Goal: Communication & Community: Answer question/provide support

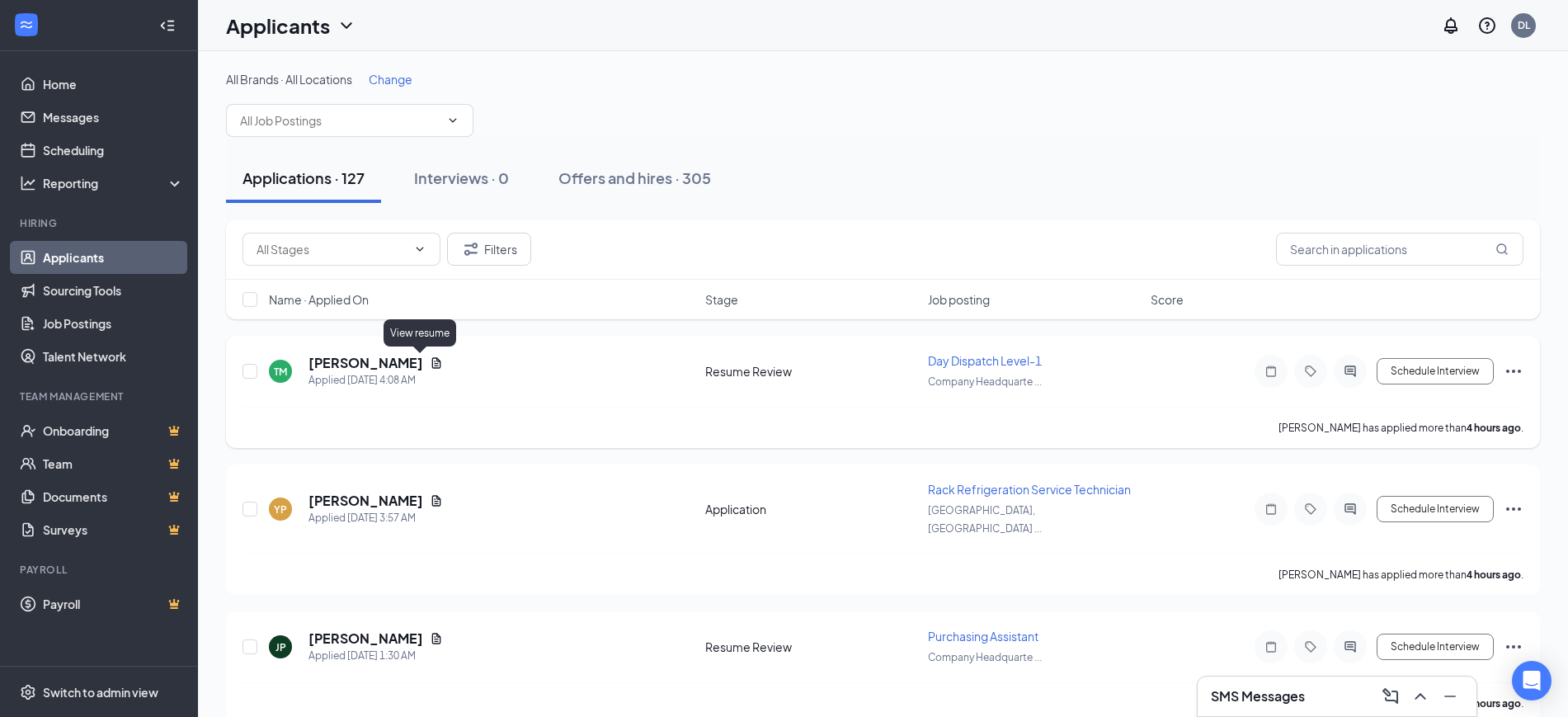
click at [430, 357] on icon "Document" at bounding box center [436, 362] width 13 height 13
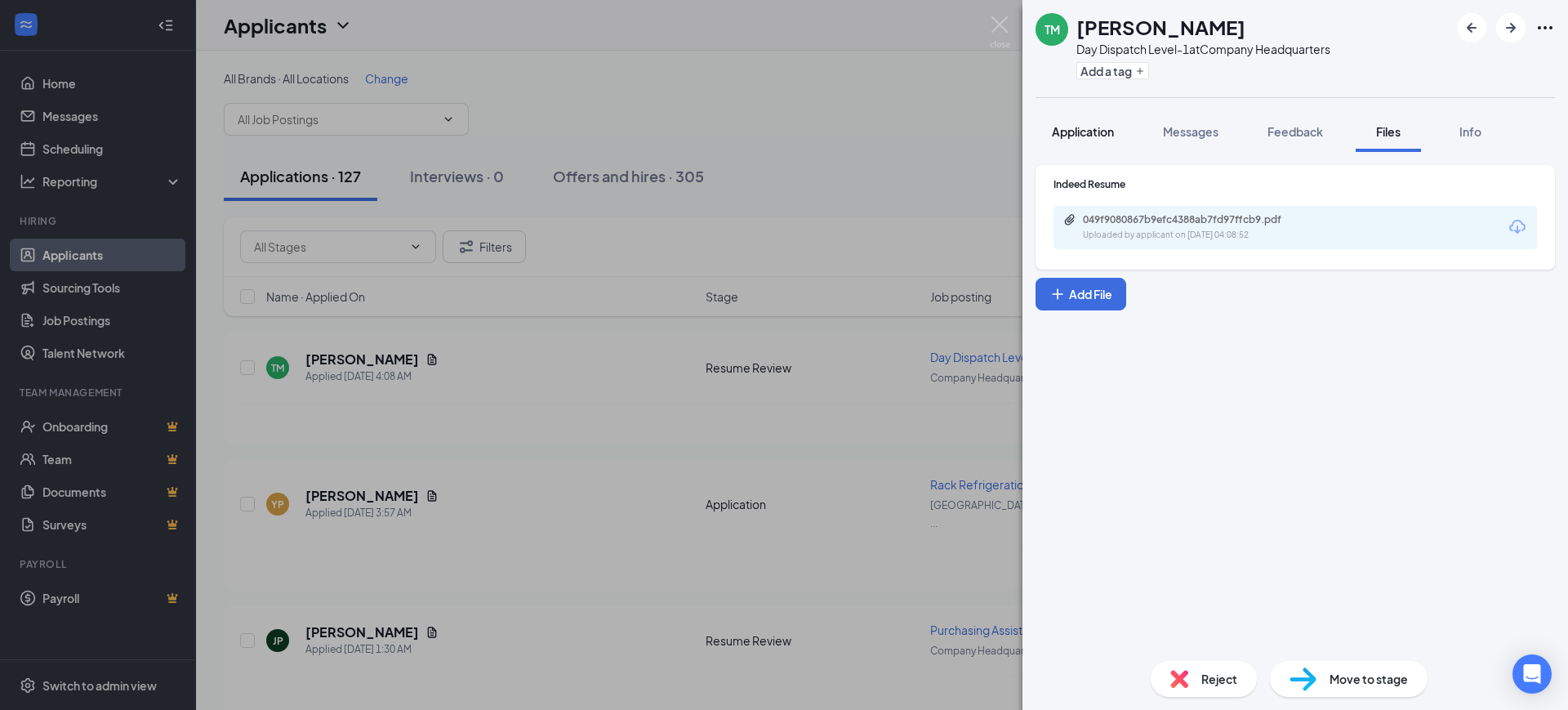
click at [1095, 125] on span "Application" at bounding box center [1082, 131] width 62 height 15
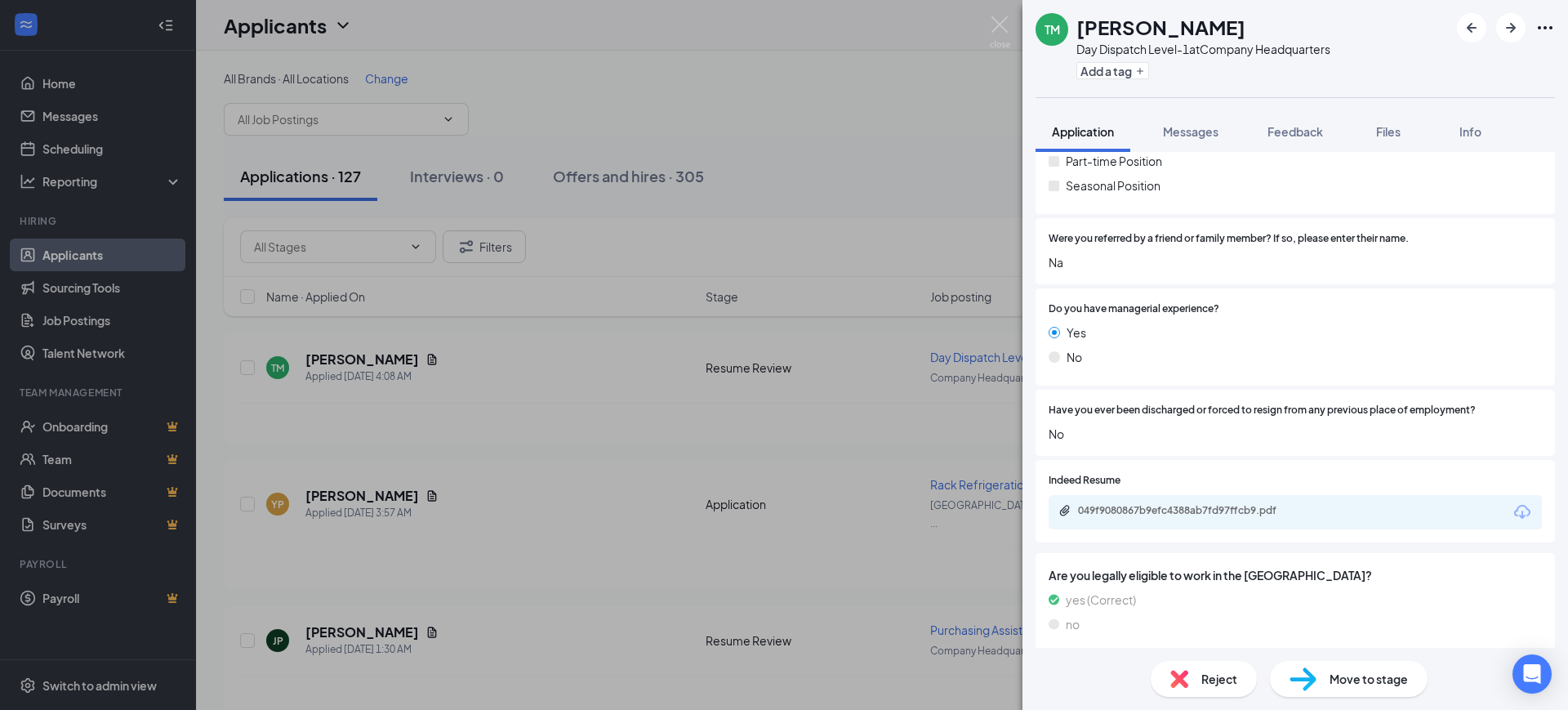
scroll to position [817, 0]
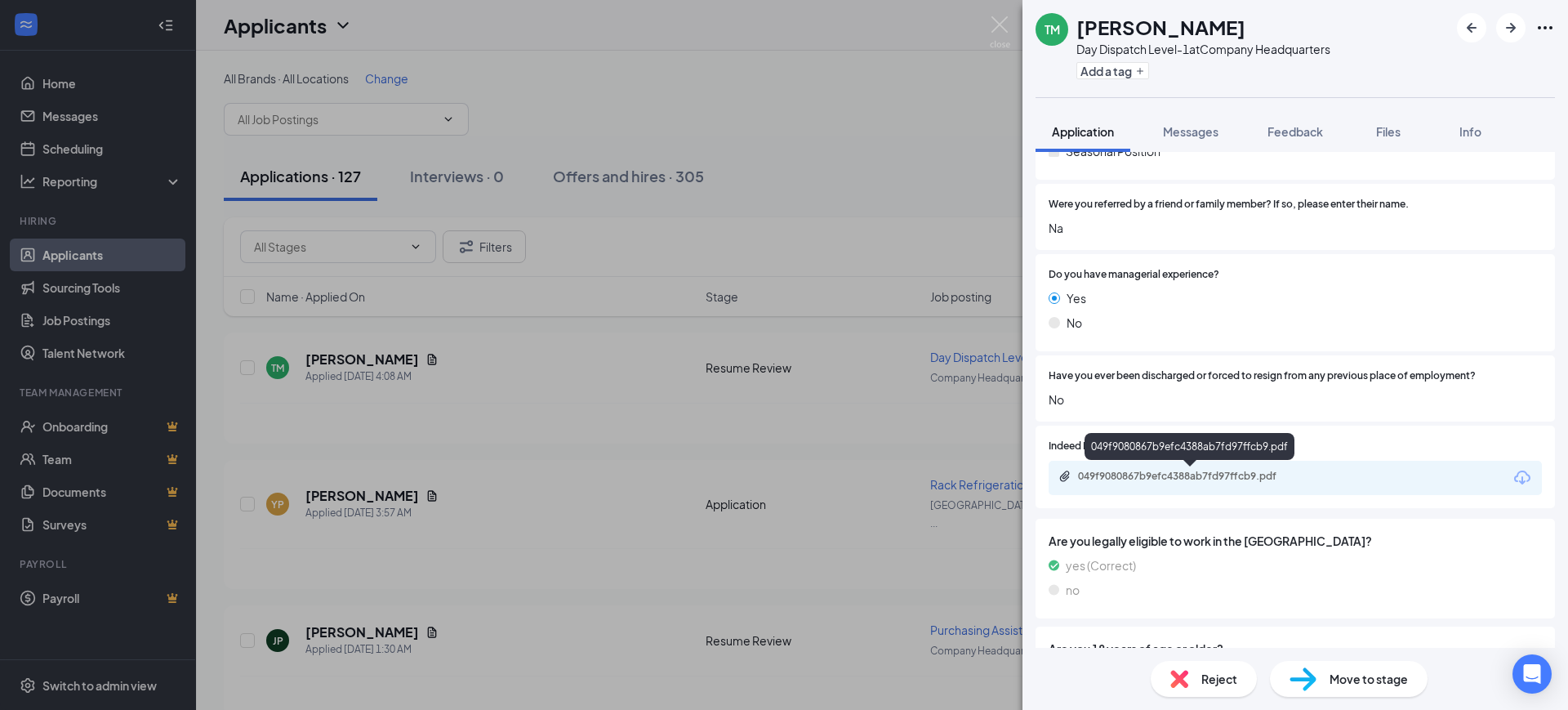
click at [1198, 471] on div "049f9080867b9efc4388ab7fd97ffcb9.pdf" at bounding box center [1193, 475] width 229 height 13
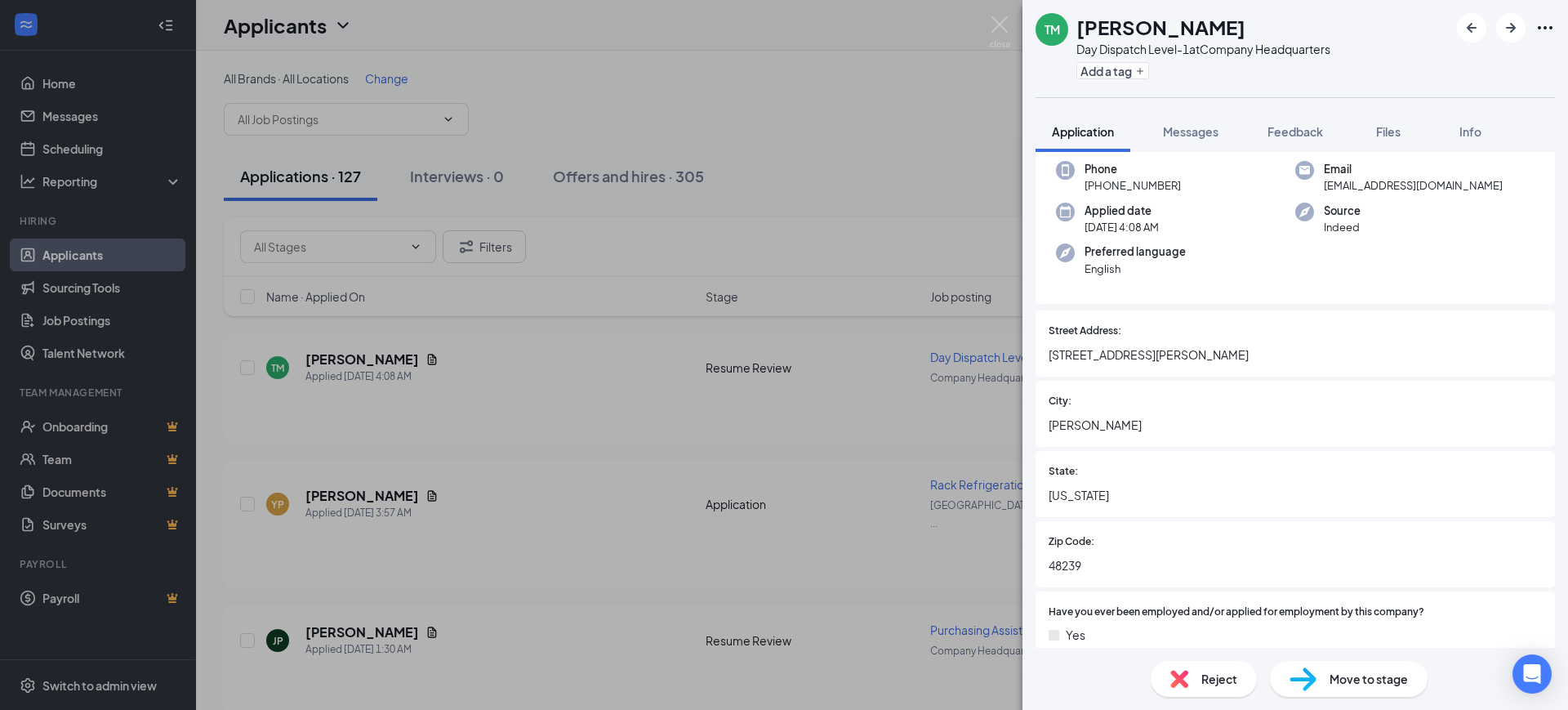
scroll to position [0, 0]
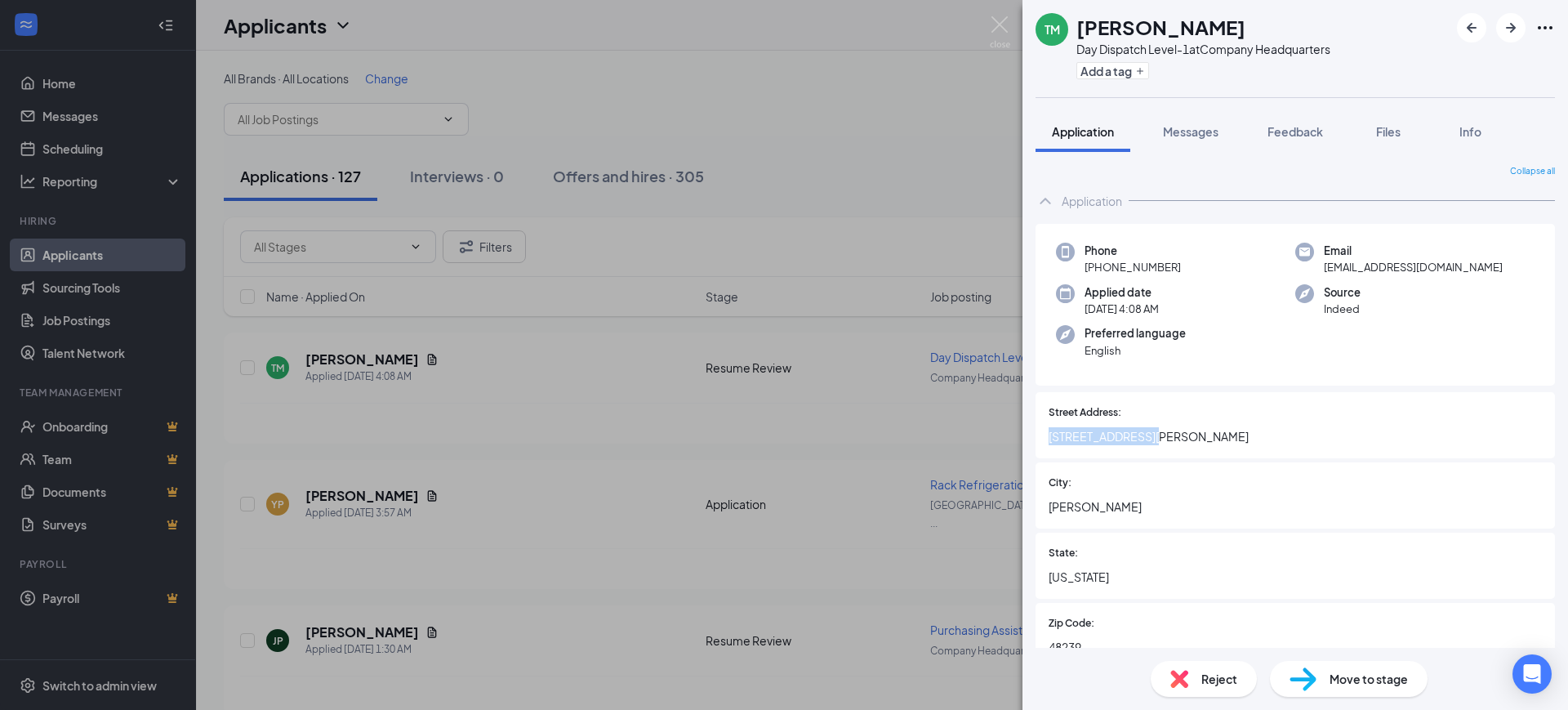
drag, startPoint x: 1158, startPoint y: 431, endPoint x: 1047, endPoint y: 446, distance: 112.0
click at [1047, 446] on div "Street Address: 14211 mason drive" at bounding box center [1295, 425] width 519 height 66
click at [1298, 131] on span "Feedback" at bounding box center [1295, 131] width 55 height 15
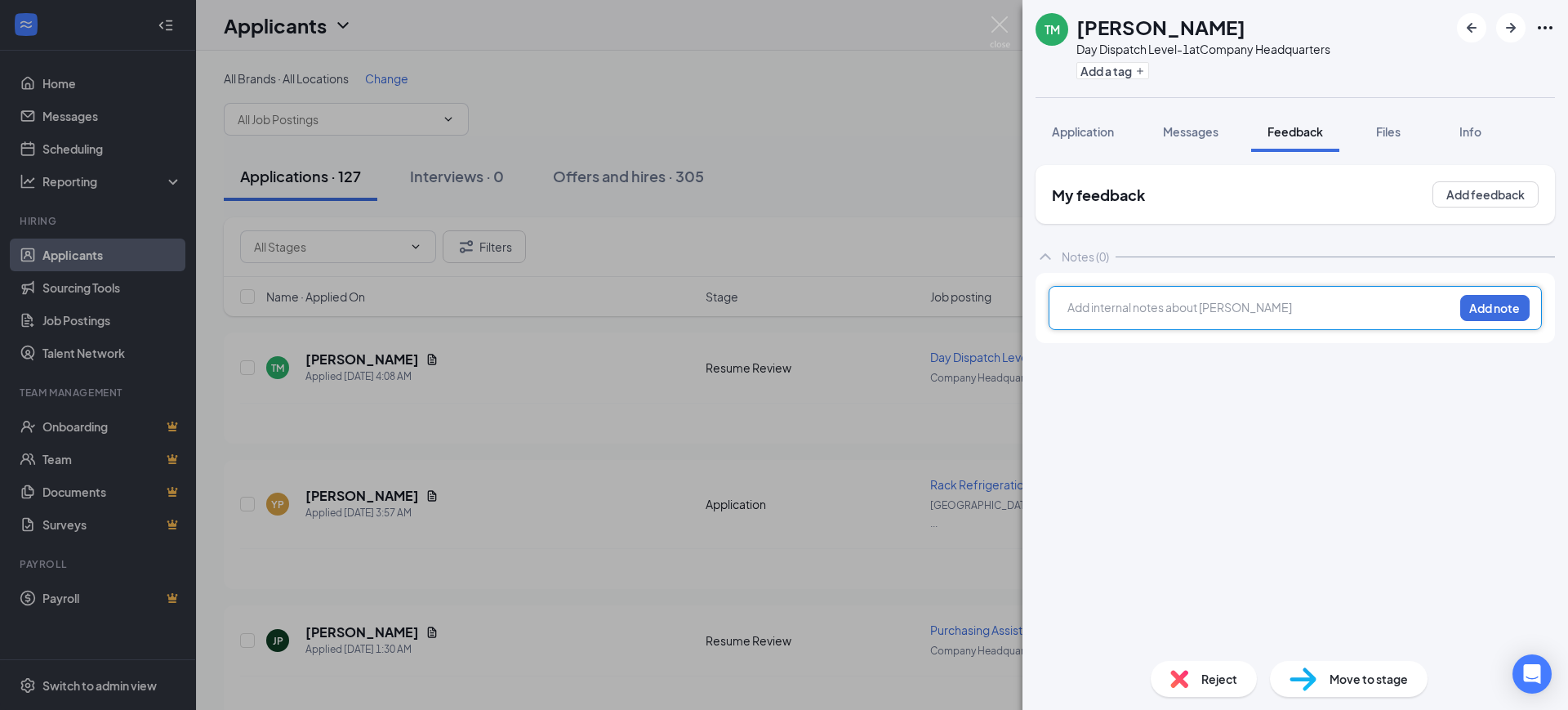
click at [1186, 313] on div at bounding box center [1261, 307] width 384 height 17
click at [1464, 320] on div "lives an hour away Add note" at bounding box center [1295, 308] width 493 height 44
click at [1474, 313] on button "Add note" at bounding box center [1494, 308] width 69 height 27
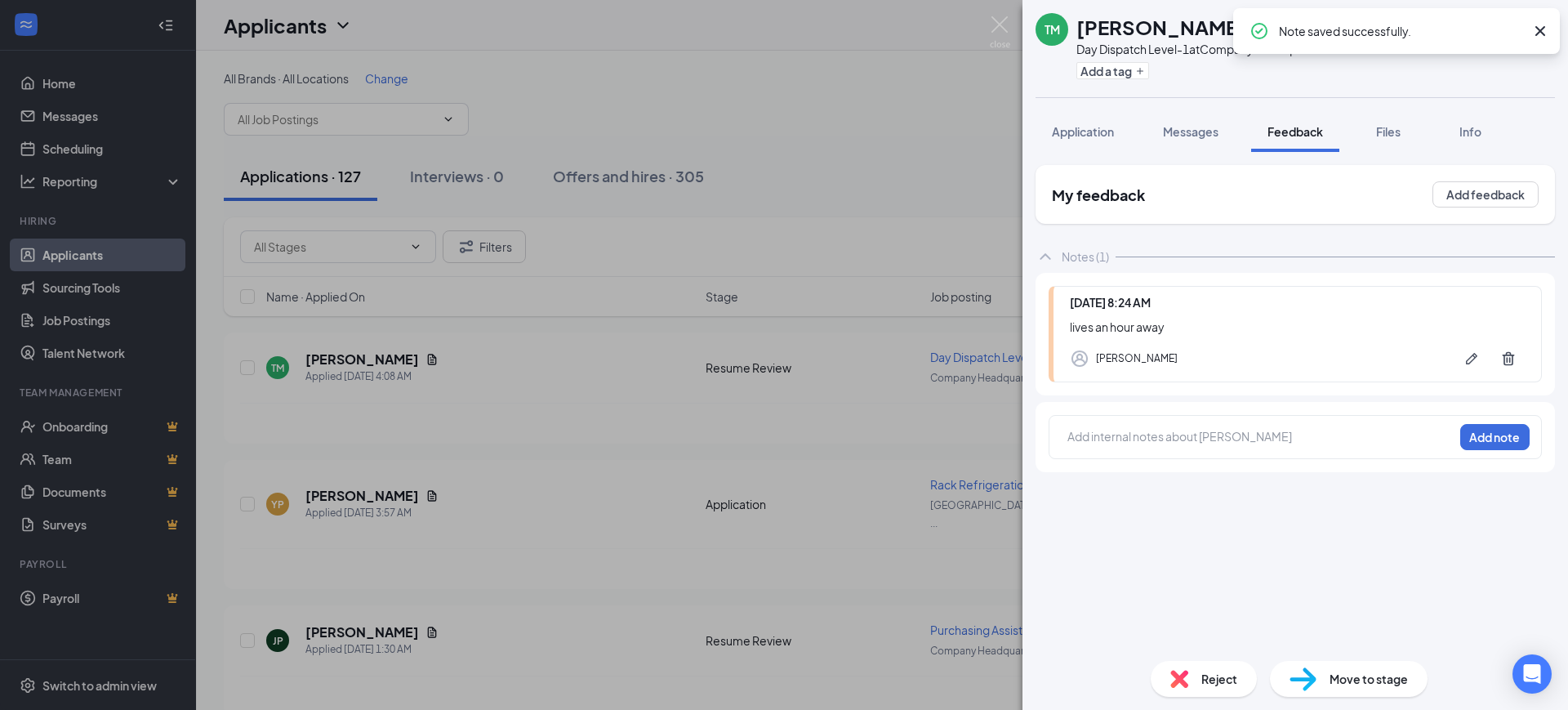
click at [1544, 36] on icon "Cross" at bounding box center [1540, 32] width 20 height 20
click at [1518, 27] on icon "ArrowRight" at bounding box center [1511, 28] width 20 height 20
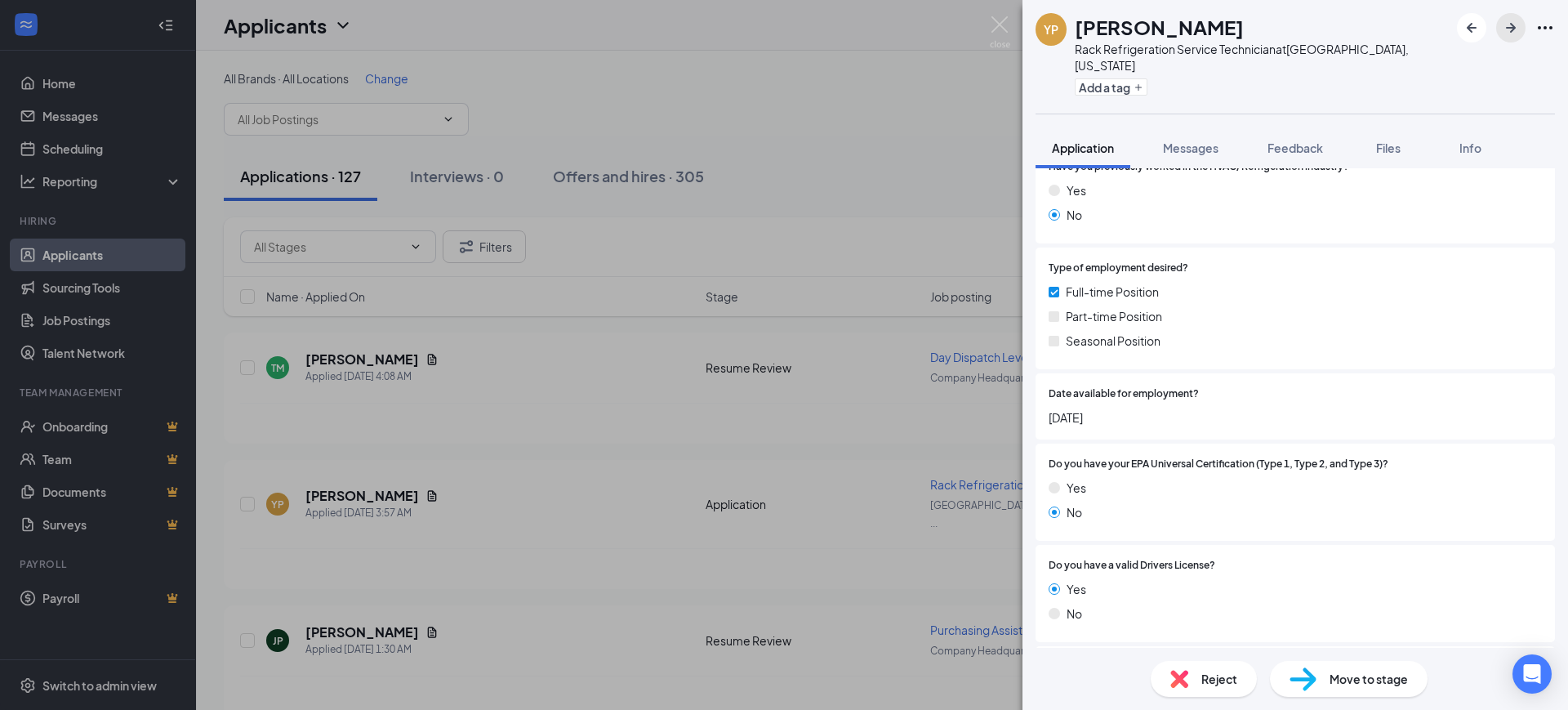
scroll to position [817, 0]
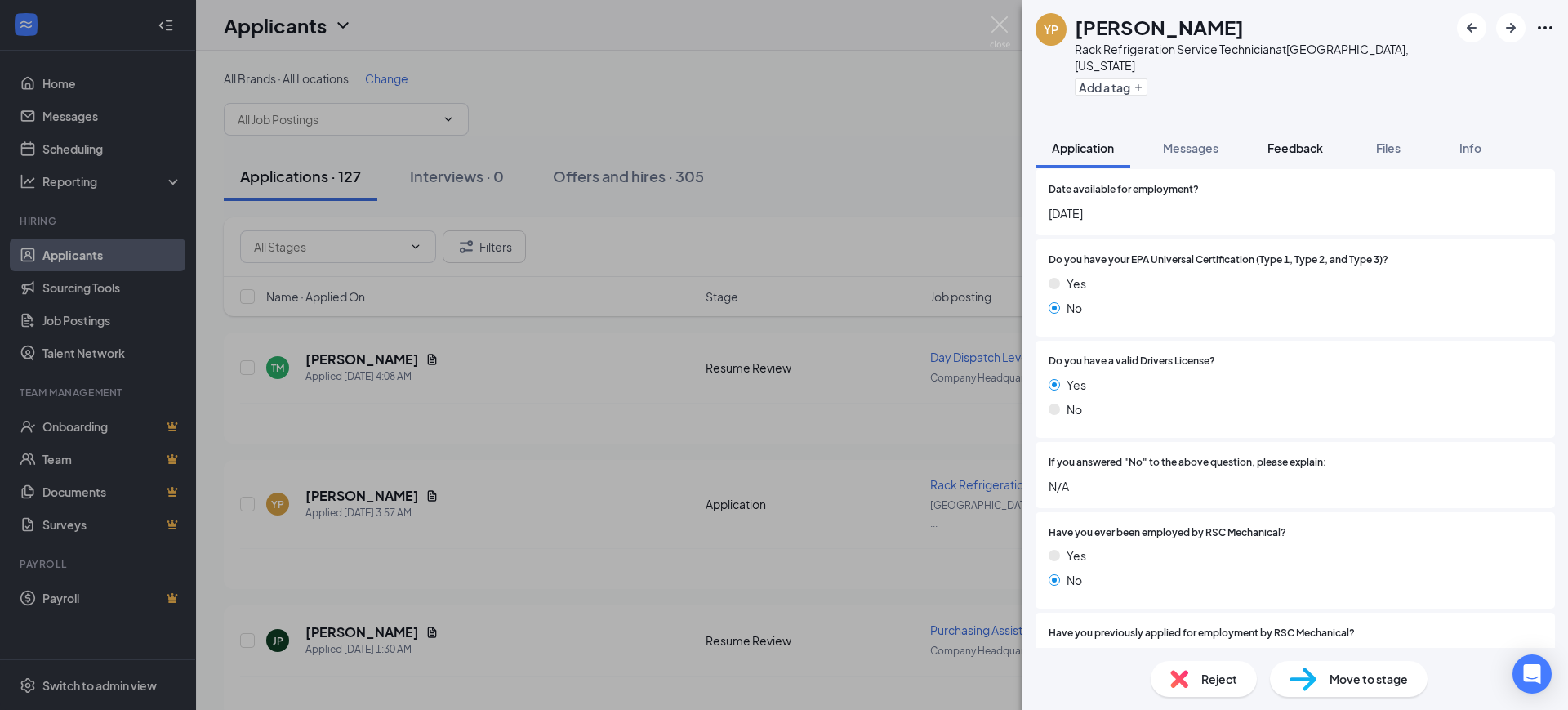
click at [1298, 141] on span "Feedback" at bounding box center [1295, 148] width 55 height 15
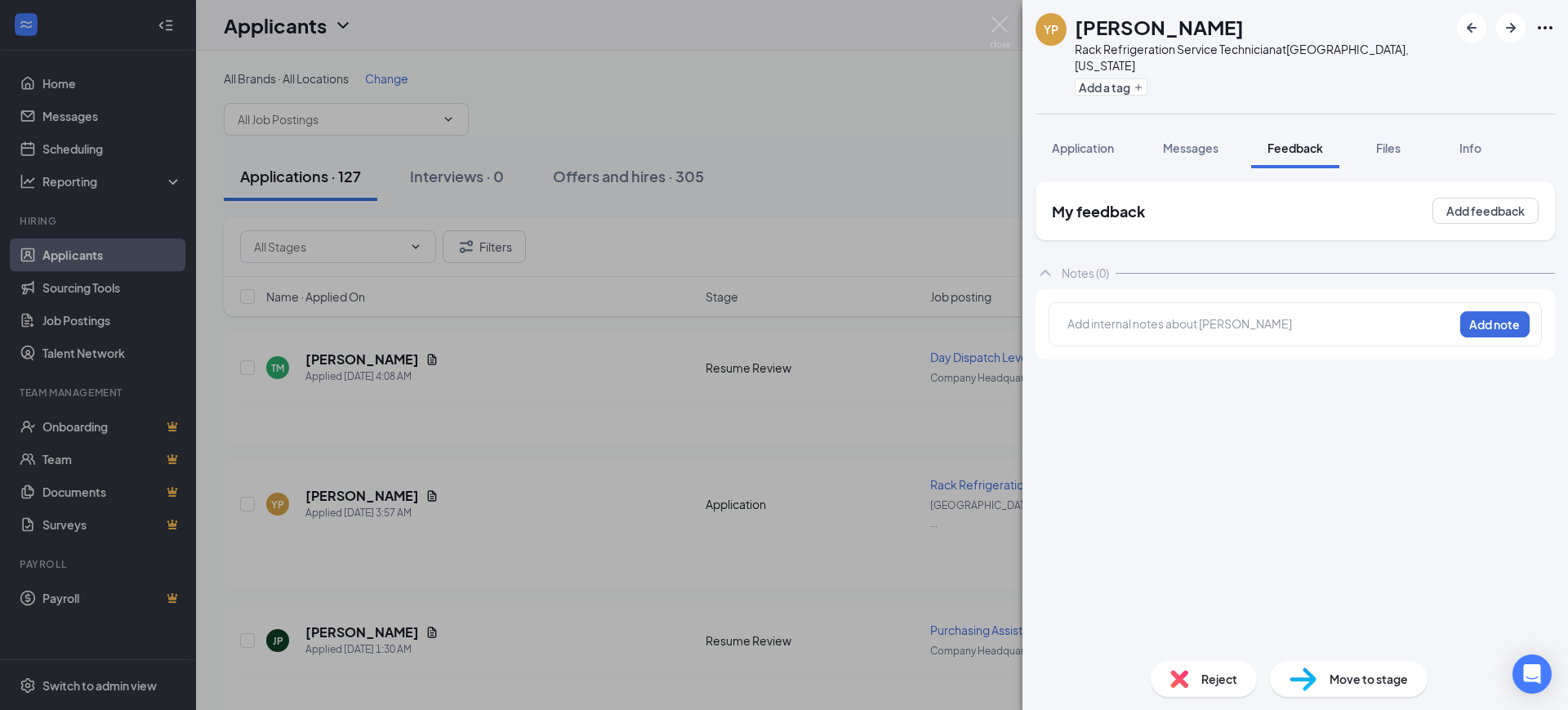
click at [1181, 323] on div "Add internal notes about Yeri Perez Add note" at bounding box center [1295, 324] width 493 height 44
click at [1177, 322] on div "Add internal notes about Yeri Perez Add note" at bounding box center [1295, 324] width 493 height 44
click at [1173, 316] on div at bounding box center [1261, 323] width 384 height 17
click at [1477, 312] on button "Add note" at bounding box center [1494, 324] width 69 height 27
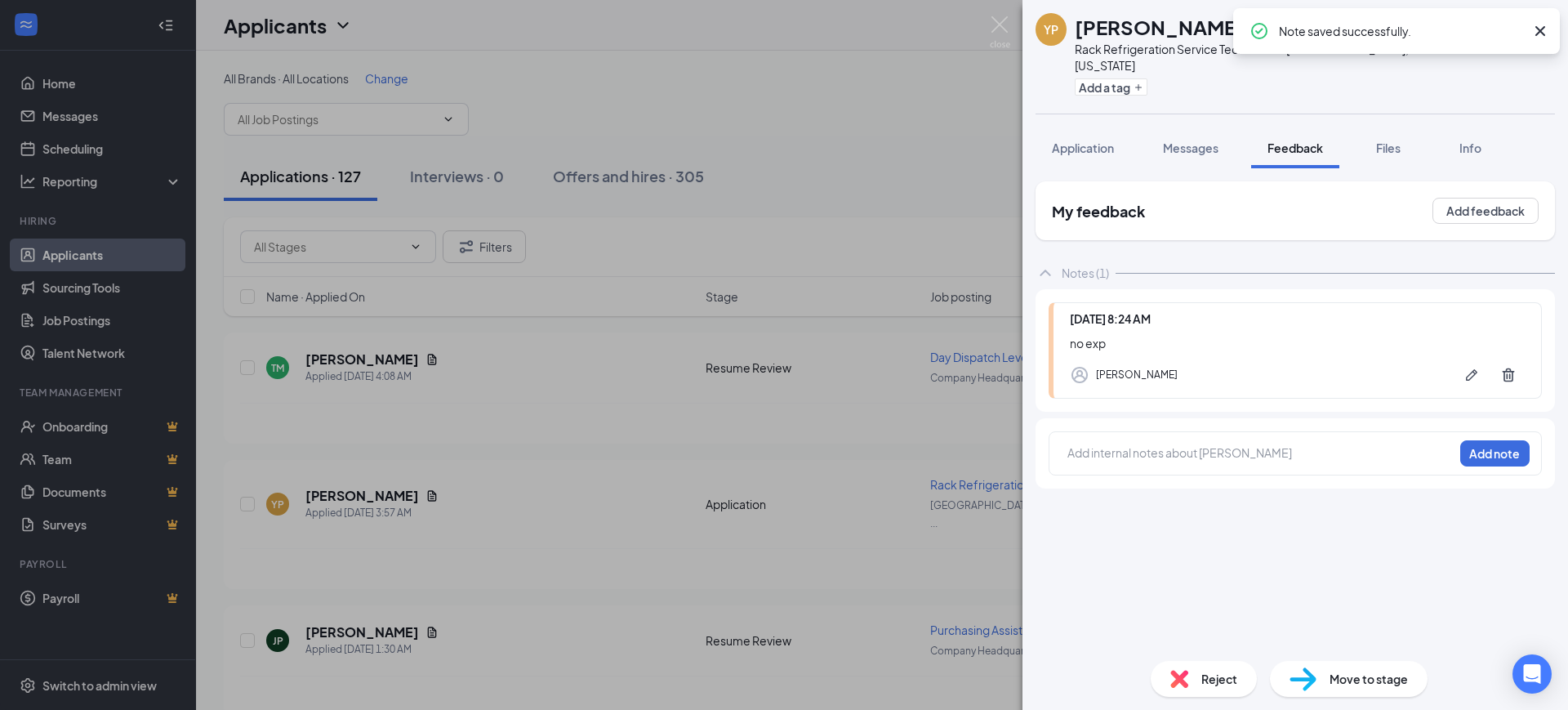
click at [1533, 27] on icon "Cross" at bounding box center [1540, 32] width 20 height 20
click at [1512, 29] on icon "ArrowRight" at bounding box center [1511, 28] width 10 height 10
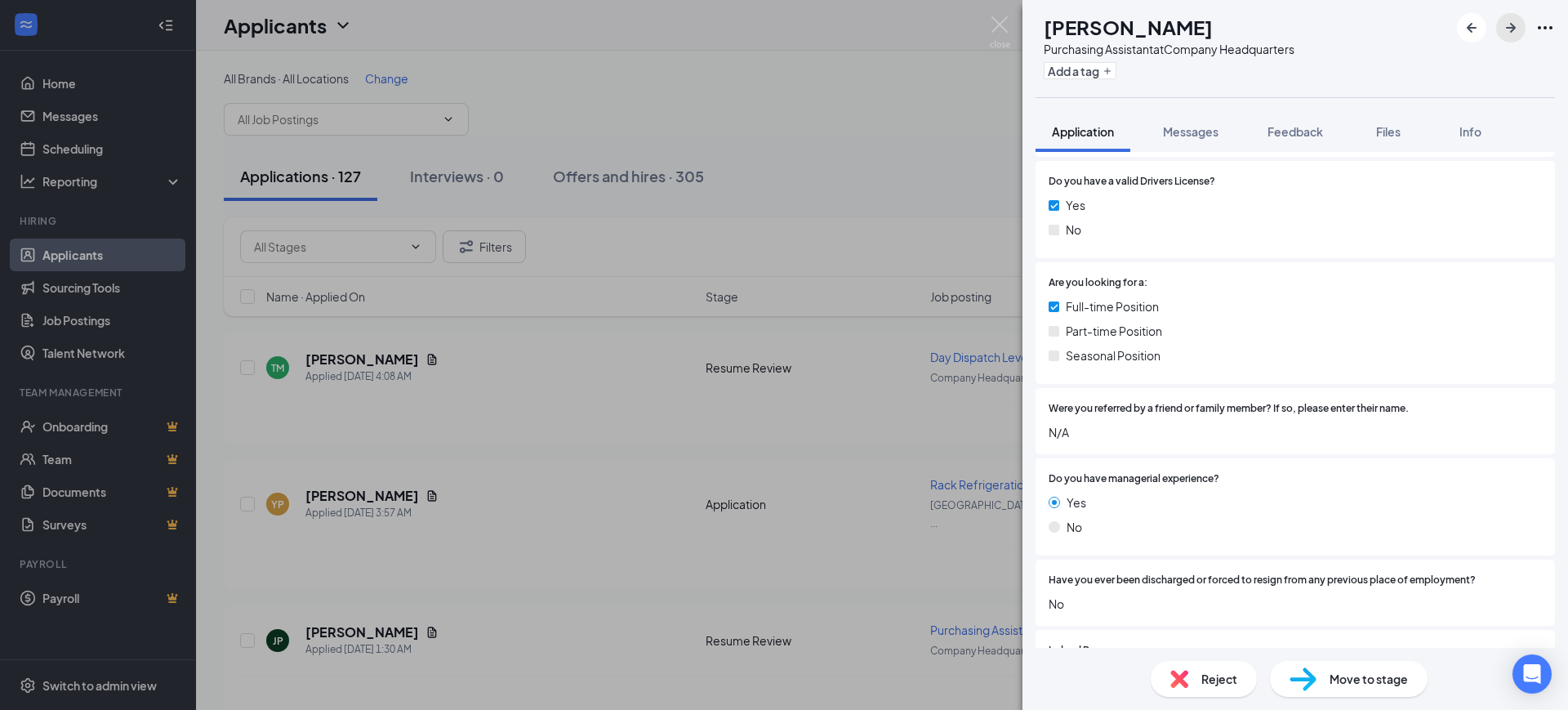
scroll to position [817, 0]
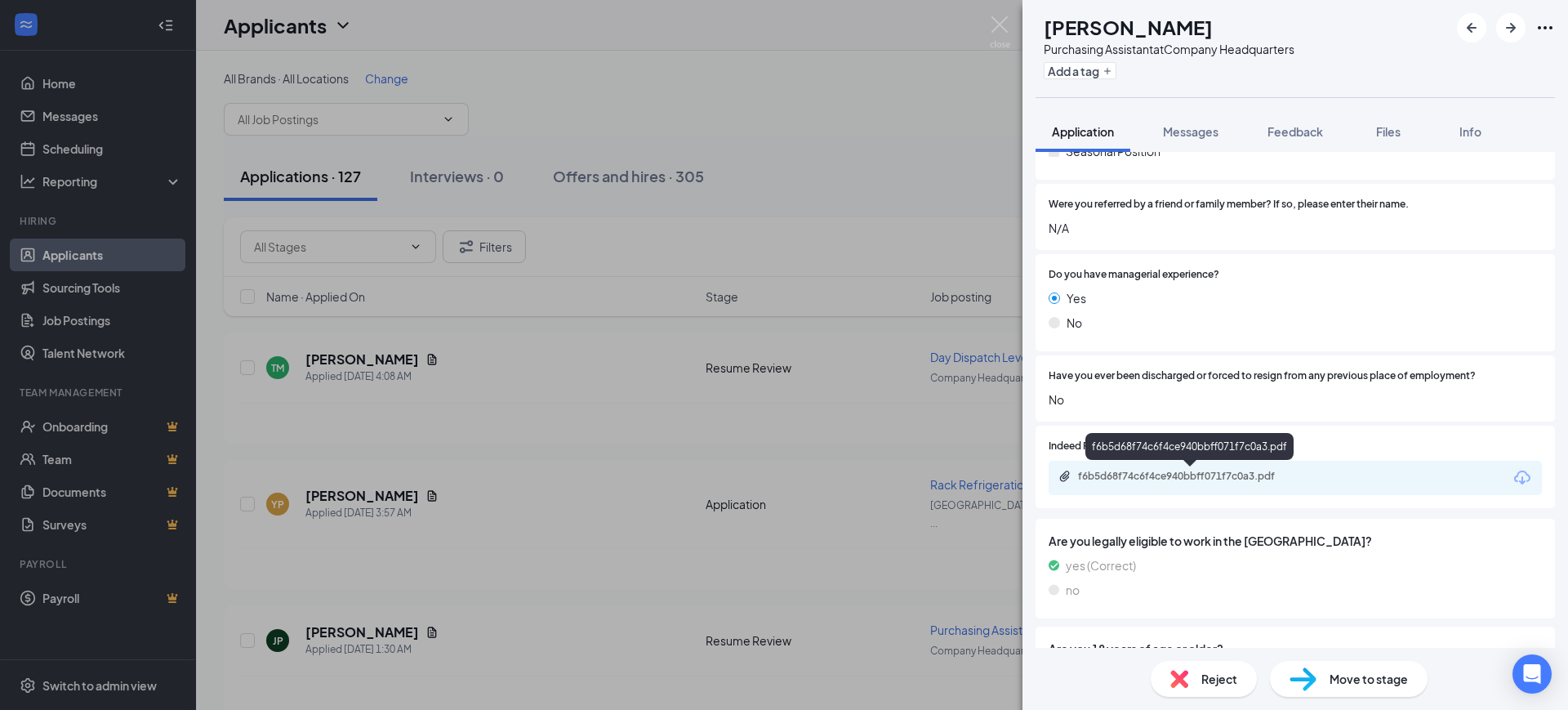
click at [1193, 475] on div "f6b5d68f74c6f4ce940bbff071f7c0a3.pdf" at bounding box center [1193, 475] width 229 height 13
click at [1303, 120] on button "Feedback" at bounding box center [1294, 131] width 88 height 40
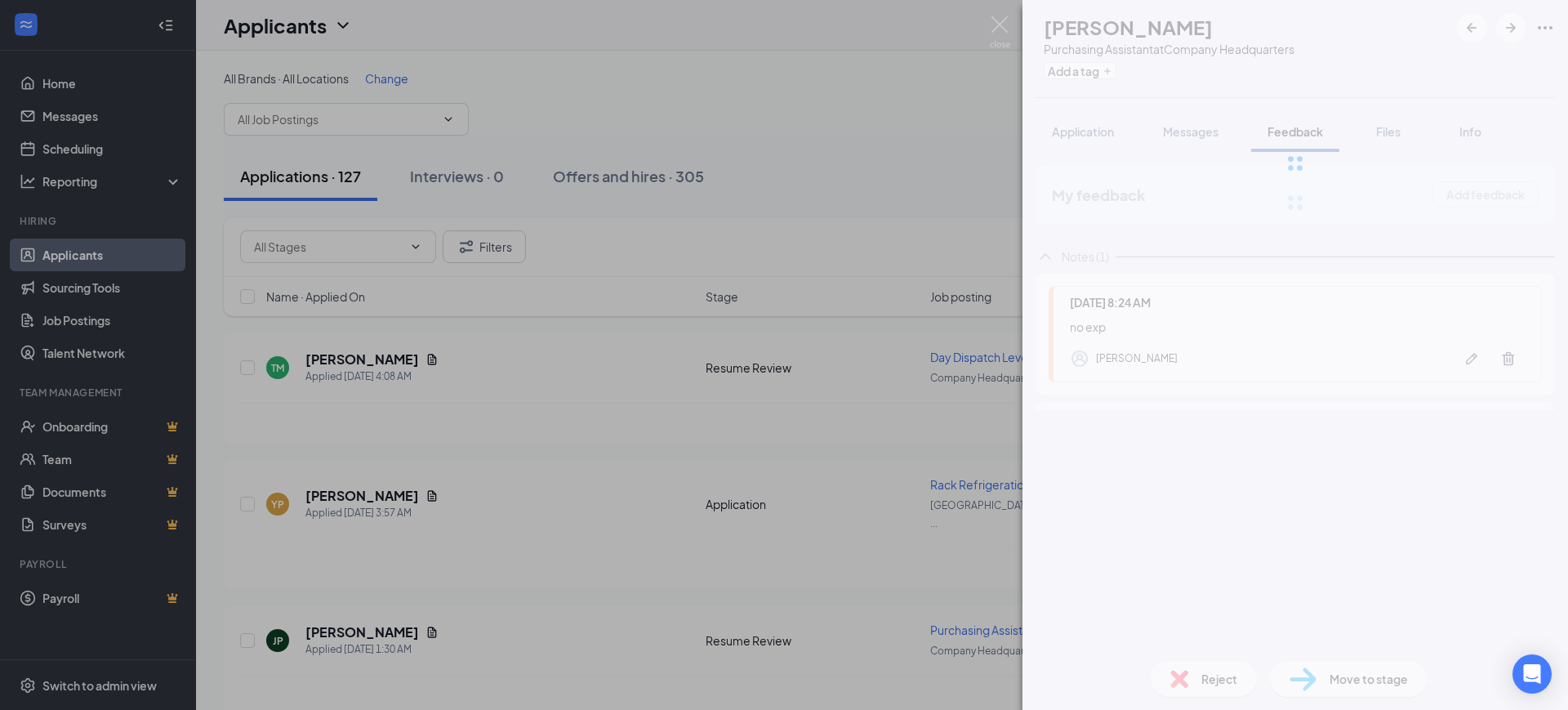
click at [1300, 137] on div at bounding box center [1294, 163] width 545 height 326
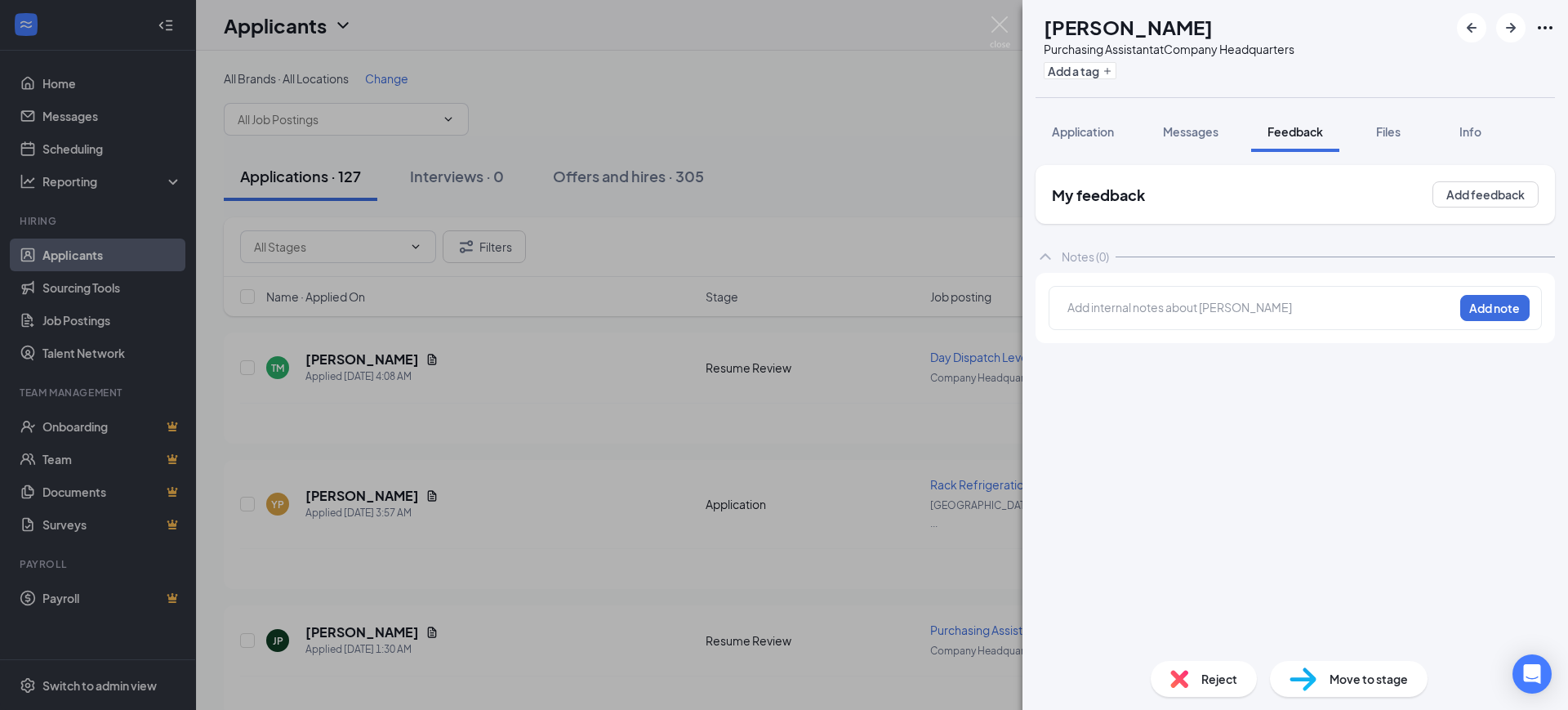
click at [1174, 298] on div "Add internal notes about Jaiden Pomper Add note" at bounding box center [1295, 308] width 493 height 44
click at [1175, 300] on div at bounding box center [1261, 307] width 384 height 17
click at [1490, 314] on button "Add note" at bounding box center [1494, 308] width 69 height 27
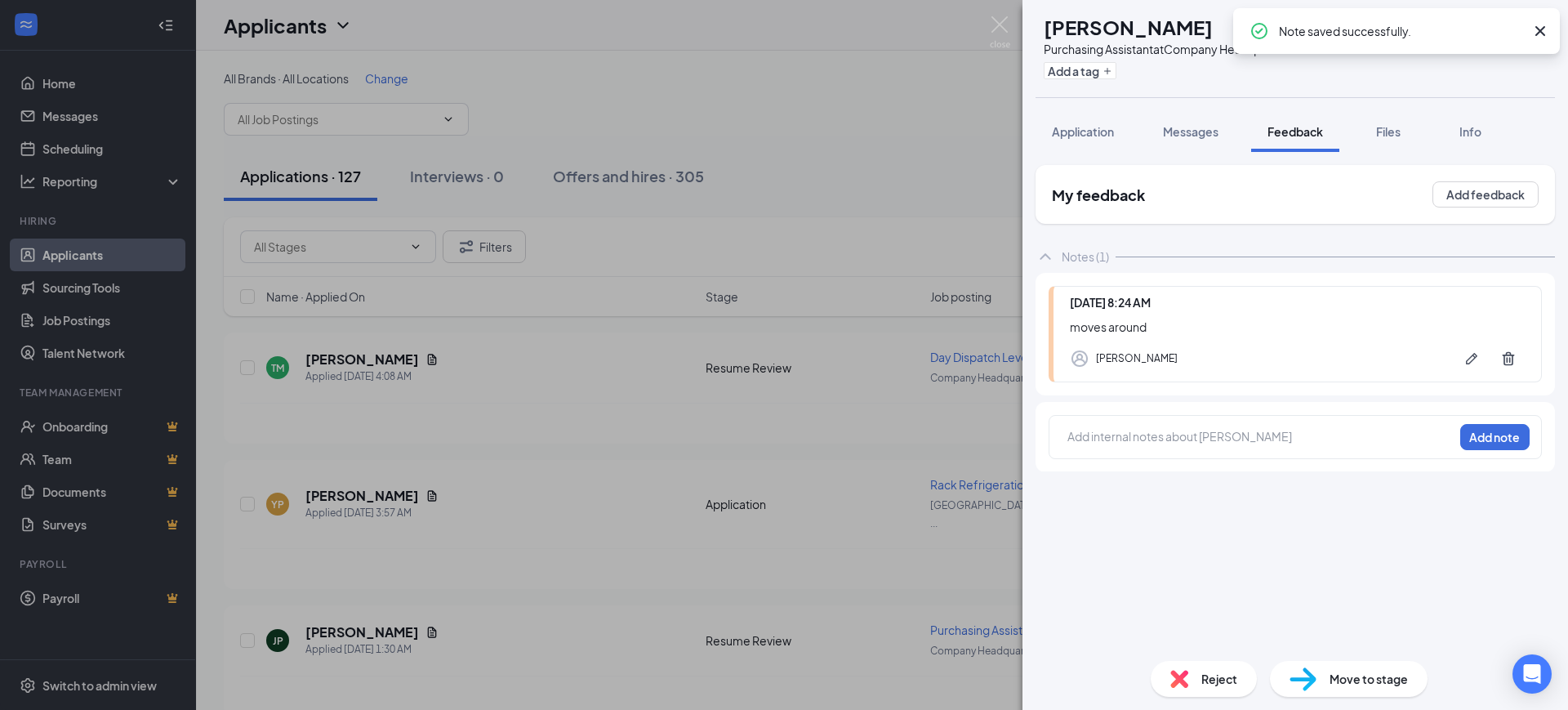
click at [1542, 28] on icon "Cross" at bounding box center [1540, 32] width 20 height 20
click at [1517, 23] on icon "ArrowRight" at bounding box center [1511, 28] width 20 height 20
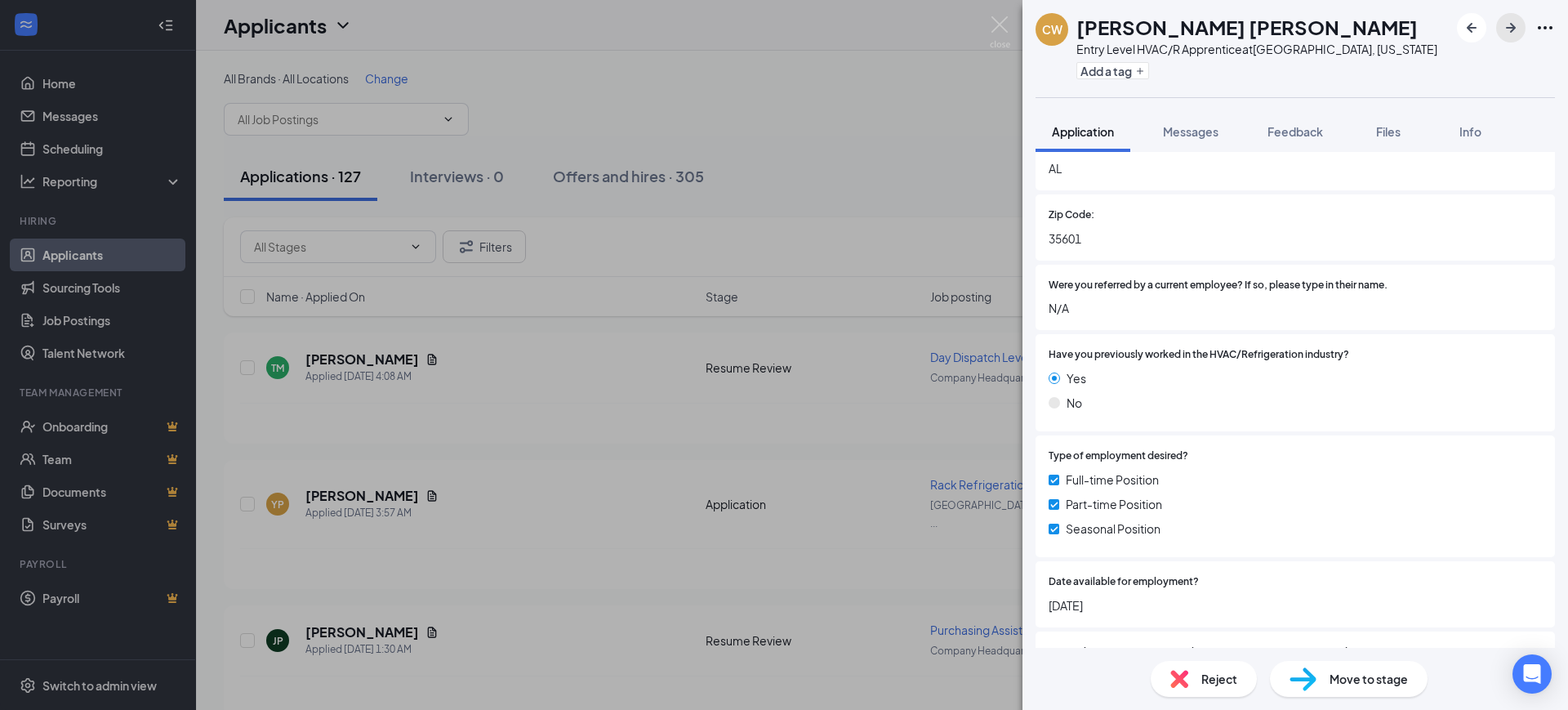
scroll to position [612, 0]
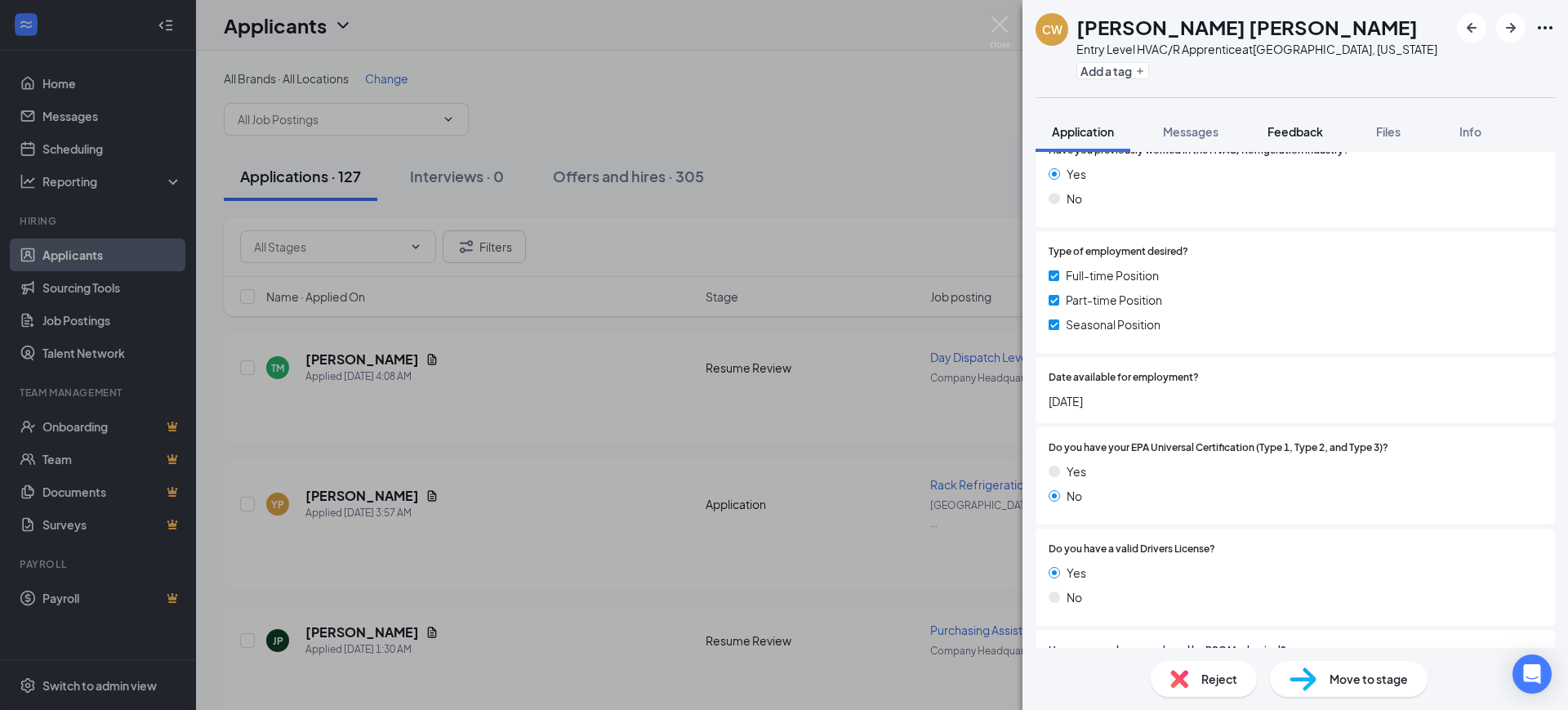
click at [1289, 126] on span "Feedback" at bounding box center [1295, 131] width 55 height 15
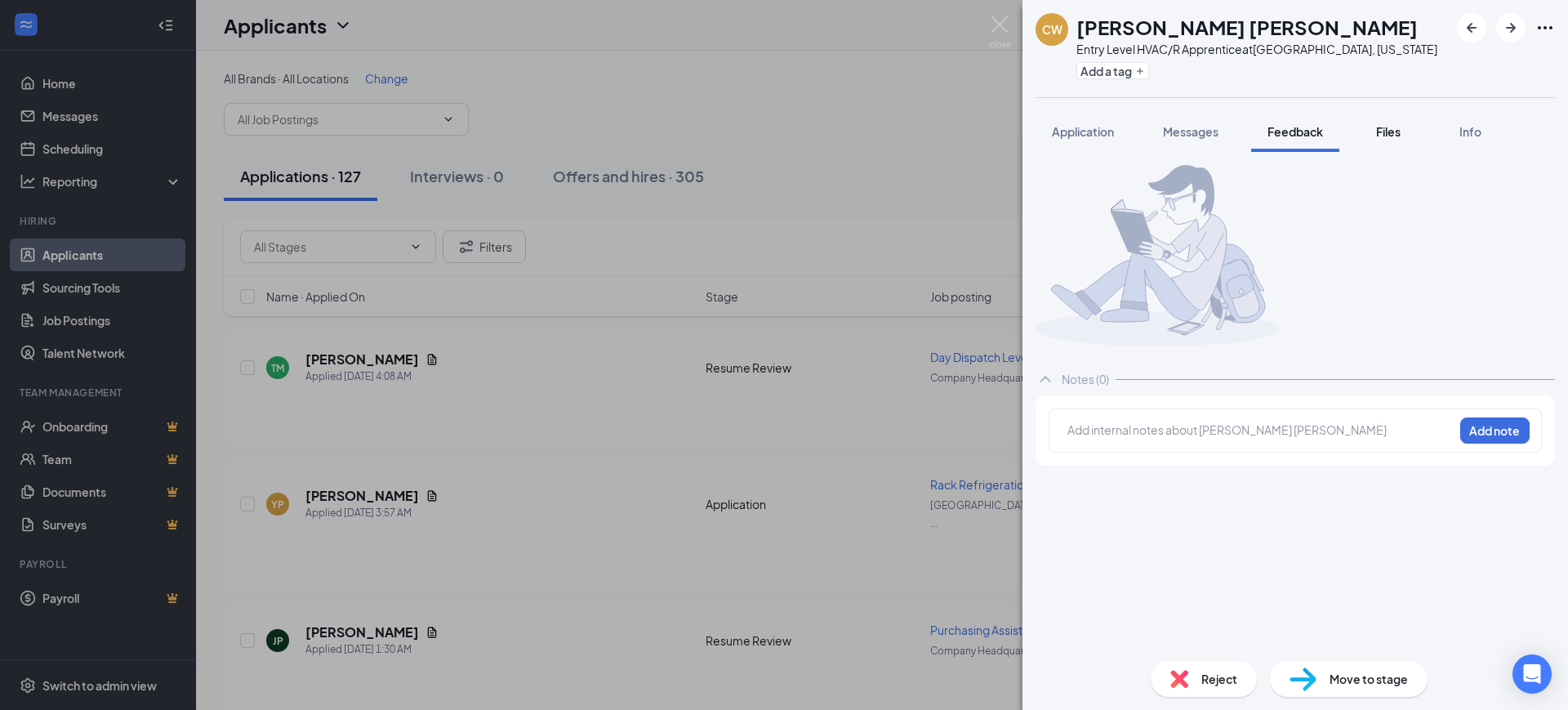
click at [1392, 125] on span "Files" at bounding box center [1388, 131] width 25 height 15
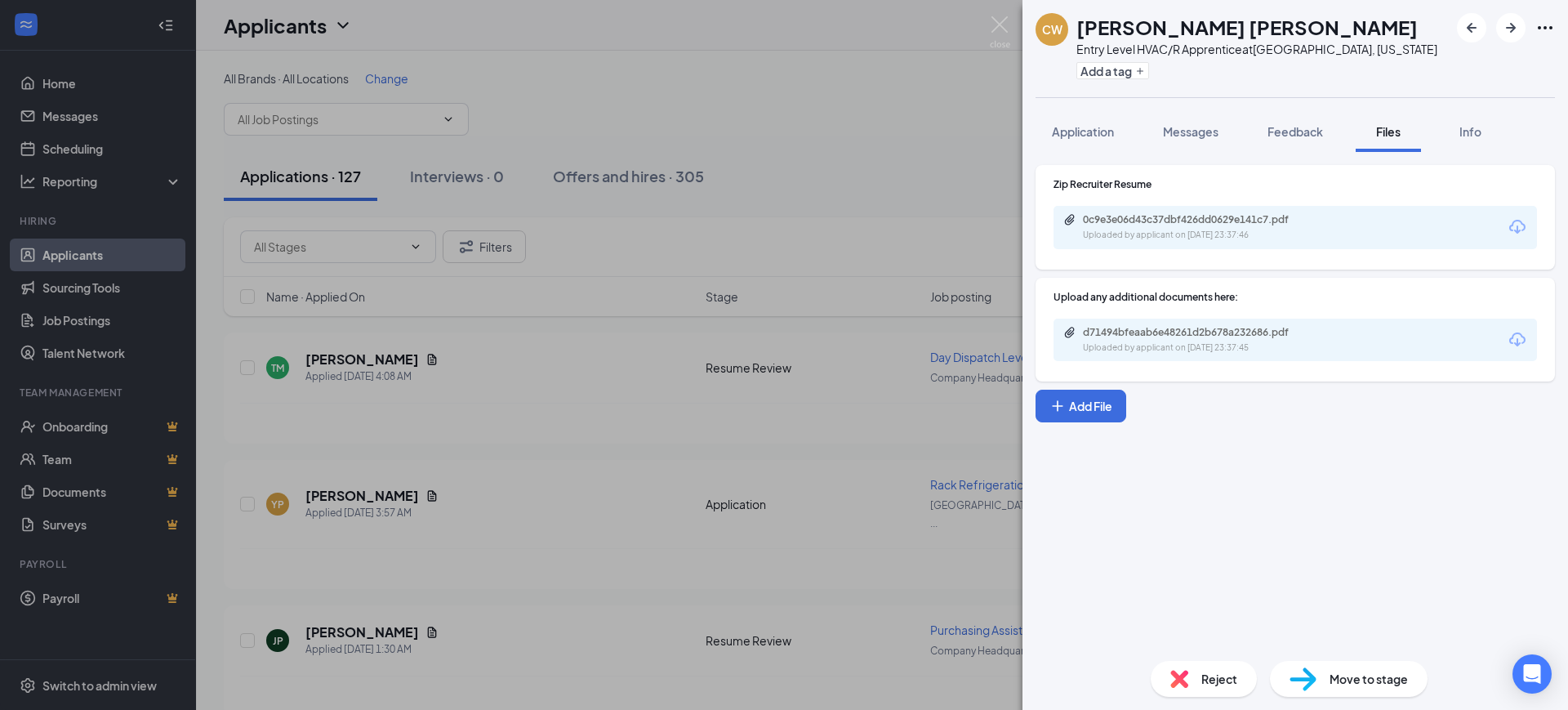
click at [1167, 220] on div "0c9e3e06d43c37dbf426dd0629e141c7.pdf" at bounding box center [1197, 219] width 229 height 13
click at [1301, 121] on button "Feedback" at bounding box center [1294, 131] width 88 height 40
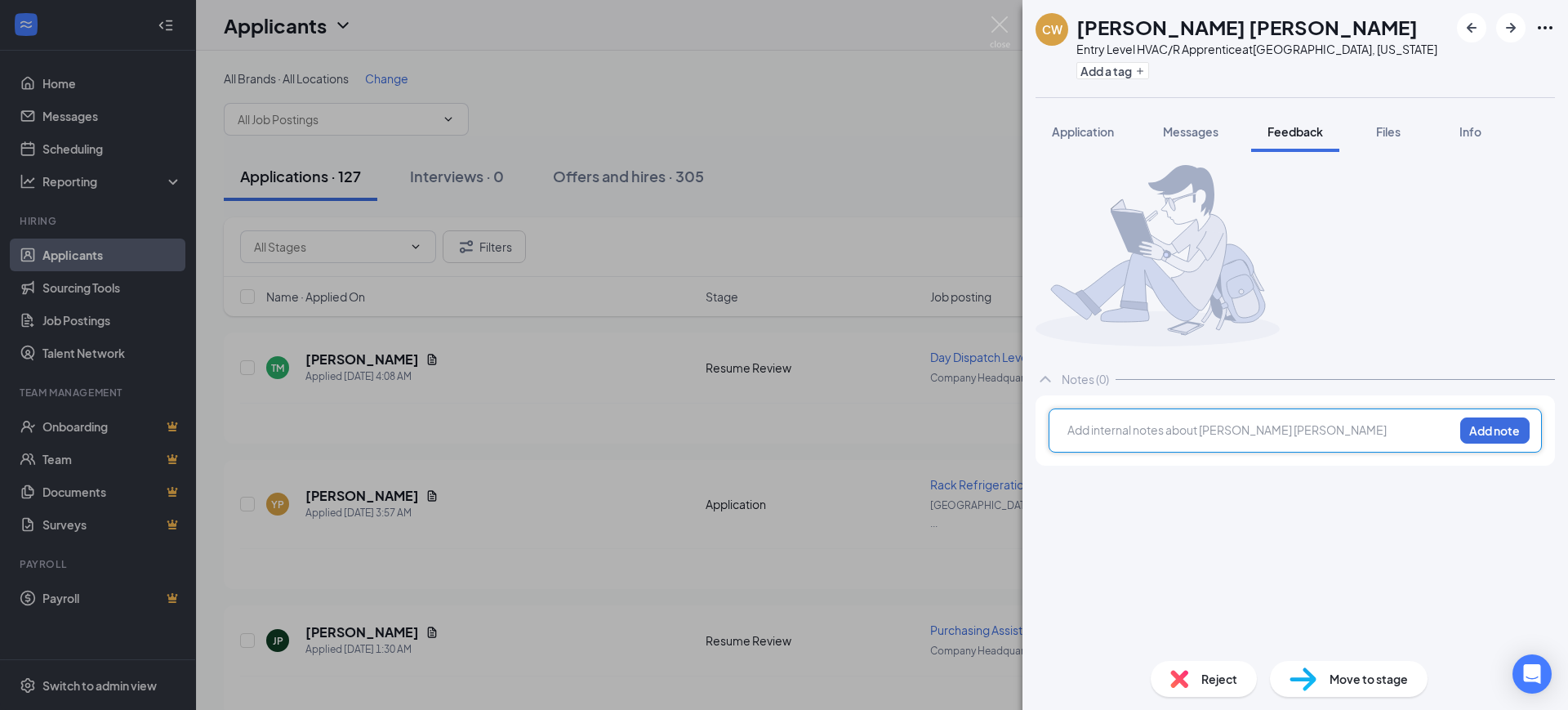
click at [1183, 439] on div at bounding box center [1261, 430] width 384 height 17
click at [1492, 444] on button "Add note" at bounding box center [1494, 430] width 69 height 27
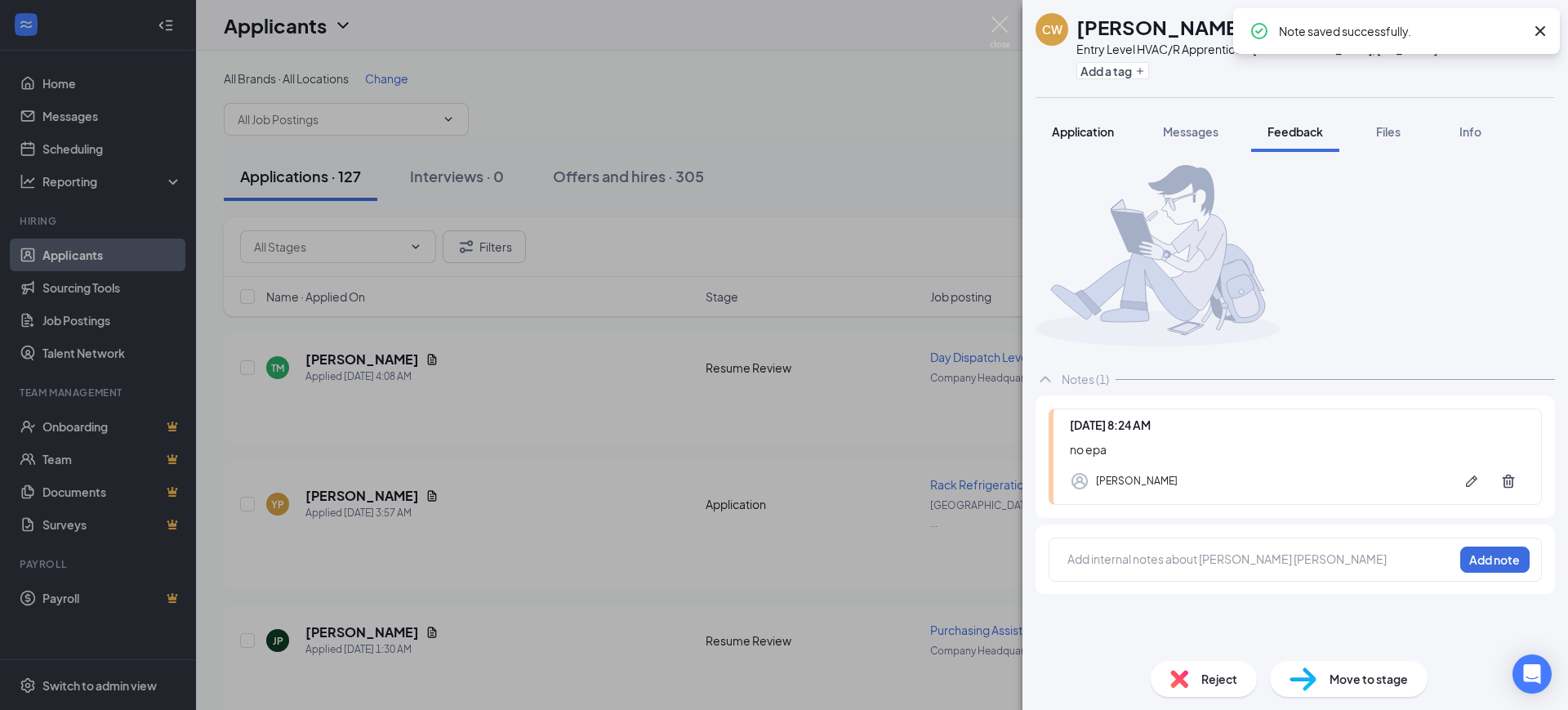
click at [1108, 118] on button "Application" at bounding box center [1083, 131] width 95 height 40
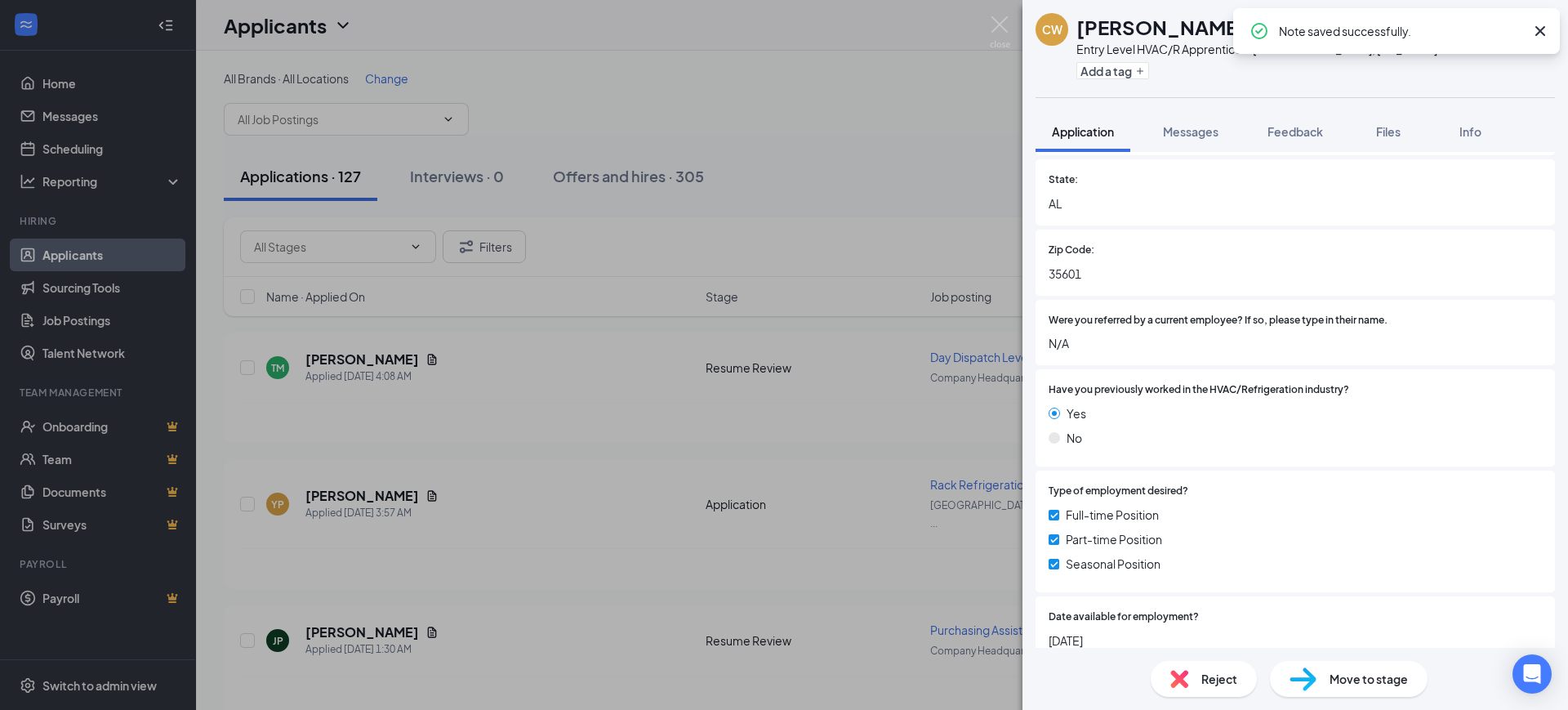
scroll to position [408, 0]
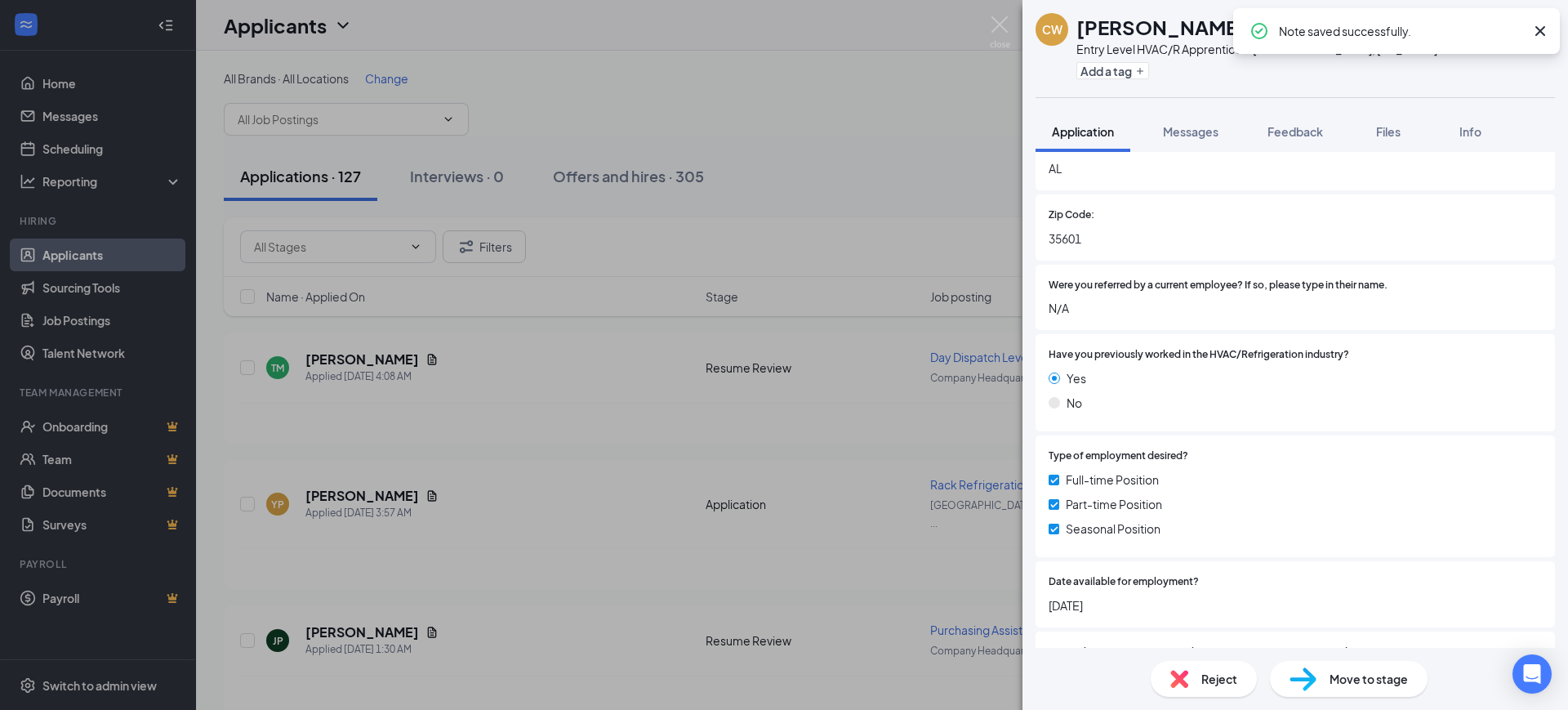
click at [1536, 33] on icon "Cross" at bounding box center [1540, 32] width 10 height 10
click at [1519, 22] on icon "ArrowRight" at bounding box center [1511, 28] width 20 height 20
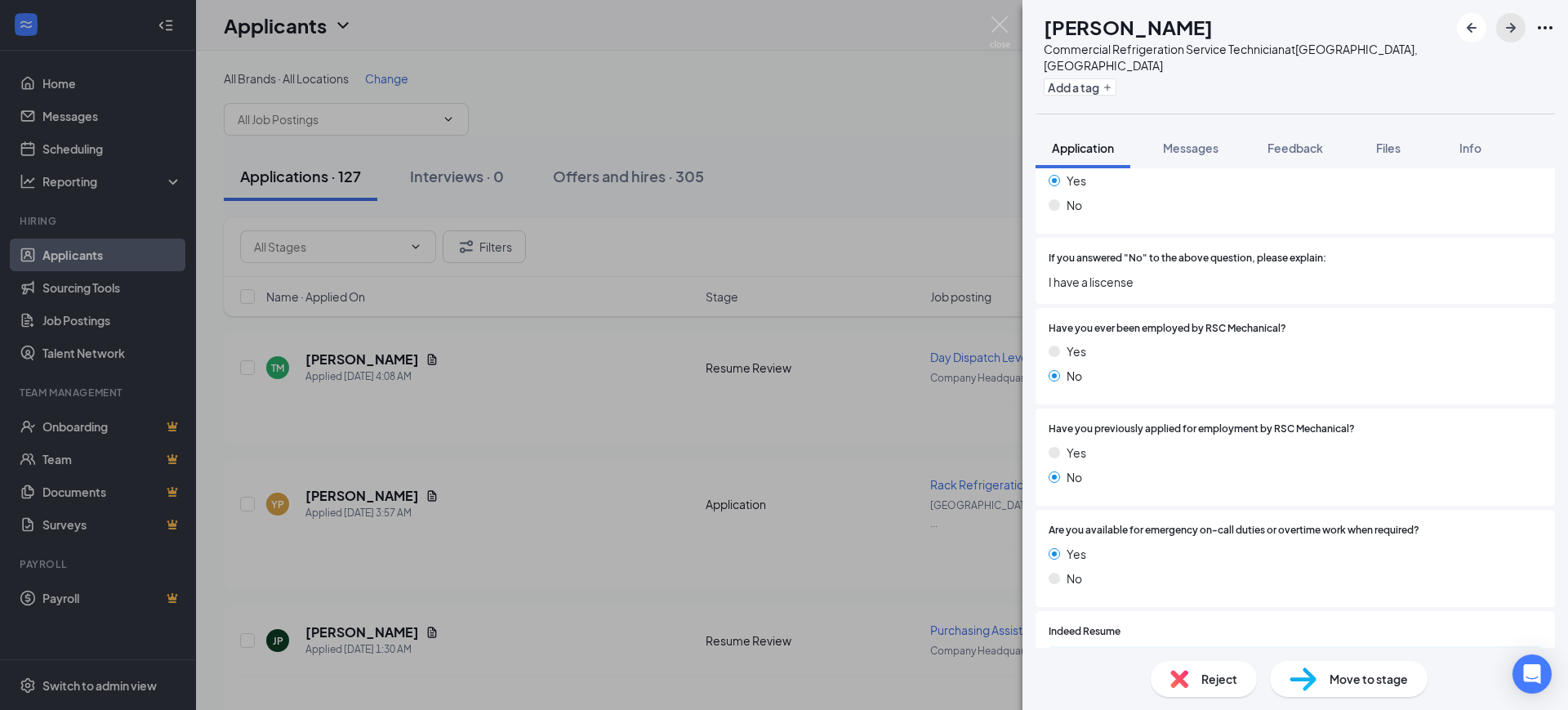
scroll to position [1226, 0]
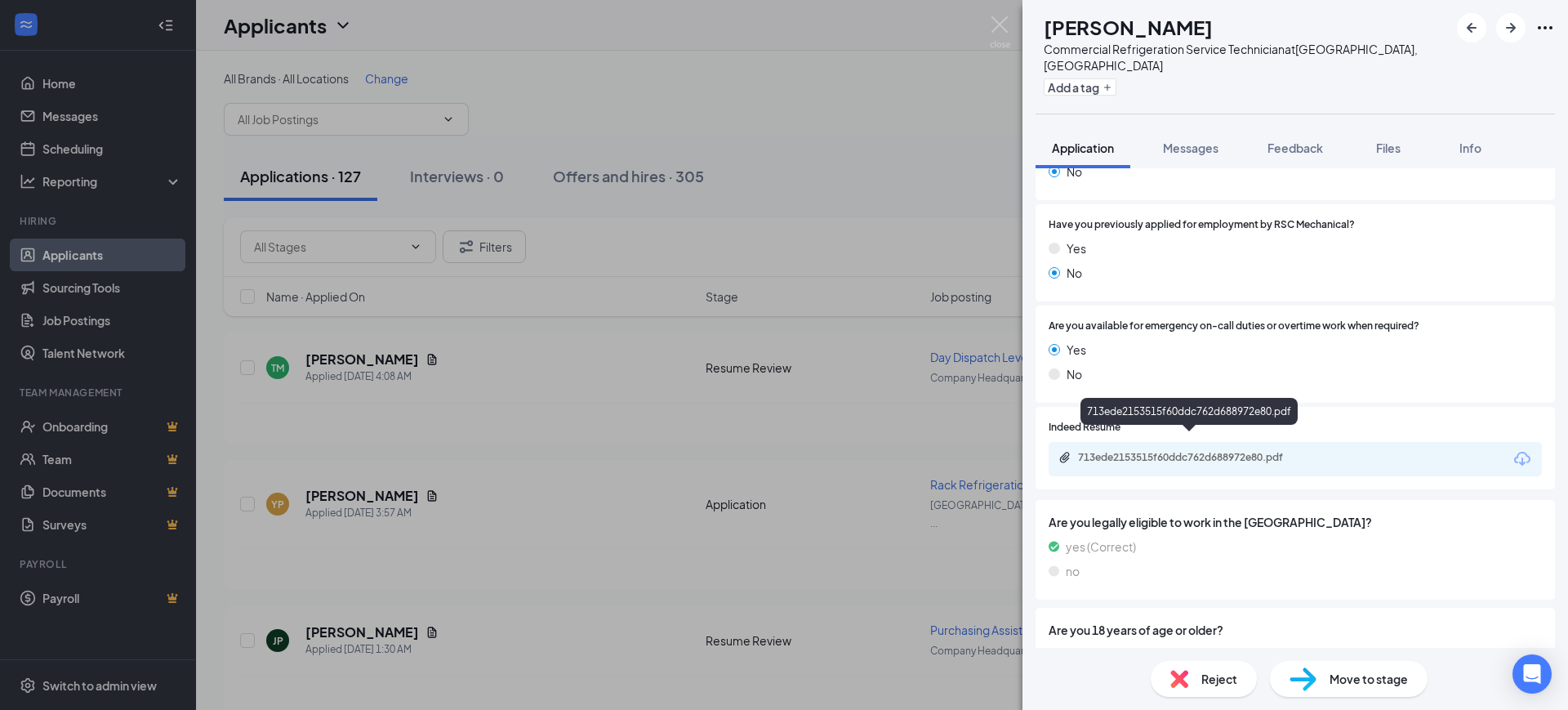
click at [1206, 451] on div "713ede2153515f60ddc762d688972e80.pdf" at bounding box center [1193, 457] width 229 height 13
click at [1319, 141] on span "Feedback" at bounding box center [1295, 148] width 55 height 15
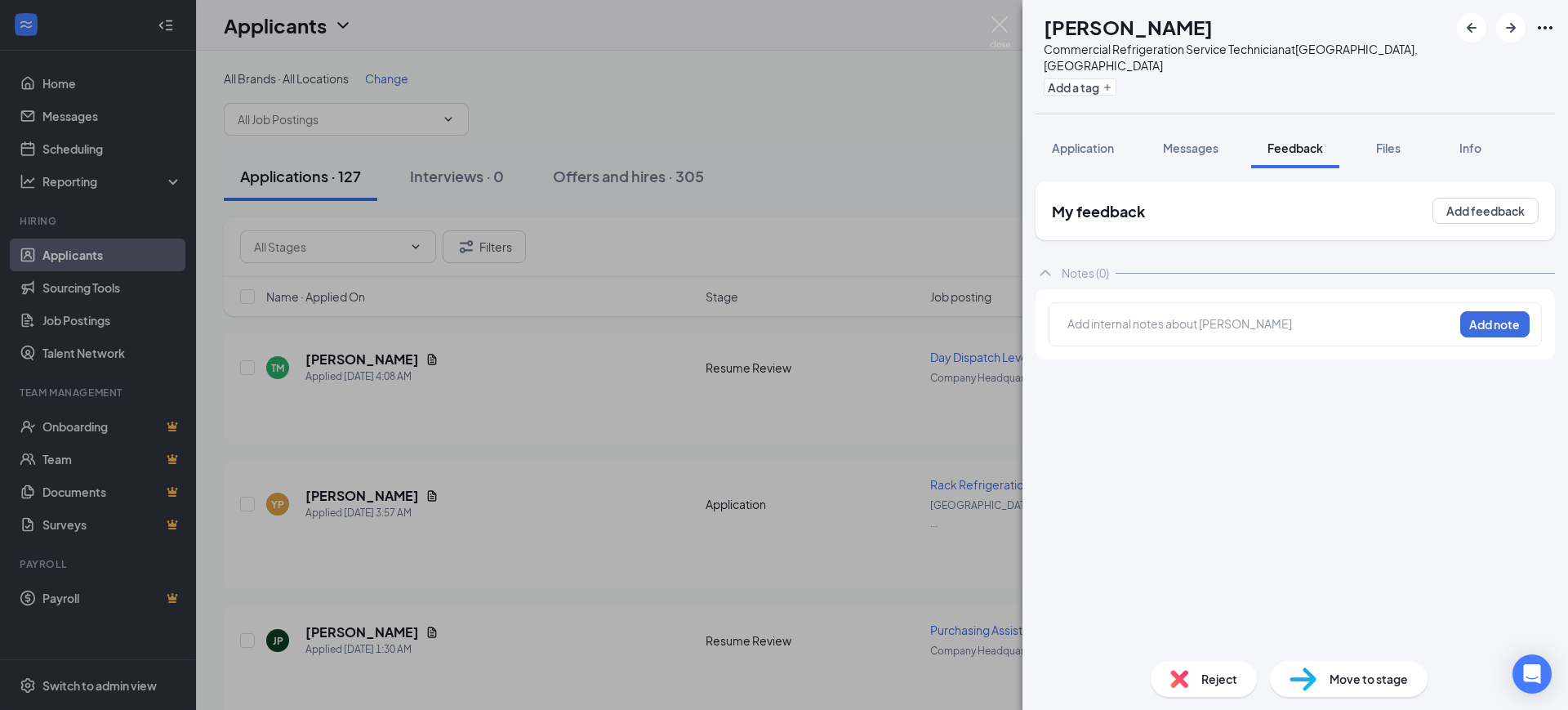
drag, startPoint x: 1144, startPoint y: 343, endPoint x: 1133, endPoint y: 309, distance: 35.7
click at [1142, 340] on div "Add internal notes about Travionne Stevenson Add note" at bounding box center [1295, 323] width 519 height 70
click at [1132, 316] on div at bounding box center [1261, 323] width 384 height 17
click at [1089, 317] on span "goo in area" at bounding box center [1098, 323] width 59 height 15
click at [1499, 315] on button "Add note" at bounding box center [1494, 324] width 69 height 27
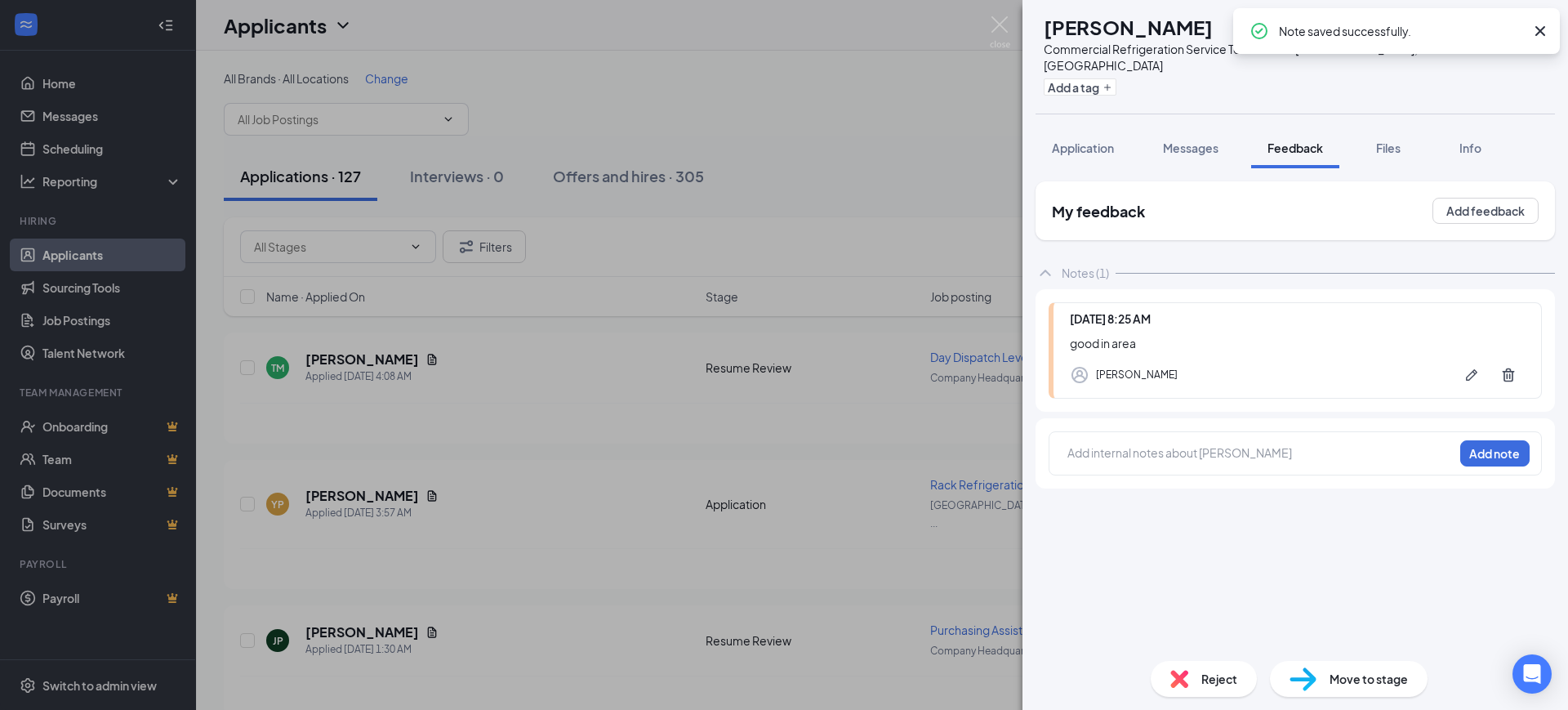
drag, startPoint x: 1551, startPoint y: 43, endPoint x: 1533, endPoint y: 29, distance: 22.8
click at [1542, 39] on div "Note saved successfully." at bounding box center [1396, 31] width 326 height 45
click at [1532, 27] on icon "Cross" at bounding box center [1540, 32] width 20 height 20
click at [1532, 26] on div at bounding box center [1505, 28] width 98 height 30
click at [1524, 22] on button "button" at bounding box center [1511, 28] width 30 height 30
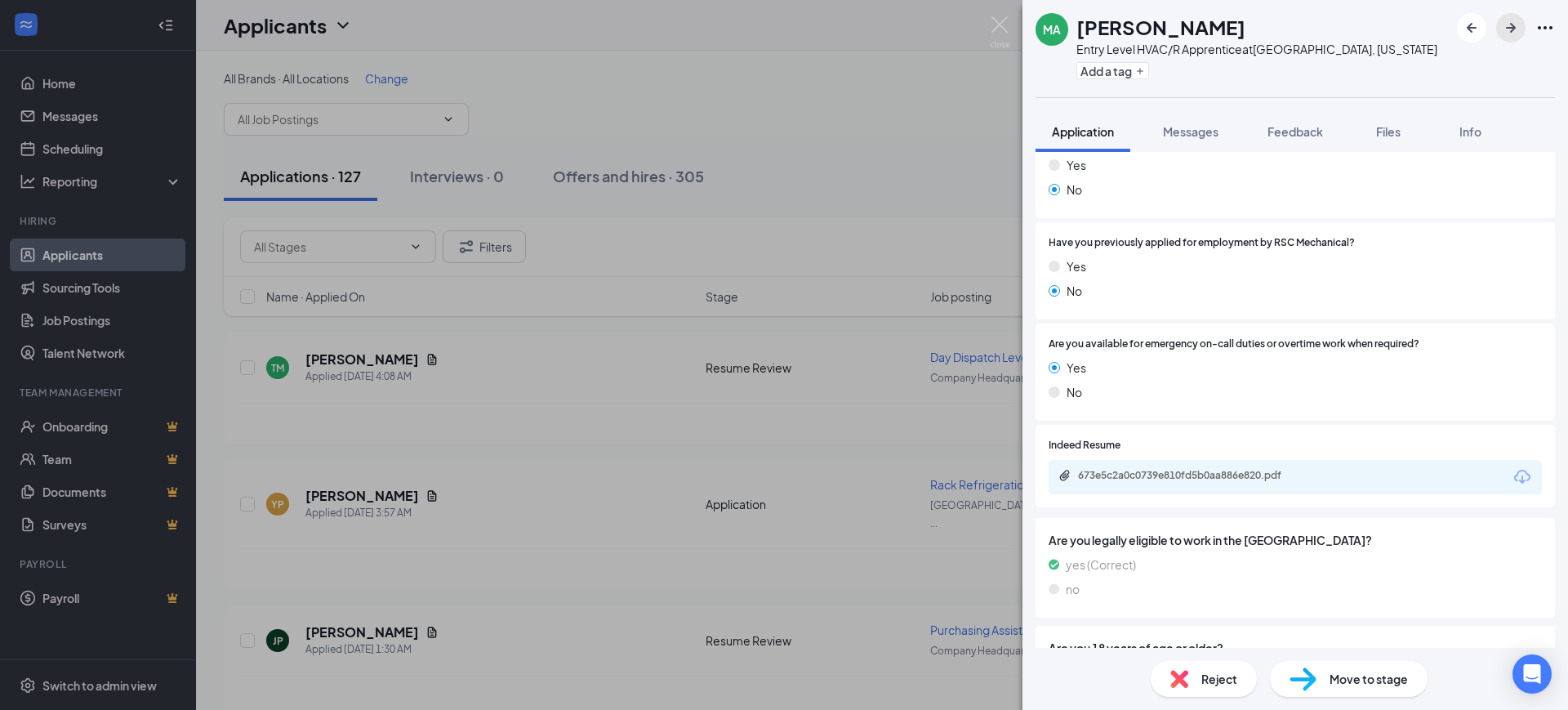
scroll to position [1226, 0]
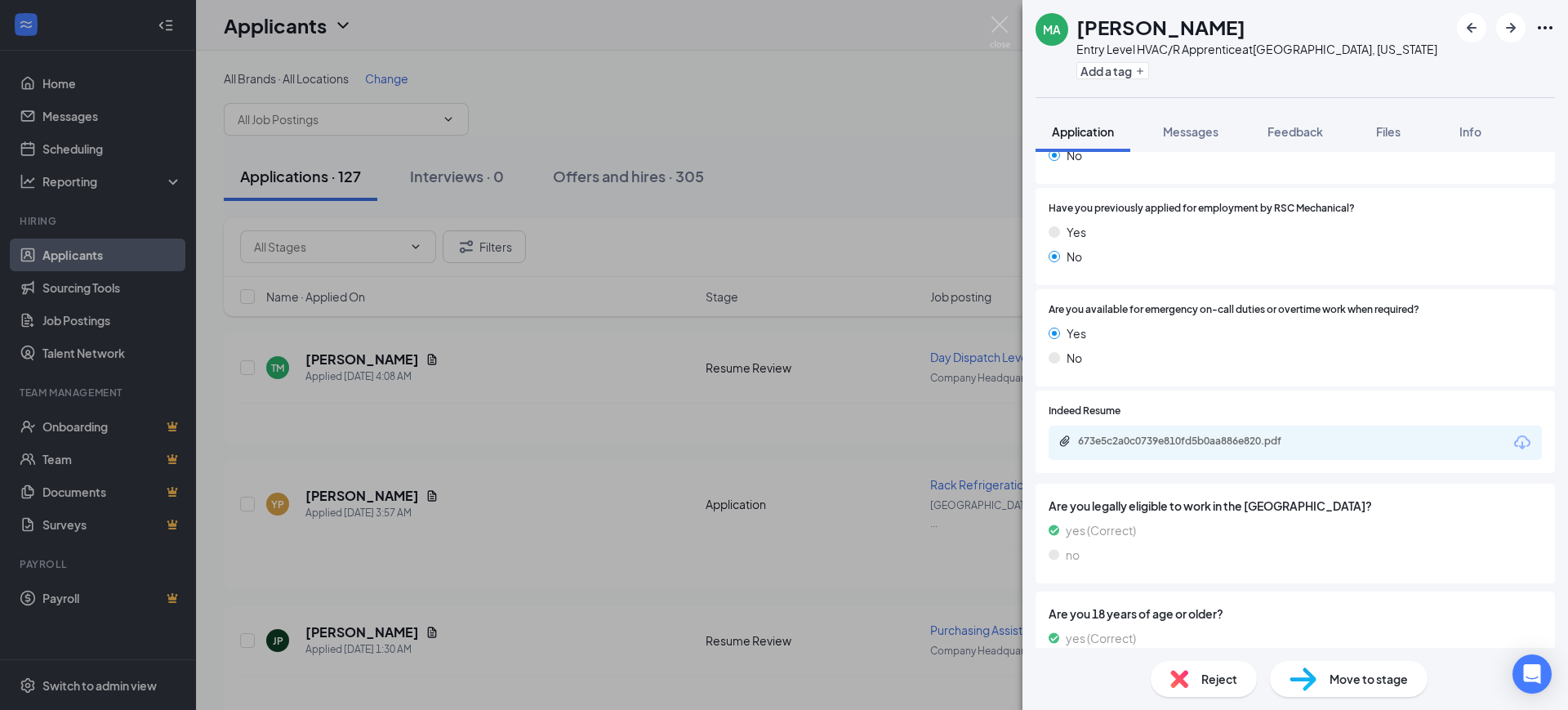
click at [1217, 447] on div "673e5c2a0c0739e810fd5b0aa886e820.pdf" at bounding box center [1193, 441] width 229 height 13
click at [1265, 115] on button "Feedback" at bounding box center [1294, 131] width 88 height 40
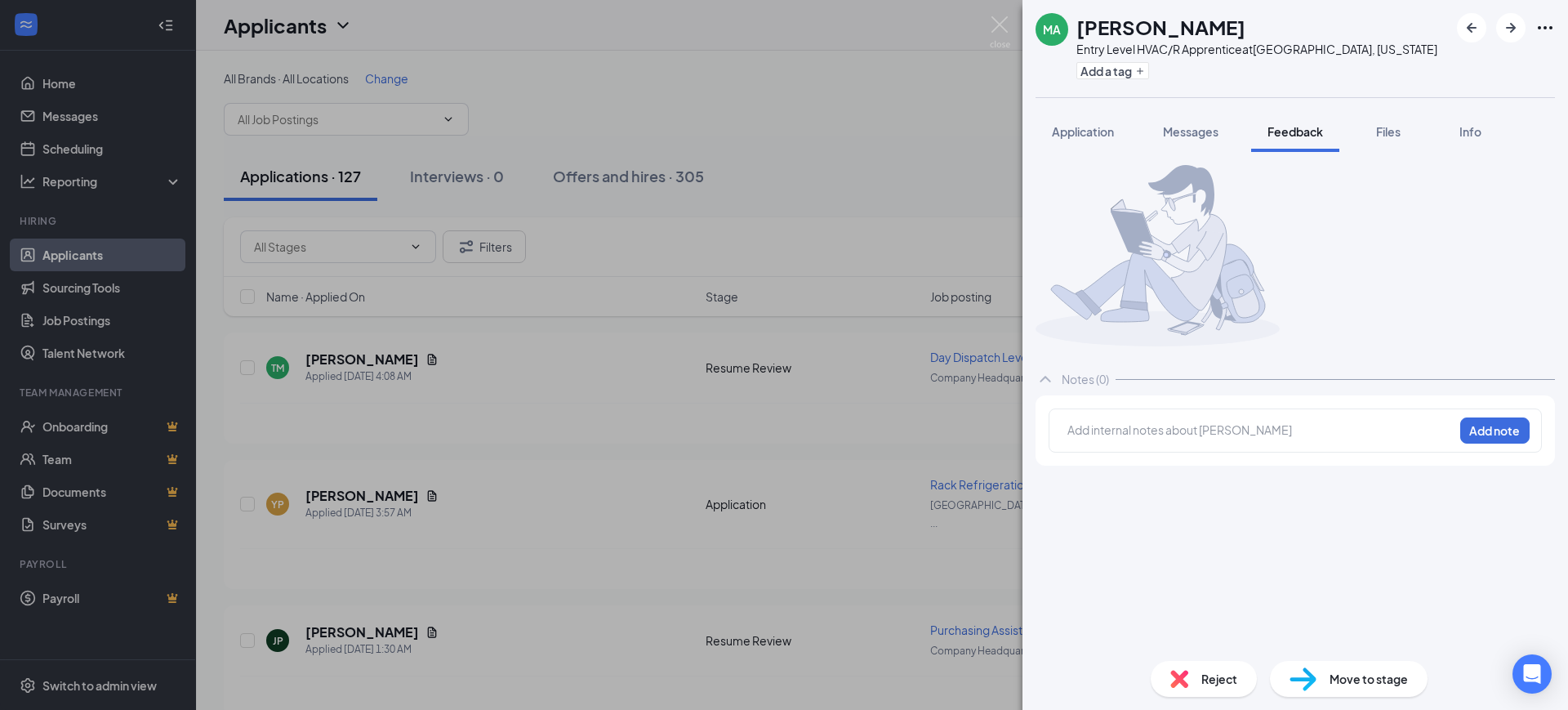
click at [1129, 439] on div at bounding box center [1261, 430] width 384 height 17
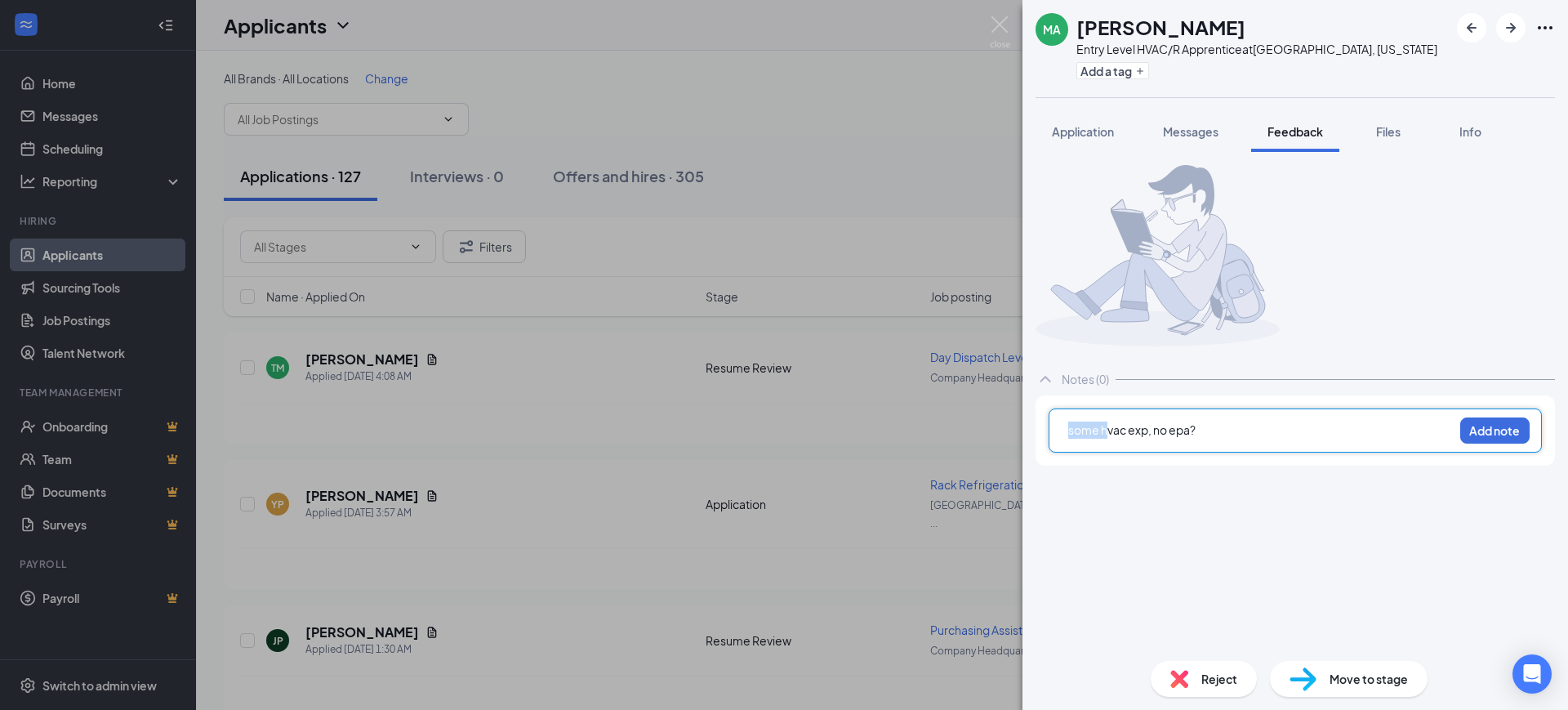
drag, startPoint x: 1105, startPoint y: 455, endPoint x: 1036, endPoint y: 455, distance: 69.0
click at [1036, 455] on div "some hvac exp, no epa? Add note" at bounding box center [1295, 430] width 519 height 70
click at [1194, 439] on div "hvac exp, no epa?" at bounding box center [1261, 430] width 384 height 17
click at [1499, 444] on button "Add note" at bounding box center [1494, 430] width 69 height 27
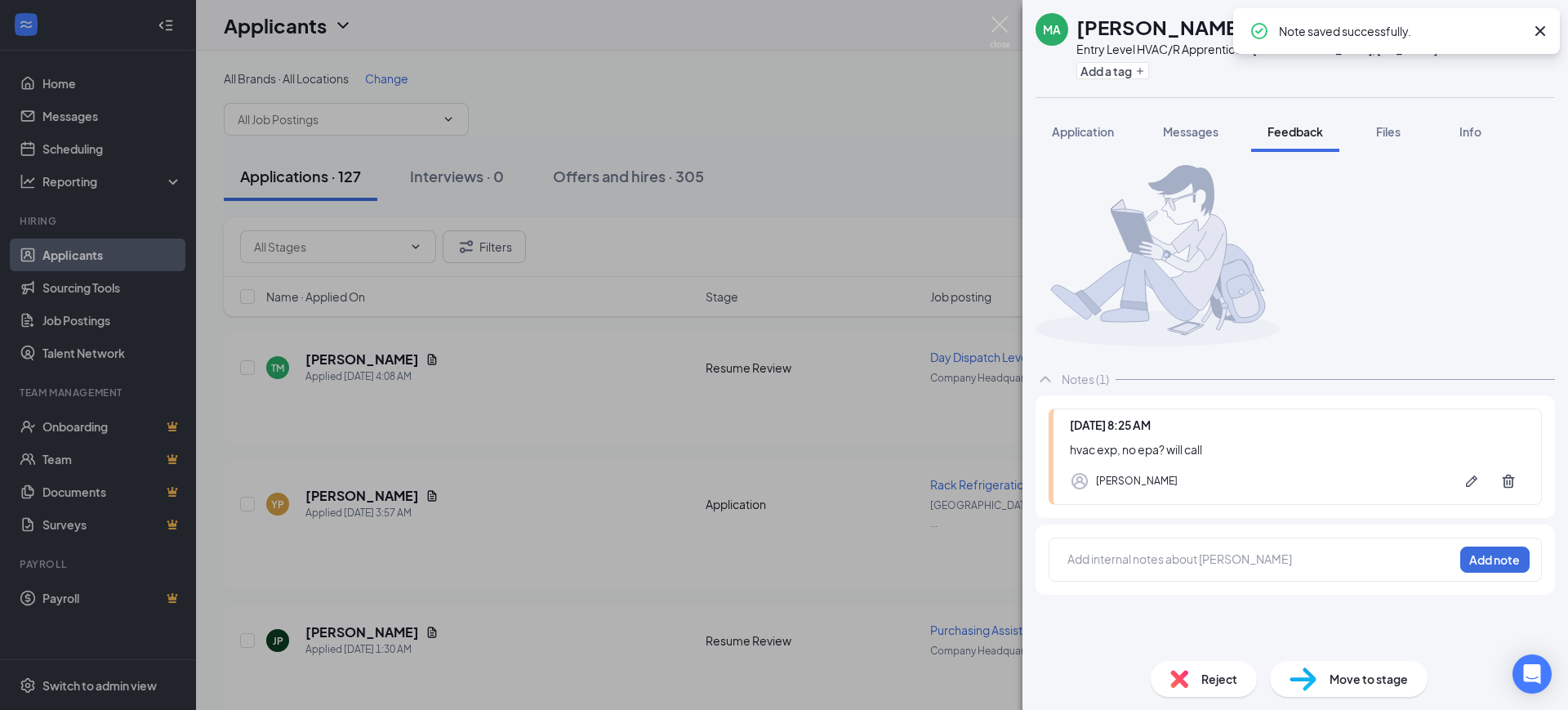
click at [1540, 34] on icon "Cross" at bounding box center [1540, 32] width 20 height 20
click at [1469, 489] on icon "Pen" at bounding box center [1471, 481] width 17 height 17
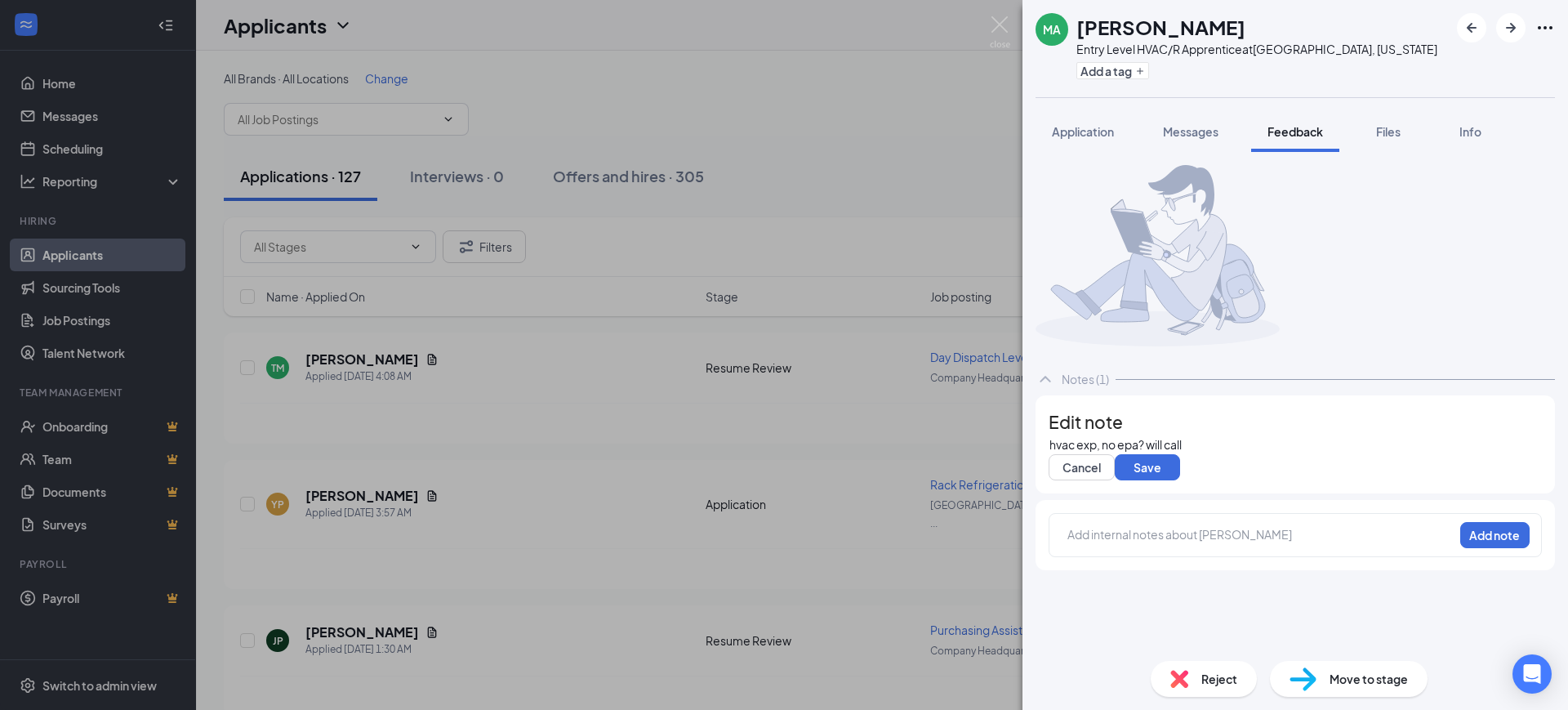
click at [1271, 454] on div "hvac exp, no epa? will call" at bounding box center [1295, 444] width 492 height 17
click at [1103, 454] on div "hvac exp, no epa? will call. may be more suited for service tech role depending…" at bounding box center [1295, 444] width 492 height 17
click at [1174, 480] on button "Save" at bounding box center [1147, 467] width 65 height 27
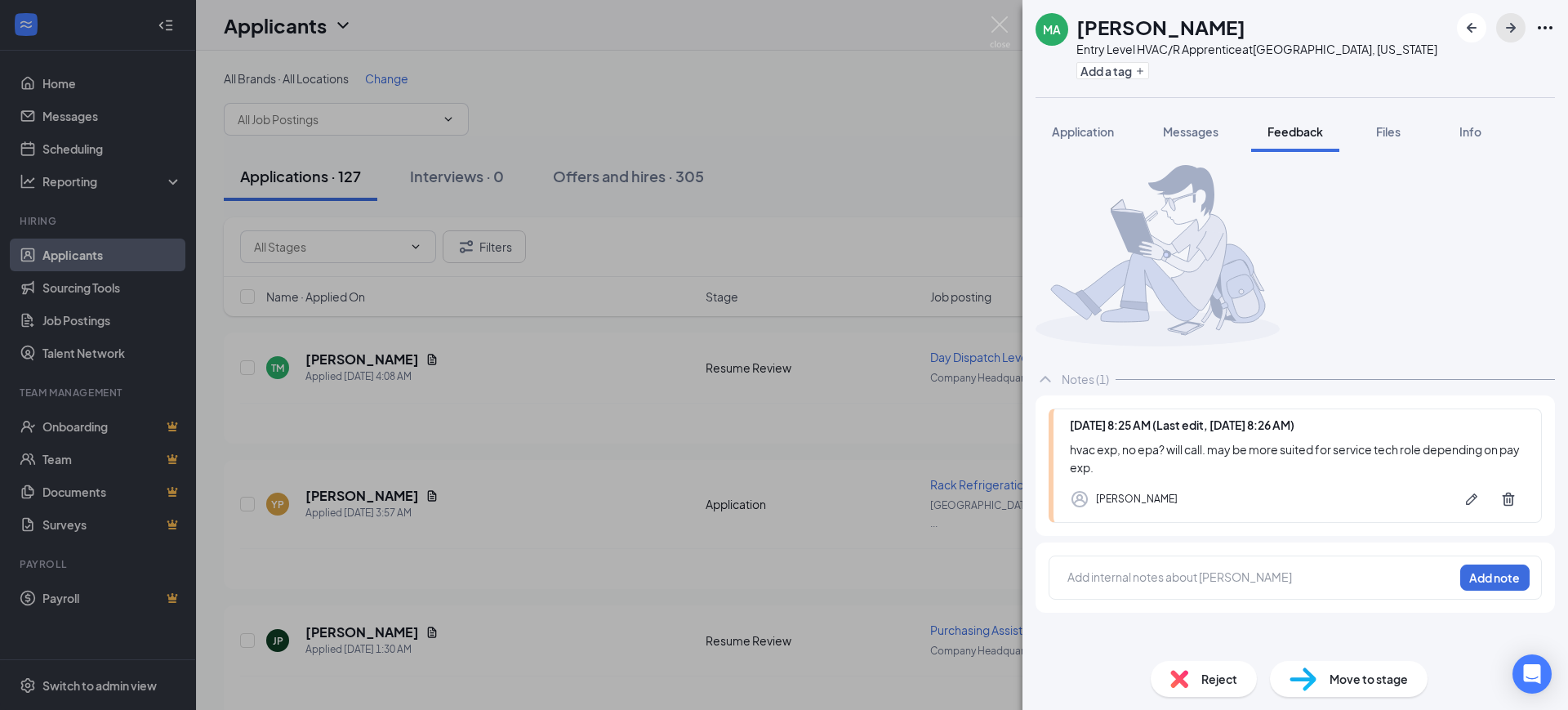
click at [1503, 24] on icon "ArrowRight" at bounding box center [1511, 28] width 20 height 20
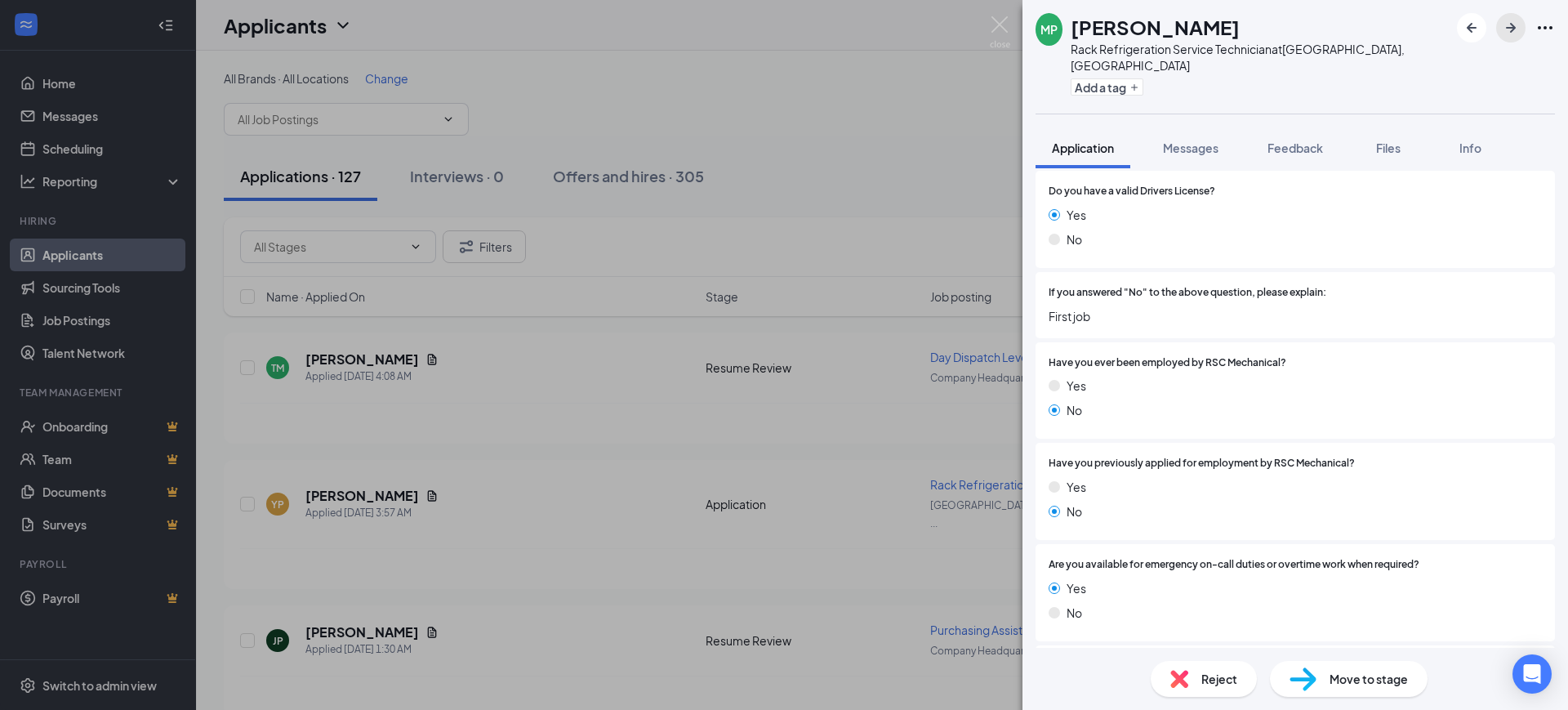
scroll to position [1022, 0]
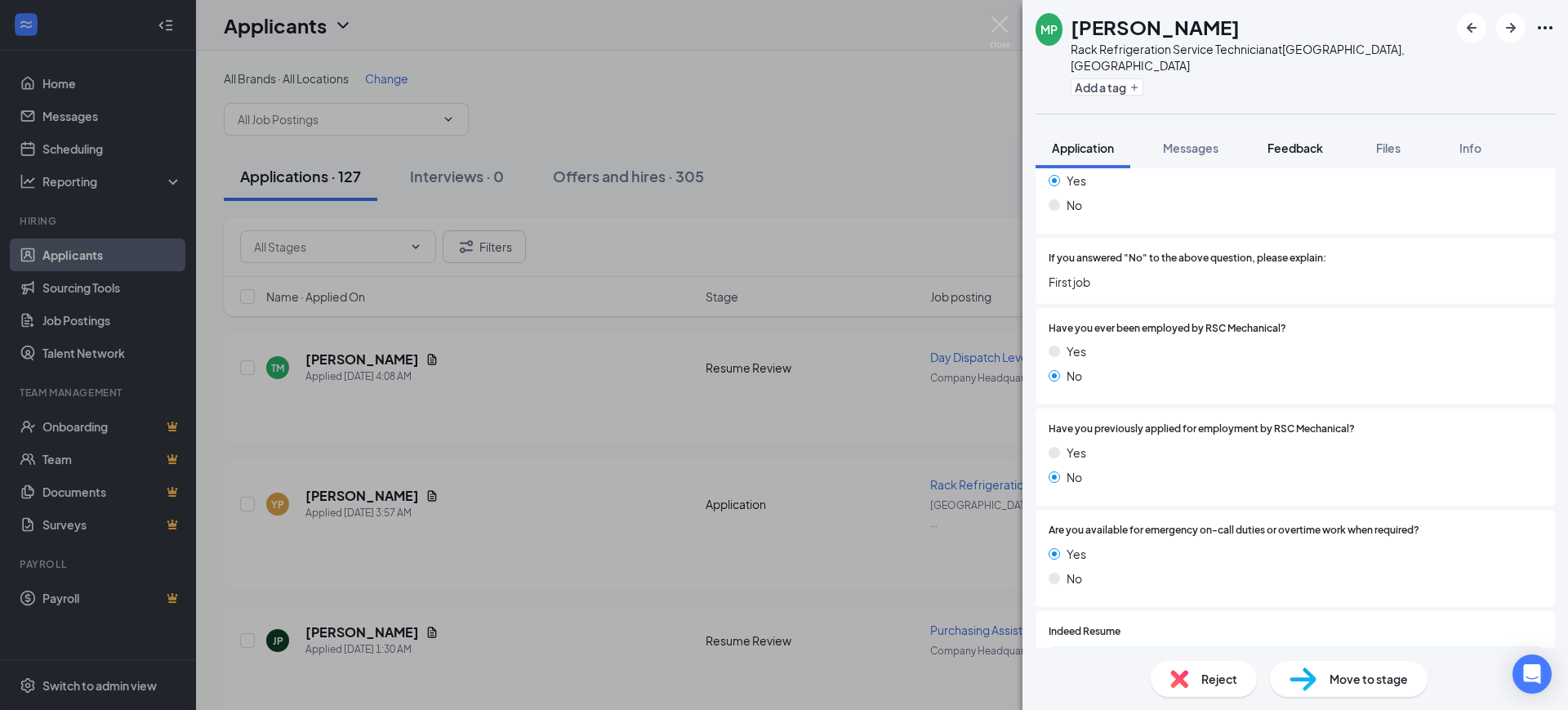
click at [1289, 141] on span "Feedback" at bounding box center [1295, 148] width 55 height 15
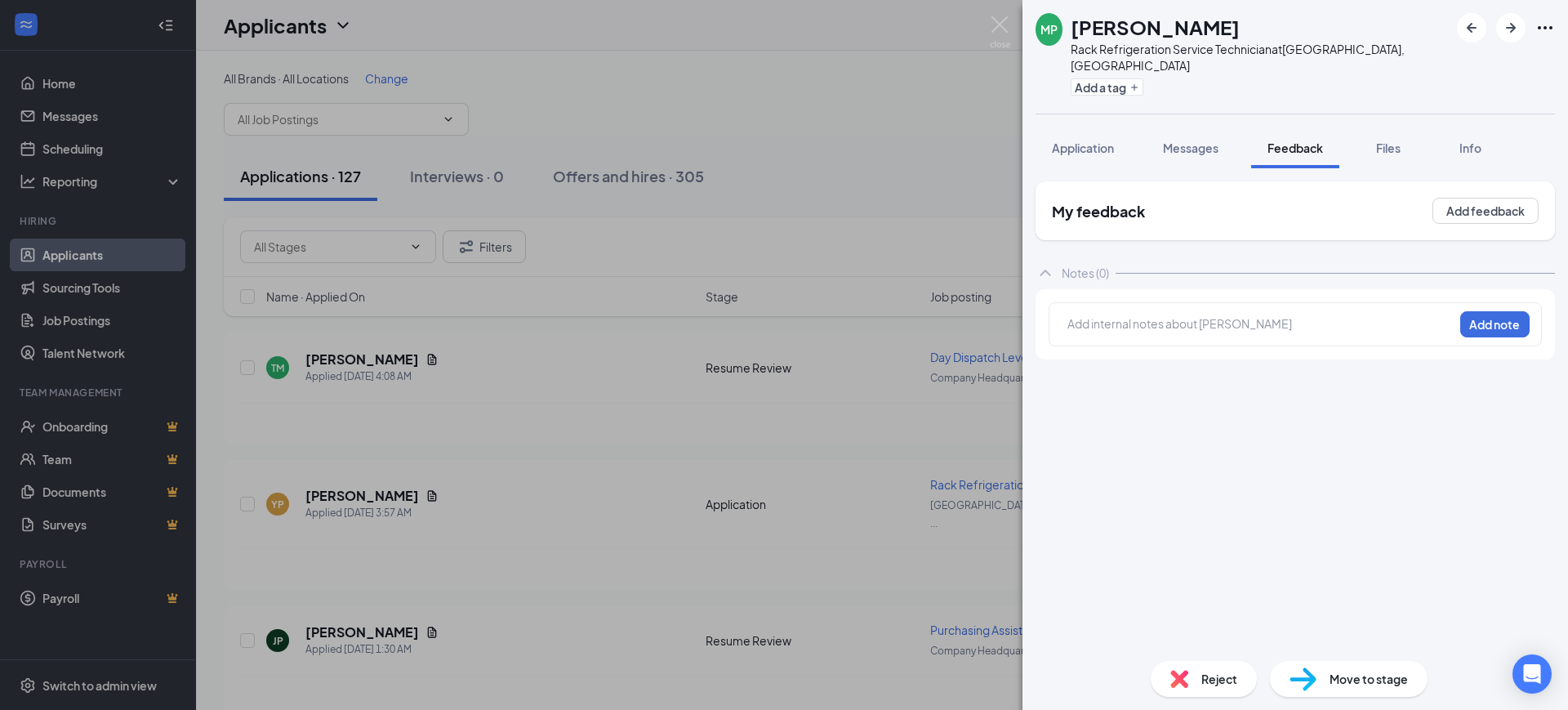
click at [1209, 316] on div at bounding box center [1261, 323] width 384 height 17
drag, startPoint x: 1454, startPoint y: 308, endPoint x: 1468, endPoint y: 307, distance: 14.0
click at [1468, 307] on div "need more exp Add note" at bounding box center [1295, 324] width 493 height 44
click at [1470, 312] on button "Add note" at bounding box center [1494, 324] width 69 height 27
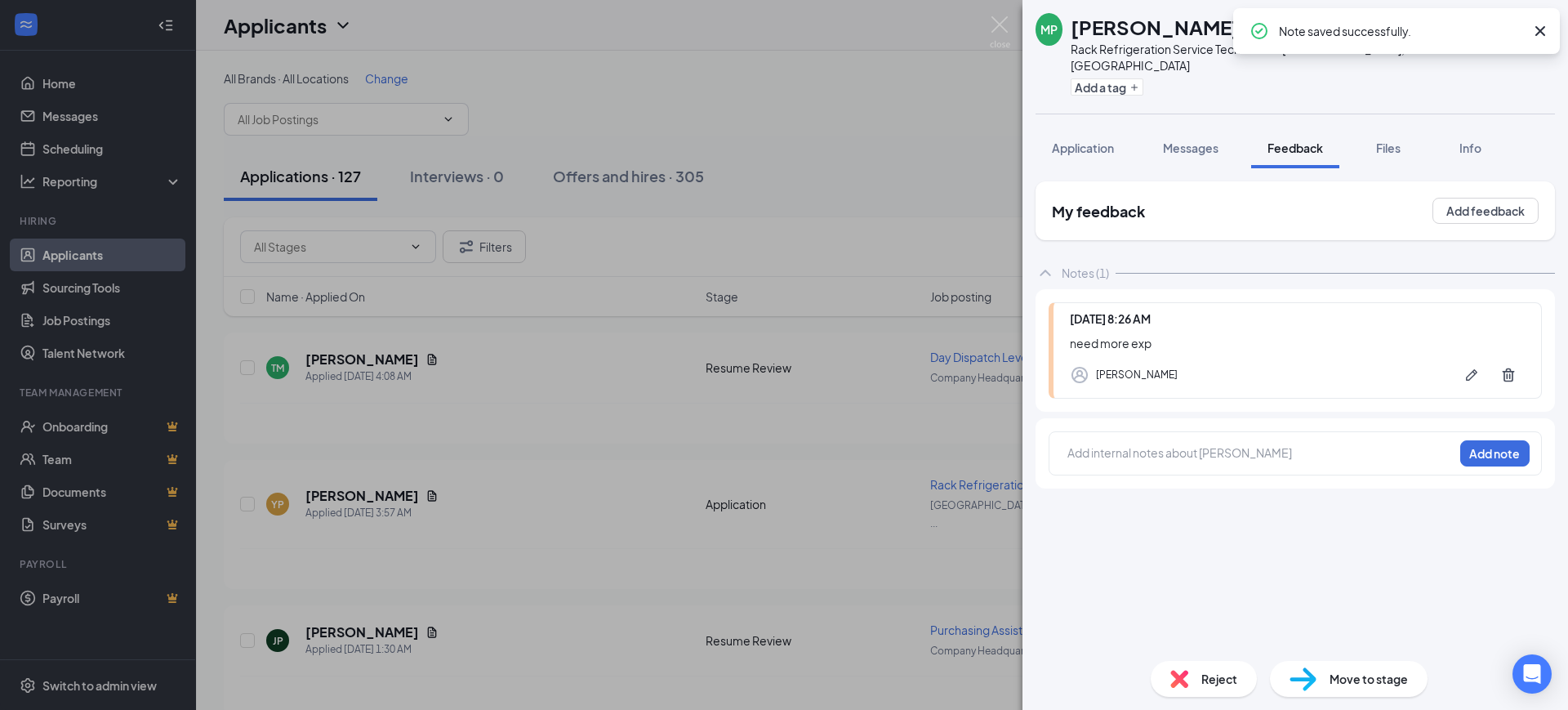
click at [1542, 22] on icon "Cross" at bounding box center [1540, 32] width 20 height 20
click at [1514, 22] on icon "ArrowRight" at bounding box center [1511, 28] width 20 height 20
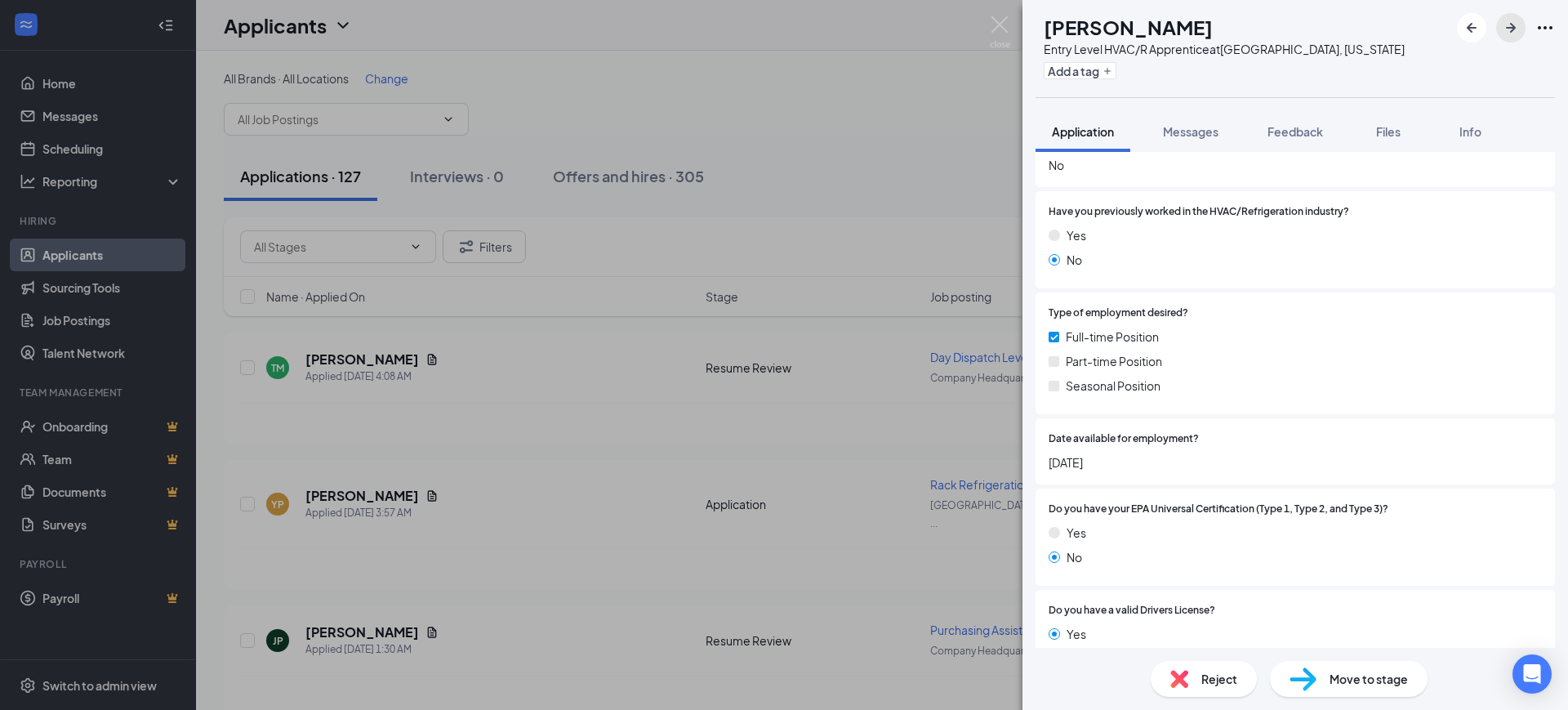
scroll to position [612, 0]
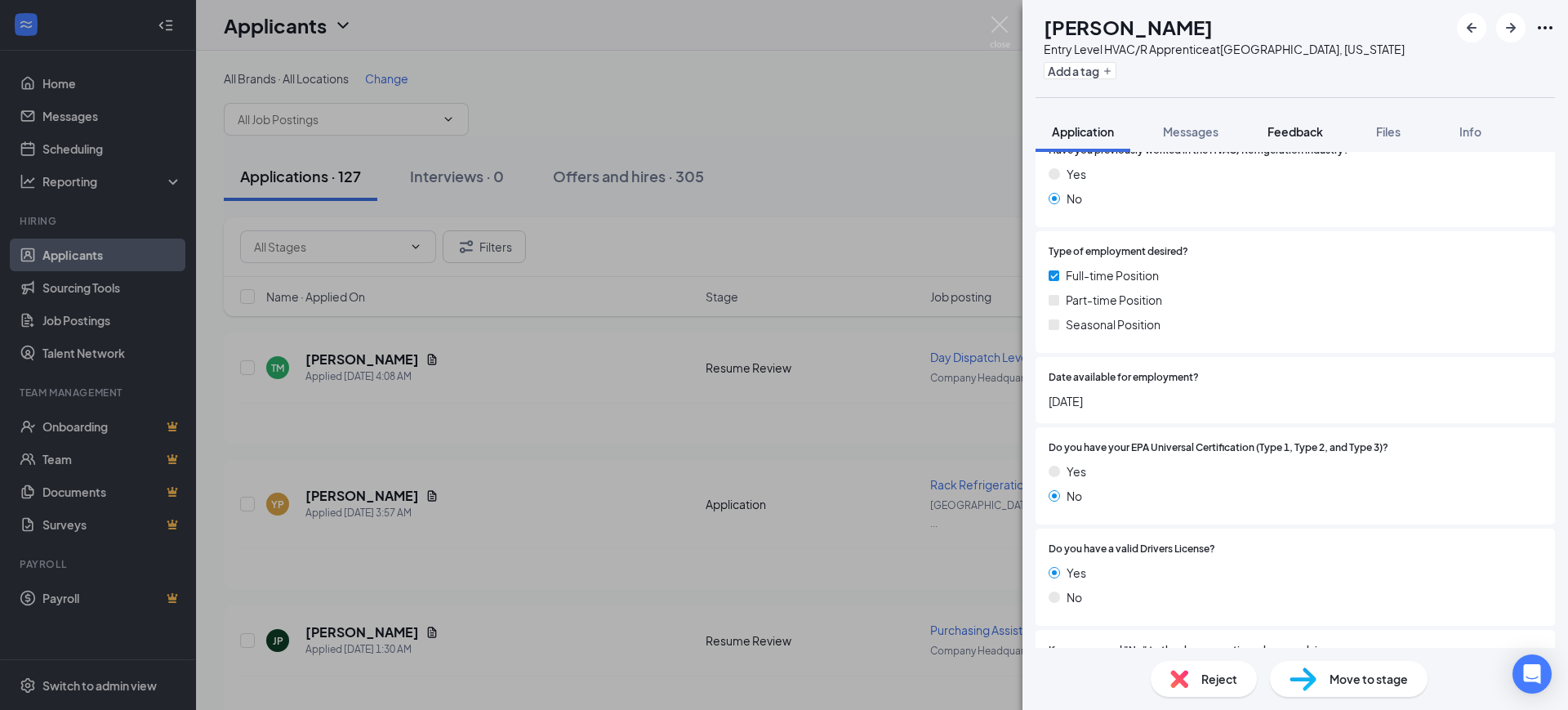
click at [1298, 127] on span "Feedback" at bounding box center [1295, 131] width 55 height 15
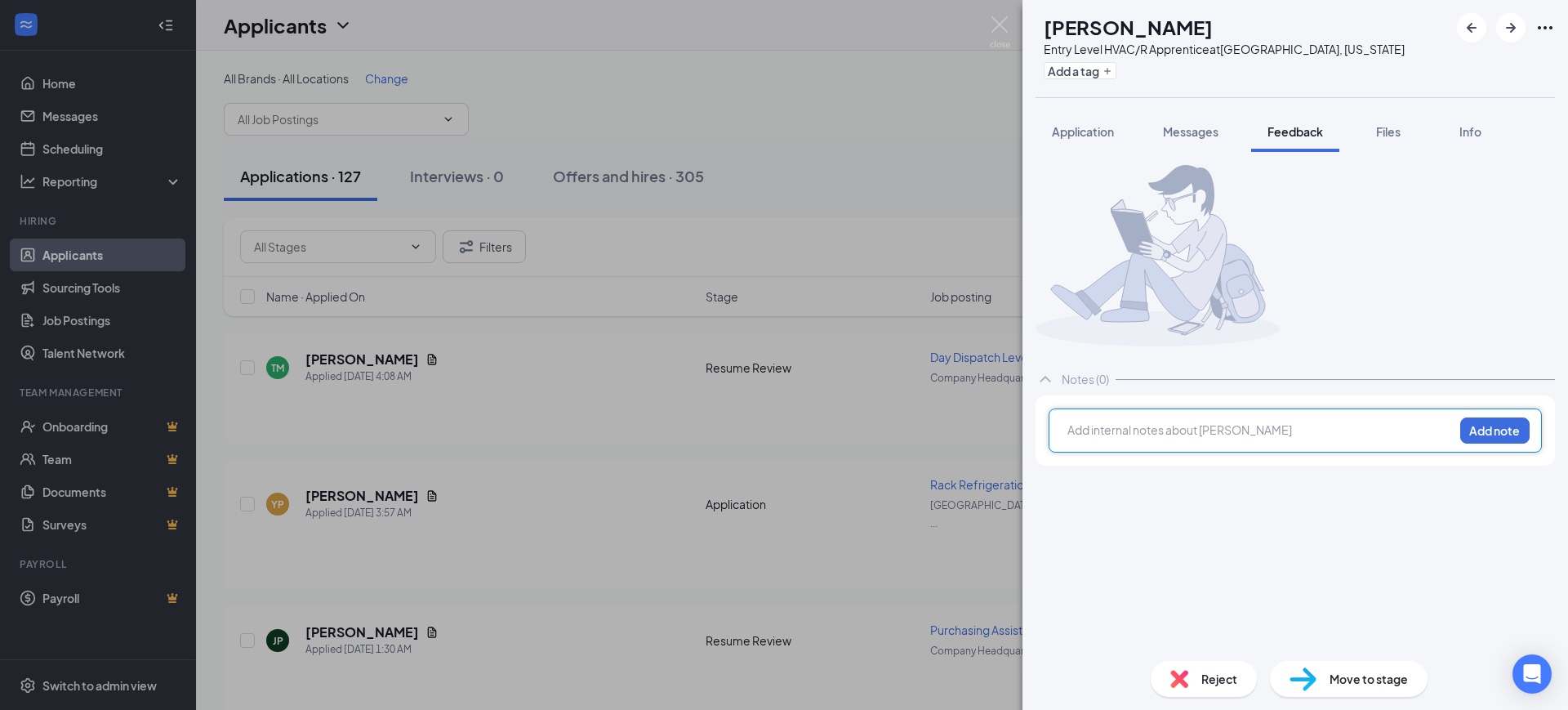
click at [1125, 439] on div at bounding box center [1261, 430] width 384 height 17
click at [1519, 444] on button "Add note" at bounding box center [1494, 430] width 69 height 27
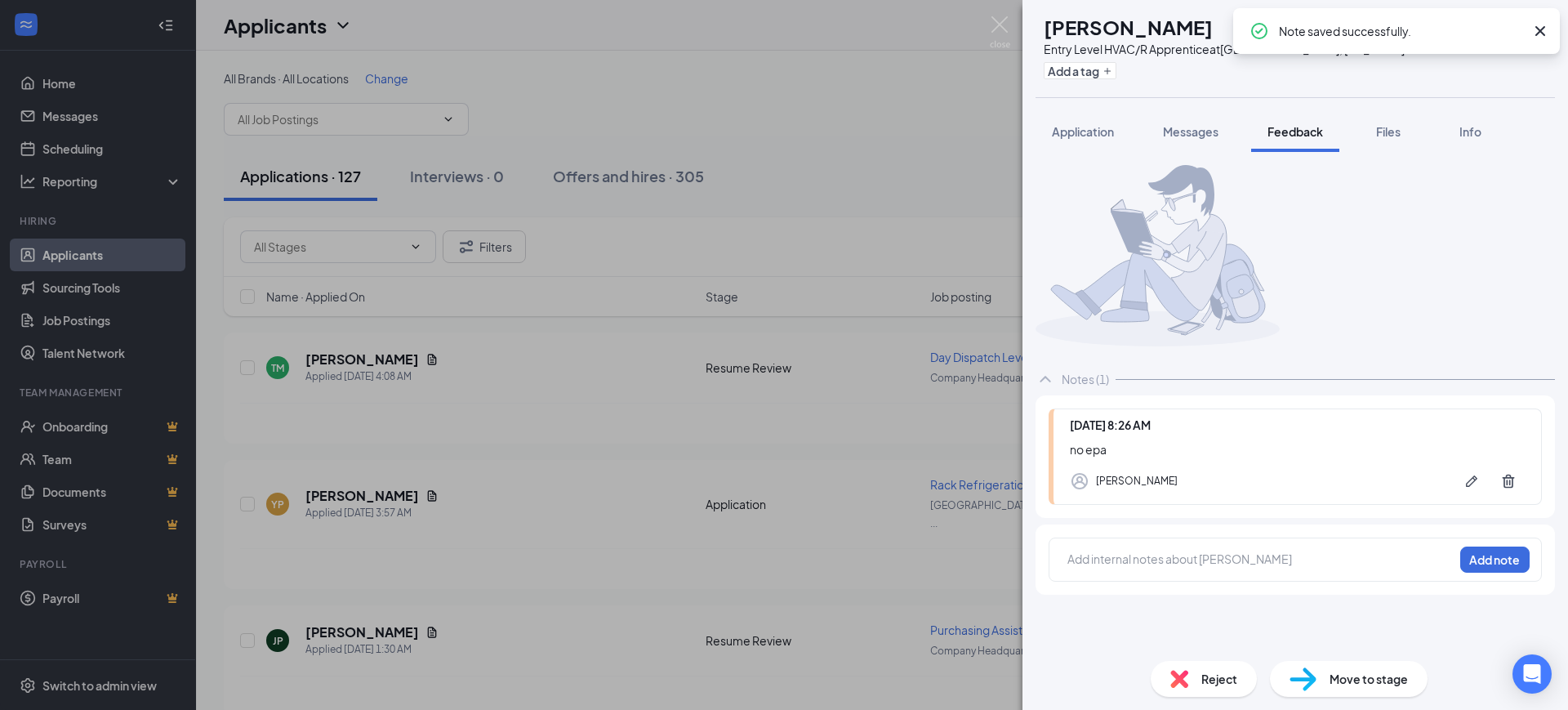
drag, startPoint x: 1545, startPoint y: 29, endPoint x: 1524, endPoint y: 25, distance: 21.4
click at [1540, 29] on icon "Cross" at bounding box center [1540, 32] width 20 height 20
click at [1514, 22] on icon "ArrowRight" at bounding box center [1511, 28] width 20 height 20
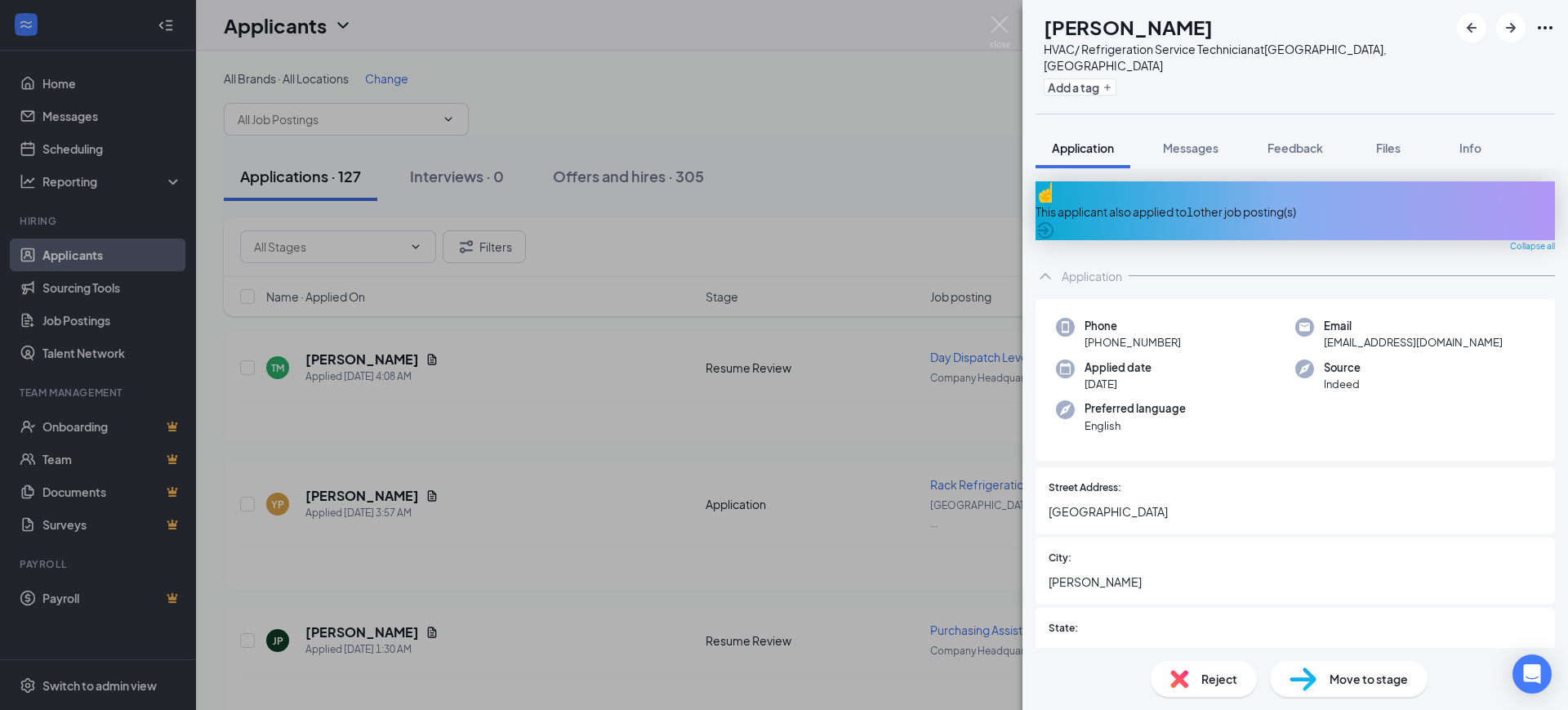
click at [1220, 200] on div "This applicant also applied to 1 other job posting(s)" at bounding box center [1295, 211] width 519 height 59
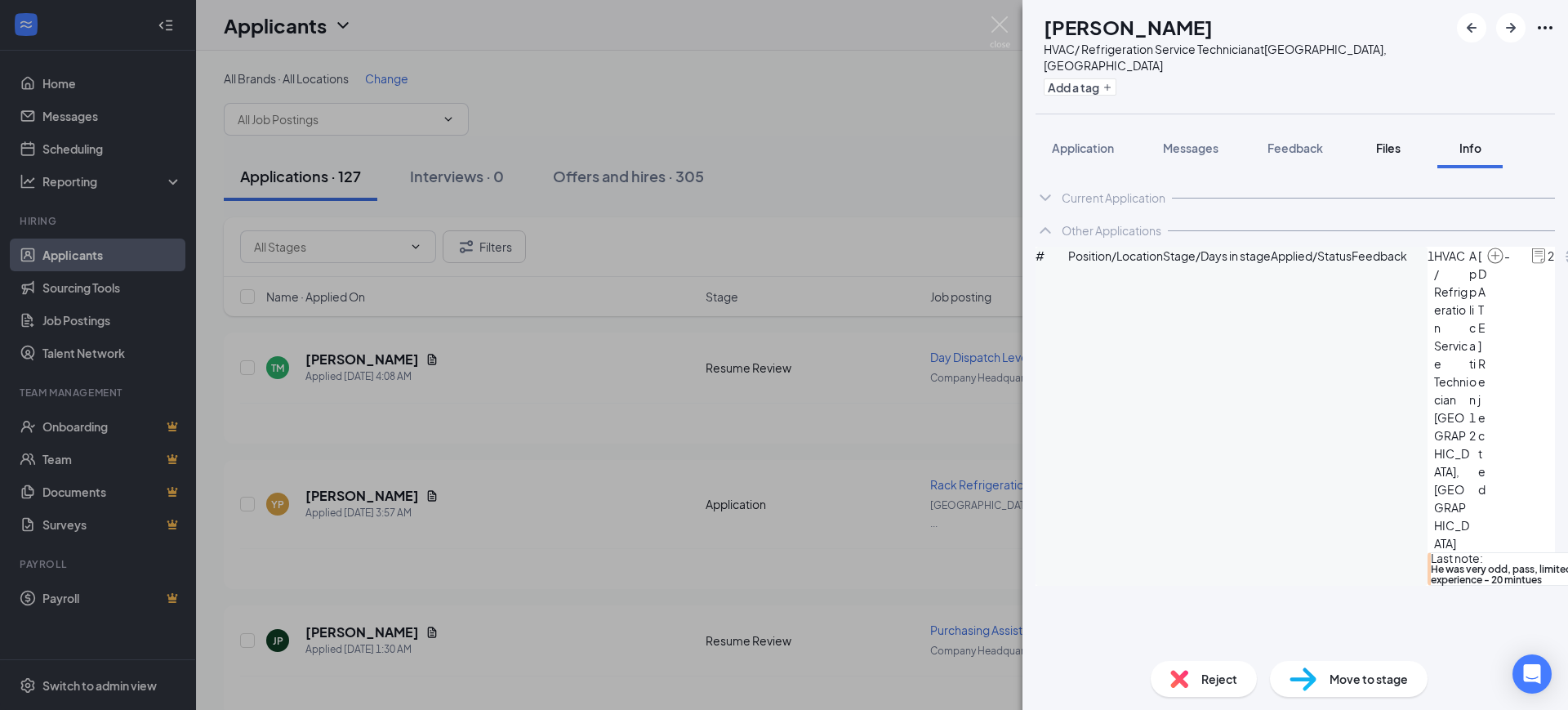
click at [1383, 141] on span "Files" at bounding box center [1388, 148] width 25 height 15
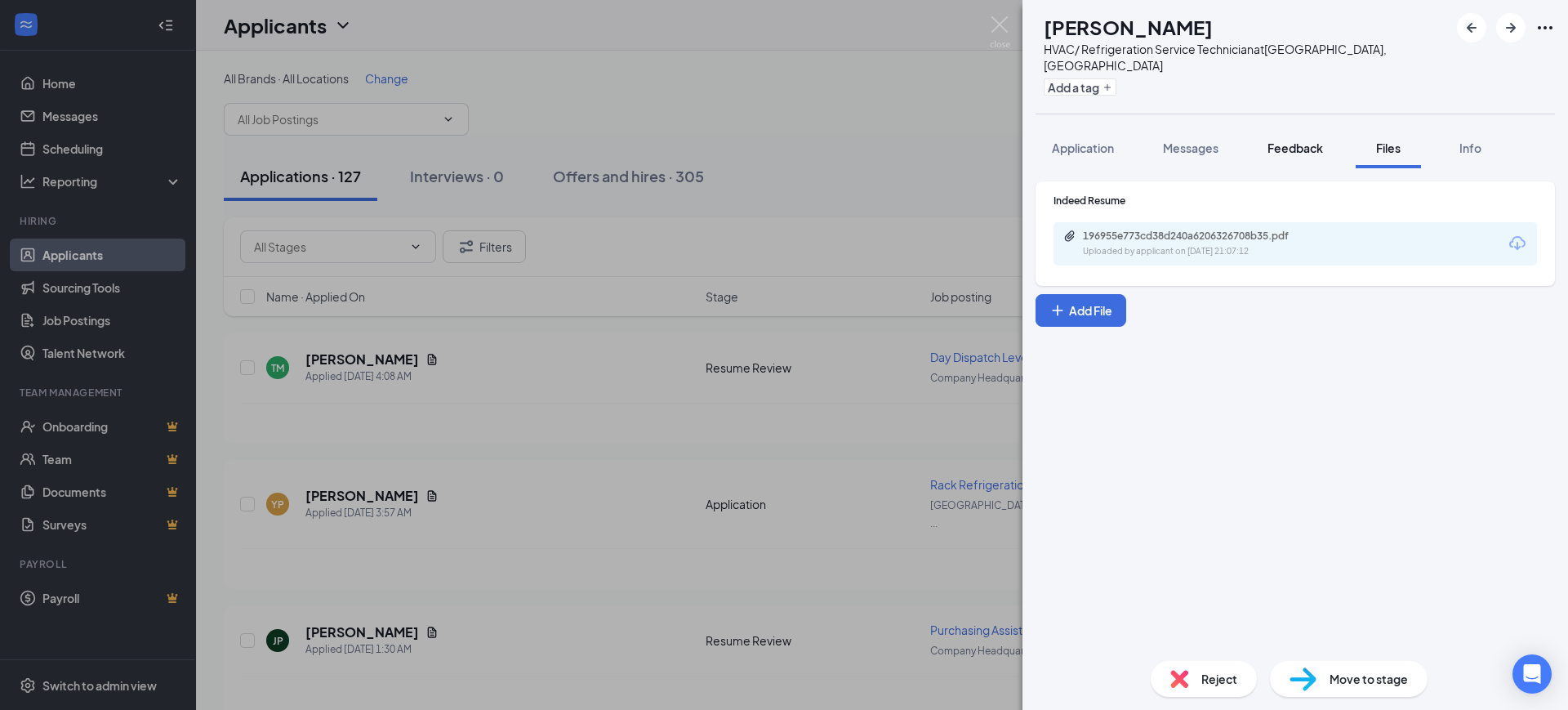
click at [1296, 127] on button "Feedback" at bounding box center [1294, 147] width 88 height 40
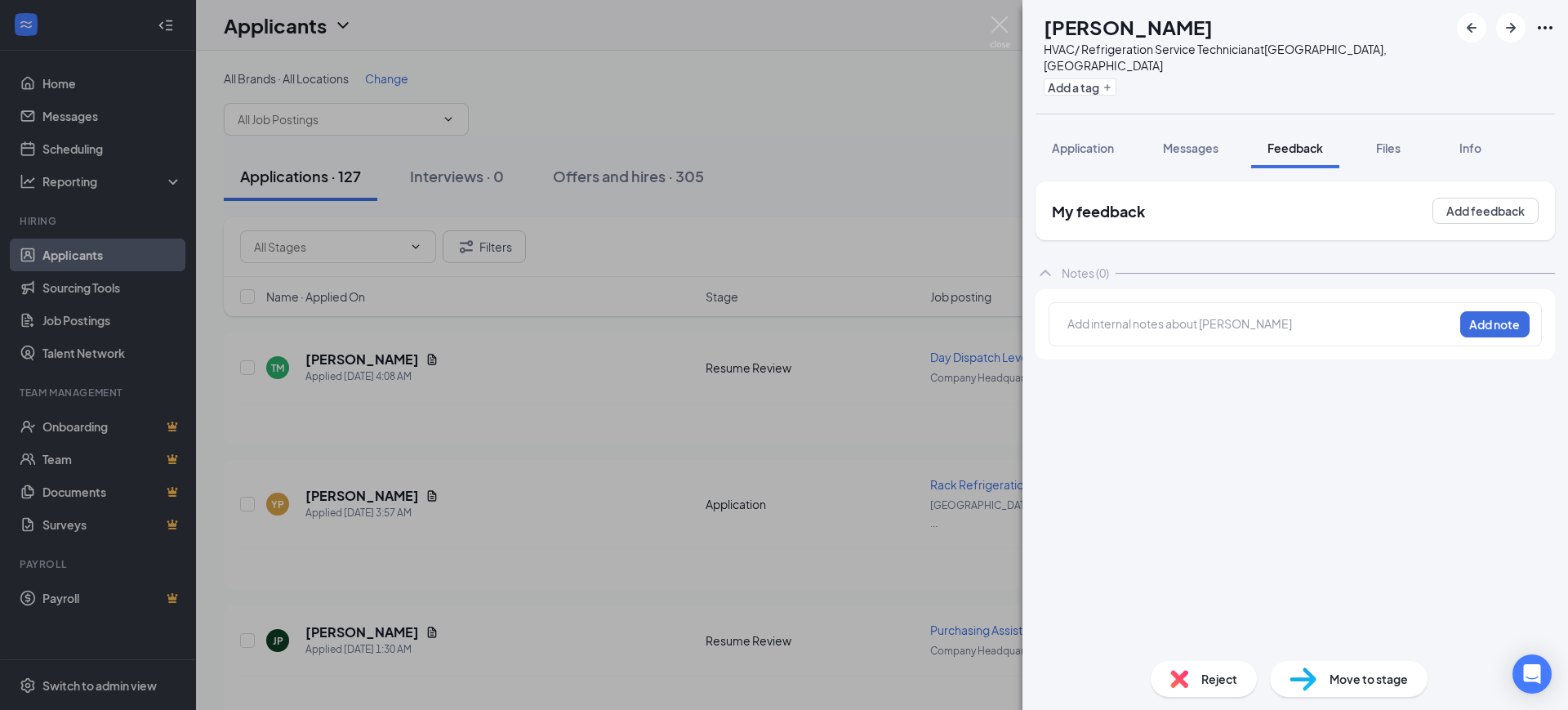
click at [1122, 316] on div at bounding box center [1261, 323] width 384 height 17
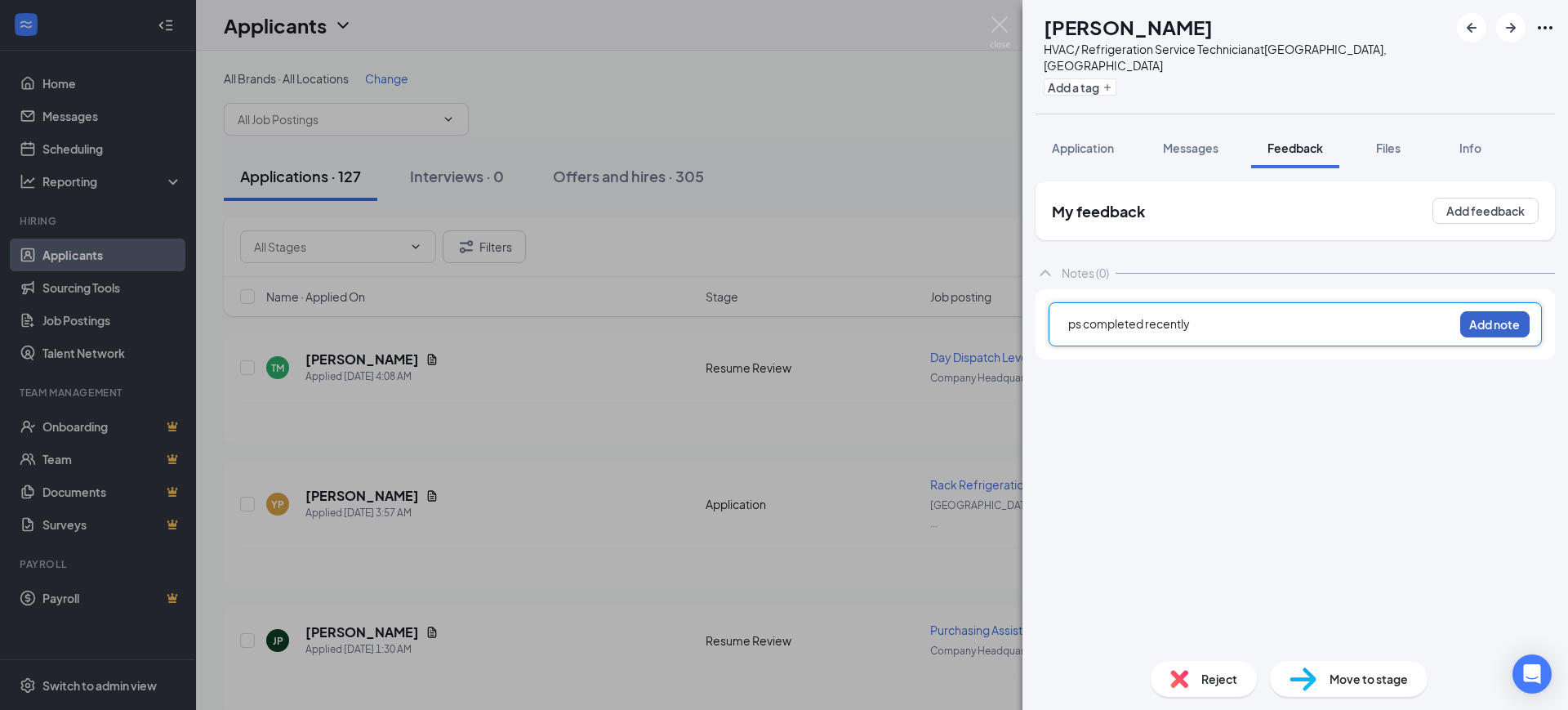
click at [1517, 312] on button "Add note" at bounding box center [1494, 324] width 69 height 27
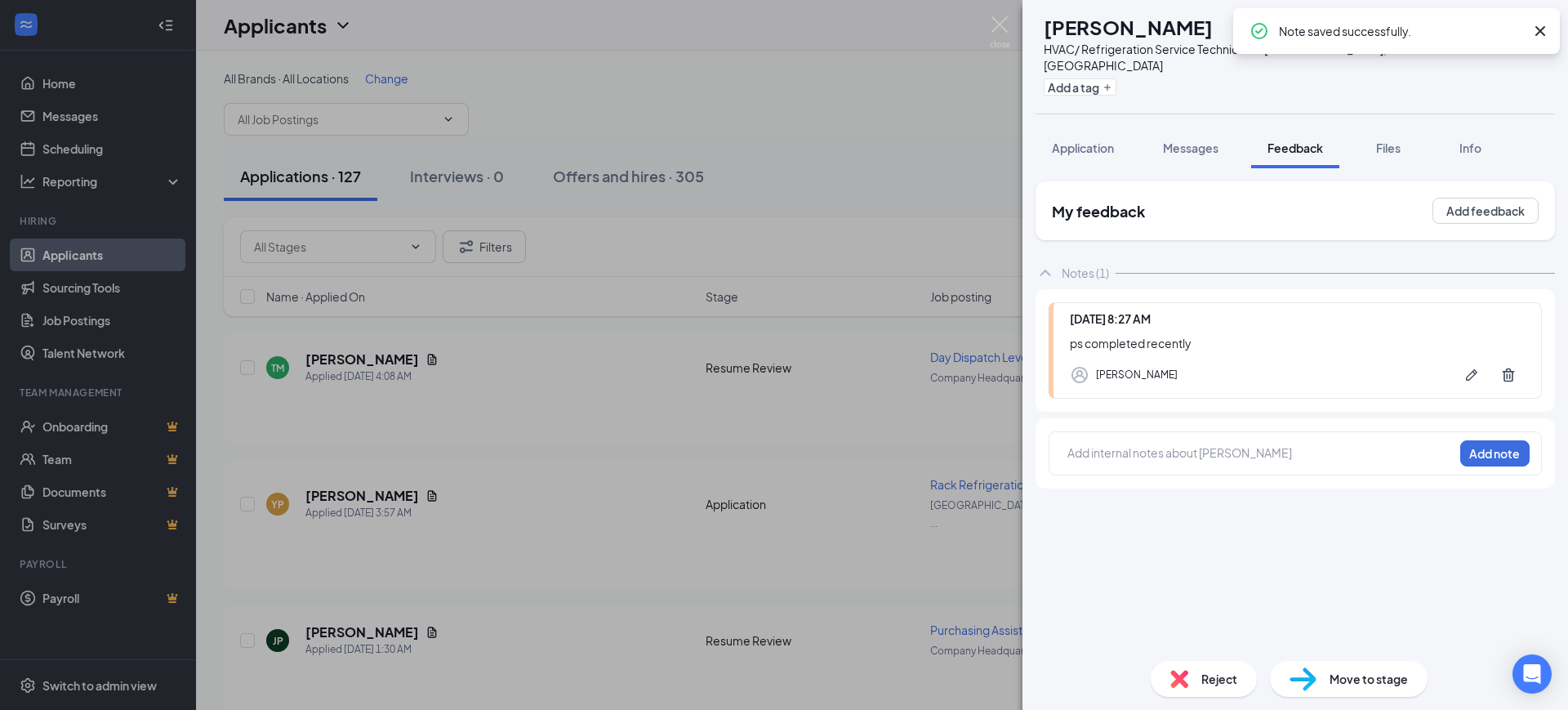
click at [1540, 23] on icon "Cross" at bounding box center [1540, 32] width 20 height 20
click at [1506, 26] on icon "ArrowRight" at bounding box center [1511, 28] width 20 height 20
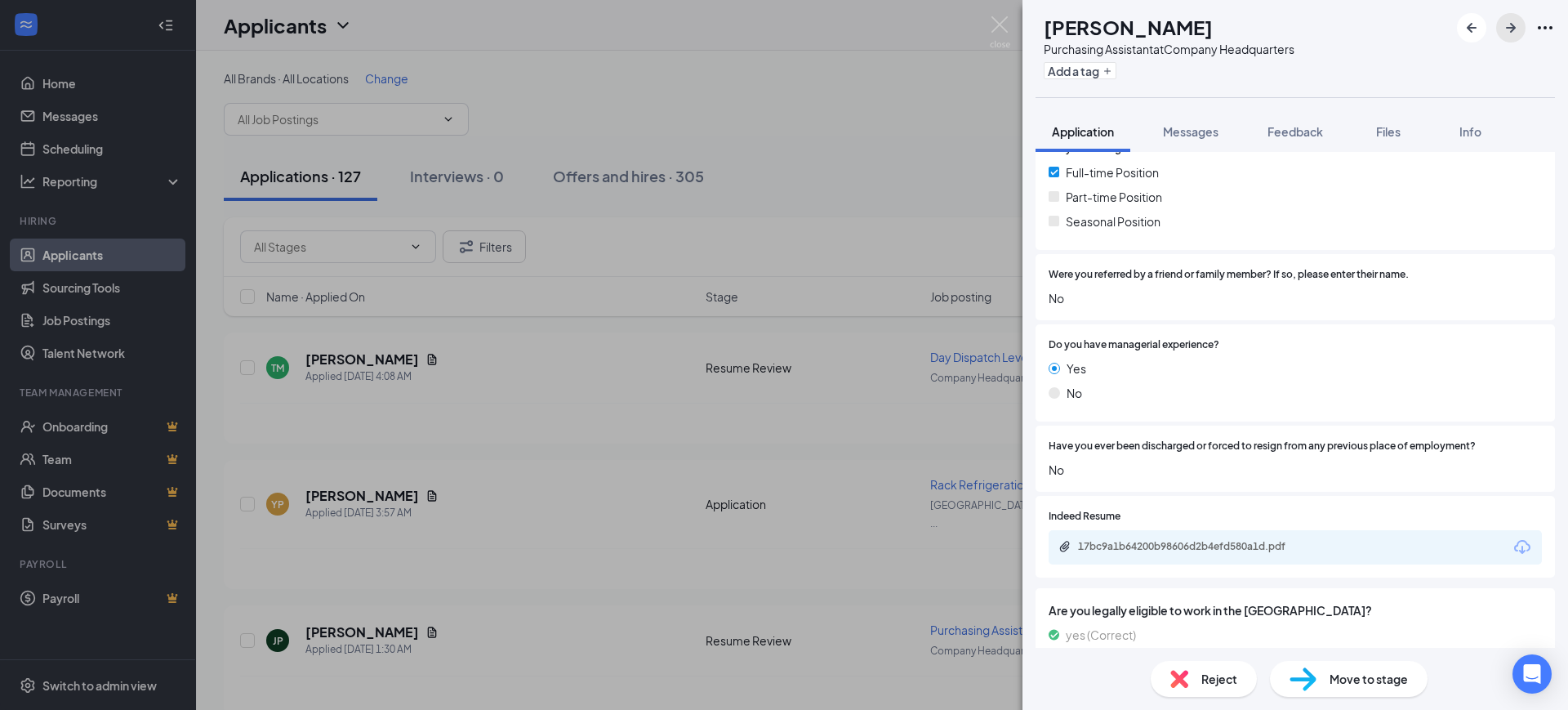
scroll to position [1022, 0]
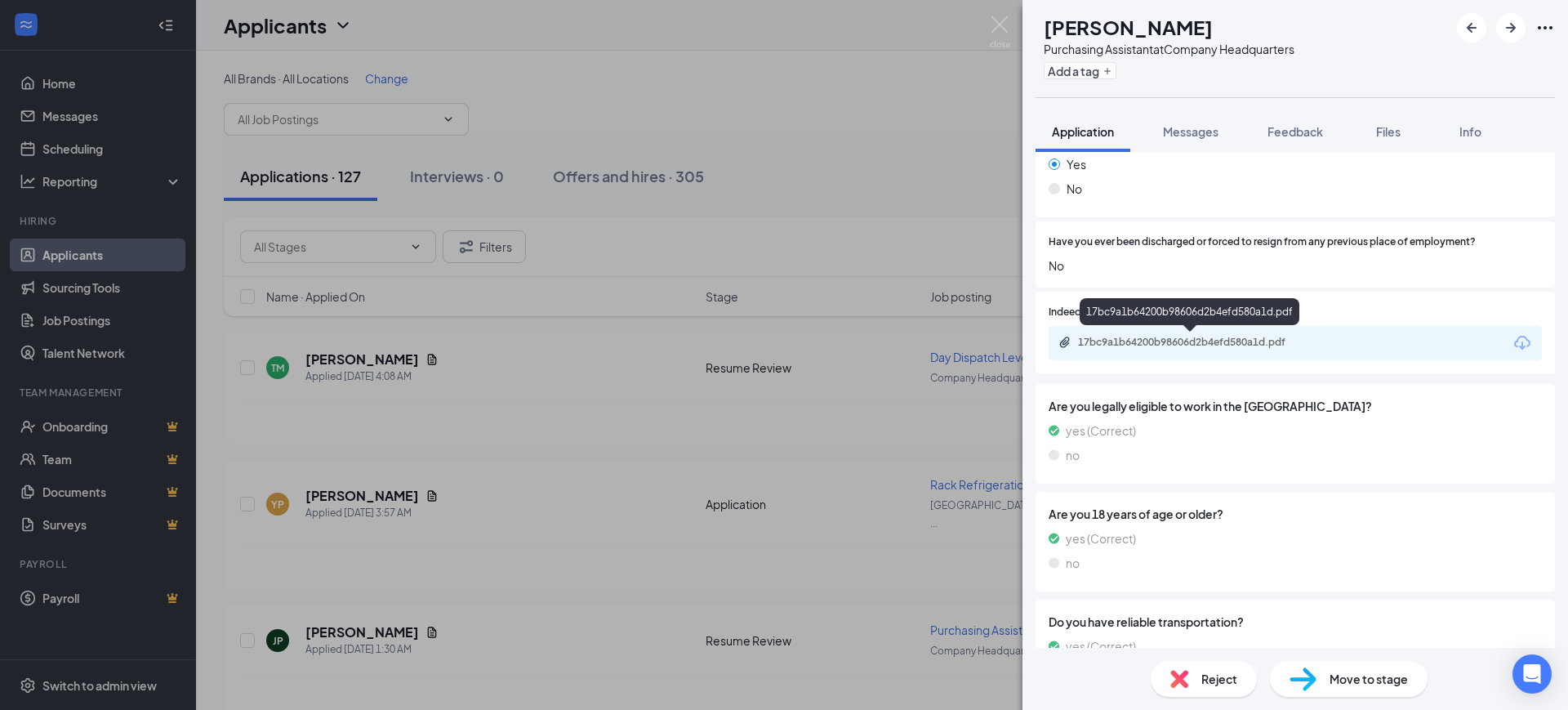
click at [1204, 343] on div "17bc9a1b64200b98606d2b4efd580a1d.pdf" at bounding box center [1193, 342] width 229 height 13
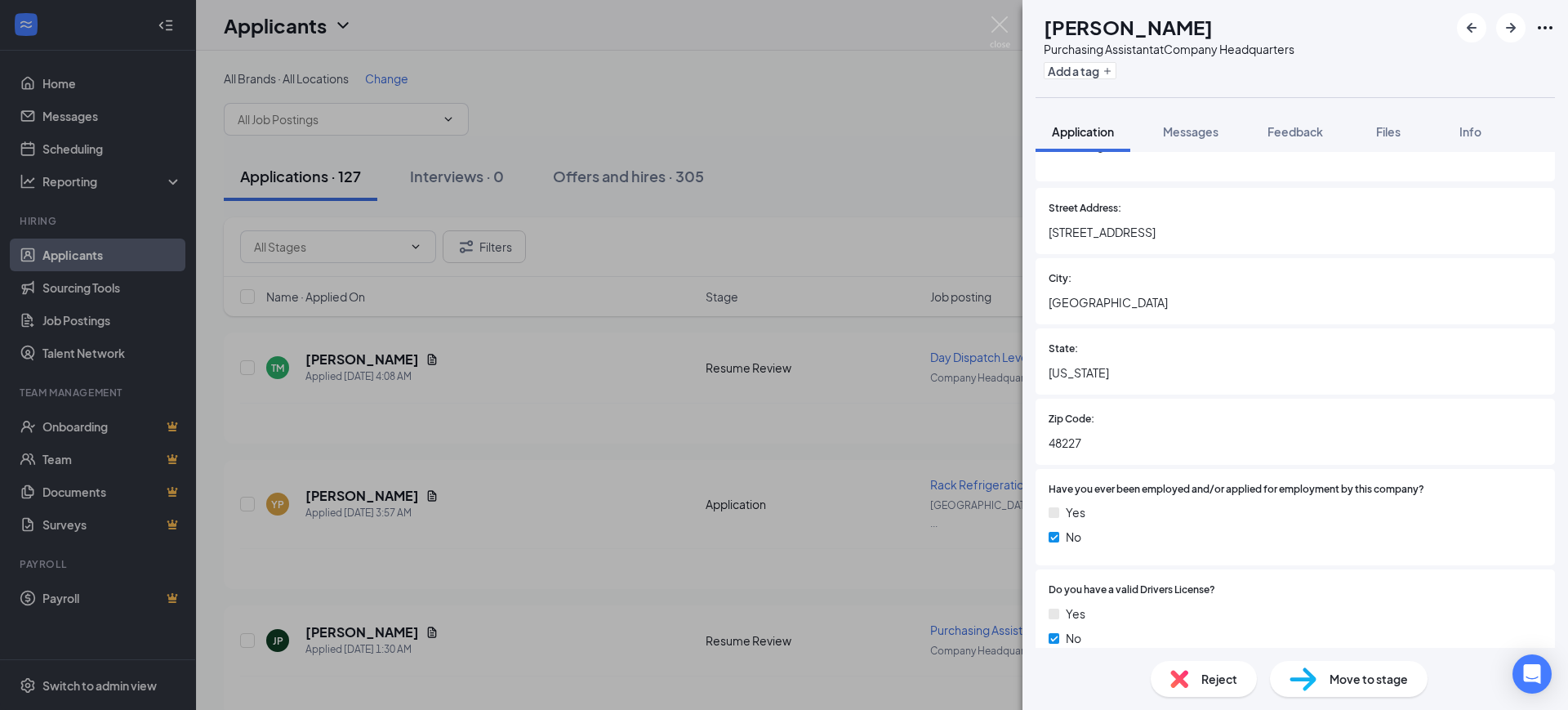
scroll to position [0, 0]
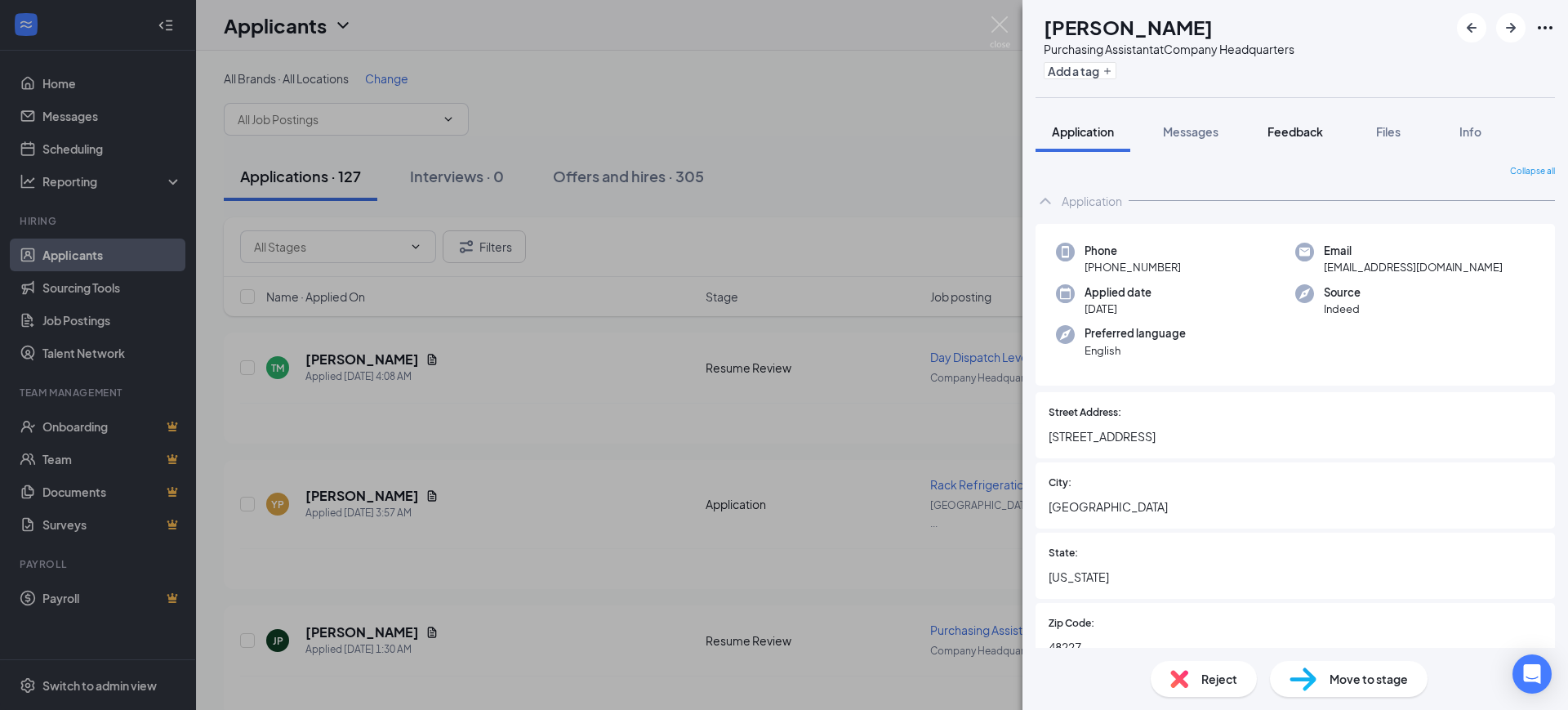
click at [1287, 135] on span "Feedback" at bounding box center [1295, 131] width 55 height 15
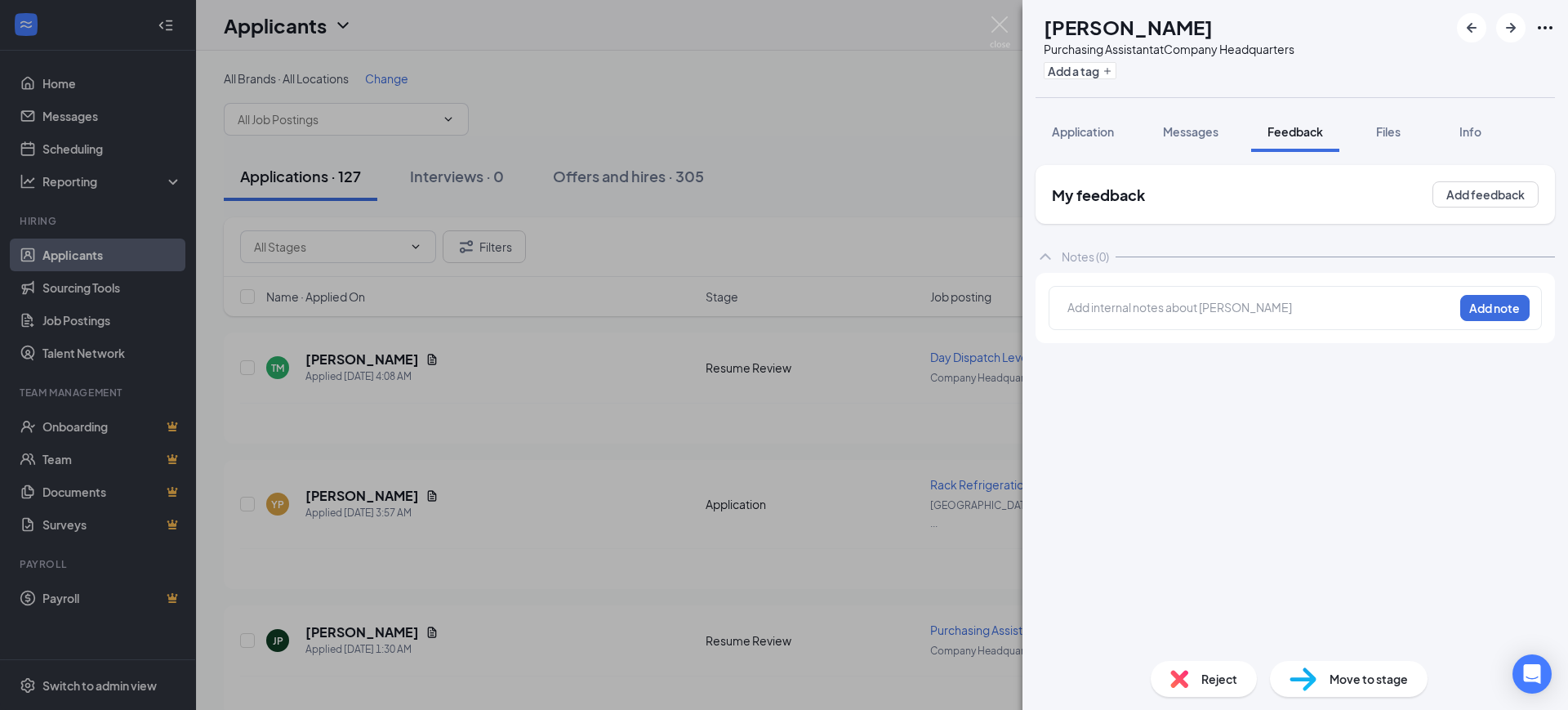
click at [1193, 313] on div at bounding box center [1261, 307] width 384 height 17
click at [1469, 316] on button "Add note" at bounding box center [1494, 308] width 69 height 27
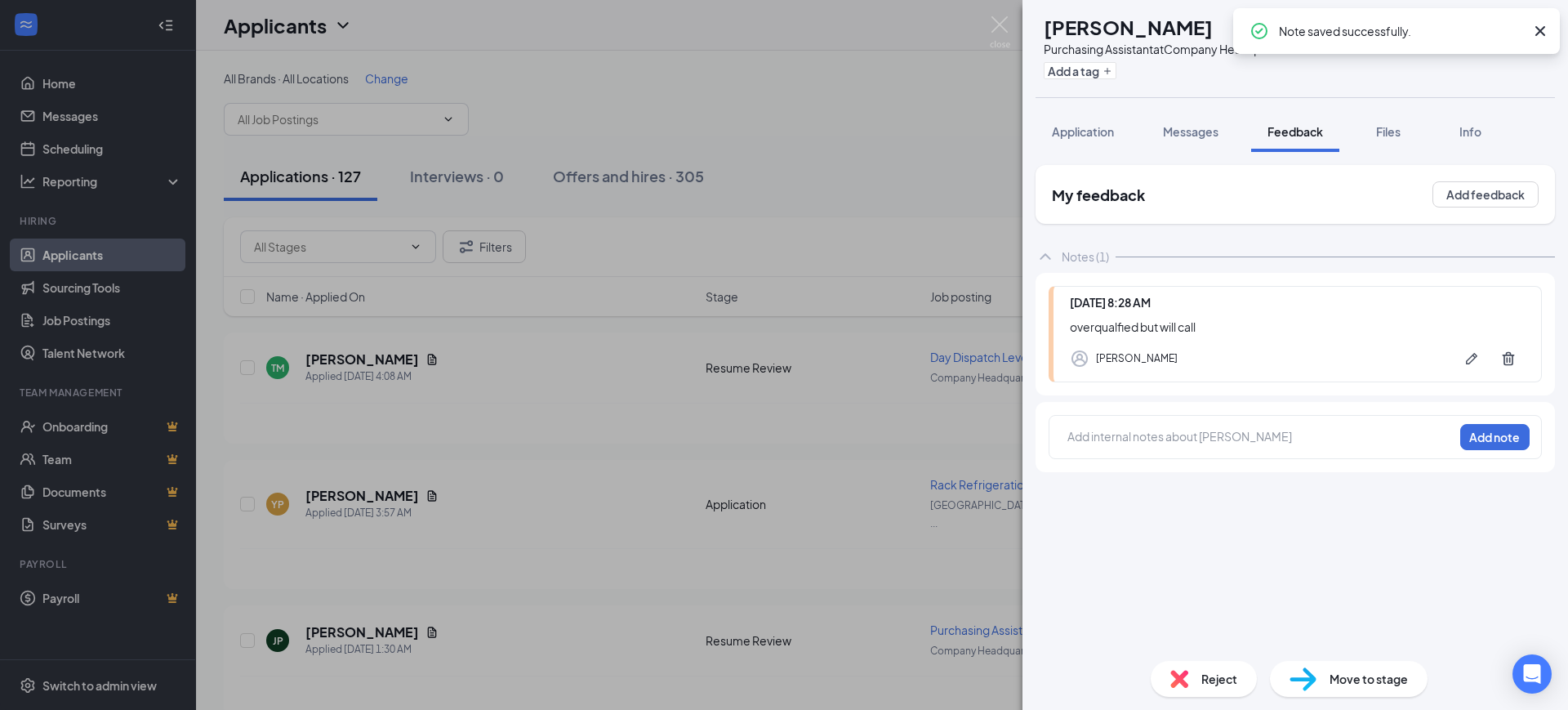
click at [1541, 33] on icon "Cross" at bounding box center [1540, 32] width 20 height 20
click at [1505, 26] on icon "ArrowRight" at bounding box center [1511, 28] width 20 height 20
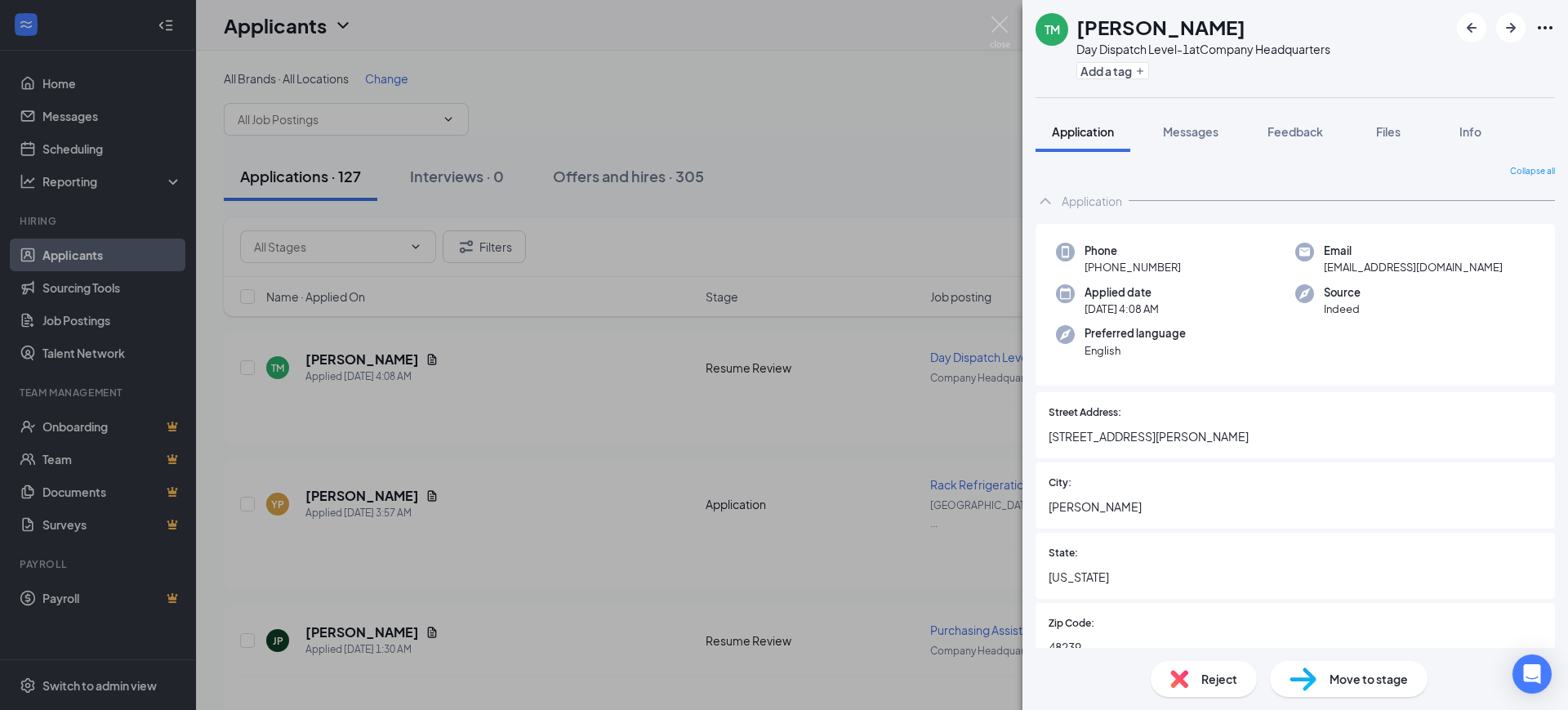
click at [694, 527] on div "TM Terrance Morris Day Dispatch Level-1 at Company Headquarters Add a tag Appli…" at bounding box center [784, 355] width 1568 height 710
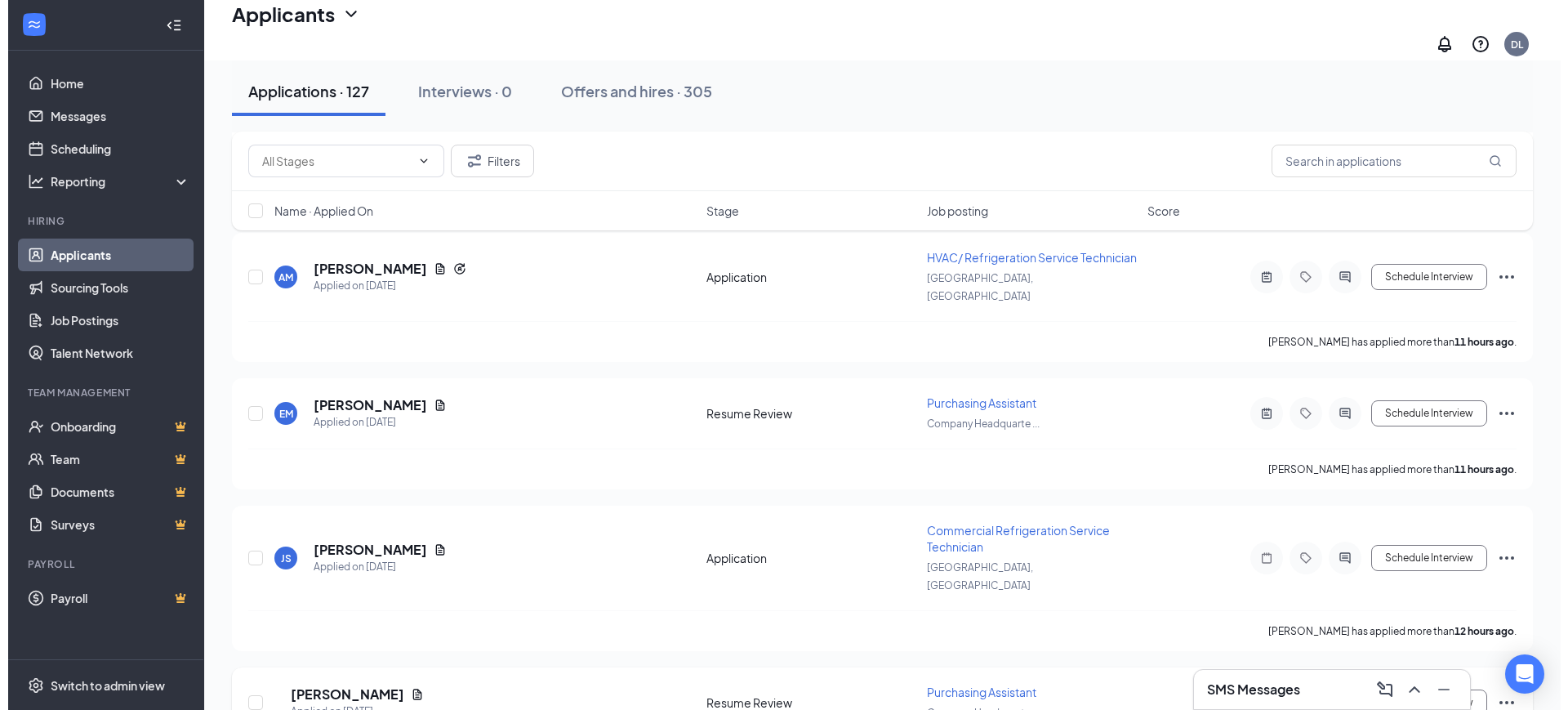
scroll to position [1260, 0]
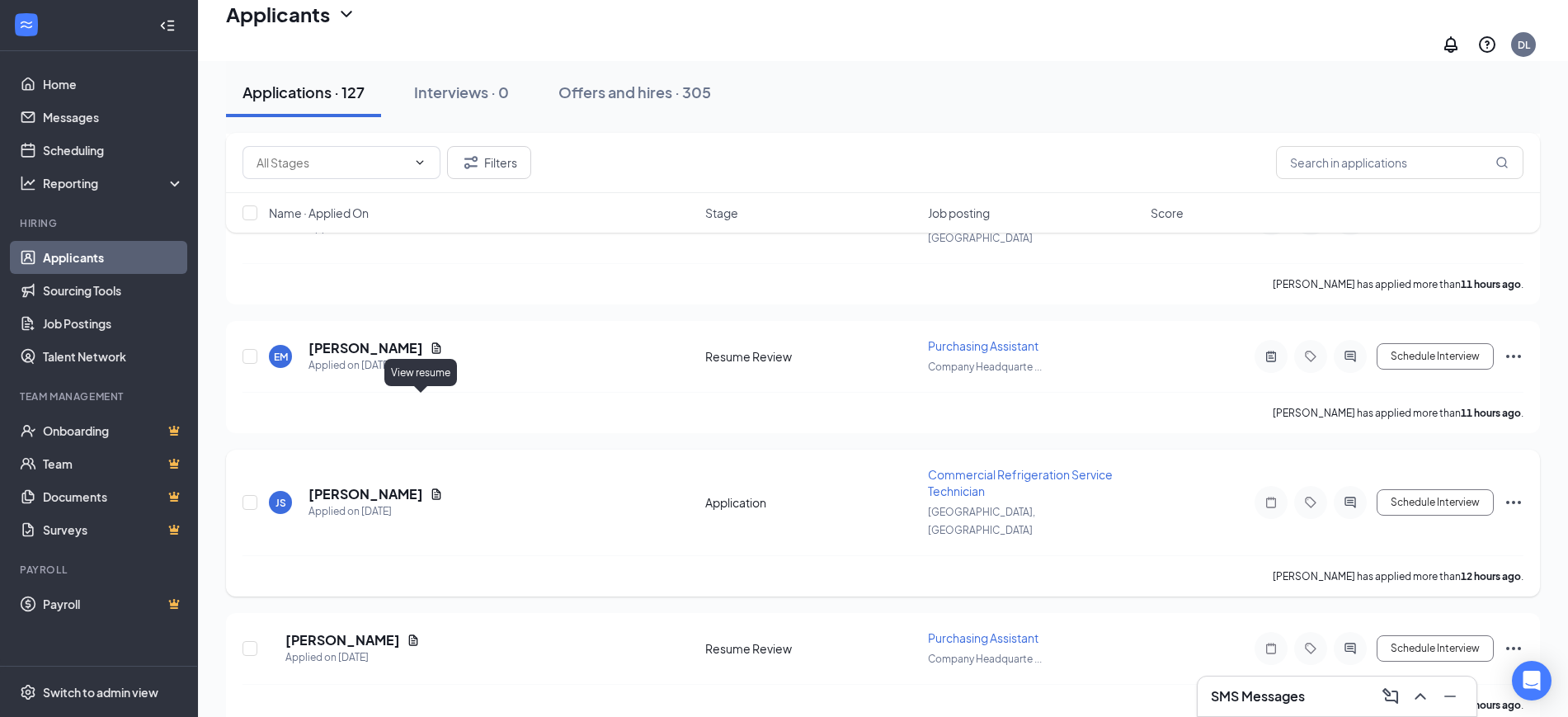
click at [432, 488] on icon "Document" at bounding box center [436, 493] width 9 height 11
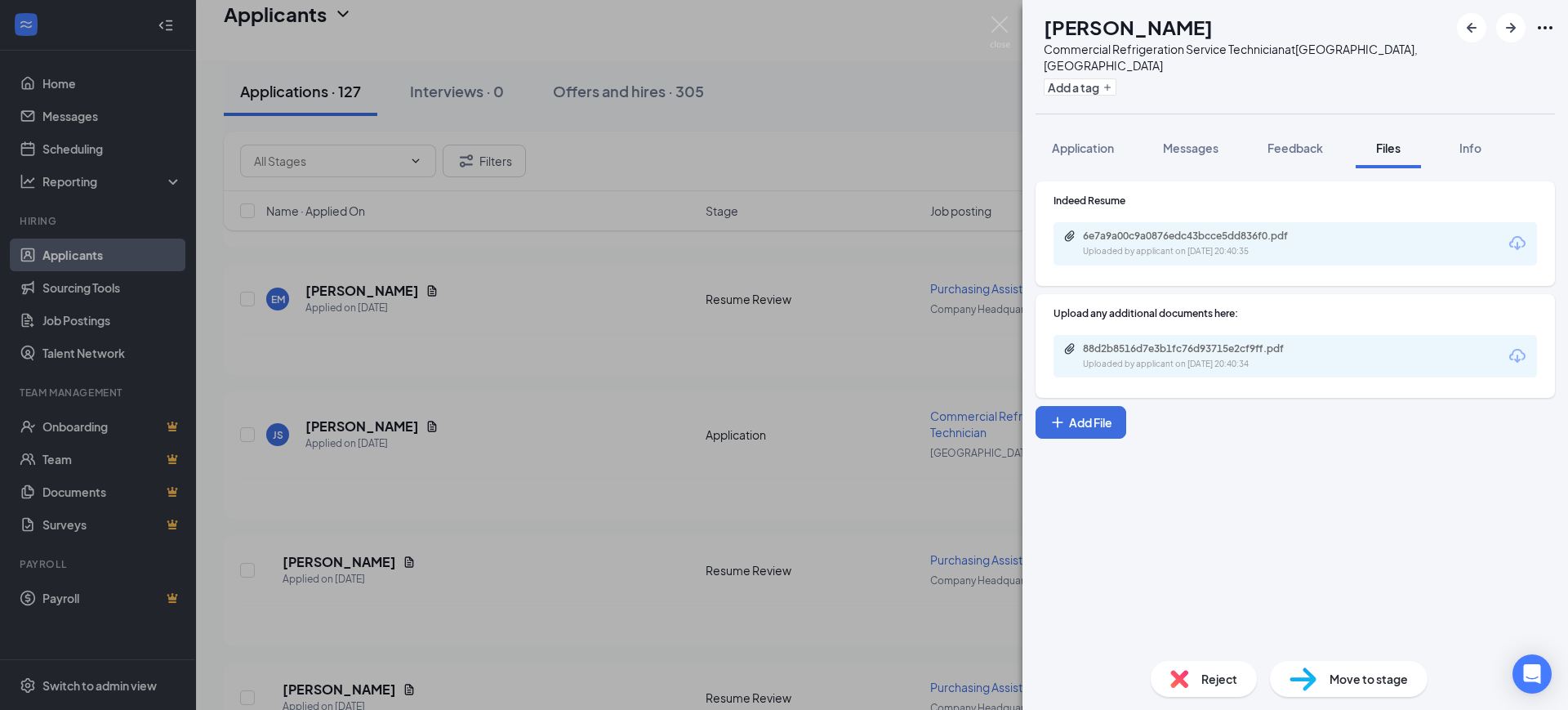
click at [1069, 105] on div "JS Josiah Stoltzfus Commercial Refrigeration Service Technician at Lancaster, P…" at bounding box center [1294, 355] width 545 height 710
click at [1076, 141] on span "Application" at bounding box center [1082, 148] width 62 height 15
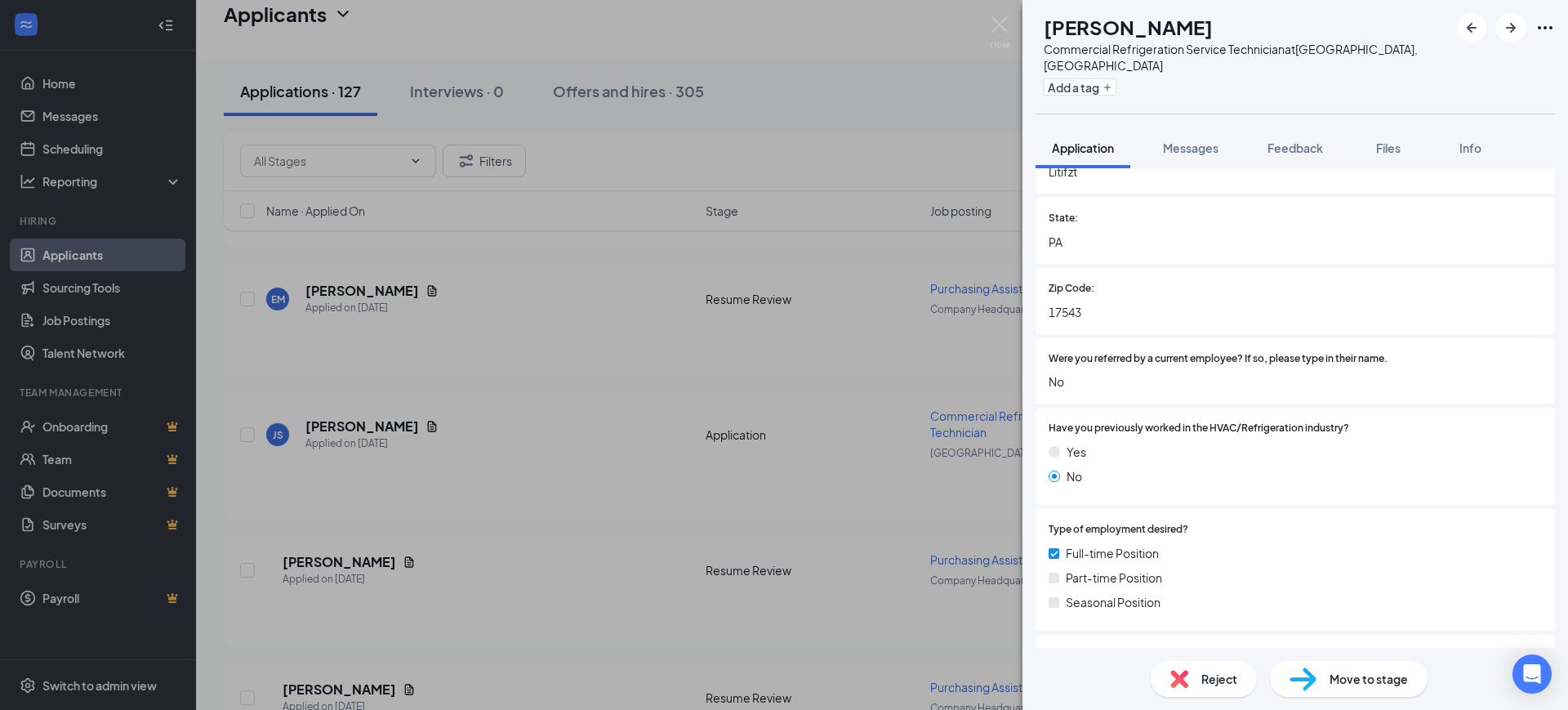
scroll to position [408, 0]
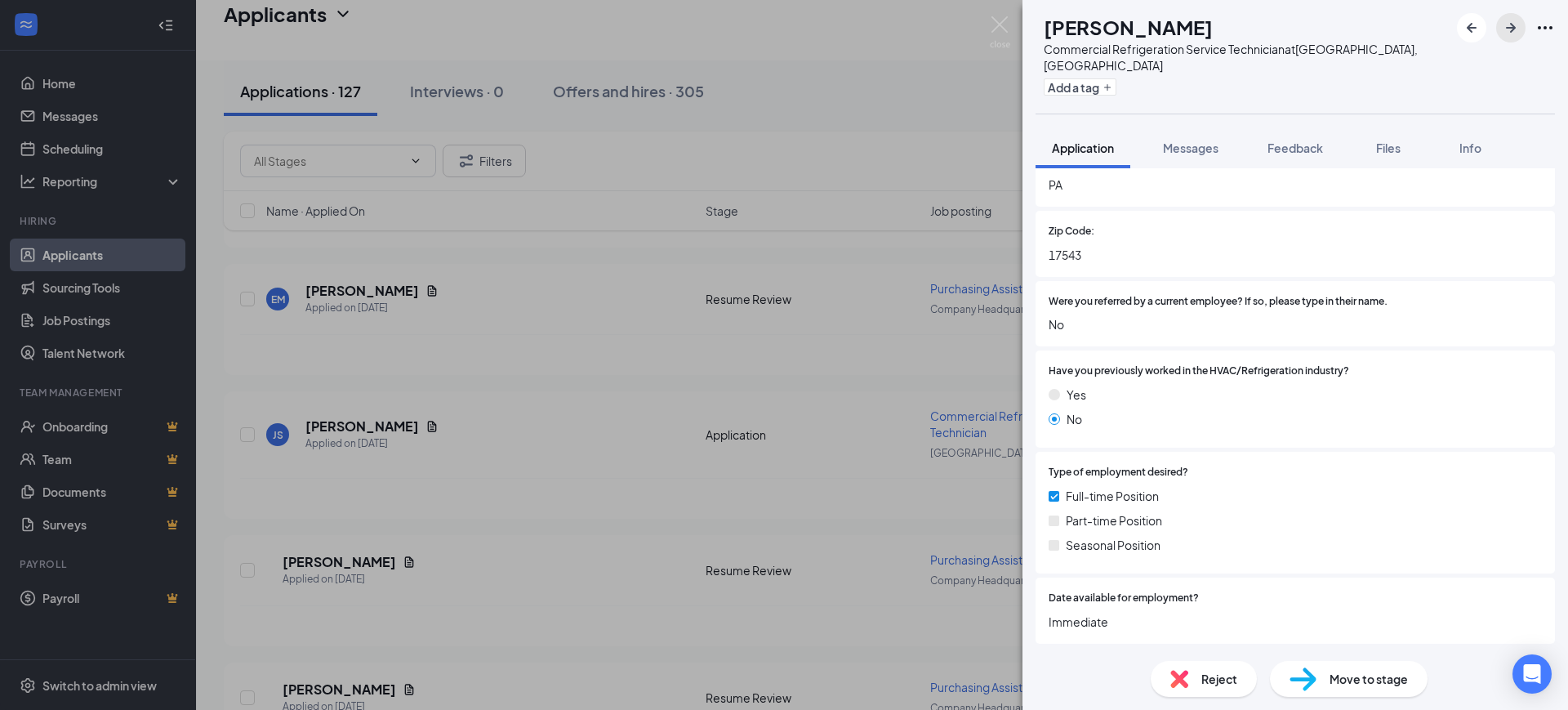
click at [1512, 31] on icon "ArrowRight" at bounding box center [1511, 28] width 20 height 20
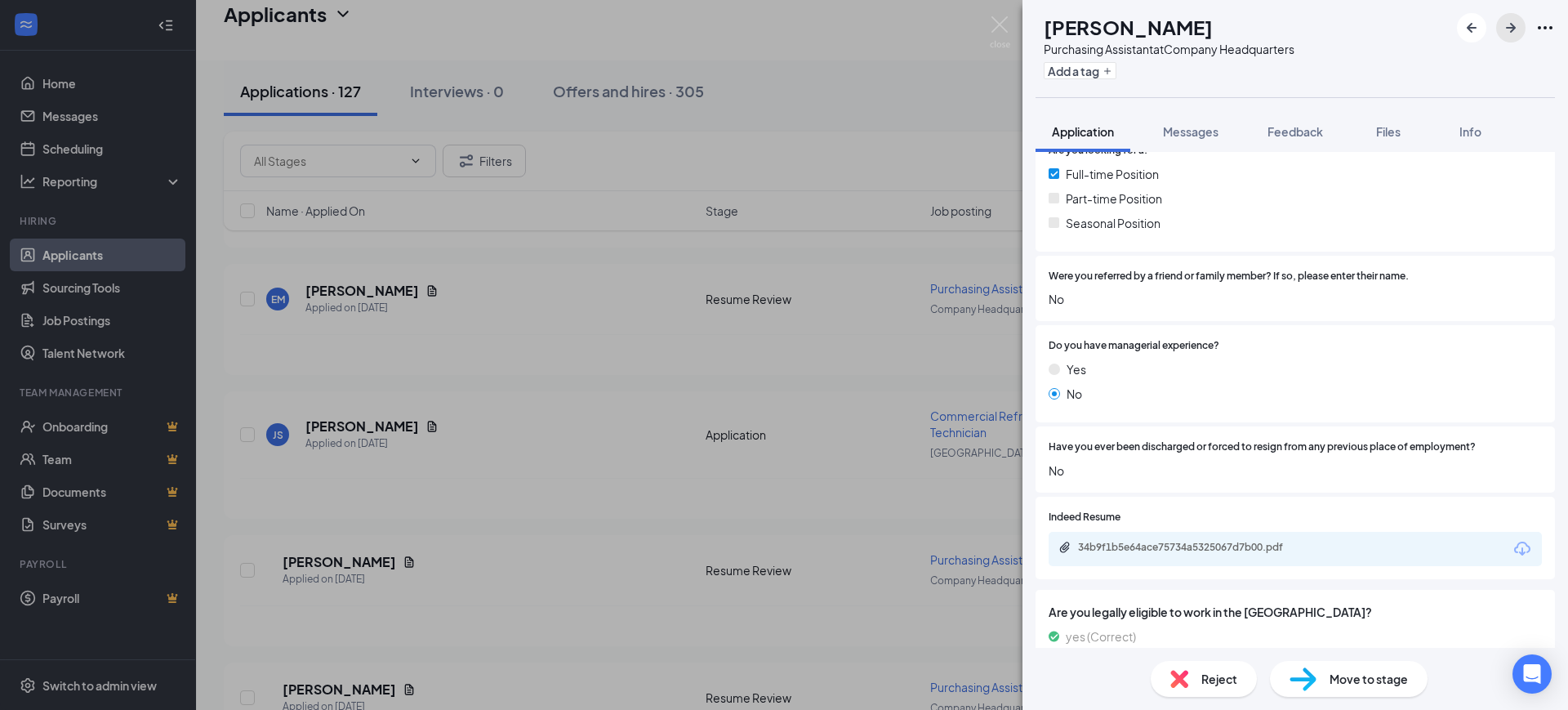
scroll to position [817, 0]
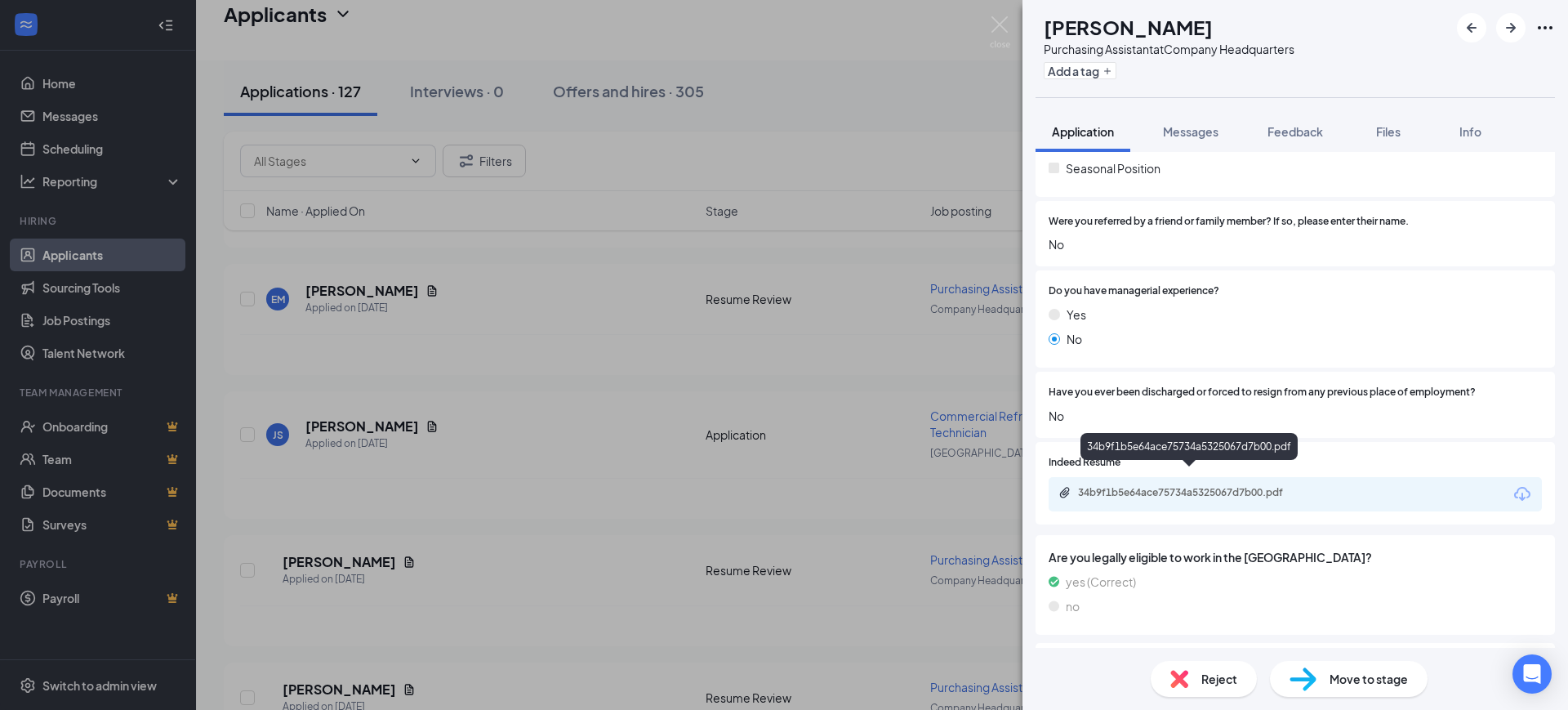
click at [1217, 486] on div "34b9f1b5e64ace75734a5325067d7b00.pdf" at bounding box center [1193, 492] width 229 height 13
click at [1503, 30] on icon "ArrowRight" at bounding box center [1511, 28] width 20 height 20
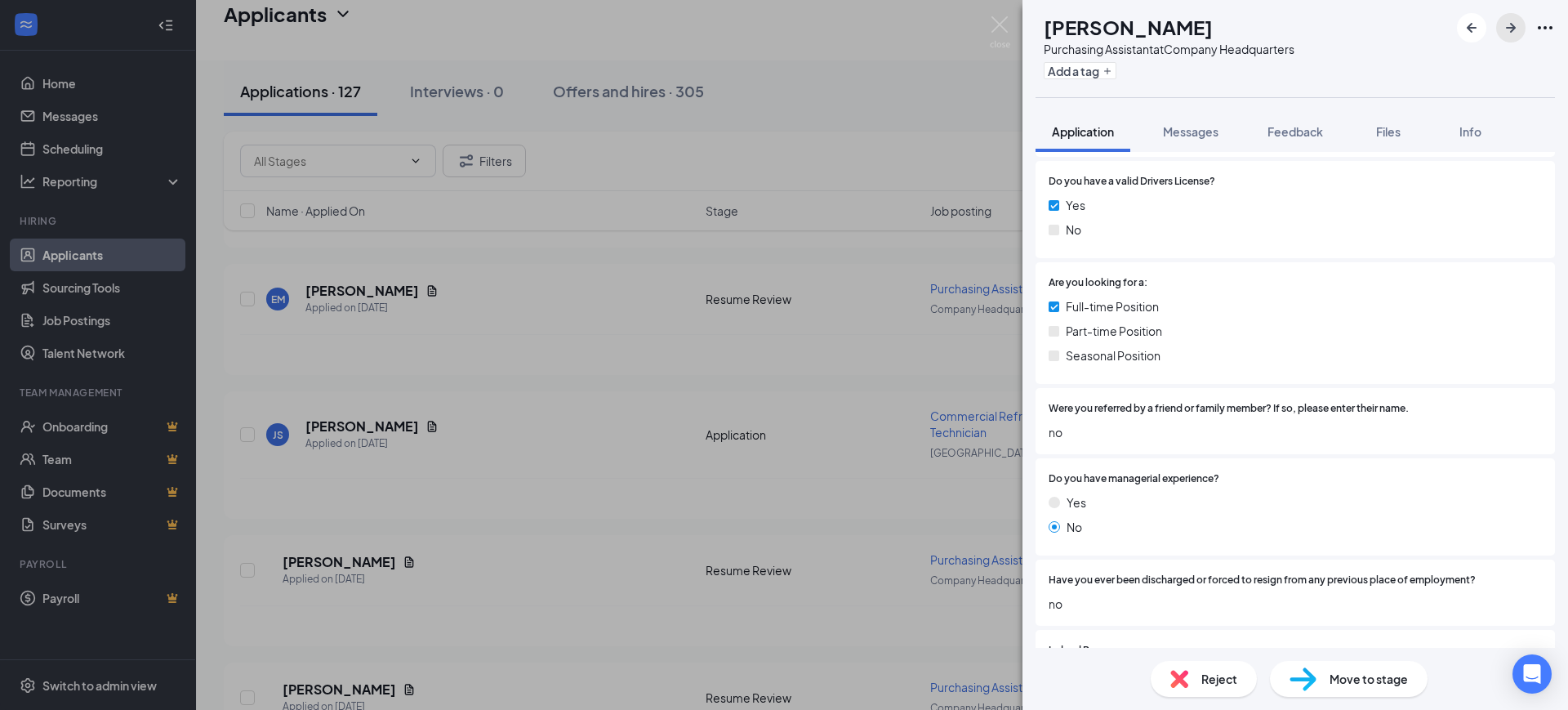
scroll to position [817, 0]
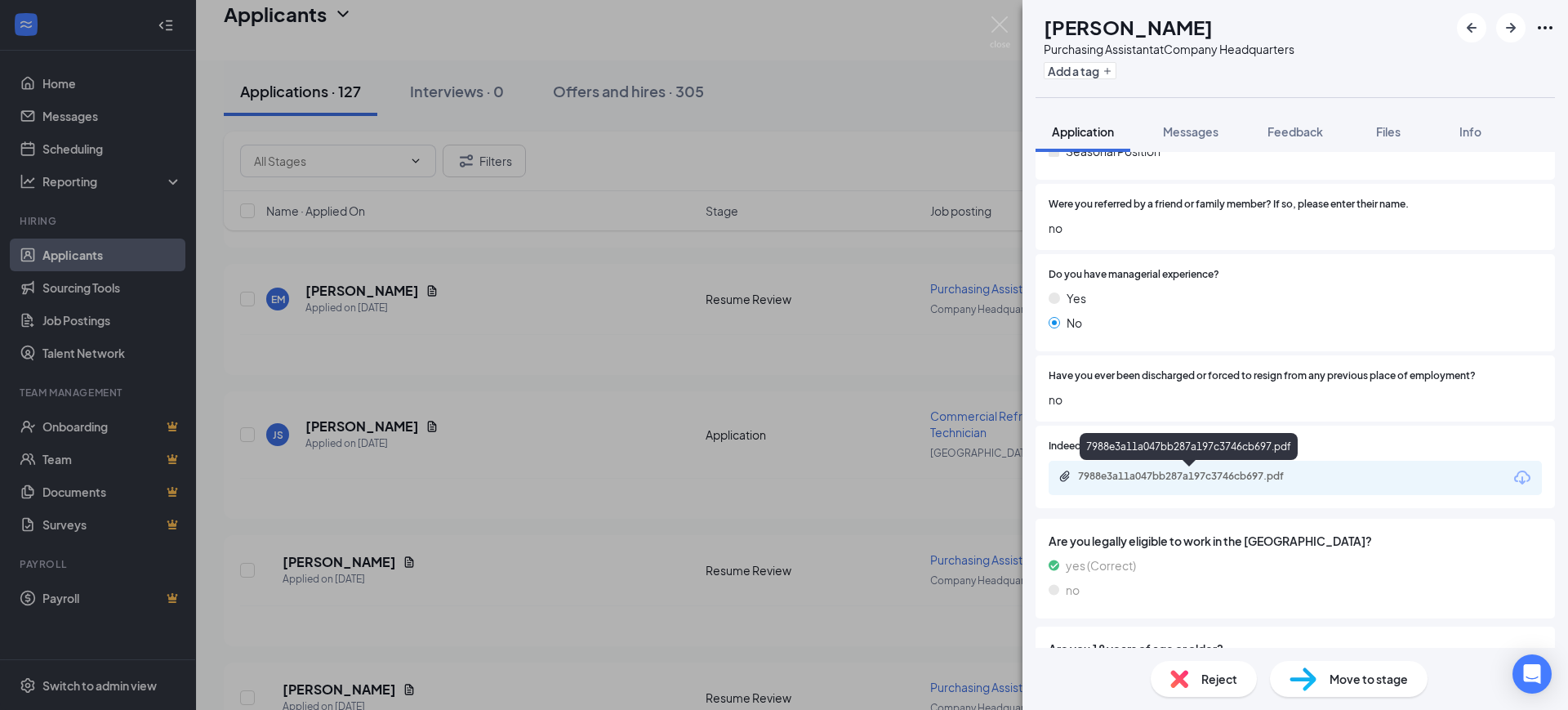
click at [1214, 474] on div "7988e3a11a047bb287a197c3746cb697.pdf" at bounding box center [1193, 475] width 229 height 13
click at [1297, 128] on span "Feedback" at bounding box center [1295, 131] width 55 height 15
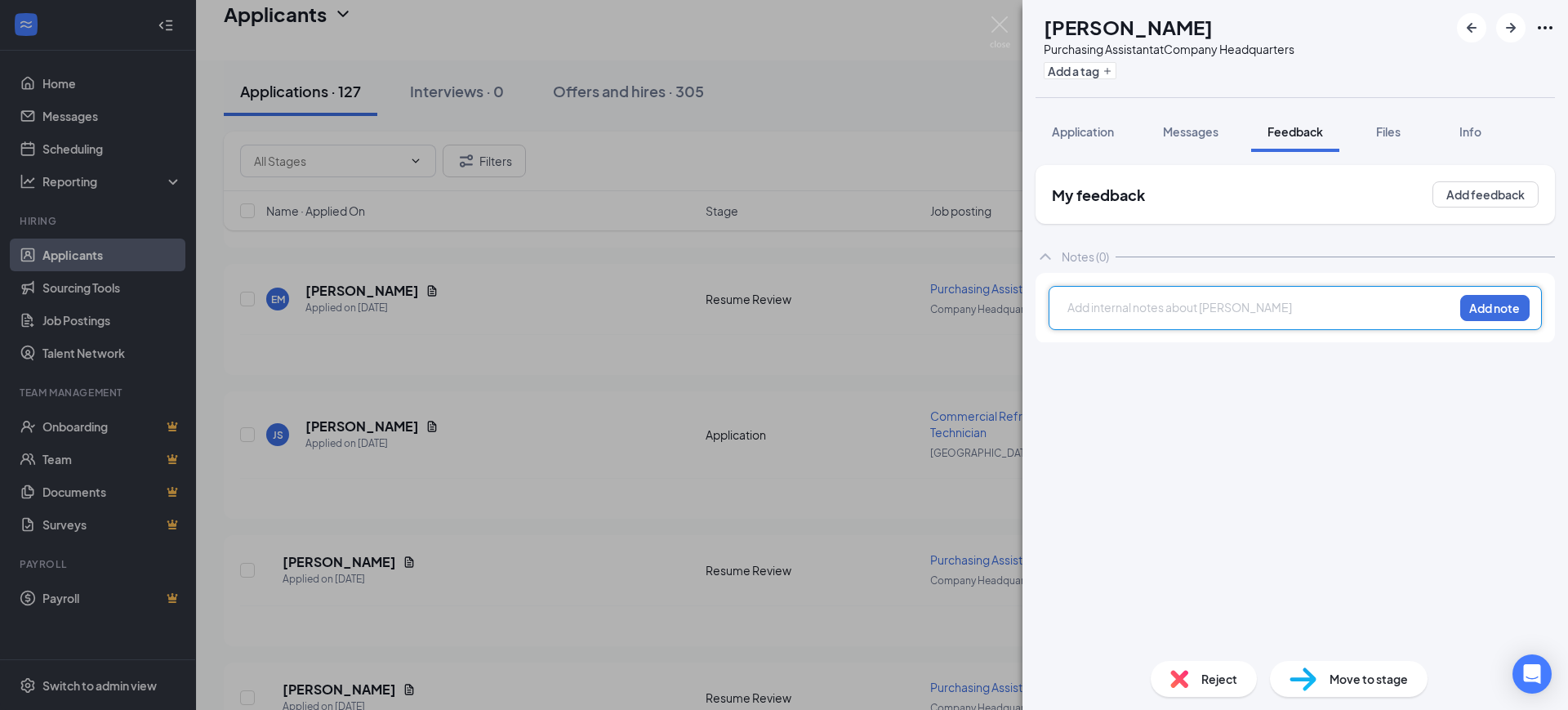
click at [1134, 313] on div at bounding box center [1261, 307] width 384 height 17
click at [1510, 308] on button "Add note" at bounding box center [1494, 308] width 69 height 27
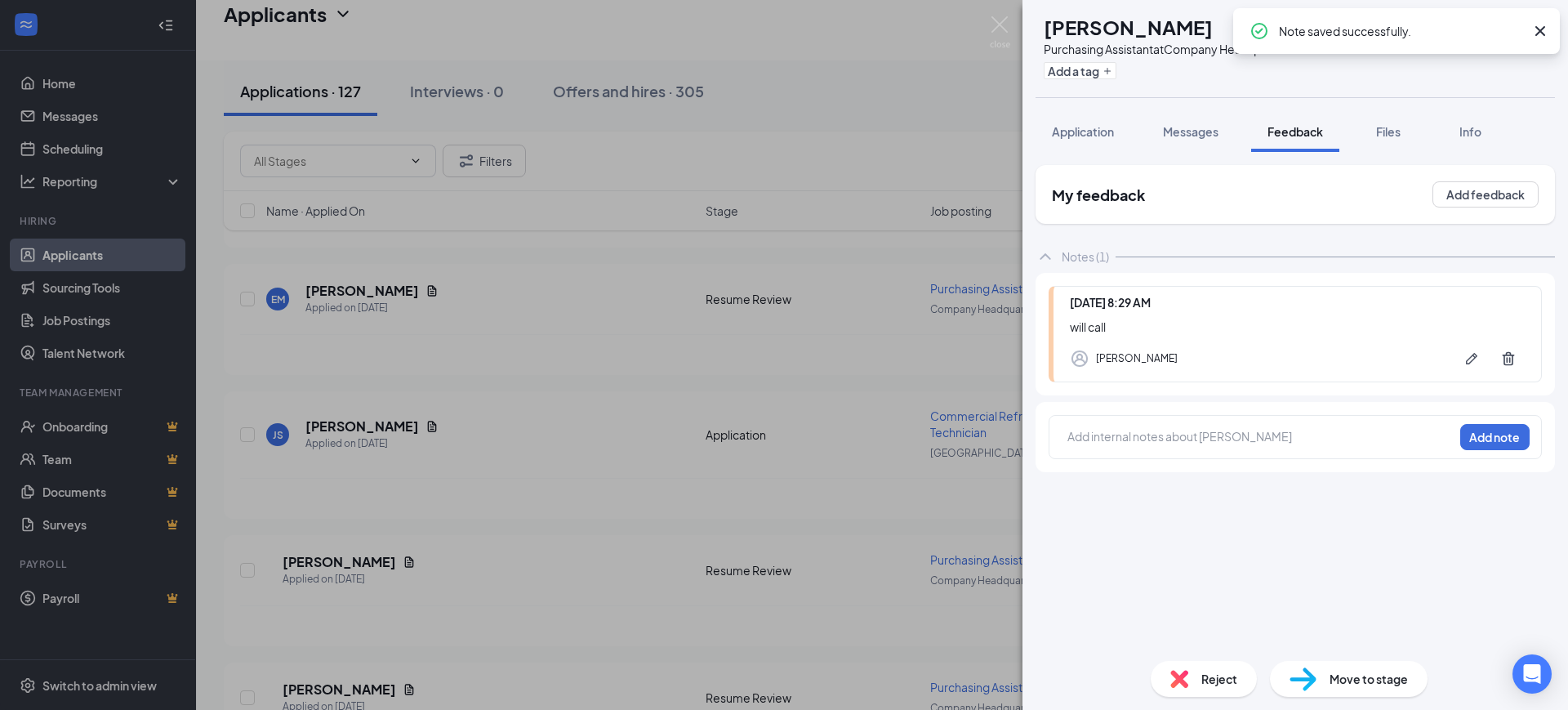
click at [1535, 31] on icon "Cross" at bounding box center [1540, 32] width 20 height 20
click at [1512, 24] on icon "ArrowRight" at bounding box center [1511, 28] width 10 height 10
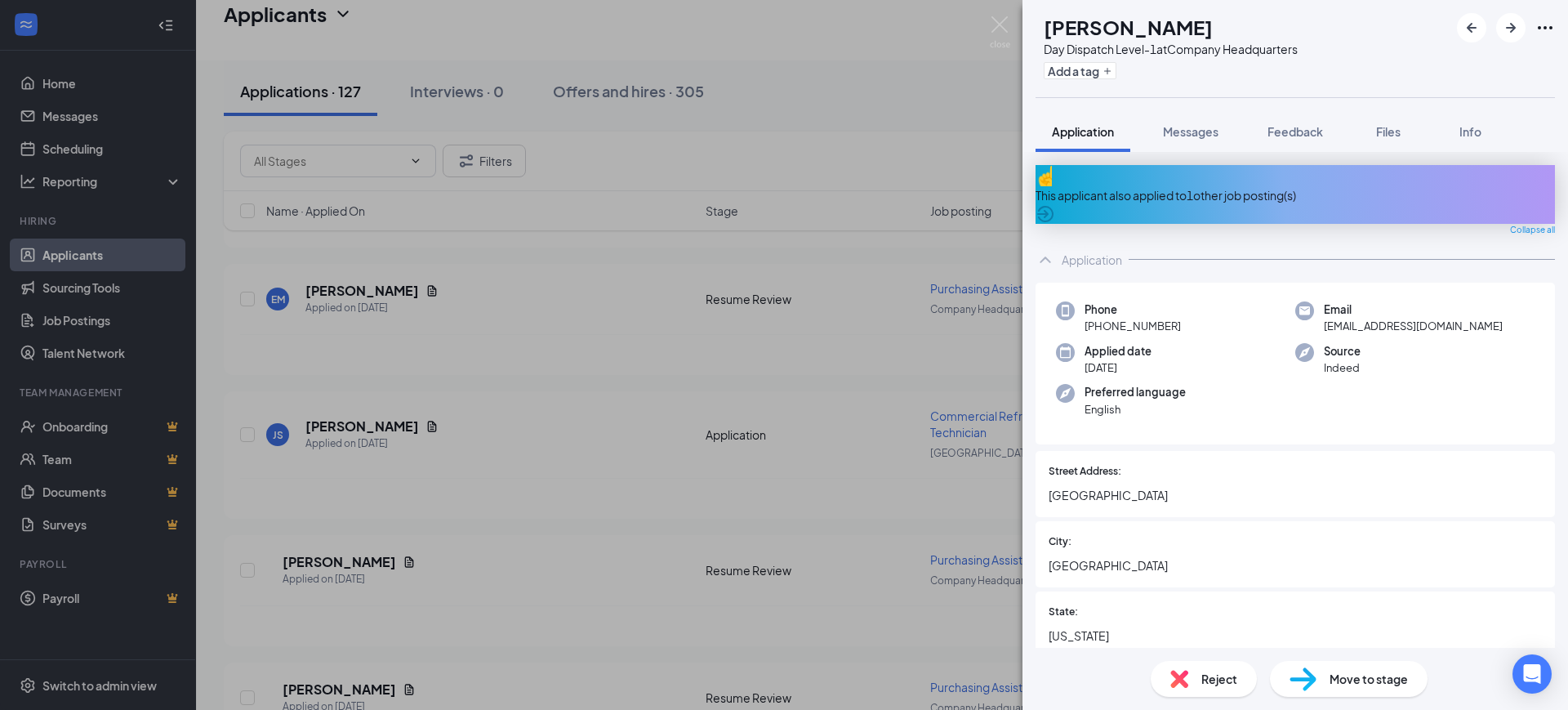
click at [1226, 186] on div "This applicant also applied to 1 other job posting(s)" at bounding box center [1295, 195] width 519 height 18
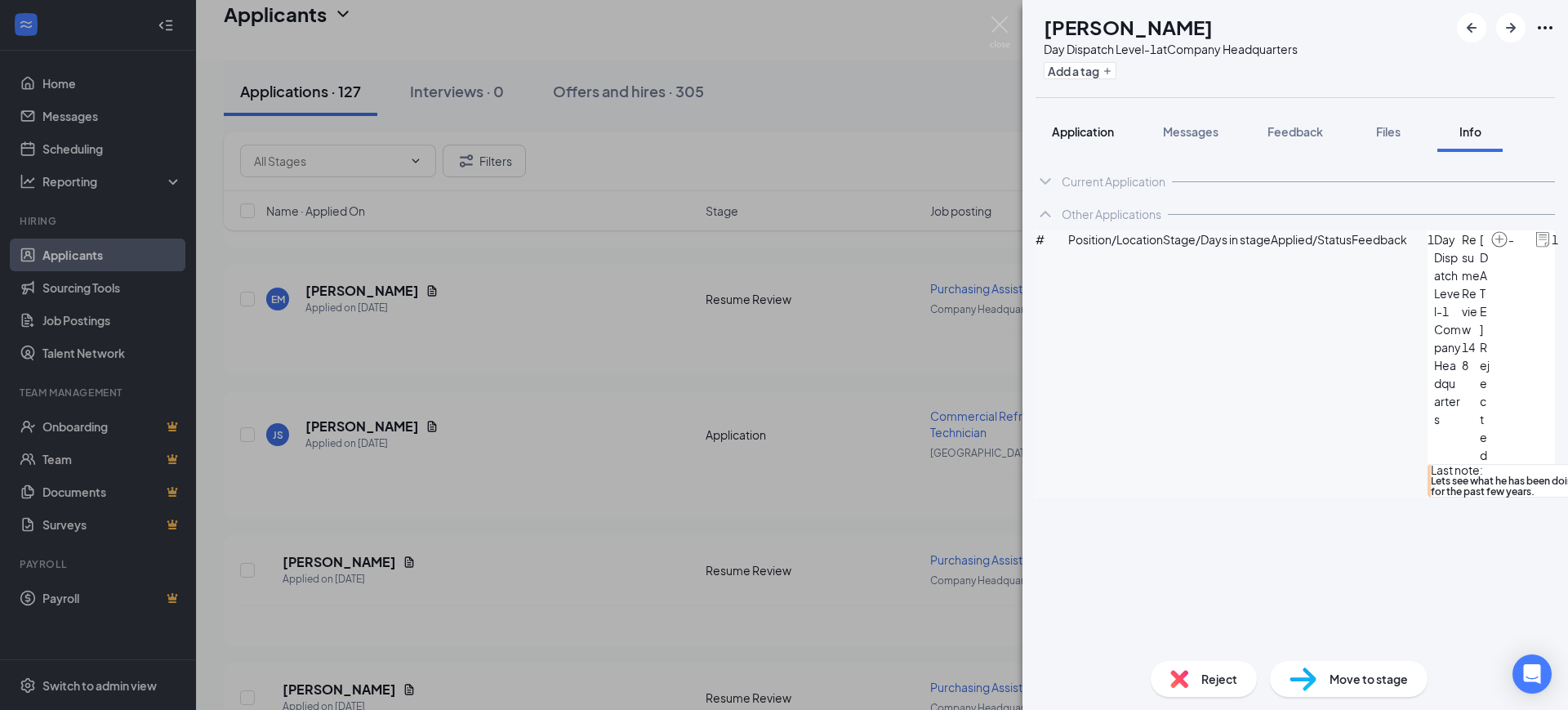
click at [1081, 132] on span "Application" at bounding box center [1082, 131] width 62 height 15
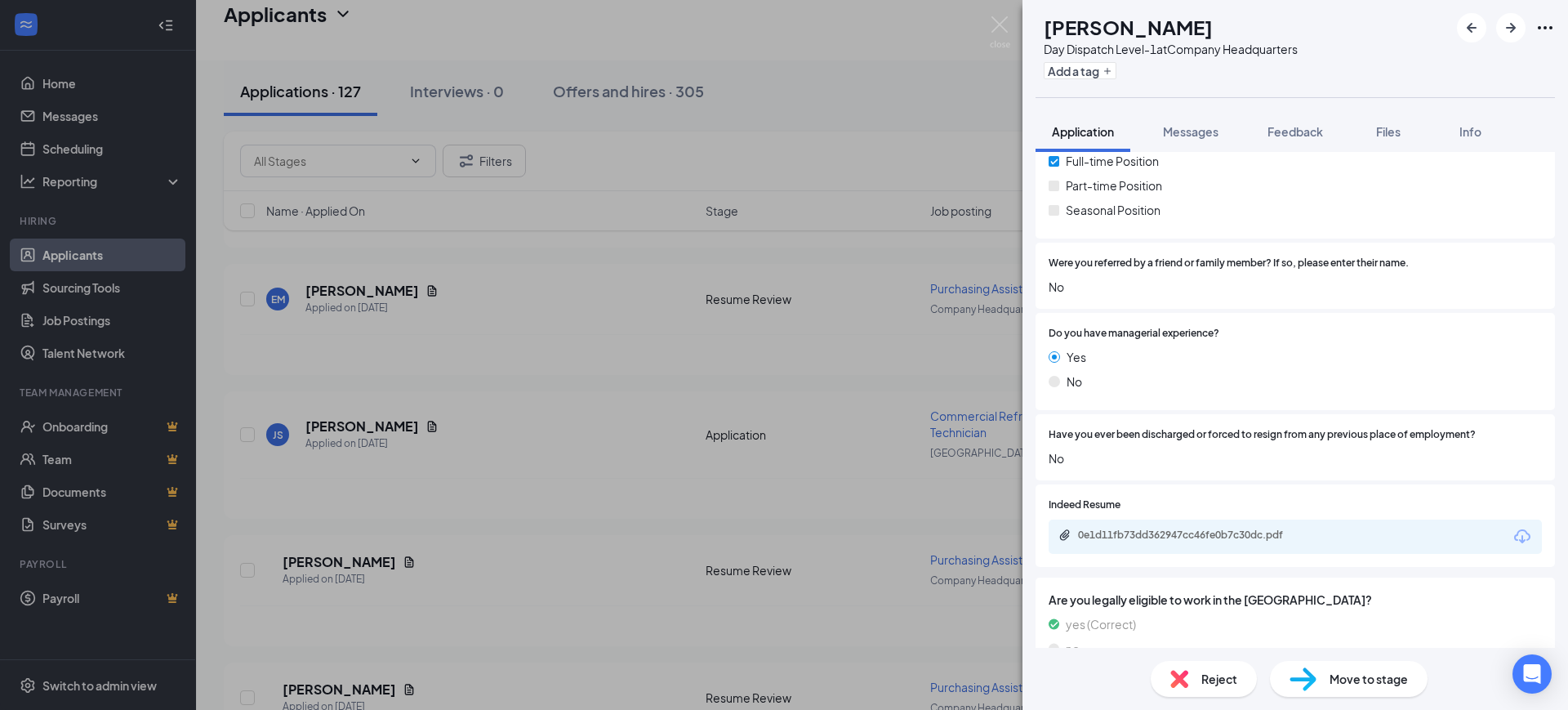
scroll to position [1022, 0]
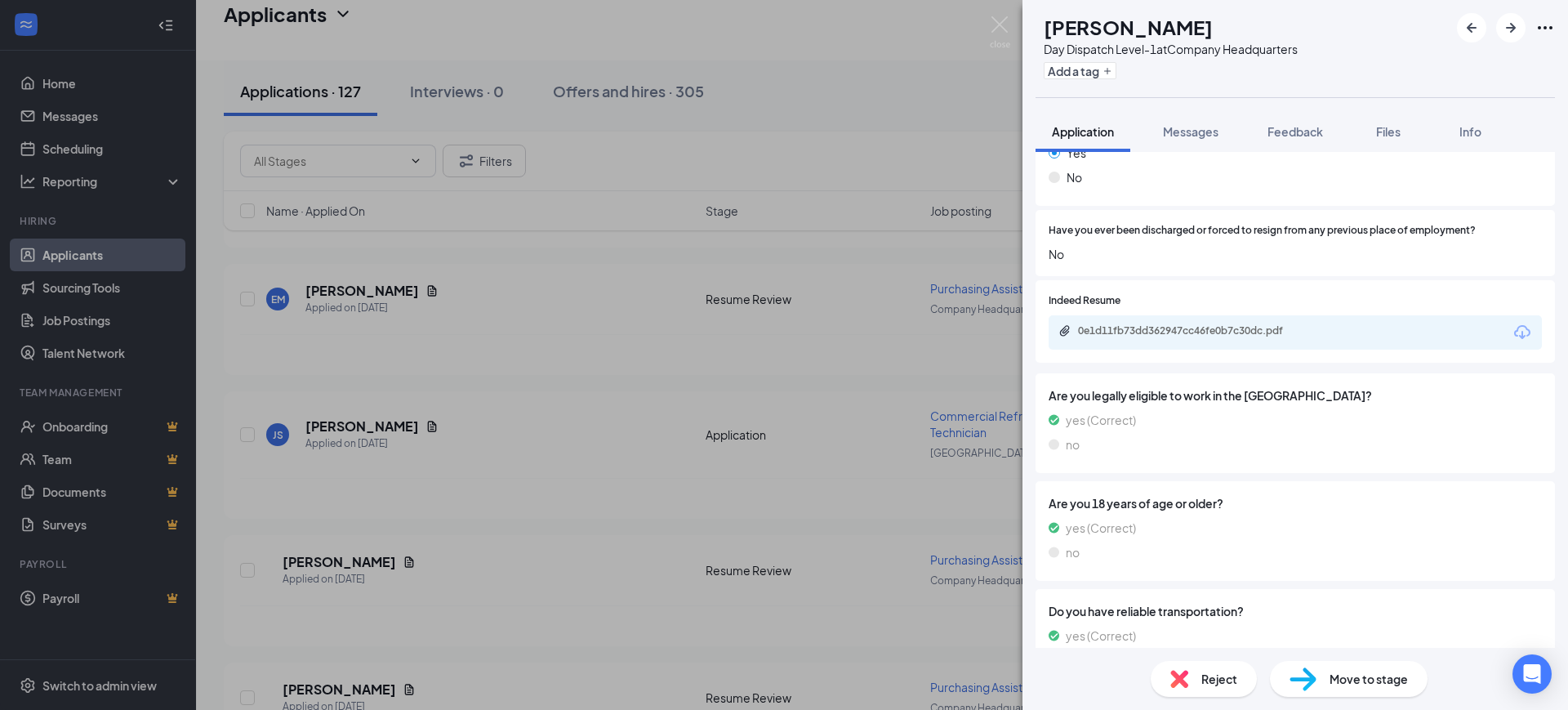
click at [1224, 331] on div "0e1d11fb73dd362947cc46fe0b7c30dc.pdf" at bounding box center [1295, 332] width 493 height 35
click at [1221, 324] on div "0e1d11fb73dd362947cc46fe0b7c30dc.pdf" at bounding box center [1193, 330] width 229 height 13
click at [1290, 136] on span "Feedback" at bounding box center [1295, 131] width 55 height 15
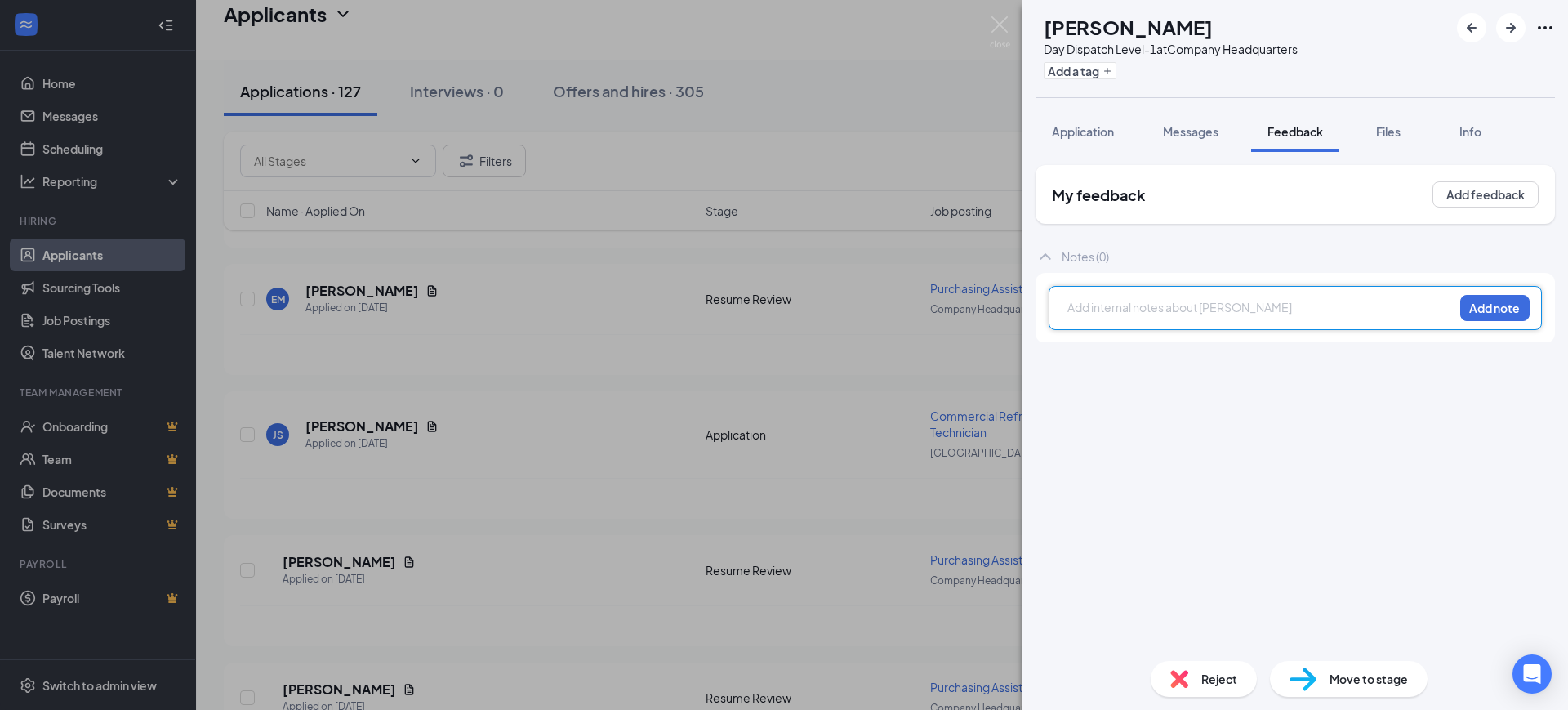
click at [1133, 315] on div at bounding box center [1261, 307] width 384 height 17
click at [1126, 306] on span "nothing lsited since 2021" at bounding box center [1137, 307] width 138 height 15
click at [1504, 302] on button "Add note" at bounding box center [1494, 308] width 69 height 27
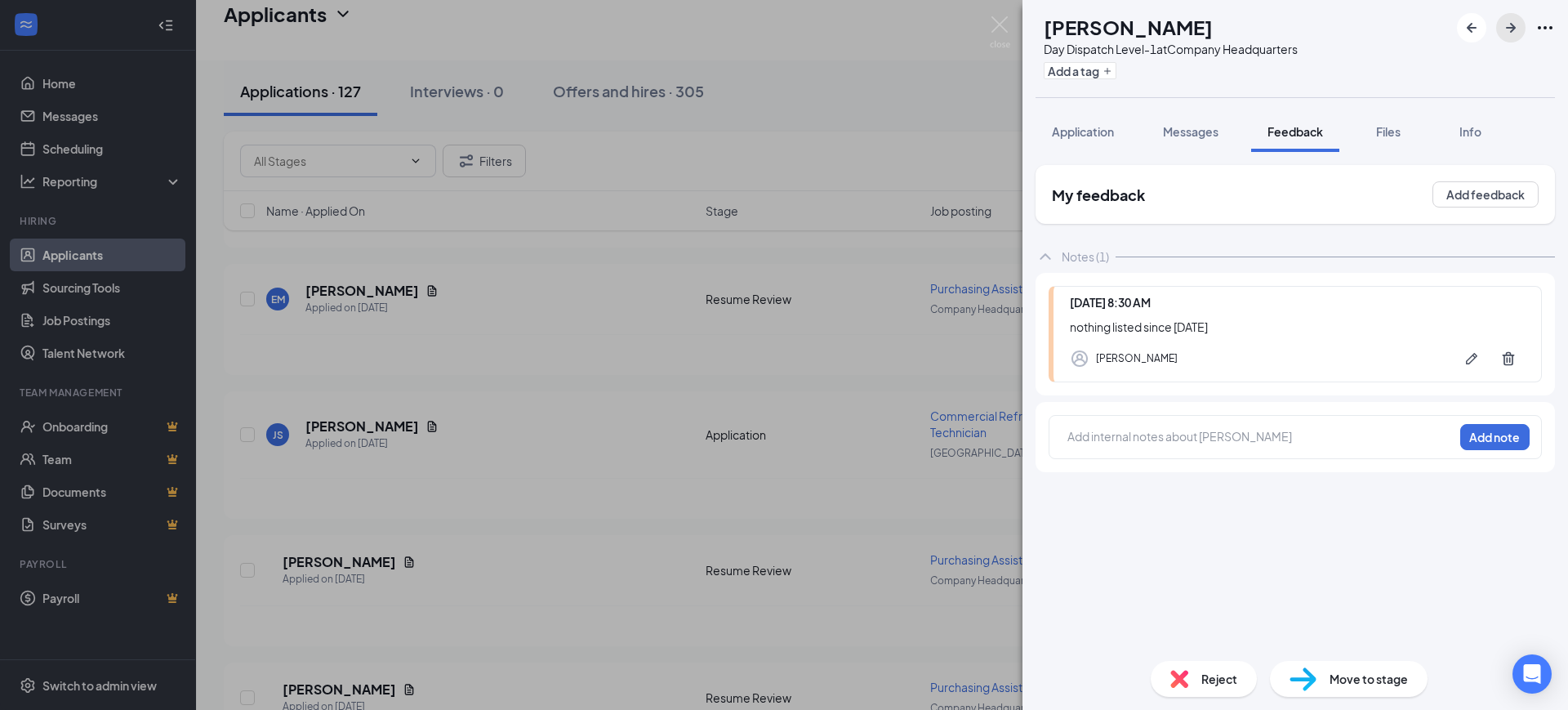
drag, startPoint x: 1506, startPoint y: 22, endPoint x: 1554, endPoint y: 119, distance: 108.2
click at [1506, 22] on icon "ArrowRight" at bounding box center [1511, 28] width 20 height 20
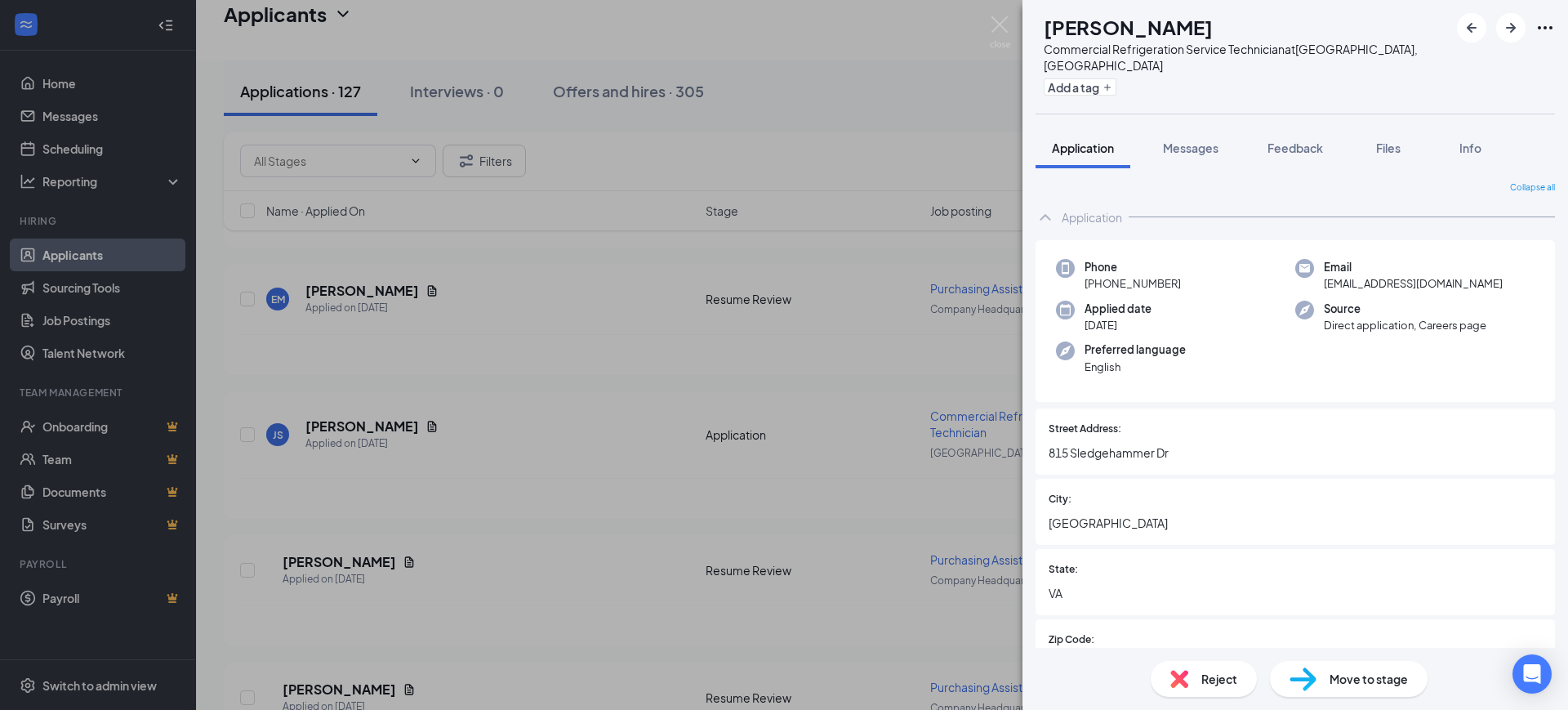
click at [543, 416] on div "DM Douglas Messick Commercial Refrigeration Service Technician at Baltimore, MD…" at bounding box center [784, 355] width 1568 height 710
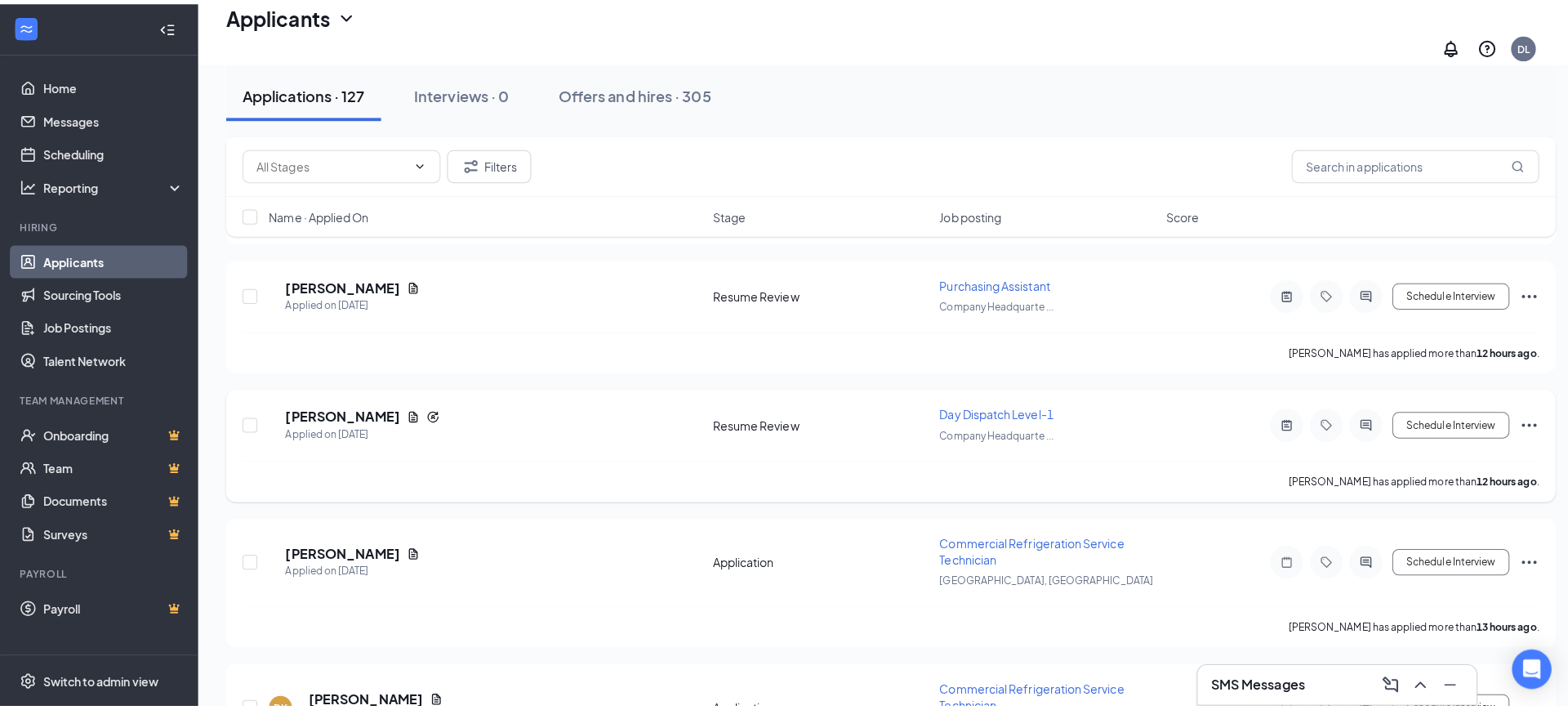
scroll to position [1873, 0]
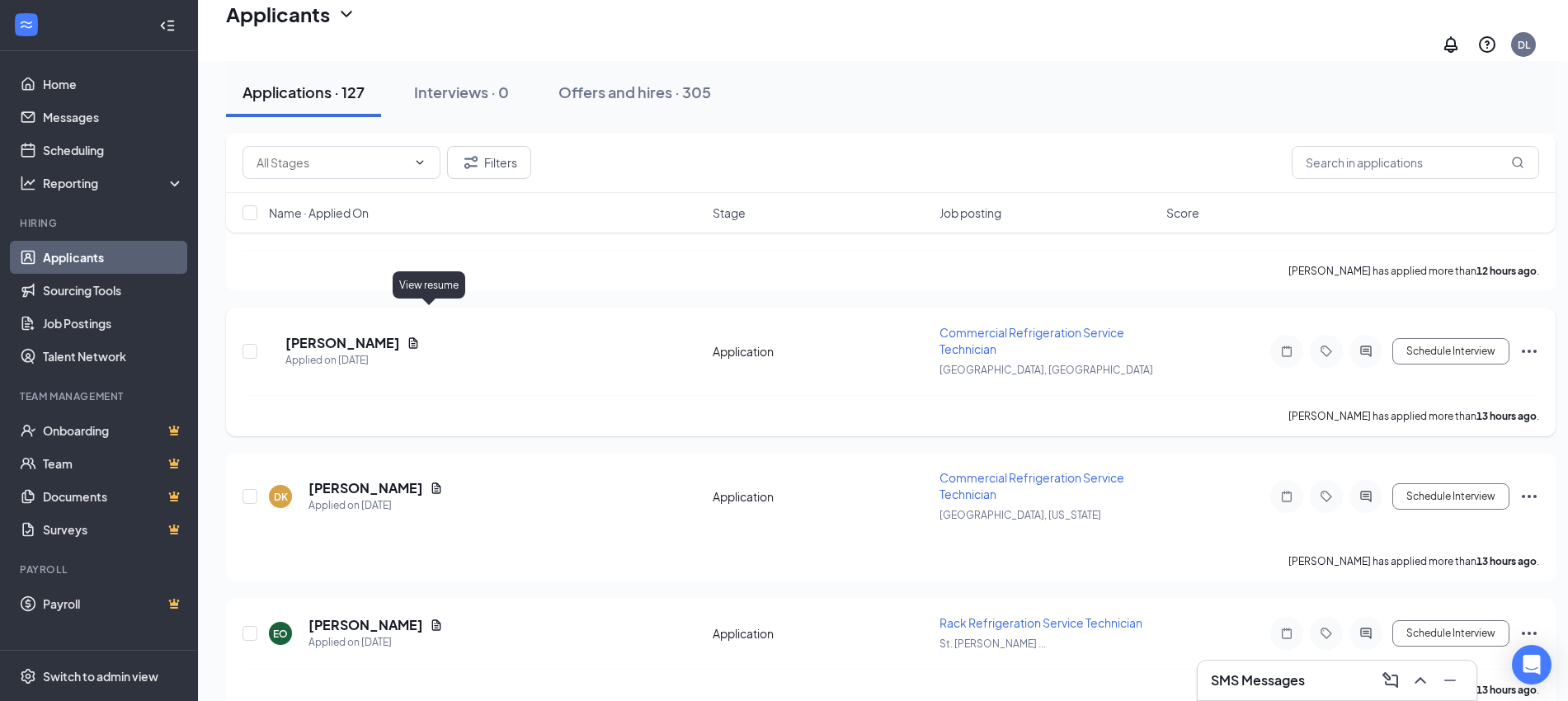
click at [418, 338] on icon "Document" at bounding box center [413, 343] width 9 height 11
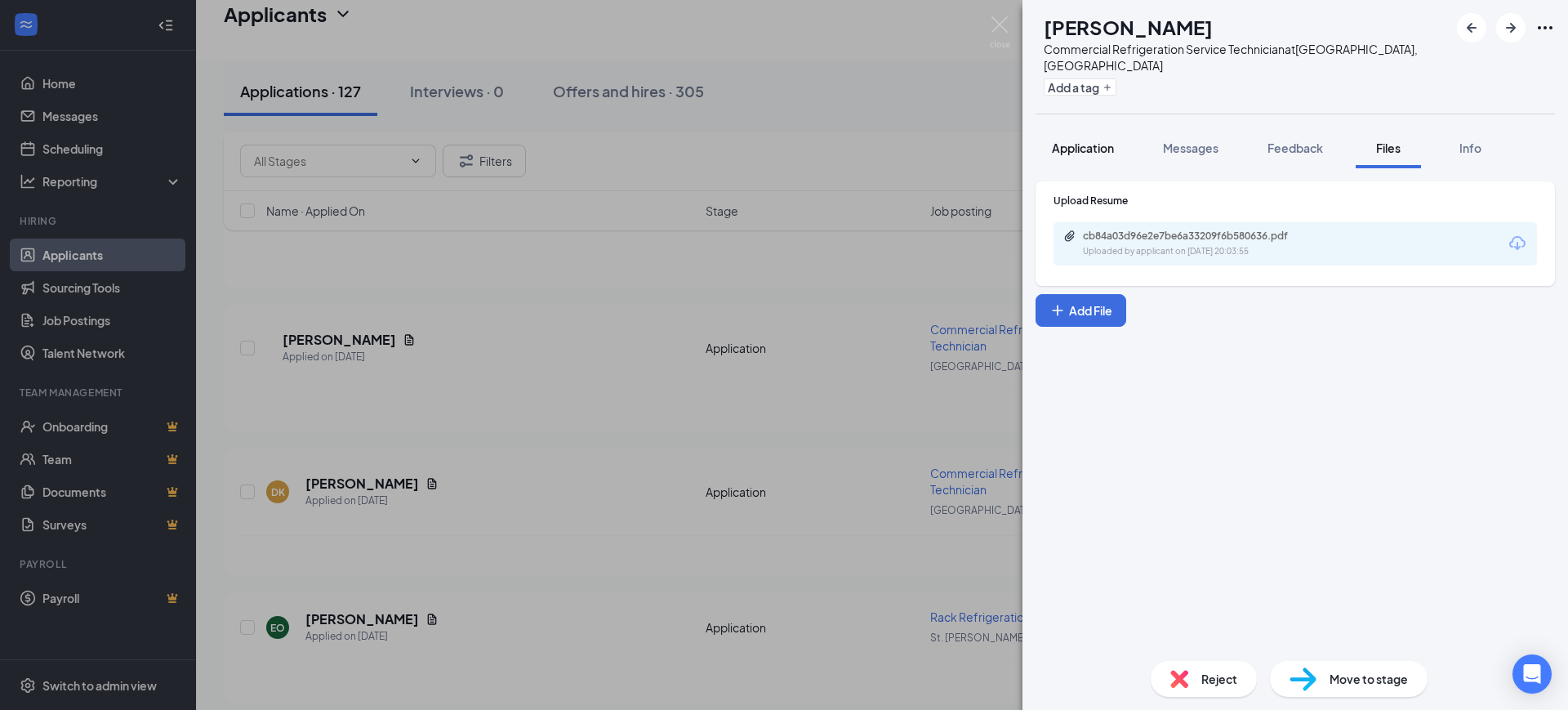
click at [1100, 145] on button "Application" at bounding box center [1083, 147] width 95 height 40
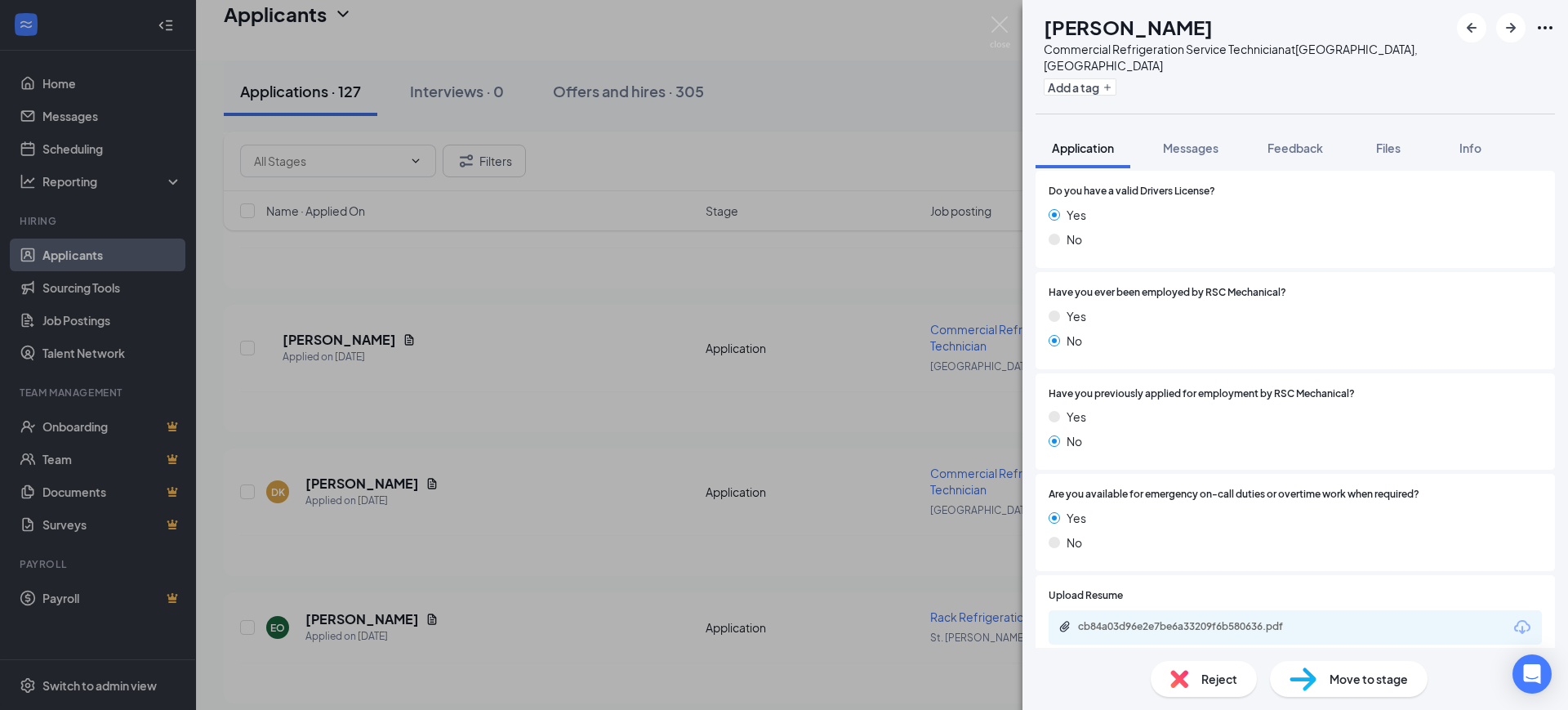
scroll to position [1022, 0]
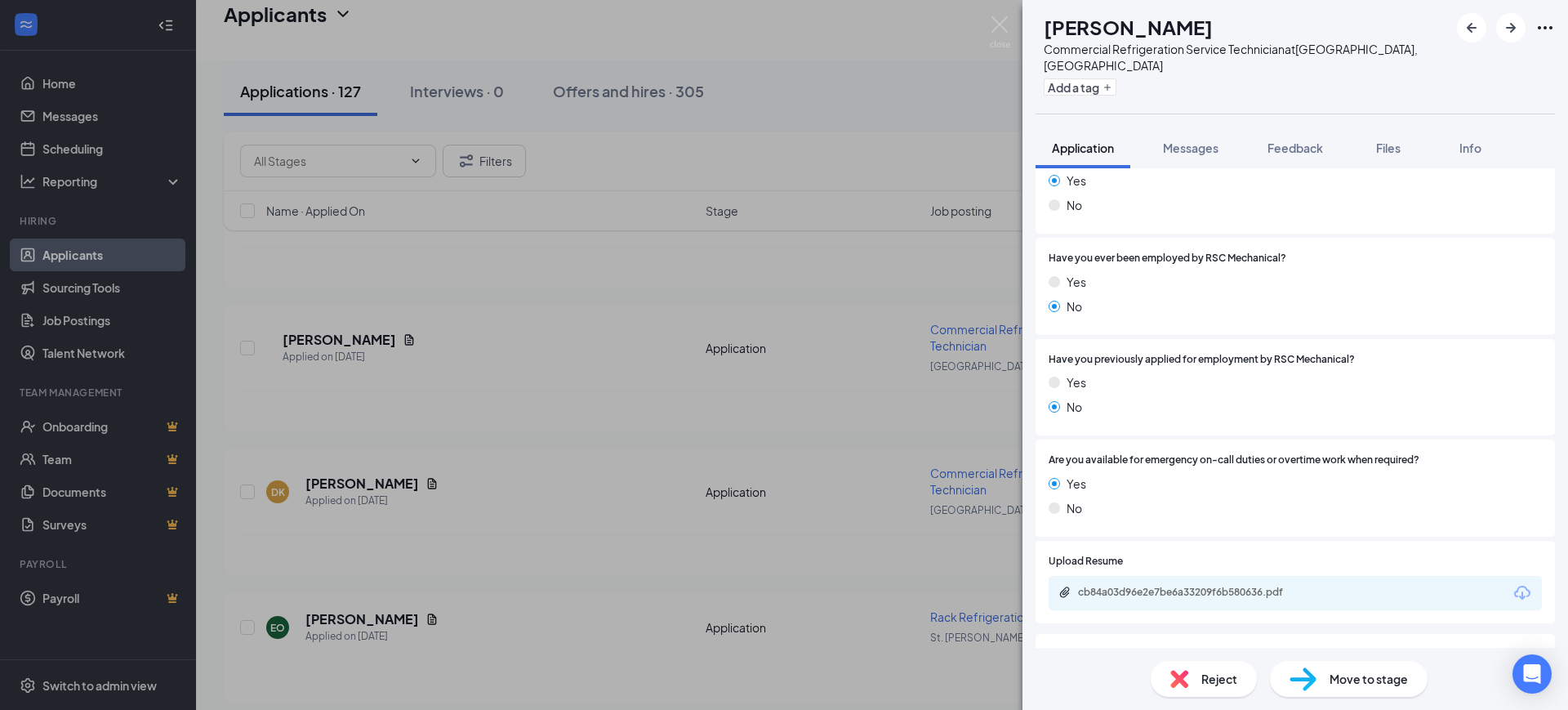
click at [1220, 576] on div "cb84a03d96e2e7be6a33209f6b580636.pdf" at bounding box center [1295, 593] width 493 height 35
click at [1220, 586] on div "cb84a03d96e2e7be6a33209f6b580636.pdf" at bounding box center [1193, 592] width 229 height 13
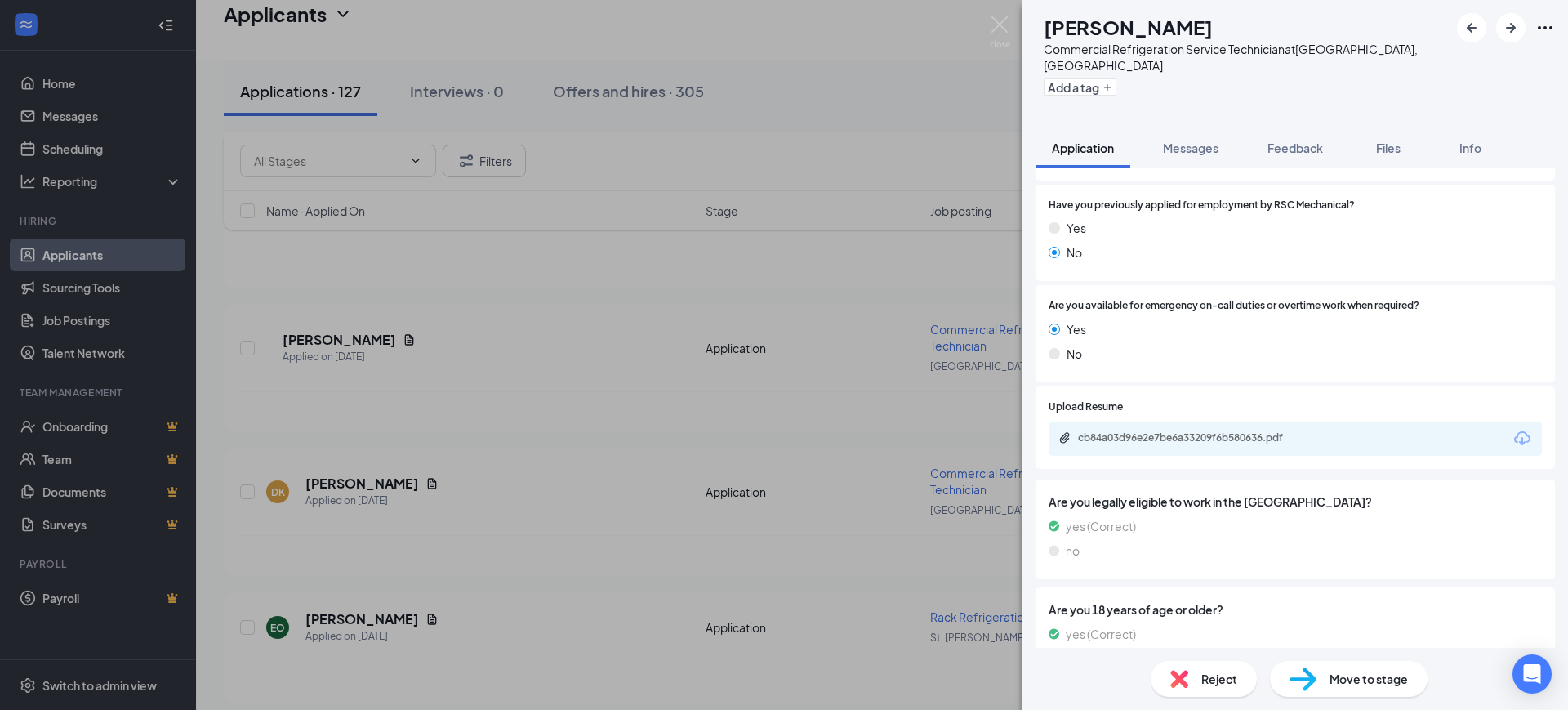
scroll to position [1226, 0]
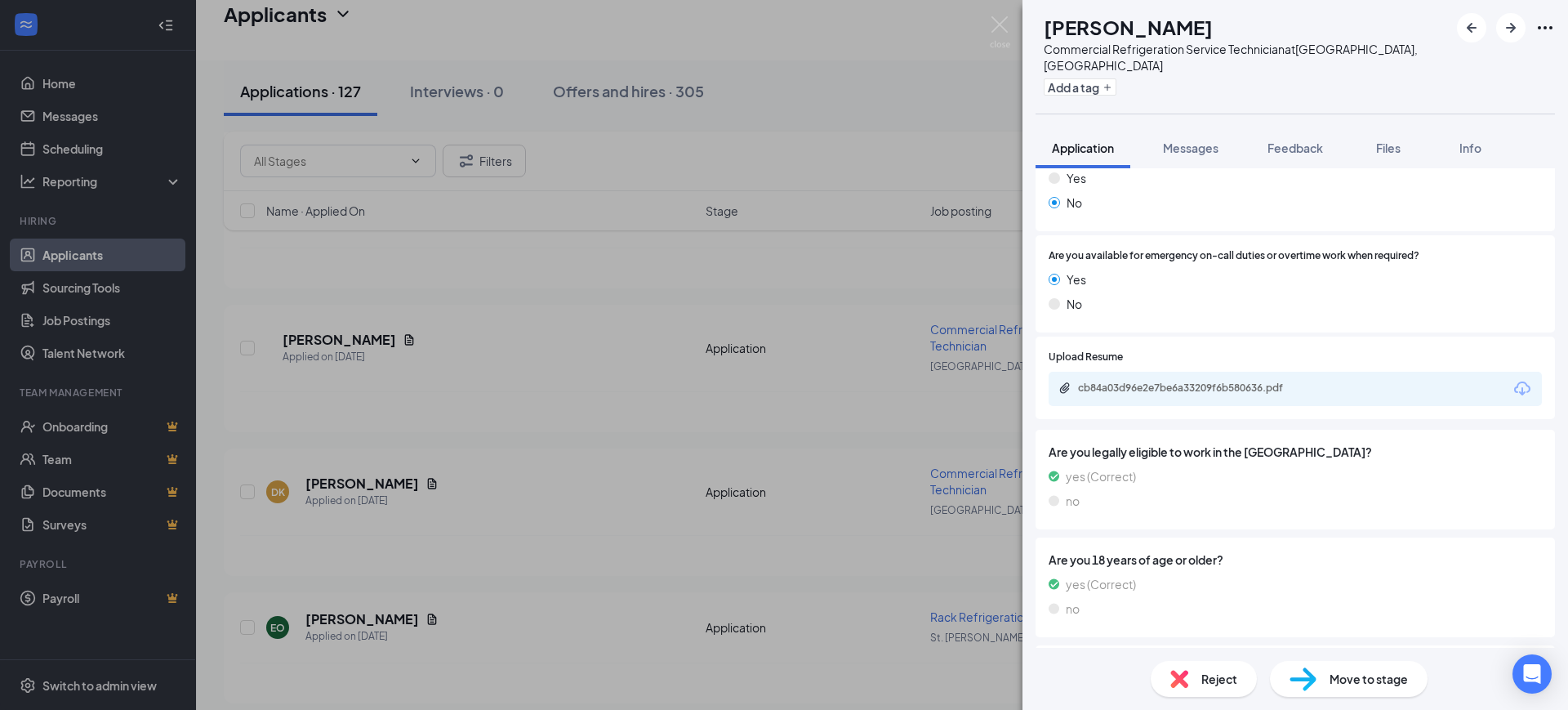
click at [1235, 386] on div "cb84a03d96e2e7be6a33209f6b580636.pdf" at bounding box center [1295, 389] width 493 height 35
click at [1233, 382] on div "cb84a03d96e2e7be6a33209f6b580636.pdf" at bounding box center [1295, 389] width 493 height 35
click at [1140, 382] on div "cb84a03d96e2e7be6a33209f6b580636.pdf" at bounding box center [1193, 388] width 229 height 13
click at [1504, 26] on icon "ArrowRight" at bounding box center [1511, 28] width 20 height 20
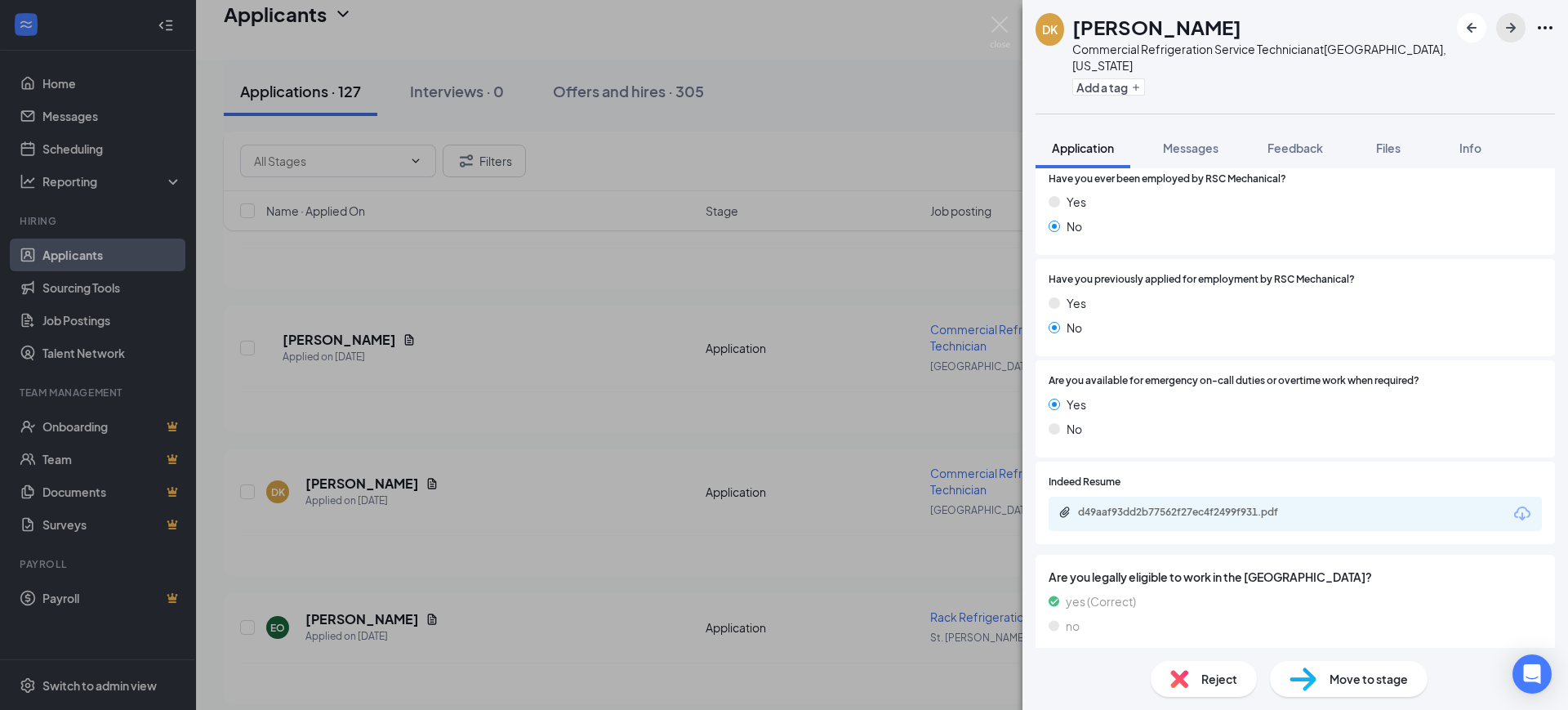
scroll to position [1226, 0]
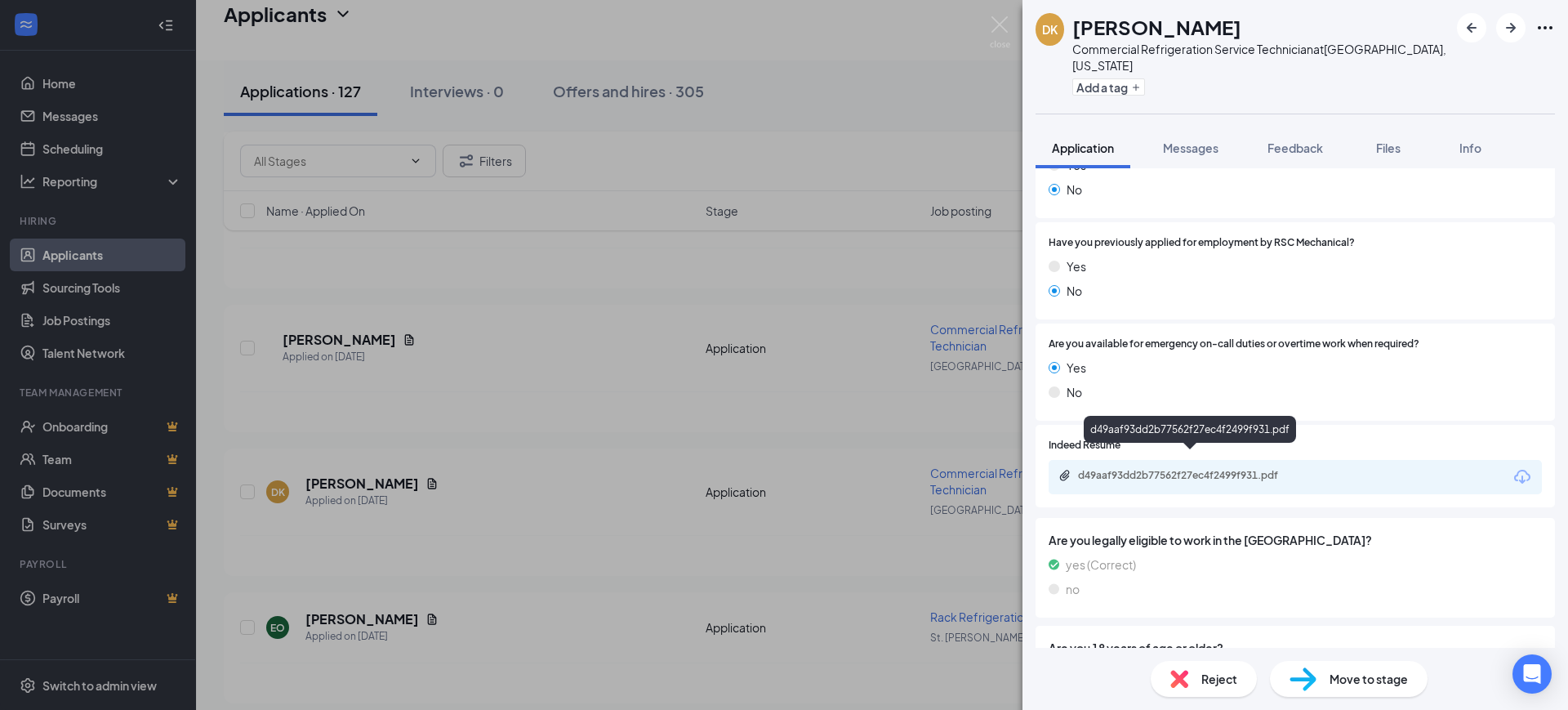
click at [1200, 469] on div "d49aaf93dd2b77562f27ec4f2499f931.pdf" at bounding box center [1193, 475] width 229 height 13
click at [1298, 141] on span "Feedback" at bounding box center [1295, 148] width 55 height 15
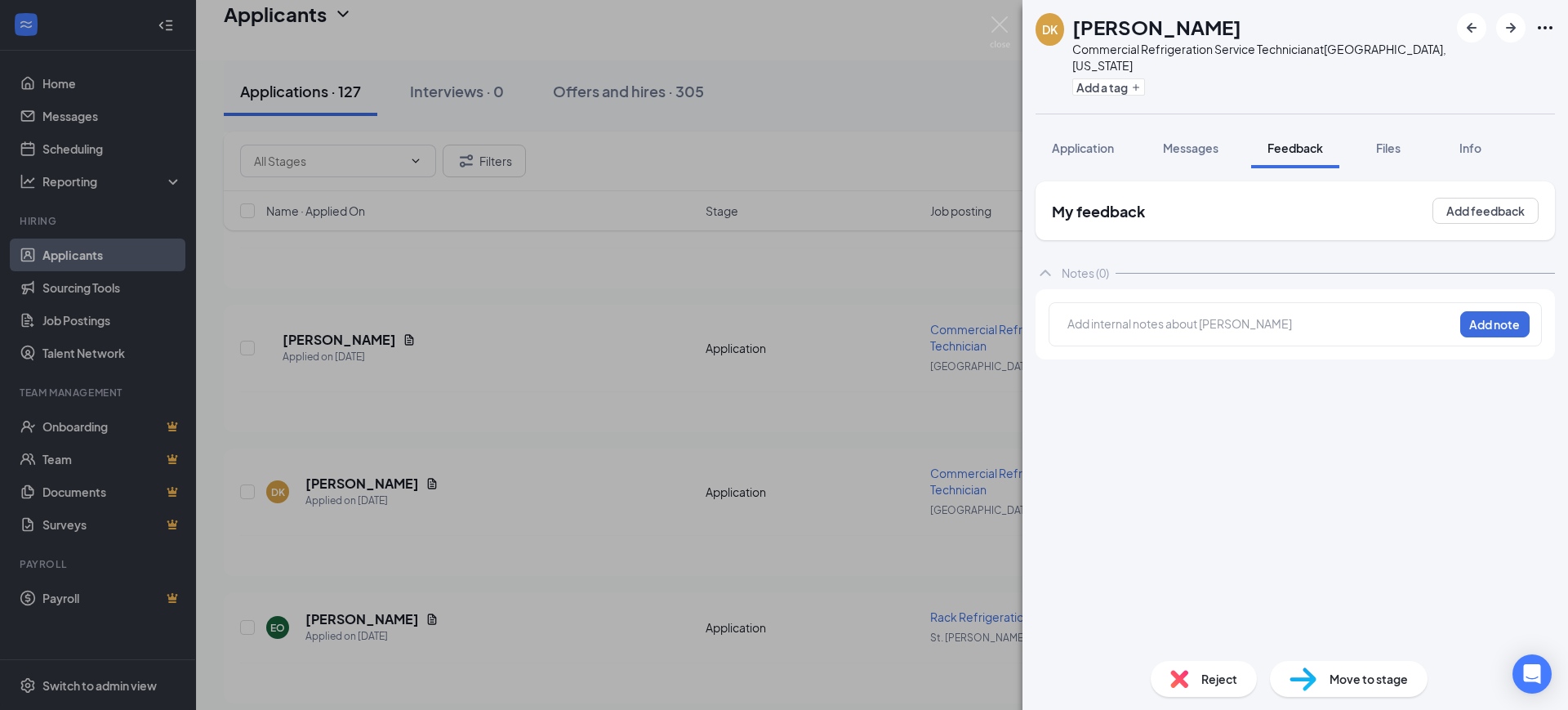
click at [1323, 316] on div at bounding box center [1261, 323] width 384 height 17
click at [1489, 312] on button "Add note" at bounding box center [1494, 324] width 69 height 27
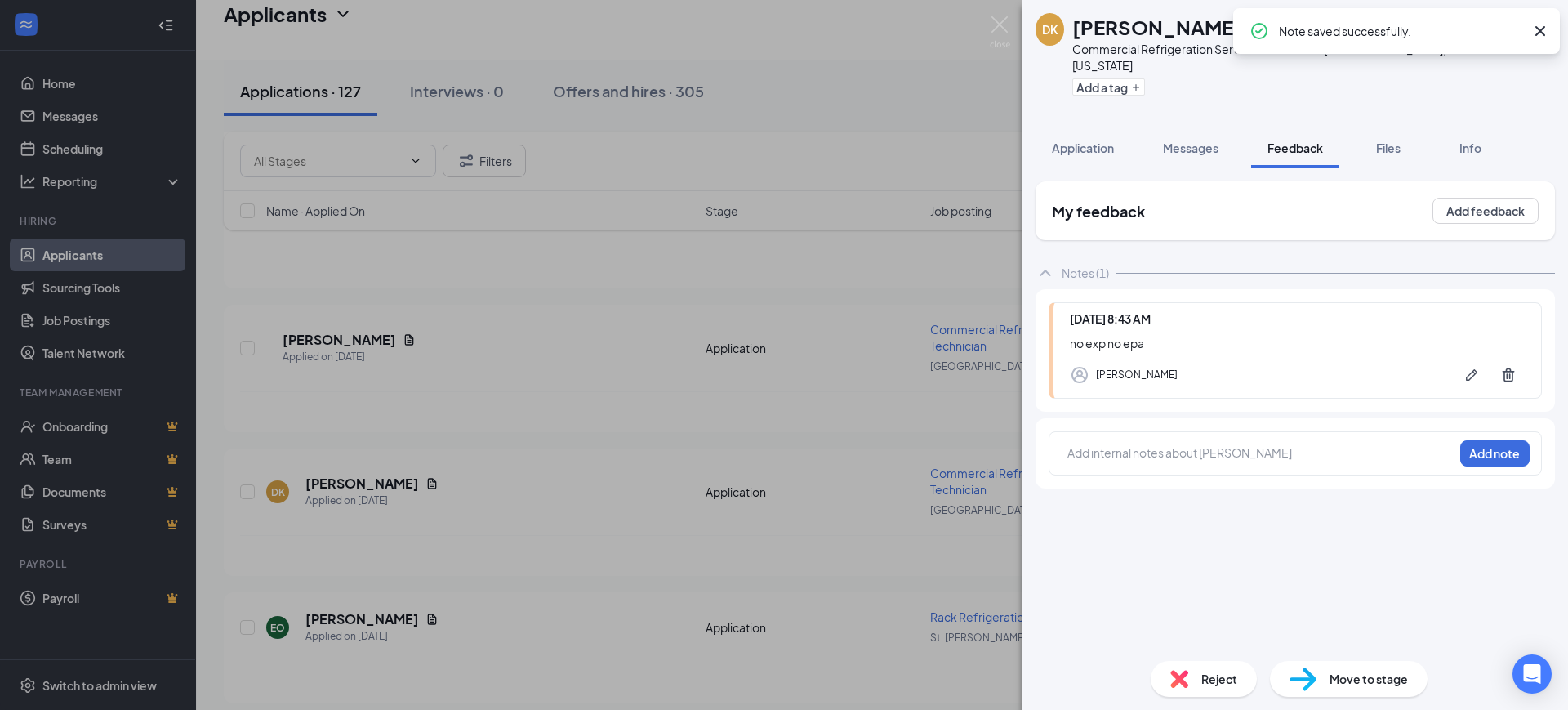
click at [1546, 22] on icon "Cross" at bounding box center [1540, 32] width 20 height 20
click at [1512, 31] on icon "ArrowRight" at bounding box center [1511, 28] width 10 height 10
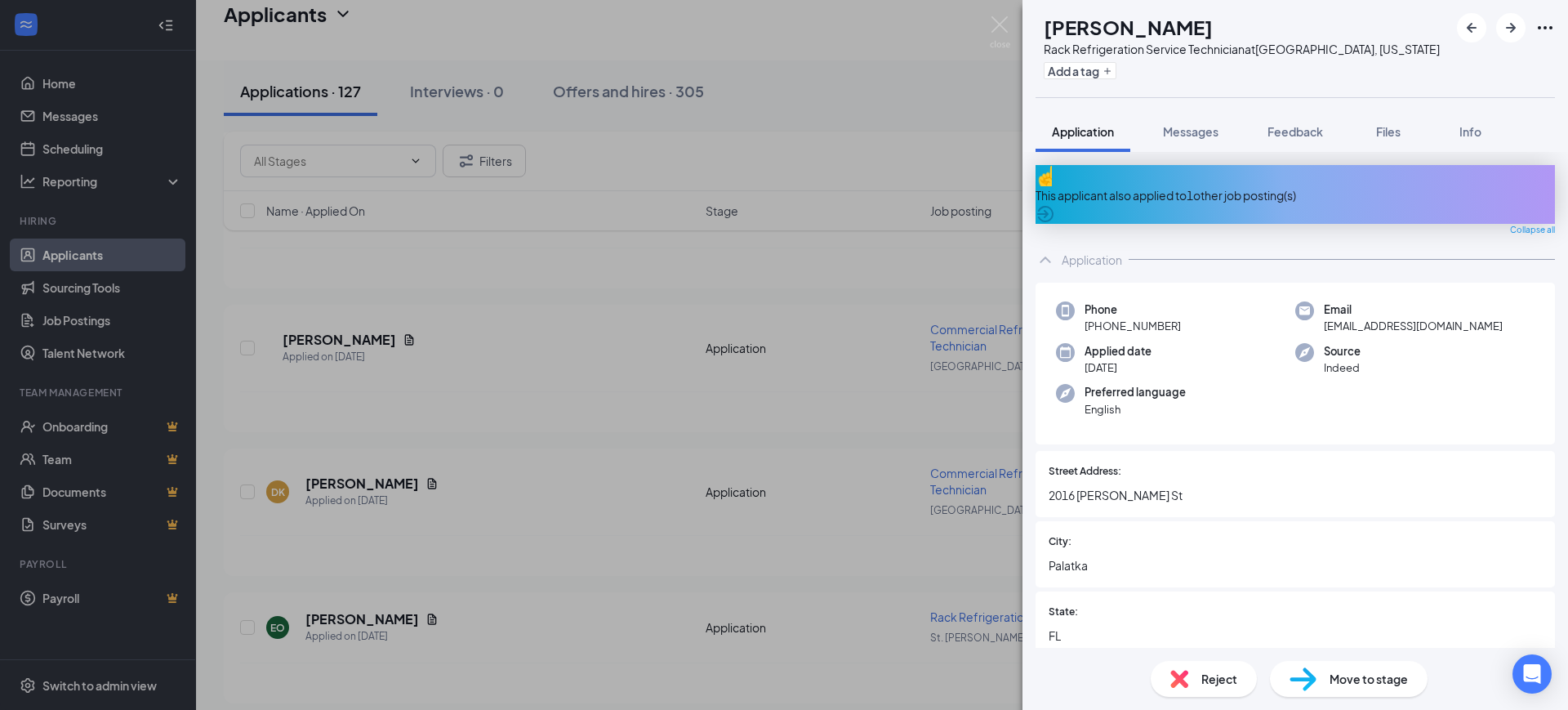
click at [1218, 190] on div "This applicant also applied to 1 other job posting(s)" at bounding box center [1295, 195] width 519 height 18
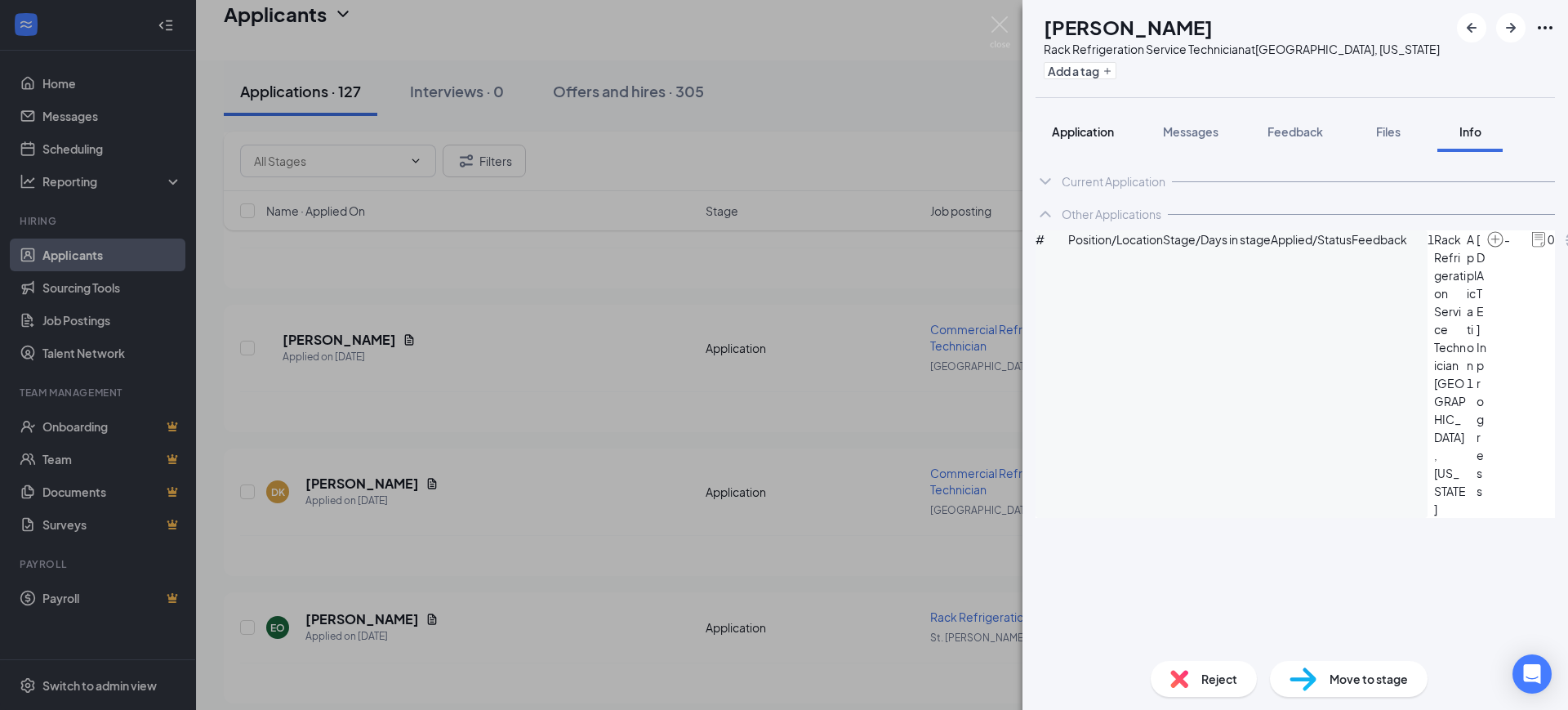
click at [1076, 124] on span "Application" at bounding box center [1082, 131] width 62 height 15
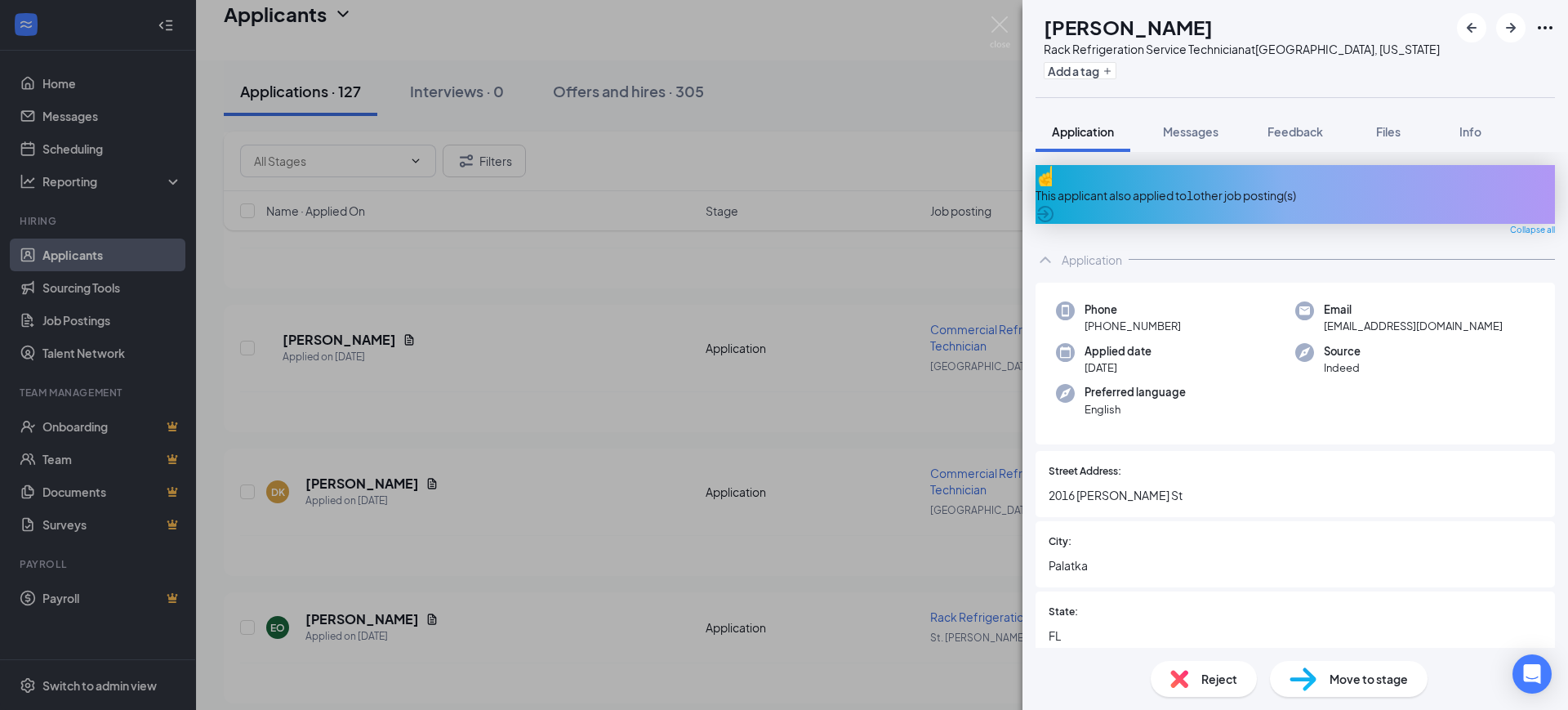
click at [1241, 396] on div "Preferred language English" at bounding box center [1175, 400] width 239 height 34
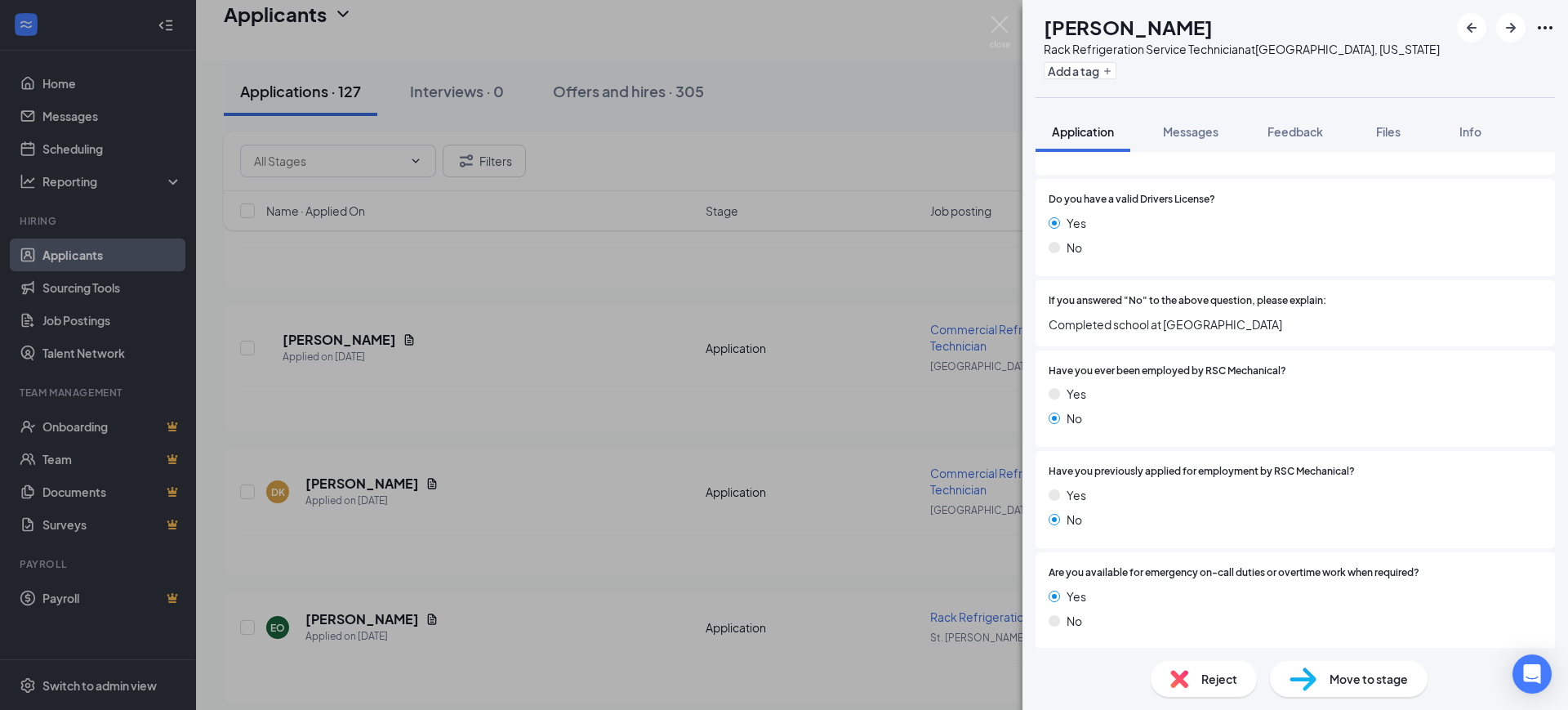
scroll to position [1226, 0]
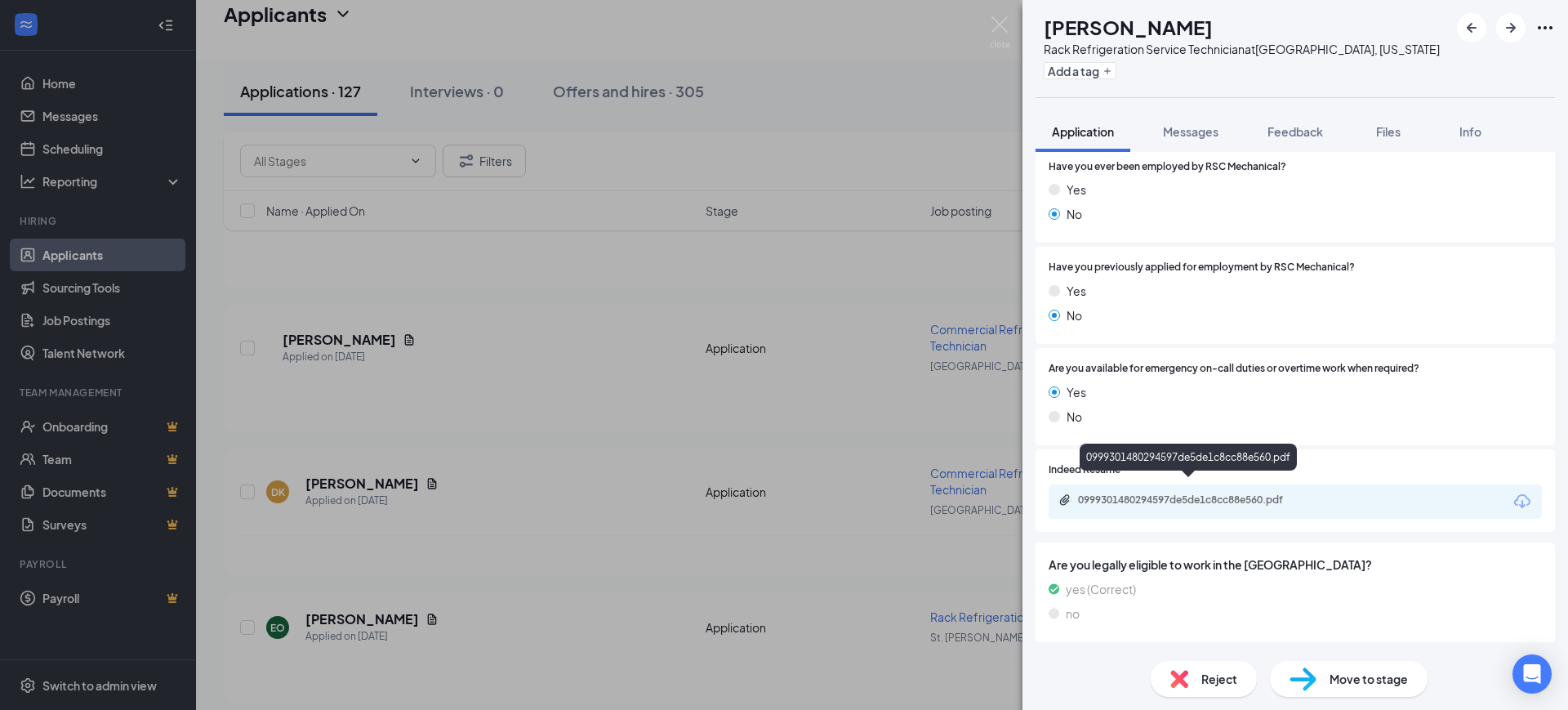
click at [1207, 493] on div "0999301480294597de5de1c8cc88e560.pdf" at bounding box center [1193, 499] width 229 height 13
click at [1313, 125] on span "Feedback" at bounding box center [1295, 131] width 55 height 15
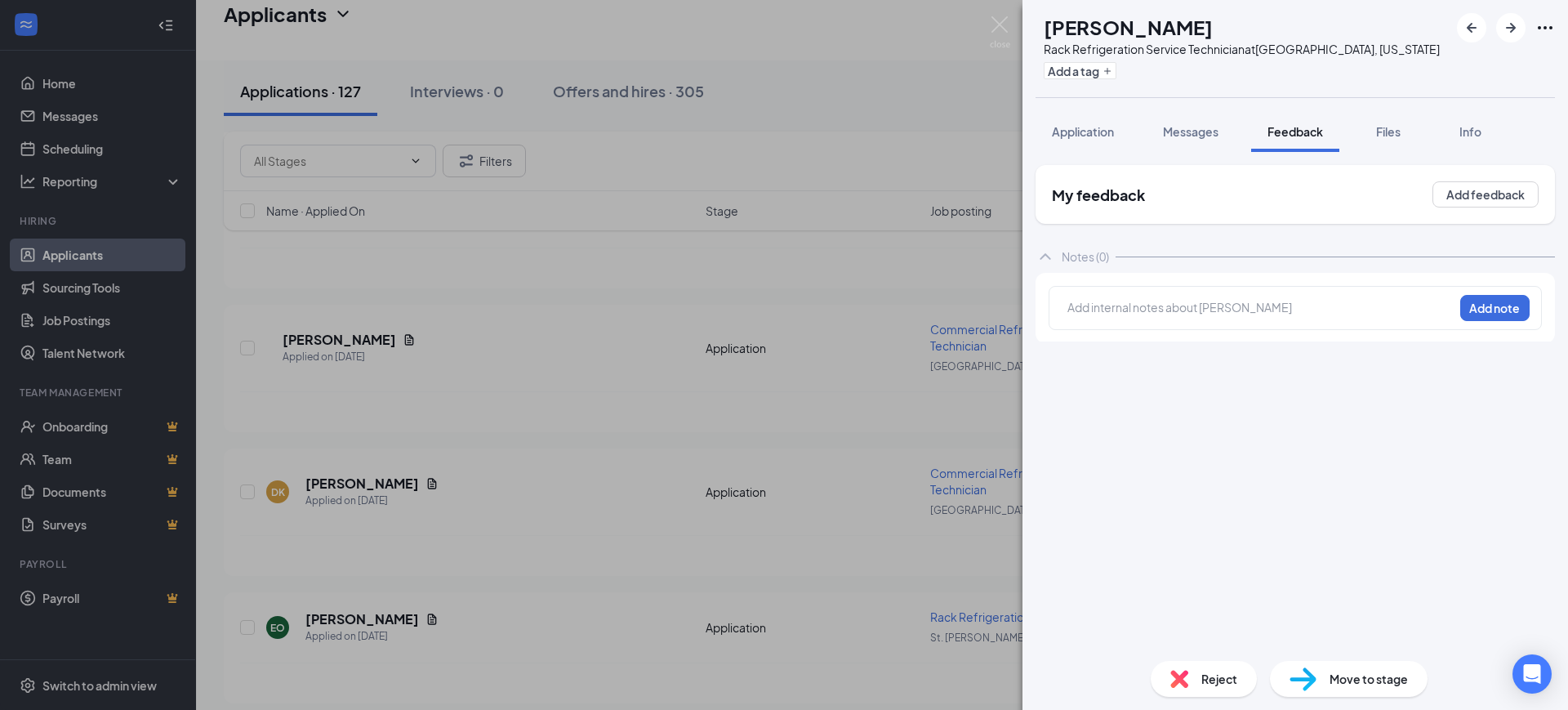
click at [1166, 313] on div at bounding box center [1261, 307] width 384 height 17
click at [1518, 316] on button "Add note" at bounding box center [1494, 308] width 69 height 27
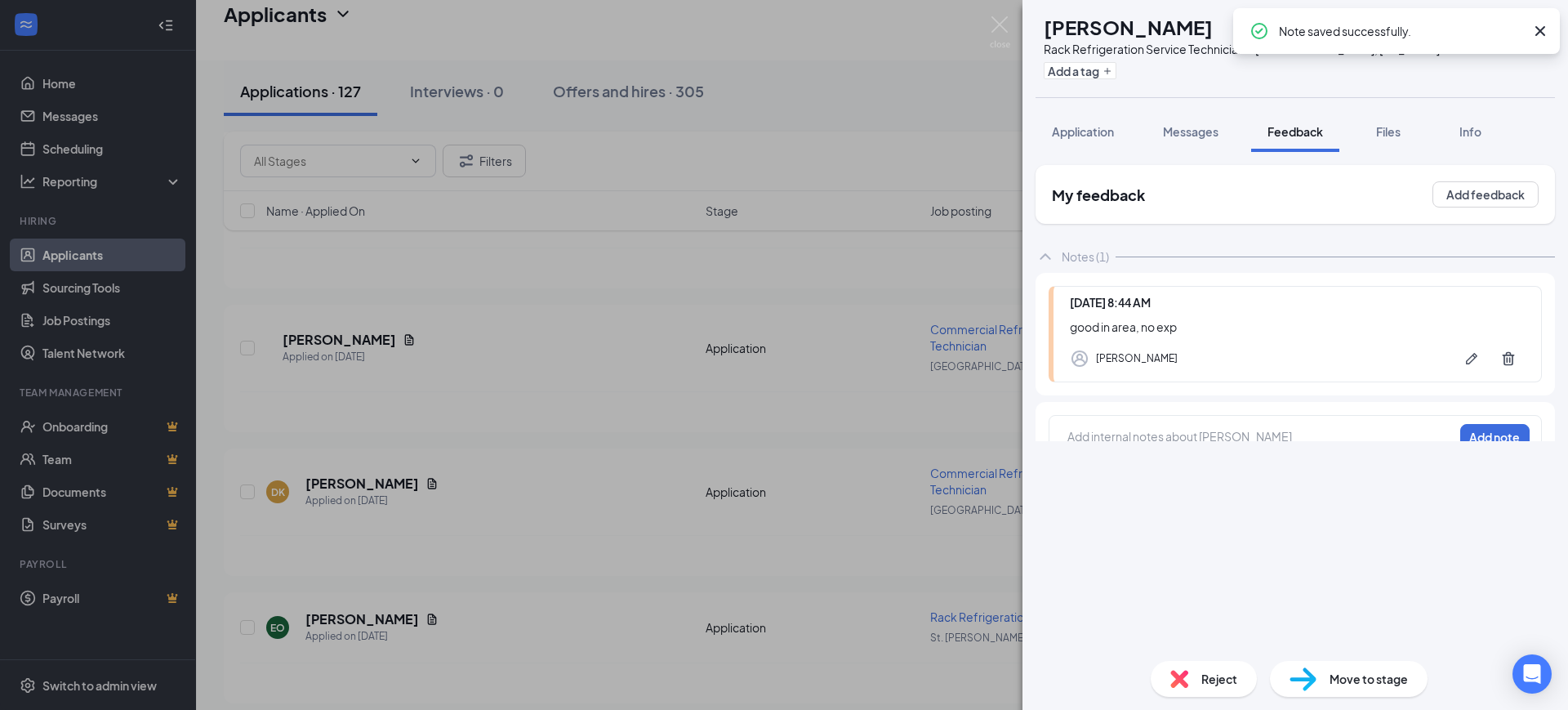
click at [1513, 24] on div "Note saved successfully." at bounding box center [1400, 32] width 245 height 20
click at [1542, 31] on icon "Cross" at bounding box center [1540, 32] width 20 height 20
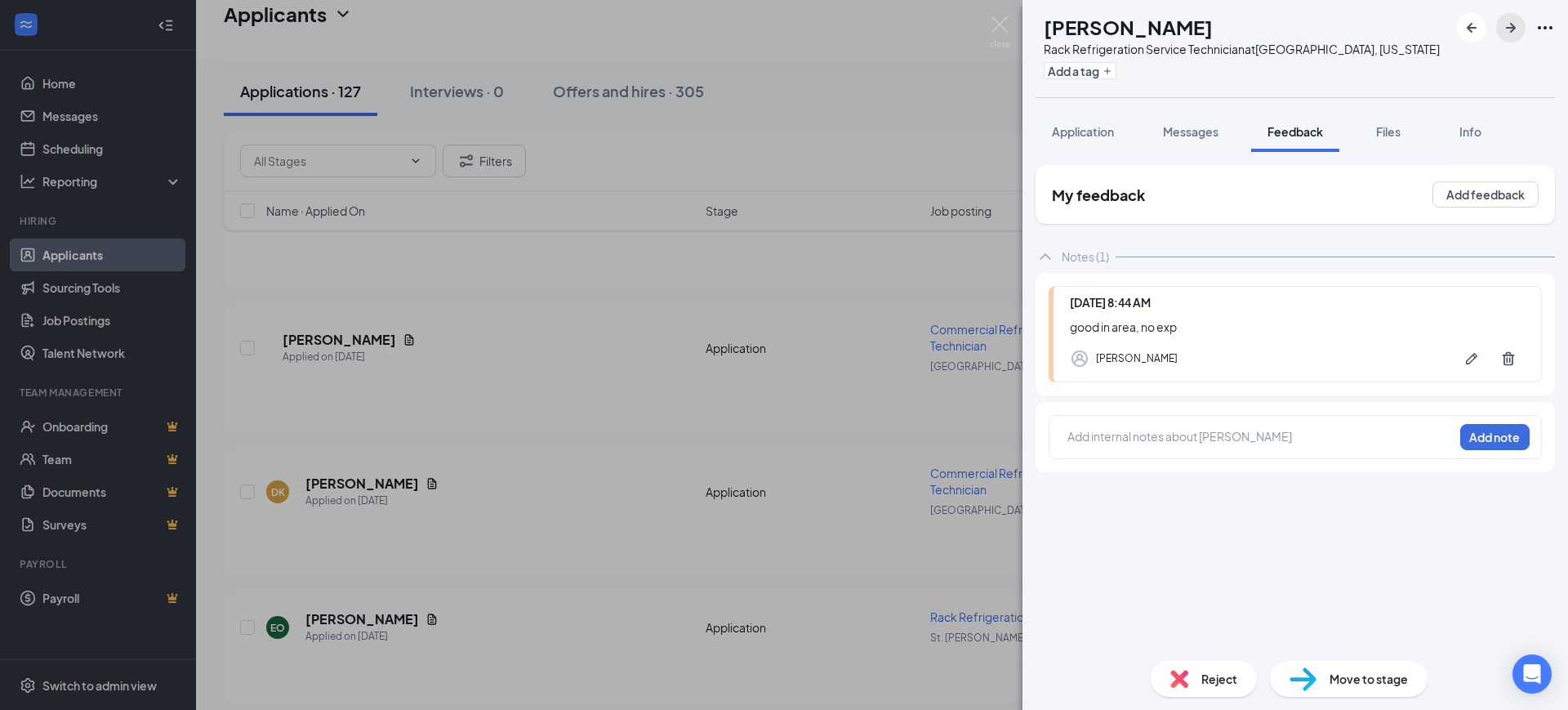
click at [1518, 29] on icon "ArrowRight" at bounding box center [1511, 28] width 20 height 20
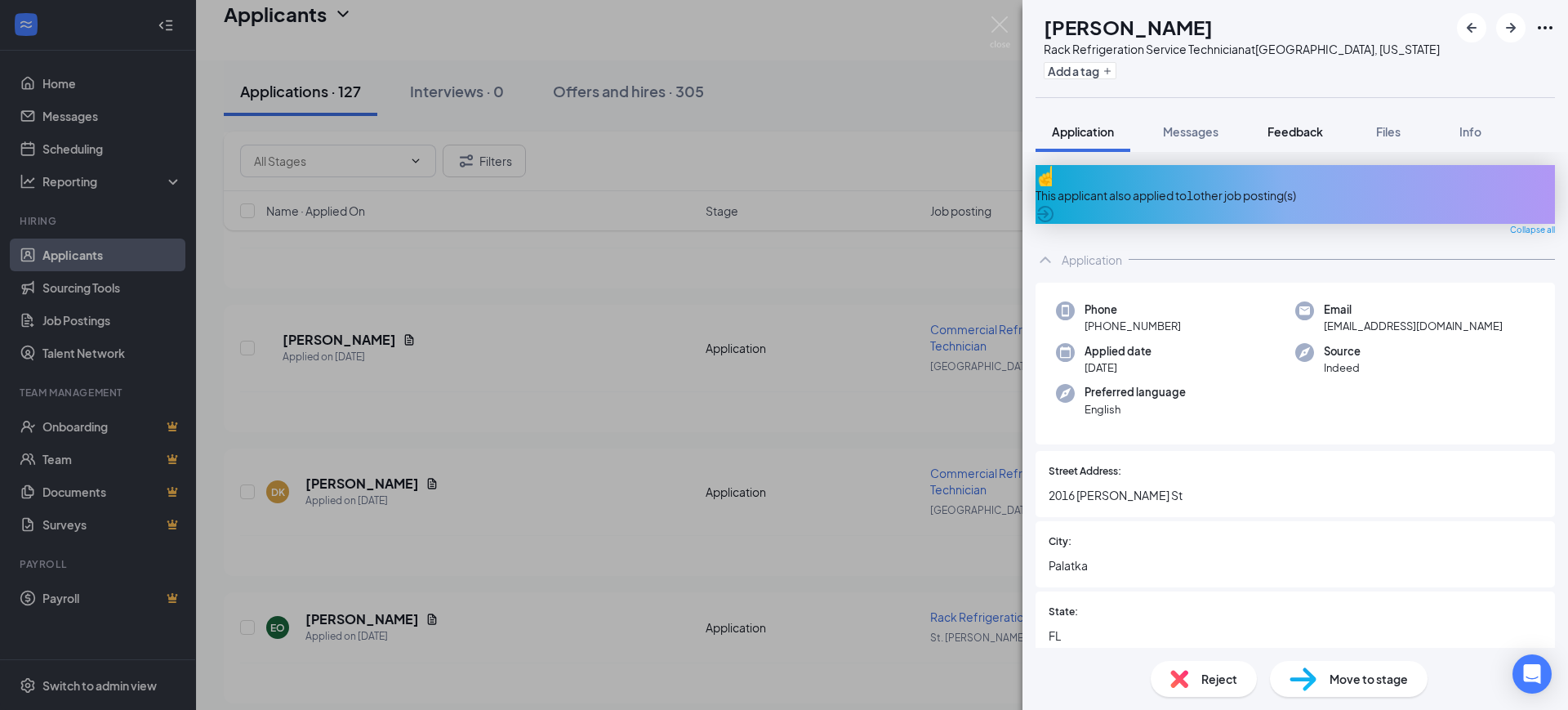
click at [1302, 119] on button "Feedback" at bounding box center [1294, 131] width 88 height 40
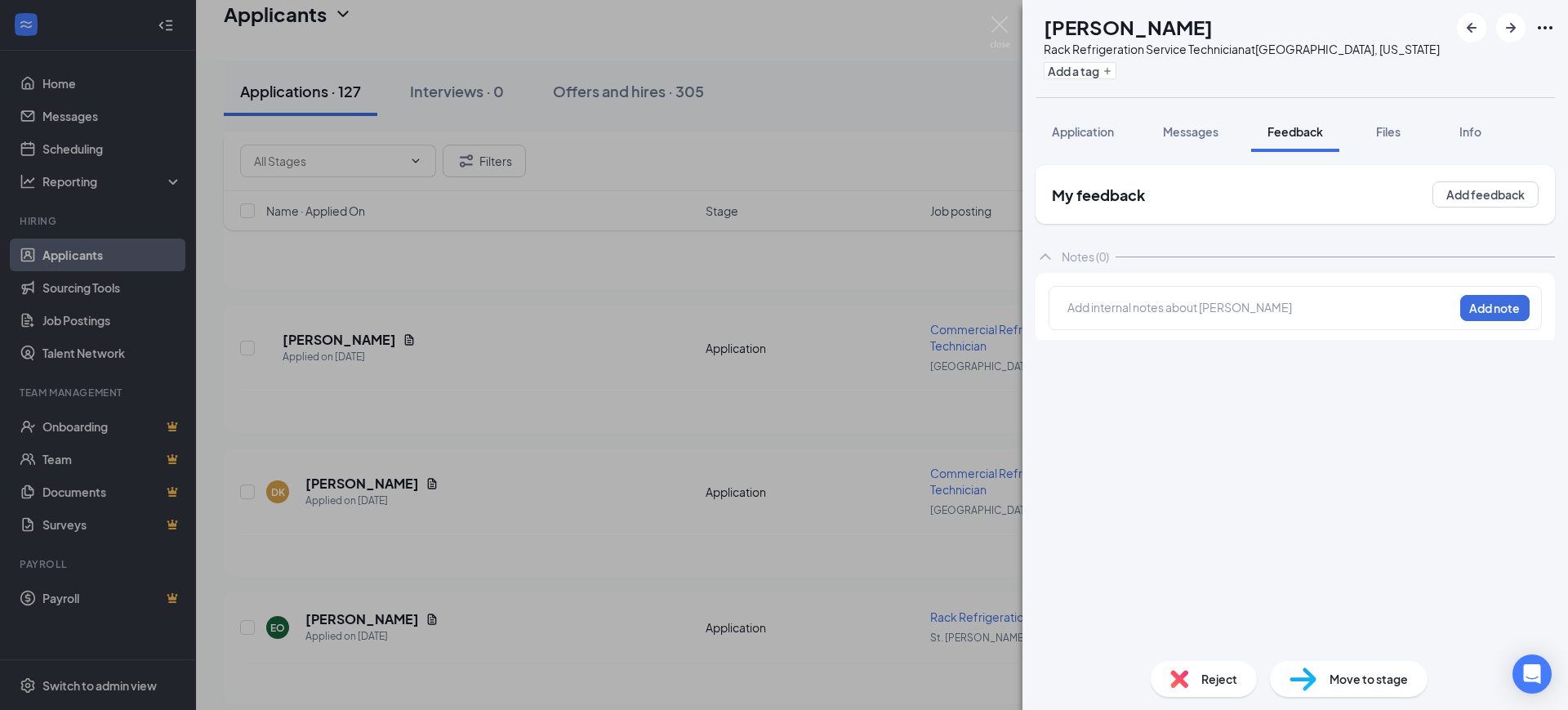
click at [1129, 300] on div at bounding box center [1261, 307] width 384 height 17
click at [1128, 303] on span "2 apps, pasing" at bounding box center [1106, 307] width 76 height 15
drag, startPoint x: 1469, startPoint y: 320, endPoint x: 1477, endPoint y: 307, distance: 15.3
click at [1471, 317] on button "Add note" at bounding box center [1494, 308] width 69 height 27
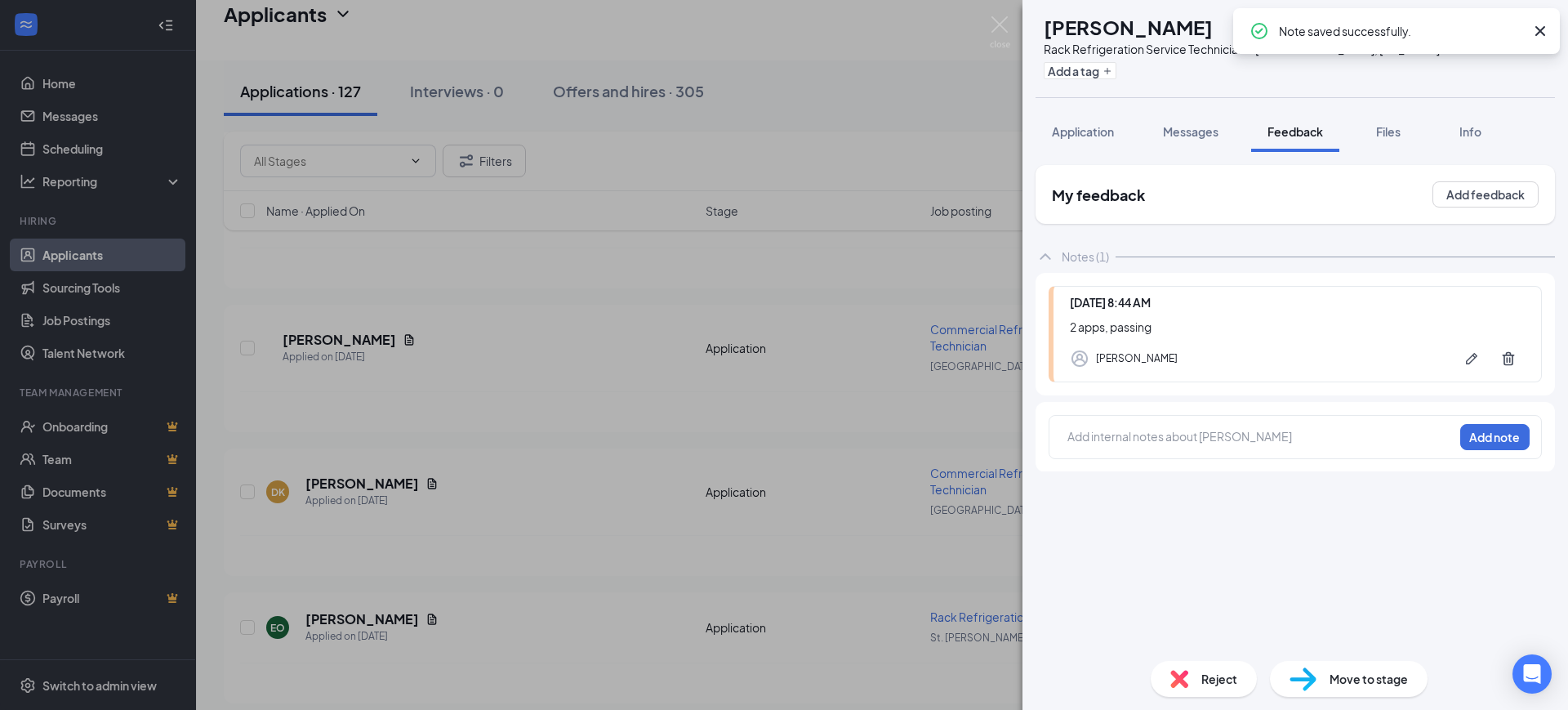
click at [1538, 29] on icon "Cross" at bounding box center [1540, 32] width 10 height 10
click at [1491, 27] on div at bounding box center [1505, 28] width 98 height 30
click at [1519, 23] on icon "ArrowRight" at bounding box center [1511, 28] width 20 height 20
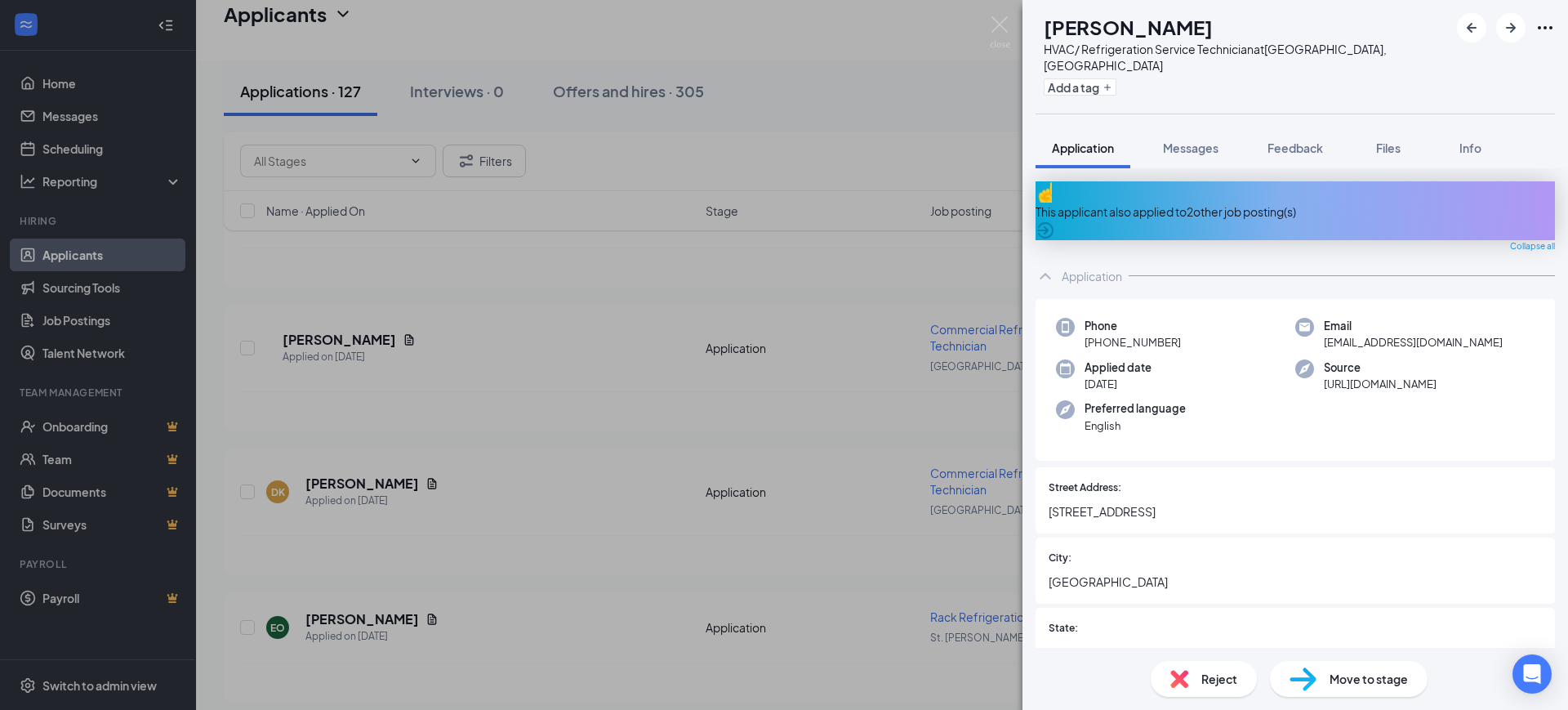
click at [1246, 202] on div "This applicant also applied to 2 other job posting(s)" at bounding box center [1295, 211] width 519 height 18
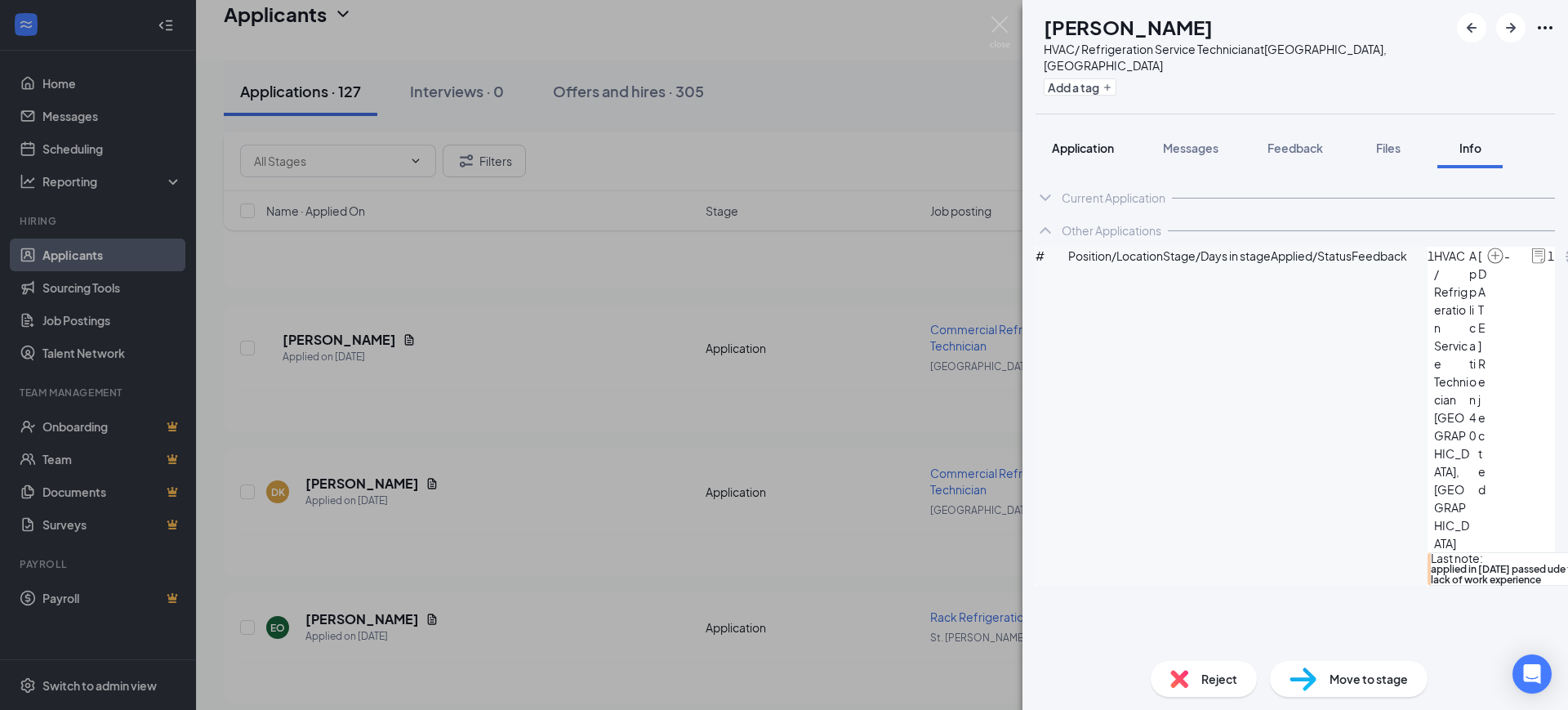
click at [1082, 141] on span "Application" at bounding box center [1082, 148] width 62 height 15
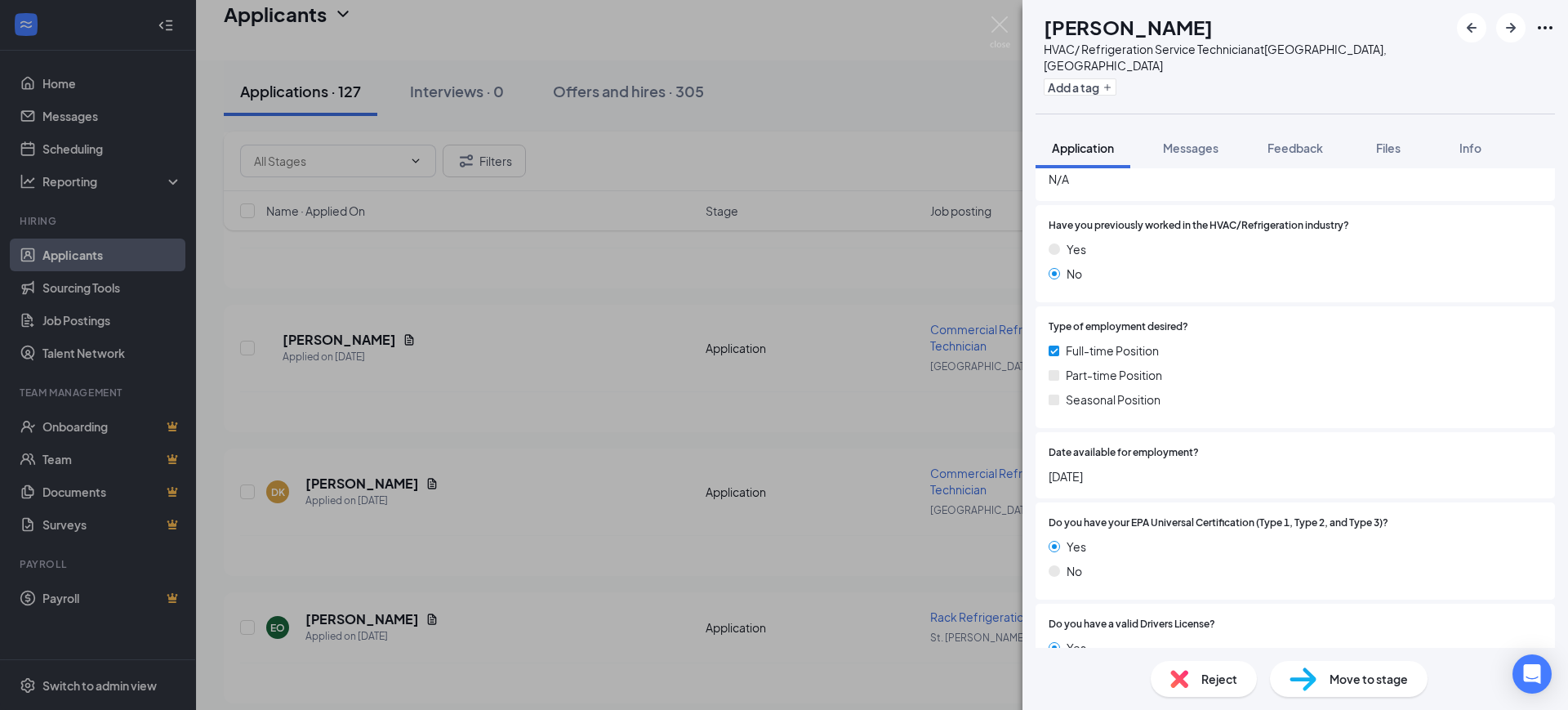
scroll to position [817, 0]
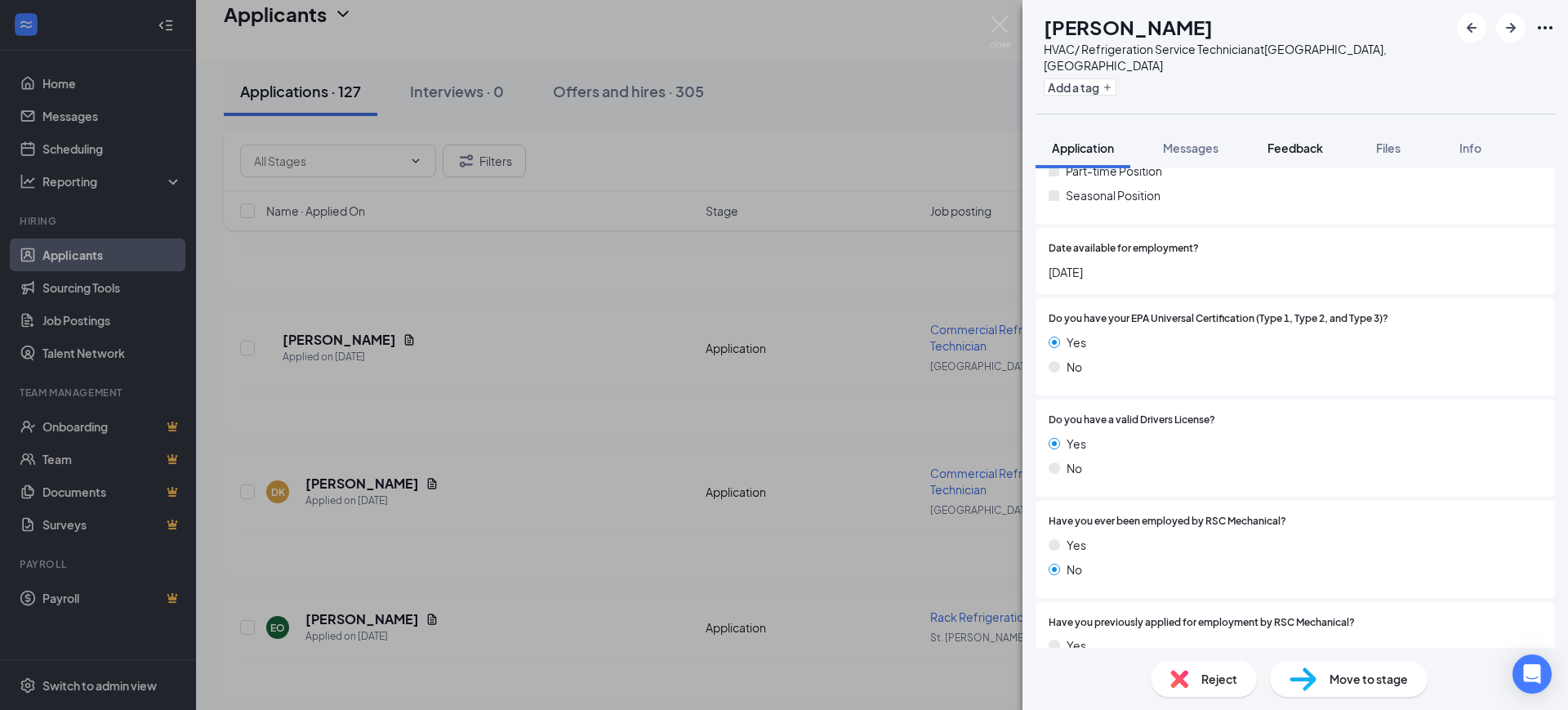
click at [1290, 141] on button "Feedback" at bounding box center [1294, 147] width 88 height 40
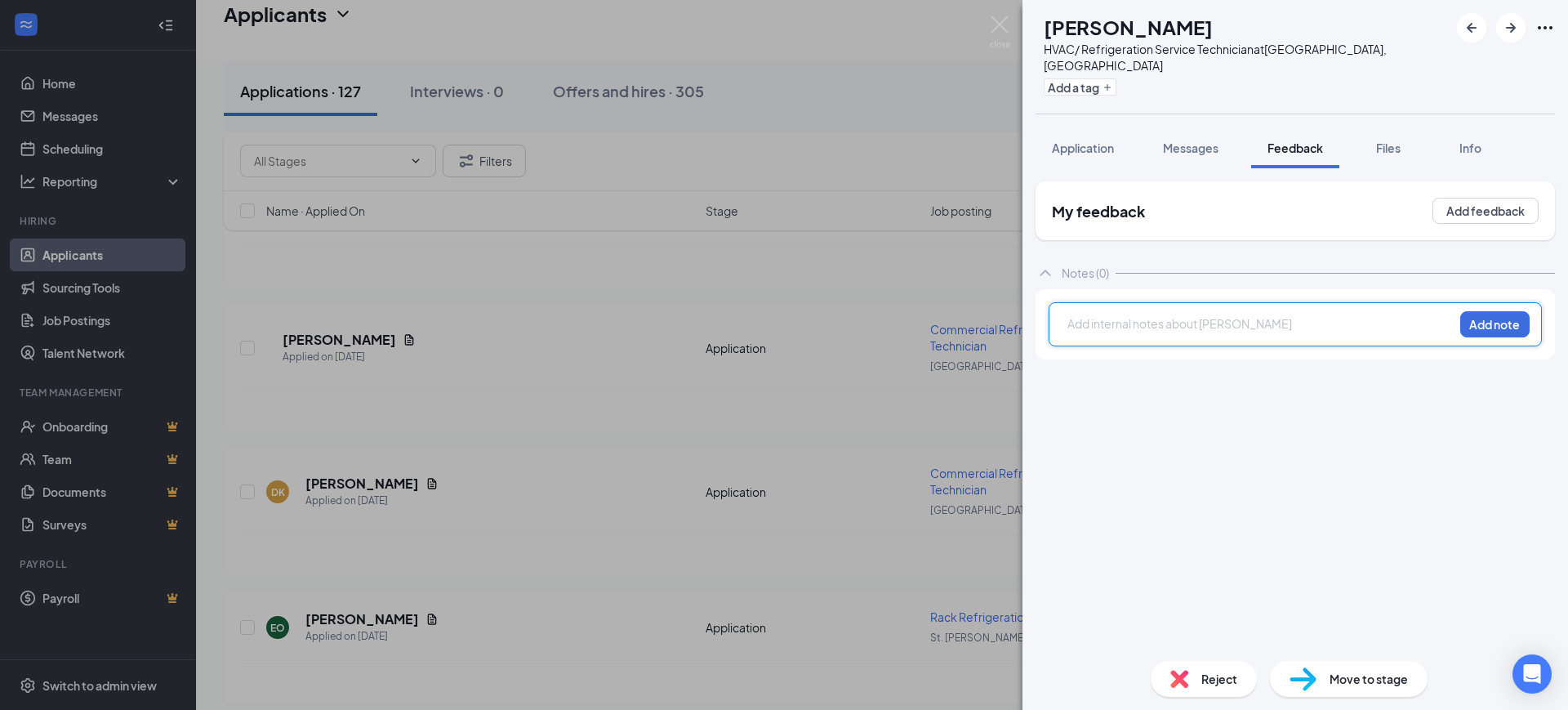
click at [1158, 316] on div at bounding box center [1261, 323] width 384 height 17
click at [1485, 312] on button "Add note" at bounding box center [1494, 324] width 69 height 27
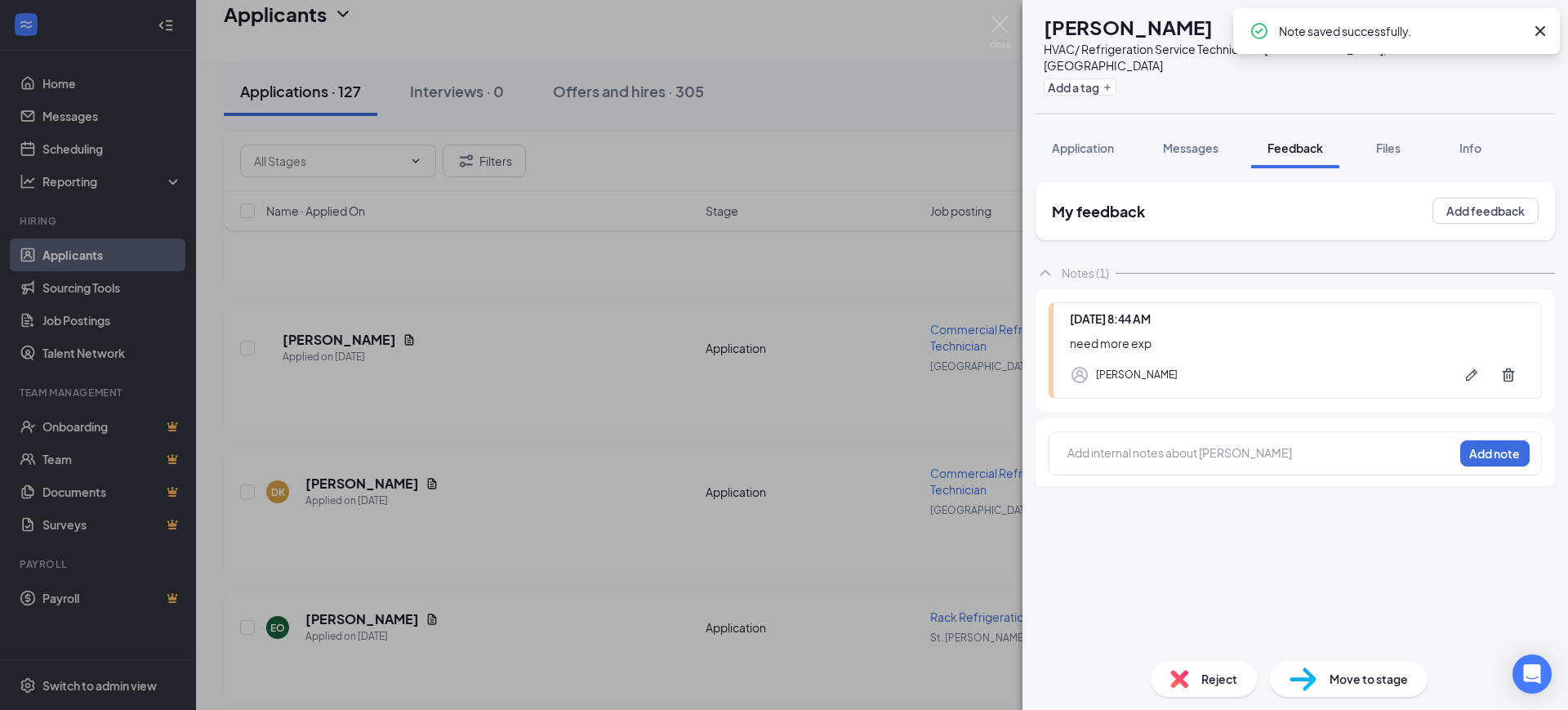
click at [1536, 31] on icon "Cross" at bounding box center [1540, 32] width 20 height 20
click at [1509, 20] on icon "ArrowRight" at bounding box center [1511, 28] width 20 height 20
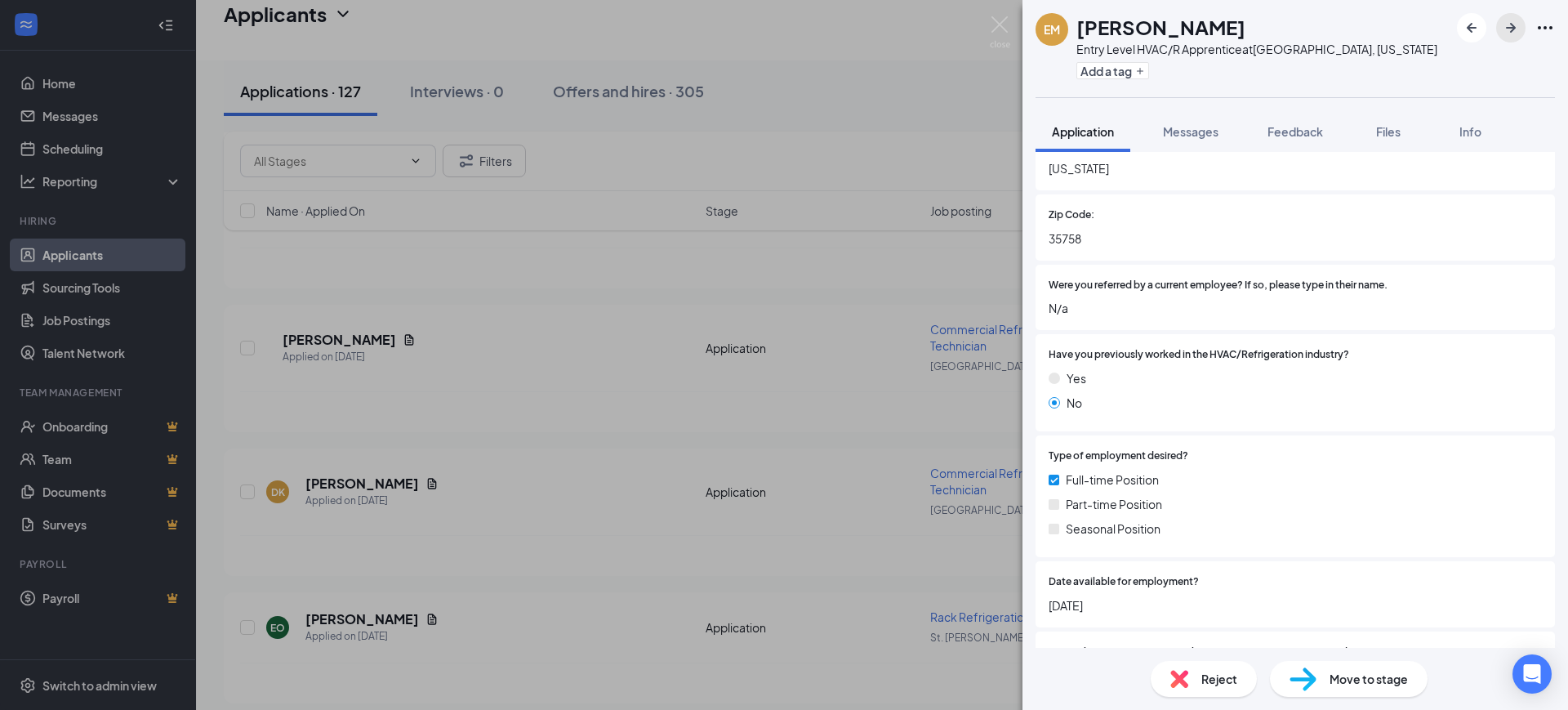
scroll to position [612, 0]
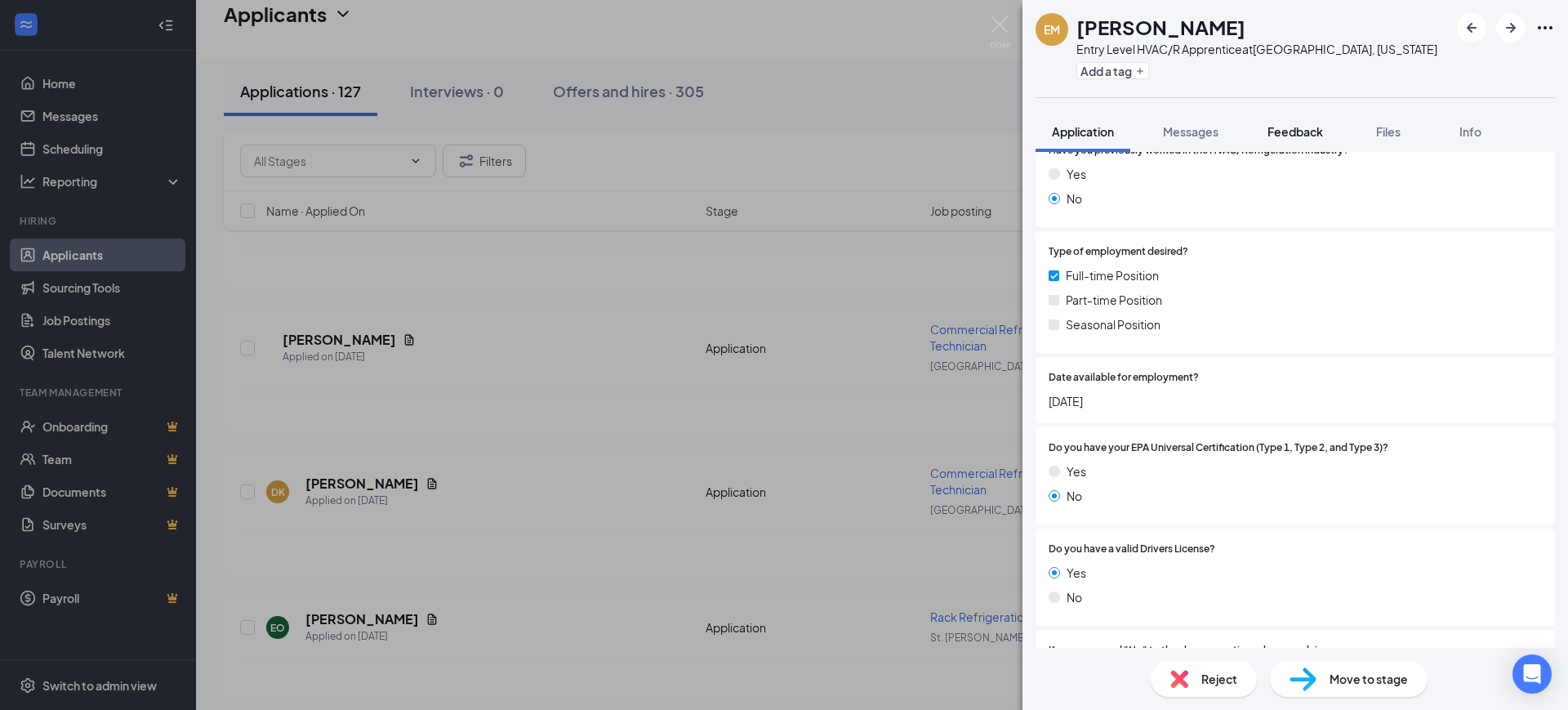
click at [1307, 121] on button "Feedback" at bounding box center [1294, 131] width 88 height 40
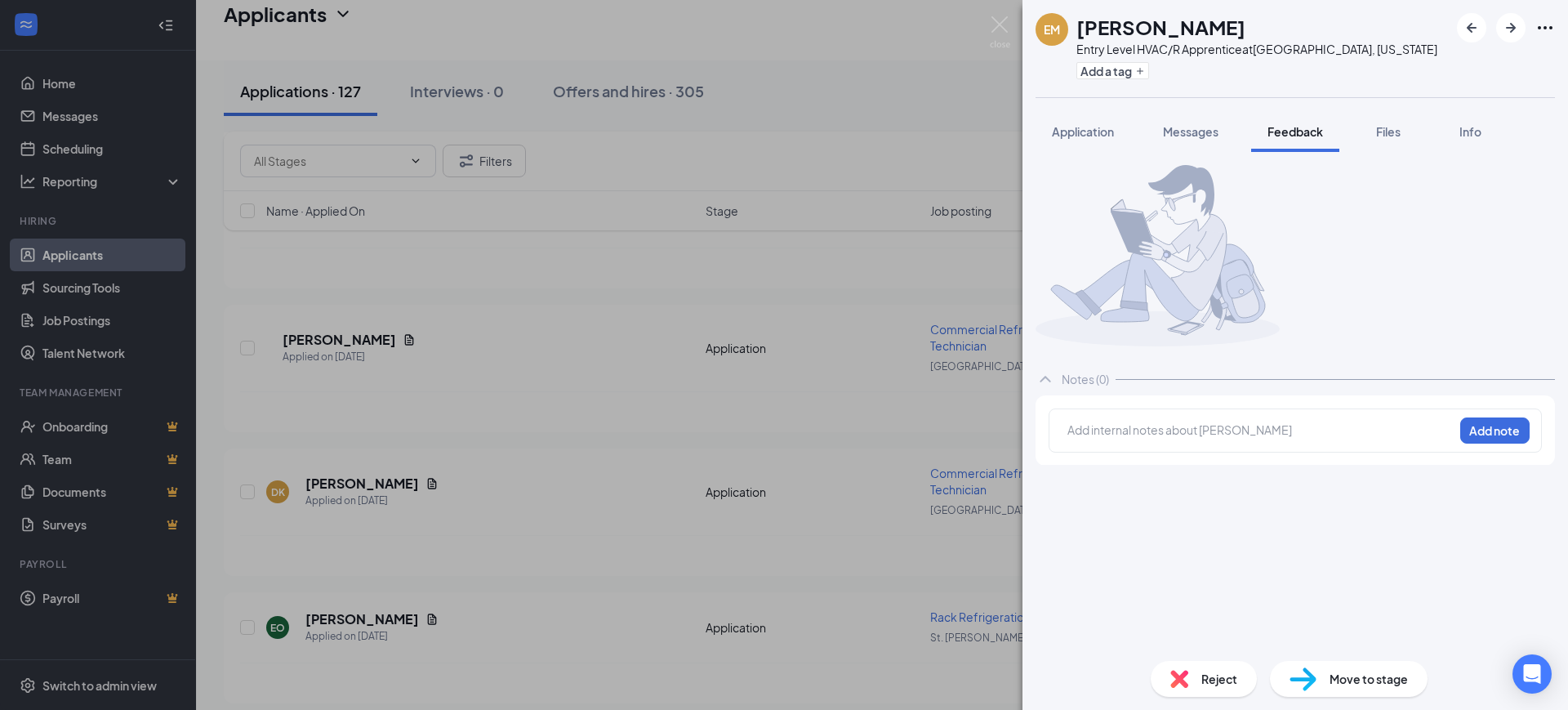
click at [1107, 439] on div at bounding box center [1261, 430] width 384 height 17
click at [1528, 443] on div "no epa Add note" at bounding box center [1295, 430] width 493 height 44
click at [1474, 444] on button "Add note" at bounding box center [1494, 430] width 69 height 27
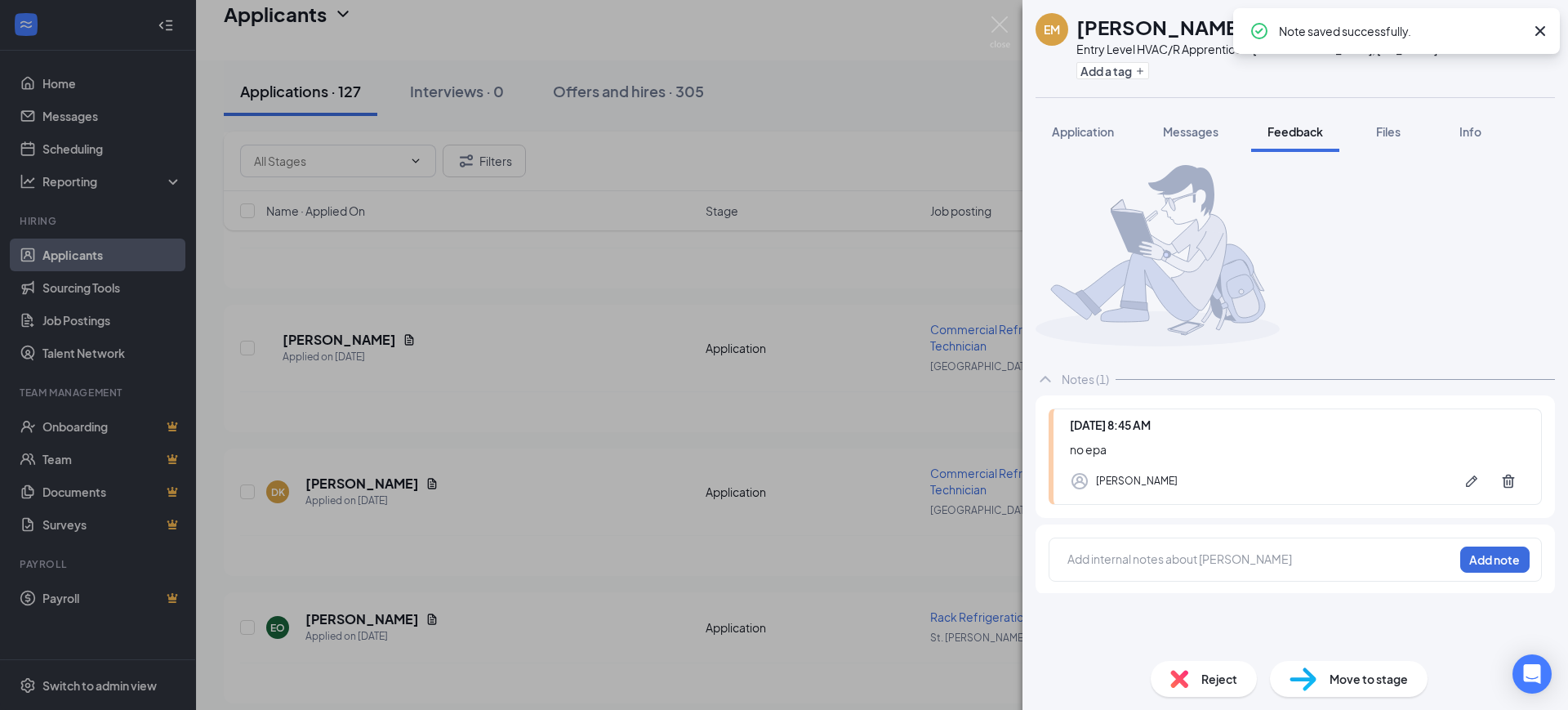
click at [1535, 31] on icon "Cross" at bounding box center [1540, 32] width 20 height 20
click at [1514, 22] on icon "ArrowRight" at bounding box center [1511, 28] width 20 height 20
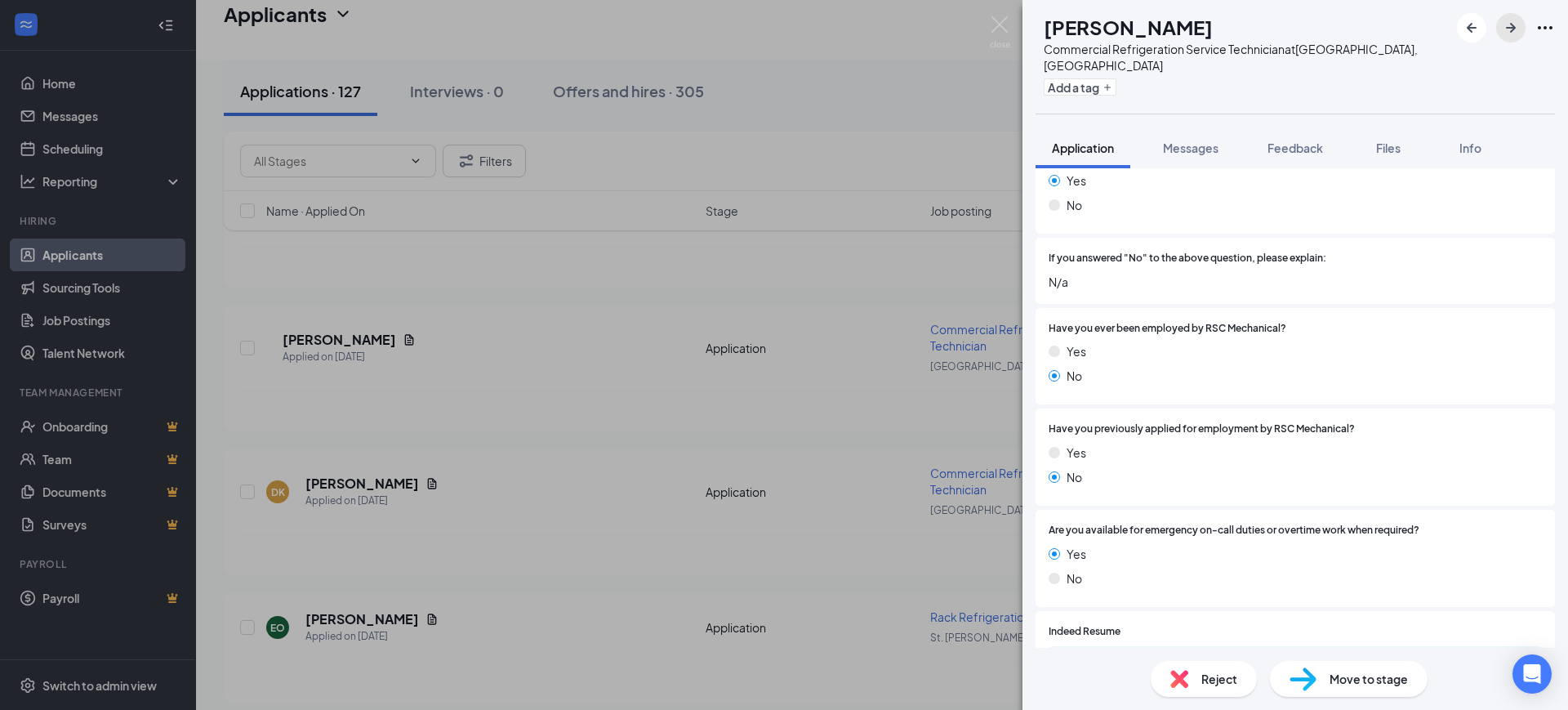
scroll to position [1226, 0]
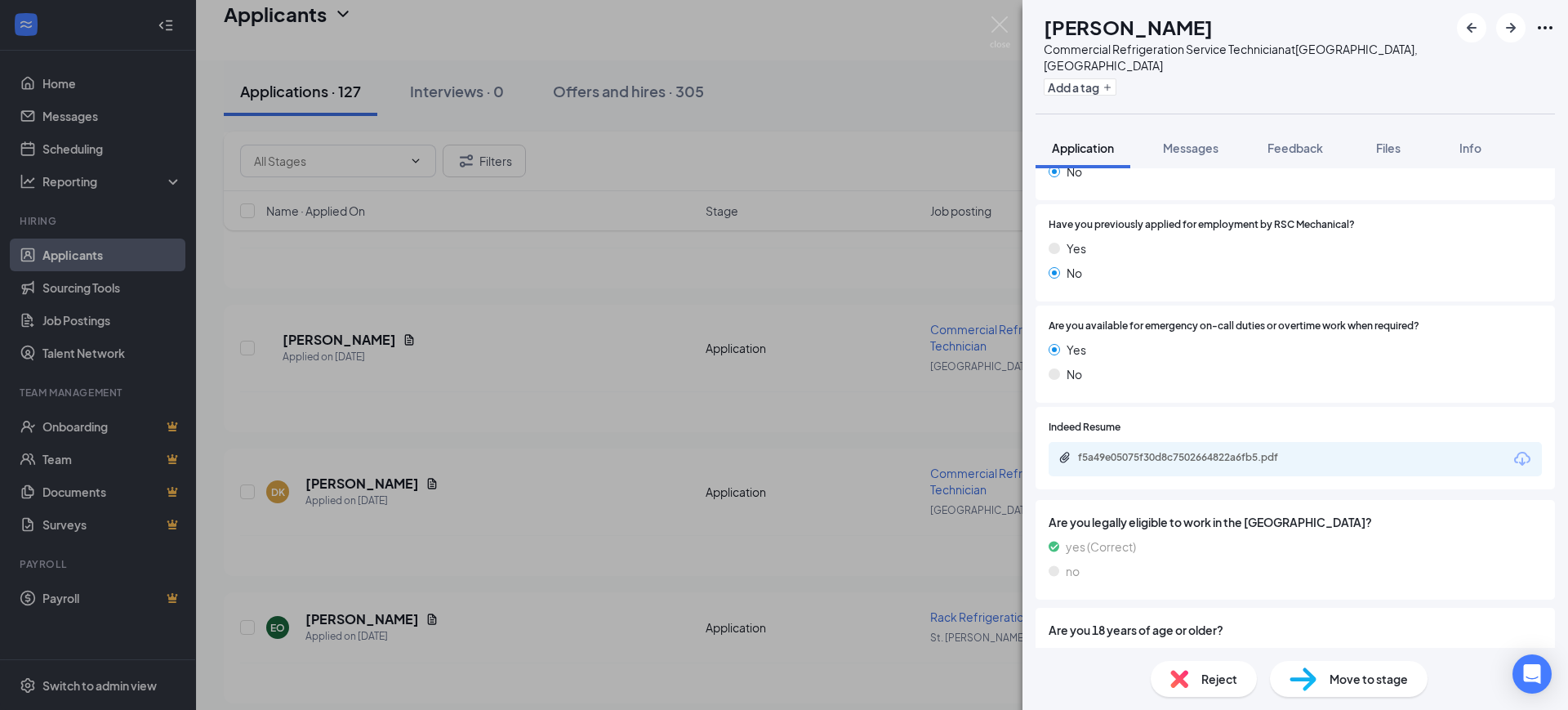
click at [1199, 456] on div "f5a49e05075f30d8c7502664822a6fb5.pdf" at bounding box center [1295, 459] width 493 height 35
click at [1200, 451] on div "f5a49e05075f30d8c7502664822a6fb5.pdf" at bounding box center [1191, 459] width 264 height 16
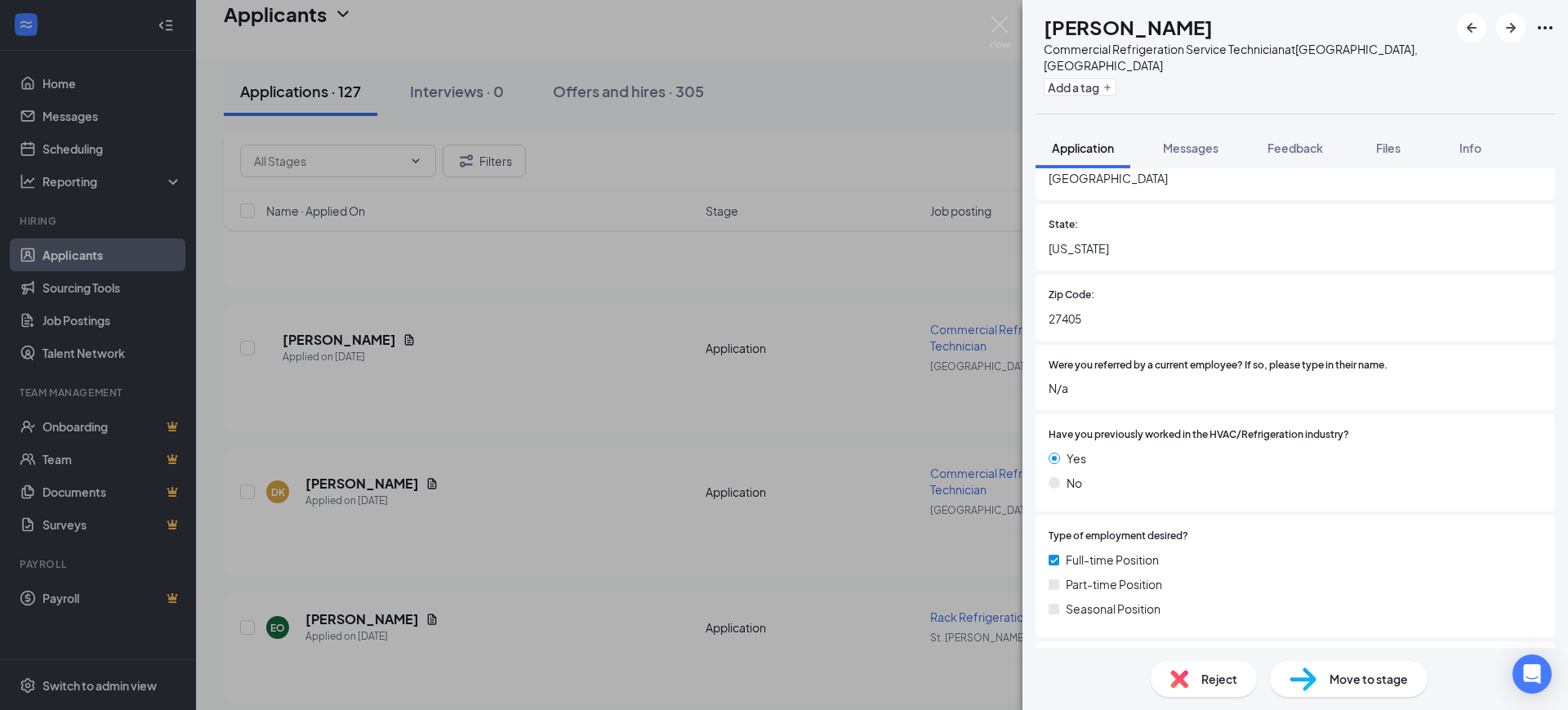
scroll to position [408, 0]
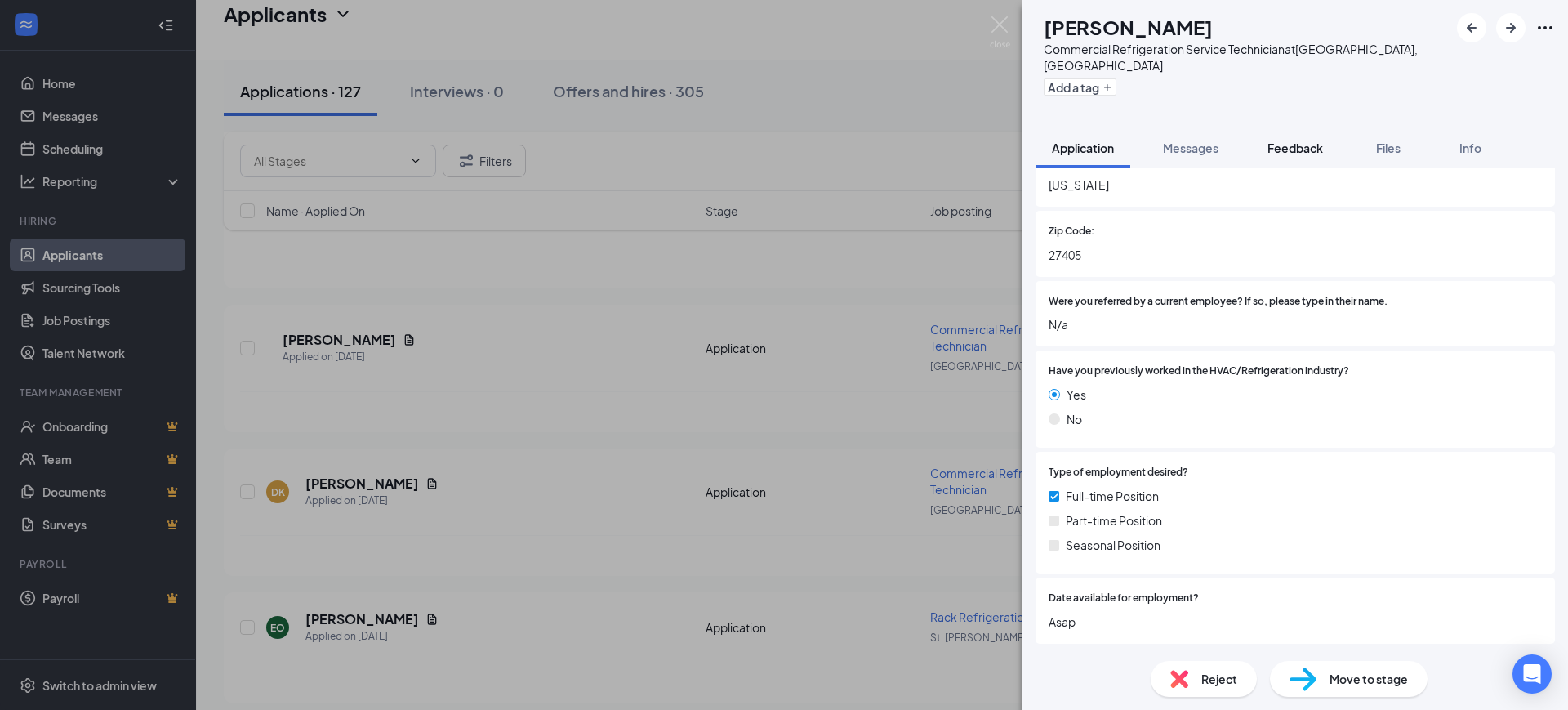
click at [1329, 127] on button "Feedback" at bounding box center [1294, 147] width 88 height 40
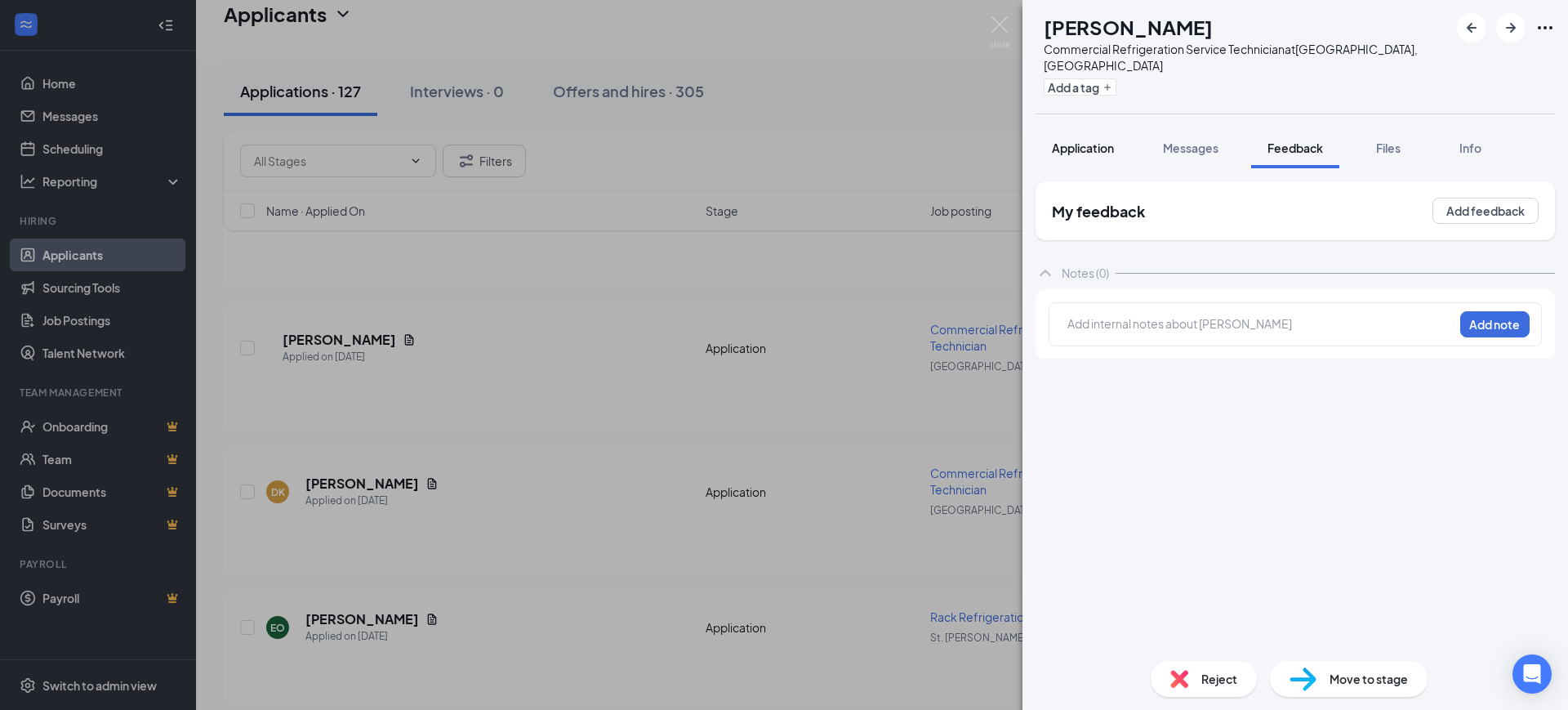
click at [1086, 140] on div "Application" at bounding box center [1082, 148] width 62 height 17
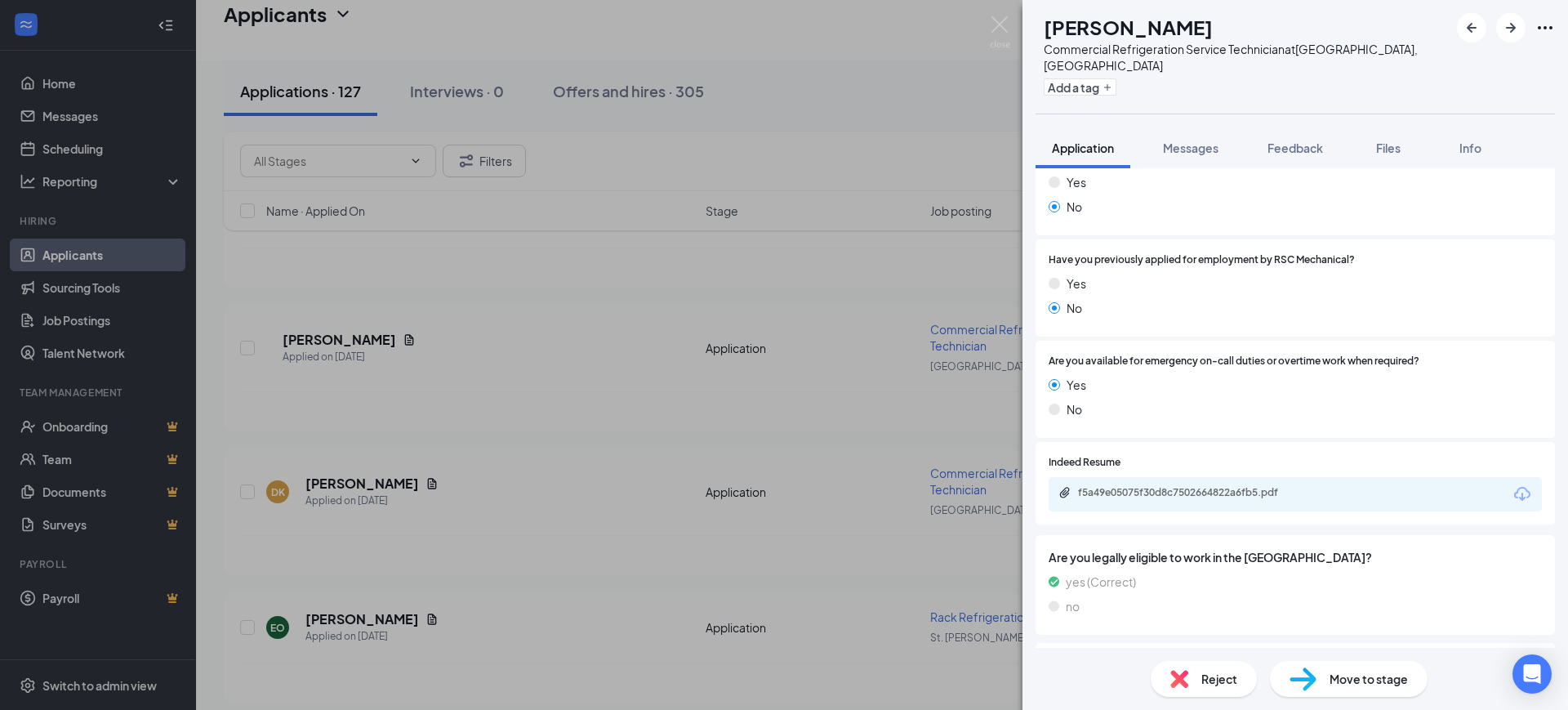
scroll to position [1226, 0]
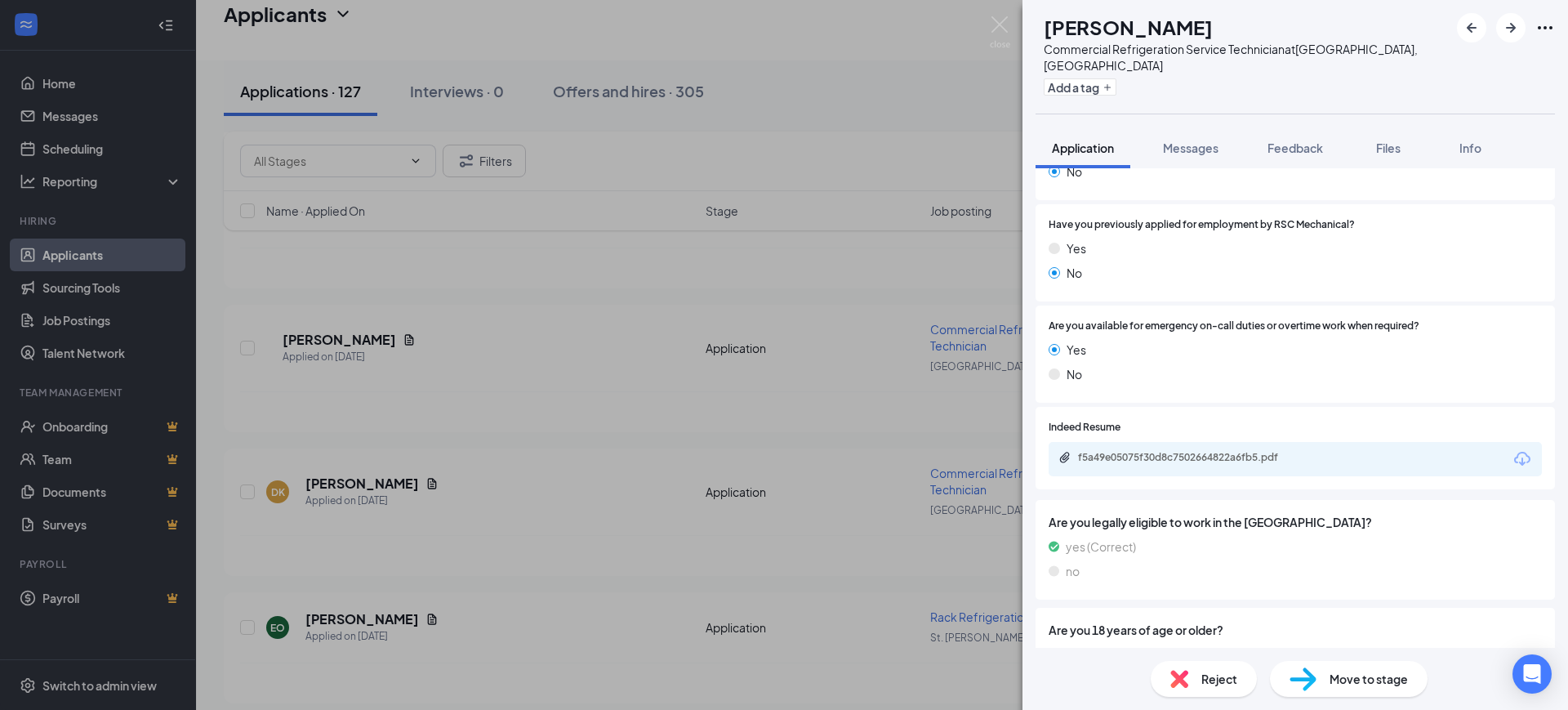
click at [1183, 451] on div "f5a49e05075f30d8c7502664822a6fb5.pdf" at bounding box center [1193, 457] width 229 height 13
click at [1282, 141] on button "Feedback" at bounding box center [1294, 147] width 88 height 40
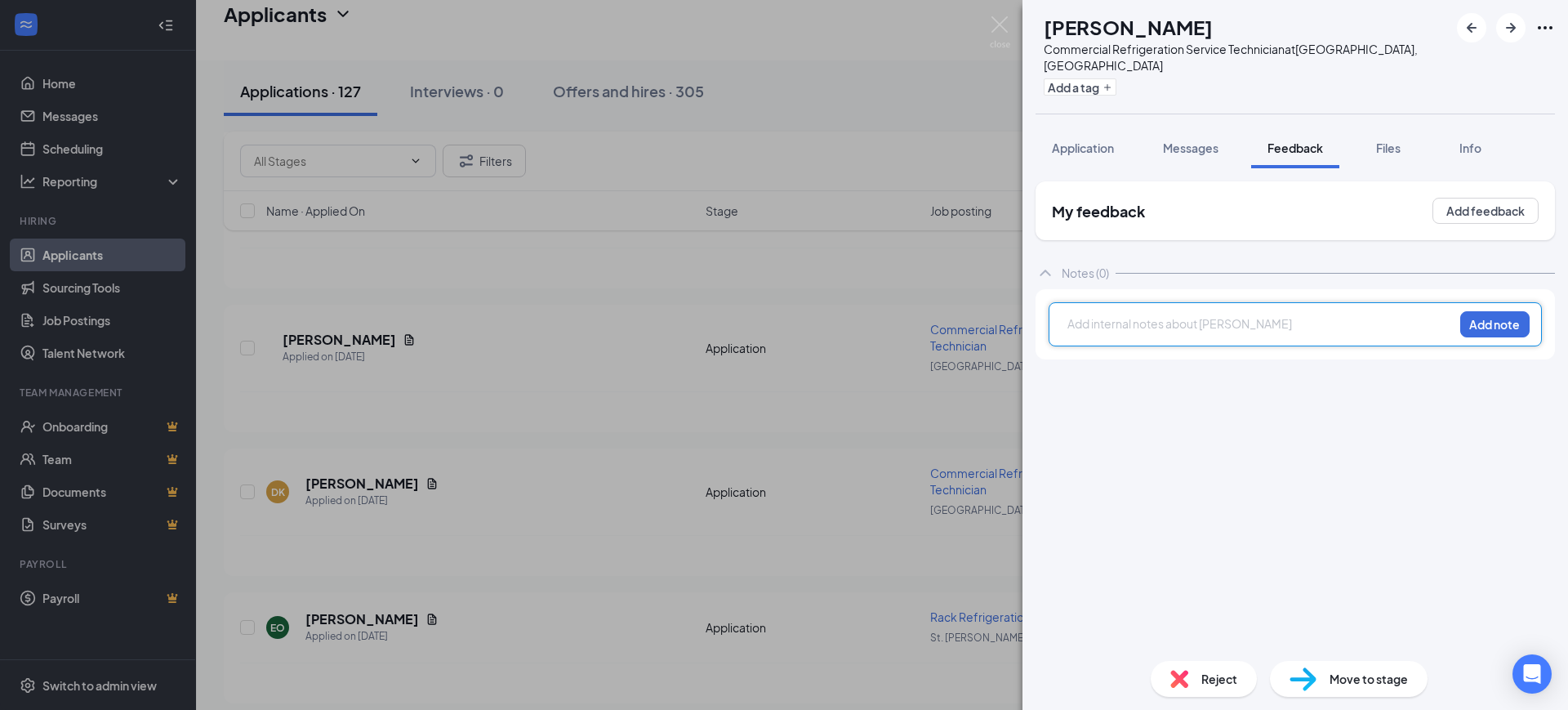
click at [1126, 316] on div at bounding box center [1261, 323] width 384 height 17
click at [1481, 323] on div "no exp no epa Add note" at bounding box center [1295, 324] width 493 height 44
click at [1490, 315] on button "Add note" at bounding box center [1494, 324] width 69 height 27
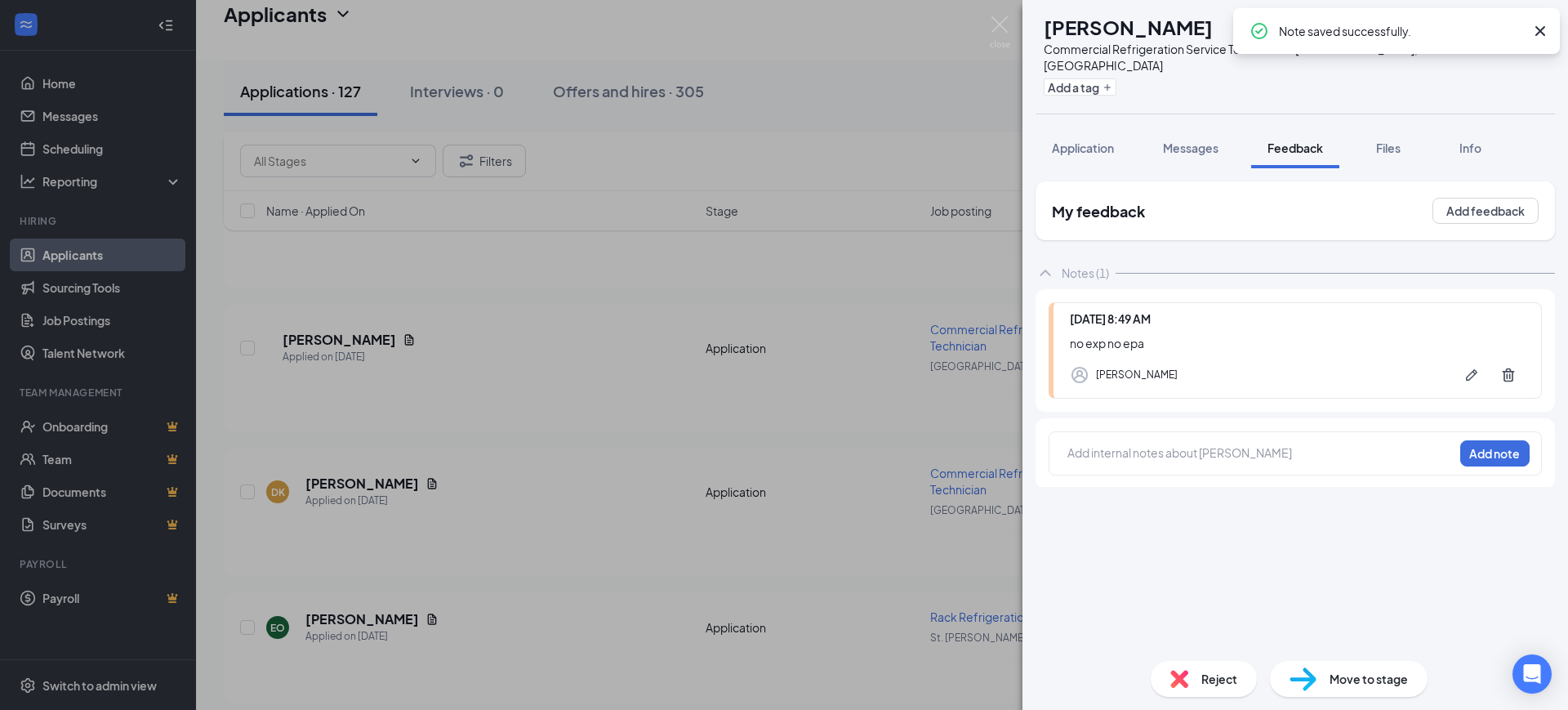
click at [1537, 27] on icon "Cross" at bounding box center [1540, 32] width 10 height 10
click at [1512, 31] on icon "ArrowRight" at bounding box center [1511, 28] width 10 height 10
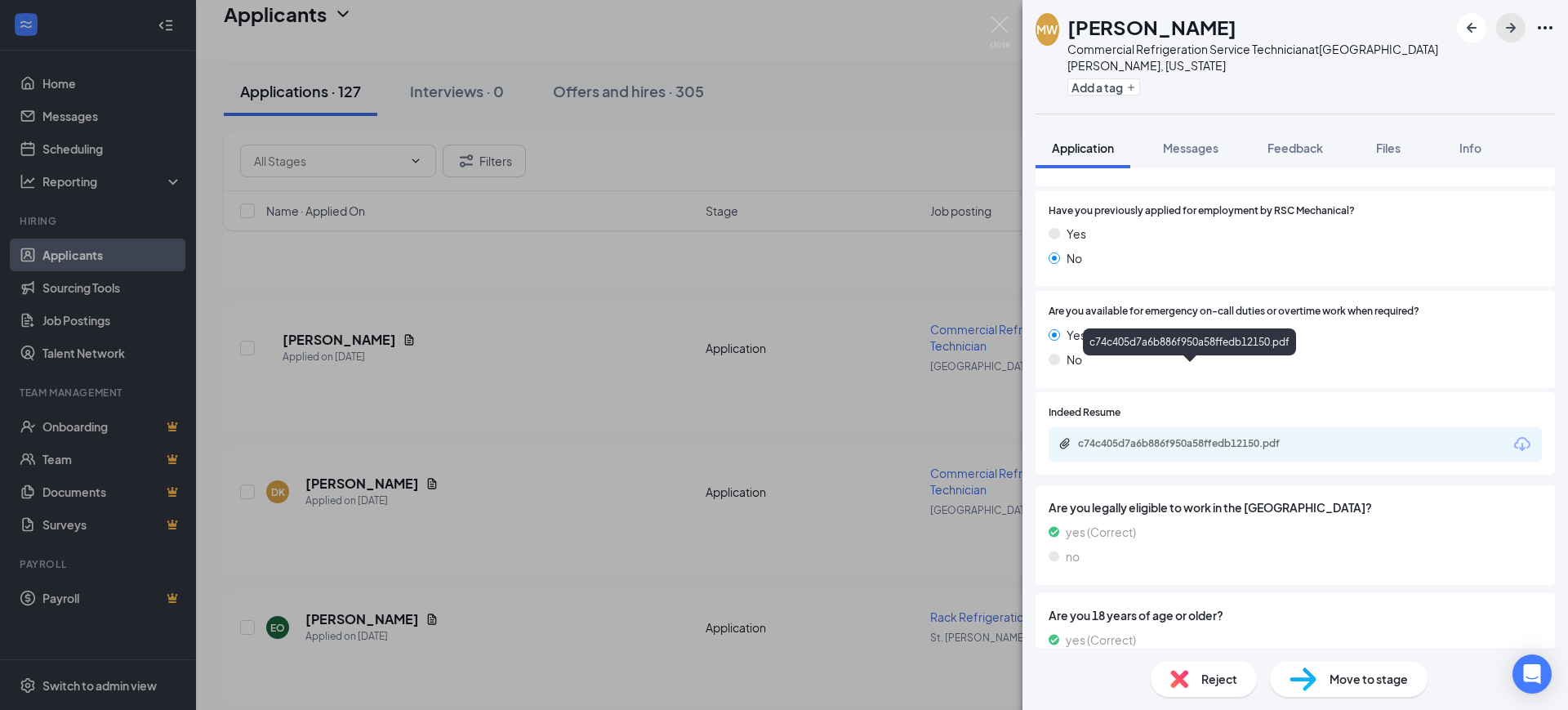
scroll to position [1226, 0]
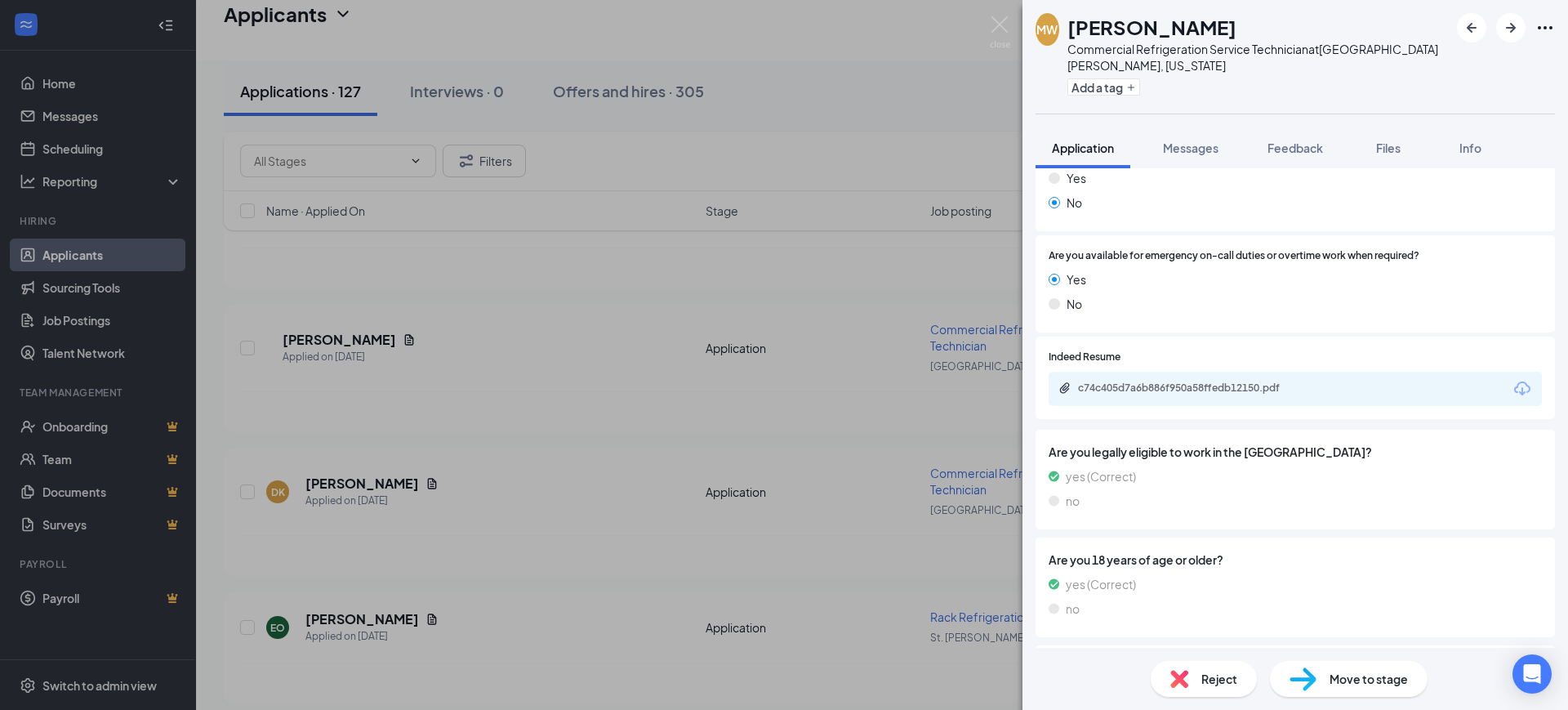
click at [1189, 360] on div "c74c405d7a6b886f950a58ffedb12150.pdf" at bounding box center [1190, 344] width 213 height 34
click at [1191, 382] on div "c74c405d7a6b886f950a58ffedb12150.pdf" at bounding box center [1193, 388] width 229 height 13
click at [1341, 136] on div "Application Messages Feedback Files Info" at bounding box center [1295, 147] width 519 height 40
click at [1311, 141] on span "Feedback" at bounding box center [1295, 148] width 55 height 15
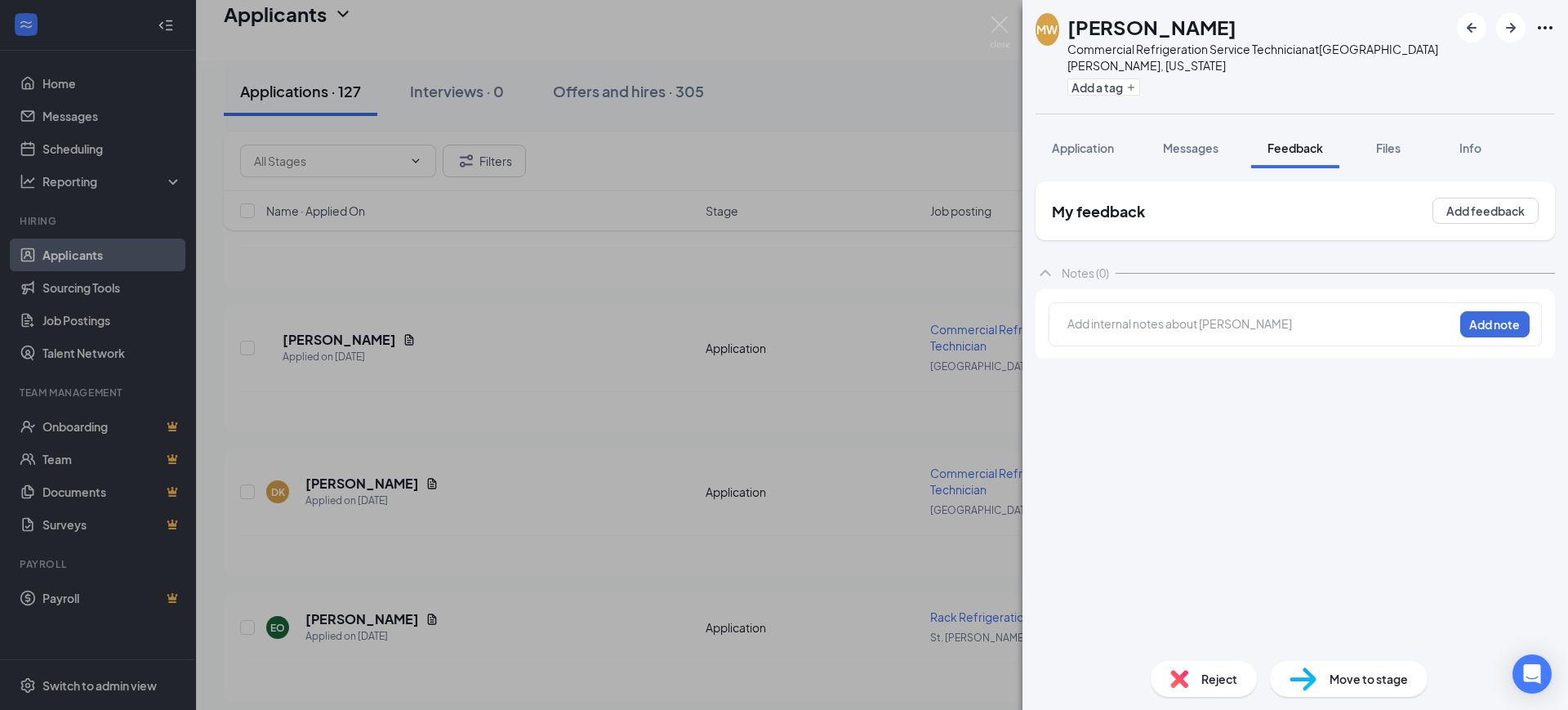
click at [1138, 328] on div "Add internal notes about Martin Walker Add note" at bounding box center [1295, 324] width 493 height 44
drag, startPoint x: 1138, startPoint y: 314, endPoint x: 1155, endPoint y: 314, distance: 17.0
click at [1140, 316] on div at bounding box center [1261, 323] width 384 height 17
click at [1492, 312] on button "Add note" at bounding box center [1494, 324] width 69 height 27
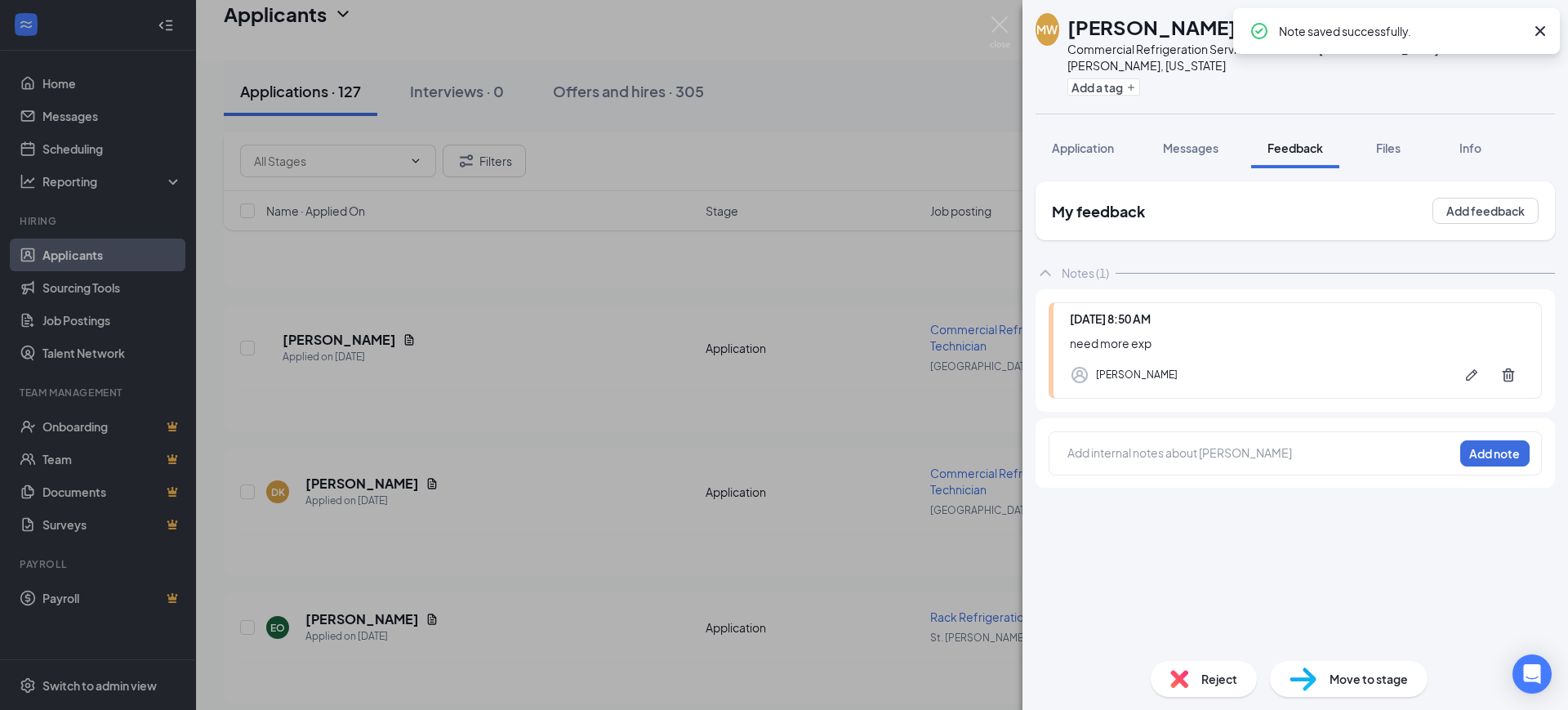
click at [1535, 27] on icon "Cross" at bounding box center [1540, 32] width 20 height 20
click at [1521, 19] on button "button" at bounding box center [1511, 28] width 30 height 30
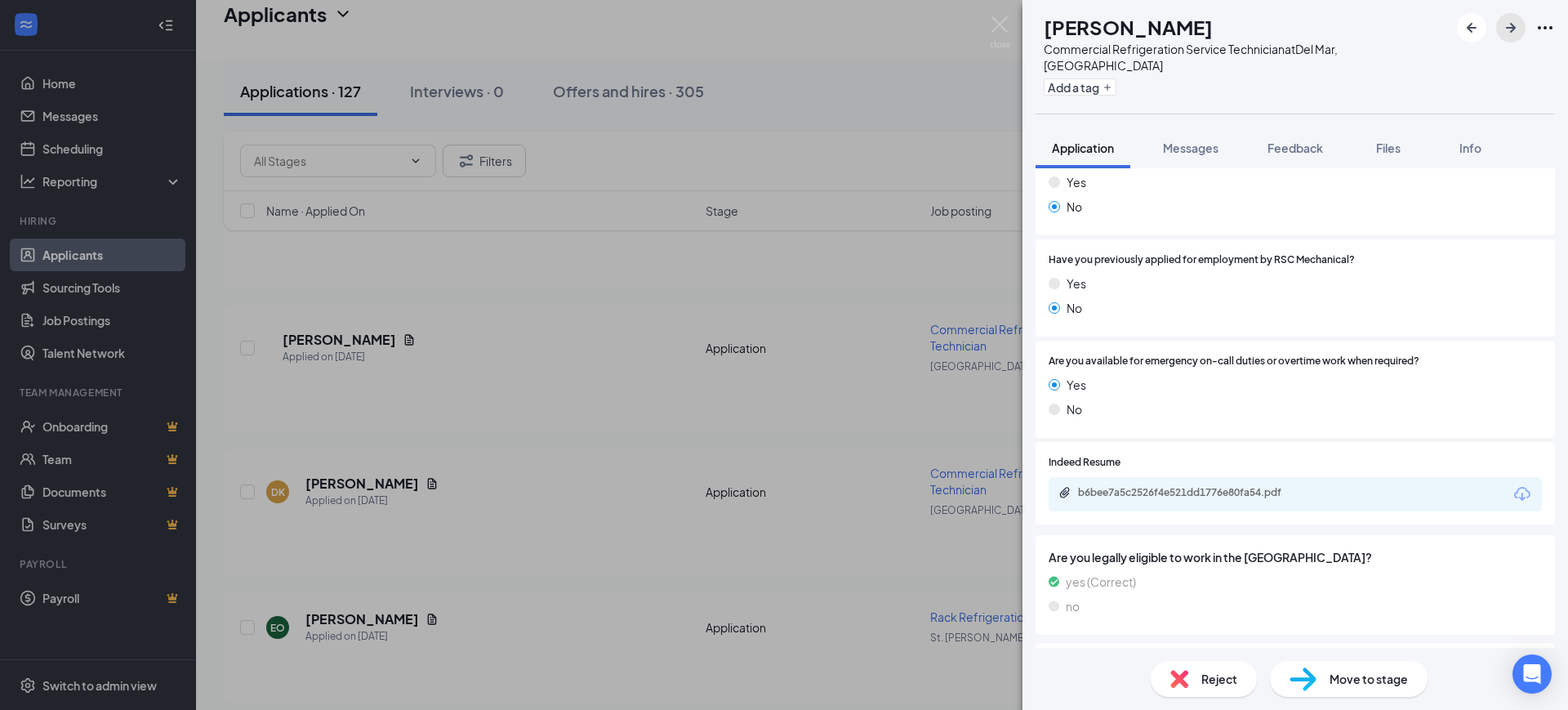
scroll to position [1226, 0]
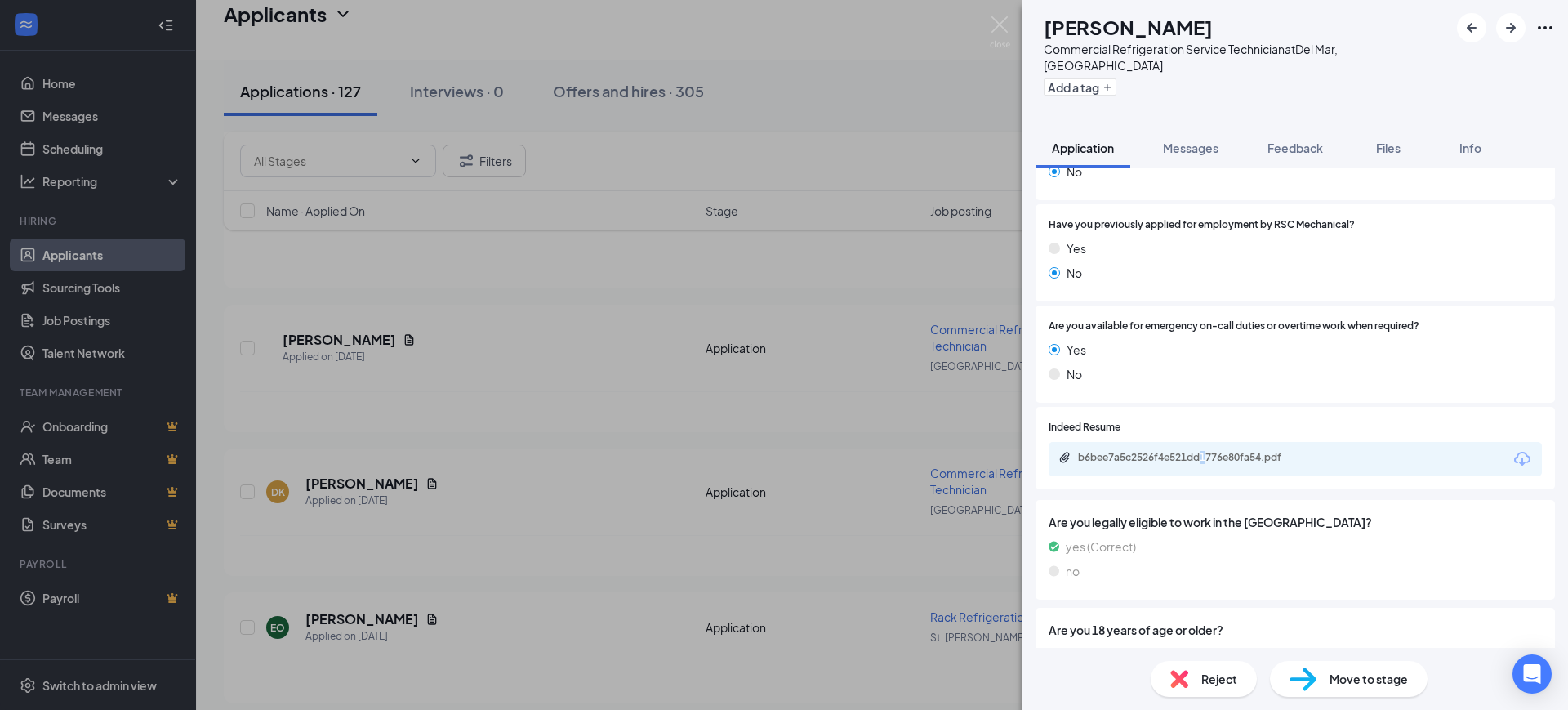
click at [1206, 442] on div "b6bee7a5c2526f4e521dd1776e80fa54.pdf" at bounding box center [1295, 459] width 493 height 35
click at [1206, 451] on div "b6bee7a5c2526f4e521dd1776e80fa54.pdf" at bounding box center [1191, 459] width 264 height 16
click at [1291, 141] on span "Feedback" at bounding box center [1295, 148] width 55 height 15
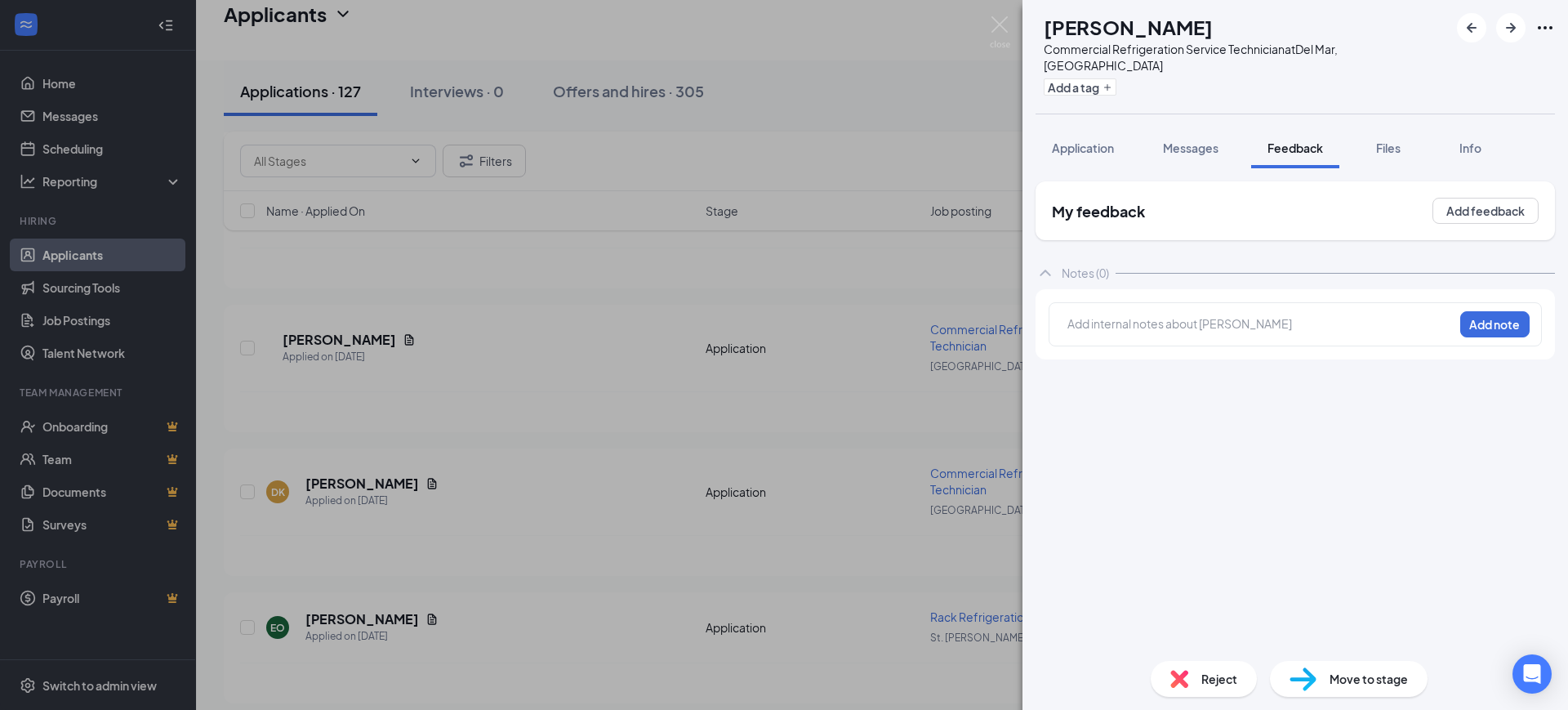
click at [1134, 316] on div at bounding box center [1261, 323] width 384 height 17
click at [1483, 312] on button "Add note" at bounding box center [1494, 324] width 69 height 27
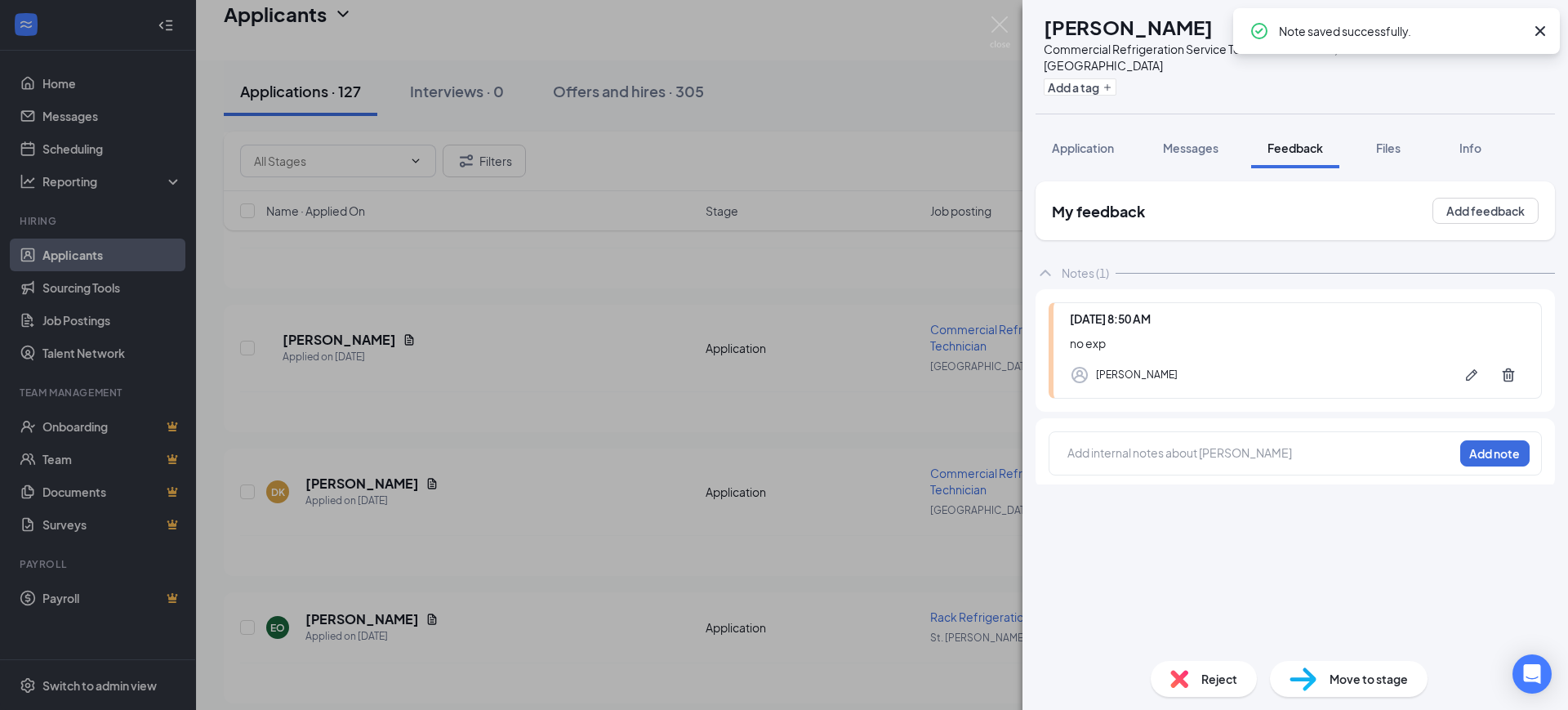
click at [1547, 28] on div "Note saved successfully." at bounding box center [1396, 31] width 326 height 45
click at [1540, 28] on icon "Cross" at bounding box center [1540, 32] width 20 height 20
click at [1507, 23] on icon "ArrowRight" at bounding box center [1511, 28] width 20 height 20
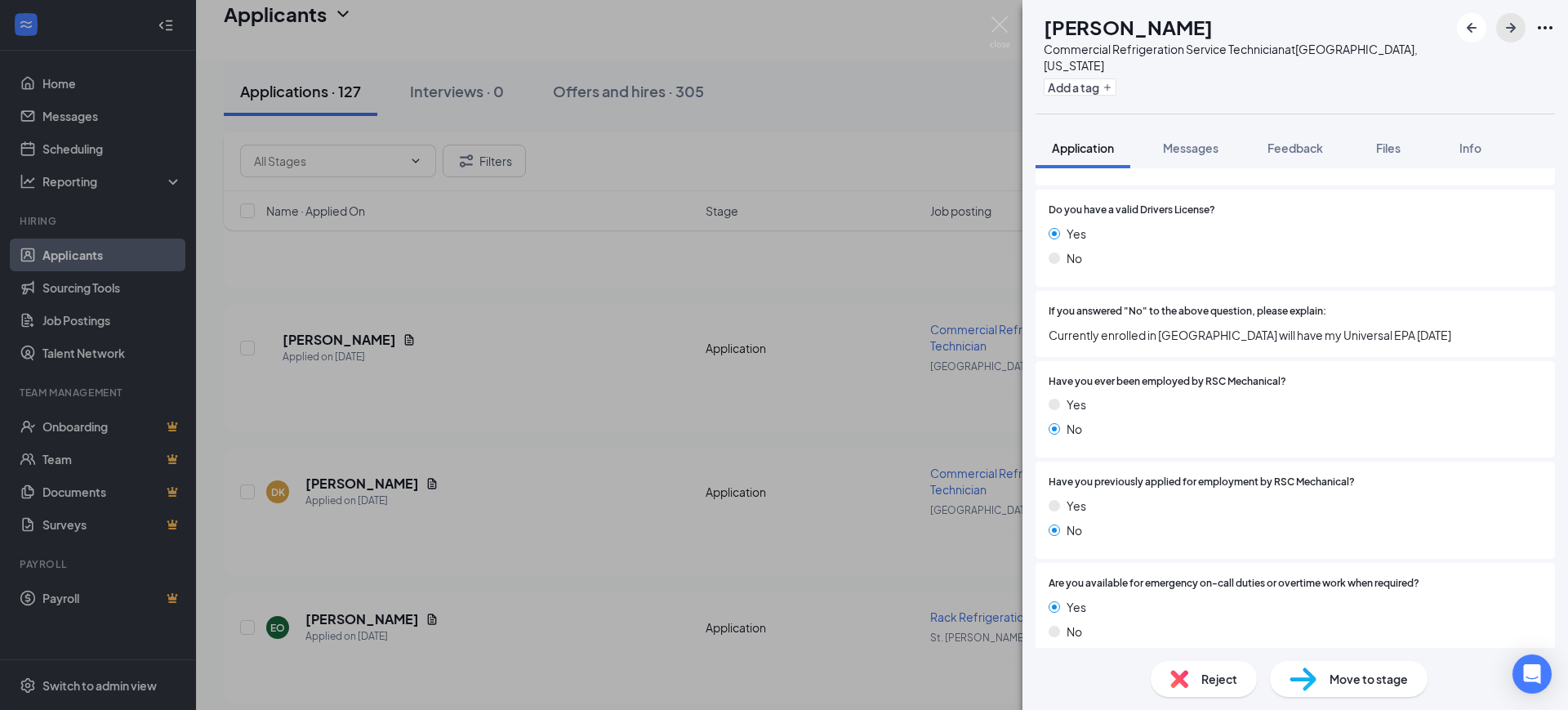
scroll to position [1022, 0]
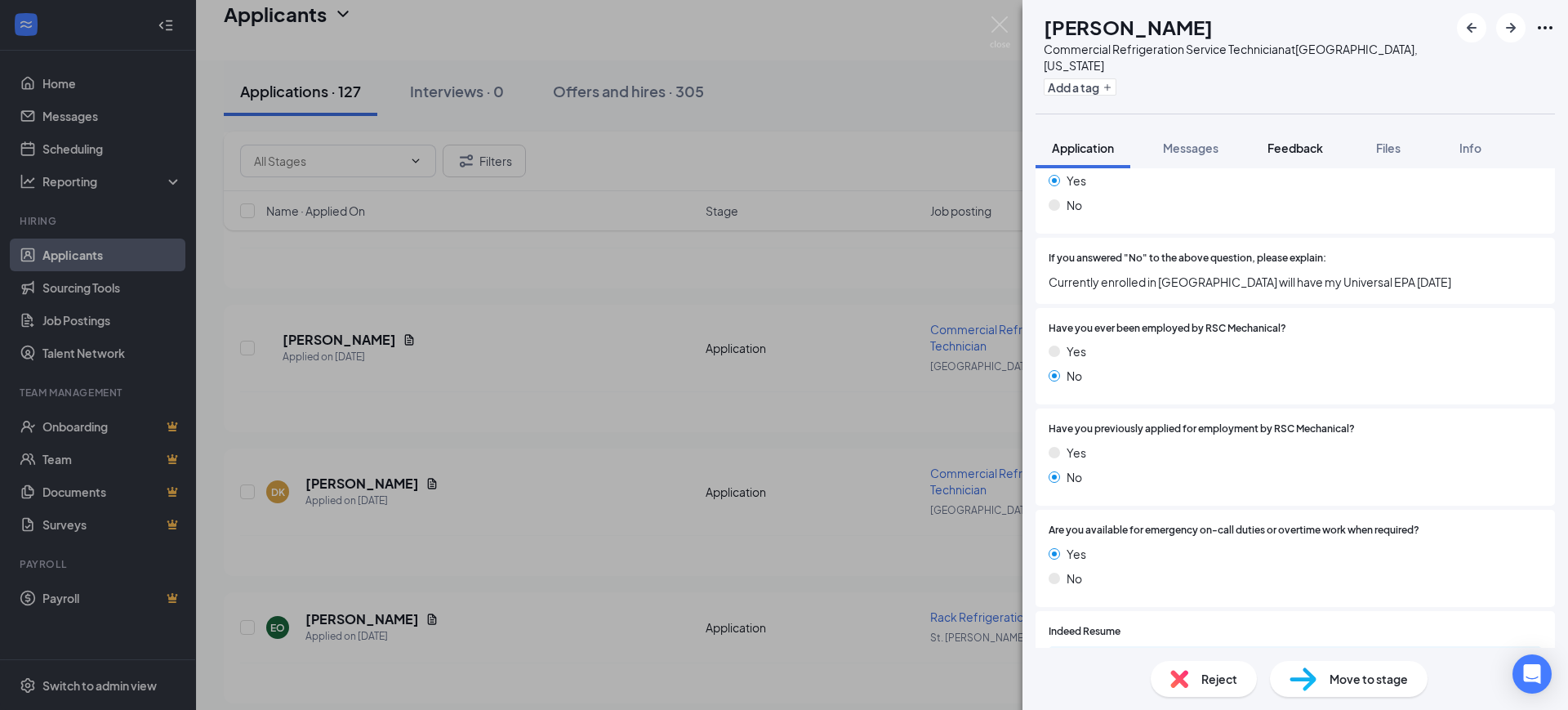
click at [1308, 141] on span "Feedback" at bounding box center [1295, 148] width 55 height 15
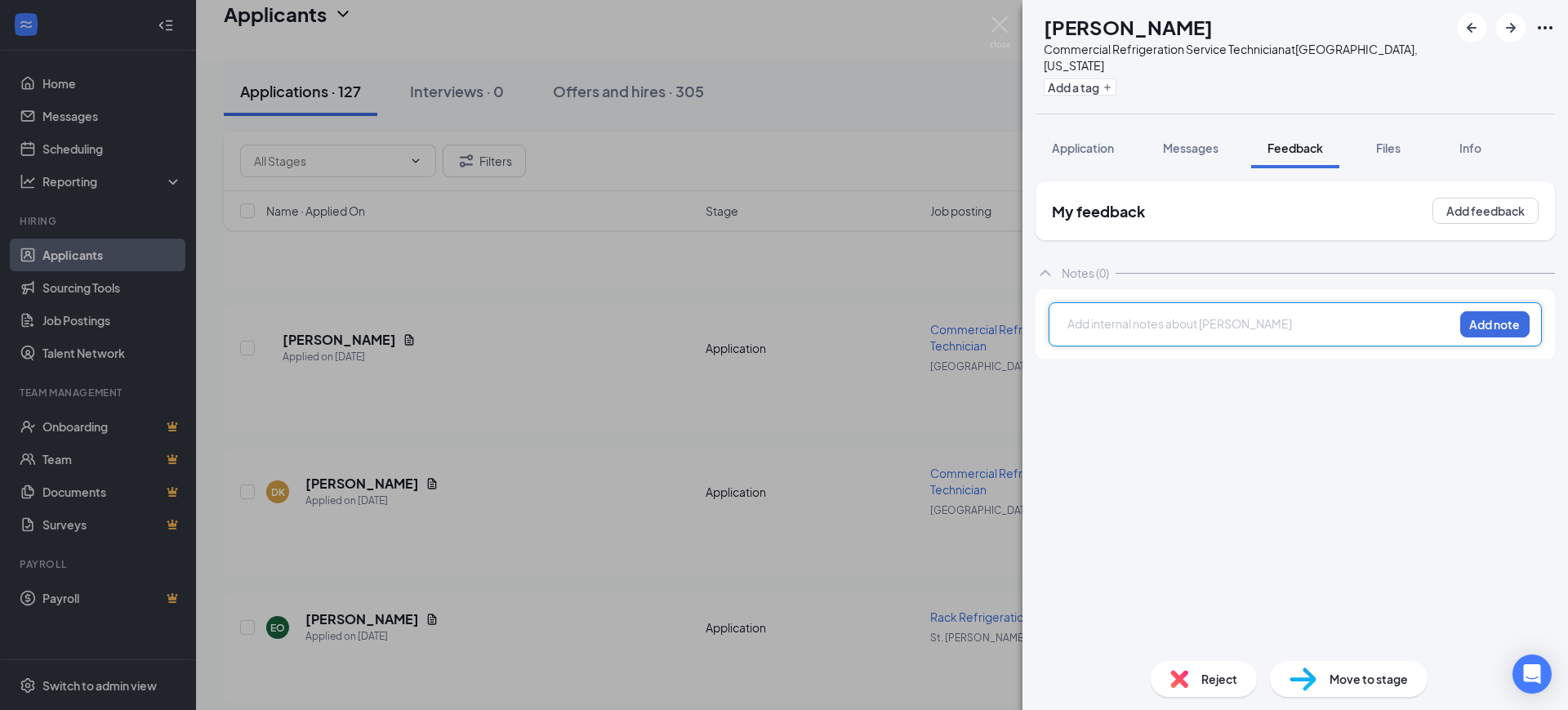
click at [1186, 316] on div at bounding box center [1261, 323] width 384 height 17
click at [1476, 313] on button "Add note" at bounding box center [1494, 324] width 69 height 27
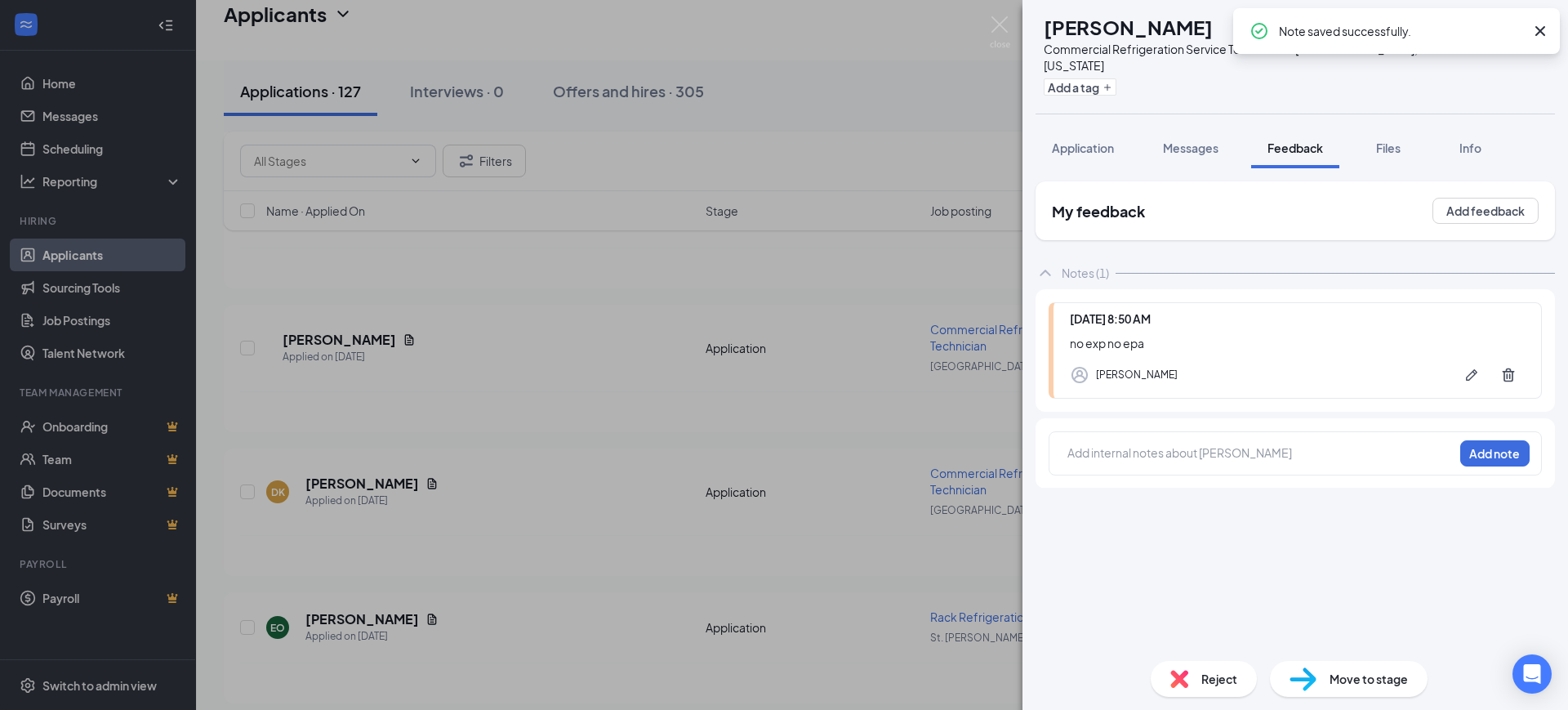
click at [1540, 31] on icon "Cross" at bounding box center [1540, 32] width 10 height 10
click at [1521, 27] on button "button" at bounding box center [1511, 28] width 30 height 30
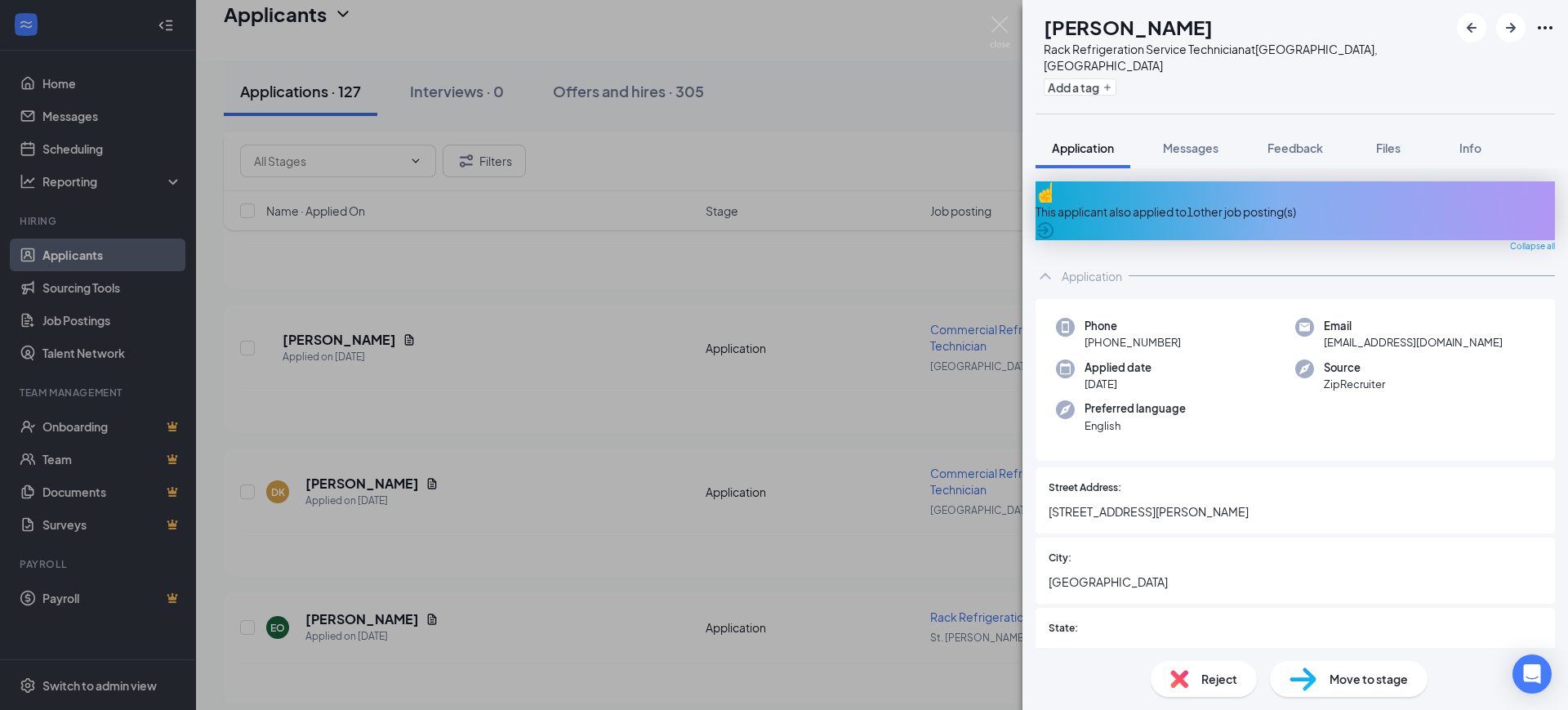
click at [1231, 202] on div "This applicant also applied to 1 other job posting(s)" at bounding box center [1295, 211] width 519 height 18
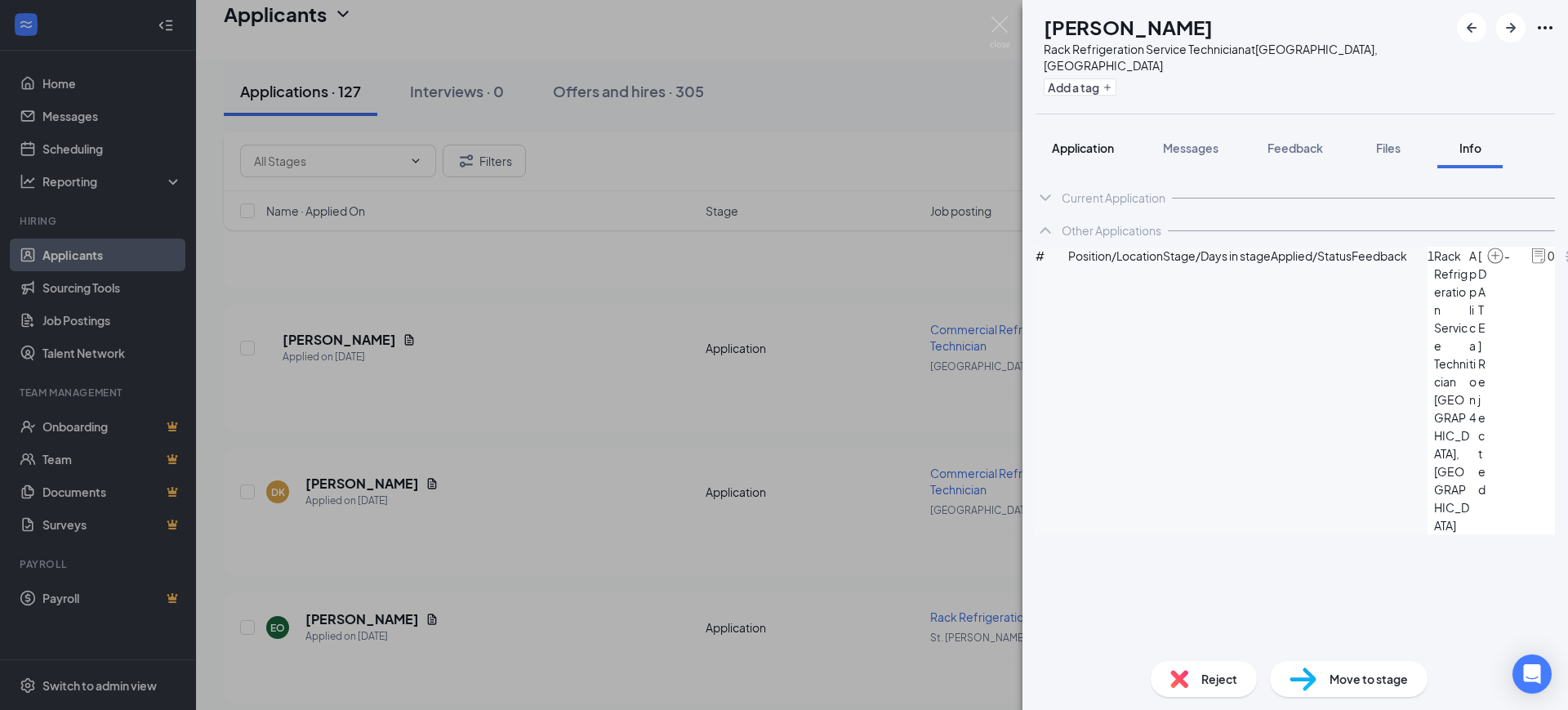
click at [1087, 141] on span "Application" at bounding box center [1082, 148] width 62 height 15
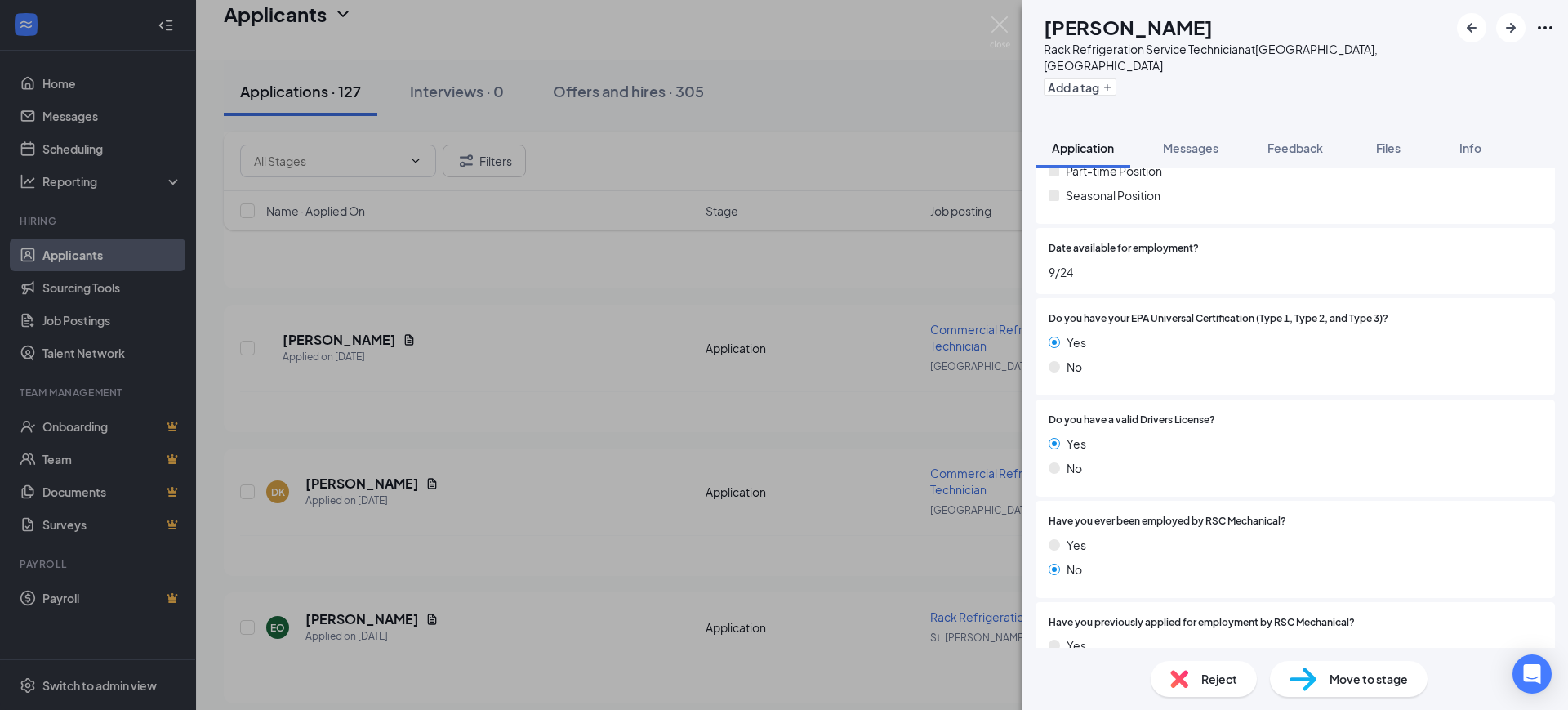
scroll to position [1022, 0]
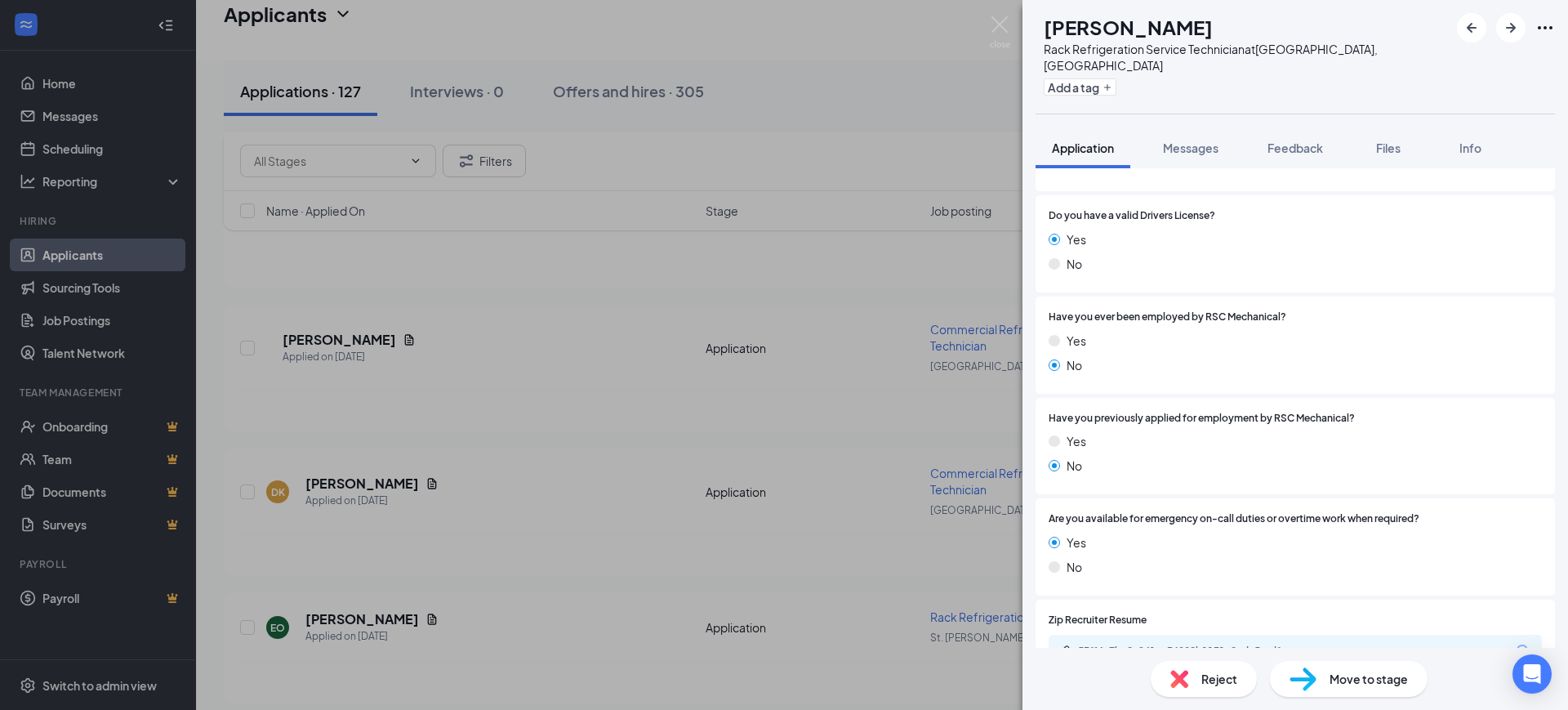
click at [1197, 635] on div "53ff4e7be8c941ec36008b1131c8adc5.pdf" at bounding box center [1295, 652] width 493 height 35
click at [1197, 645] on div "53ff4e7be8c941ec36008b1131c8adc5.pdf" at bounding box center [1193, 651] width 229 height 13
click at [1282, 141] on span "Feedback" at bounding box center [1295, 148] width 55 height 15
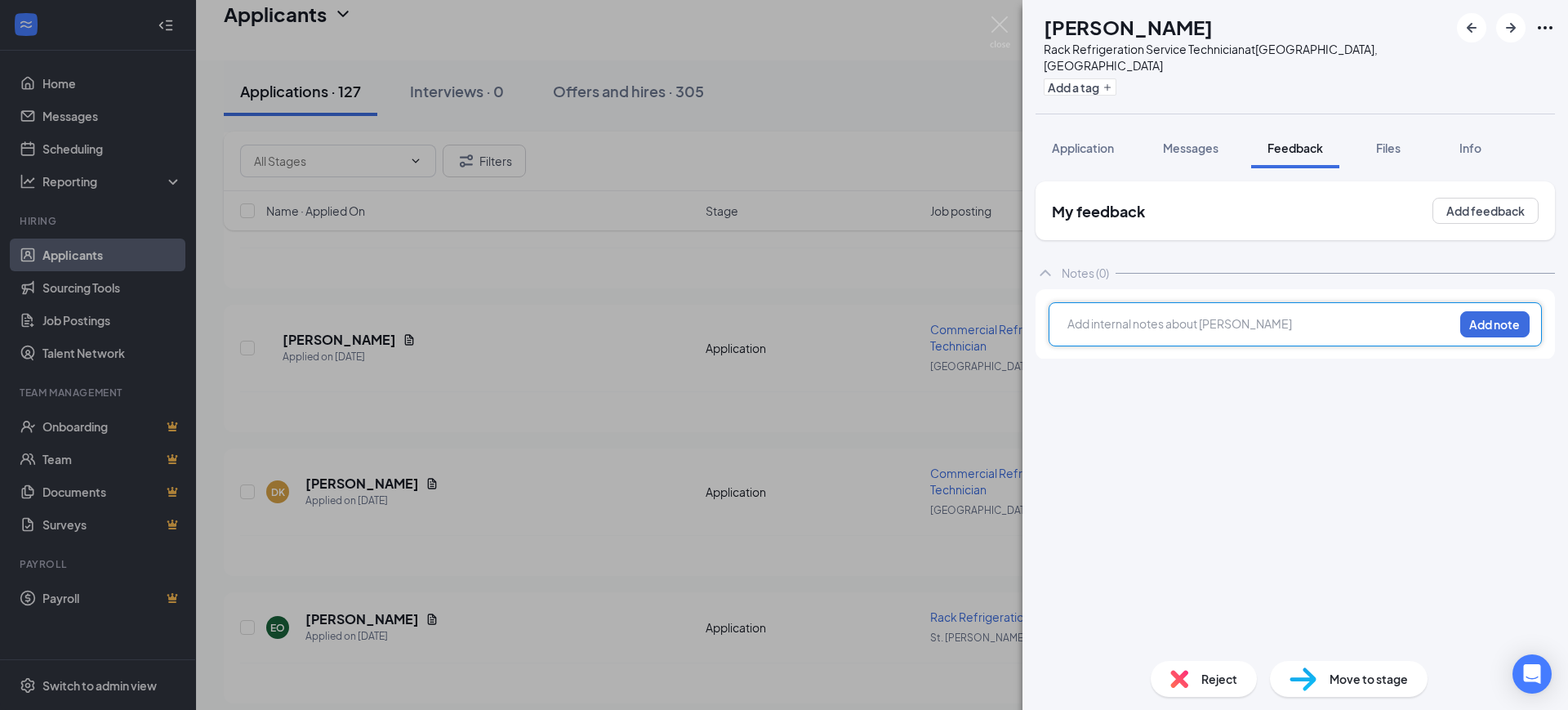
click at [1141, 317] on div at bounding box center [1261, 326] width 384 height 22
click at [1493, 303] on div "need more exp Add note" at bounding box center [1295, 324] width 493 height 44
click at [1481, 316] on div "need more exp Add note" at bounding box center [1295, 324] width 493 height 44
click at [1481, 316] on button "Add note" at bounding box center [1494, 324] width 69 height 27
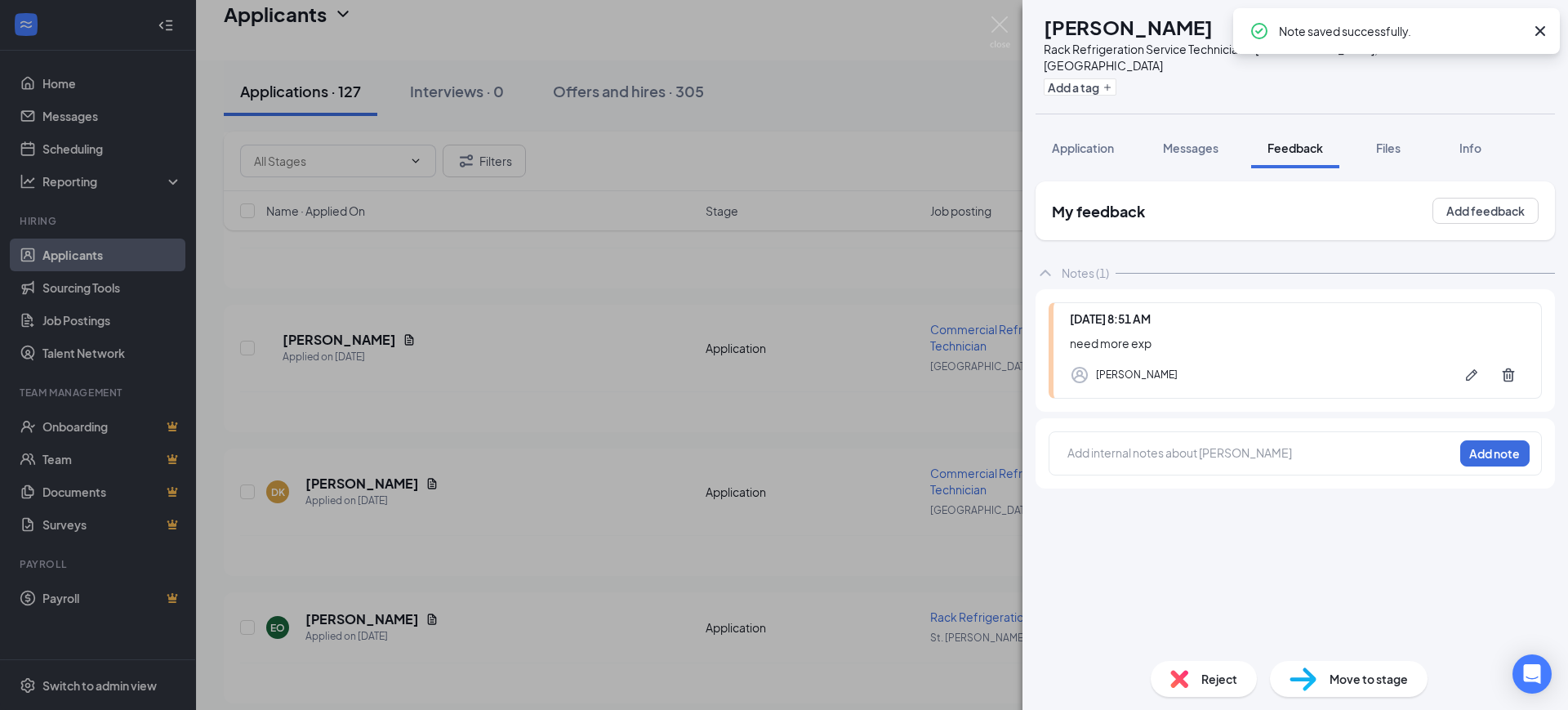
click at [1544, 31] on icon "Cross" at bounding box center [1540, 32] width 20 height 20
click at [1513, 27] on icon "ArrowRight" at bounding box center [1511, 28] width 10 height 10
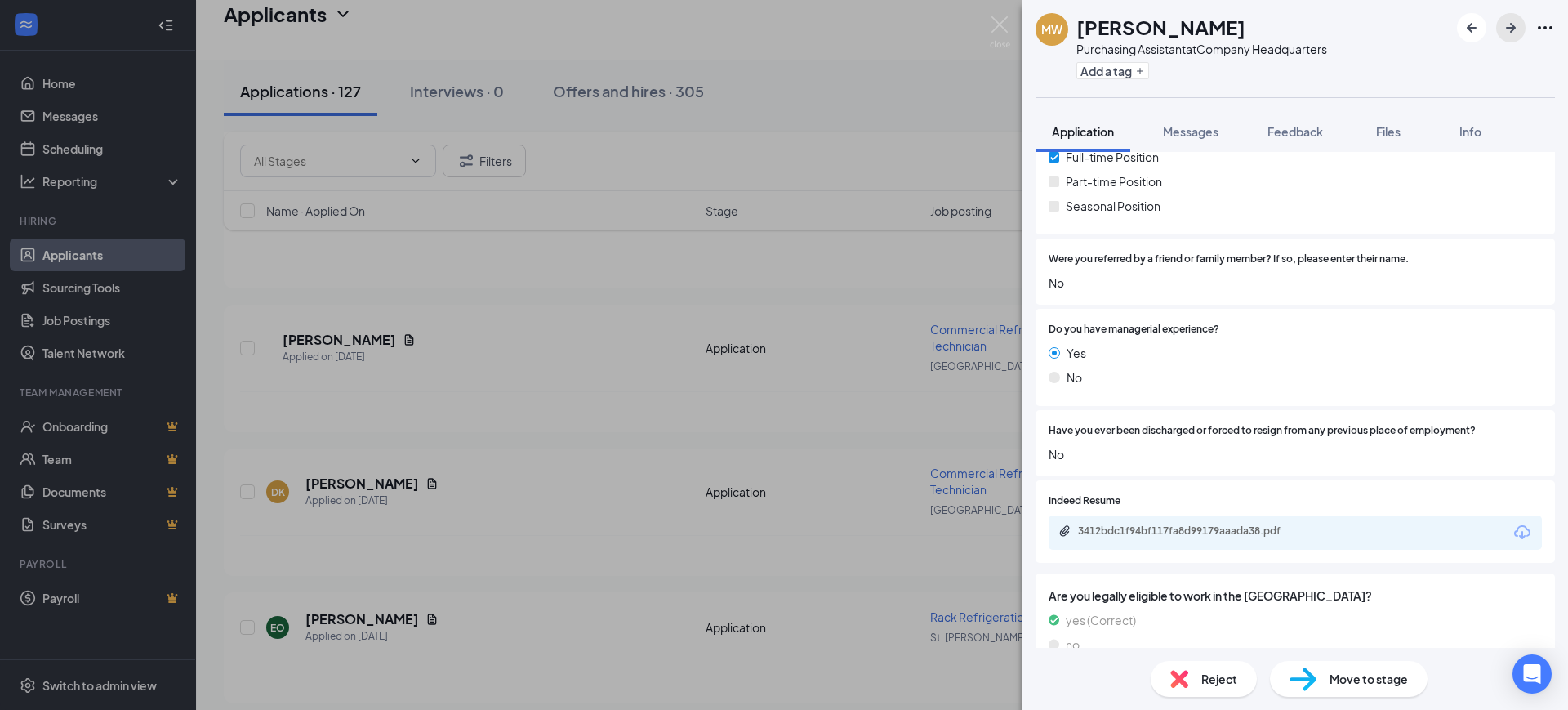
scroll to position [817, 0]
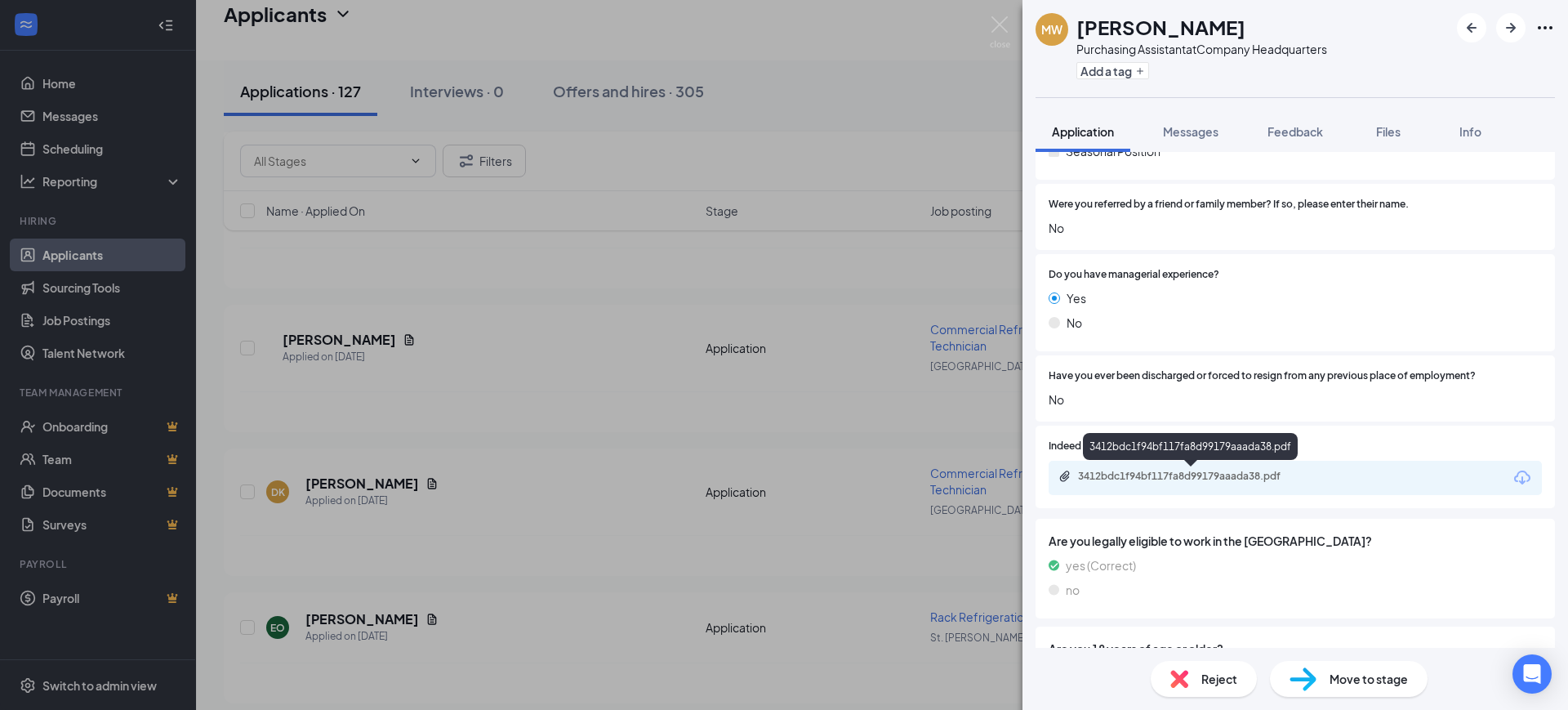
click at [1216, 475] on div "3412bdc1f94bf117fa8d99179aaada38.pdf" at bounding box center [1193, 475] width 229 height 13
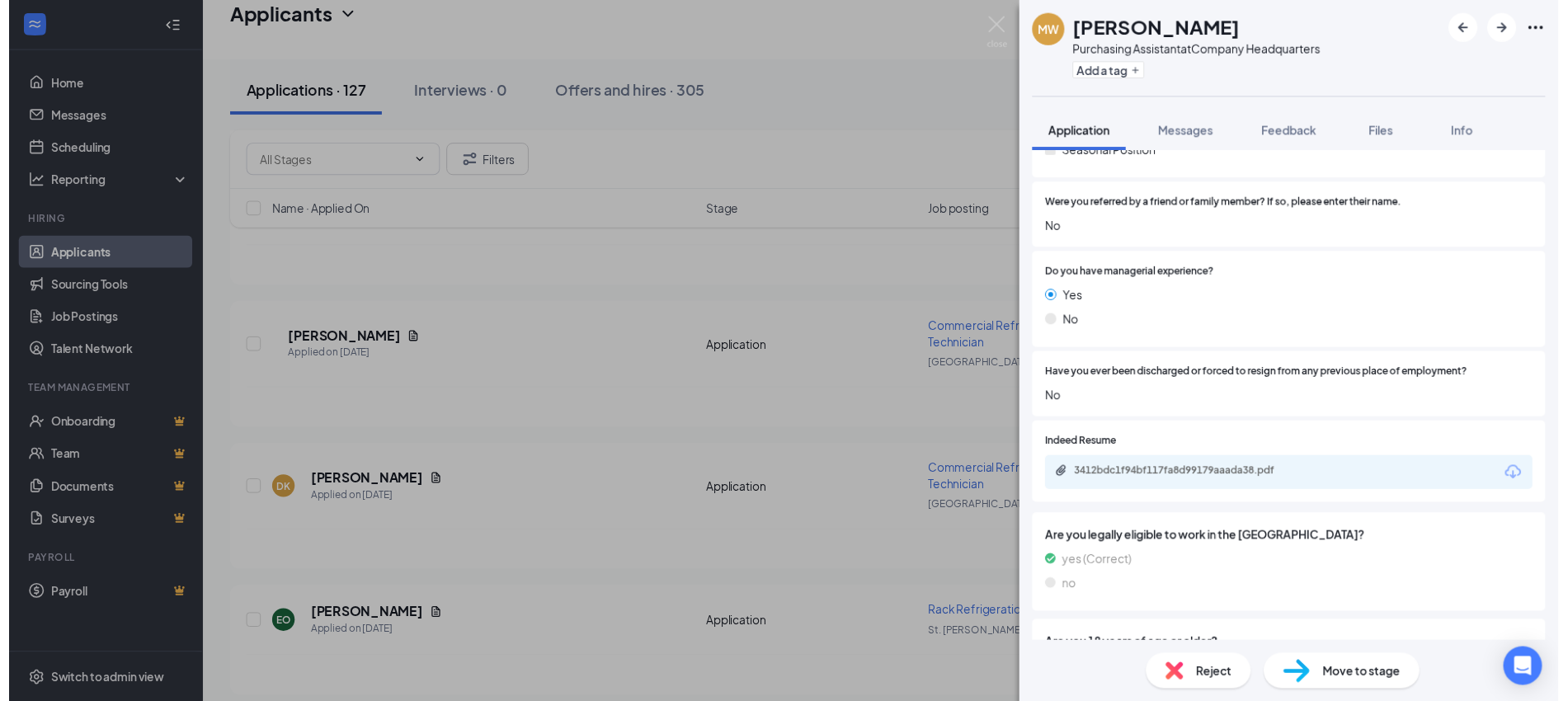
scroll to position [0, 0]
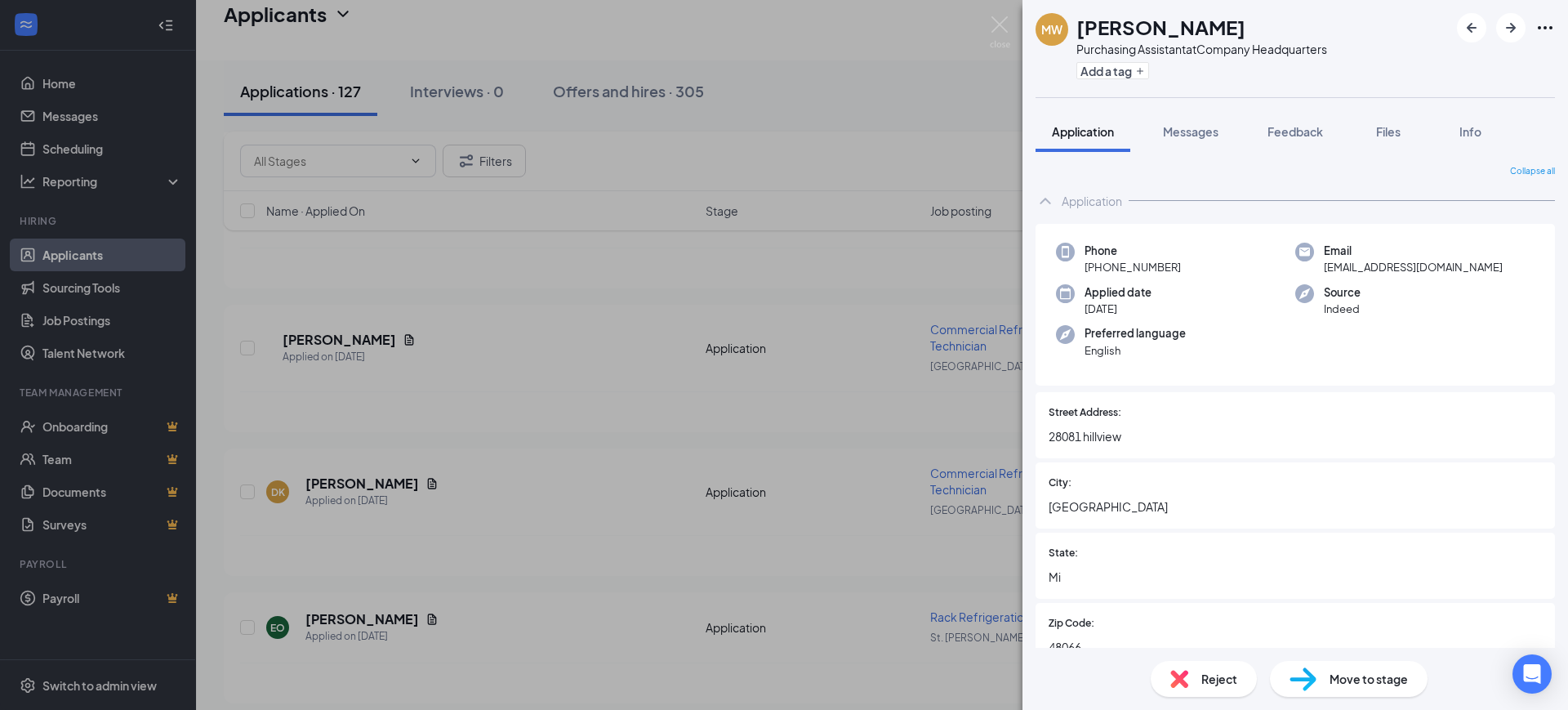
click at [806, 237] on div "MW Marcus Wiley Purchasing Assistant at Company Headquarters Add a tag Applicat…" at bounding box center [784, 355] width 1568 height 710
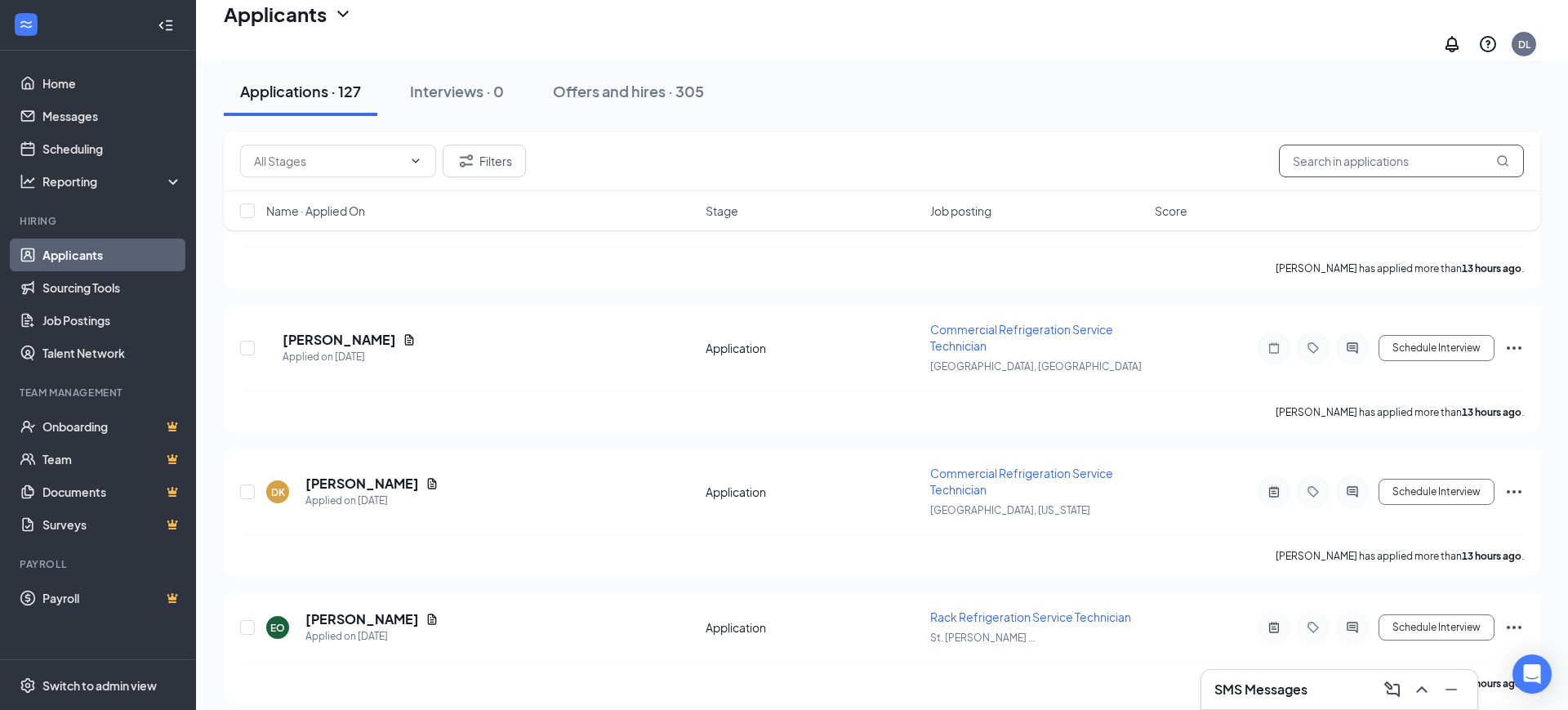
click at [1348, 165] on input "text" at bounding box center [1400, 161] width 245 height 33
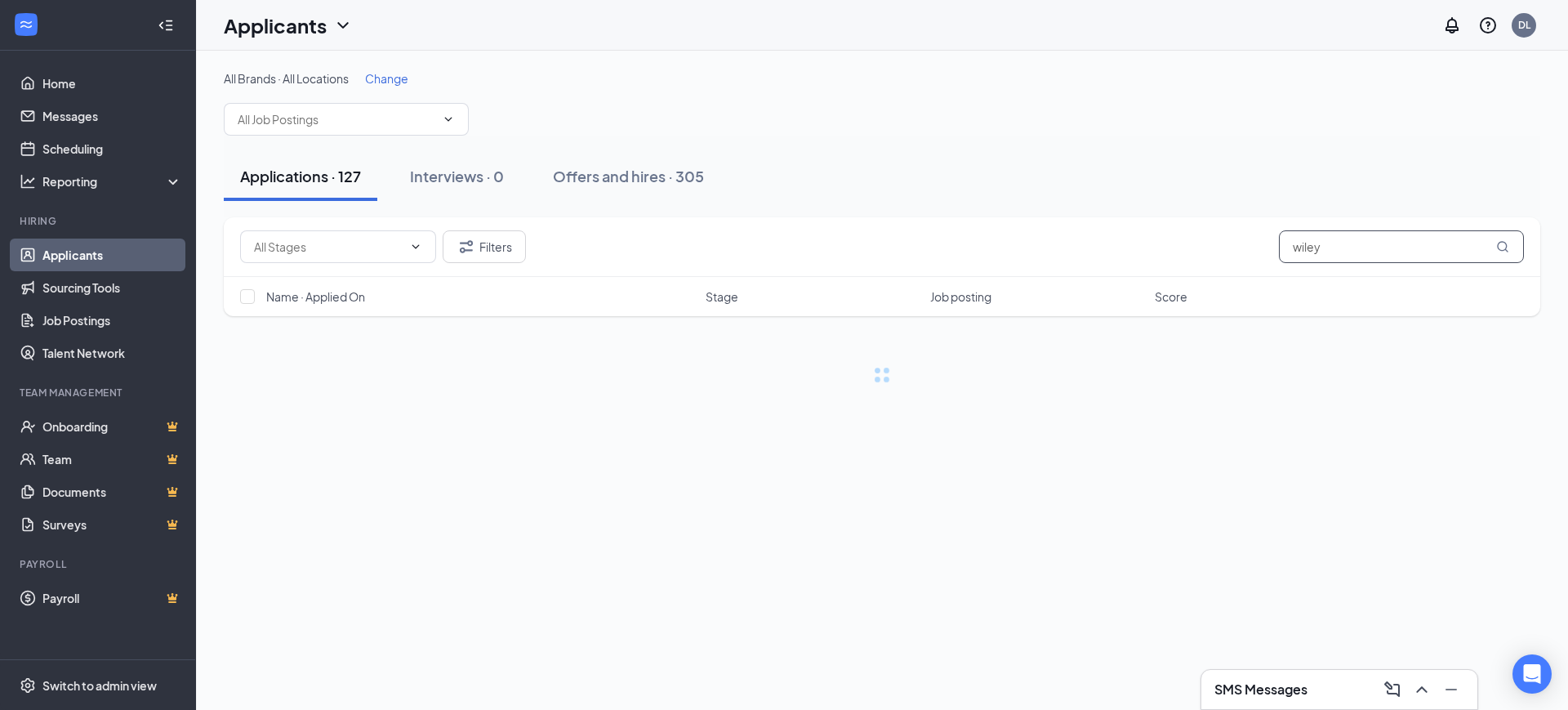
type input "wiley"
click at [439, 259] on div "Filters" at bounding box center [383, 247] width 286 height 33
click at [488, 248] on button "Filters" at bounding box center [484, 247] width 84 height 33
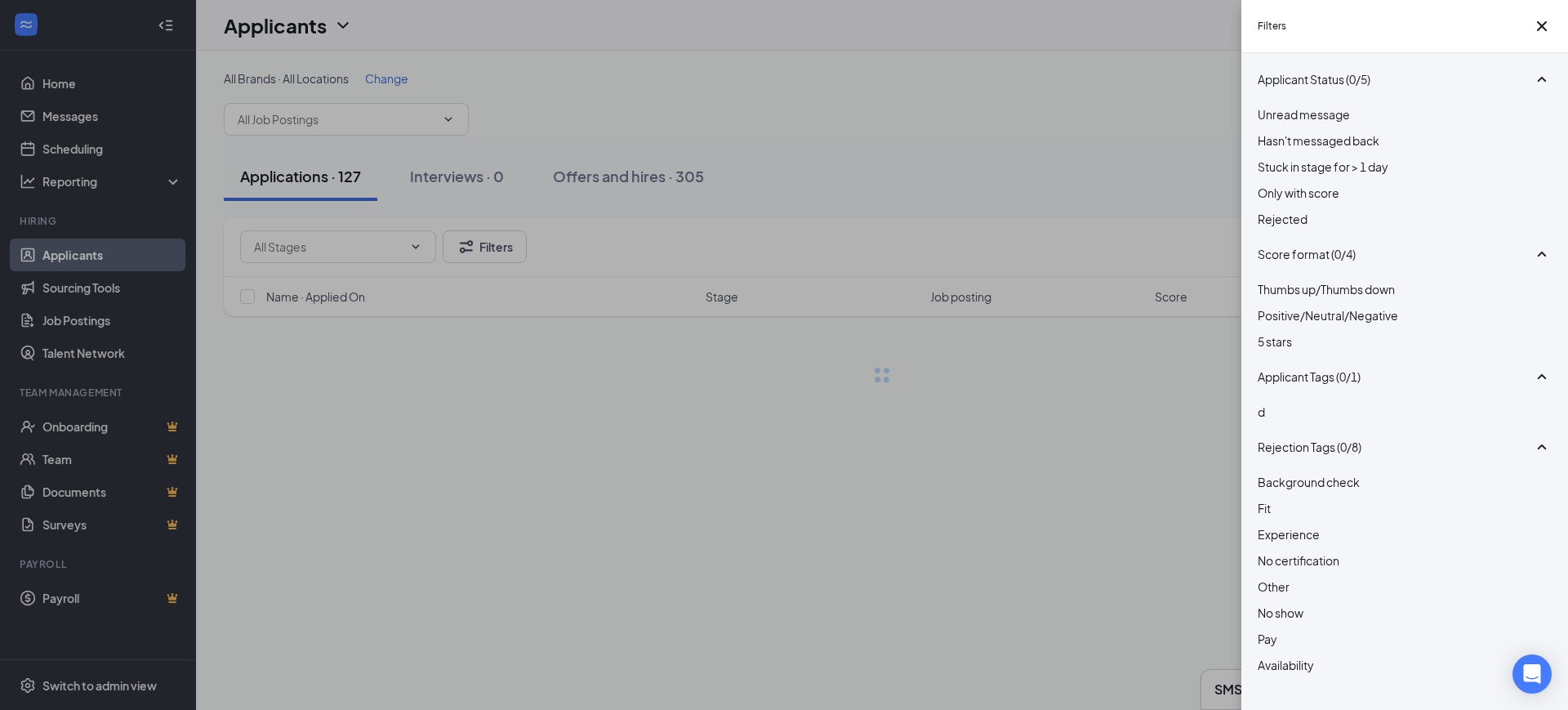
click at [1282, 227] on span "Rejected" at bounding box center [1282, 219] width 50 height 15
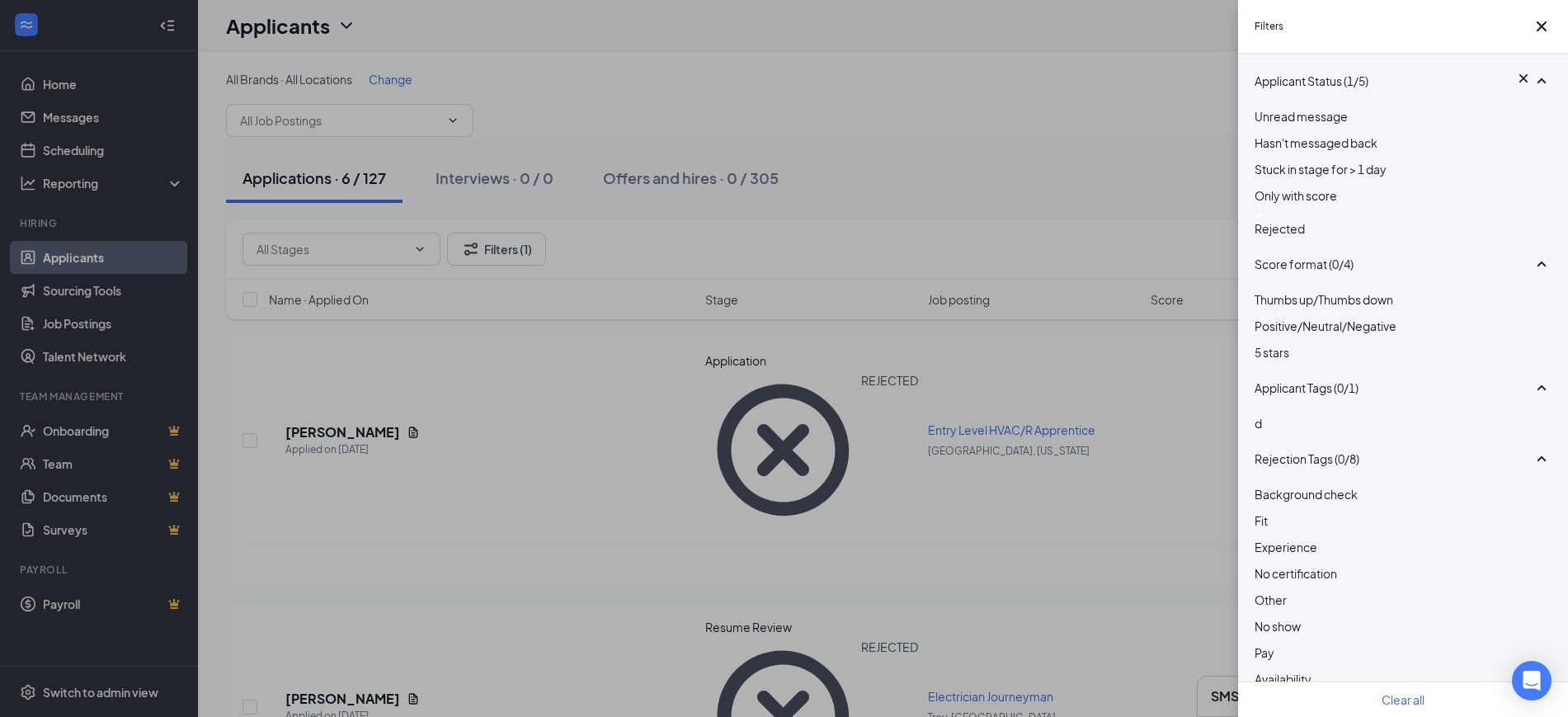
click at [1115, 423] on div "Filters Applicant Status (1/5) Unread message Hasn't messaged back Stuck in sta…" at bounding box center [784, 358] width 1568 height 717
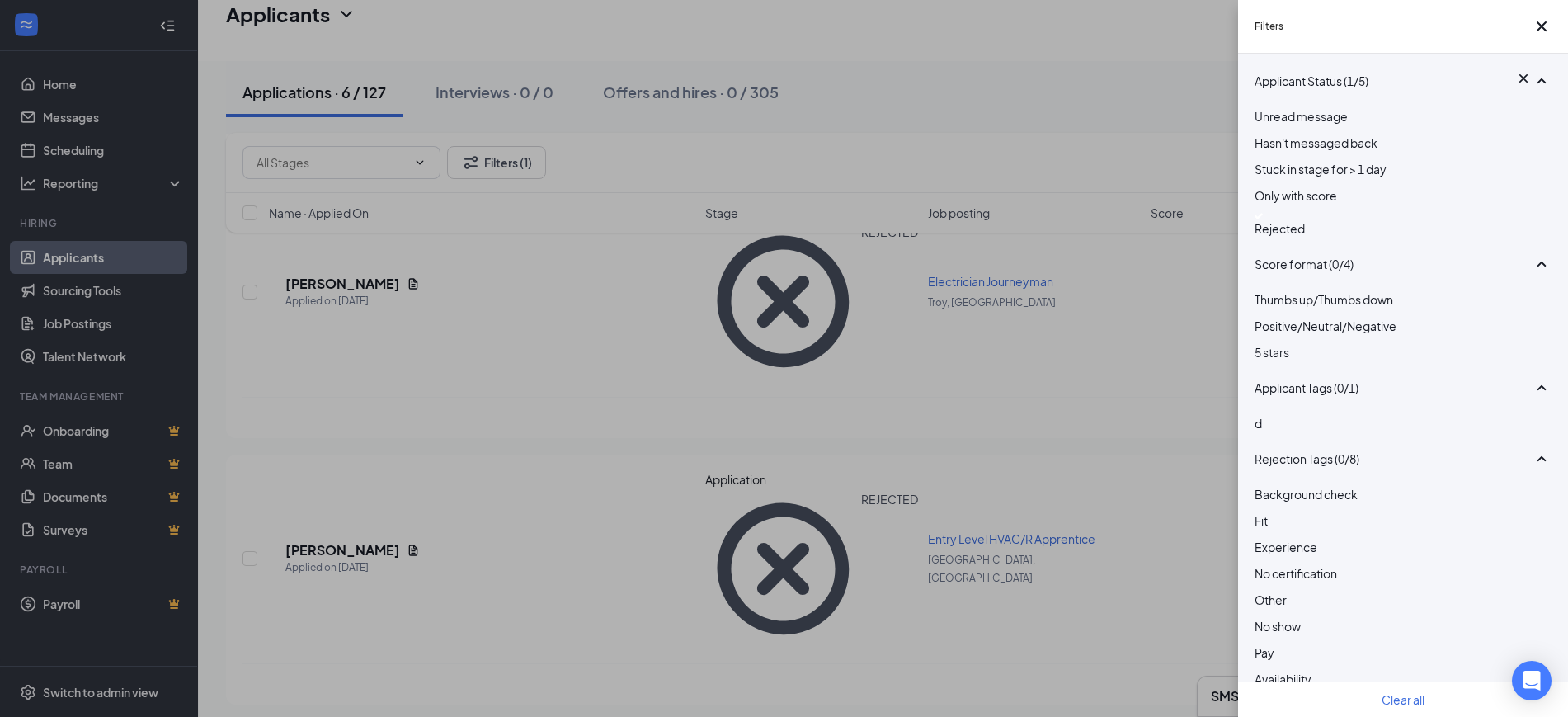
scroll to position [427, 0]
click at [1300, 236] on span "Rejected" at bounding box center [1279, 228] width 51 height 15
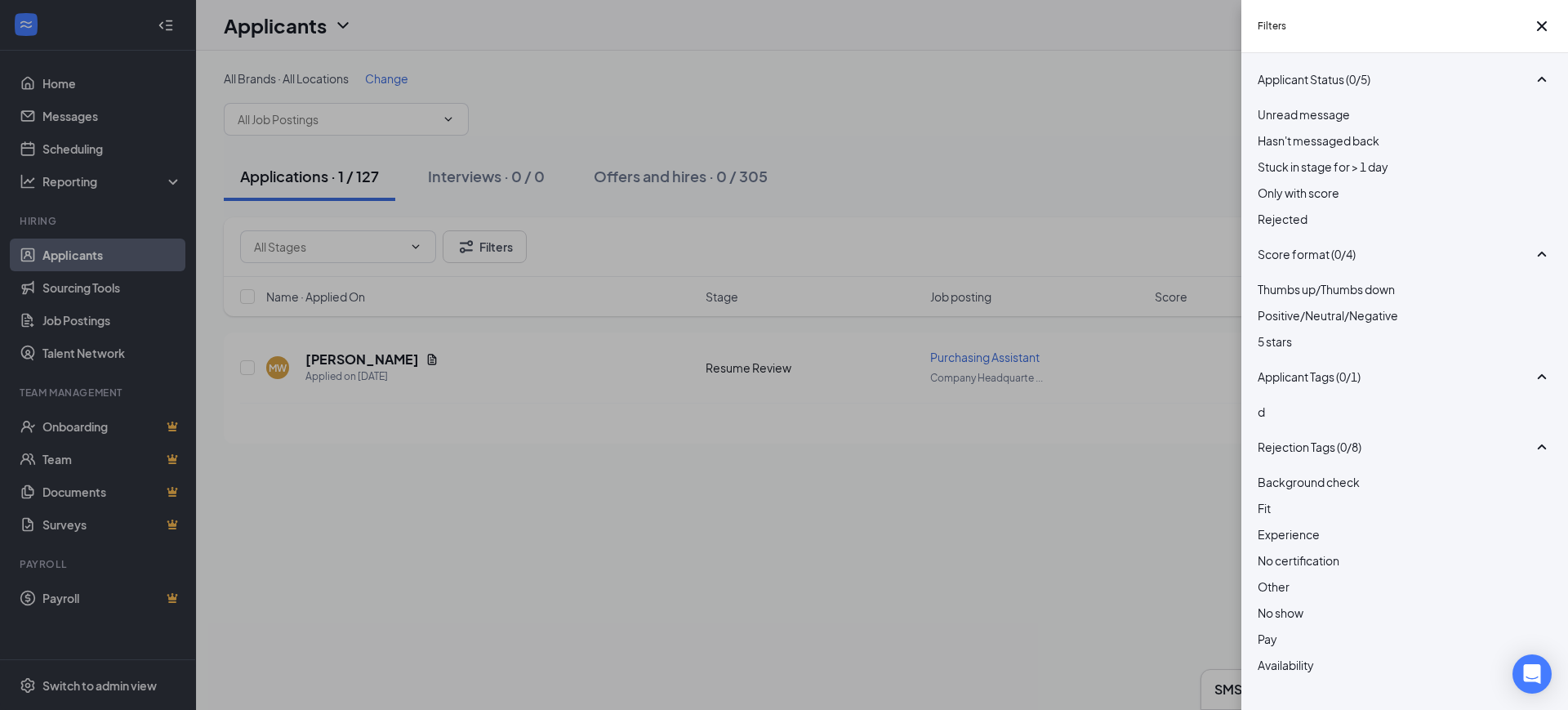
click at [1125, 136] on div "Filters Applicant Status (0/5) Unread message Hasn't messaged back Stuck in sta…" at bounding box center [784, 355] width 1568 height 710
click at [997, 248] on div "Filters Applicant Status (0/5) Unread message Hasn't messaged back Stuck in sta…" at bounding box center [784, 355] width 1568 height 710
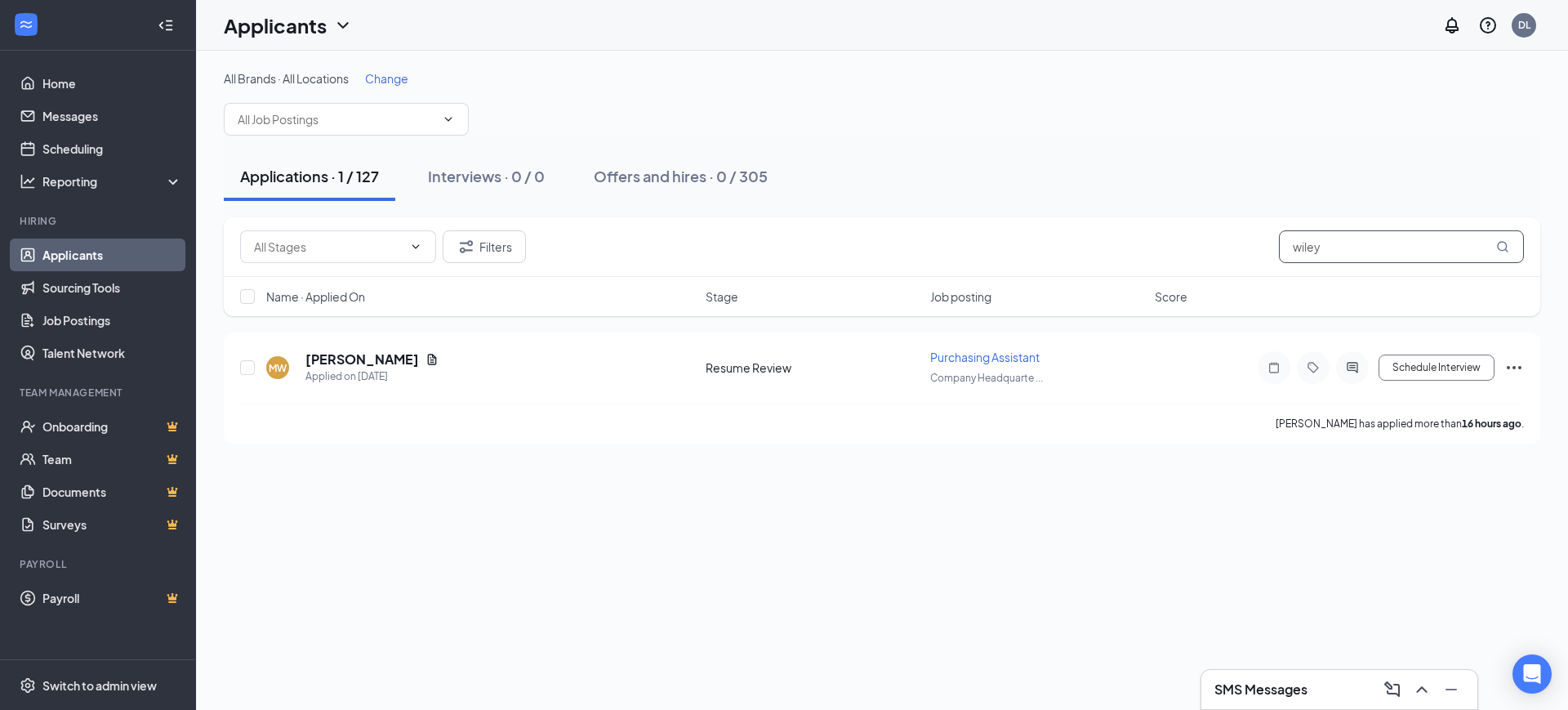
drag, startPoint x: 1329, startPoint y: 249, endPoint x: 1241, endPoint y: 252, distance: 88.1
click at [1241, 252] on div "Filters wiley" at bounding box center [882, 247] width 1283 height 33
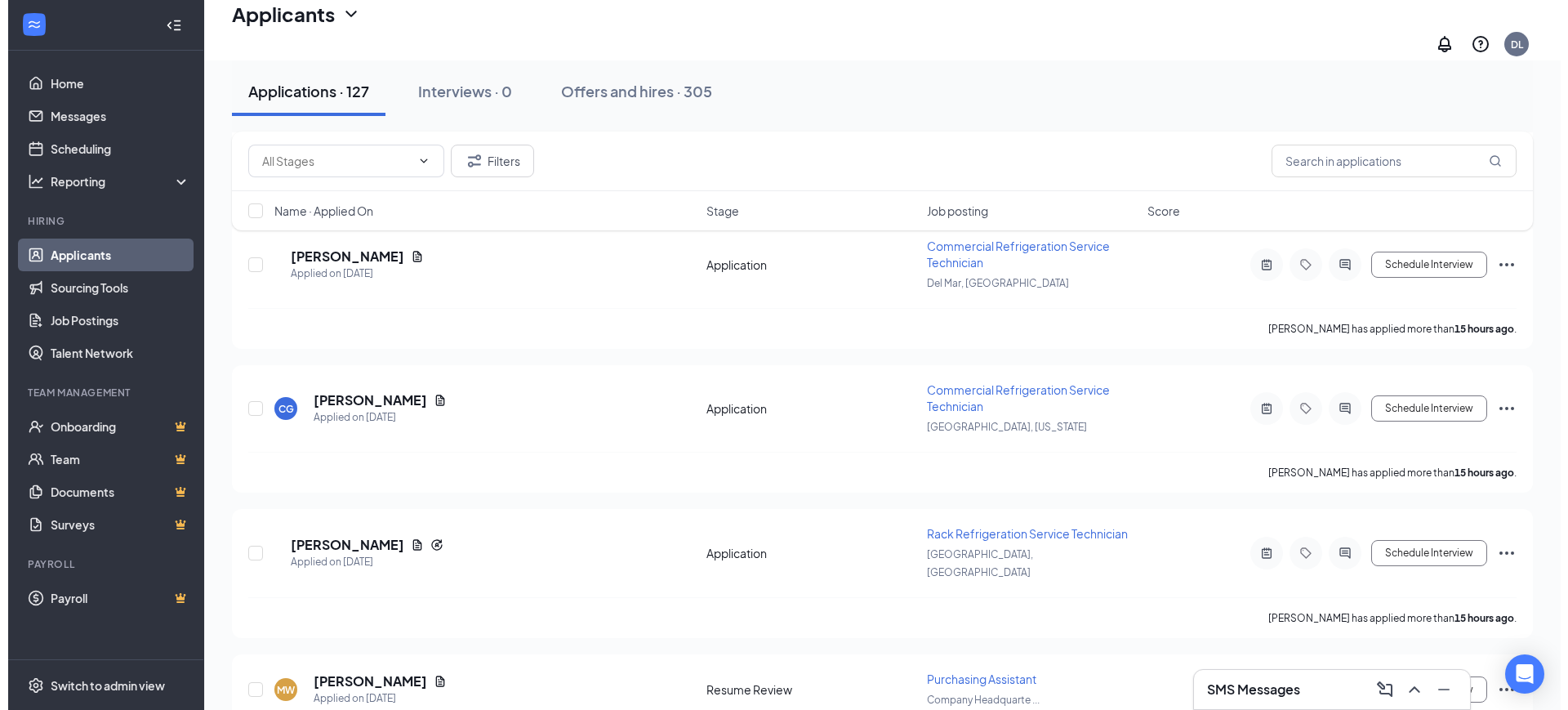
scroll to position [3268, 0]
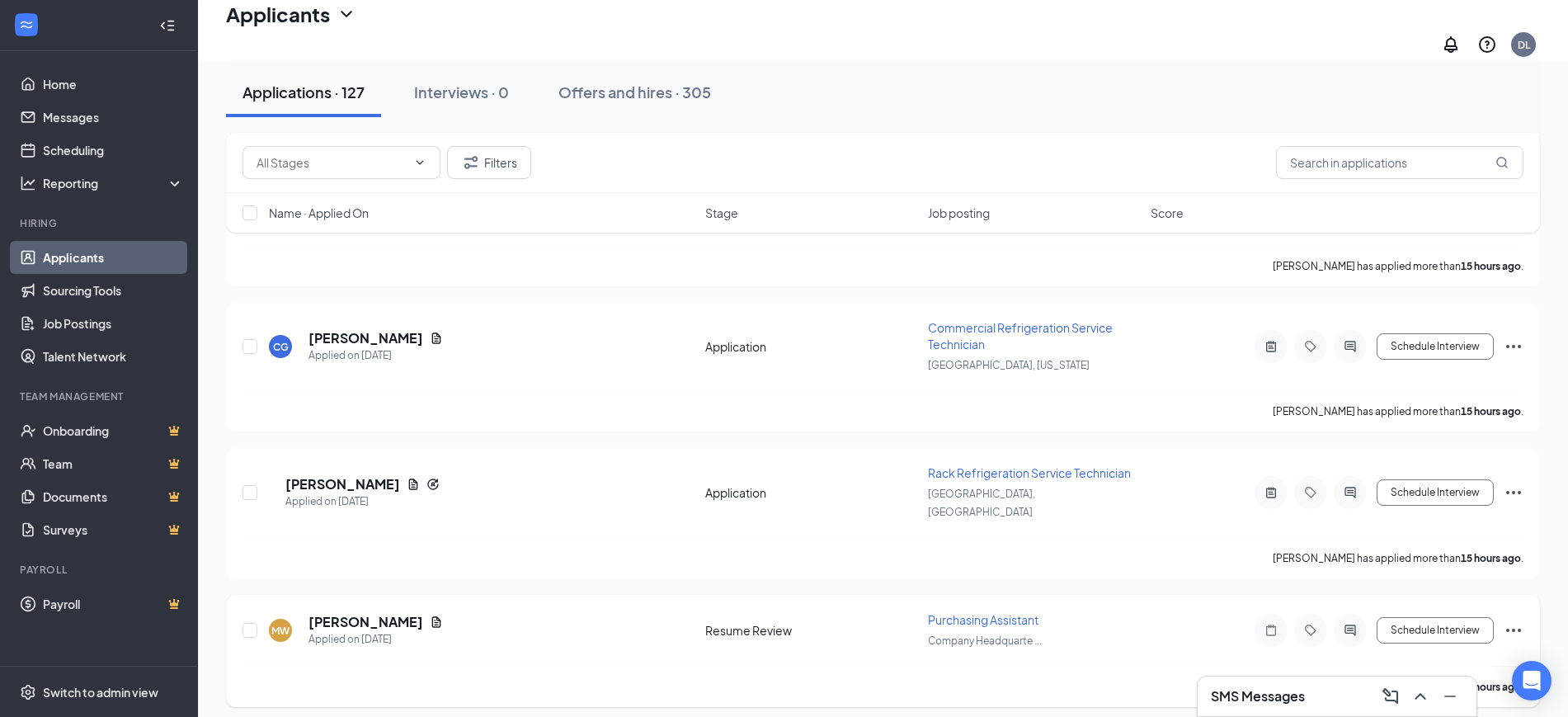
click at [414, 613] on div "MW Marcus Wiley Applied on Sep 15" at bounding box center [482, 630] width 426 height 35
click at [430, 615] on icon "Document" at bounding box center [436, 621] width 13 height 13
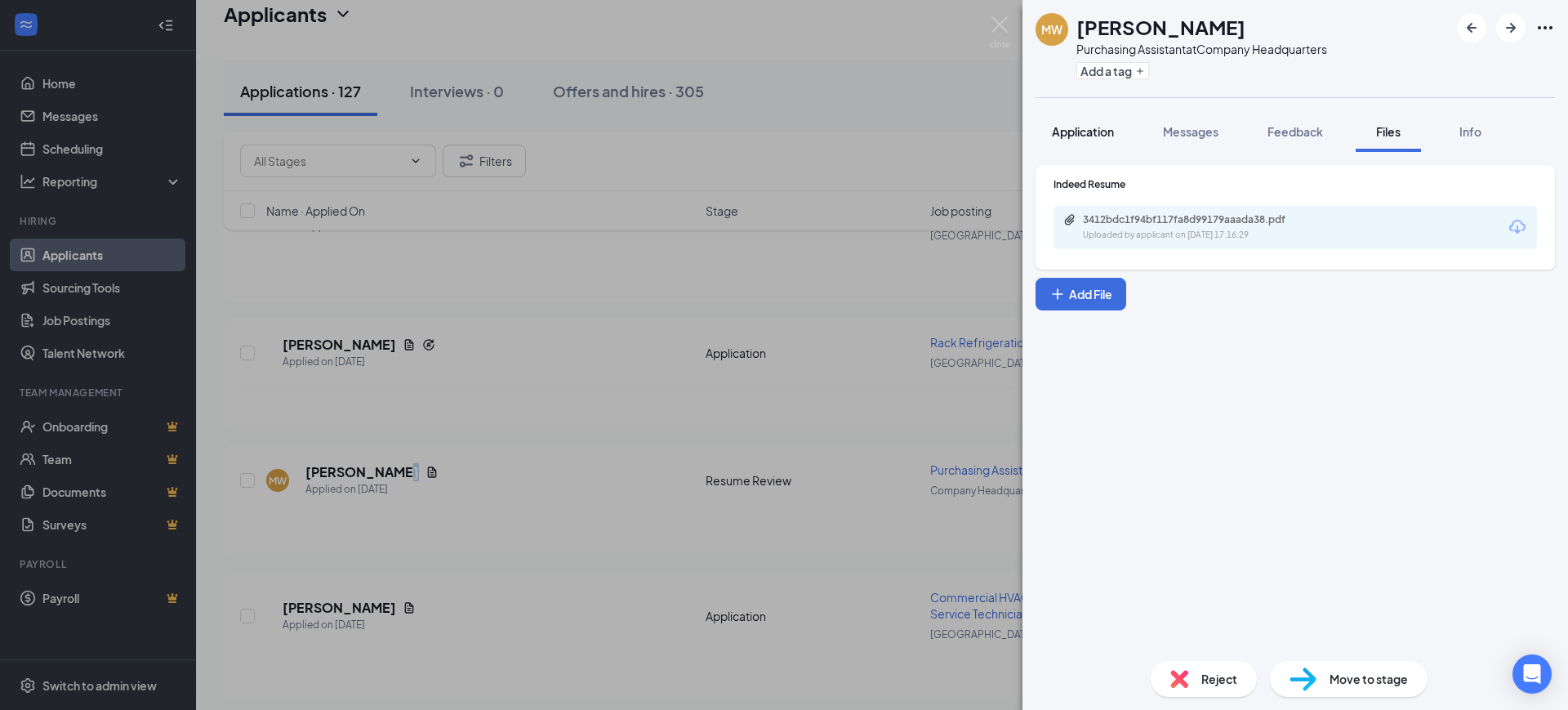
click at [1070, 130] on span "Application" at bounding box center [1082, 131] width 62 height 15
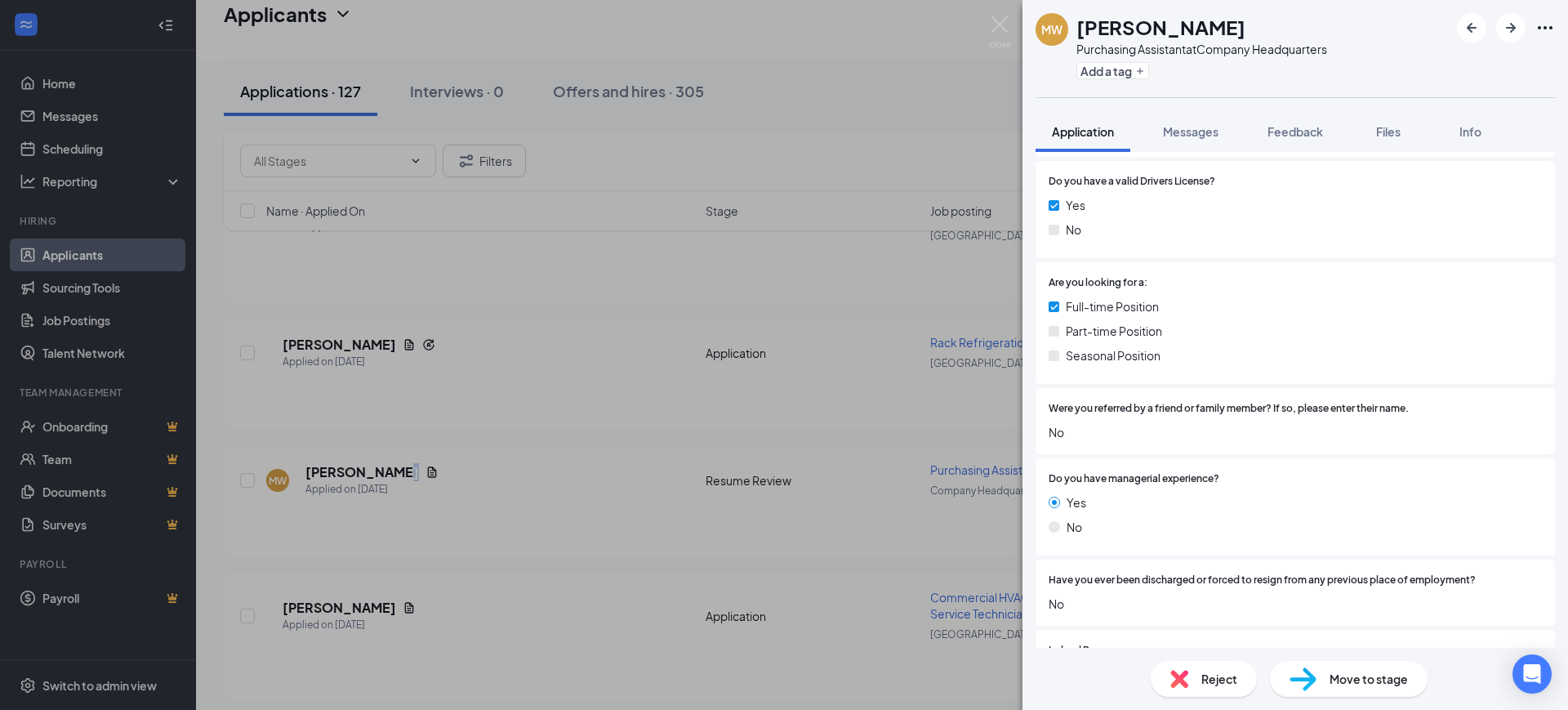
scroll to position [817, 0]
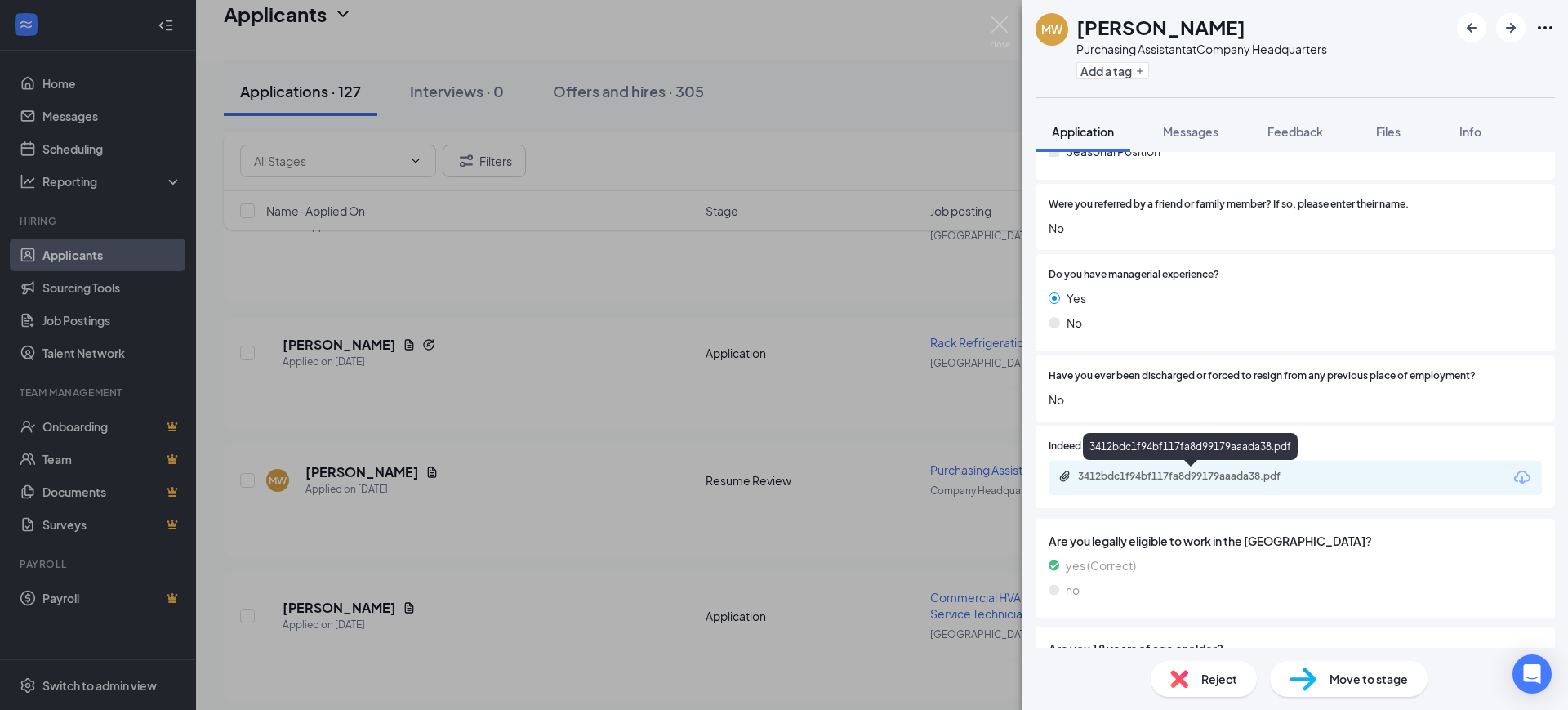
click at [1184, 462] on div "3412bdc1f94bf117fa8d99179aaada38.pdf" at bounding box center [1191, 450] width 215 height 34
click at [1187, 469] on div "3412bdc1f94bf117fa8d99179aaada38.pdf" at bounding box center [1193, 475] width 229 height 13
click at [1513, 27] on icon "ArrowRight" at bounding box center [1511, 28] width 10 height 10
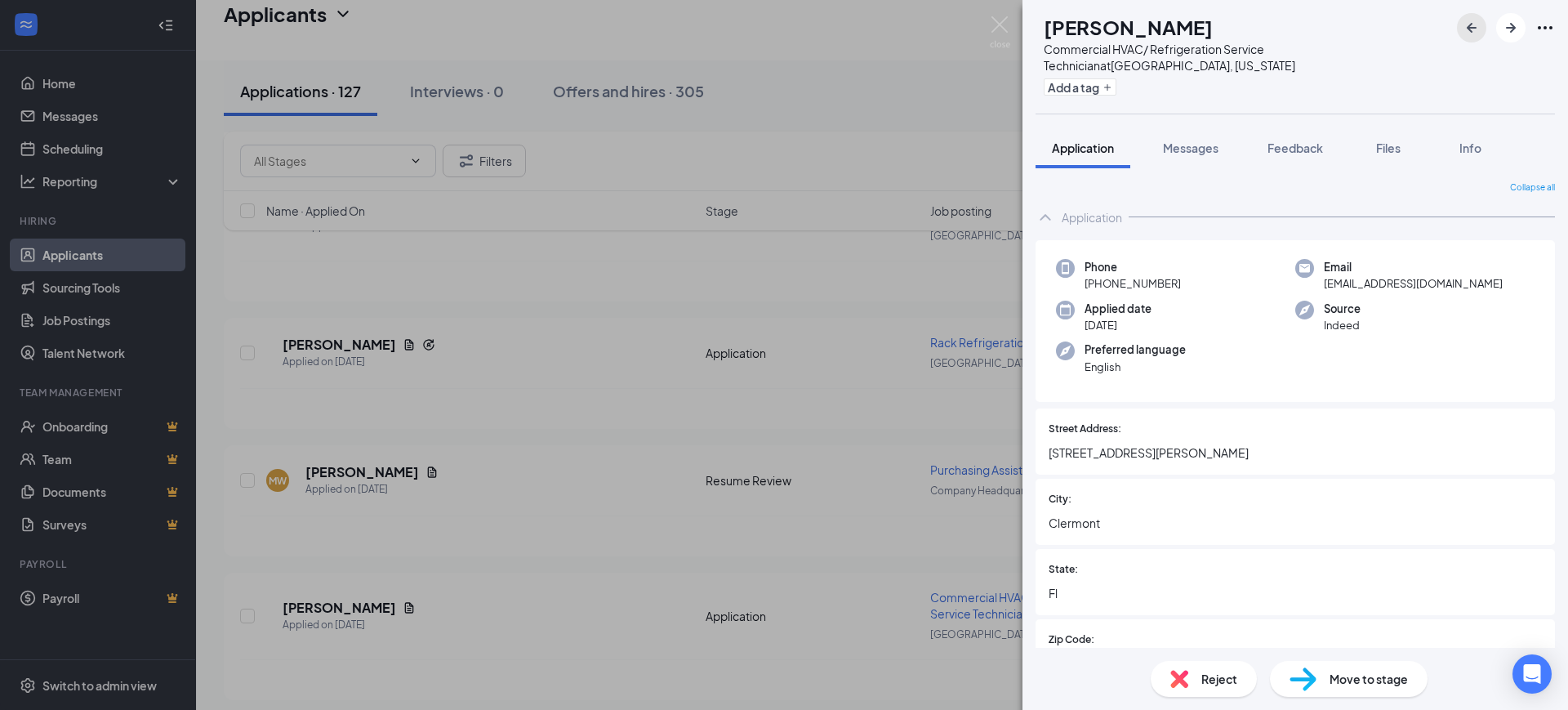
click at [1470, 21] on icon "ArrowLeftNew" at bounding box center [1471, 28] width 20 height 20
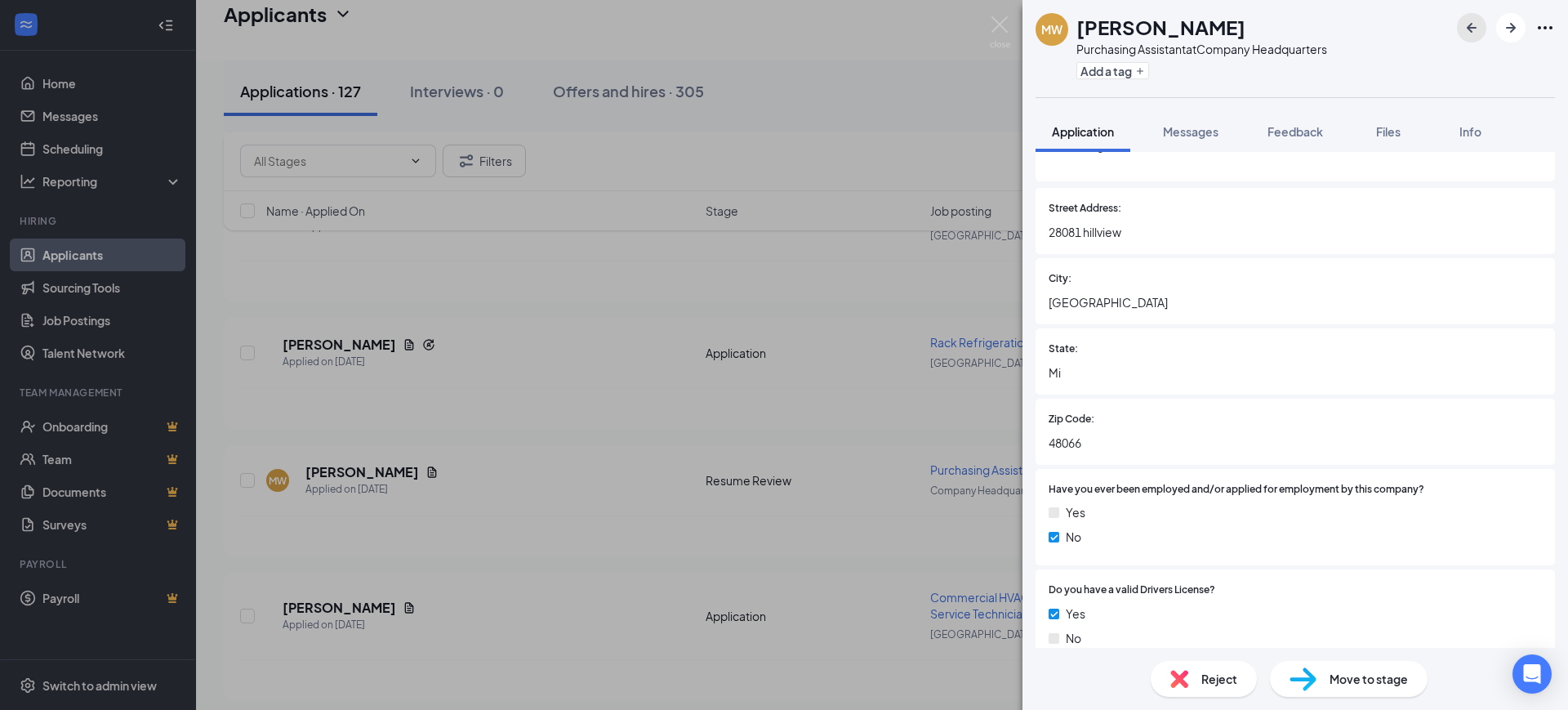
scroll to position [408, 0]
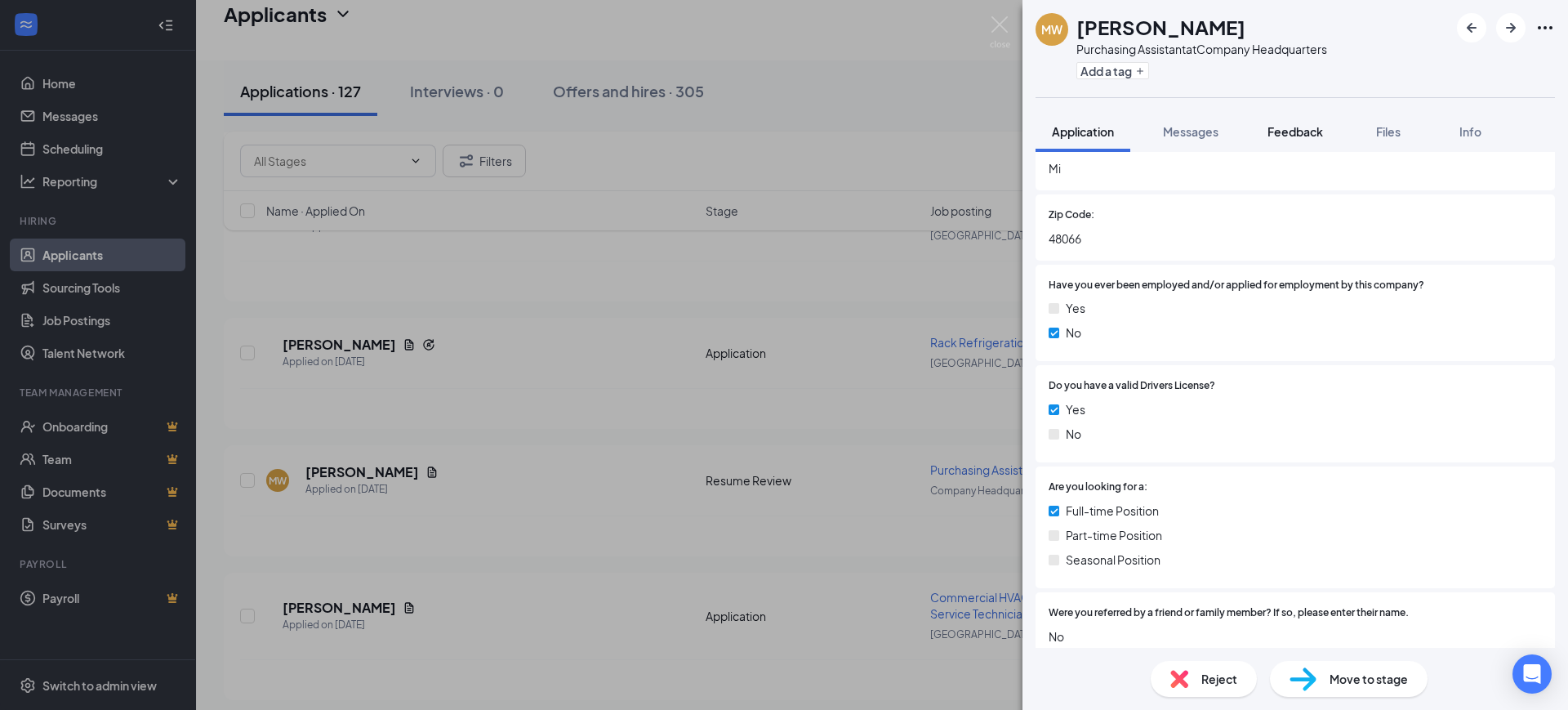
click at [1295, 134] on span "Feedback" at bounding box center [1295, 131] width 55 height 15
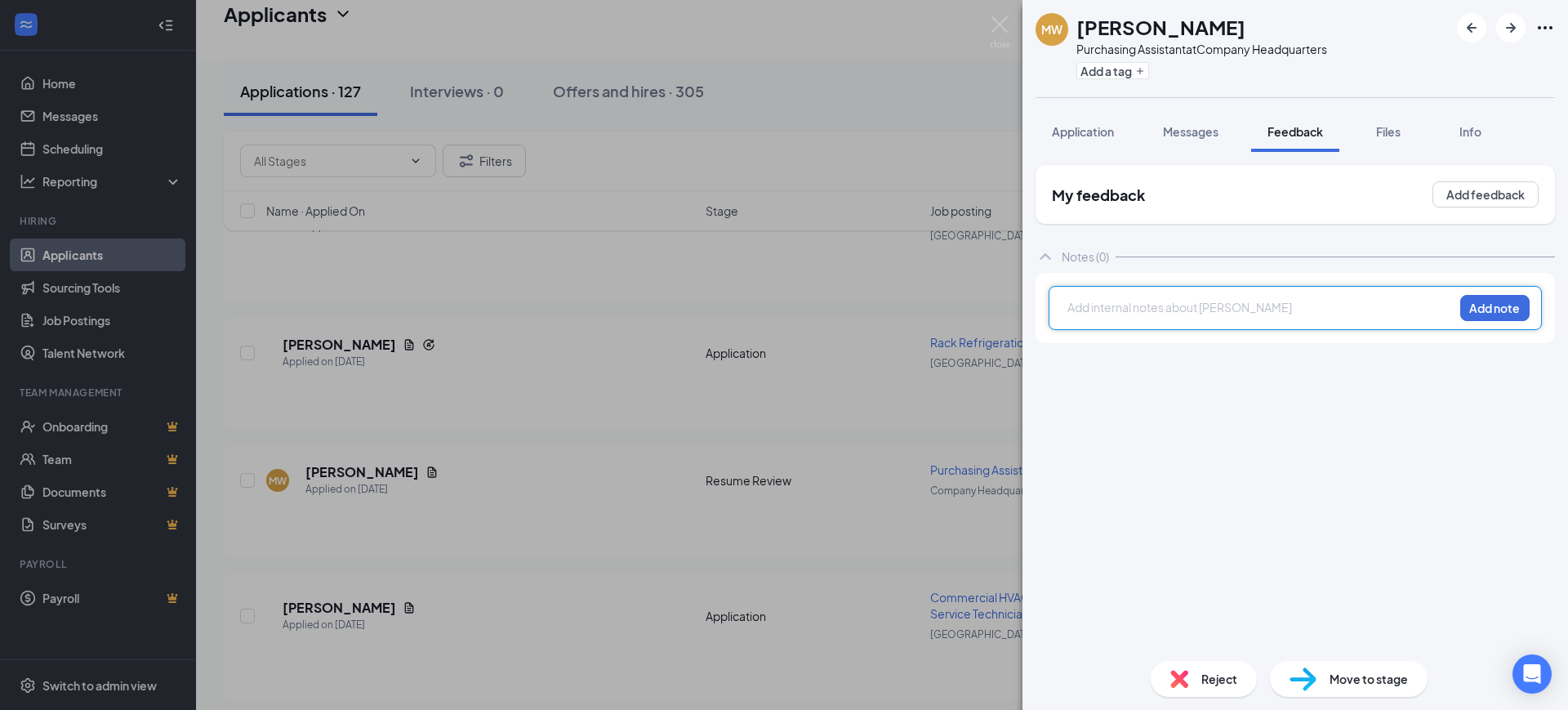
click at [1168, 306] on div at bounding box center [1261, 307] width 384 height 17
click at [1270, 303] on span "currently working as a tech of sorts. wil call to see if hes looking to get out…" at bounding box center [1260, 316] width 383 height 32
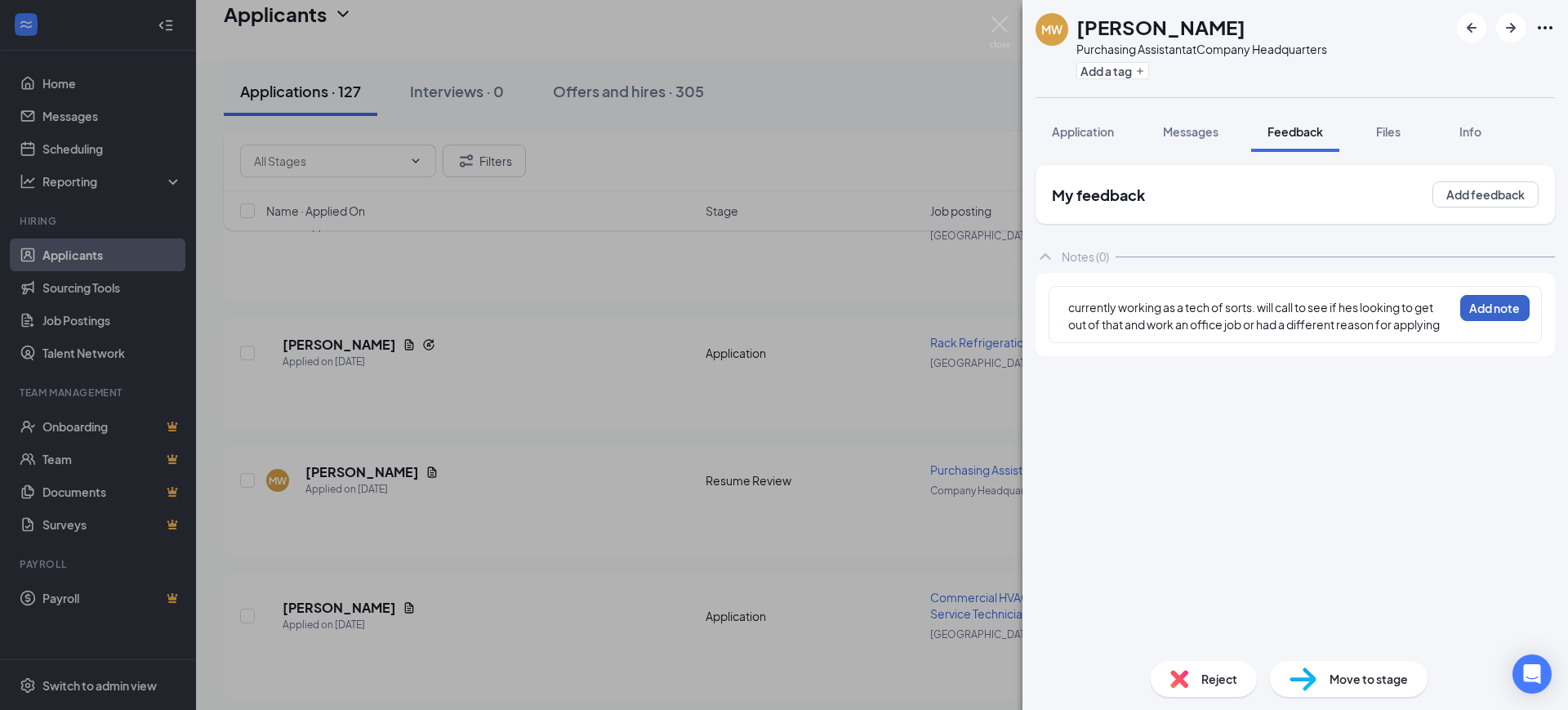
click at [1483, 305] on button "Add note" at bounding box center [1494, 308] width 69 height 27
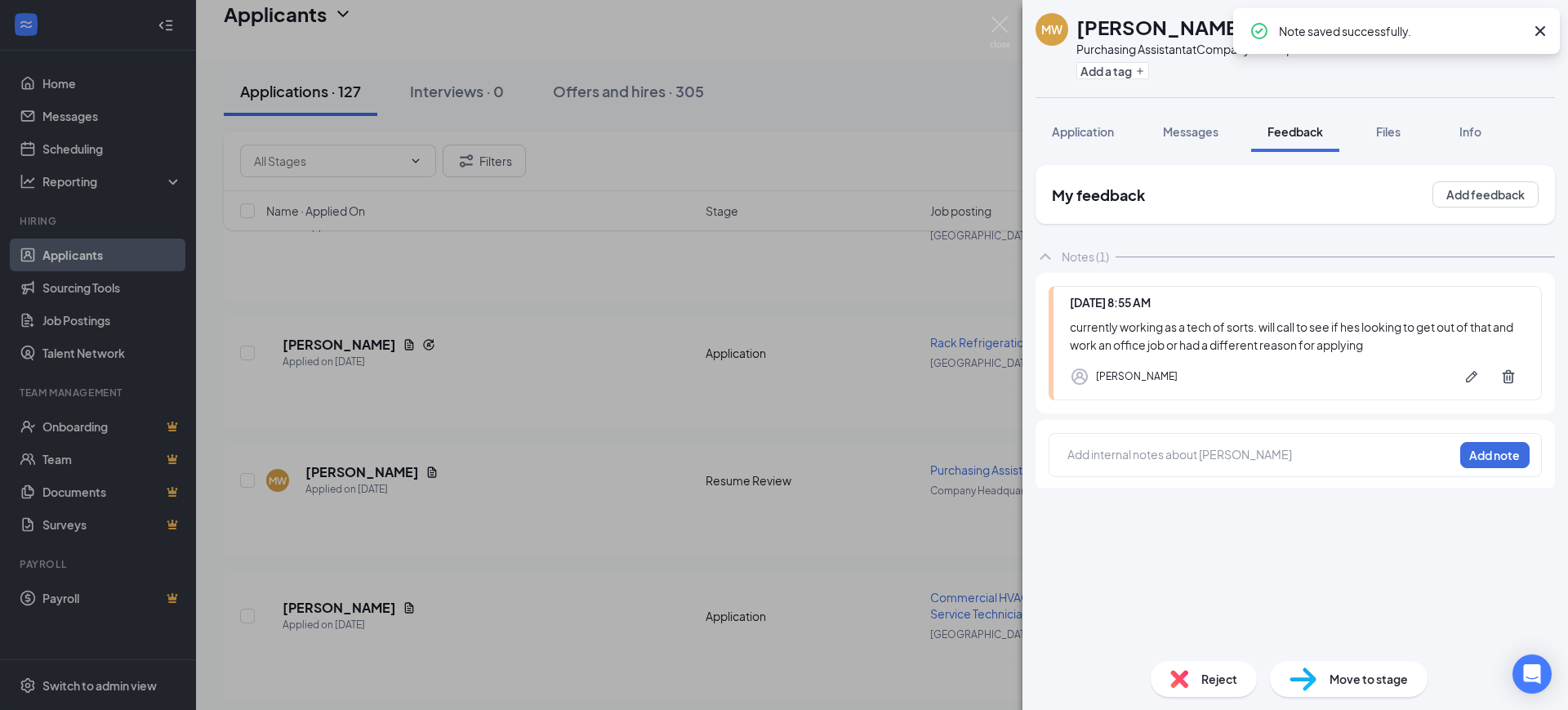
click at [1534, 37] on icon "Cross" at bounding box center [1540, 32] width 20 height 20
click at [1513, 28] on icon "ArrowRight" at bounding box center [1511, 28] width 10 height 10
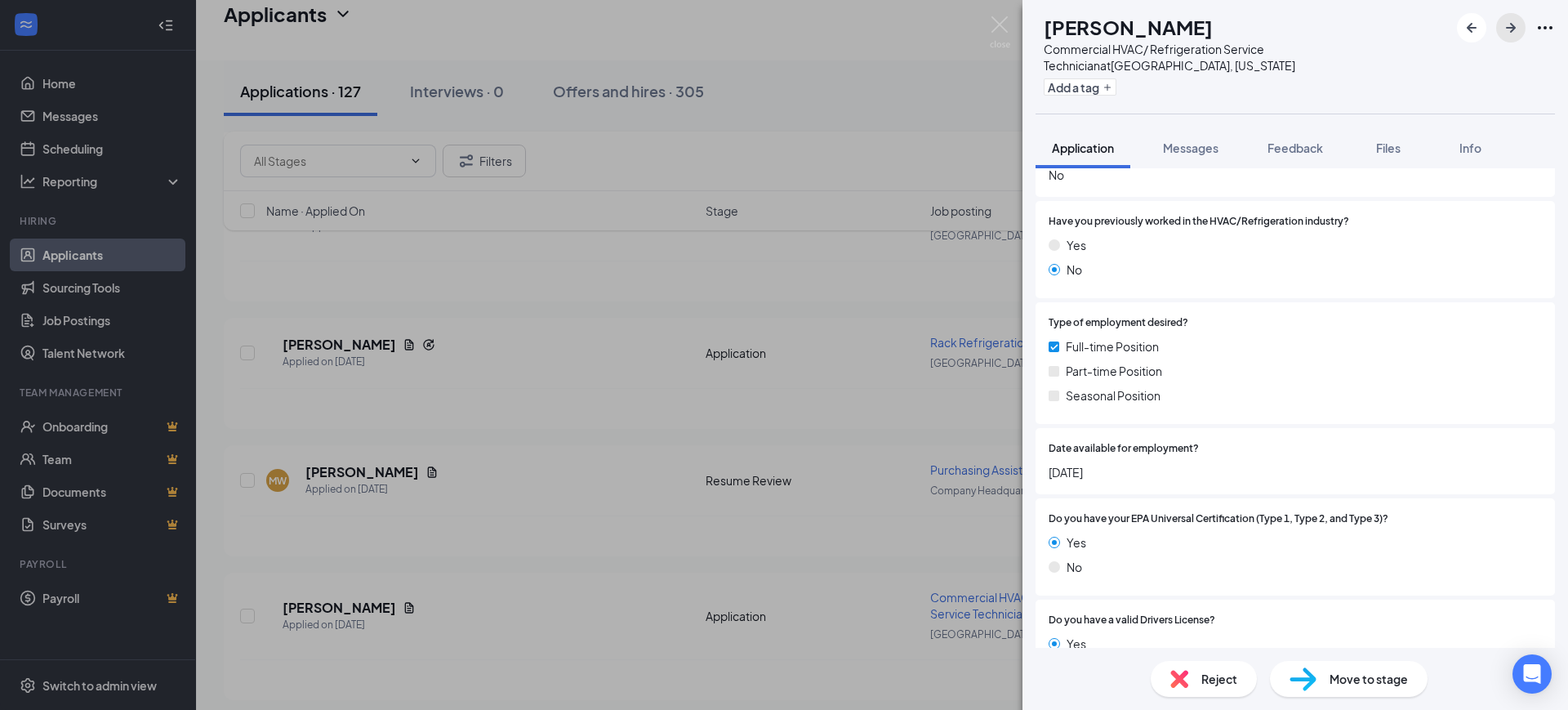
scroll to position [612, 0]
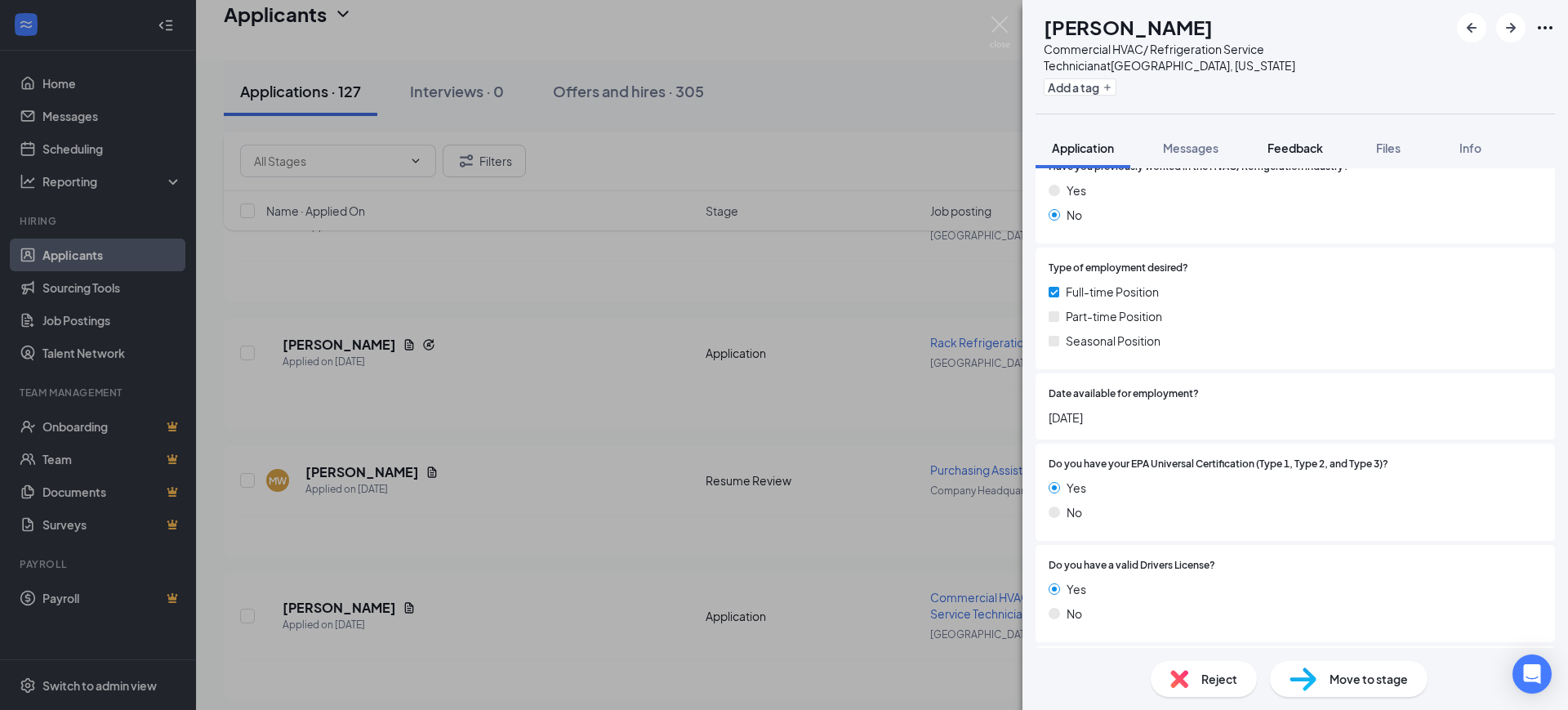
click at [1292, 151] on span "Feedback" at bounding box center [1295, 148] width 55 height 15
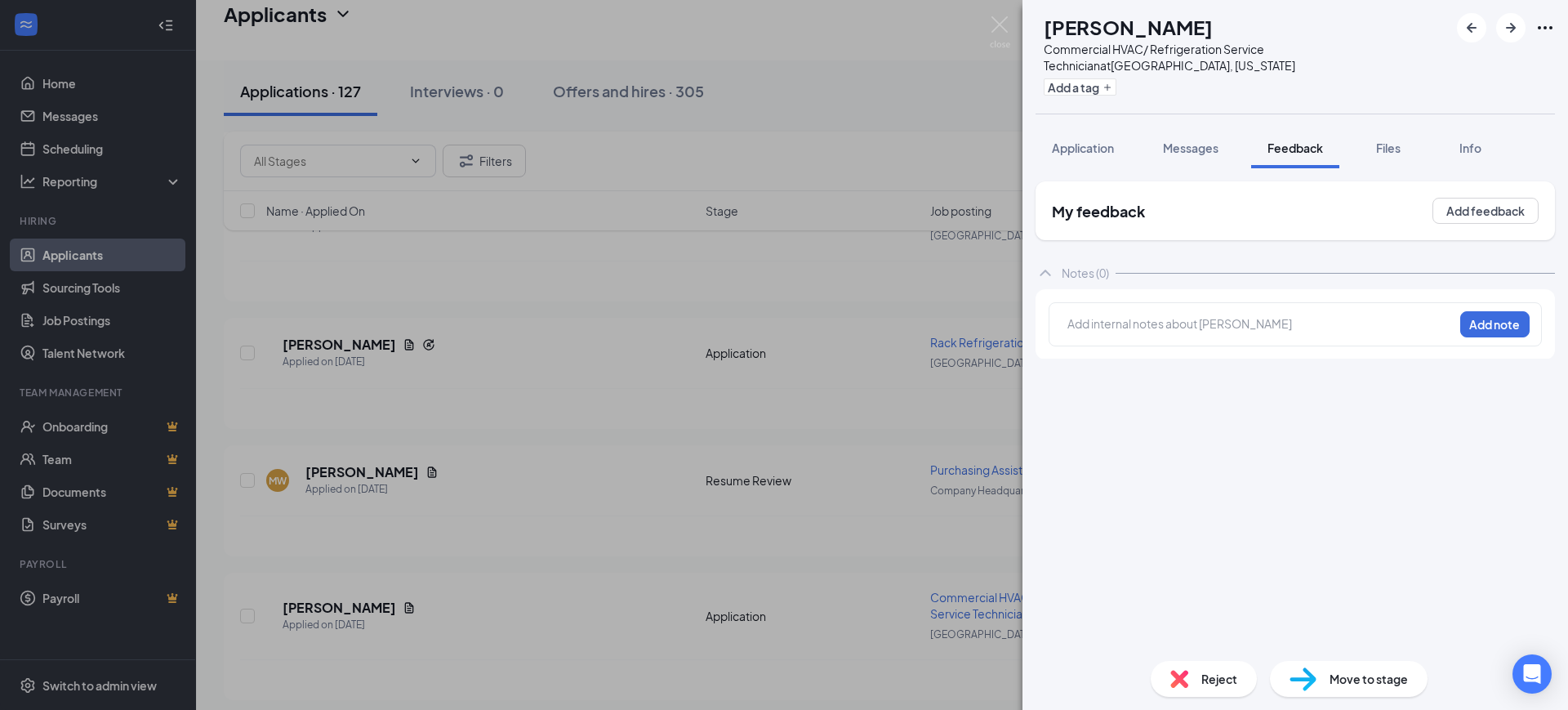
click at [1131, 318] on div at bounding box center [1261, 323] width 384 height 17
click at [1493, 293] on div "no exp Add note" at bounding box center [1295, 323] width 519 height 70
click at [1488, 326] on button "Add note" at bounding box center [1494, 324] width 69 height 27
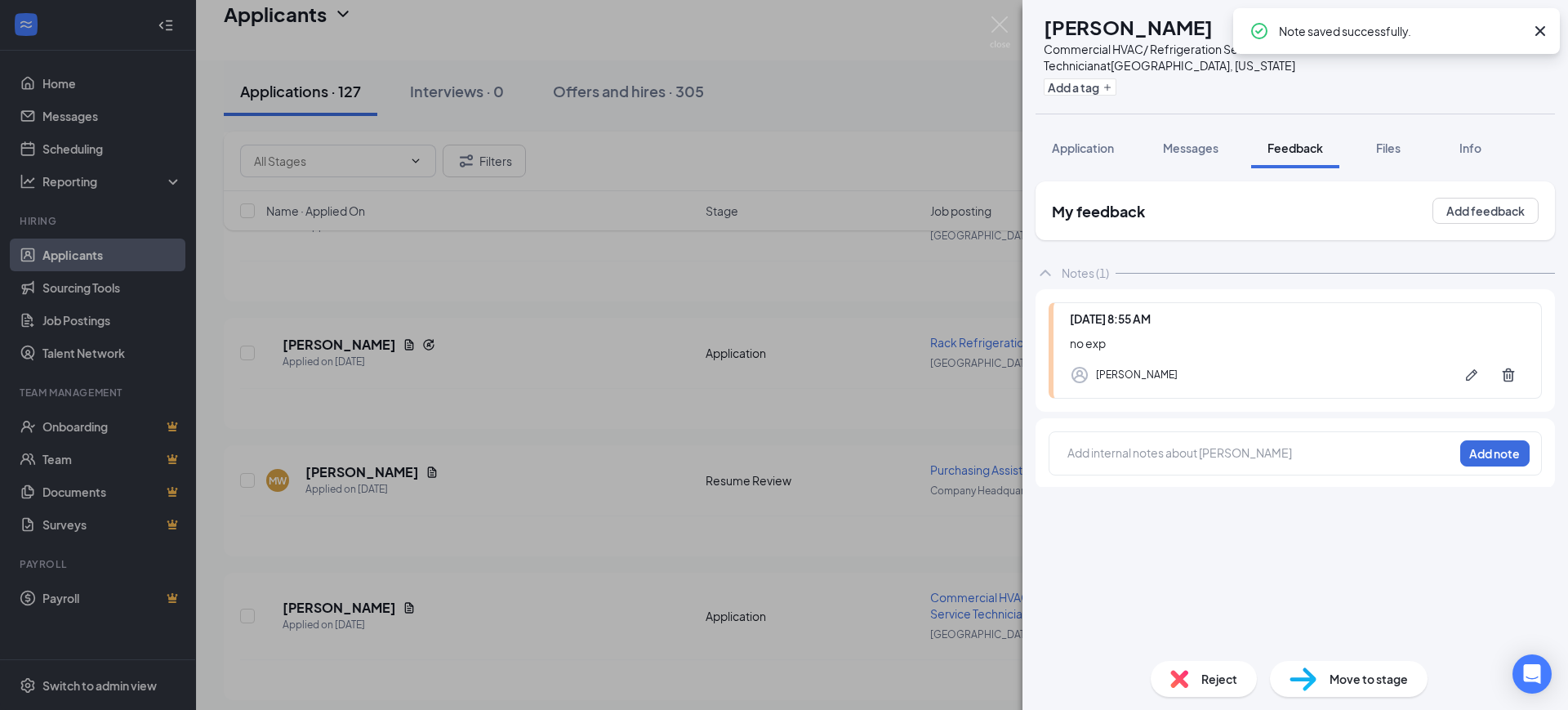
click at [1523, 27] on div "Note saved successfully." at bounding box center [1400, 32] width 245 height 20
click at [1546, 27] on icon "Cross" at bounding box center [1540, 32] width 20 height 20
click at [1519, 26] on icon "ArrowRight" at bounding box center [1511, 28] width 20 height 20
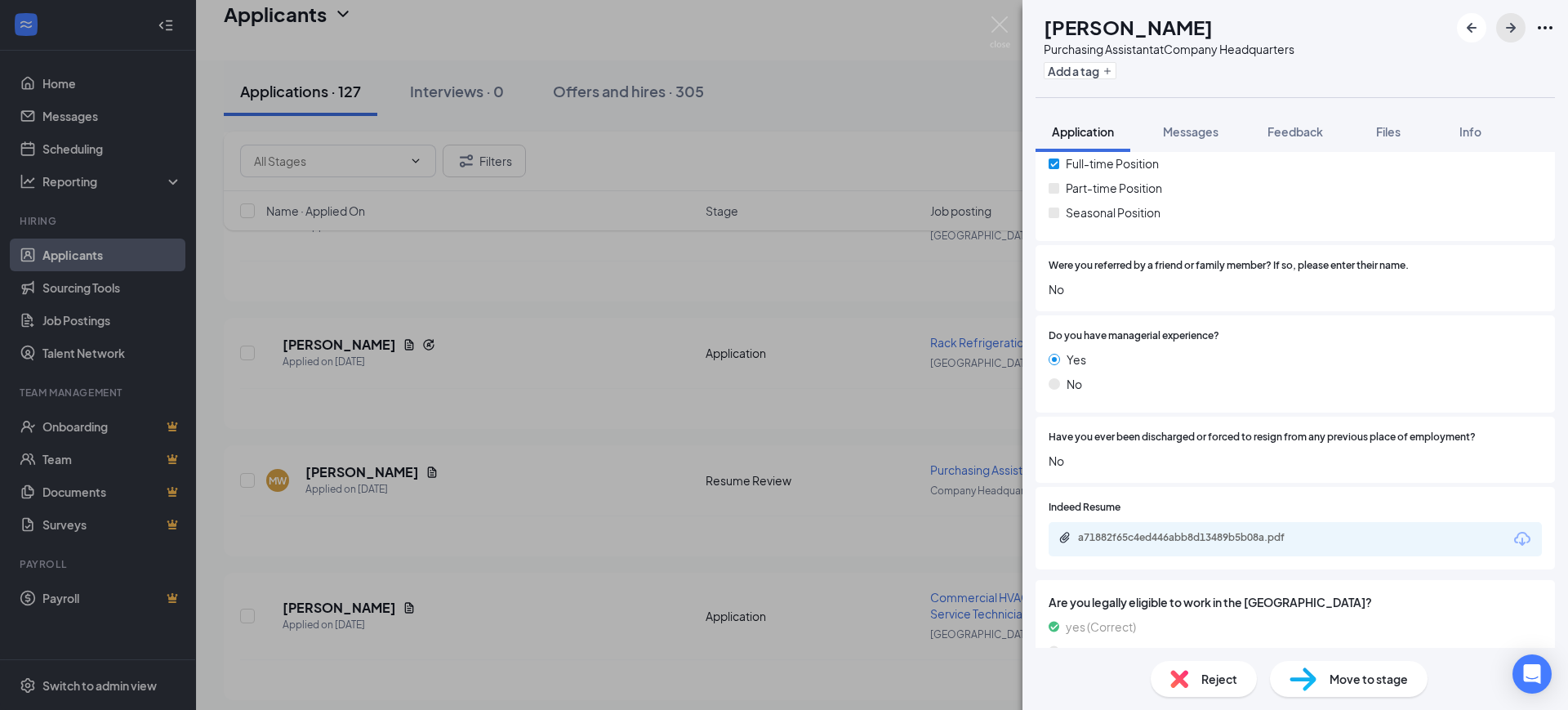
scroll to position [817, 0]
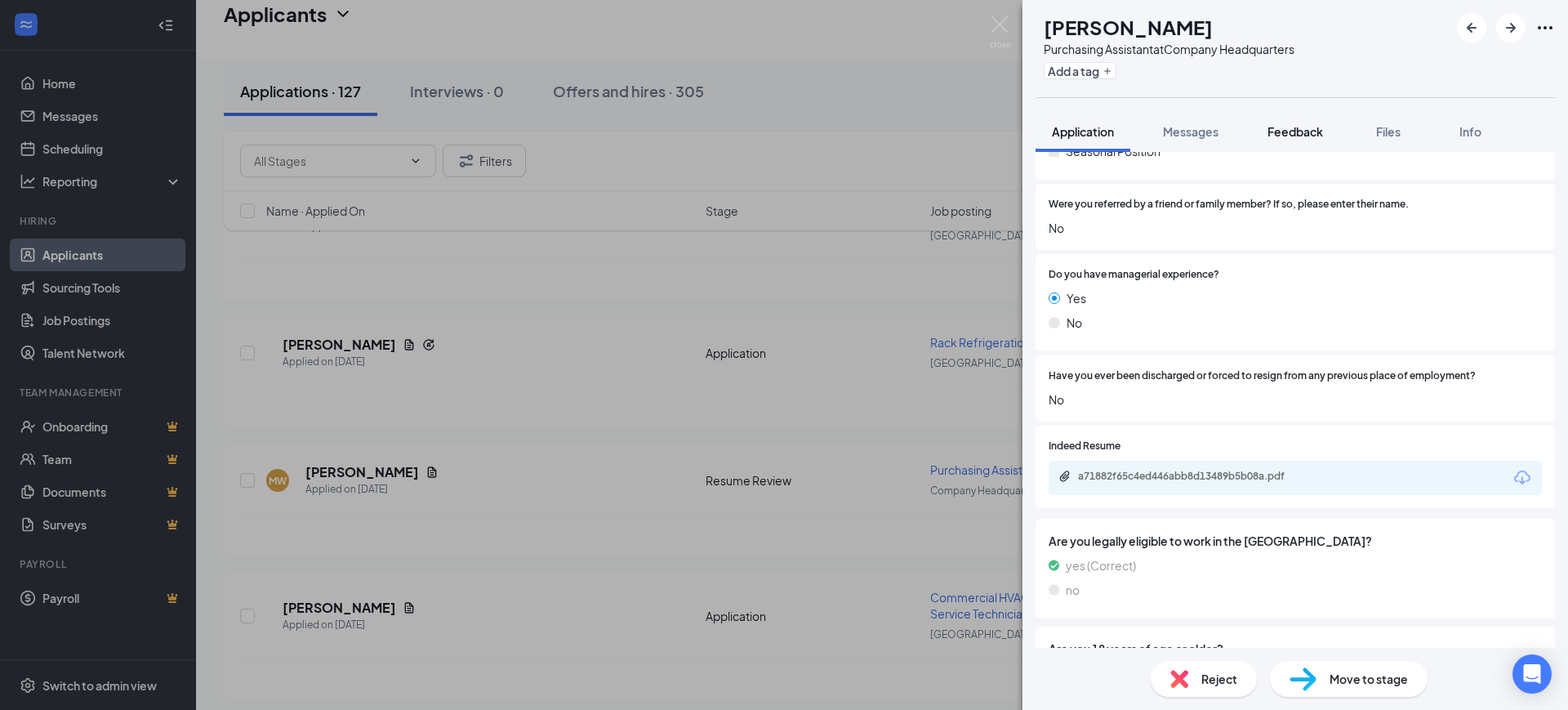
click at [1298, 142] on button "Feedback" at bounding box center [1294, 131] width 88 height 40
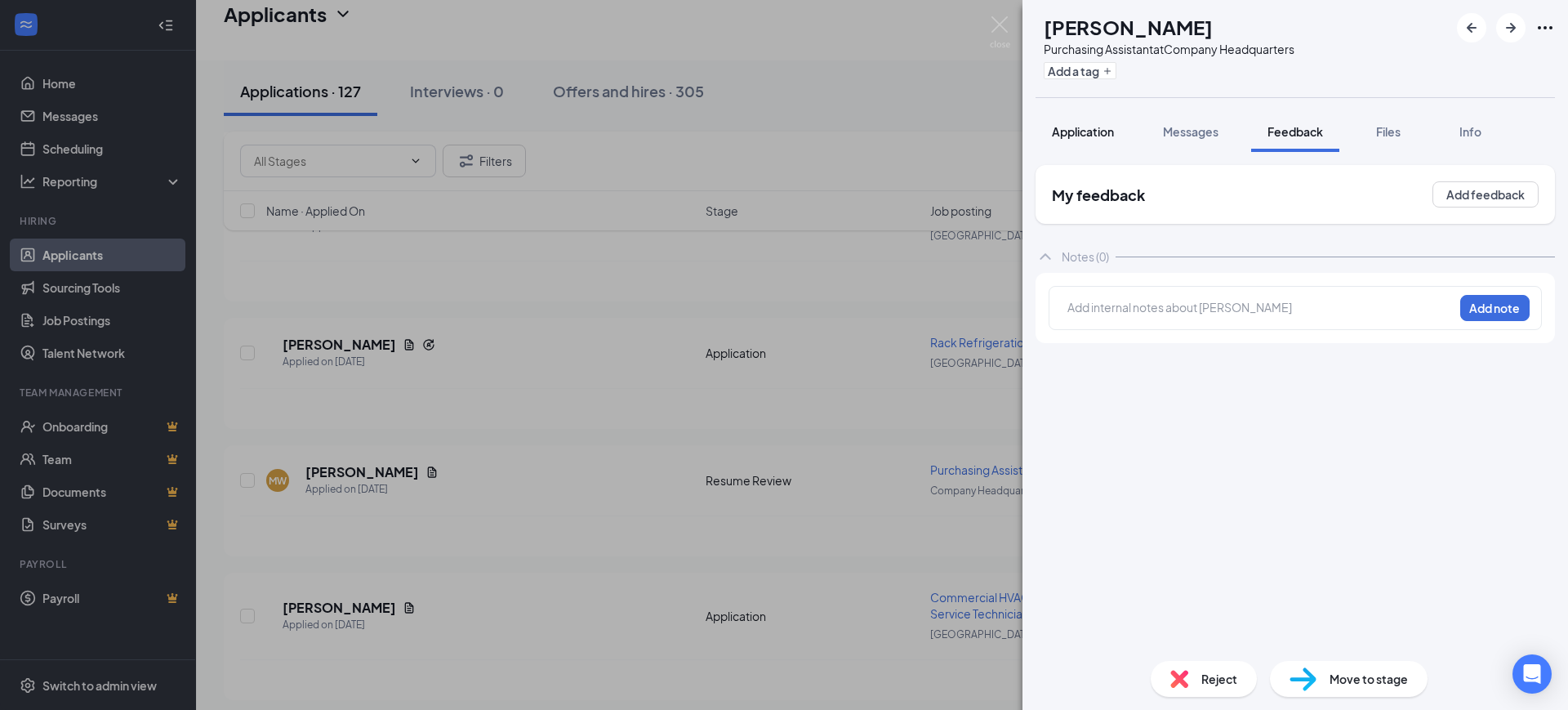
click at [1092, 115] on button "Application" at bounding box center [1083, 131] width 95 height 40
click at [1344, 122] on div "Application Messages Feedback Files Info" at bounding box center [1295, 131] width 519 height 40
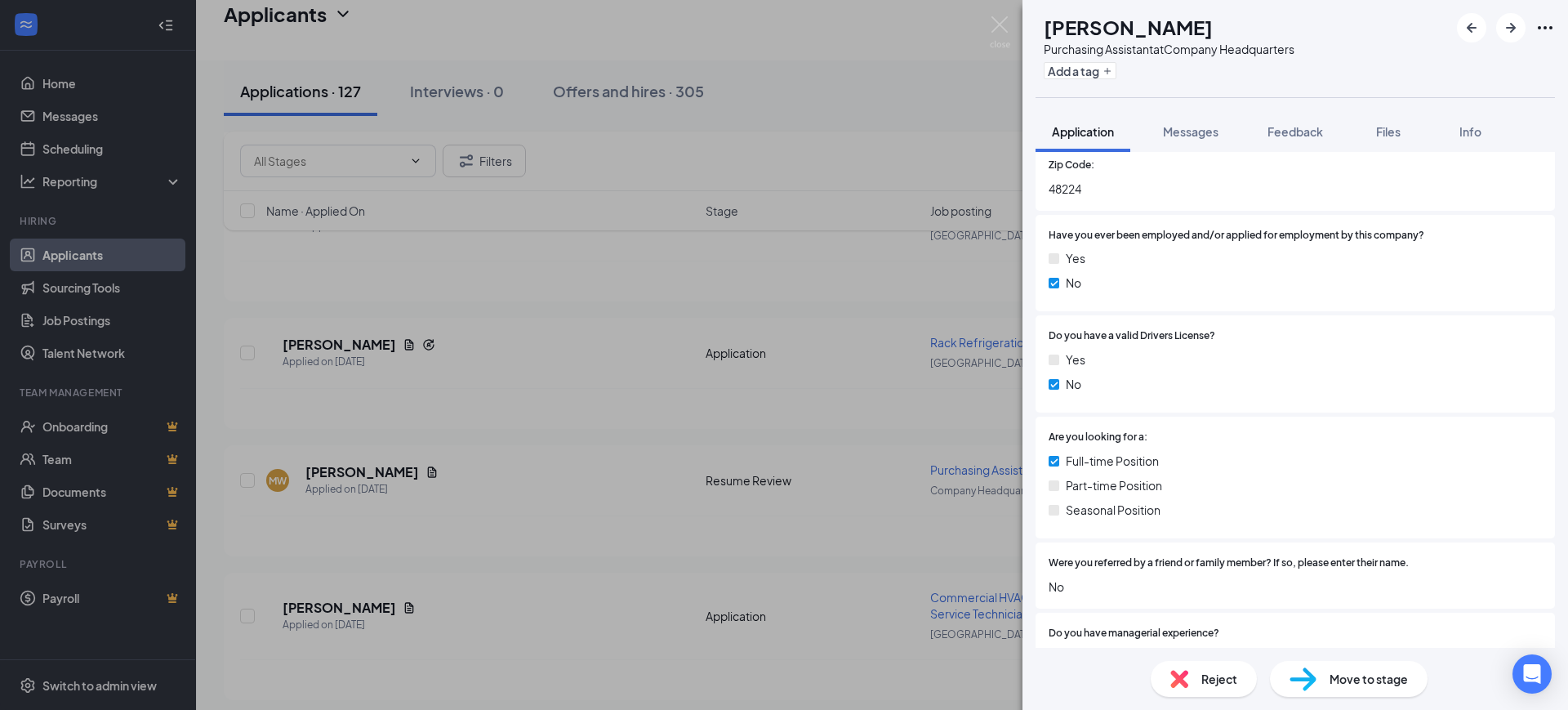
scroll to position [817, 0]
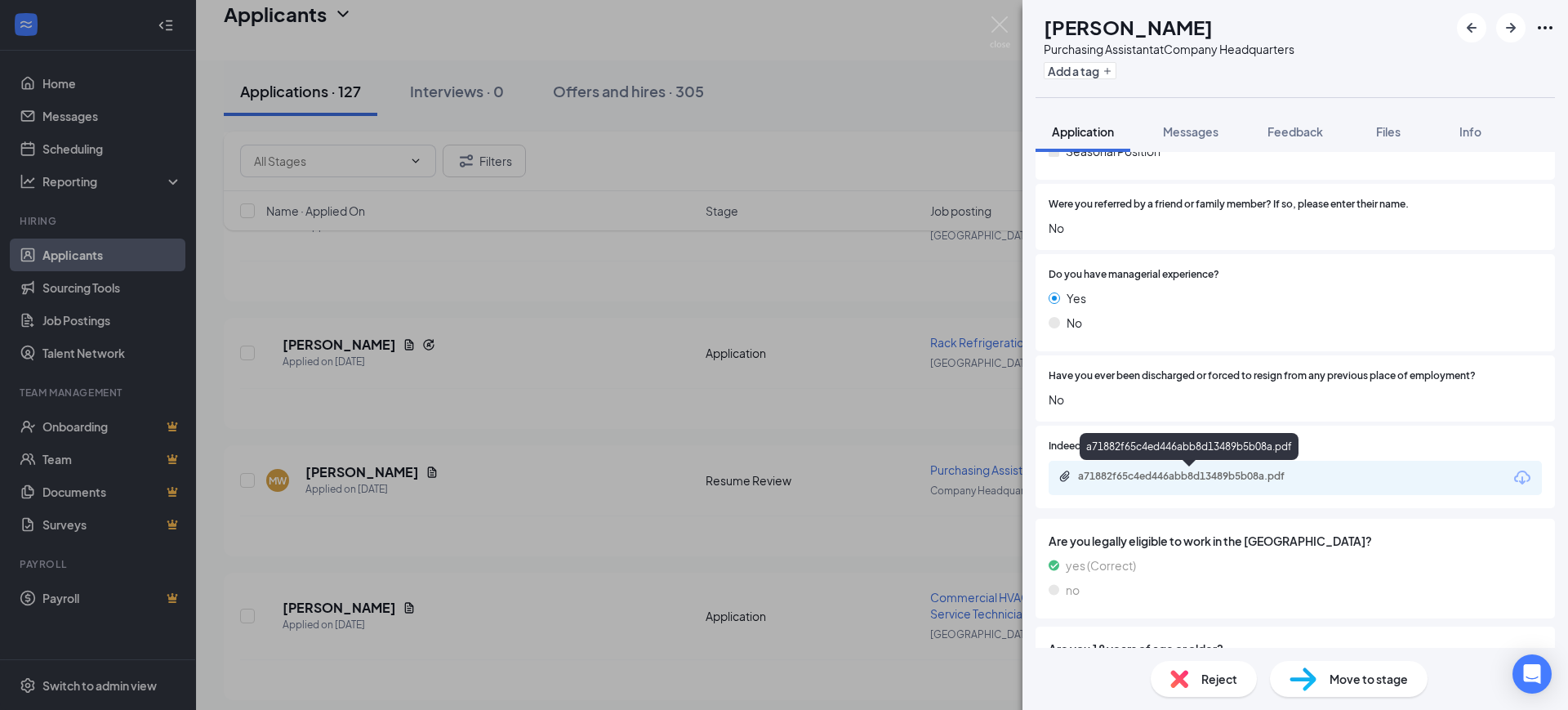
click at [1156, 483] on div "a71882f65c4ed446abb8d13489b5b08a.pdf" at bounding box center [1191, 477] width 264 height 16
click at [1301, 112] on button "Feedback" at bounding box center [1294, 131] width 88 height 40
click at [1299, 138] on span "Feedback" at bounding box center [1295, 131] width 55 height 15
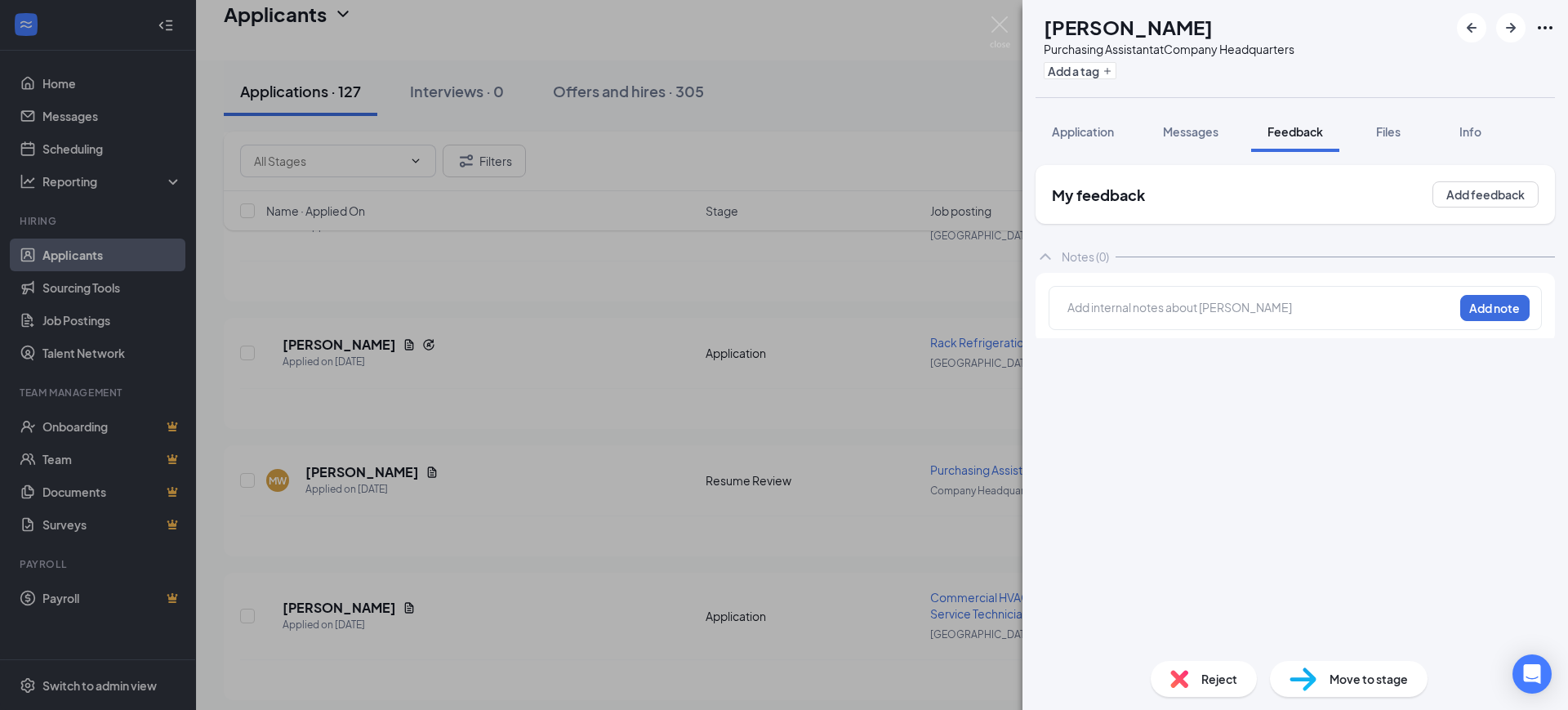
click at [1150, 309] on div at bounding box center [1261, 307] width 384 height 17
click at [1489, 317] on button "Add note" at bounding box center [1494, 308] width 69 height 27
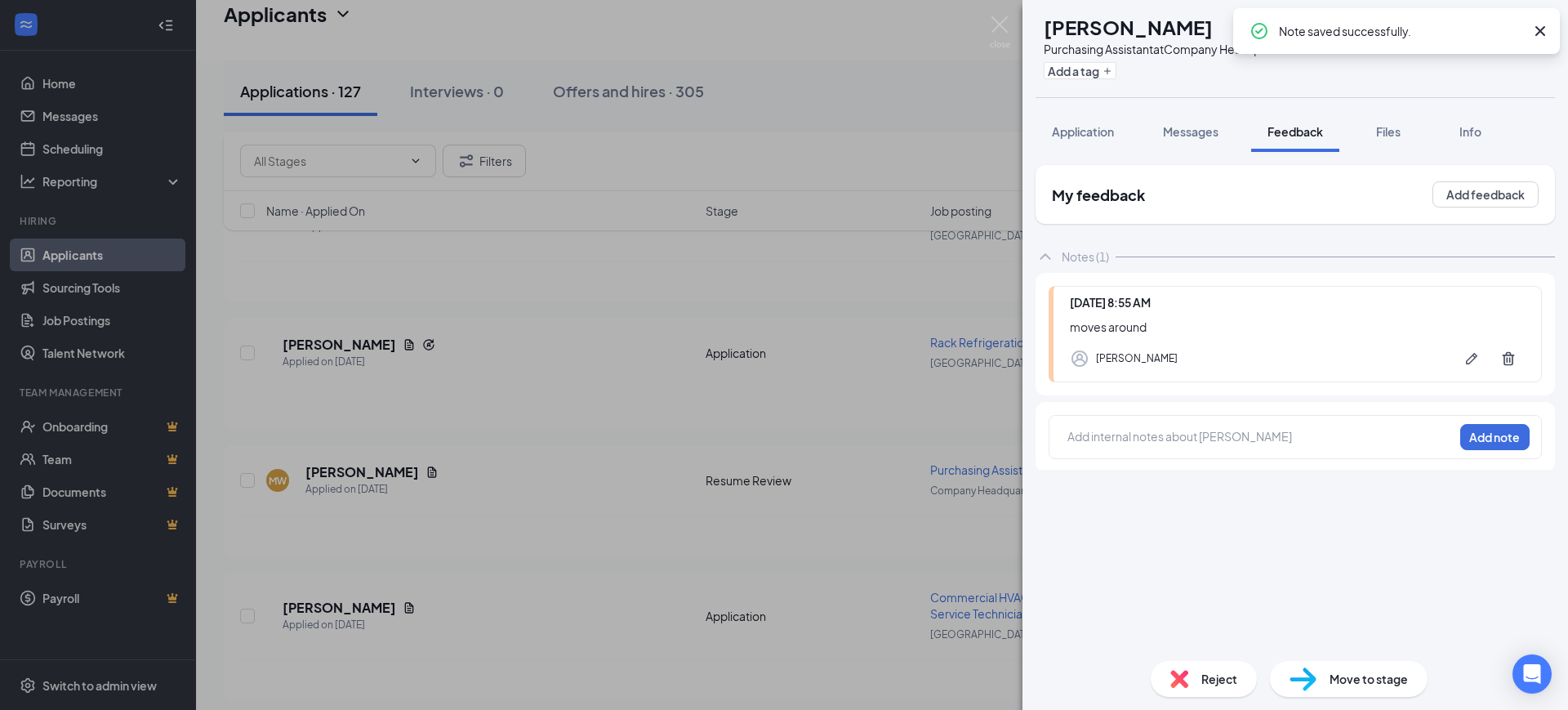
click at [1534, 33] on icon "Cross" at bounding box center [1540, 32] width 20 height 20
click at [1518, 23] on icon "ArrowRight" at bounding box center [1511, 28] width 20 height 20
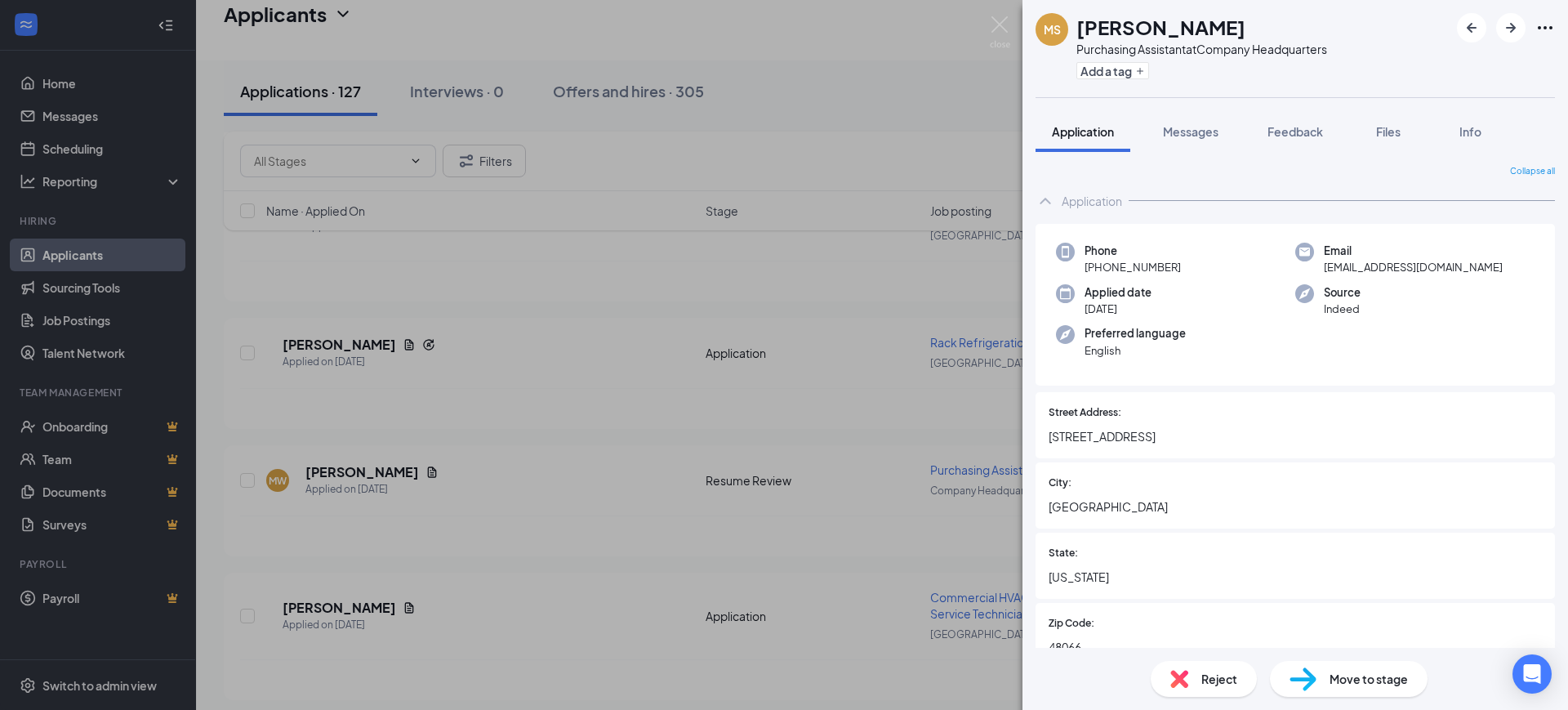
click at [769, 457] on div "MS Michael Sebastian Purchasing Assistant at Company Headquarters Add a tag App…" at bounding box center [784, 355] width 1568 height 710
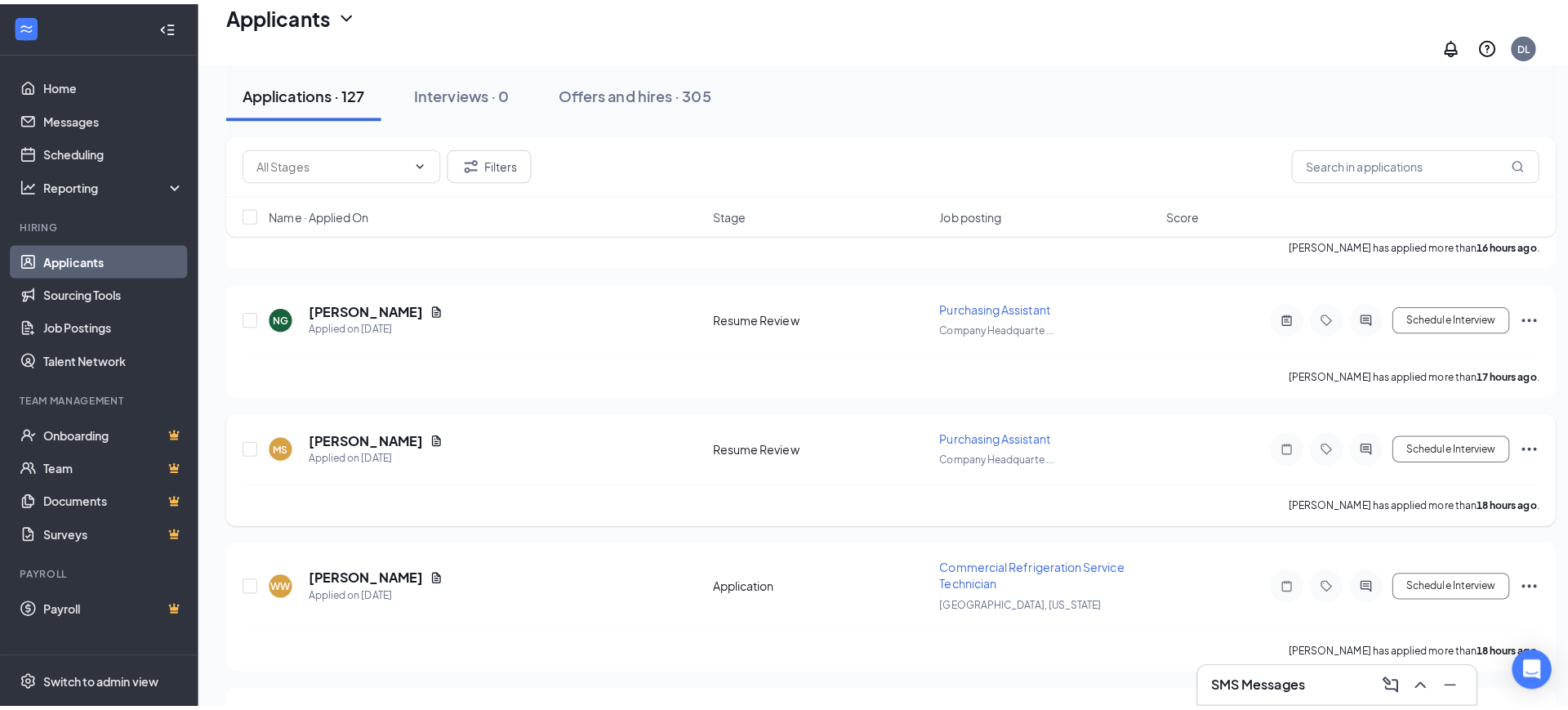
scroll to position [3676, 0]
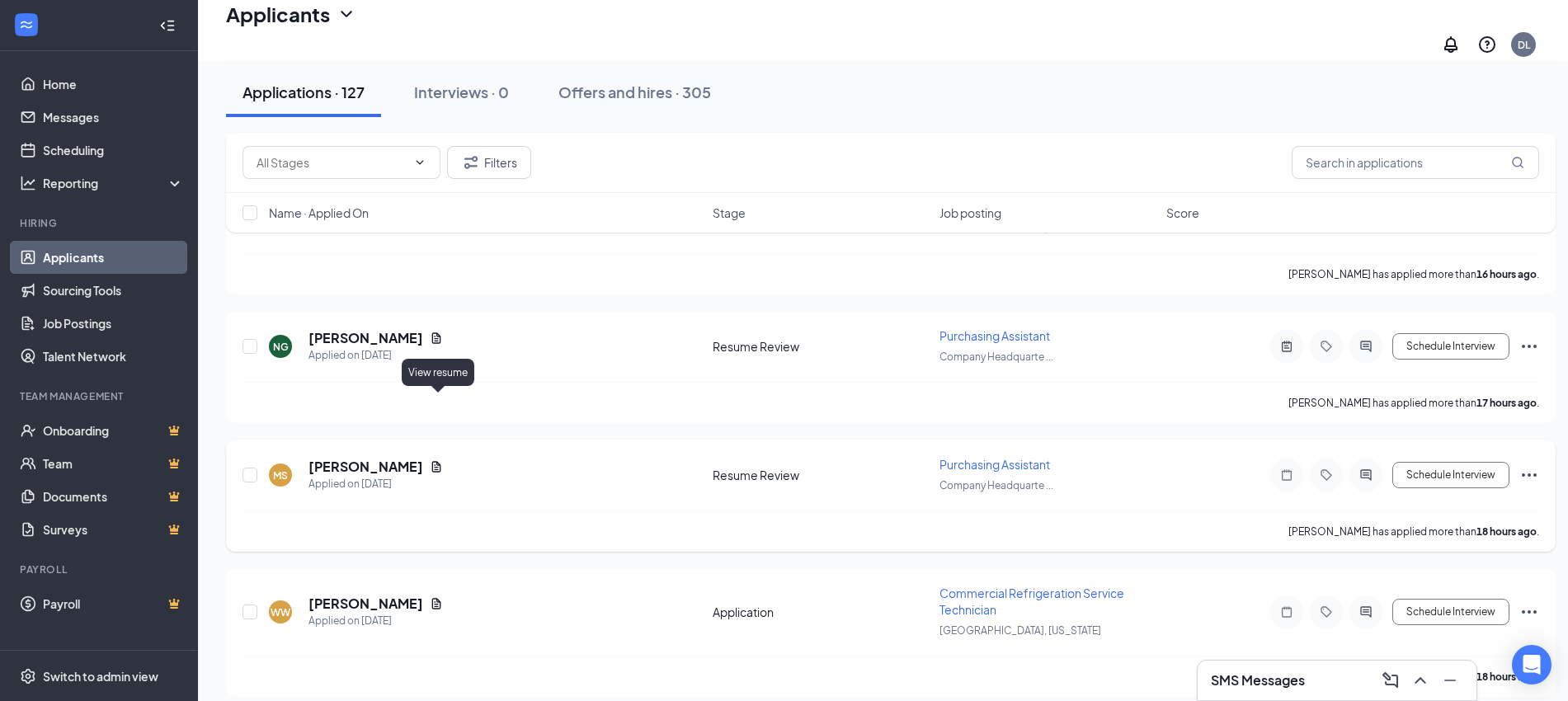
click at [437, 461] on icon "Document" at bounding box center [436, 466] width 9 height 11
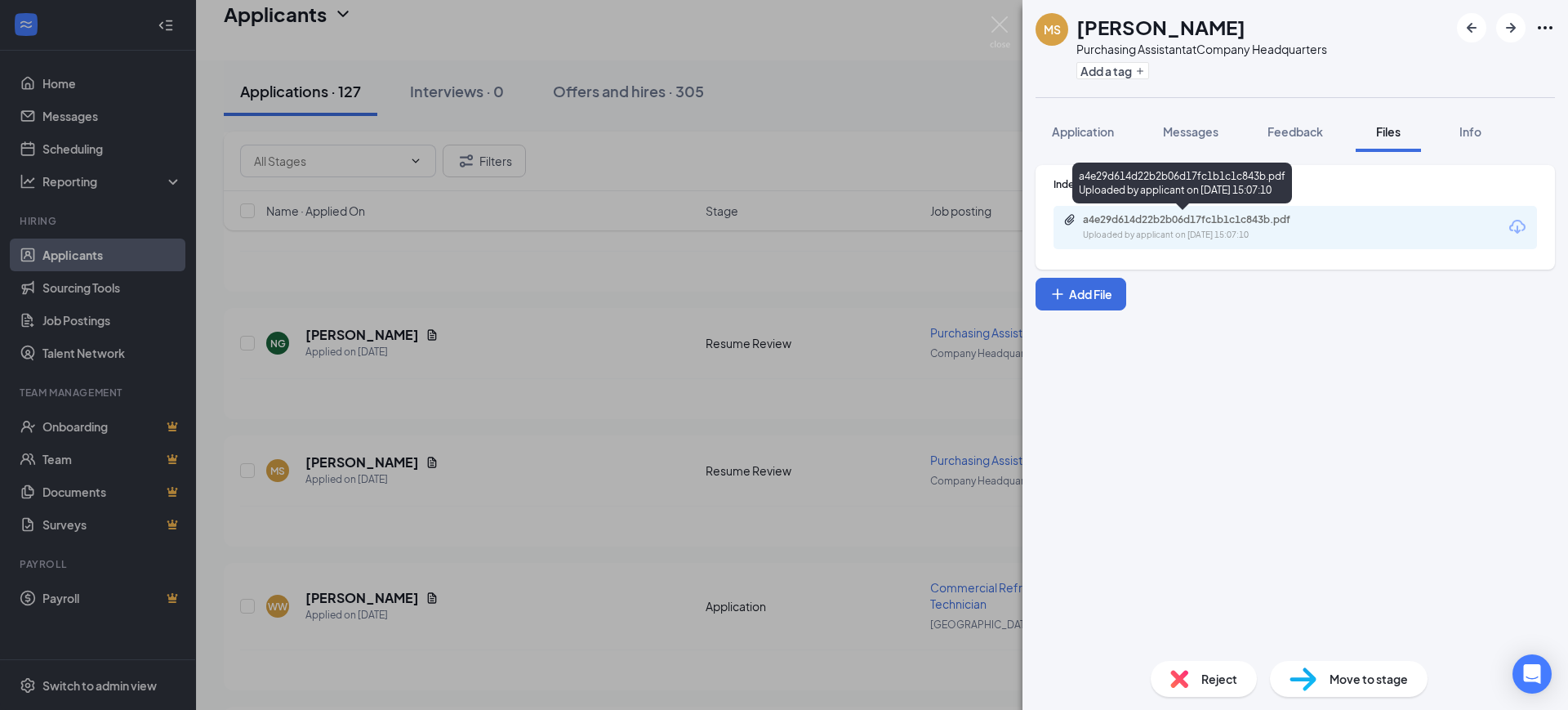
click at [1174, 223] on div "a4e29d614d22b2b06d17fc1b1c1c843b.pdf" at bounding box center [1197, 219] width 229 height 13
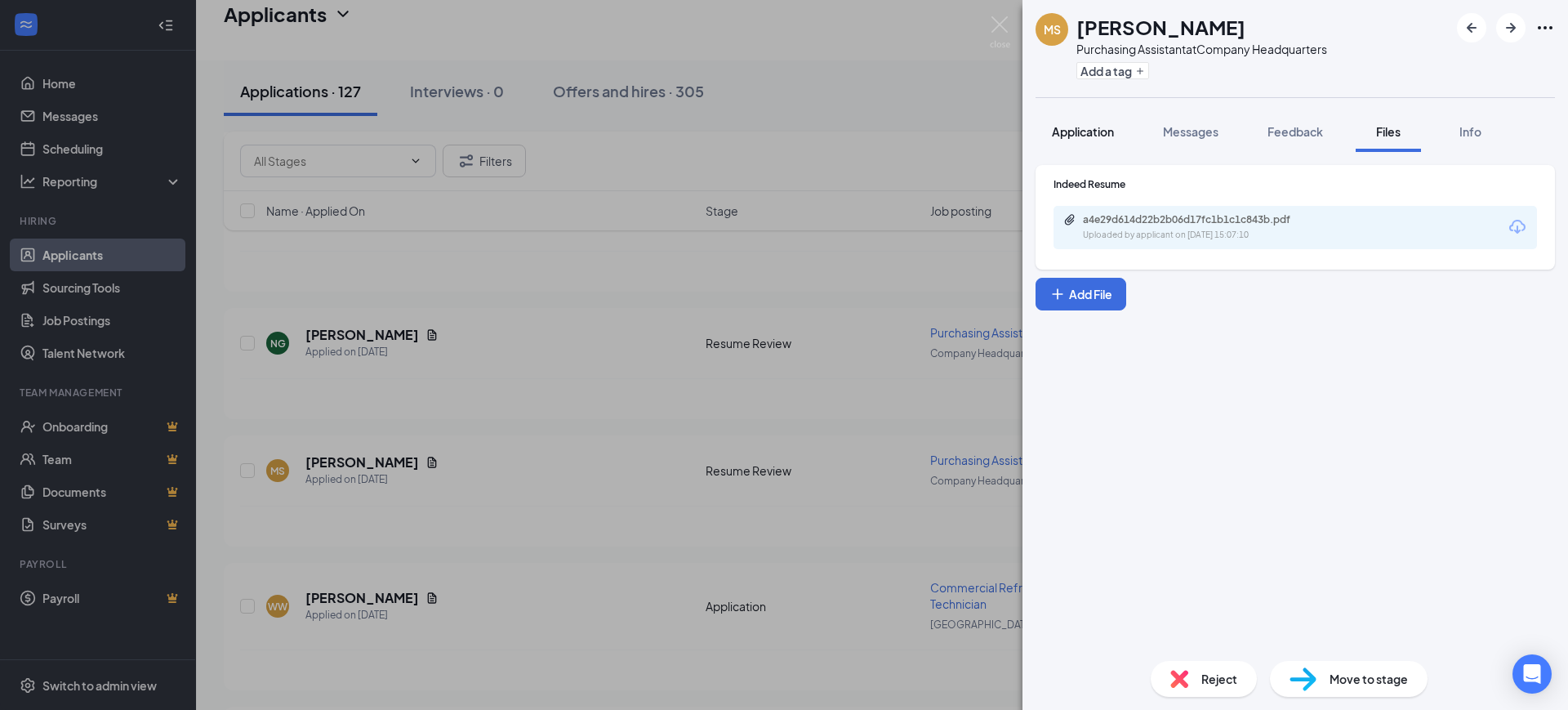
click at [1079, 133] on span "Application" at bounding box center [1082, 131] width 62 height 15
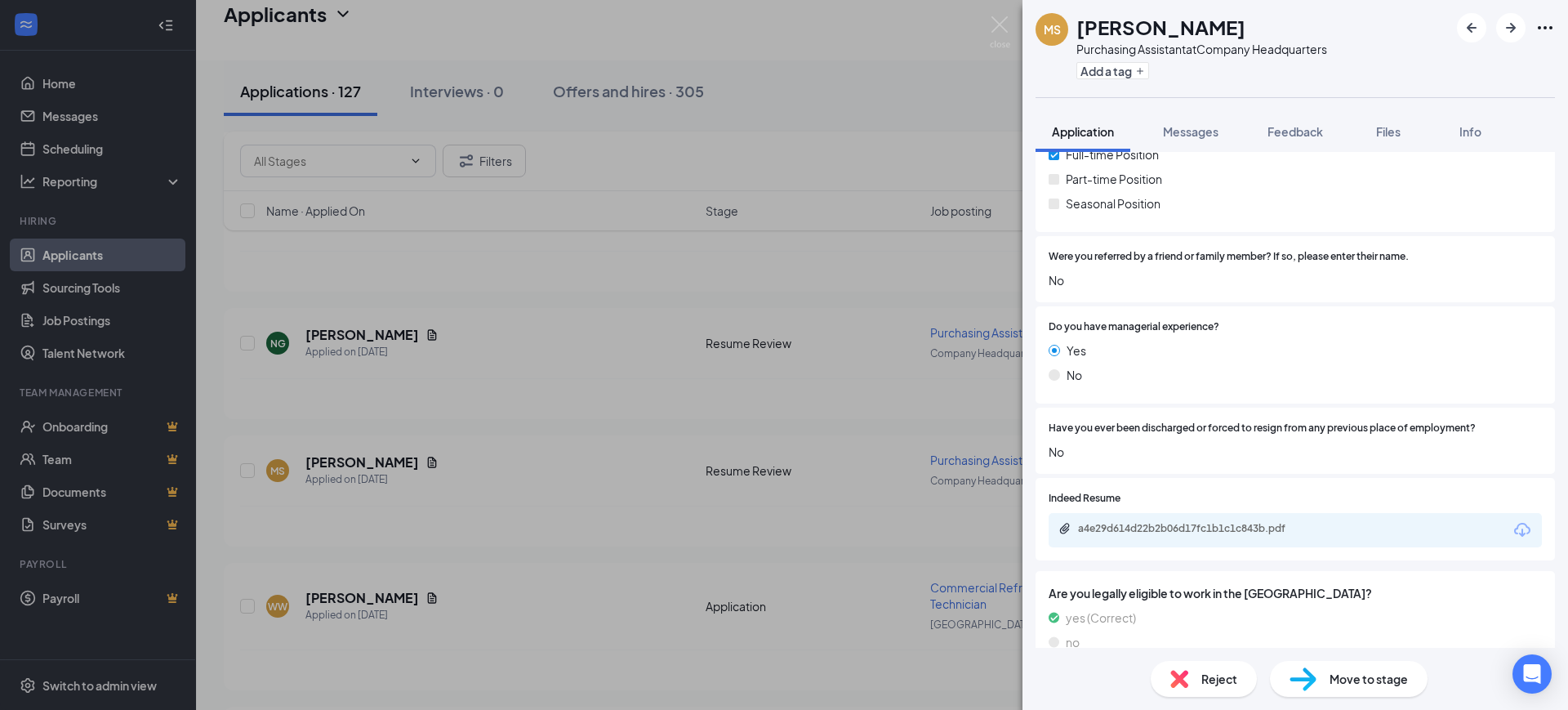
scroll to position [817, 0]
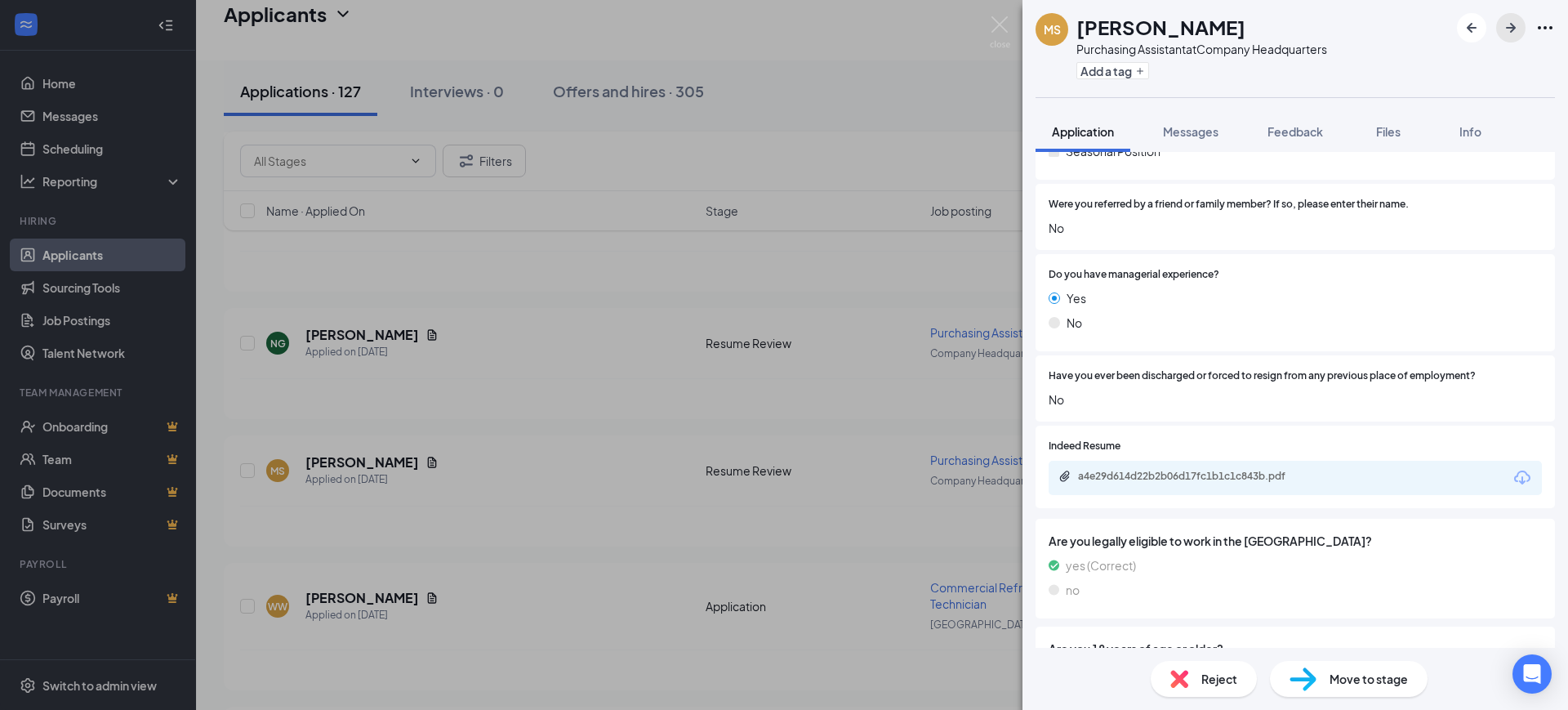
click at [1516, 27] on icon "ArrowRight" at bounding box center [1511, 28] width 20 height 20
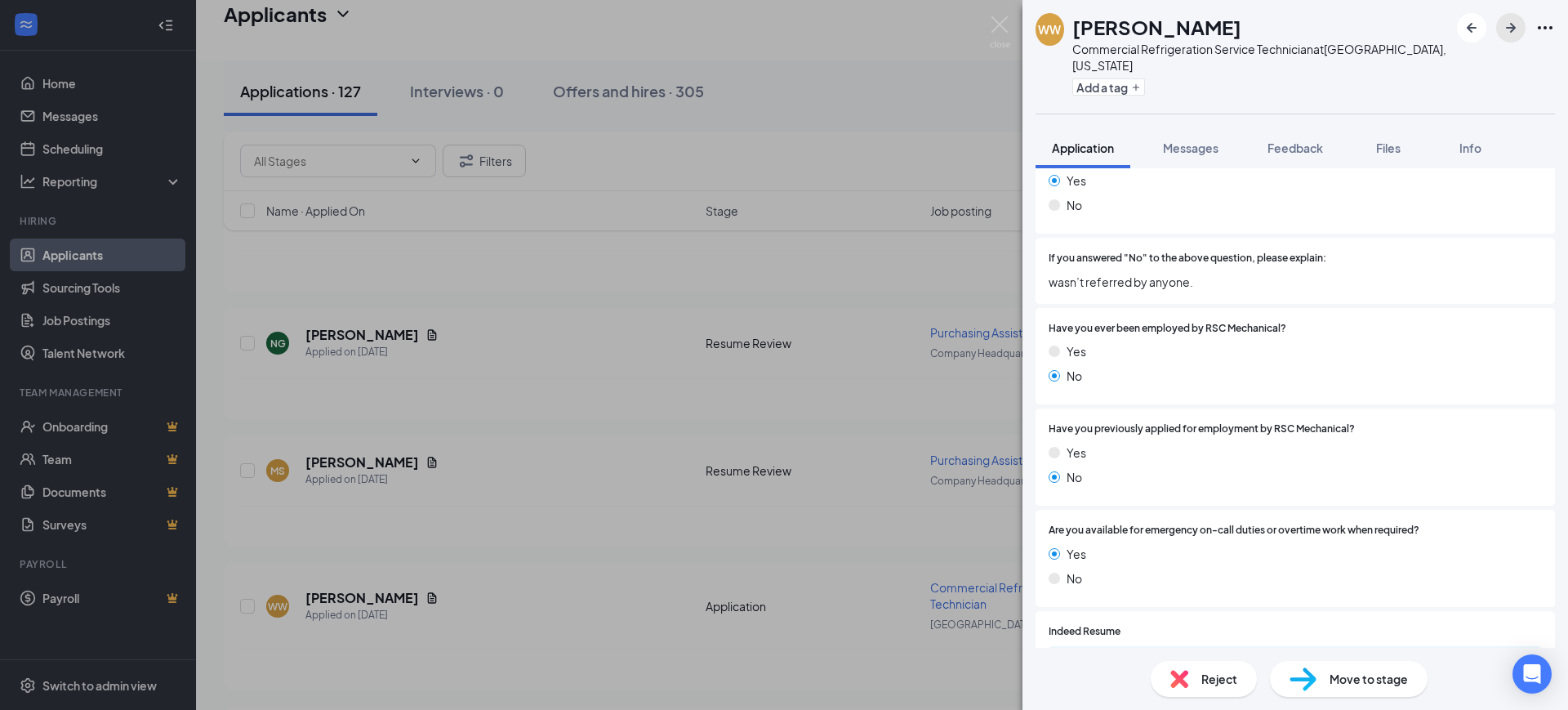
scroll to position [1226, 0]
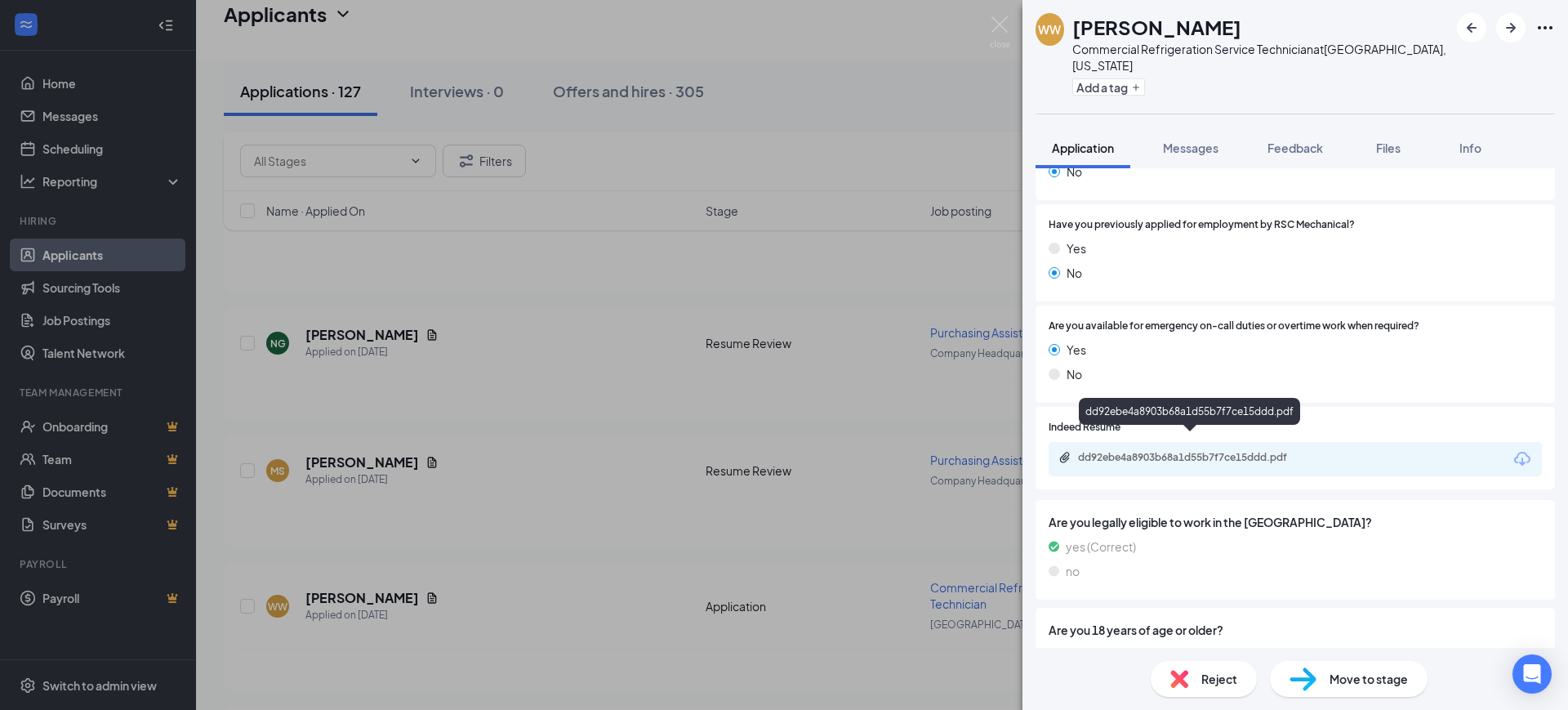
click at [1185, 451] on div "dd92ebe4a8903b68a1d55b7f7ce15ddd.pdf" at bounding box center [1193, 457] width 229 height 13
click at [1261, 127] on button "Feedback" at bounding box center [1294, 147] width 88 height 40
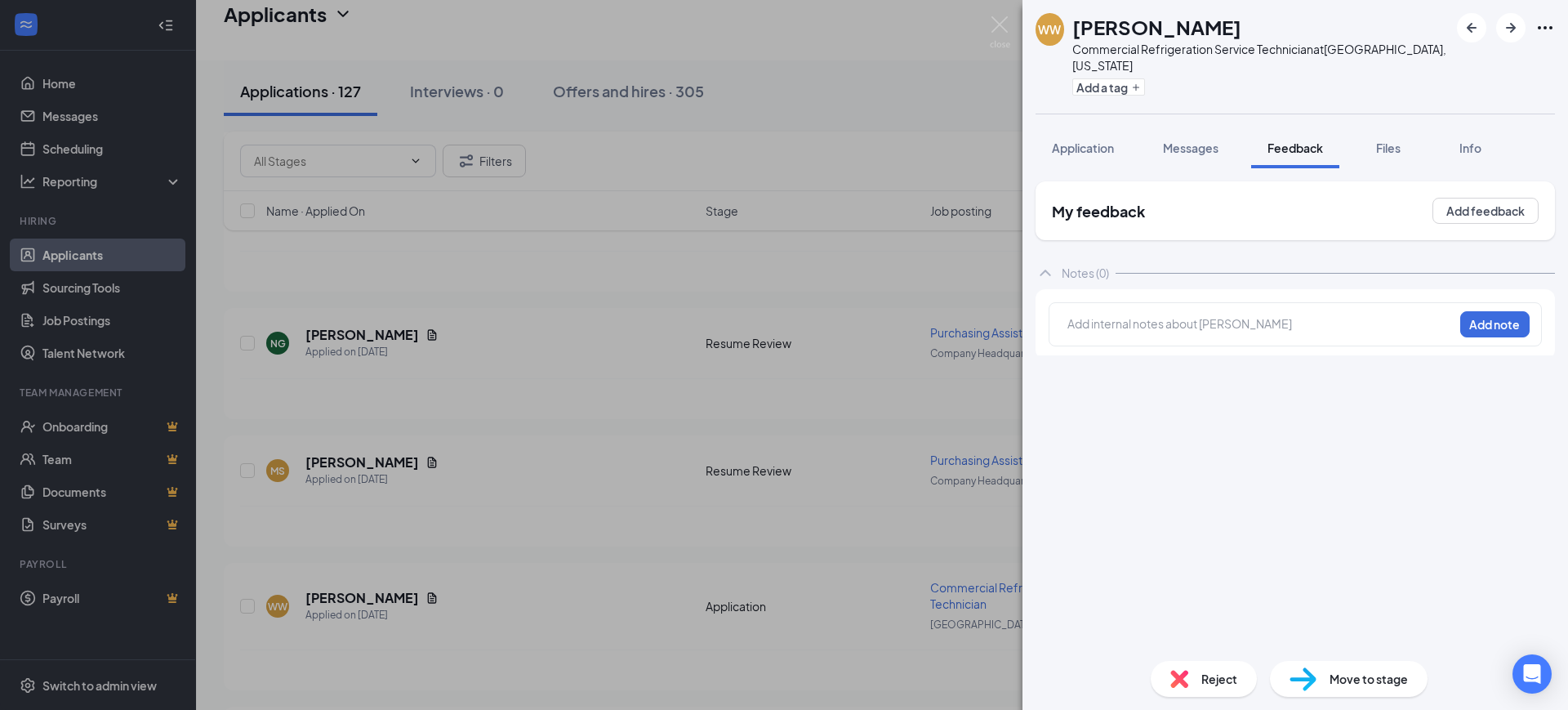
click at [1131, 316] on div at bounding box center [1261, 323] width 384 height 17
click at [1500, 312] on button "Add note" at bounding box center [1494, 324] width 69 height 27
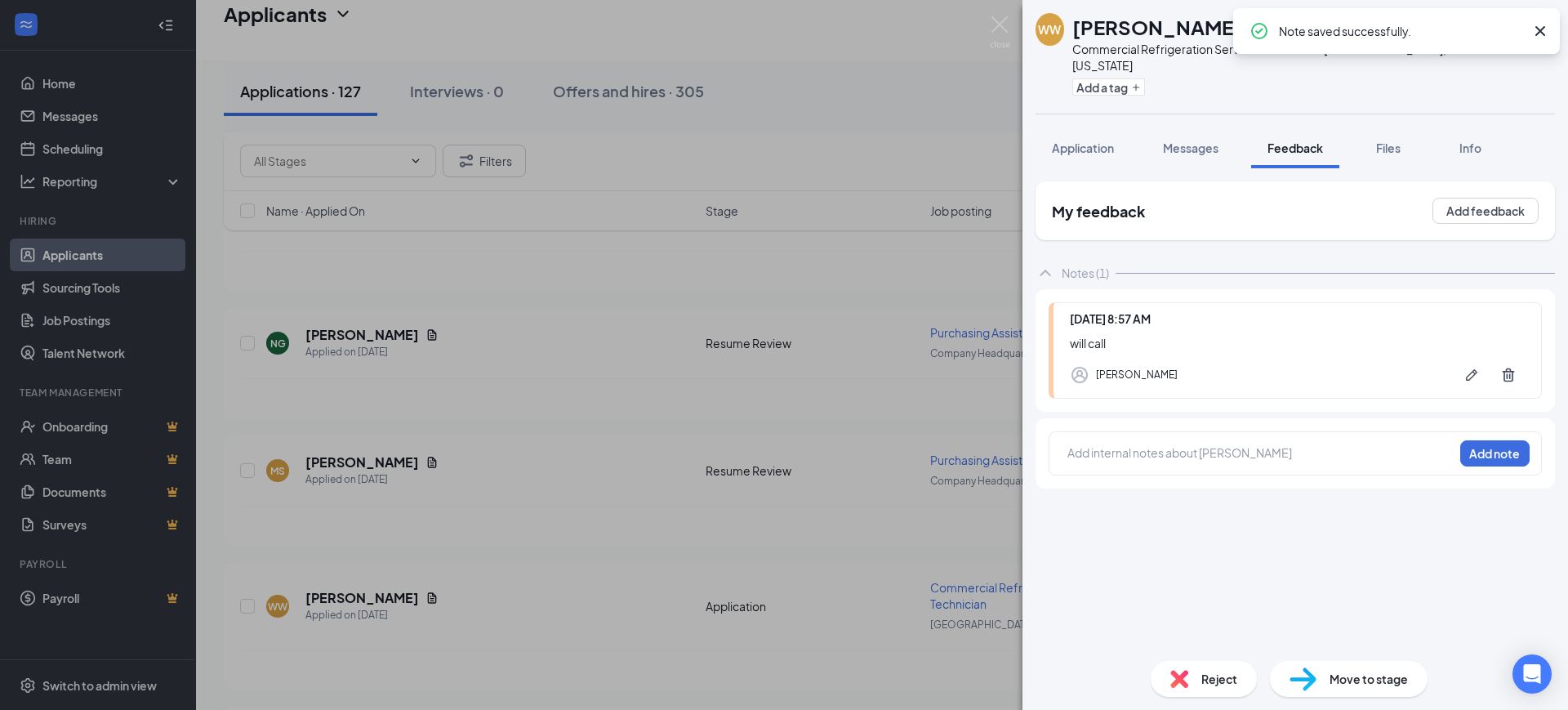
click at [1539, 38] on icon "Cross" at bounding box center [1540, 32] width 20 height 20
click at [1522, 27] on button "button" at bounding box center [1511, 28] width 30 height 30
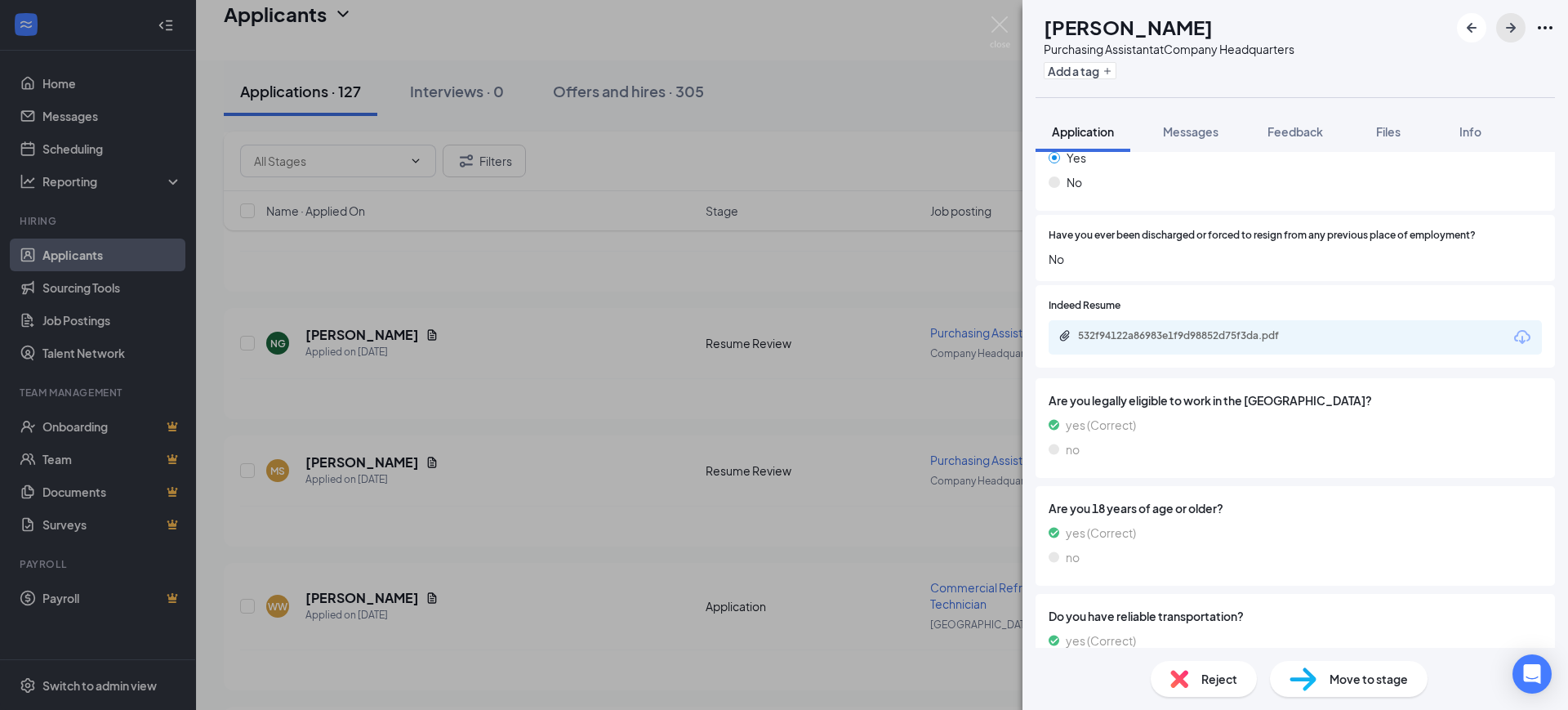
scroll to position [1022, 0]
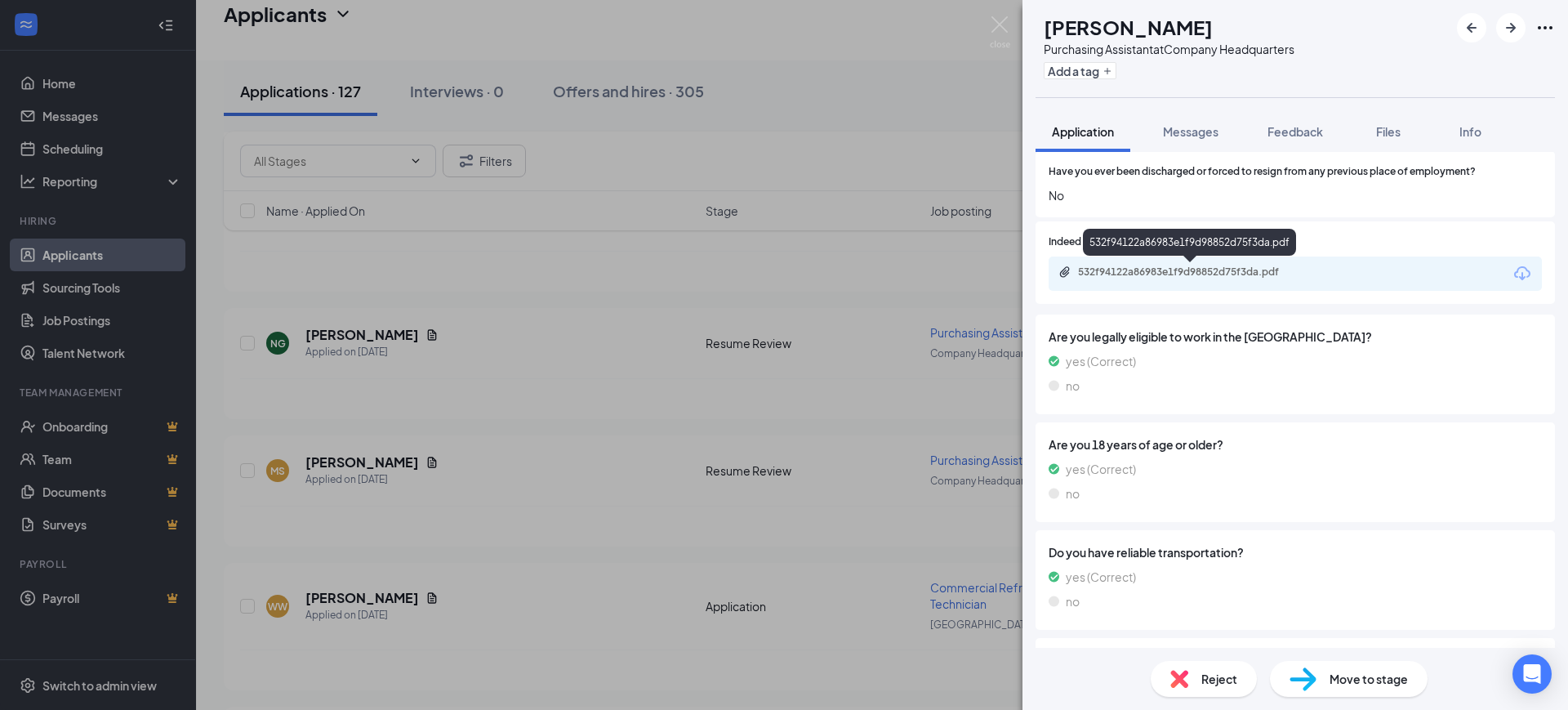
click at [1197, 254] on div "532f94122a86983e1f9d98852d75f3da.pdf" at bounding box center [1190, 242] width 213 height 27
click at [1193, 279] on div "532f94122a86983e1f9d98852d75f3da.pdf" at bounding box center [1191, 273] width 264 height 16
click at [1281, 126] on span "Feedback" at bounding box center [1295, 131] width 55 height 15
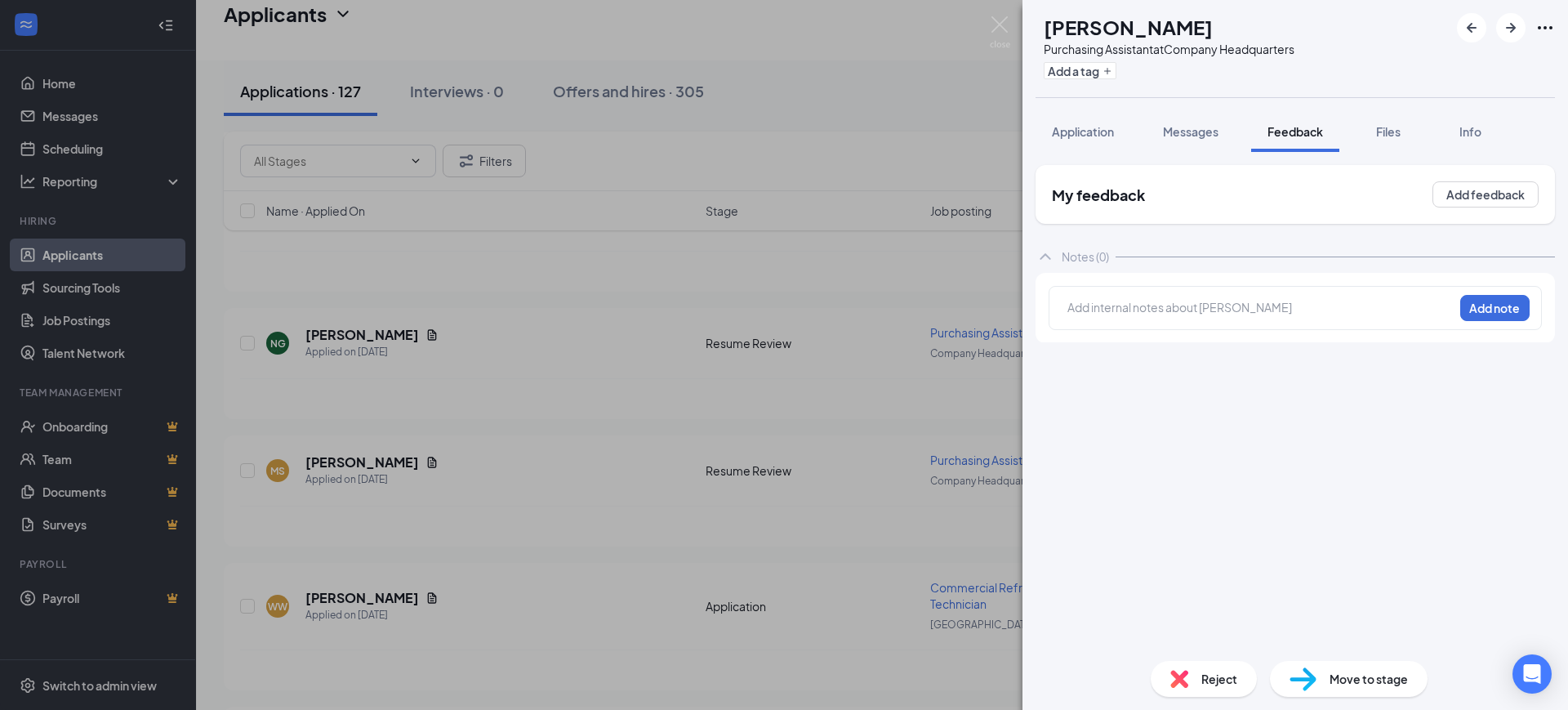
click at [1121, 307] on div at bounding box center [1261, 307] width 384 height 17
click at [1482, 308] on button "Add note" at bounding box center [1494, 308] width 69 height 27
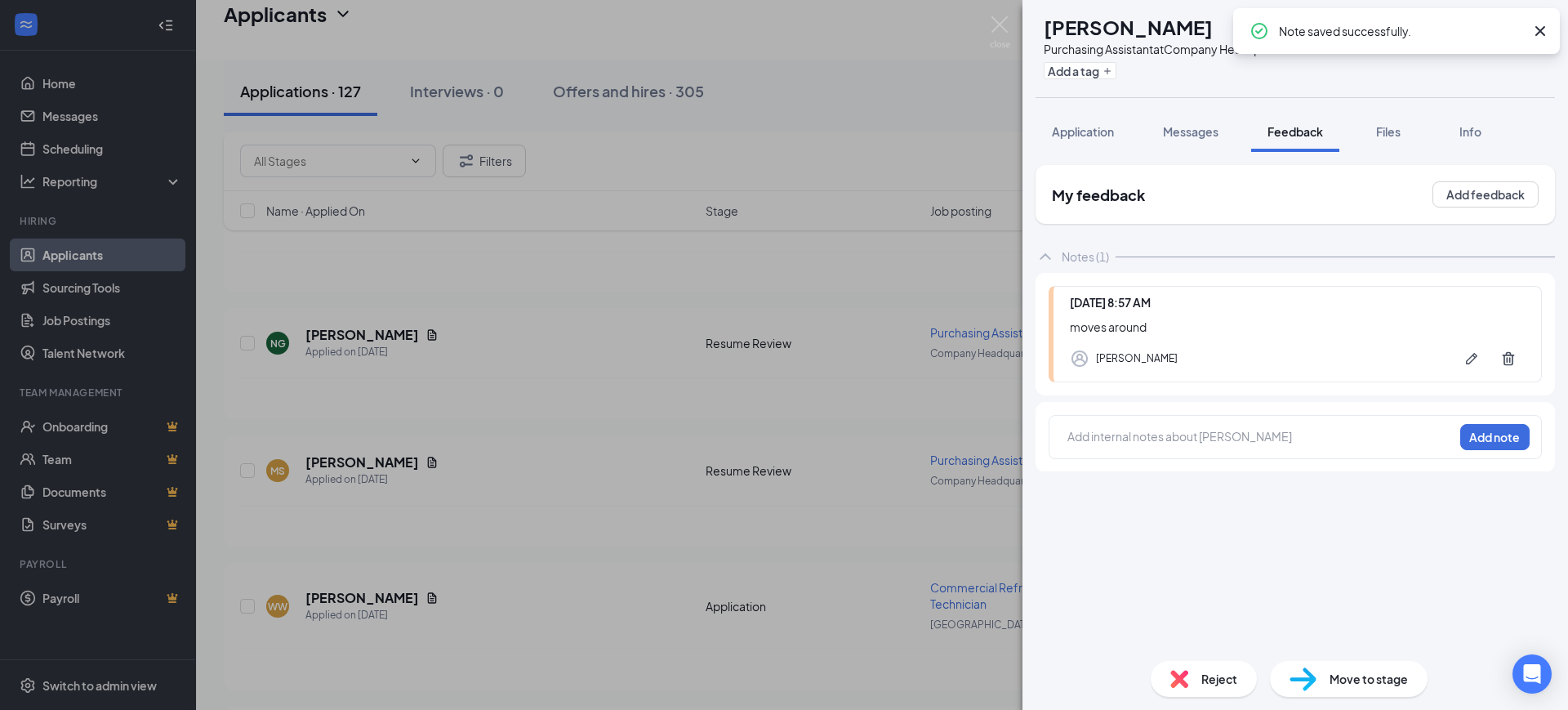
click at [1540, 27] on icon "Cross" at bounding box center [1540, 32] width 20 height 20
click at [1515, 28] on icon "ArrowRight" at bounding box center [1511, 28] width 10 height 10
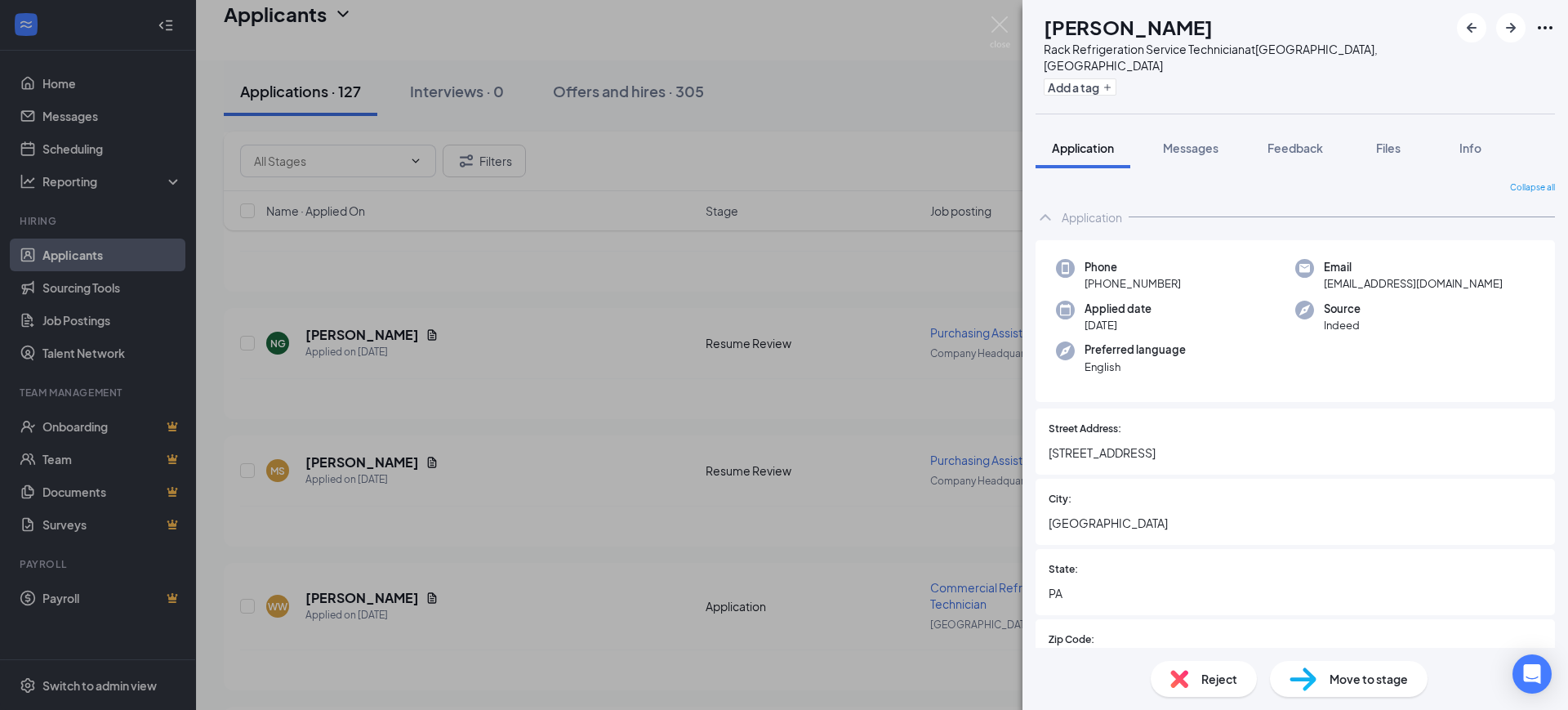
click at [770, 329] on div "AW Aaron Wise Rack Refrigeration Service Technician at Harrisburg, PA Add a tag…" at bounding box center [784, 355] width 1568 height 710
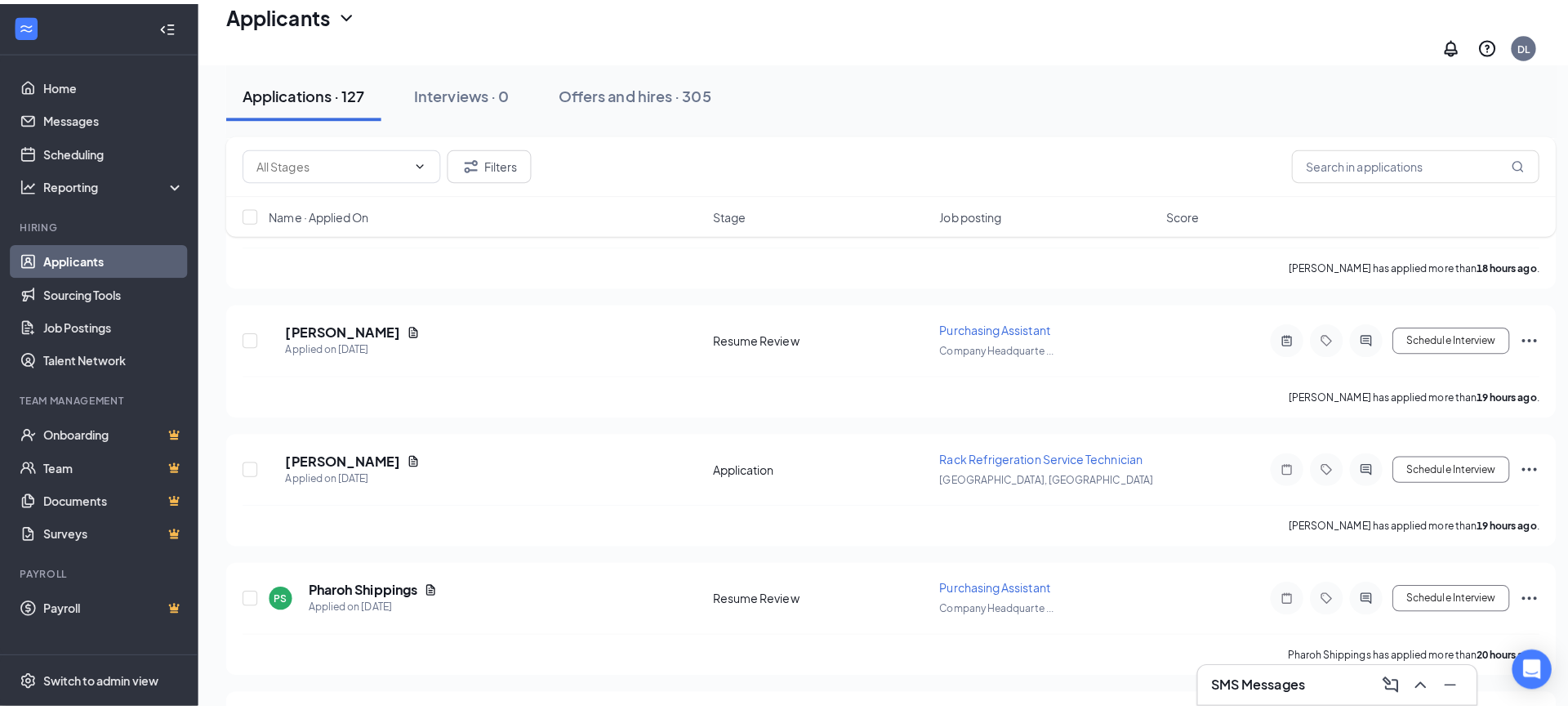
scroll to position [4290, 0]
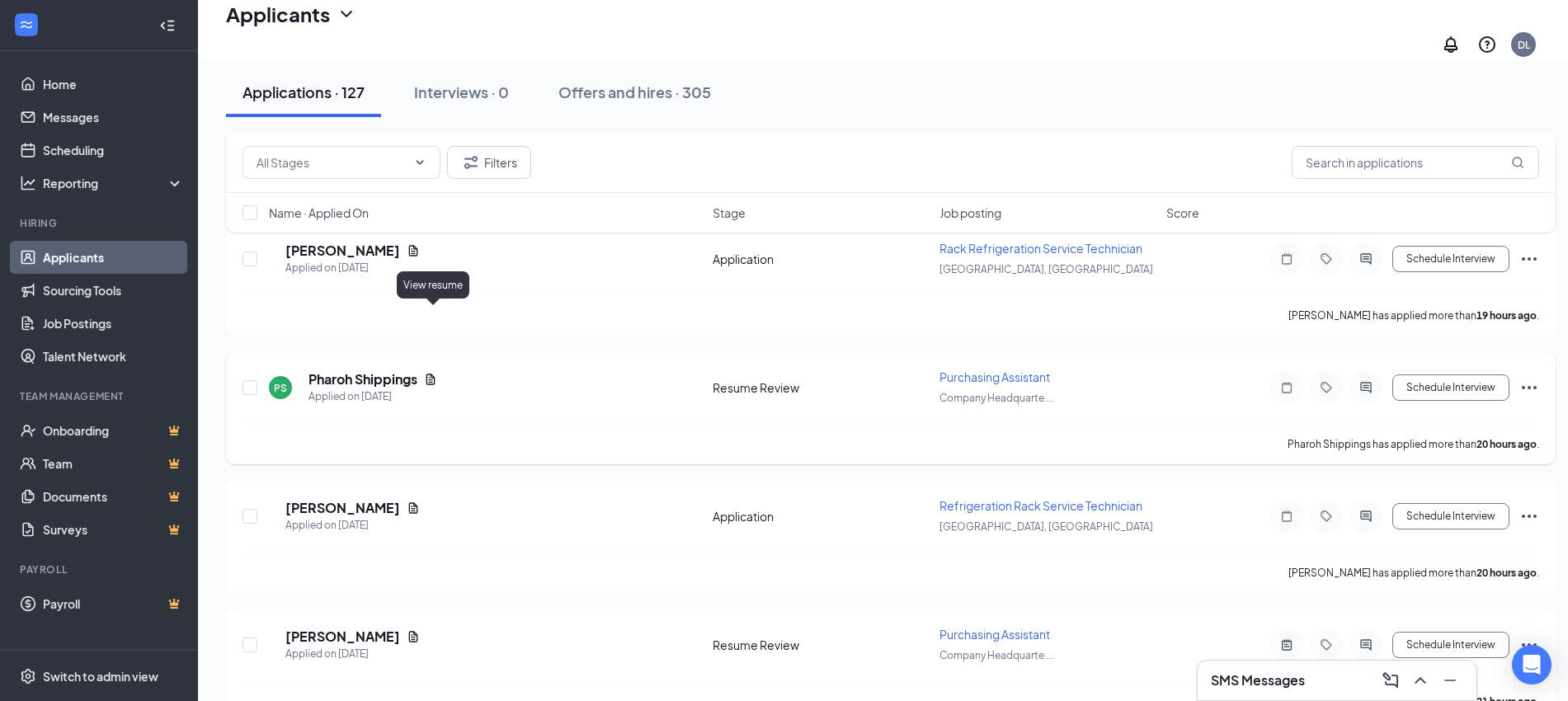
click at [435, 373] on icon "Document" at bounding box center [430, 379] width 13 height 13
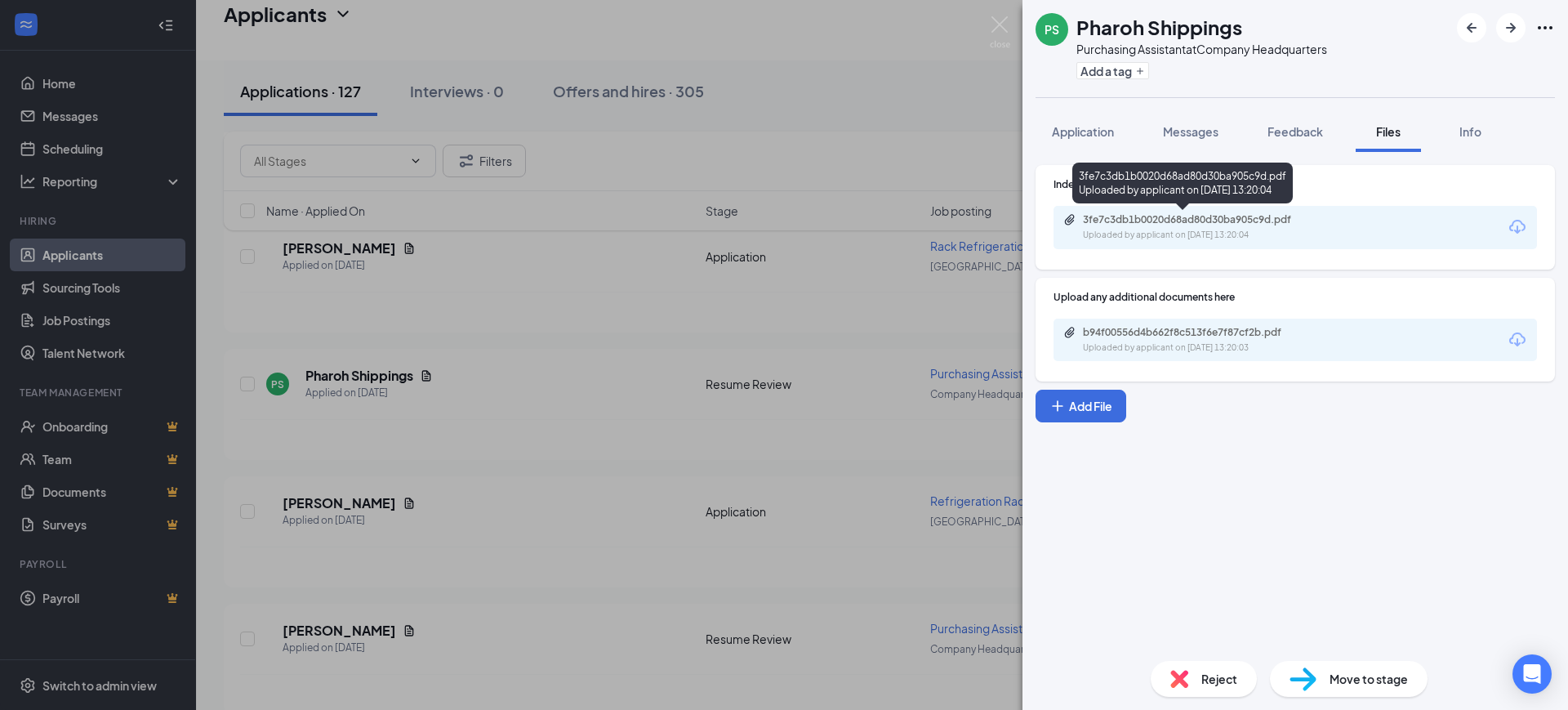
click at [1110, 235] on div "Uploaded by applicant on Sep 15, 2025 at 13:20:04" at bounding box center [1205, 235] width 245 height 13
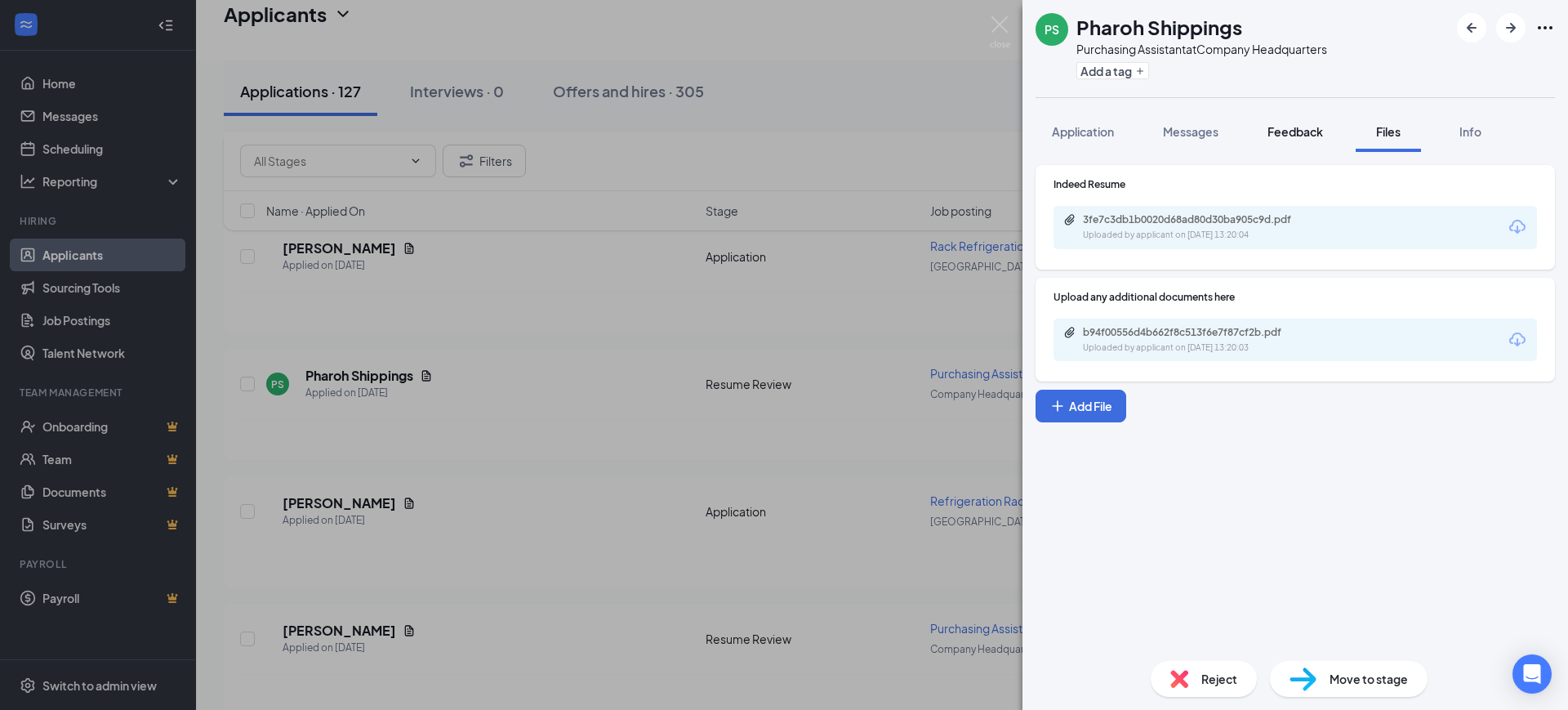
click at [1300, 139] on div "Feedback" at bounding box center [1295, 131] width 55 height 17
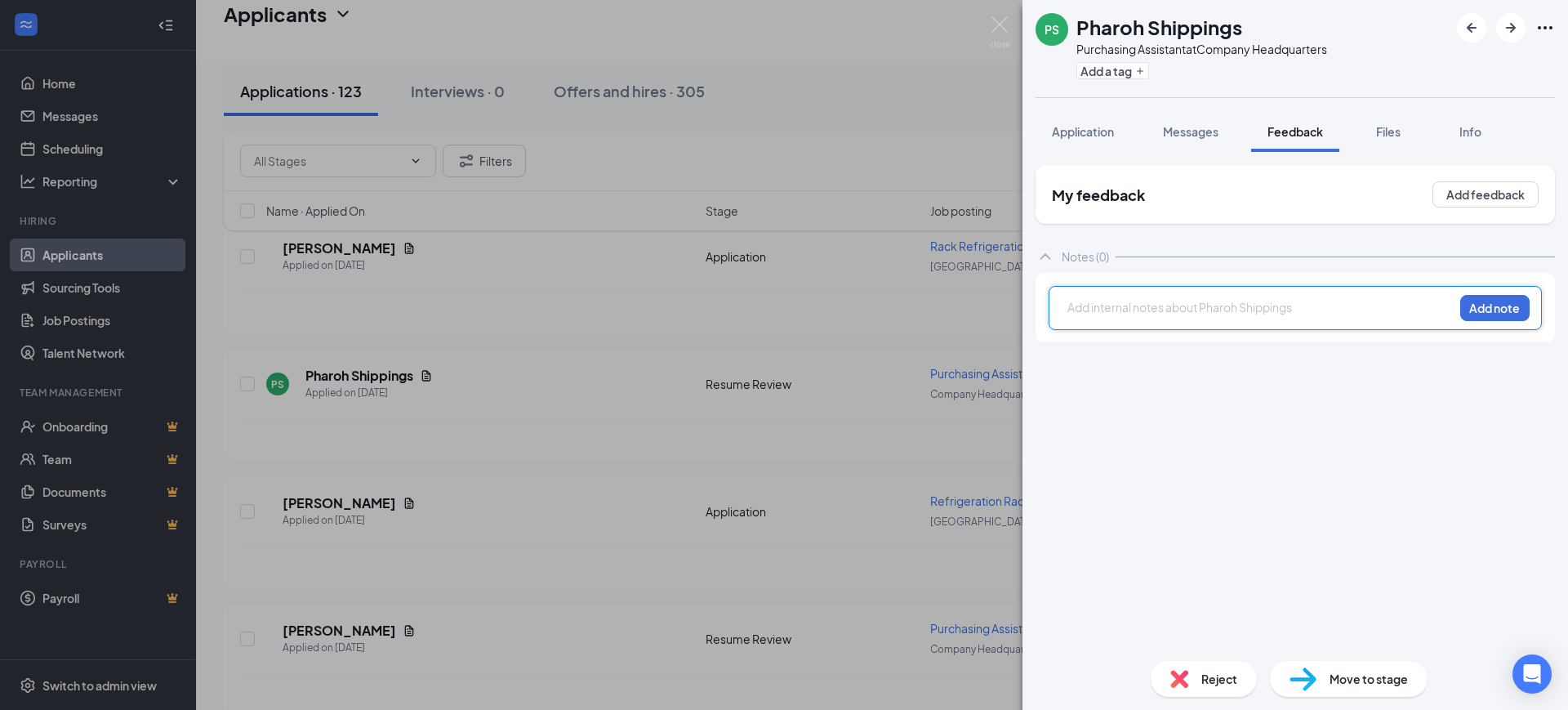
click at [1135, 312] on div at bounding box center [1261, 307] width 384 height 17
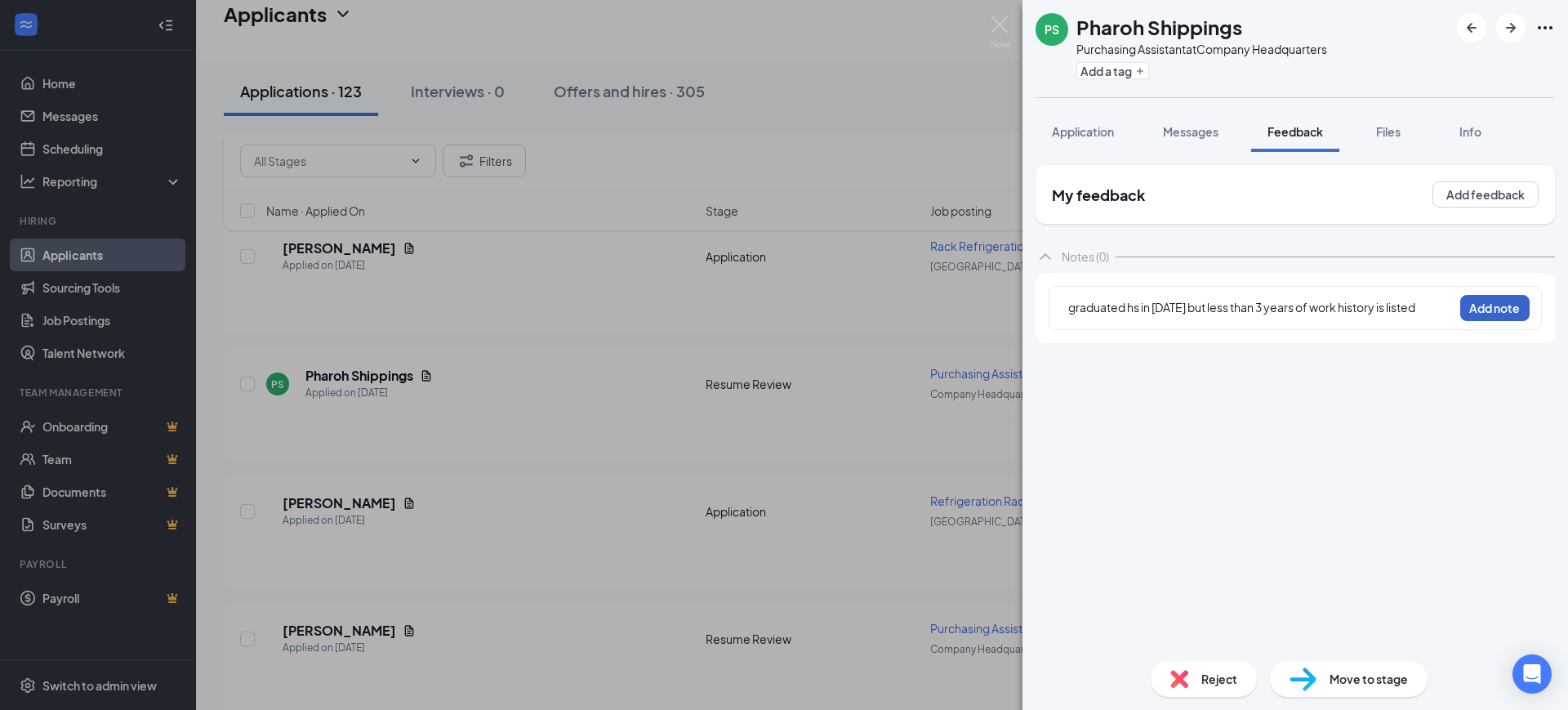
click at [1493, 308] on button "Add note" at bounding box center [1494, 308] width 69 height 27
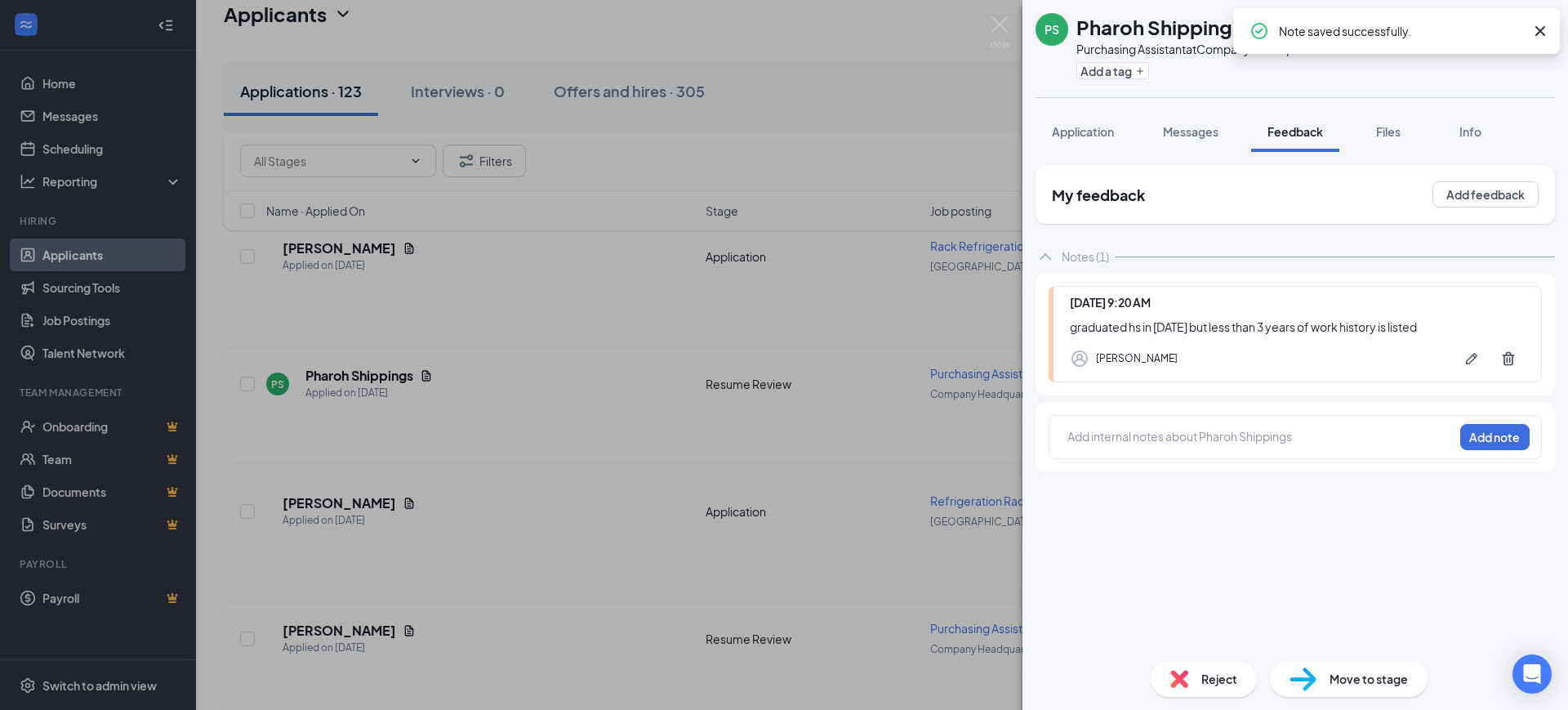
click at [1539, 34] on icon "Cross" at bounding box center [1540, 32] width 20 height 20
click at [1517, 28] on icon "ArrowRight" at bounding box center [1511, 28] width 20 height 20
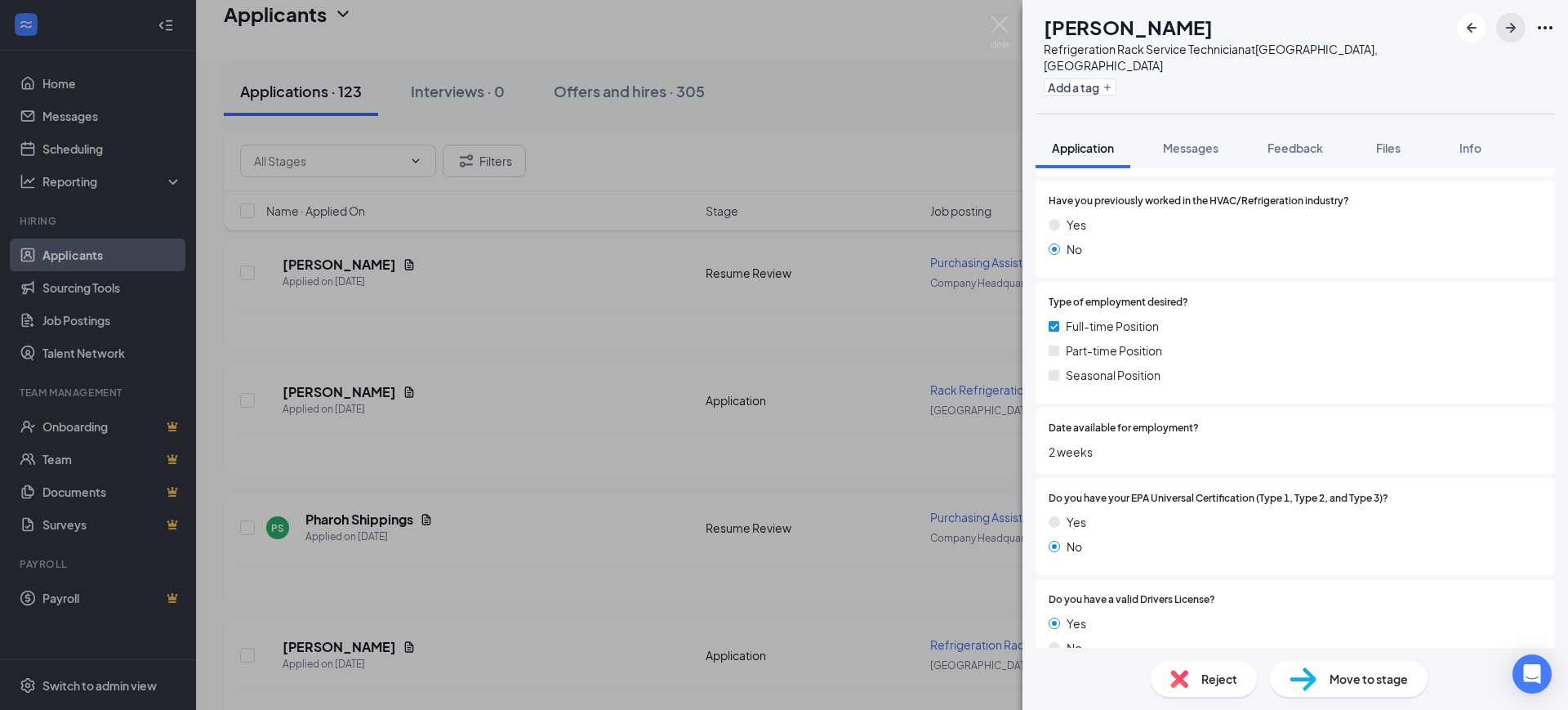
scroll to position [612, 0]
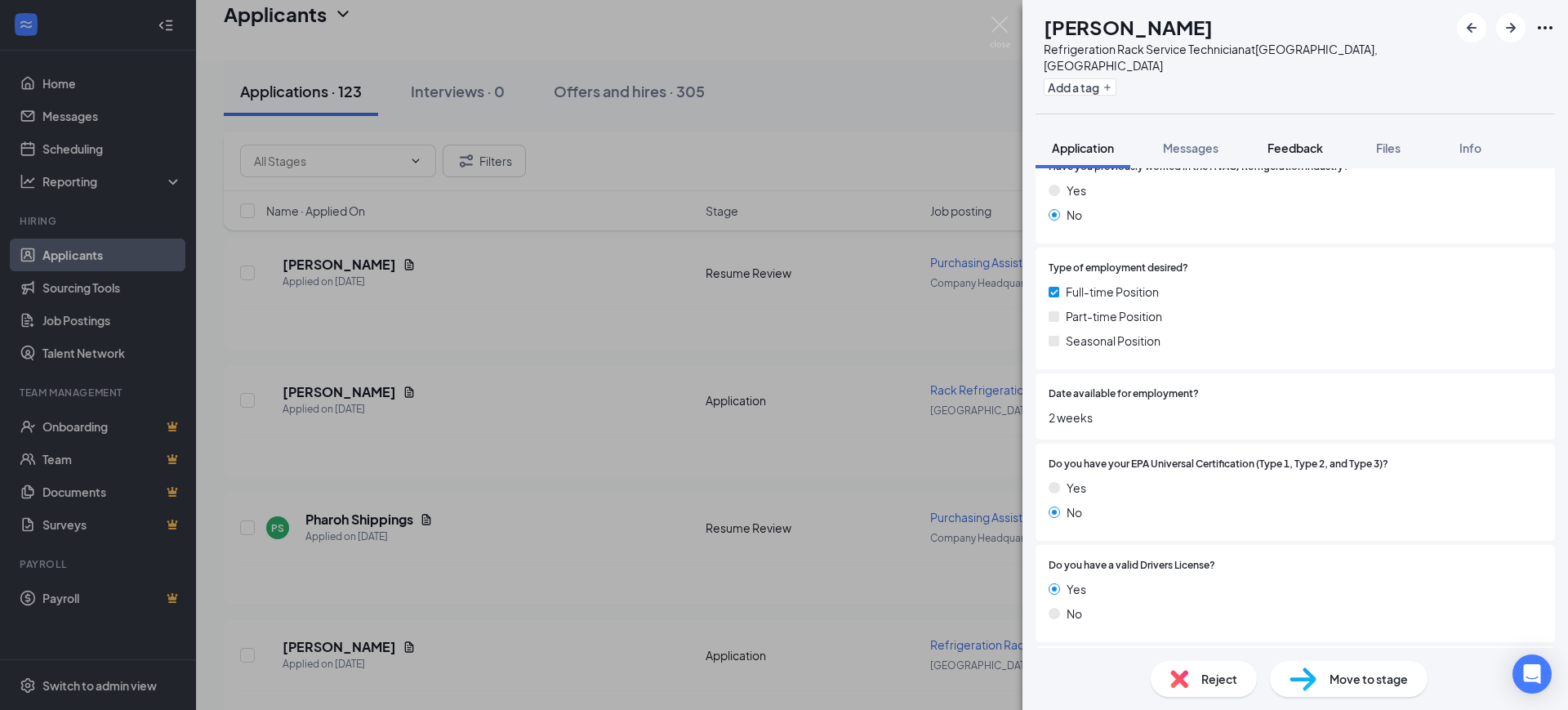
click at [1316, 141] on span "Feedback" at bounding box center [1295, 148] width 55 height 15
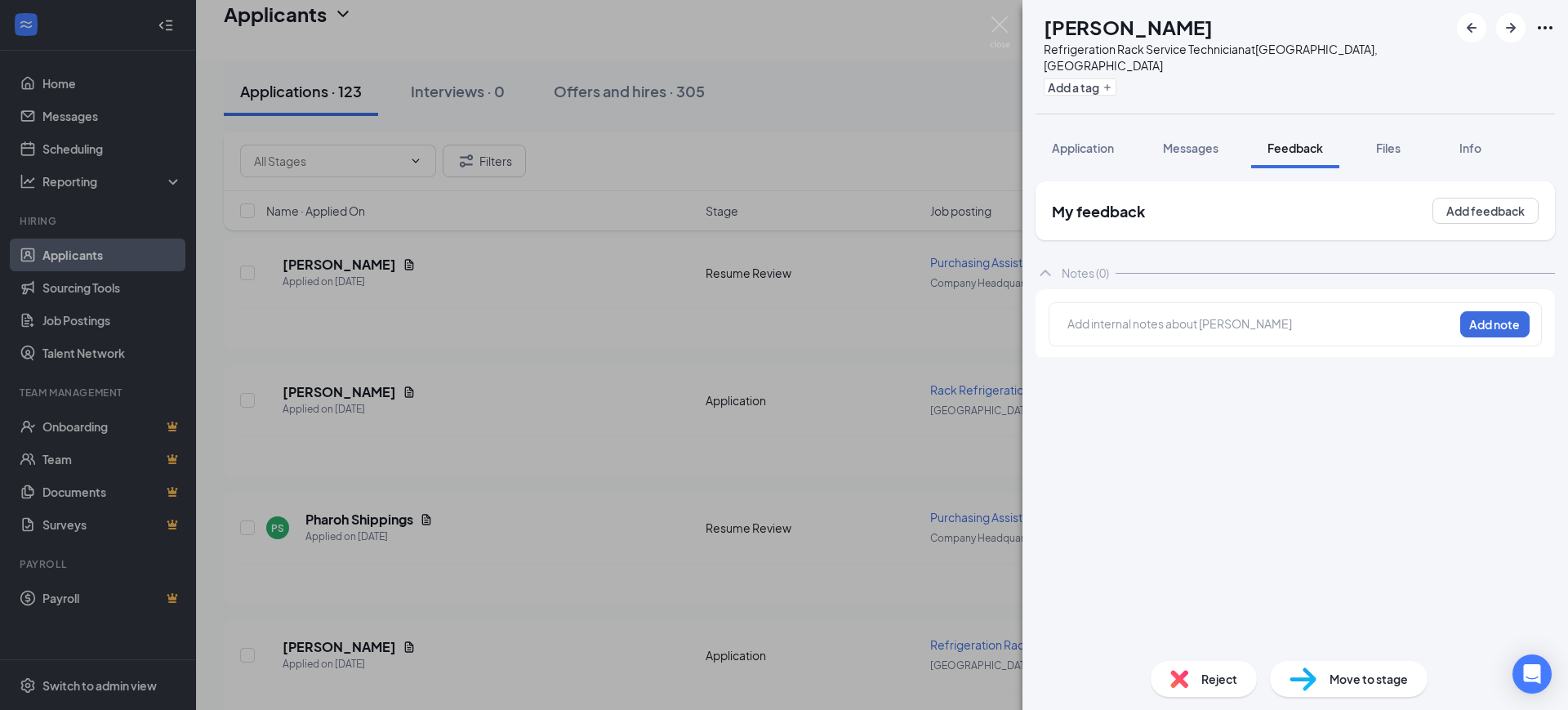
click at [1133, 317] on div at bounding box center [1261, 326] width 384 height 22
click at [1522, 312] on button "Add note" at bounding box center [1494, 324] width 69 height 27
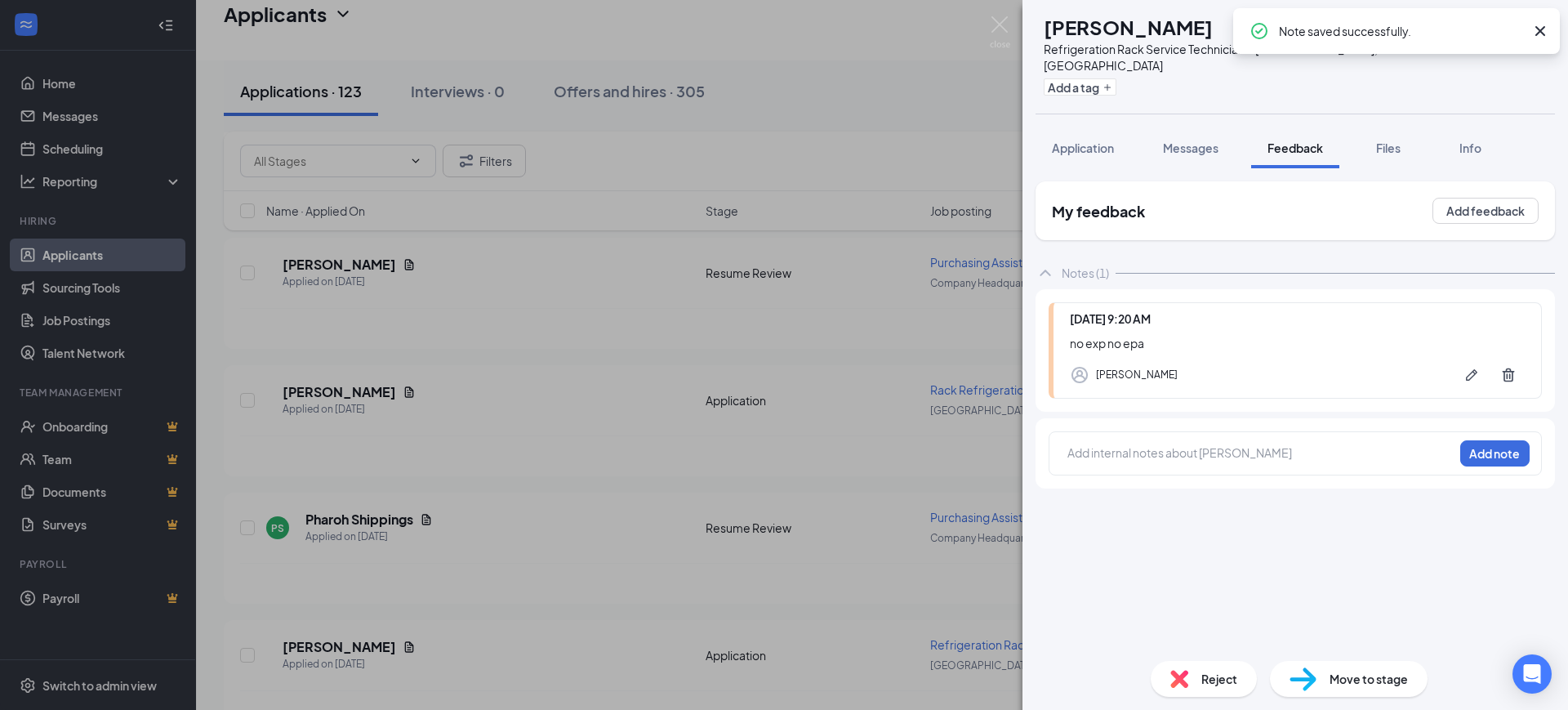
click at [1544, 23] on icon "Cross" at bounding box center [1540, 32] width 20 height 20
click at [1511, 28] on icon "ArrowRight" at bounding box center [1511, 28] width 10 height 10
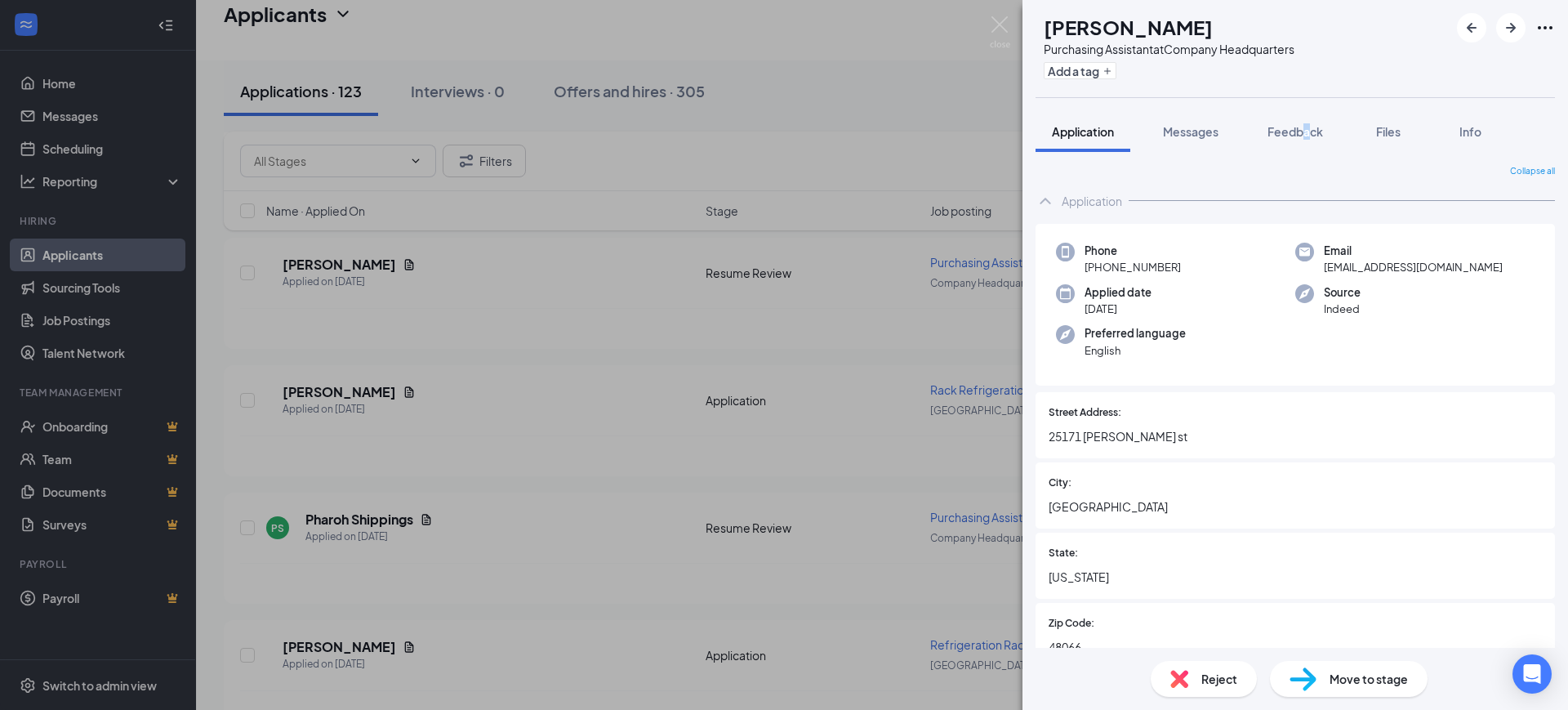
click at [1309, 108] on div "AP Anlena Phankhamchit Purchasing Assistant at Company Headquarters Add a tag A…" at bounding box center [1294, 355] width 545 height 710
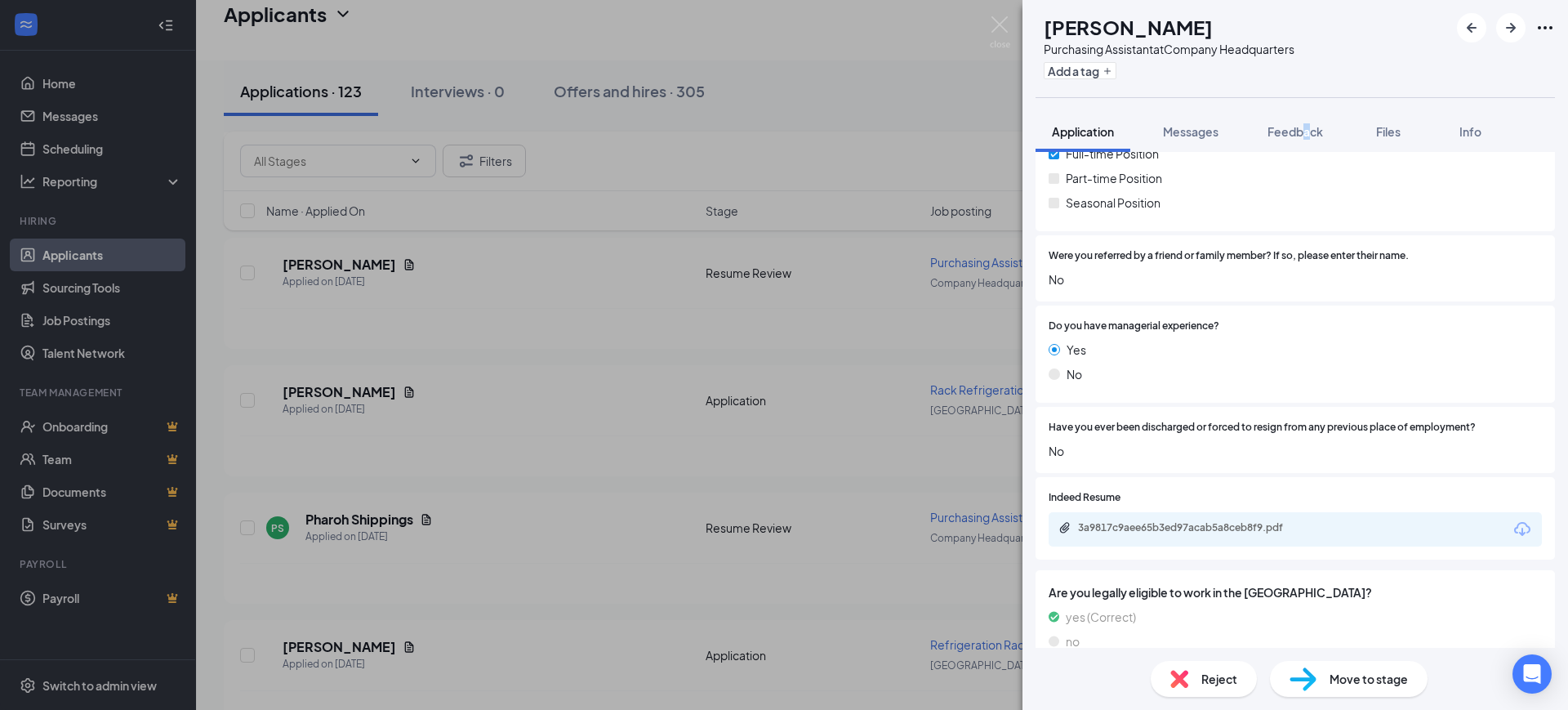
scroll to position [817, 0]
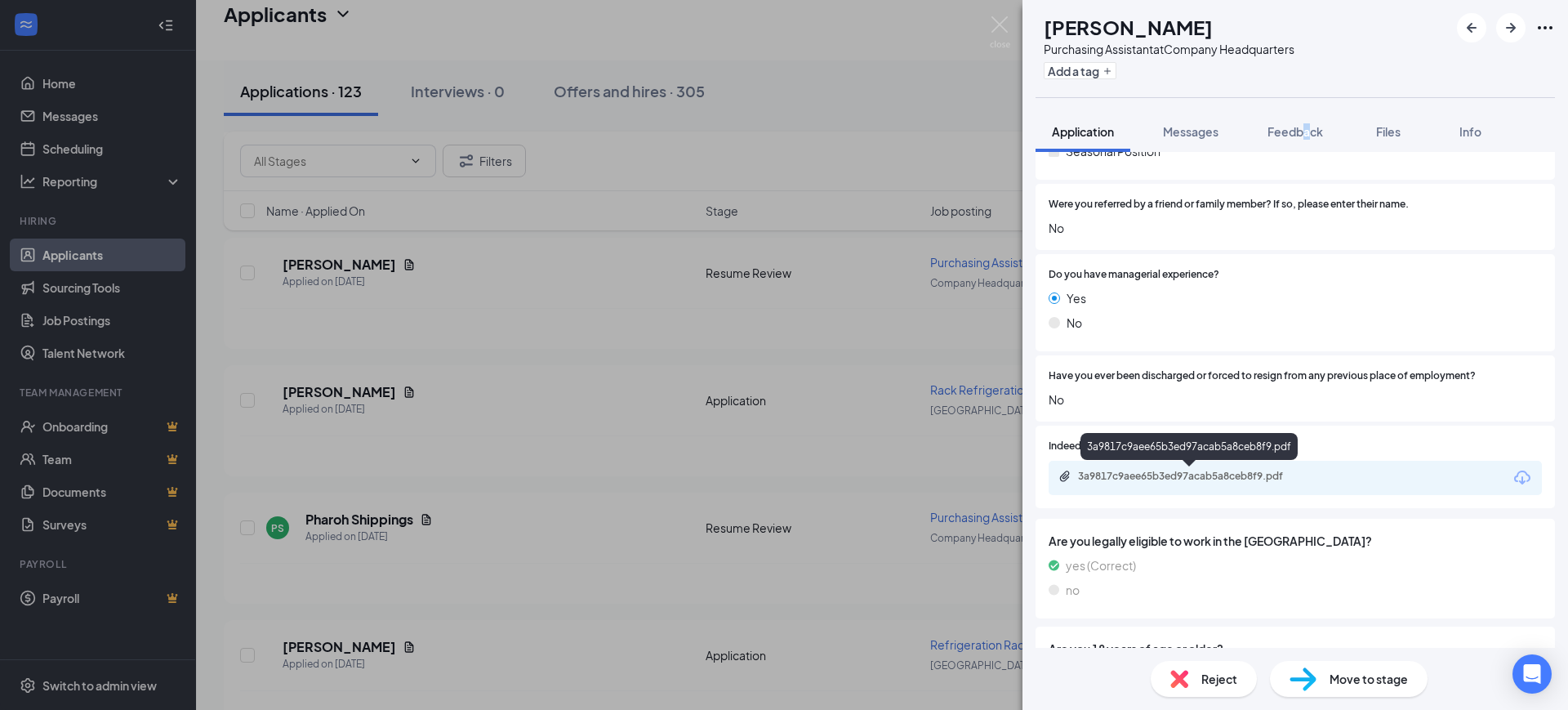
click at [1211, 476] on div "3a9817c9aee65b3ed97acab5a8ceb8f9.pdf" at bounding box center [1193, 475] width 229 height 13
click at [1294, 133] on span "Feedback" at bounding box center [1295, 131] width 55 height 15
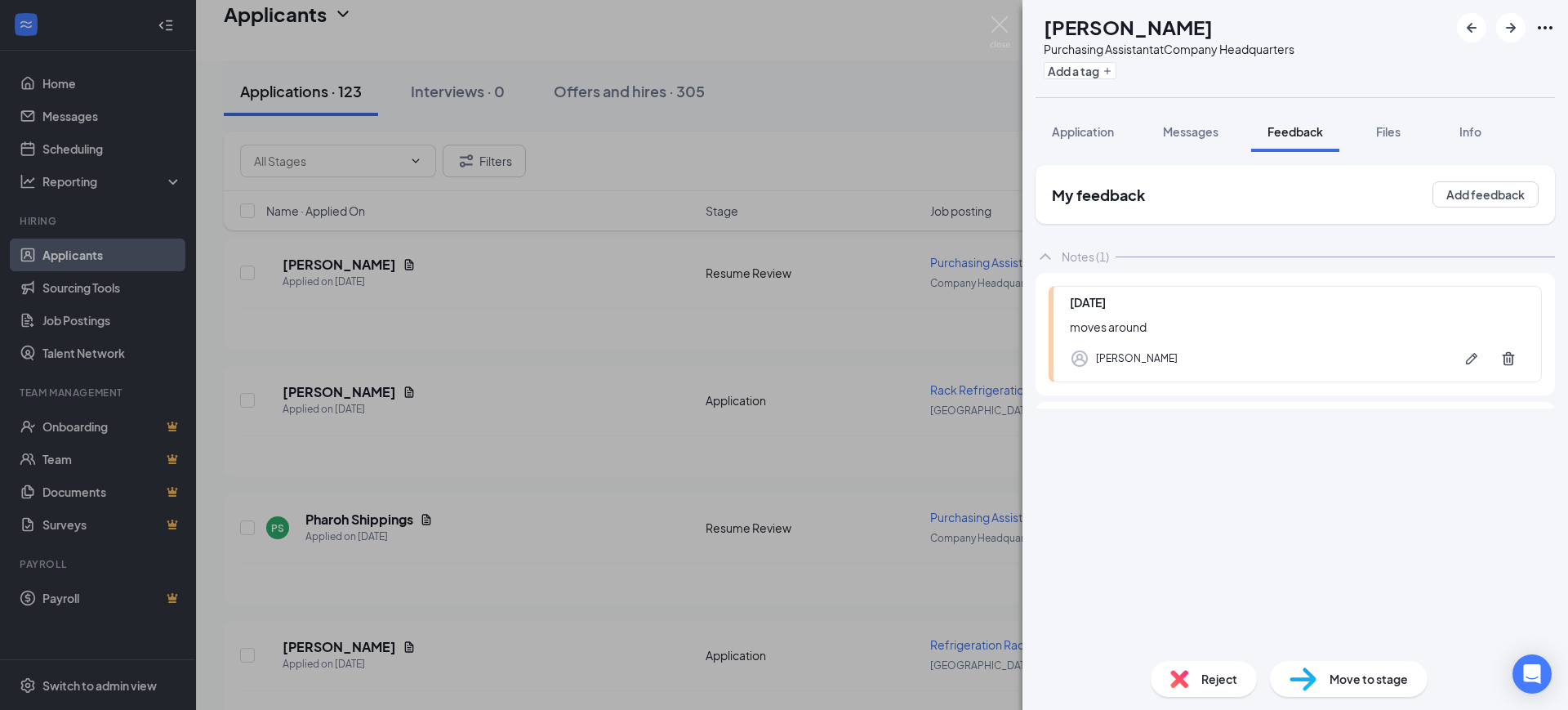
click at [1096, 318] on div "Sep 15 moves around Diamond Lindsey" at bounding box center [1295, 334] width 493 height 97
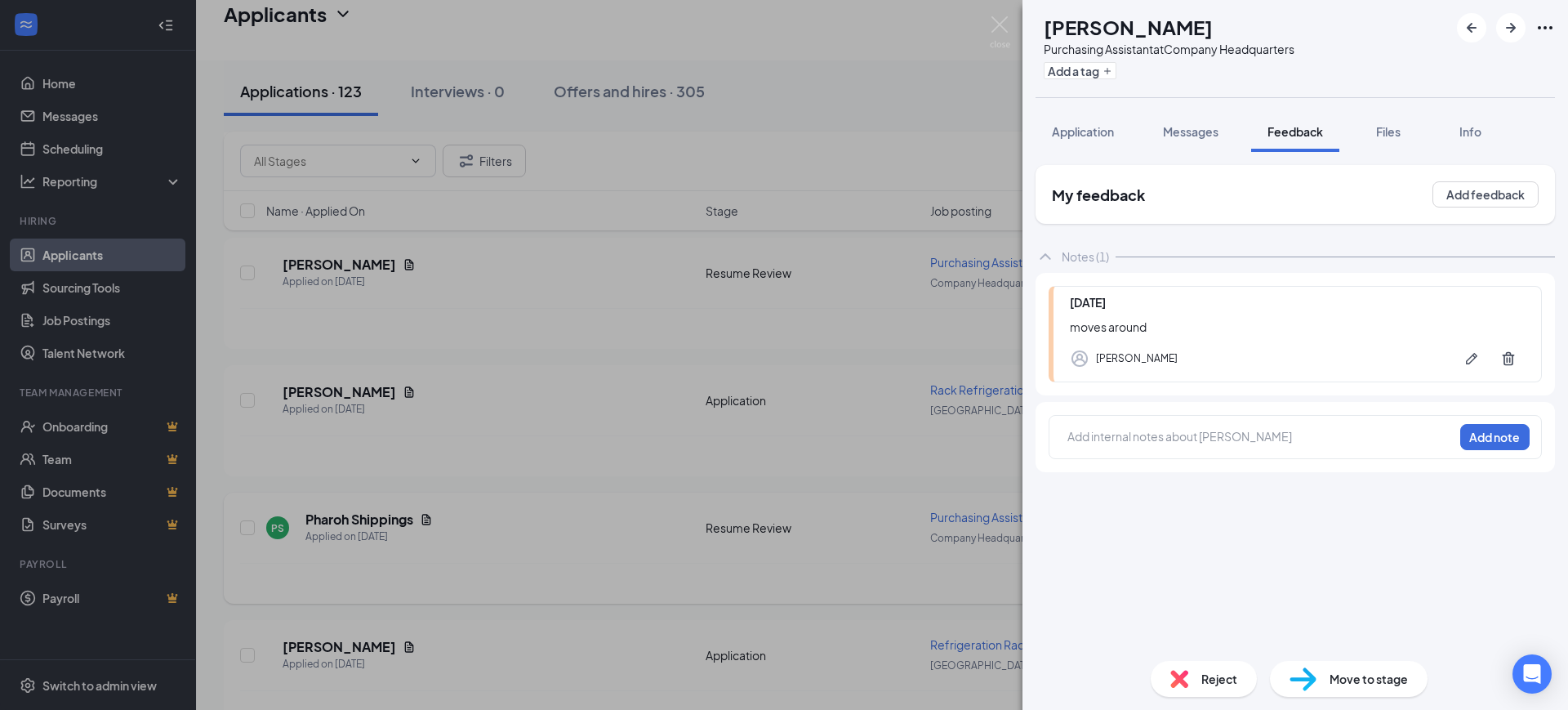
click at [801, 374] on div "AP Anlena Phankhamchit Purchasing Assistant at Company Headquarters Add a tag A…" at bounding box center [784, 355] width 1568 height 710
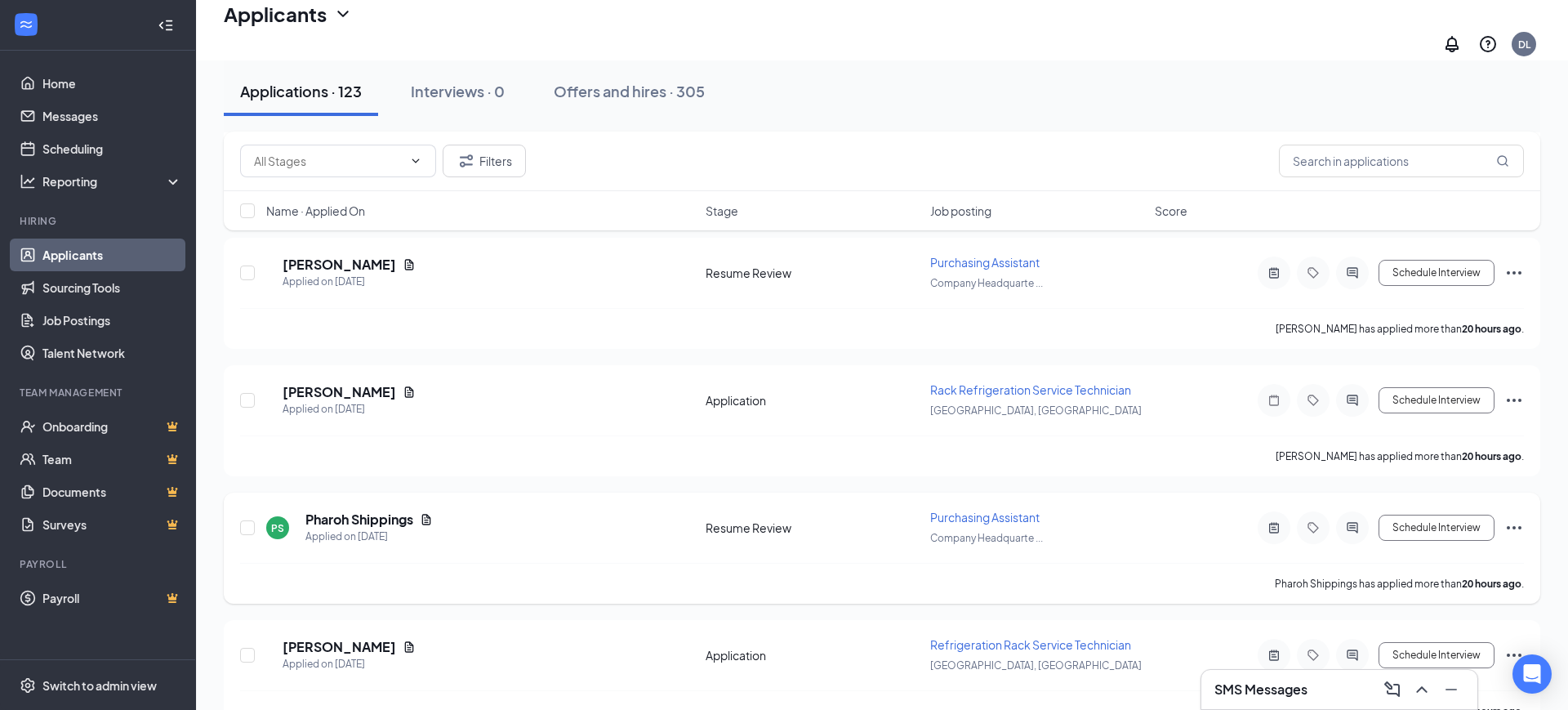
click at [741, 493] on div "PS Pharoh Shippings Applied on Sep 15 Resume Review Purchasing Assistant Compan…" at bounding box center [882, 548] width 1317 height 111
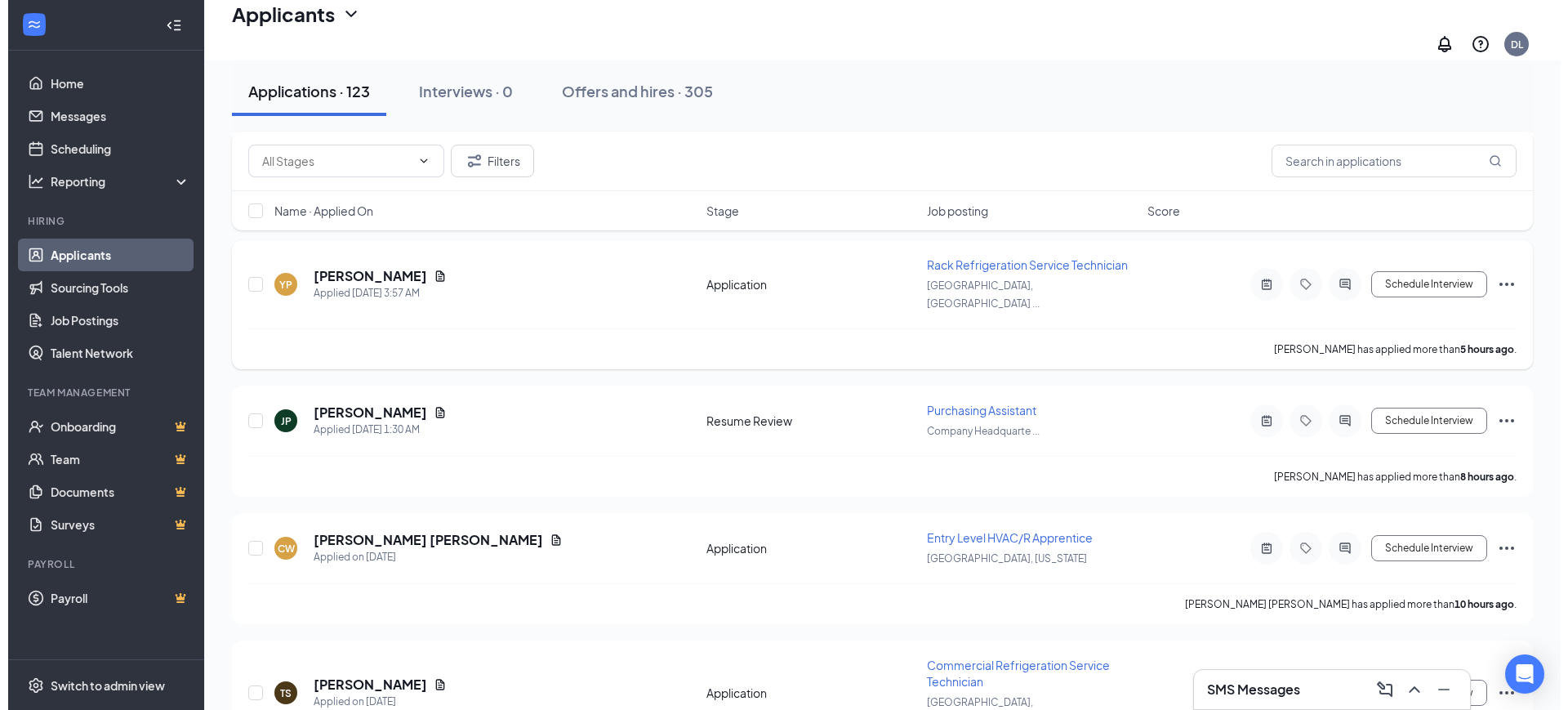
scroll to position [408, 0]
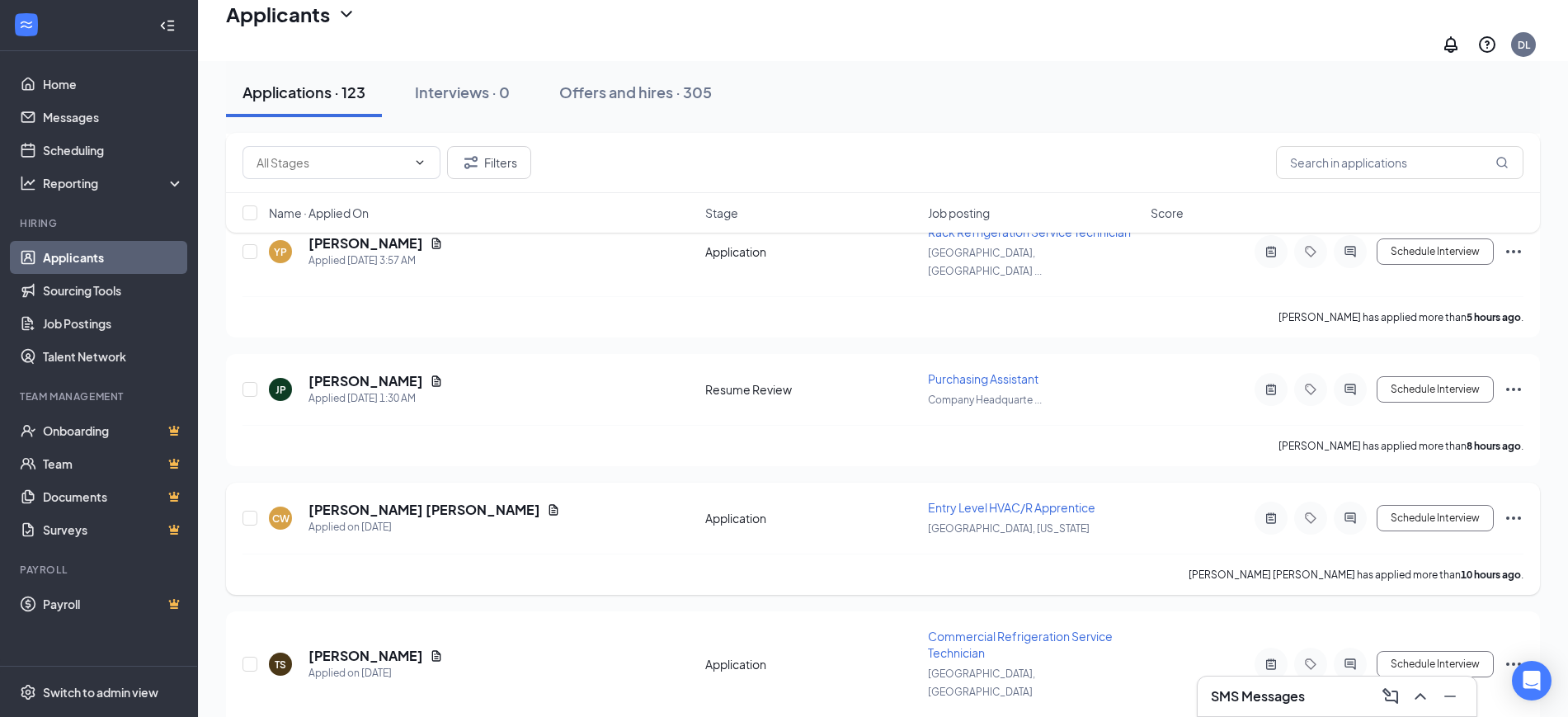
drag, startPoint x: 1265, startPoint y: 493, endPoint x: 1263, endPoint y: 484, distance: 9.2
click at [1265, 512] on icon "ActiveNote" at bounding box center [1271, 518] width 20 height 13
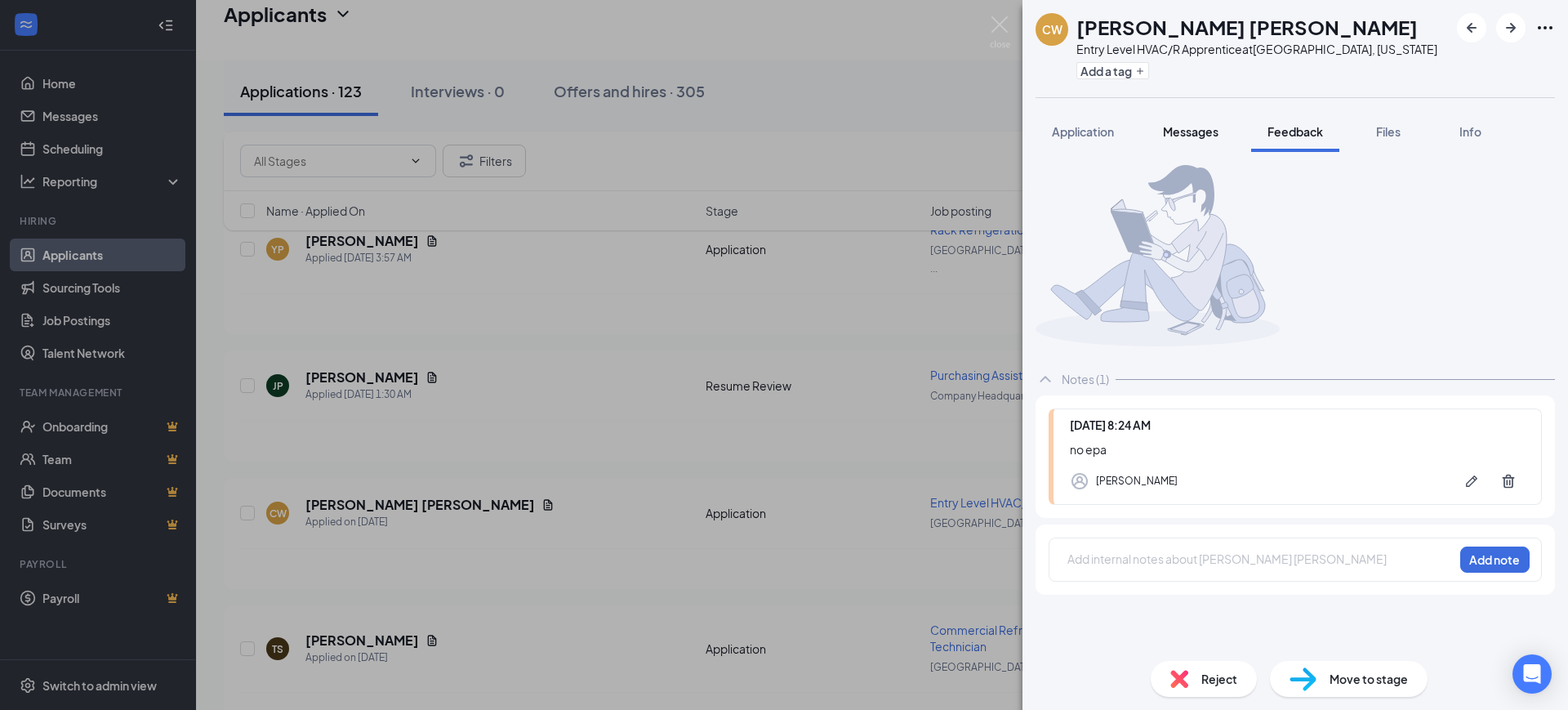
click at [1217, 134] on span "Messages" at bounding box center [1191, 131] width 55 height 15
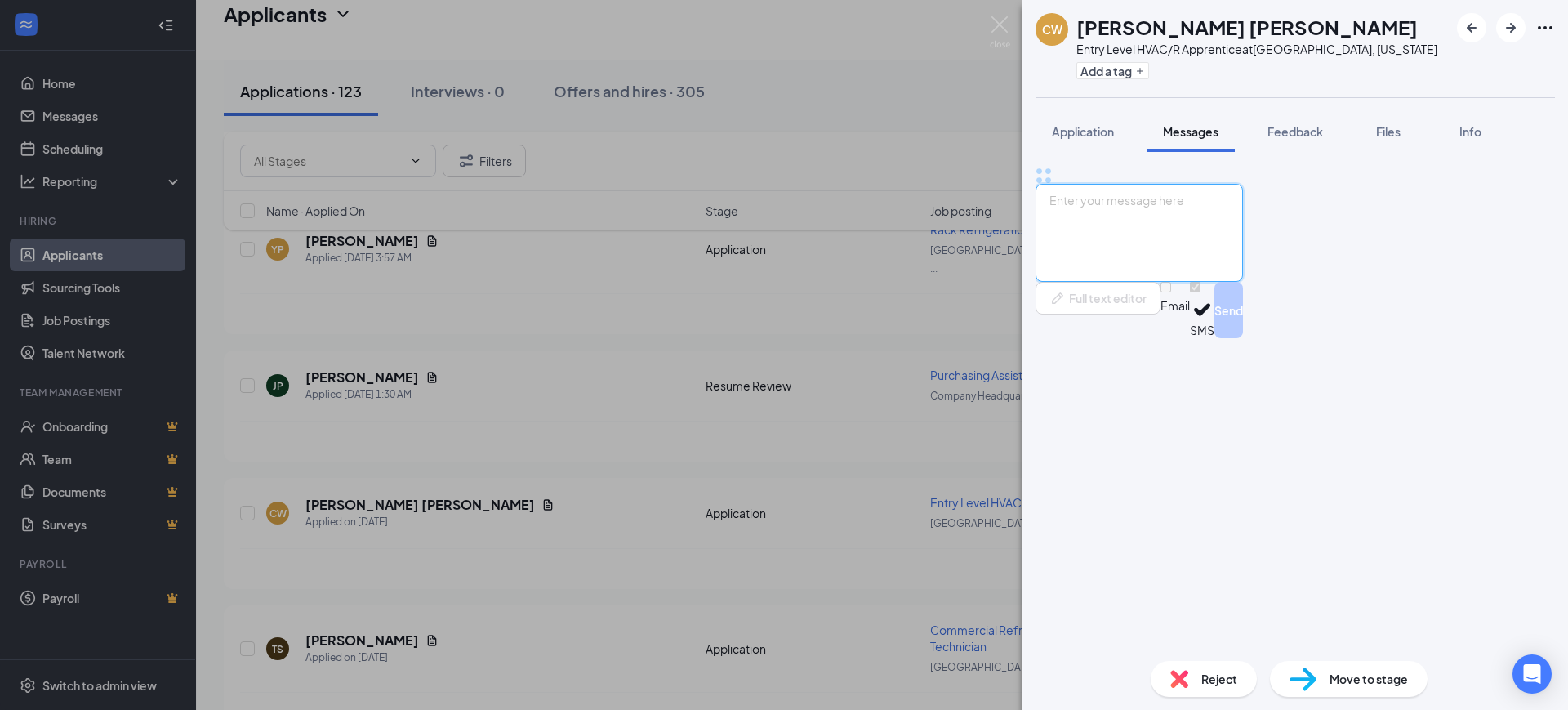
click at [1161, 282] on textarea at bounding box center [1139, 232] width 207 height 98
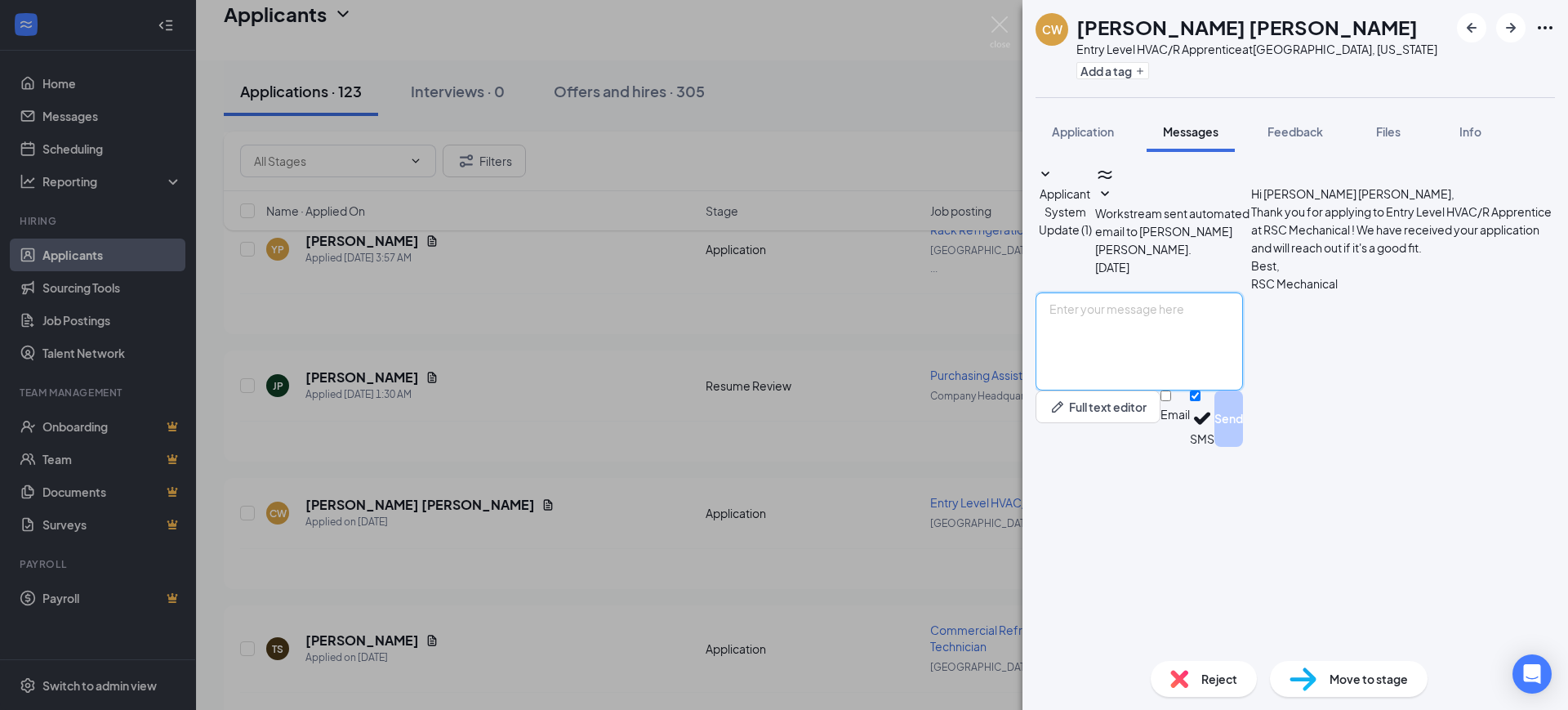
paste textarea "Hello, Thank you for your interest in RSC Mechanical and for taking the time to…"
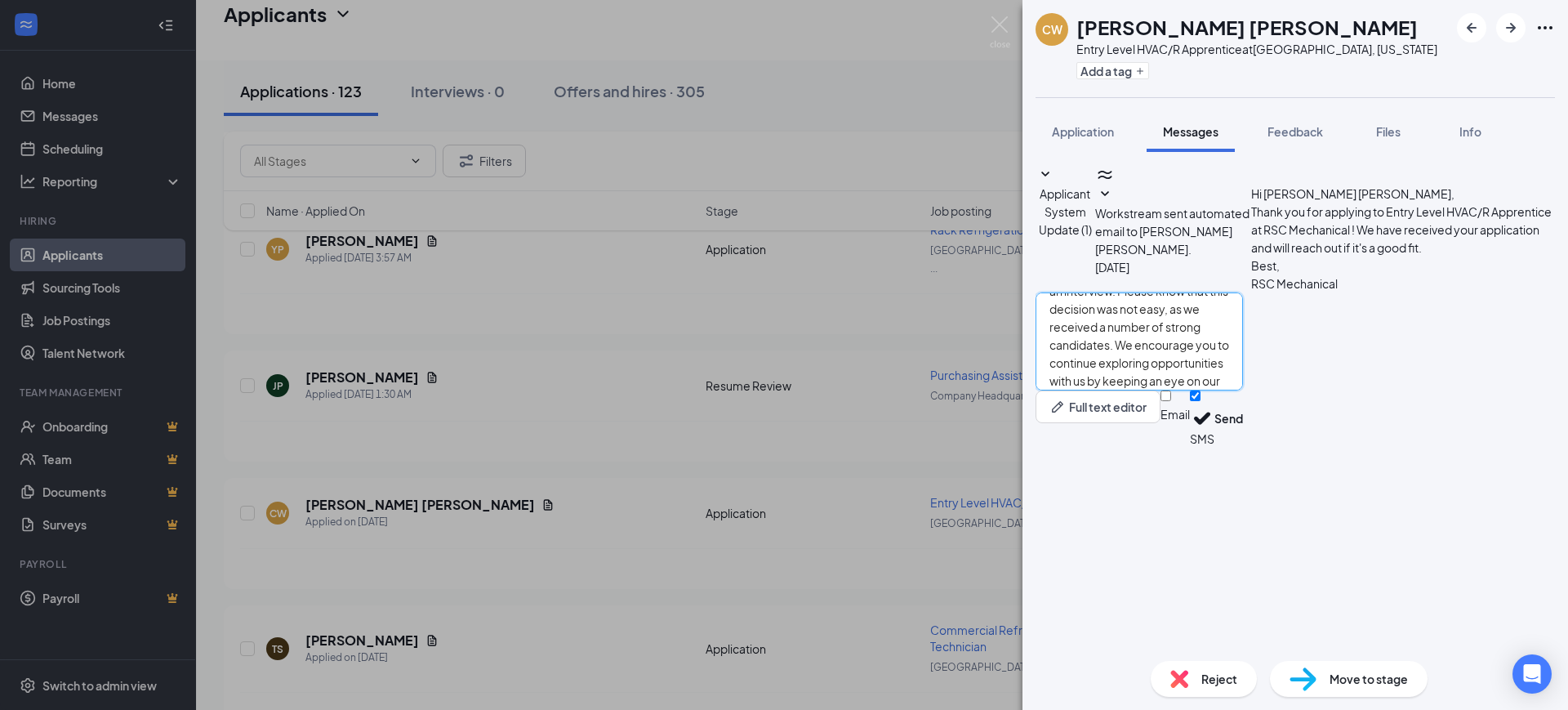
type textarea "Hello, Thank you for your interest in RSC Mechanical and for taking the time to…"
click at [1171, 401] on input "Email" at bounding box center [1165, 395] width 11 height 11
checkbox input "true"
click at [1200, 401] on input "SMS" at bounding box center [1194, 395] width 11 height 11
checkbox input "false"
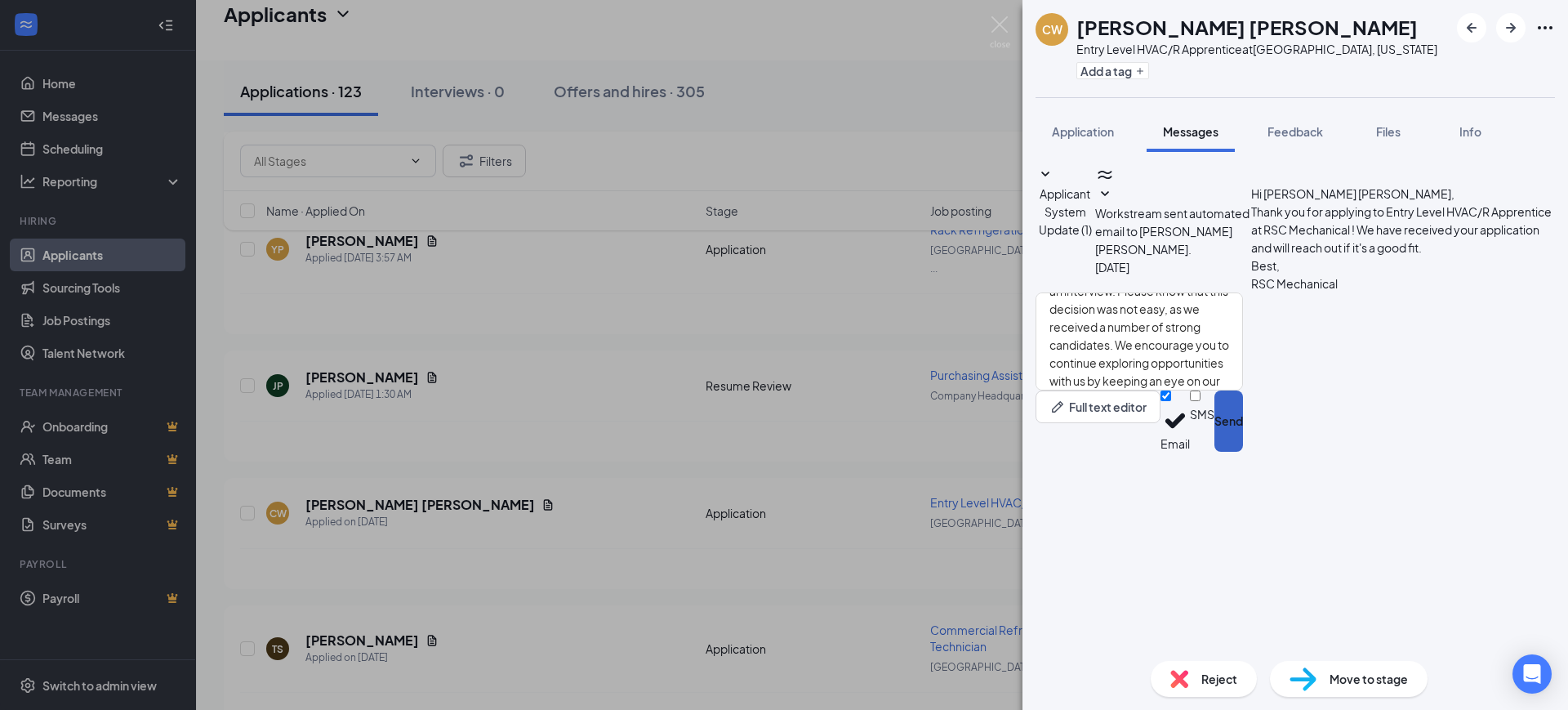
click at [1243, 452] on button "Send" at bounding box center [1228, 421] width 29 height 61
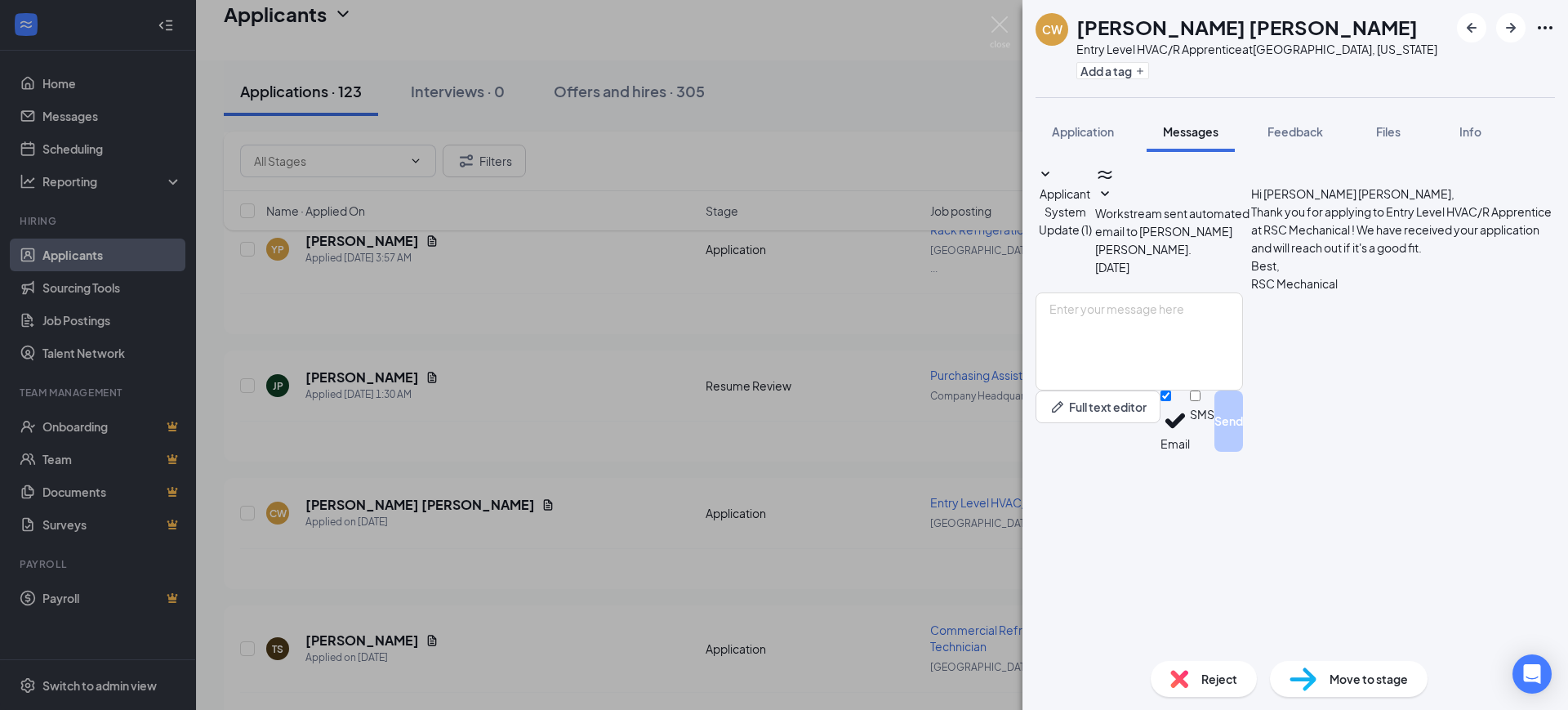
scroll to position [0, 0]
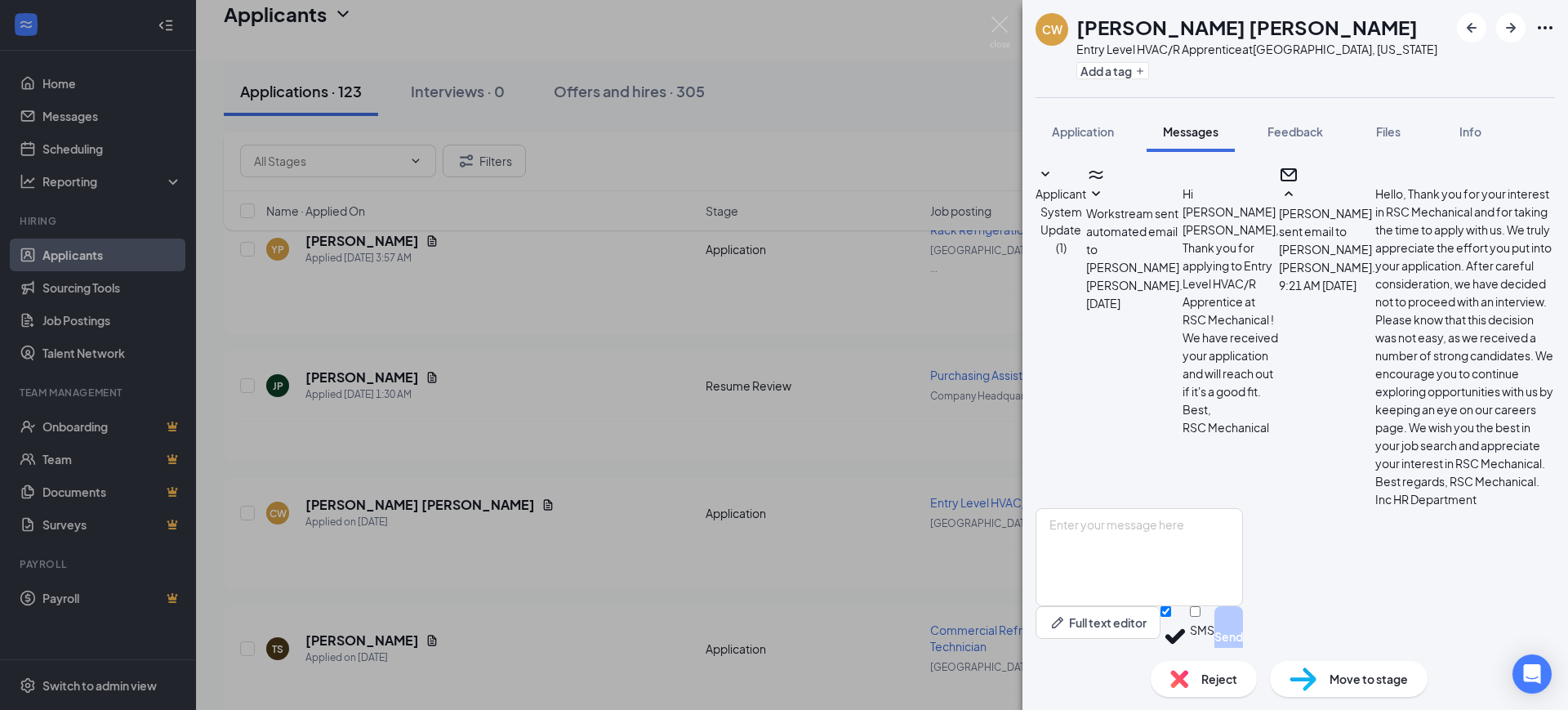
click at [1206, 675] on span "Reject" at bounding box center [1219, 678] width 35 height 18
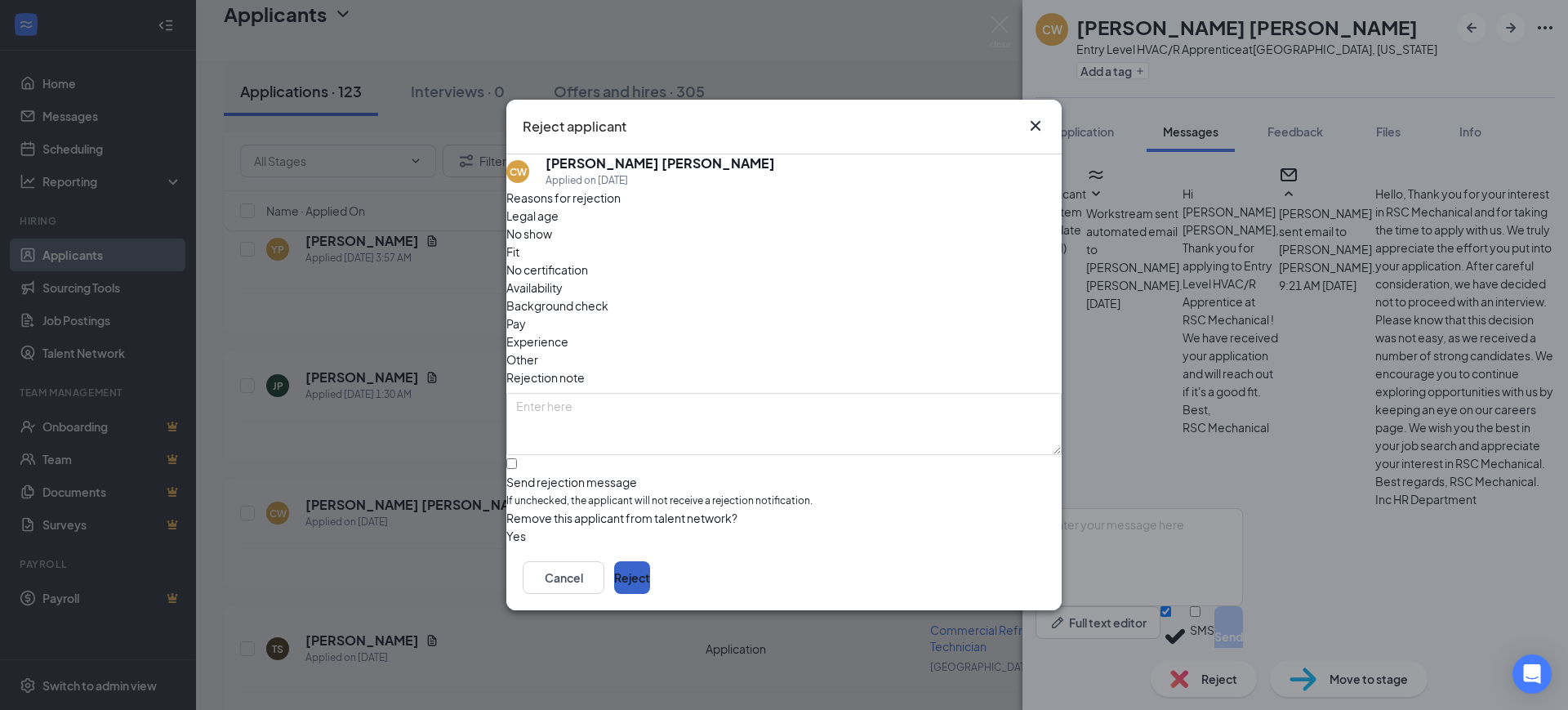
click at [650, 577] on button "Reject" at bounding box center [632, 577] width 35 height 33
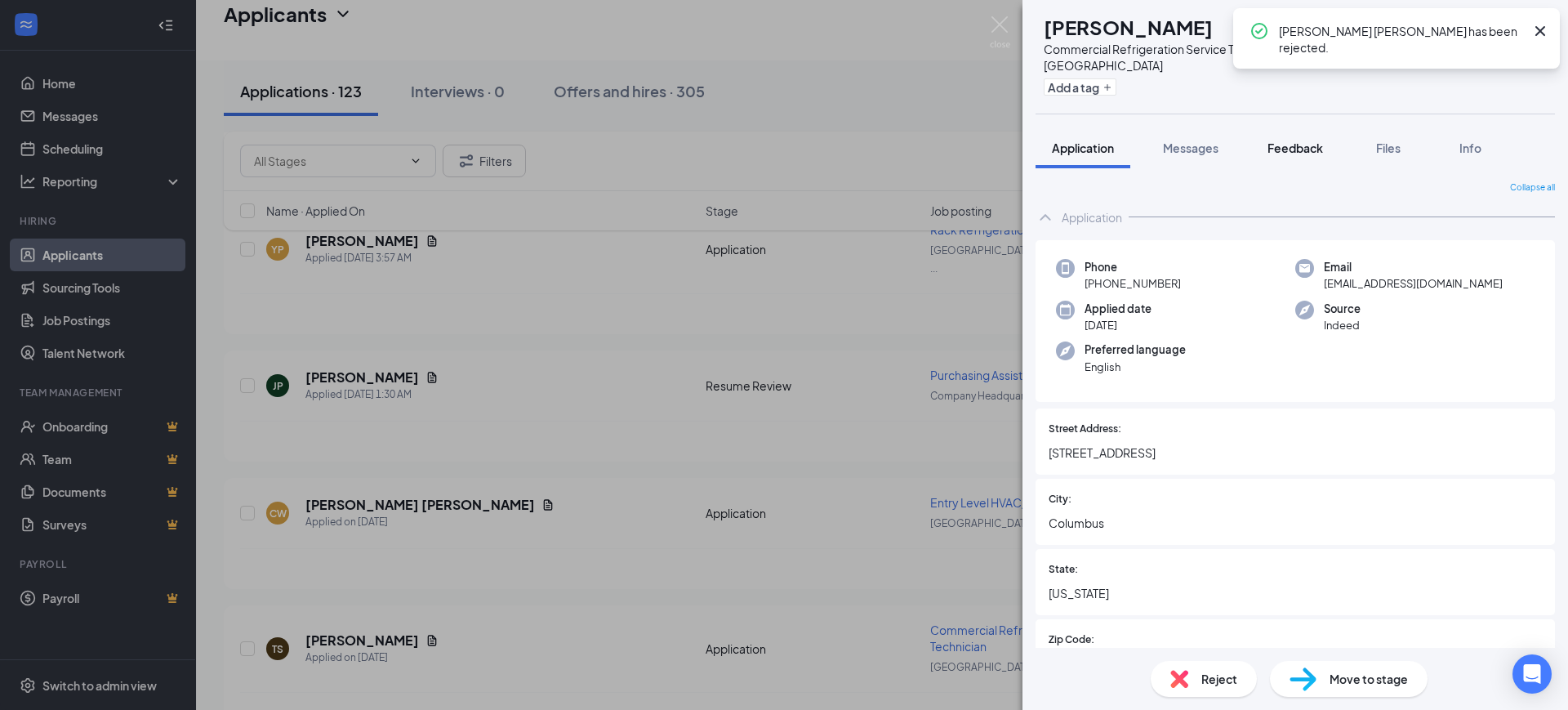
click at [1288, 141] on button "Feedback" at bounding box center [1294, 147] width 88 height 40
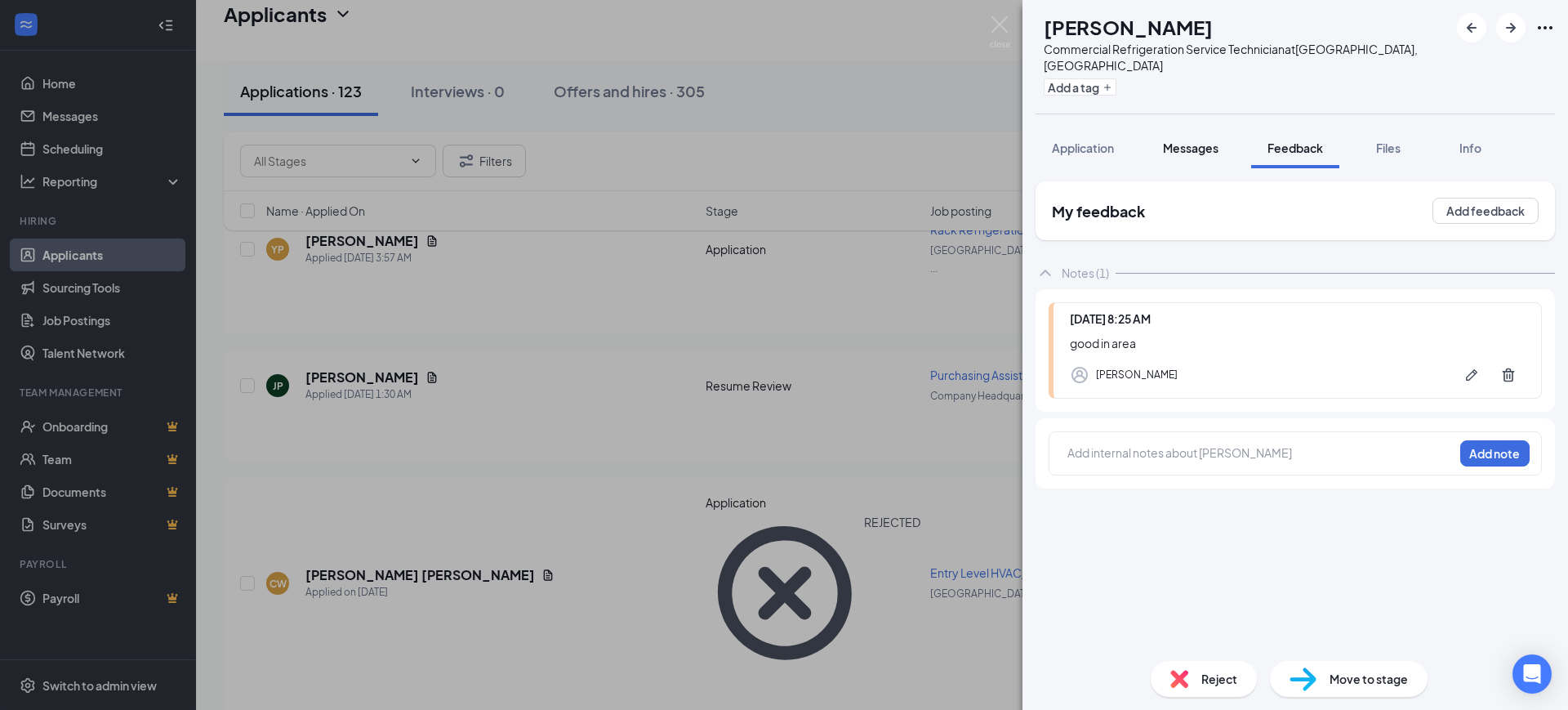
click at [1207, 141] on span "Messages" at bounding box center [1191, 148] width 55 height 15
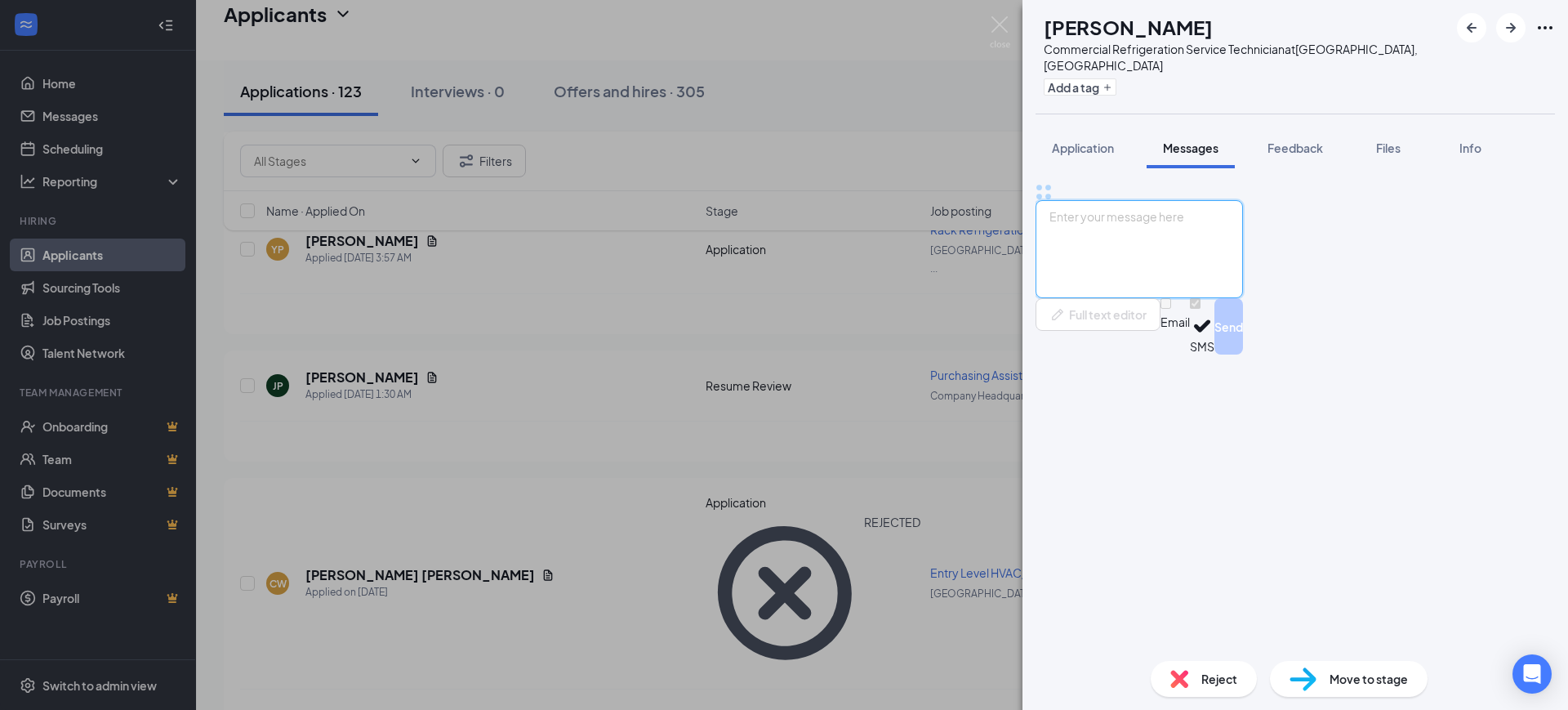
click at [1207, 298] on textarea at bounding box center [1139, 248] width 207 height 98
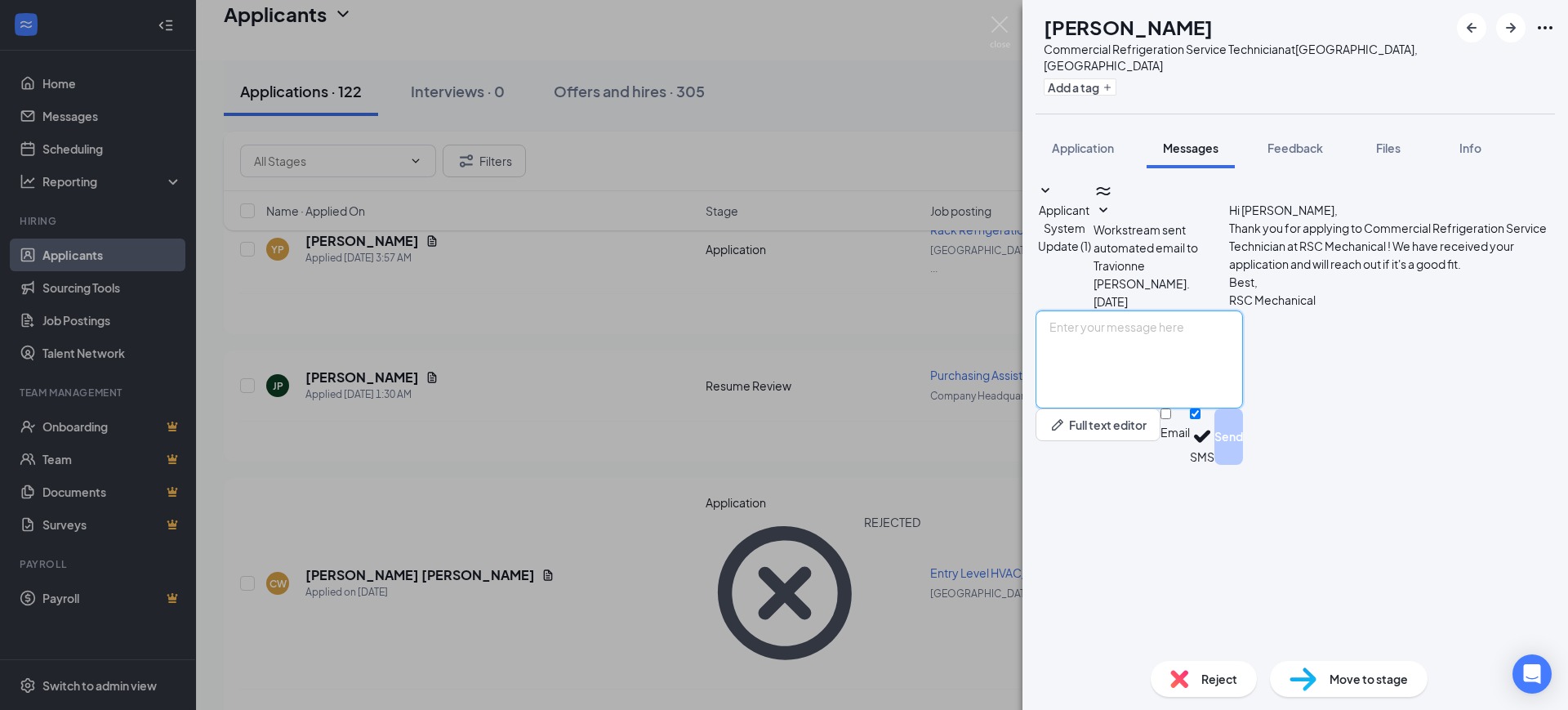
paste textarea "Hello, Thank you for your interest in RSC Mechanical and for taking the time to…"
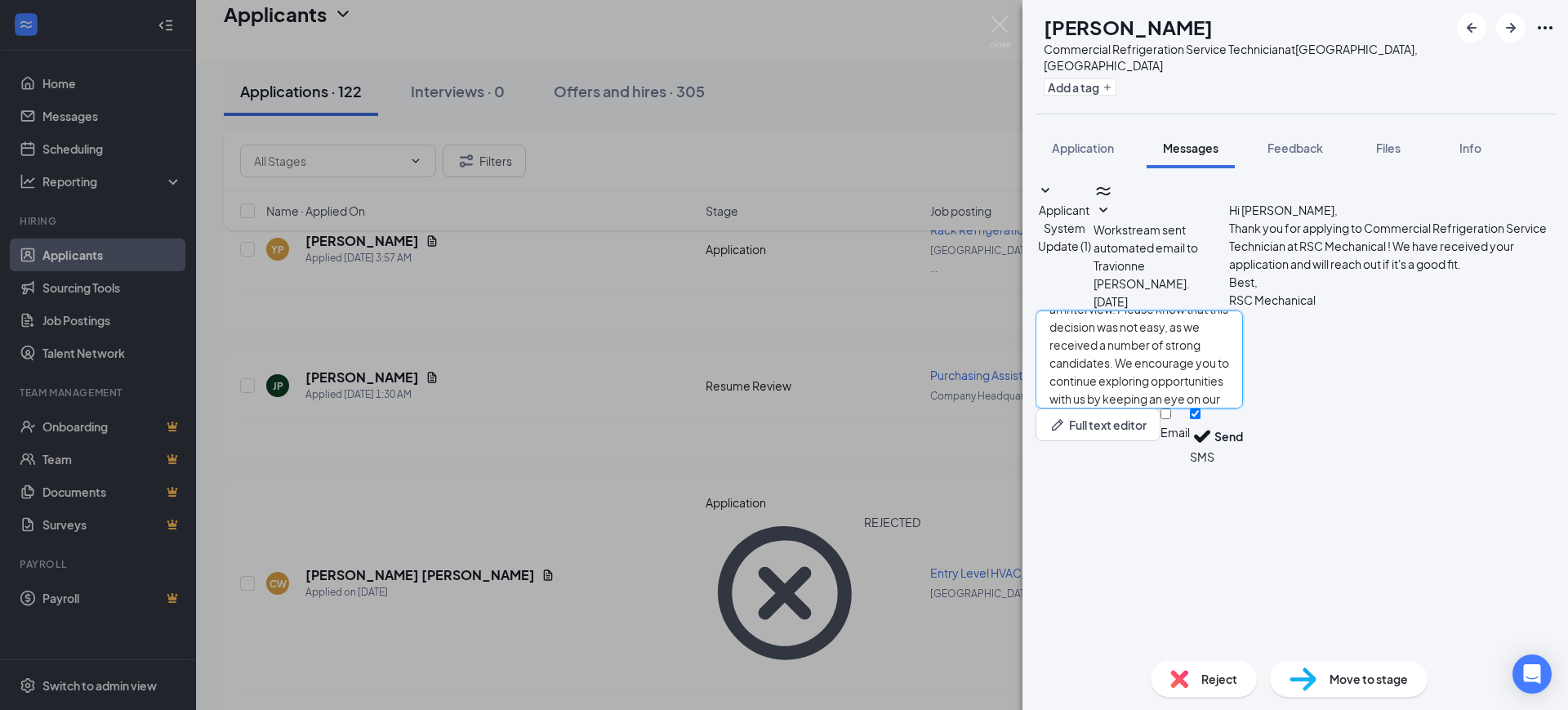
type textarea "Hello, Thank you for your interest in RSC Mechanical and for taking the time to…"
click at [1171, 419] on input "Email" at bounding box center [1165, 413] width 11 height 11
checkbox input "true"
click at [1200, 419] on input "SMS" at bounding box center [1194, 413] width 11 height 11
checkbox input "false"
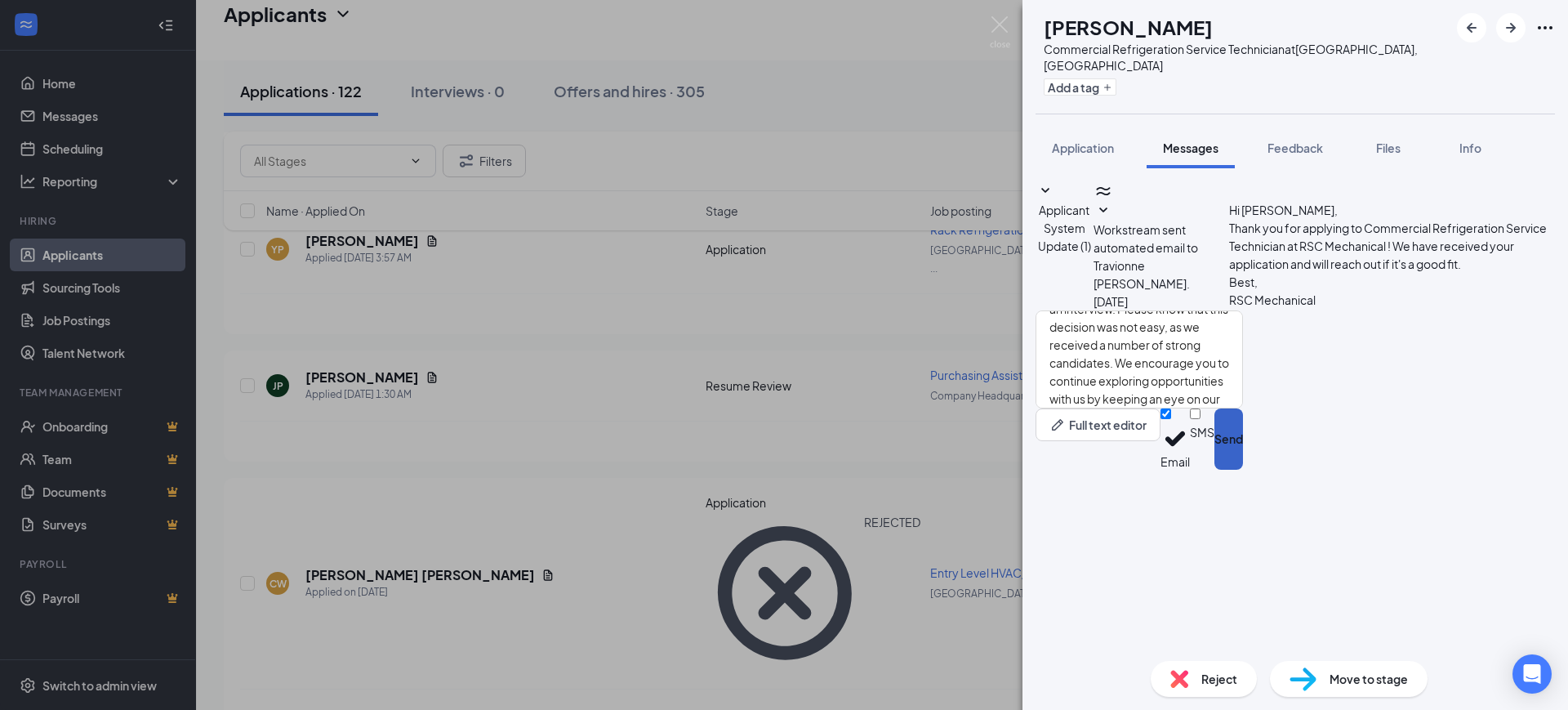
click at [1243, 469] on button "Send" at bounding box center [1228, 439] width 29 height 61
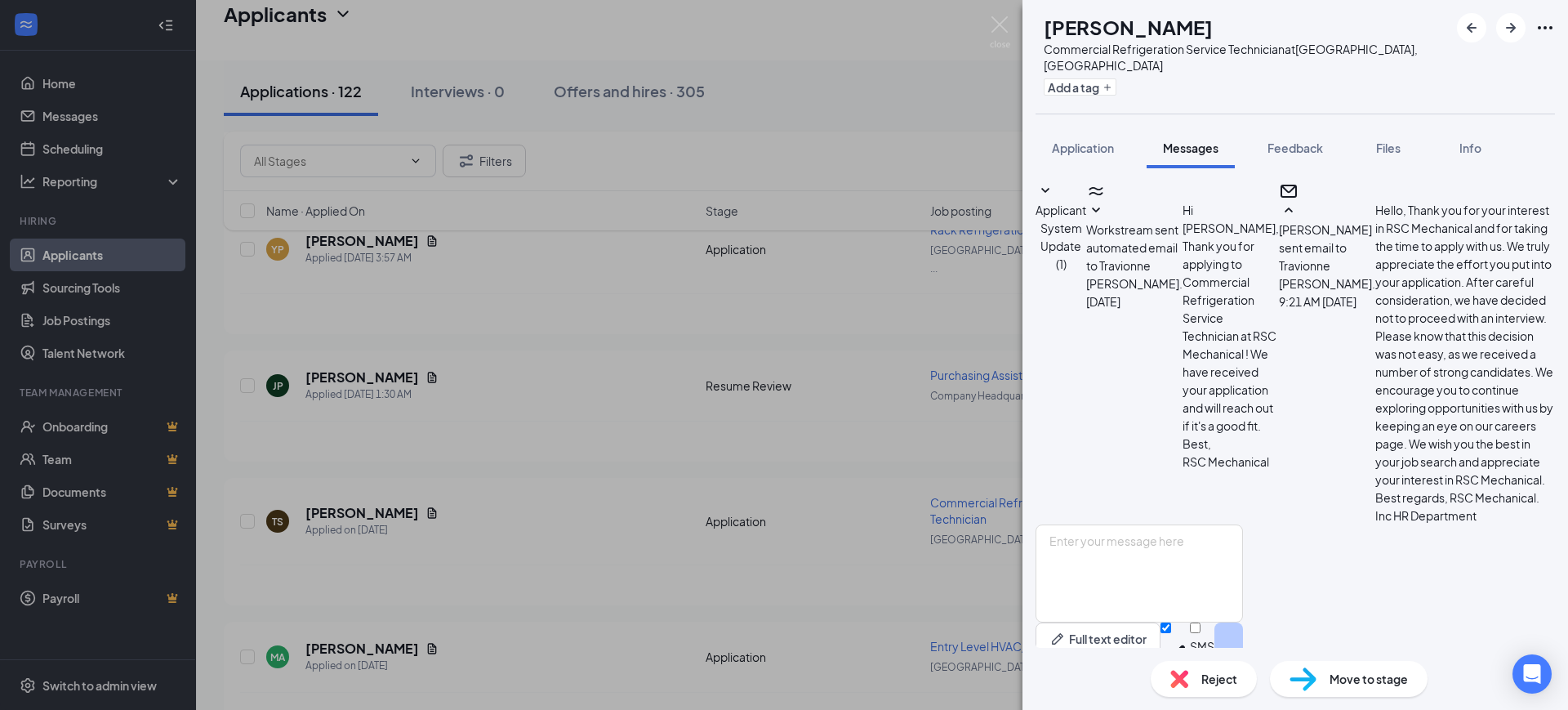
scroll to position [219, 0]
click at [1189, 682] on div "Reject" at bounding box center [1203, 678] width 106 height 36
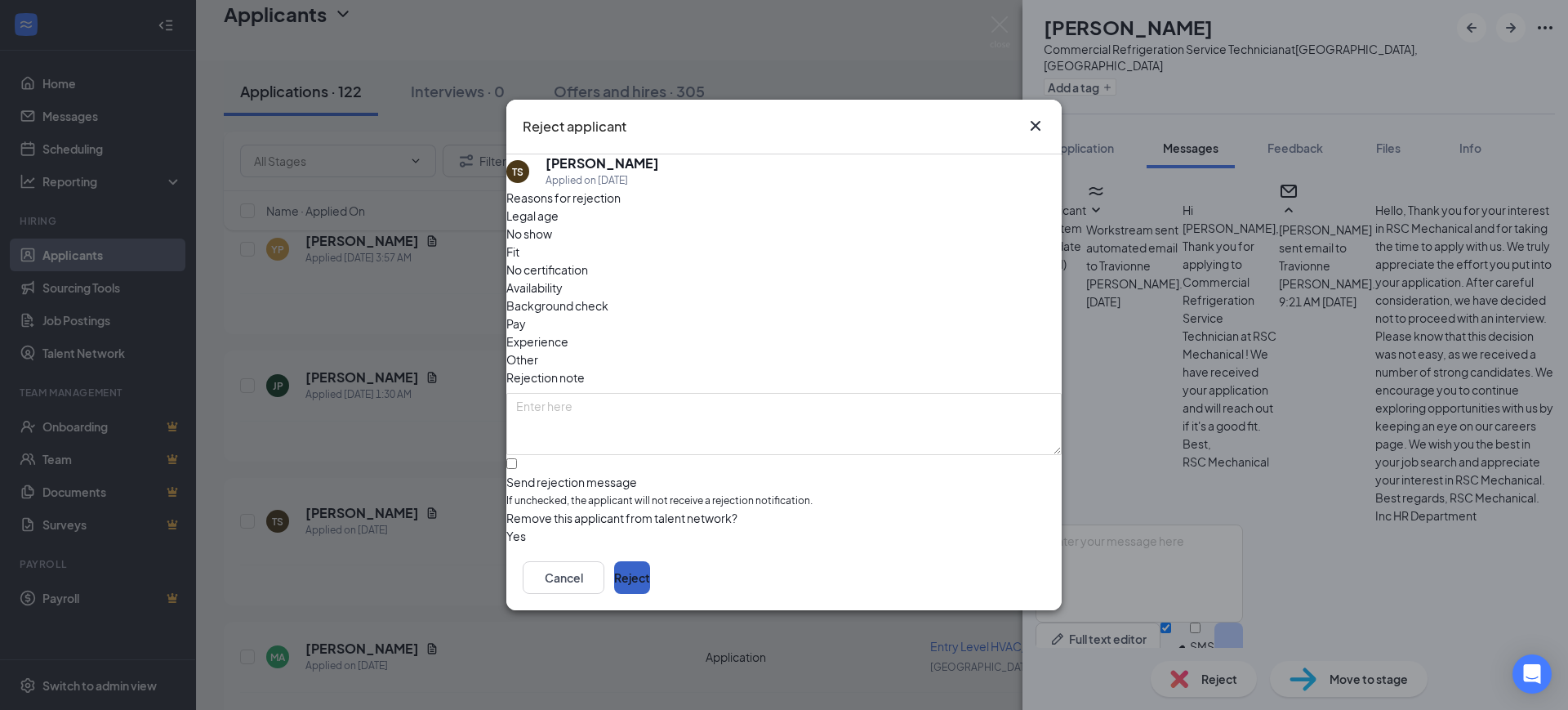
click at [650, 578] on button "Reject" at bounding box center [632, 577] width 35 height 33
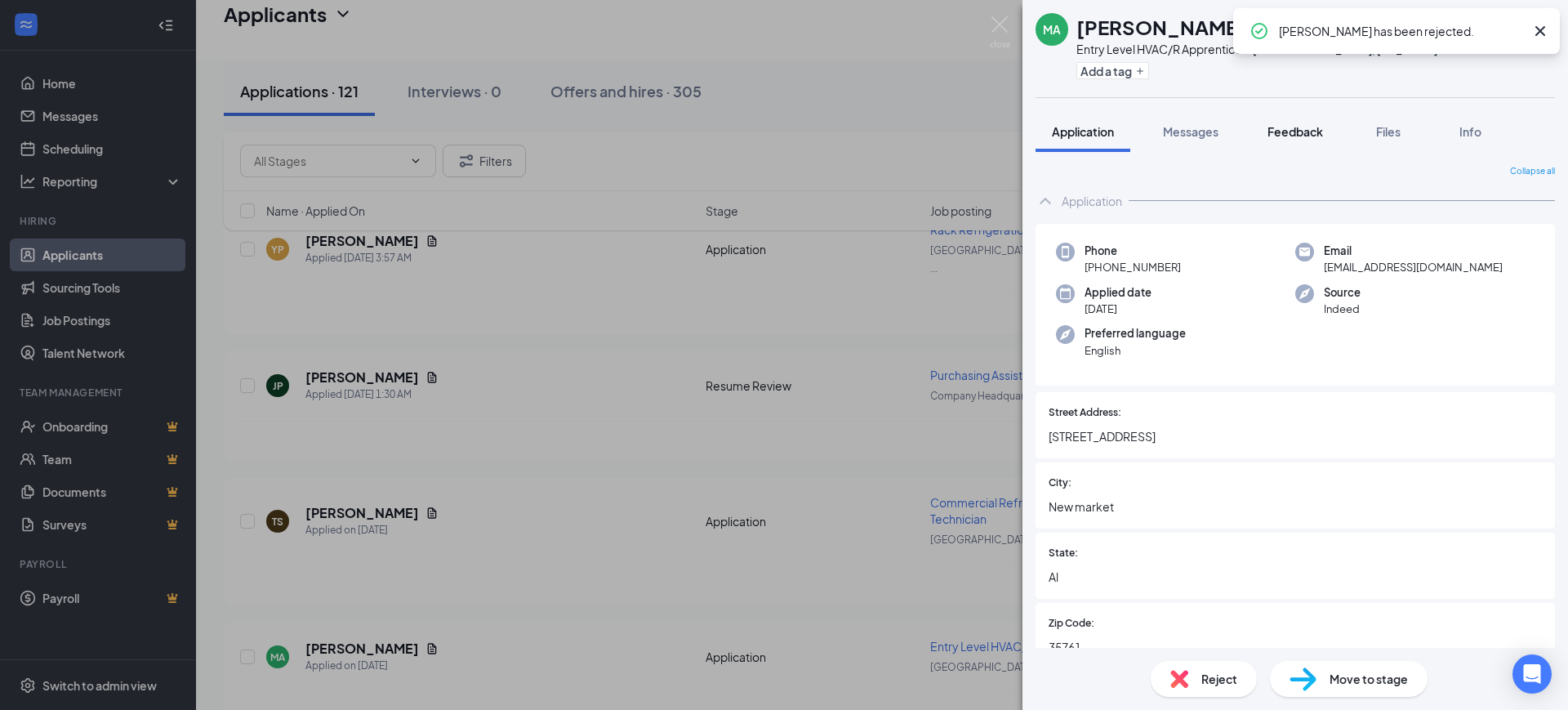
click at [1316, 123] on div "Feedback" at bounding box center [1295, 131] width 55 height 17
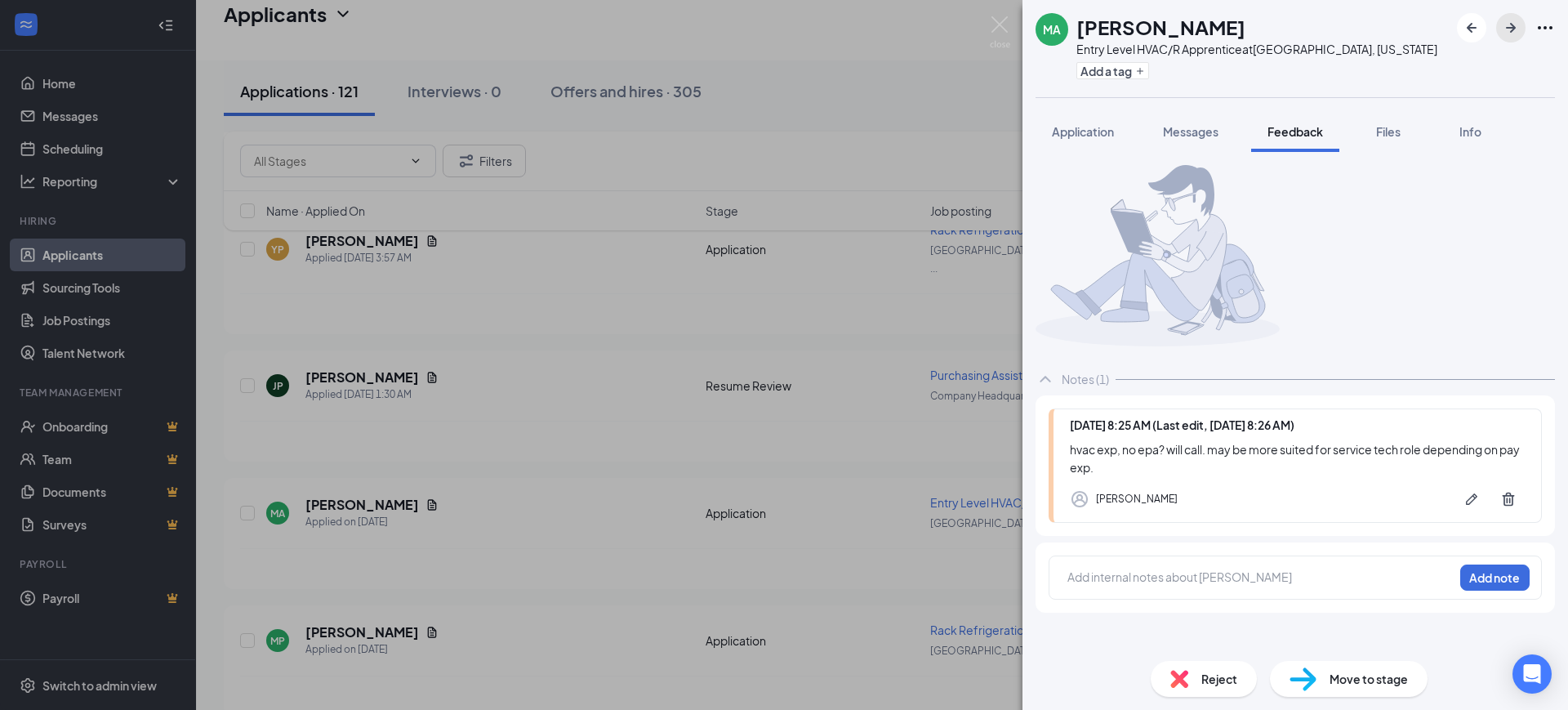
click at [1515, 30] on icon "ArrowRight" at bounding box center [1511, 28] width 20 height 20
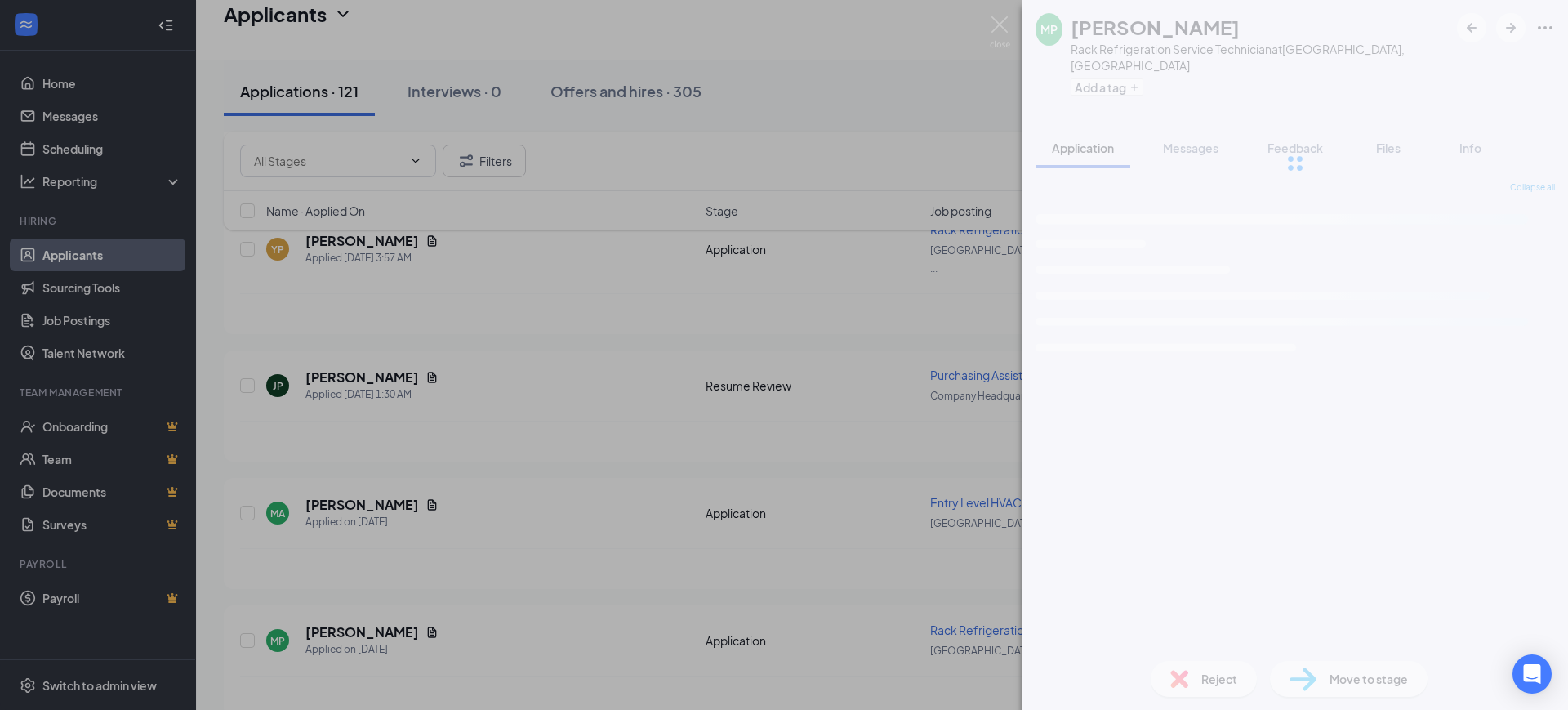
click at [1294, 141] on span "Feedback" at bounding box center [1295, 148] width 55 height 15
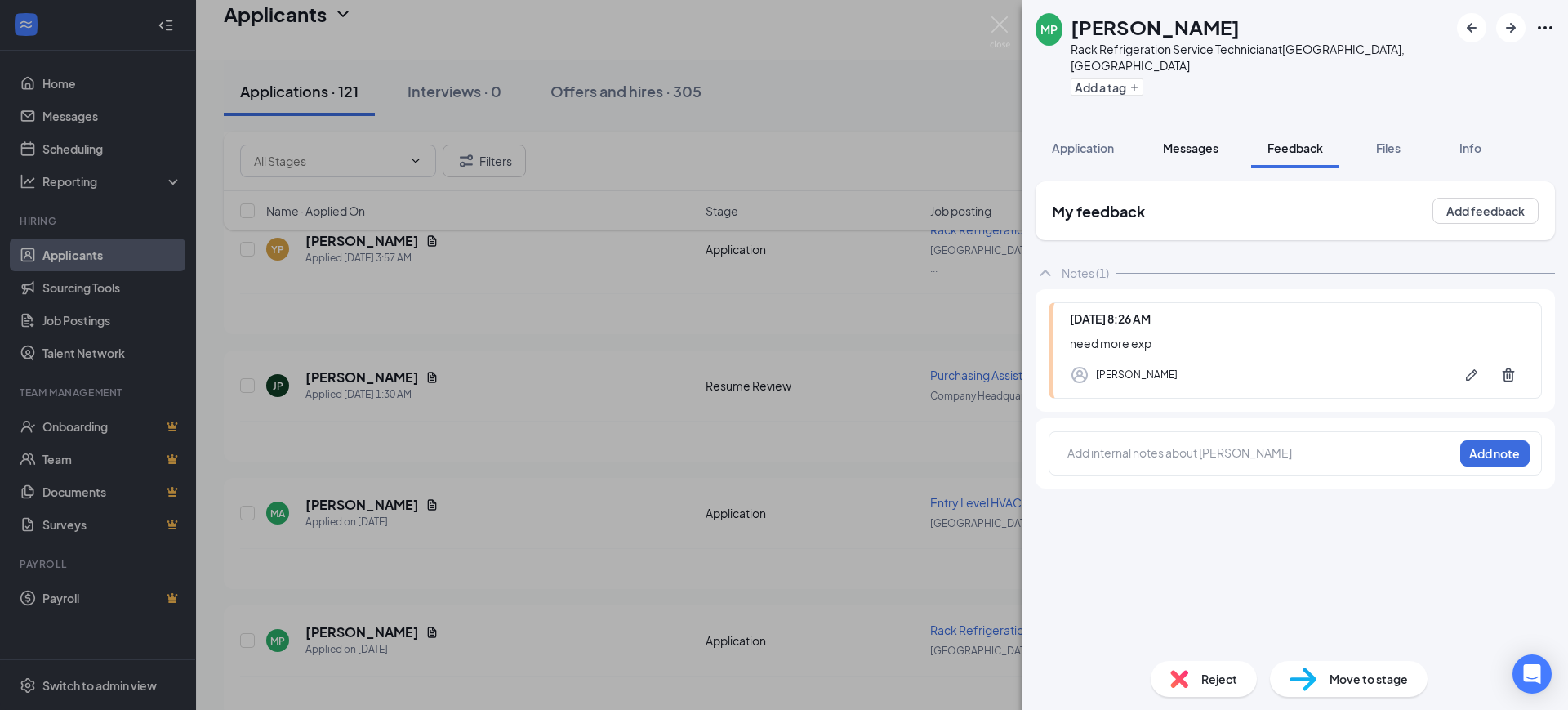
click at [1200, 141] on span "Messages" at bounding box center [1191, 148] width 55 height 15
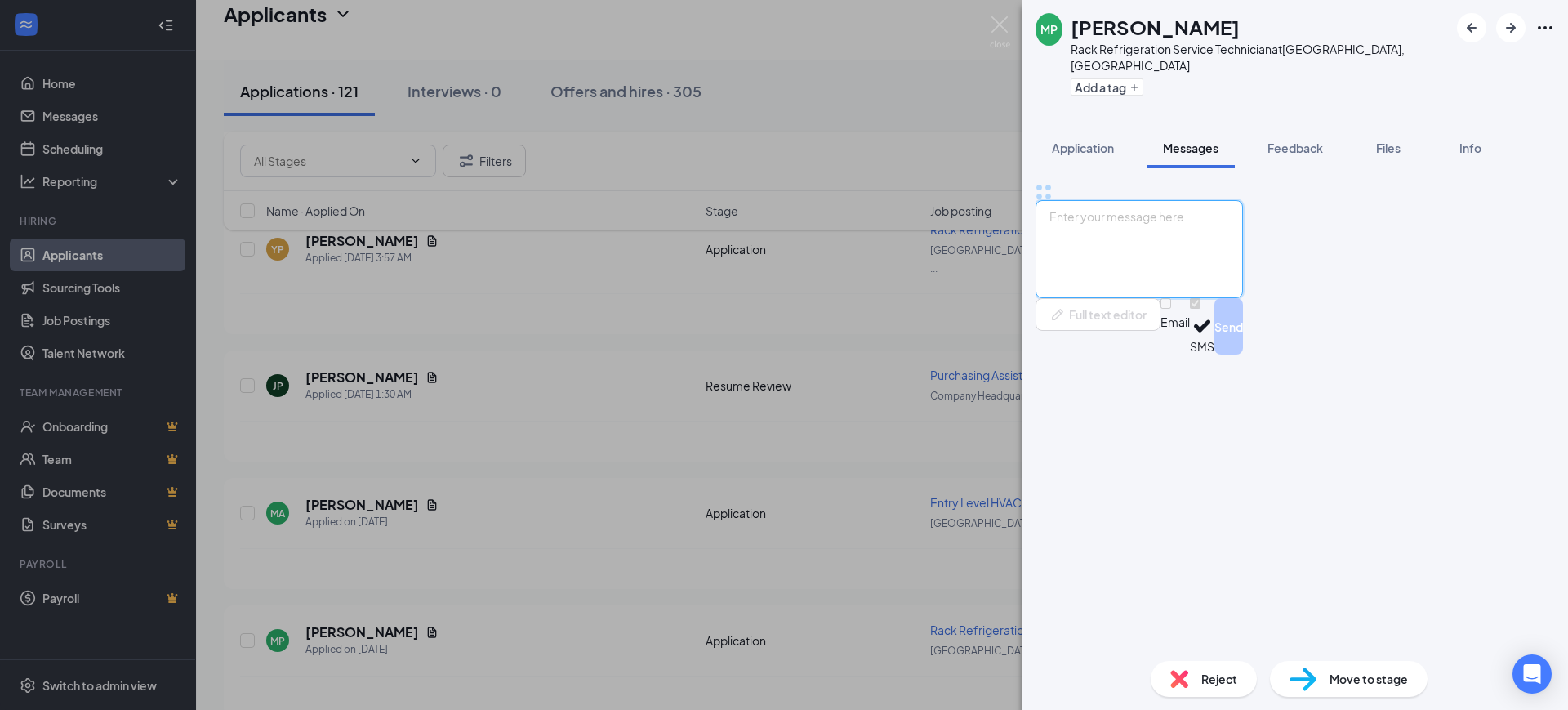
click at [1174, 298] on textarea at bounding box center [1139, 248] width 207 height 98
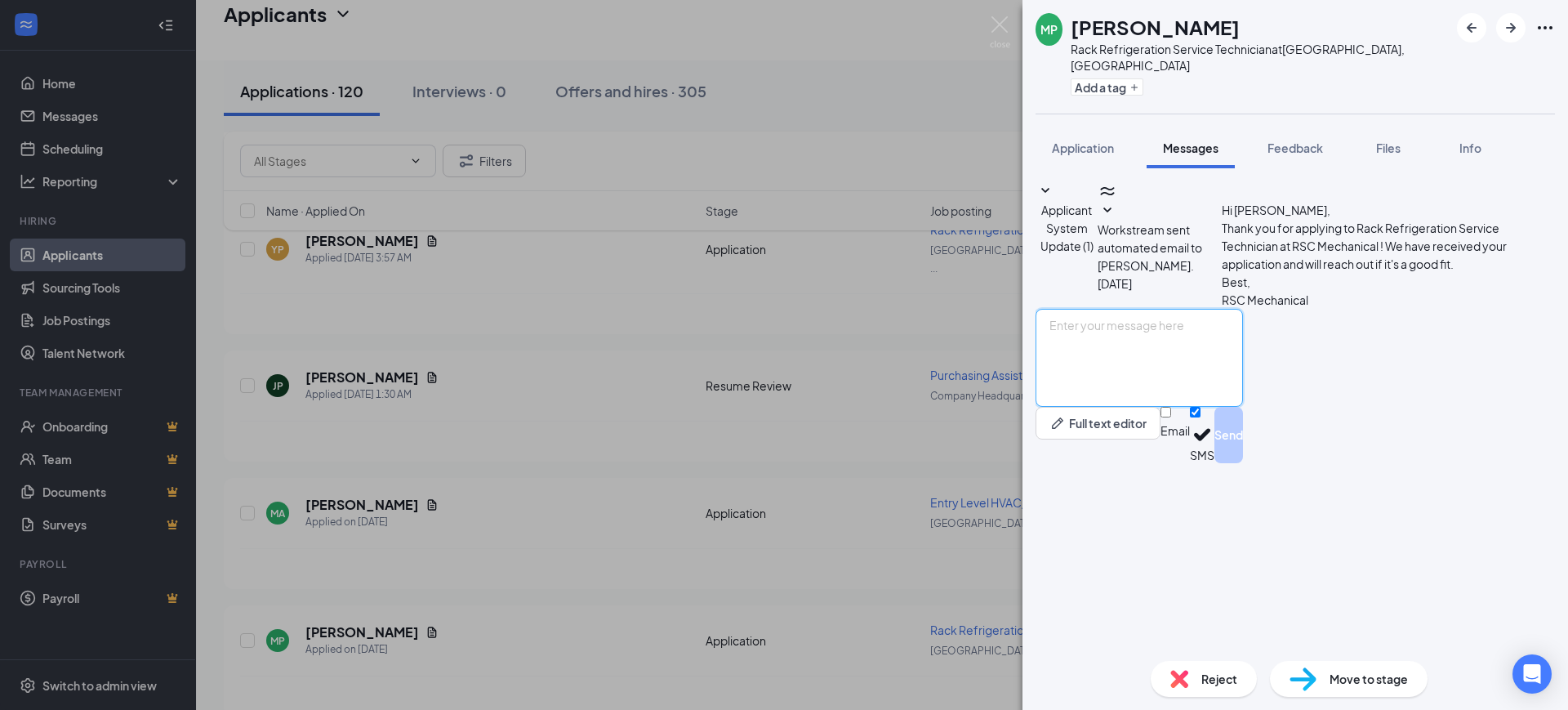
paste textarea "Hello, Thank you for your interest in RSC Mechanical and for taking the time to…"
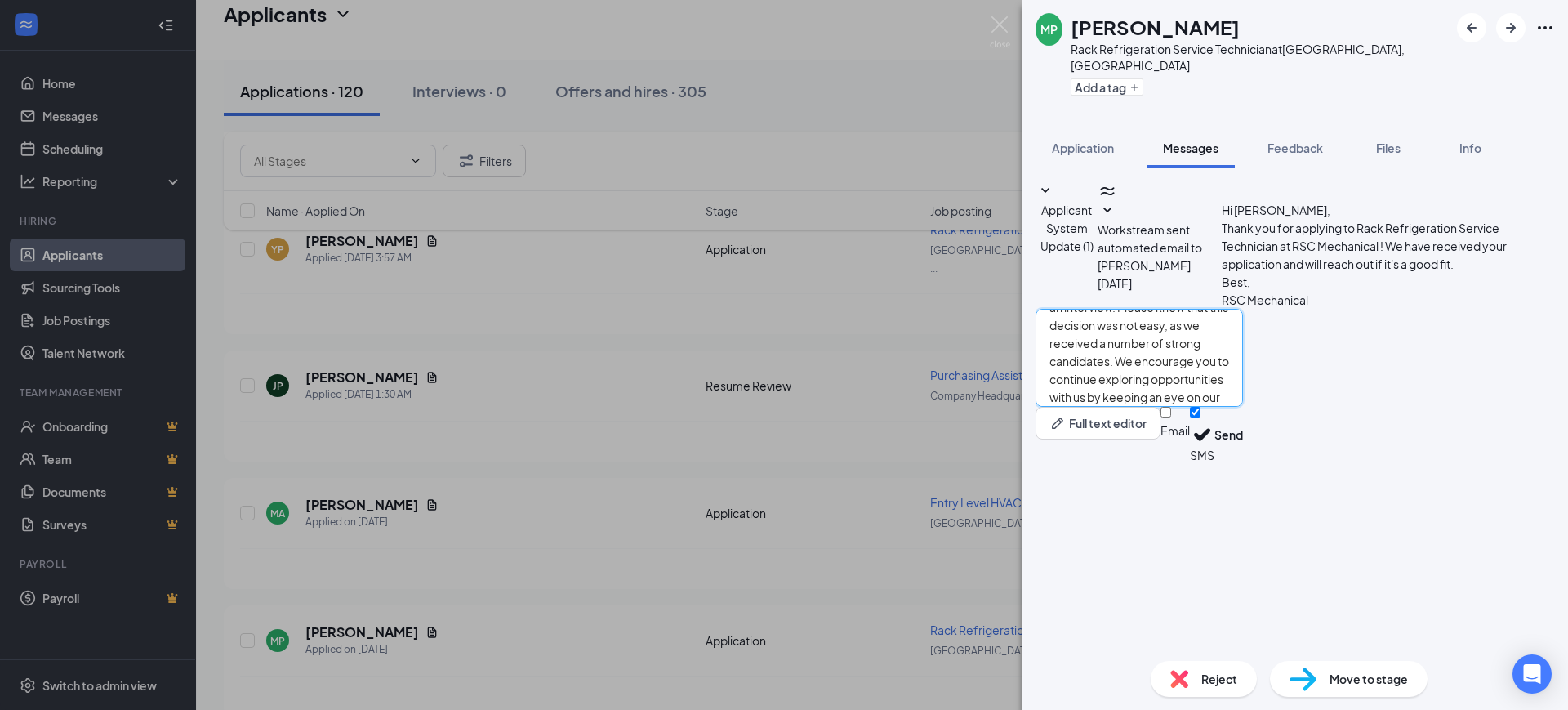
type textarea "Hello, Thank you for your interest in RSC Mechanical and for taking the time to…"
click at [1243, 463] on div "Email SMS Send" at bounding box center [1201, 435] width 83 height 56
drag, startPoint x: 1345, startPoint y: 621, endPoint x: 1391, endPoint y: 613, distance: 46.7
click at [1171, 417] on input "Email" at bounding box center [1165, 412] width 11 height 11
checkbox input "true"
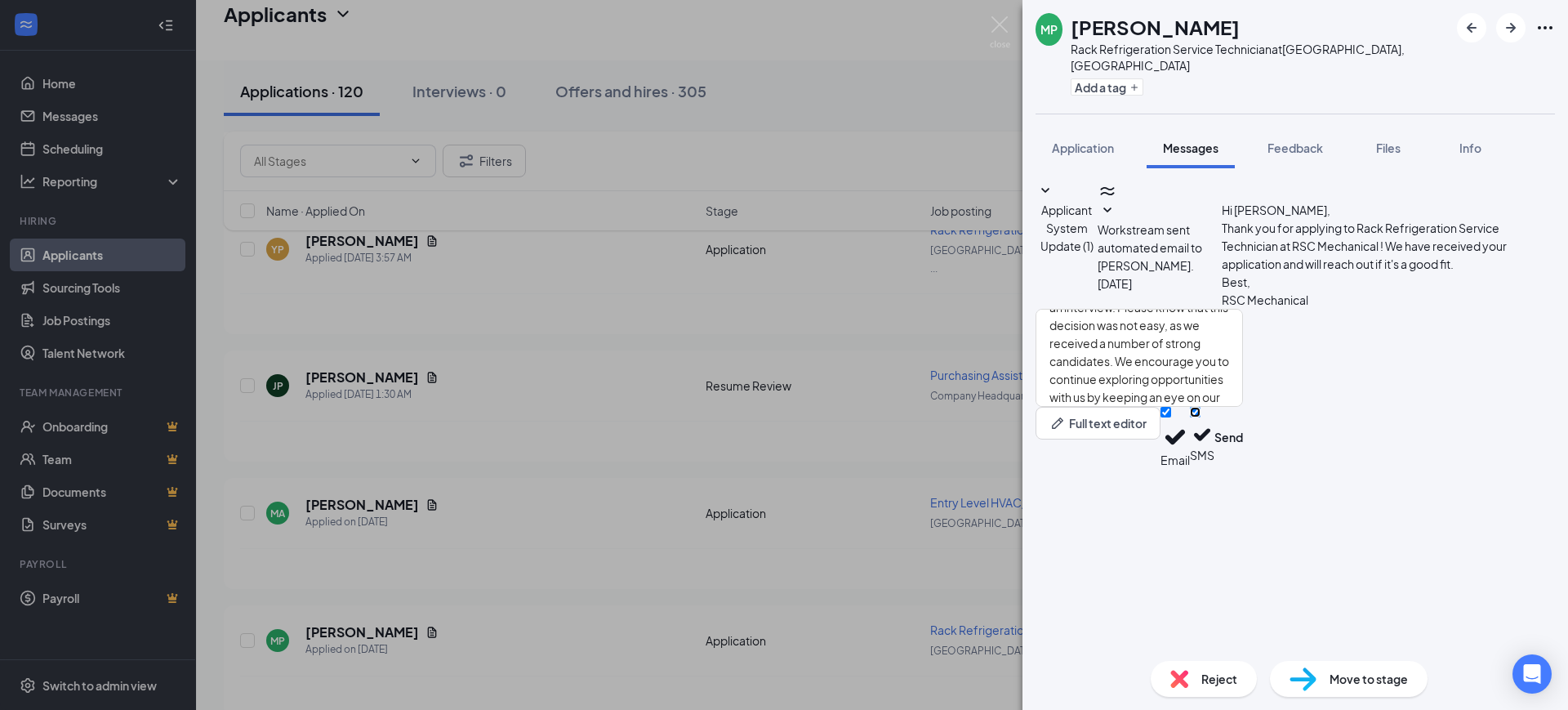
click at [1200, 417] on input "SMS" at bounding box center [1194, 412] width 11 height 11
checkbox input "false"
click at [1243, 468] on button "Send" at bounding box center [1228, 438] width 29 height 61
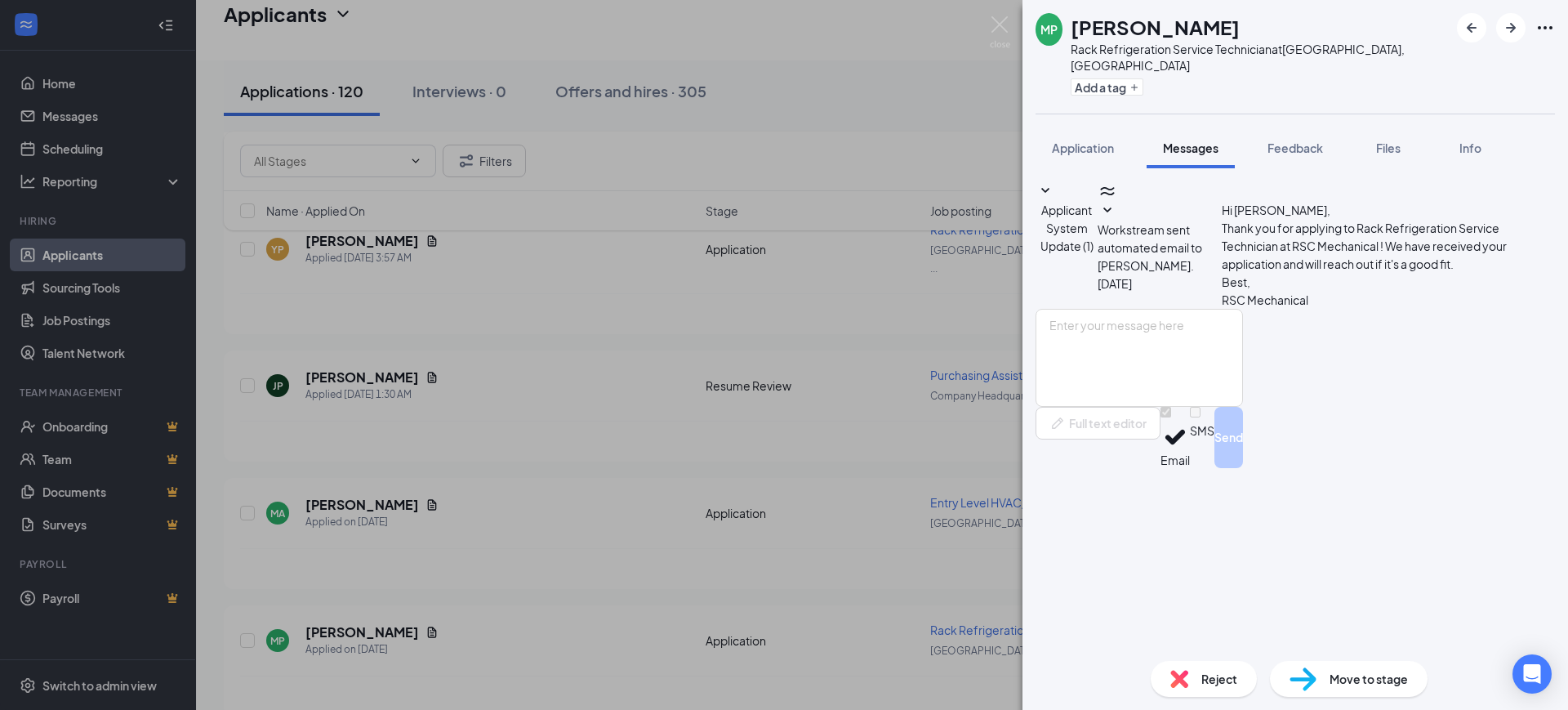
scroll to position [0, 0]
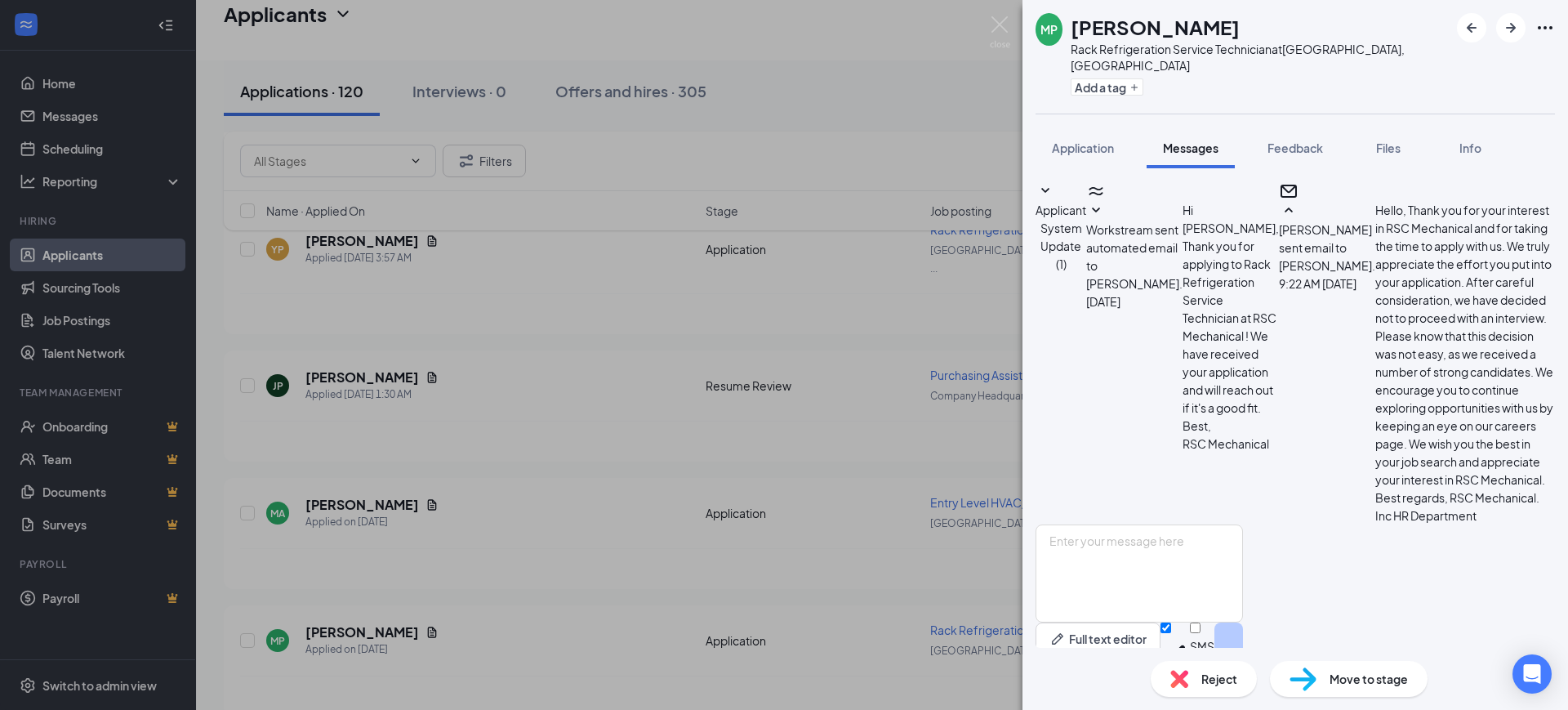
click at [1195, 678] on div "Reject" at bounding box center [1203, 678] width 106 height 36
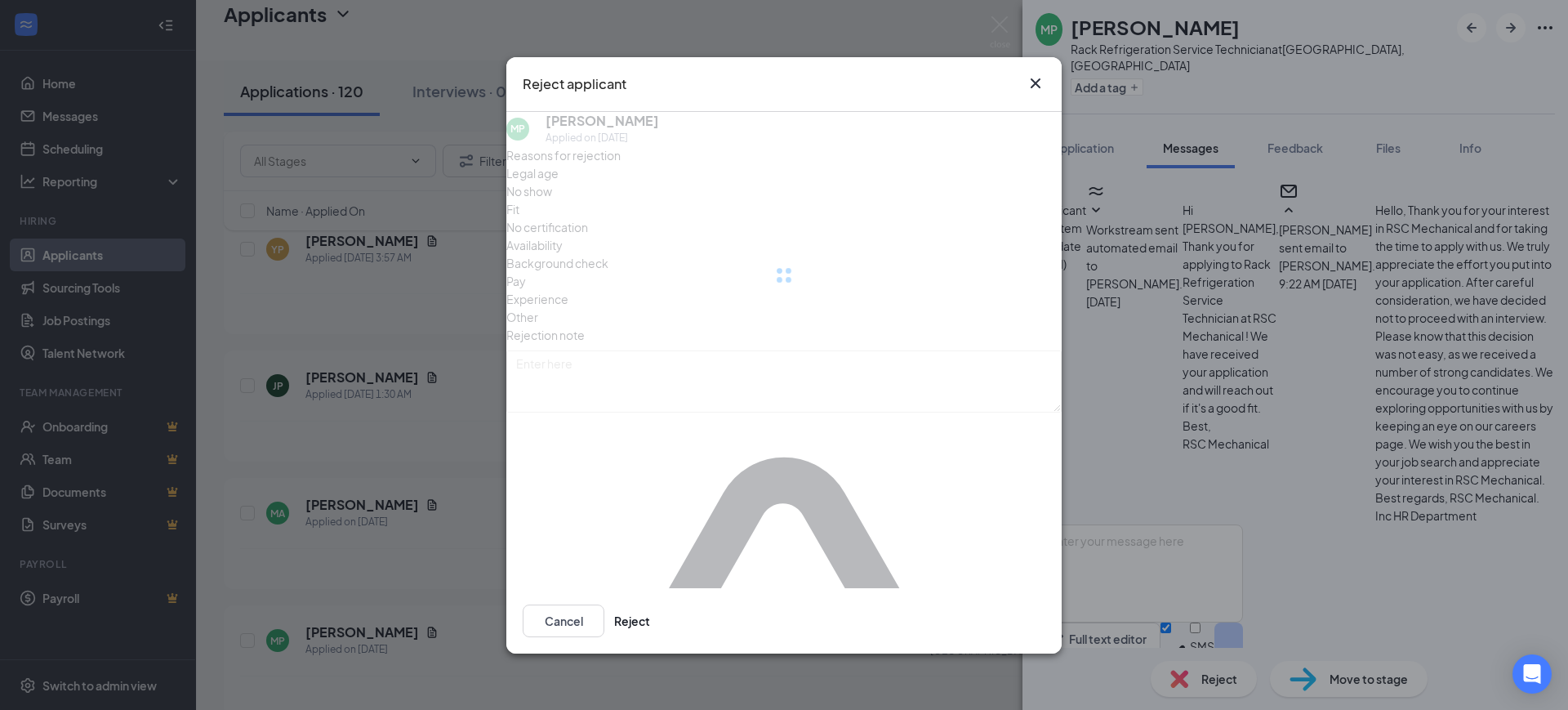
scroll to position [219, 0]
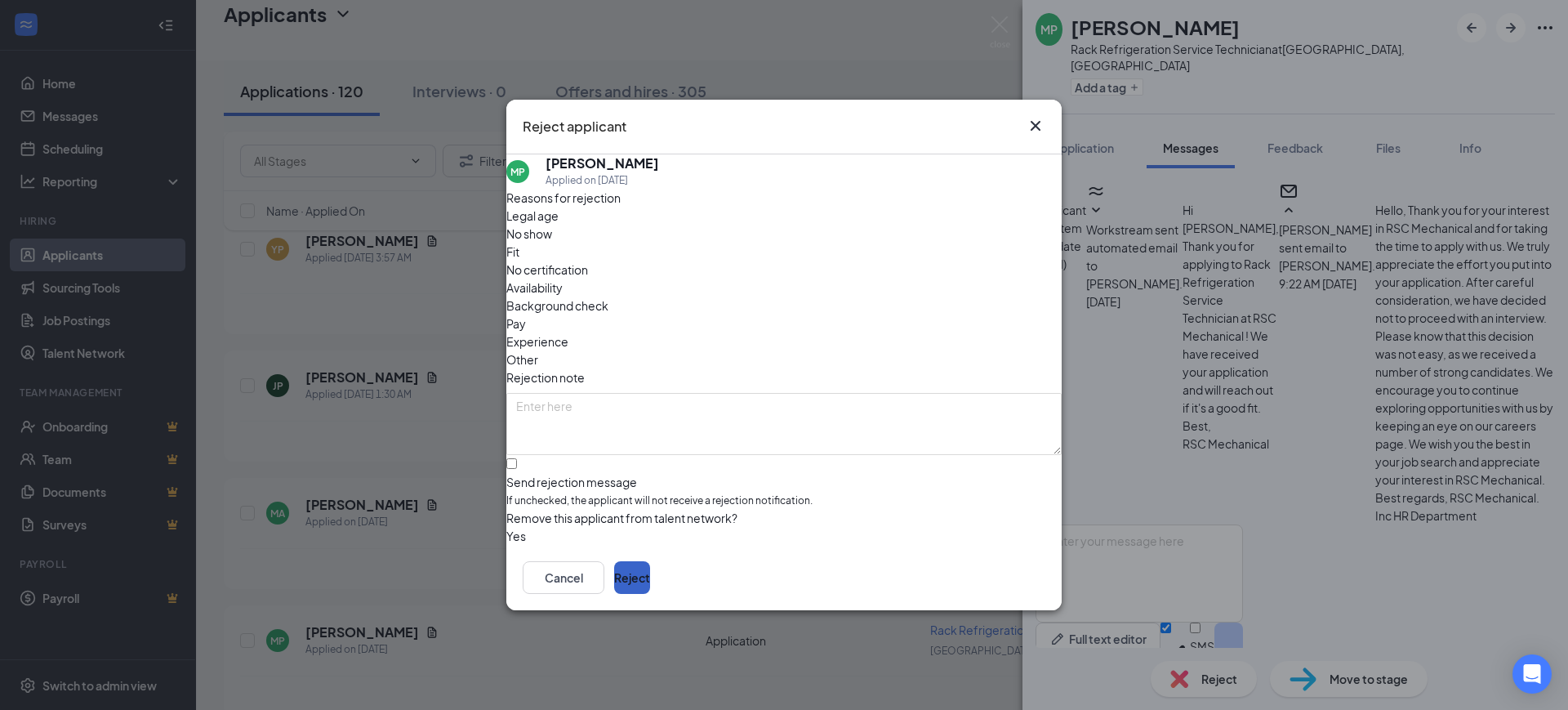
click at [650, 585] on button "Reject" at bounding box center [632, 577] width 35 height 33
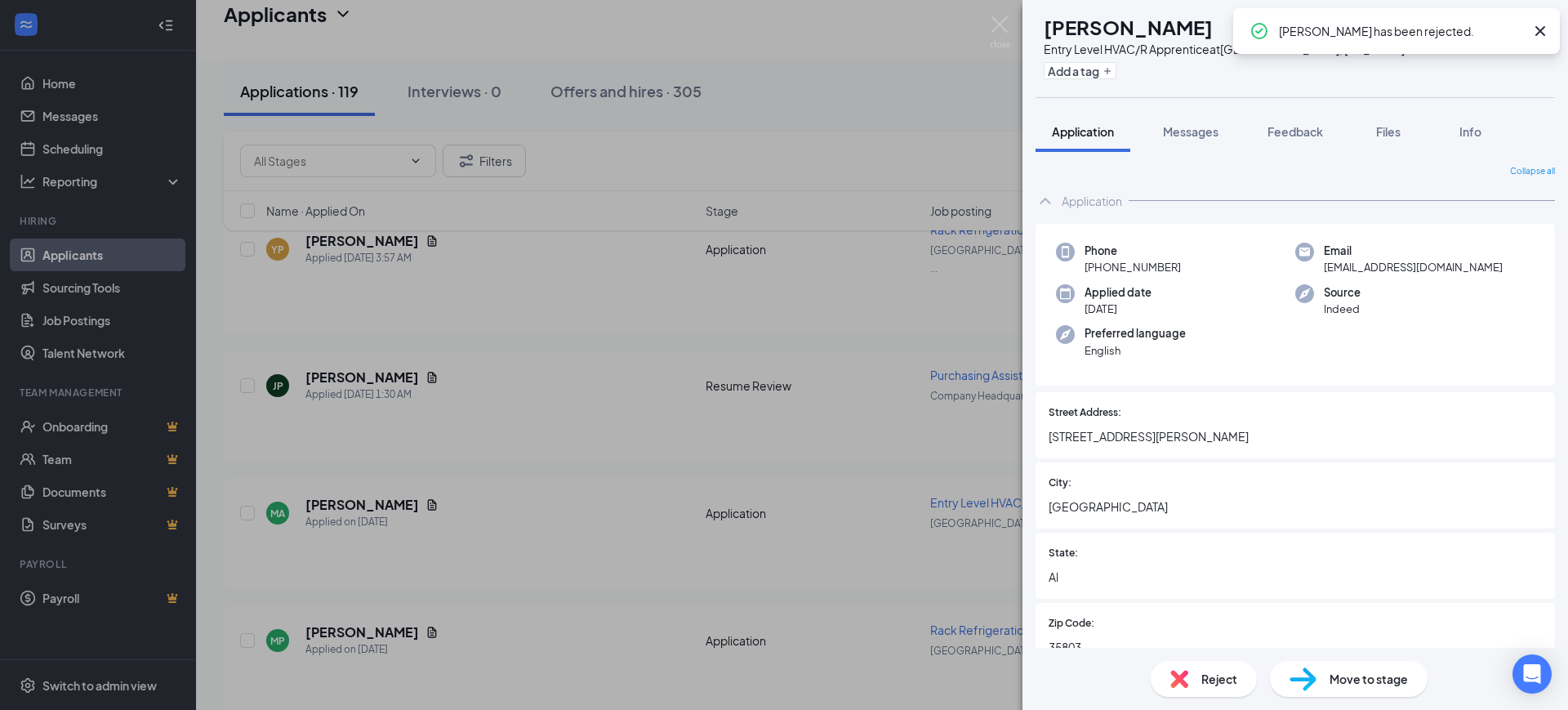
drag, startPoint x: 1537, startPoint y: 33, endPoint x: 1326, endPoint y: 145, distance: 238.9
click at [1537, 35] on icon "Cross" at bounding box center [1540, 32] width 20 height 20
click at [1307, 132] on span "Feedback" at bounding box center [1295, 131] width 55 height 15
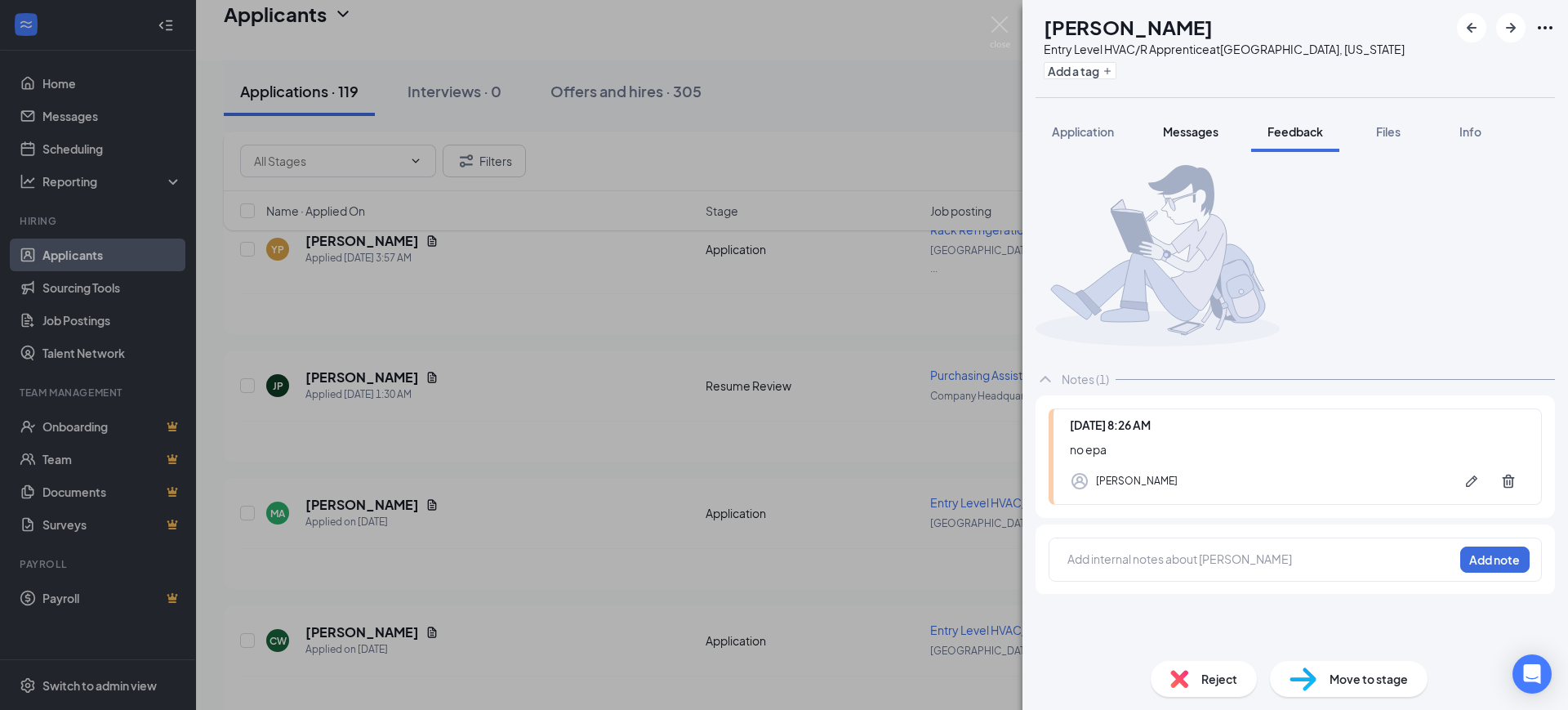
click at [1183, 136] on span "Messages" at bounding box center [1191, 131] width 55 height 15
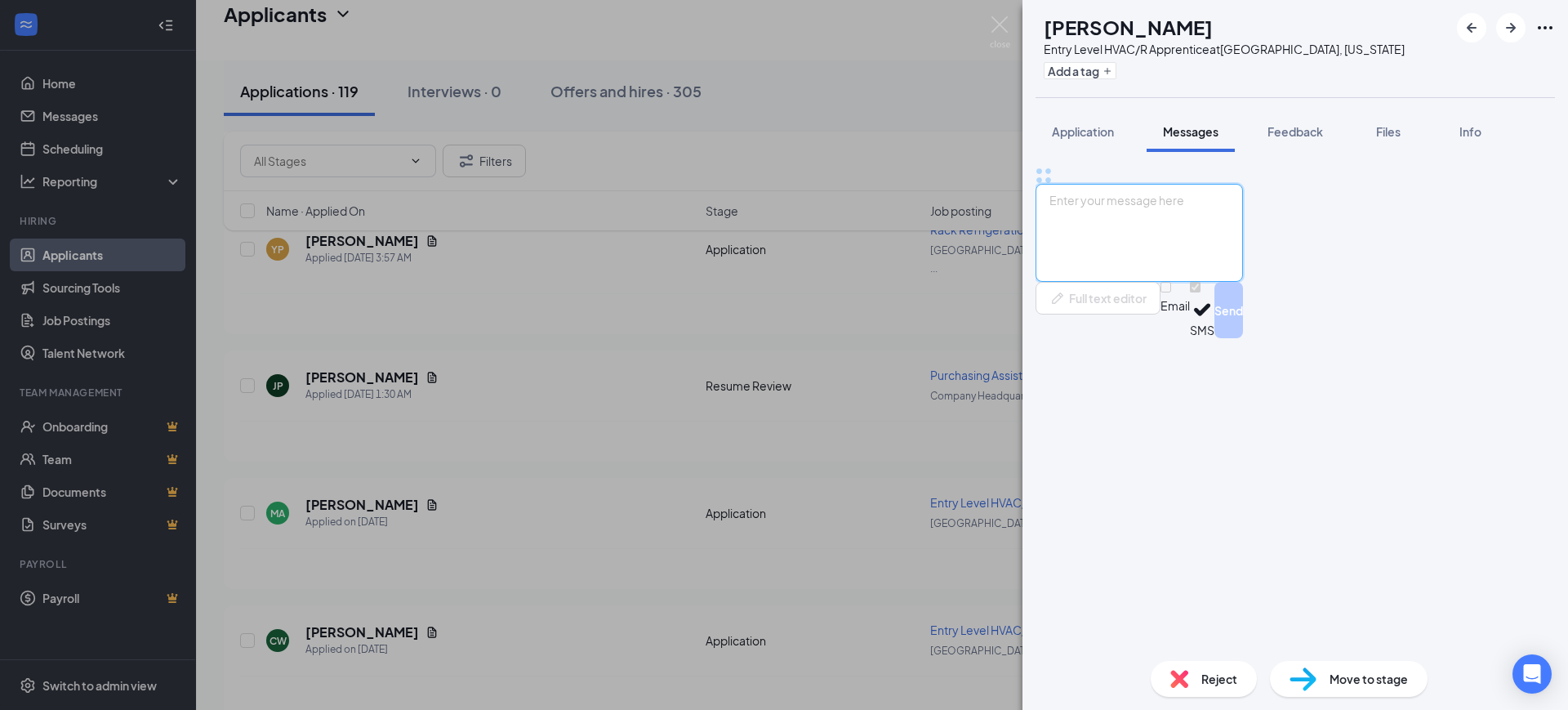
click at [1210, 282] on textarea at bounding box center [1139, 232] width 207 height 98
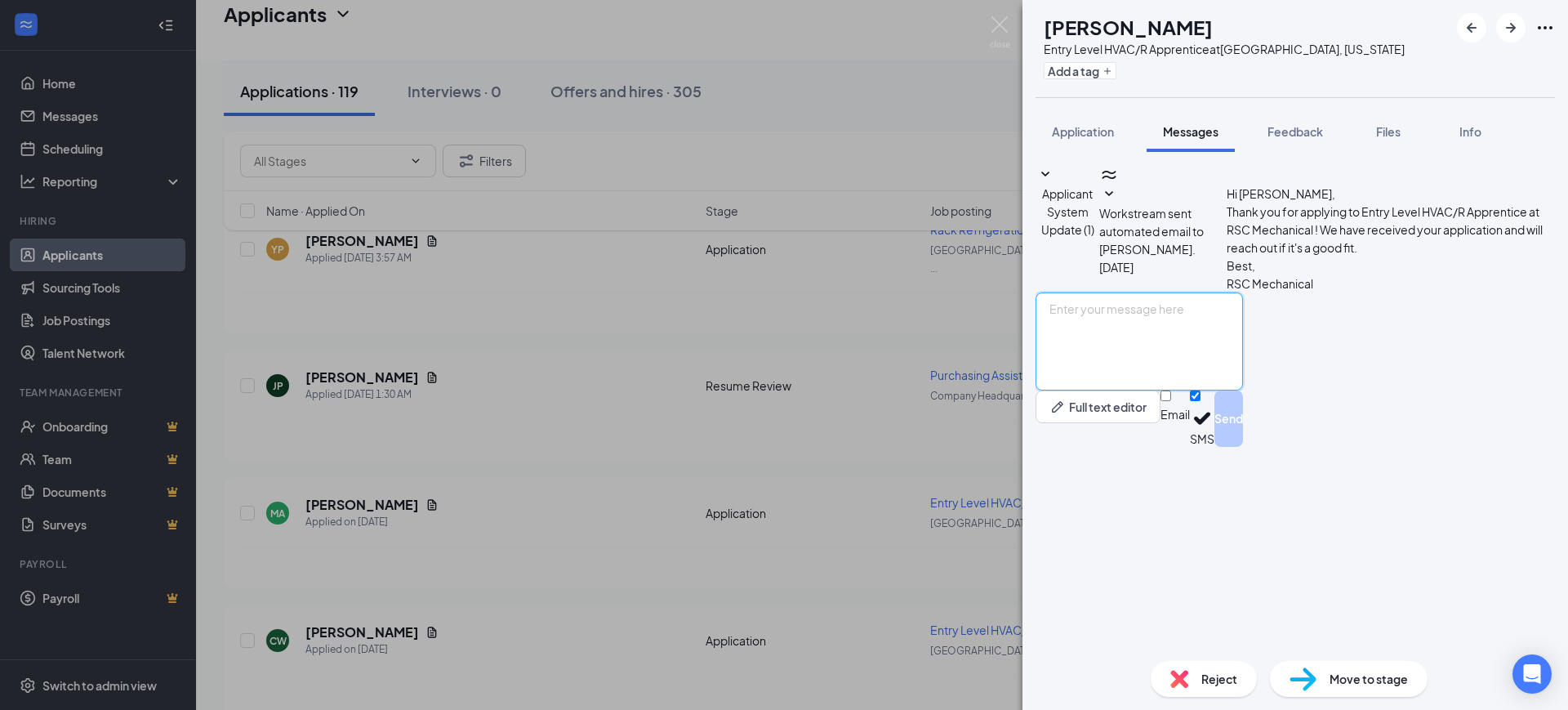
paste textarea "Hello, Thank you for your interest in RSC Mechanical and for taking the time to…"
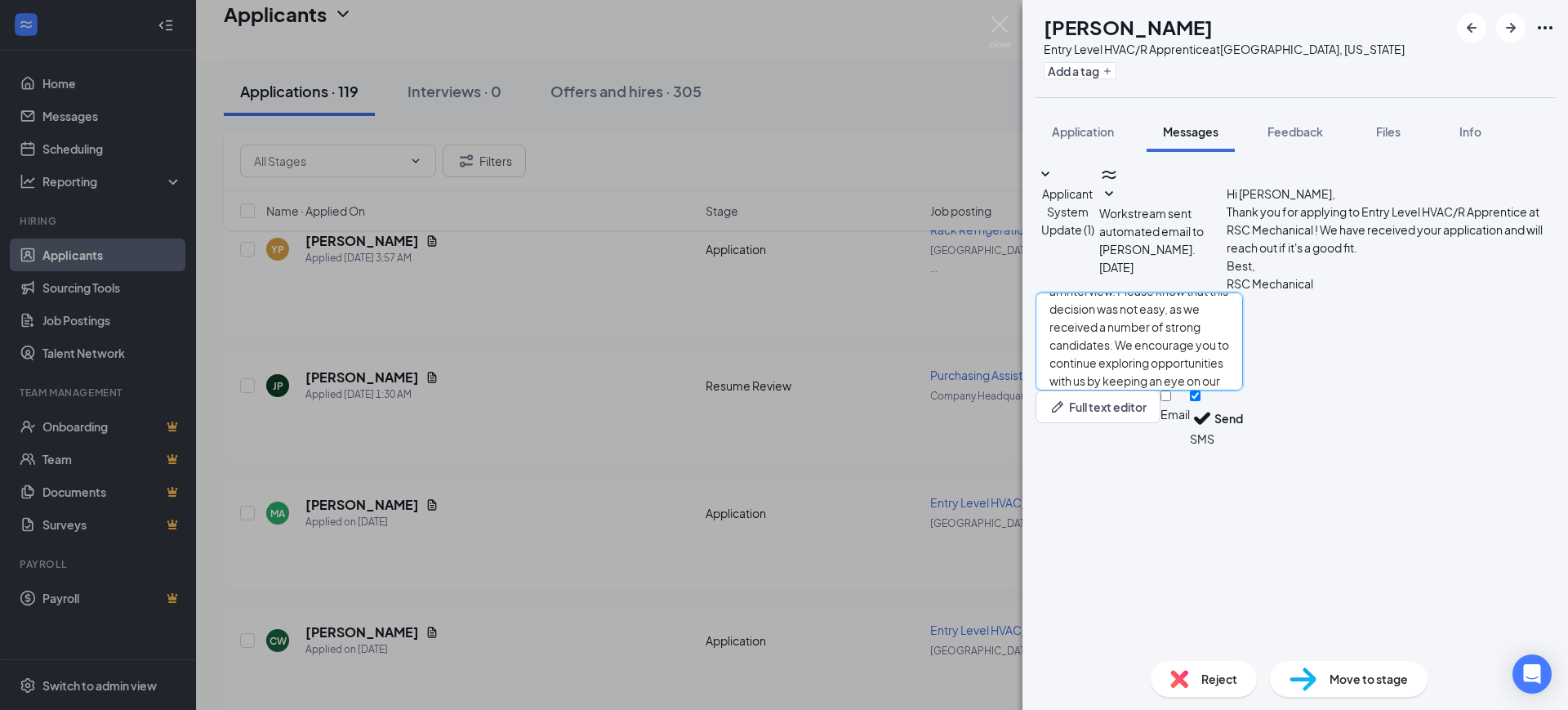
type textarea "Hello, Thank you for your interest in RSC Mechanical and for taking the time to…"
click at [1243, 447] on div "Email SMS Send" at bounding box center [1201, 418] width 83 height 56
click at [1171, 401] on input "Email" at bounding box center [1165, 395] width 11 height 11
checkbox input "true"
drag, startPoint x: 1391, startPoint y: 618, endPoint x: 1444, endPoint y: 615, distance: 53.1
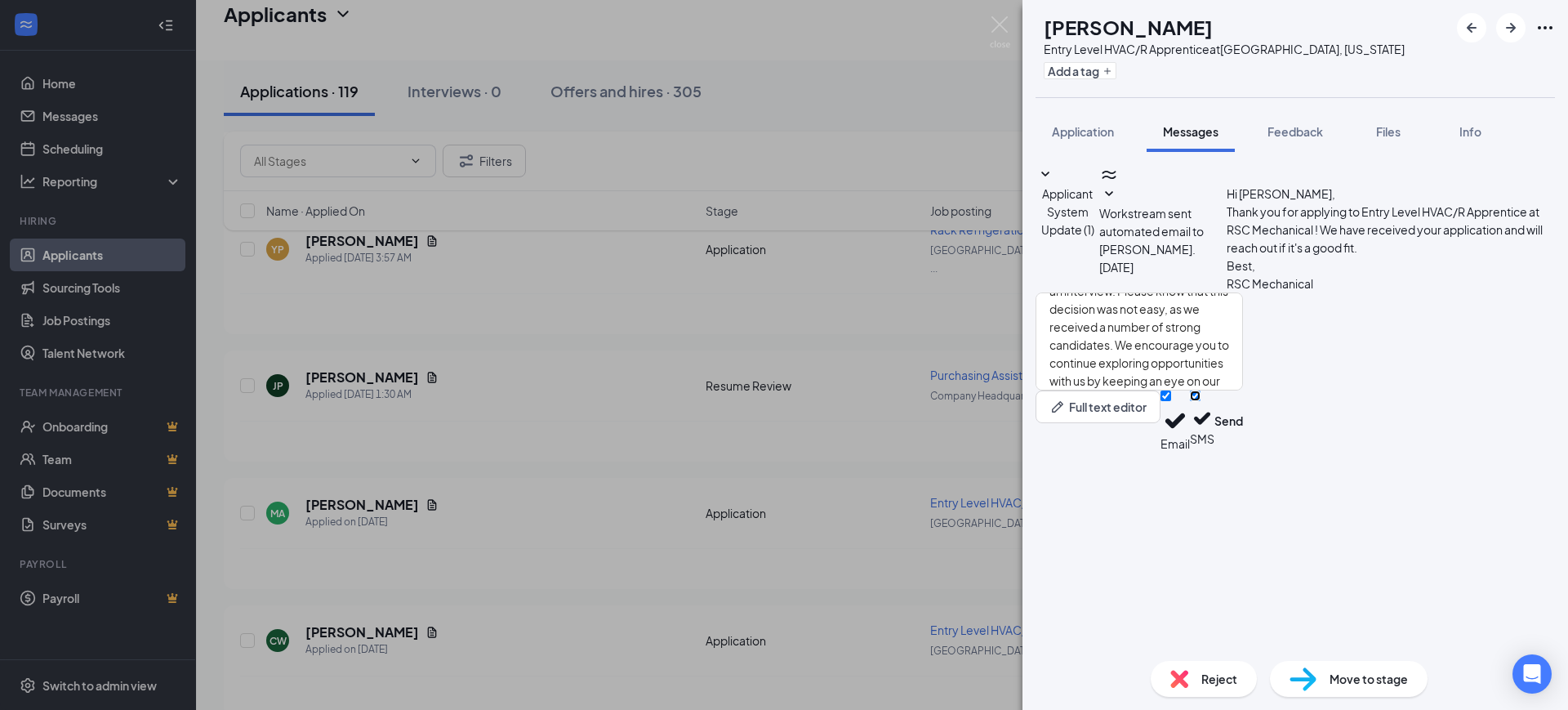
click at [1200, 401] on input "SMS" at bounding box center [1194, 395] width 11 height 11
checkbox input "false"
click at [1243, 452] on button "Send" at bounding box center [1228, 421] width 29 height 61
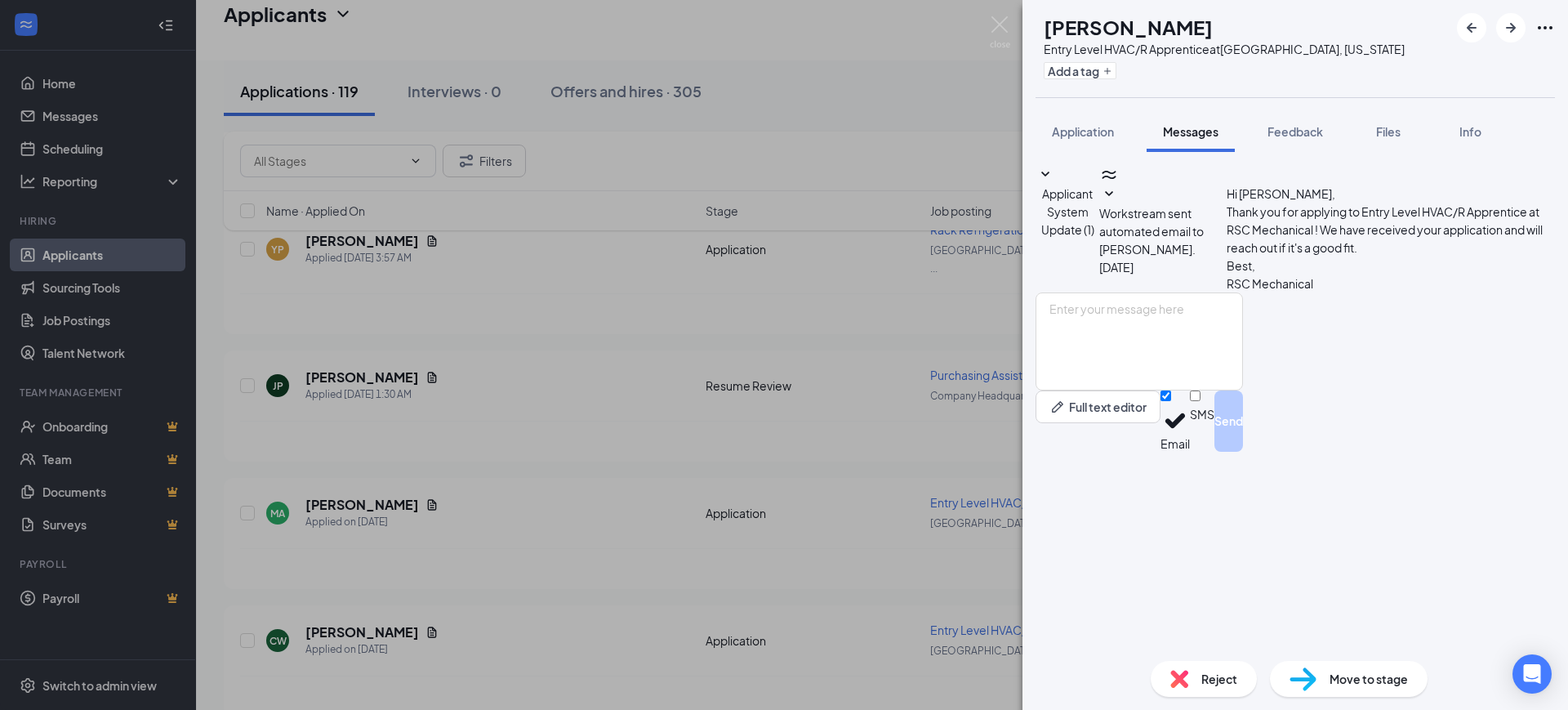
scroll to position [0, 0]
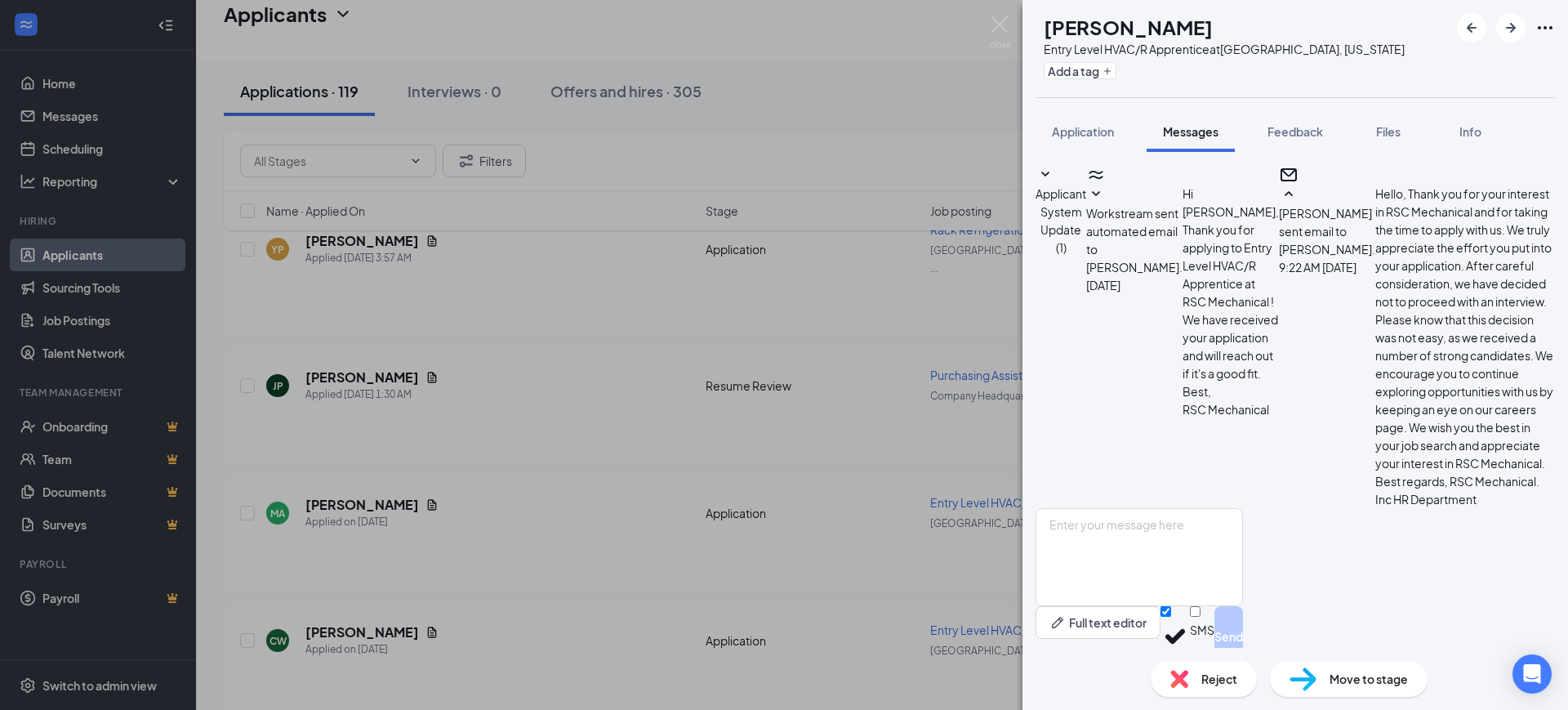
click at [1208, 679] on span "Reject" at bounding box center [1219, 678] width 35 height 18
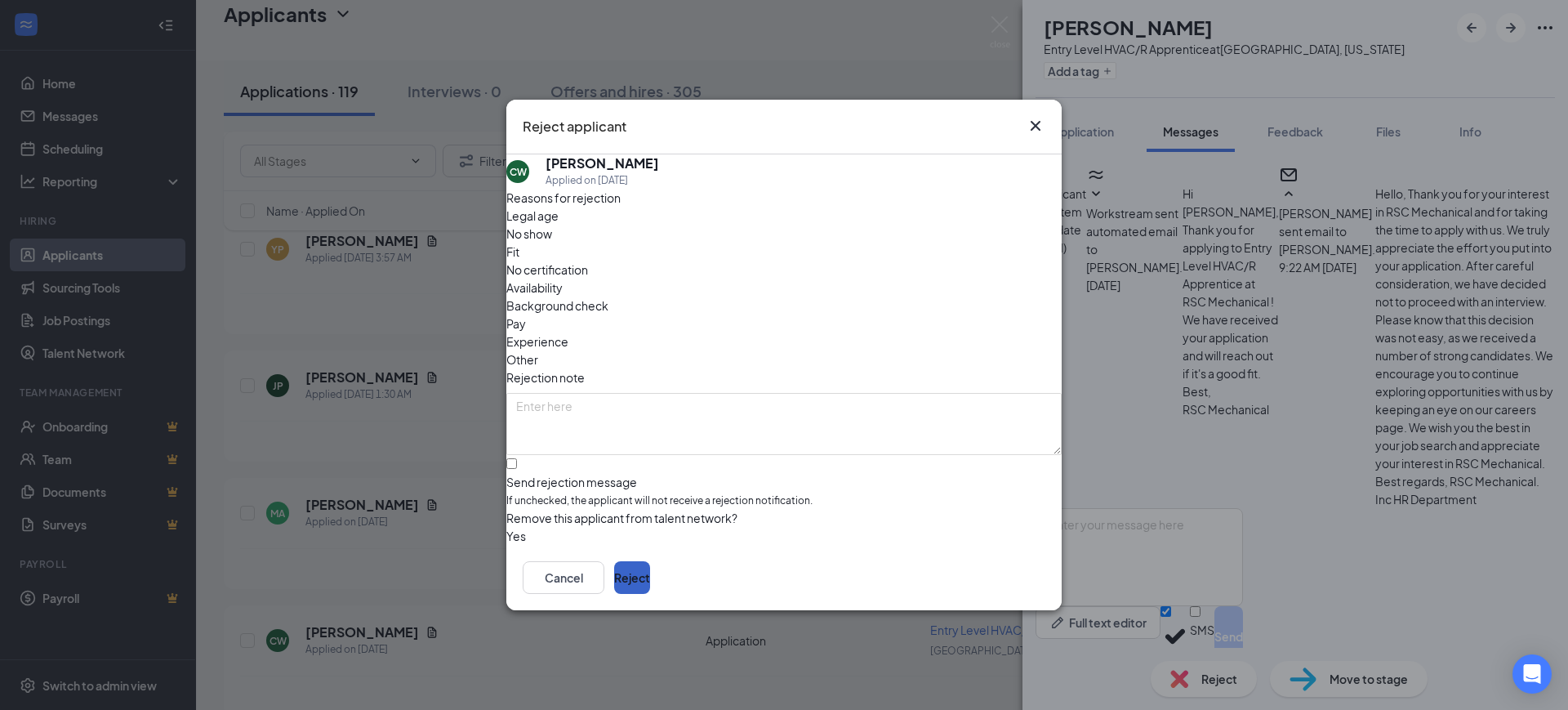
click at [650, 571] on button "Reject" at bounding box center [632, 577] width 35 height 33
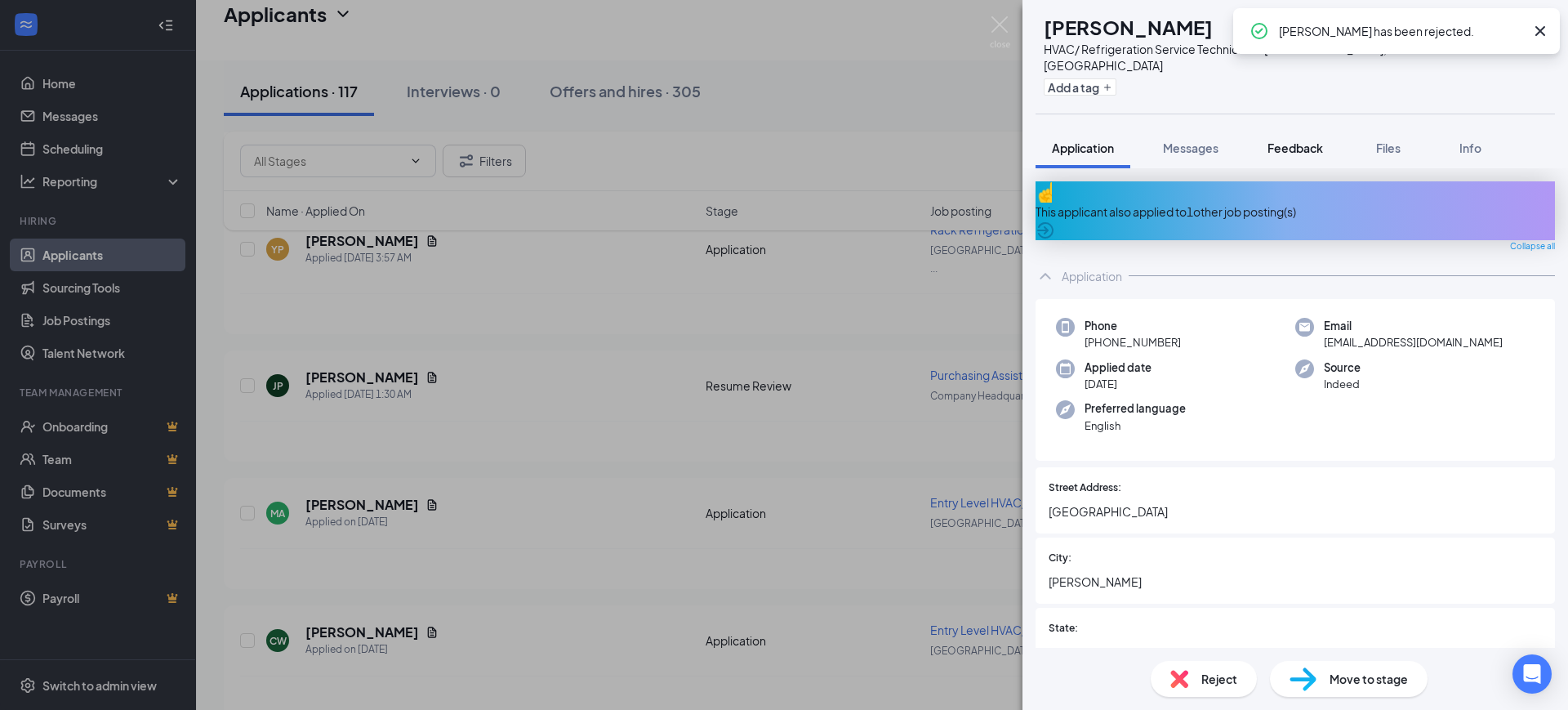
click at [1301, 141] on span "Feedback" at bounding box center [1295, 148] width 55 height 15
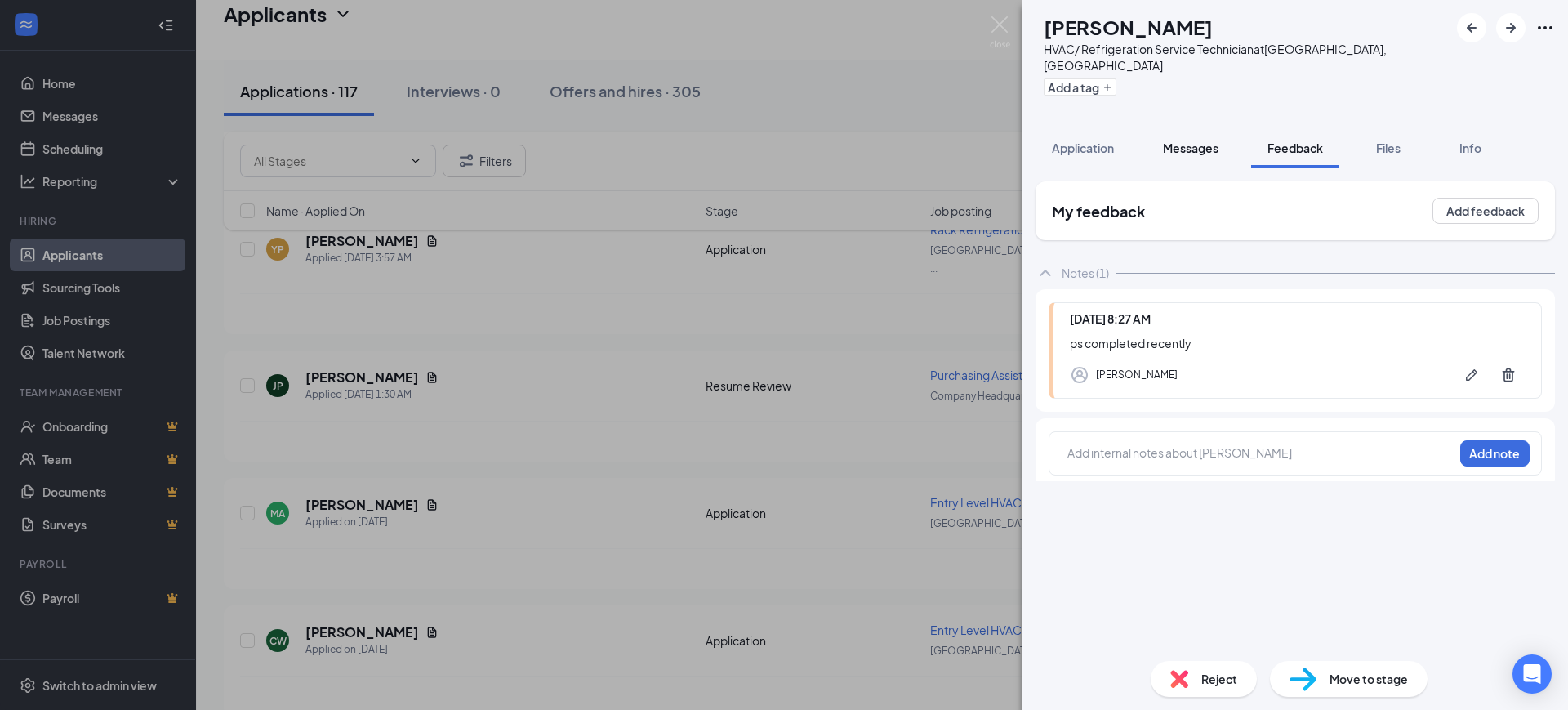
click at [1193, 141] on span "Messages" at bounding box center [1191, 148] width 55 height 15
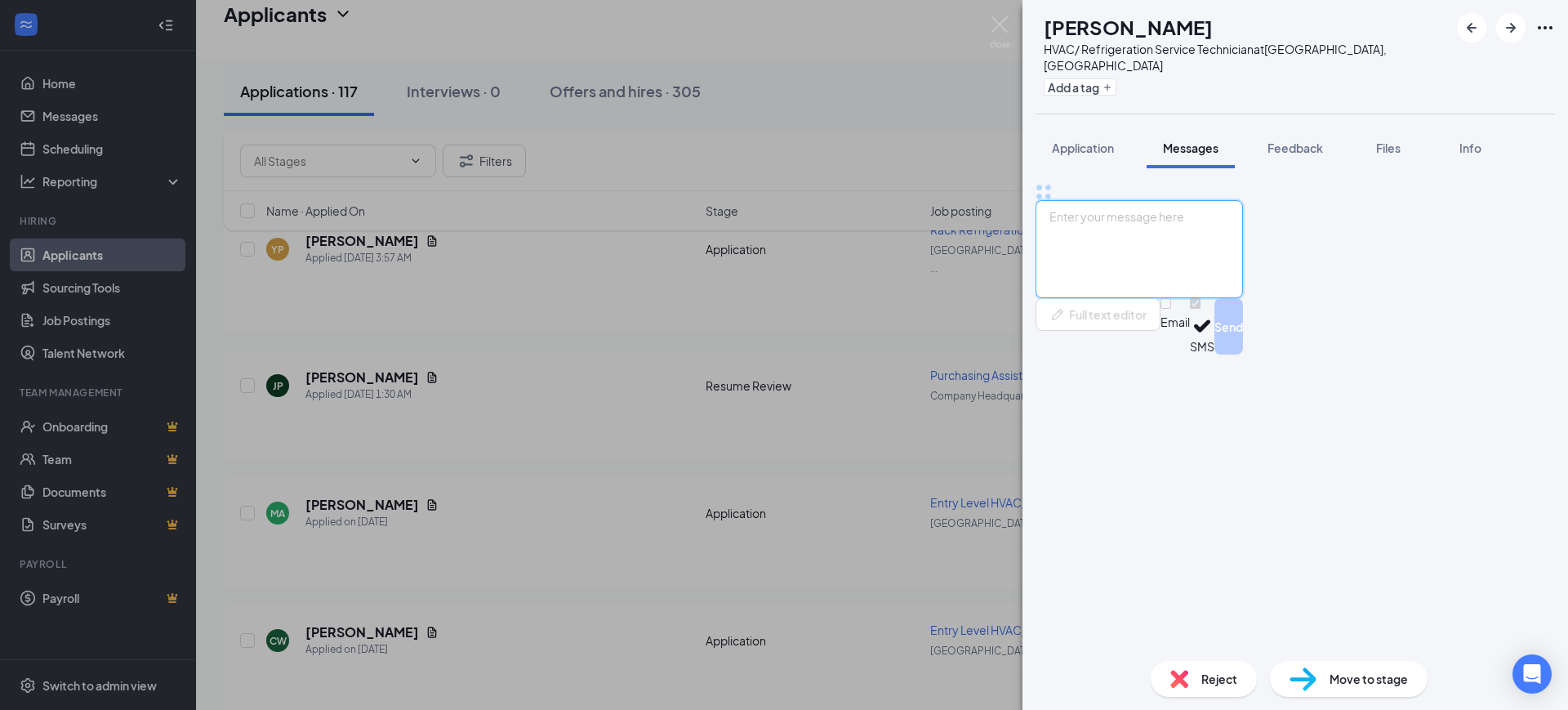
click at [1230, 298] on textarea at bounding box center [1139, 248] width 207 height 98
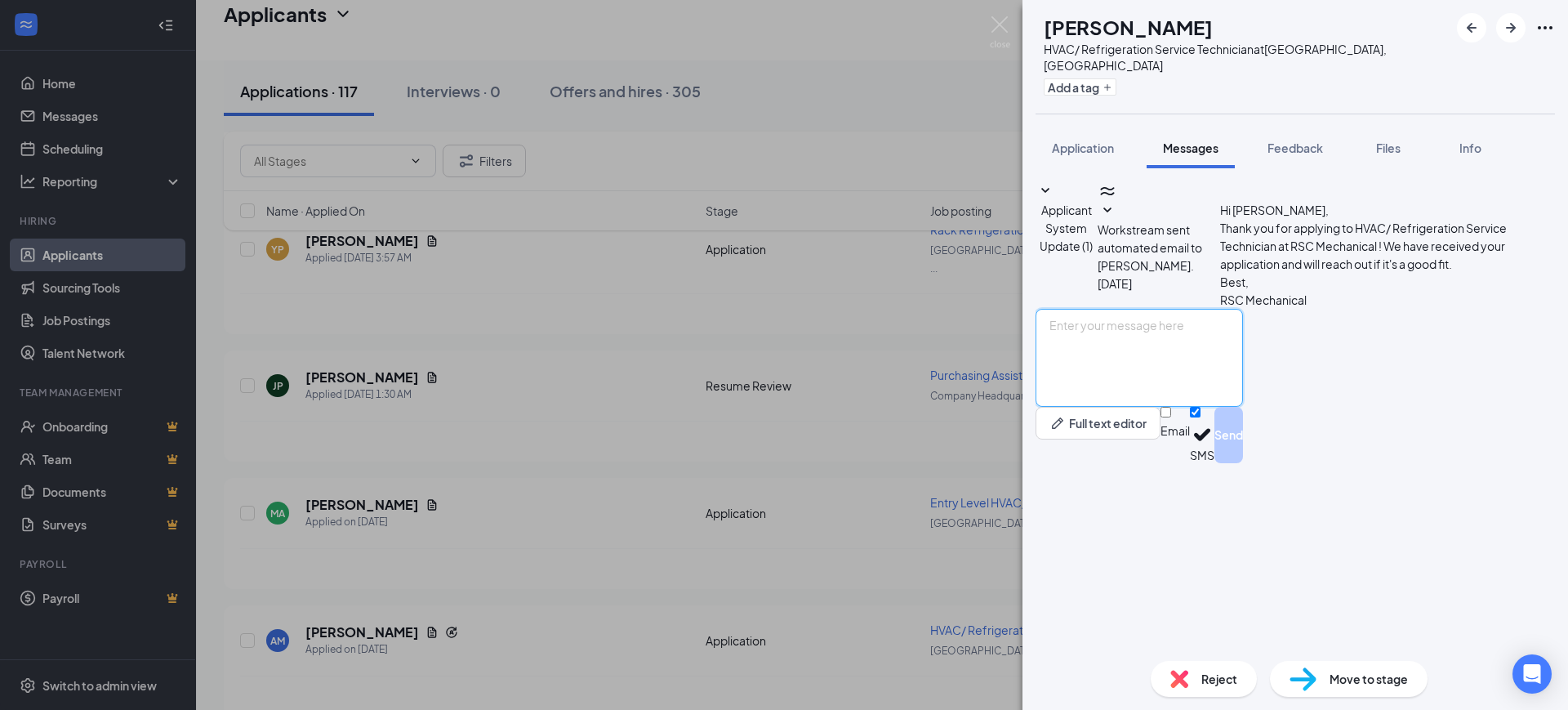
paste textarea "Hello, Thank you for your interest in RSC Mechanical and for taking the time to…"
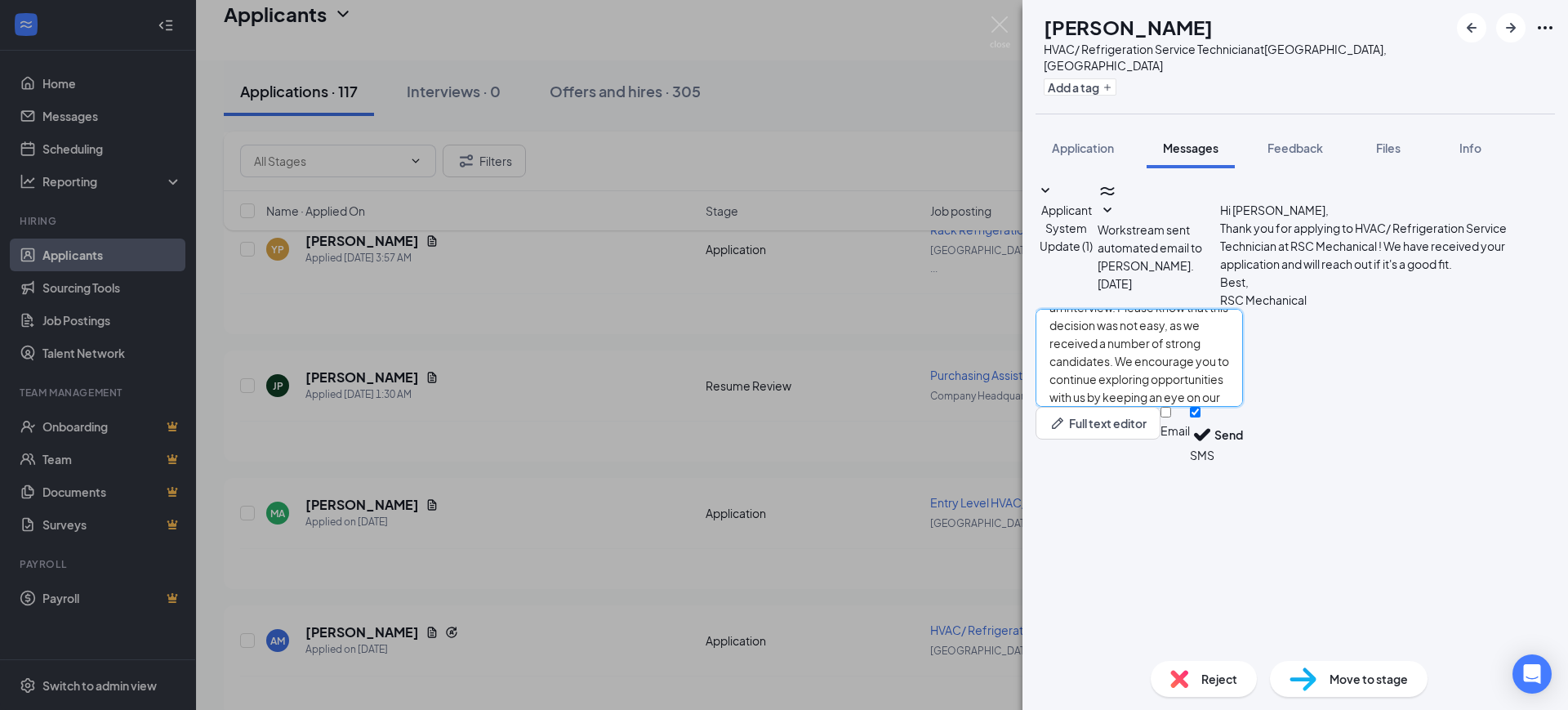
type textarea "Hello, Thank you for your interest in RSC Mechanical and for taking the time to…"
click at [1171, 417] on input "Email" at bounding box center [1165, 412] width 11 height 11
checkbox input "true"
click at [1200, 417] on input "SMS" at bounding box center [1194, 412] width 11 height 11
checkbox input "false"
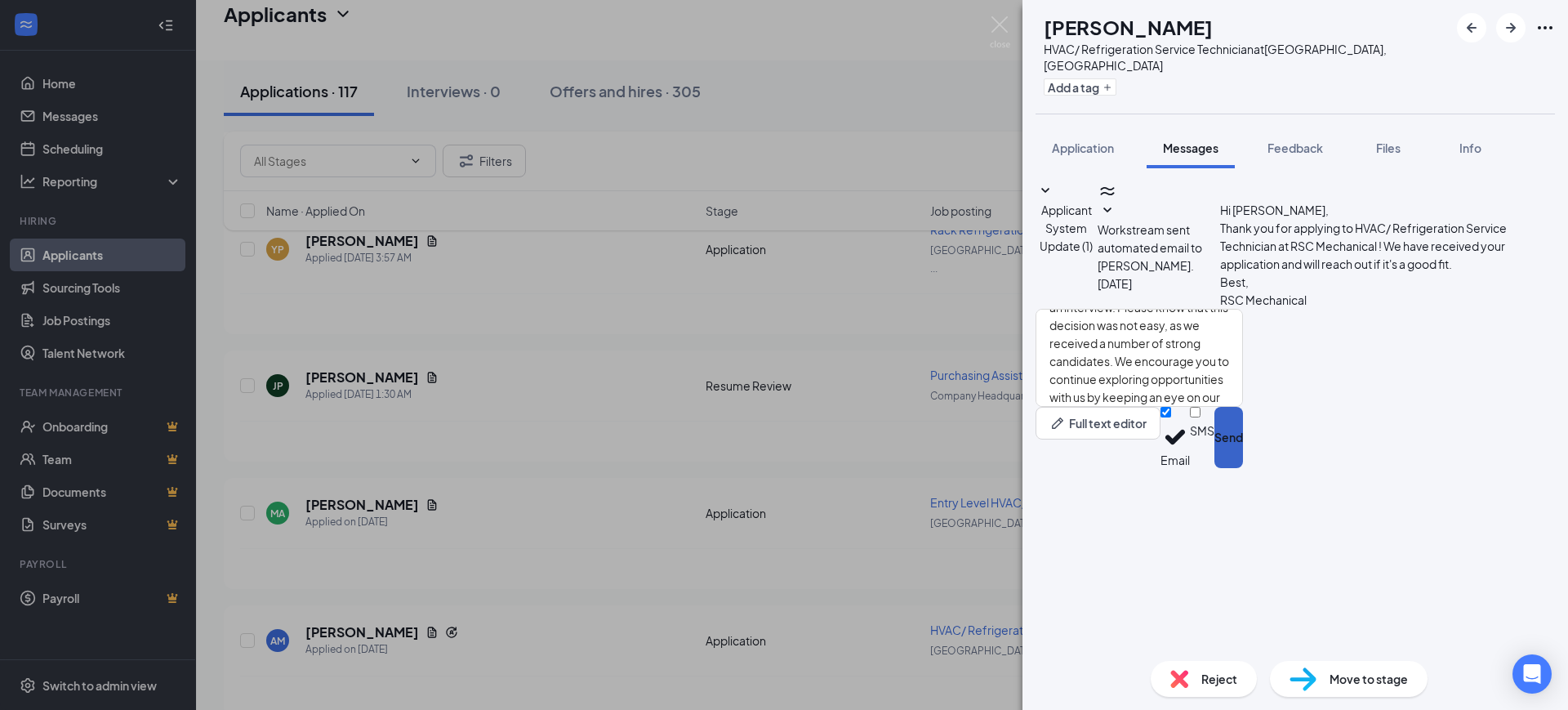
click at [1243, 468] on button "Send" at bounding box center [1228, 438] width 29 height 61
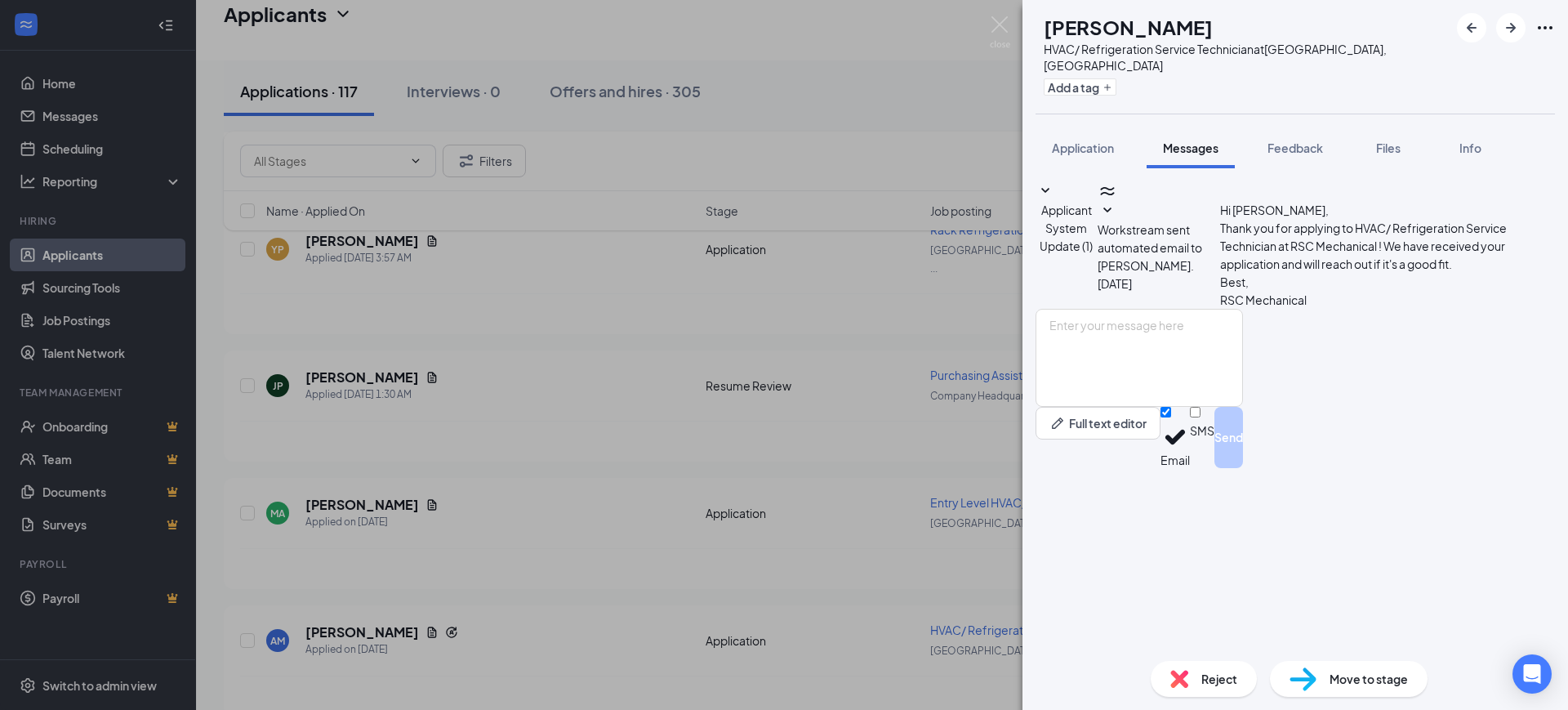
scroll to position [0, 0]
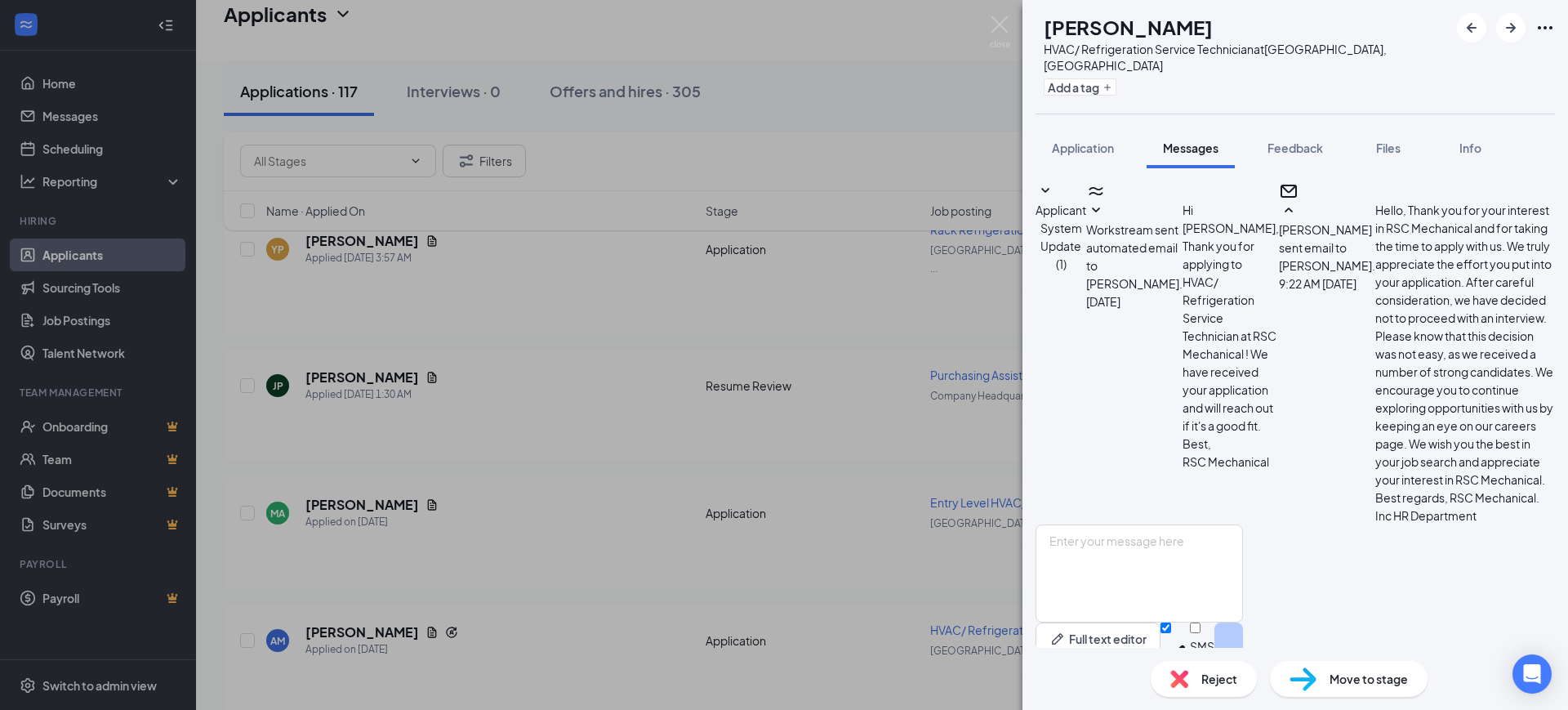
click at [1195, 686] on div "Reject" at bounding box center [1203, 678] width 106 height 36
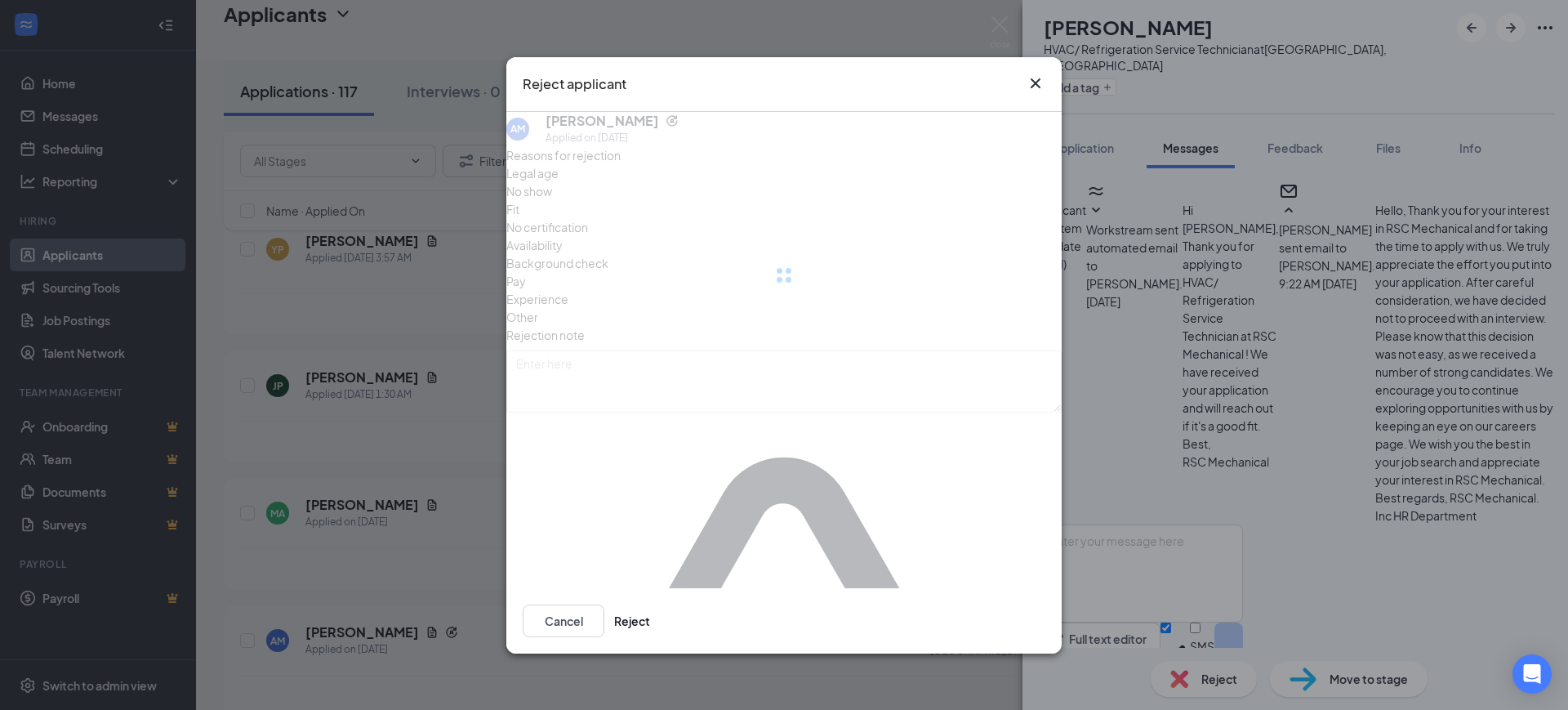
scroll to position [219, 0]
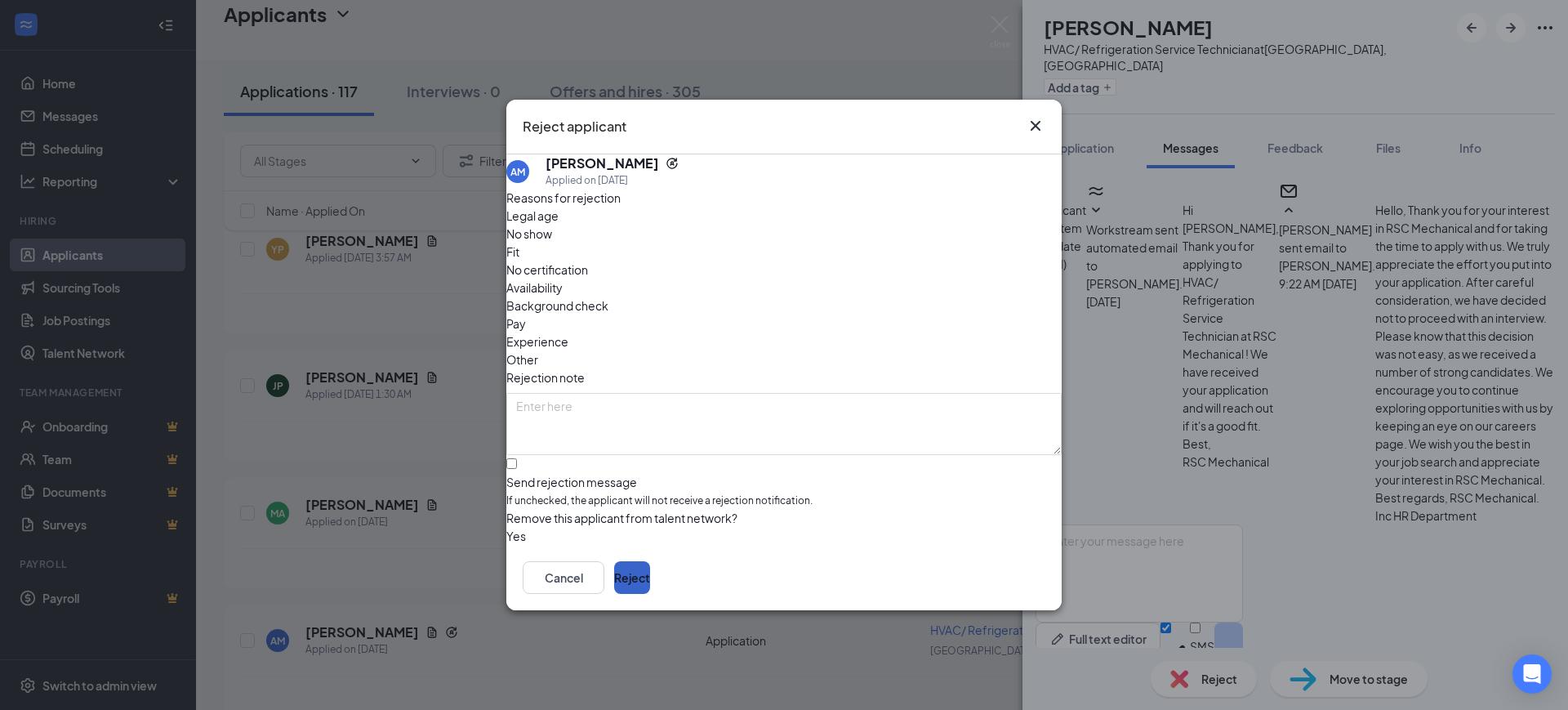
click at [650, 576] on button "Reject" at bounding box center [632, 577] width 35 height 33
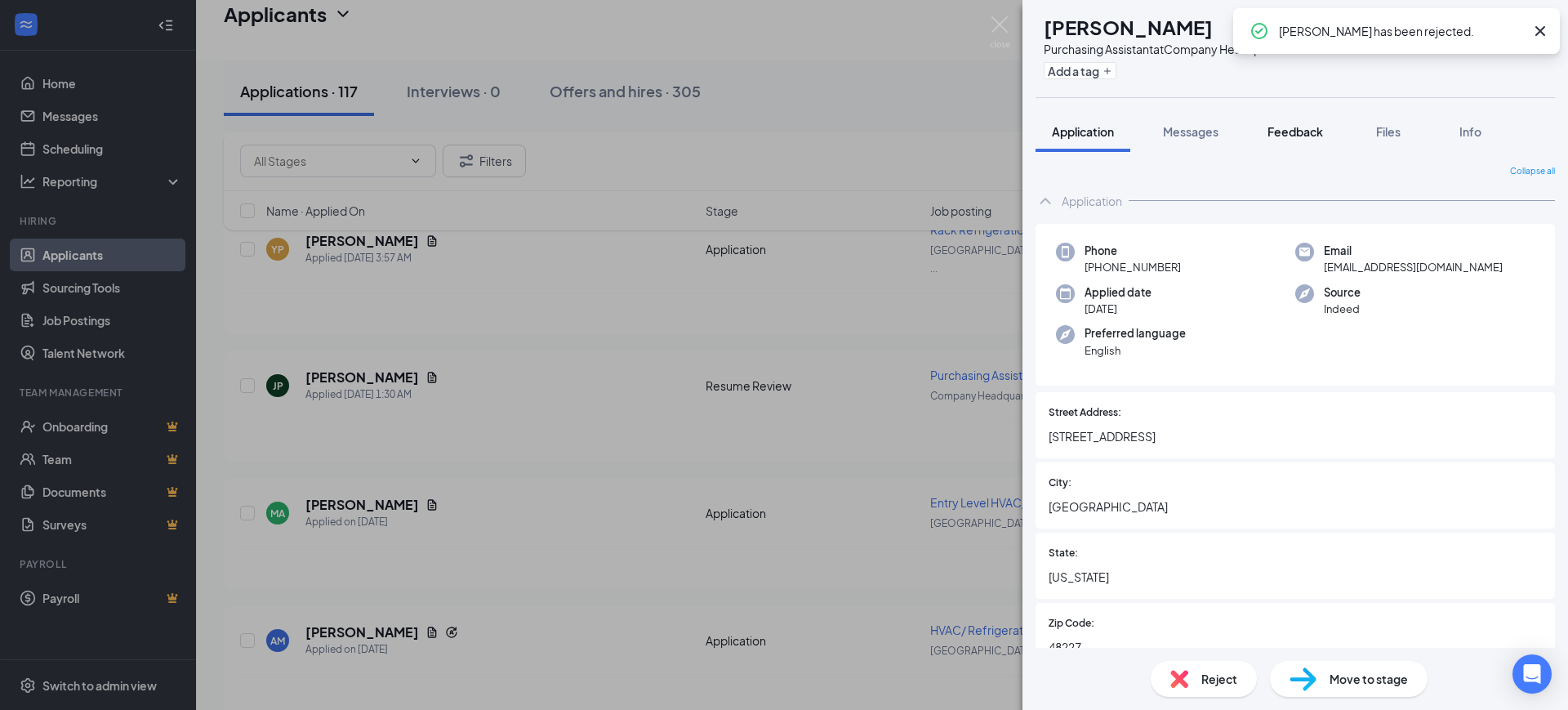
click at [1287, 134] on span "Feedback" at bounding box center [1295, 131] width 55 height 15
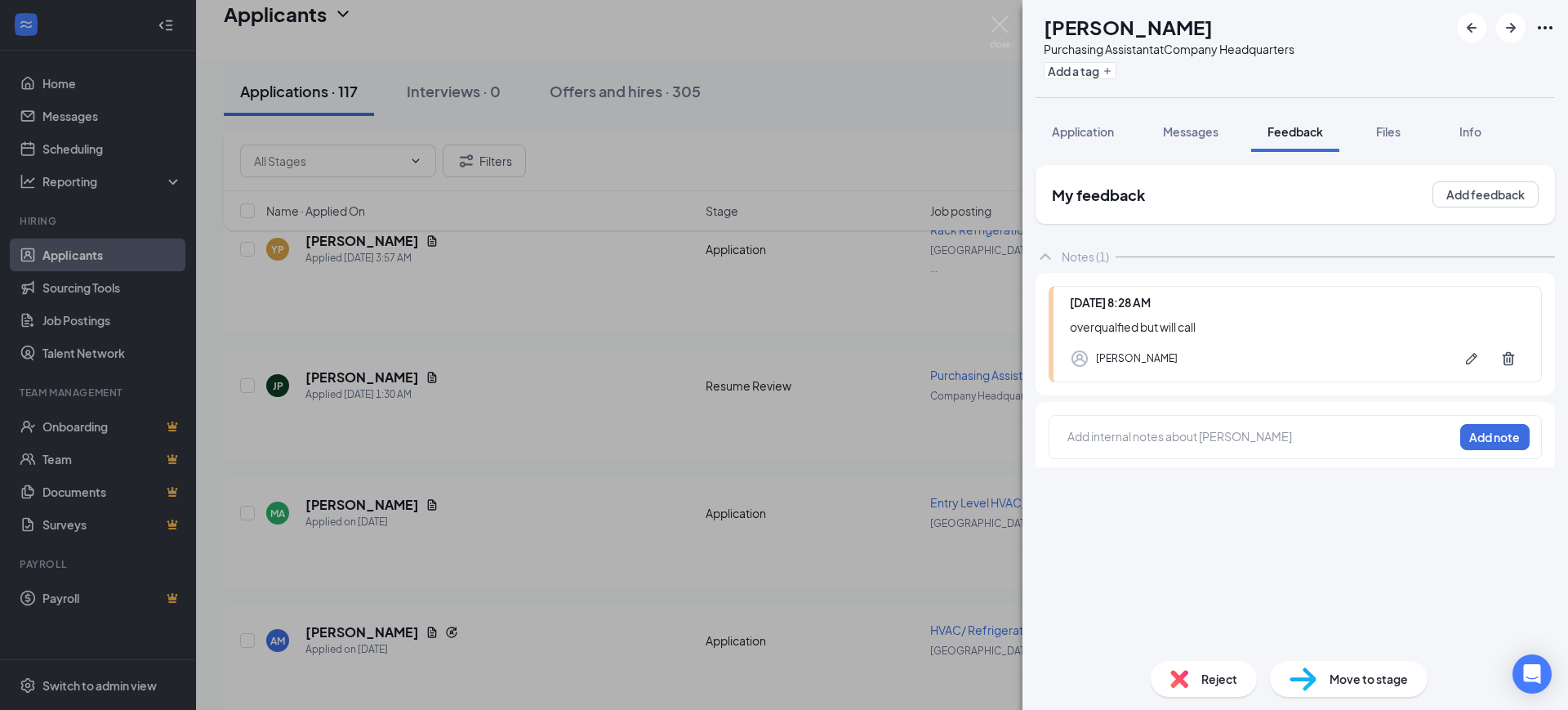
click at [1550, 25] on icon "Ellipses" at bounding box center [1545, 28] width 20 height 20
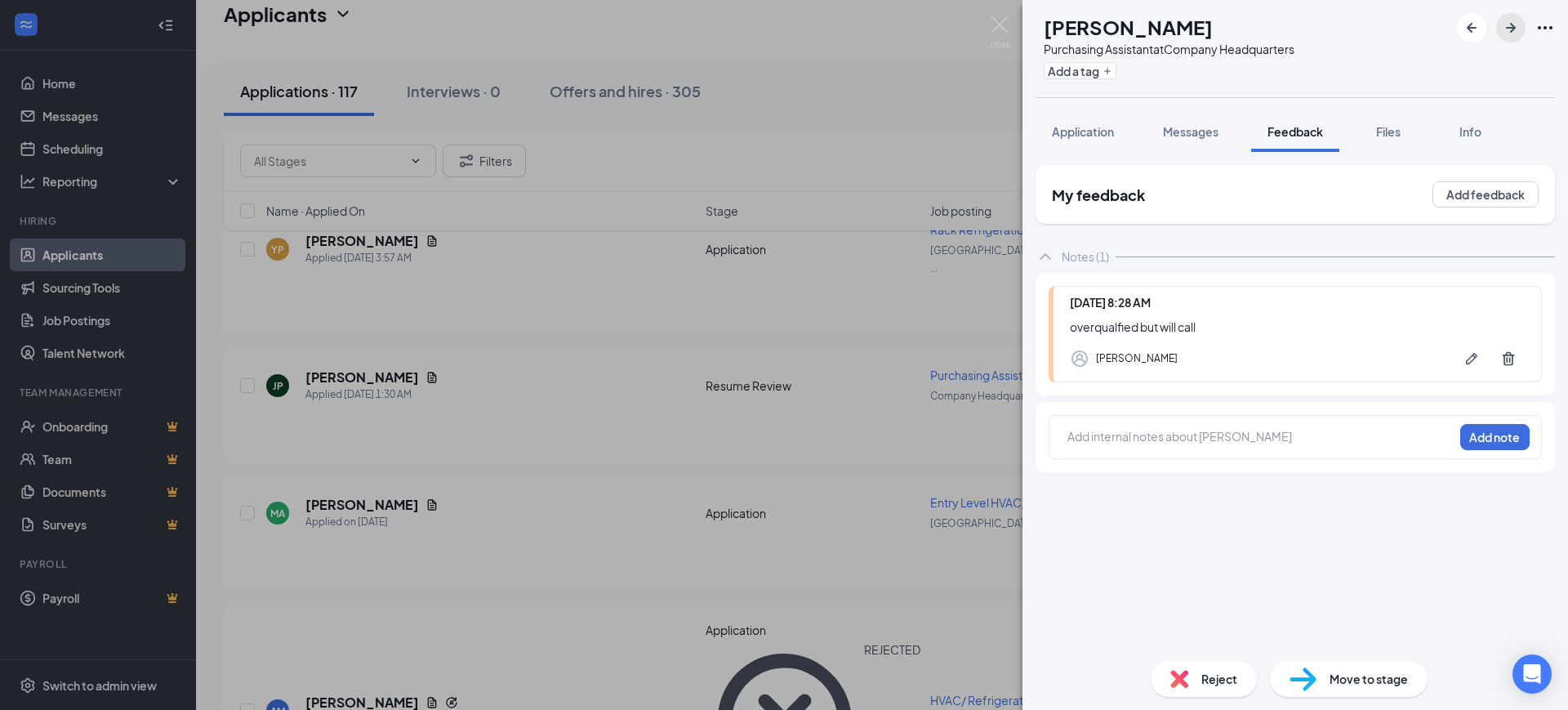
click at [1512, 31] on icon "ArrowRight" at bounding box center [1511, 28] width 10 height 10
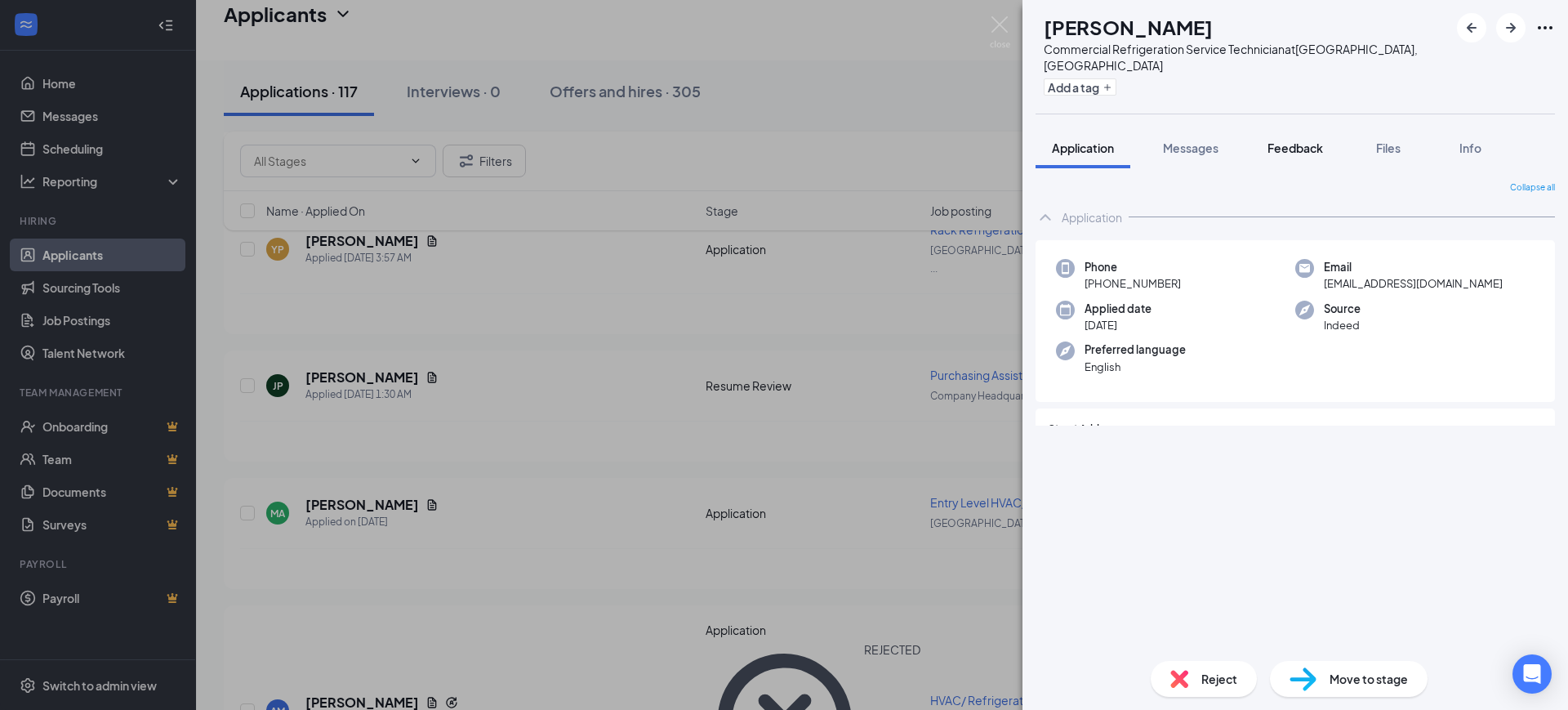
click at [1298, 141] on span "Feedback" at bounding box center [1295, 148] width 55 height 15
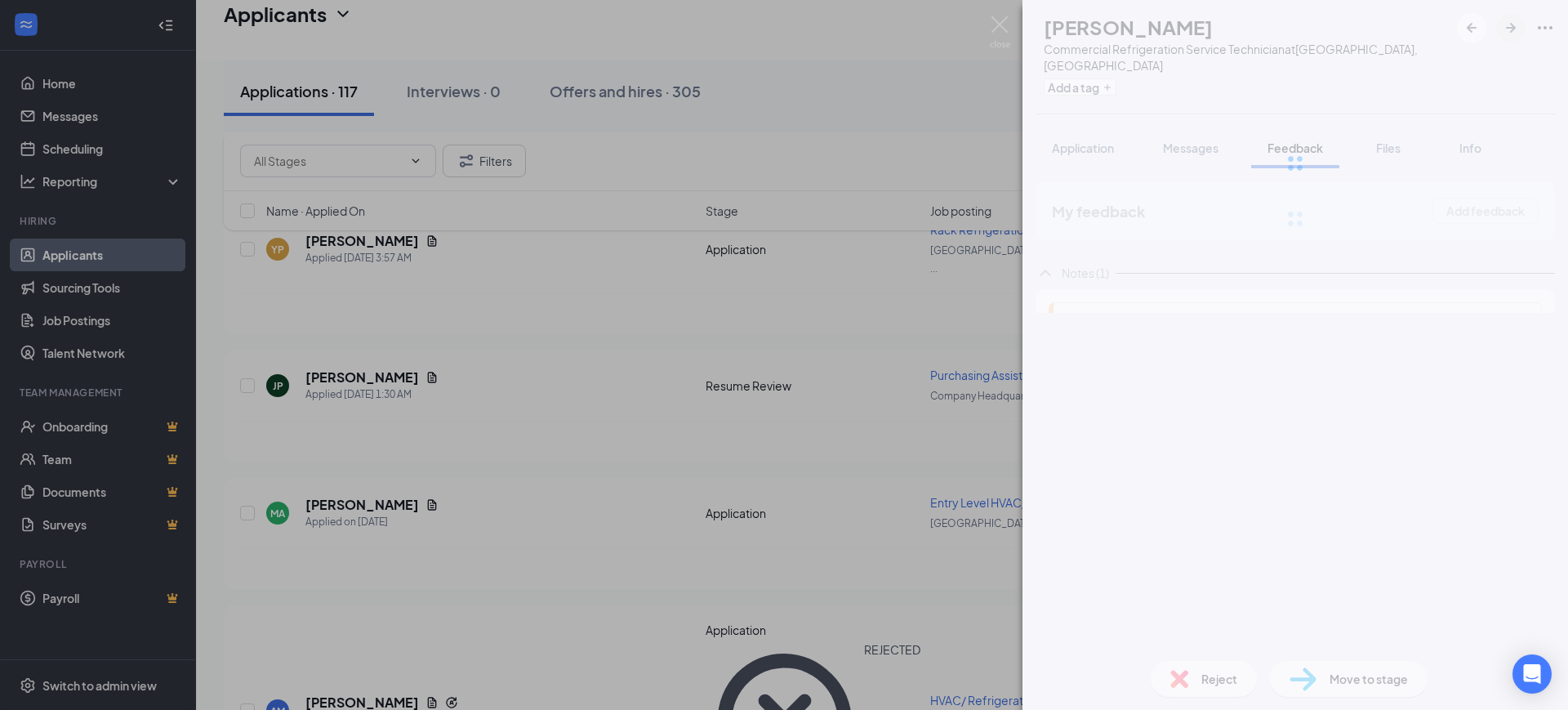
click at [1516, 20] on div at bounding box center [1294, 163] width 545 height 326
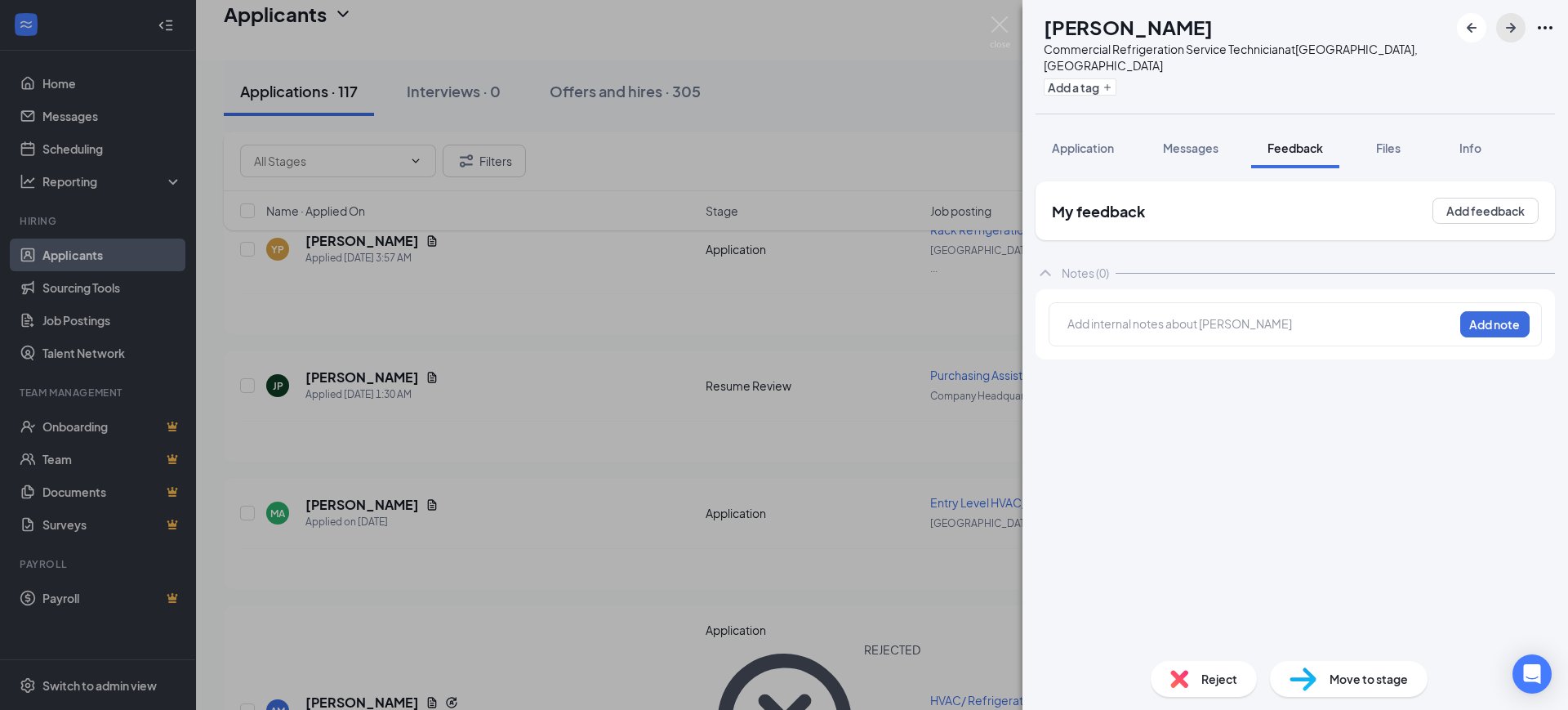
click at [1508, 29] on icon "ArrowRight" at bounding box center [1511, 28] width 20 height 20
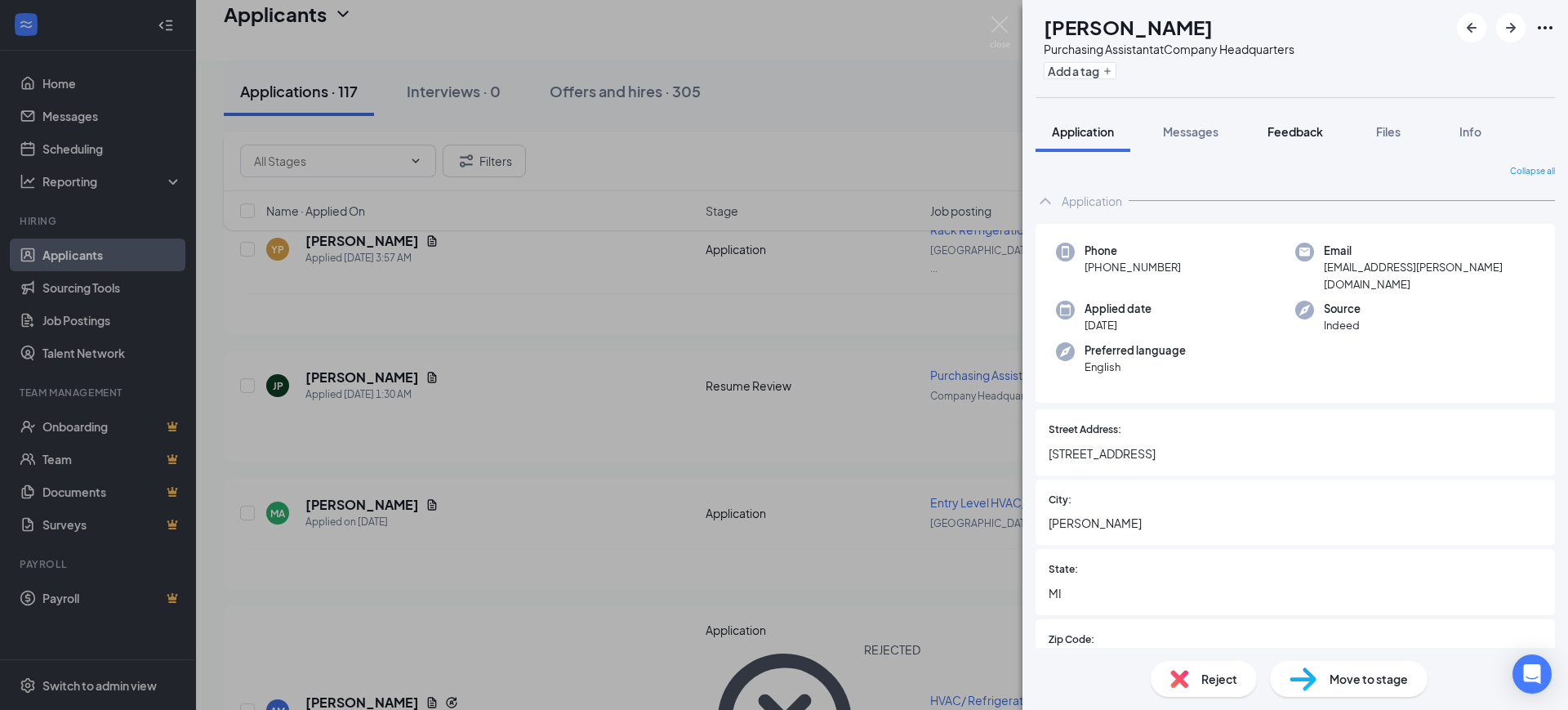
click at [1327, 112] on button "Feedback" at bounding box center [1294, 131] width 88 height 40
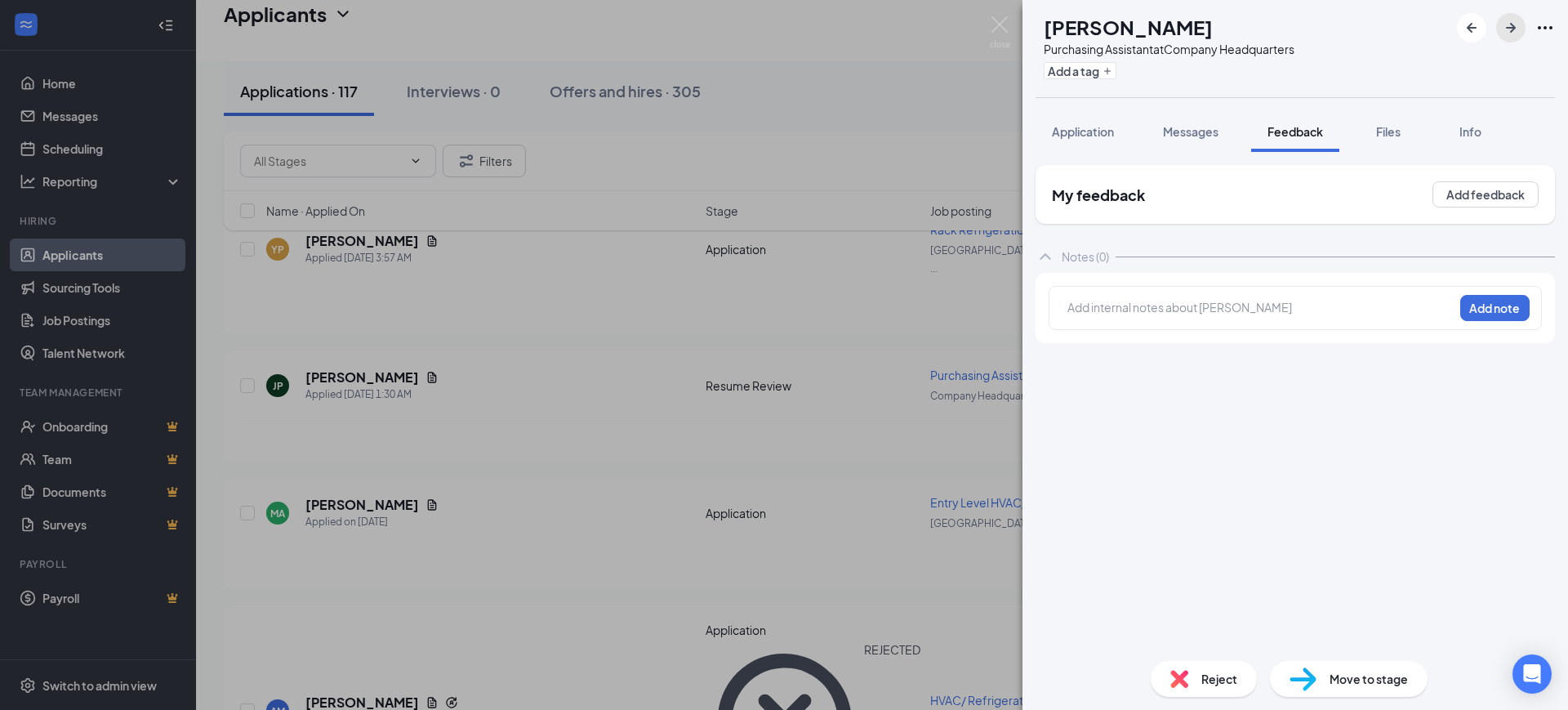
click at [1514, 27] on icon "ArrowRight" at bounding box center [1511, 28] width 10 height 10
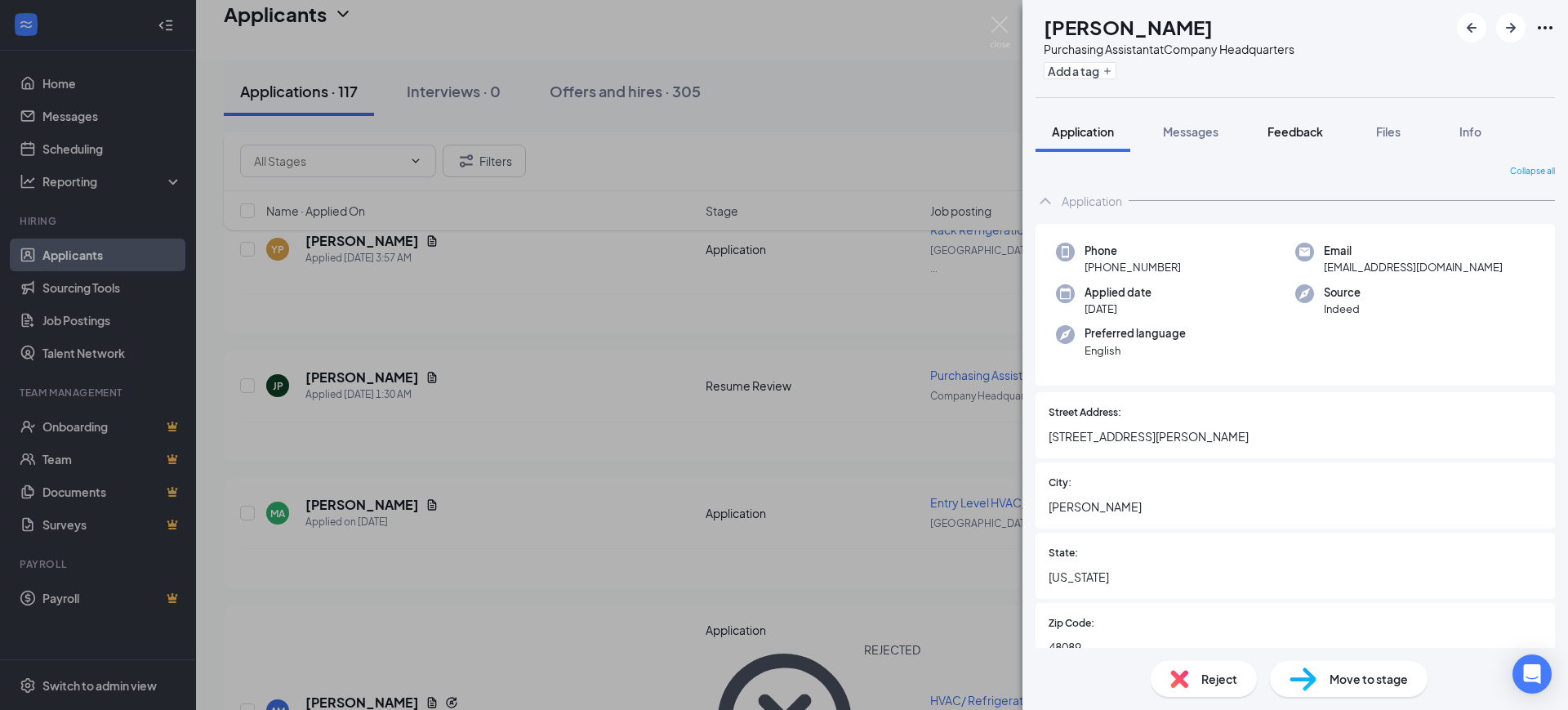
click at [1305, 124] on span "Feedback" at bounding box center [1295, 131] width 55 height 15
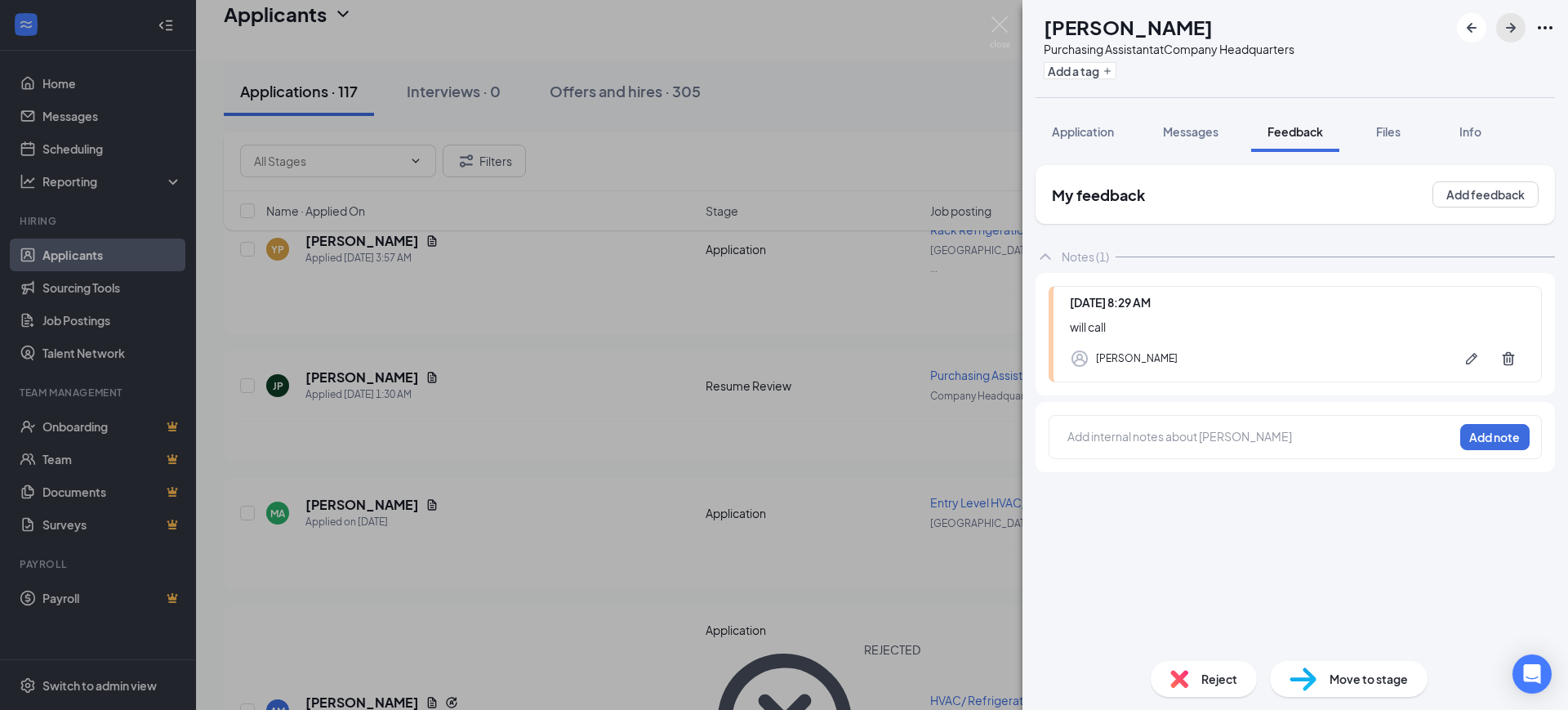
click at [1520, 22] on button "button" at bounding box center [1511, 28] width 30 height 30
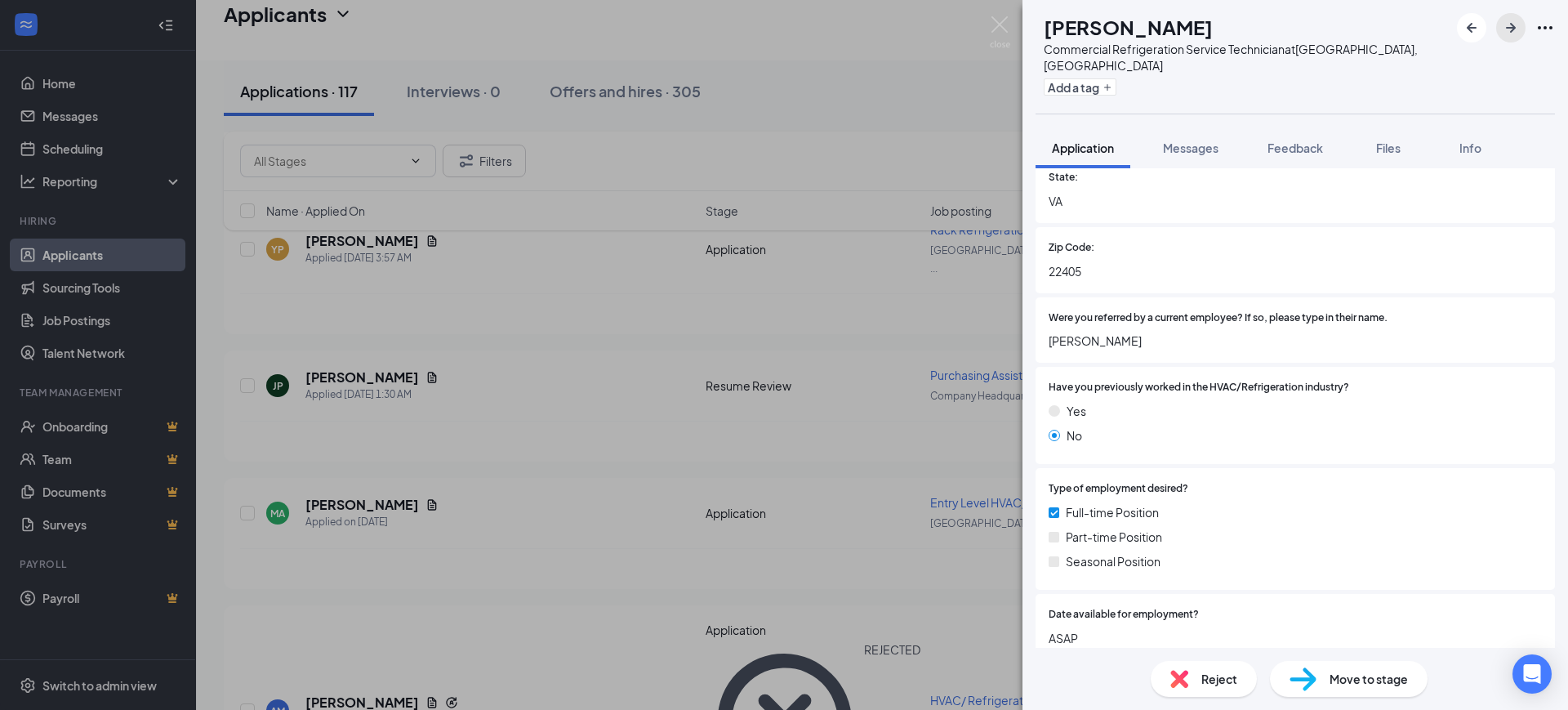
scroll to position [408, 0]
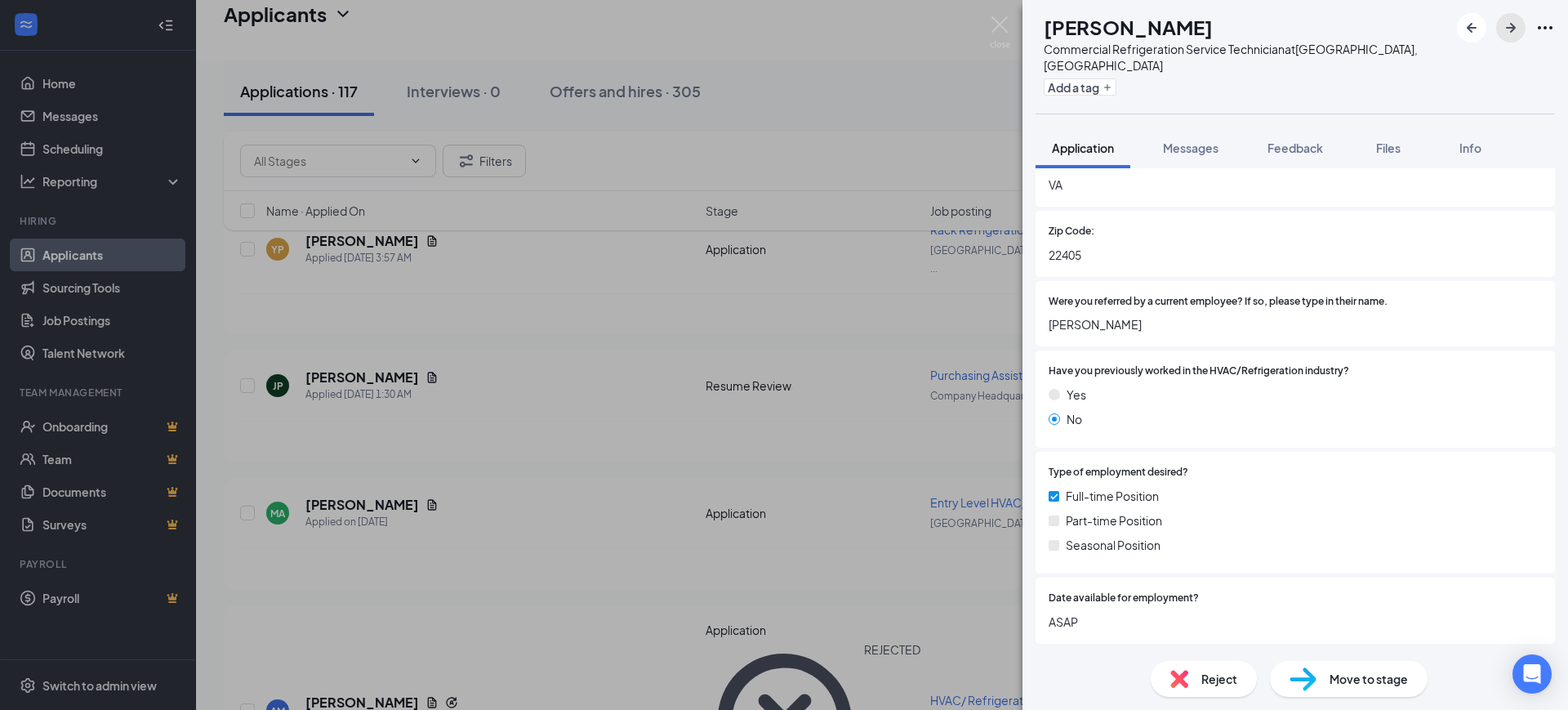
click at [1512, 29] on icon "ArrowRight" at bounding box center [1511, 28] width 10 height 10
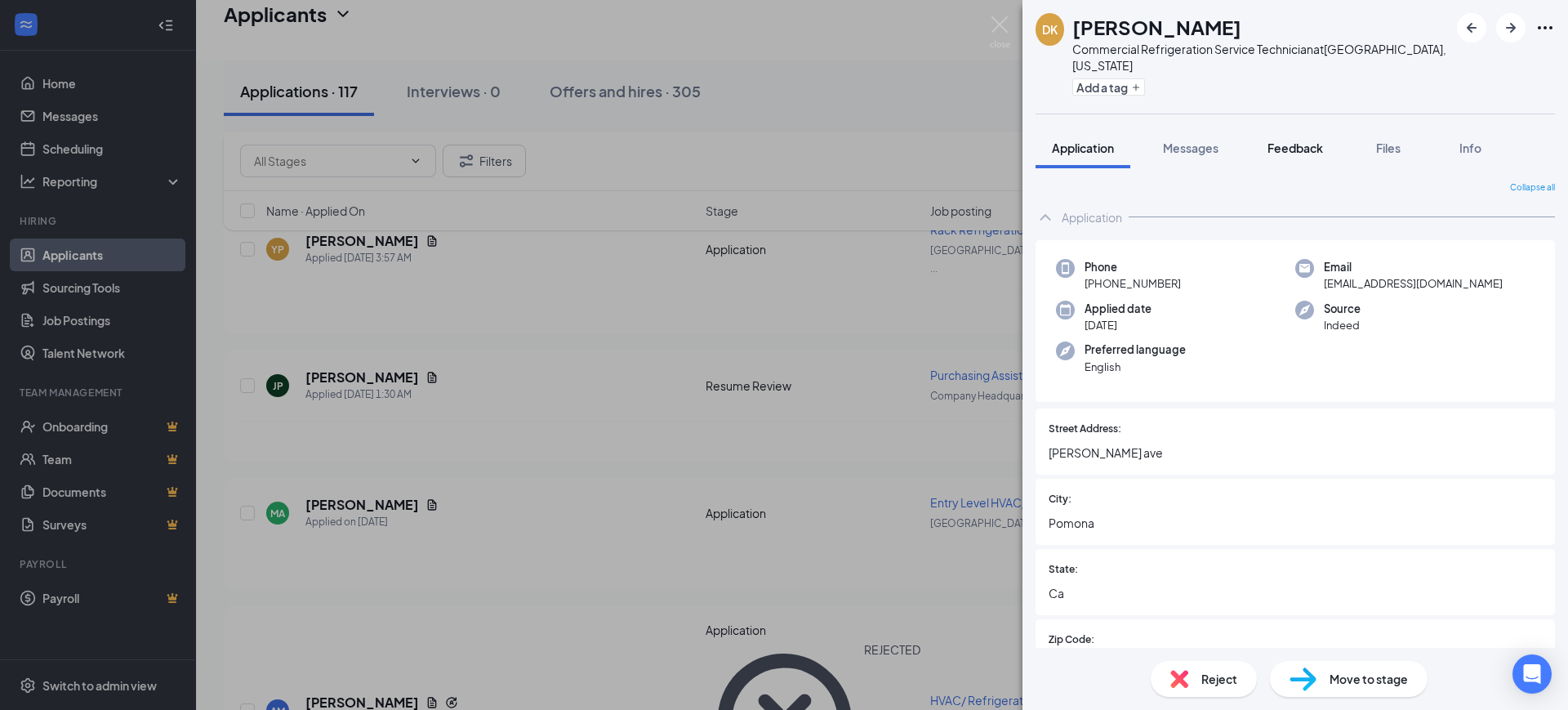
click at [1297, 141] on span "Feedback" at bounding box center [1295, 148] width 55 height 15
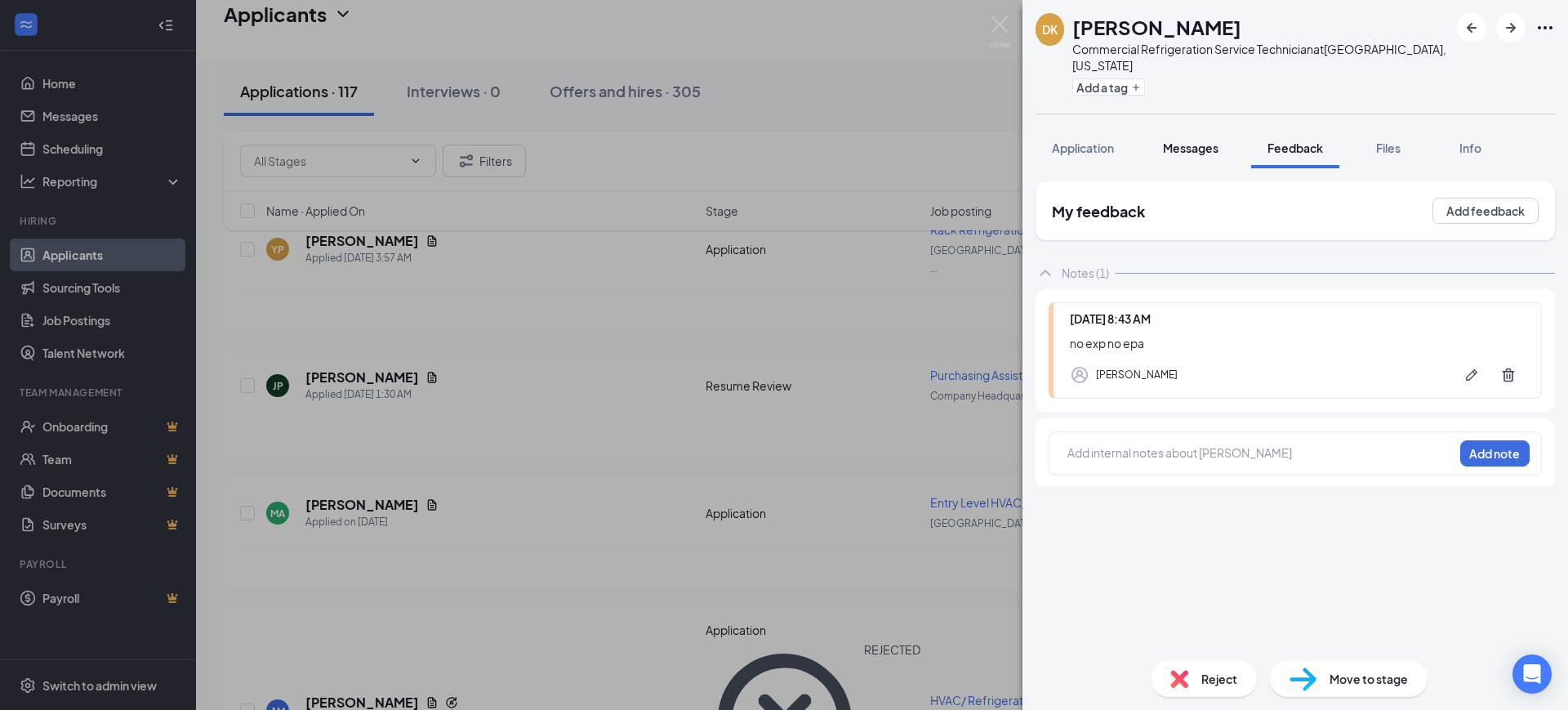
click at [1175, 141] on span "Messages" at bounding box center [1191, 148] width 55 height 15
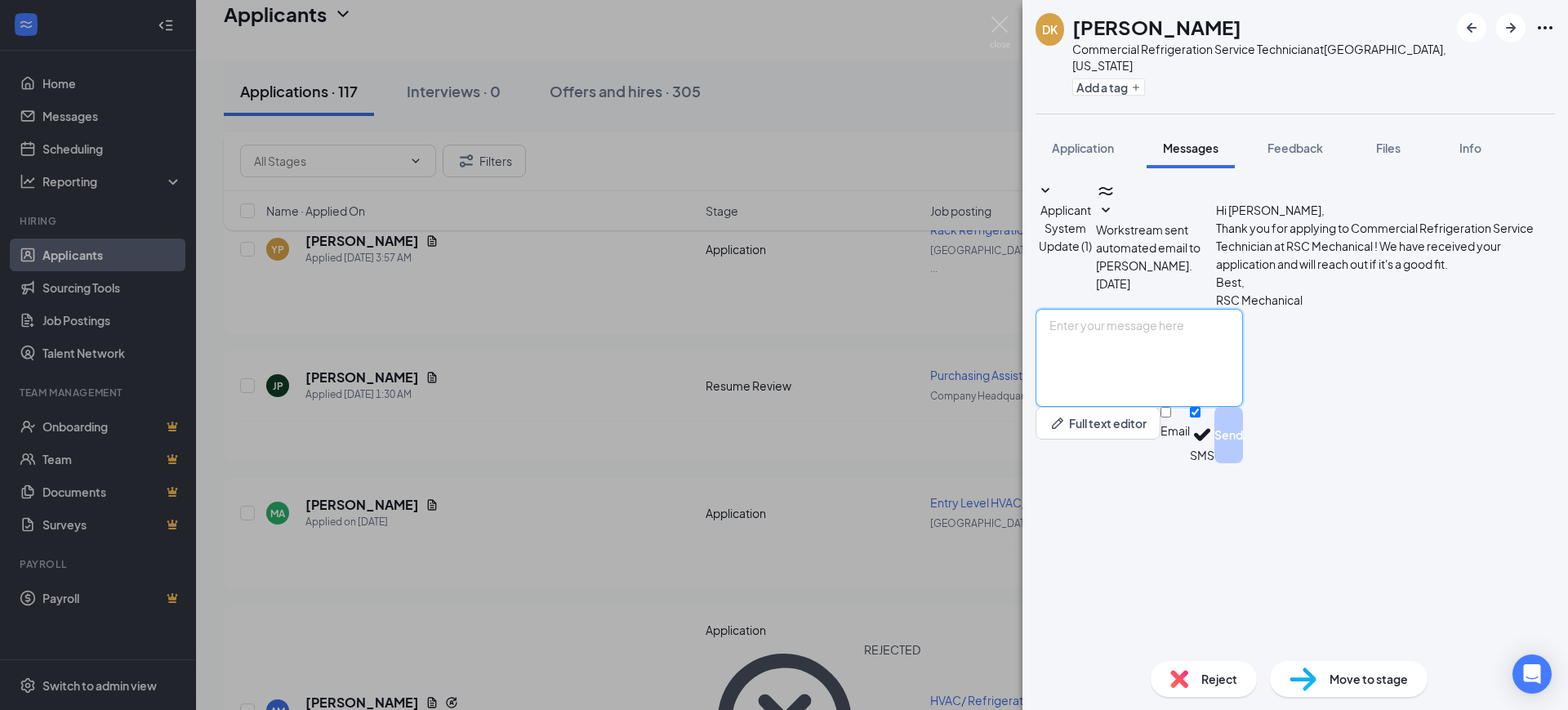
click at [1142, 407] on textarea at bounding box center [1139, 357] width 207 height 98
paste textarea "Hello, Thank you for your interest in RSC Mechanical and for taking the time to…"
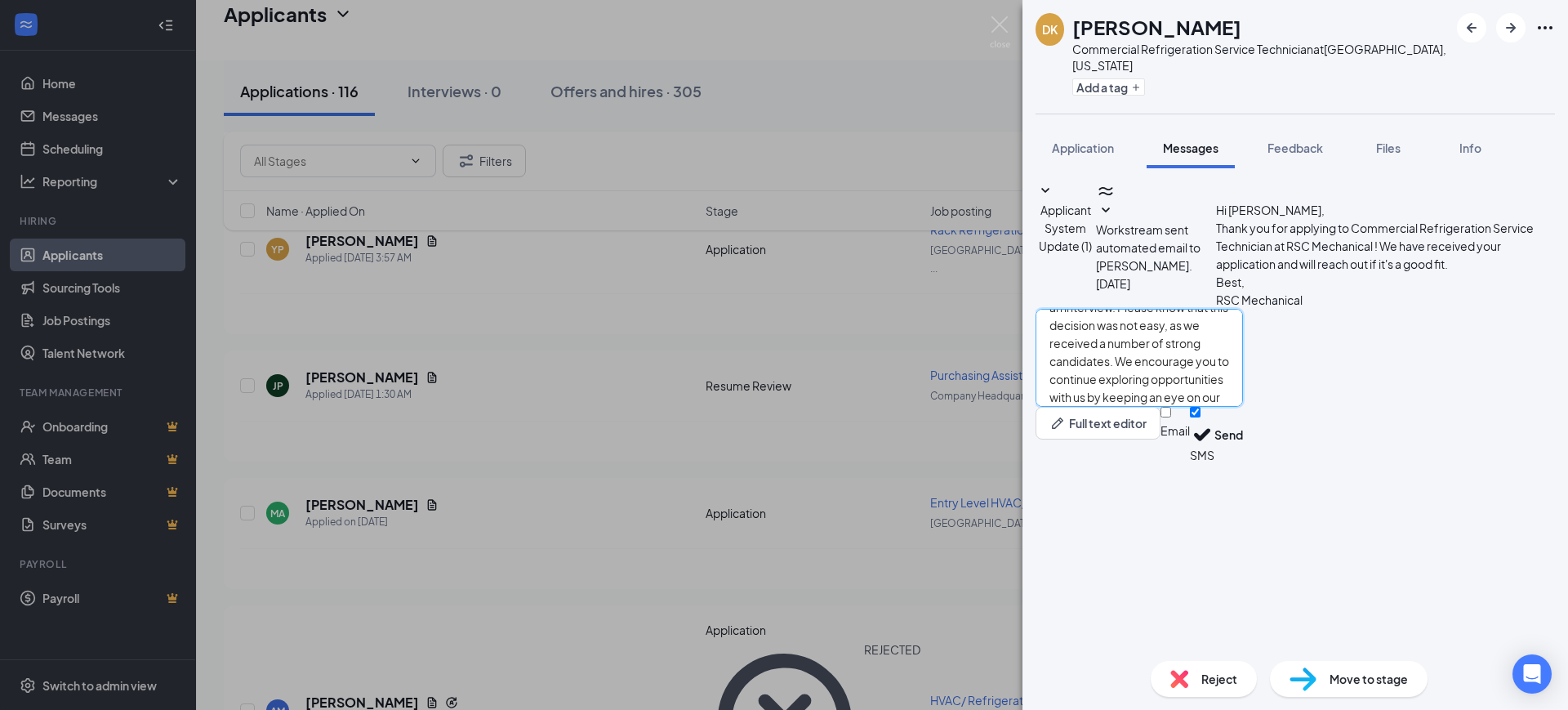
type textarea "Hello, Thank you for your interest in RSC Mechanical and for taking the time to…"
click at [1243, 463] on div "Email SMS Send" at bounding box center [1201, 435] width 83 height 56
click at [1171, 417] on input "Email" at bounding box center [1165, 412] width 11 height 11
checkbox input "true"
click at [1200, 417] on input "SMS" at bounding box center [1194, 412] width 11 height 11
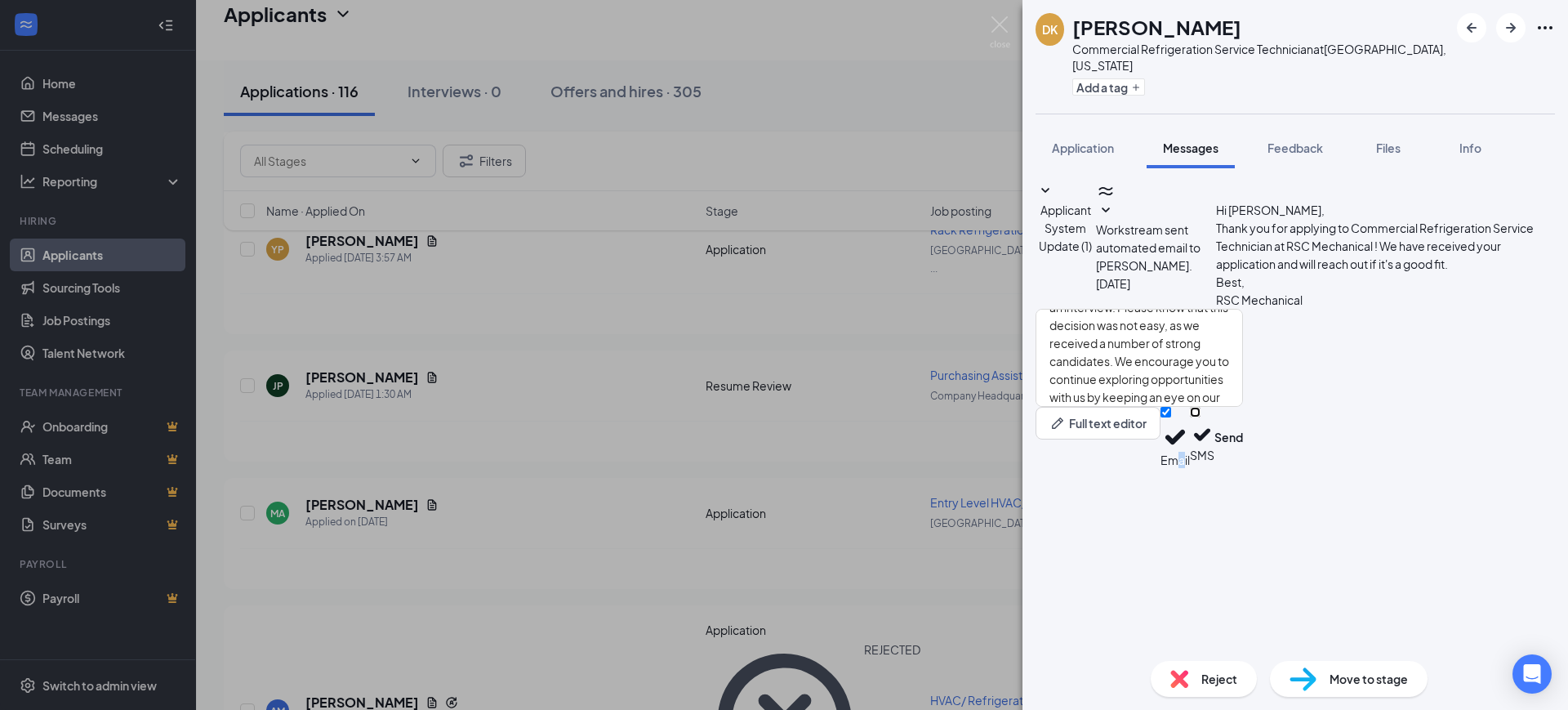
checkbox input "false"
click at [1446, 656] on div "Reject Move to stage" at bounding box center [1294, 678] width 545 height 62
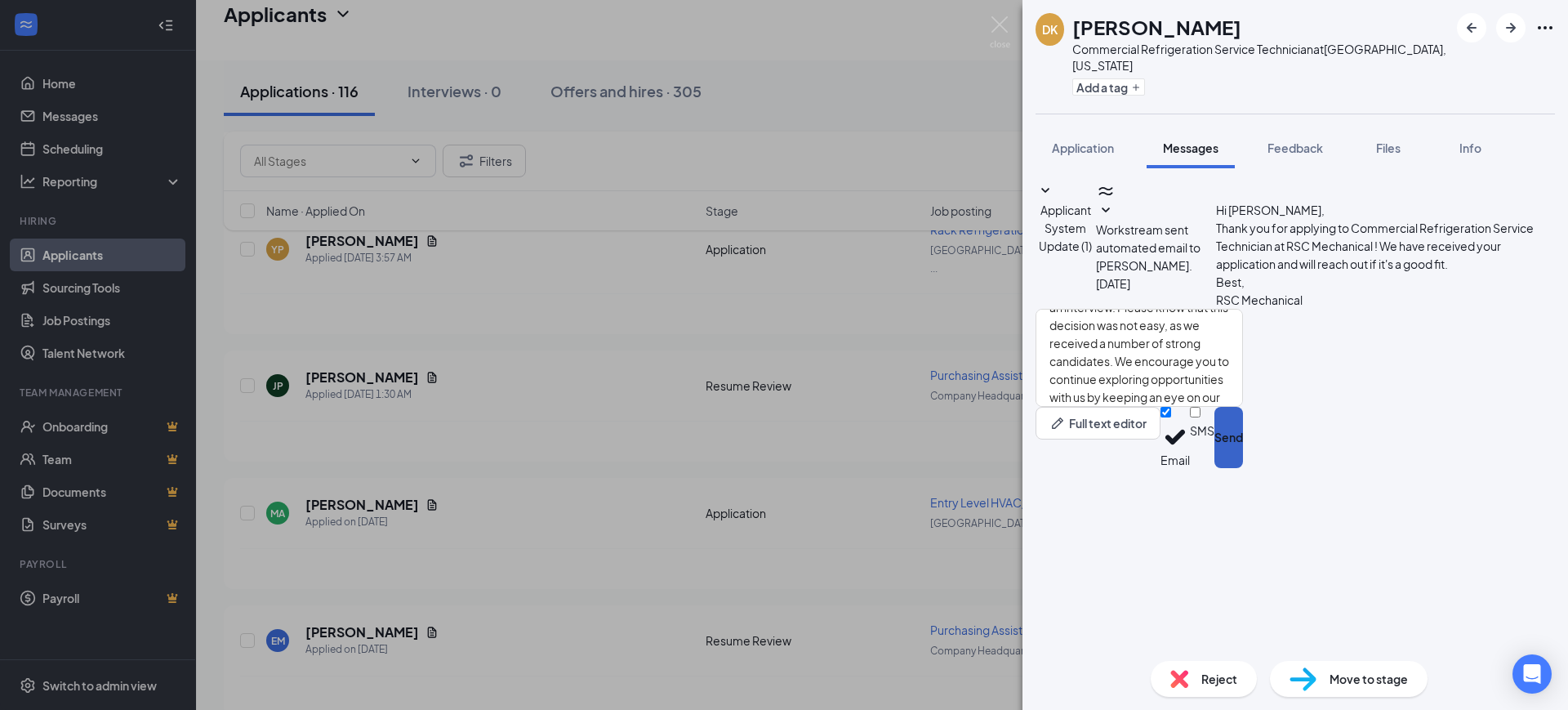
click at [1243, 468] on button "Send" at bounding box center [1228, 438] width 29 height 61
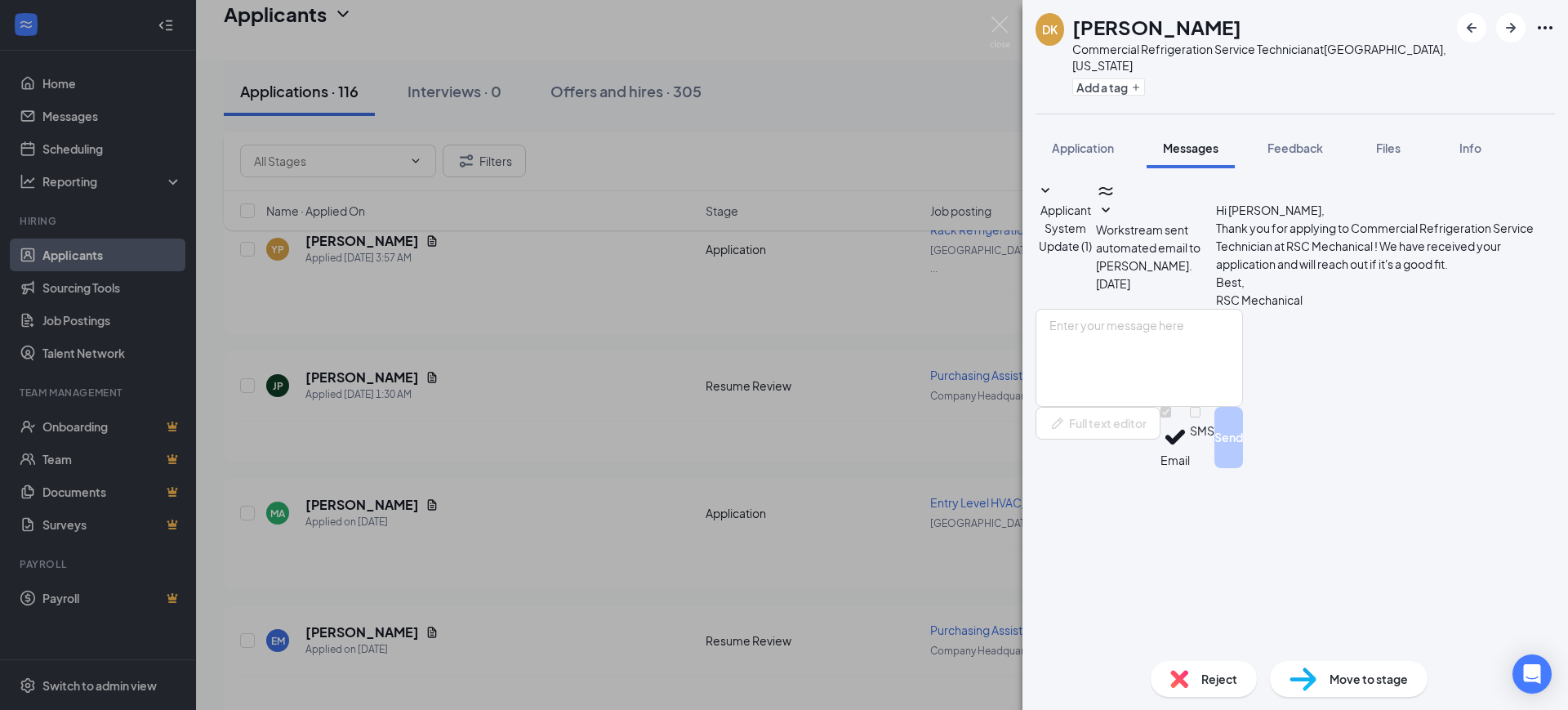
scroll to position [0, 0]
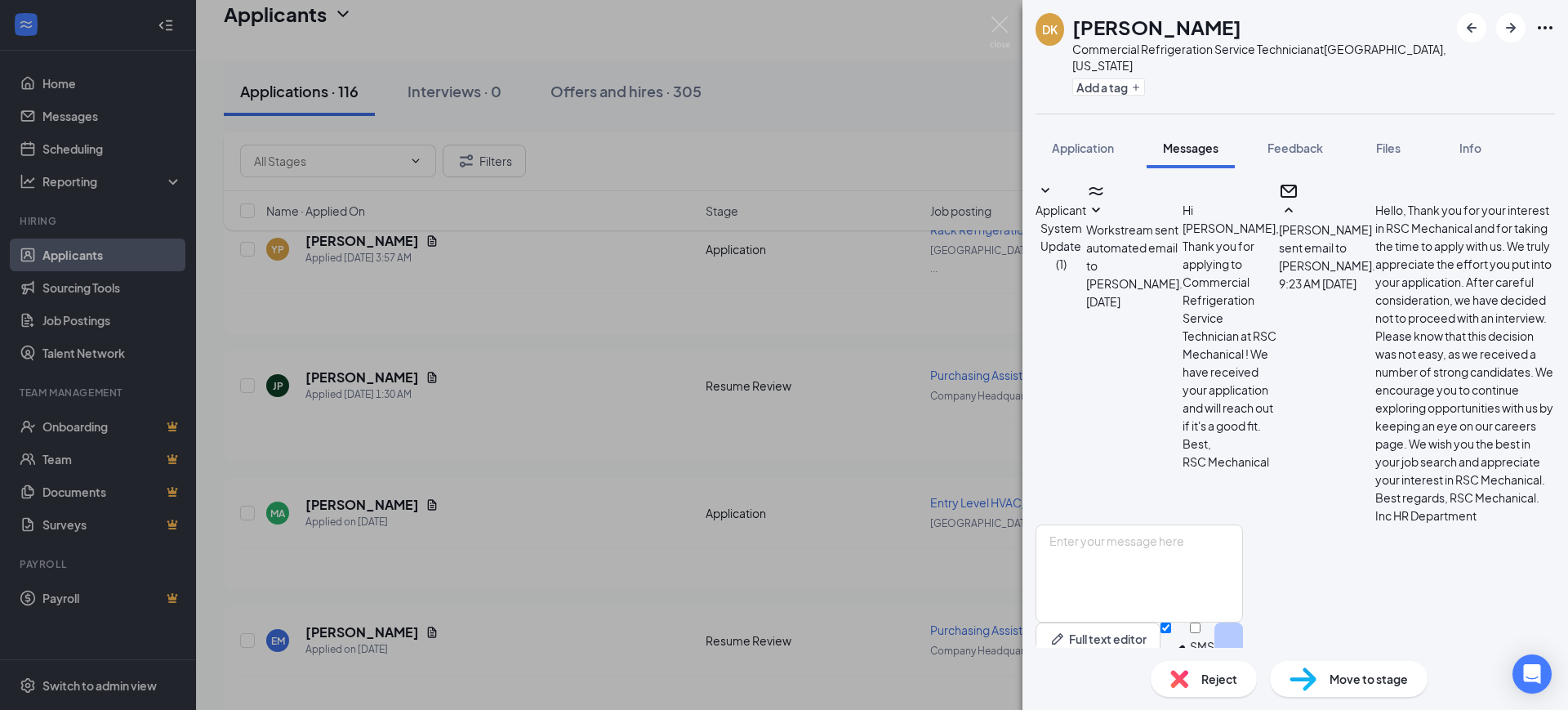
click at [1202, 679] on span "Reject" at bounding box center [1219, 678] width 35 height 18
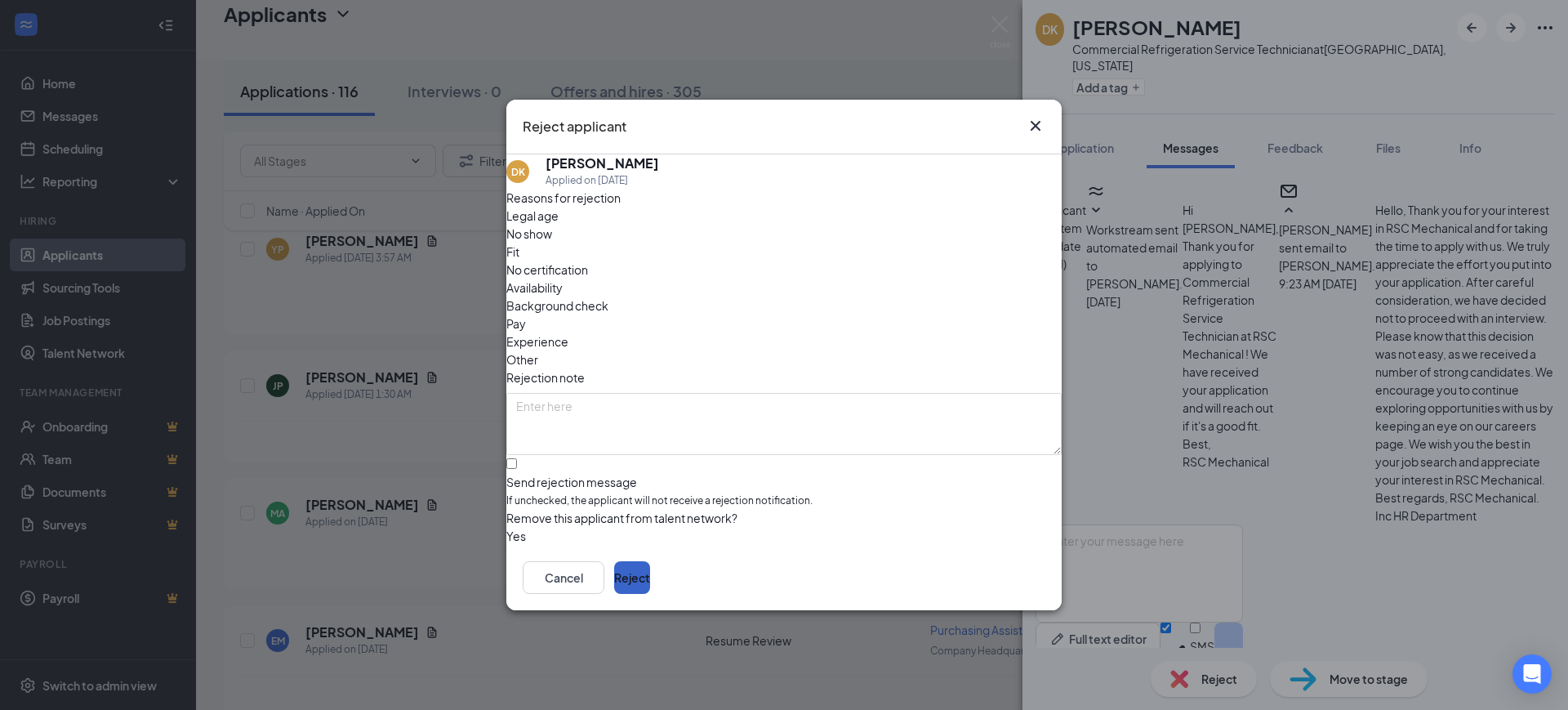
click at [650, 577] on button "Reject" at bounding box center [632, 577] width 35 height 33
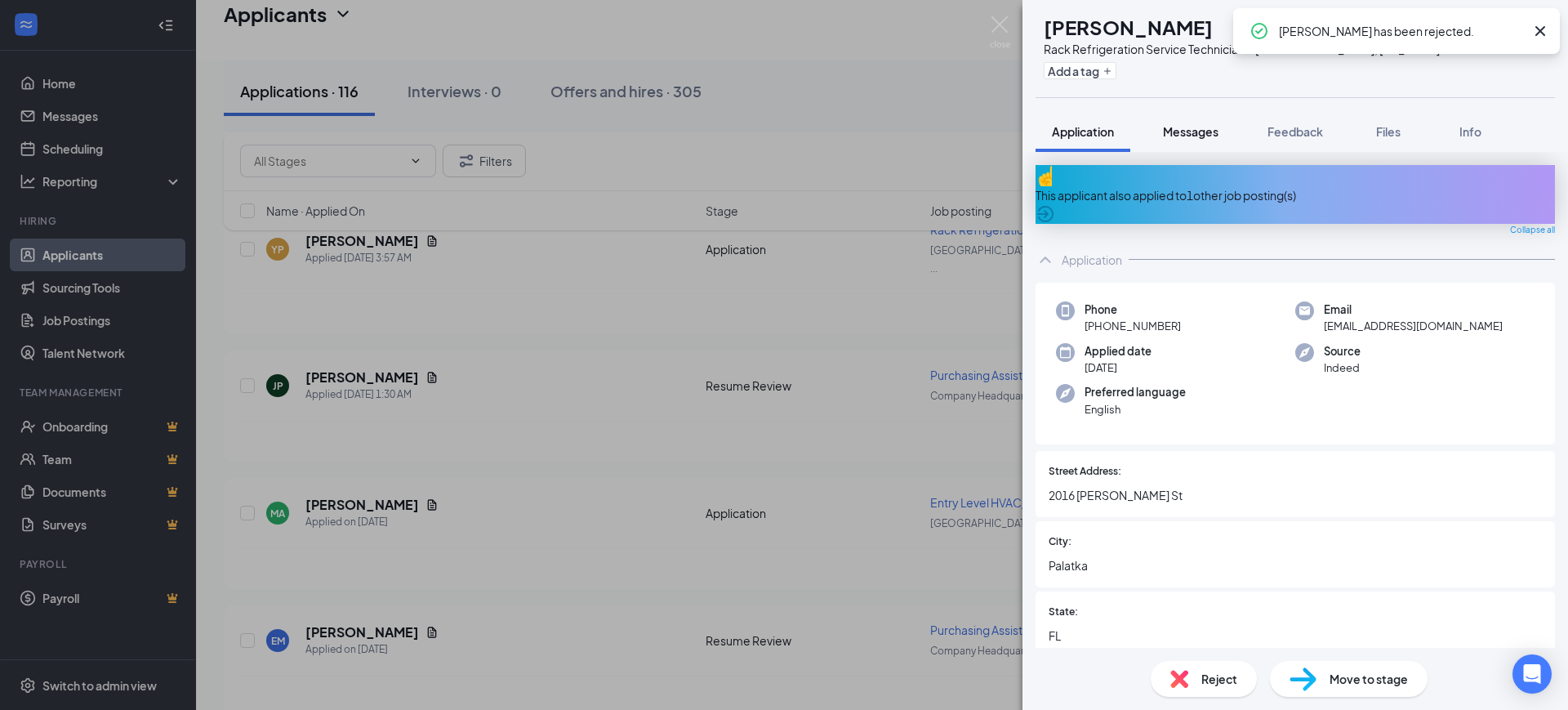
click at [1155, 142] on button "Messages" at bounding box center [1190, 131] width 88 height 40
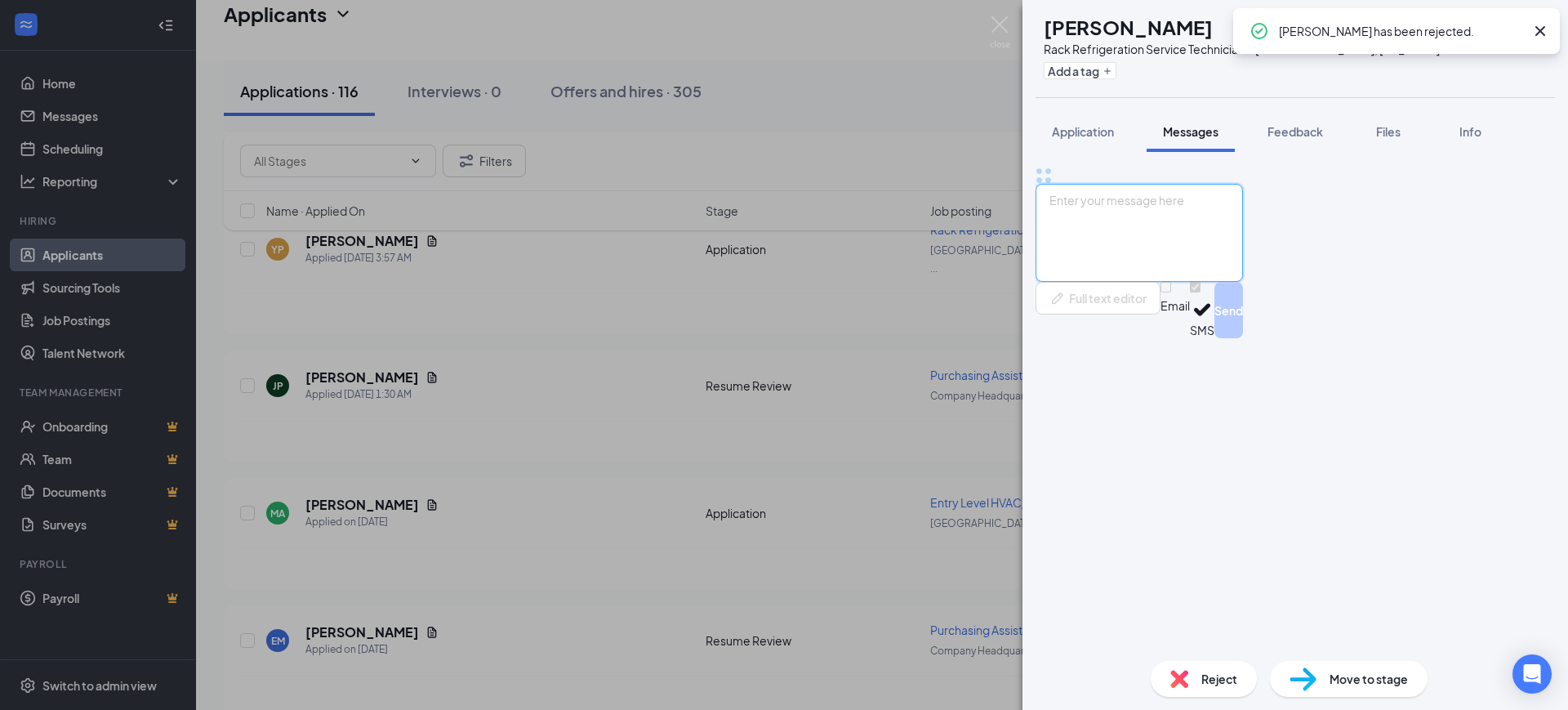
click at [1147, 282] on textarea at bounding box center [1139, 232] width 207 height 98
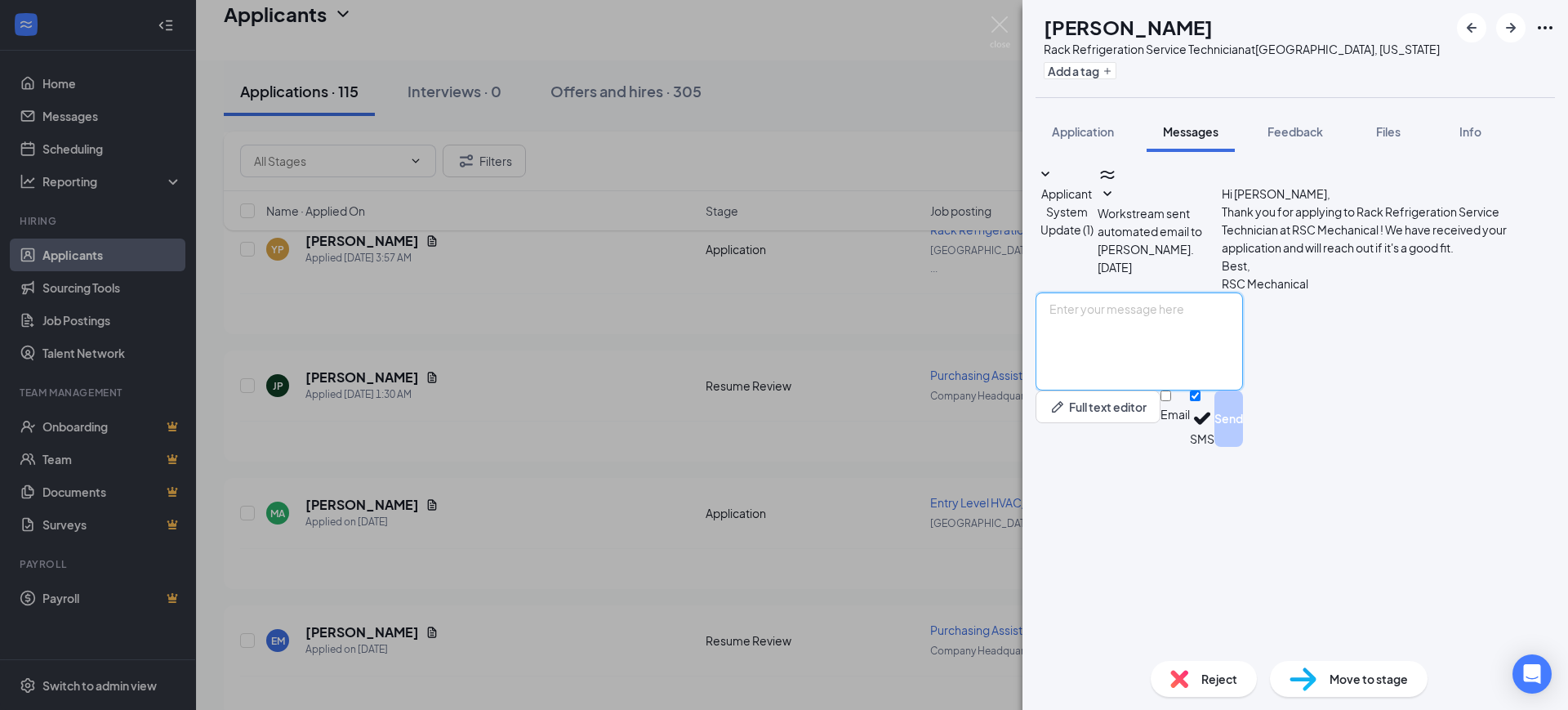
paste textarea "Hello, Thank you for your interest in RSC Mechanical and for taking the time to…"
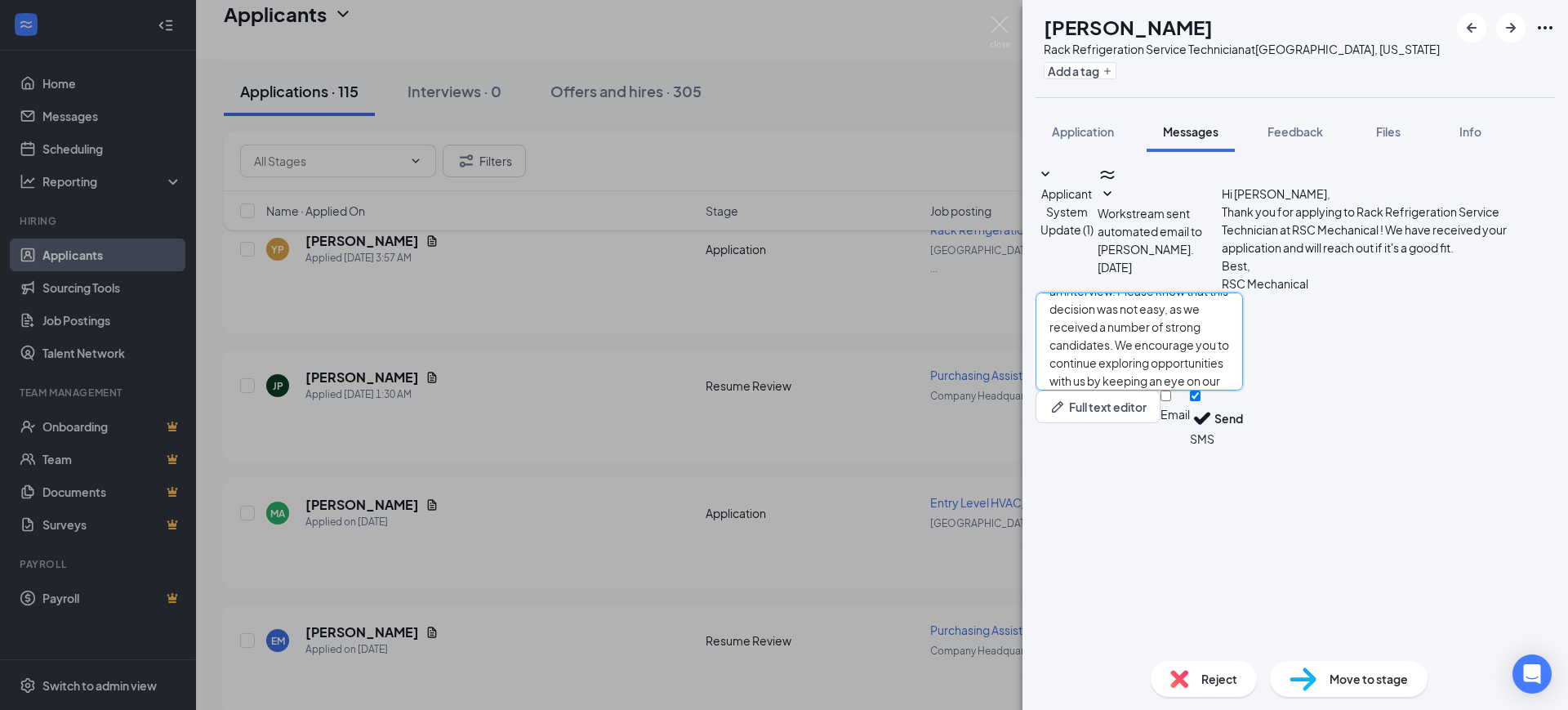
type textarea "Hello, Thank you for your interest in RSC Mechanical and for taking the time to…"
click at [1171, 401] on input "Email" at bounding box center [1165, 395] width 11 height 11
checkbox input "true"
click at [1200, 401] on input "SMS" at bounding box center [1194, 395] width 11 height 11
checkbox input "false"
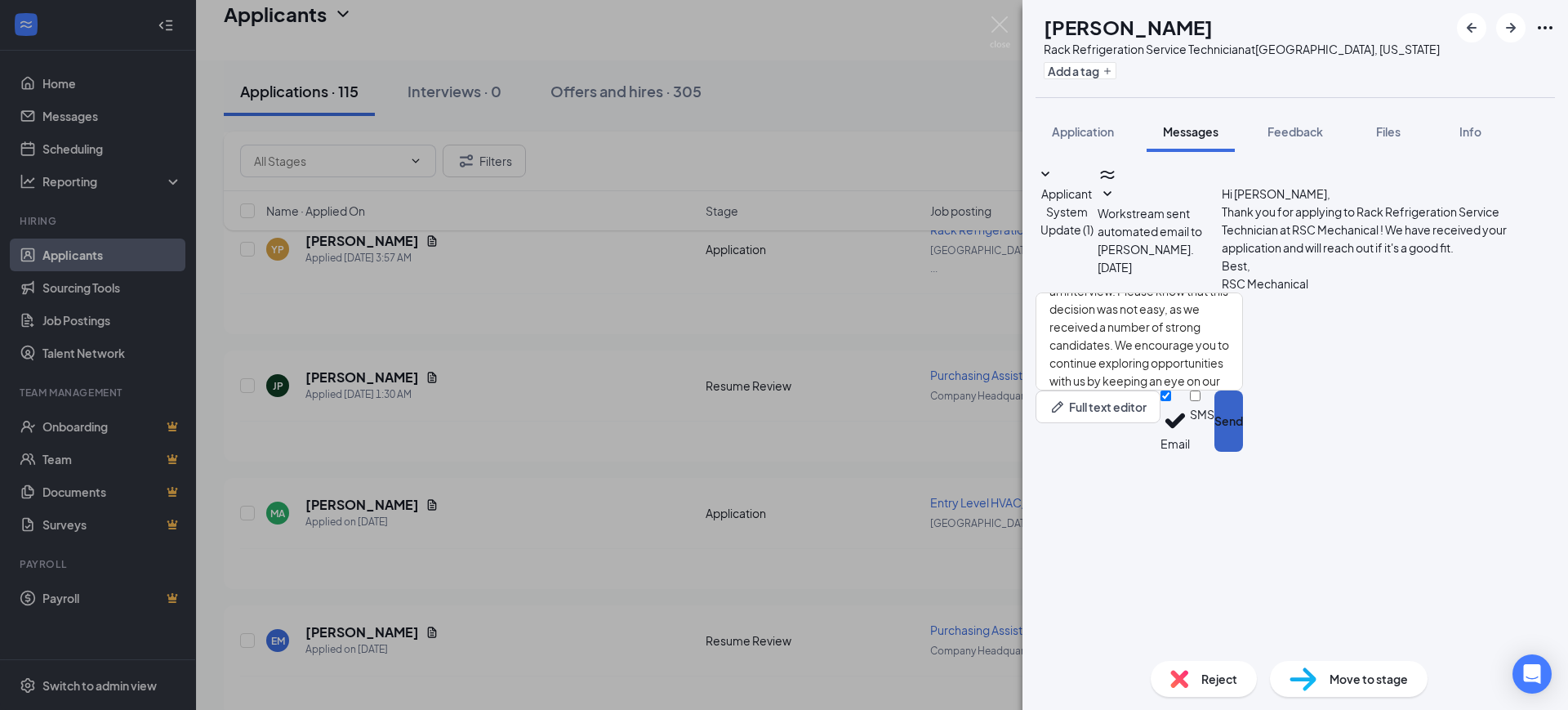
click at [1243, 452] on button "Send" at bounding box center [1228, 421] width 29 height 61
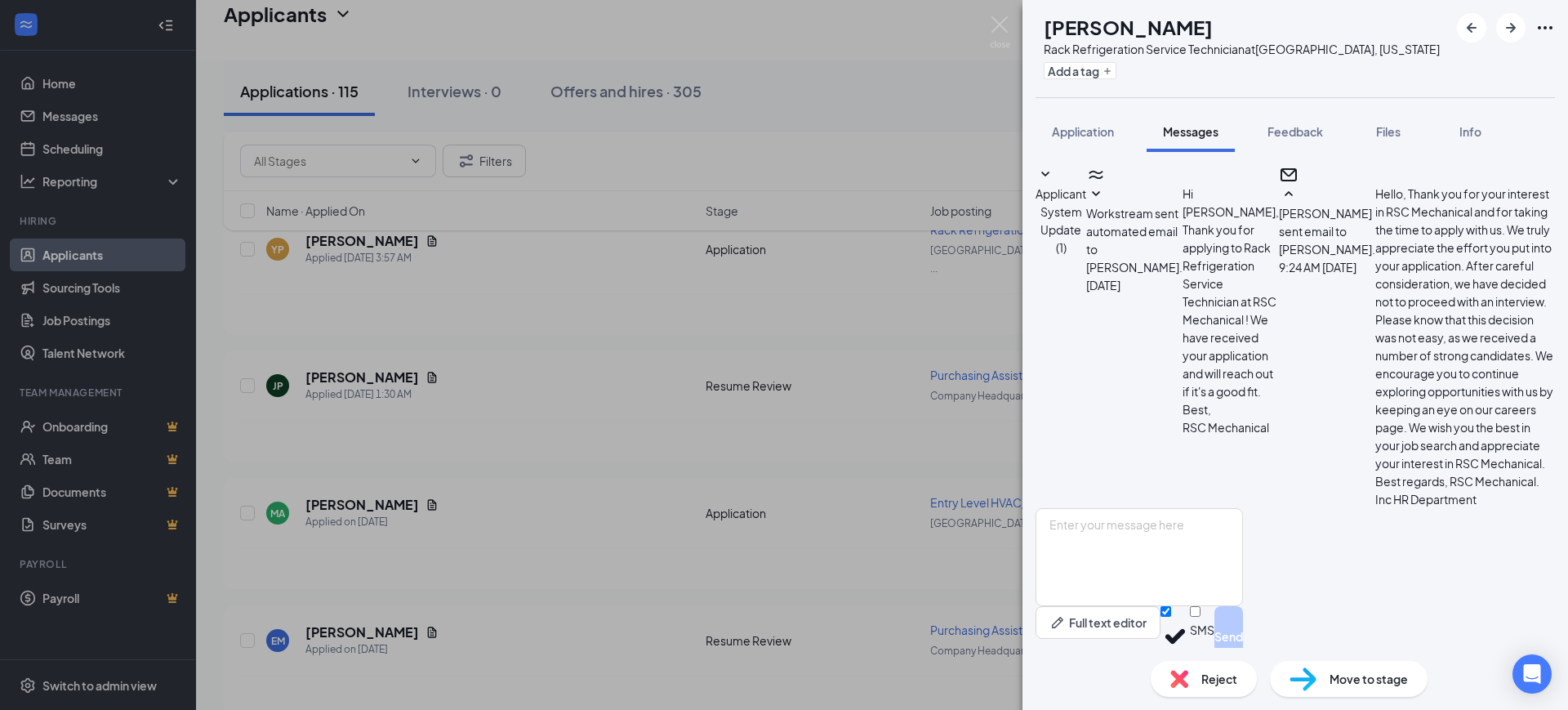
scroll to position [219, 0]
click at [1181, 677] on img at bounding box center [1179, 678] width 18 height 18
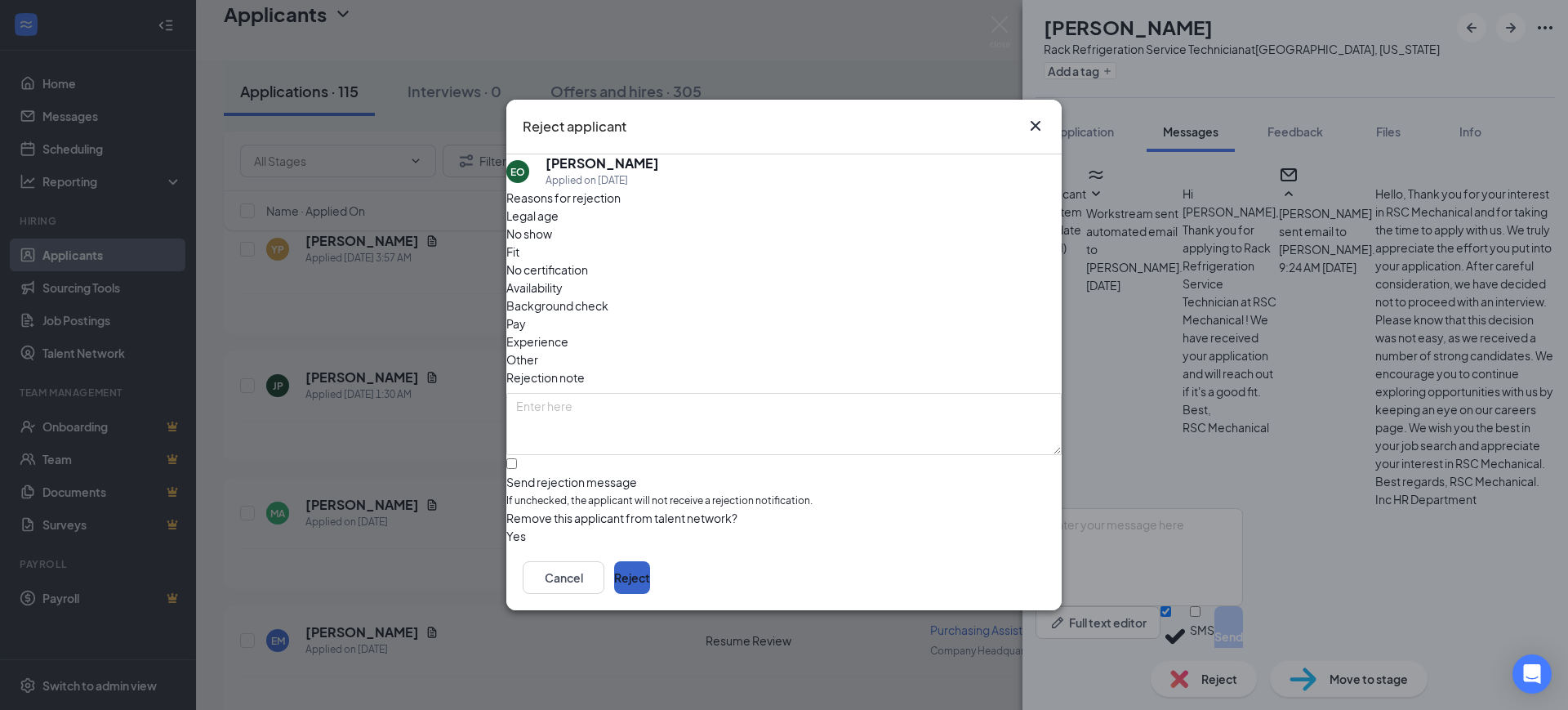
click at [650, 565] on button "Reject" at bounding box center [632, 577] width 35 height 33
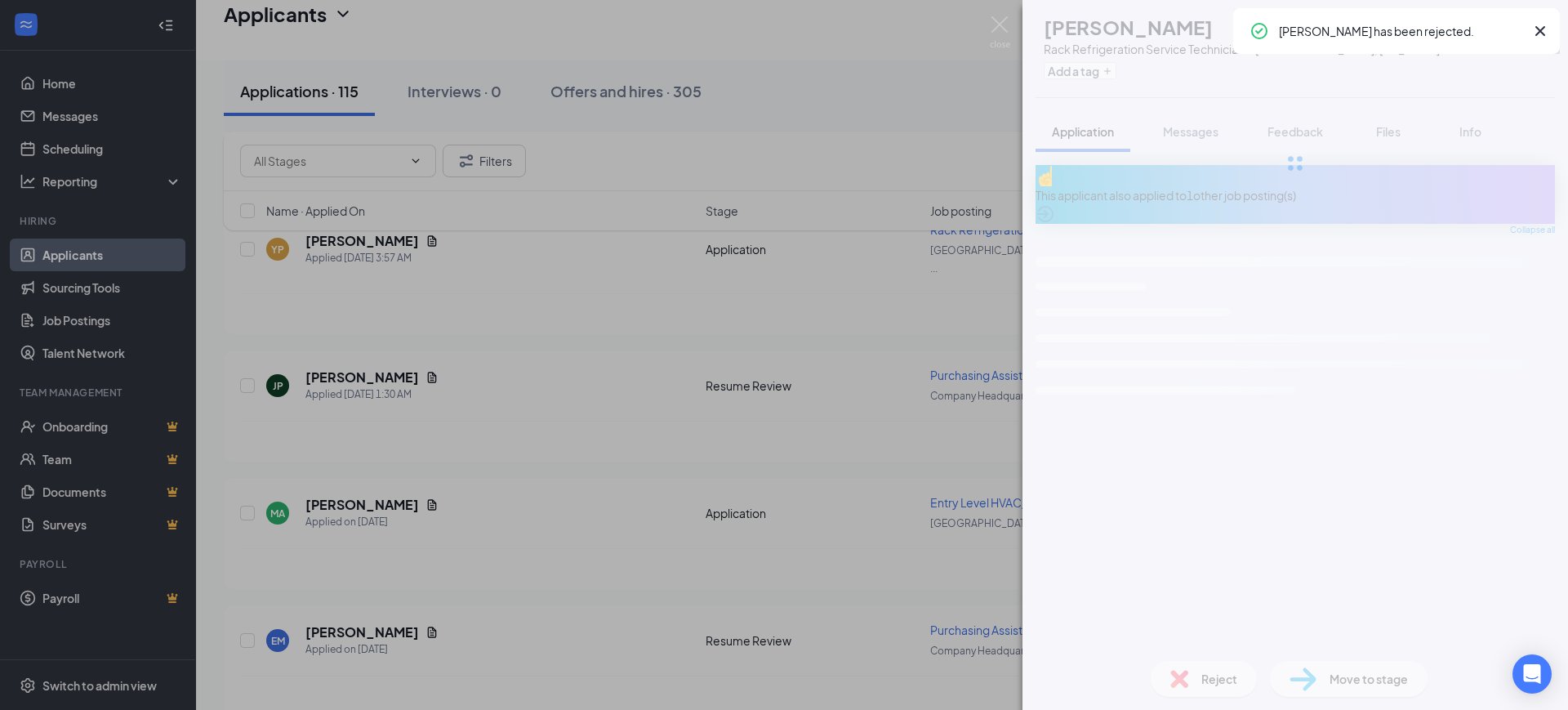
click at [1214, 674] on span "Reject" at bounding box center [1219, 678] width 35 height 18
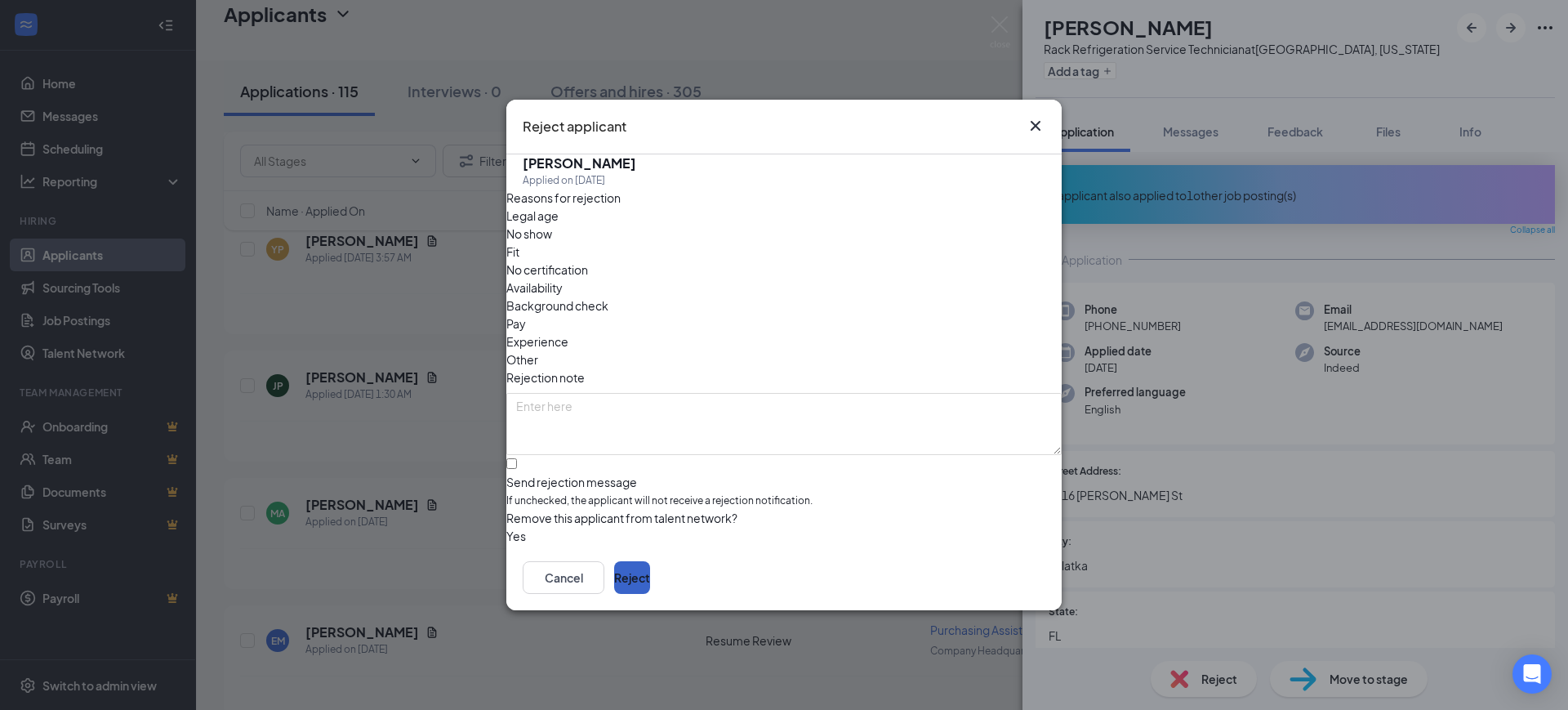
click at [650, 572] on button "Reject" at bounding box center [632, 577] width 35 height 33
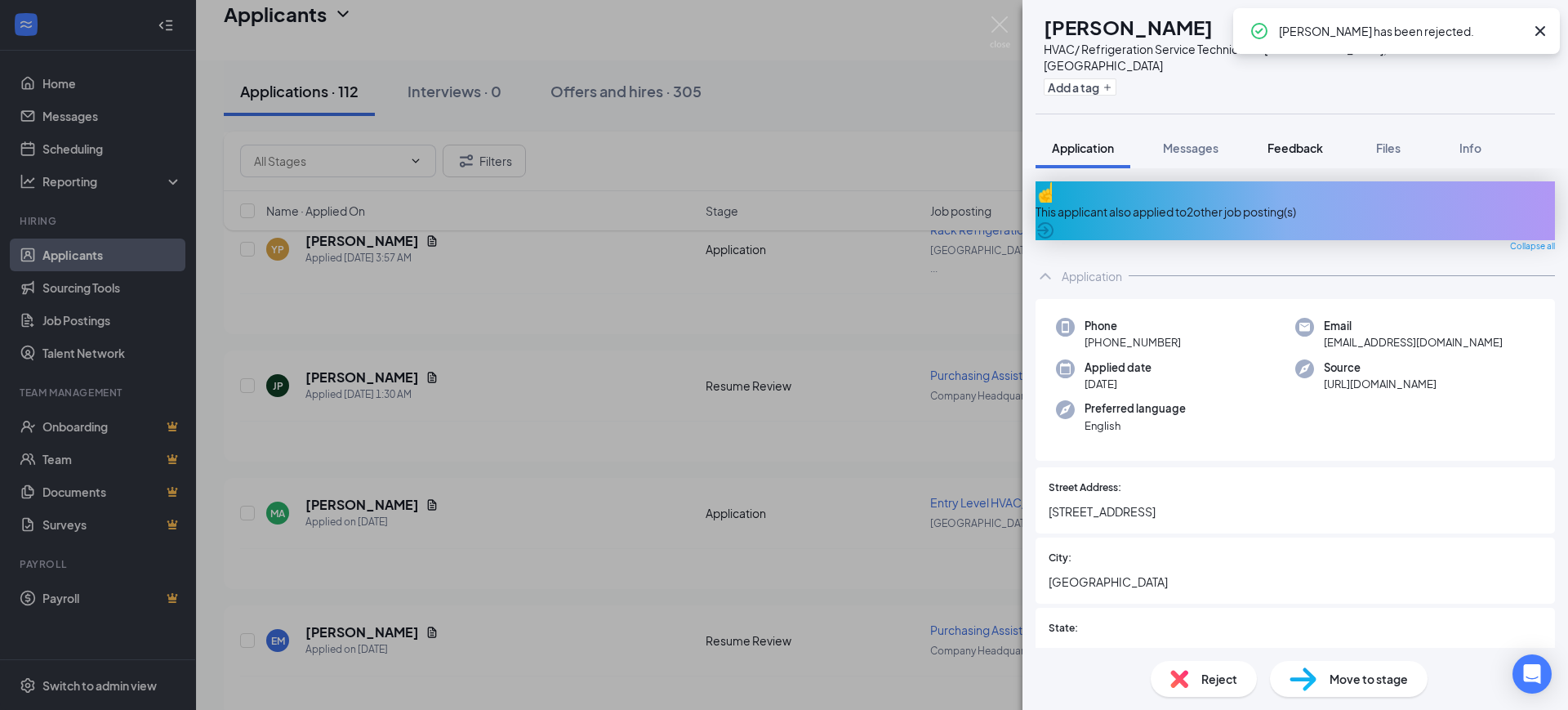
click at [1292, 140] on div "Feedback" at bounding box center [1295, 148] width 55 height 17
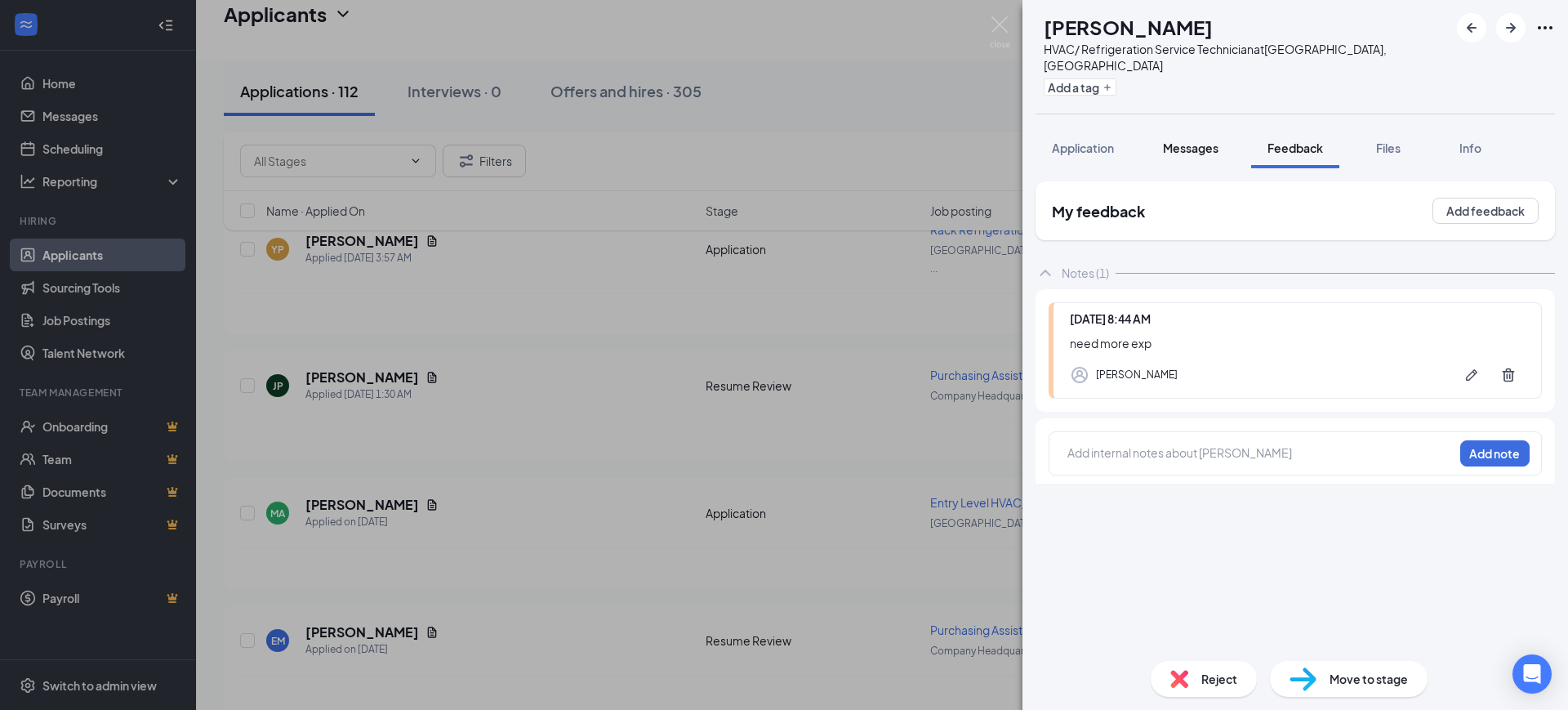
click at [1193, 141] on span "Messages" at bounding box center [1191, 148] width 55 height 15
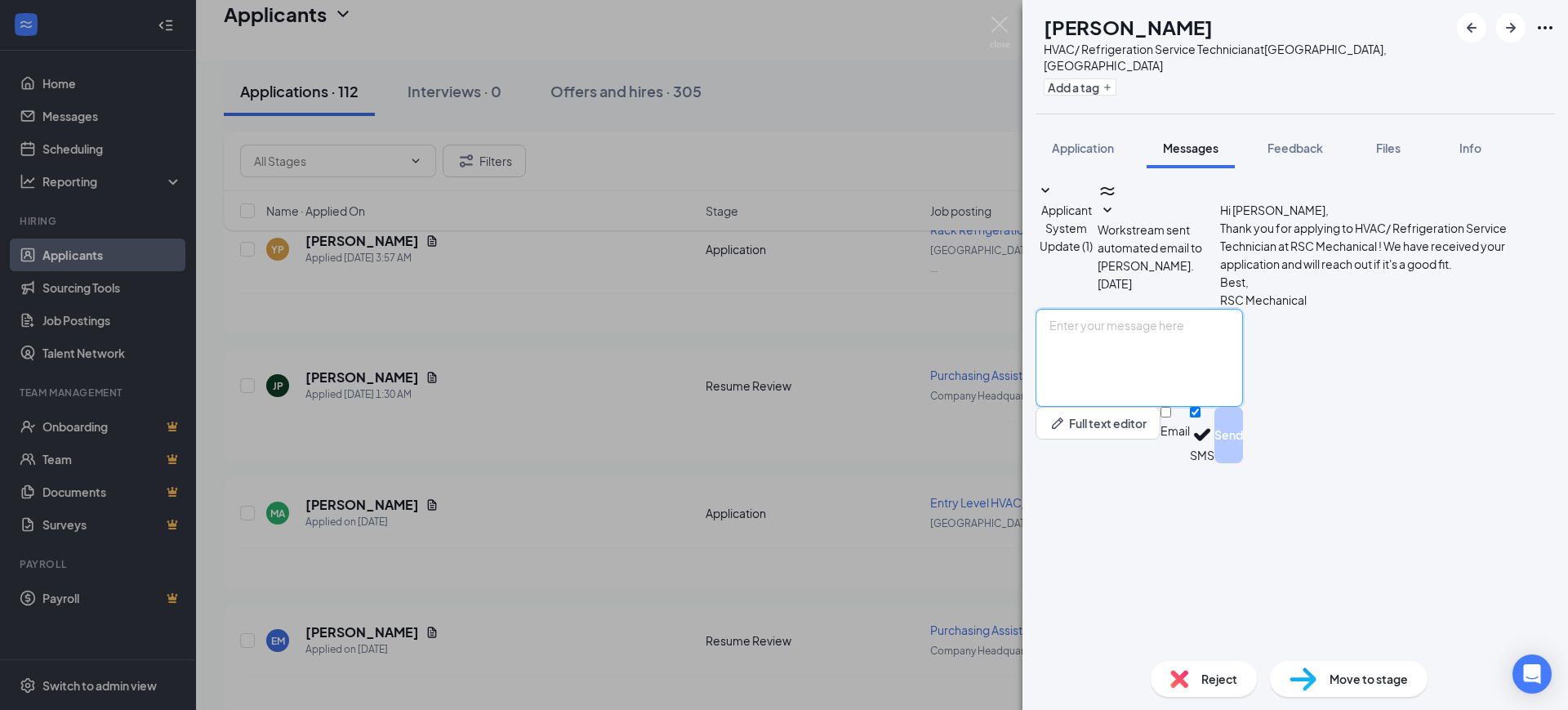
click at [1165, 407] on textarea at bounding box center [1139, 357] width 207 height 98
paste textarea "Hello, Thank you for your interest in RSC Mechanical and for taking the time to…"
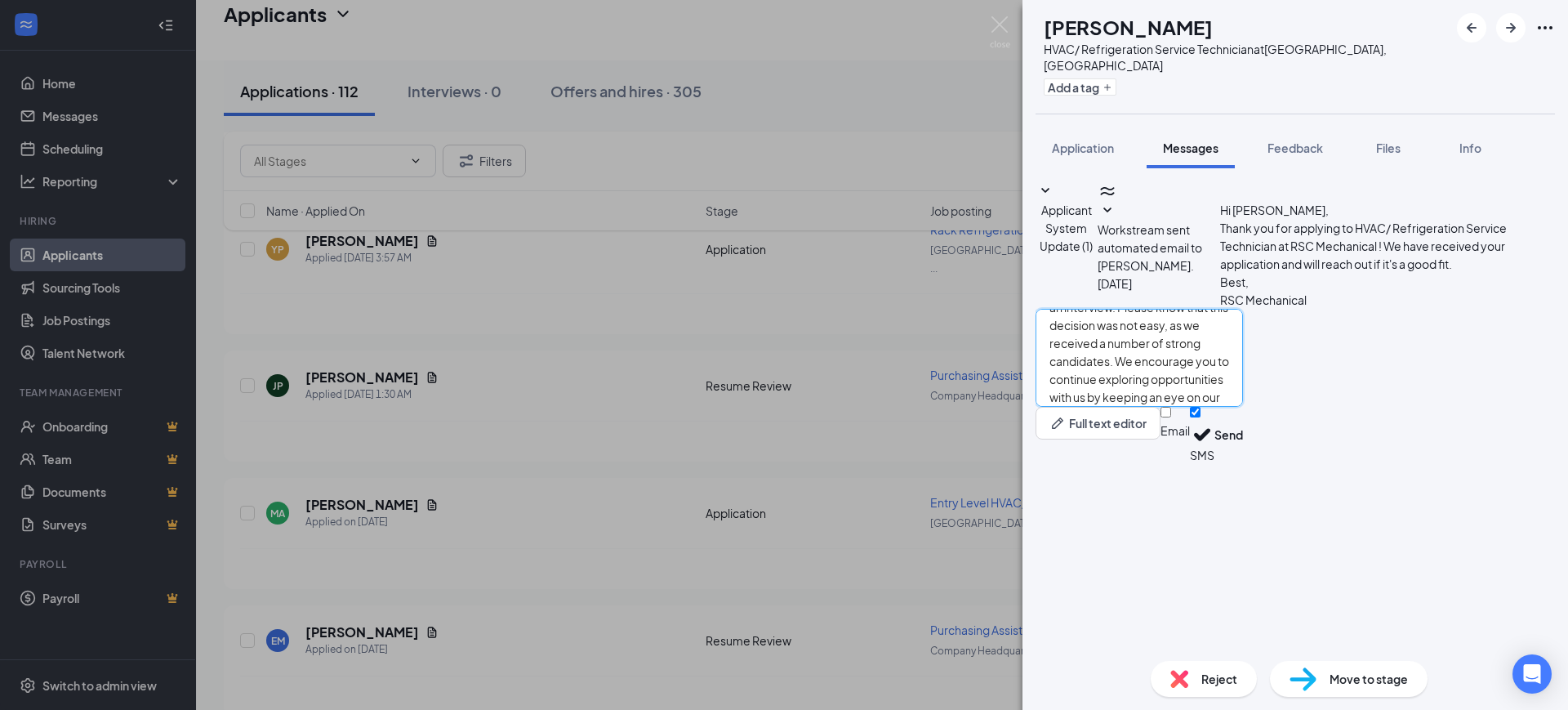
type textarea "Hello, Thank you for your interest in RSC Mechanical and for taking the time to…"
click at [1171, 417] on input "Email" at bounding box center [1165, 412] width 11 height 11
checkbox input "true"
click at [1200, 417] on input "SMS" at bounding box center [1194, 412] width 11 height 11
checkbox input "false"
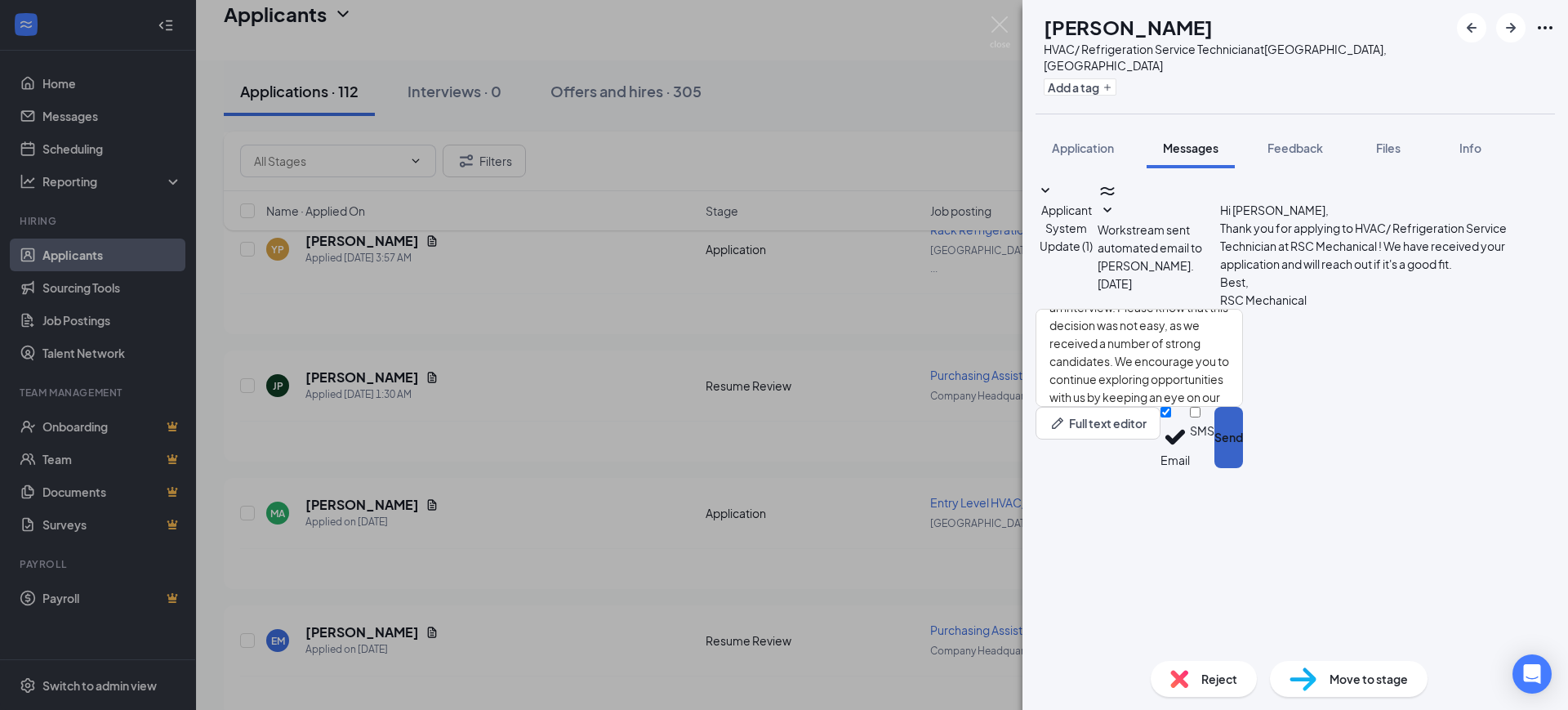
click at [1243, 468] on button "Send" at bounding box center [1228, 438] width 29 height 61
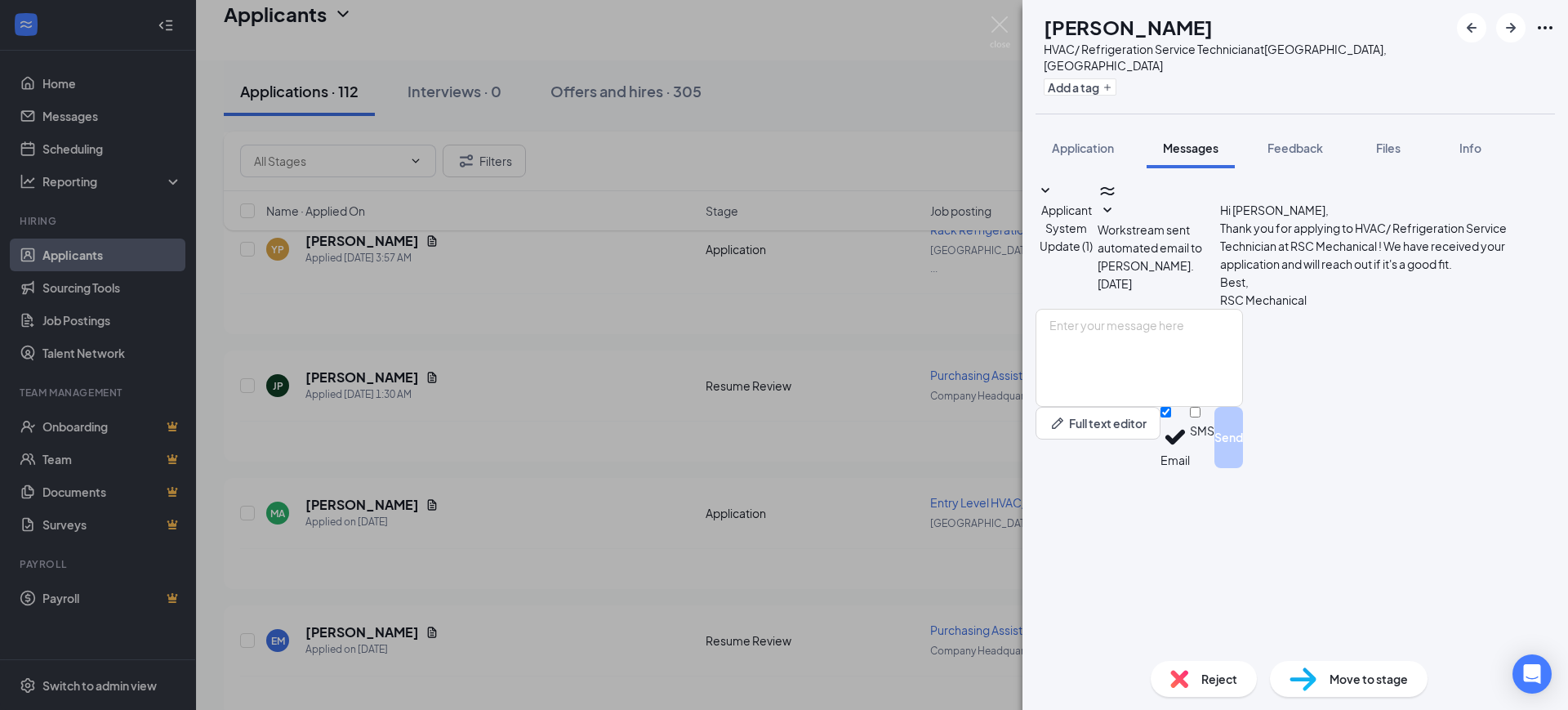
scroll to position [0, 0]
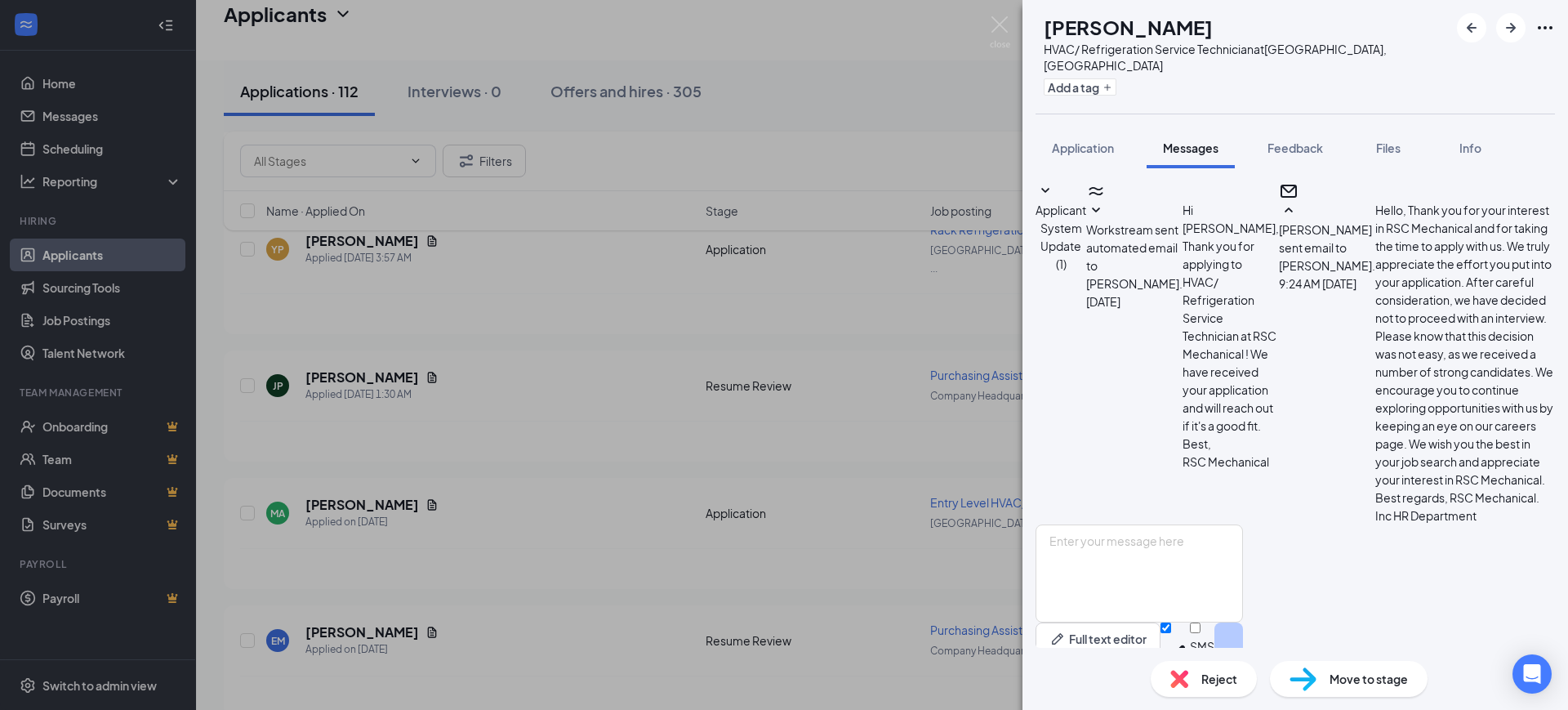
click at [1214, 679] on span "Reject" at bounding box center [1219, 678] width 35 height 18
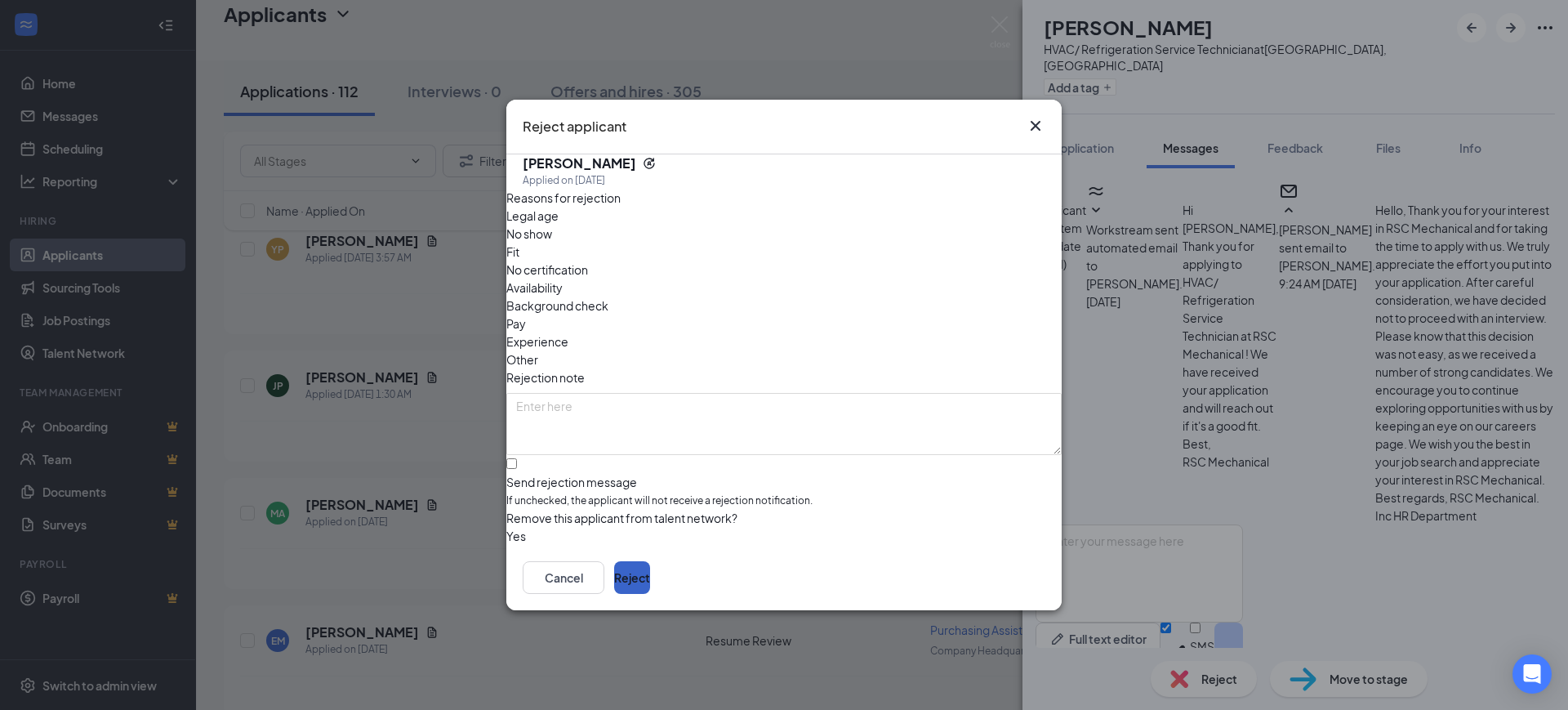
click at [650, 576] on button "Reject" at bounding box center [632, 577] width 35 height 33
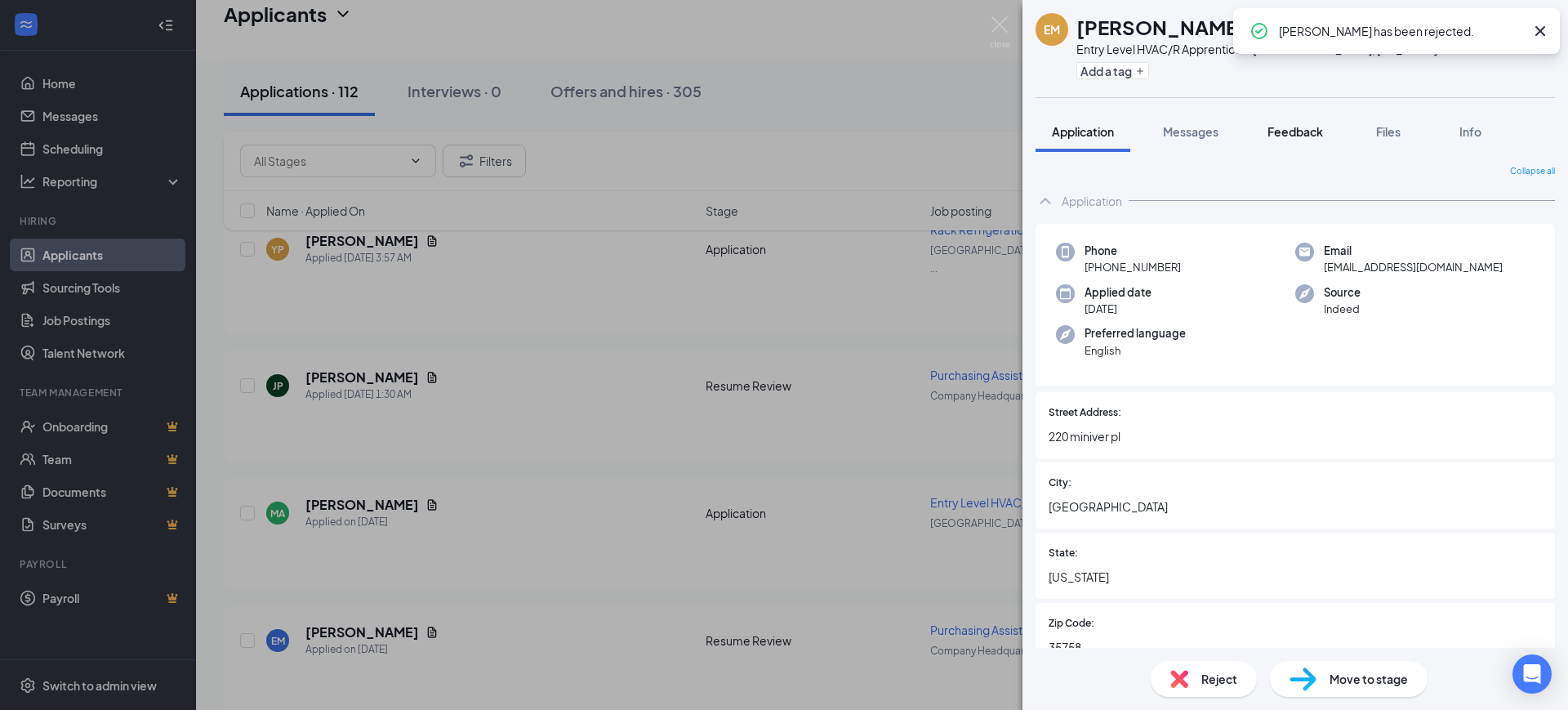
click at [1278, 131] on span "Feedback" at bounding box center [1295, 131] width 55 height 15
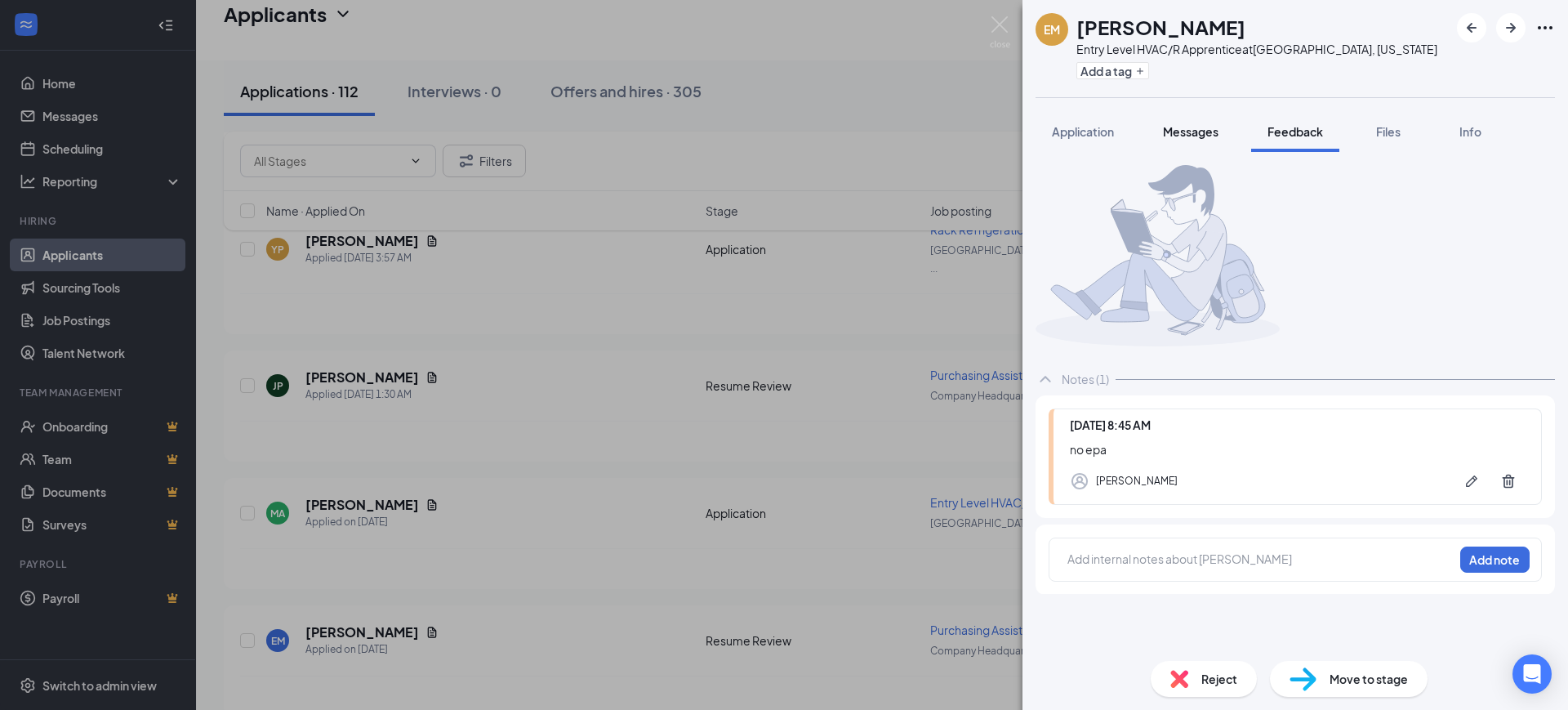
click at [1177, 134] on span "Messages" at bounding box center [1191, 131] width 55 height 15
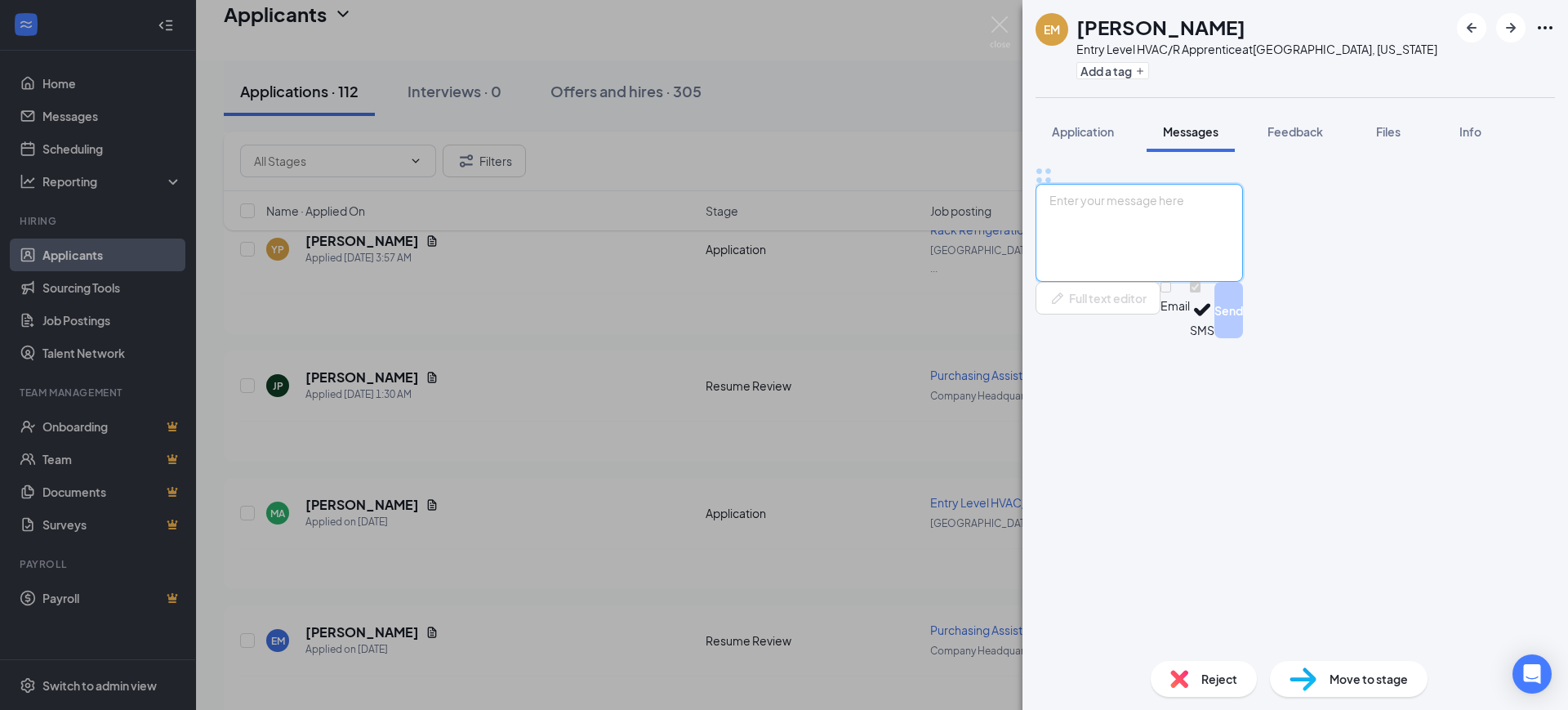
click at [1202, 282] on textarea at bounding box center [1139, 232] width 207 height 98
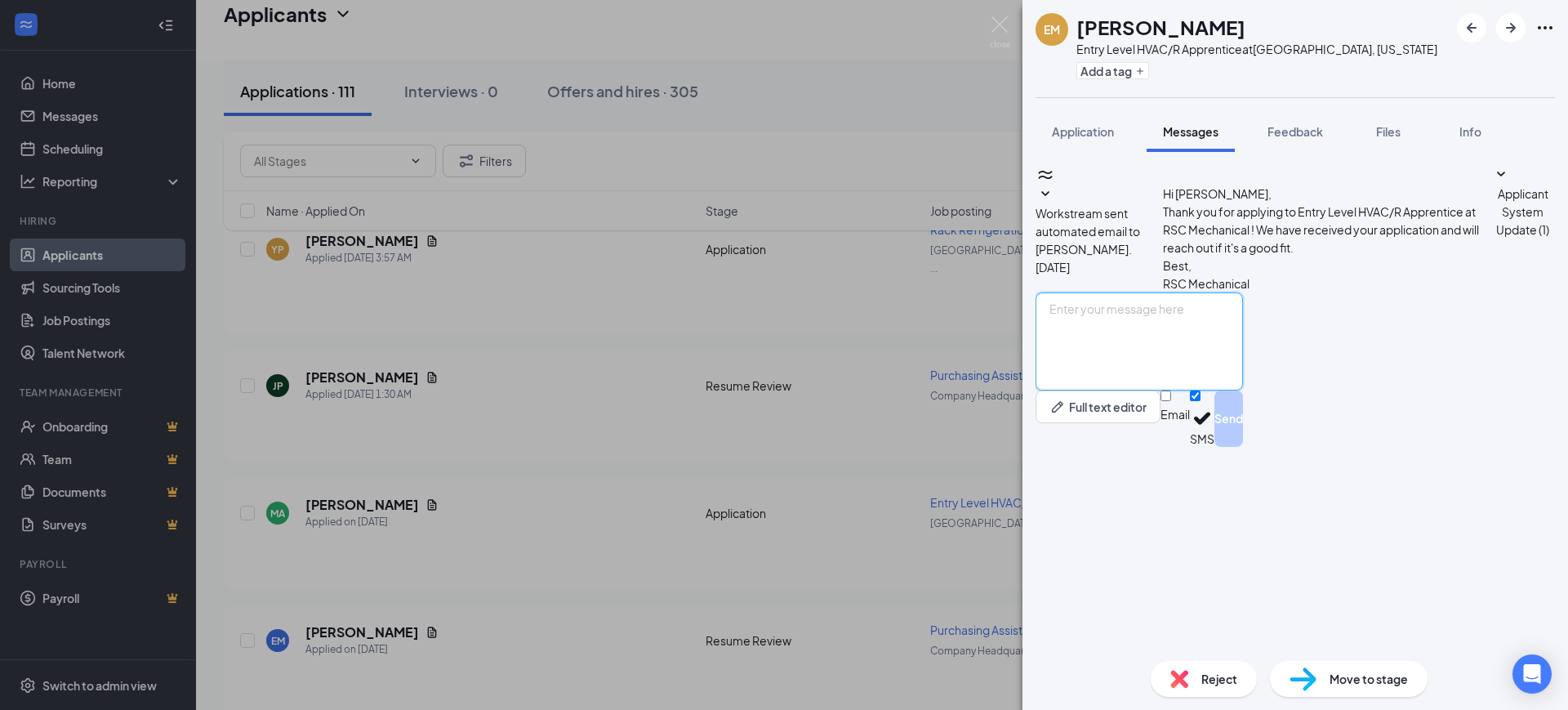
paste textarea "Hello, Thank you for your interest in RSC Mechanical and for taking the time to…"
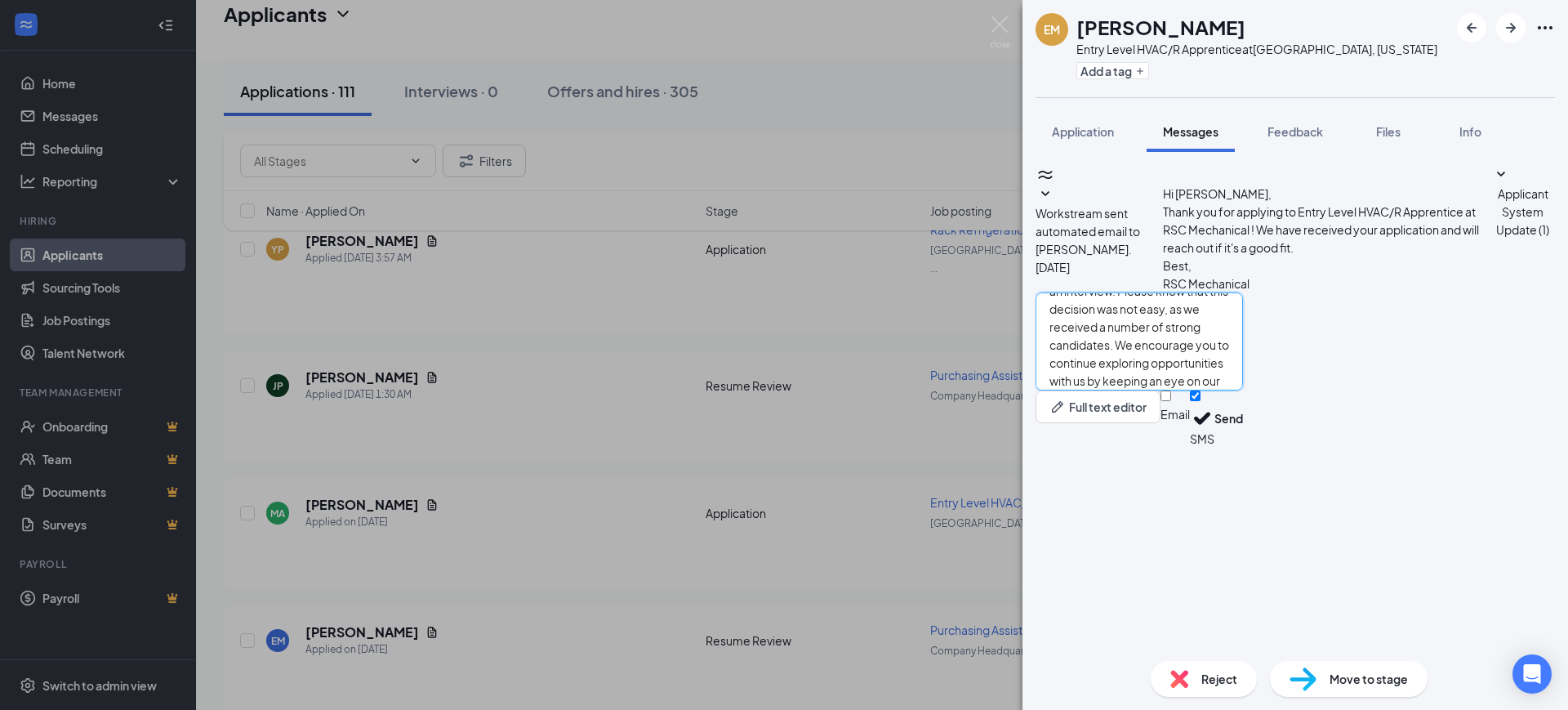
type textarea "Hello, Thank you for your interest in RSC Mechanical and for taking the time to…"
click at [1243, 447] on div "Email SMS Send" at bounding box center [1201, 418] width 83 height 56
click at [1171, 401] on input "Email" at bounding box center [1165, 395] width 11 height 11
checkbox input "true"
click at [1200, 401] on input "SMS" at bounding box center [1194, 395] width 11 height 11
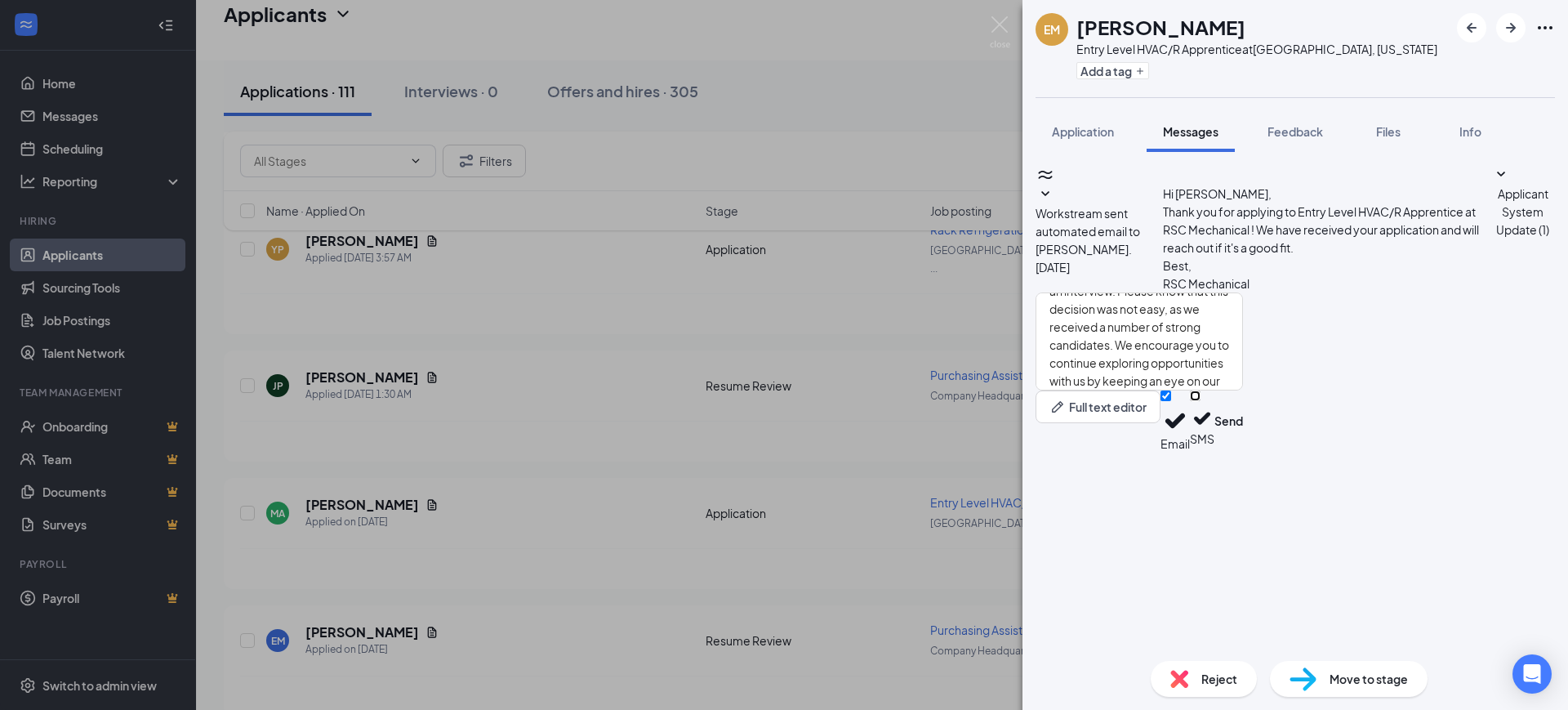
checkbox input "false"
click at [1243, 452] on button "Send" at bounding box center [1228, 421] width 29 height 61
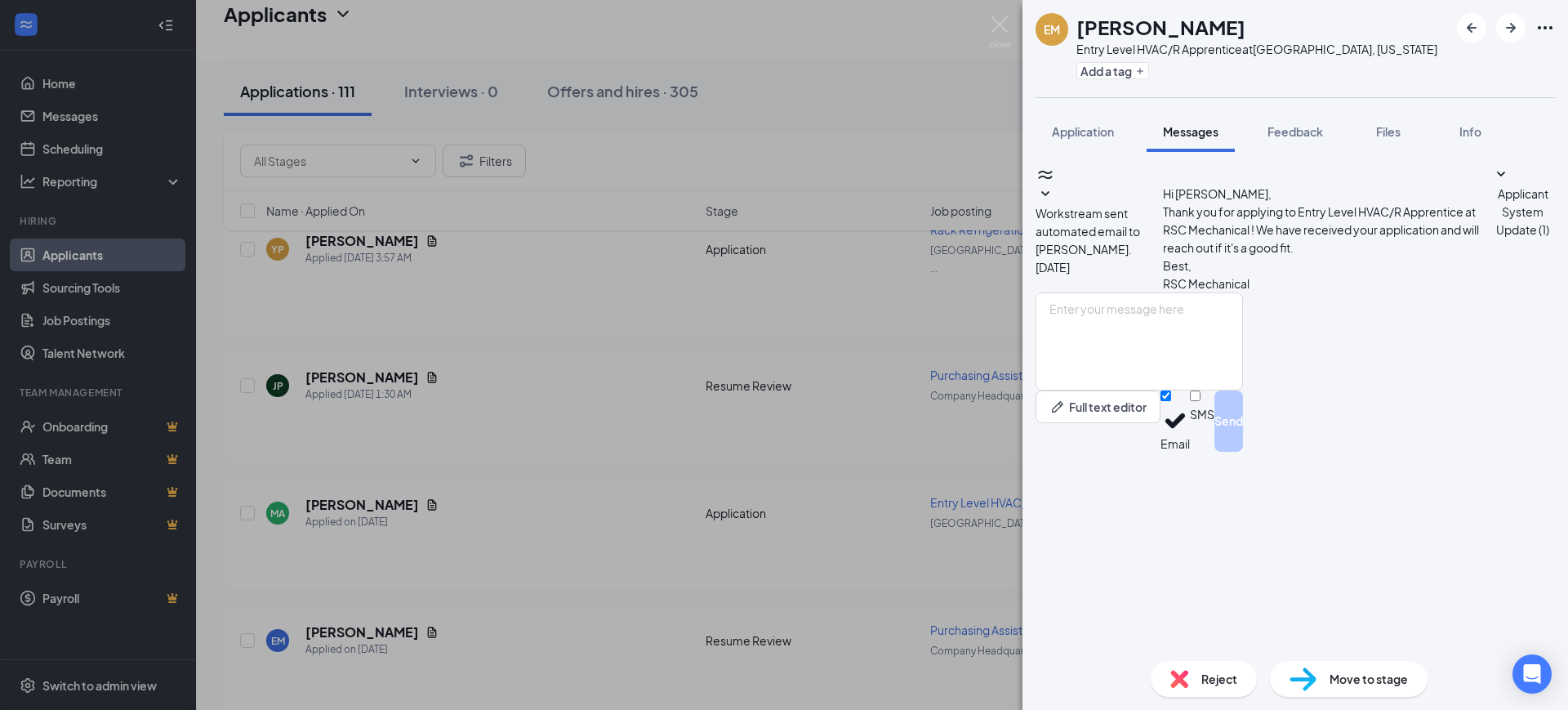
scroll to position [0, 0]
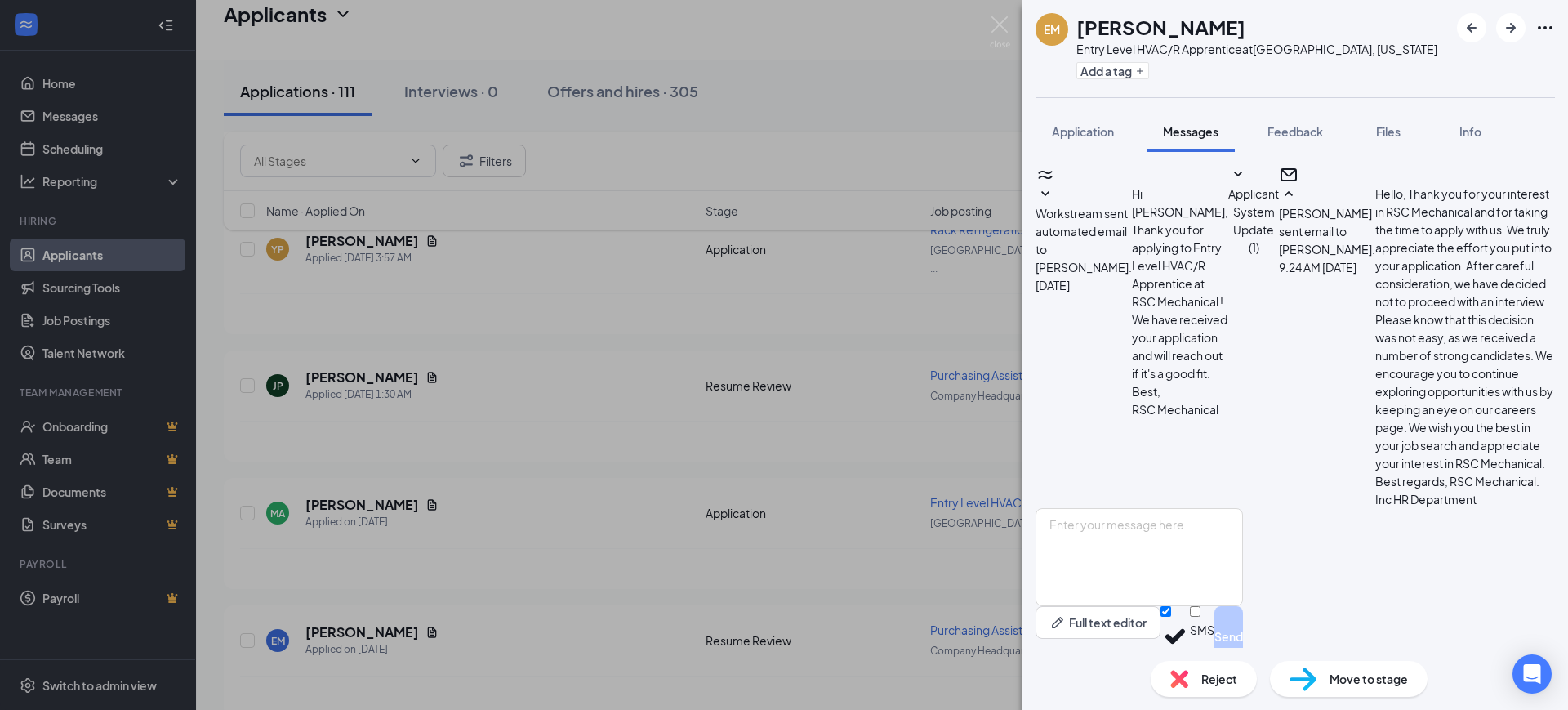
click at [1202, 679] on span "Reject" at bounding box center [1219, 678] width 35 height 18
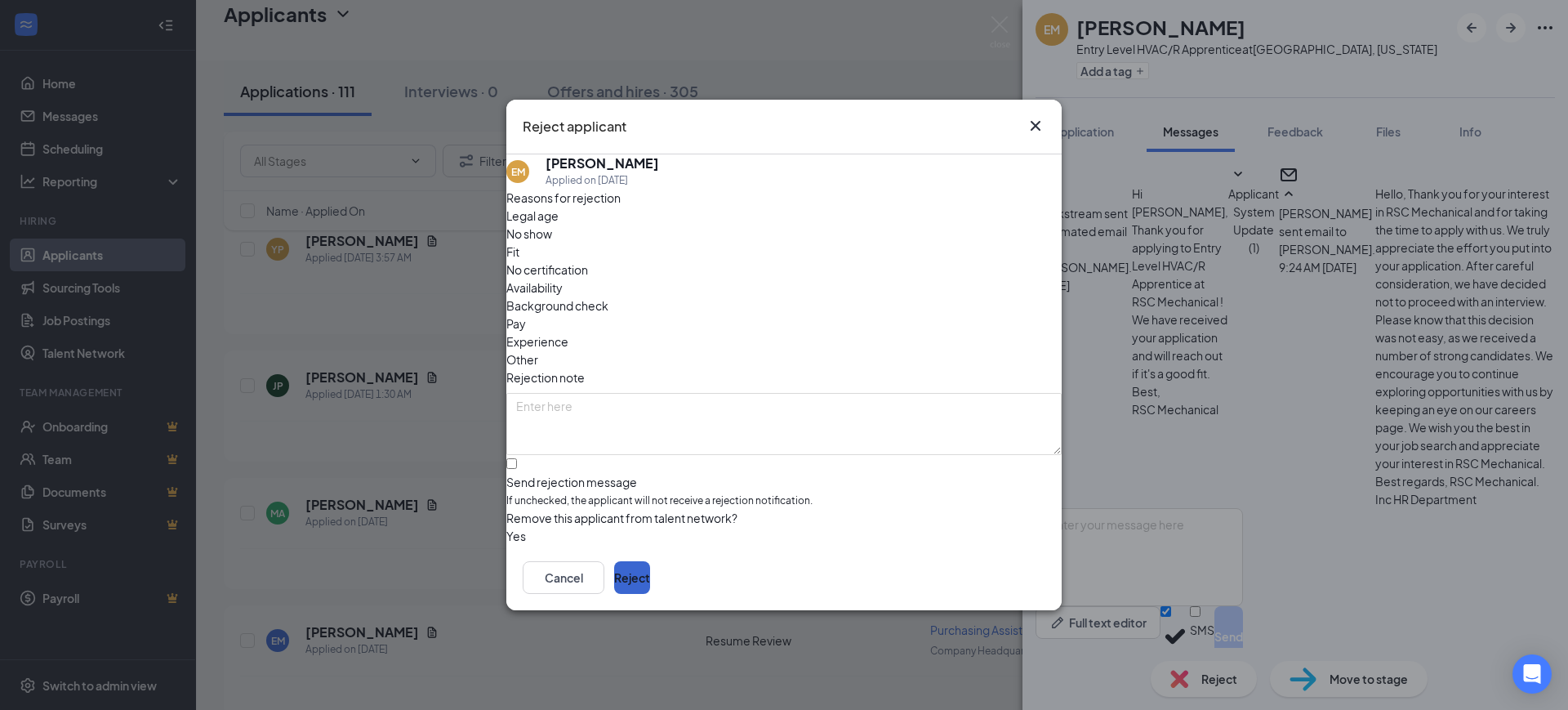
drag, startPoint x: 1011, startPoint y: 552, endPoint x: 1015, endPoint y: 568, distance: 16.5
click at [1011, 555] on div "Cancel Reject" at bounding box center [784, 578] width 555 height 65
click at [650, 575] on button "Reject" at bounding box center [632, 577] width 35 height 33
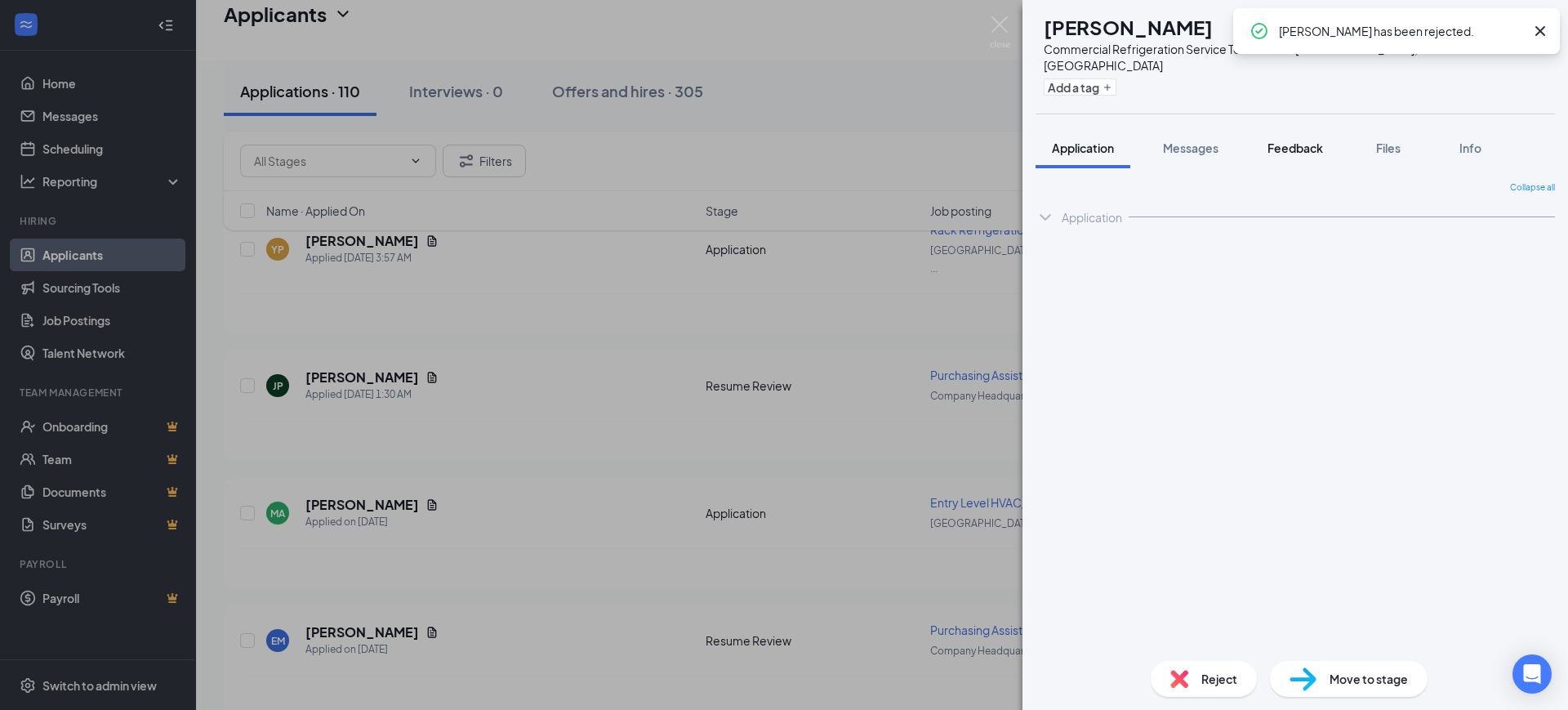
click at [1283, 141] on span "Feedback" at bounding box center [1295, 148] width 55 height 15
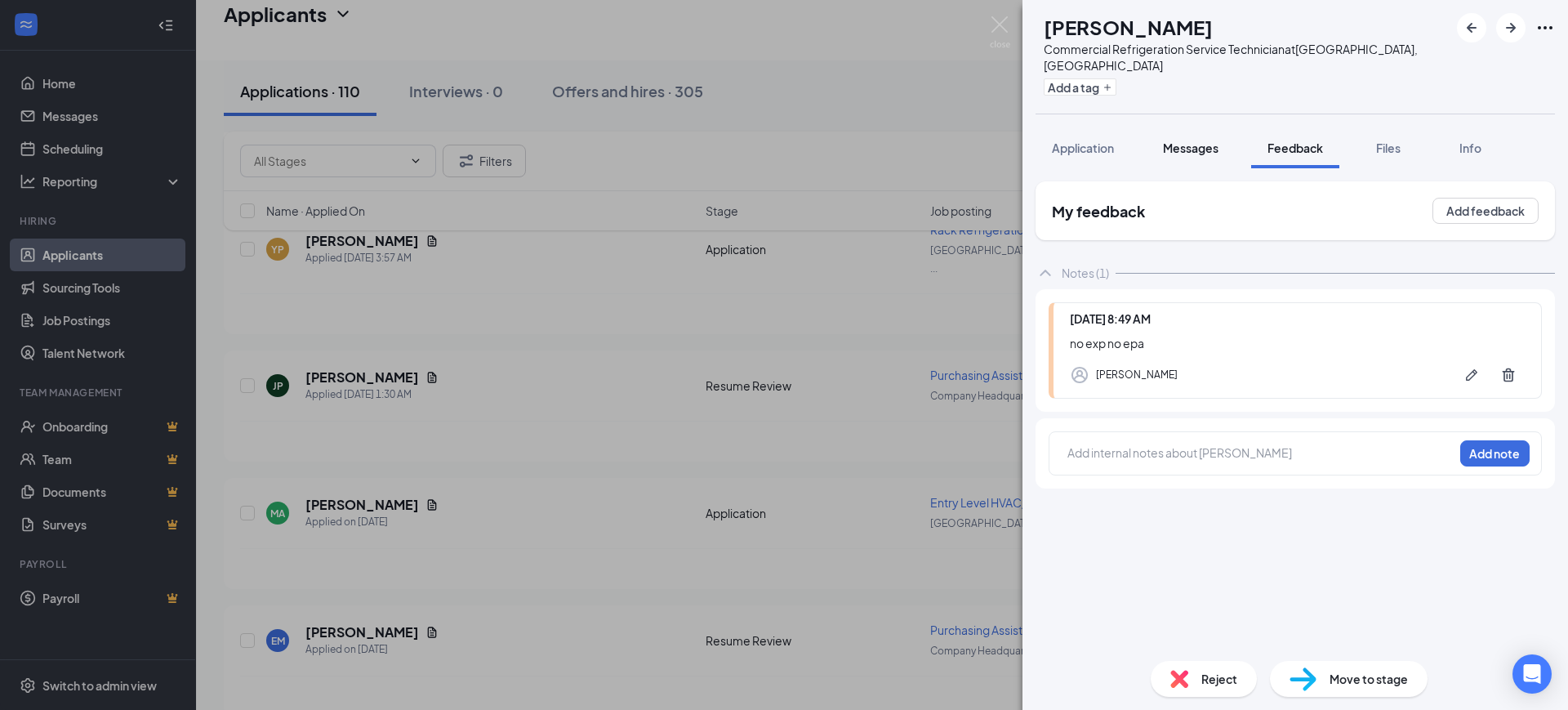
click at [1194, 141] on span "Messages" at bounding box center [1191, 148] width 55 height 15
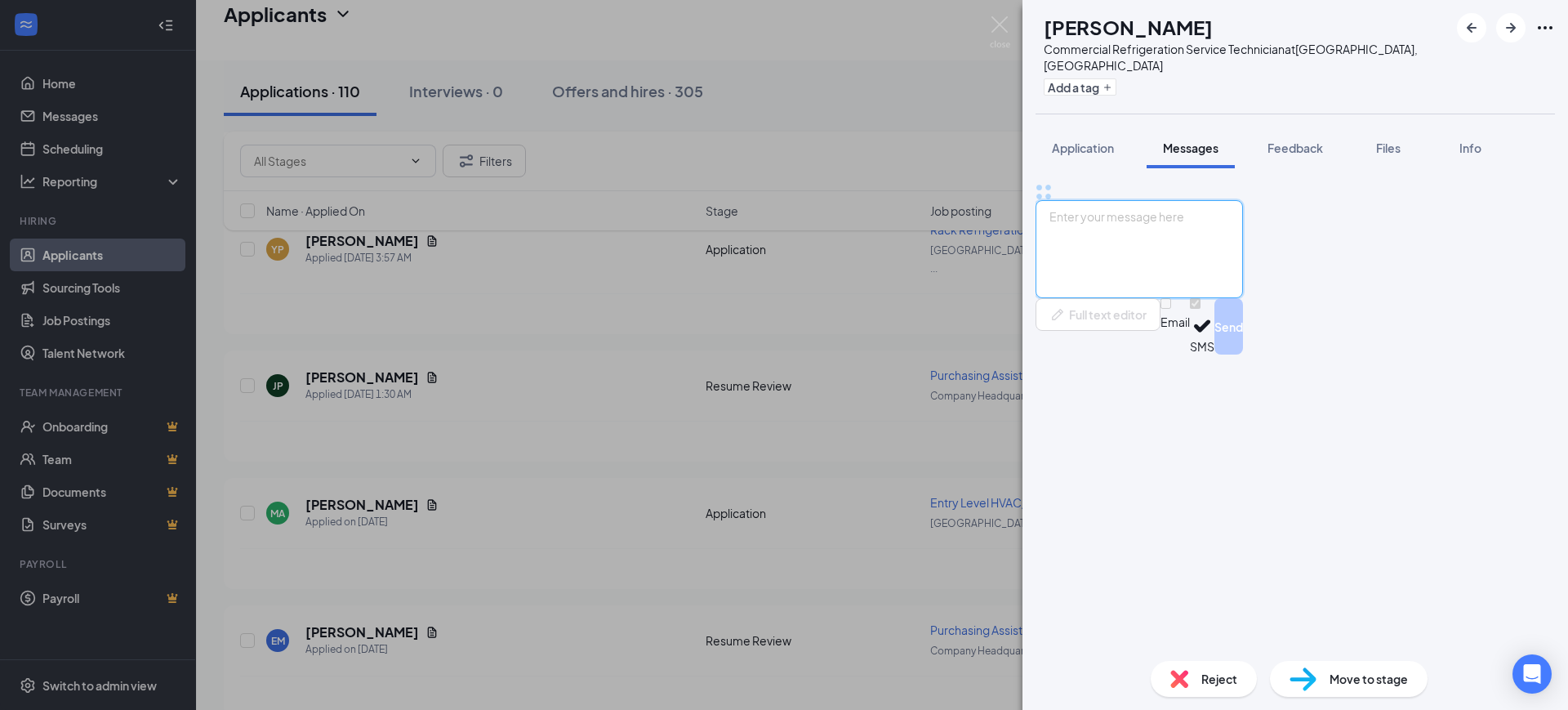
click at [1183, 298] on textarea at bounding box center [1139, 248] width 207 height 98
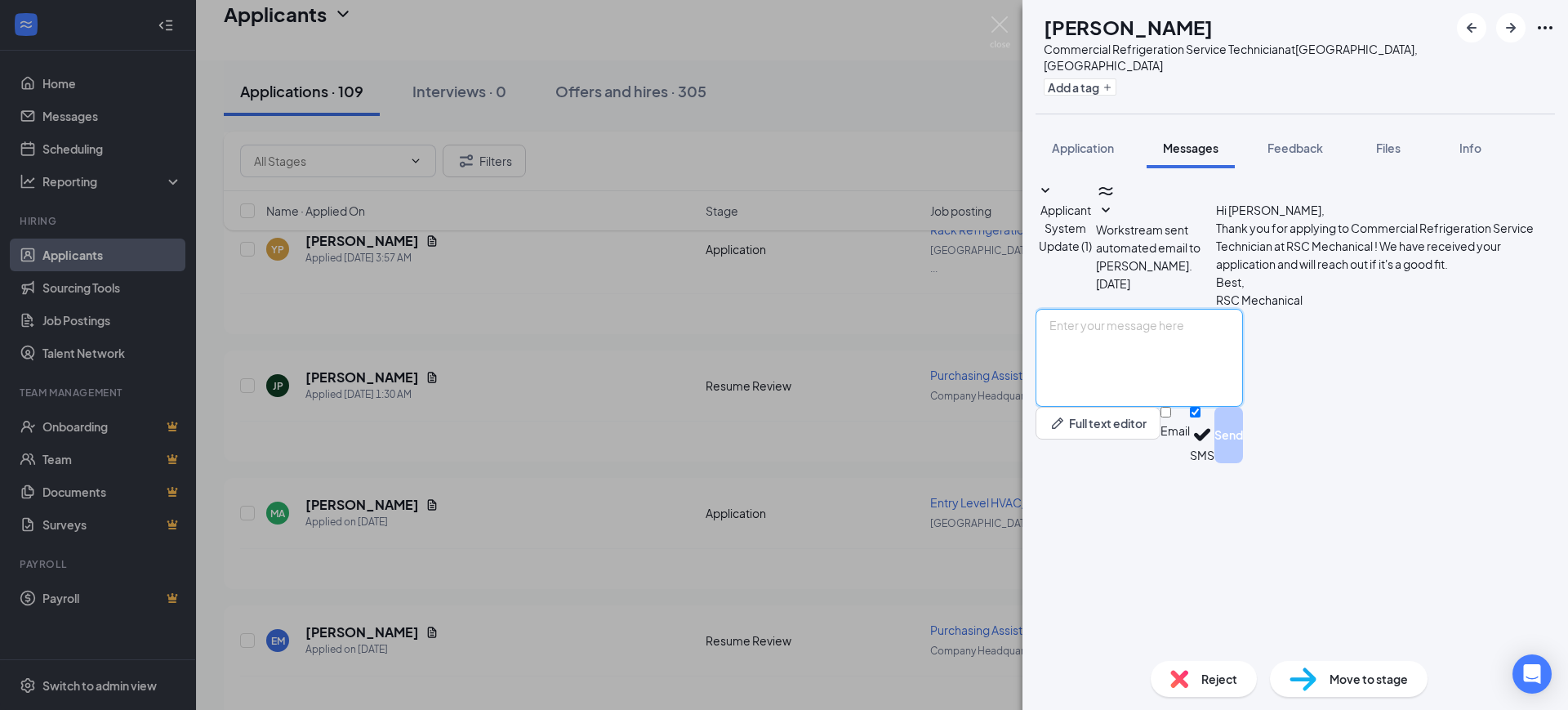
paste textarea "Hello, Thank you for your interest in RSC Mechanical and for taking the time to…"
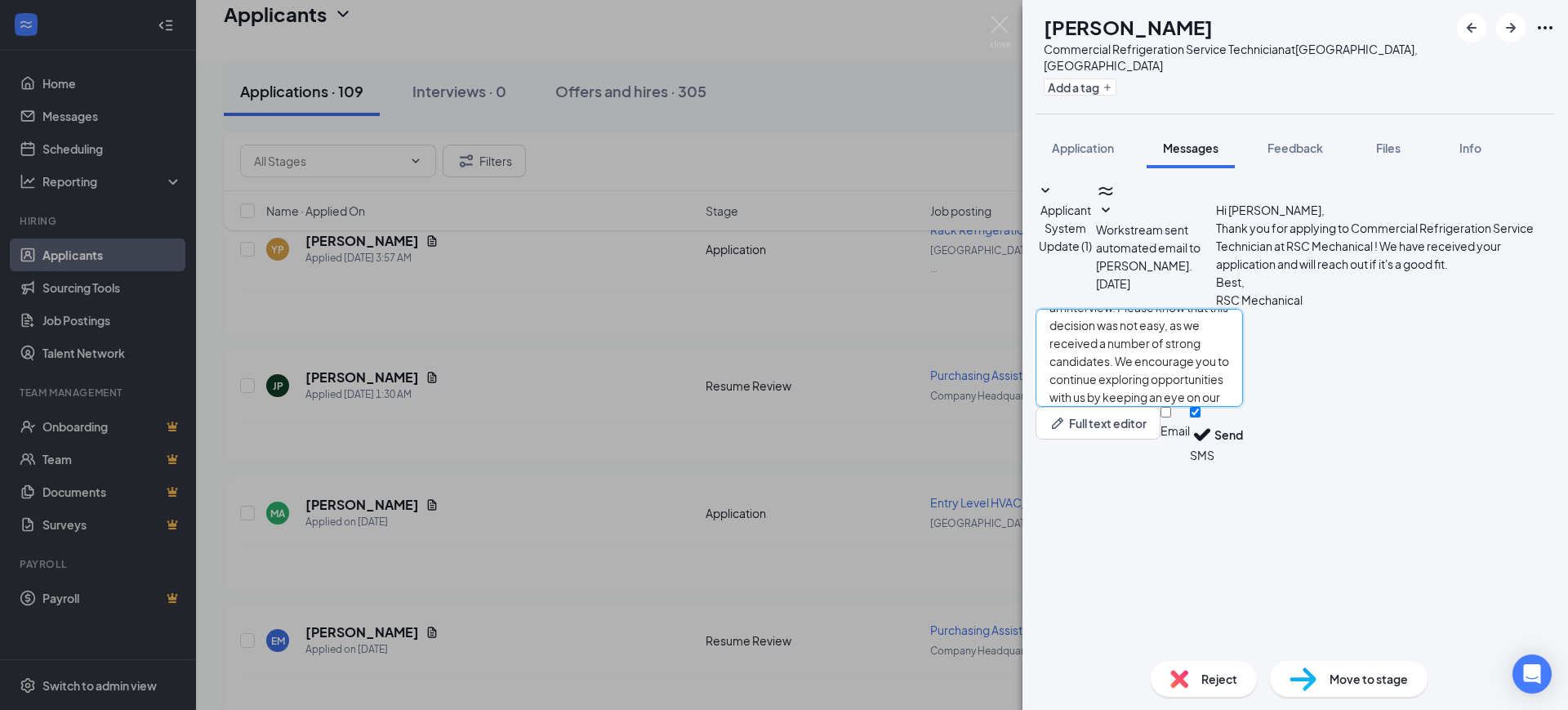
type textarea "Hello, Thank you for your interest in RSC Mechanical and for taking the time to…"
click at [1171, 417] on input "Email" at bounding box center [1165, 412] width 11 height 11
checkbox input "true"
click at [1200, 417] on input "SMS" at bounding box center [1194, 412] width 11 height 11
checkbox input "false"
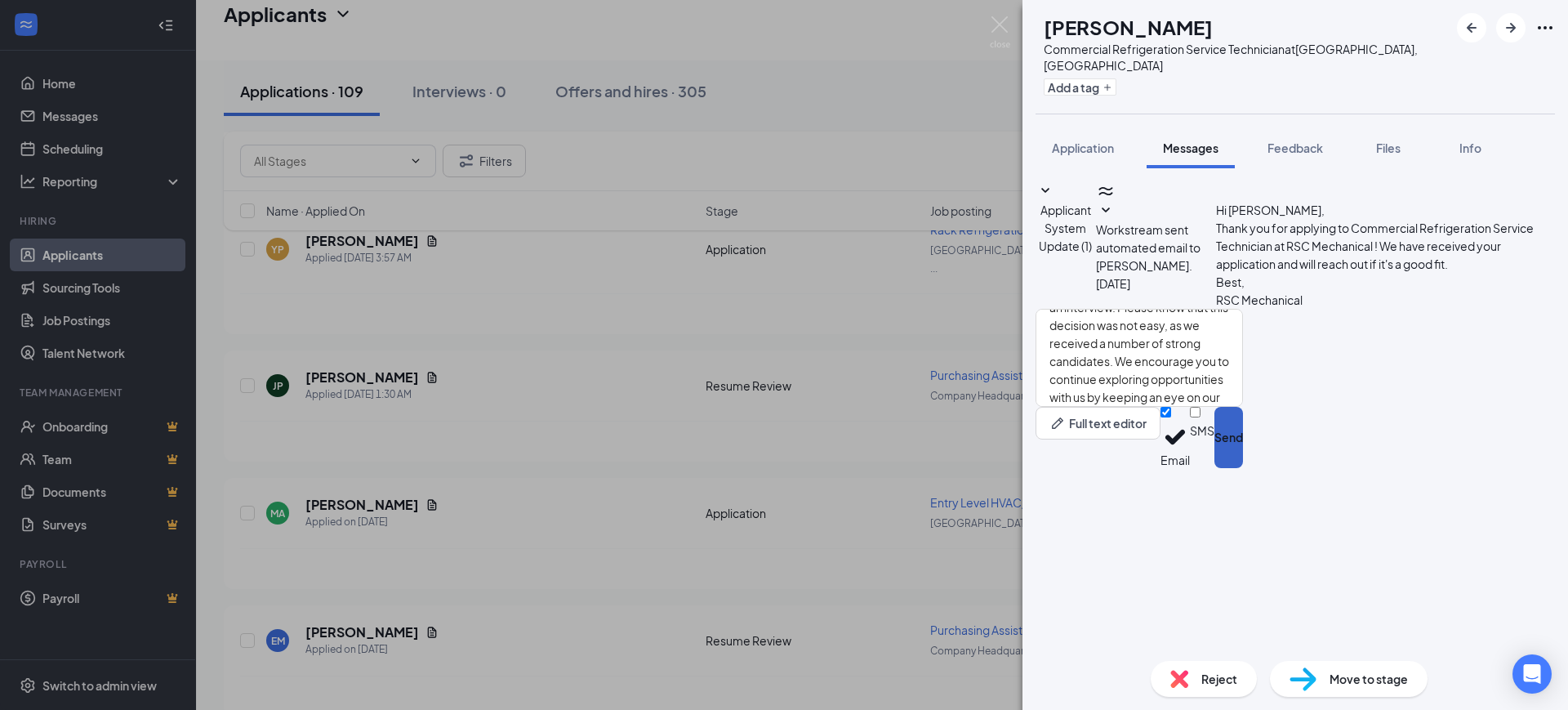
click at [1243, 468] on button "Send" at bounding box center [1228, 438] width 29 height 61
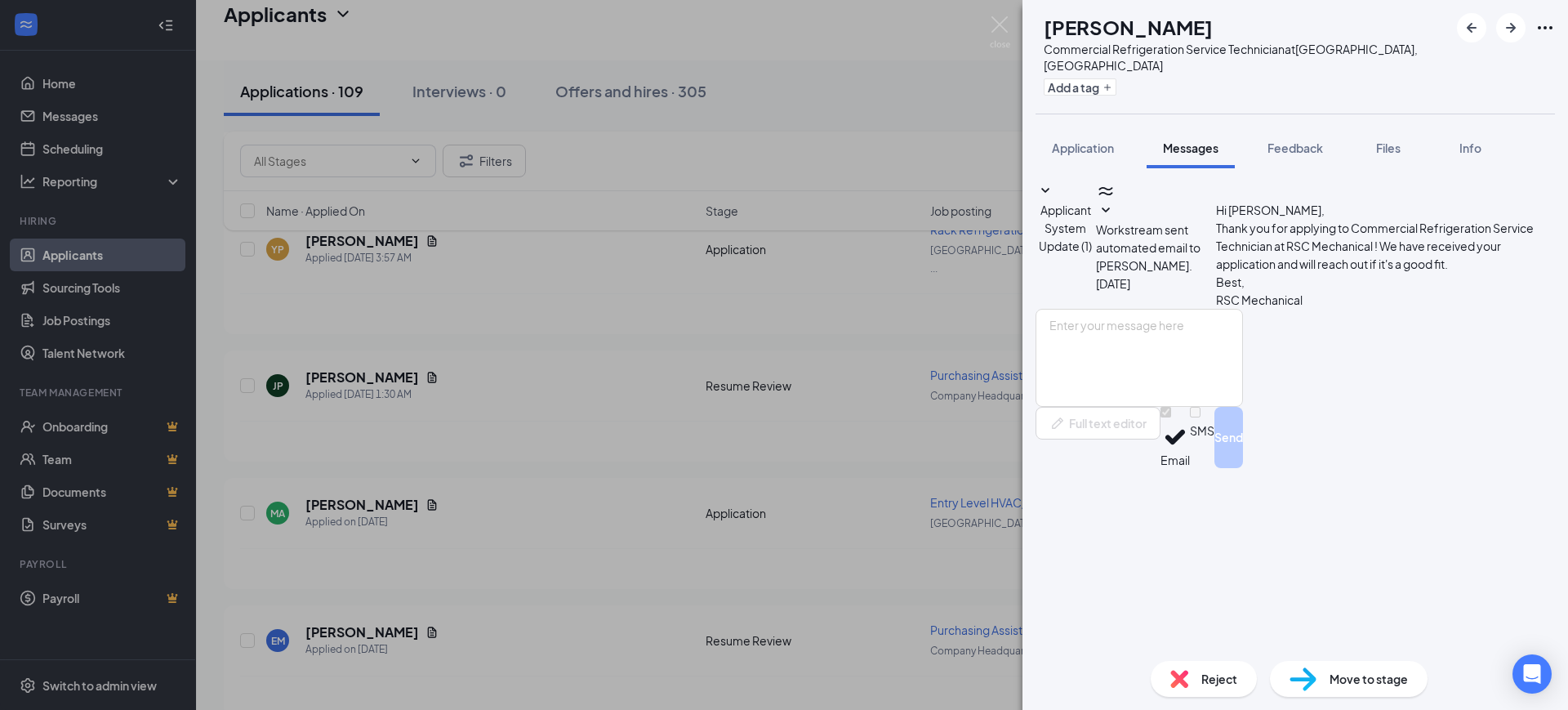
scroll to position [0, 0]
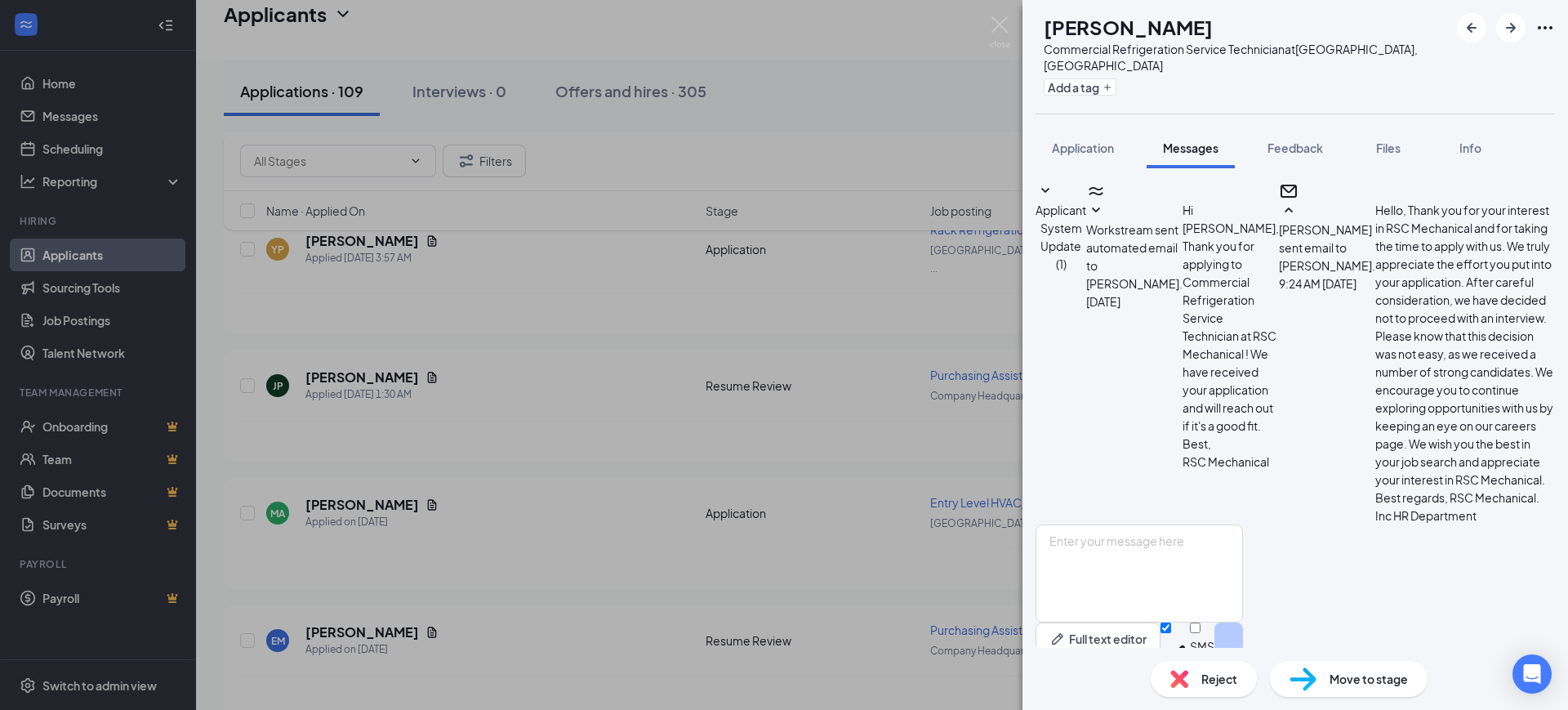
click at [1203, 688] on div "Reject" at bounding box center [1203, 678] width 106 height 36
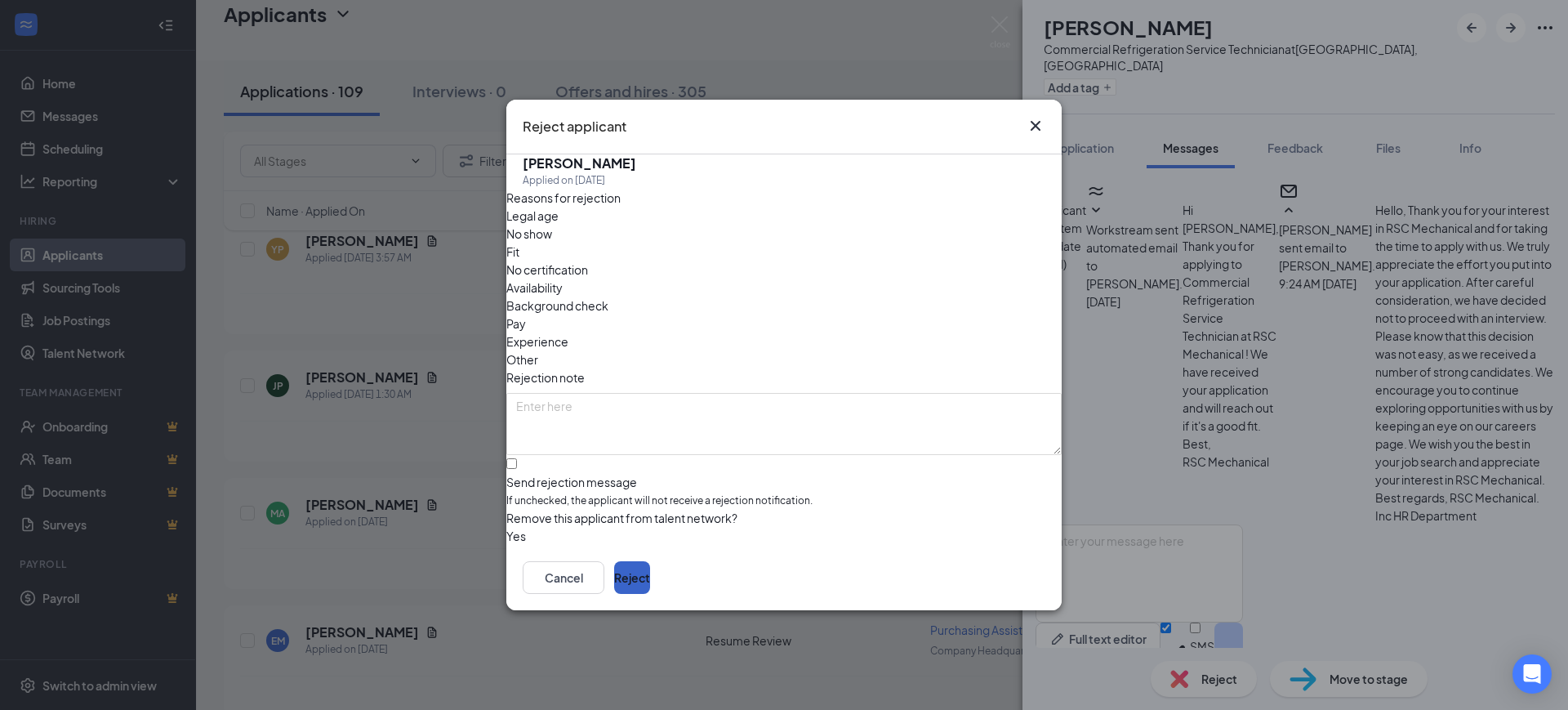
click at [650, 564] on button "Reject" at bounding box center [632, 577] width 35 height 33
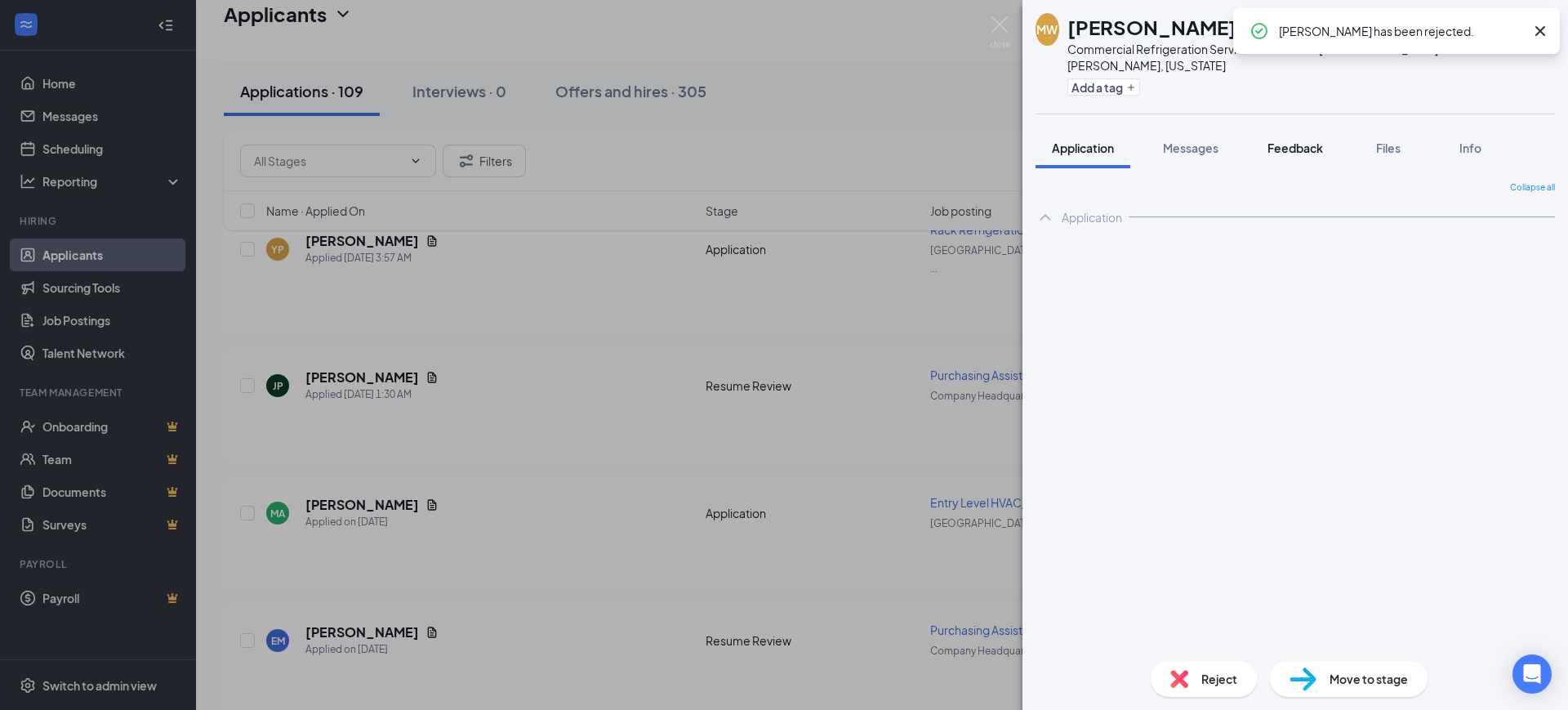
click at [1295, 141] on span "Feedback" at bounding box center [1295, 148] width 55 height 15
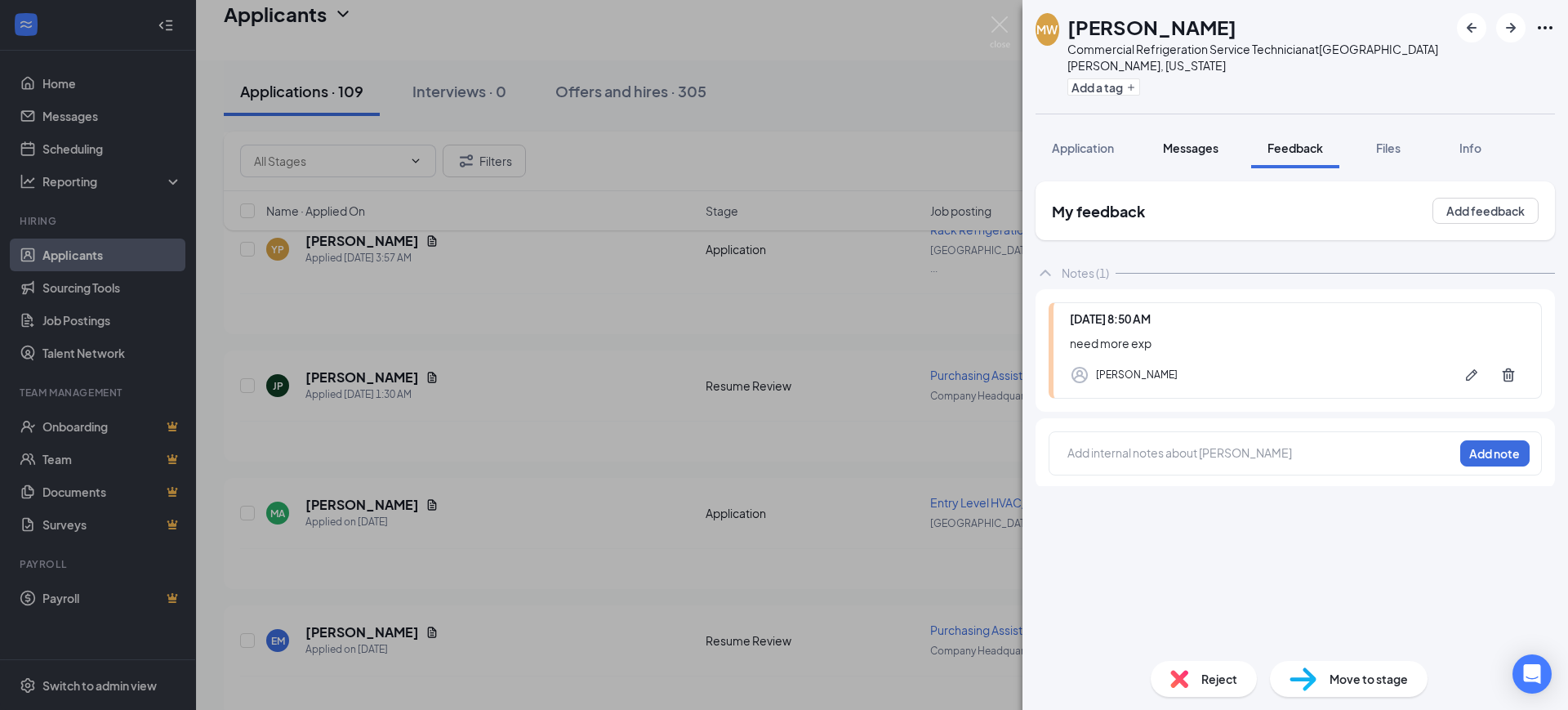
click at [1196, 141] on span "Messages" at bounding box center [1191, 148] width 55 height 15
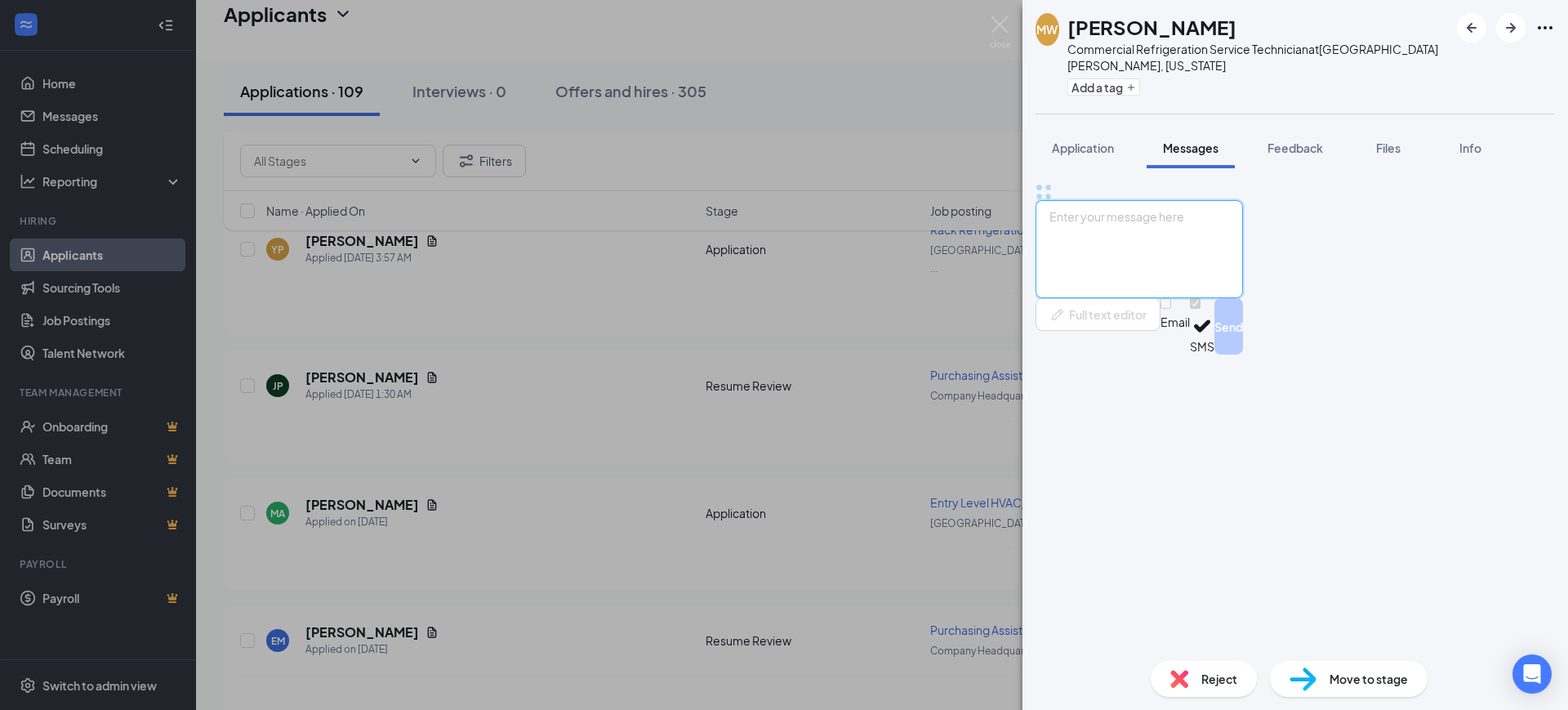
click at [1205, 298] on textarea at bounding box center [1139, 248] width 207 height 98
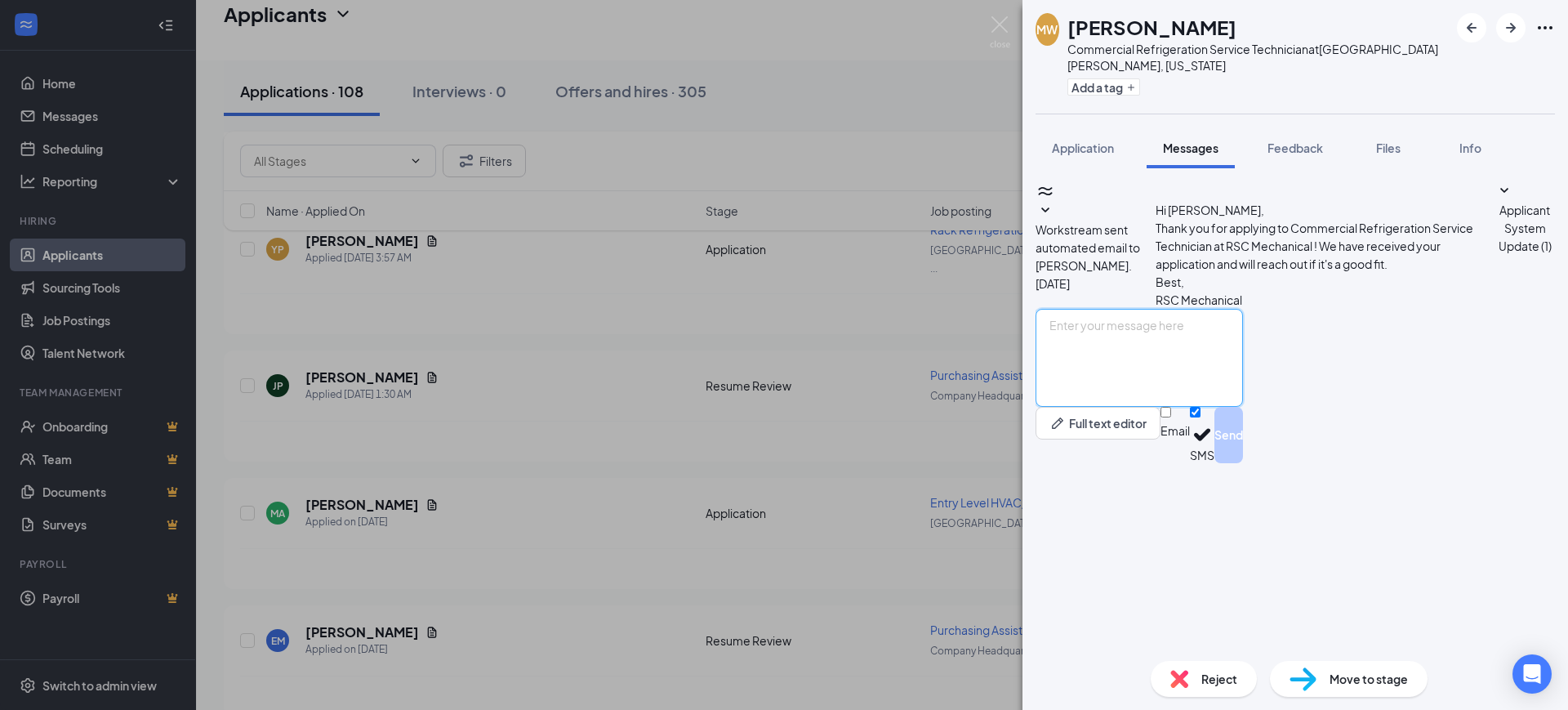
paste textarea "Hello, Thank you for your interest in RSC Mechanical and for taking the time to…"
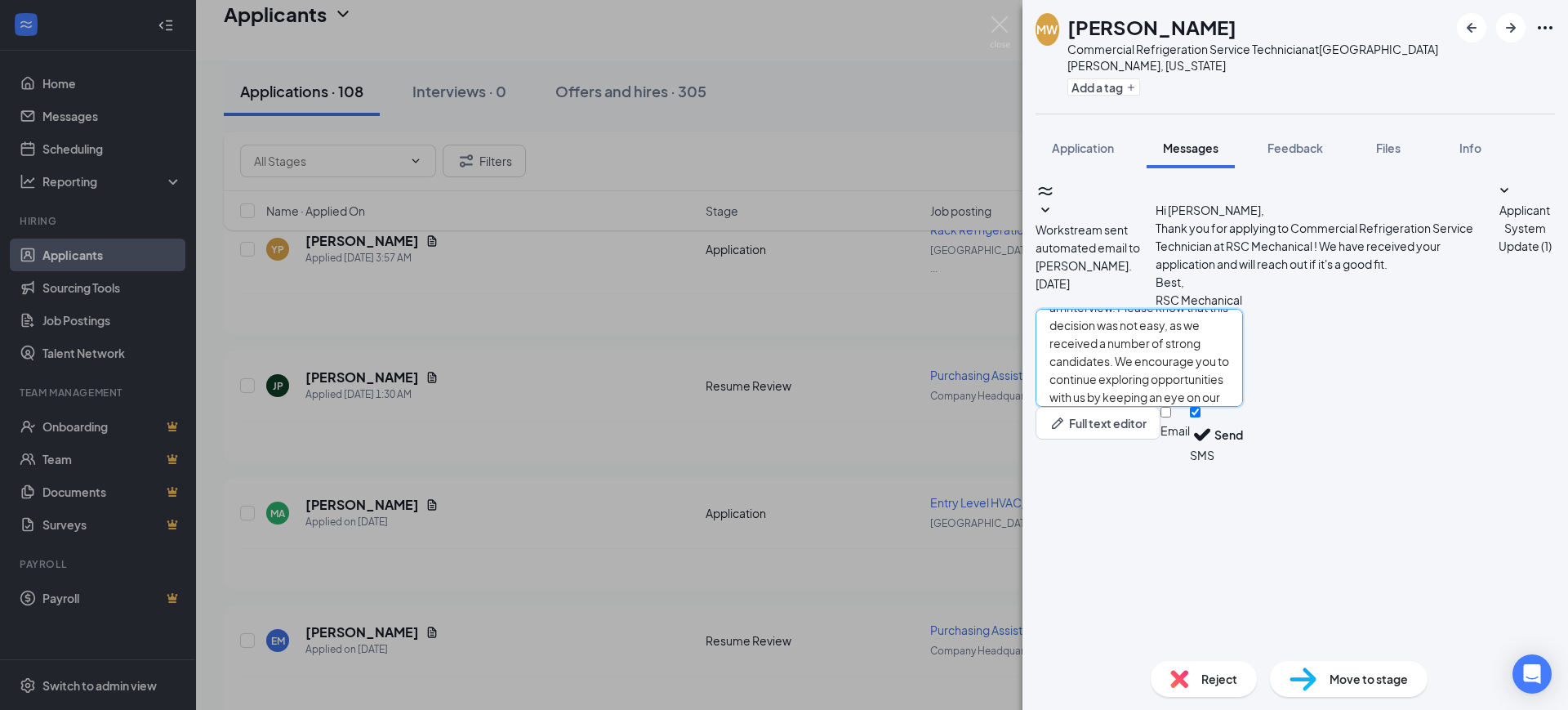
type textarea "Hello, Thank you for your interest in RSC Mechanical and for taking the time to…"
click at [1171, 417] on input "Email" at bounding box center [1165, 412] width 11 height 11
checkbox input "true"
click at [1200, 417] on input "SMS" at bounding box center [1194, 412] width 11 height 11
checkbox input "false"
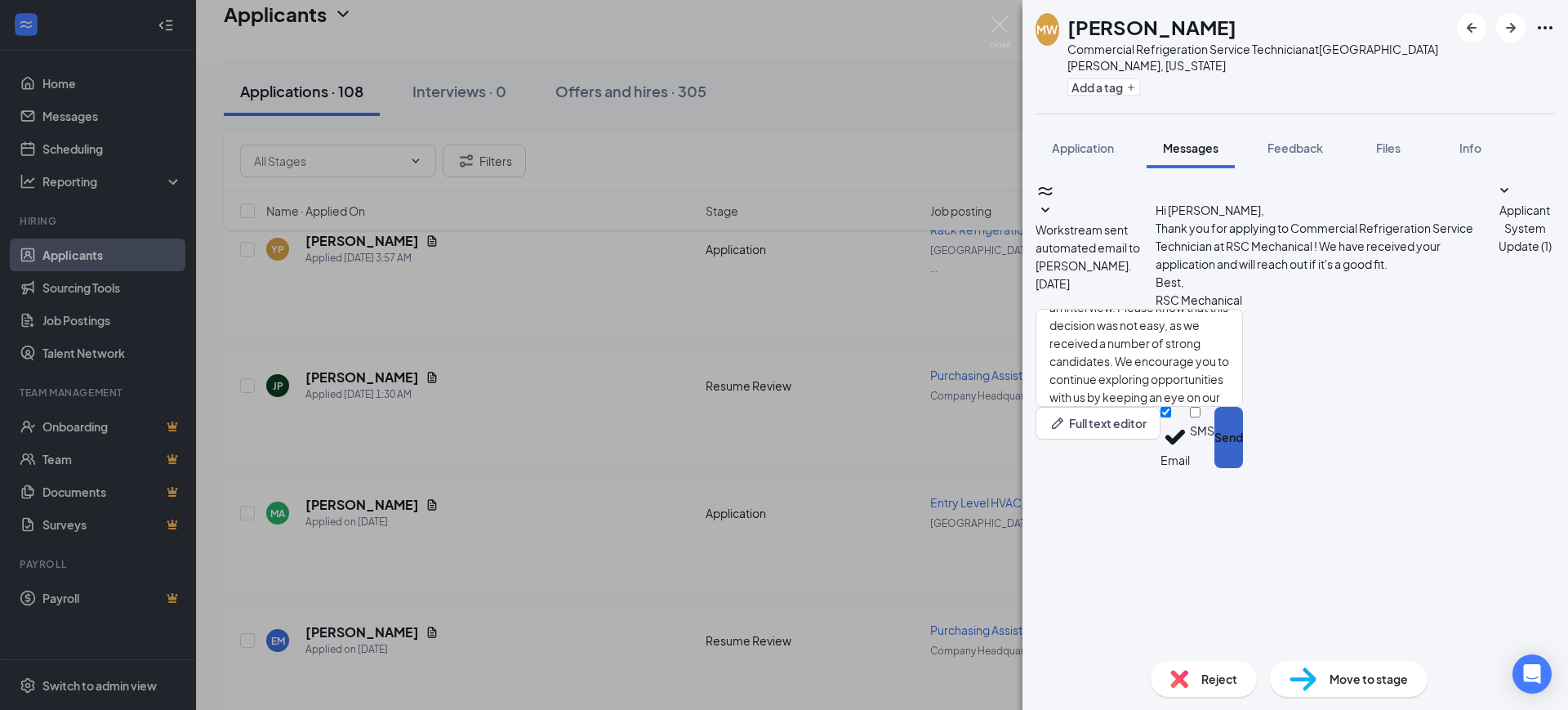
click at [1243, 468] on button "Send" at bounding box center [1228, 438] width 29 height 61
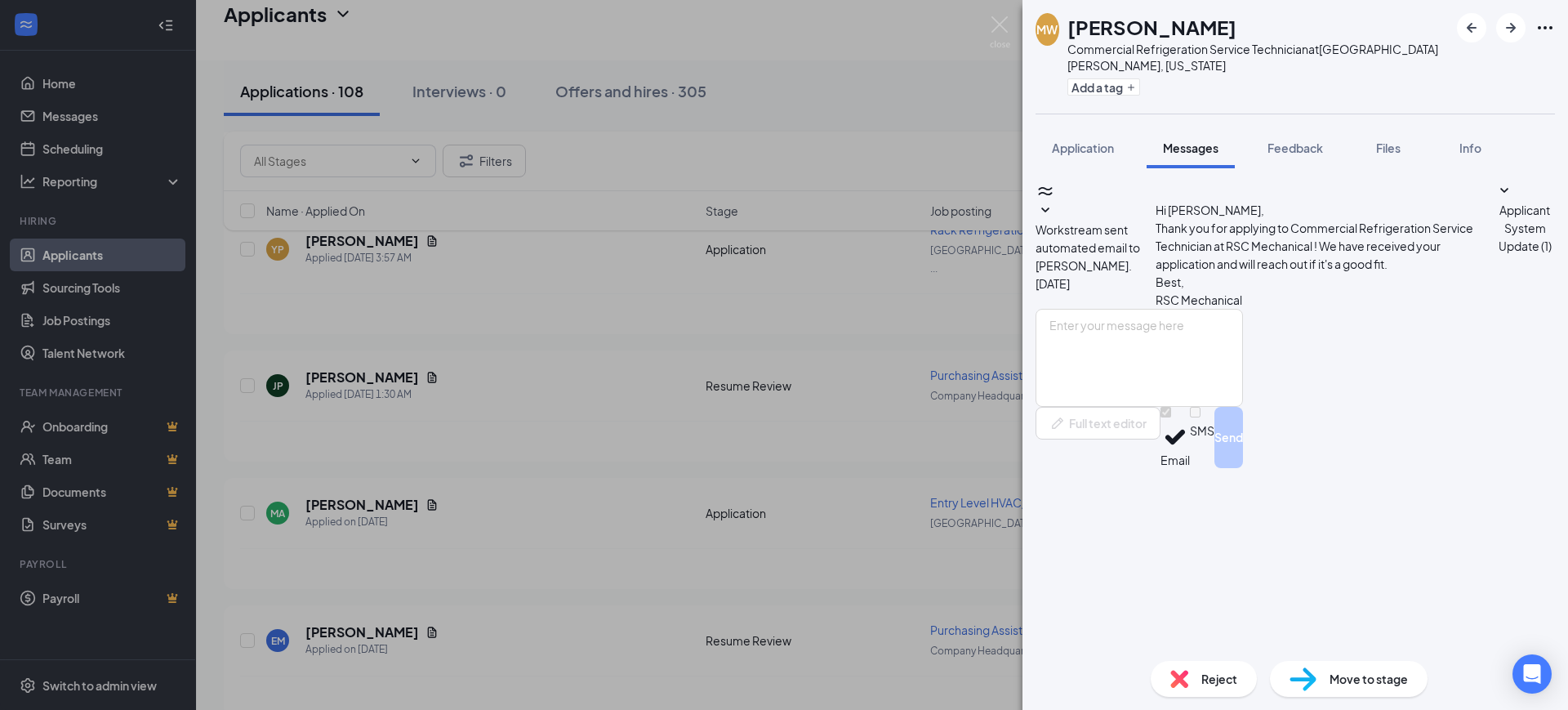
scroll to position [0, 0]
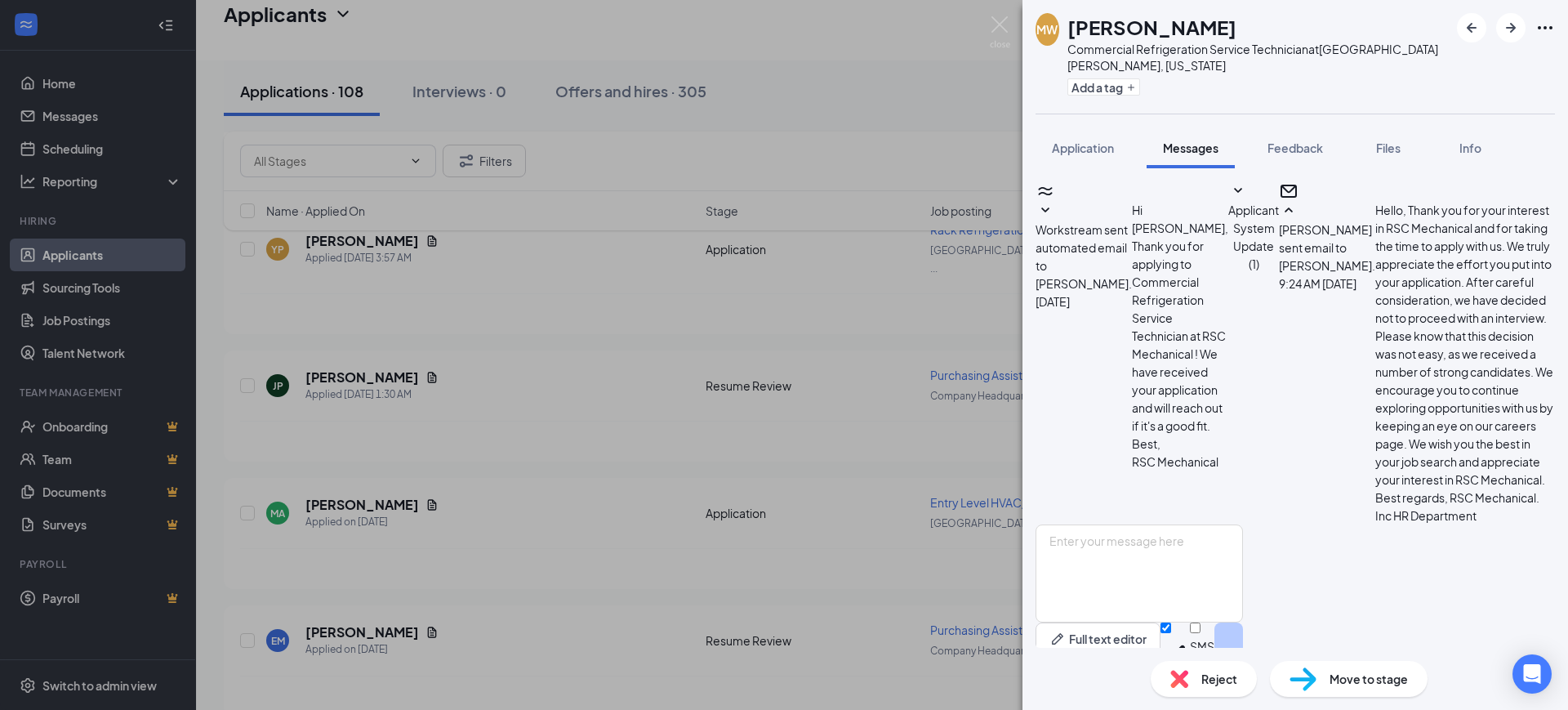
click at [1203, 682] on span "Reject" at bounding box center [1219, 678] width 35 height 18
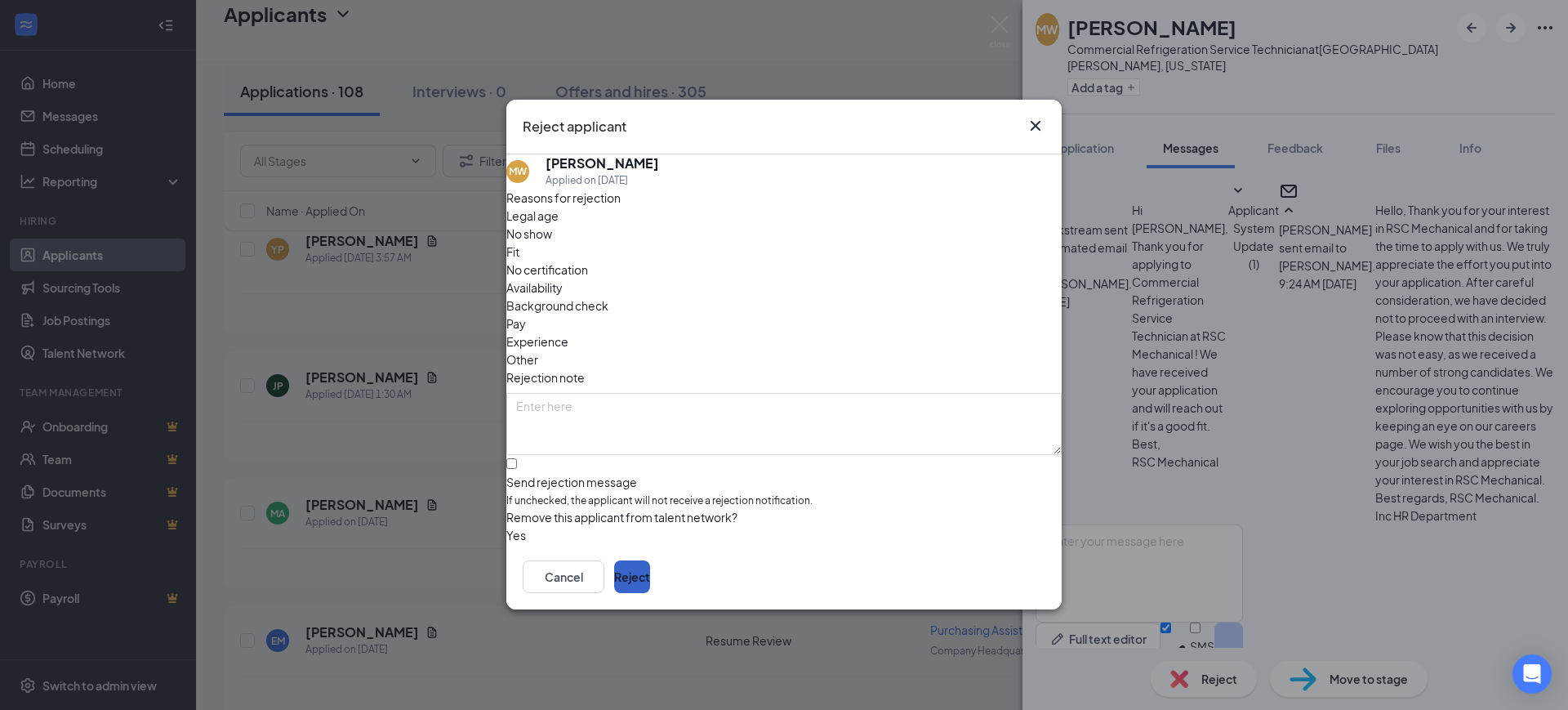
click at [650, 580] on button "Reject" at bounding box center [632, 577] width 35 height 33
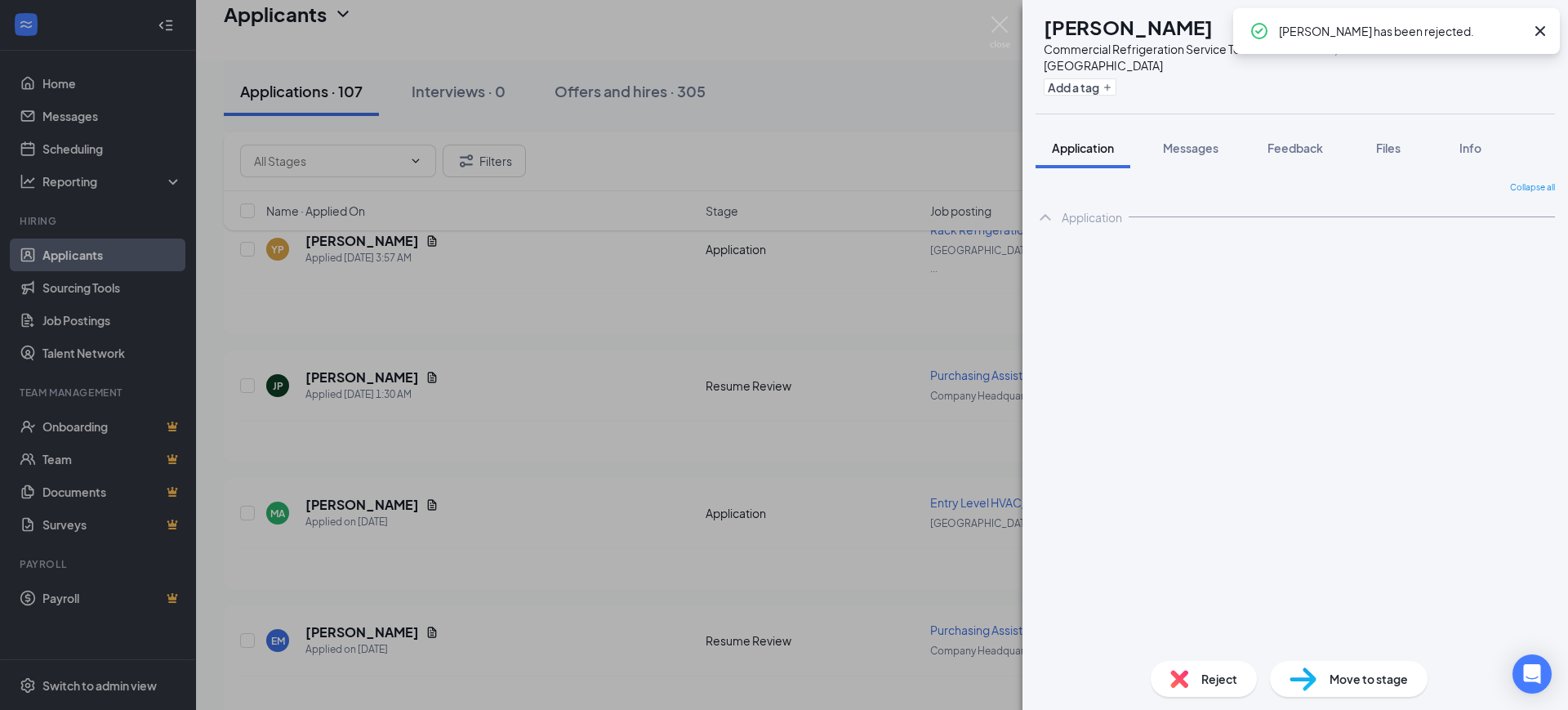
click at [1288, 141] on span "Feedback" at bounding box center [1295, 148] width 55 height 15
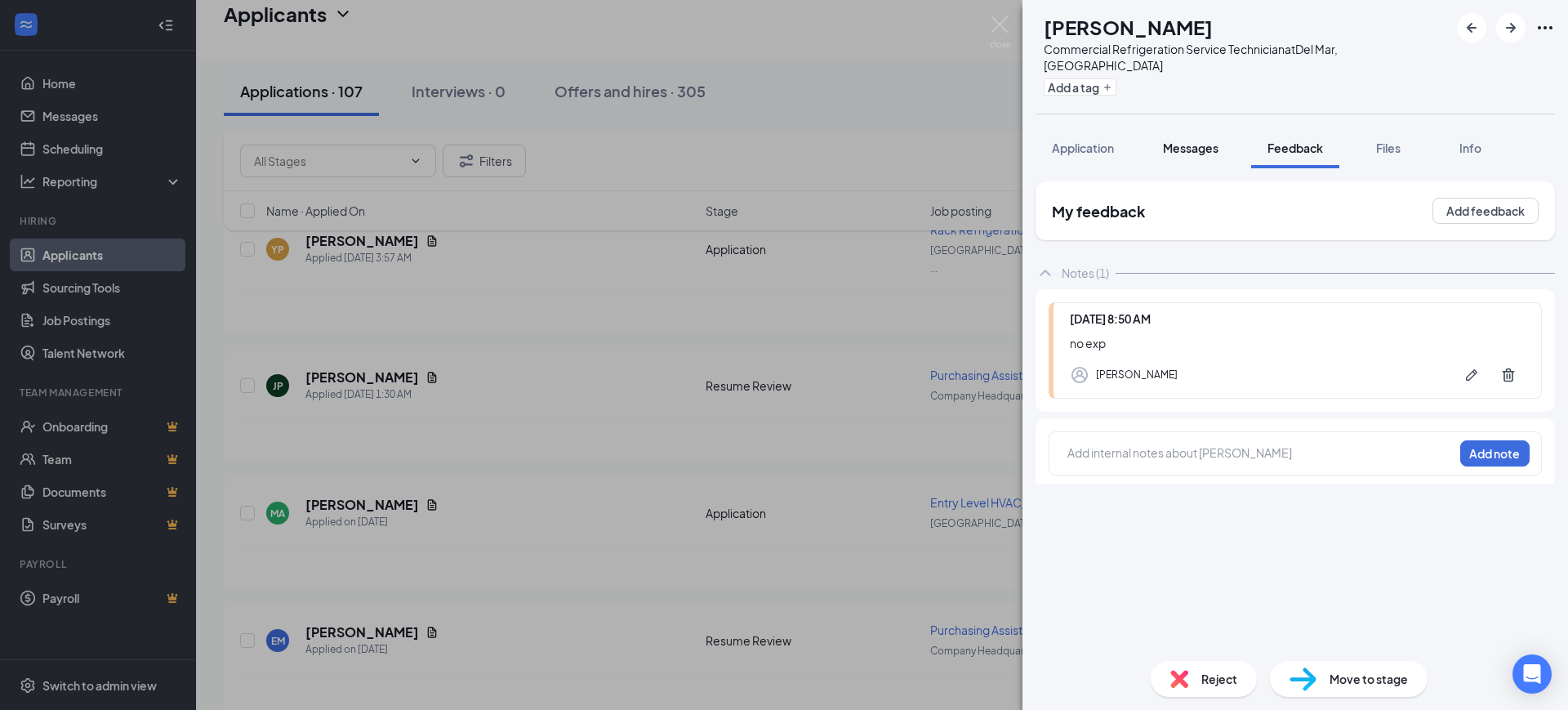
click at [1187, 141] on span "Messages" at bounding box center [1191, 148] width 55 height 15
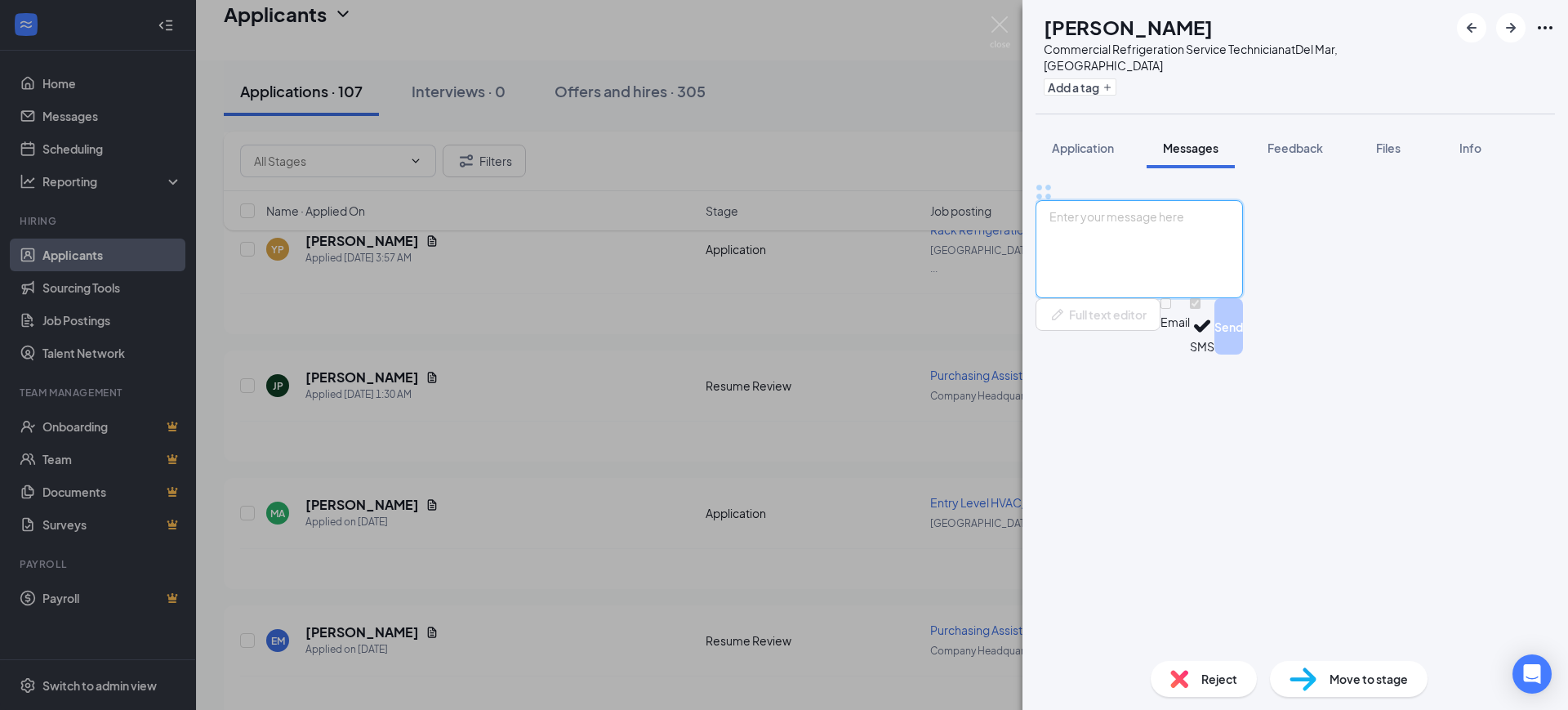
click at [1202, 298] on textarea at bounding box center [1139, 248] width 207 height 98
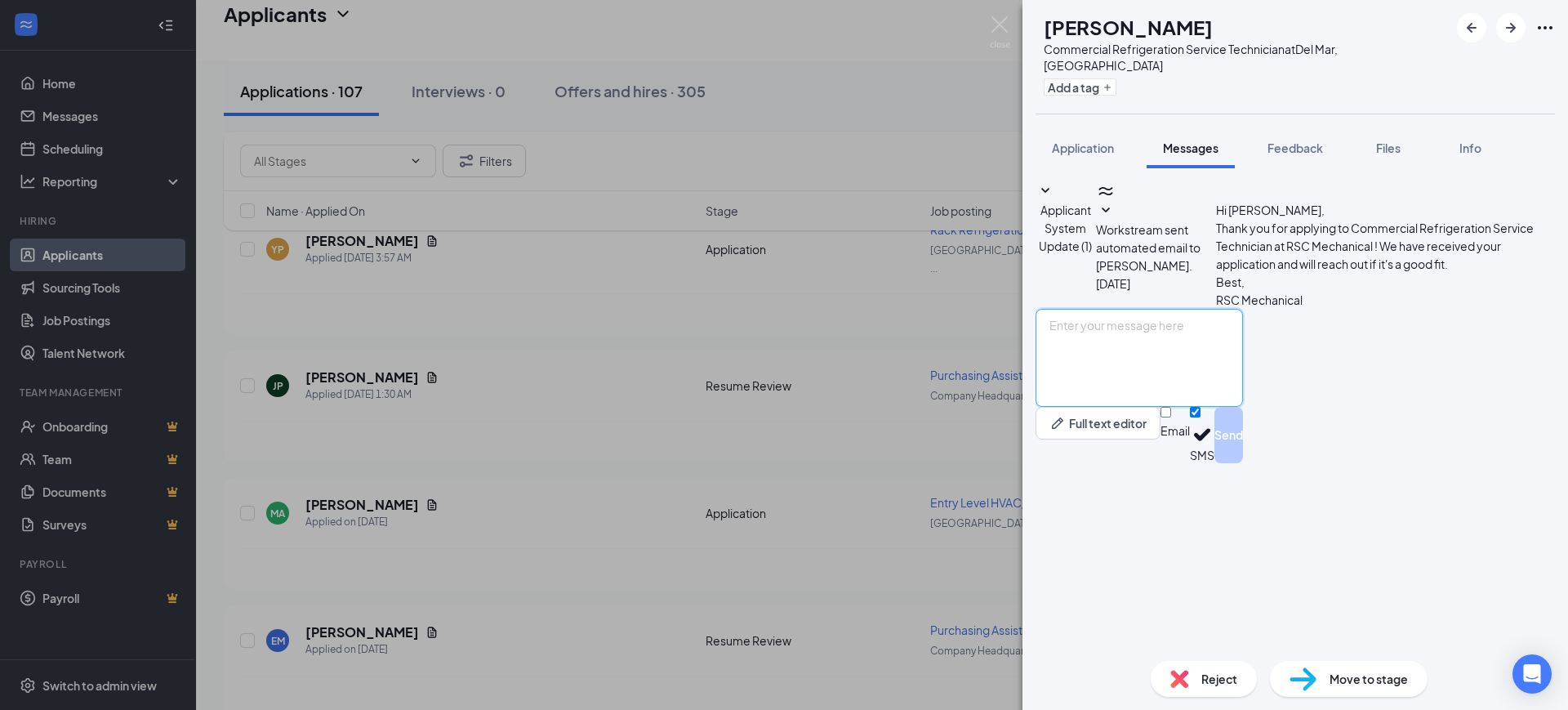
paste textarea "Hello, Thank you for your interest in RSC Mechanical and for taking the time to…"
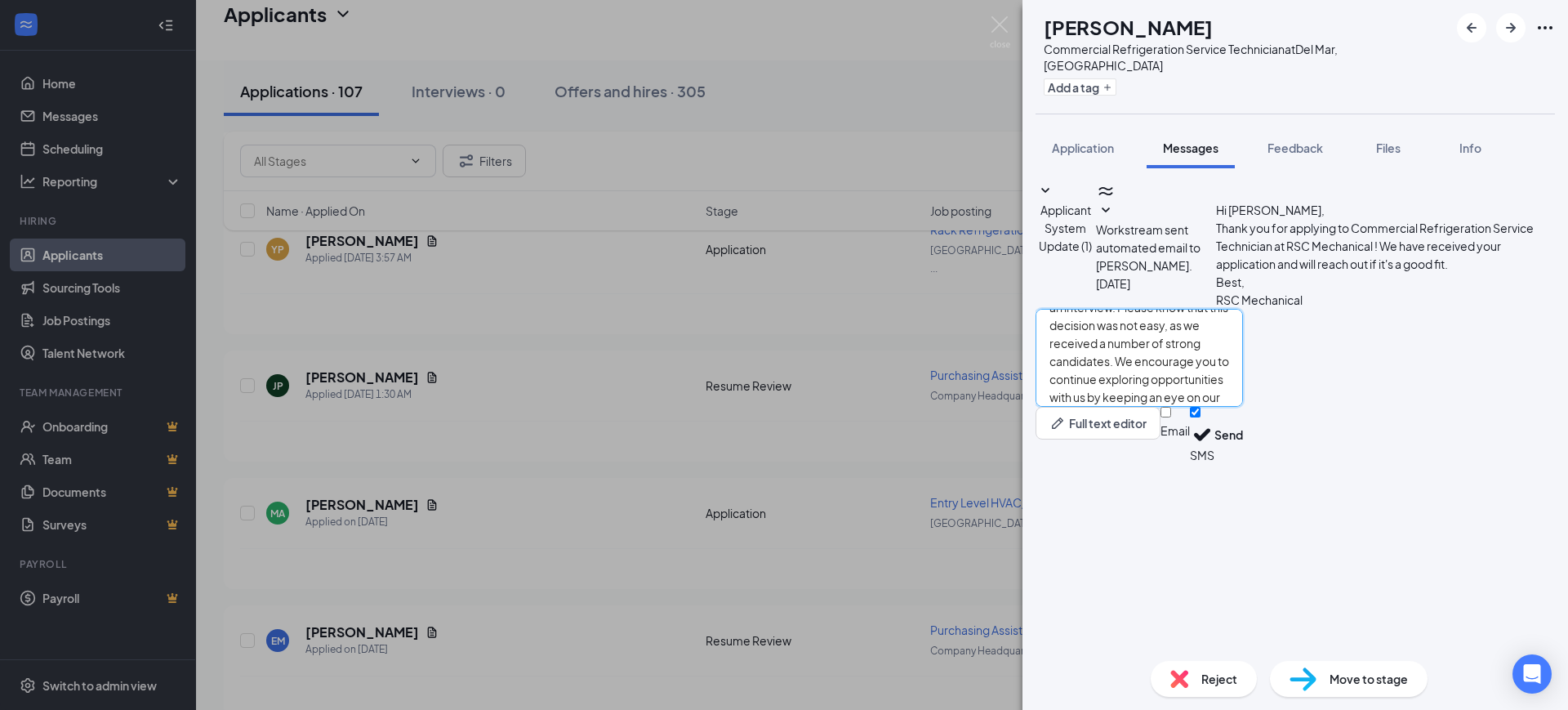
type textarea "Hello, Thank you for your interest in RSC Mechanical and for taking the time to…"
click at [1243, 463] on div "Email SMS Send" at bounding box center [1201, 435] width 83 height 56
click at [1171, 417] on input "Email" at bounding box center [1165, 412] width 11 height 11
checkbox input "true"
click at [1200, 417] on input "SMS" at bounding box center [1194, 412] width 11 height 11
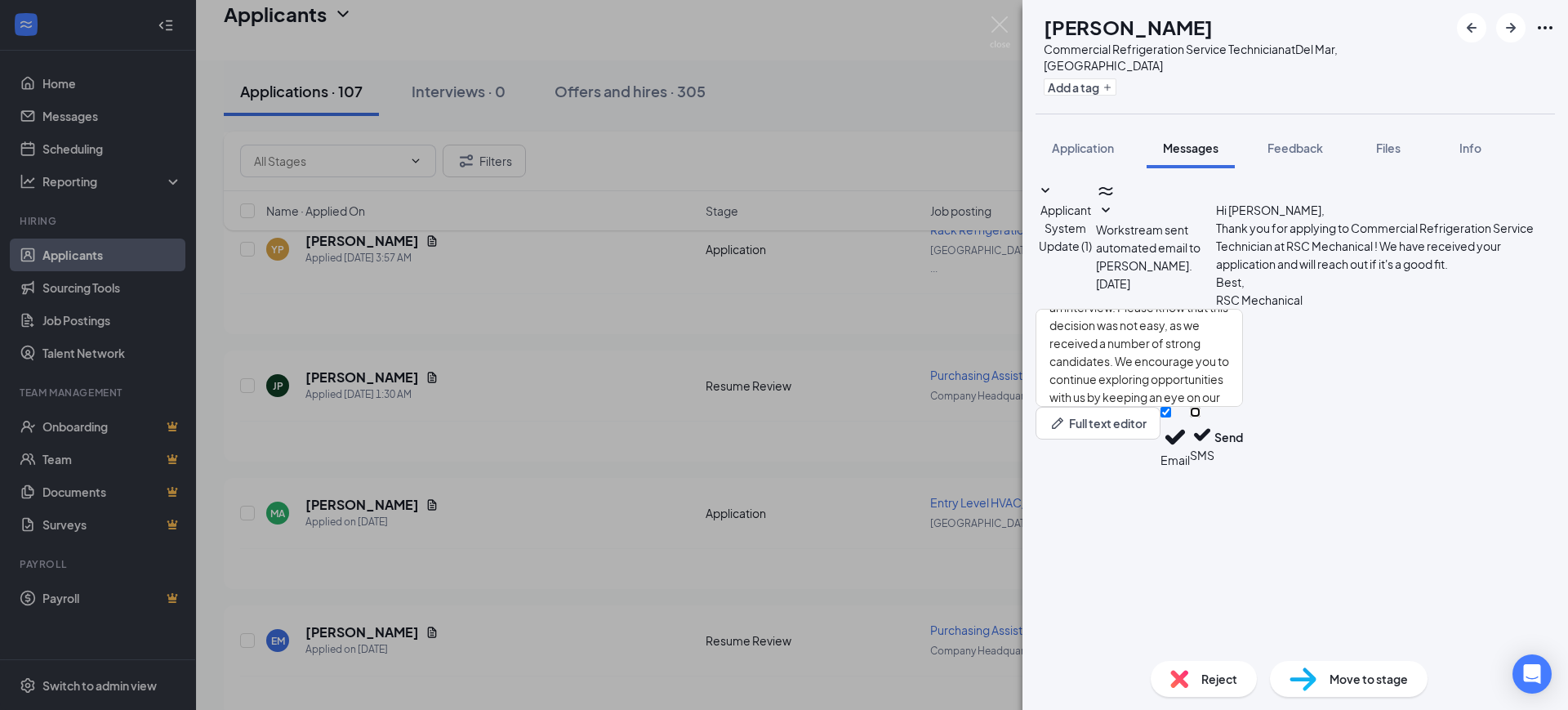
checkbox input "false"
click at [1243, 468] on button "Send" at bounding box center [1228, 438] width 29 height 61
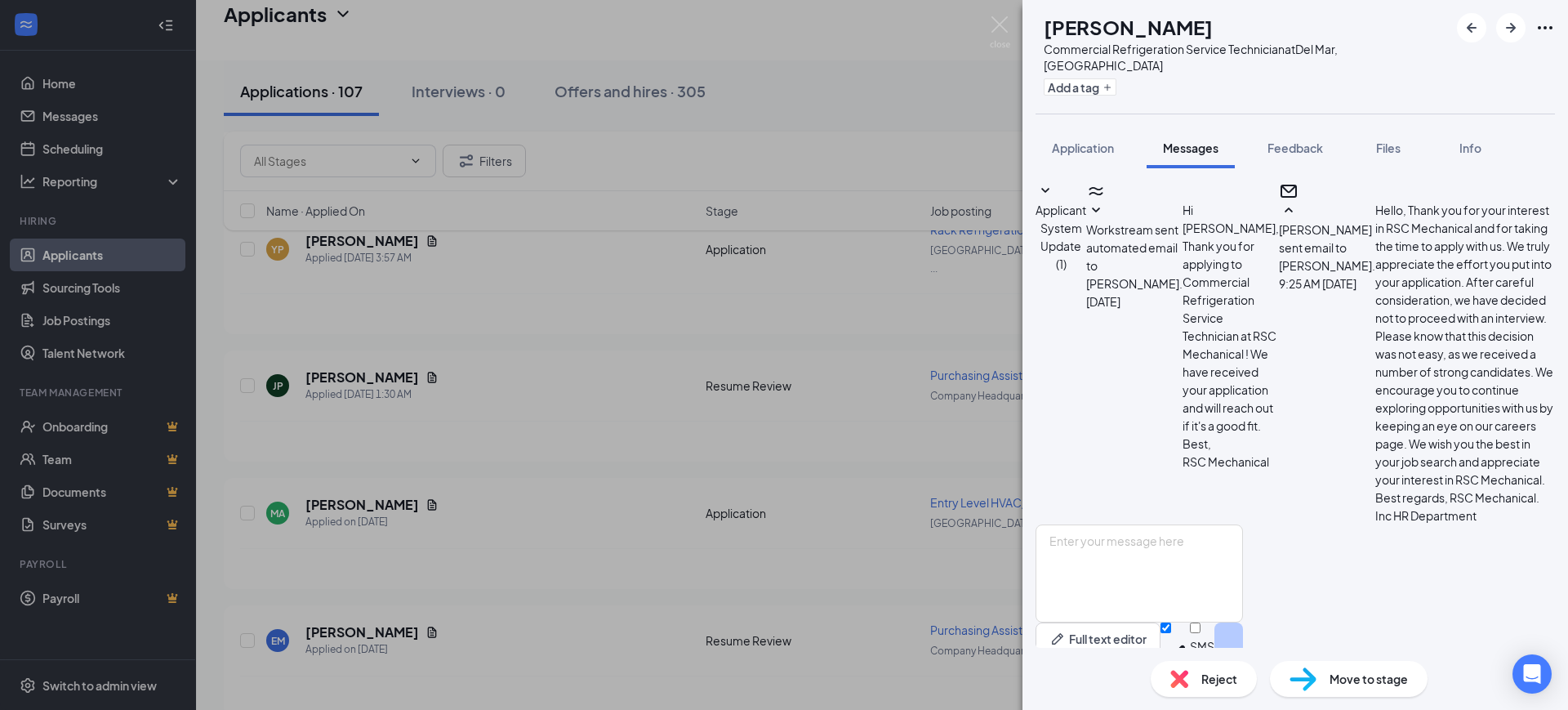
scroll to position [219, 0]
click at [1202, 680] on span "Reject" at bounding box center [1219, 678] width 35 height 18
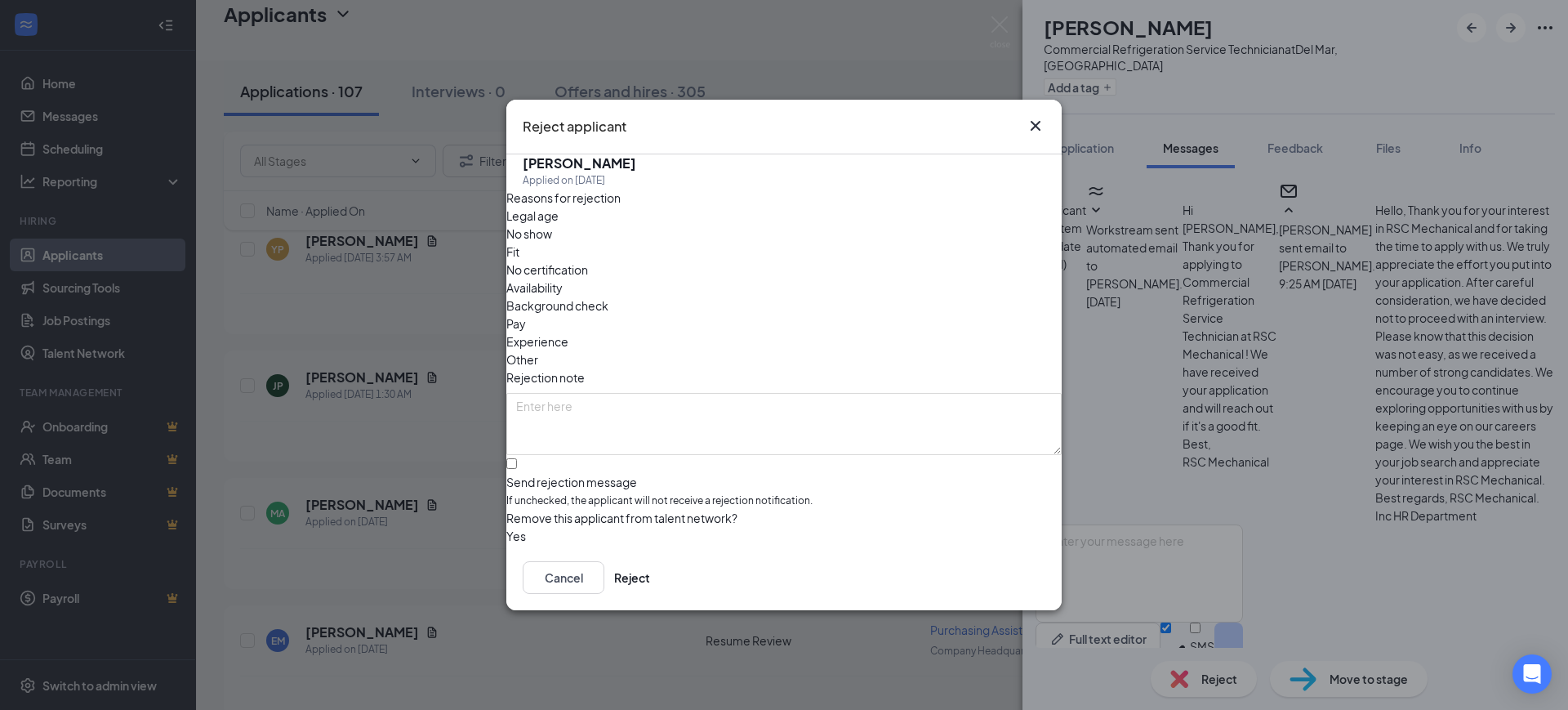
click at [1047, 584] on div "Cancel Reject" at bounding box center [784, 578] width 555 height 65
click at [650, 585] on button "Reject" at bounding box center [632, 577] width 35 height 33
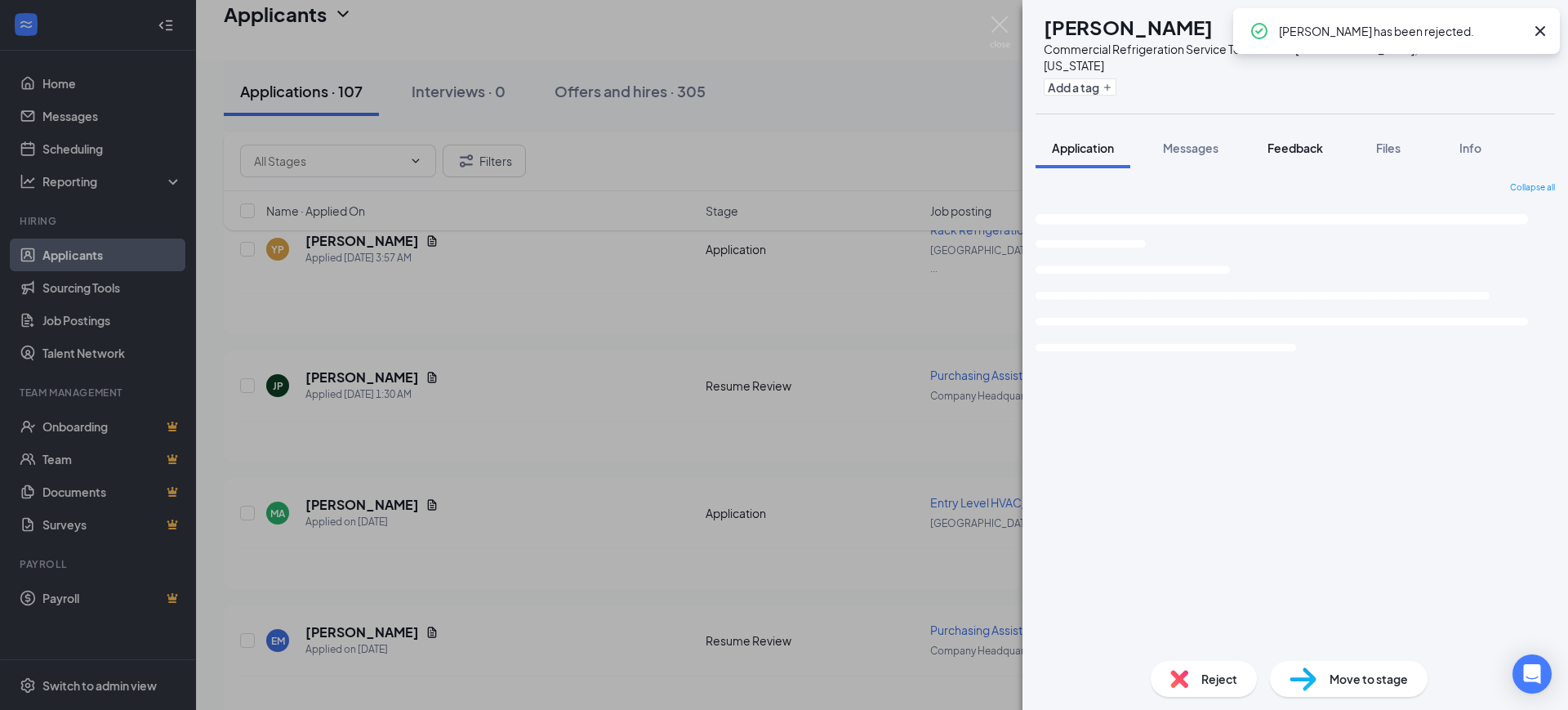
click at [1277, 141] on span "Feedback" at bounding box center [1295, 148] width 55 height 15
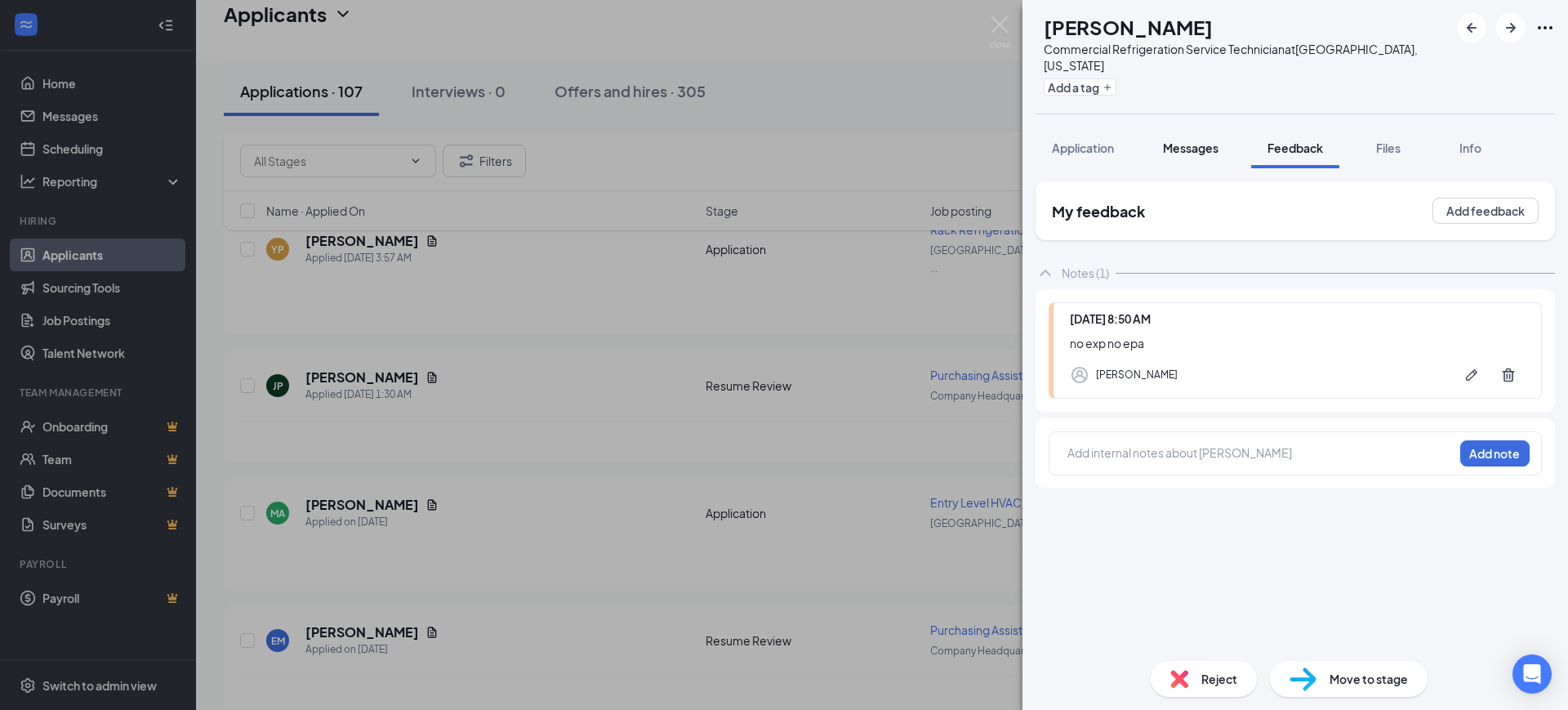
click at [1194, 141] on span "Messages" at bounding box center [1191, 148] width 55 height 15
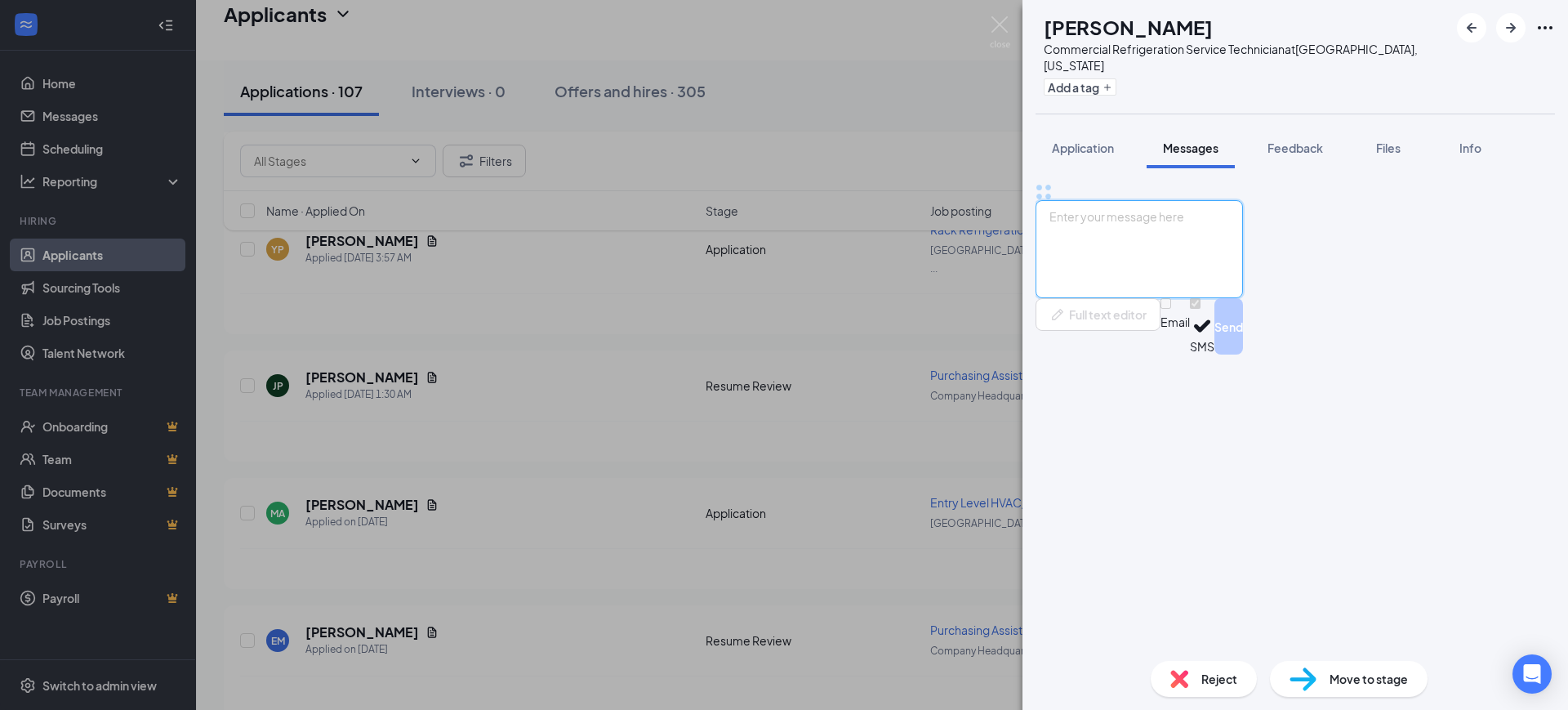
click at [1201, 298] on textarea at bounding box center [1139, 248] width 207 height 98
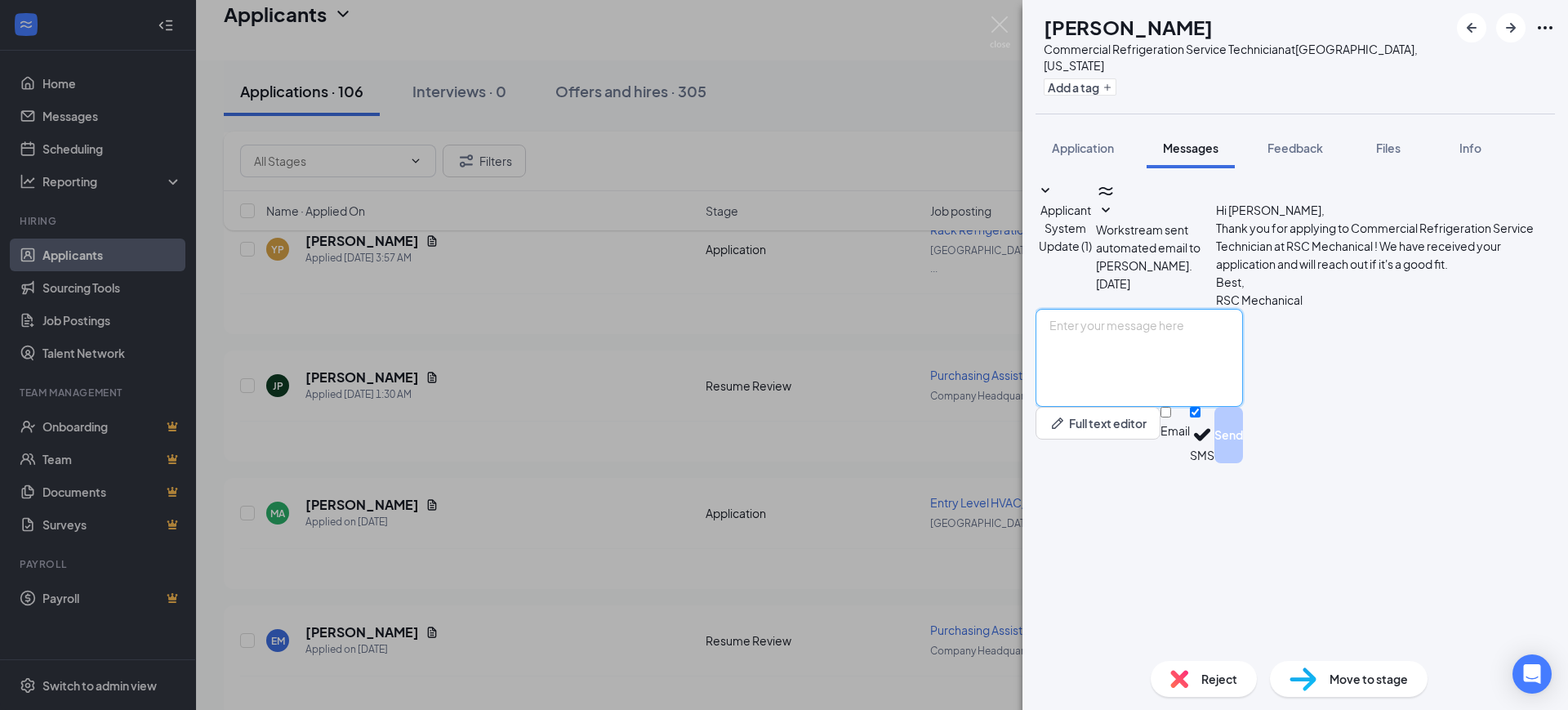
paste textarea "Hello, Thank you for your interest in RSC Mechanical and for taking the time to…"
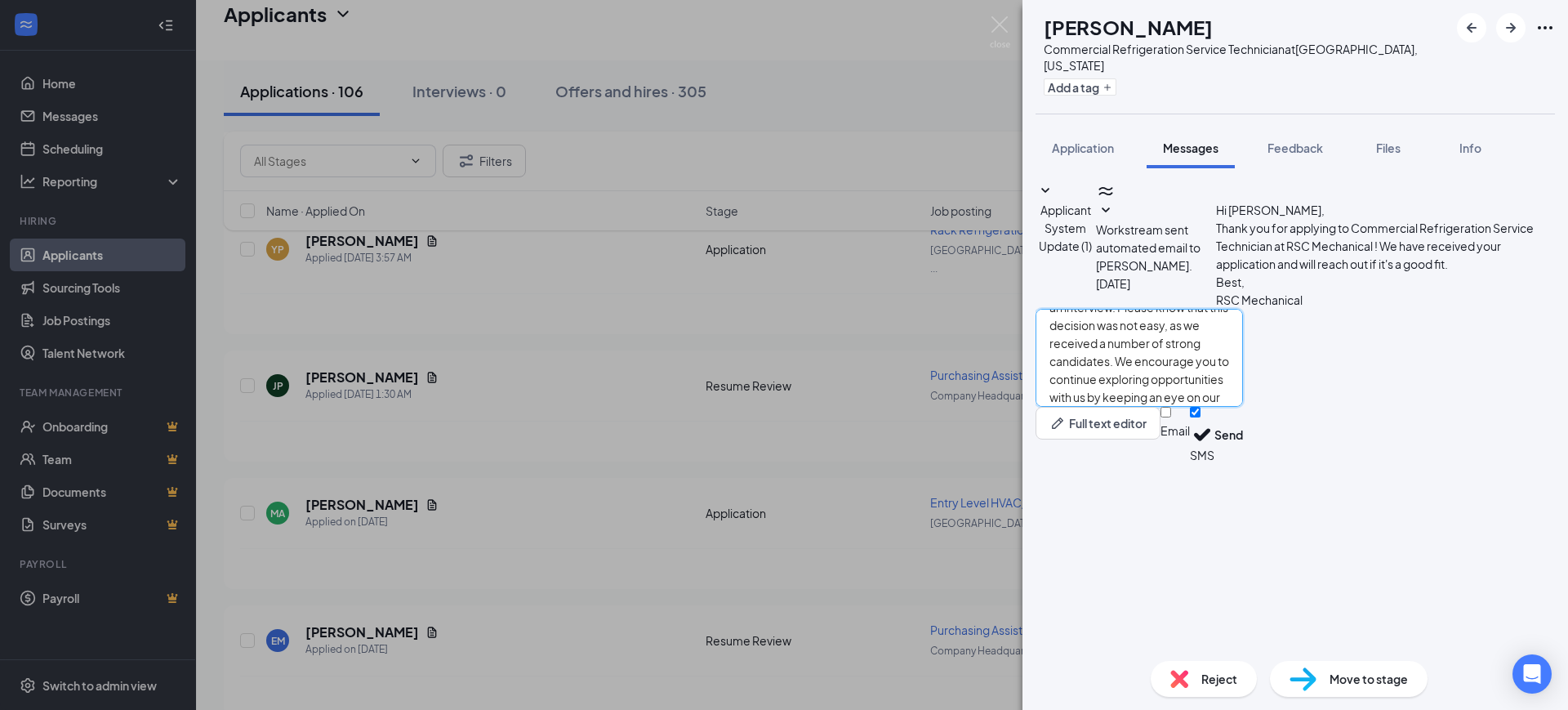
type textarea "Hello, Thank you for your interest in RSC Mechanical and for taking the time to…"
click at [1171, 417] on input "Email" at bounding box center [1165, 412] width 11 height 11
checkbox input "true"
click at [1200, 417] on input "SMS" at bounding box center [1194, 412] width 11 height 11
checkbox input "false"
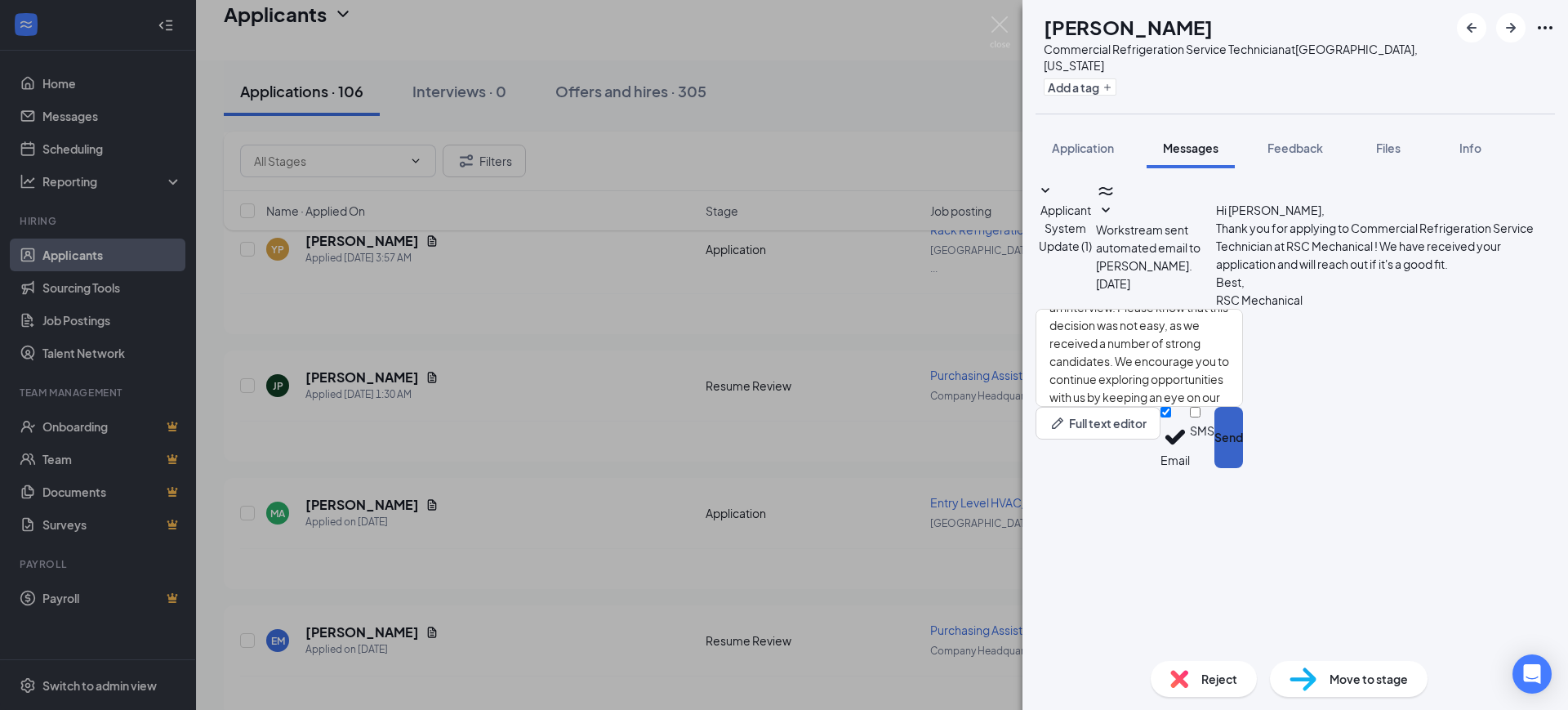
click at [1243, 468] on button "Send" at bounding box center [1228, 438] width 29 height 61
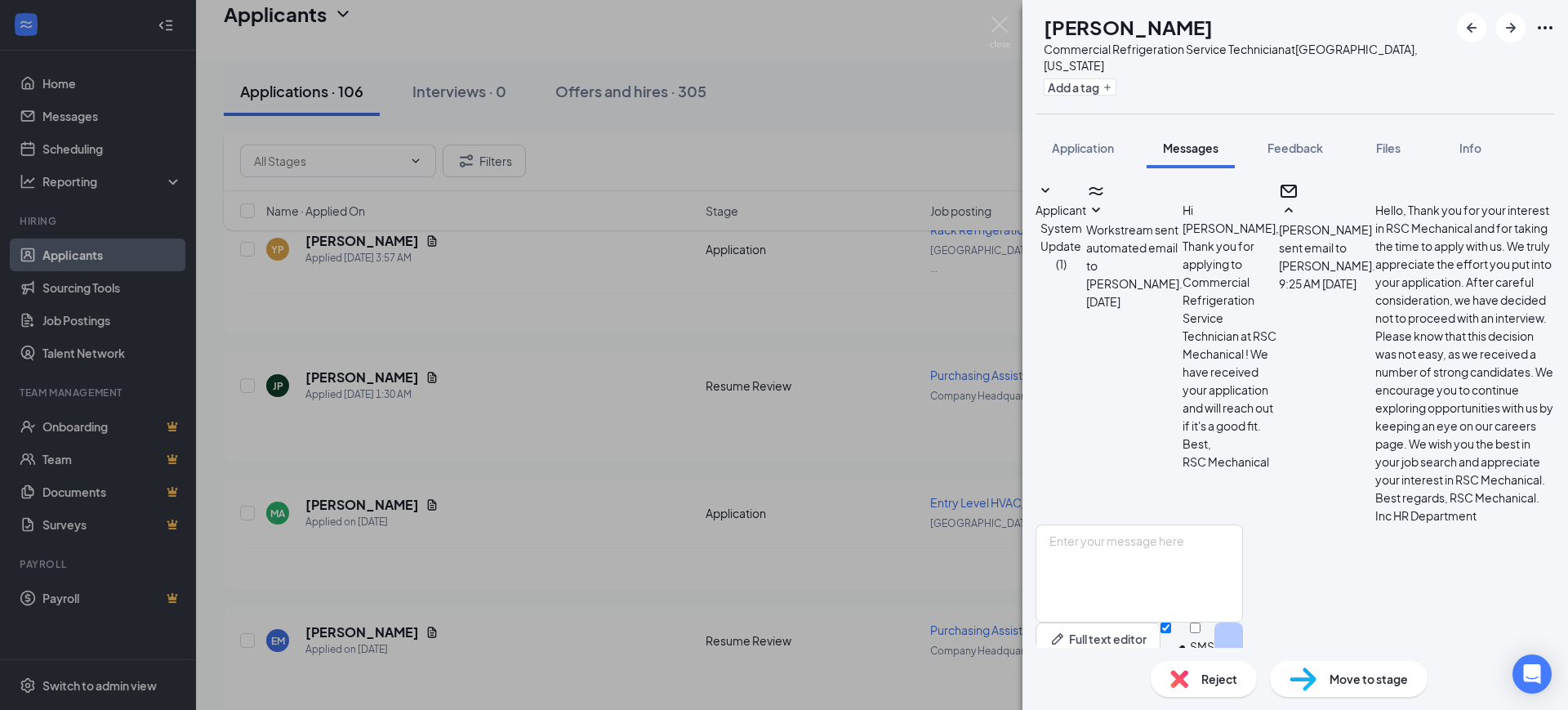
scroll to position [219, 0]
click at [1199, 674] on div "Reject" at bounding box center [1203, 678] width 106 height 36
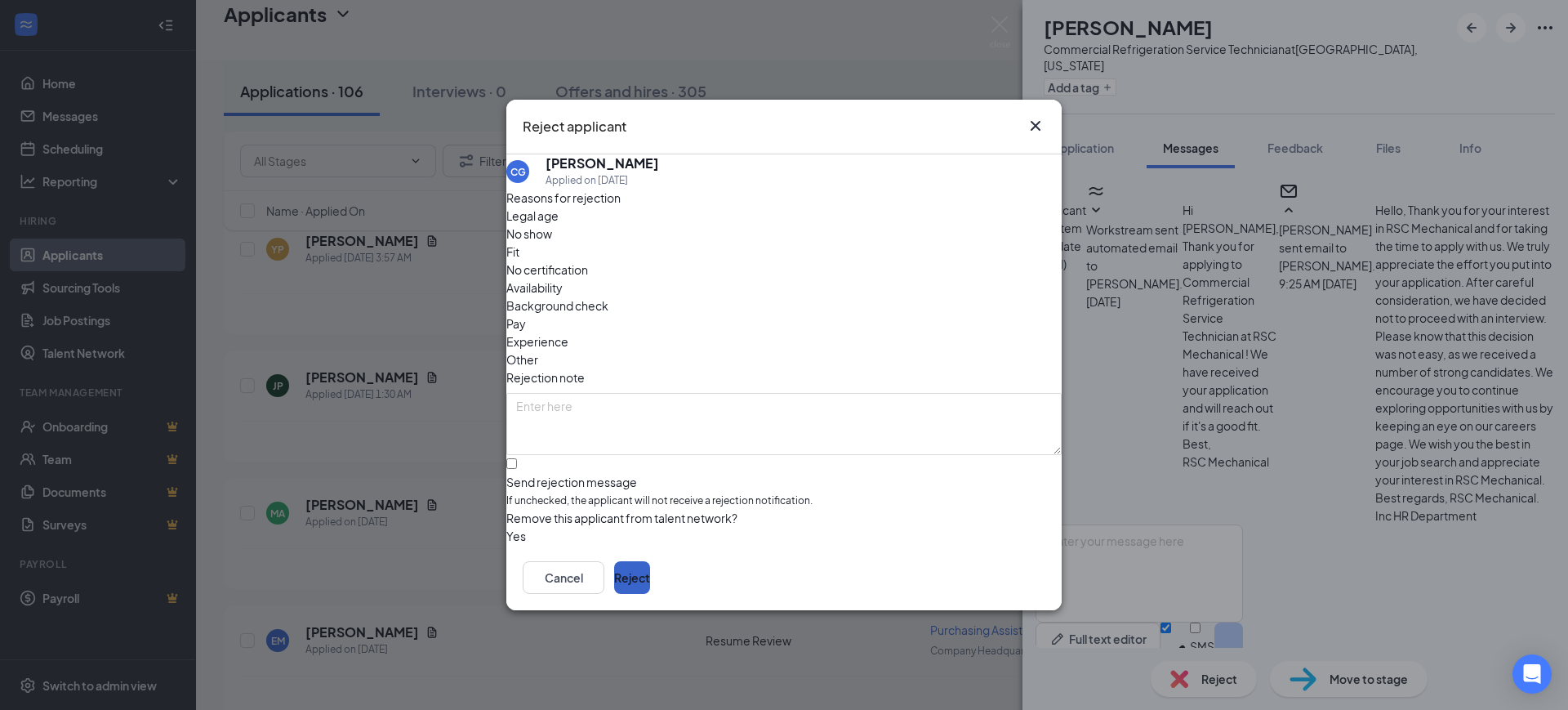
click at [650, 567] on button "Reject" at bounding box center [632, 577] width 35 height 33
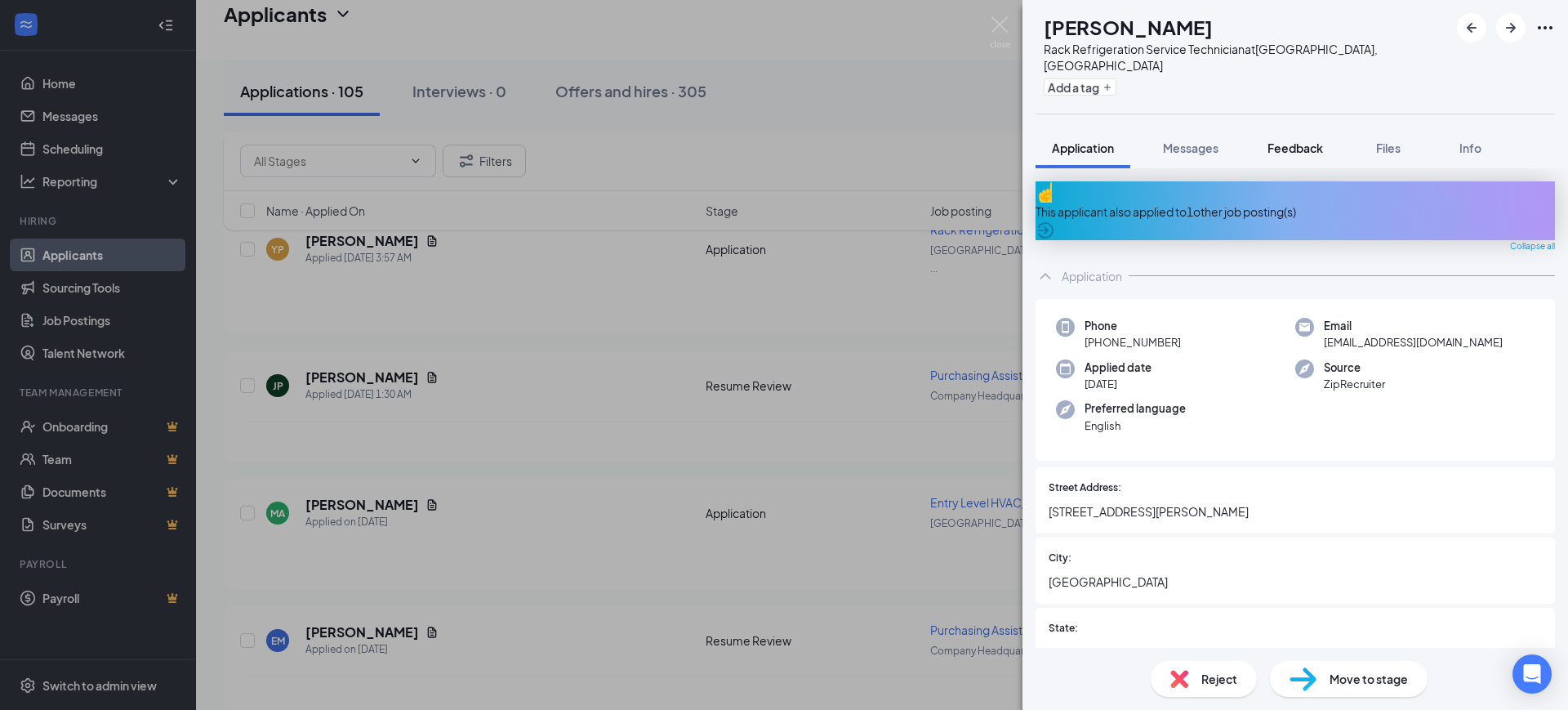
click at [1291, 141] on span "Feedback" at bounding box center [1295, 148] width 55 height 15
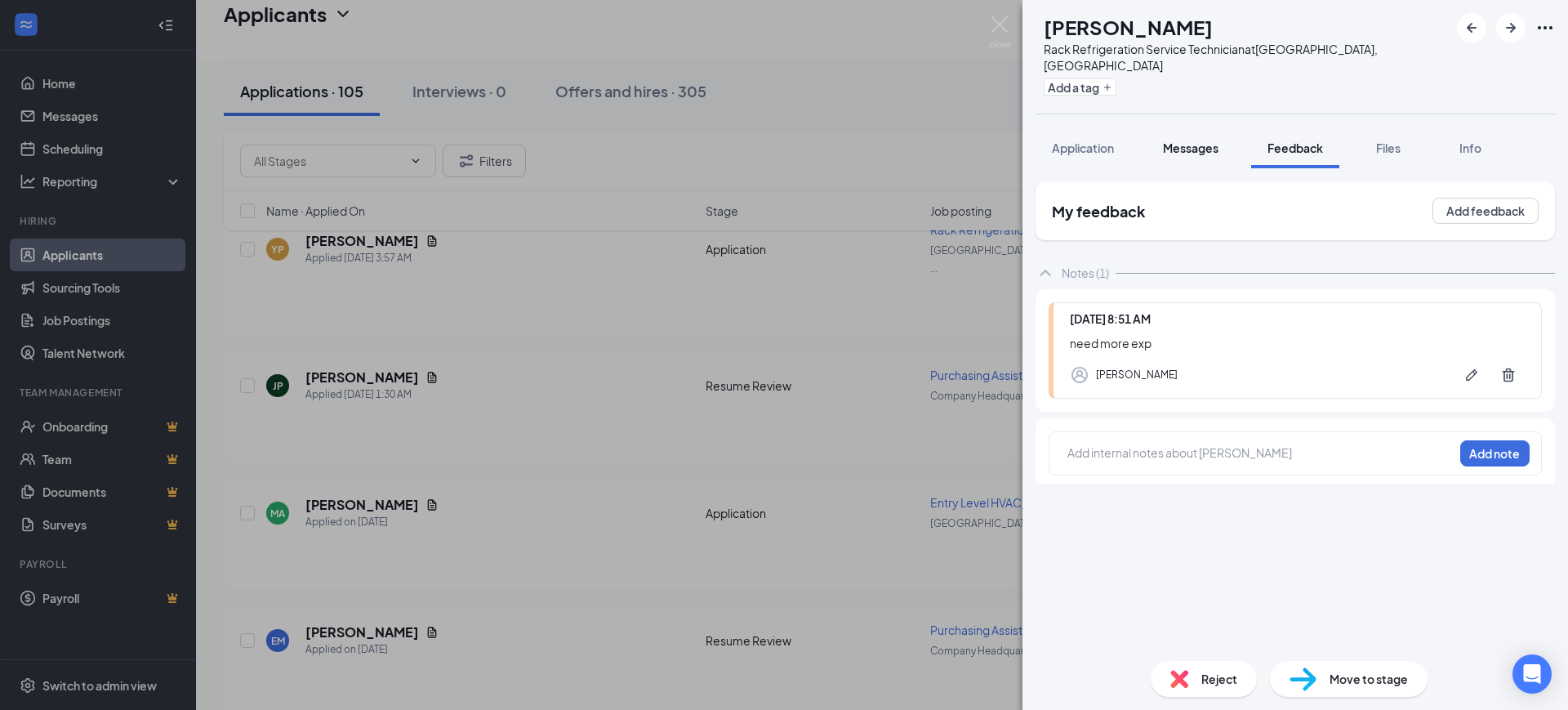
click at [1189, 141] on span "Messages" at bounding box center [1191, 148] width 55 height 15
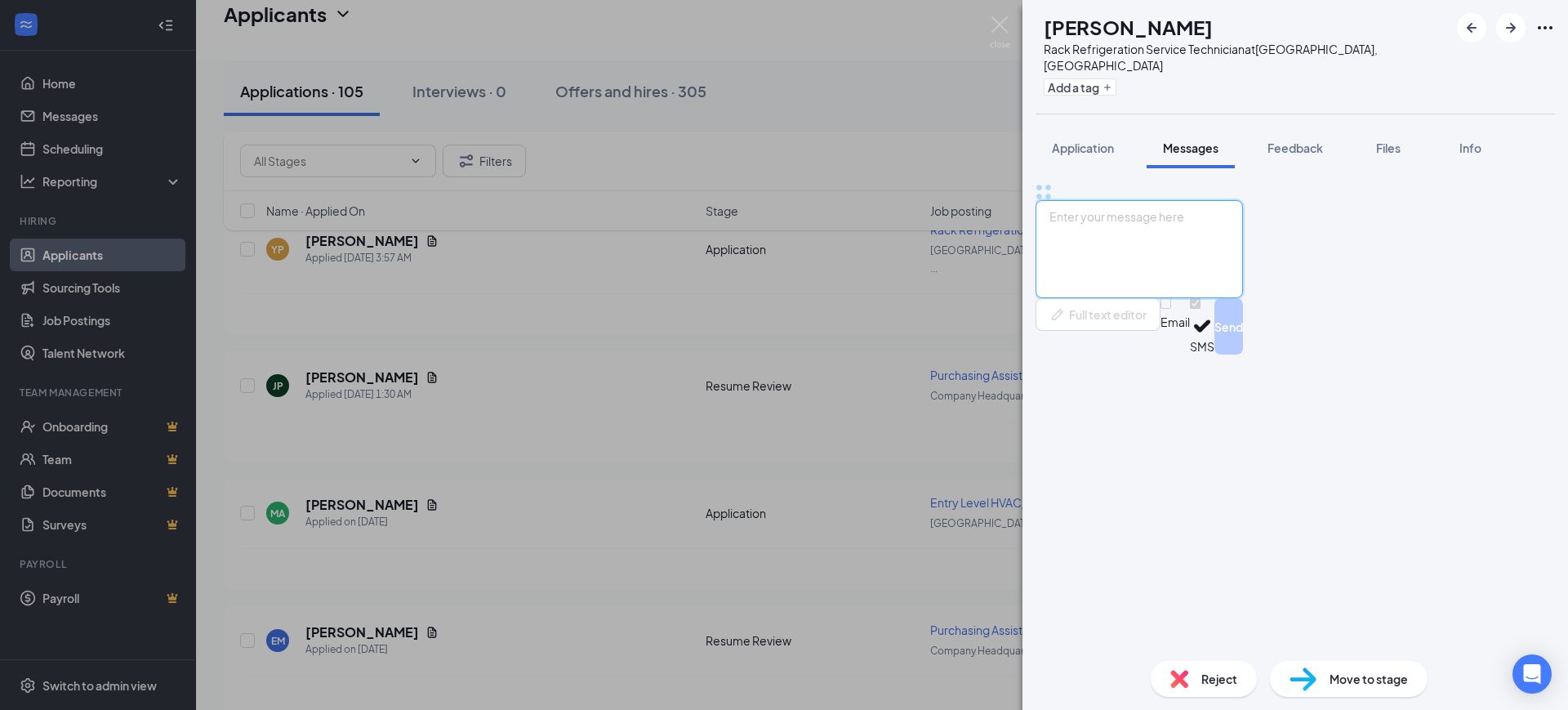
click at [1207, 298] on textarea at bounding box center [1139, 248] width 207 height 98
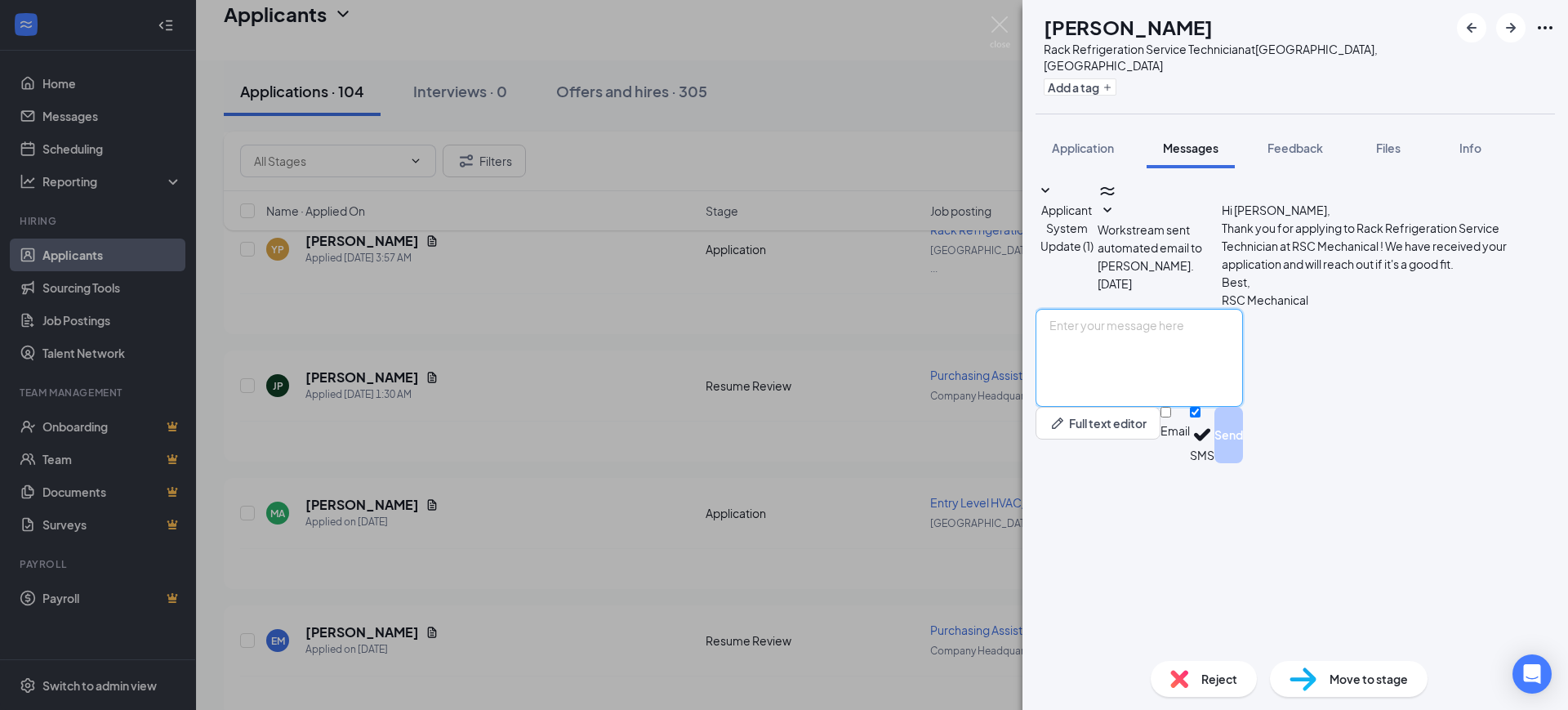
paste textarea "Hello, Thank you for your interest in RSC Mechanical and for taking the time to…"
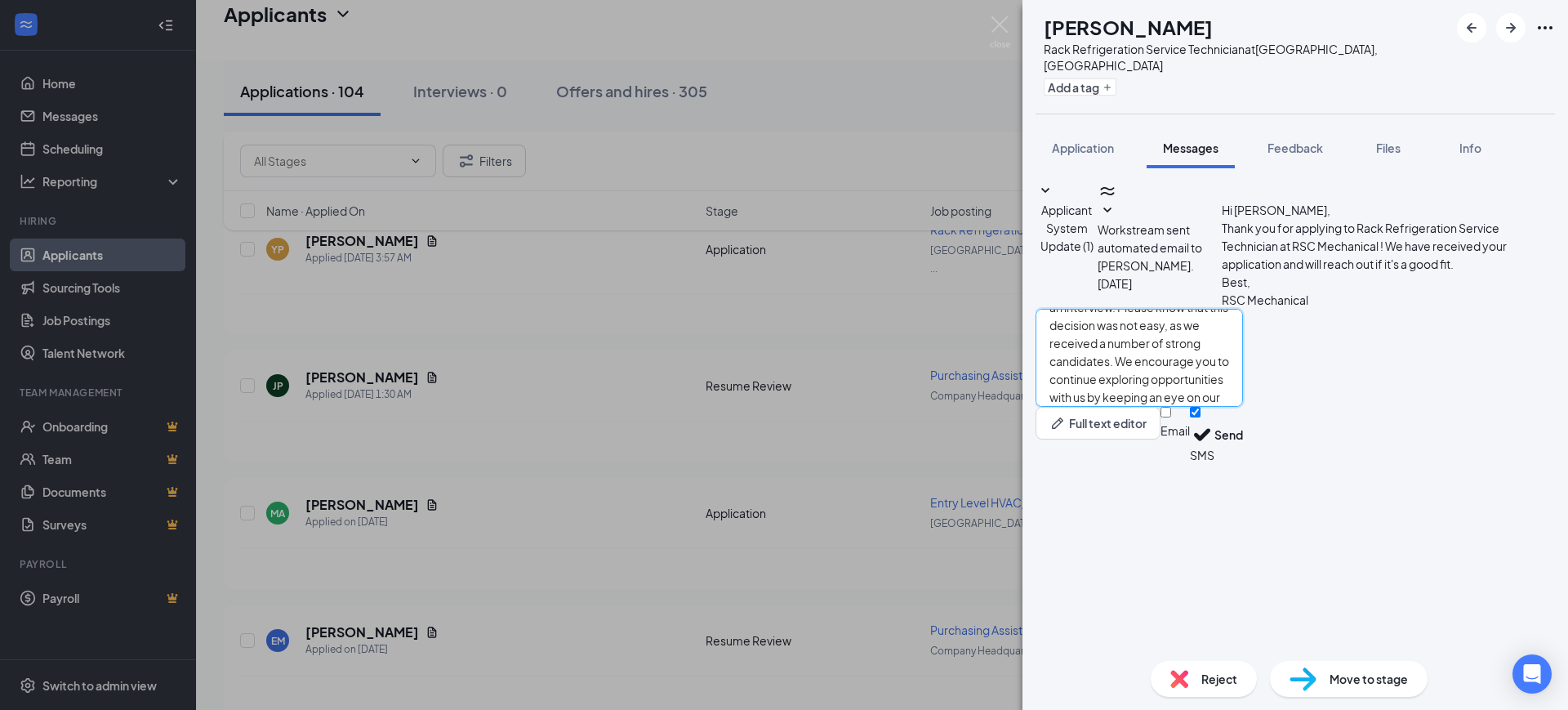
type textarea "Hello, Thank you for your interest in RSC Mechanical and for taking the time to…"
click at [1243, 463] on div "Email SMS Send" at bounding box center [1201, 435] width 83 height 56
click at [1171, 417] on input "Email" at bounding box center [1165, 412] width 11 height 11
checkbox input "true"
click at [1200, 417] on input "SMS" at bounding box center [1194, 412] width 11 height 11
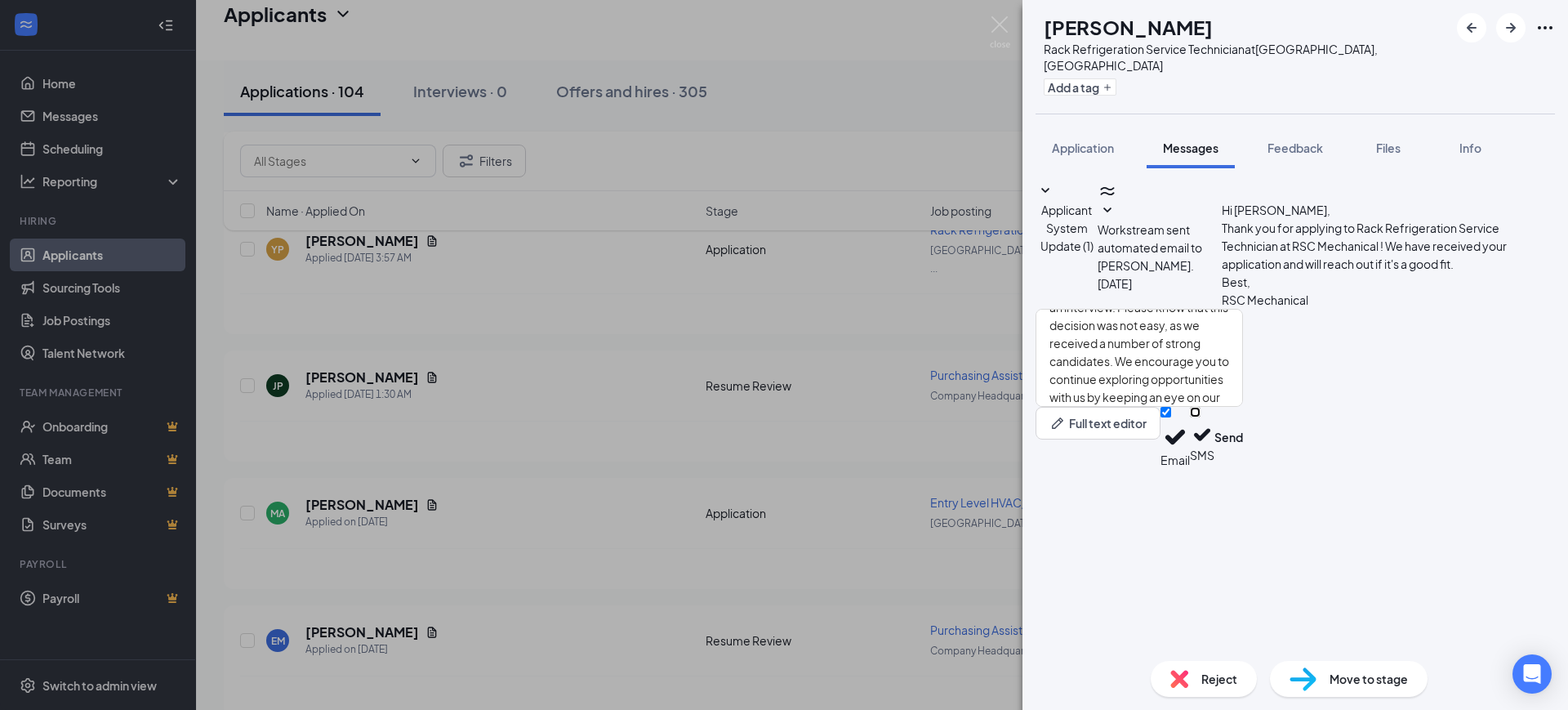
checkbox input "false"
click at [1243, 468] on button "Send" at bounding box center [1228, 438] width 29 height 61
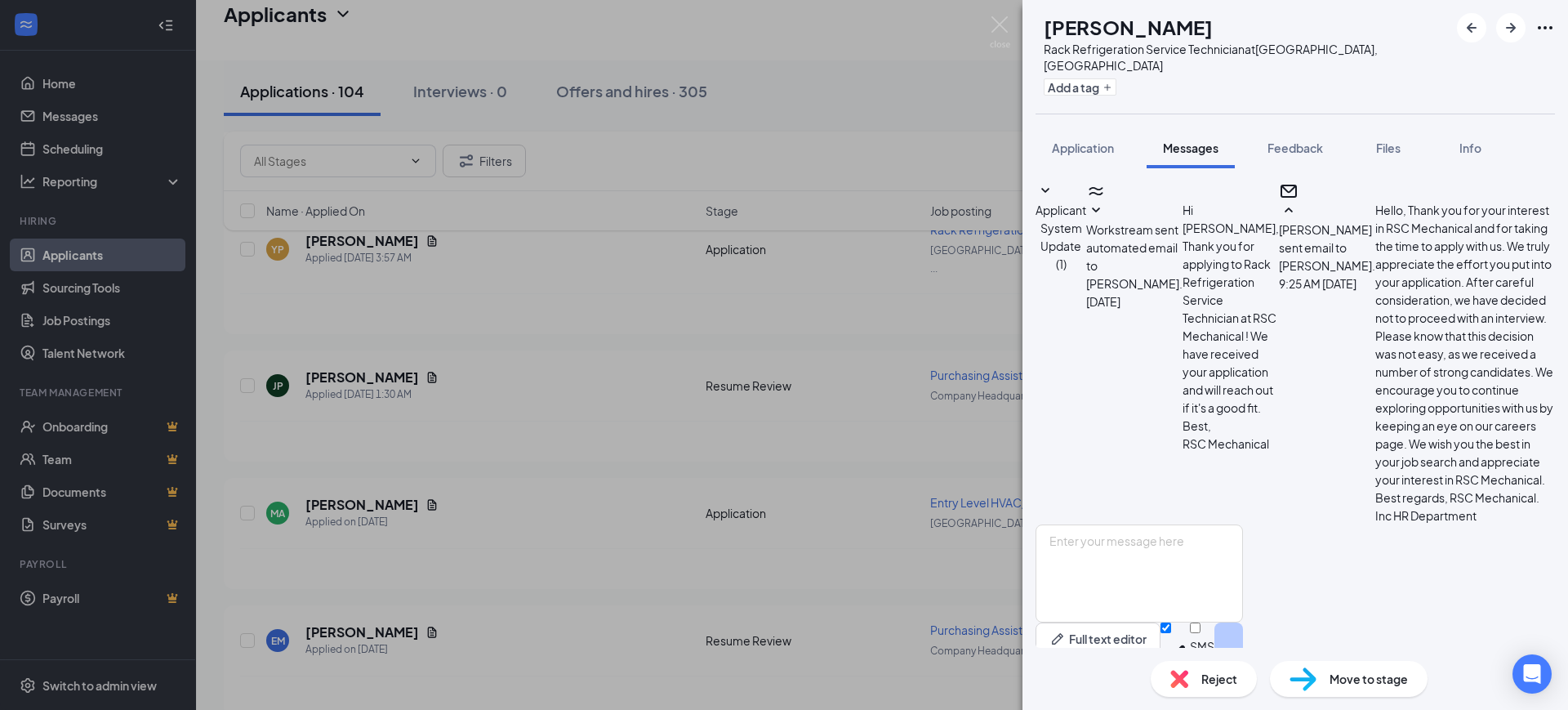
scroll to position [219, 0]
click at [1159, 675] on div "Reject Move to stage" at bounding box center [1294, 678] width 545 height 62
click at [1170, 675] on img at bounding box center [1179, 678] width 18 height 18
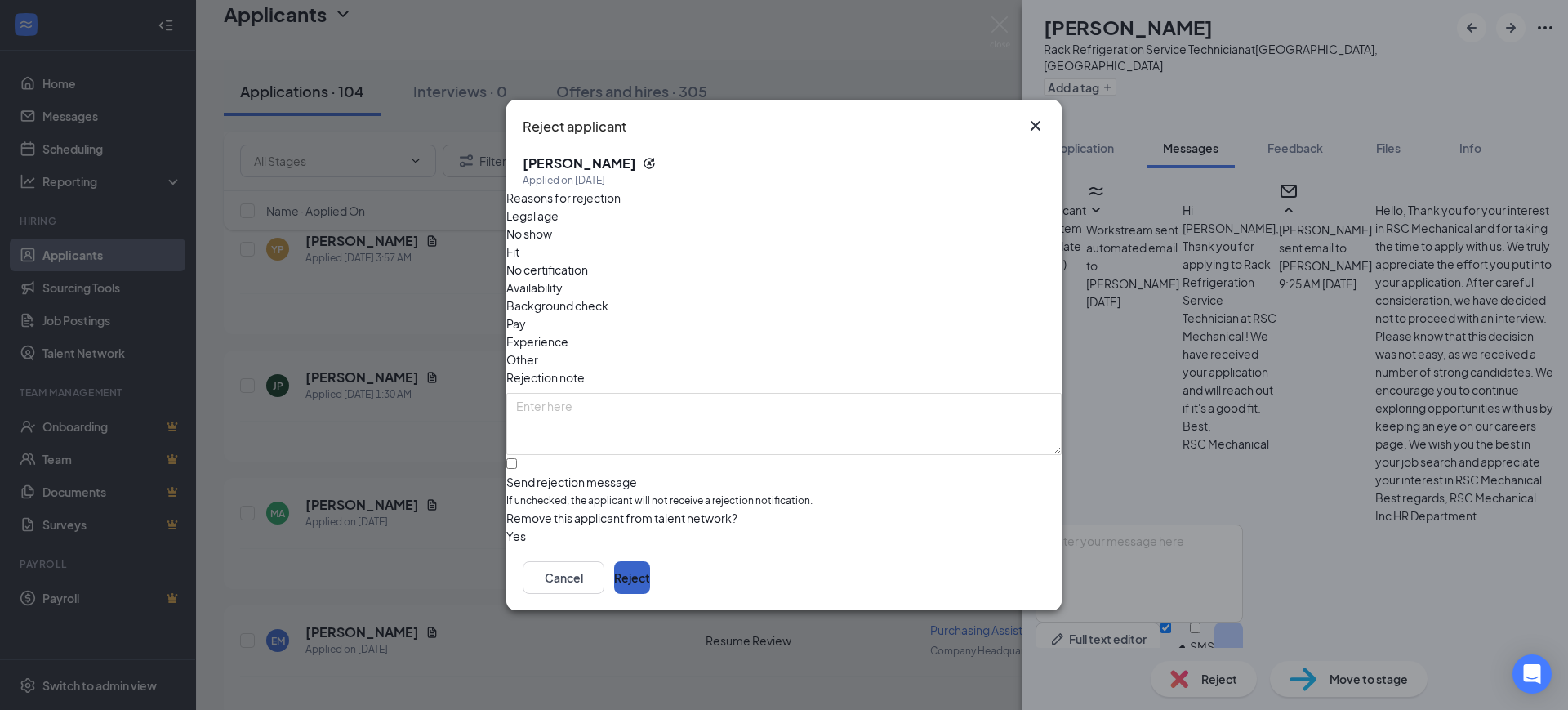
click at [650, 583] on button "Reject" at bounding box center [632, 577] width 35 height 33
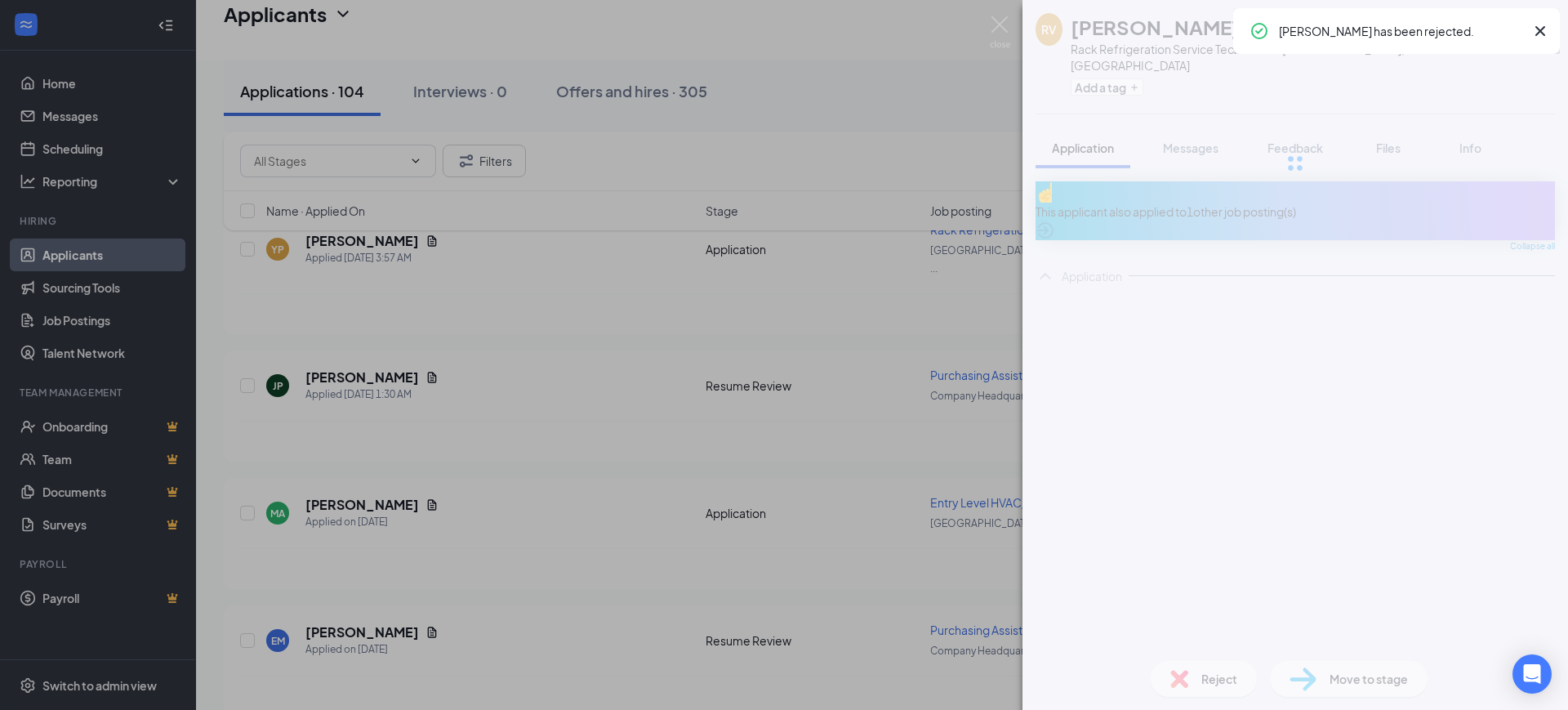
click at [1042, 548] on div "RV Ruben Vidana Rack Refrigeration Service Technician at Atlanta, GA Add a tag …" at bounding box center [1294, 355] width 545 height 710
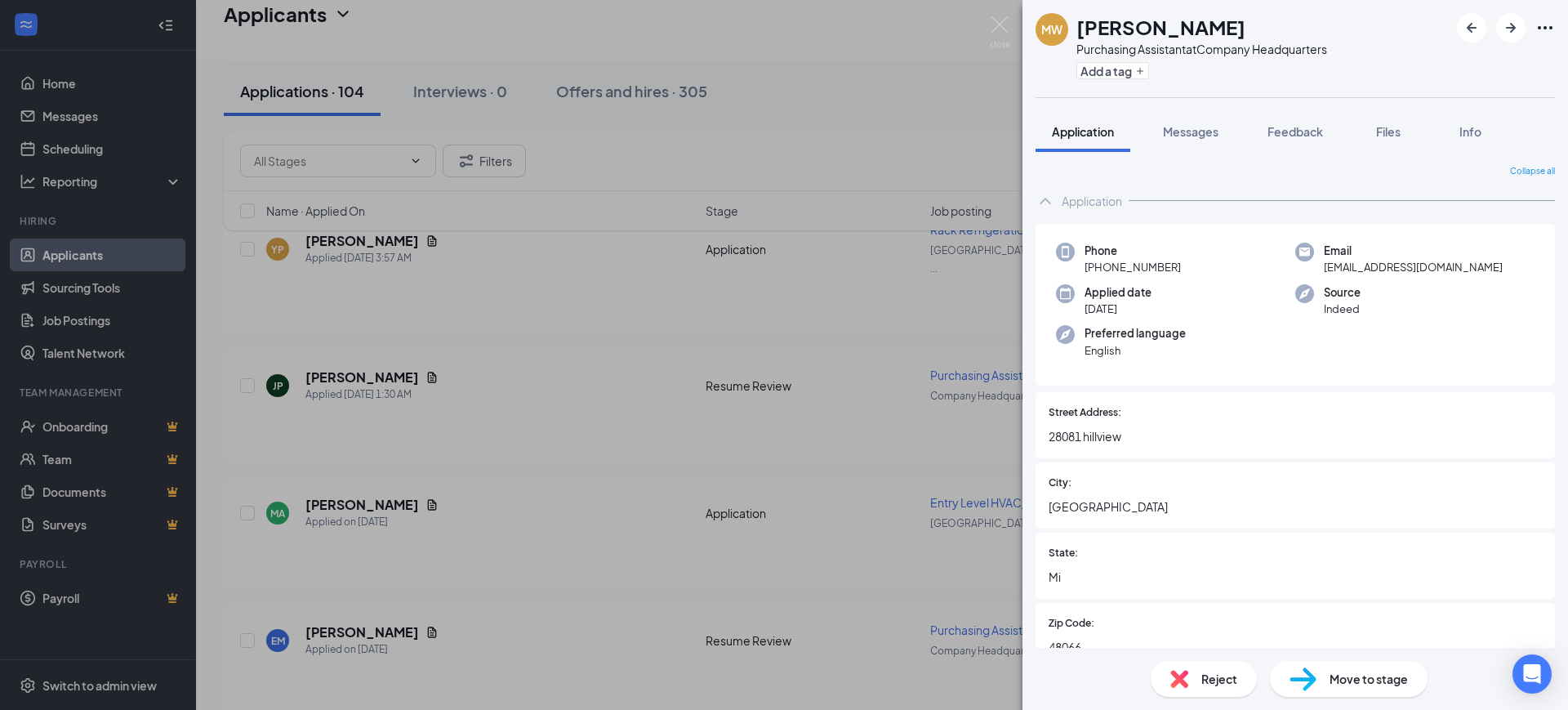
click at [1155, 564] on div "State: Mi" at bounding box center [1295, 565] width 493 height 40
click at [1284, 121] on button "Feedback" at bounding box center [1294, 131] width 88 height 40
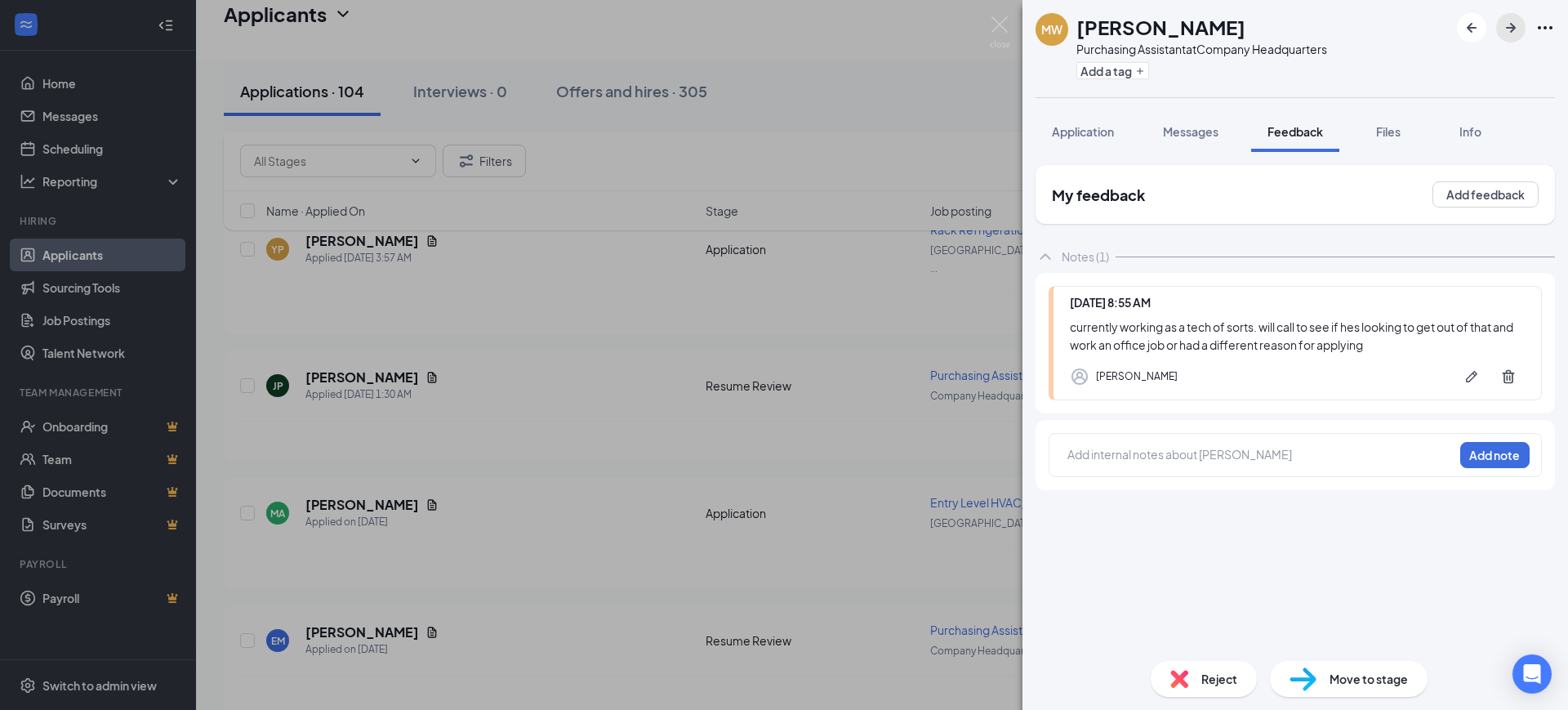
click at [1520, 16] on button "button" at bounding box center [1511, 28] width 30 height 30
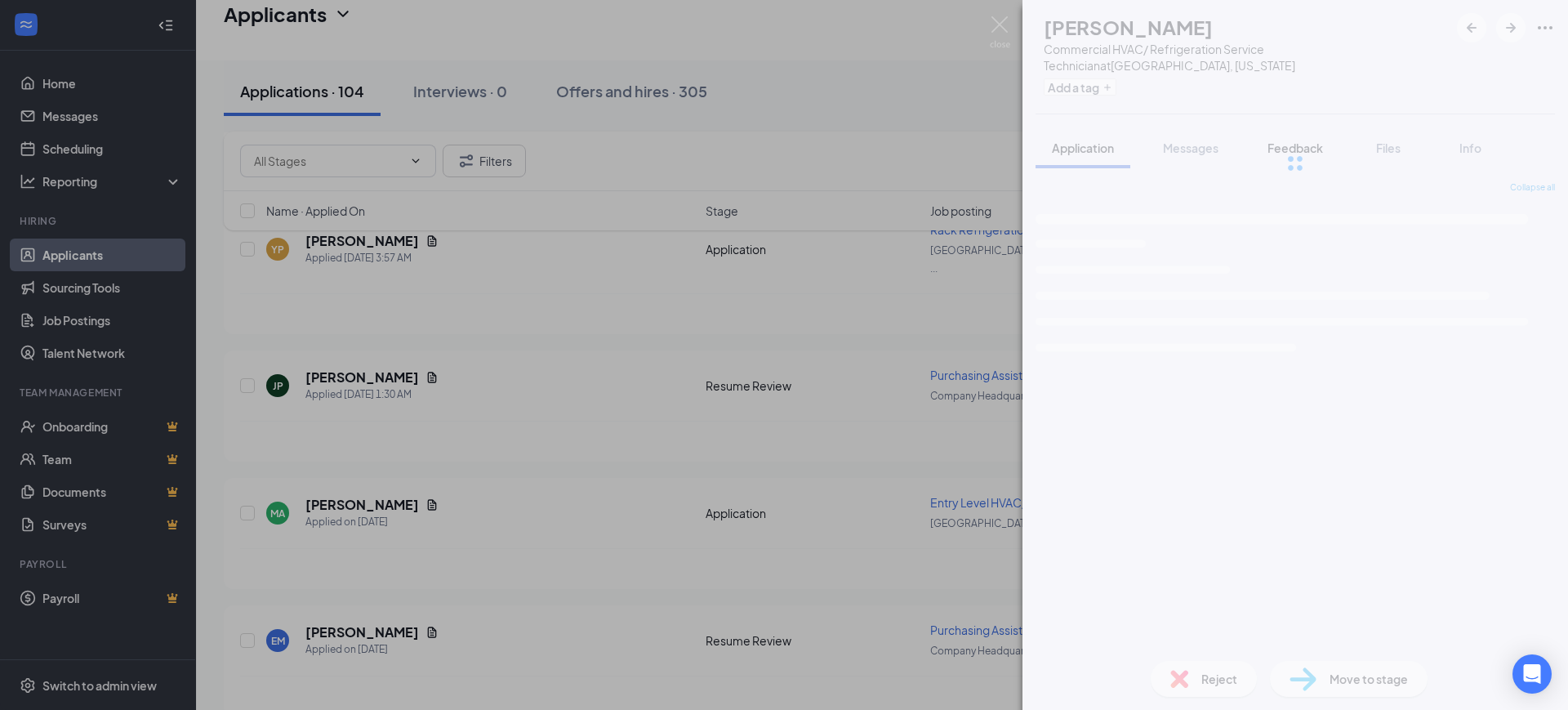
click at [1295, 141] on span "Feedback" at bounding box center [1295, 148] width 55 height 15
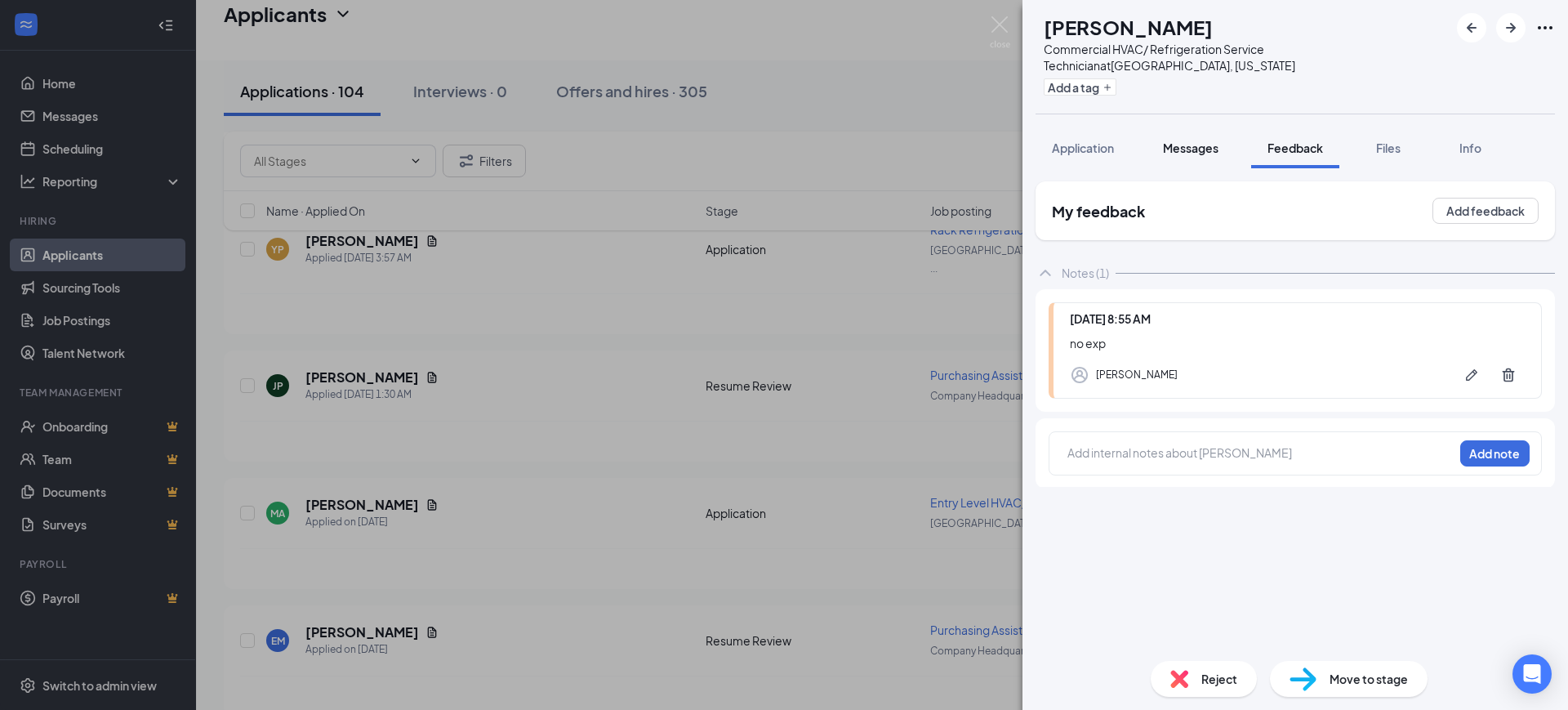
click at [1175, 146] on span "Messages" at bounding box center [1191, 148] width 55 height 15
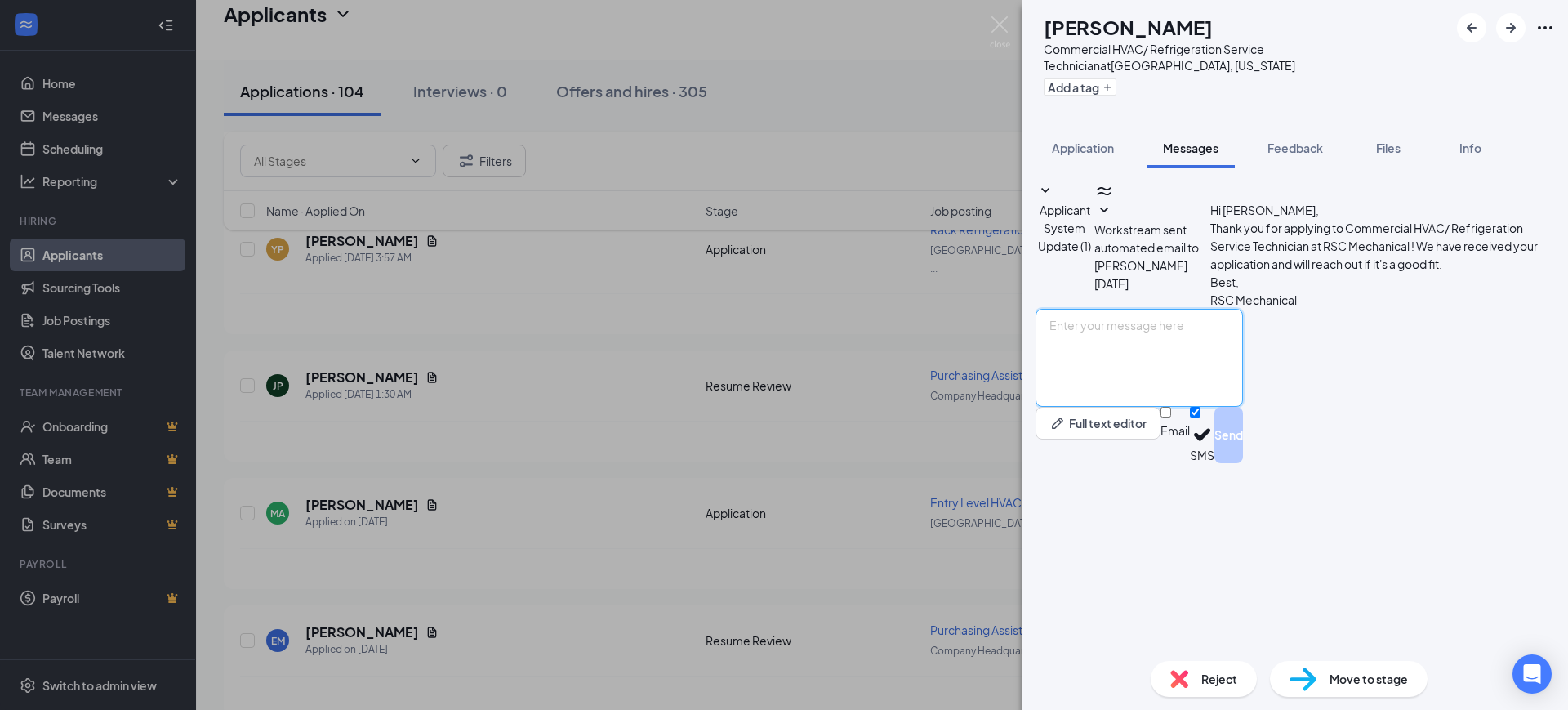
click at [1169, 407] on textarea at bounding box center [1139, 357] width 207 height 98
paste textarea "Hello, Thank you for your interest in RSC Mechanical and for taking the time to…"
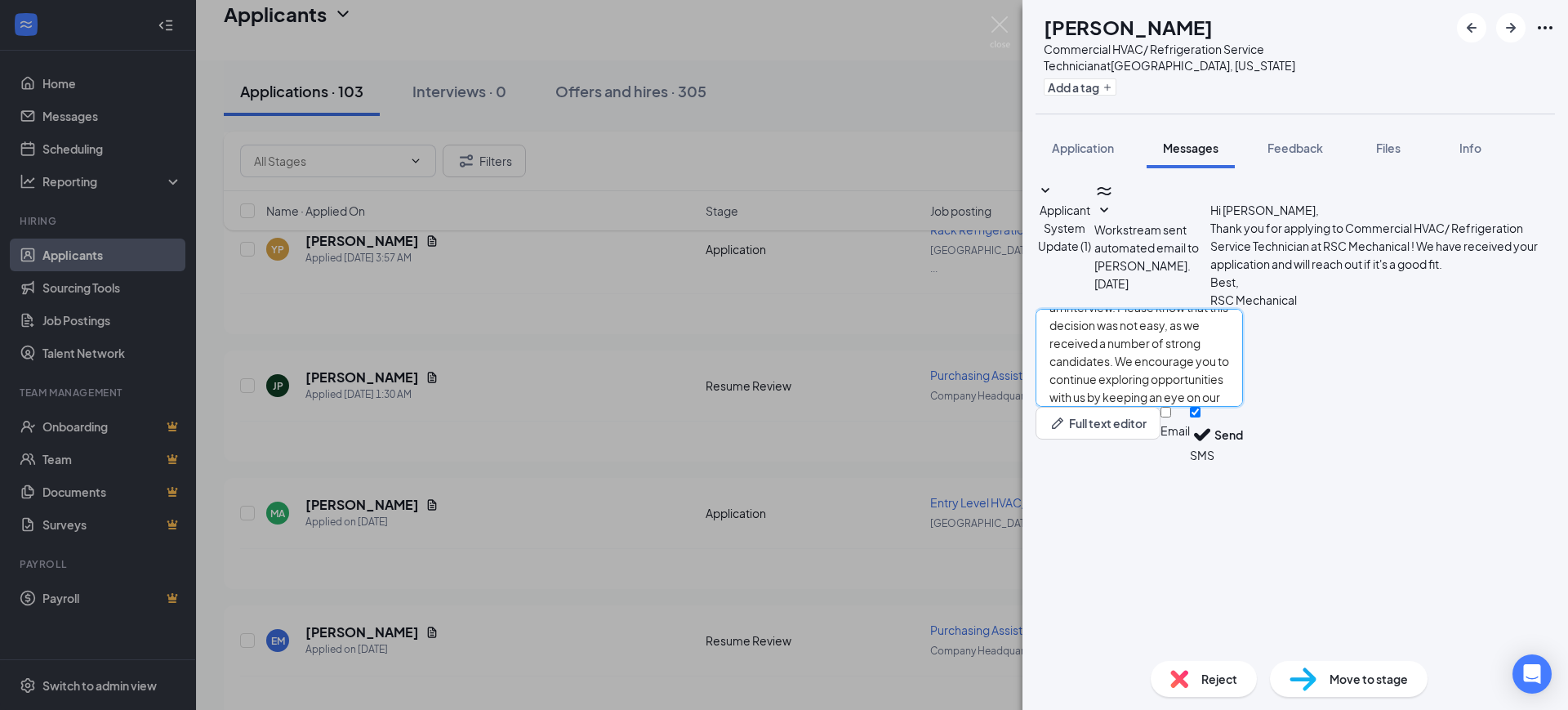
type textarea "Hello, Thank you for your interest in RSC Mechanical and for taking the time to…"
click at [1171, 417] on input "Email" at bounding box center [1165, 412] width 11 height 11
checkbox input "true"
click at [1200, 417] on input "SMS" at bounding box center [1194, 412] width 11 height 11
checkbox input "false"
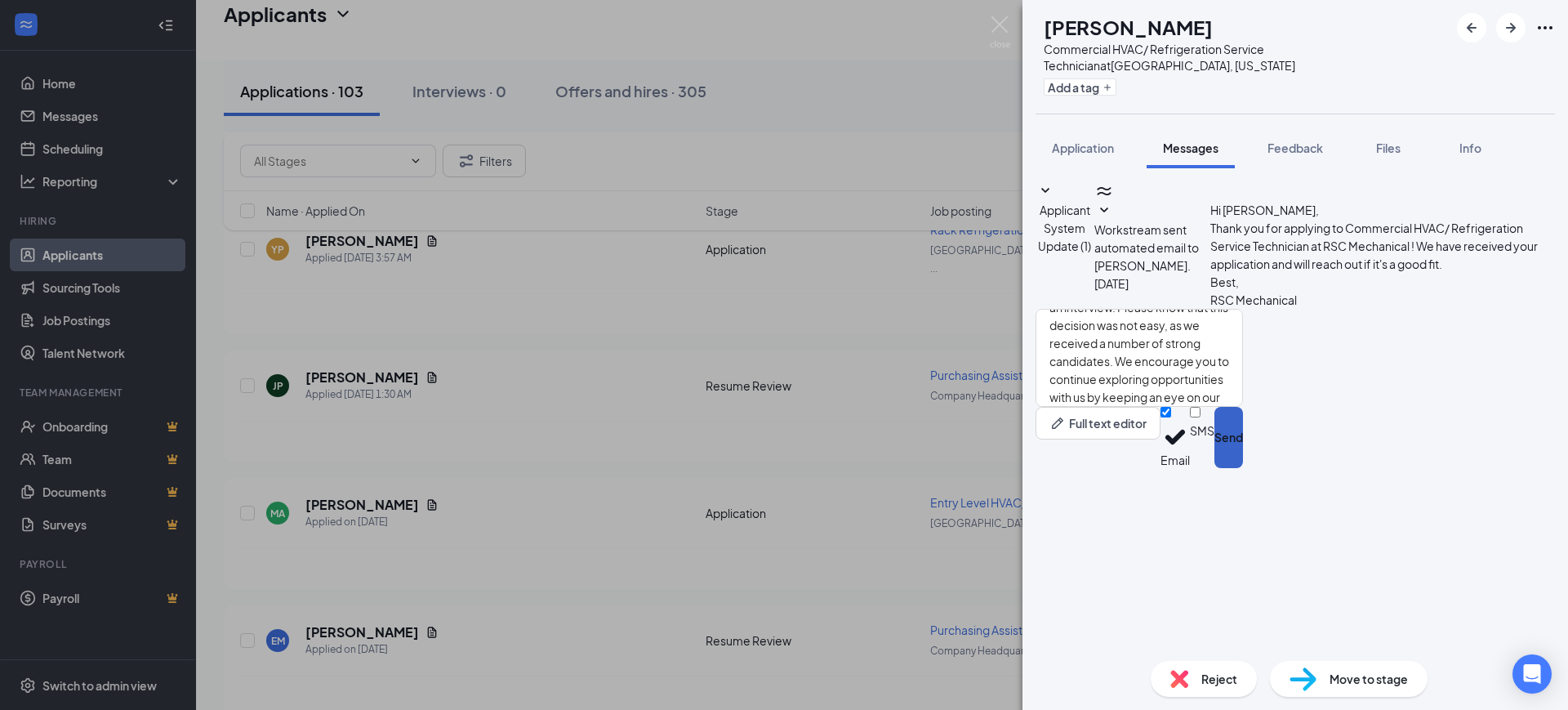
click at [1243, 468] on button "Send" at bounding box center [1228, 438] width 29 height 61
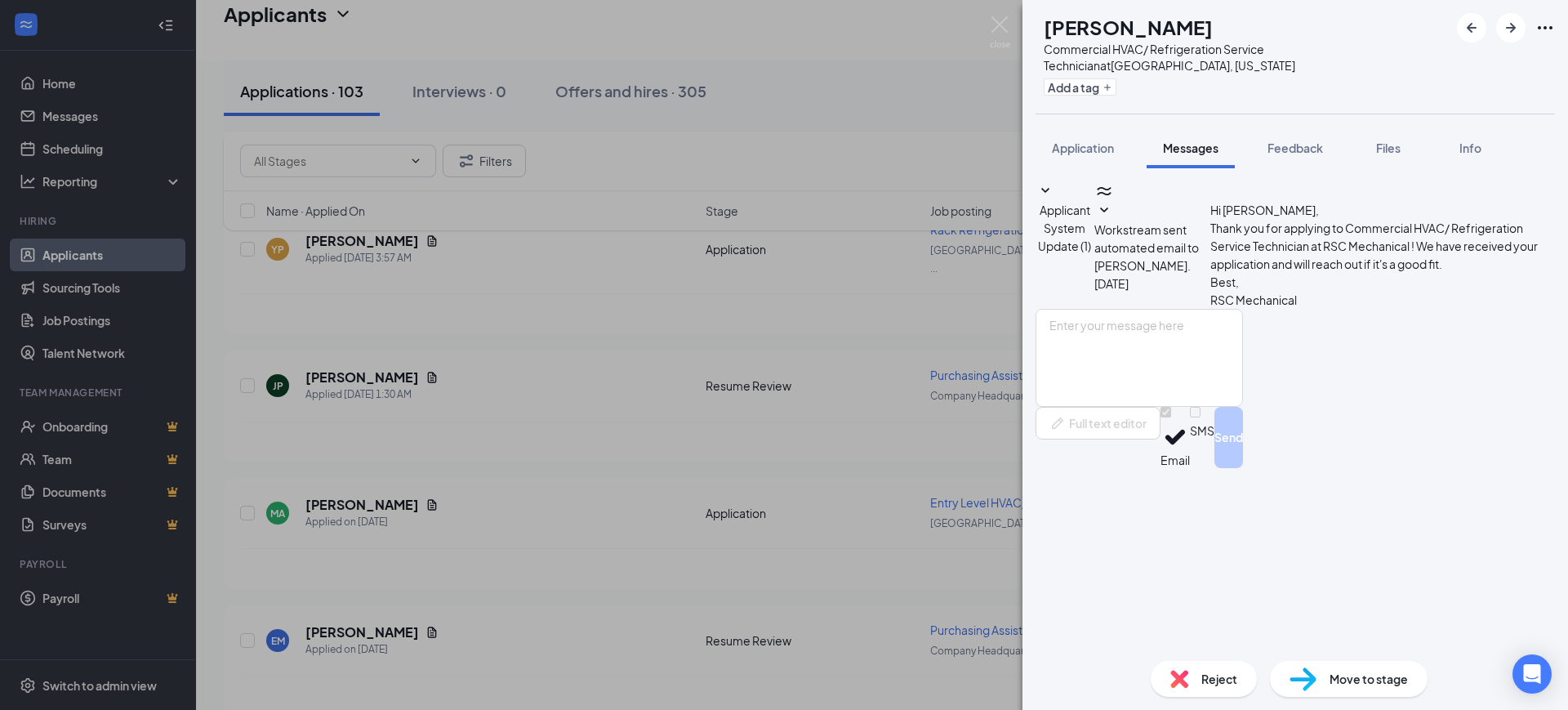
scroll to position [0, 0]
click at [1201, 676] on span "Reject" at bounding box center [1219, 678] width 35 height 18
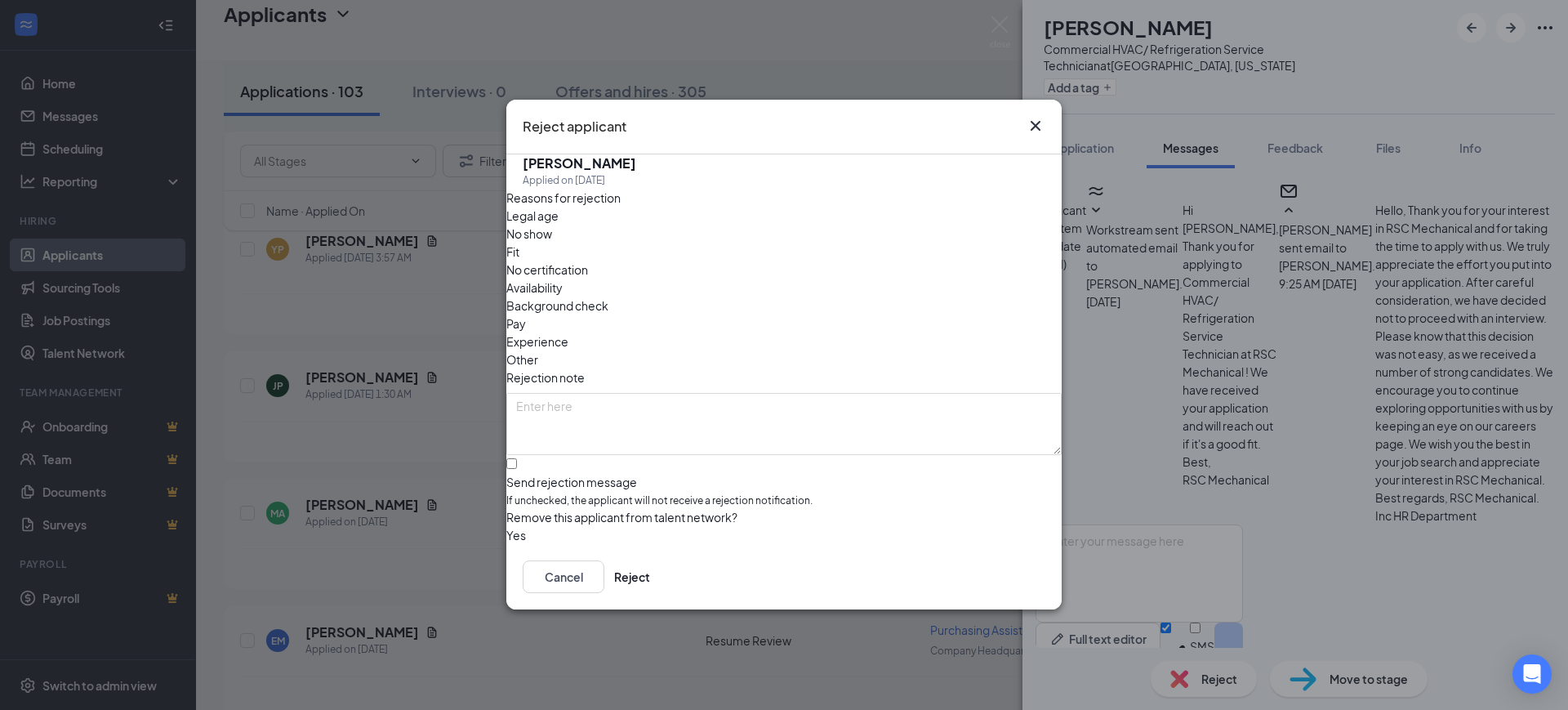
scroll to position [236, 0]
click at [650, 578] on button "Reject" at bounding box center [632, 577] width 35 height 33
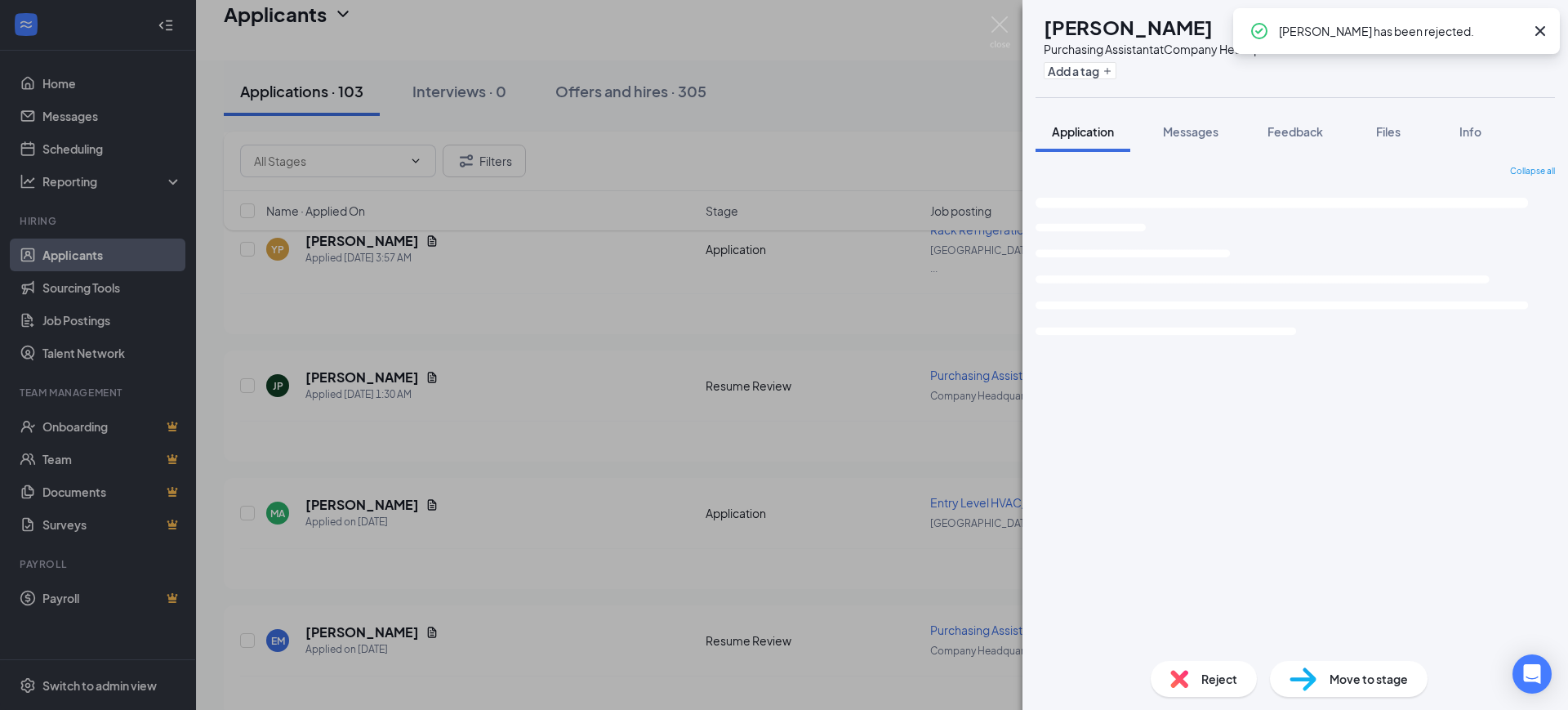
click at [1288, 155] on div "Collapse all Loading interface..." at bounding box center [1294, 399] width 545 height 496
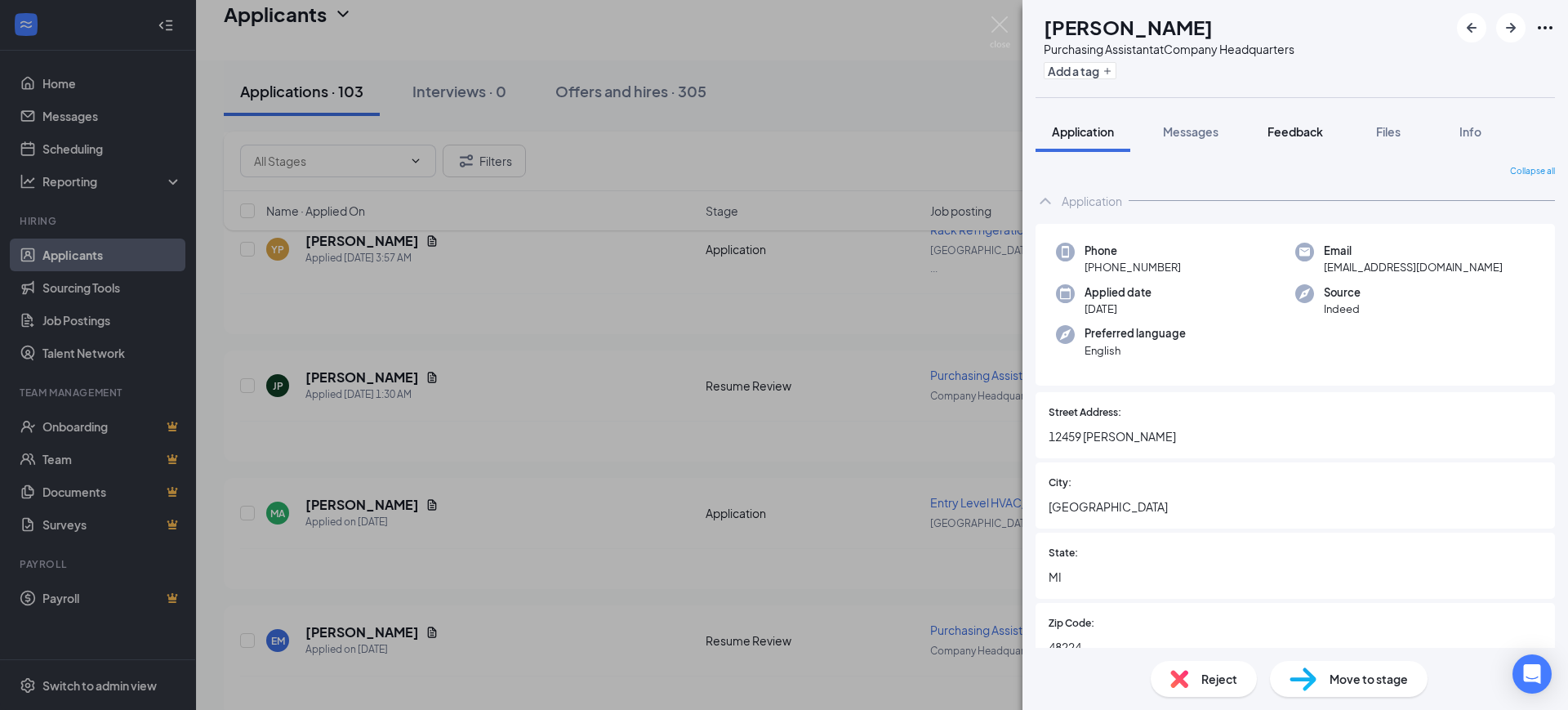
click at [1297, 135] on span "Feedback" at bounding box center [1295, 131] width 55 height 15
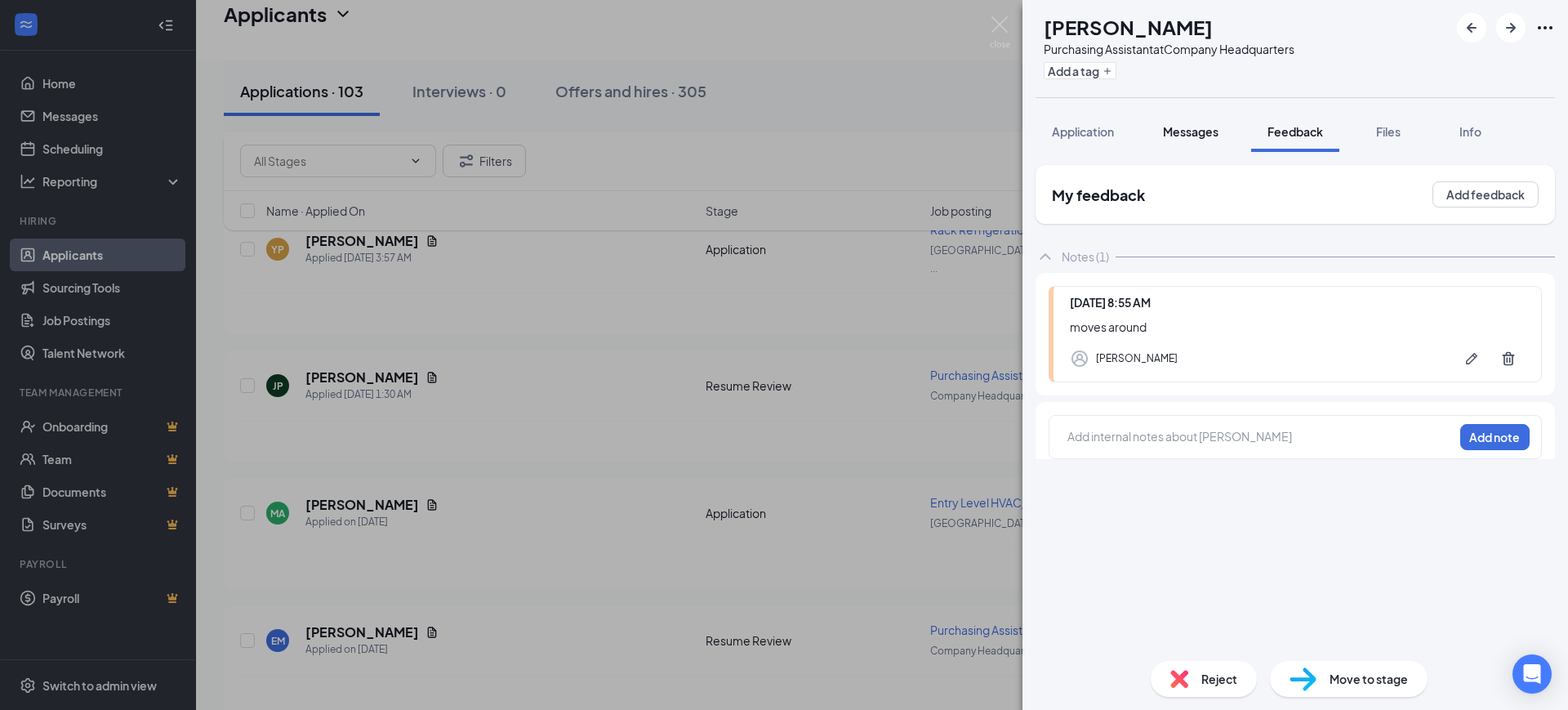
click at [1193, 132] on span "Messages" at bounding box center [1191, 131] width 55 height 15
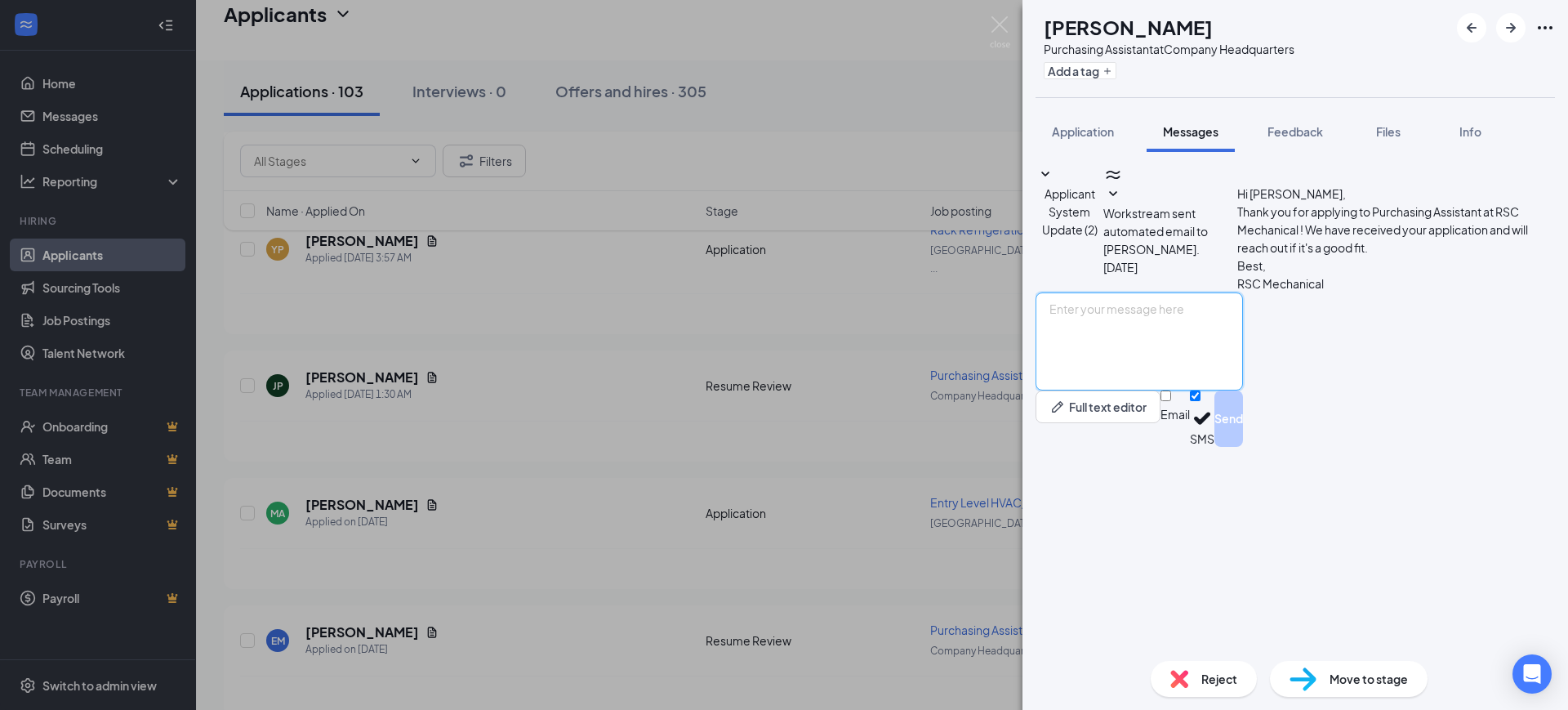
click at [1158, 390] on textarea at bounding box center [1139, 341] width 207 height 98
paste textarea "Hello, Thank you for your interest in RSC Mechanical and for taking the time to…"
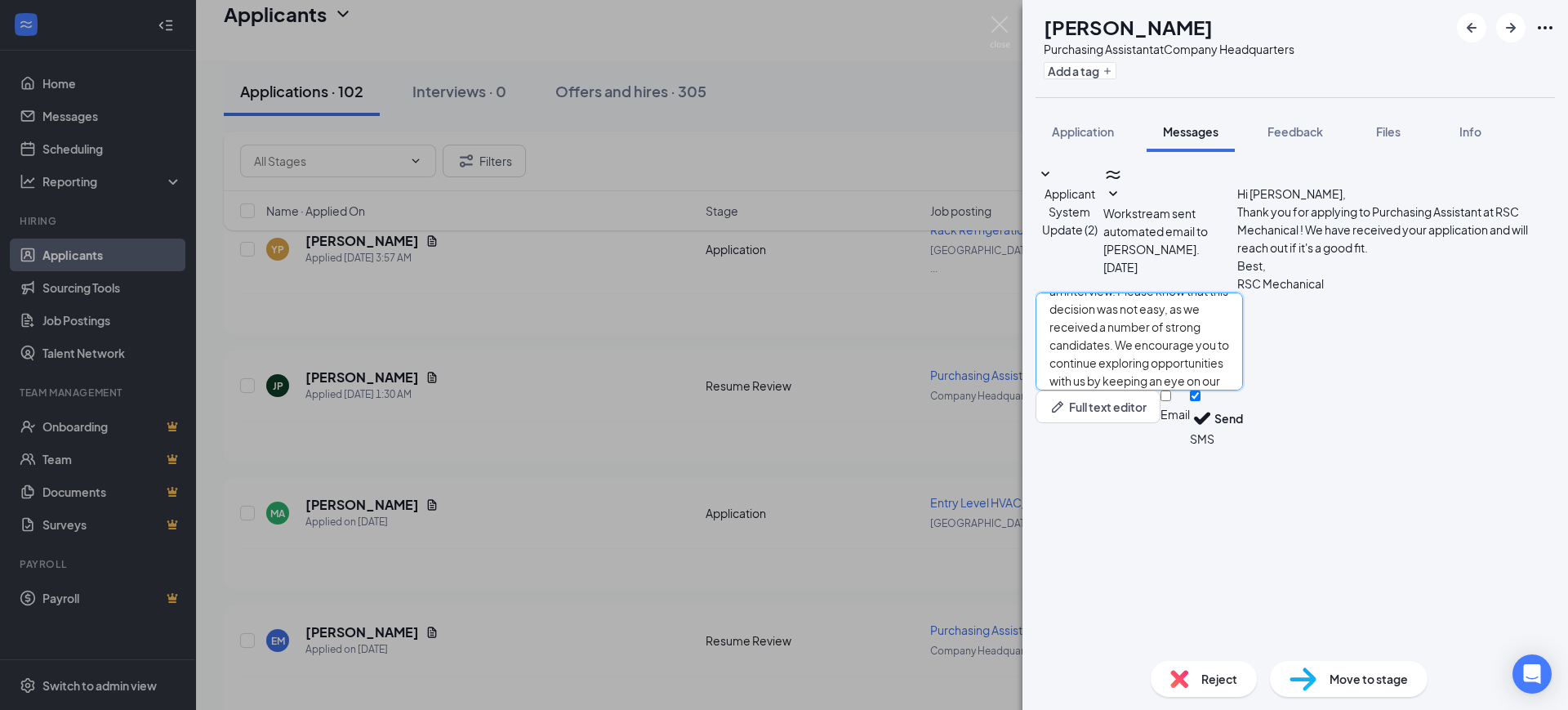
type textarea "Hello, Thank you for your interest in RSC Mechanical and for taking the time to…"
click at [1171, 401] on input "Email" at bounding box center [1165, 395] width 11 height 11
checkbox input "true"
click at [1200, 401] on input "SMS" at bounding box center [1194, 395] width 11 height 11
checkbox input "false"
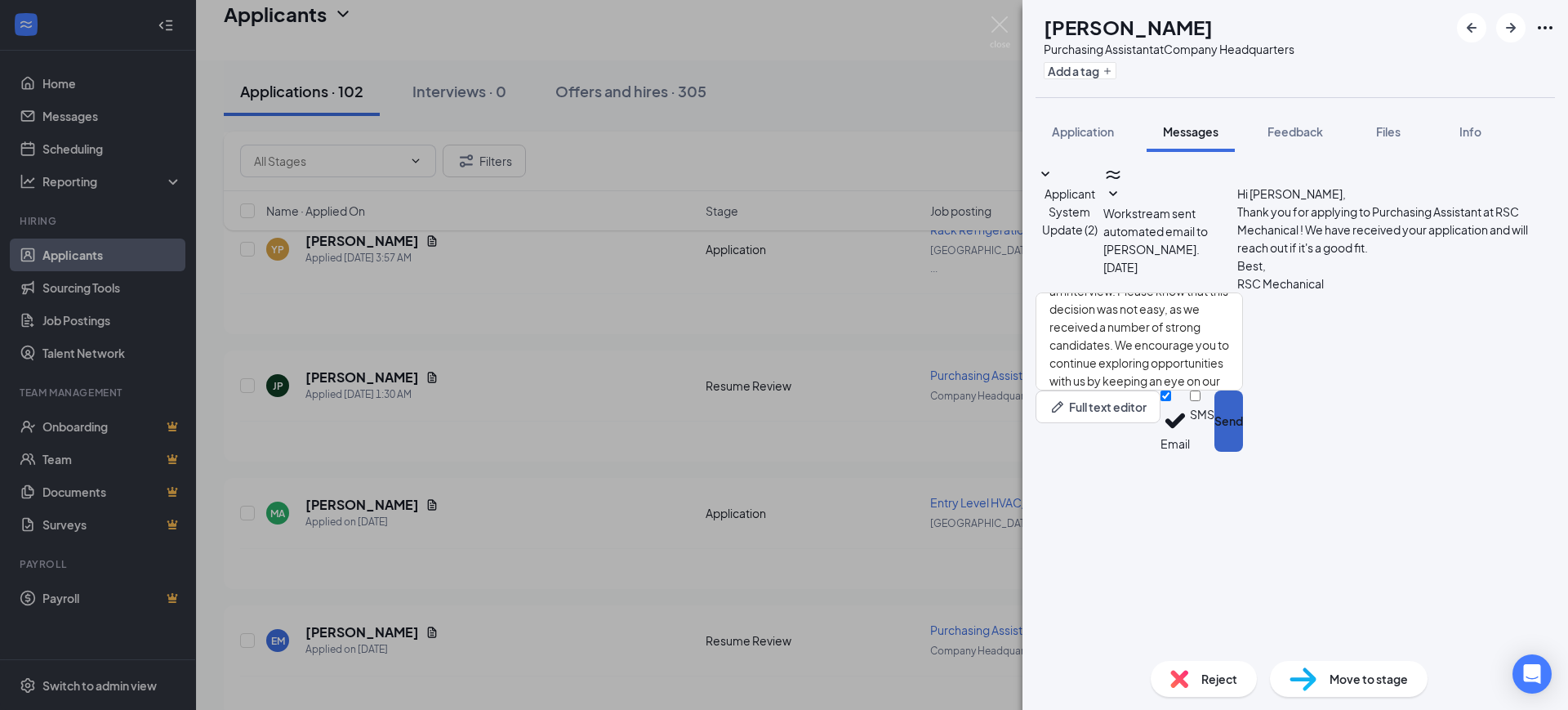
click at [1243, 452] on button "Send" at bounding box center [1228, 421] width 29 height 61
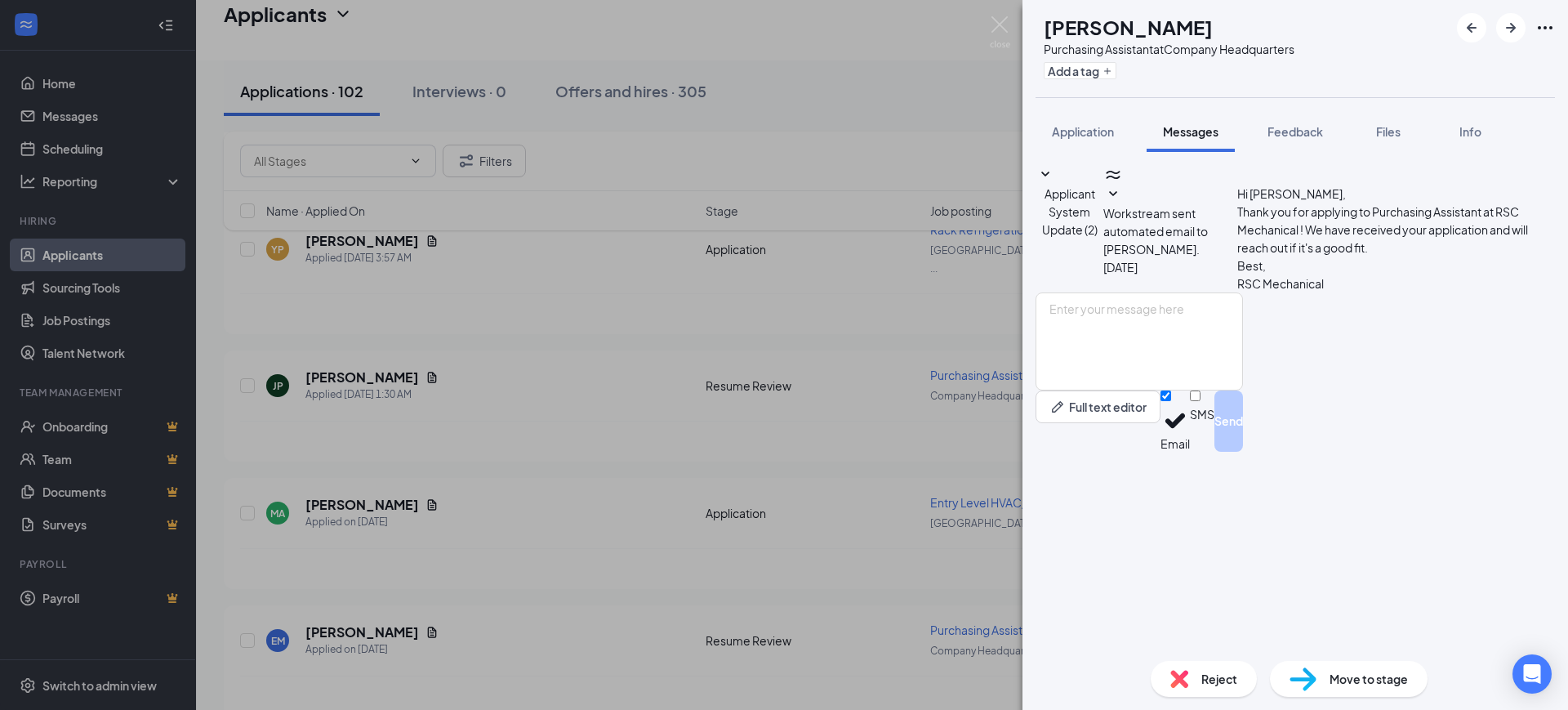
scroll to position [0, 0]
click at [1195, 685] on div "Reject" at bounding box center [1203, 678] width 106 height 36
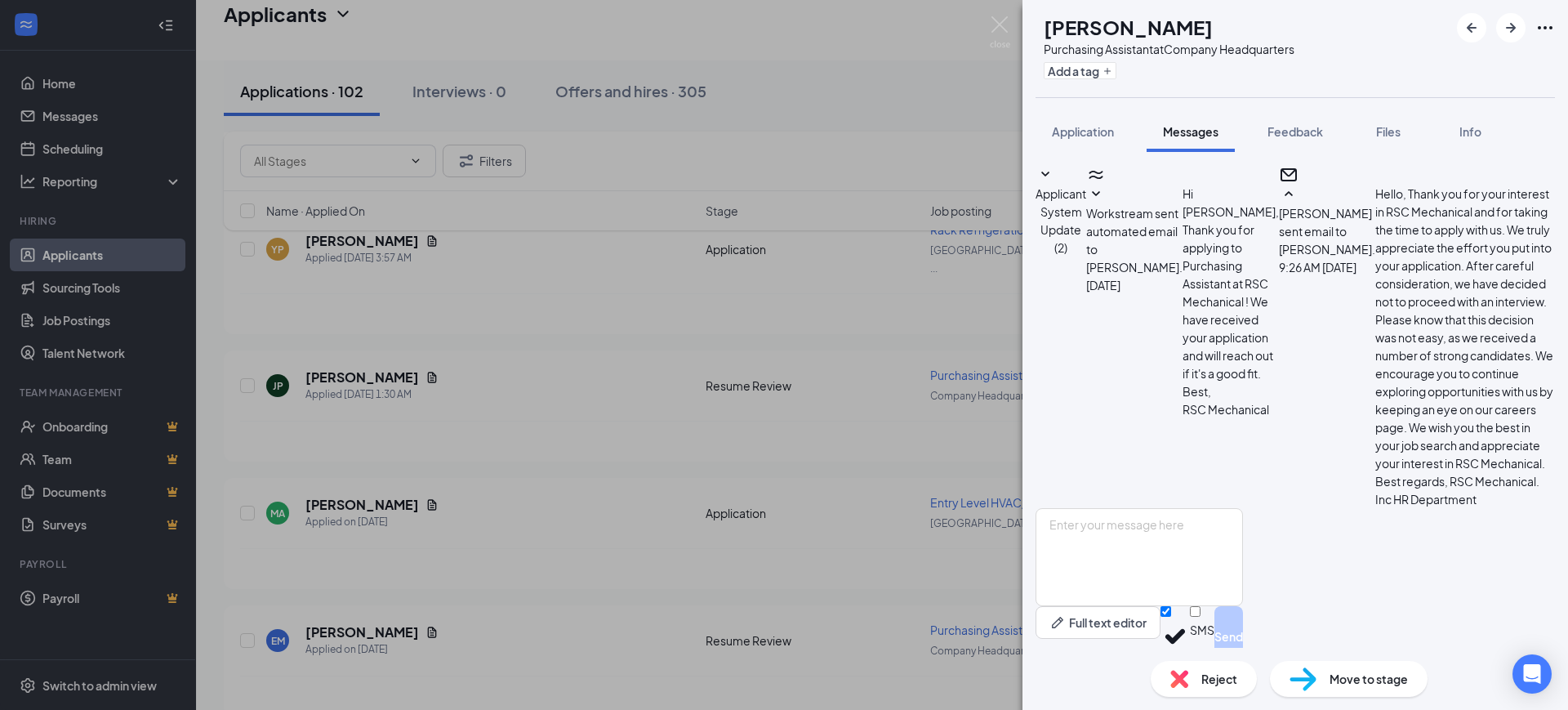
scroll to position [219, 0]
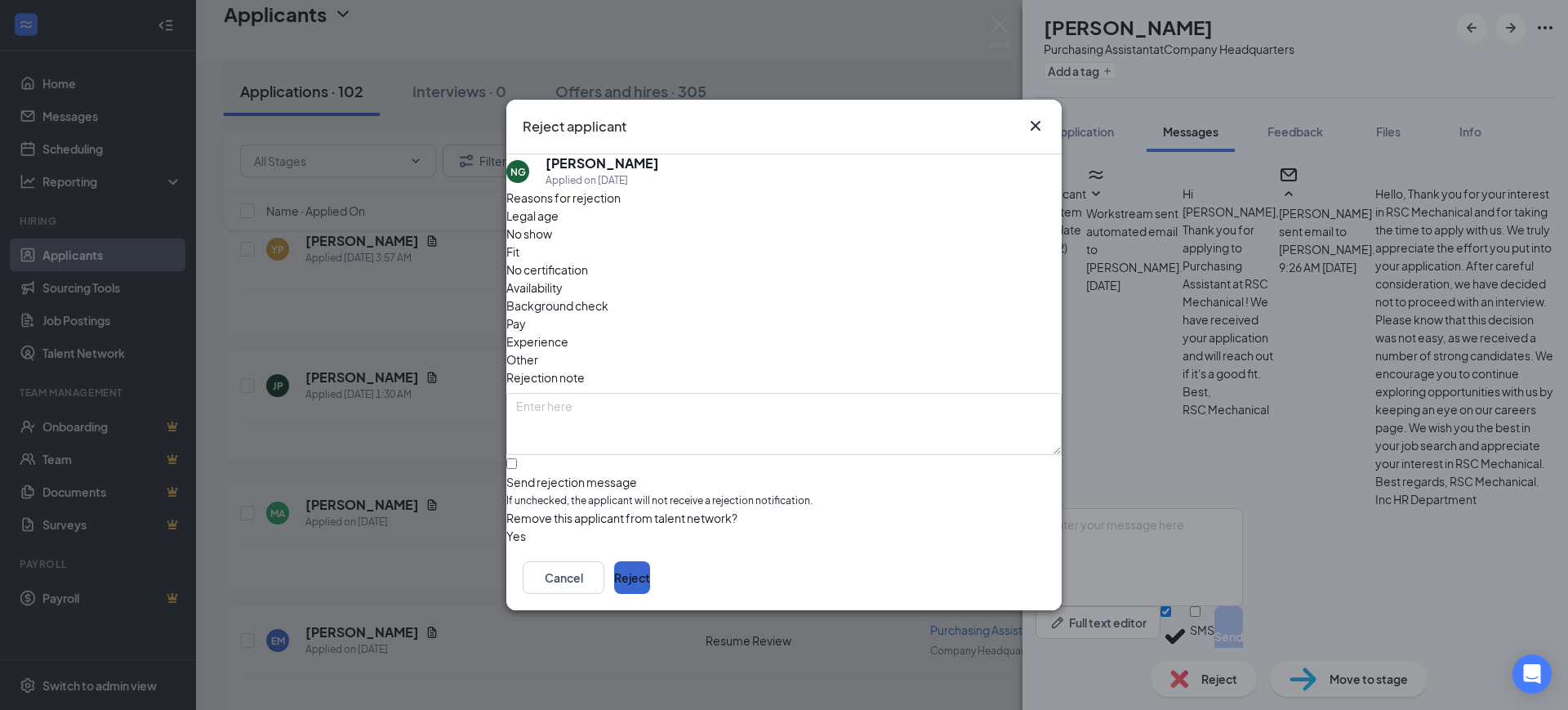
drag, startPoint x: 1013, startPoint y: 600, endPoint x: 1017, endPoint y: 565, distance: 35.2
click at [1012, 600] on div "Cancel Reject" at bounding box center [784, 578] width 555 height 65
click at [650, 565] on button "Reject" at bounding box center [632, 577] width 35 height 33
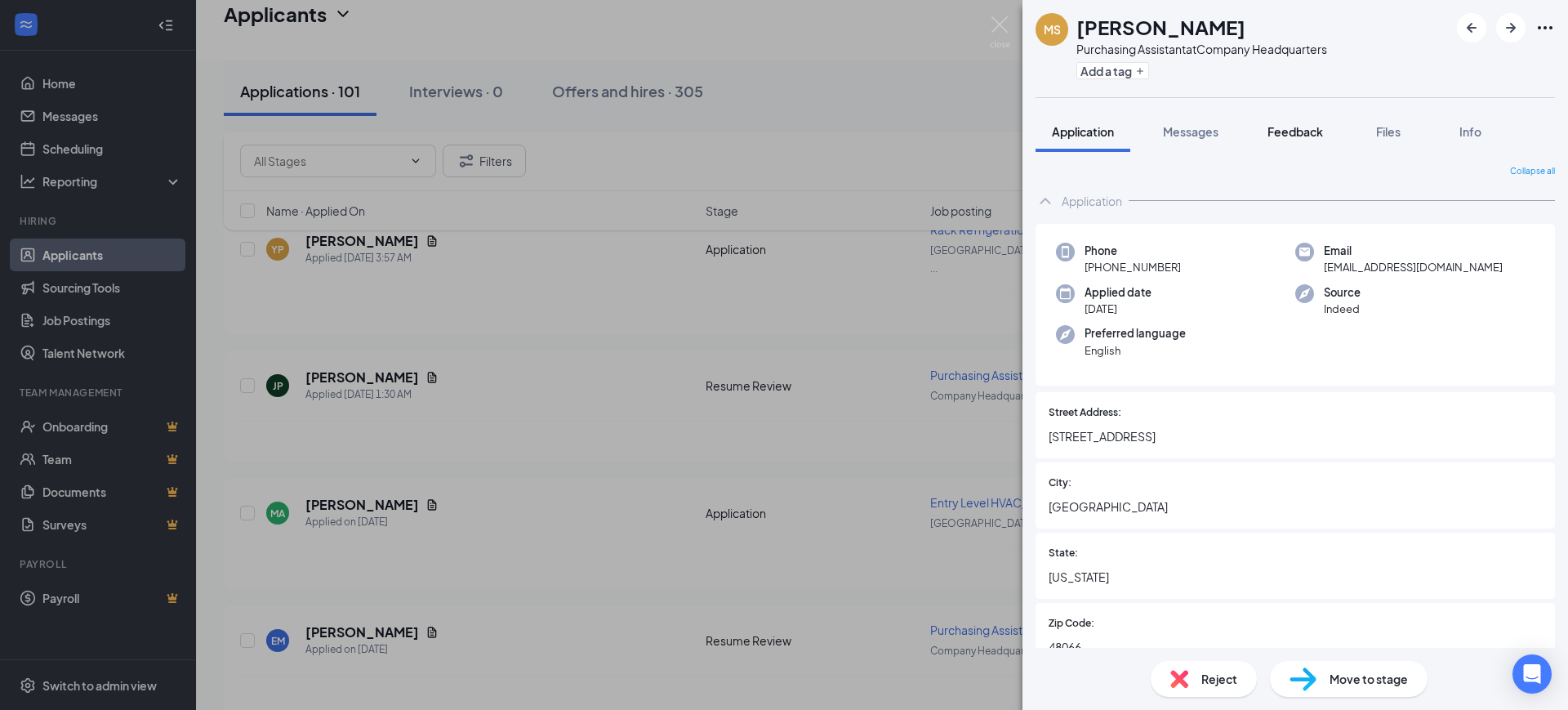
click at [1309, 127] on span "Feedback" at bounding box center [1295, 131] width 55 height 15
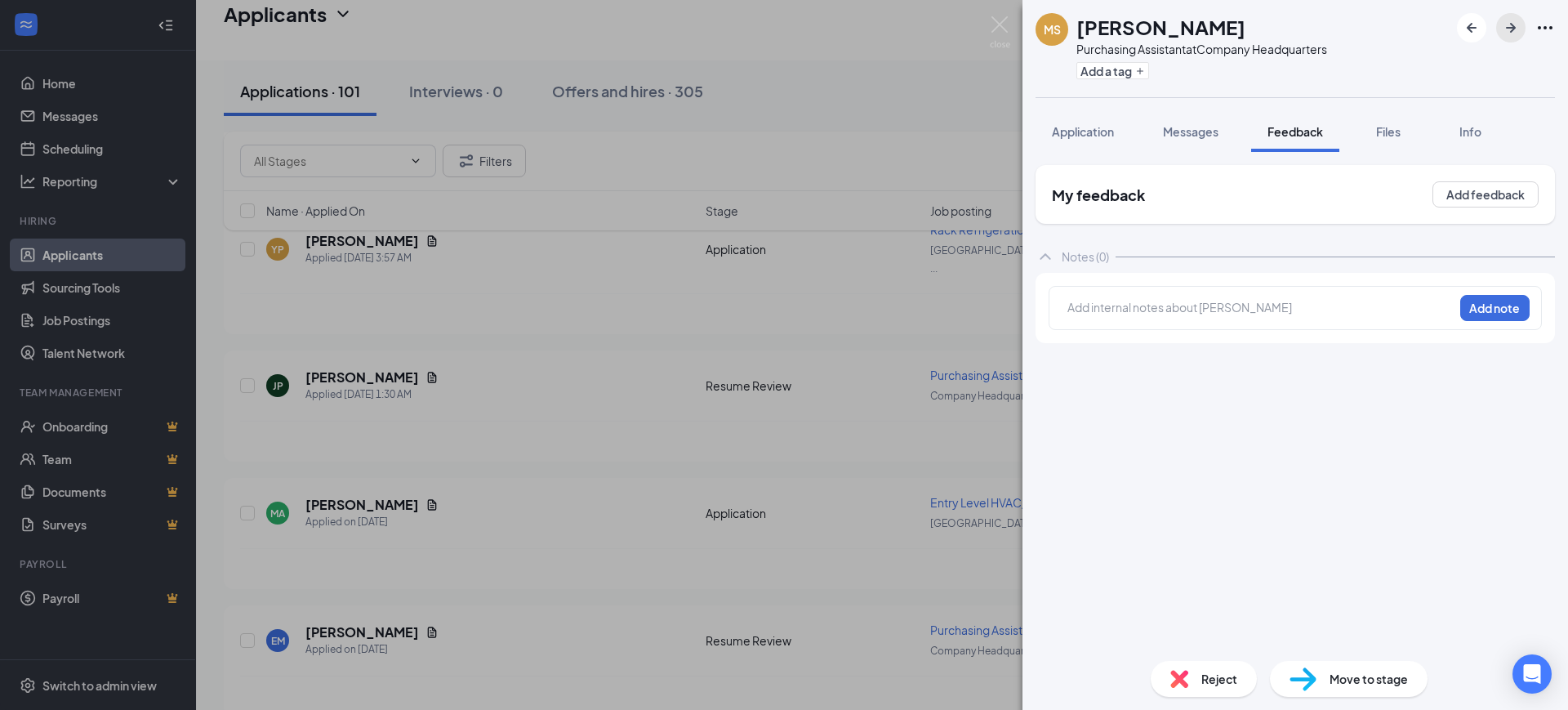
click at [1510, 26] on icon "ArrowRight" at bounding box center [1511, 28] width 20 height 20
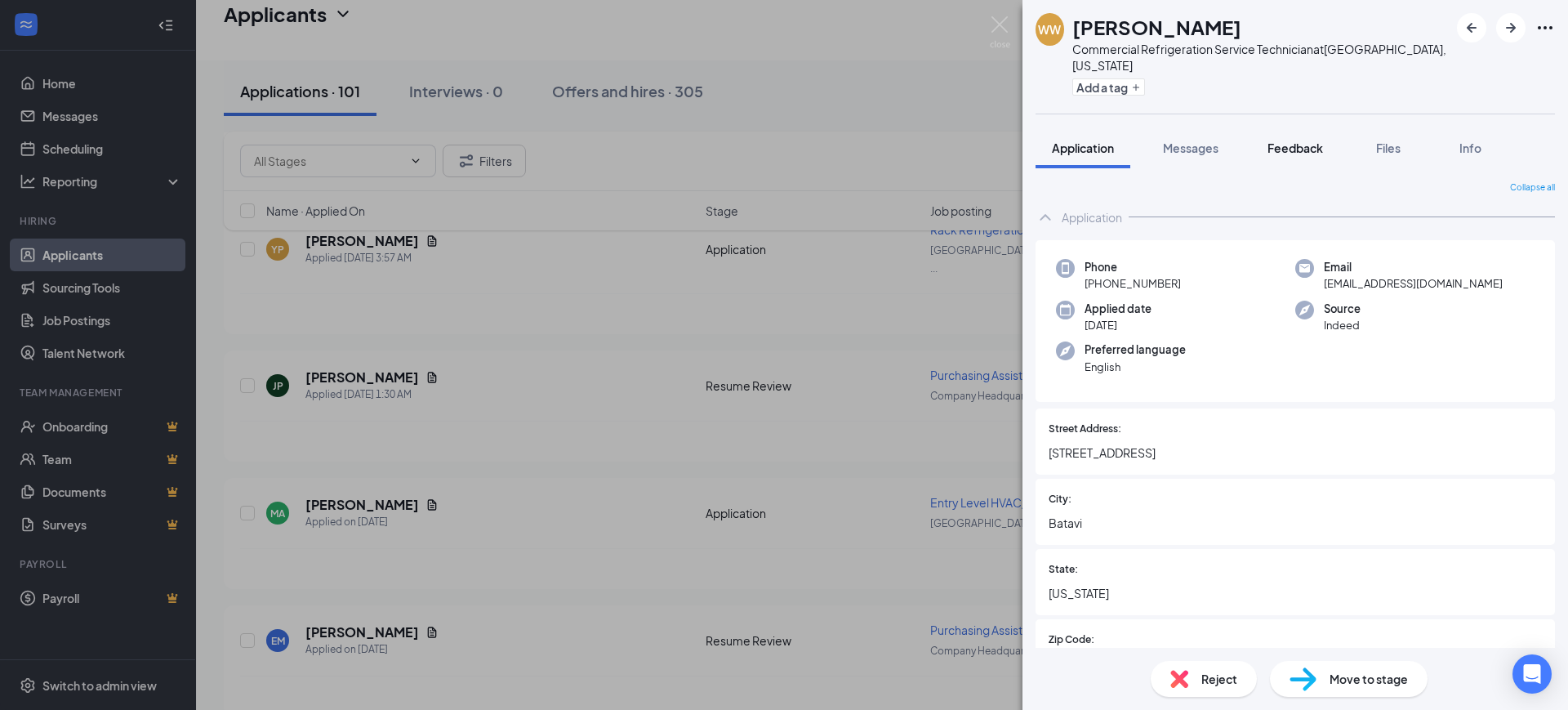
click at [1293, 141] on span "Feedback" at bounding box center [1295, 148] width 55 height 15
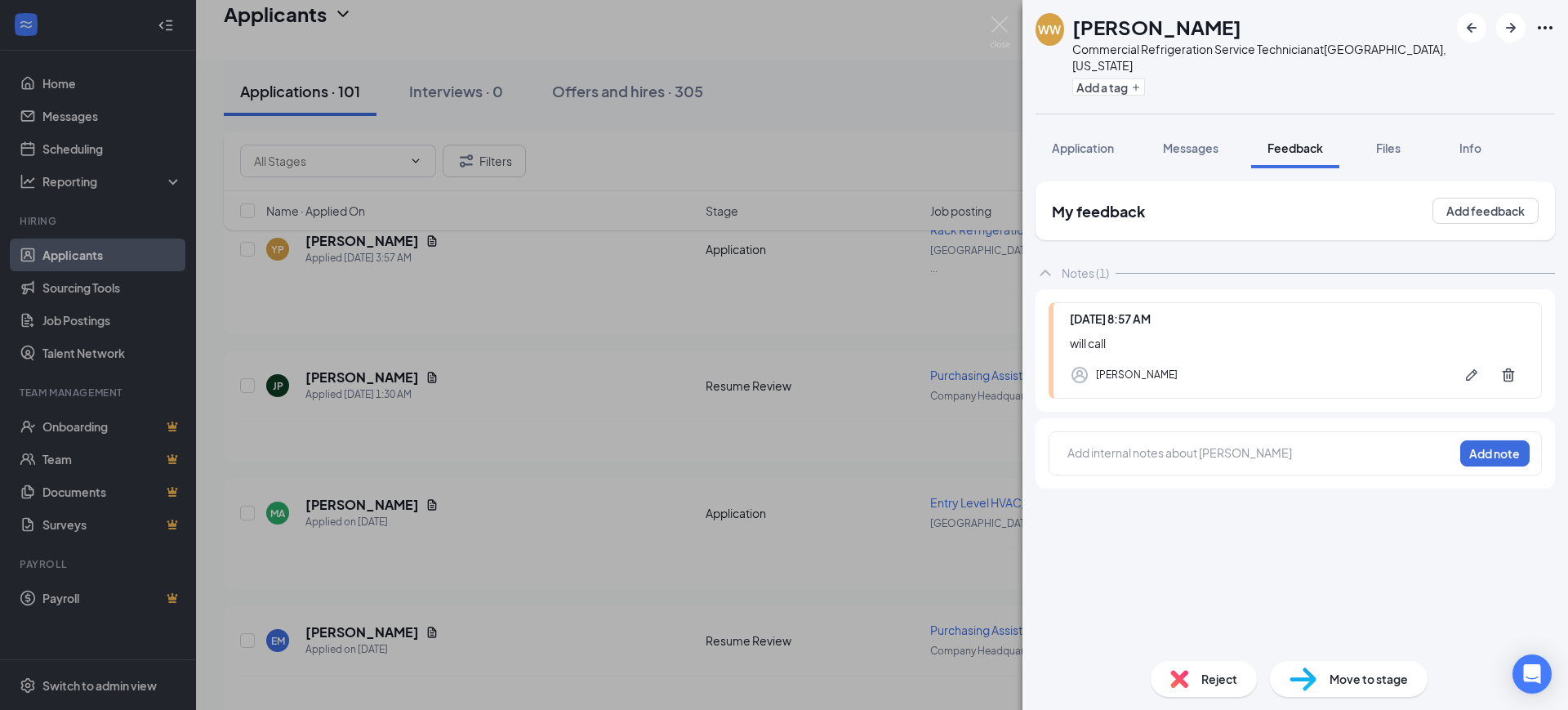
drag, startPoint x: 1193, startPoint y: 128, endPoint x: 1343, endPoint y: 59, distance: 165.1
click at [1298, 78] on div "WW William Walsh Commercial Refrigeration Service Technician at Cincinnati, Ohi…" at bounding box center [1294, 355] width 545 height 710
click at [1512, 27] on icon "ArrowRight" at bounding box center [1511, 28] width 10 height 10
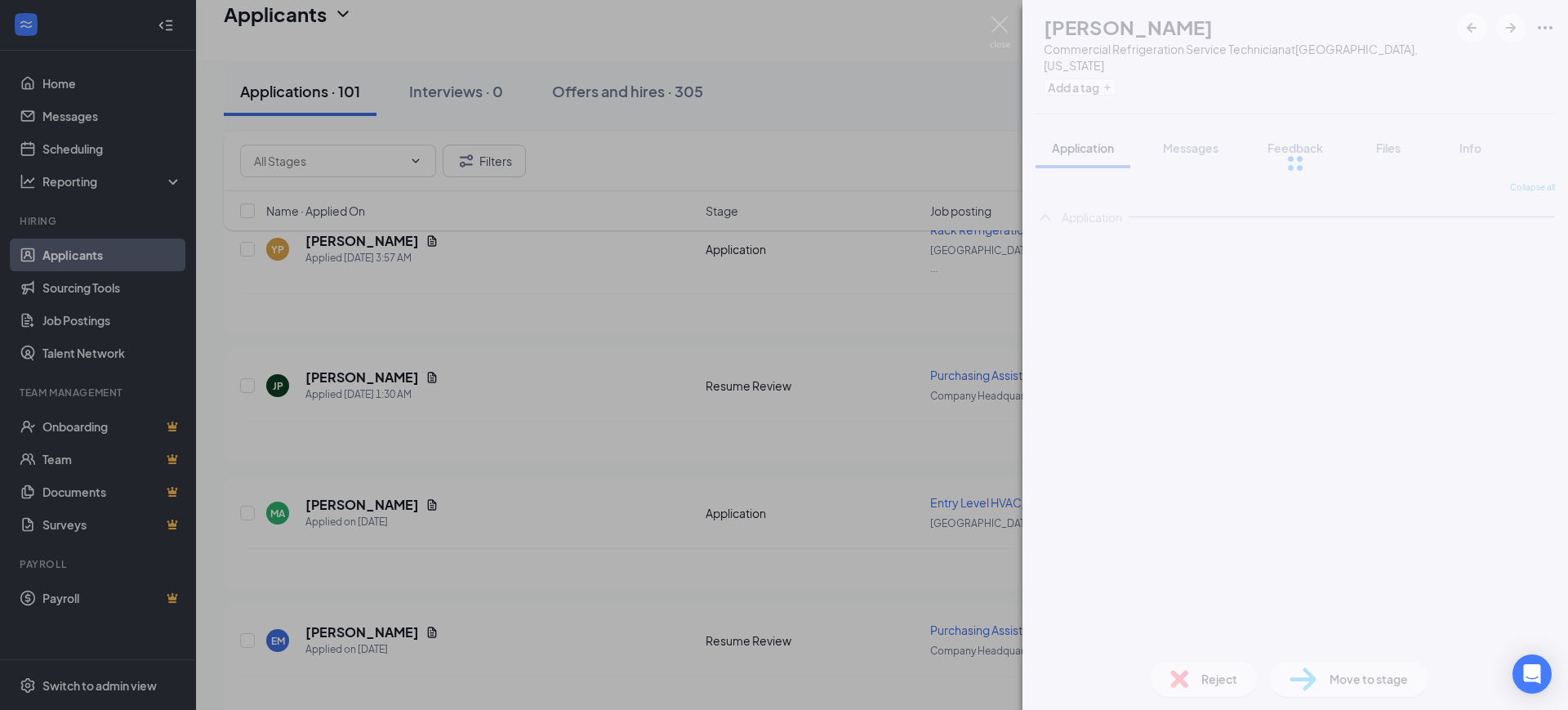
click at [1295, 131] on div at bounding box center [1294, 163] width 545 height 326
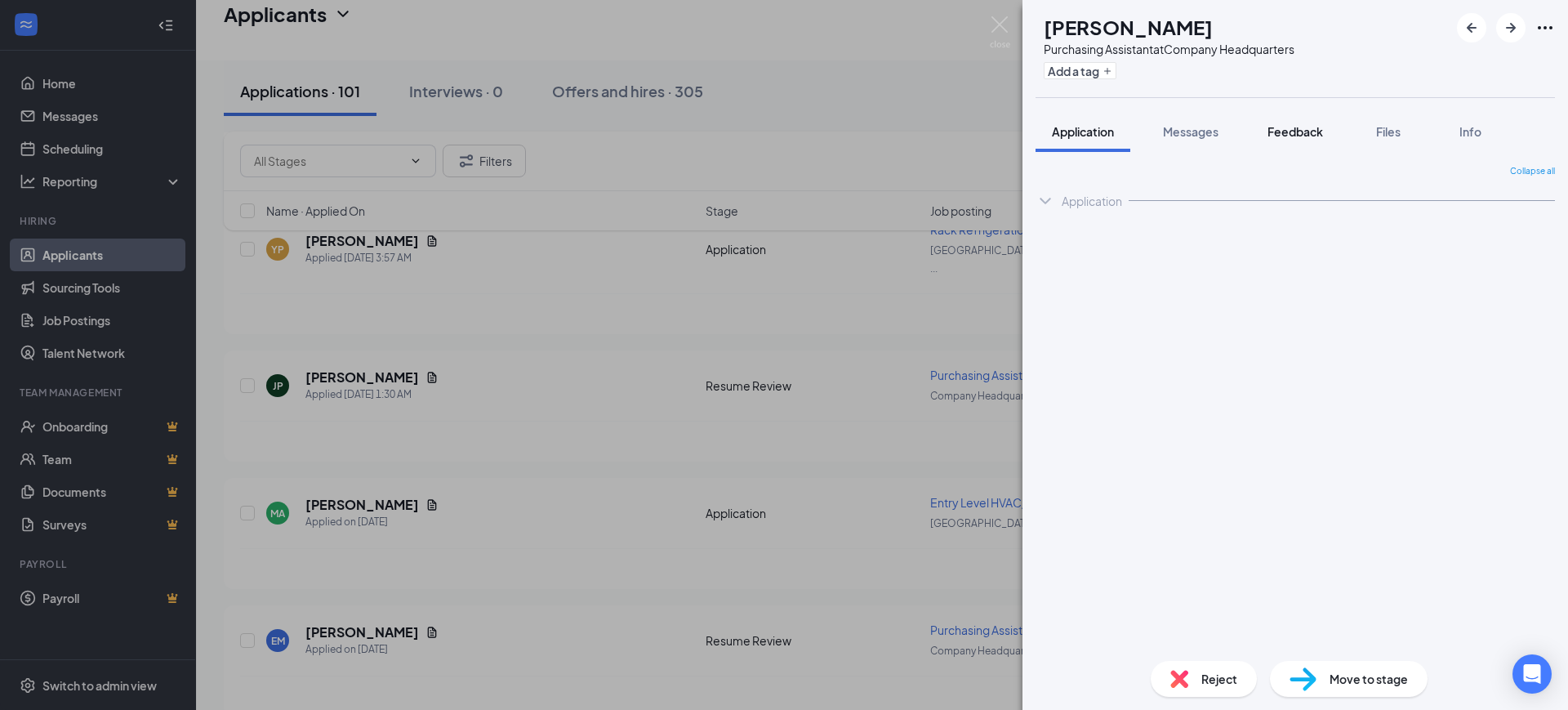
click at [1289, 130] on span "Feedback" at bounding box center [1295, 131] width 55 height 15
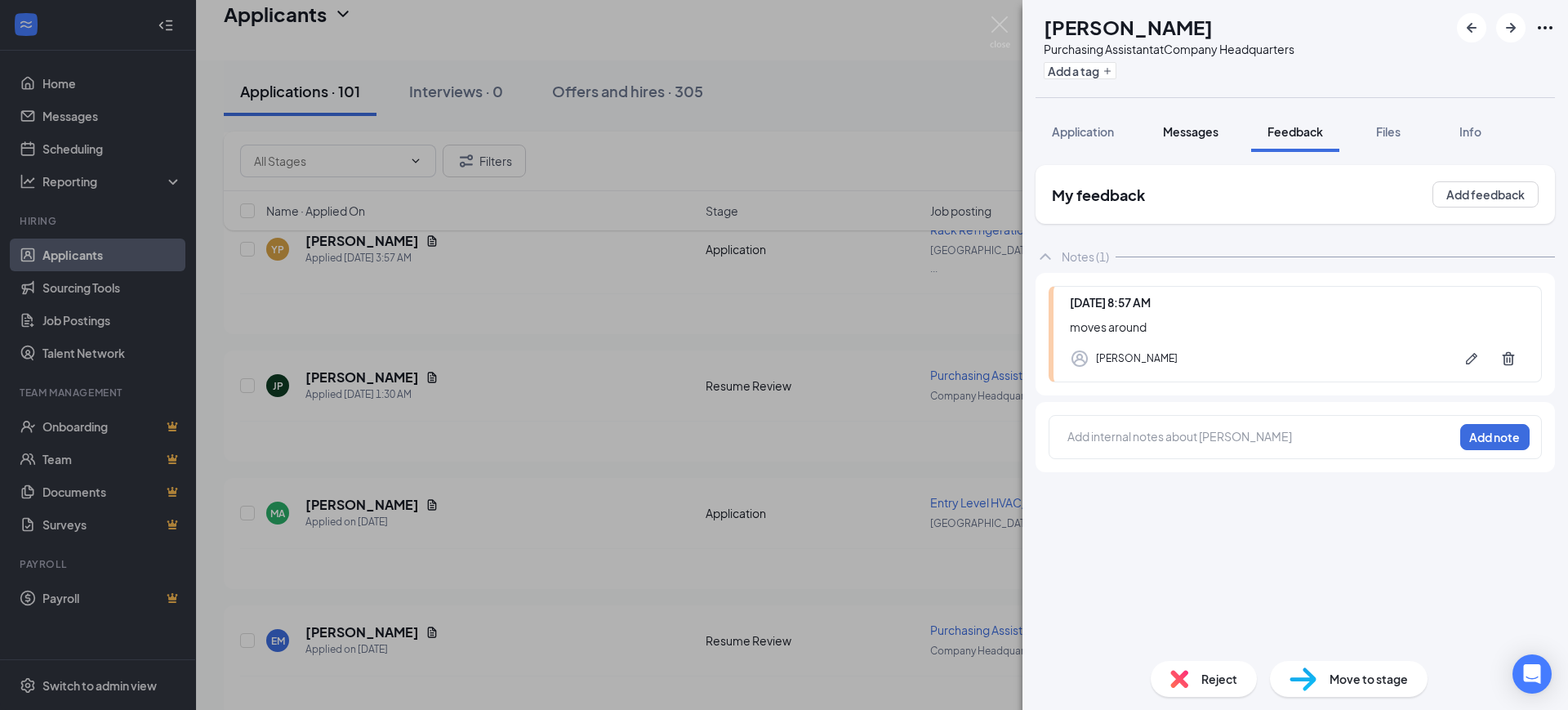
click at [1189, 132] on span "Messages" at bounding box center [1191, 131] width 55 height 15
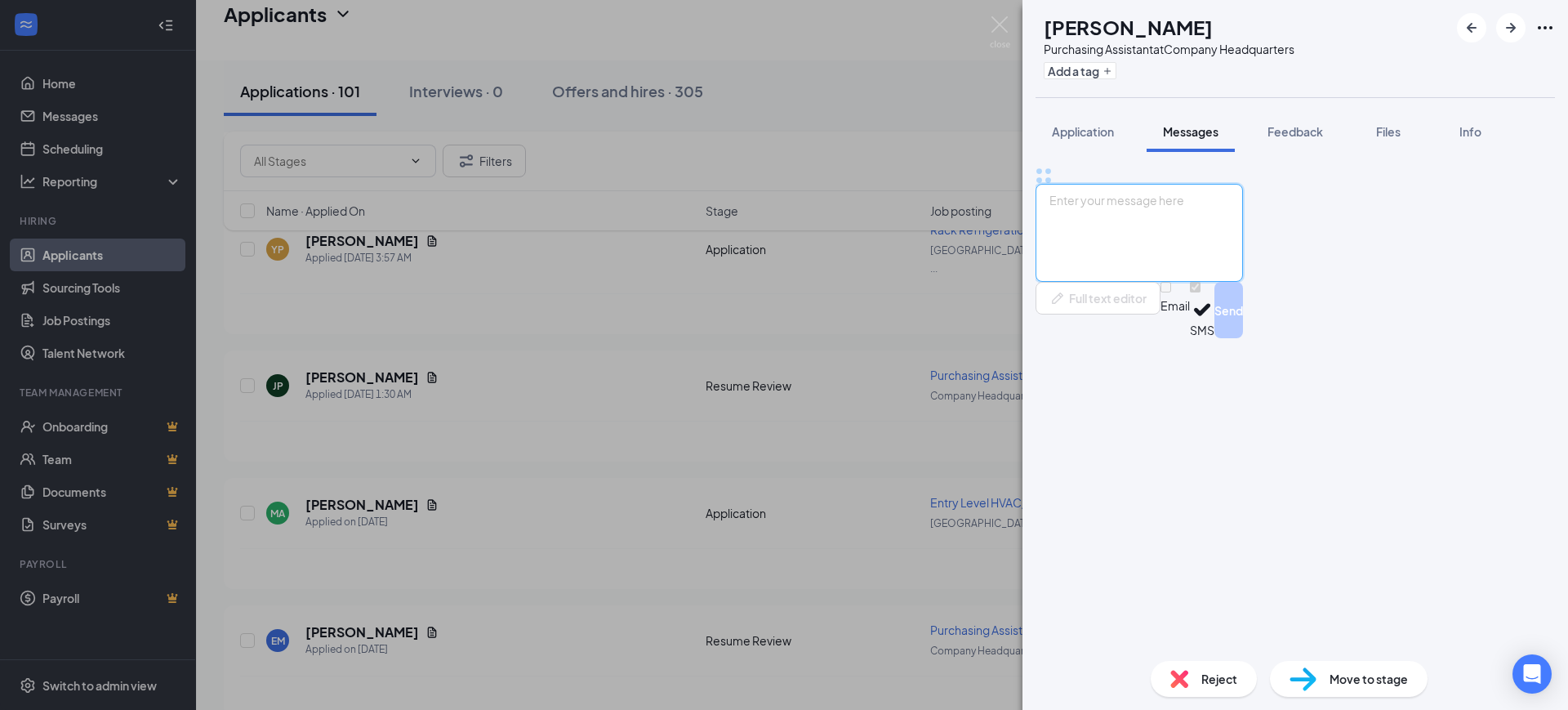
click at [1135, 282] on textarea at bounding box center [1139, 232] width 207 height 98
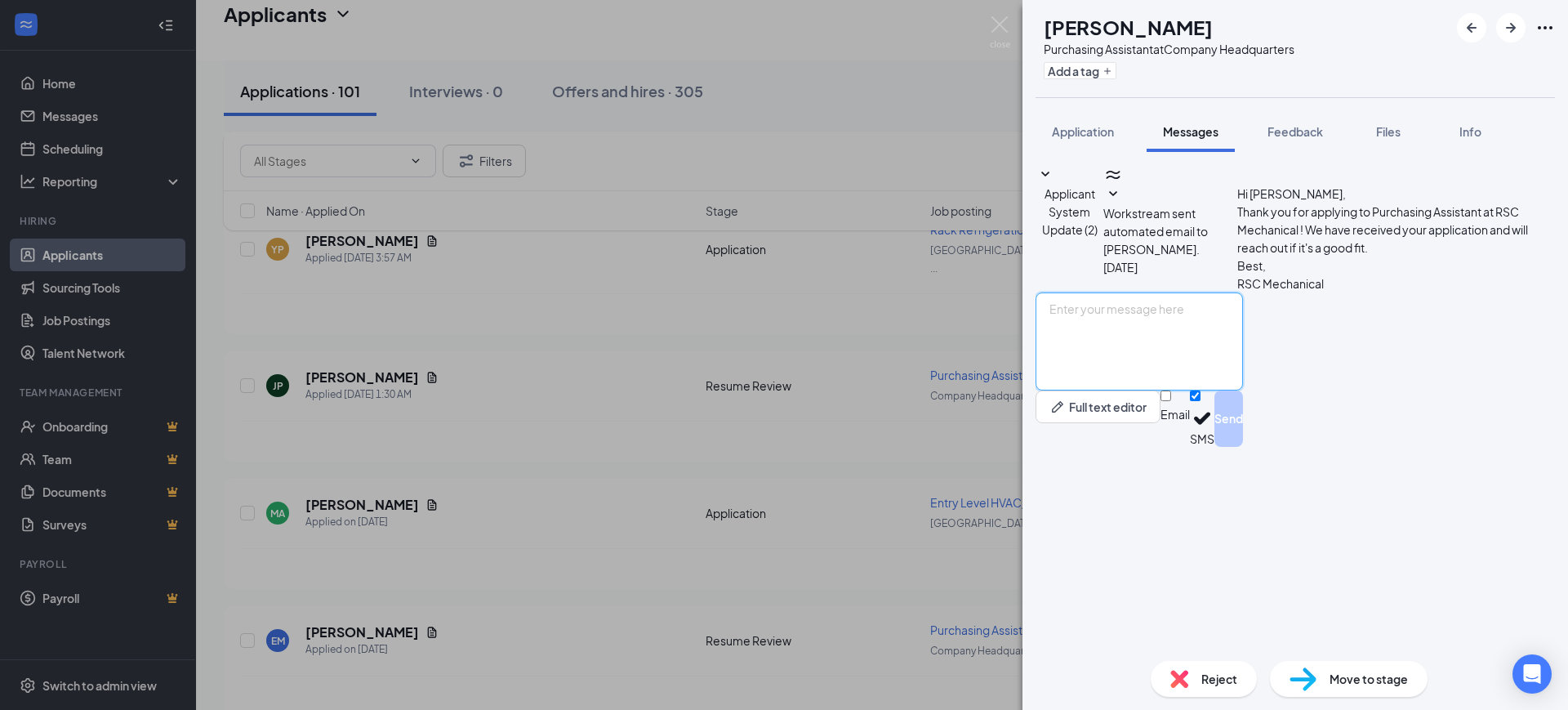
paste textarea "Hello, Thank you for your interest in RSC Mechanical and for taking the time to…"
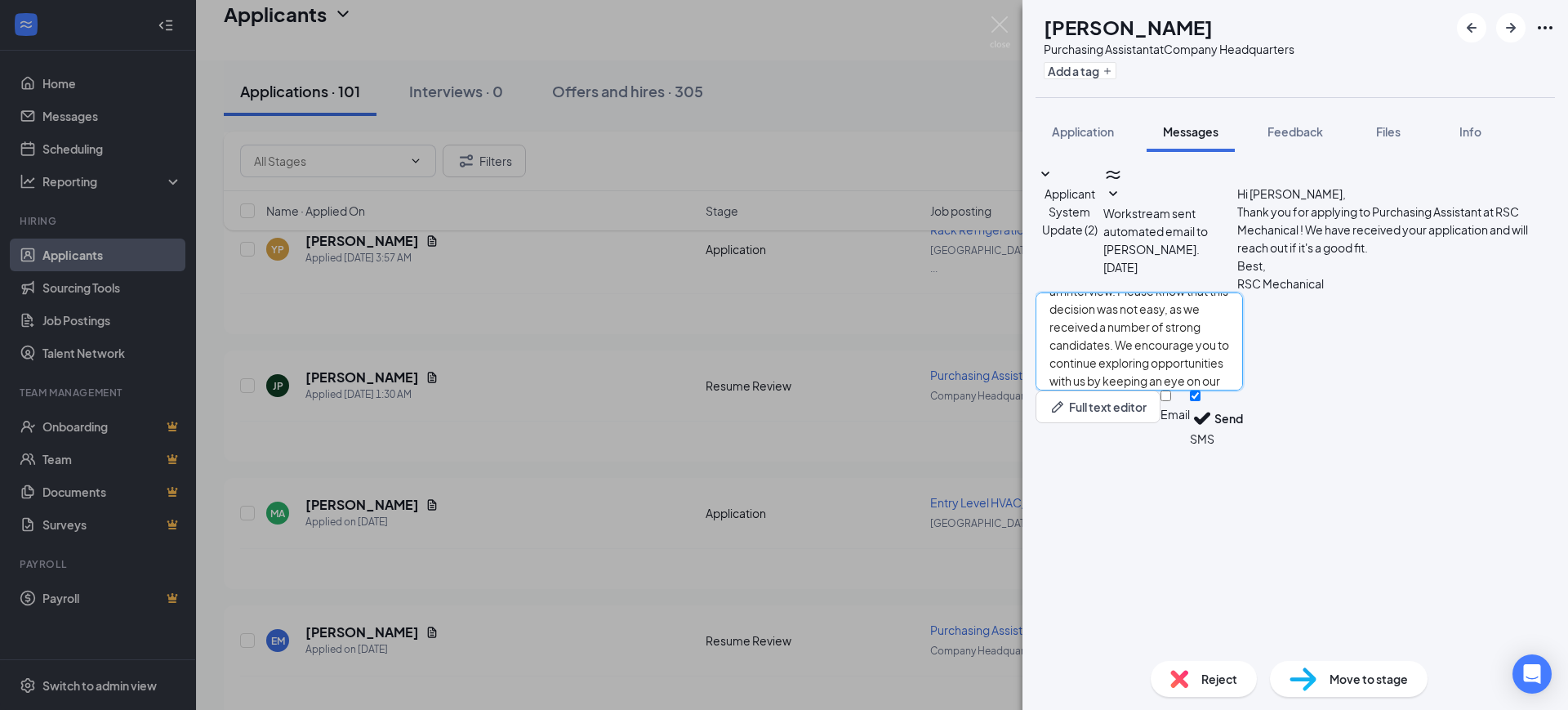
type textarea "Hello, Thank you for your interest in RSC Mechanical and for taking the time to…"
click at [1243, 447] on div "Full text editor Email SMS Send" at bounding box center [1139, 418] width 207 height 56
click at [1171, 401] on input "Email" at bounding box center [1165, 395] width 11 height 11
checkbox input "true"
click at [1200, 401] on input "SMS" at bounding box center [1194, 395] width 11 height 11
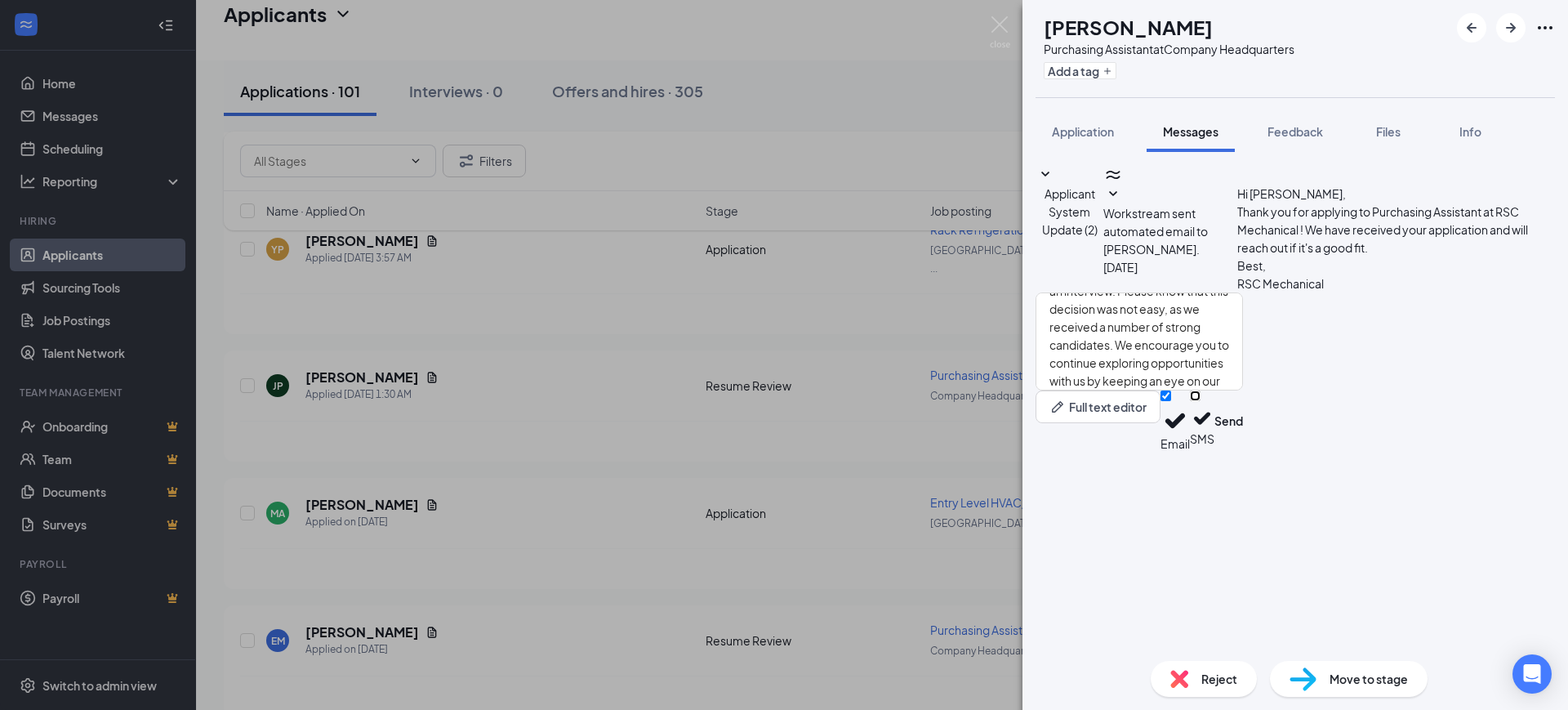
checkbox input "false"
click at [1243, 452] on button "Send" at bounding box center [1228, 421] width 29 height 61
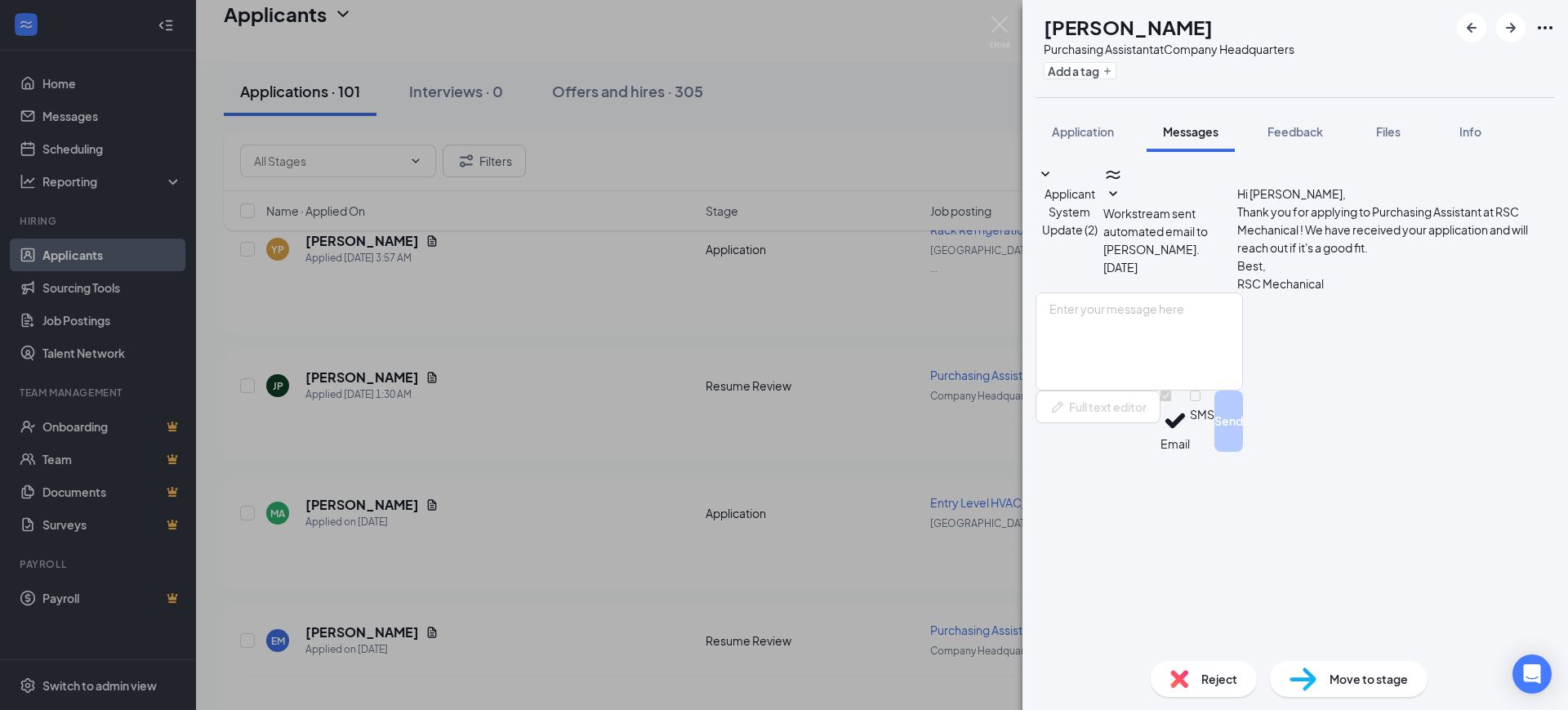
scroll to position [0, 0]
click at [1198, 674] on div "Reject" at bounding box center [1203, 678] width 106 height 36
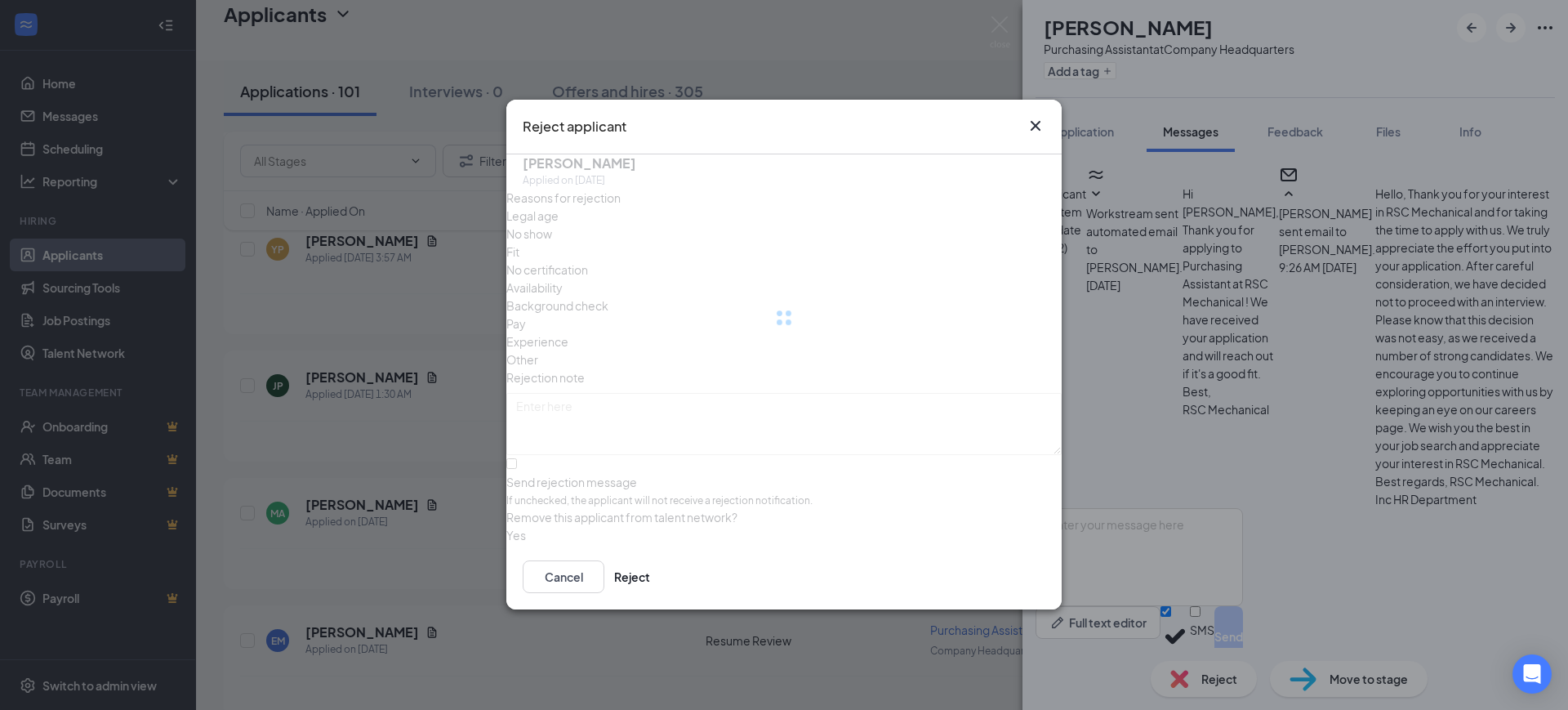
scroll to position [219, 0]
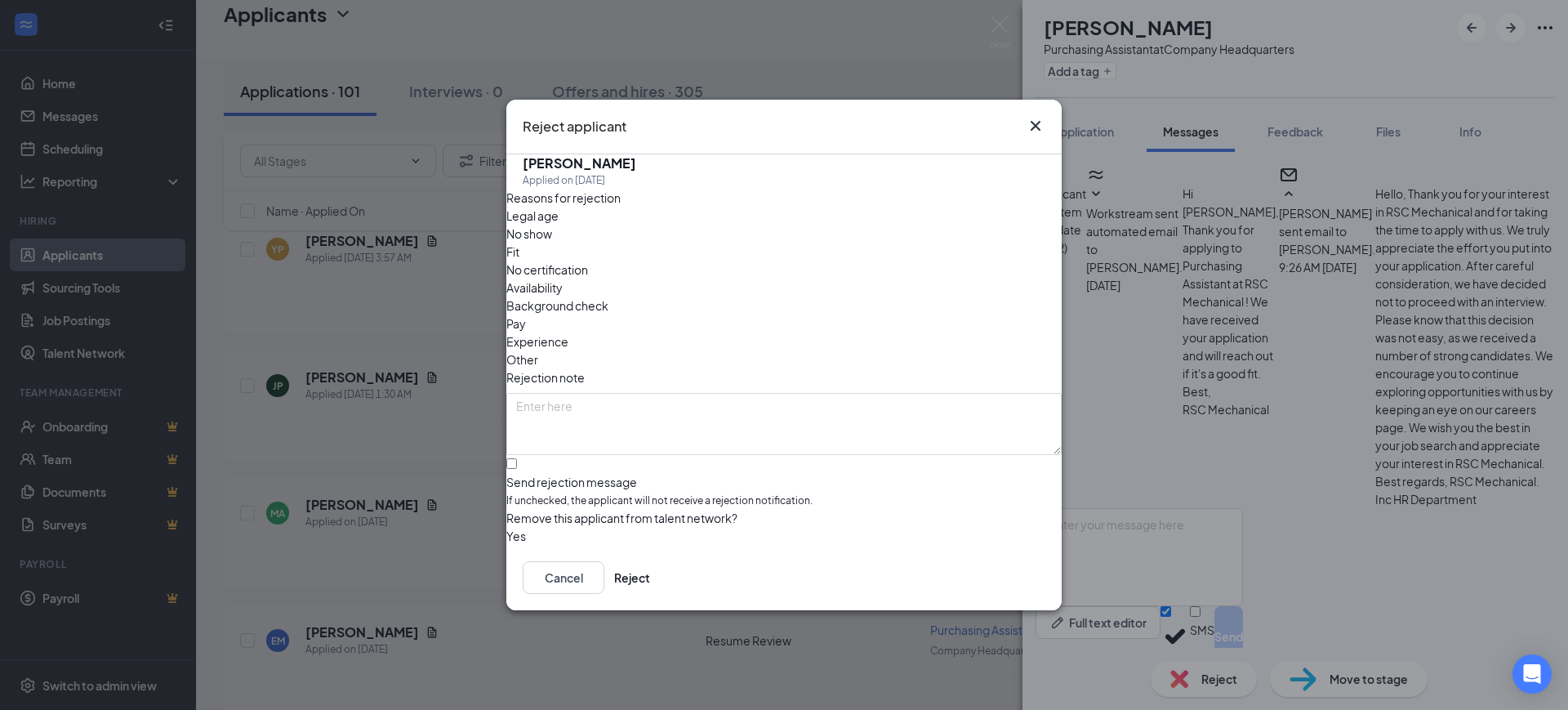
click at [1048, 584] on div "Cancel Reject" at bounding box center [784, 578] width 555 height 65
click at [650, 584] on button "Reject" at bounding box center [632, 577] width 35 height 33
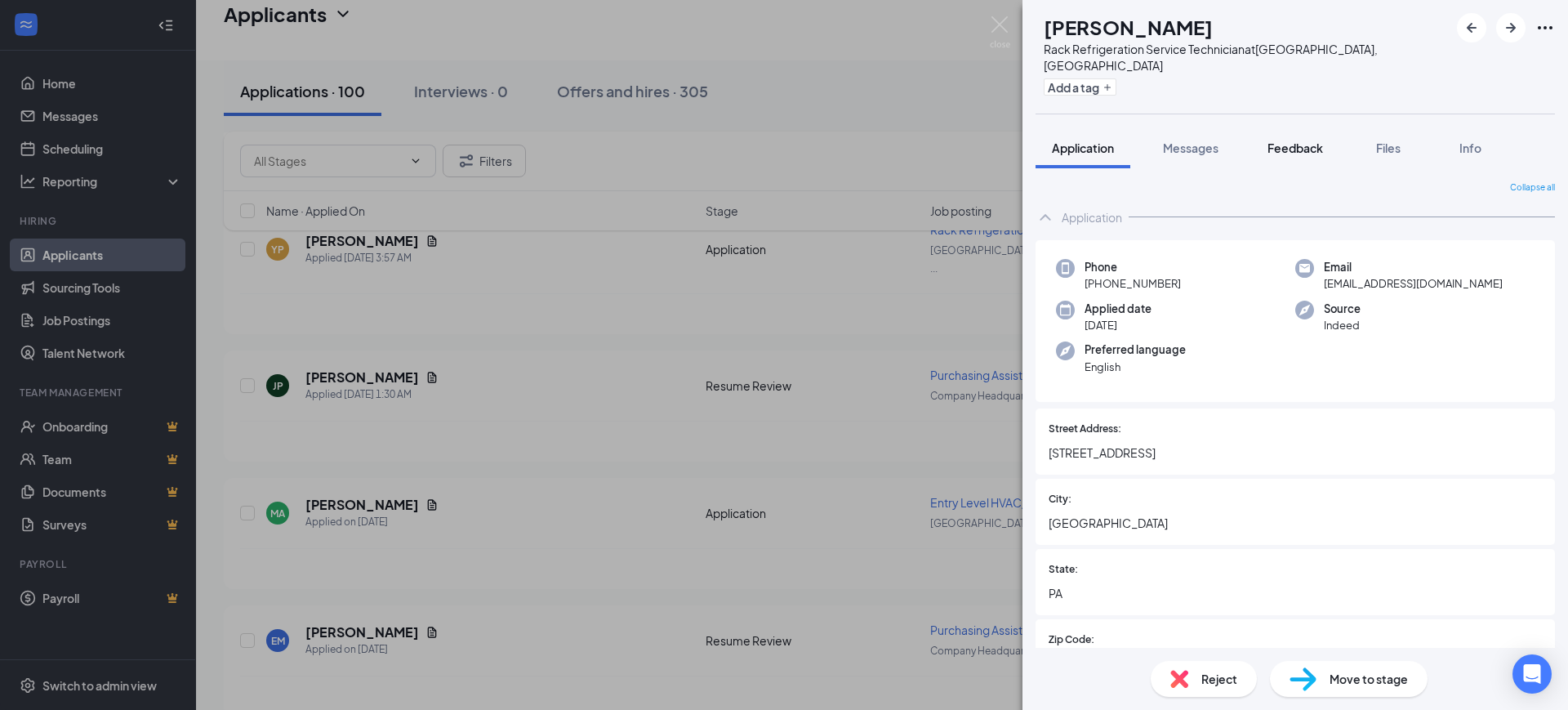
click at [1321, 141] on span "Feedback" at bounding box center [1295, 148] width 55 height 15
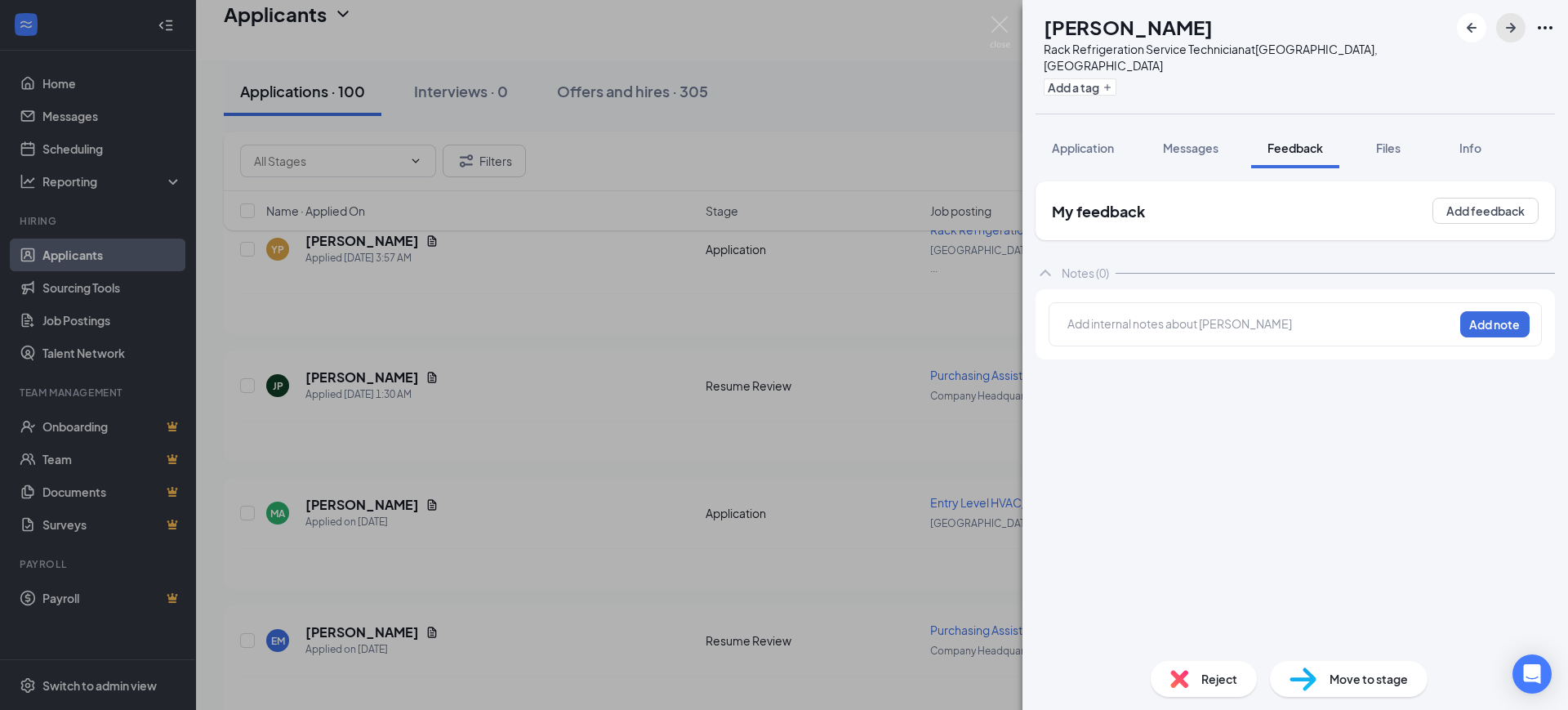
click at [1507, 27] on icon "ArrowRight" at bounding box center [1511, 28] width 20 height 20
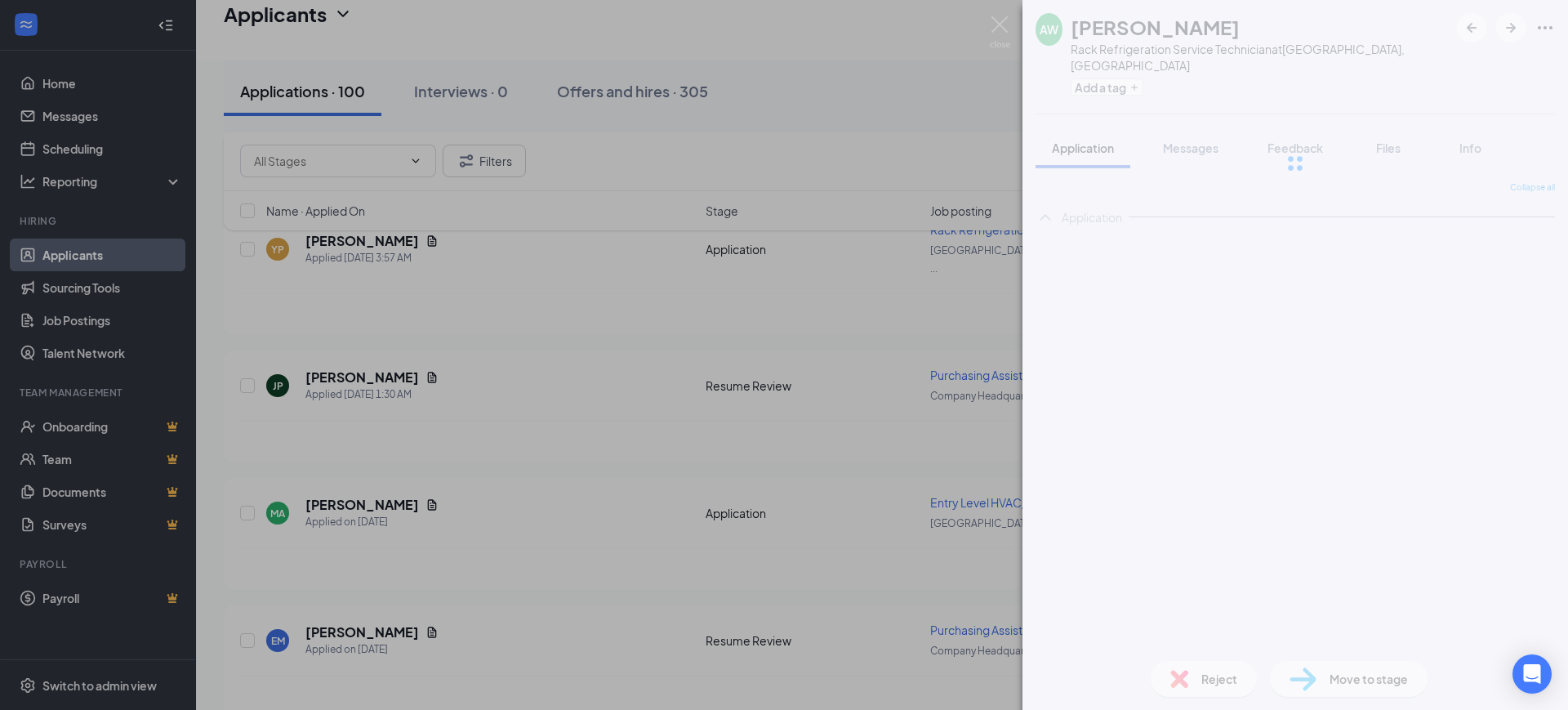
click at [1294, 126] on div at bounding box center [1294, 163] width 545 height 326
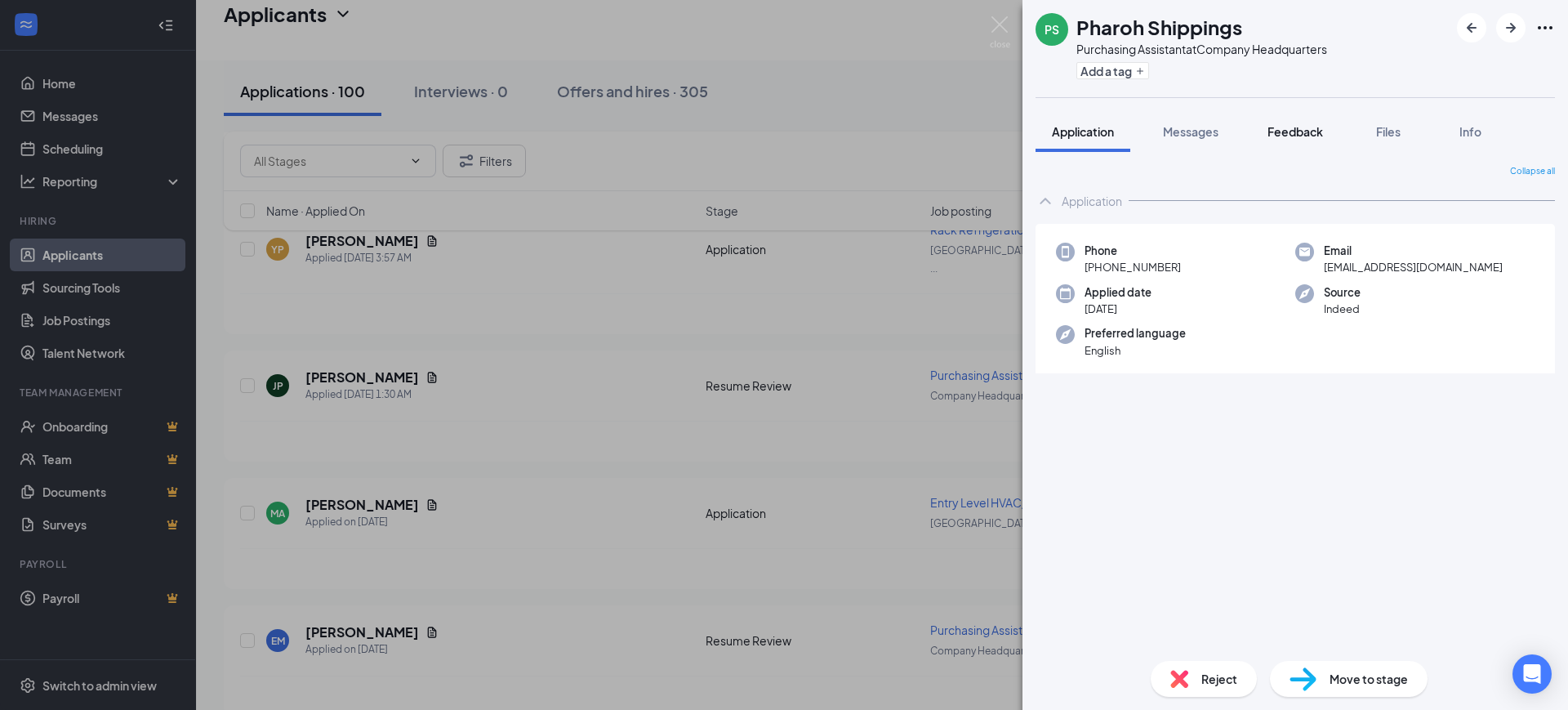
click at [1292, 132] on span "Feedback" at bounding box center [1295, 131] width 55 height 15
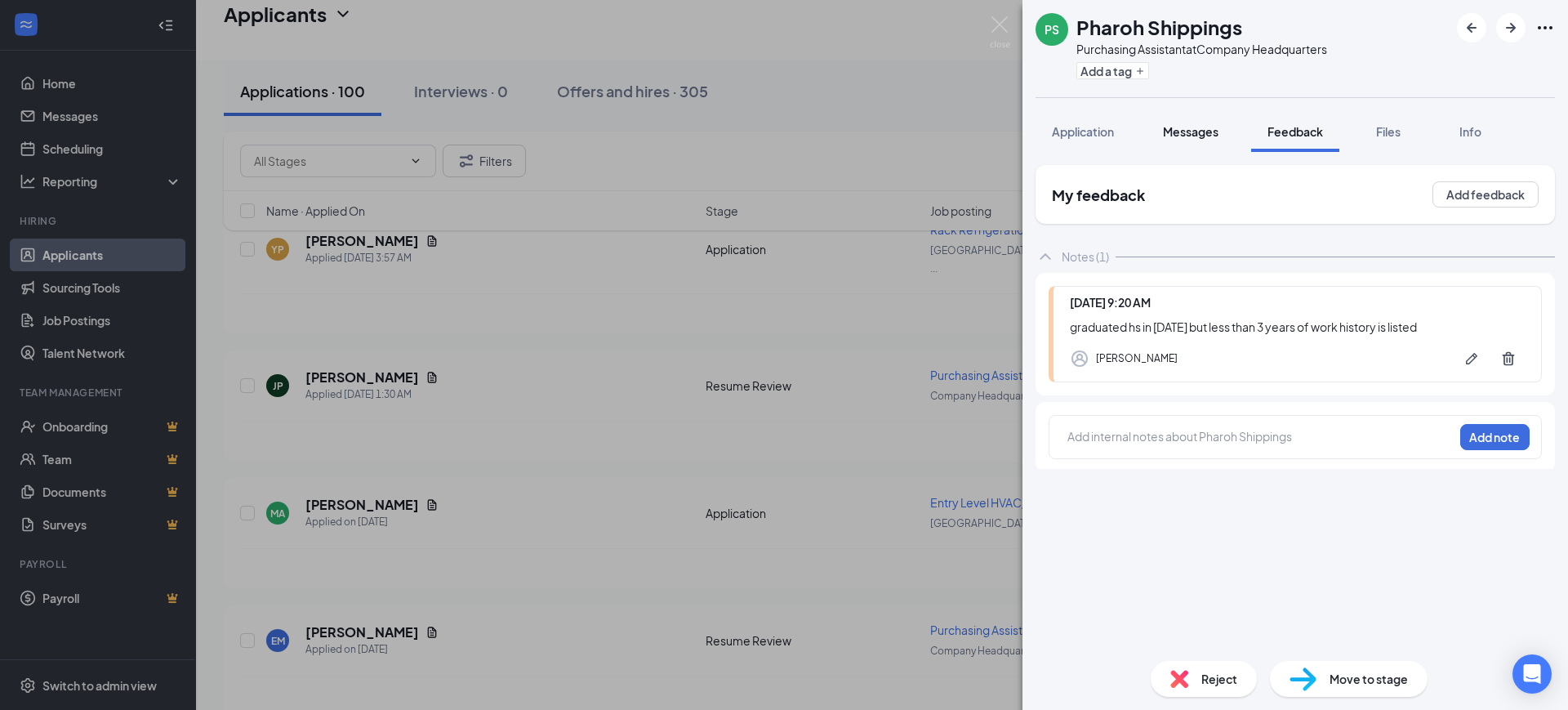
click at [1188, 128] on span "Messages" at bounding box center [1191, 131] width 55 height 15
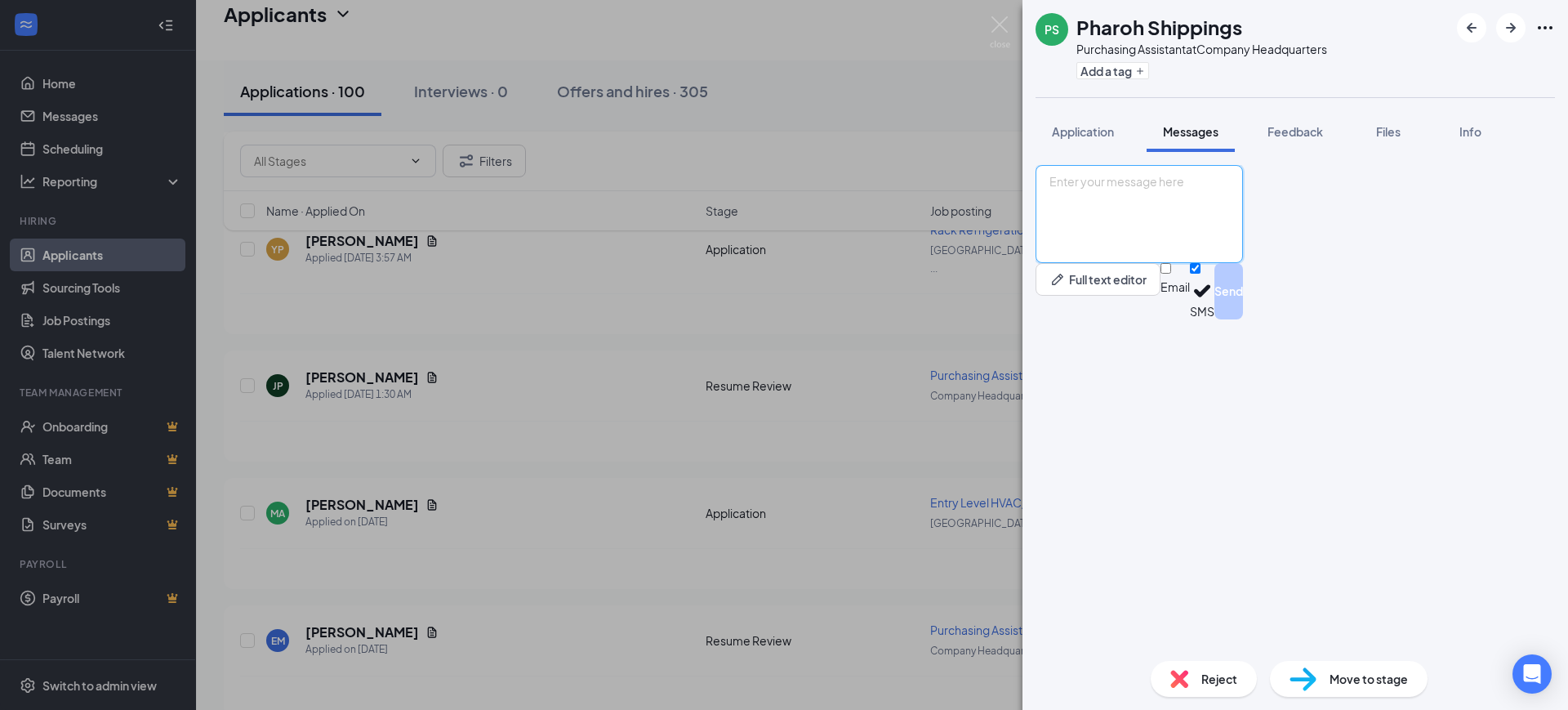
click at [1211, 263] on textarea at bounding box center [1139, 213] width 207 height 98
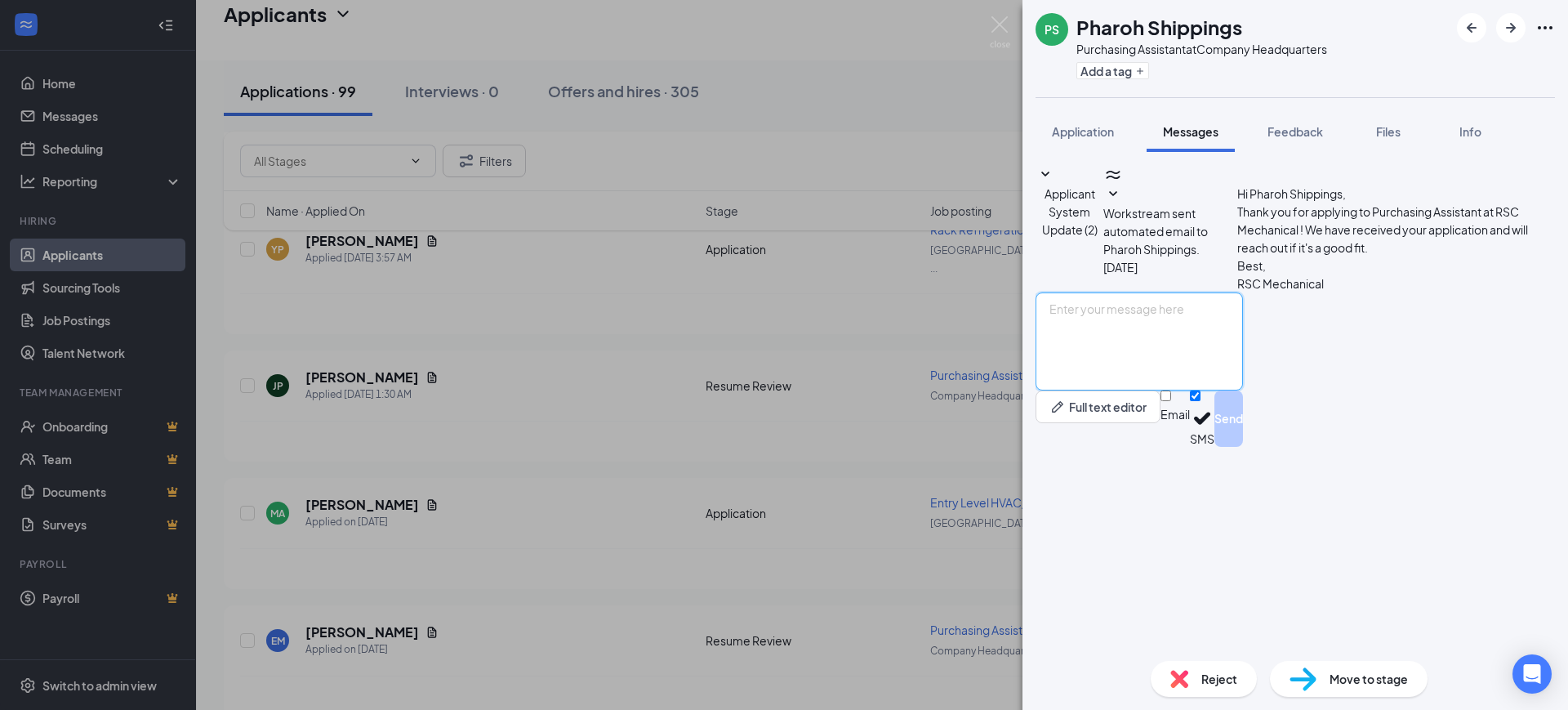
paste textarea "Hello, Thank you for your interest in RSC Mechanical and for taking the time to…"
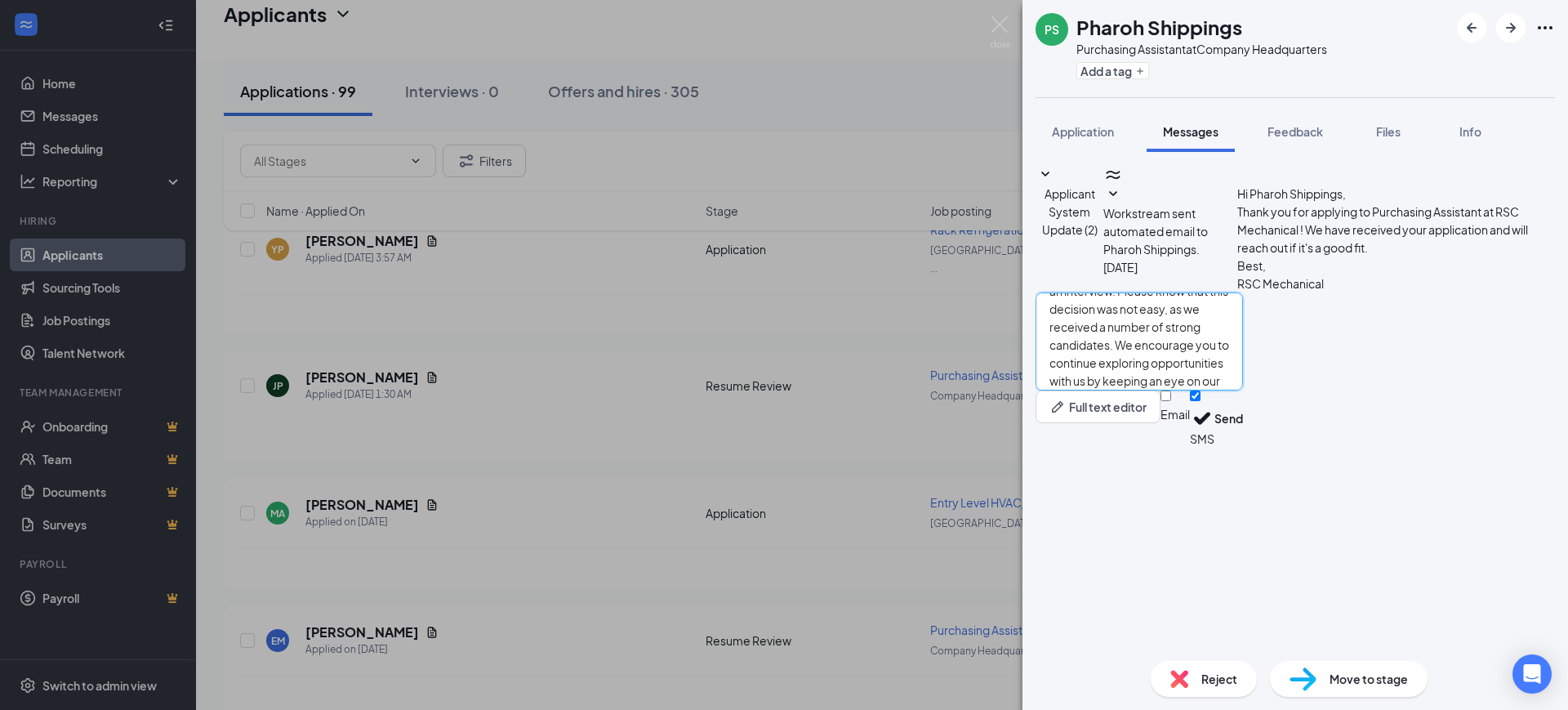
type textarea "Hello, Thank you for your interest in RSC Mechanical and for taking the time to…"
drag, startPoint x: 1327, startPoint y: 612, endPoint x: 1379, endPoint y: 617, distance: 52.2
click at [1171, 401] on input "Email" at bounding box center [1165, 395] width 11 height 11
checkbox input "true"
click at [1200, 401] on input "SMS" at bounding box center [1194, 395] width 11 height 11
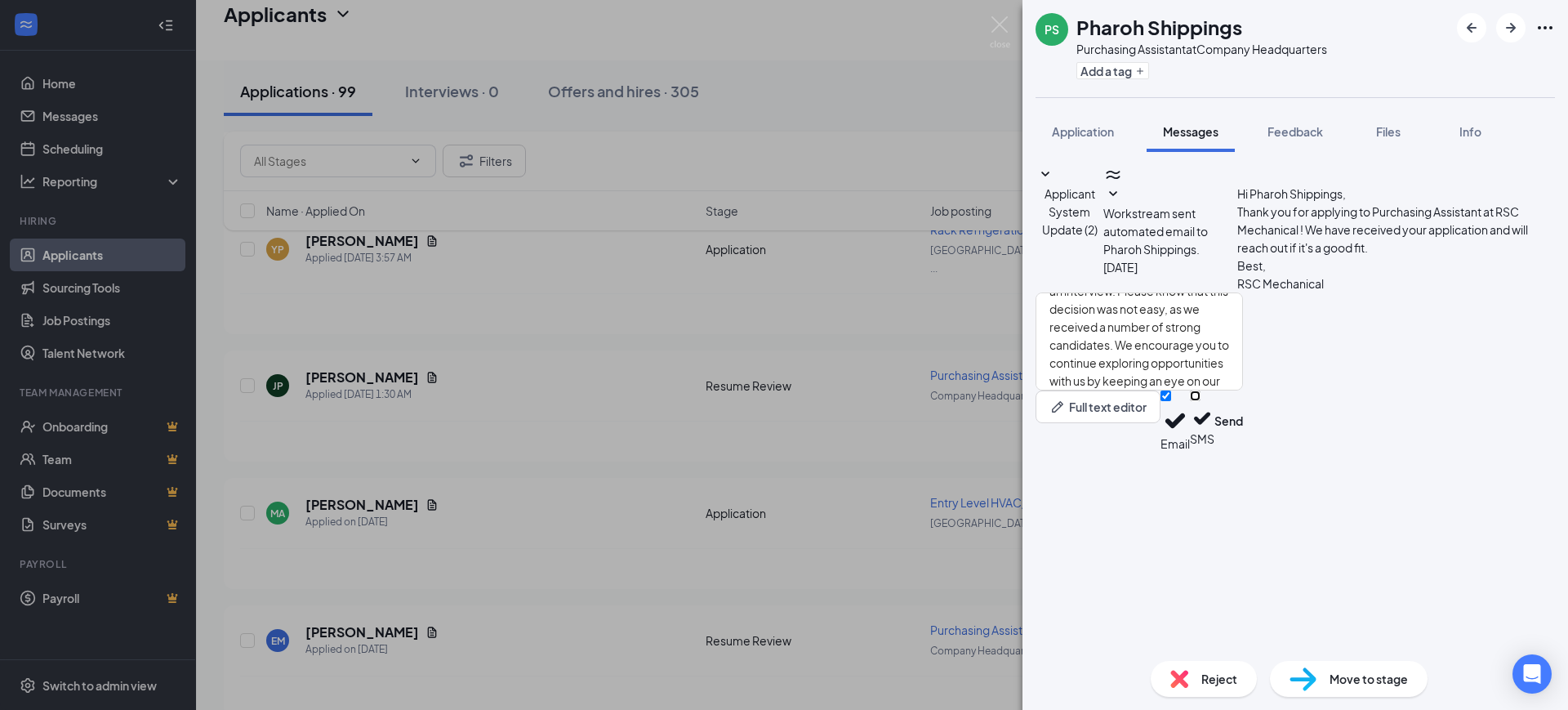
checkbox input "false"
click at [1243, 452] on button "Send" at bounding box center [1228, 421] width 29 height 61
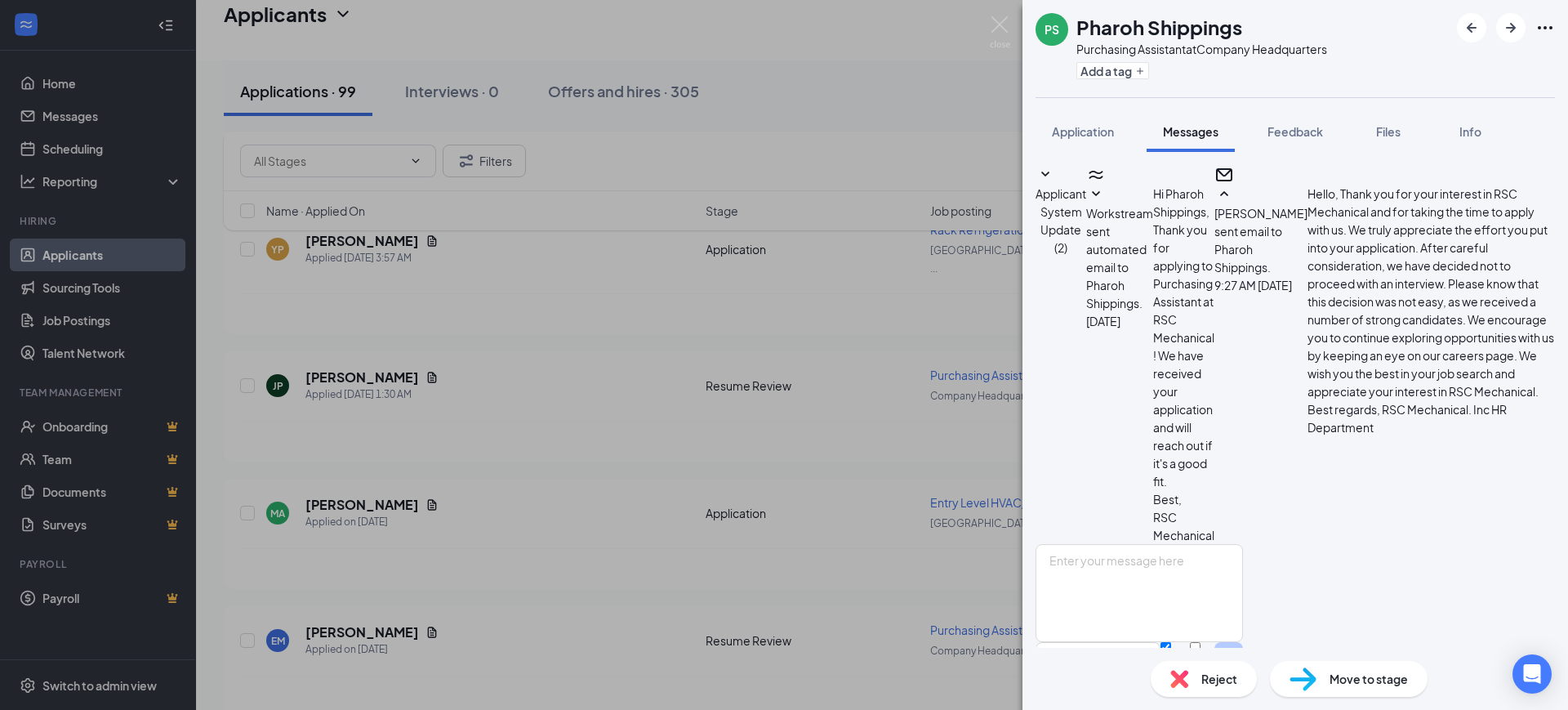
scroll to position [219, 0]
click at [1185, 680] on img at bounding box center [1179, 678] width 18 height 18
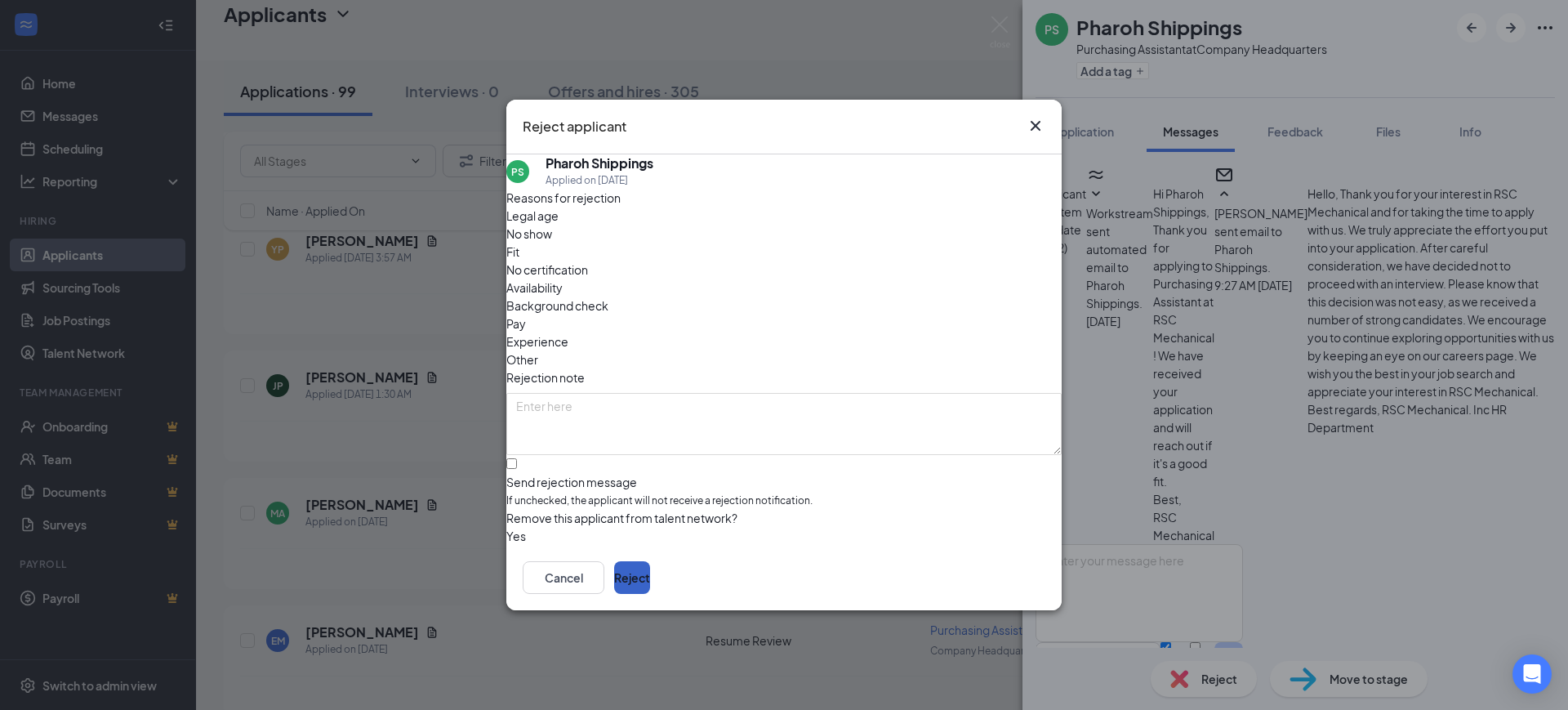
click at [650, 578] on button "Reject" at bounding box center [632, 577] width 35 height 33
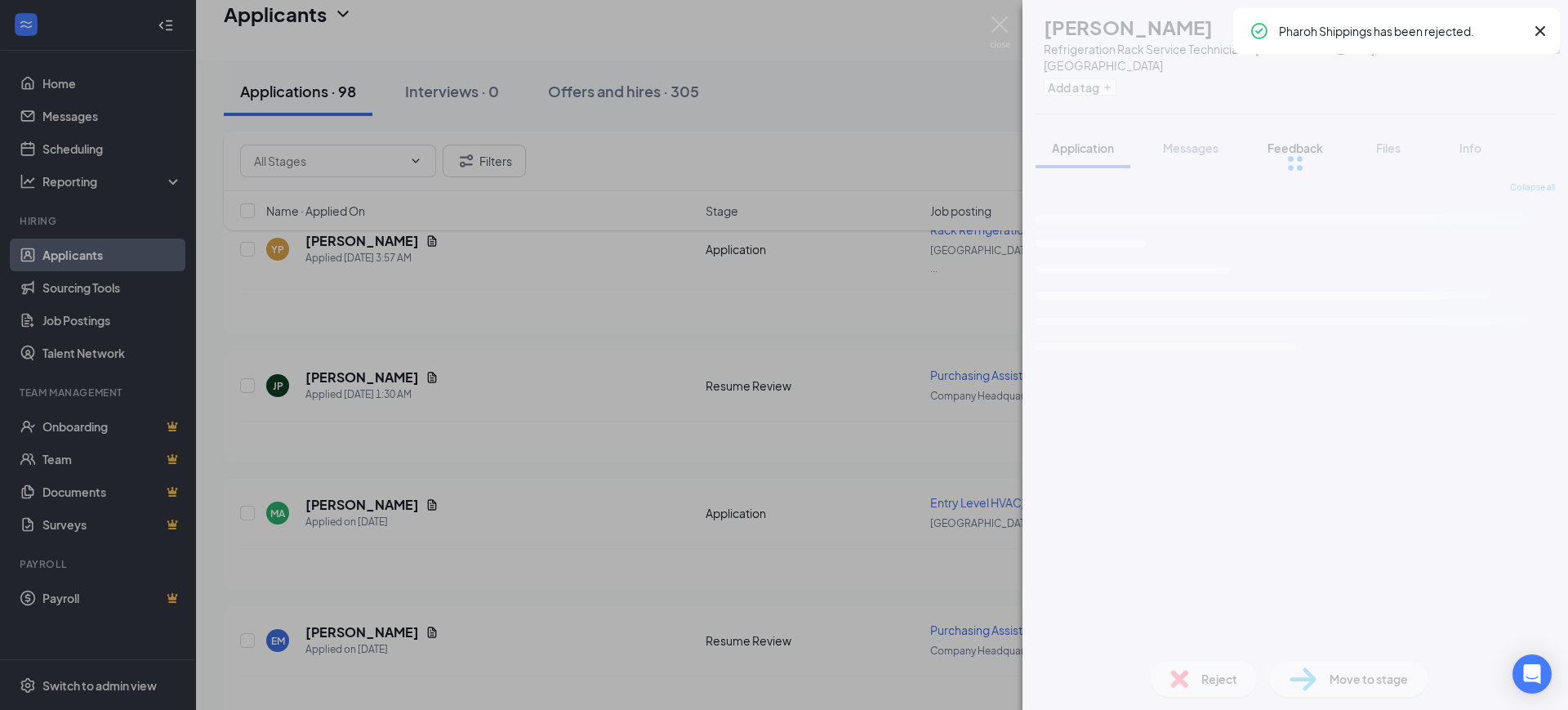
click at [1290, 141] on span "Feedback" at bounding box center [1295, 148] width 55 height 15
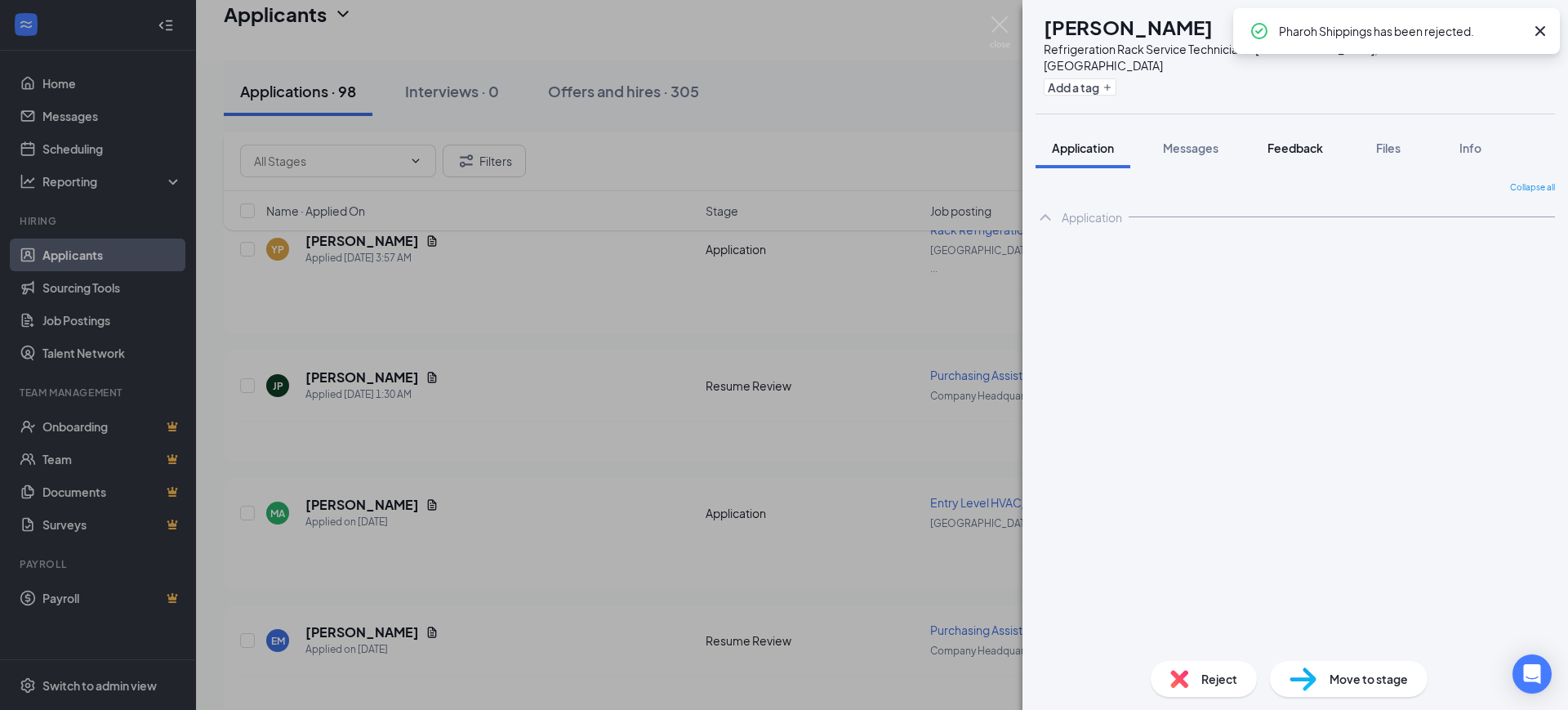
click at [1295, 141] on span "Feedback" at bounding box center [1295, 148] width 55 height 15
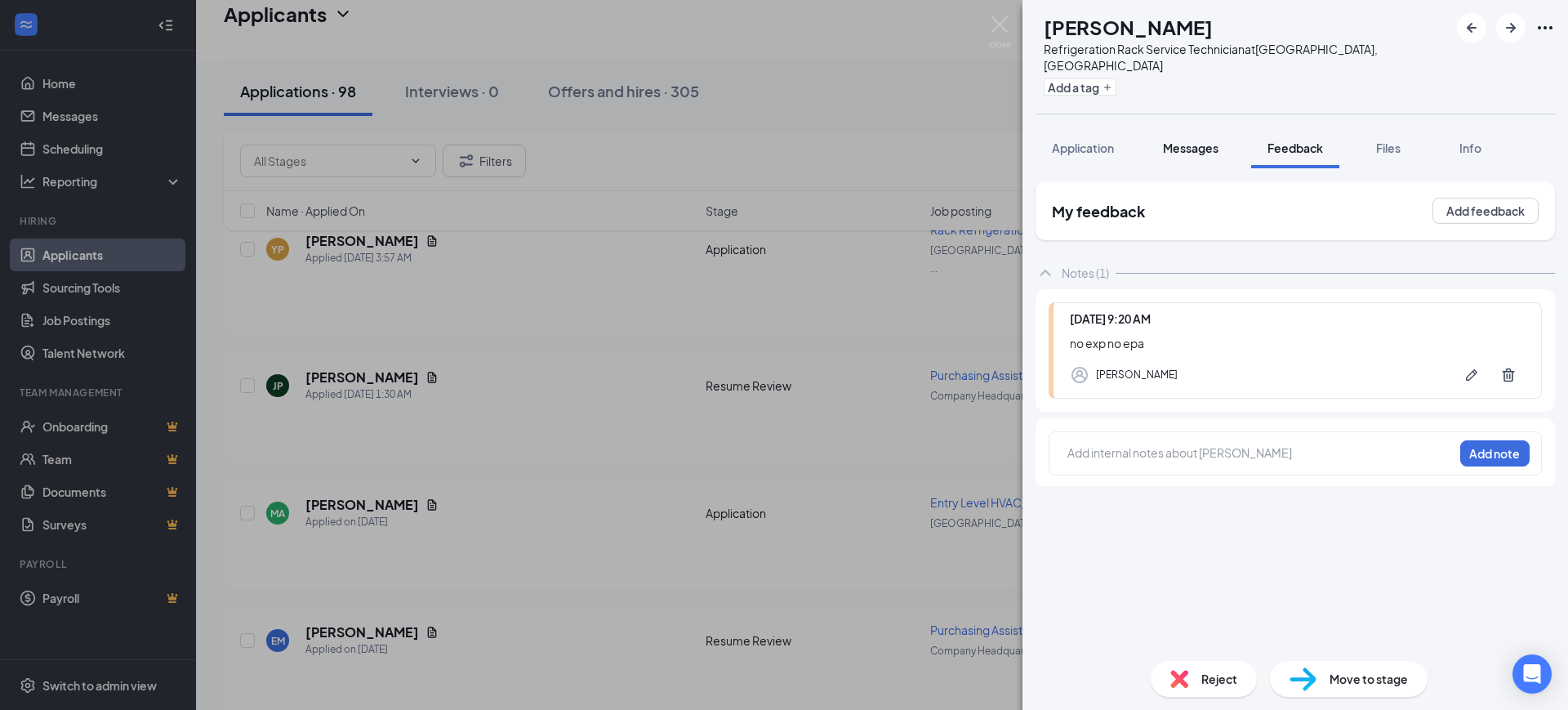
click at [1195, 141] on span "Messages" at bounding box center [1191, 148] width 55 height 15
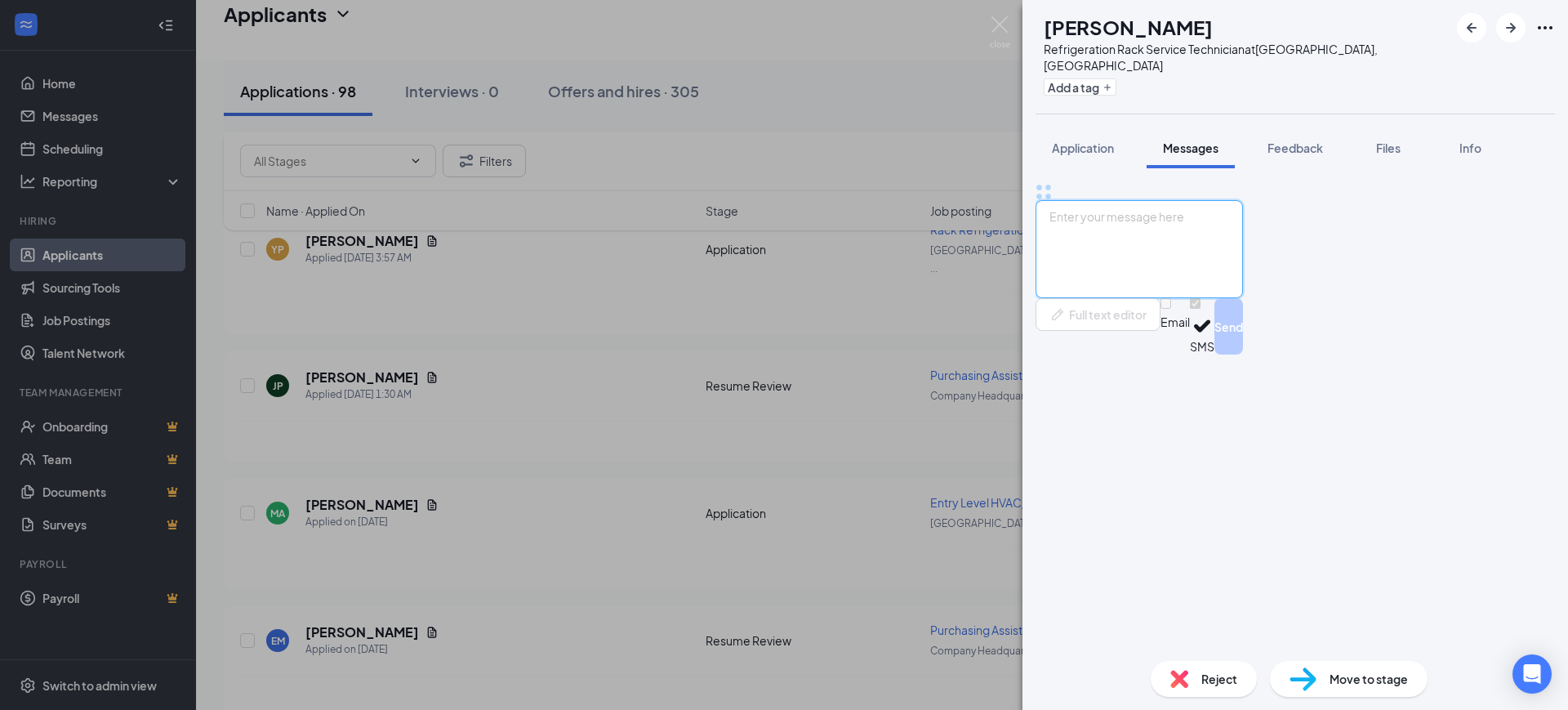
click at [1150, 298] on textarea at bounding box center [1139, 248] width 207 height 98
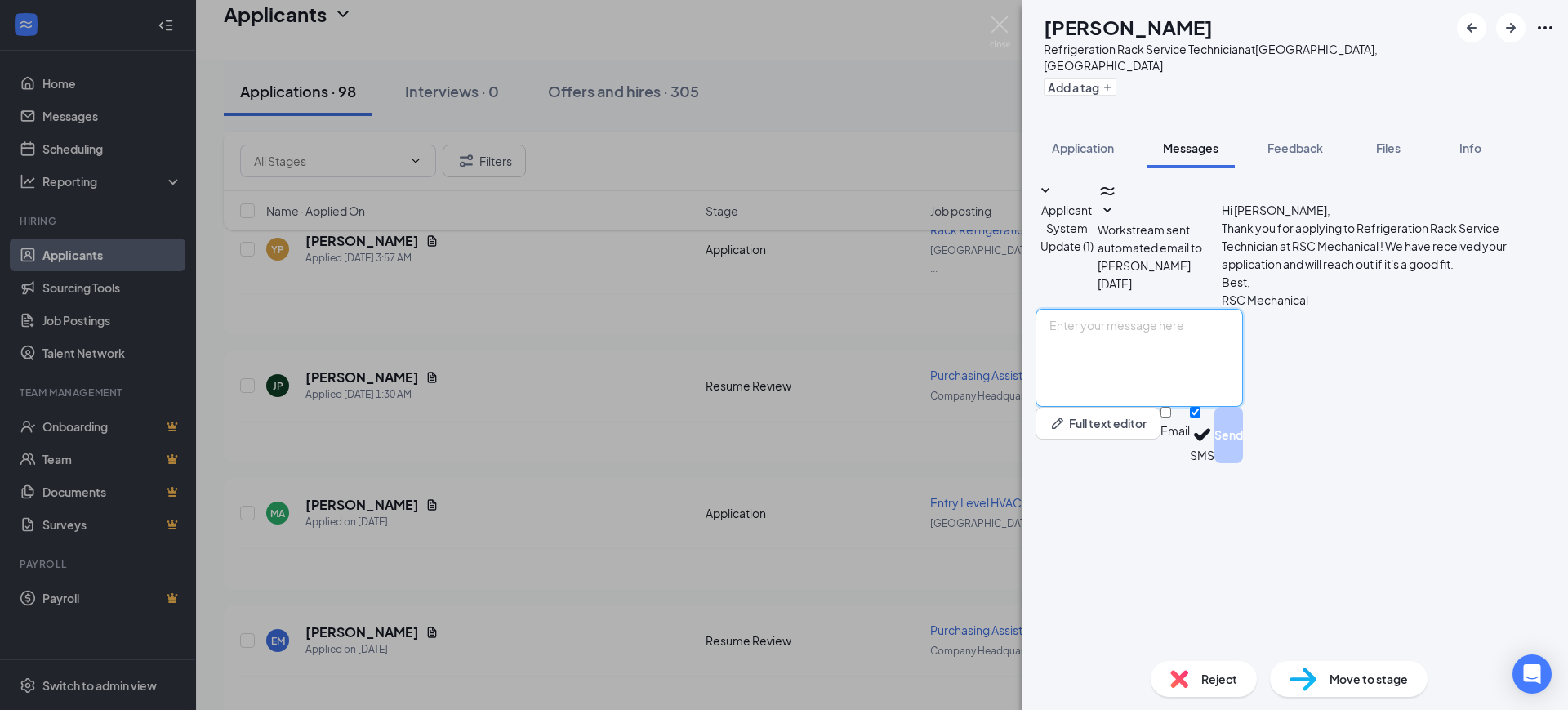
paste textarea "Hello, Thank you for your interest in RSC Mechanical and for taking the time to…"
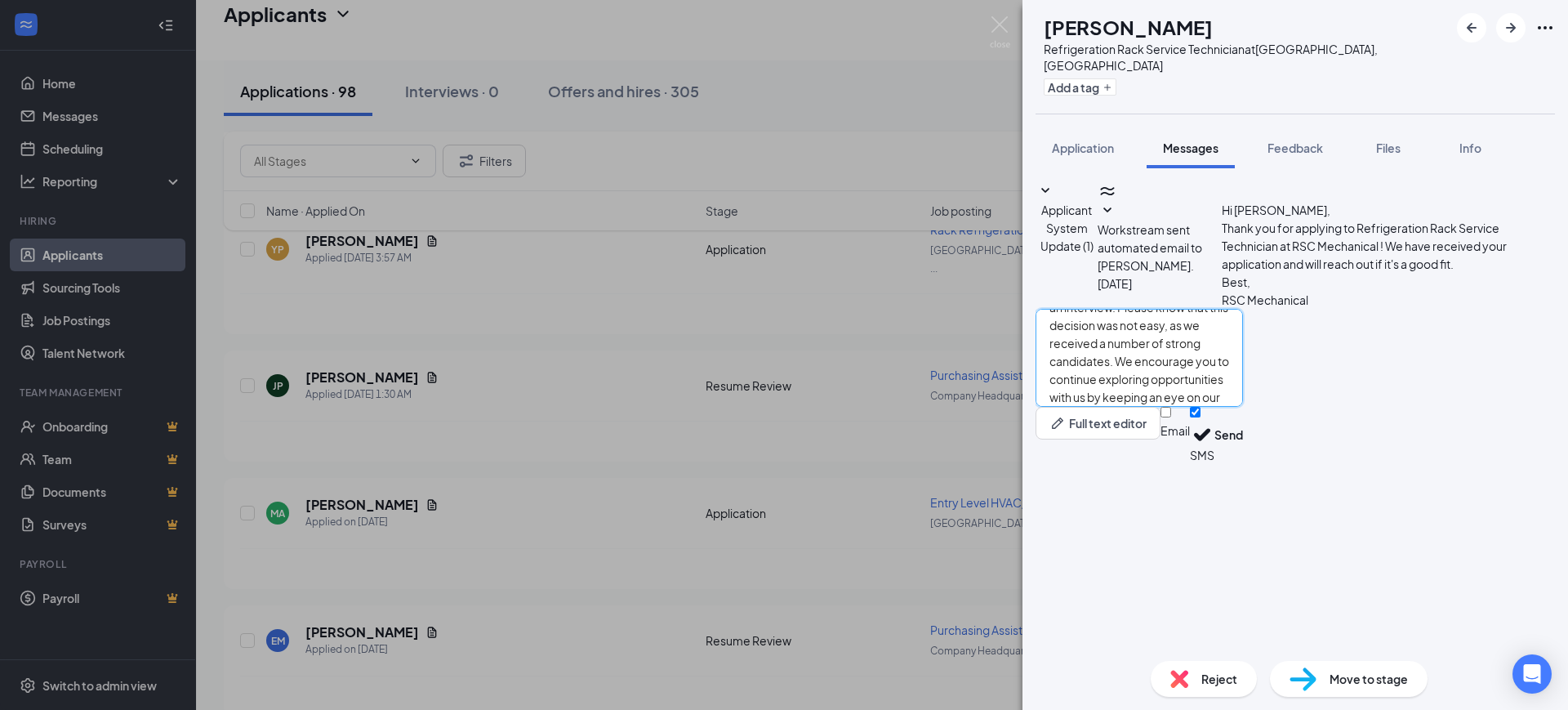
type textarea "Hello, Thank you for your interest in RSC Mechanical and for taking the time to…"
click at [1171, 417] on input "Email" at bounding box center [1165, 412] width 11 height 11
checkbox input "true"
click at [1200, 417] on input "SMS" at bounding box center [1194, 412] width 11 height 11
checkbox input "false"
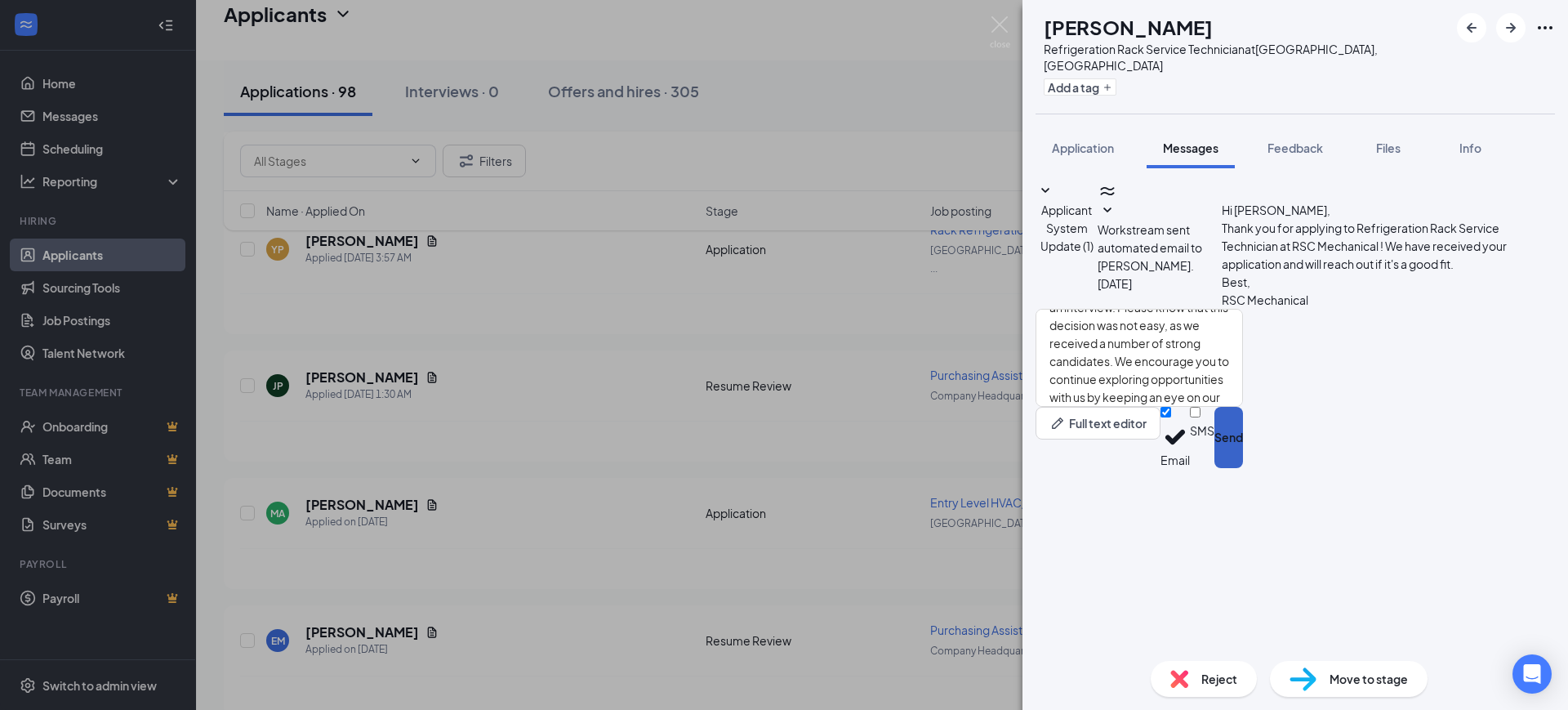
click at [1243, 468] on button "Send" at bounding box center [1228, 438] width 29 height 61
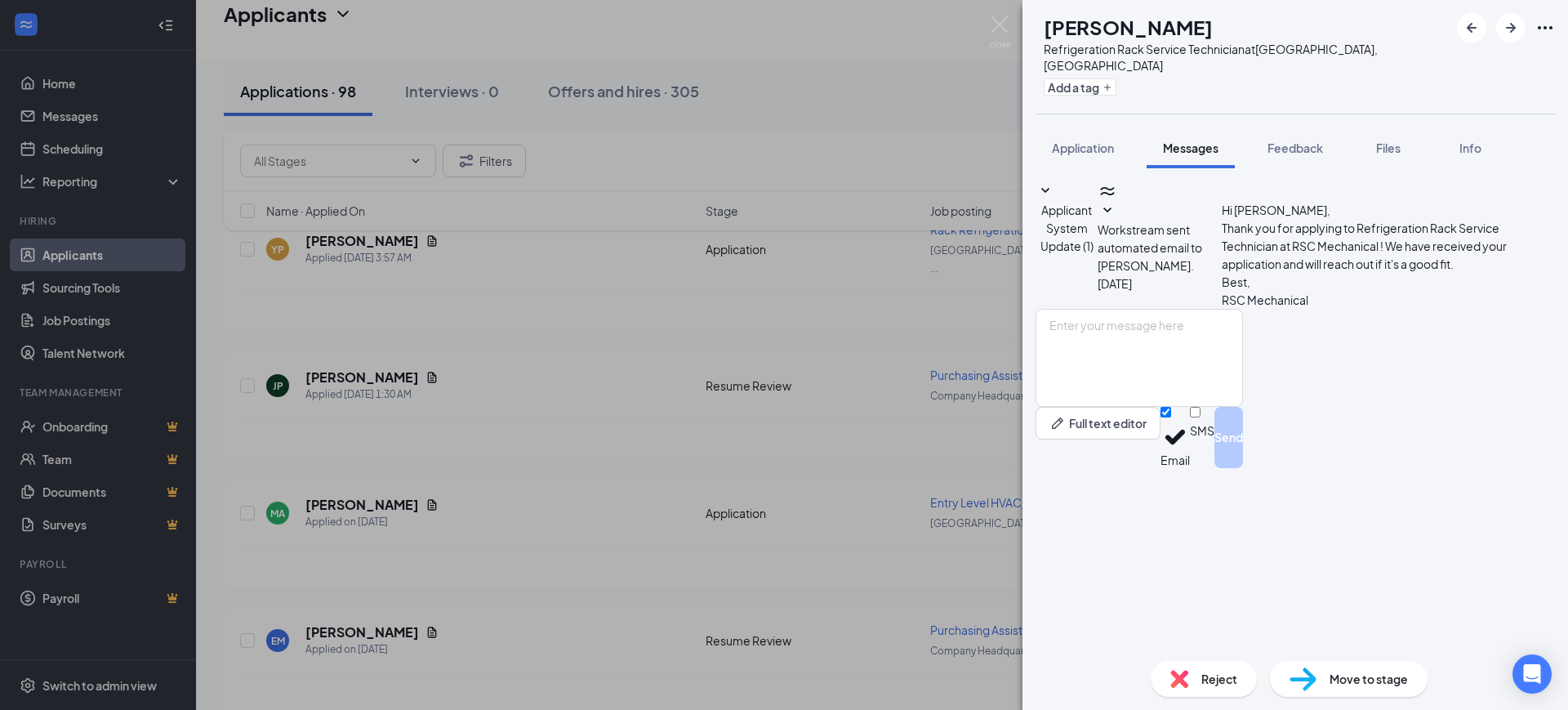
scroll to position [0, 0]
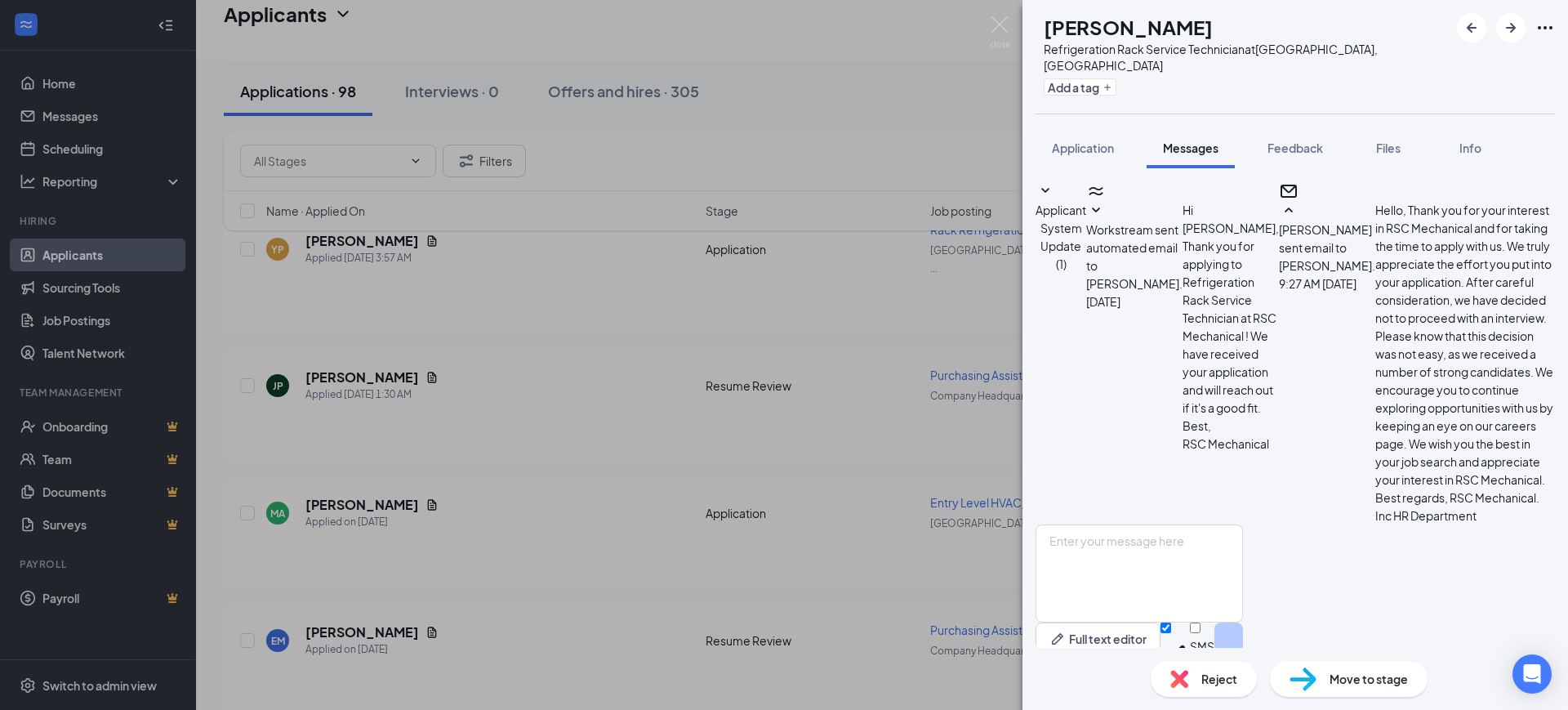
click at [1207, 680] on span "Reject" at bounding box center [1219, 678] width 35 height 18
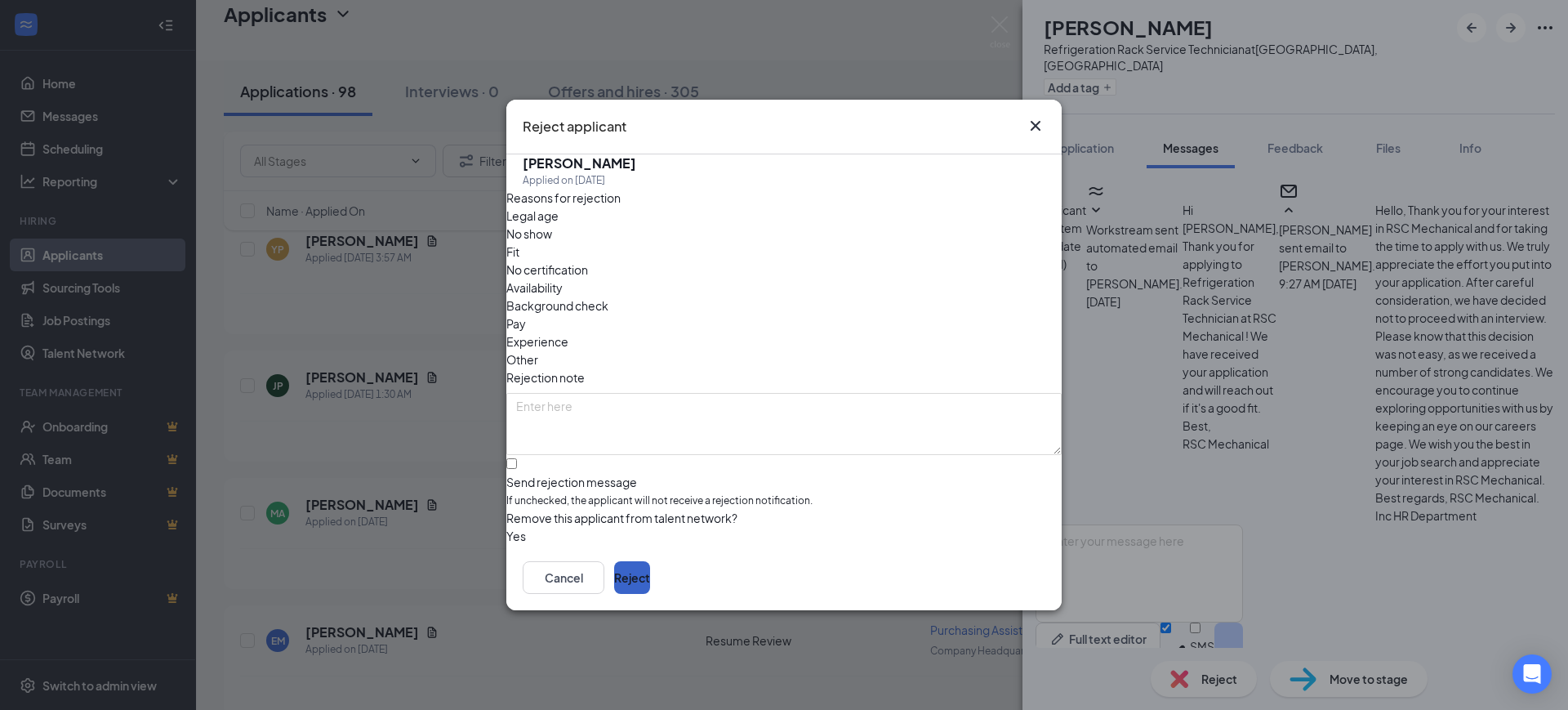
click at [650, 585] on button "Reject" at bounding box center [632, 577] width 35 height 33
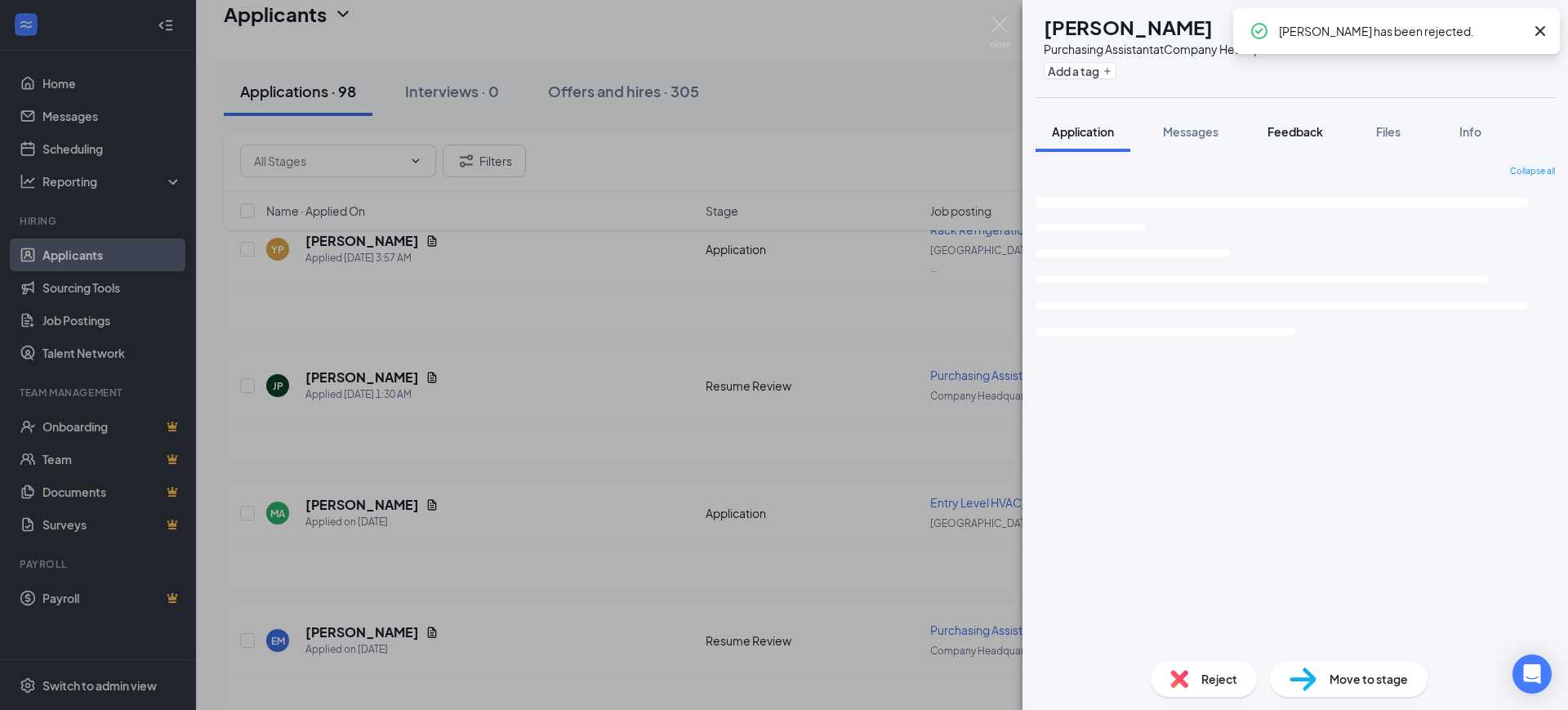
click at [1301, 128] on span "Feedback" at bounding box center [1295, 131] width 55 height 15
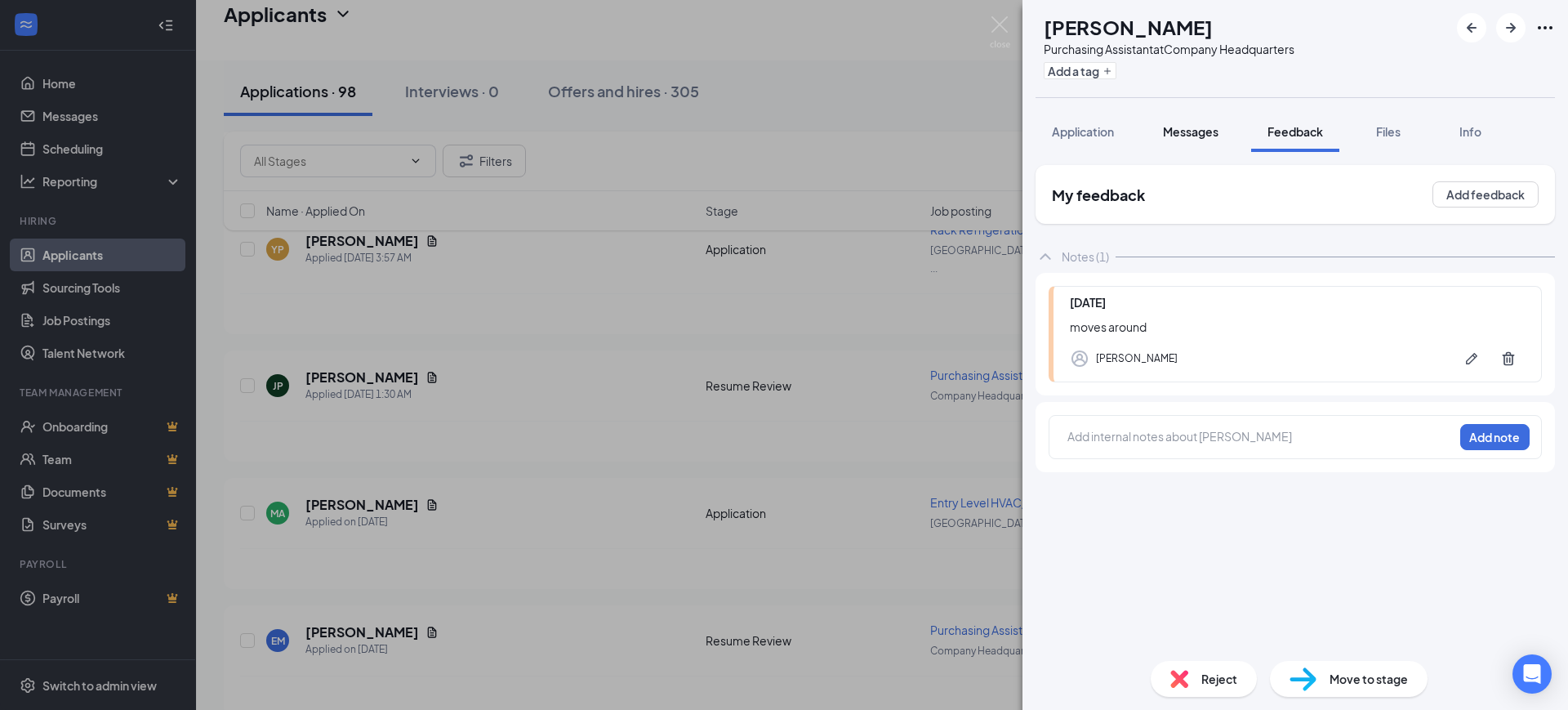
click at [1179, 131] on span "Messages" at bounding box center [1191, 131] width 55 height 15
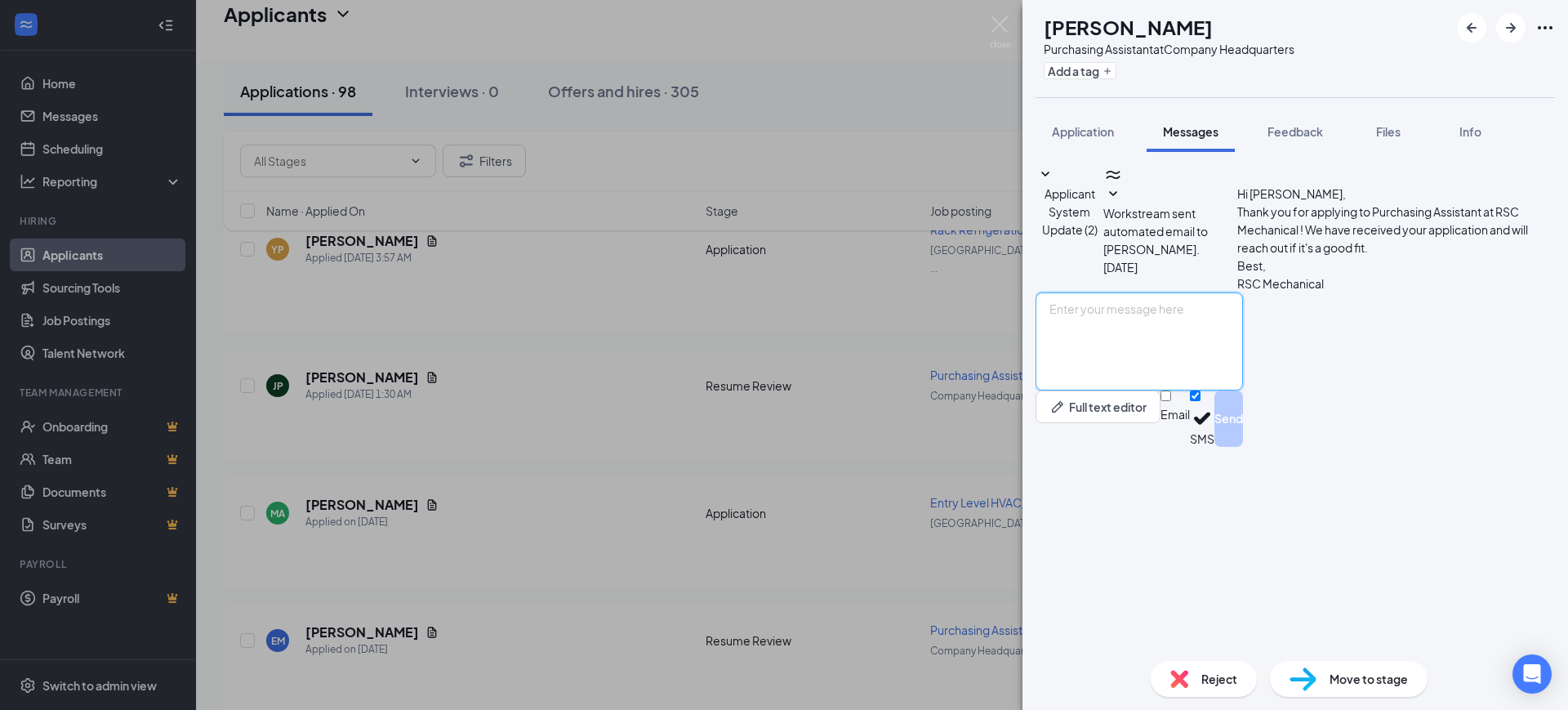
click at [1189, 390] on textarea at bounding box center [1139, 341] width 207 height 98
paste textarea "Hello, Thank you for your interest in RSC Mechanical and for taking the time to…"
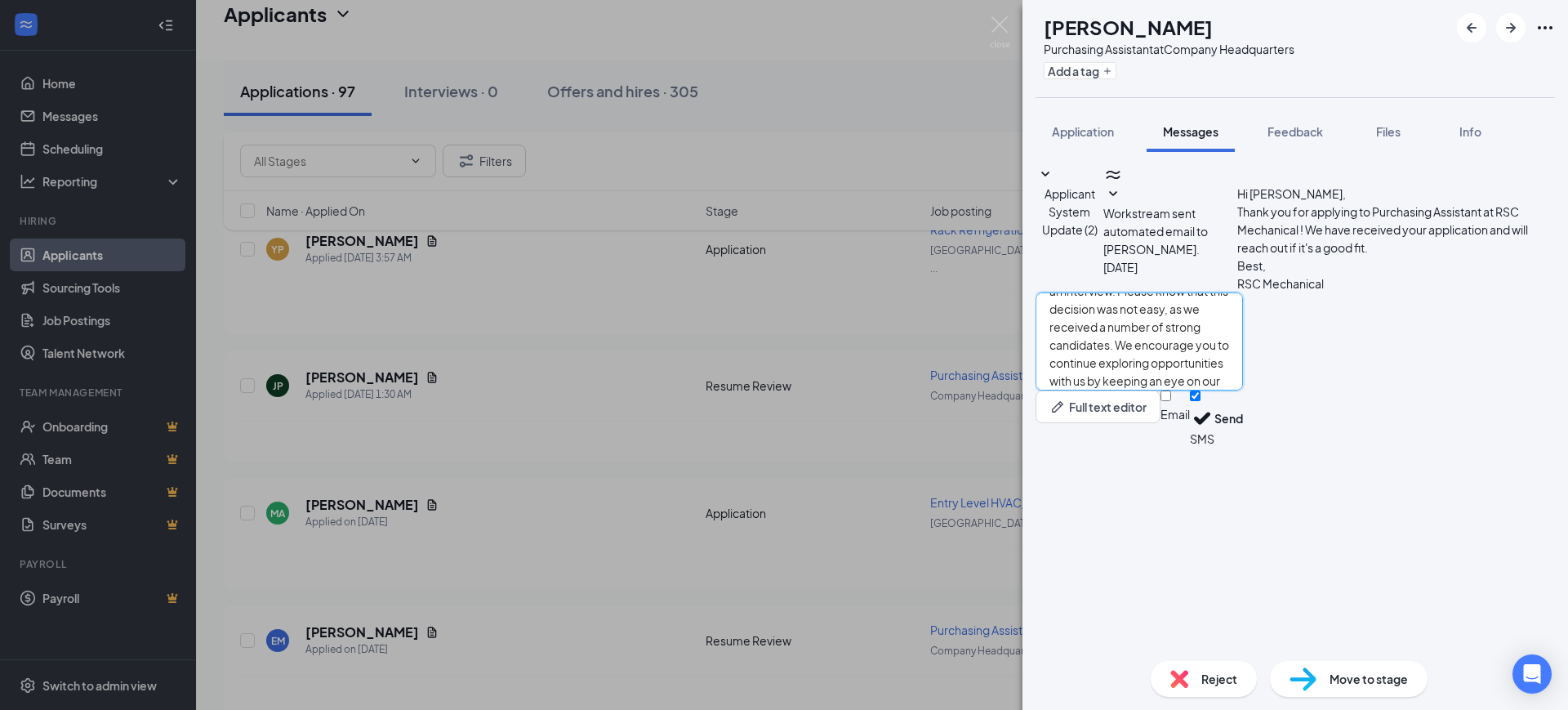
type textarea "Hello, Thank you for your interest in RSC Mechanical and for taking the time to…"
click at [1171, 401] on input "Email" at bounding box center [1165, 395] width 11 height 11
checkbox input "true"
drag, startPoint x: 1398, startPoint y: 611, endPoint x: 1420, endPoint y: 629, distance: 28.4
click at [1200, 401] on input "SMS" at bounding box center [1194, 395] width 11 height 11
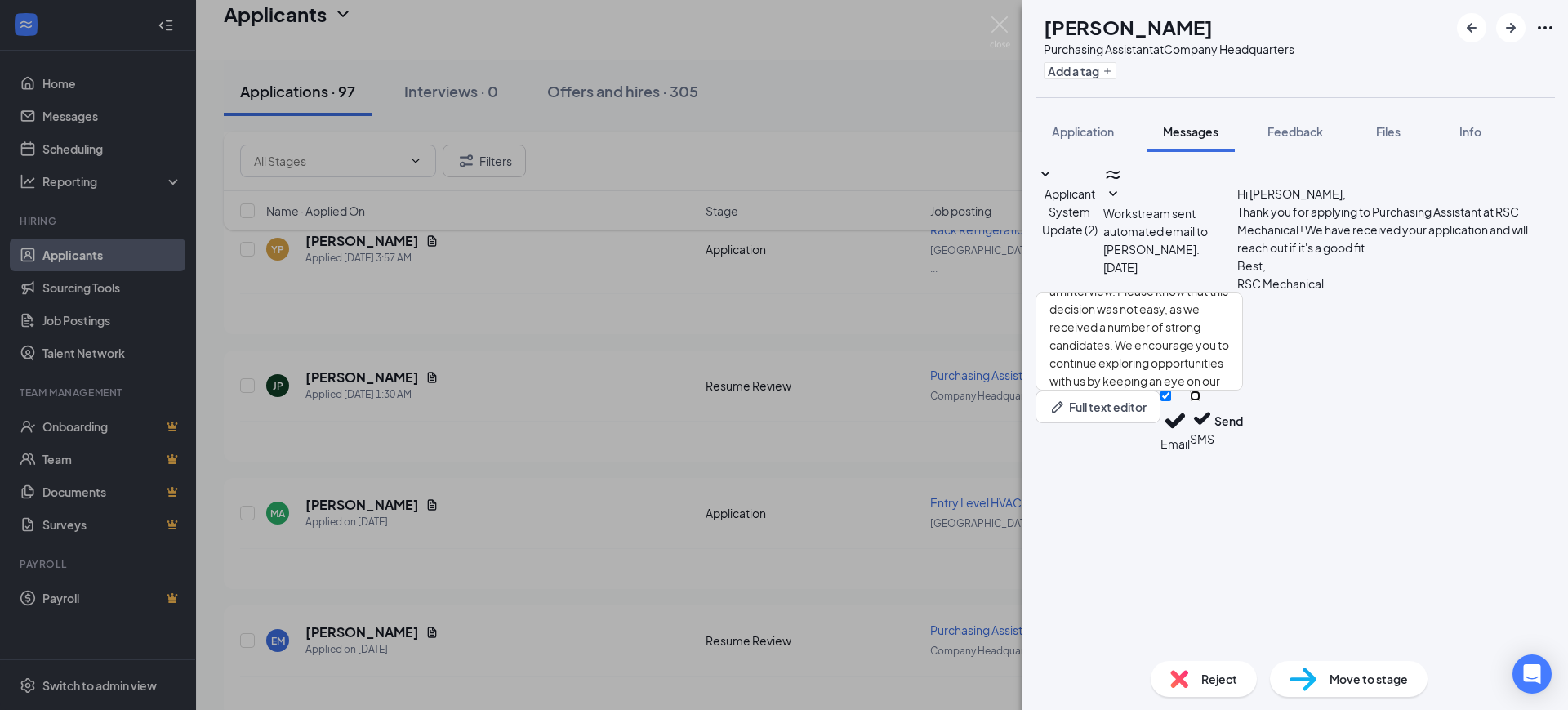
checkbox input "false"
click at [1243, 452] on button "Send" at bounding box center [1228, 421] width 29 height 61
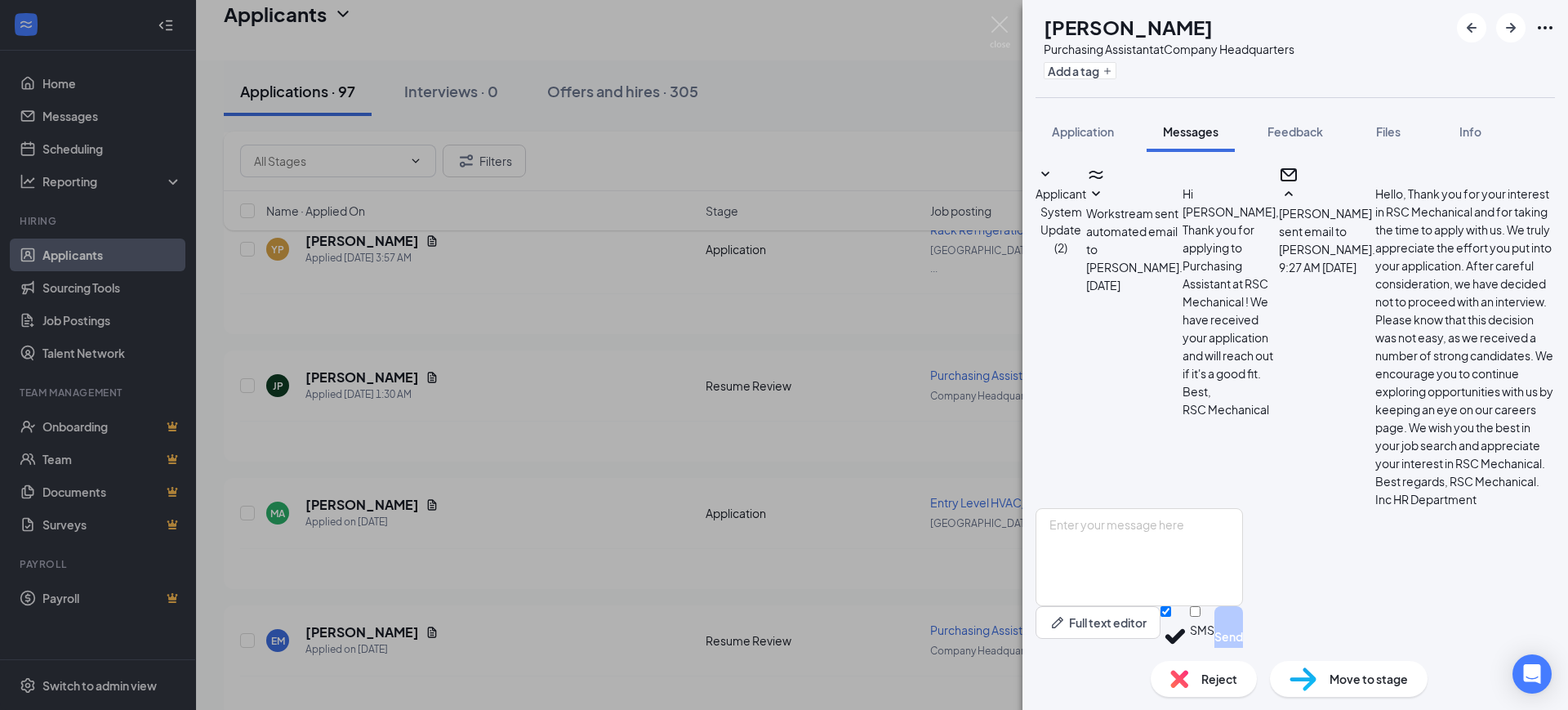
scroll to position [219, 0]
click at [1217, 673] on span "Reject" at bounding box center [1219, 678] width 35 height 18
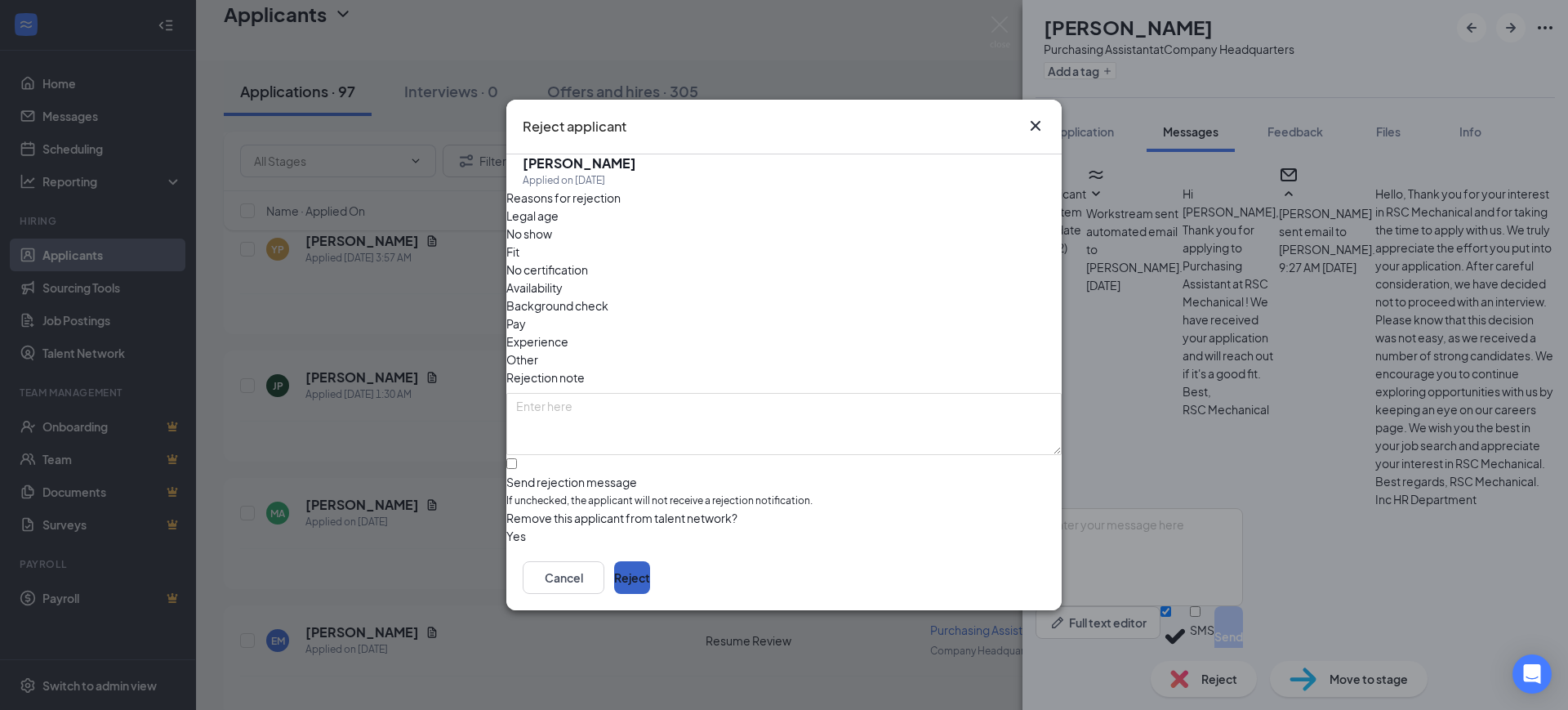
click at [650, 584] on button "Reject" at bounding box center [632, 577] width 35 height 33
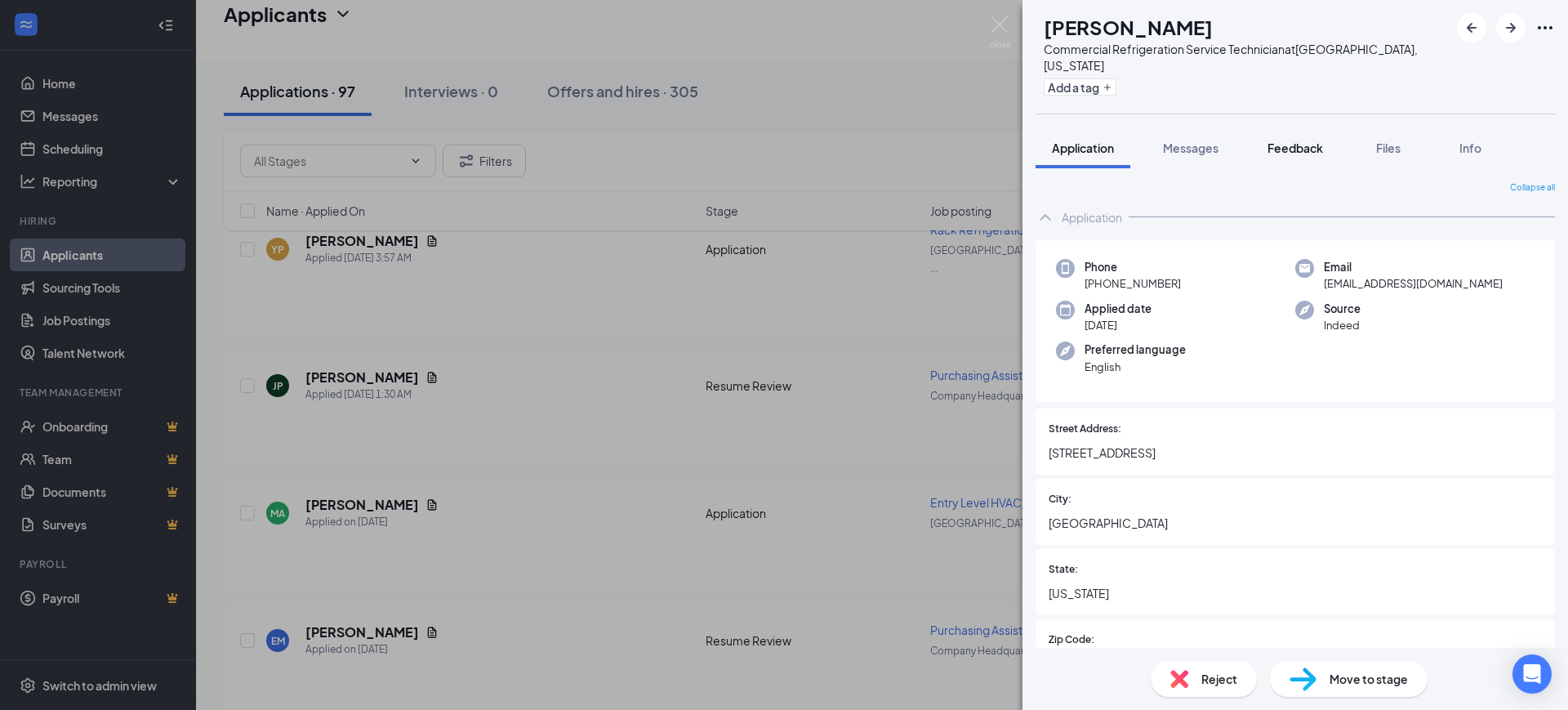
click at [1317, 141] on span "Feedback" at bounding box center [1295, 148] width 55 height 15
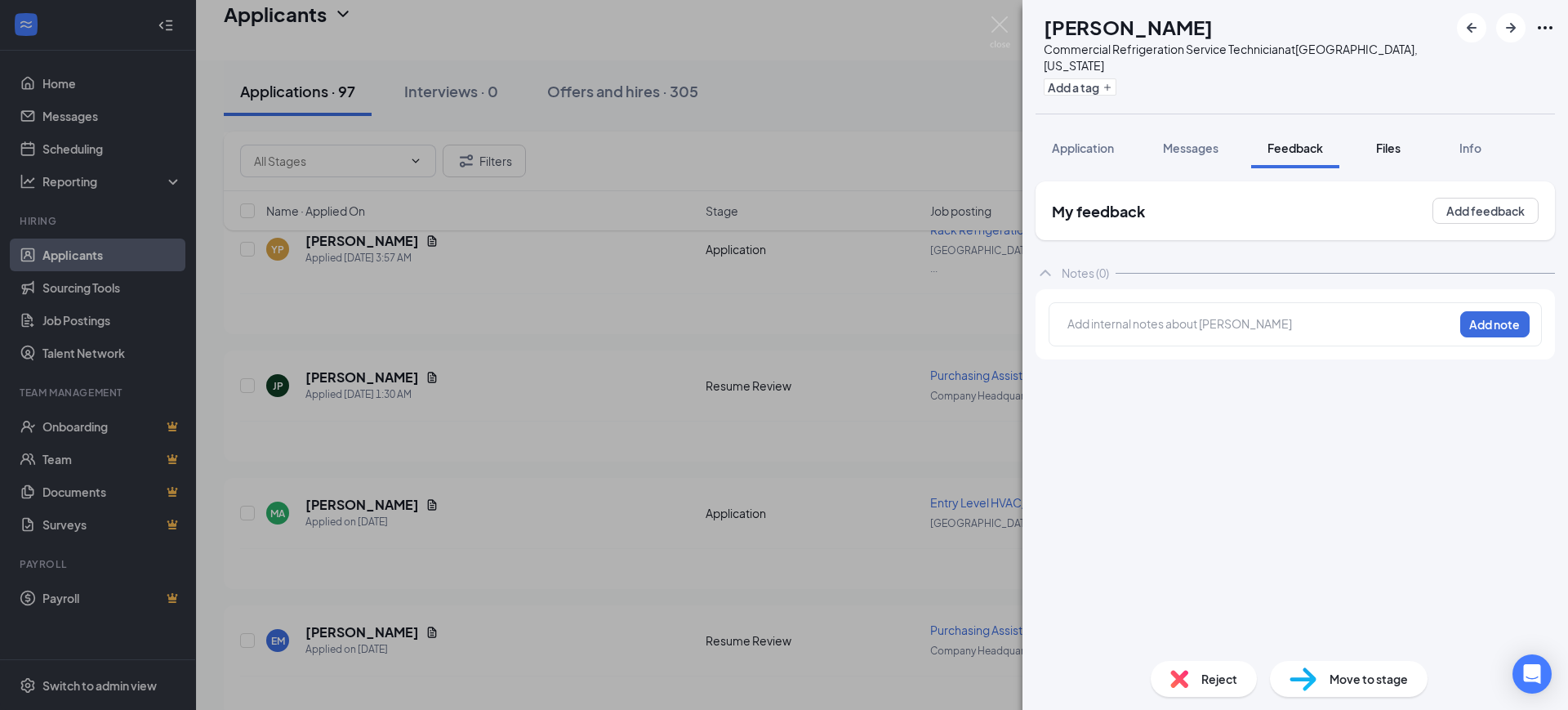
click at [1389, 141] on span "Files" at bounding box center [1388, 148] width 25 height 15
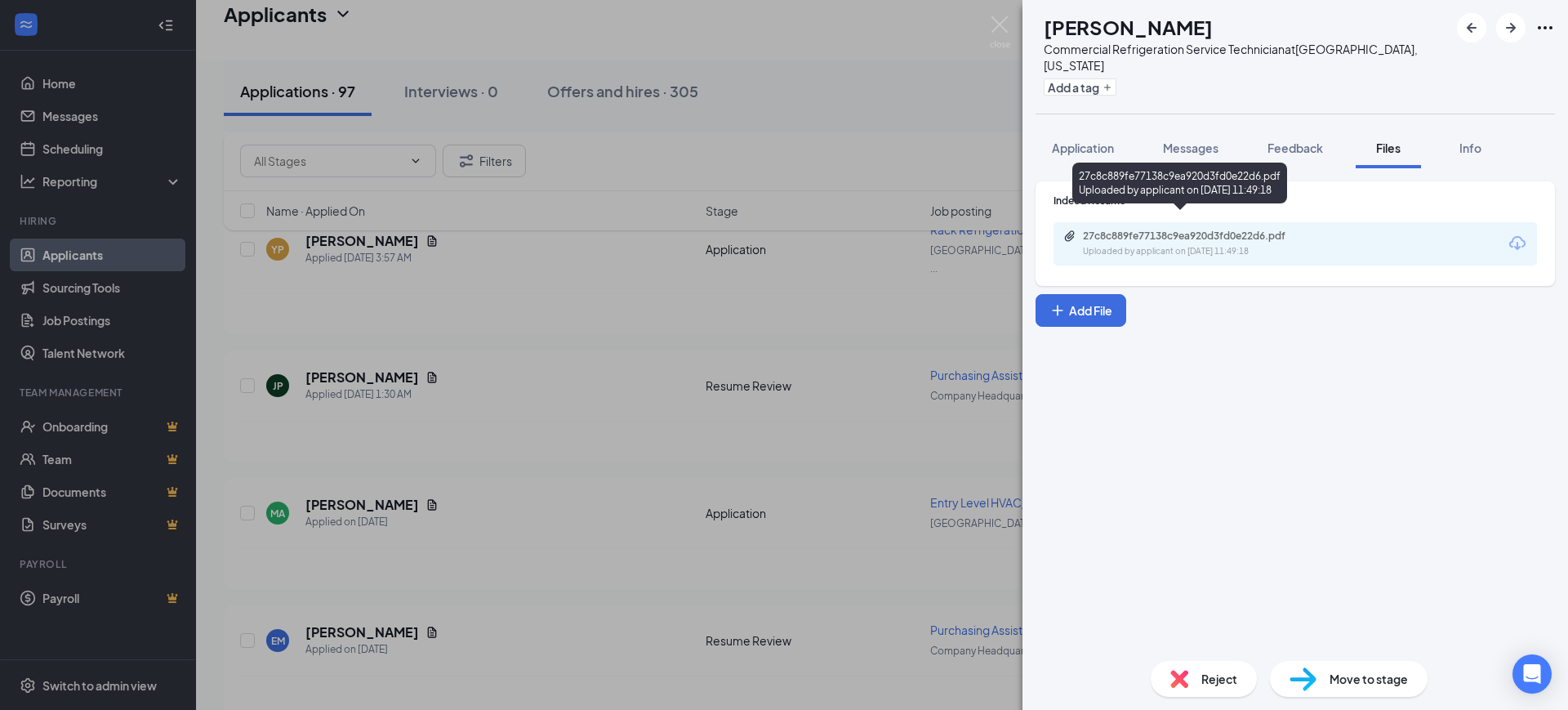
click at [1182, 246] on div "Uploaded by applicant on Sep 15, 2025 at 11:49:18" at bounding box center [1205, 251] width 245 height 13
click at [1506, 27] on icon "ArrowRight" at bounding box center [1511, 28] width 20 height 20
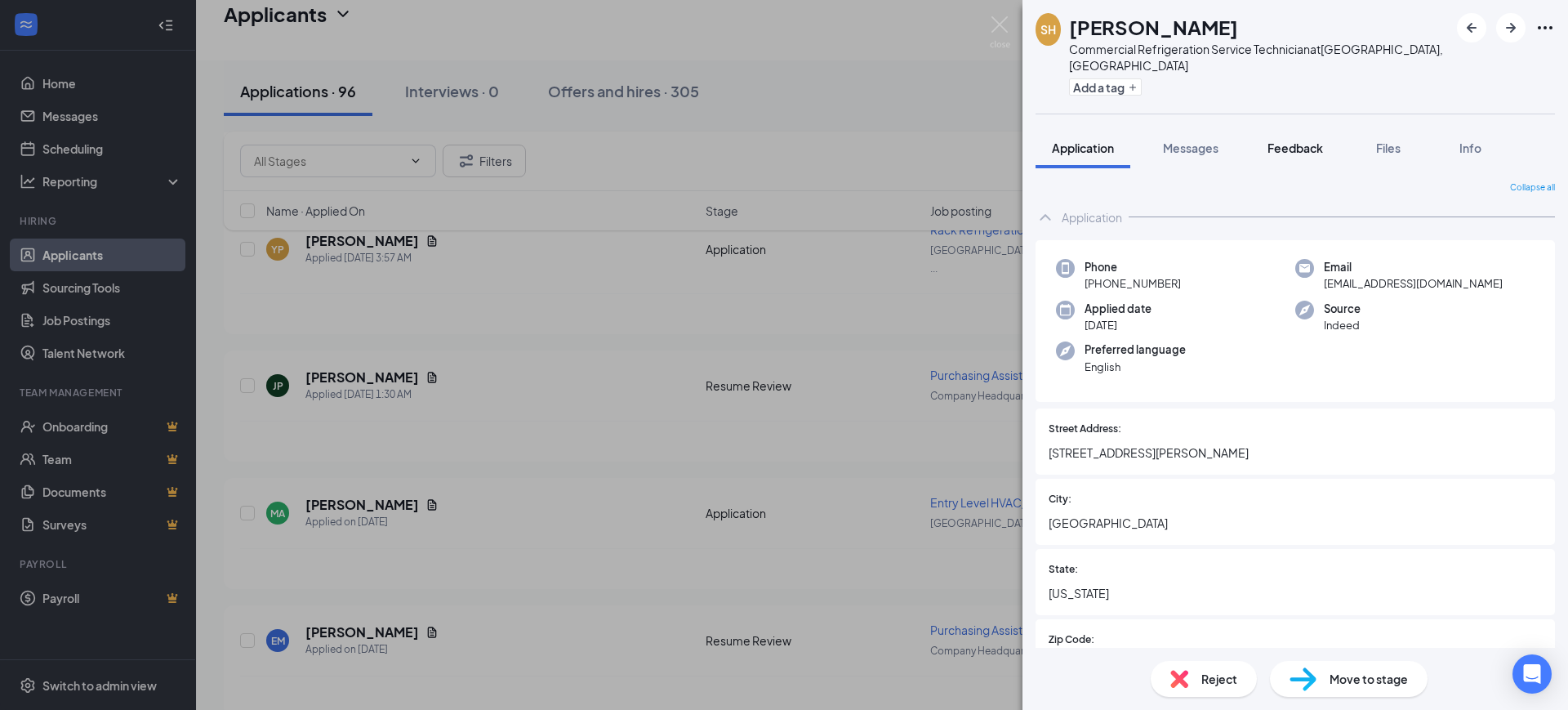
click at [1291, 127] on button "Feedback" at bounding box center [1294, 147] width 88 height 40
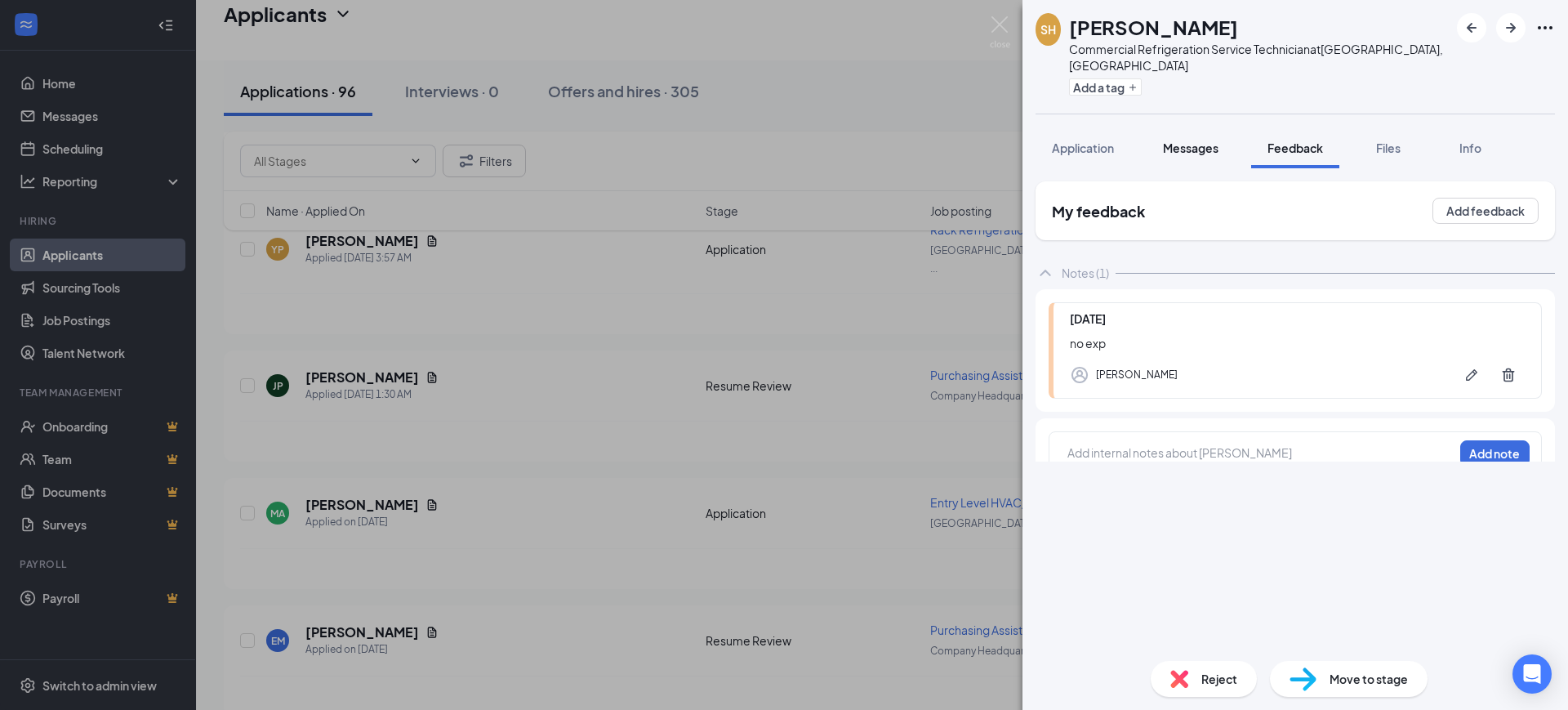
click at [1193, 141] on span "Messages" at bounding box center [1191, 148] width 55 height 15
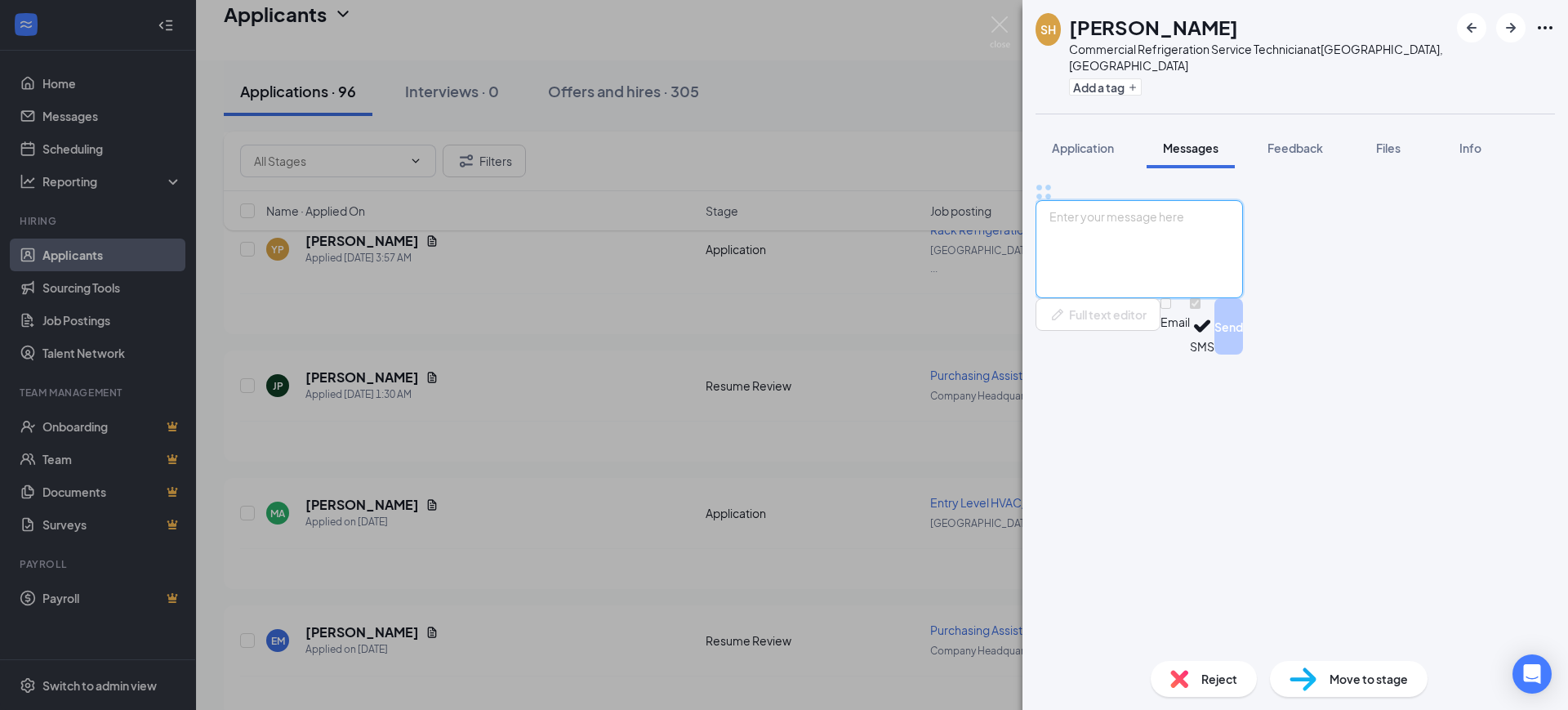
click at [1148, 298] on textarea at bounding box center [1139, 248] width 207 height 98
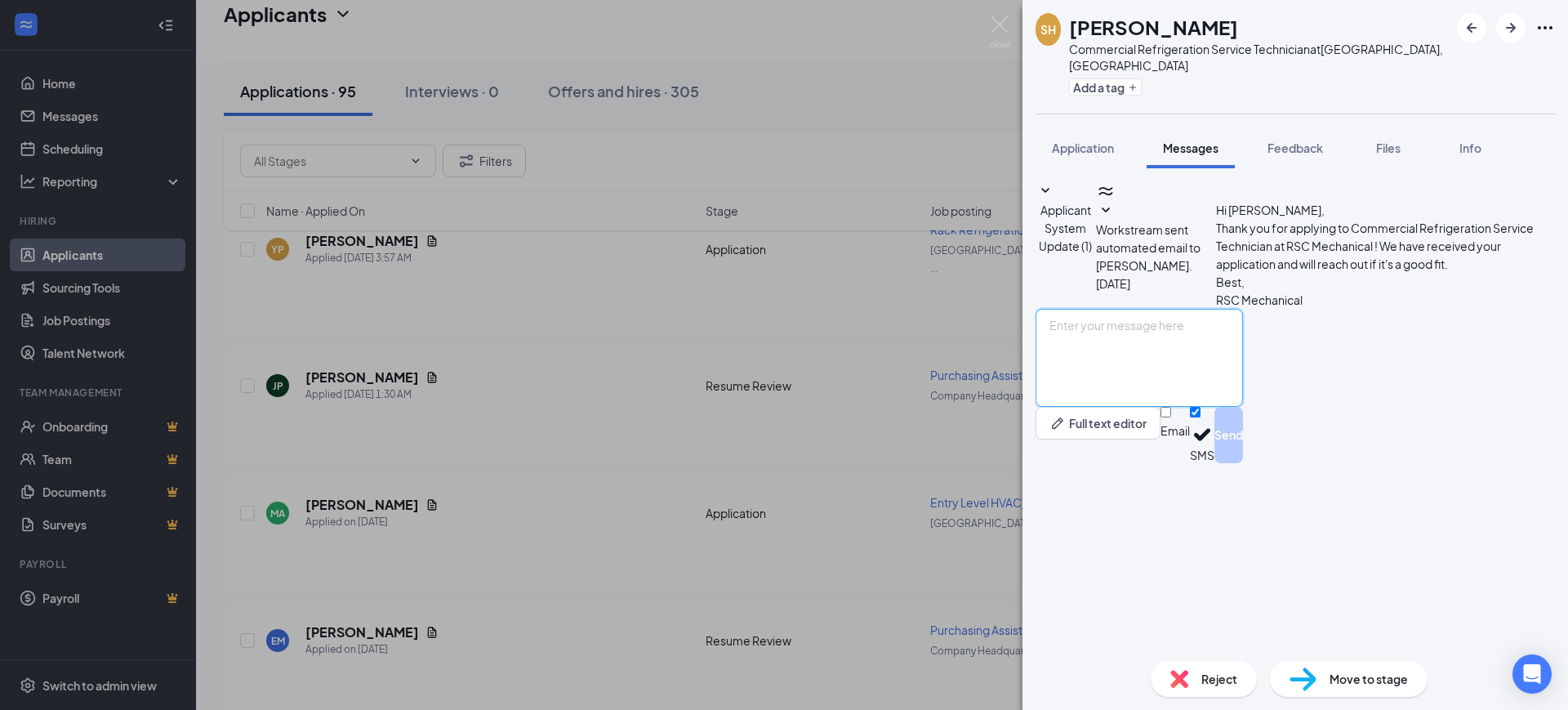
paste textarea "Hello, Thank you for your interest in RSC Mechanical and for taking the time to…"
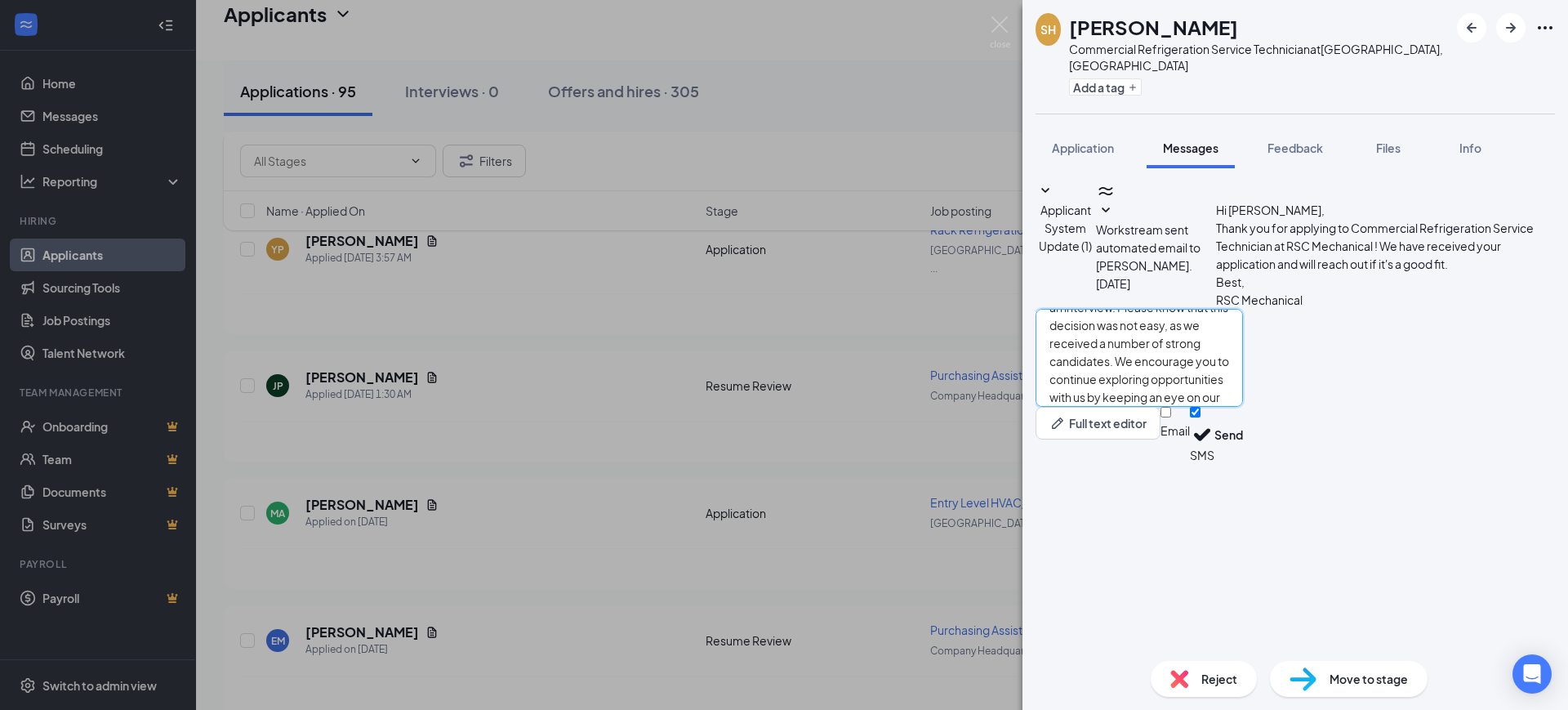
type textarea "Hello, Thank you for your interest in RSC Mechanical and for taking the time to…"
click at [1171, 417] on input "Email" at bounding box center [1165, 412] width 11 height 11
checkbox input "true"
click at [1200, 417] on input "SMS" at bounding box center [1194, 412] width 11 height 11
checkbox input "false"
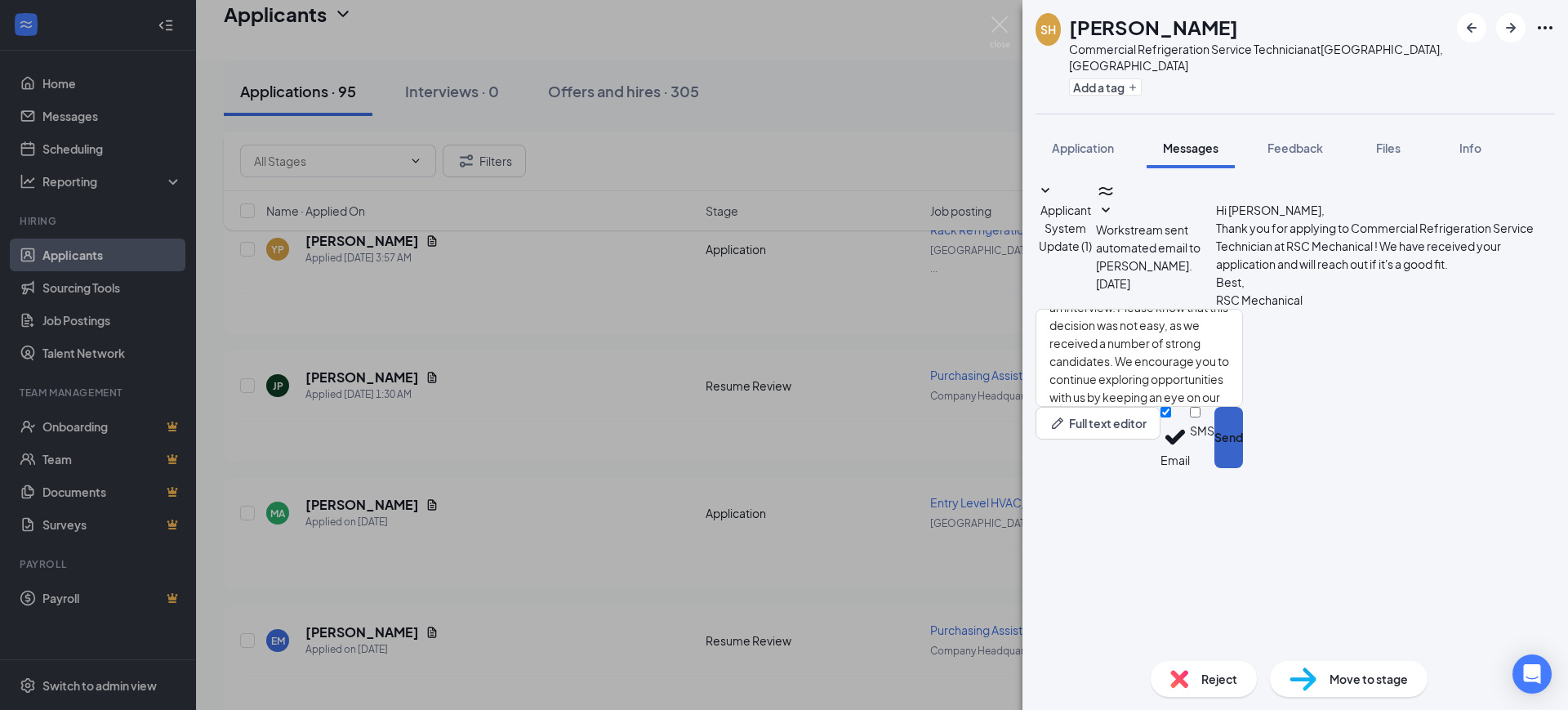
click at [1243, 468] on button "Send" at bounding box center [1228, 438] width 29 height 61
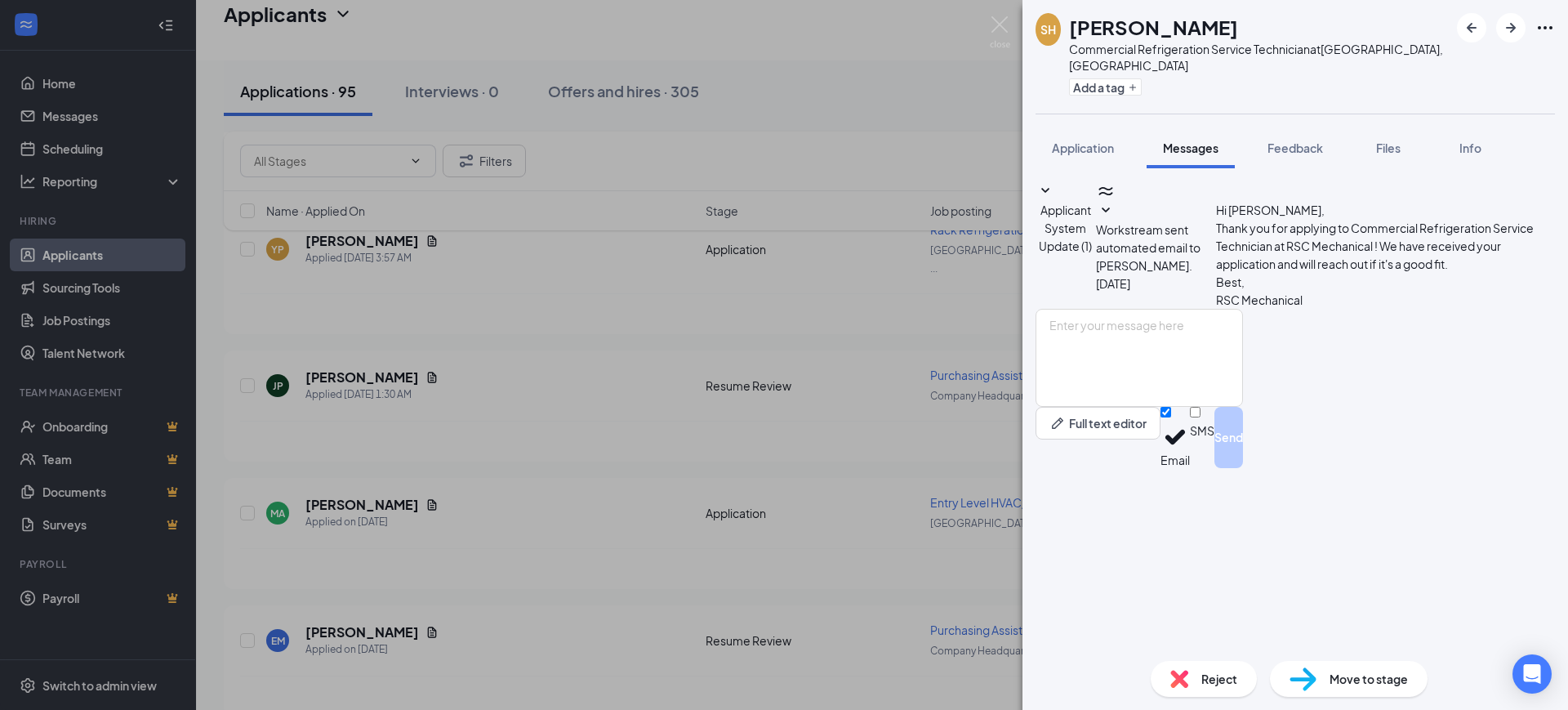
scroll to position [0, 0]
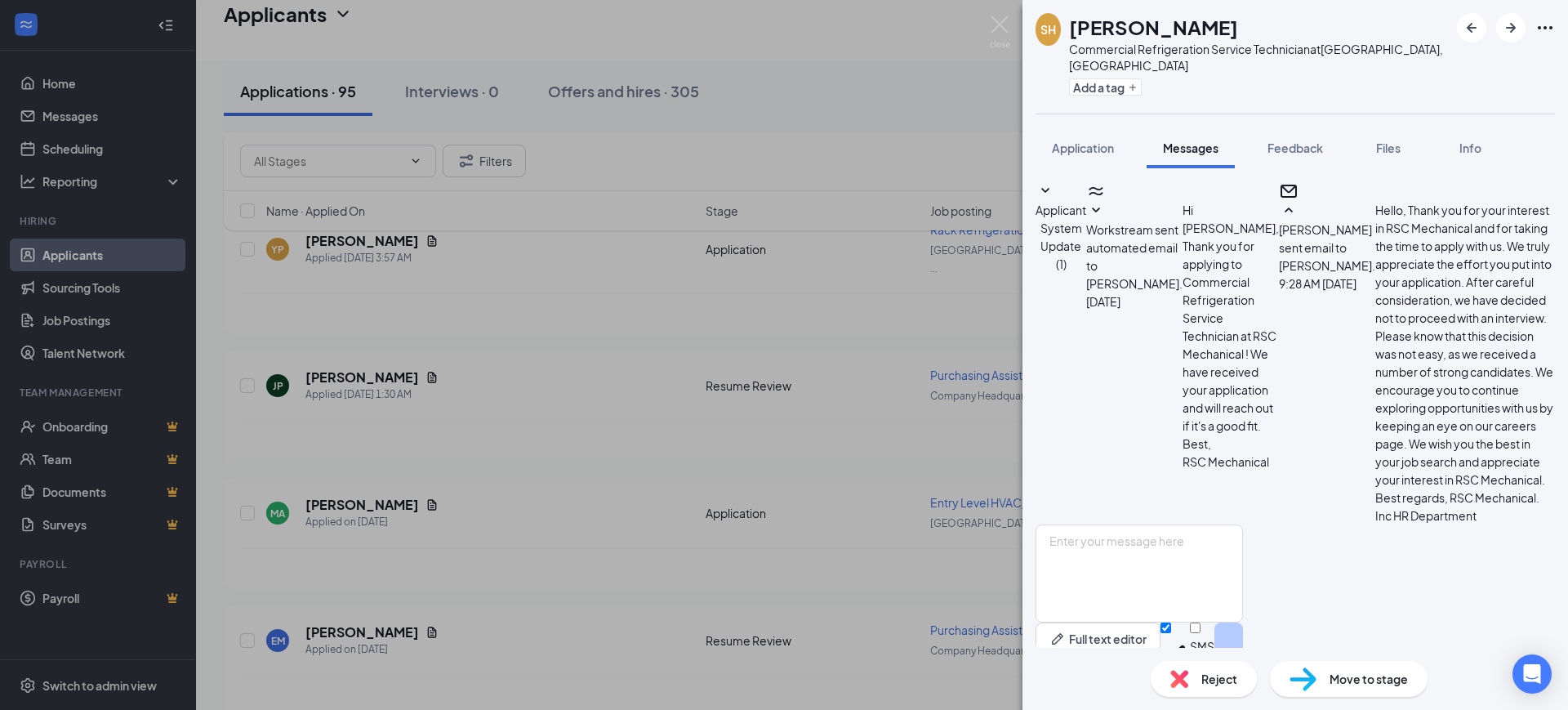
click at [1188, 676] on img at bounding box center [1179, 678] width 18 height 18
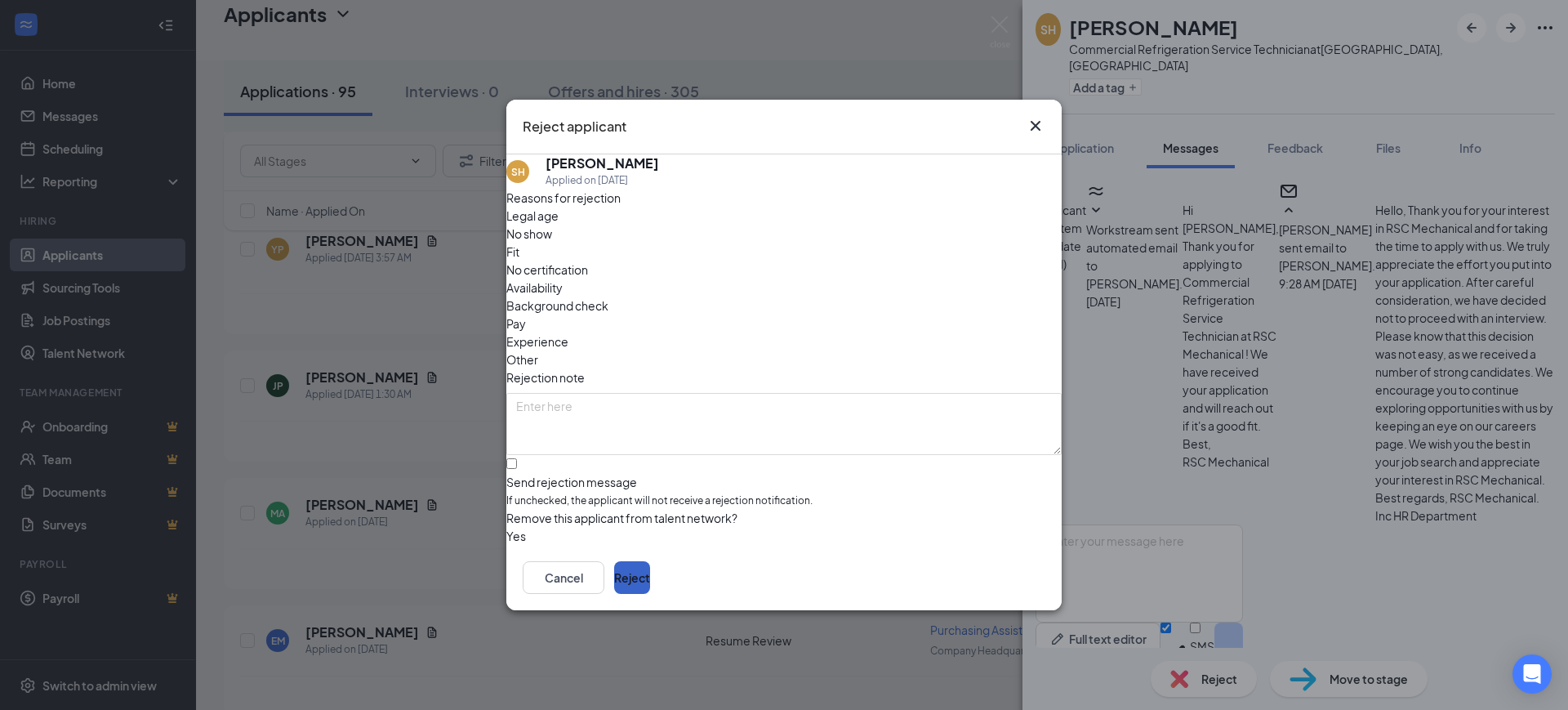
click at [650, 572] on button "Reject" at bounding box center [632, 577] width 35 height 33
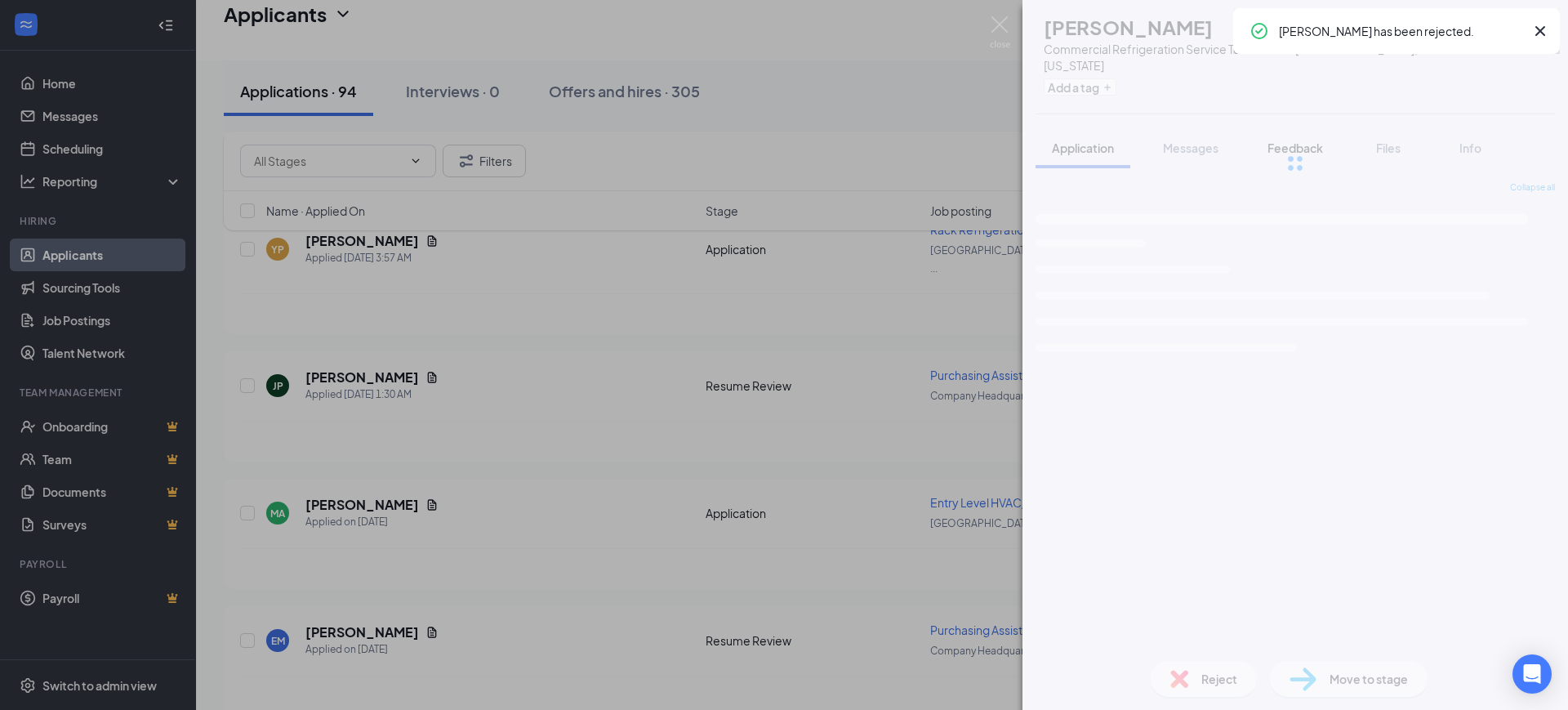
click at [1540, 32] on icon "Cross" at bounding box center [1540, 32] width 20 height 20
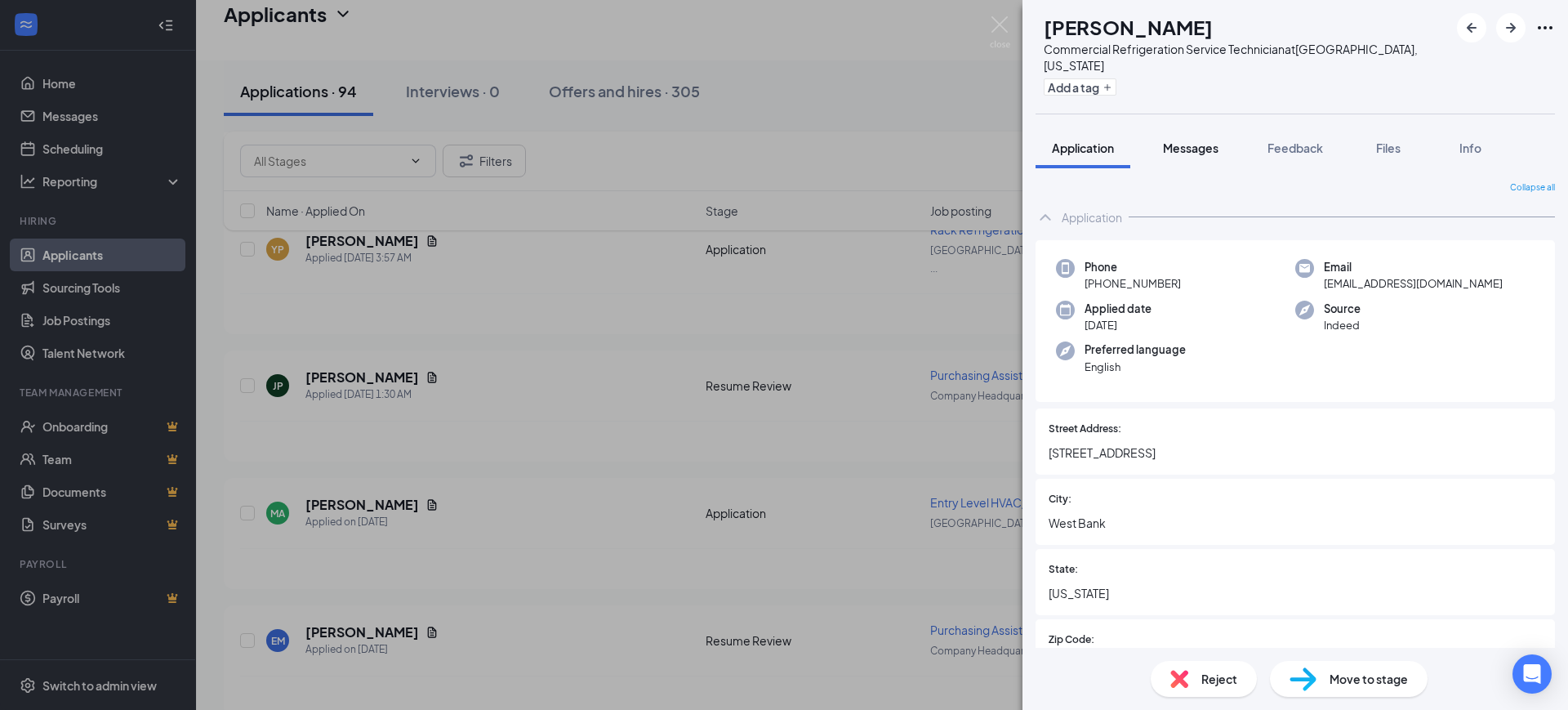
drag, startPoint x: 1312, startPoint y: 136, endPoint x: 1216, endPoint y: 144, distance: 96.3
click at [1311, 141] on span "Feedback" at bounding box center [1295, 148] width 55 height 15
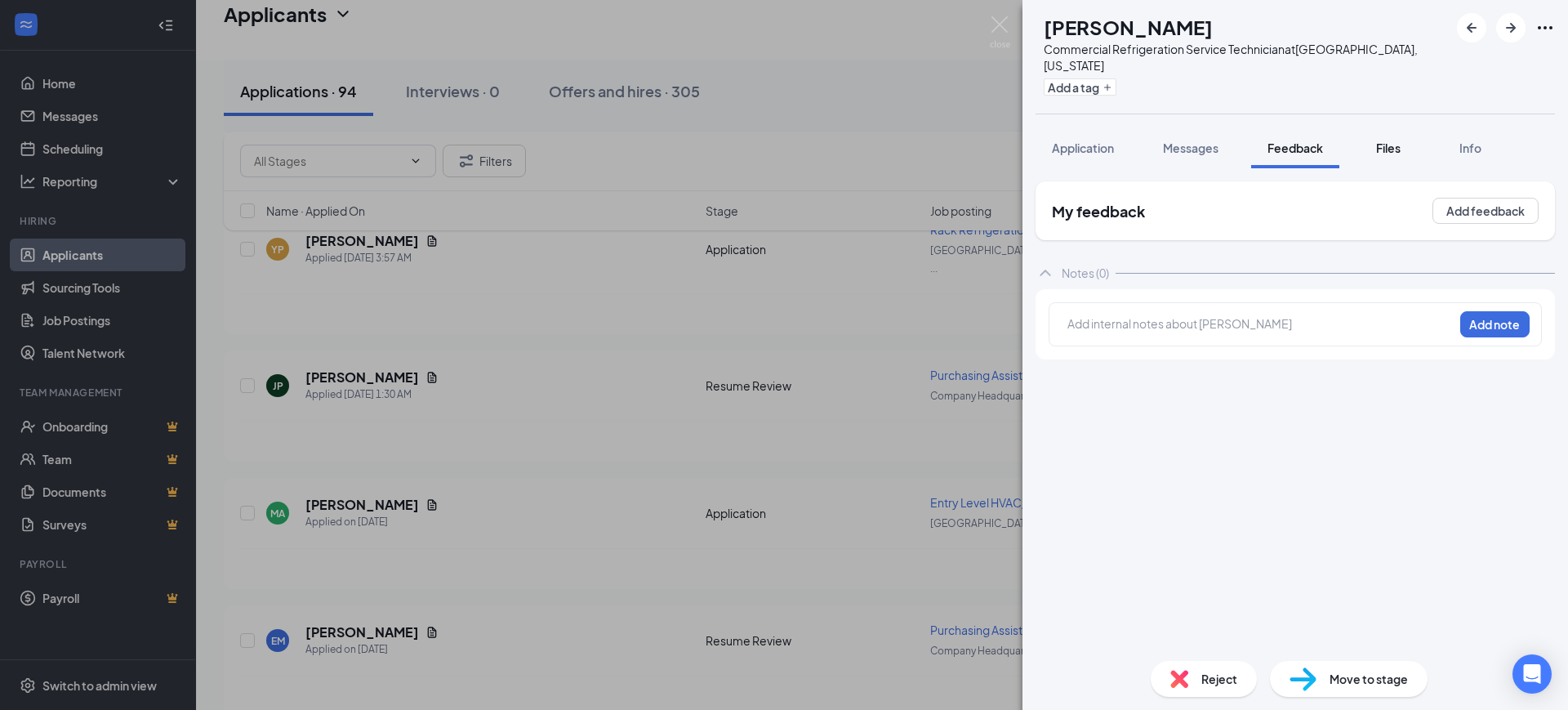
click at [1374, 140] on div "Files" at bounding box center [1388, 148] width 33 height 17
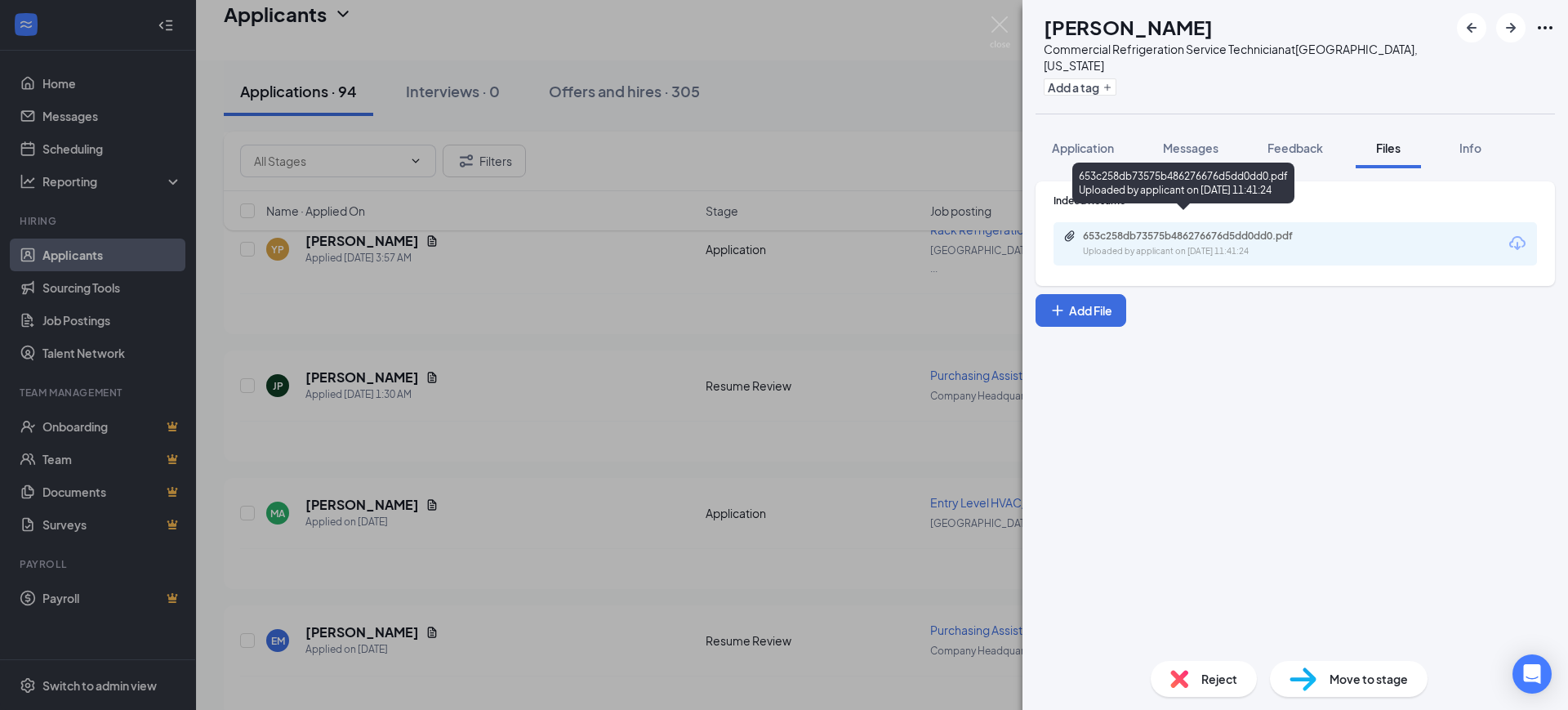
click at [1164, 246] on div "Uploaded by applicant on Sep 15, 2025 at 11:41:24" at bounding box center [1205, 251] width 245 height 13
click at [1090, 139] on button "Application" at bounding box center [1083, 147] width 95 height 40
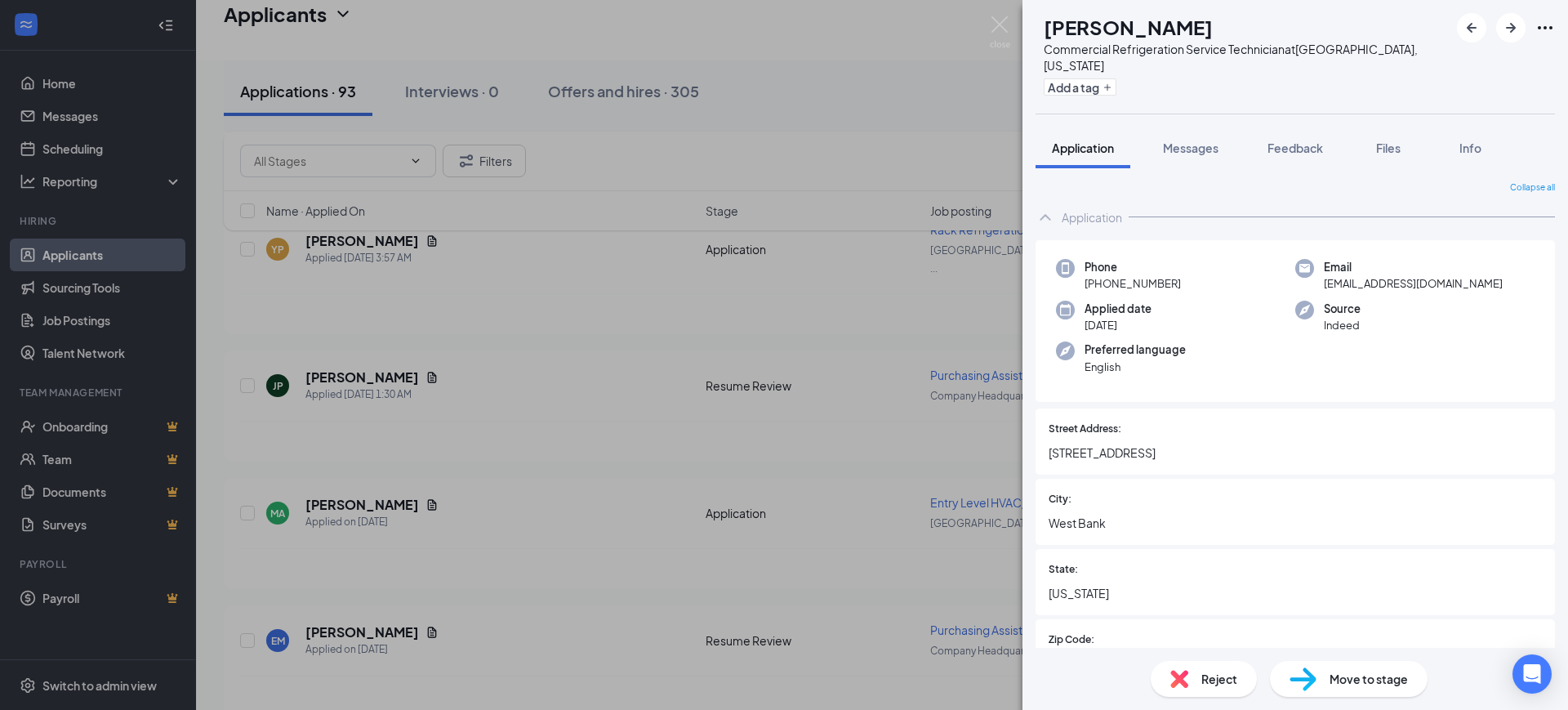
click at [1087, 141] on span "Application" at bounding box center [1082, 148] width 62 height 15
click at [1506, 27] on icon "ArrowRight" at bounding box center [1511, 28] width 20 height 20
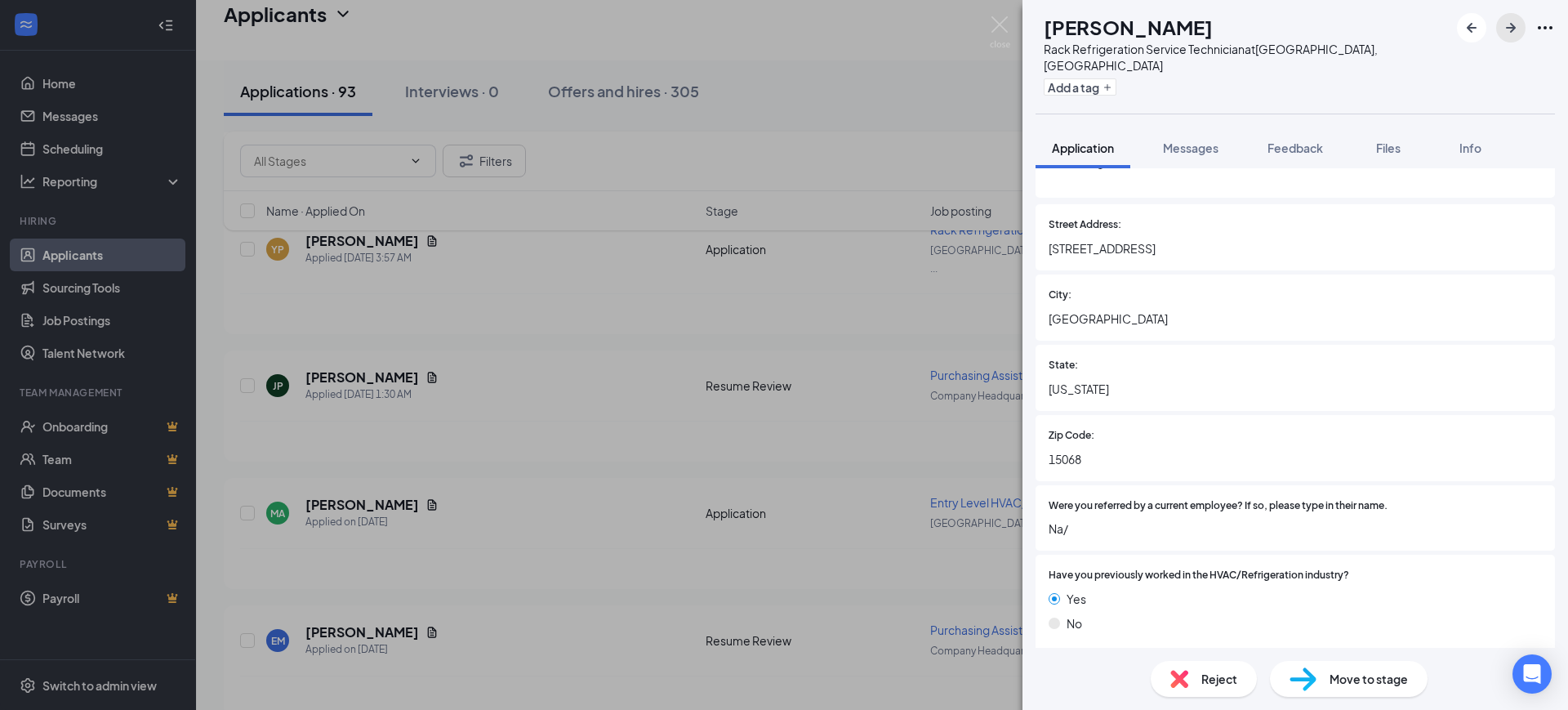
scroll to position [408, 0]
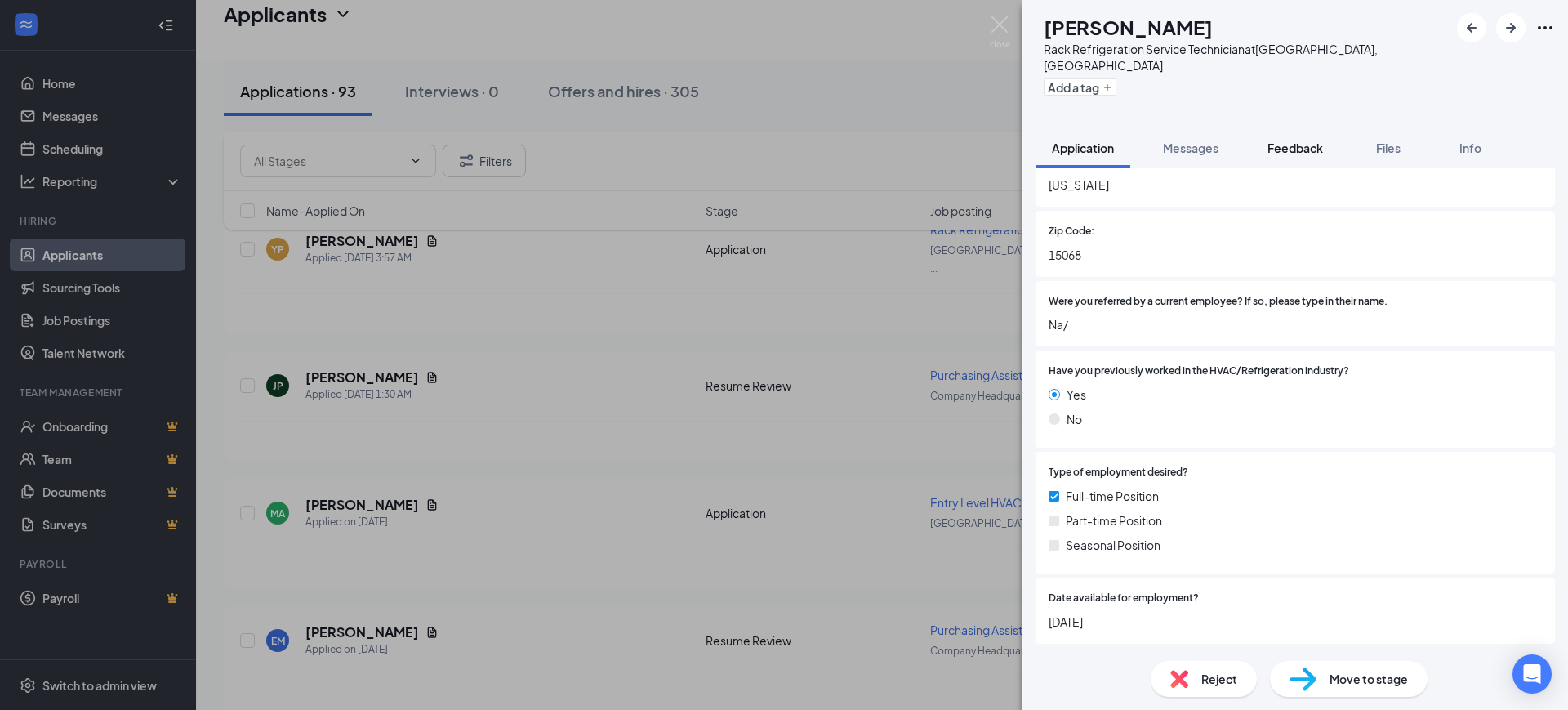
click at [1284, 141] on span "Feedback" at bounding box center [1295, 148] width 55 height 15
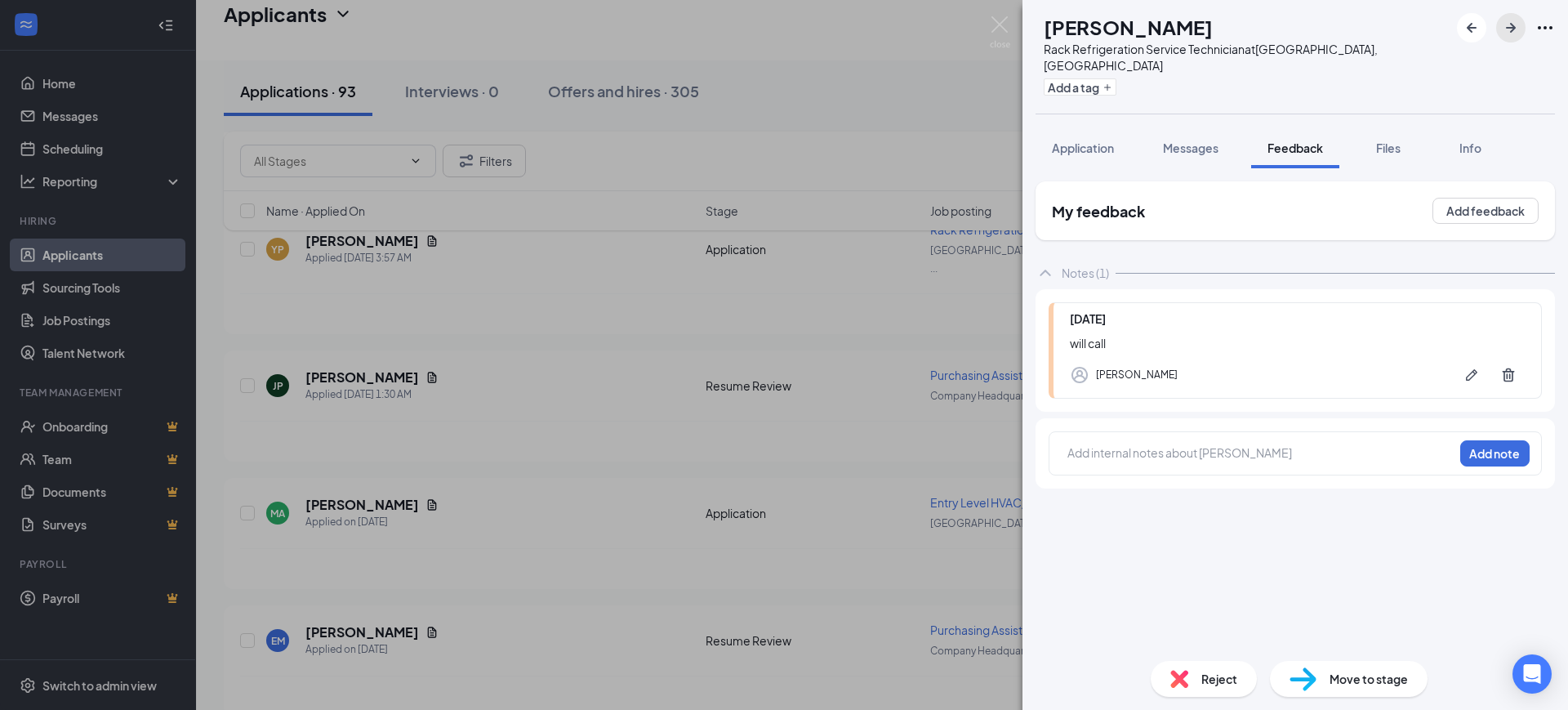
click at [1510, 25] on icon "ArrowRight" at bounding box center [1511, 28] width 20 height 20
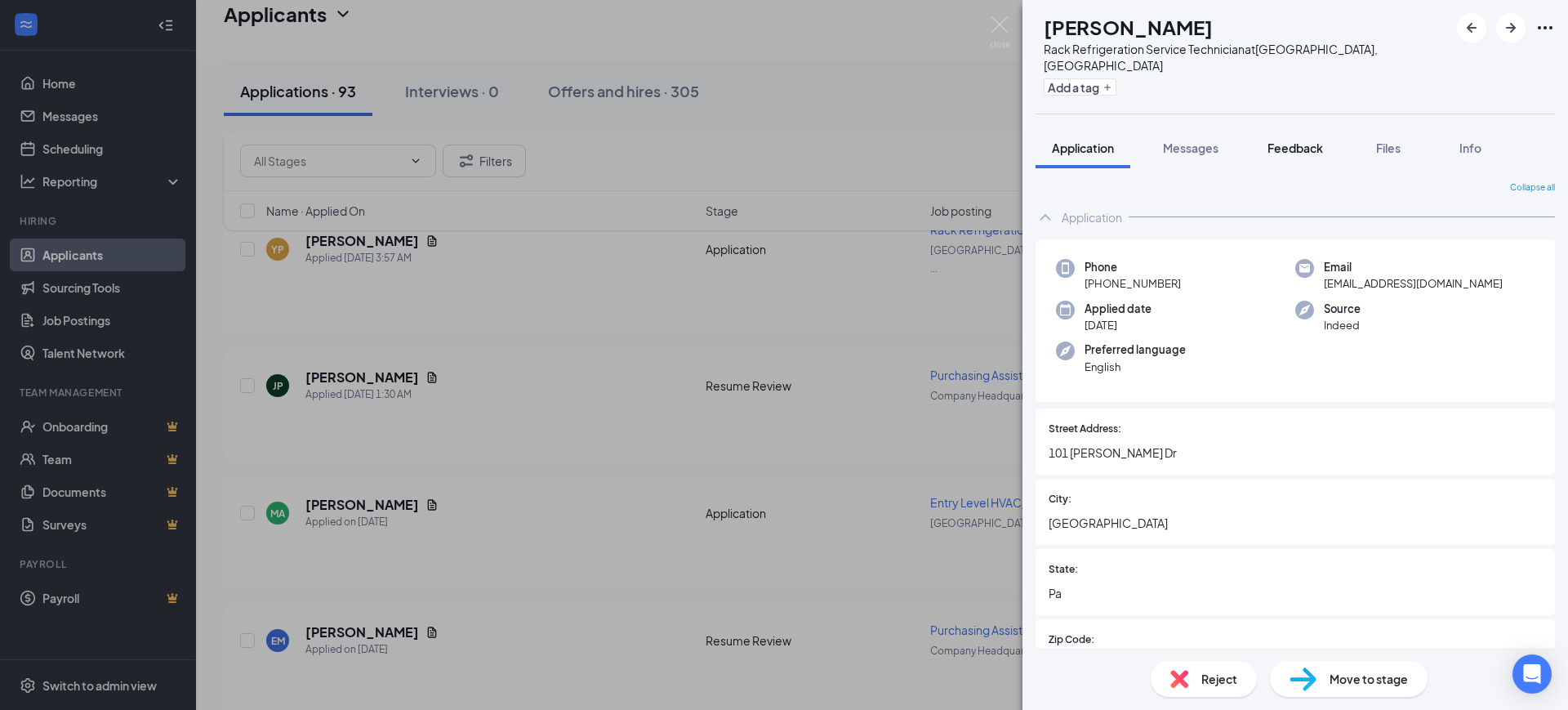
click at [1267, 128] on button "Feedback" at bounding box center [1294, 147] width 88 height 40
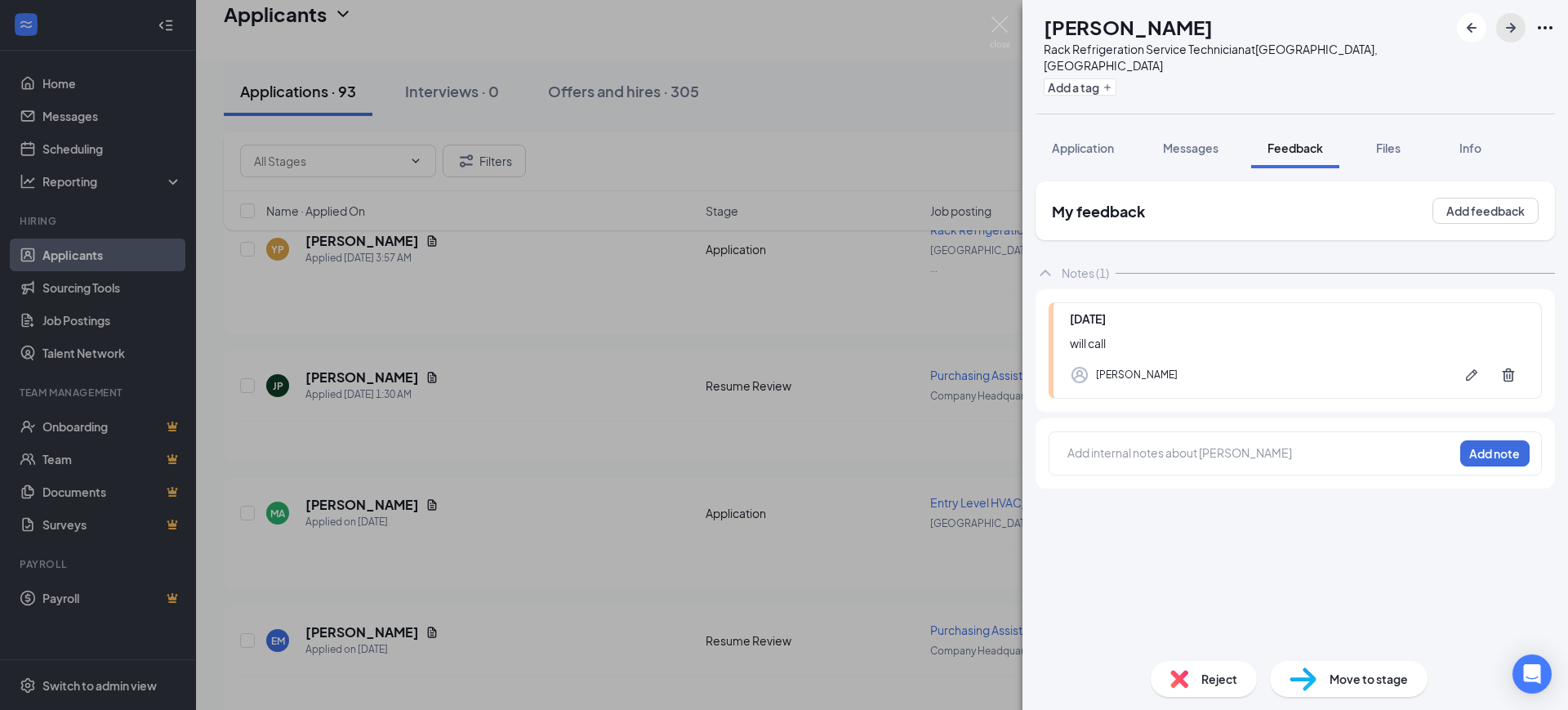
click at [1508, 31] on icon "ArrowRight" at bounding box center [1511, 28] width 20 height 20
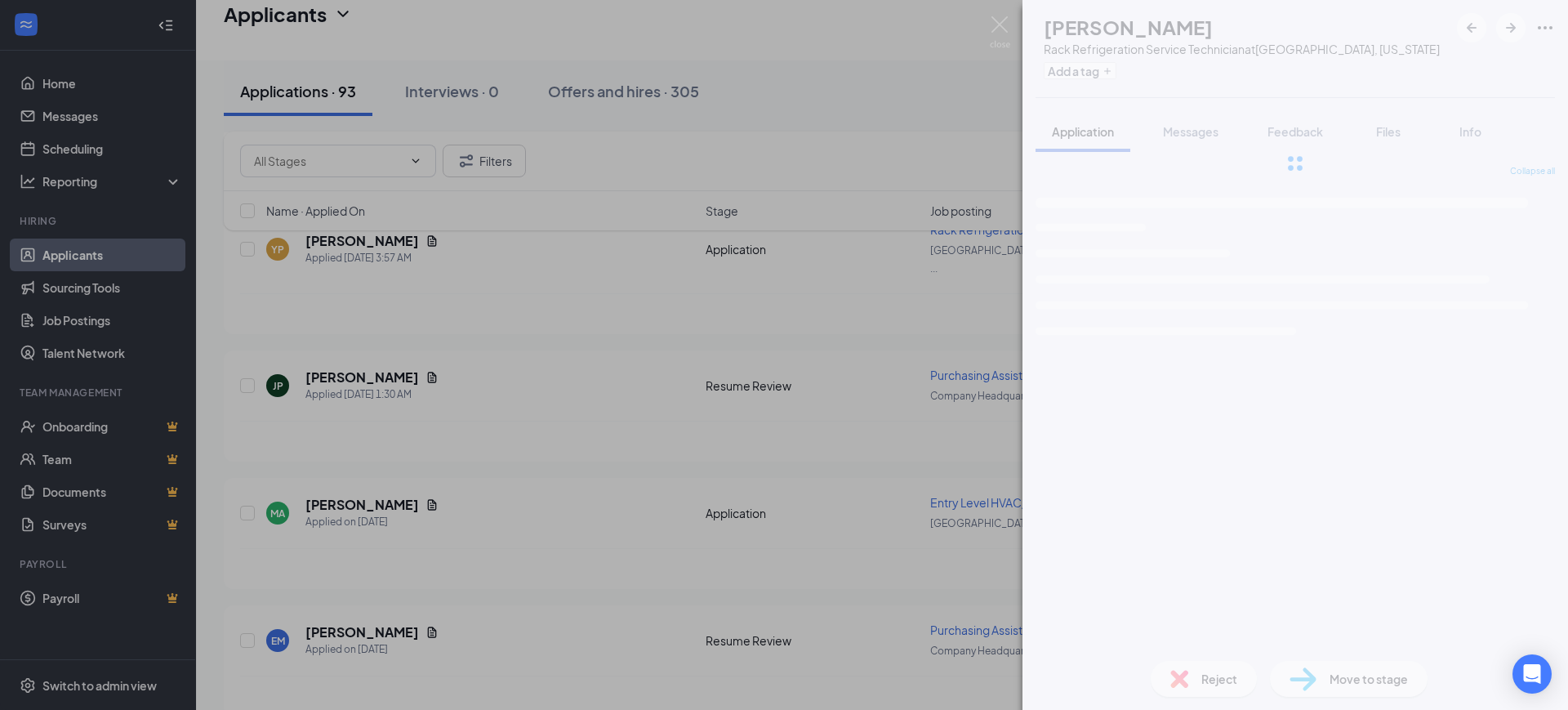
click at [1289, 133] on span "Feedback" at bounding box center [1295, 131] width 55 height 15
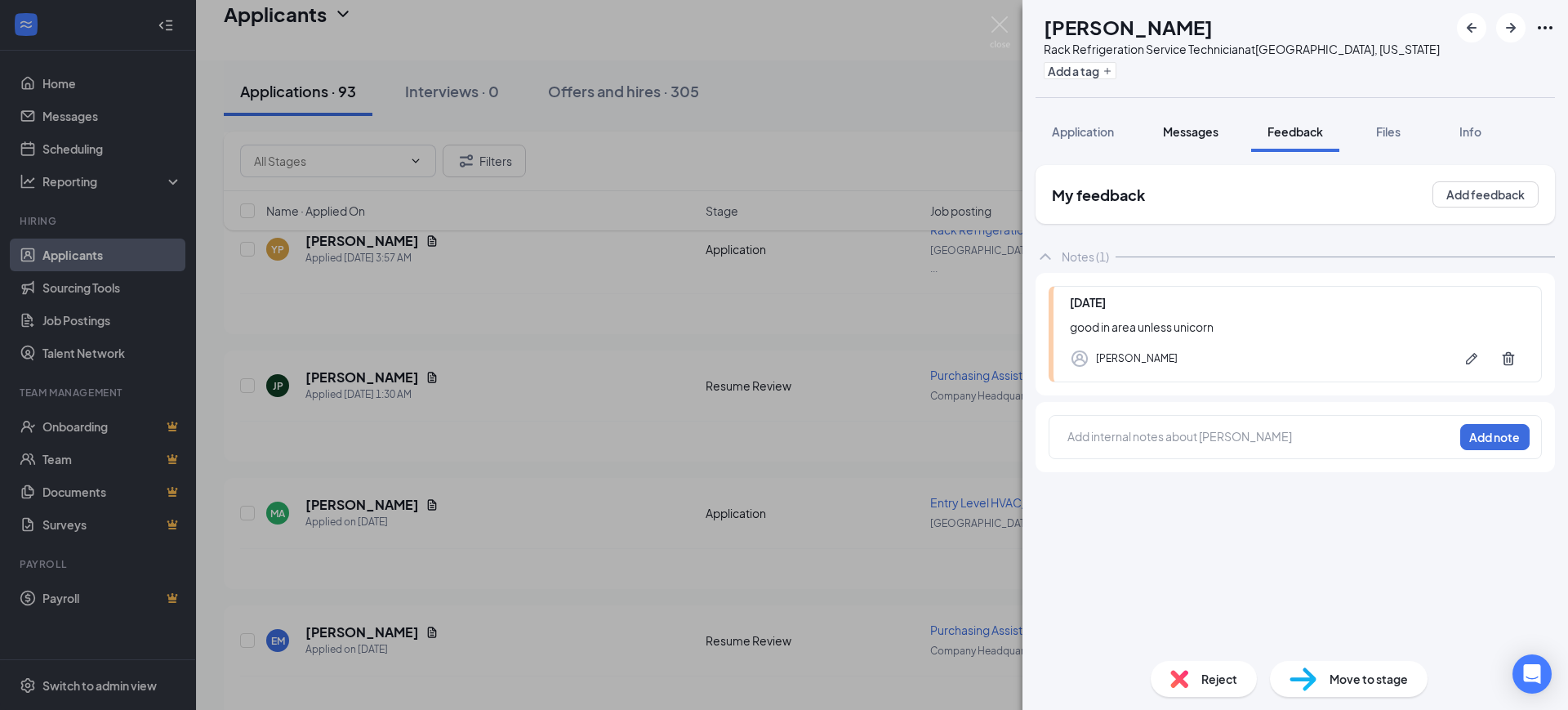
click at [1200, 135] on span "Messages" at bounding box center [1191, 131] width 55 height 15
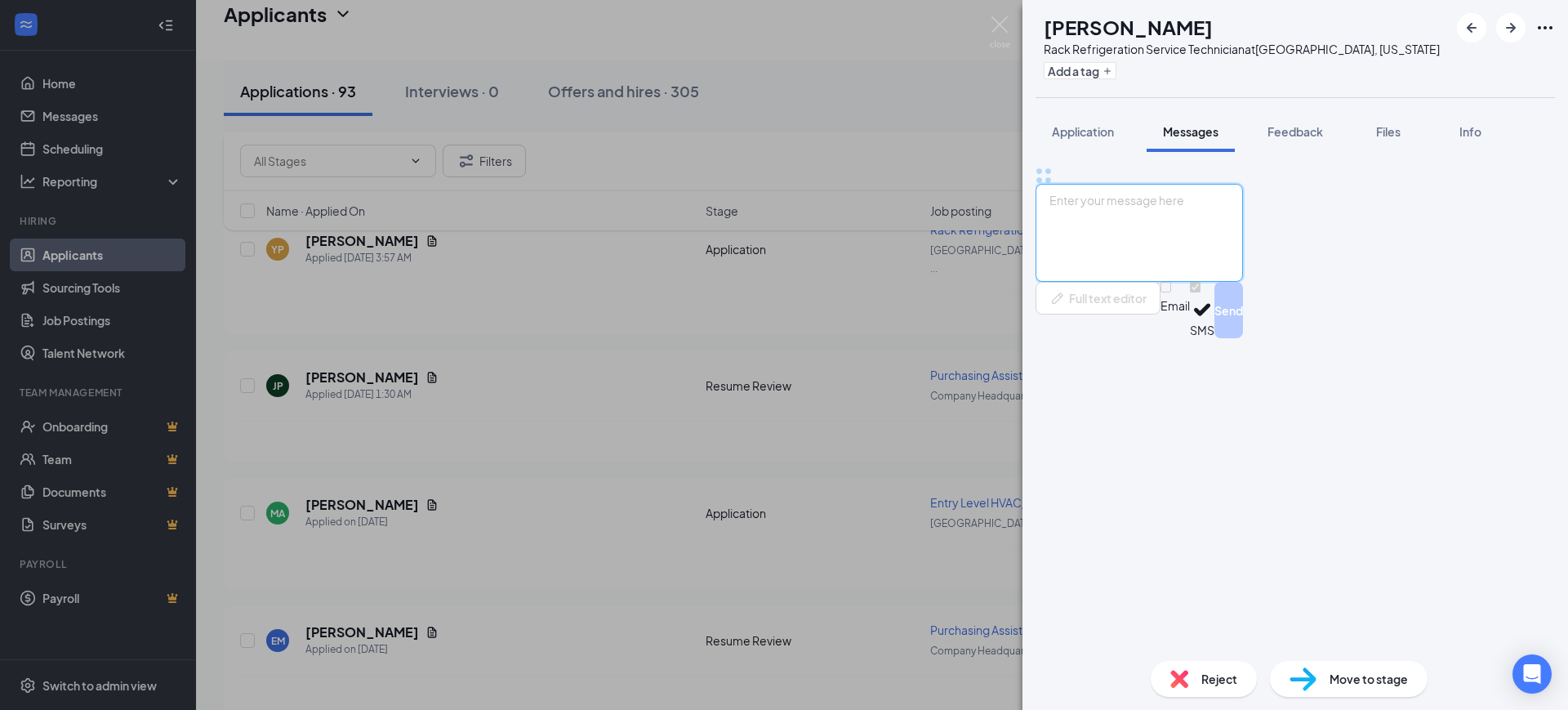
click at [1198, 282] on textarea at bounding box center [1139, 232] width 207 height 98
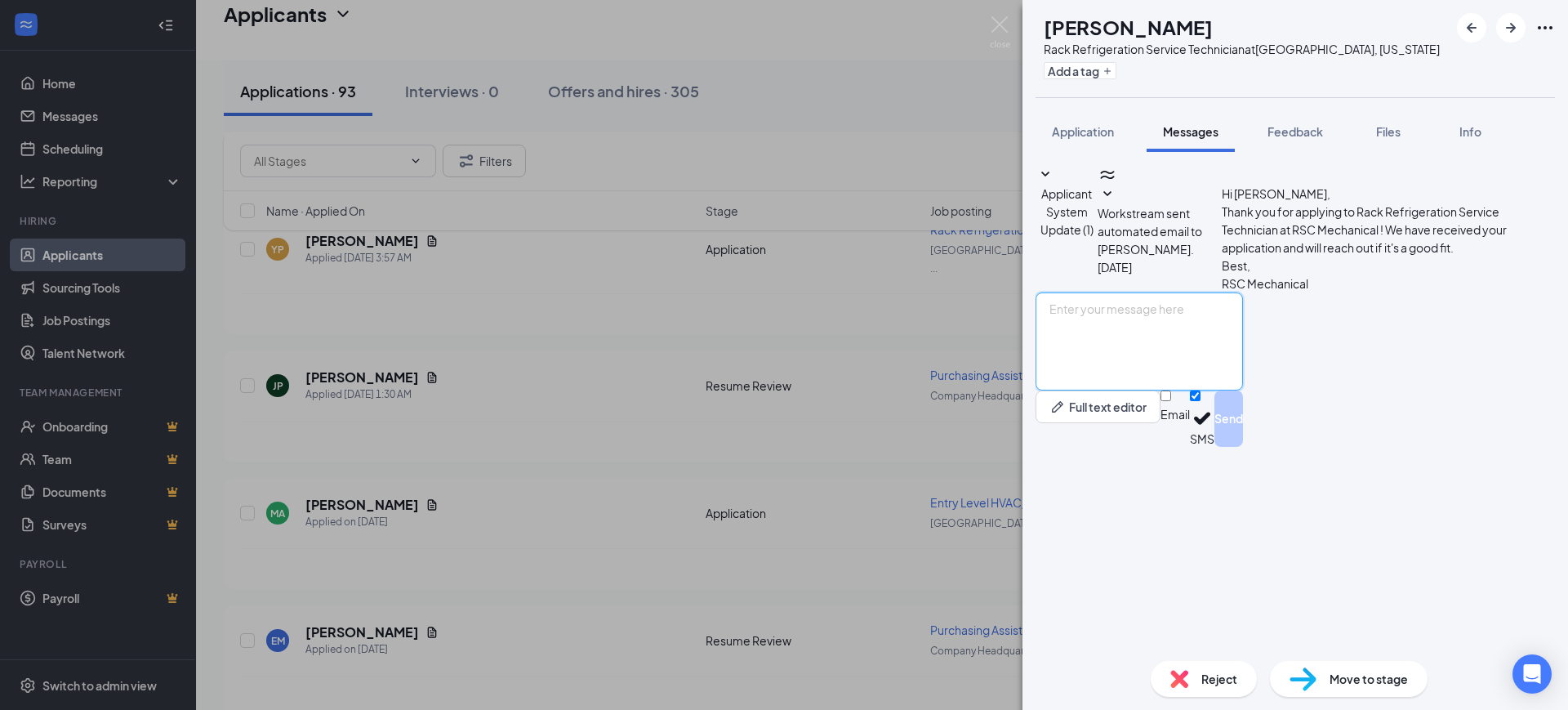
paste textarea "Hello, Thank you for your interest in RSC Mechanical and for taking the time to…"
type textarea "Hello, Thank you for your interest in RSC Mechanical and for taking the time to…"
drag, startPoint x: 1101, startPoint y: 579, endPoint x: 995, endPoint y: 341, distance: 260.5
click at [992, 341] on div "AV Aaron Vermillion Rack Refrigeration Service Technician at Atlantic Beach, Fl…" at bounding box center [784, 355] width 1568 height 710
paste textarea "Hello, Thank you for your interest in RSC Mechanical and for taking the time to…"
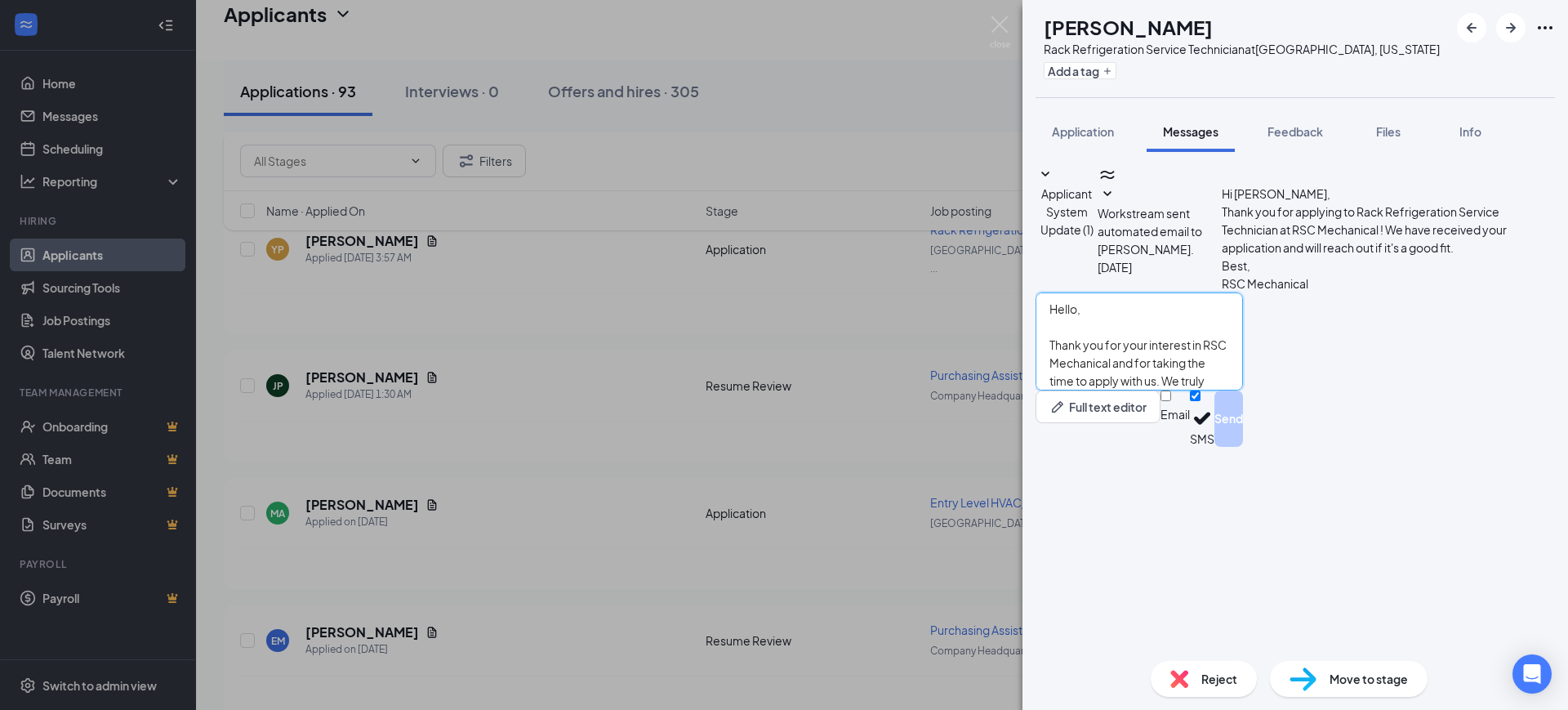
scroll to position [198, 0]
type textarea "Hello, Thank you for your interest in RSC Mechanical and for taking the time to…"
click at [1171, 401] on input "Email" at bounding box center [1165, 395] width 11 height 11
checkbox input "true"
click at [1243, 452] on div "Email SMS Send" at bounding box center [1201, 421] width 83 height 61
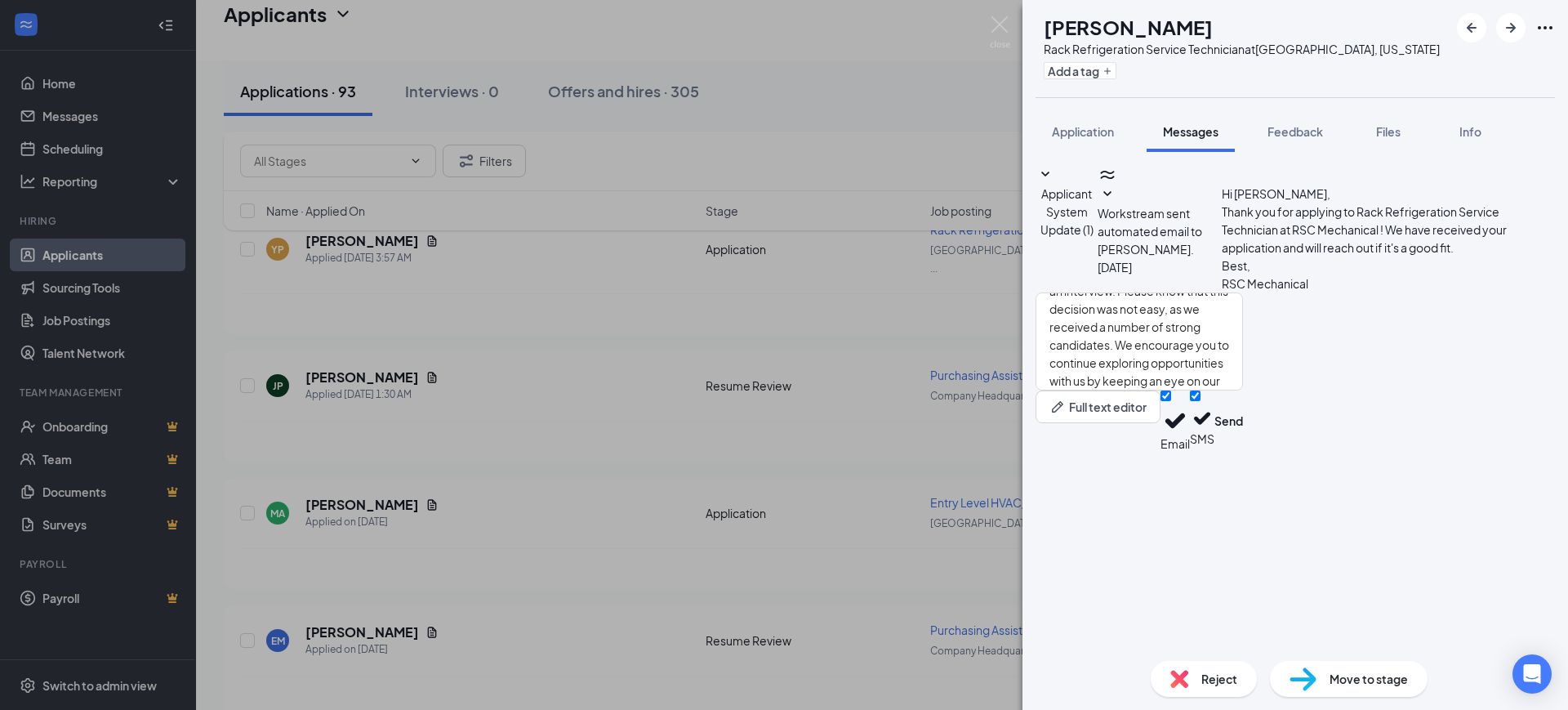
click at [1243, 452] on div "Email SMS Send" at bounding box center [1201, 421] width 83 height 61
click at [1200, 401] on input "SMS" at bounding box center [1194, 395] width 11 height 11
checkbox input "false"
click at [1480, 652] on div "Reject Move to stage" at bounding box center [1294, 678] width 545 height 62
click at [1243, 452] on button "Send" at bounding box center [1228, 421] width 29 height 61
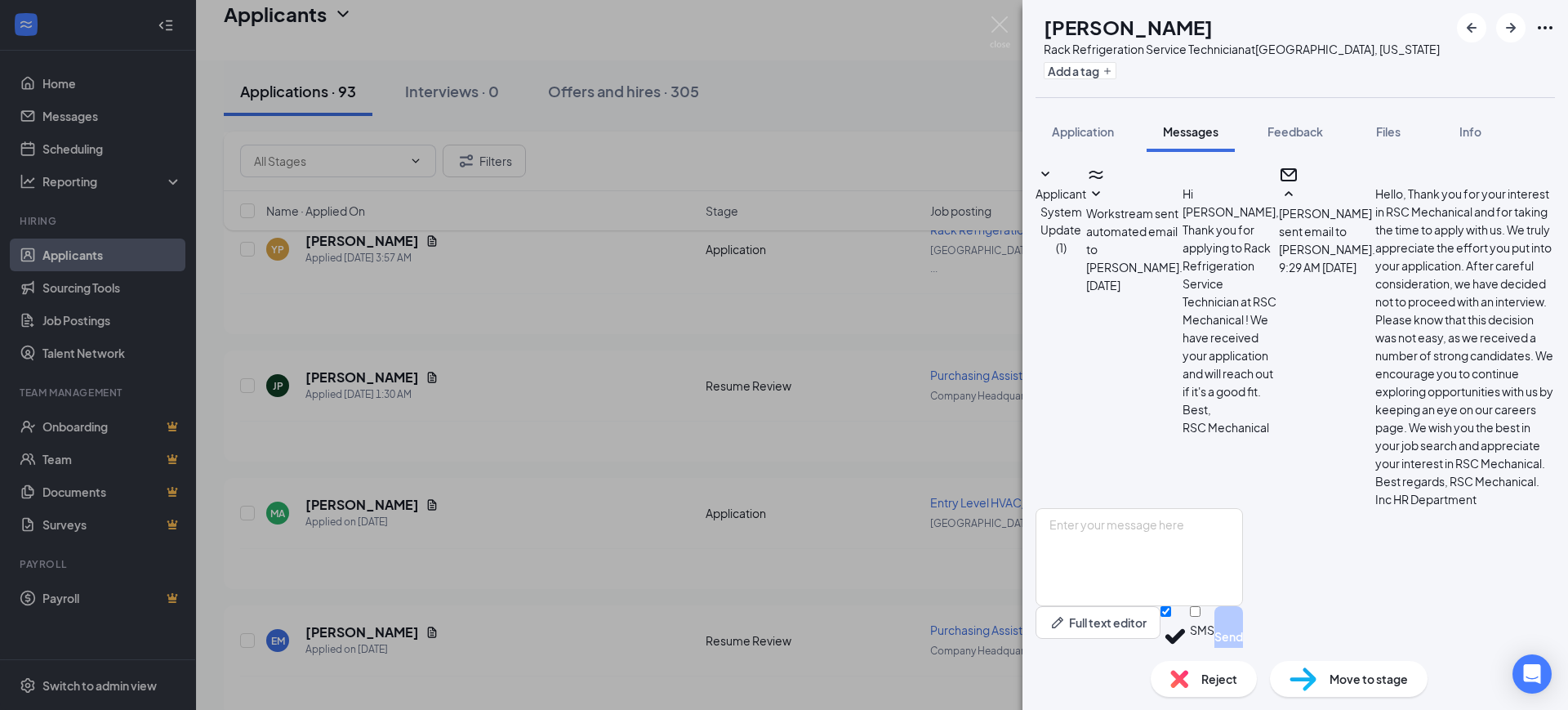
scroll to position [219, 0]
click at [1222, 705] on div "Reject Move to stage" at bounding box center [1294, 678] width 545 height 62
click at [1211, 675] on span "Reject" at bounding box center [1219, 678] width 35 height 18
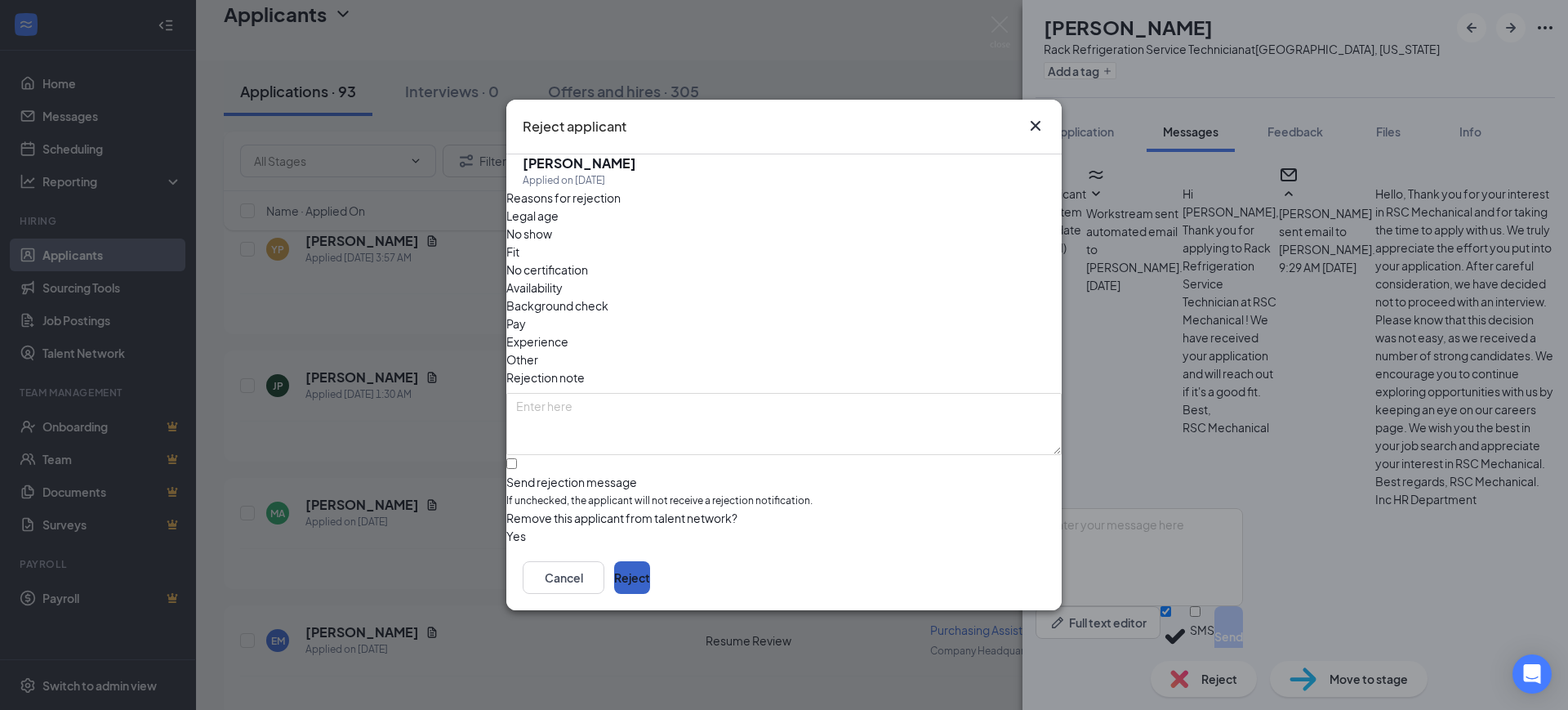
click at [650, 569] on button "Reject" at bounding box center [632, 577] width 35 height 33
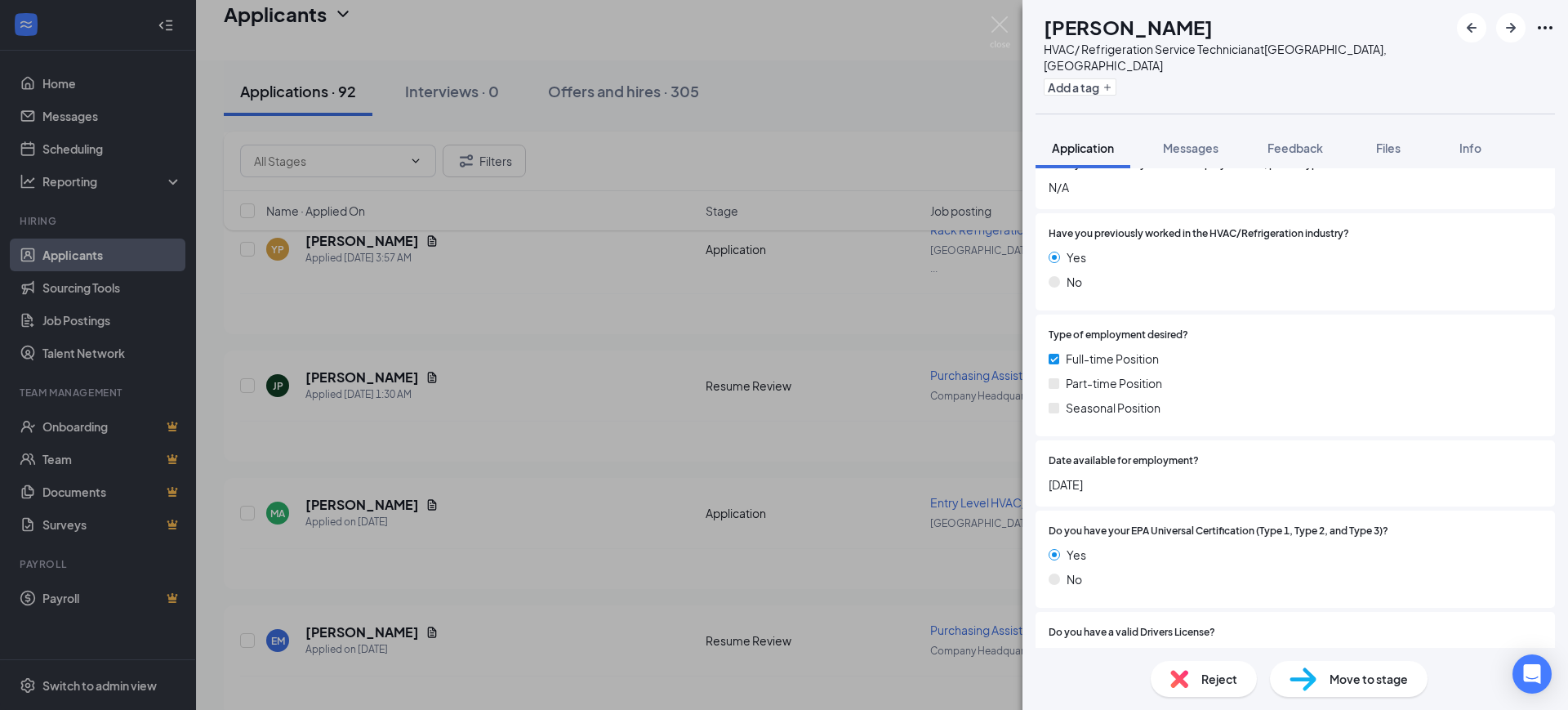
scroll to position [204, 0]
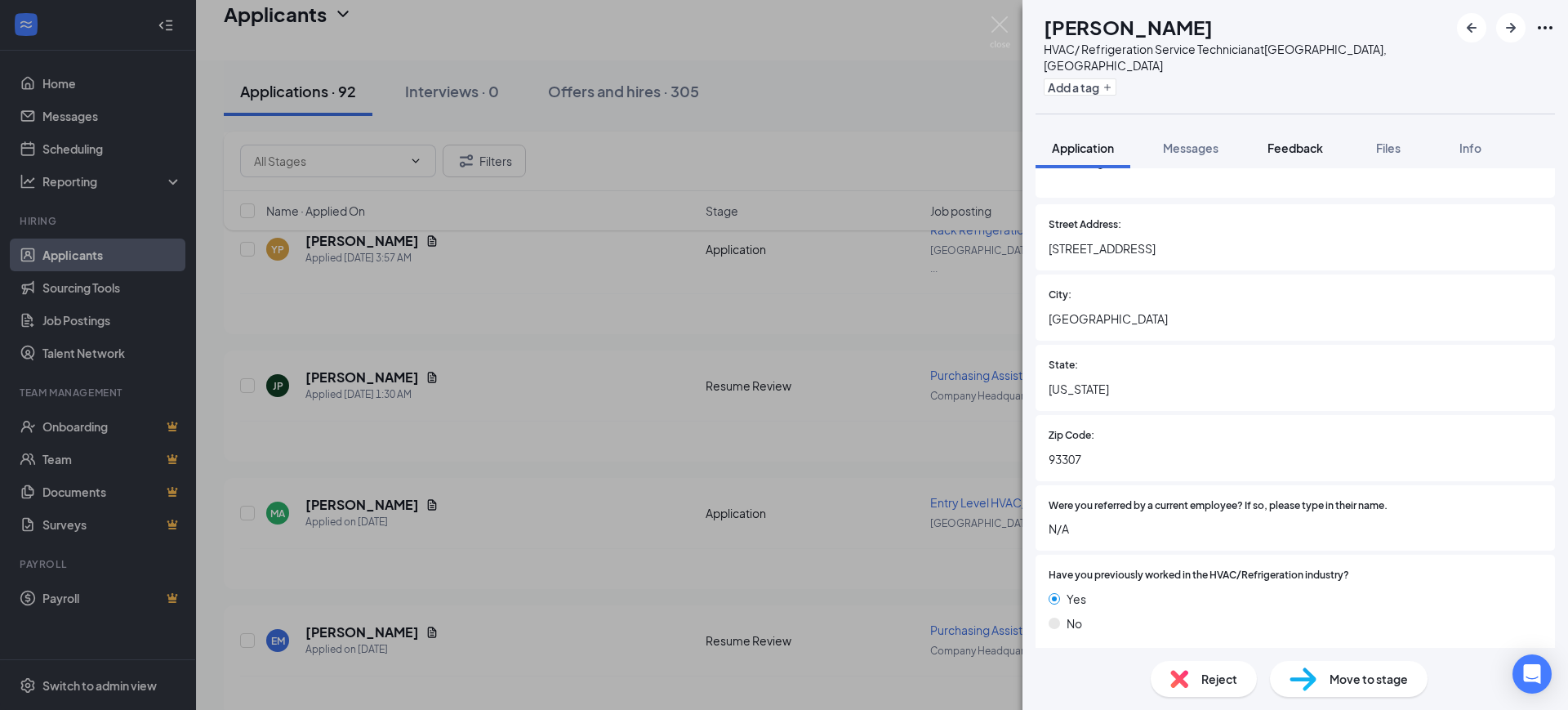
drag, startPoint x: 1267, startPoint y: 112, endPoint x: 1284, endPoint y: 132, distance: 26.2
click at [1269, 127] on button "Feedback" at bounding box center [1294, 147] width 88 height 40
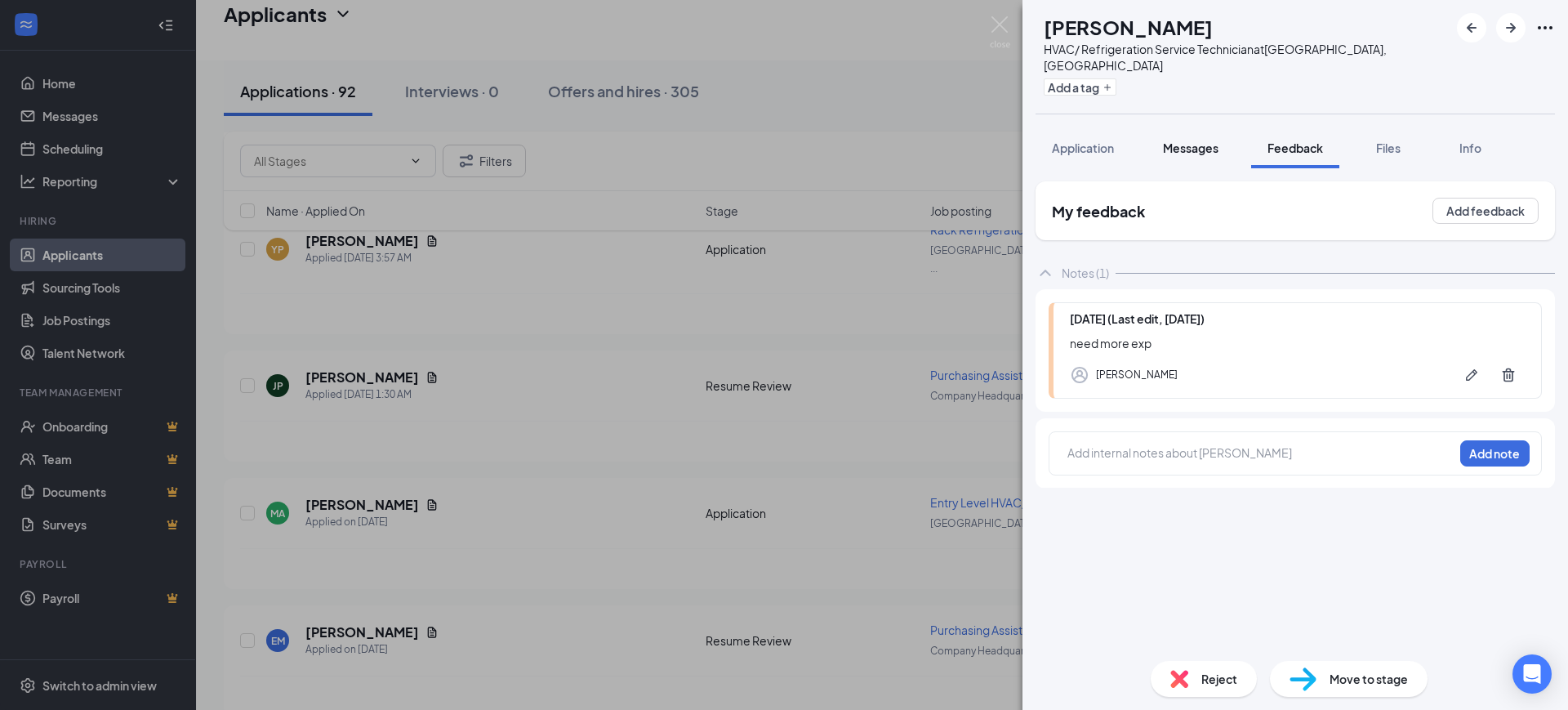
click at [1176, 141] on span "Messages" at bounding box center [1191, 148] width 55 height 15
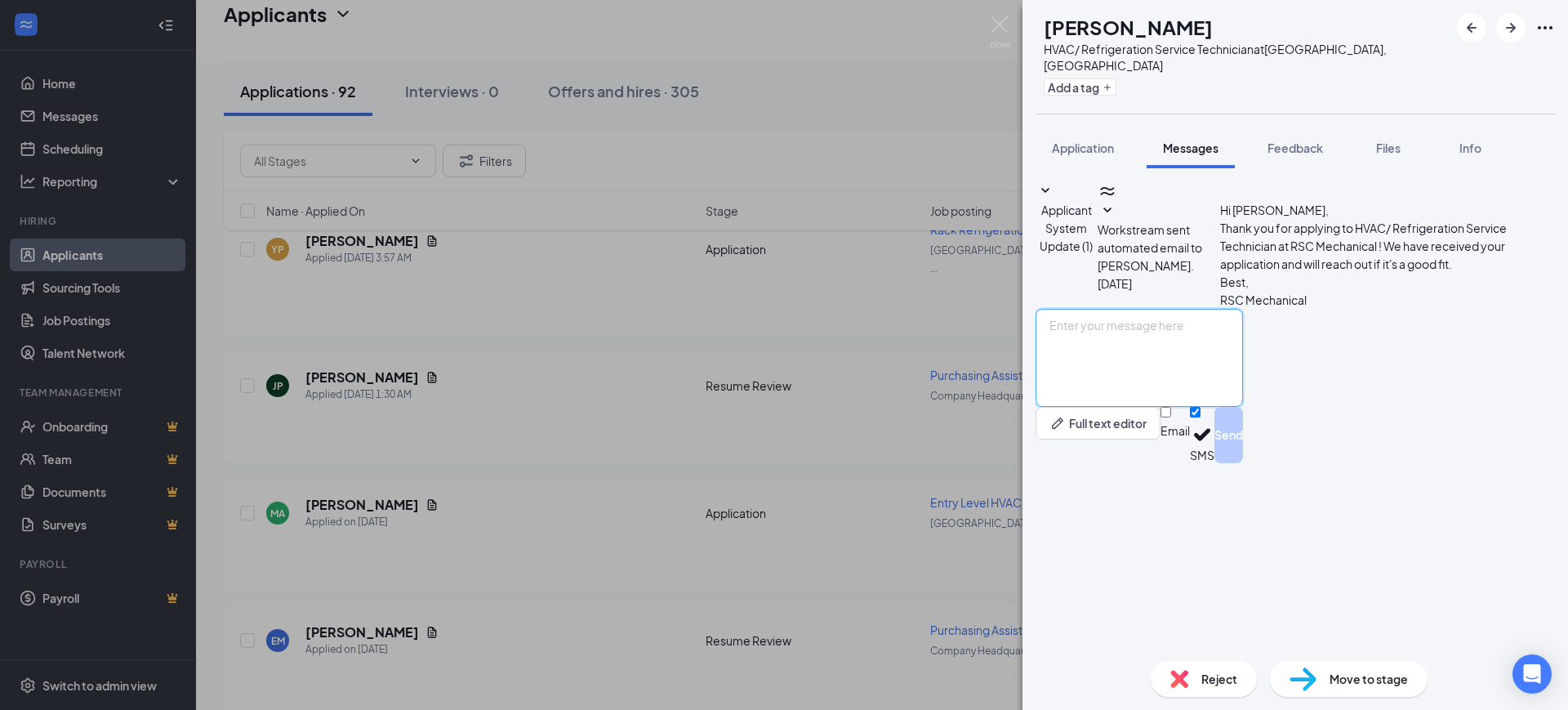
click at [1179, 407] on textarea at bounding box center [1139, 357] width 207 height 98
paste textarea "Hello, Thank you for your interest in RSC Mechanical and for taking the time to…"
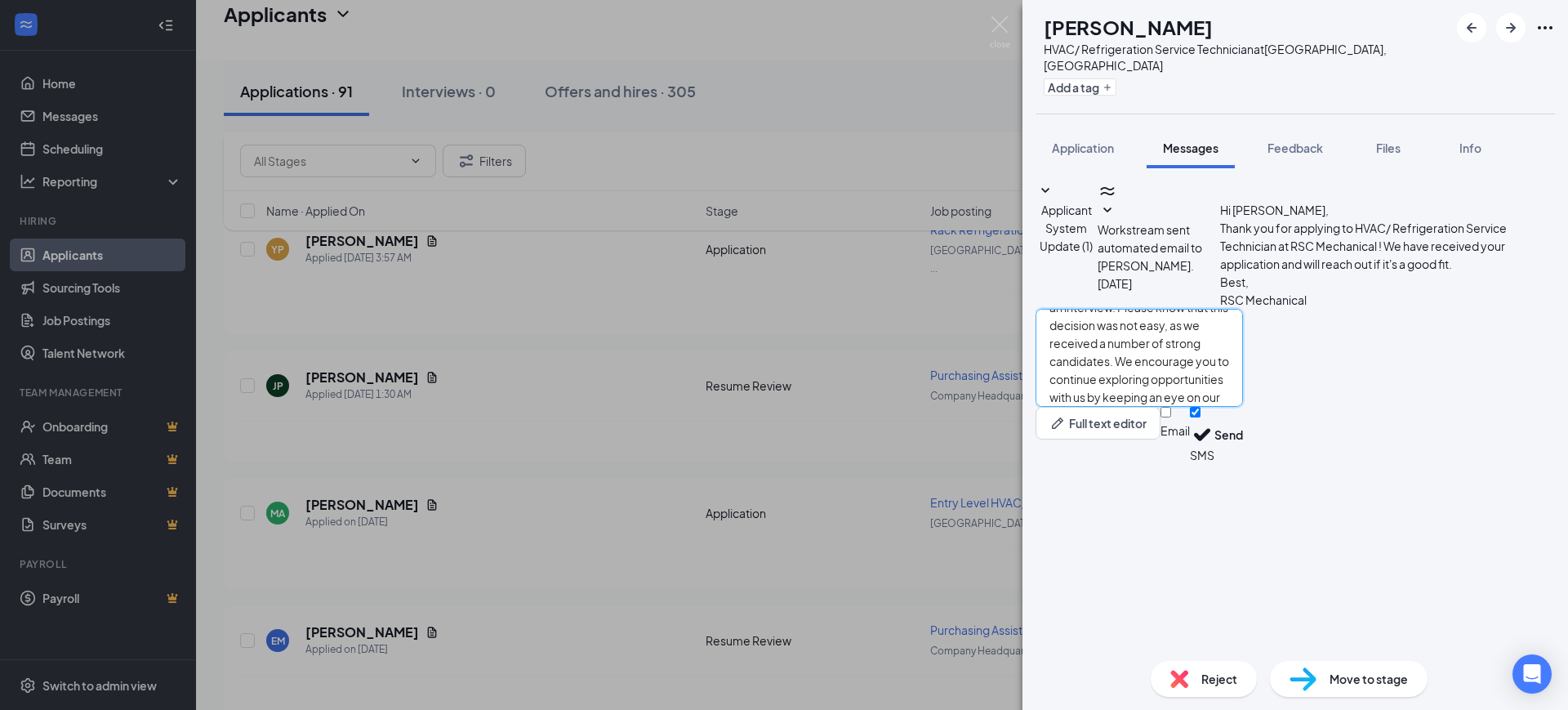
type textarea "Hello, Thank you for your interest in RSC Mechanical and for taking the time to…"
click at [1171, 417] on input "Email" at bounding box center [1165, 412] width 11 height 11
checkbox input "true"
click at [1200, 417] on input "SMS" at bounding box center [1194, 412] width 11 height 11
checkbox input "false"
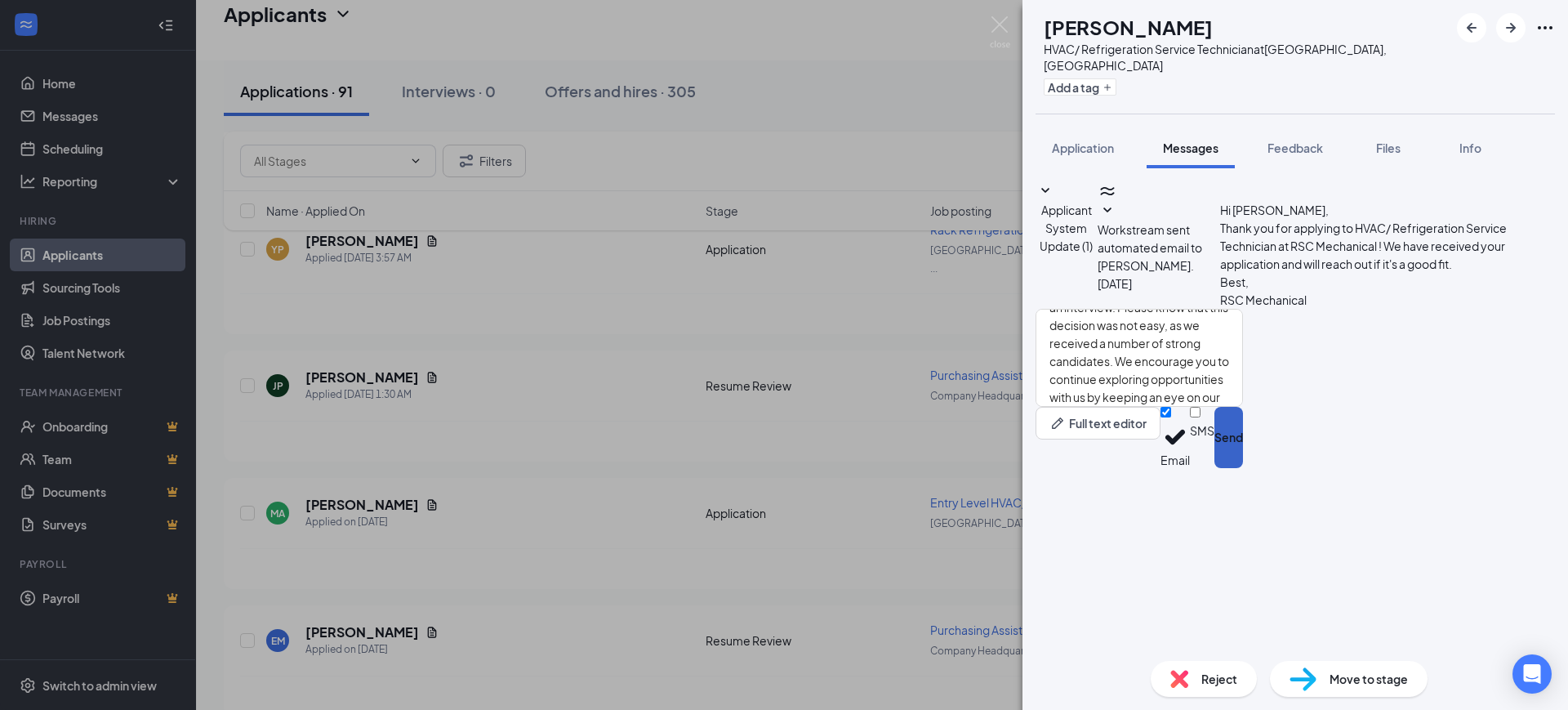
click at [1243, 468] on button "Send" at bounding box center [1228, 438] width 29 height 61
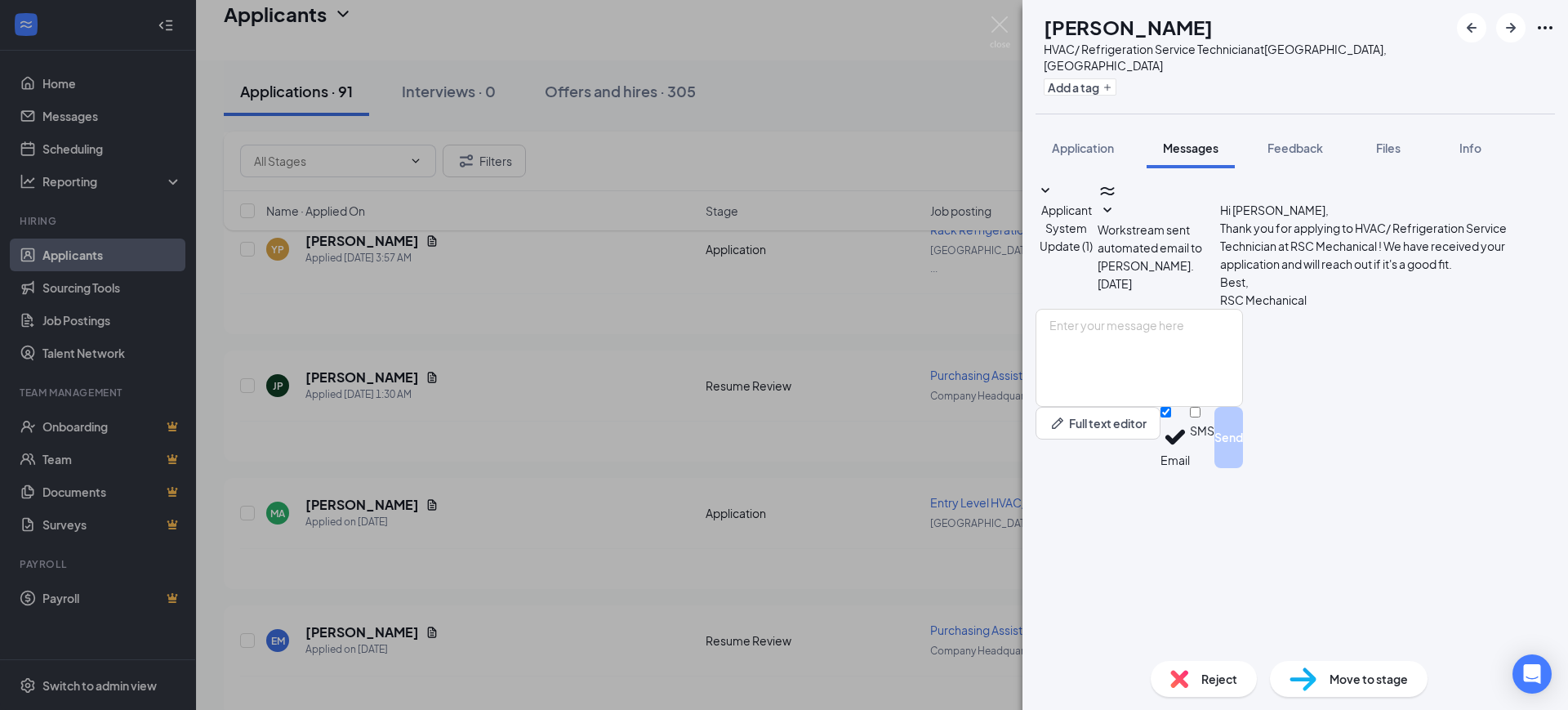
scroll to position [0, 0]
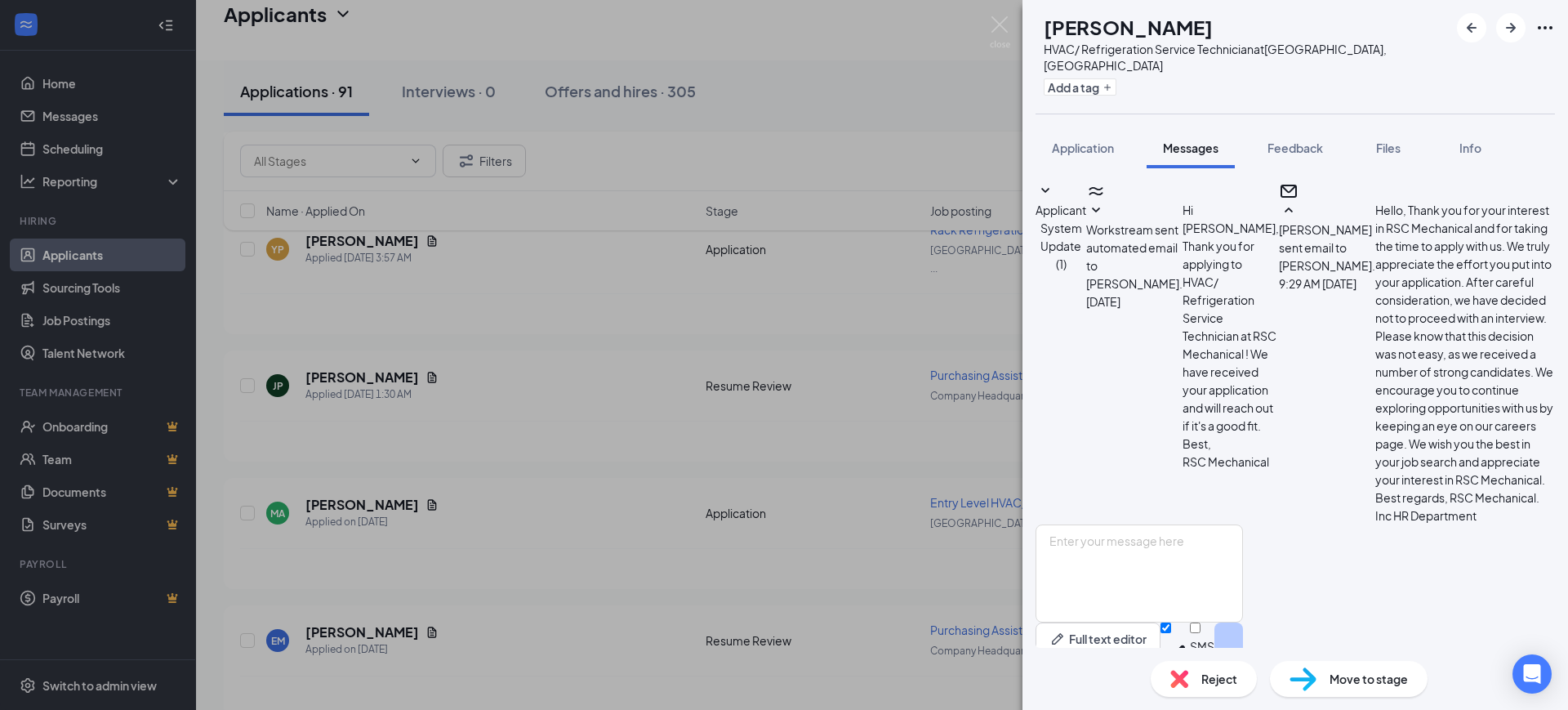
click at [1202, 679] on span "Reject" at bounding box center [1219, 678] width 35 height 18
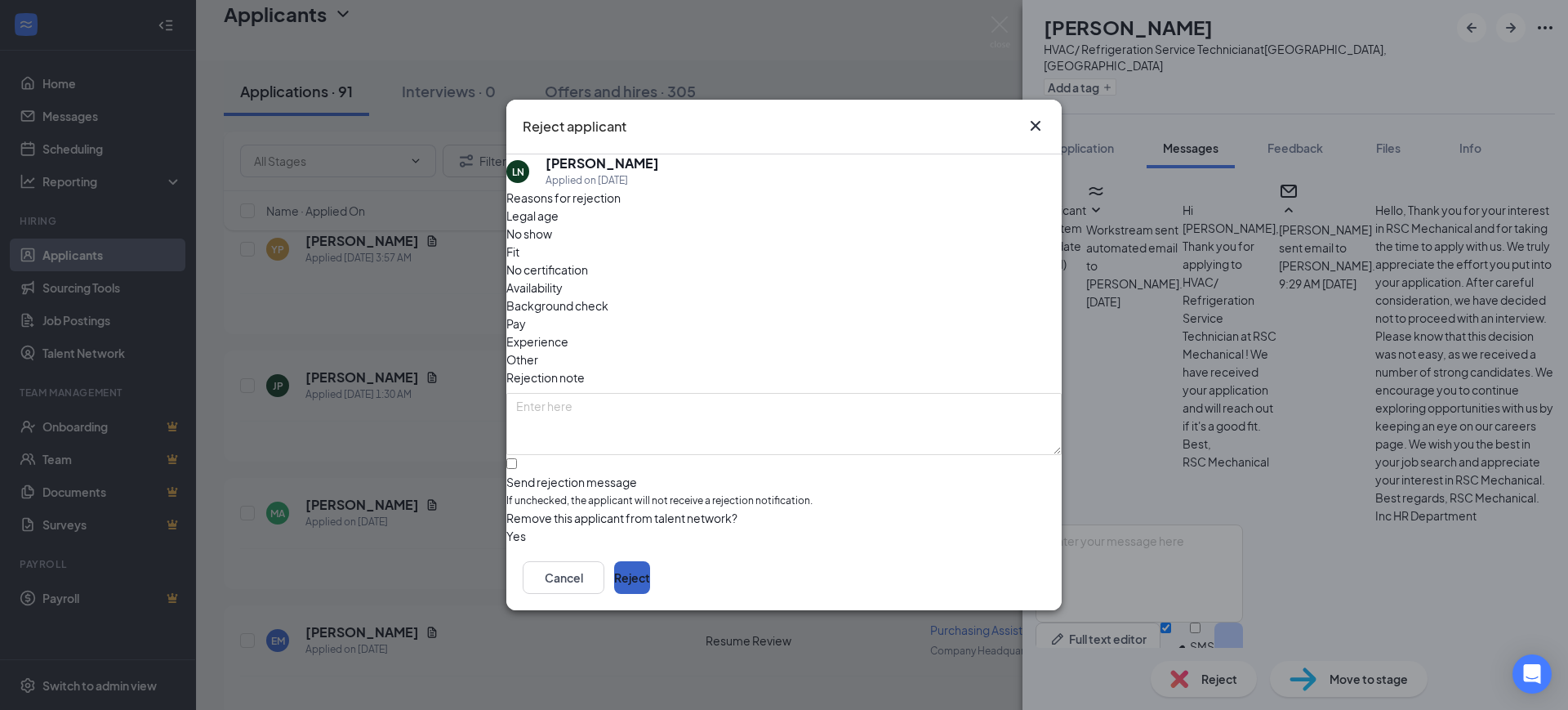
click at [650, 574] on button "Reject" at bounding box center [632, 577] width 35 height 33
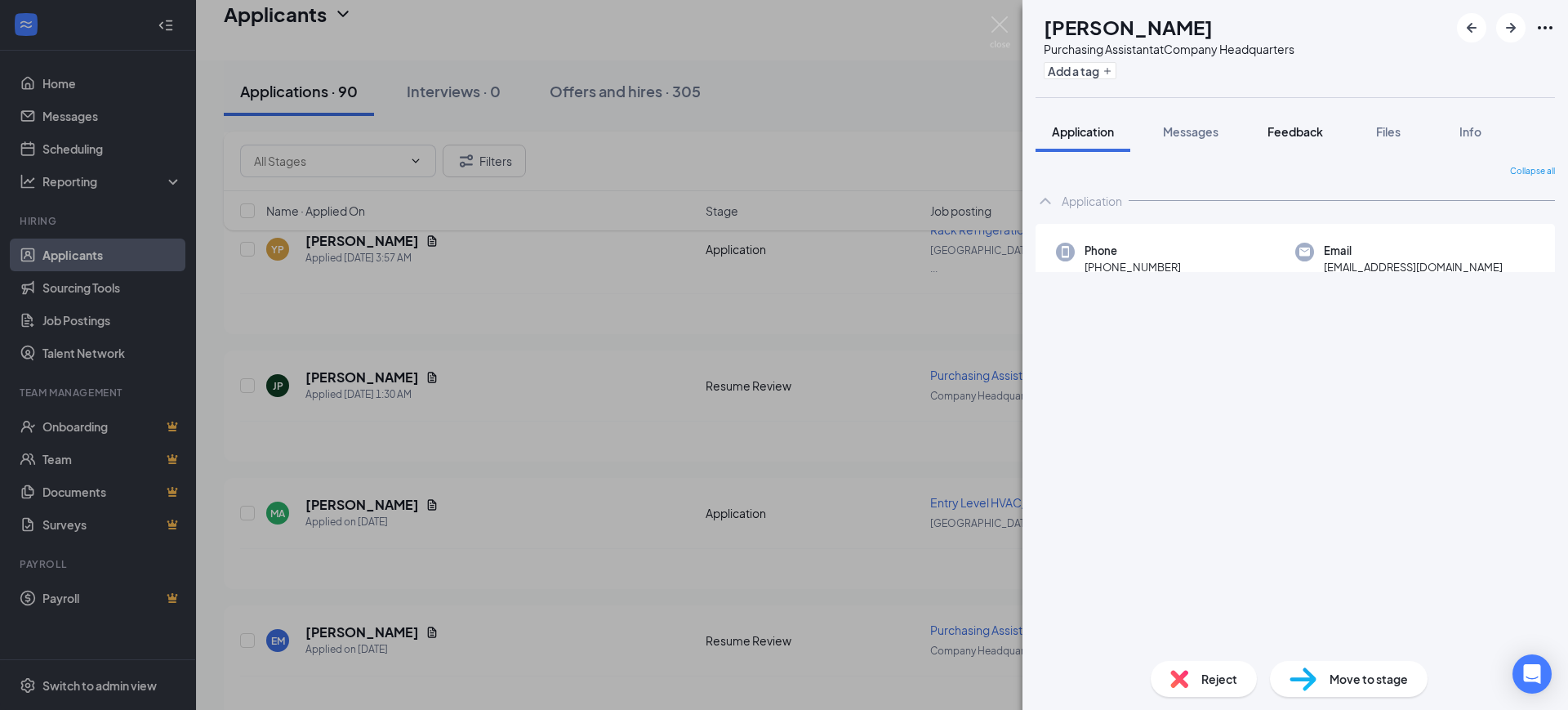
click at [1286, 126] on span "Feedback" at bounding box center [1295, 131] width 55 height 15
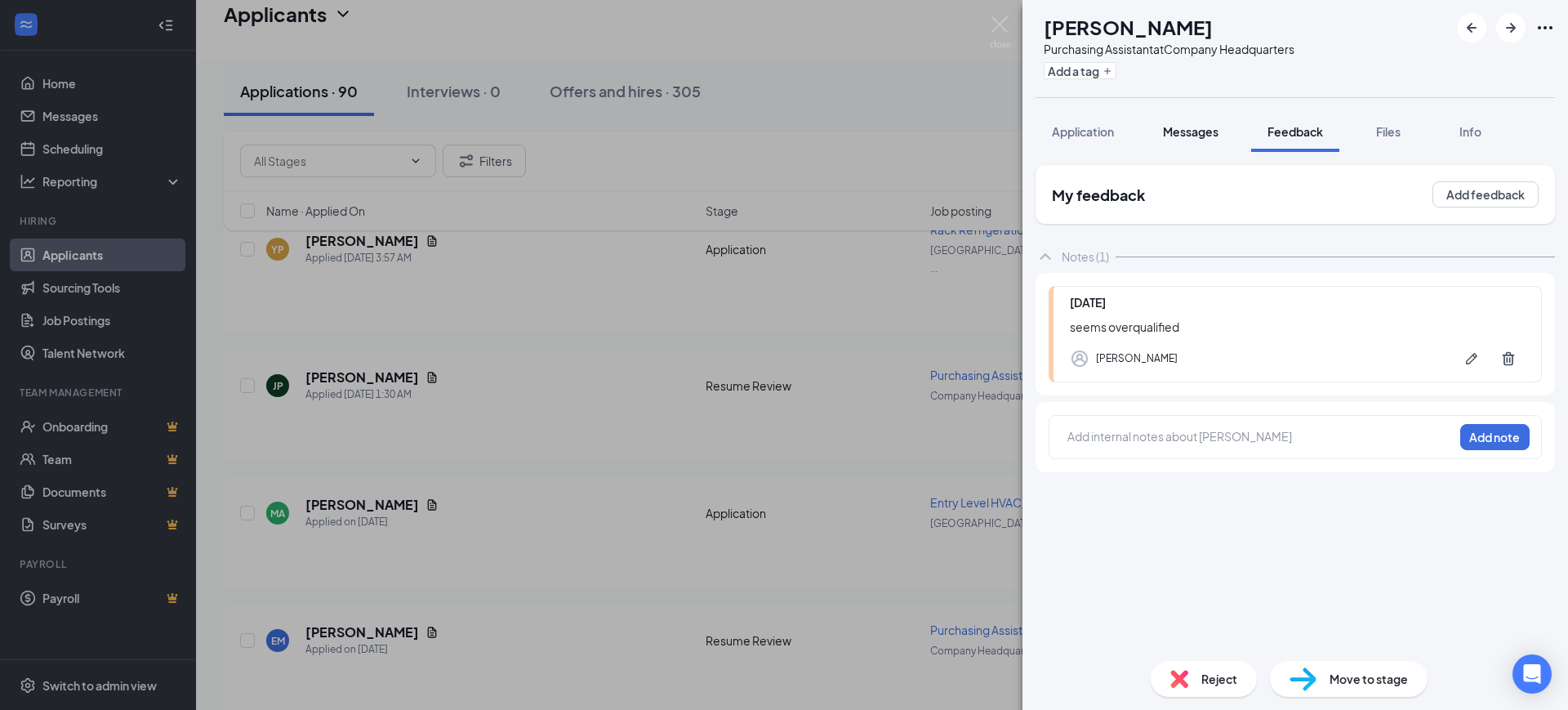
click at [1204, 135] on span "Messages" at bounding box center [1191, 131] width 55 height 15
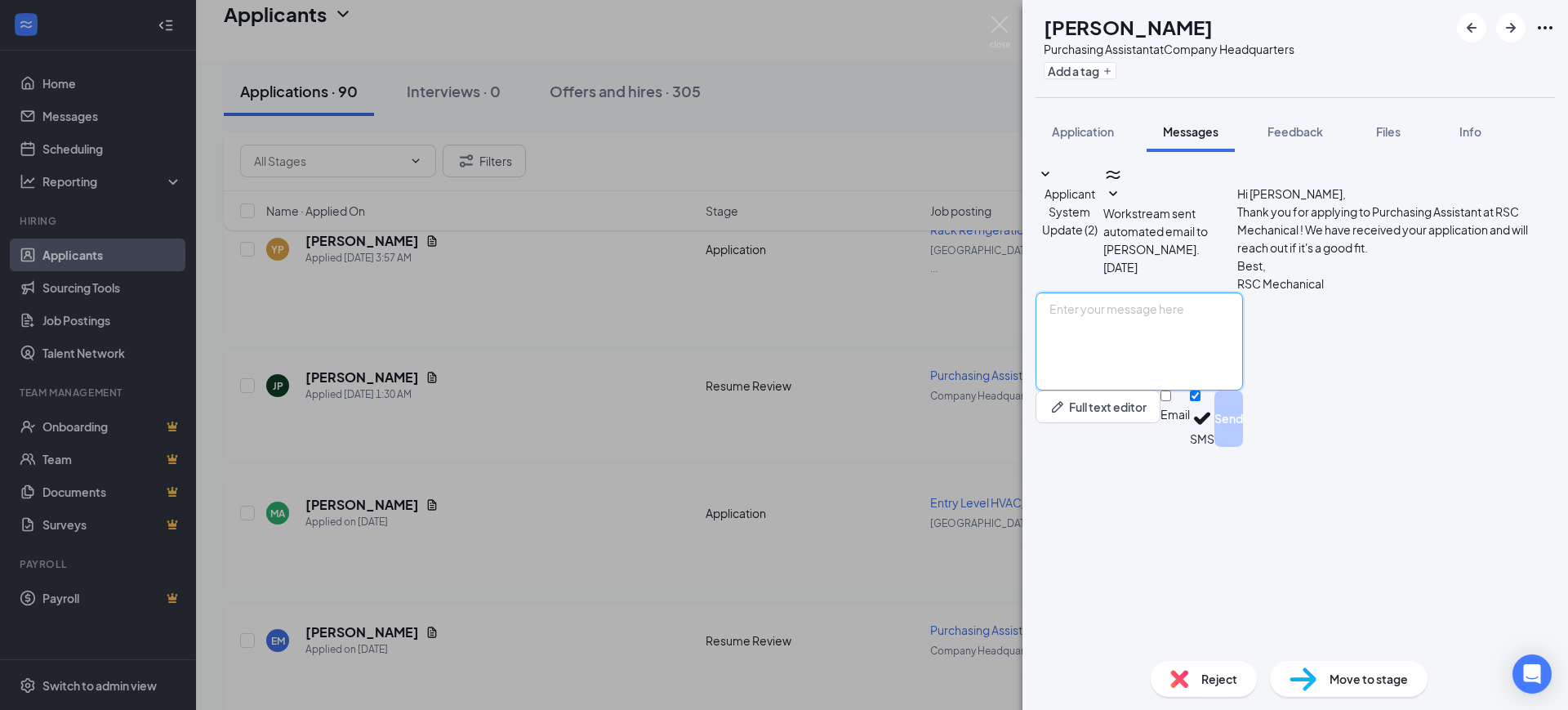
click at [1183, 390] on textarea at bounding box center [1139, 341] width 207 height 98
paste textarea "Hello, Thank you for your interest in RSC Mechanical and for taking the time to…"
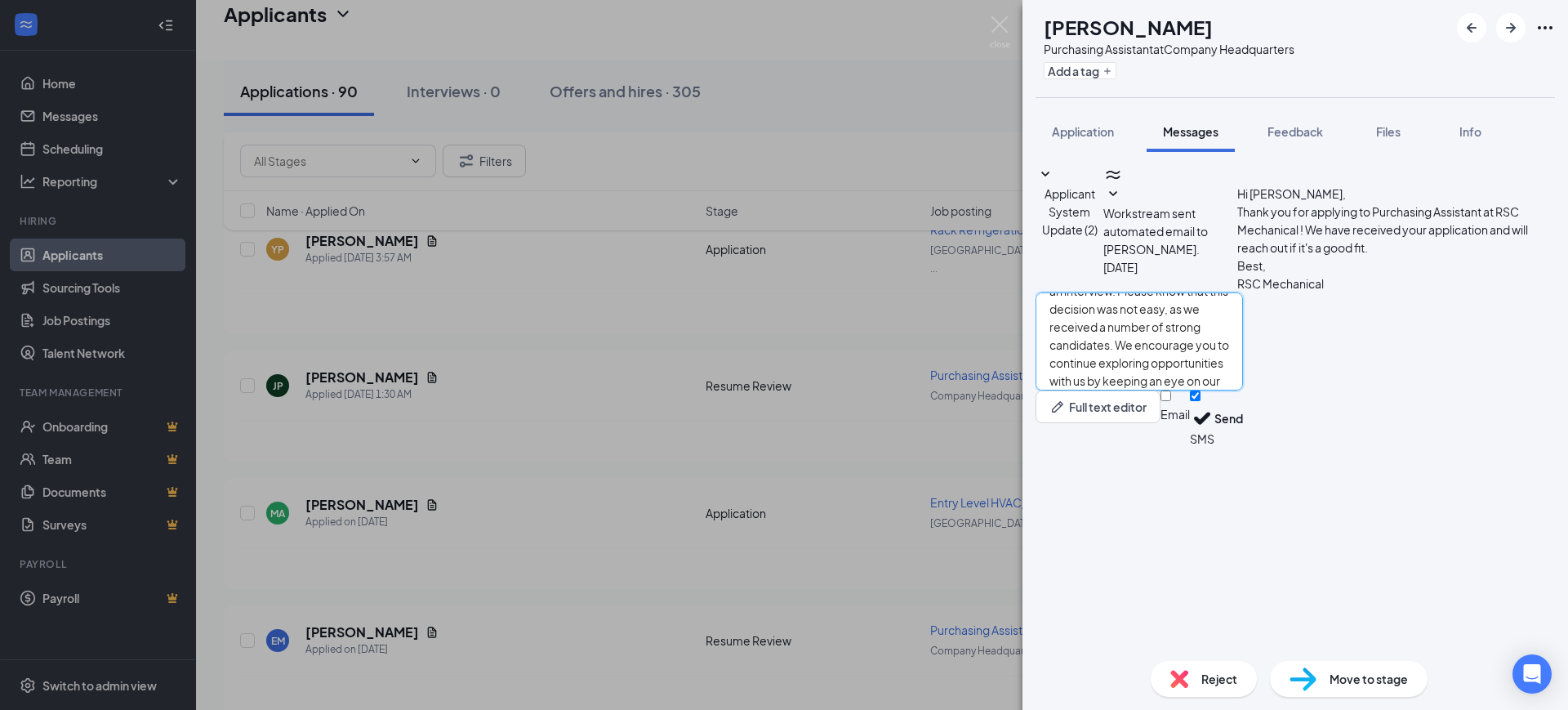
type textarea "Hello, Thank you for your interest in RSC Mechanical and for taking the time to…"
click at [1171, 401] on input "Email" at bounding box center [1165, 395] width 11 height 11
checkbox input "true"
click at [1200, 401] on input "SMS" at bounding box center [1194, 395] width 11 height 11
checkbox input "false"
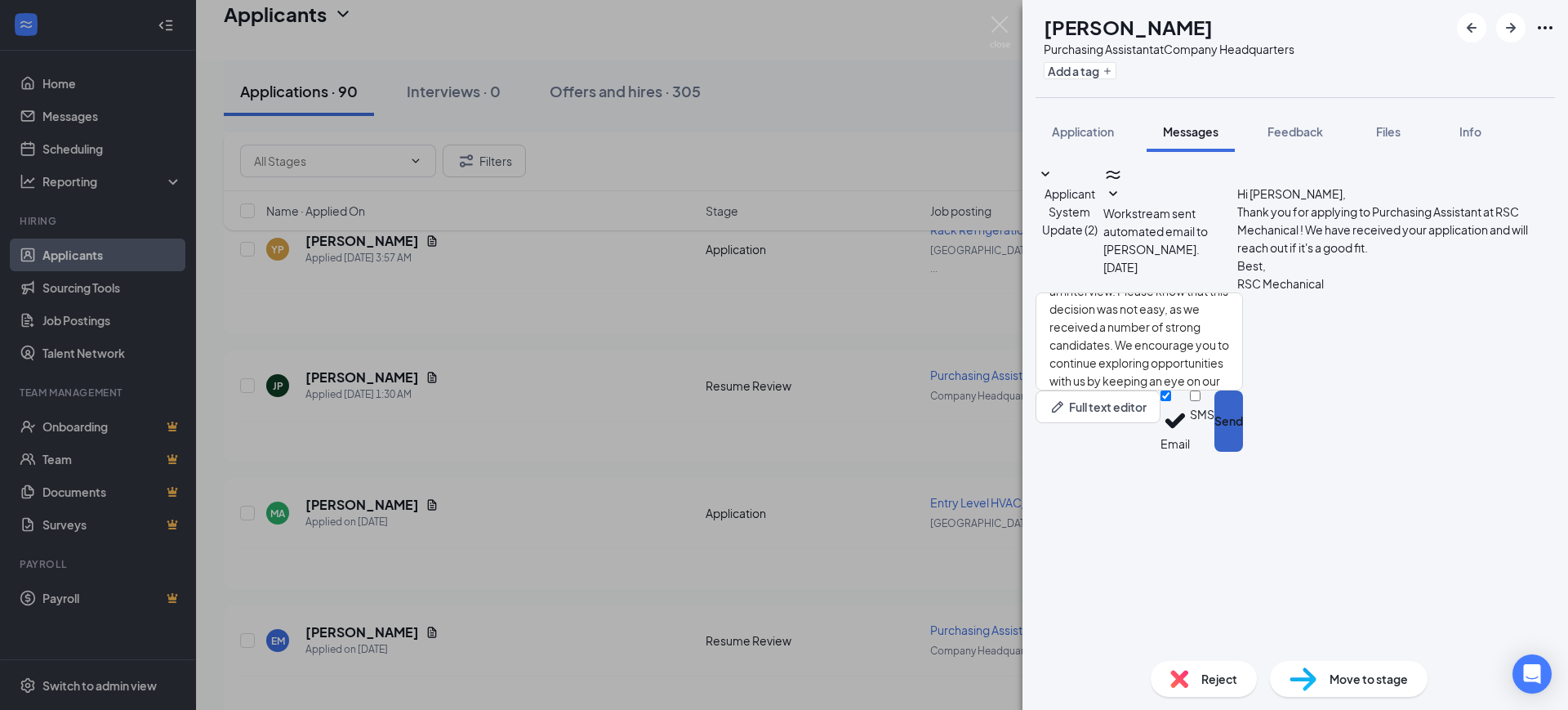
click at [1243, 452] on button "Send" at bounding box center [1228, 421] width 29 height 61
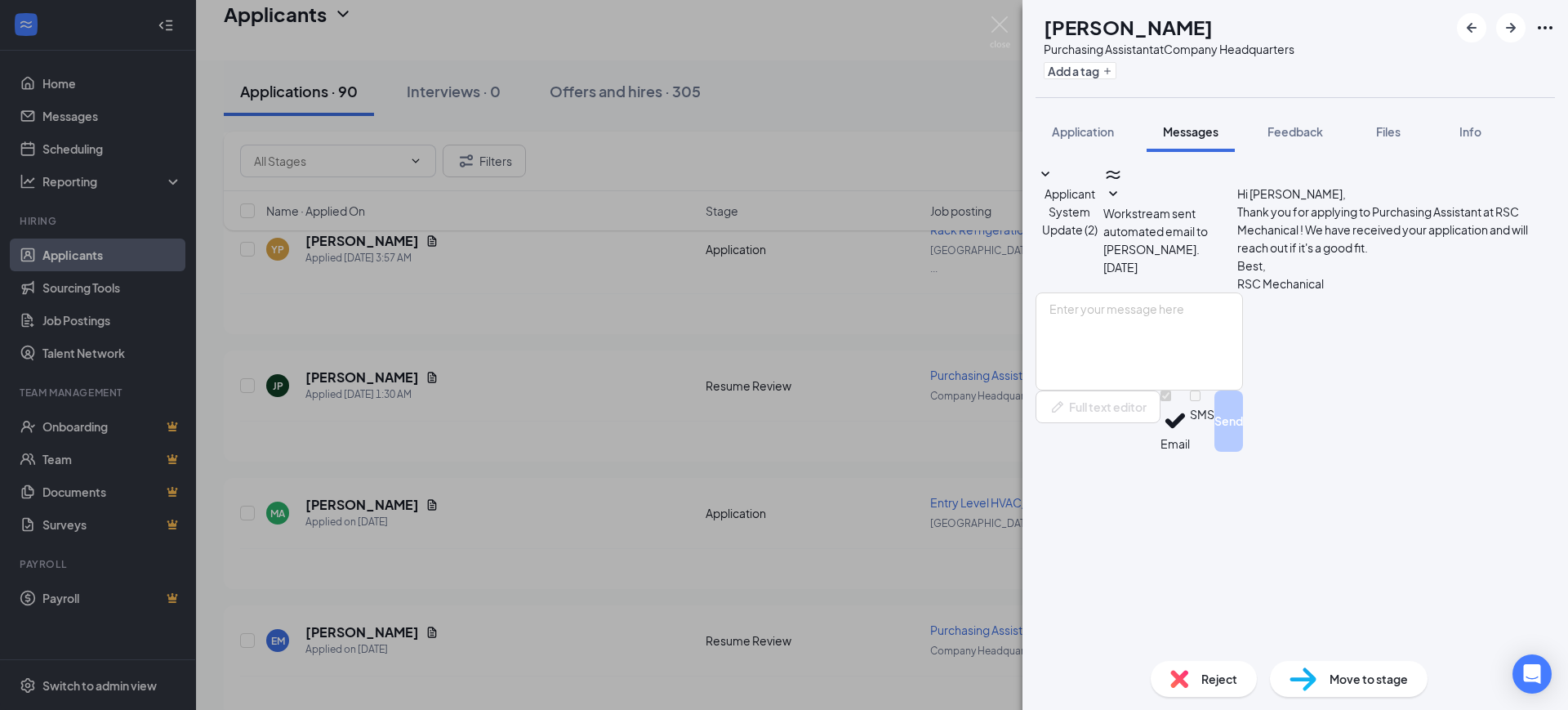
scroll to position [0, 0]
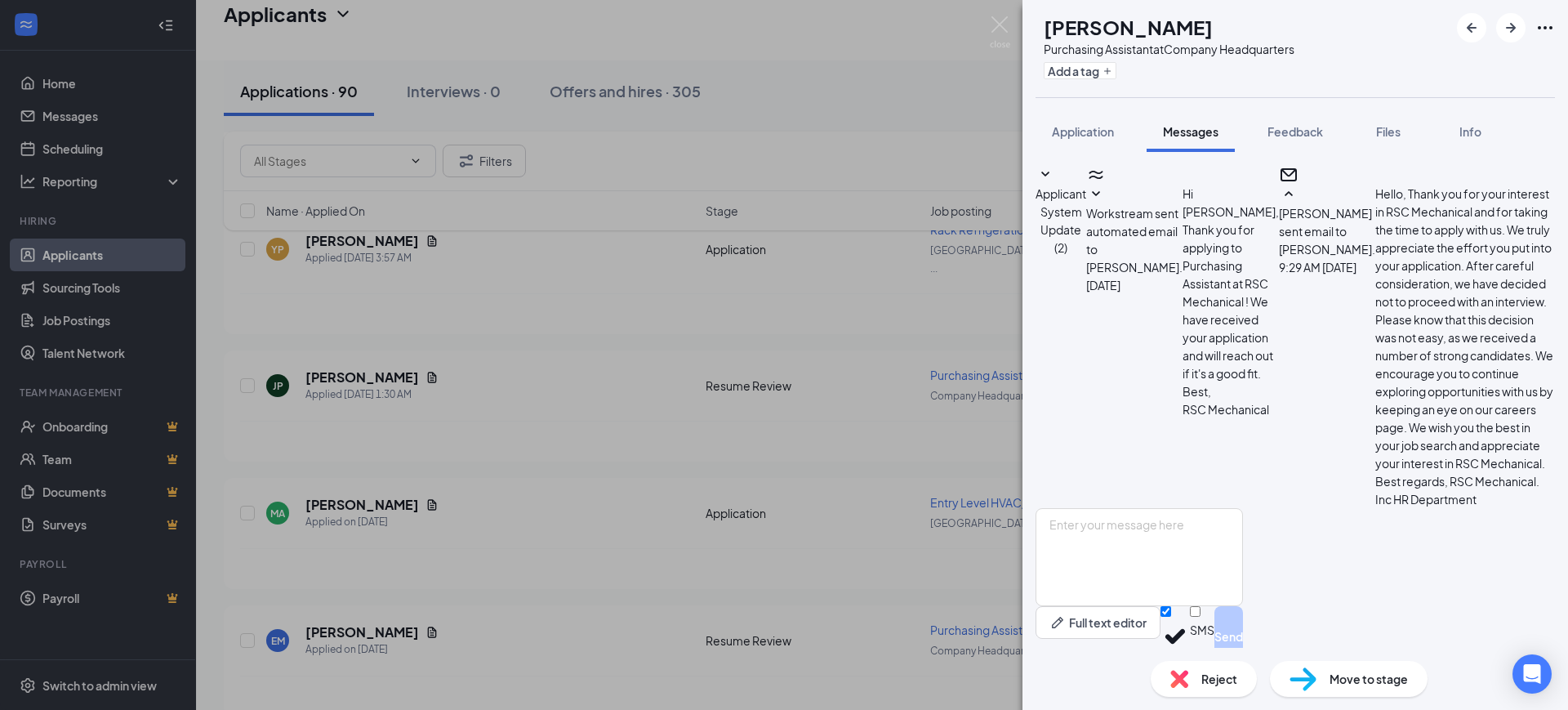
click at [1192, 678] on div "Reject" at bounding box center [1203, 678] width 106 height 36
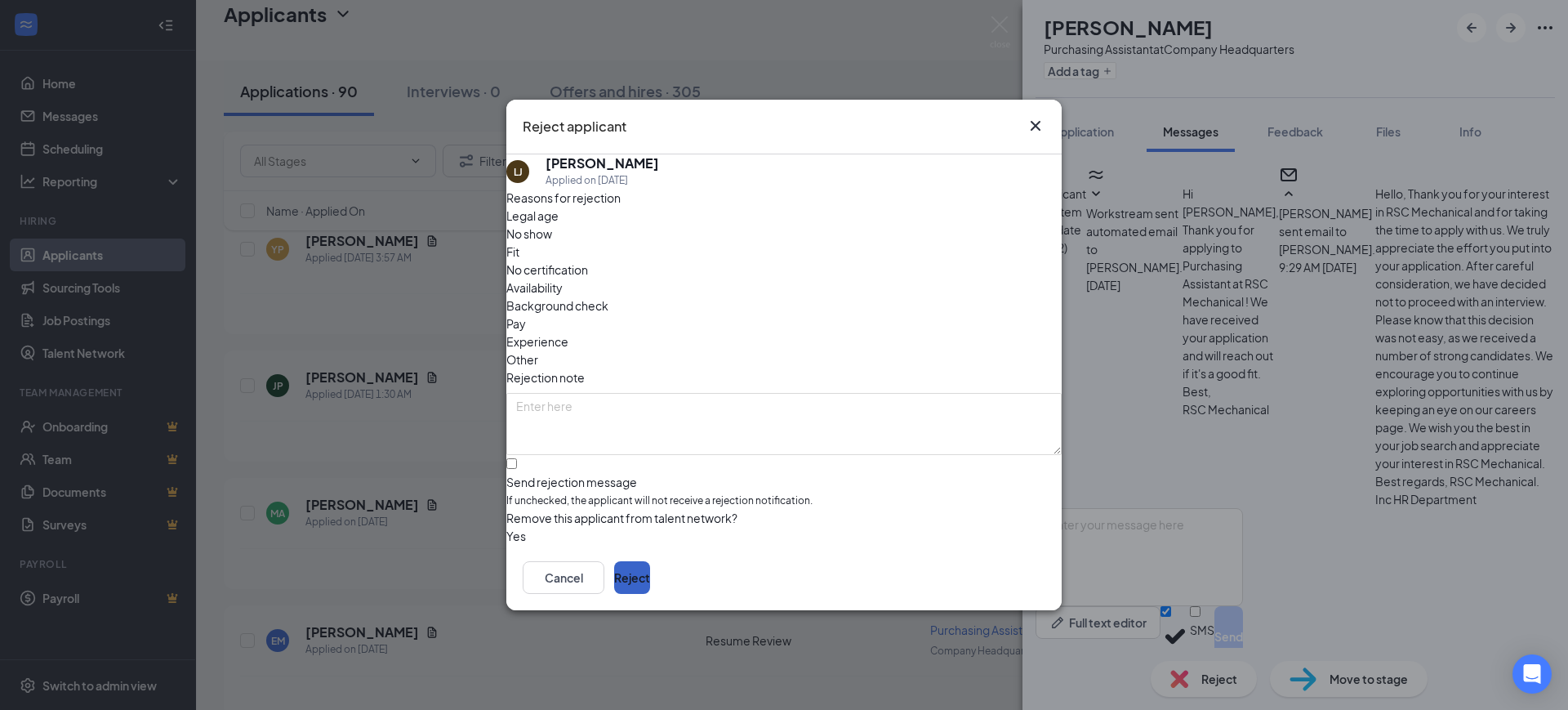
click at [650, 567] on button "Reject" at bounding box center [632, 577] width 35 height 33
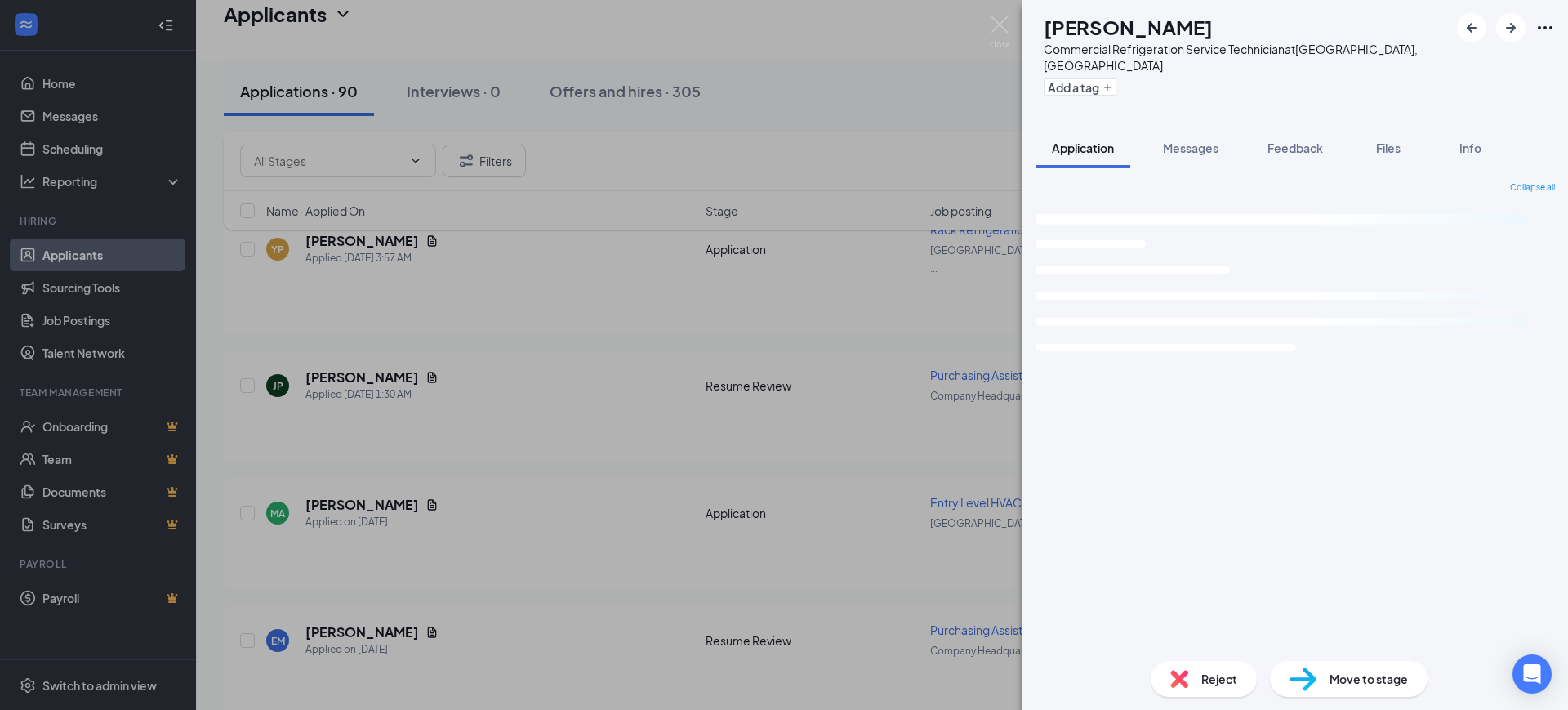
click at [1298, 141] on span "Feedback" at bounding box center [1295, 148] width 55 height 15
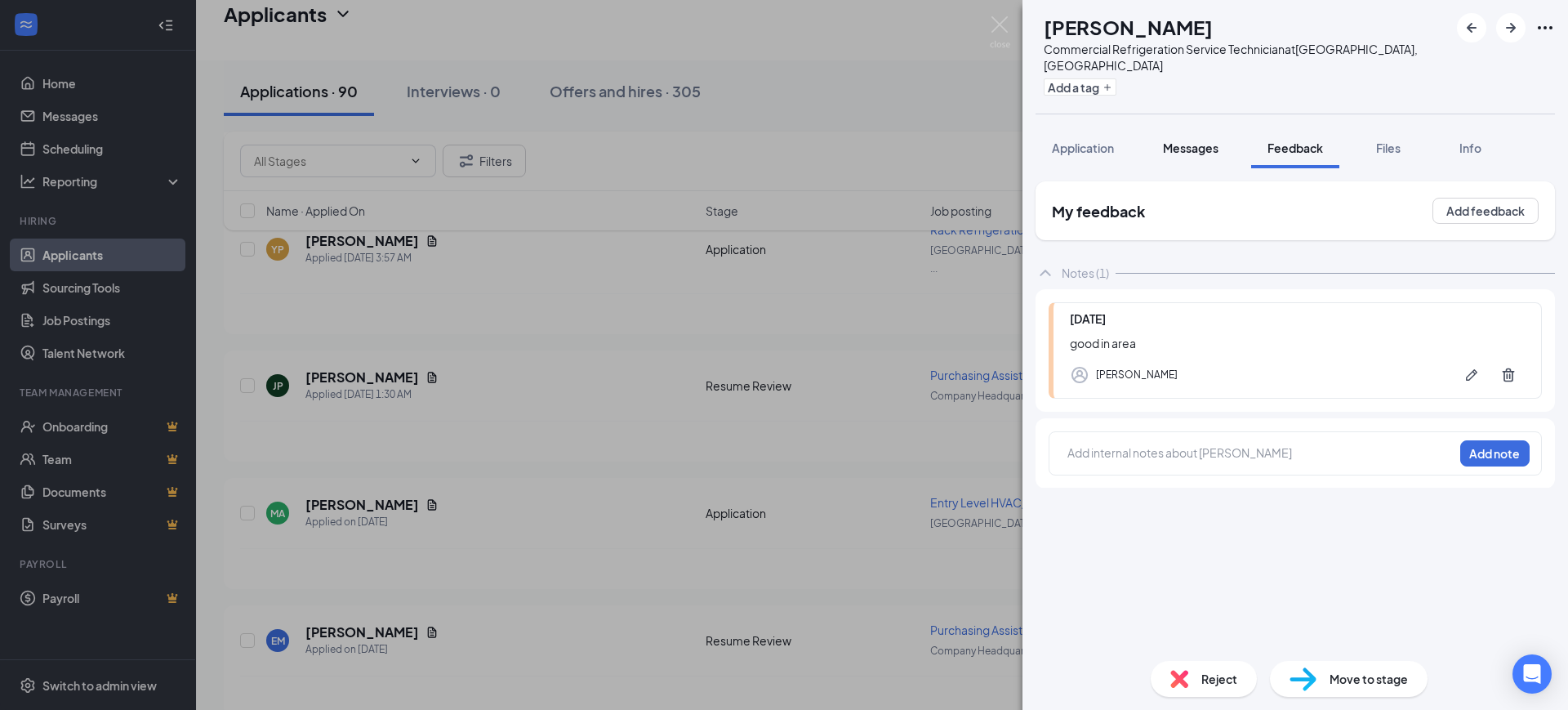
click at [1179, 141] on span "Messages" at bounding box center [1191, 148] width 55 height 15
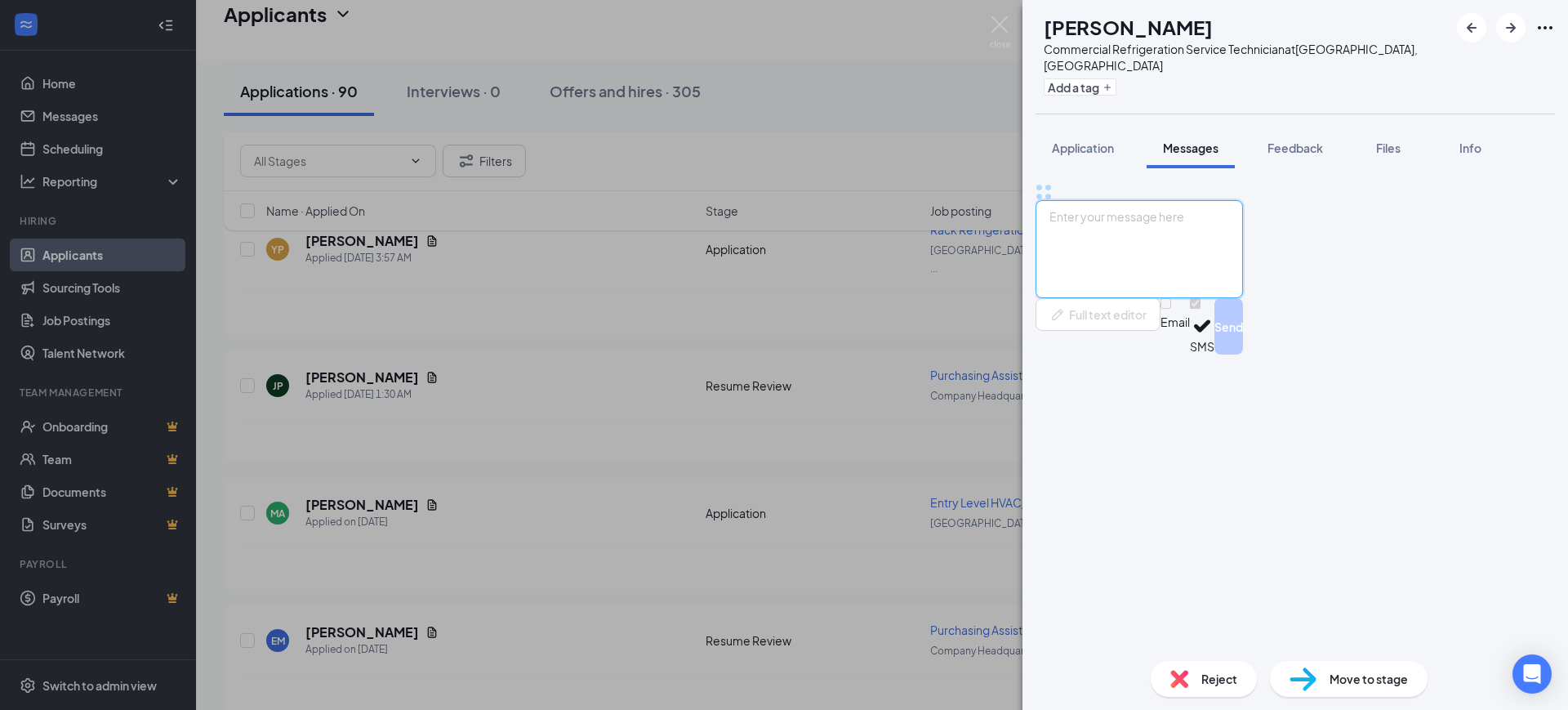
click at [1168, 298] on textarea at bounding box center [1139, 248] width 207 height 98
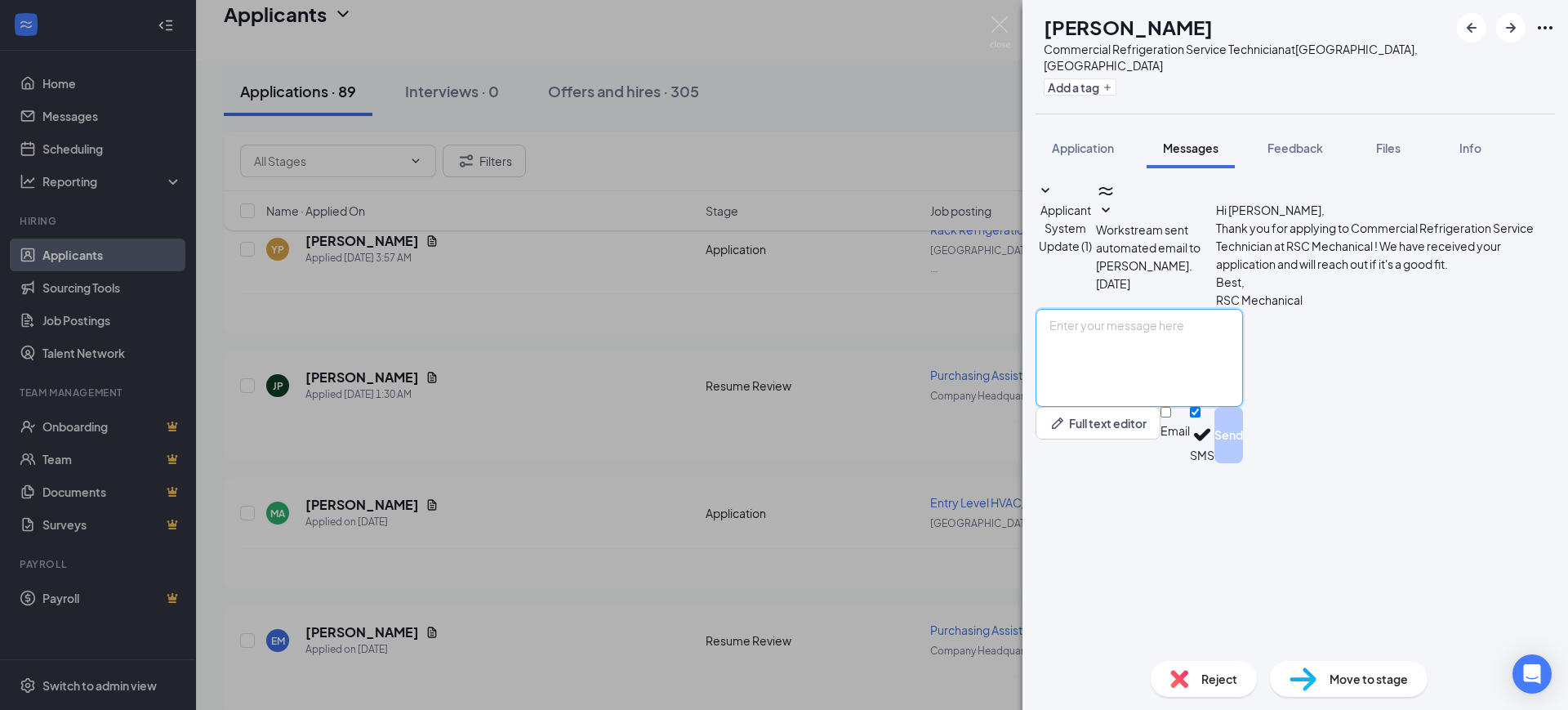
paste textarea "Hello, Thank you for your interest in RSC Mechanical and for taking the time to…"
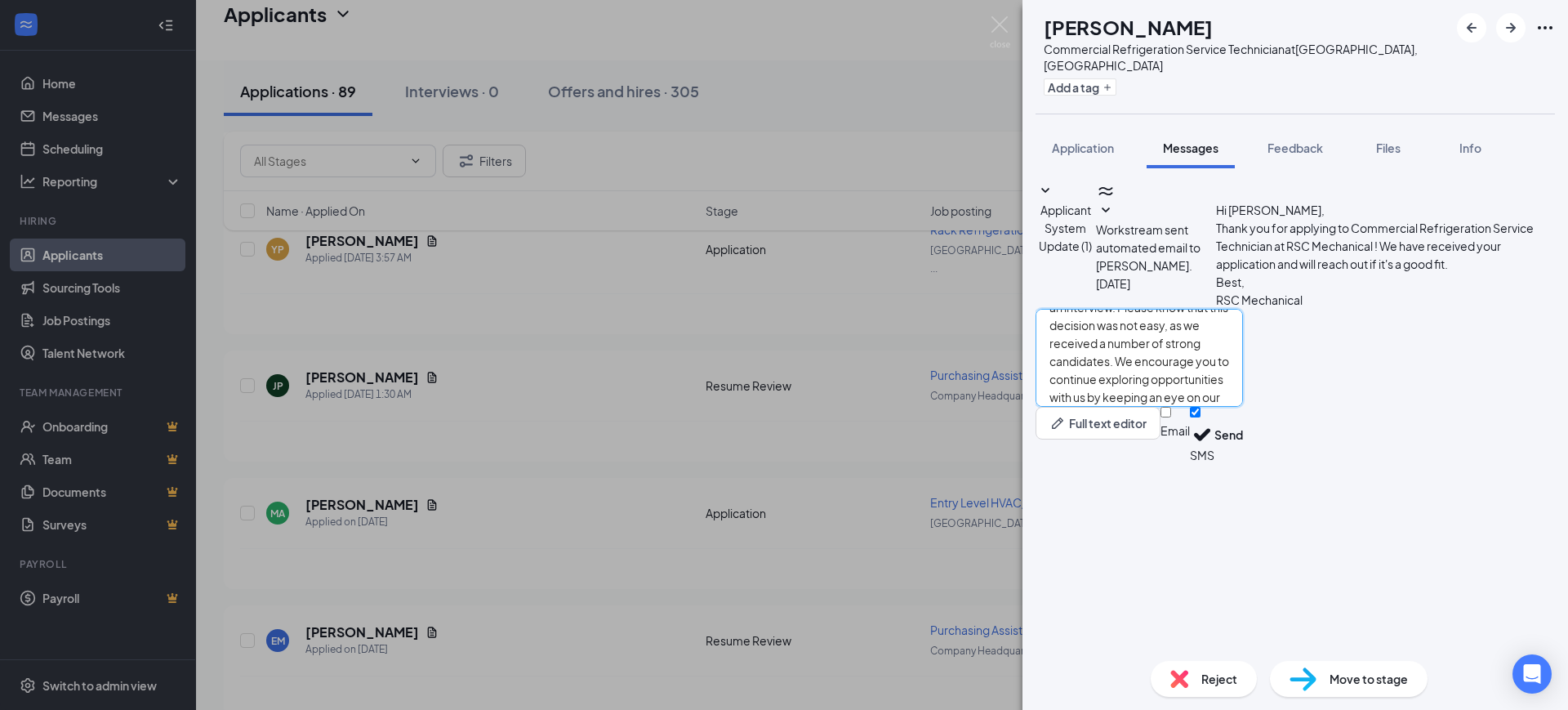
type textarea "Hello, Thank you for your interest in RSC Mechanical and for taking the time to…"
drag, startPoint x: 1340, startPoint y: 612, endPoint x: 1364, endPoint y: 614, distance: 24.1
click at [1171, 417] on input "Email" at bounding box center [1165, 412] width 11 height 11
checkbox input "true"
click at [1243, 468] on div "Email SMS Send" at bounding box center [1201, 438] width 83 height 61
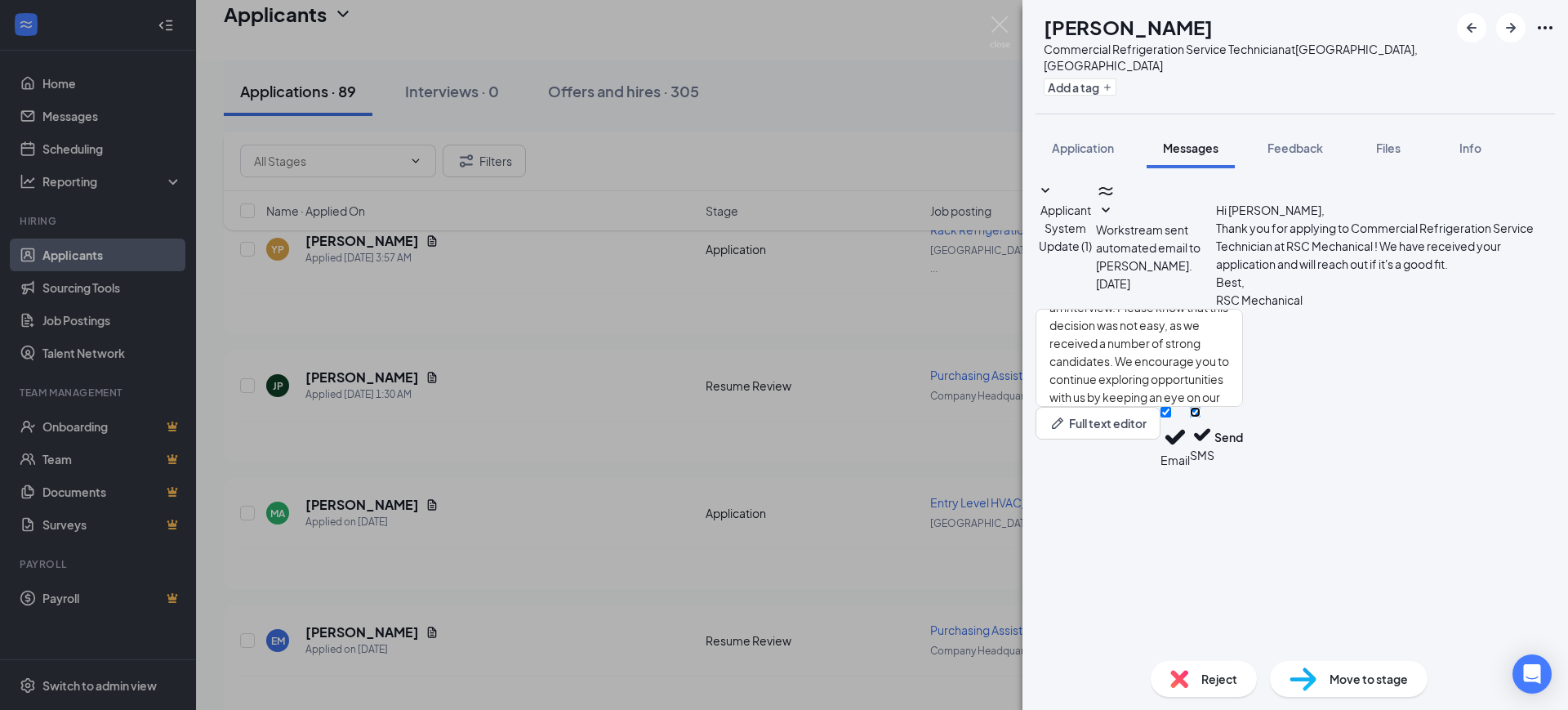
click at [1200, 417] on input "SMS" at bounding box center [1194, 412] width 11 height 11
checkbox input "false"
click at [1243, 468] on button "Send" at bounding box center [1228, 438] width 29 height 61
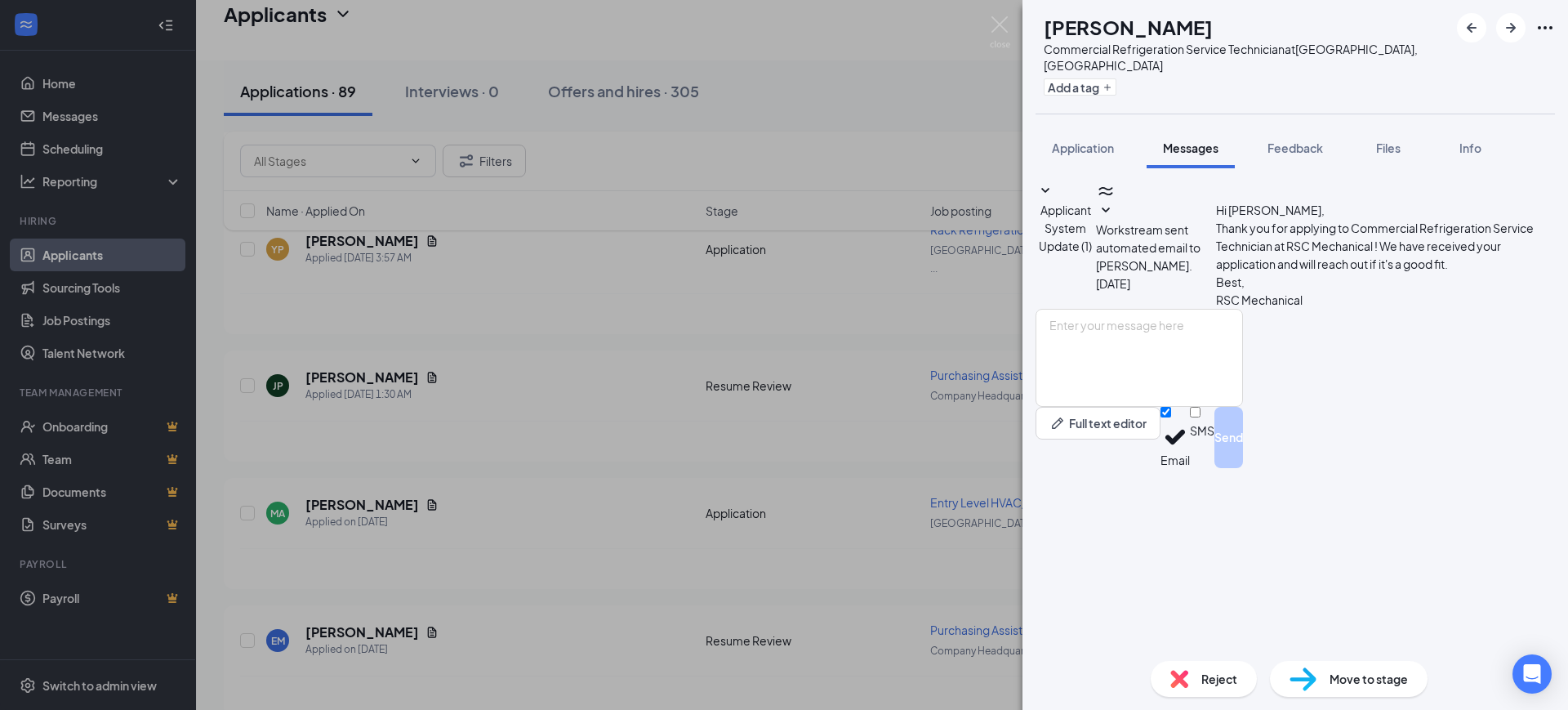
scroll to position [0, 0]
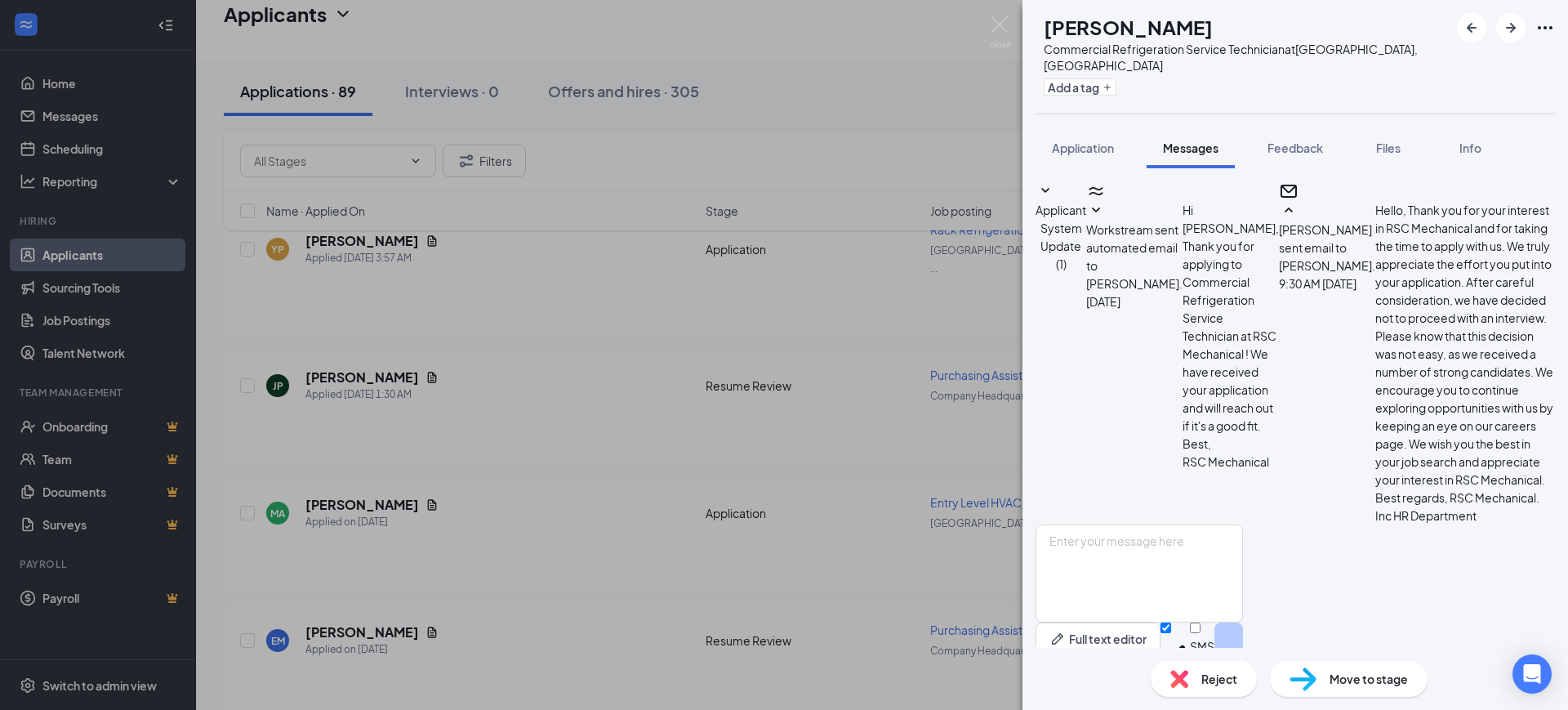
click at [1201, 681] on span "Reject" at bounding box center [1219, 678] width 35 height 18
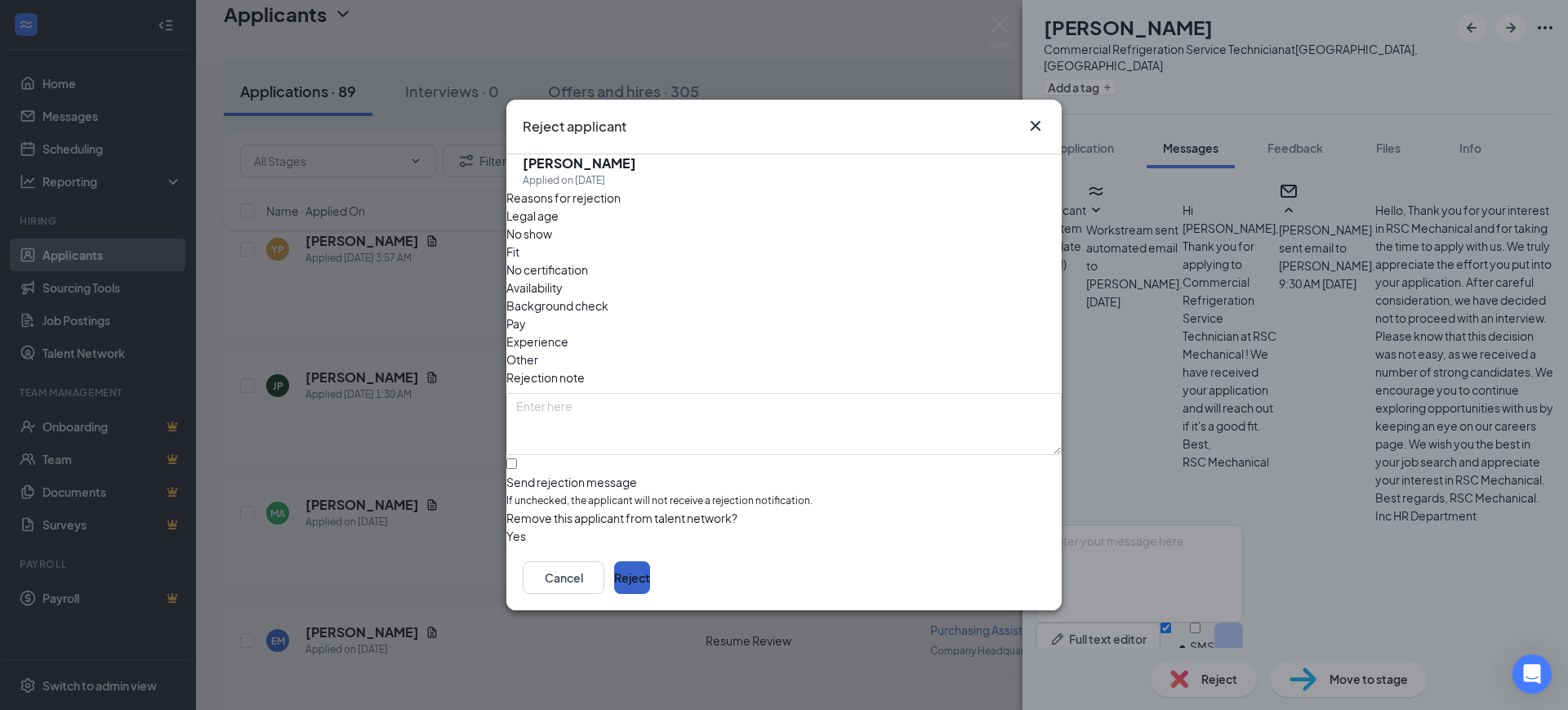
click at [650, 577] on button "Reject" at bounding box center [632, 577] width 35 height 33
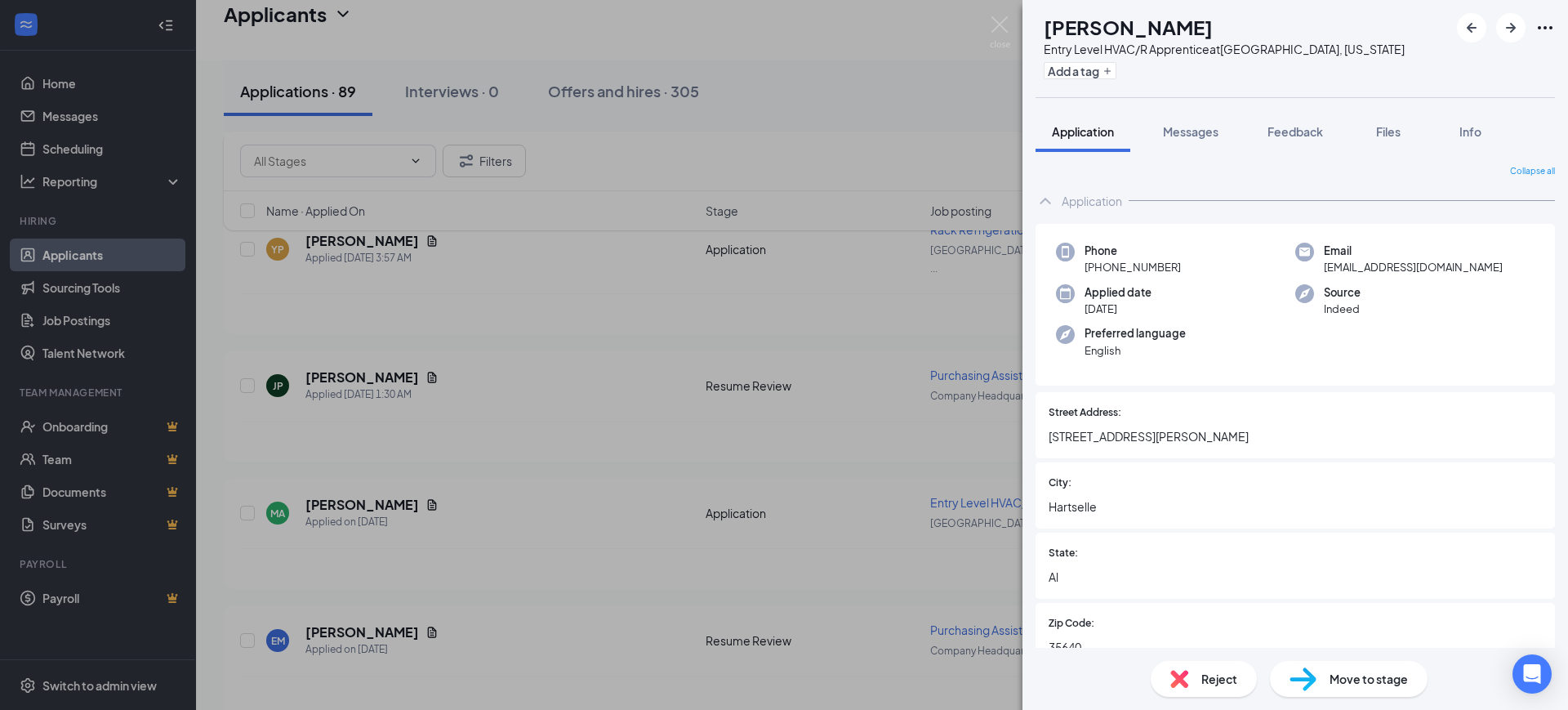
drag, startPoint x: 1287, startPoint y: 119, endPoint x: 1126, endPoint y: 195, distance: 178.0
click at [1286, 119] on button "Feedback" at bounding box center [1294, 131] width 88 height 40
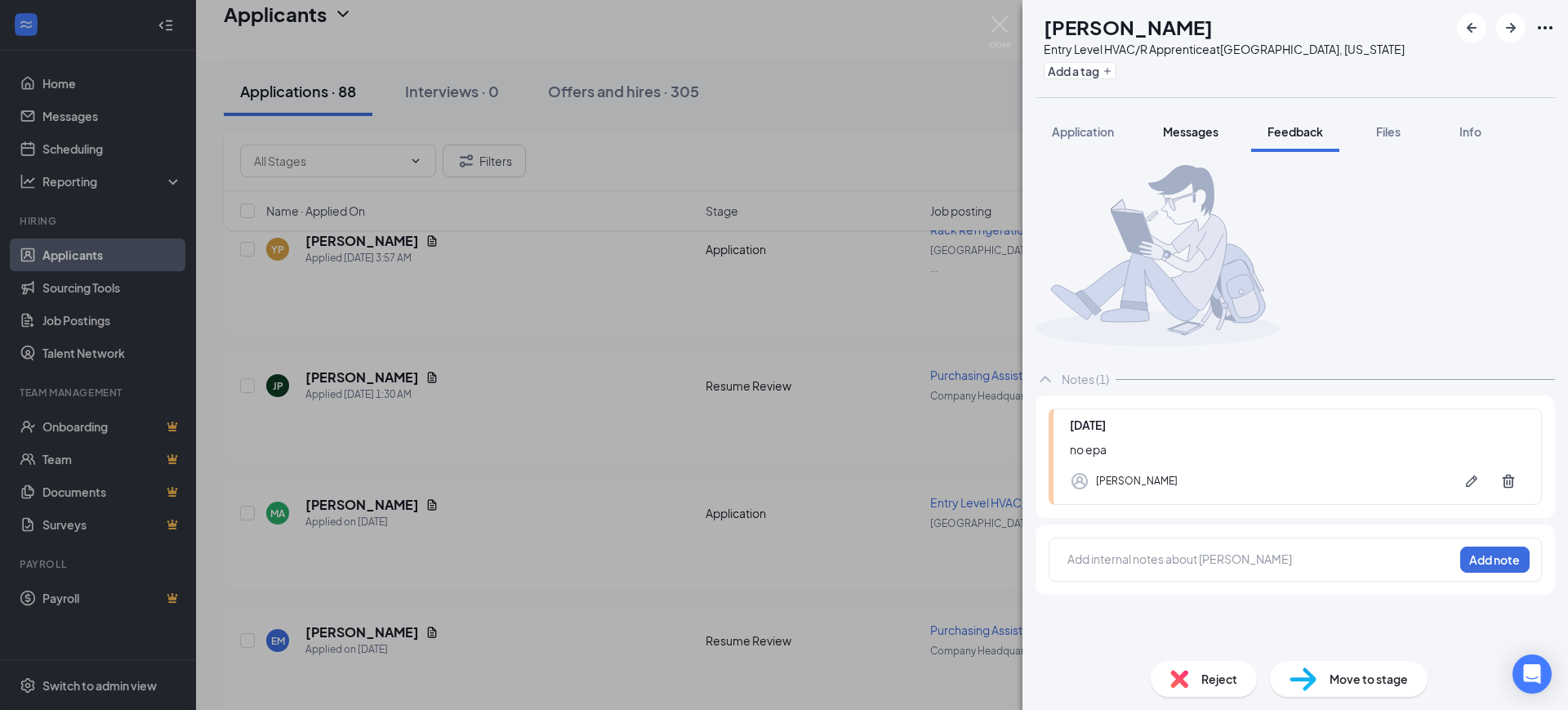
click at [1193, 125] on span "Messages" at bounding box center [1191, 131] width 55 height 15
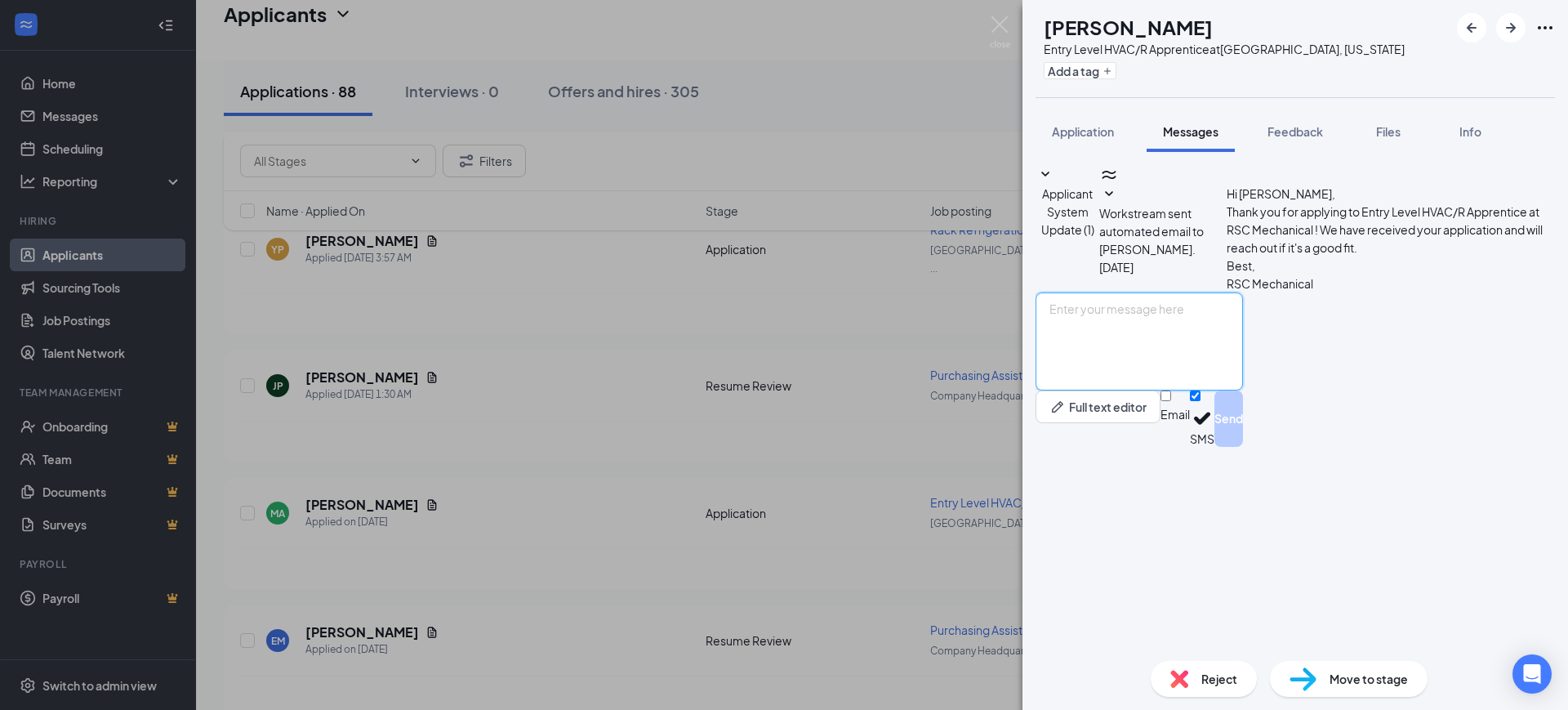
click at [1216, 390] on textarea at bounding box center [1139, 341] width 207 height 98
paste textarea "Hello, Thank you for your interest in RSC Mechanical and for taking the time to…"
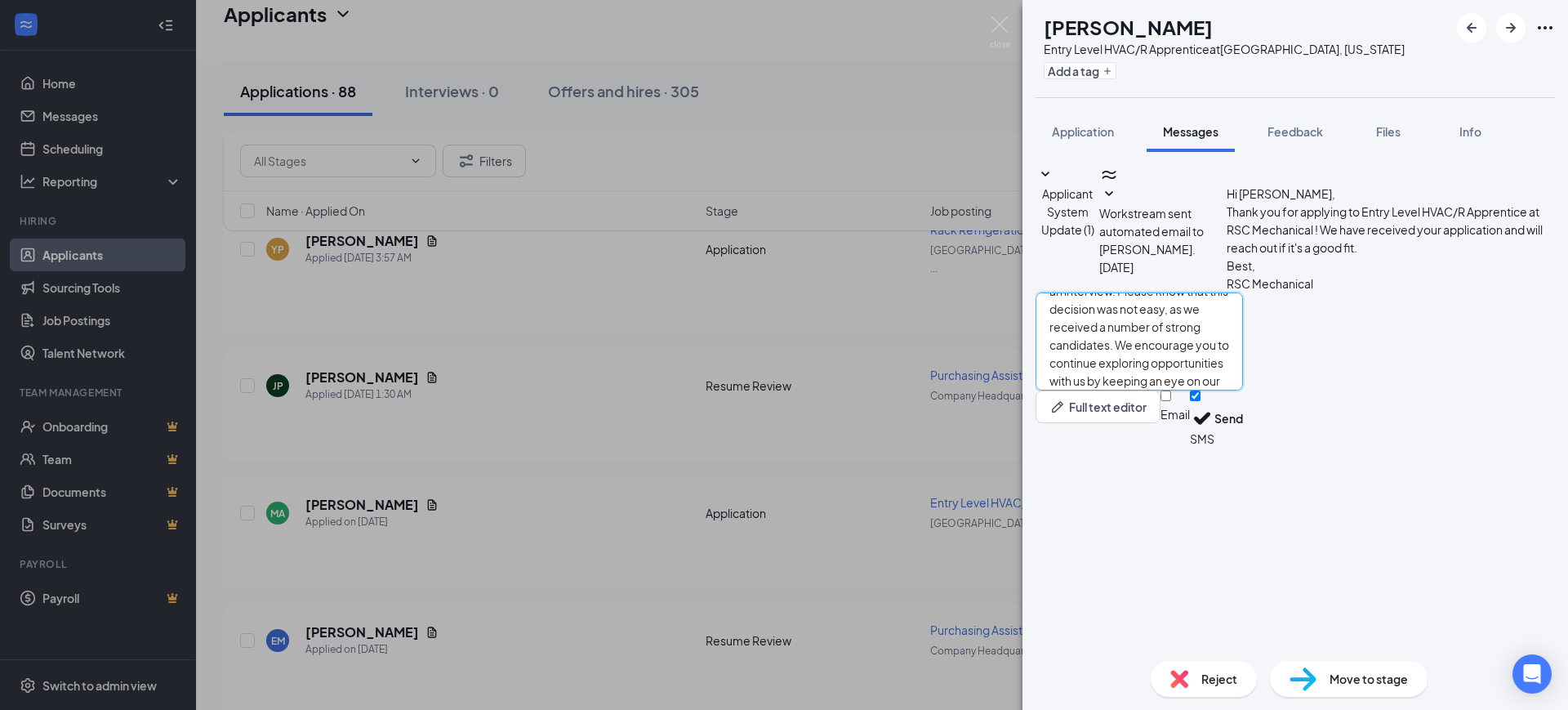
type textarea "Hello, Thank you for your interest in RSC Mechanical and for taking the time to…"
click at [1171, 401] on input "Email" at bounding box center [1165, 395] width 11 height 11
checkbox input "true"
click at [1200, 401] on input "SMS" at bounding box center [1194, 395] width 11 height 11
checkbox input "false"
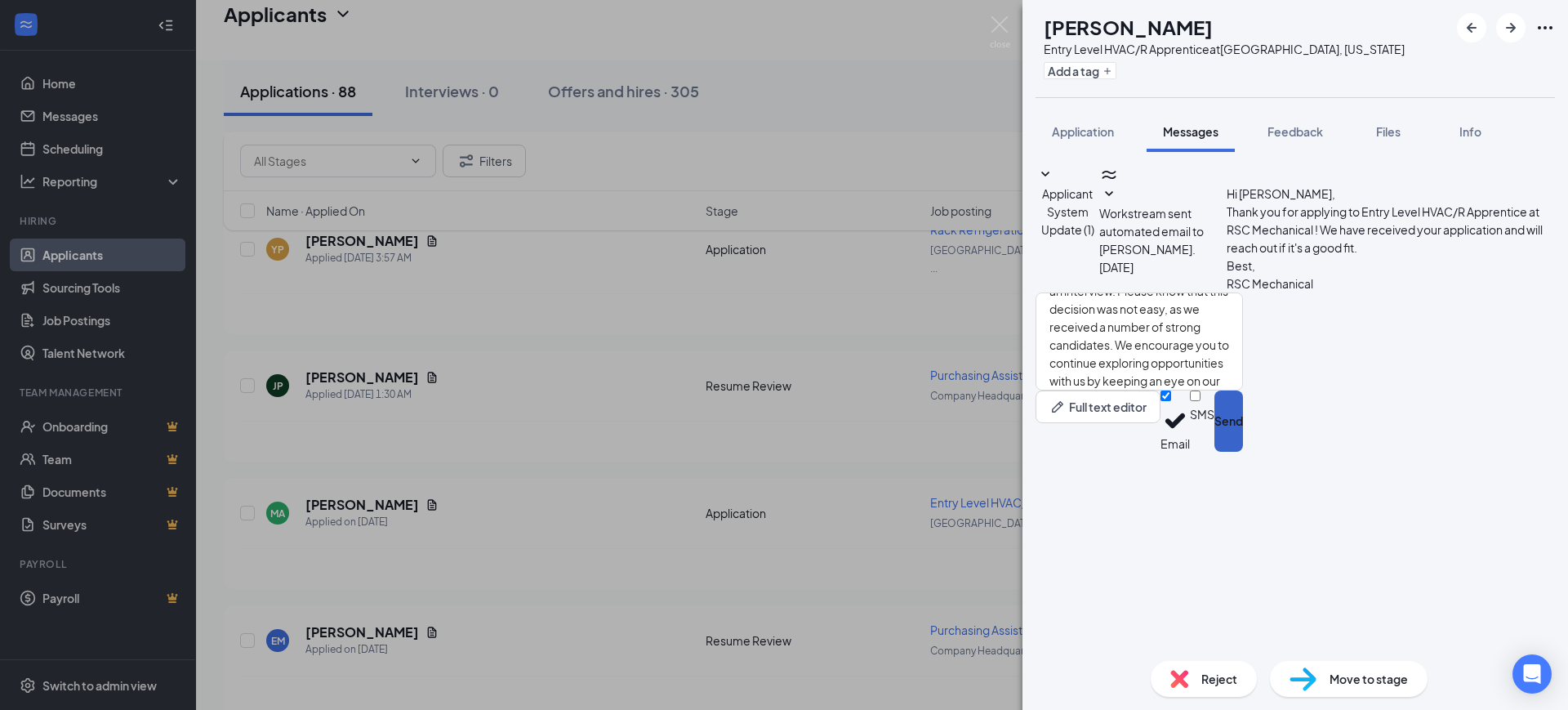
click at [1243, 452] on button "Send" at bounding box center [1228, 421] width 29 height 61
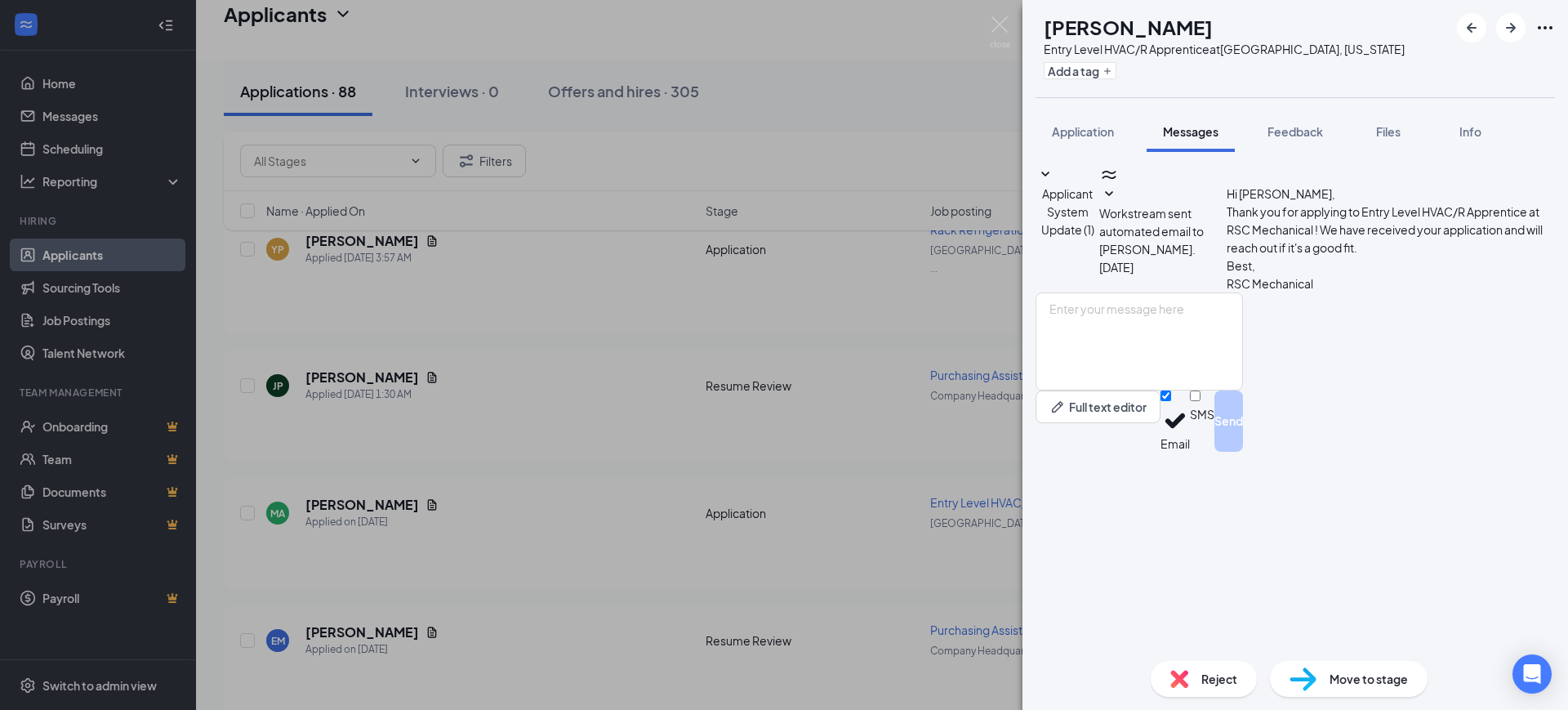
scroll to position [0, 0]
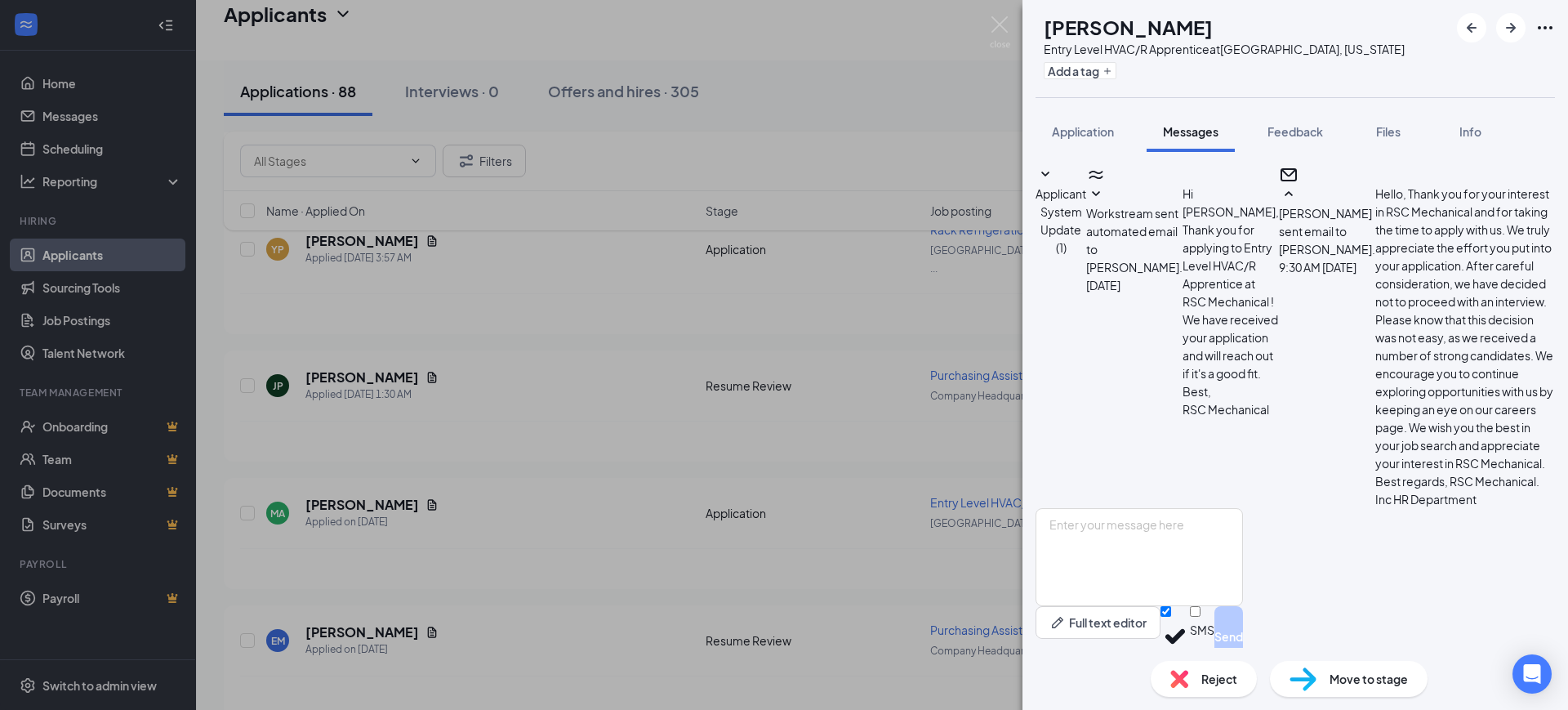
click at [1207, 679] on span "Reject" at bounding box center [1219, 678] width 35 height 18
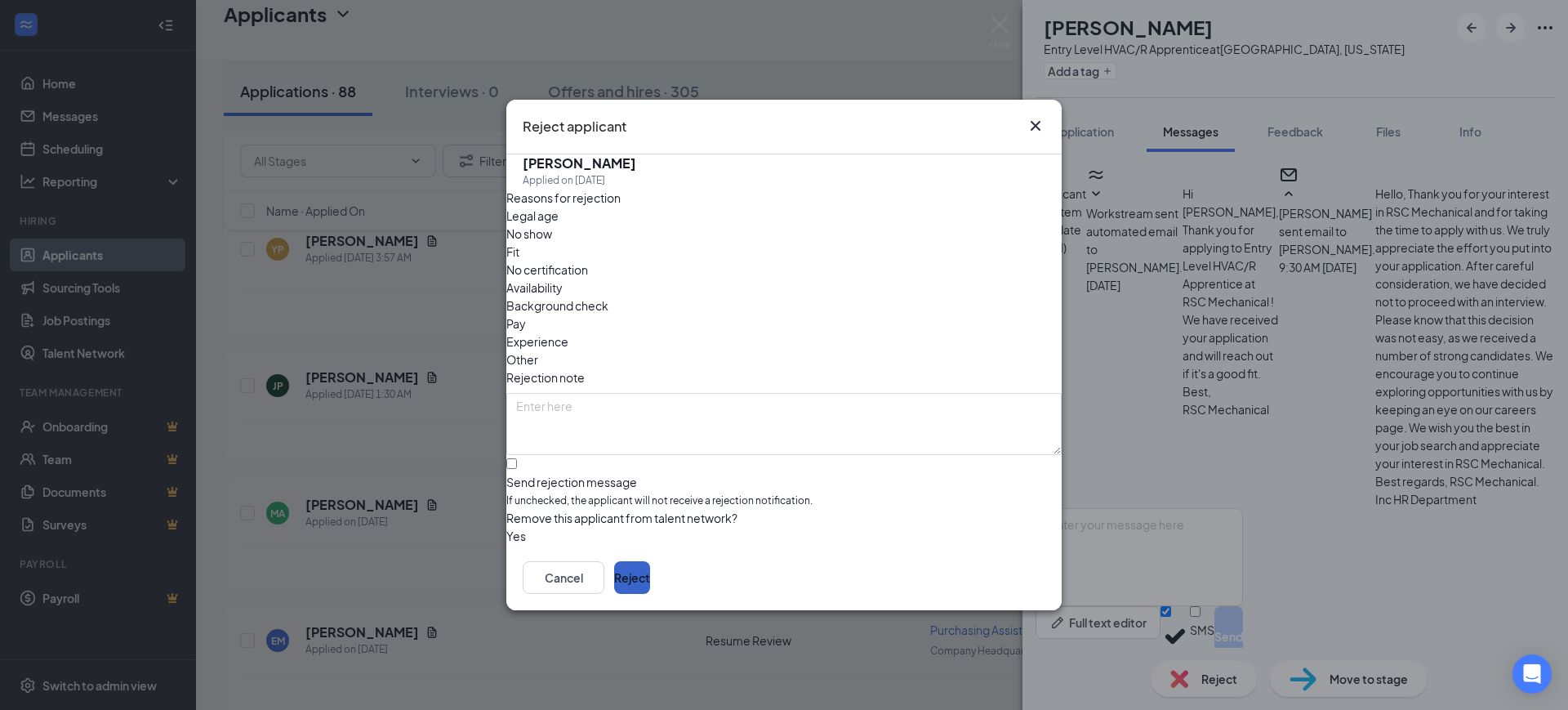
click at [650, 574] on button "Reject" at bounding box center [632, 577] width 35 height 33
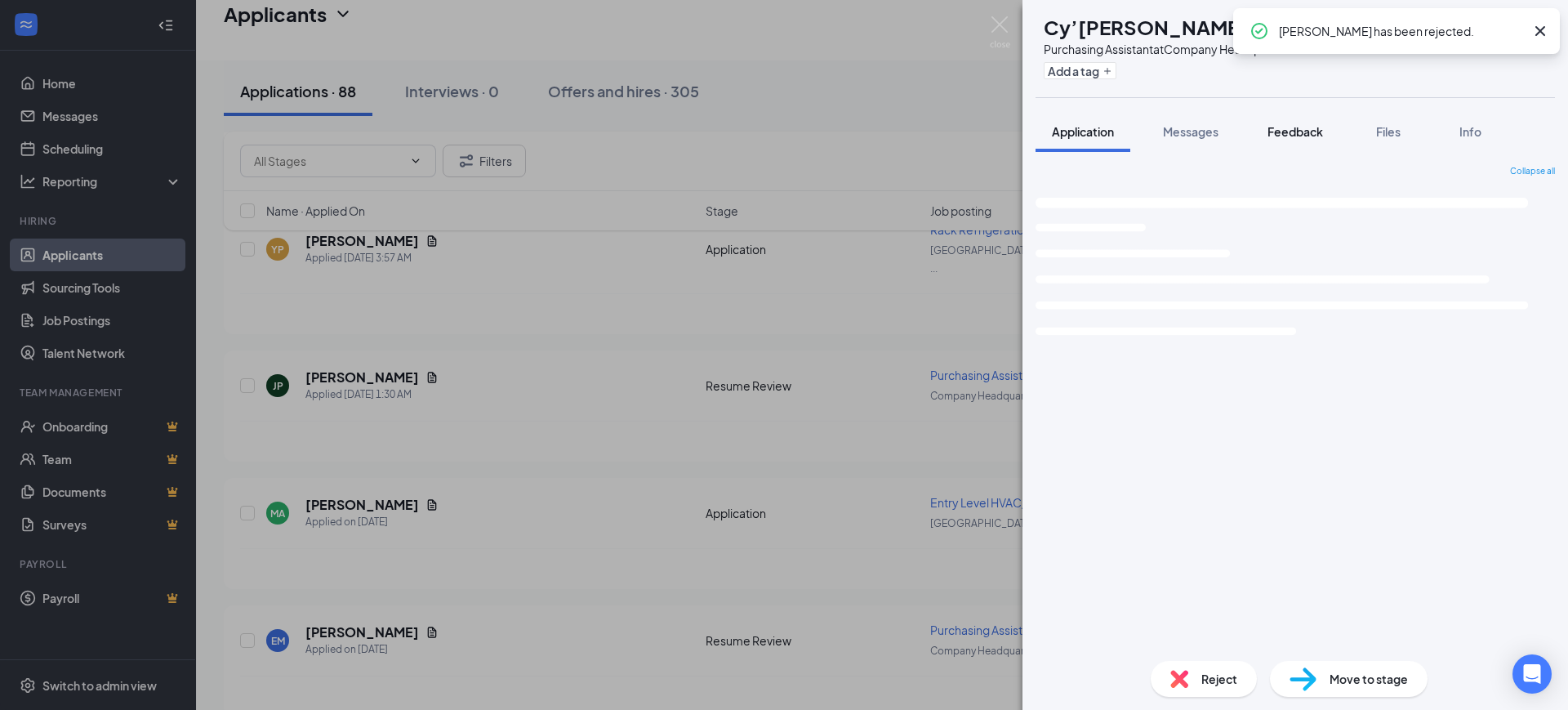
click at [1545, 30] on icon "Cross" at bounding box center [1540, 32] width 20 height 20
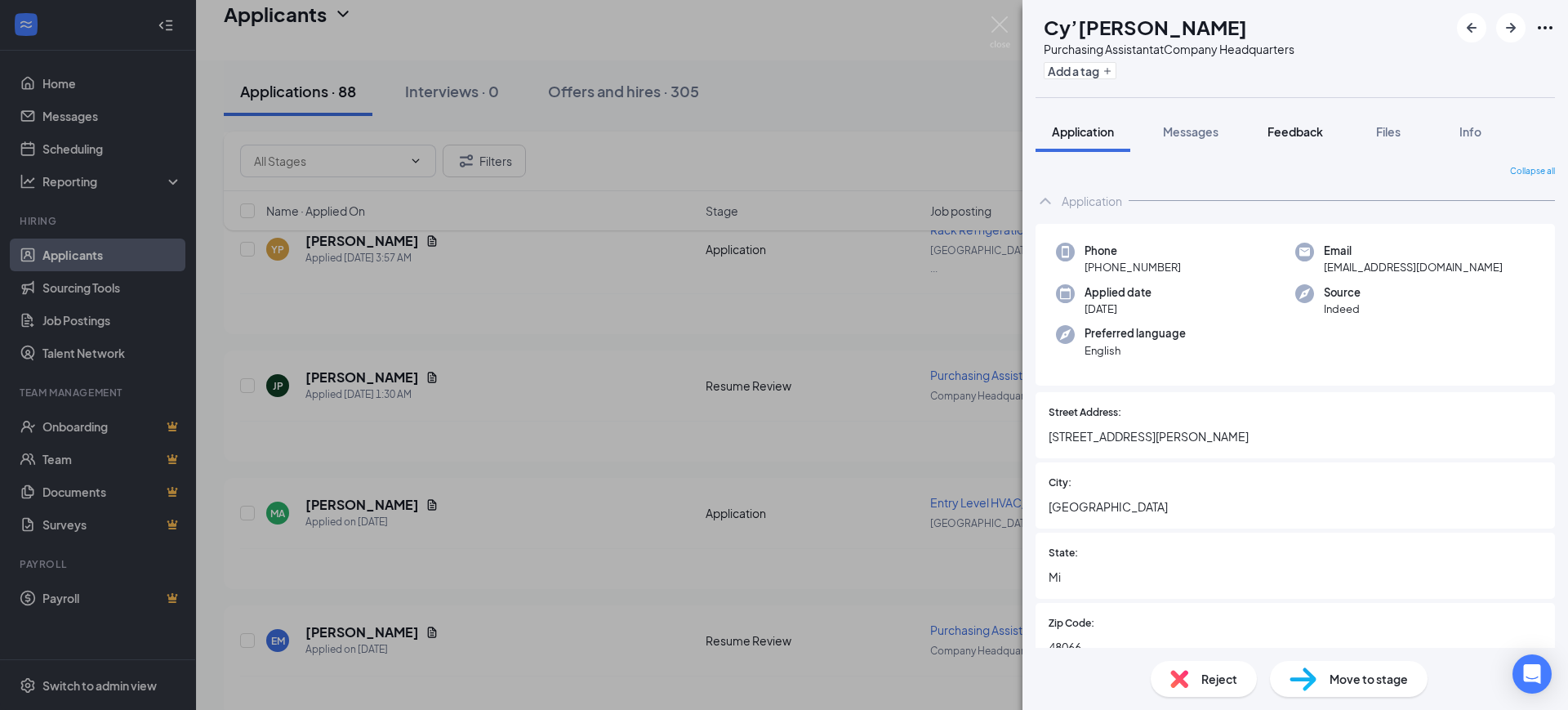
click at [1299, 124] on span "Feedback" at bounding box center [1295, 131] width 55 height 15
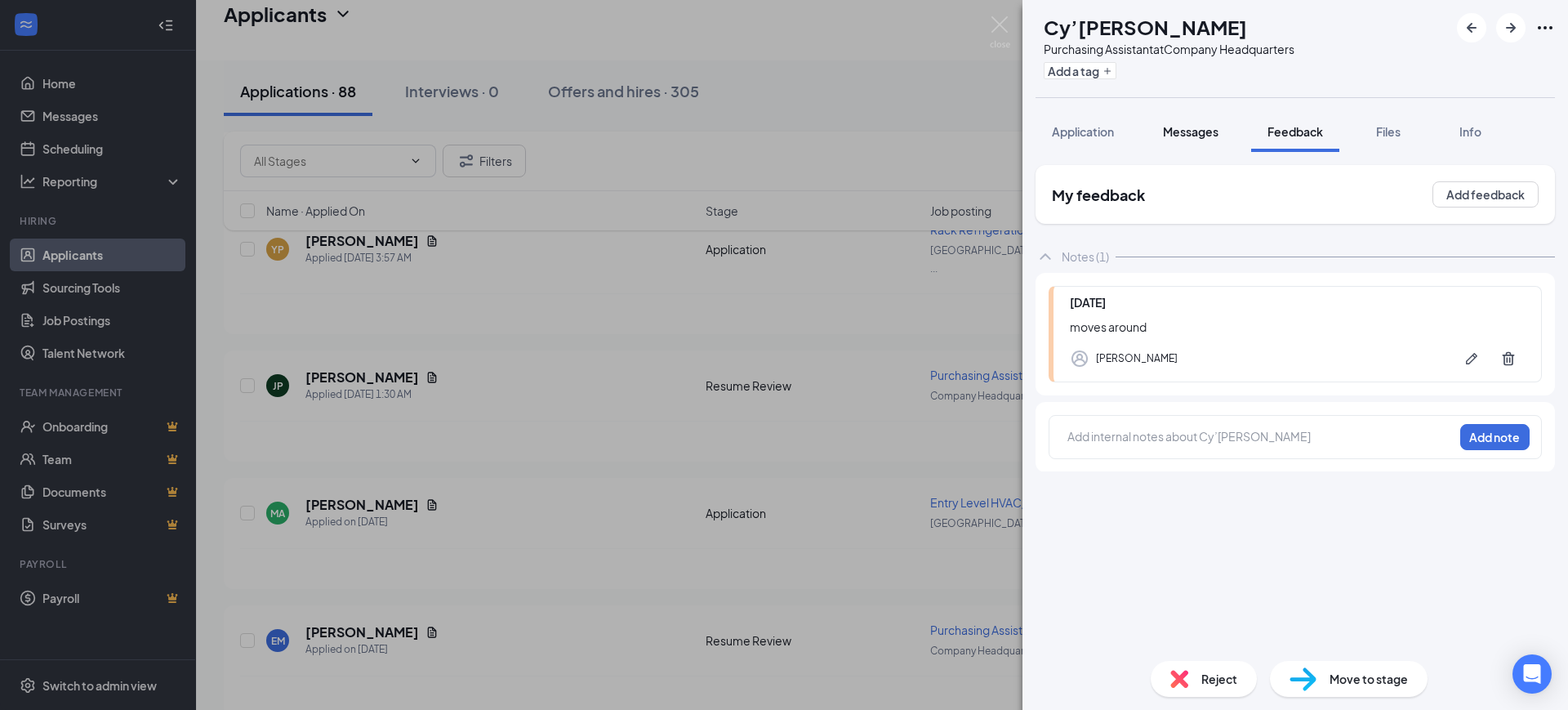
click at [1169, 126] on span "Messages" at bounding box center [1191, 131] width 55 height 15
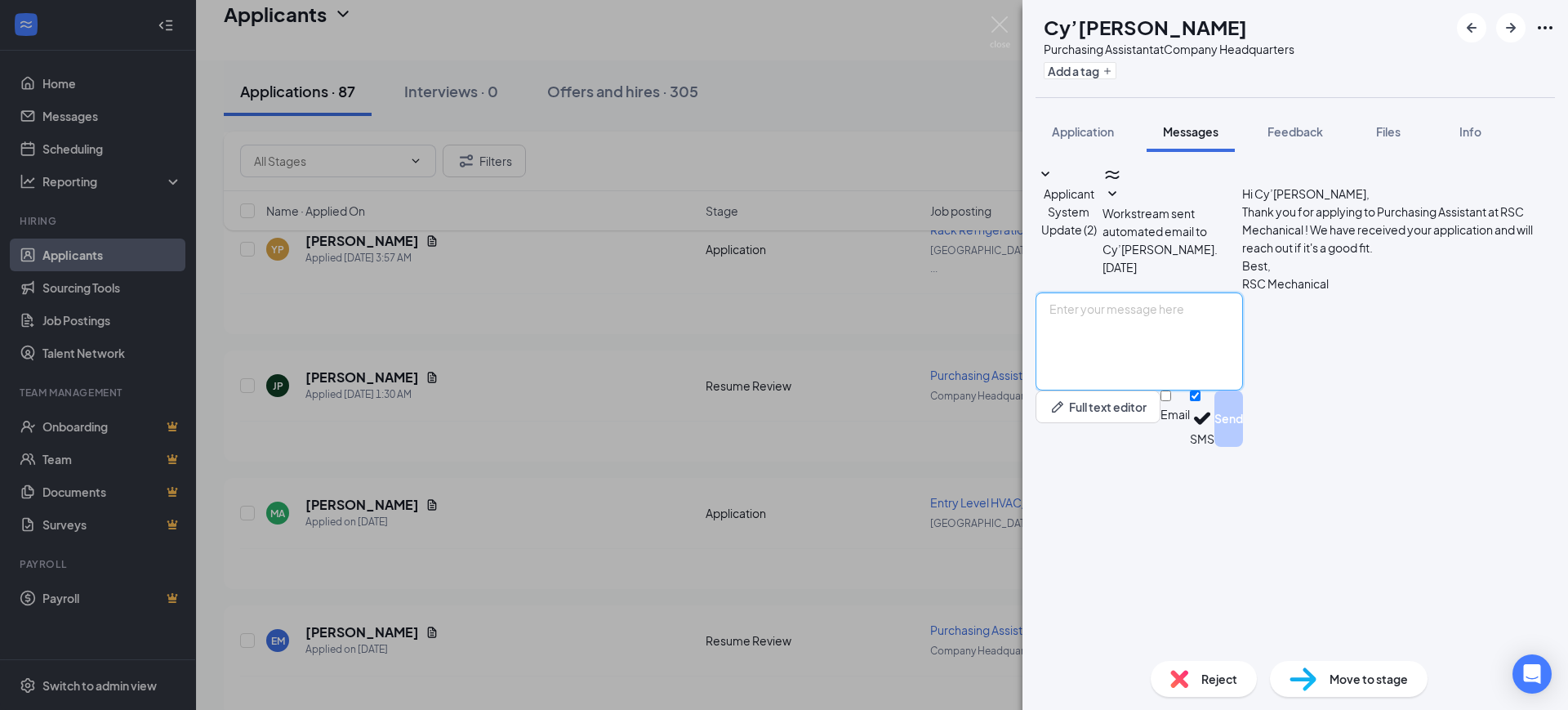
click at [1140, 390] on textarea at bounding box center [1139, 341] width 207 height 98
paste textarea "Hello, Thank you for your interest in RSC Mechanical and for taking the time to…"
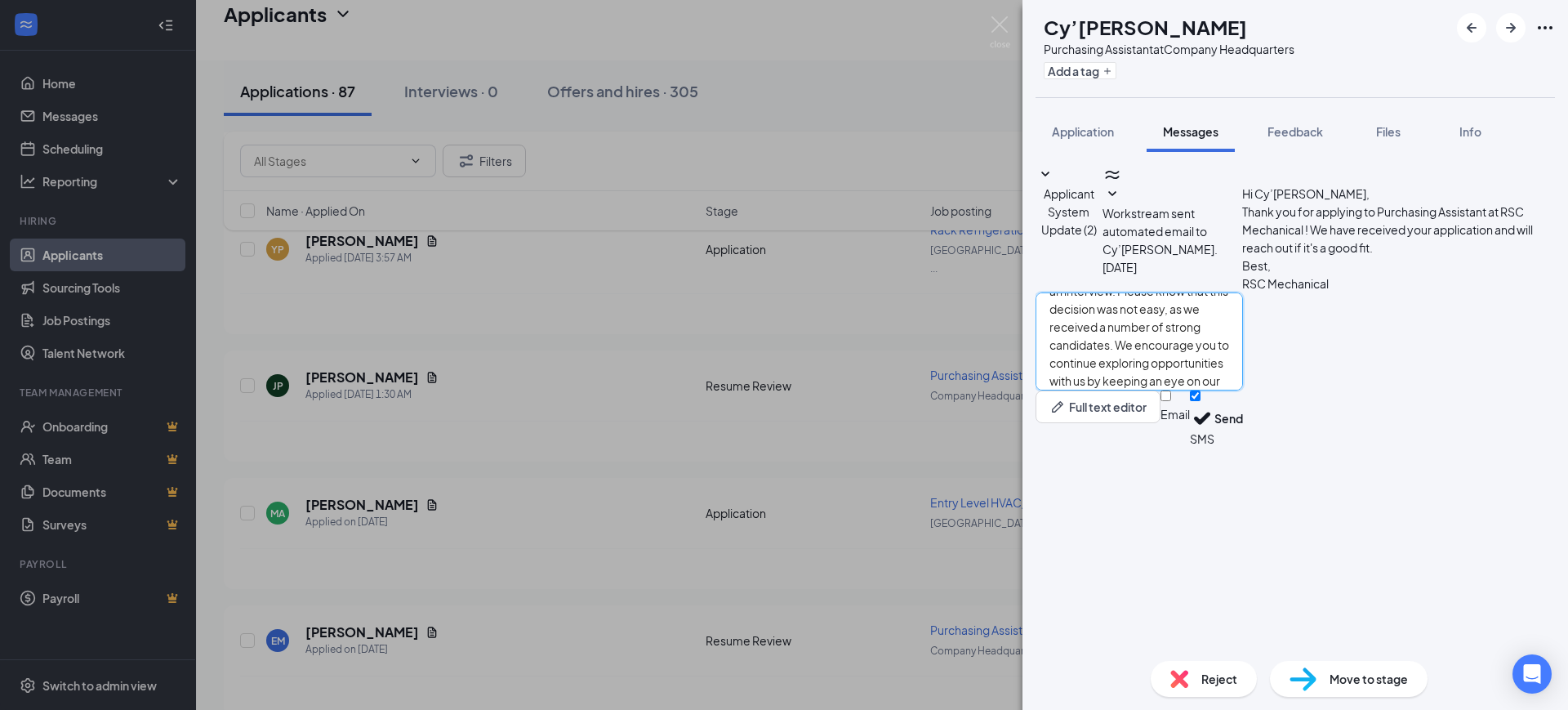
type textarea "Hello, Thank you for your interest in RSC Mechanical and for taking the time to…"
click at [1171, 401] on input "Email" at bounding box center [1165, 395] width 11 height 11
checkbox input "true"
click at [1200, 401] on input "SMS" at bounding box center [1194, 395] width 11 height 11
checkbox input "false"
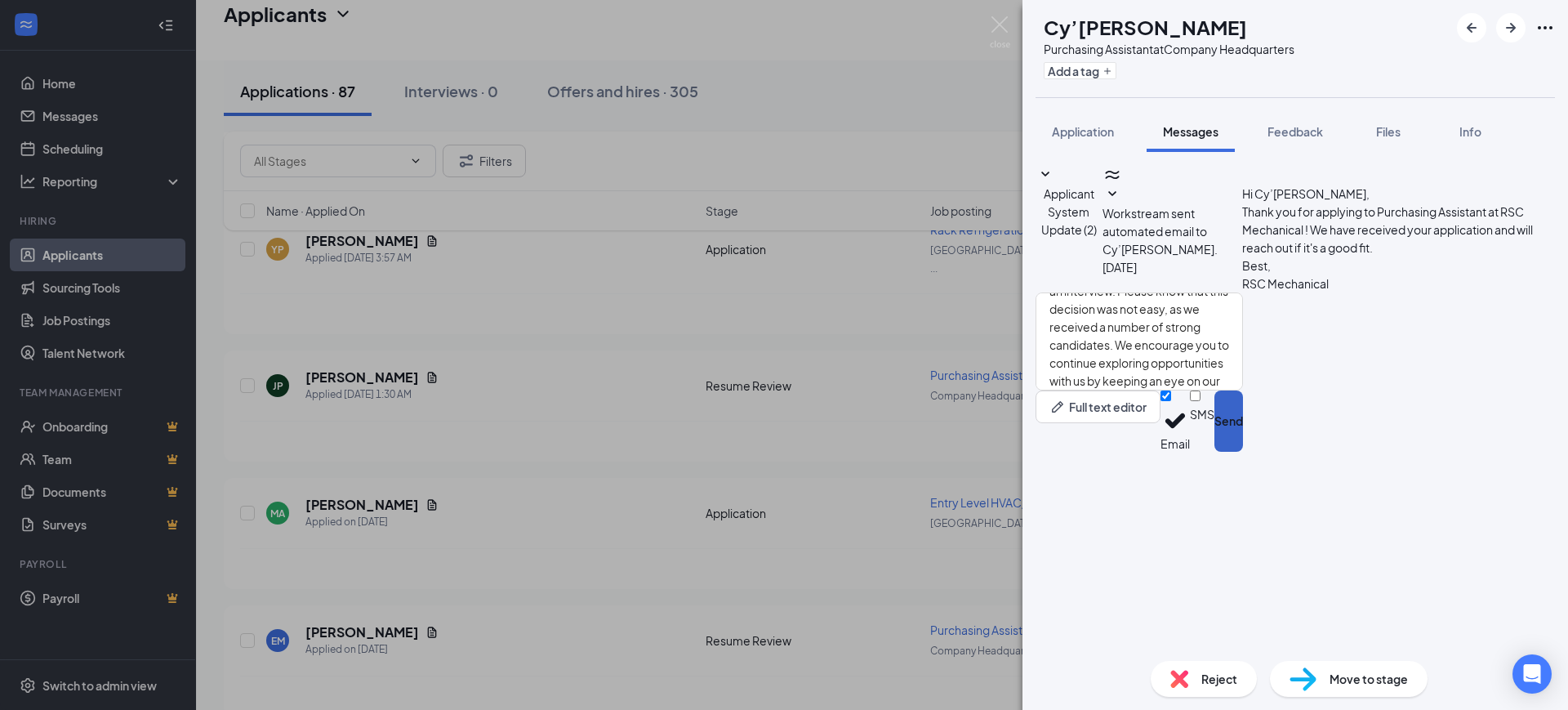
click at [1243, 452] on button "Send" at bounding box center [1228, 421] width 29 height 61
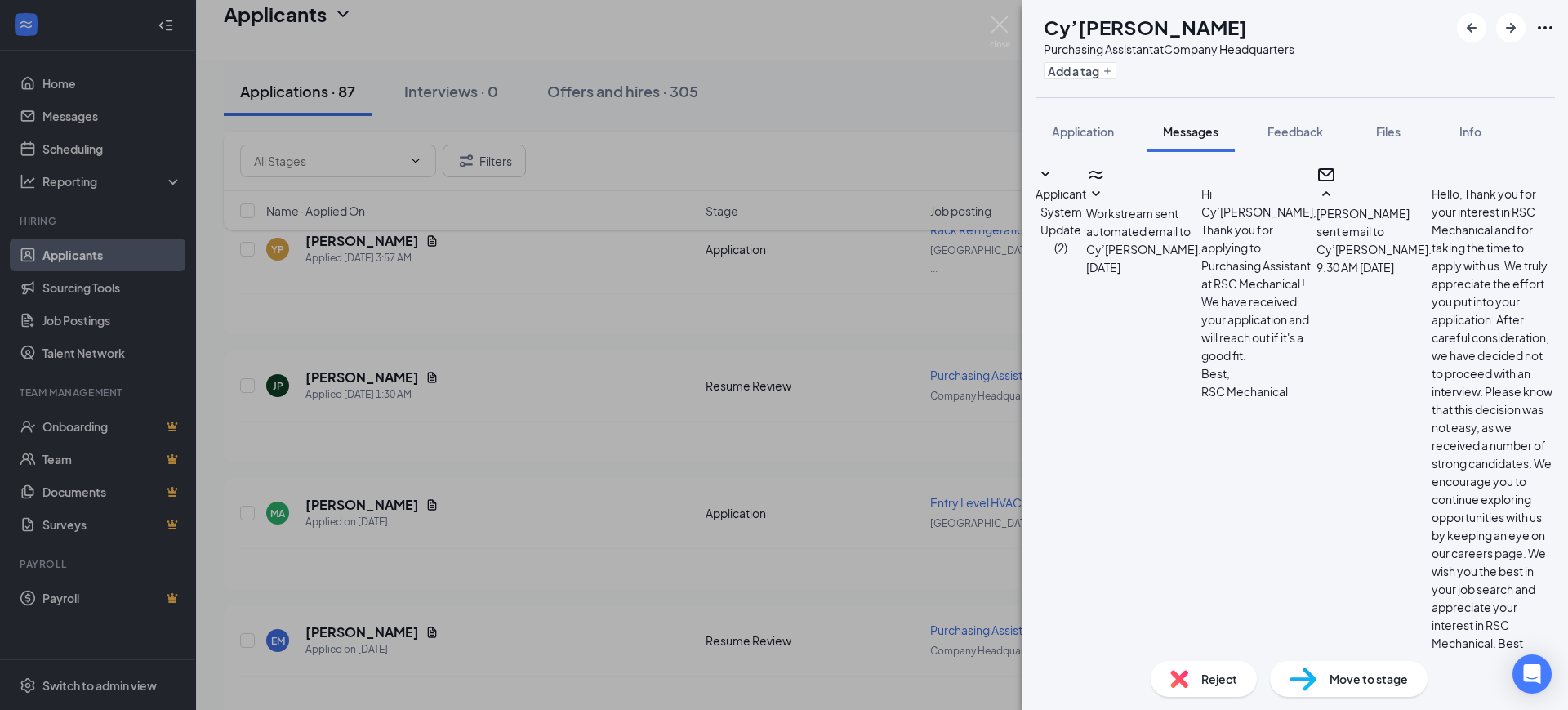
scroll to position [219, 0]
click at [1195, 676] on div "Reject" at bounding box center [1203, 678] width 106 height 36
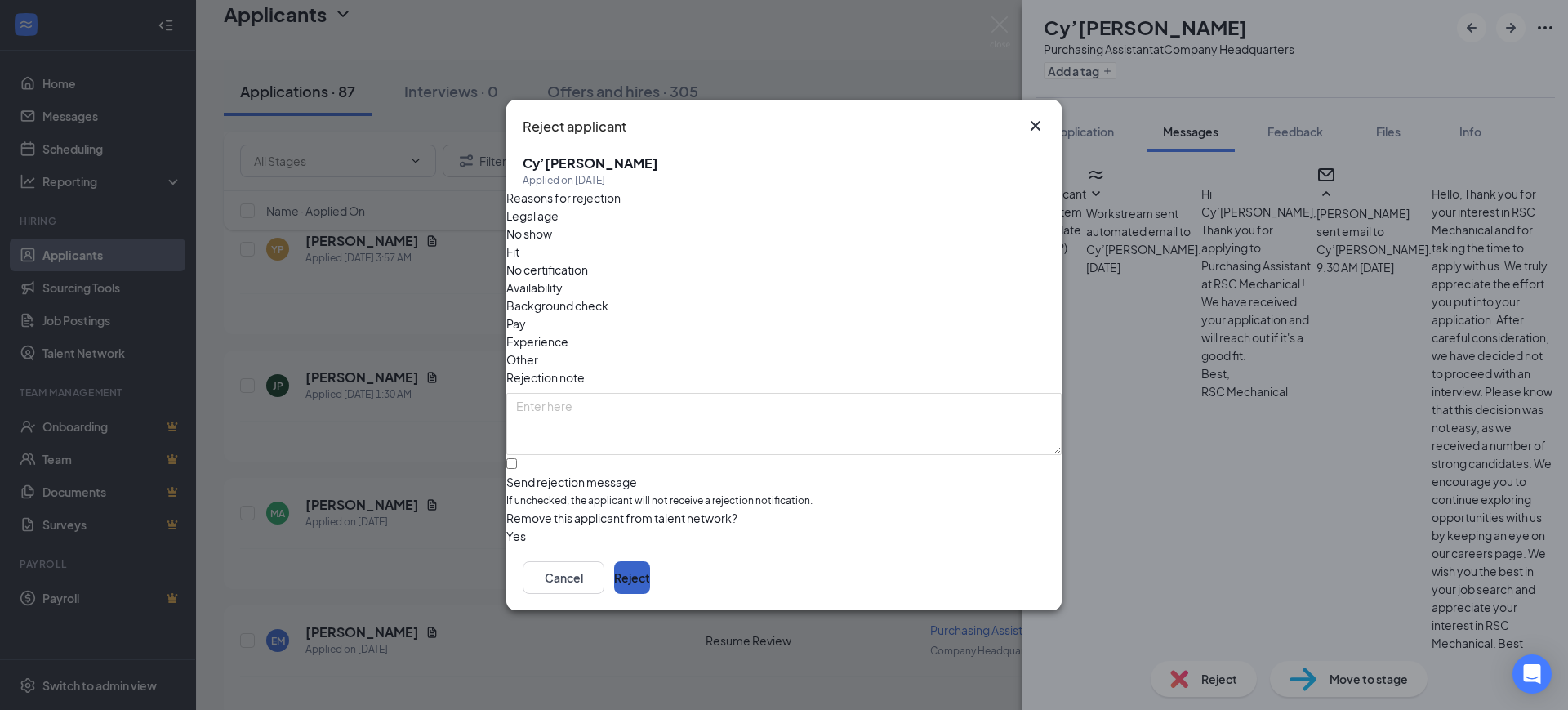
click at [650, 572] on button "Reject" at bounding box center [632, 577] width 35 height 33
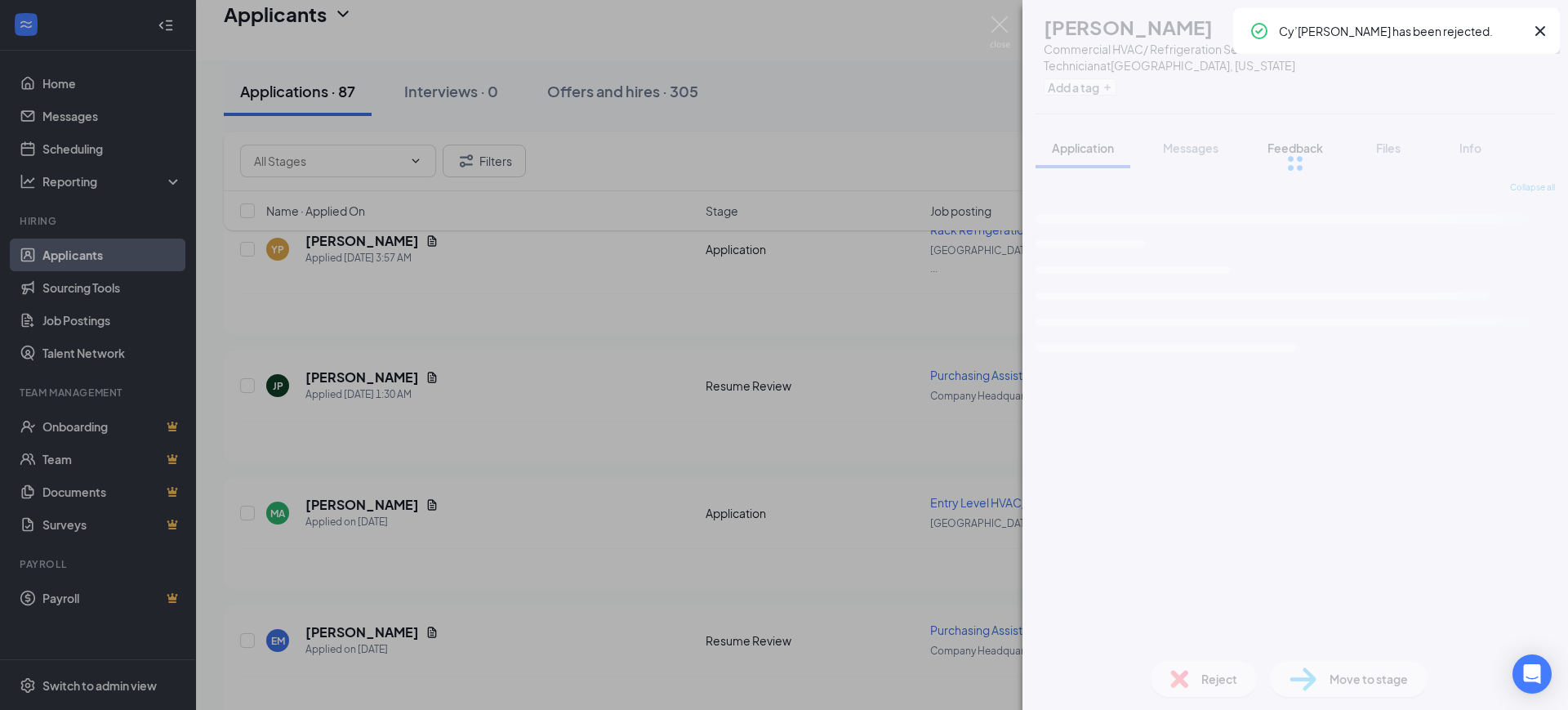
click at [1295, 150] on span "Feedback" at bounding box center [1295, 148] width 55 height 15
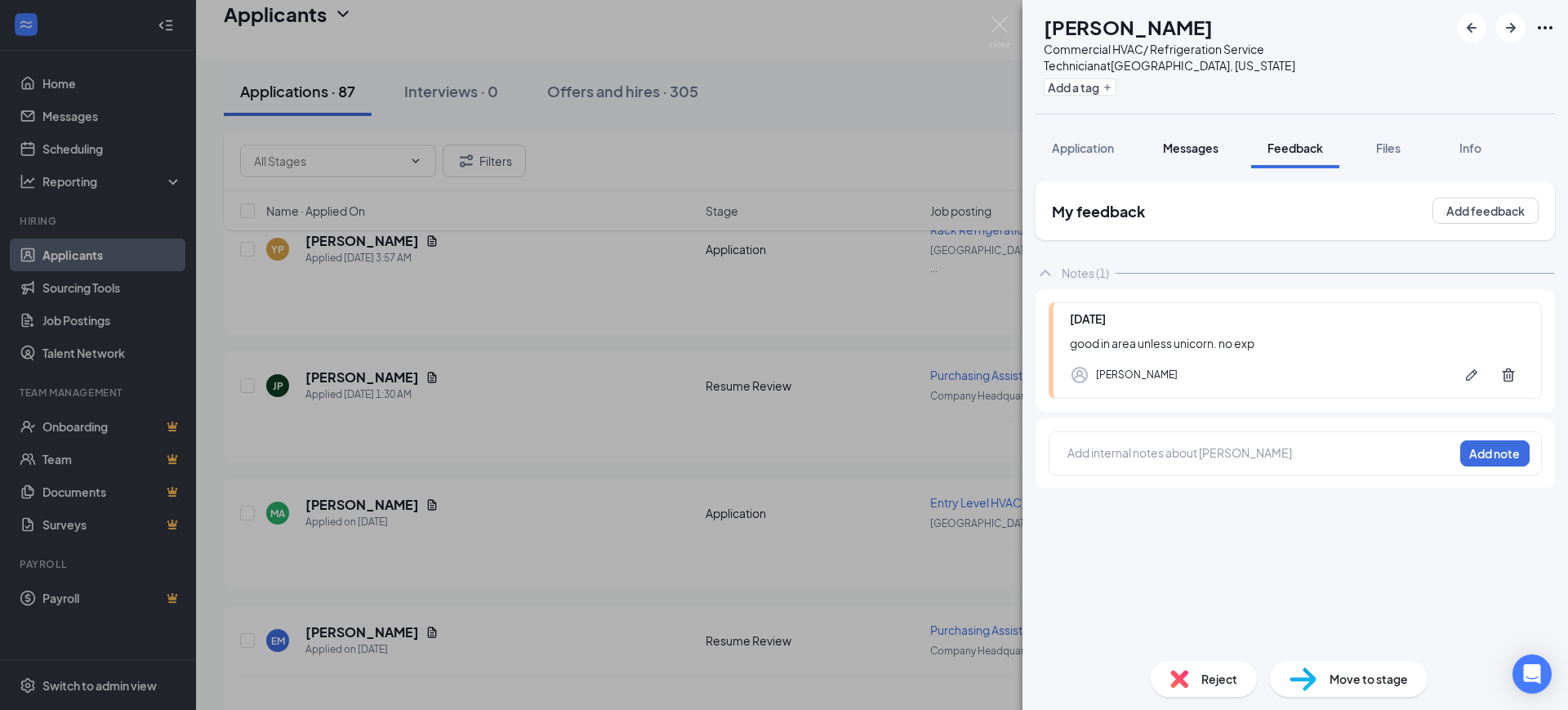
click at [1184, 150] on span "Messages" at bounding box center [1191, 148] width 55 height 15
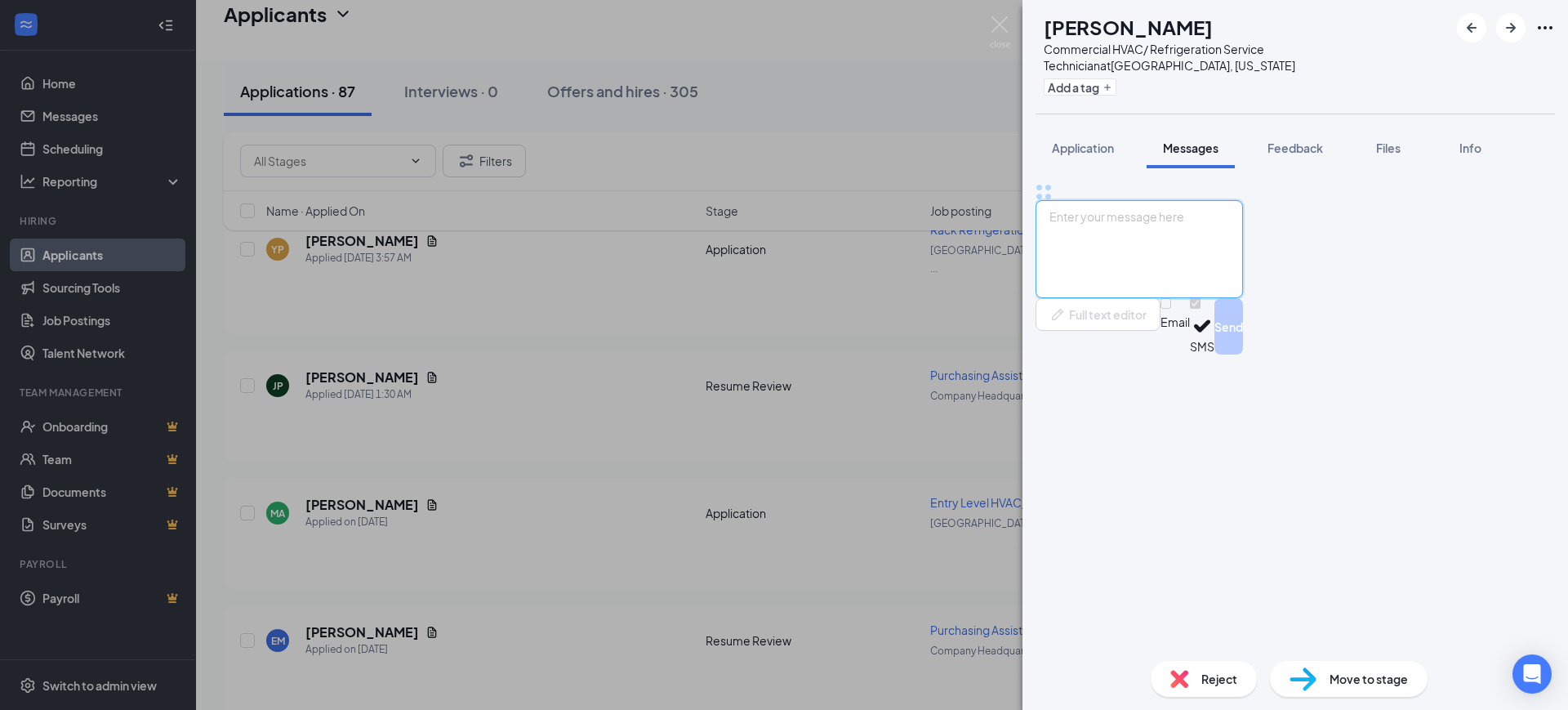
click at [1200, 298] on textarea at bounding box center [1139, 248] width 207 height 98
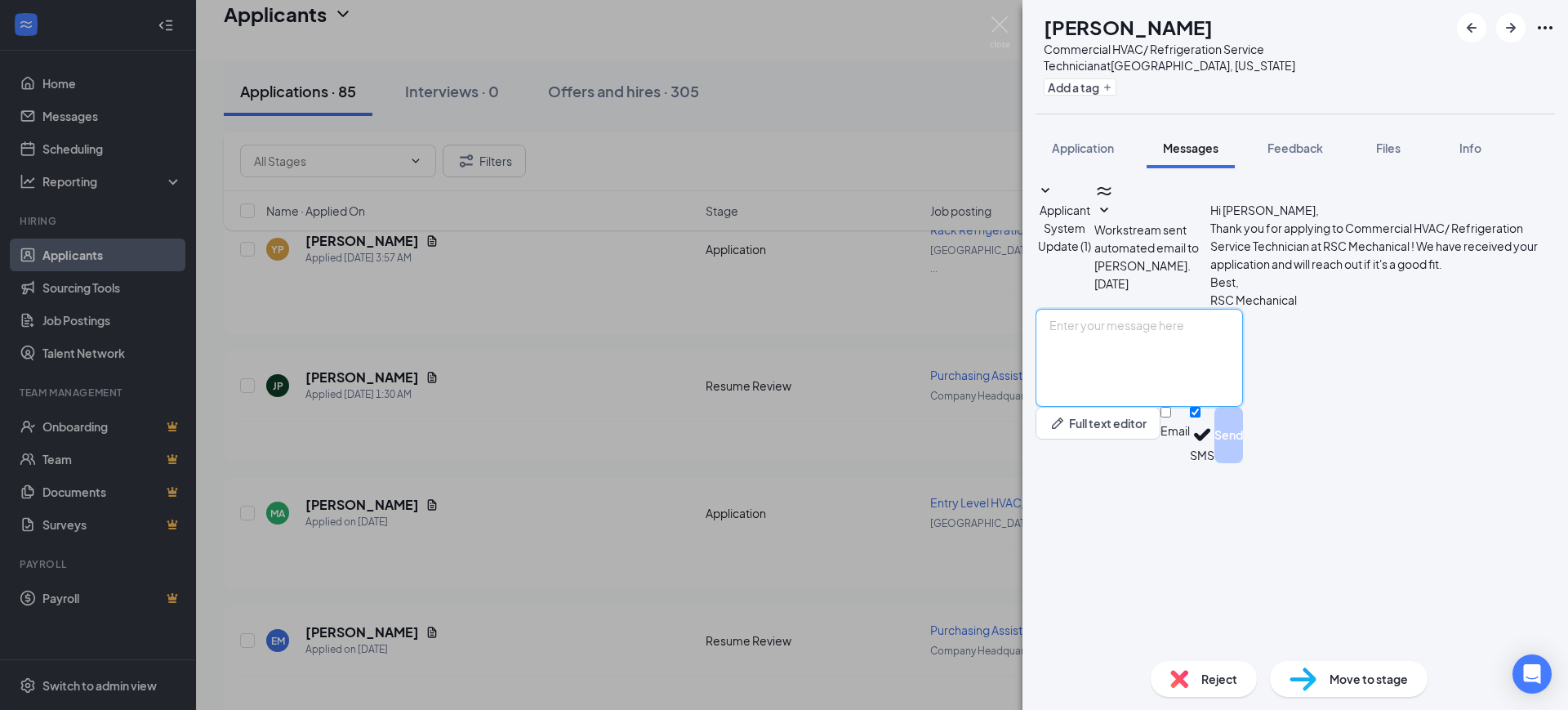
paste textarea "Hello, Thank you for your interest in RSC Mechanical and for taking the time to…"
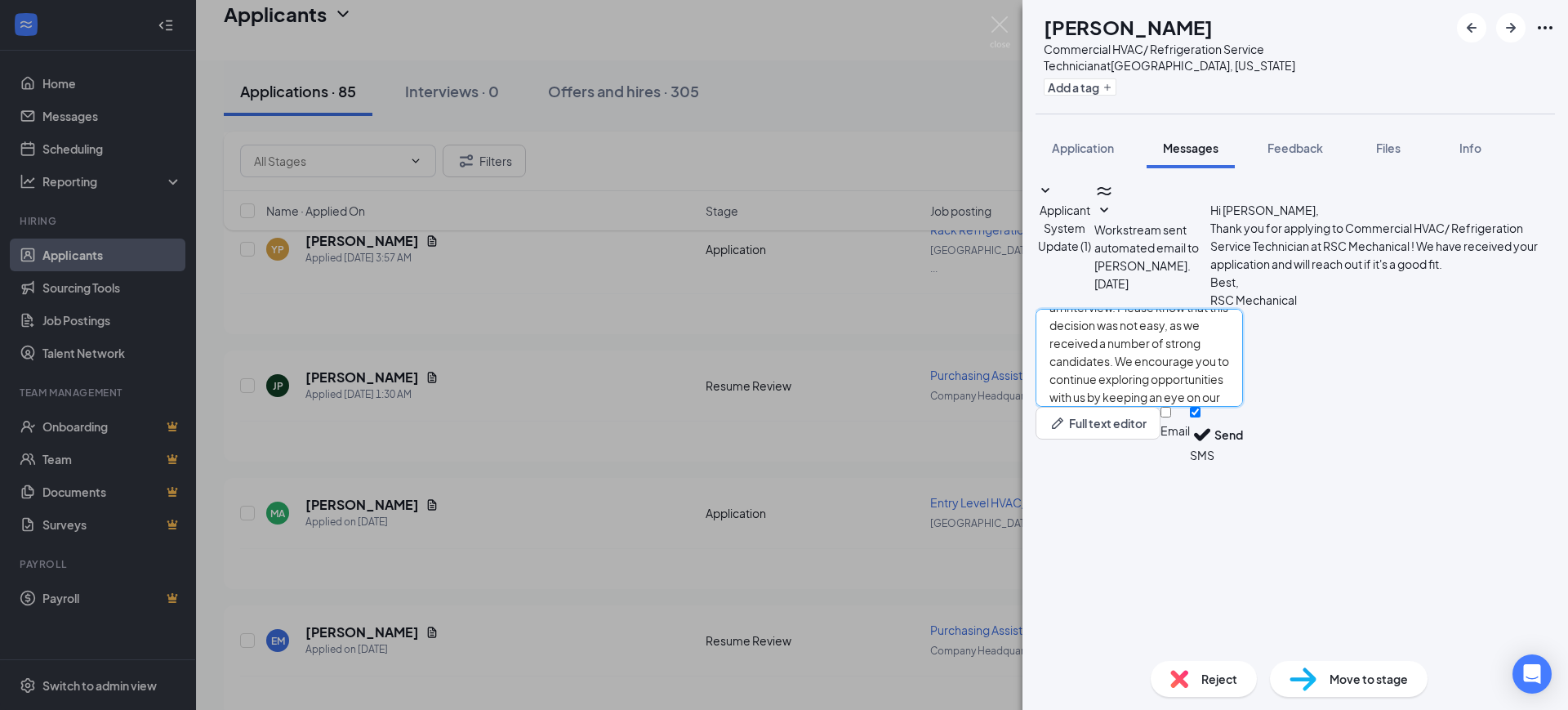
type textarea "Hello, Thank you for your interest in RSC Mechanical and for taking the time to…"
click at [1243, 463] on div "Email SMS Send" at bounding box center [1201, 435] width 83 height 56
click at [1171, 417] on input "Email" at bounding box center [1165, 412] width 11 height 11
checkbox input "true"
click at [1200, 417] on input "SMS" at bounding box center [1194, 412] width 11 height 11
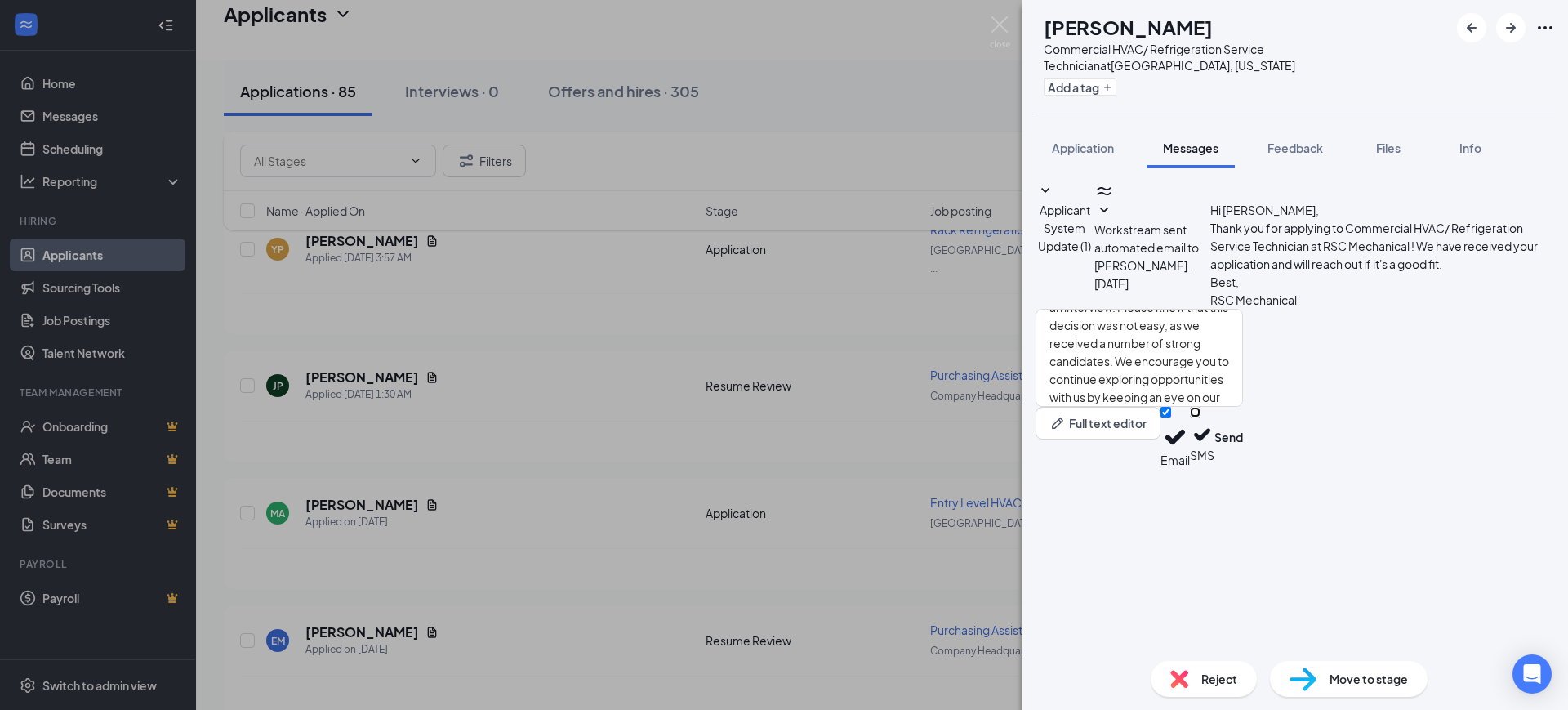
checkbox input "false"
click at [1243, 468] on button "Send" at bounding box center [1228, 438] width 29 height 61
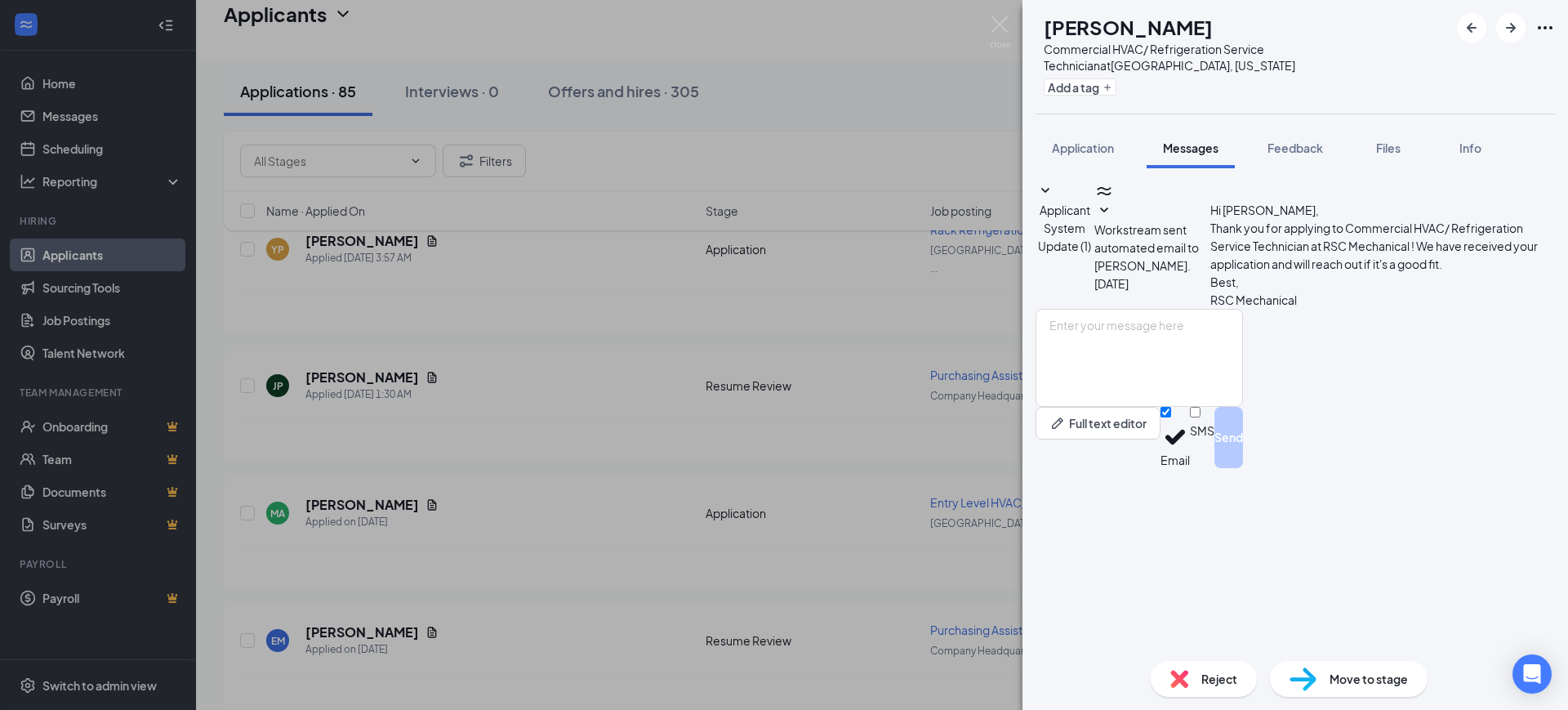
scroll to position [0, 0]
click at [1193, 679] on div "Reject" at bounding box center [1203, 678] width 106 height 36
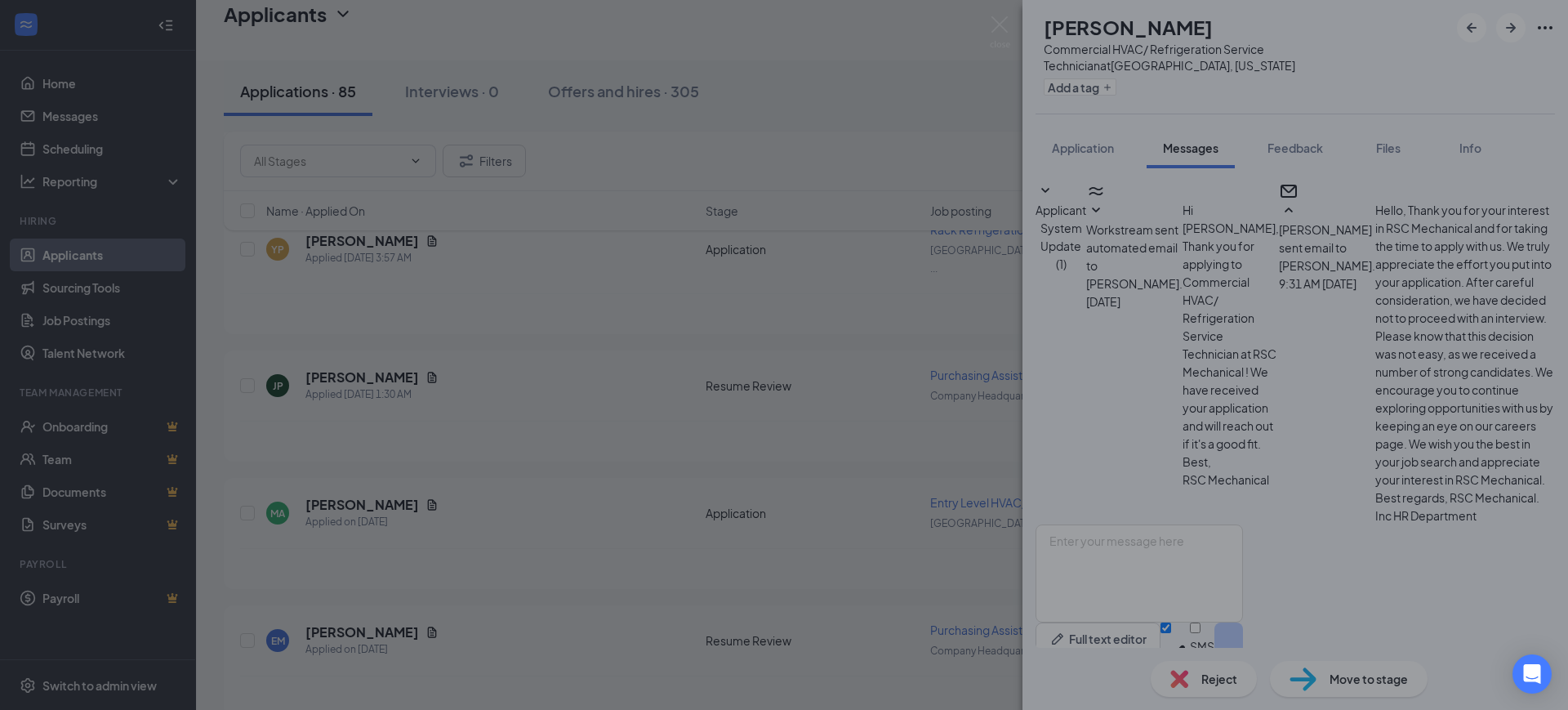
scroll to position [236, 0]
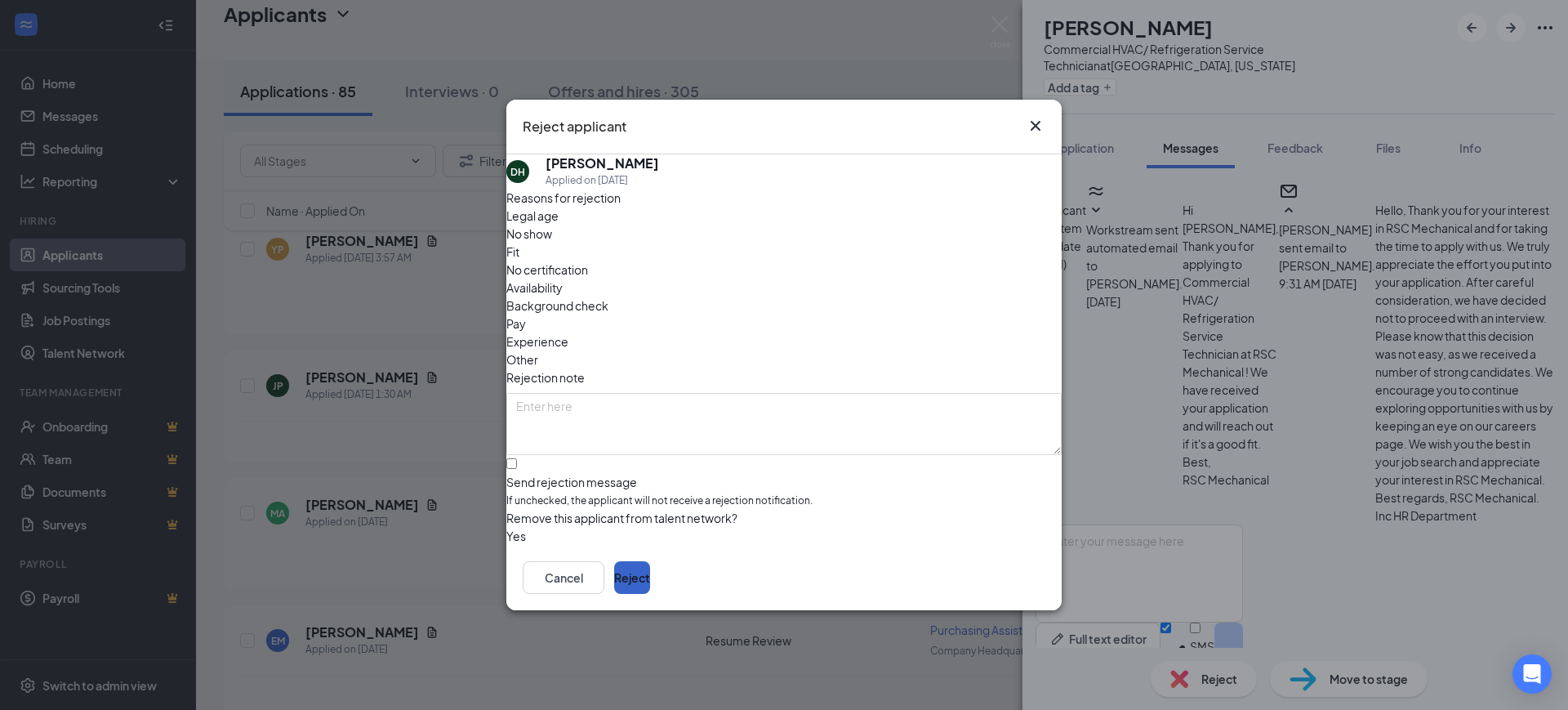
click at [650, 575] on button "Reject" at bounding box center [632, 577] width 35 height 33
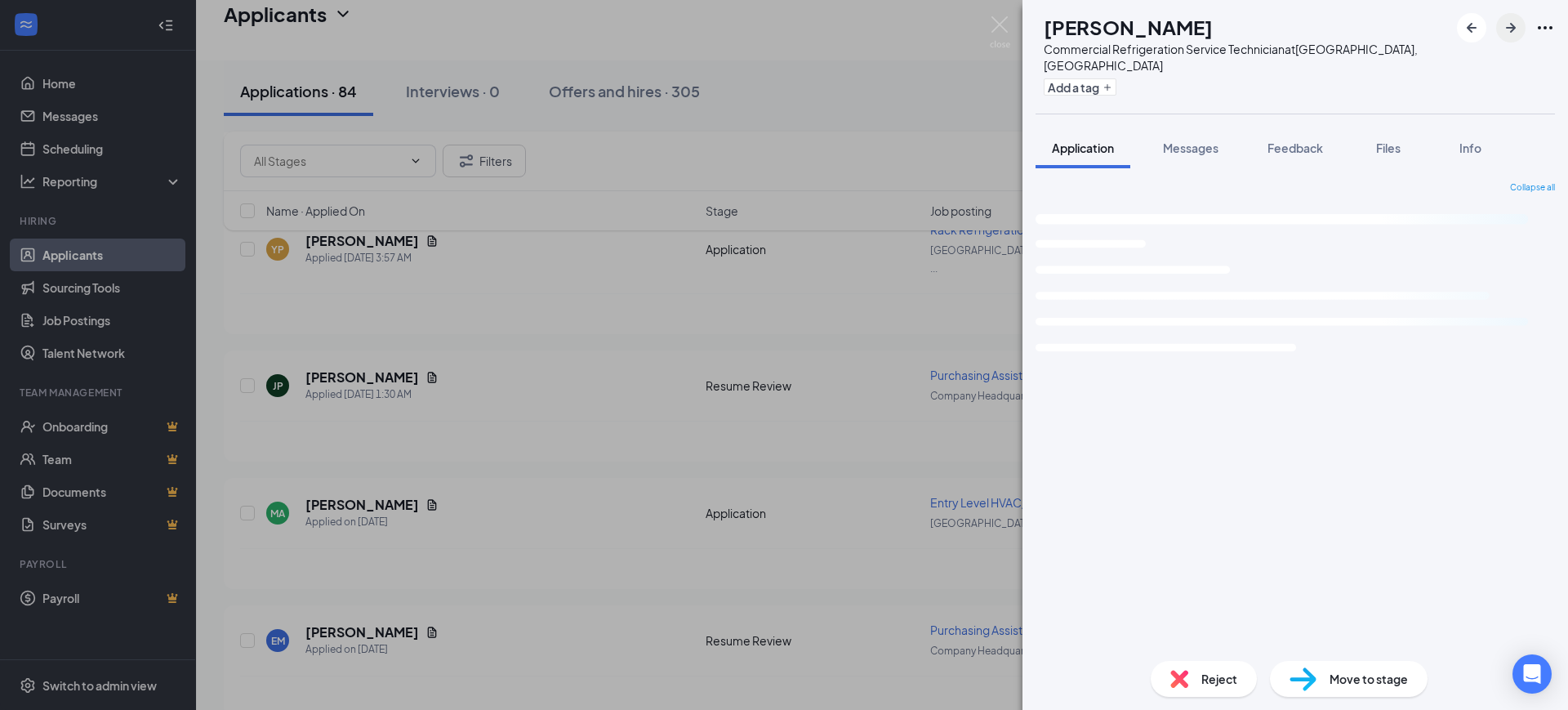
click at [1287, 141] on span "Feedback" at bounding box center [1295, 148] width 55 height 15
click at [1512, 23] on icon "ArrowRight" at bounding box center [1511, 28] width 10 height 10
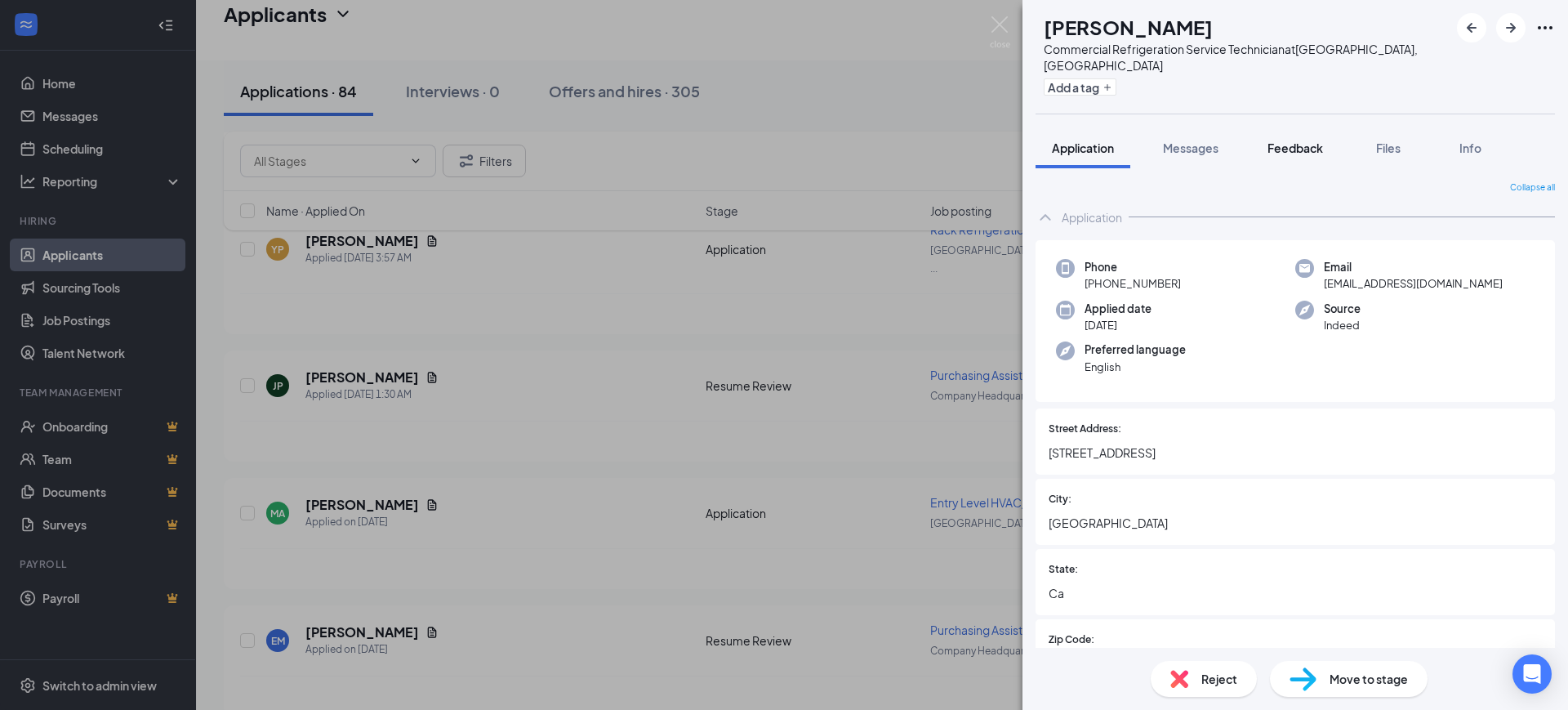
click at [1299, 141] on span "Feedback" at bounding box center [1295, 148] width 55 height 15
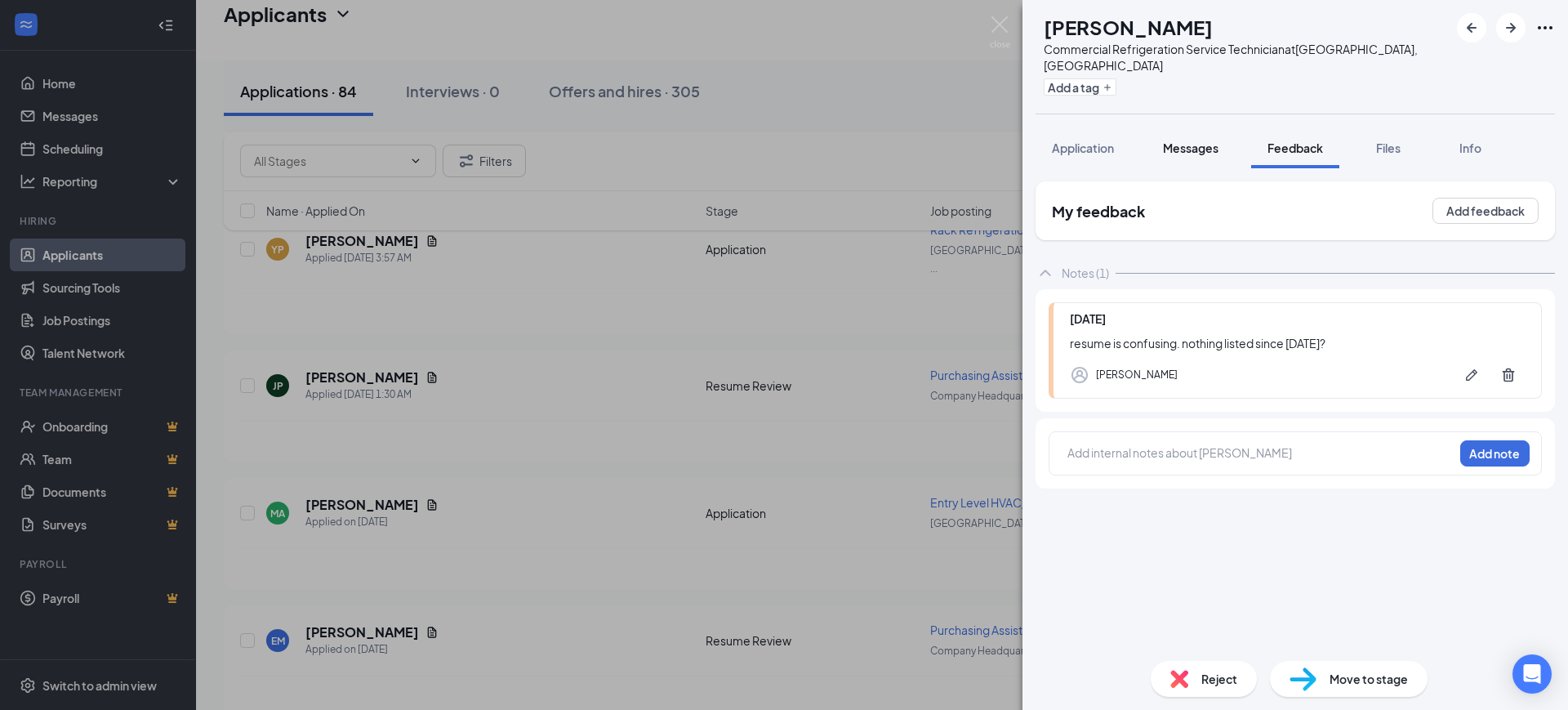
click at [1187, 141] on span "Messages" at bounding box center [1191, 148] width 55 height 15
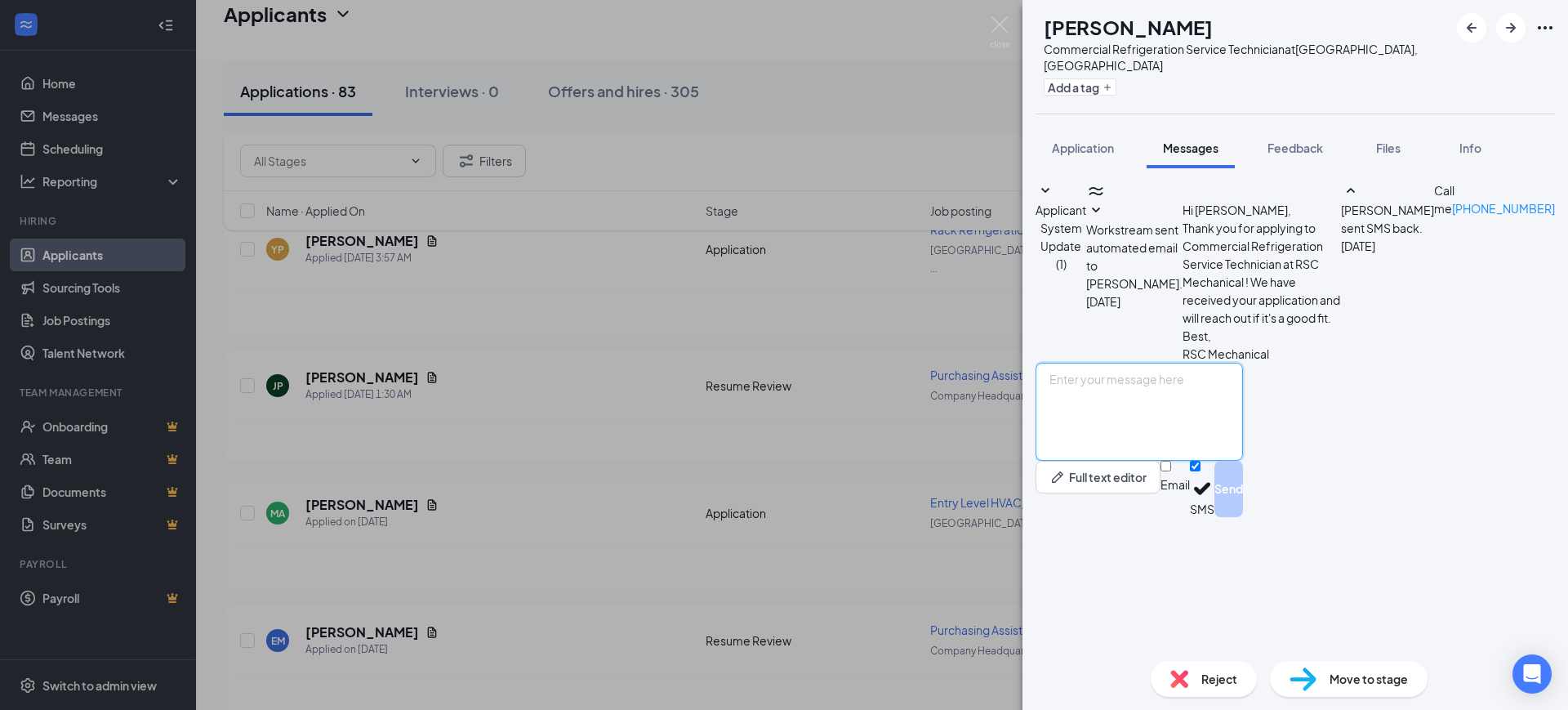
click at [1187, 461] on textarea at bounding box center [1139, 411] width 207 height 98
click at [1294, 141] on span "Feedback" at bounding box center [1295, 148] width 55 height 15
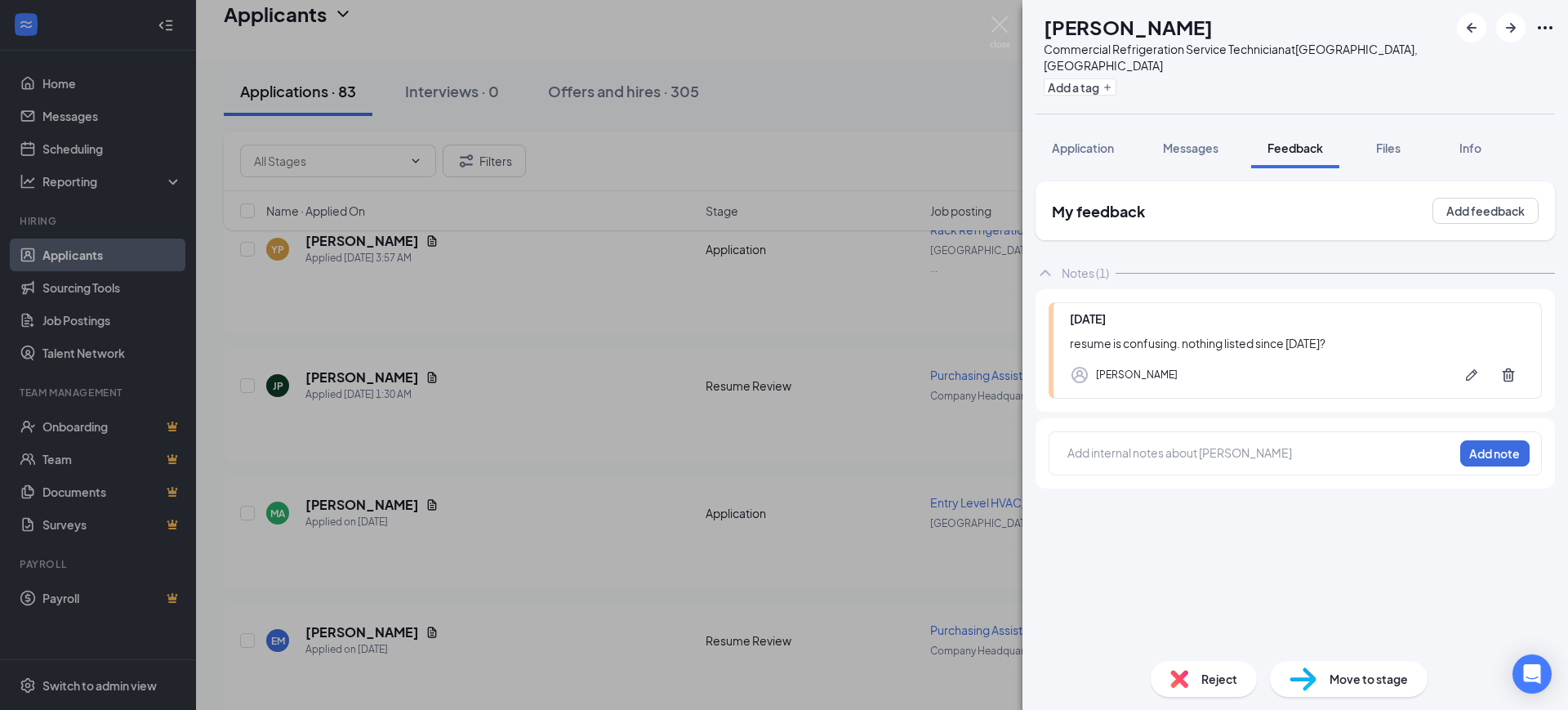
click at [1180, 451] on div "Add internal notes about James Zelenak Add note" at bounding box center [1295, 453] width 493 height 44
click at [1177, 445] on div at bounding box center [1261, 453] width 384 height 17
click at [1488, 441] on button "Add note" at bounding box center [1494, 454] width 69 height 27
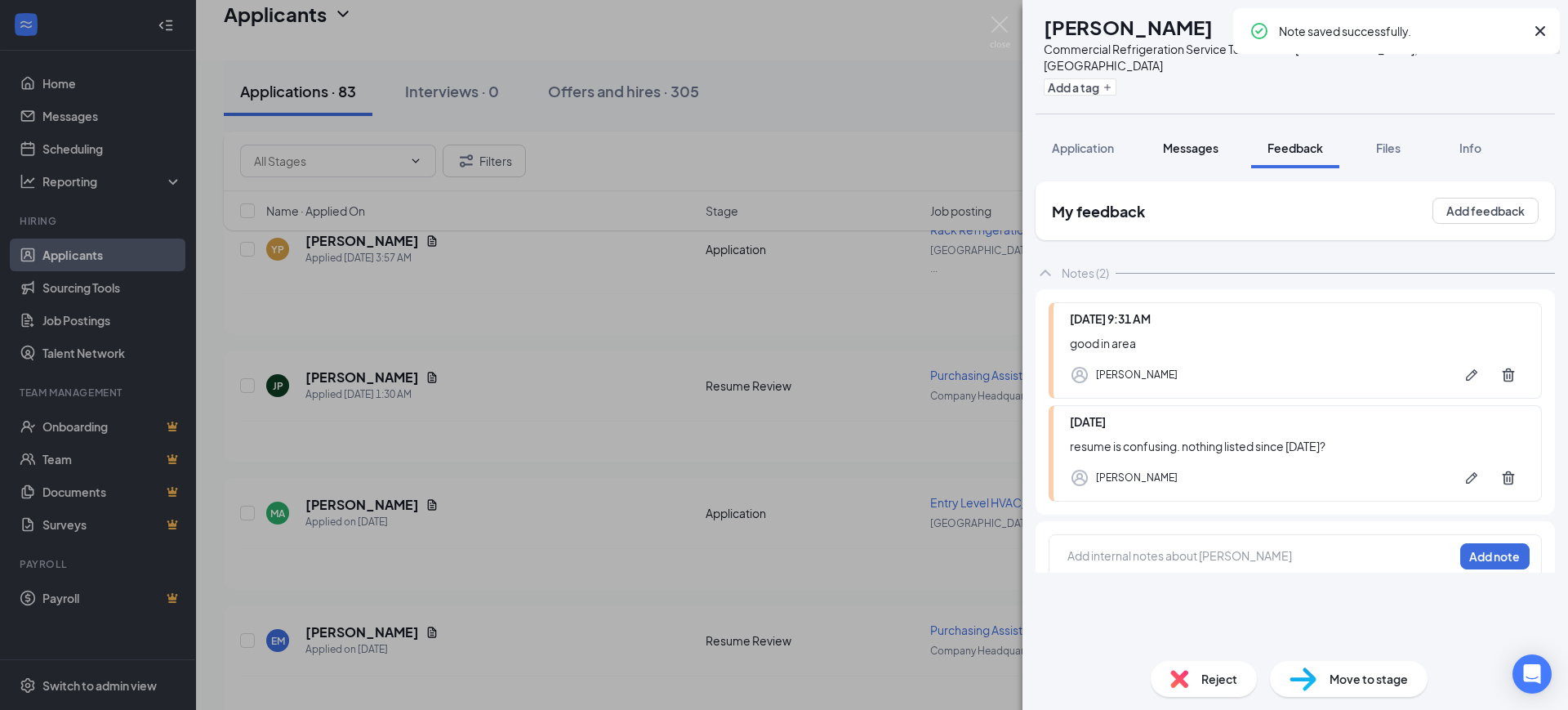
click at [1190, 140] on div "Messages" at bounding box center [1191, 148] width 55 height 17
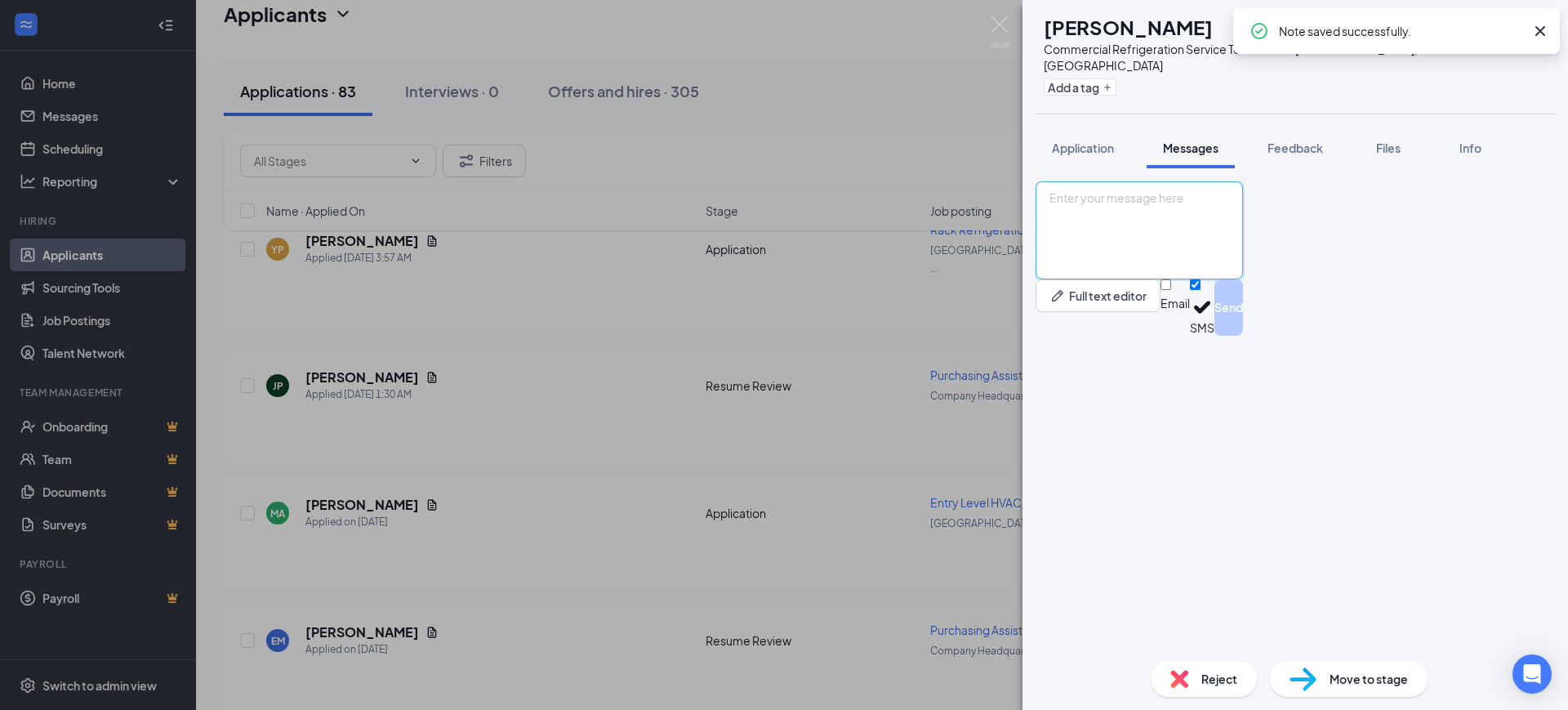
click at [1139, 279] on textarea at bounding box center [1139, 230] width 207 height 98
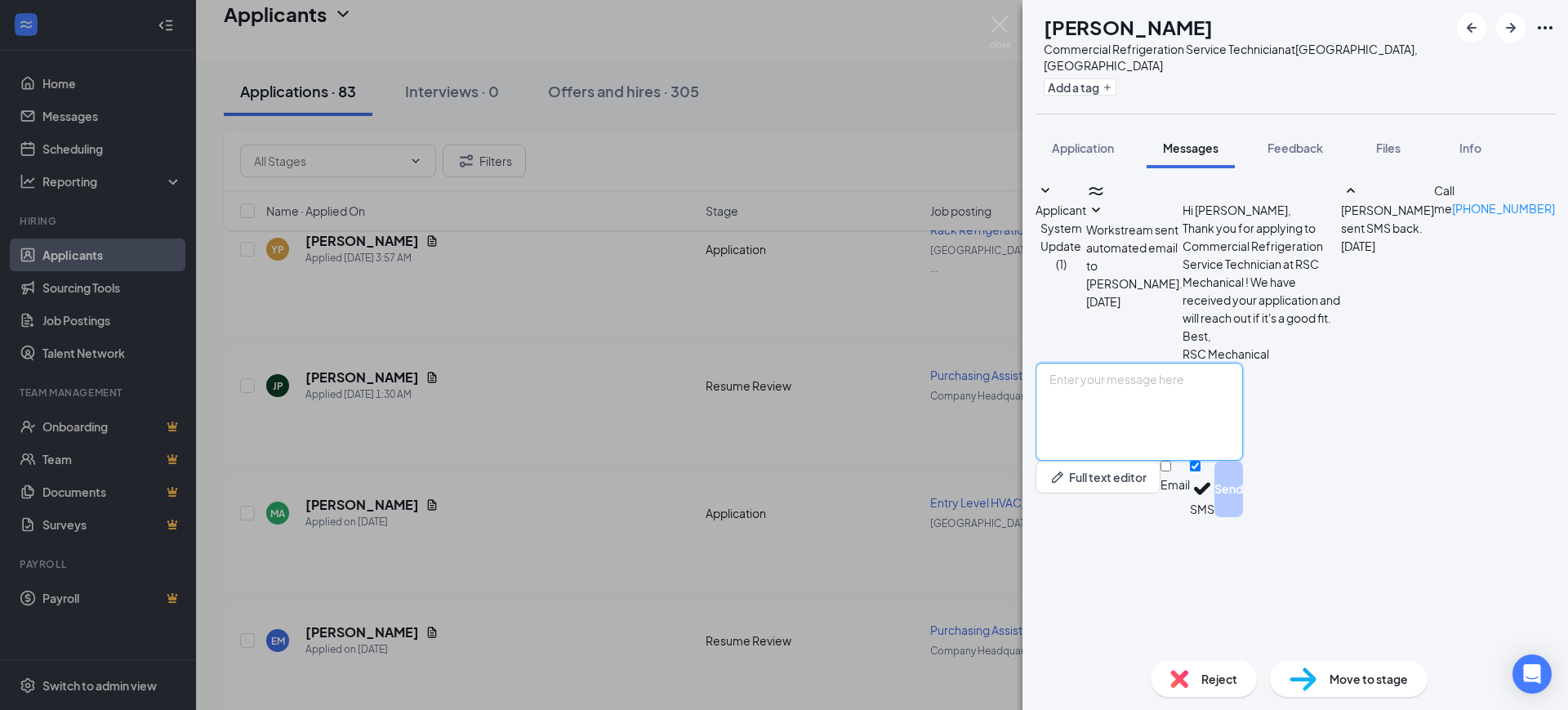
paste textarea "Hello, Thank you for your interest in RSC Mechanical and for taking the time to…"
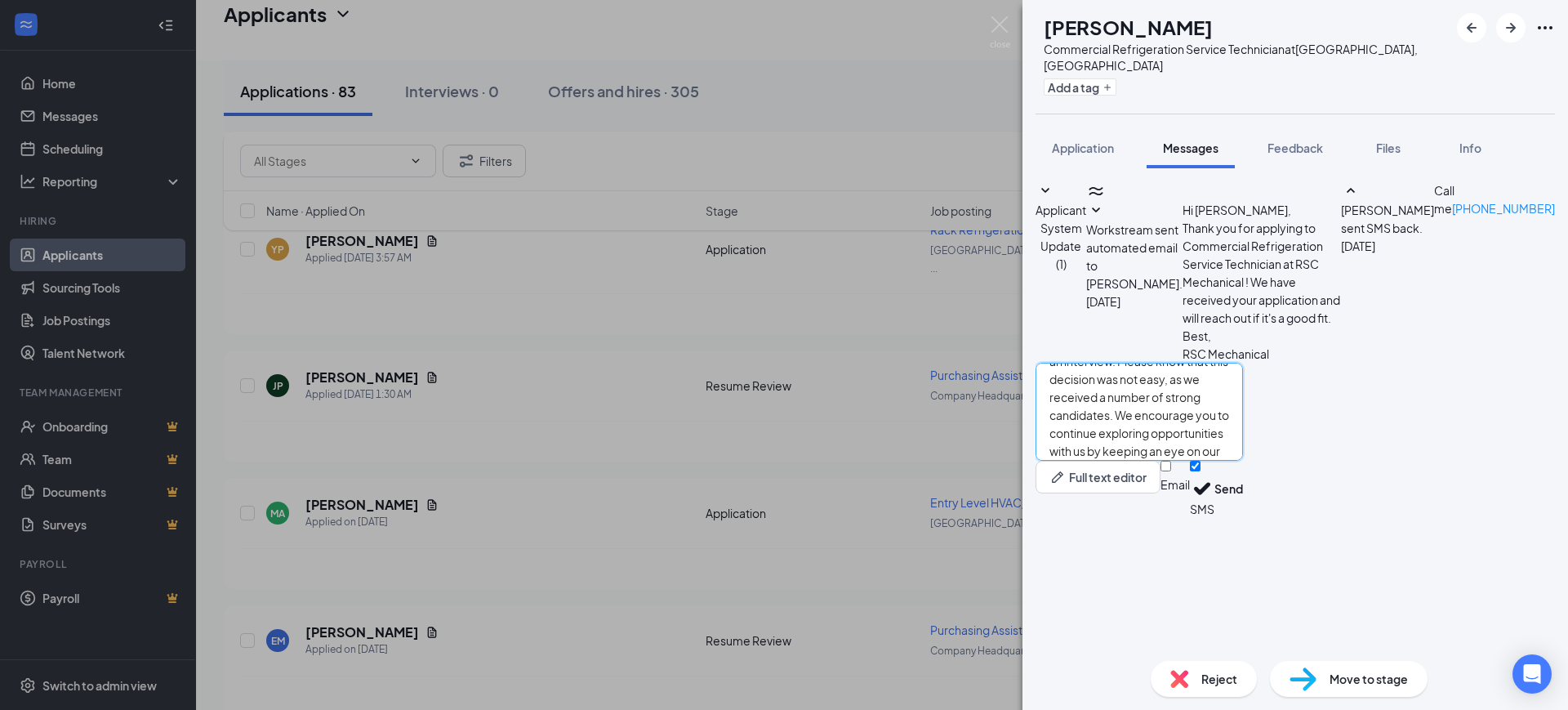
type textarea "Hello, Thank you for your interest in RSC Mechanical and for taking the time to…"
click at [1171, 471] on input "Email" at bounding box center [1165, 465] width 11 height 11
checkbox input "true"
click at [1200, 471] on input "SMS" at bounding box center [1194, 465] width 11 height 11
checkbox input "false"
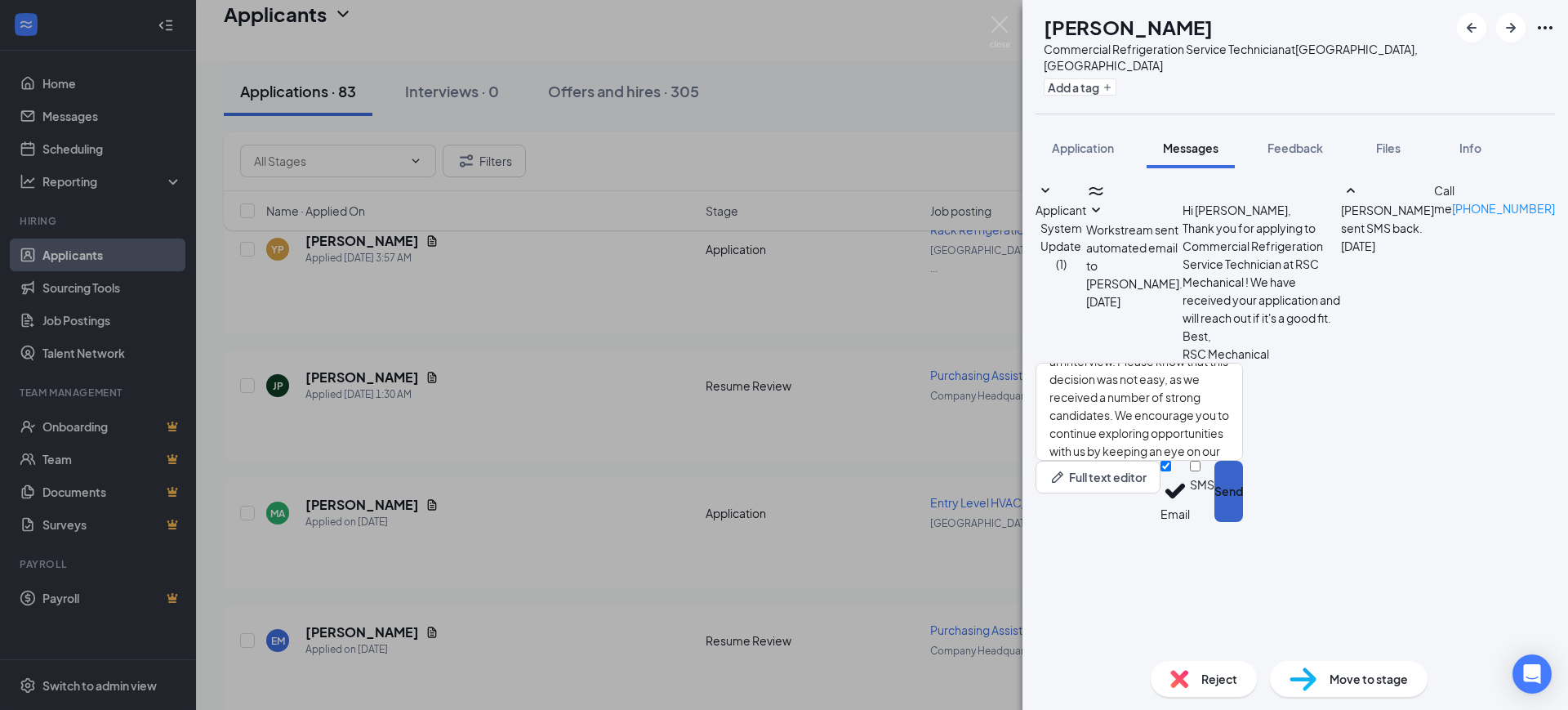
click at [1243, 522] on button "Send" at bounding box center [1228, 491] width 29 height 61
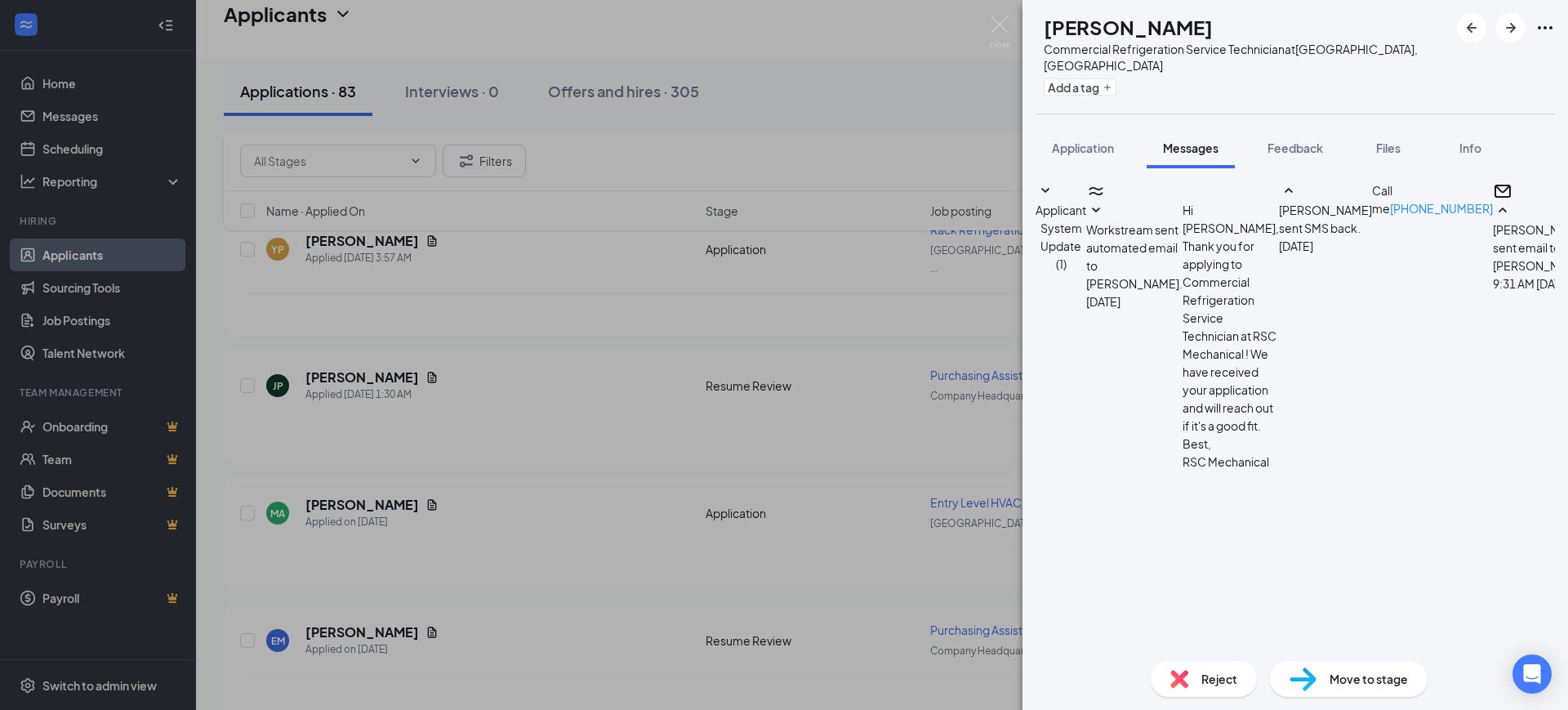
scroll to position [308, 0]
click at [1201, 675] on div "Reject" at bounding box center [1203, 678] width 106 height 36
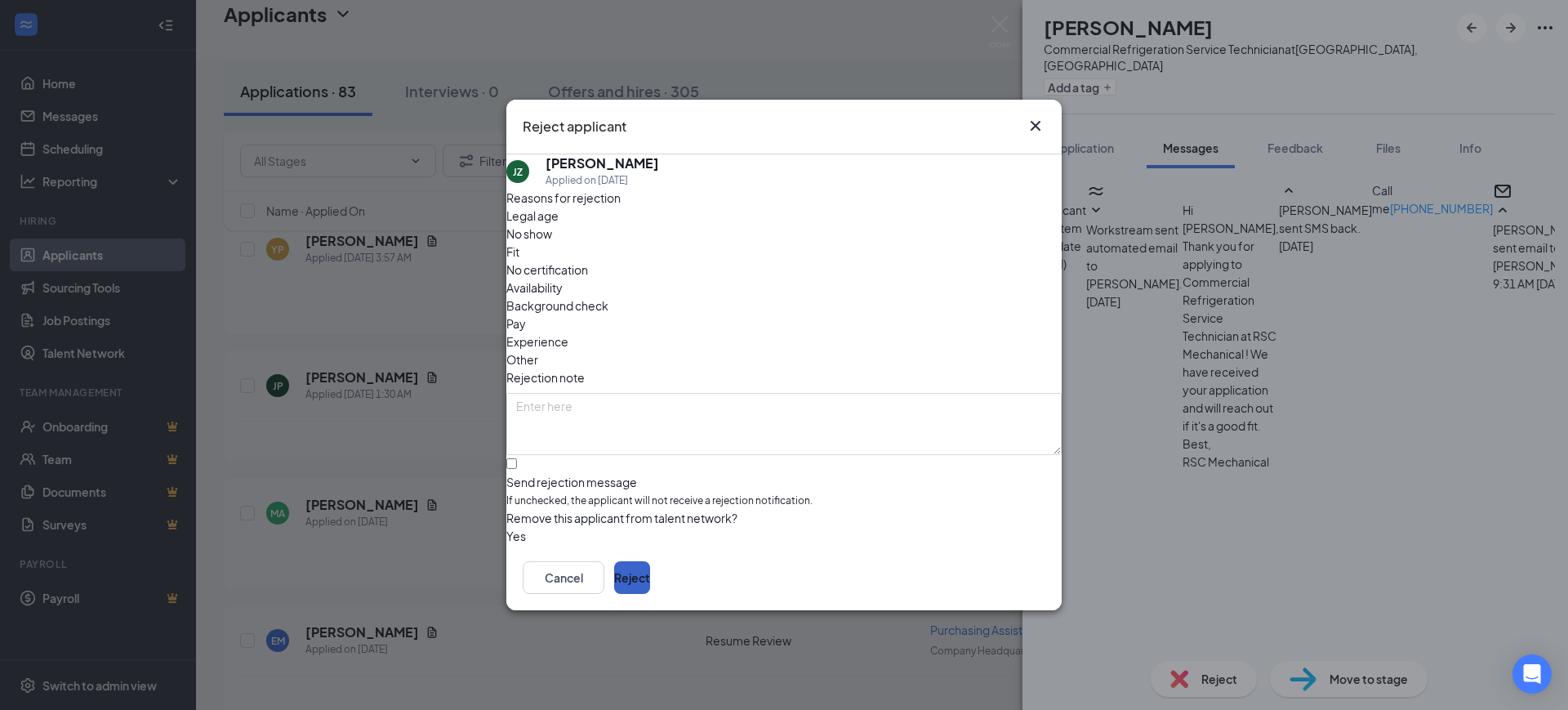
click at [650, 566] on button "Reject" at bounding box center [632, 577] width 35 height 33
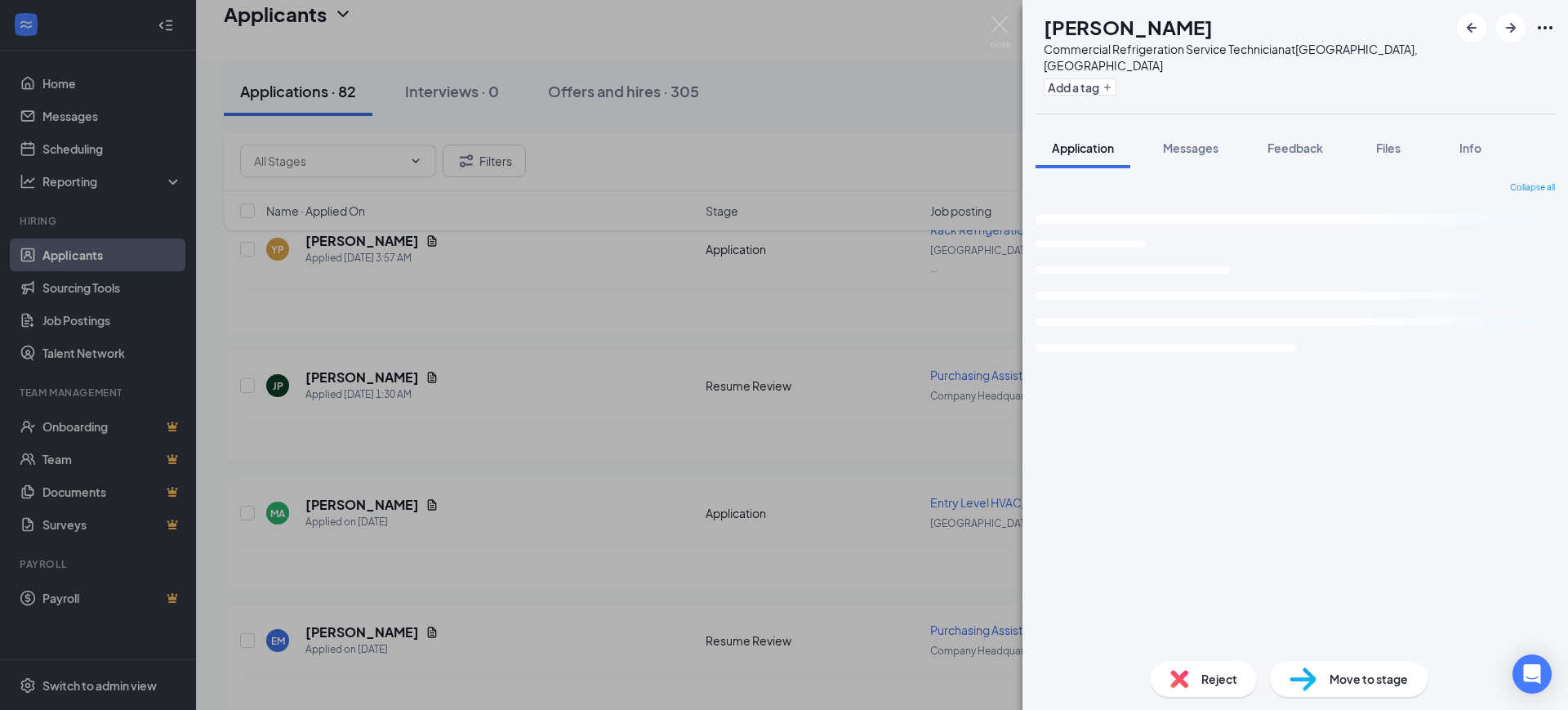
click at [1301, 141] on span "Feedback" at bounding box center [1295, 148] width 55 height 15
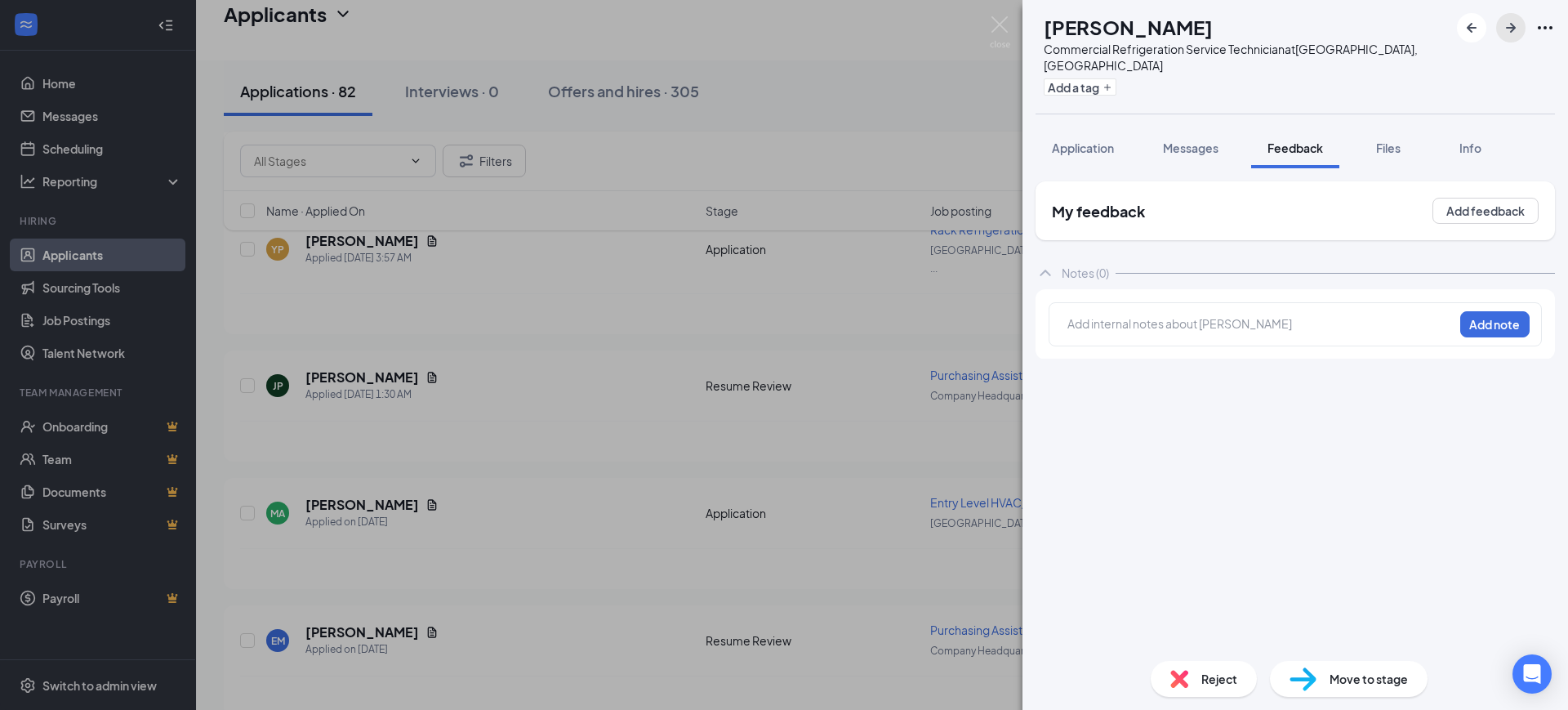
click at [1510, 27] on icon "ArrowRight" at bounding box center [1511, 28] width 20 height 20
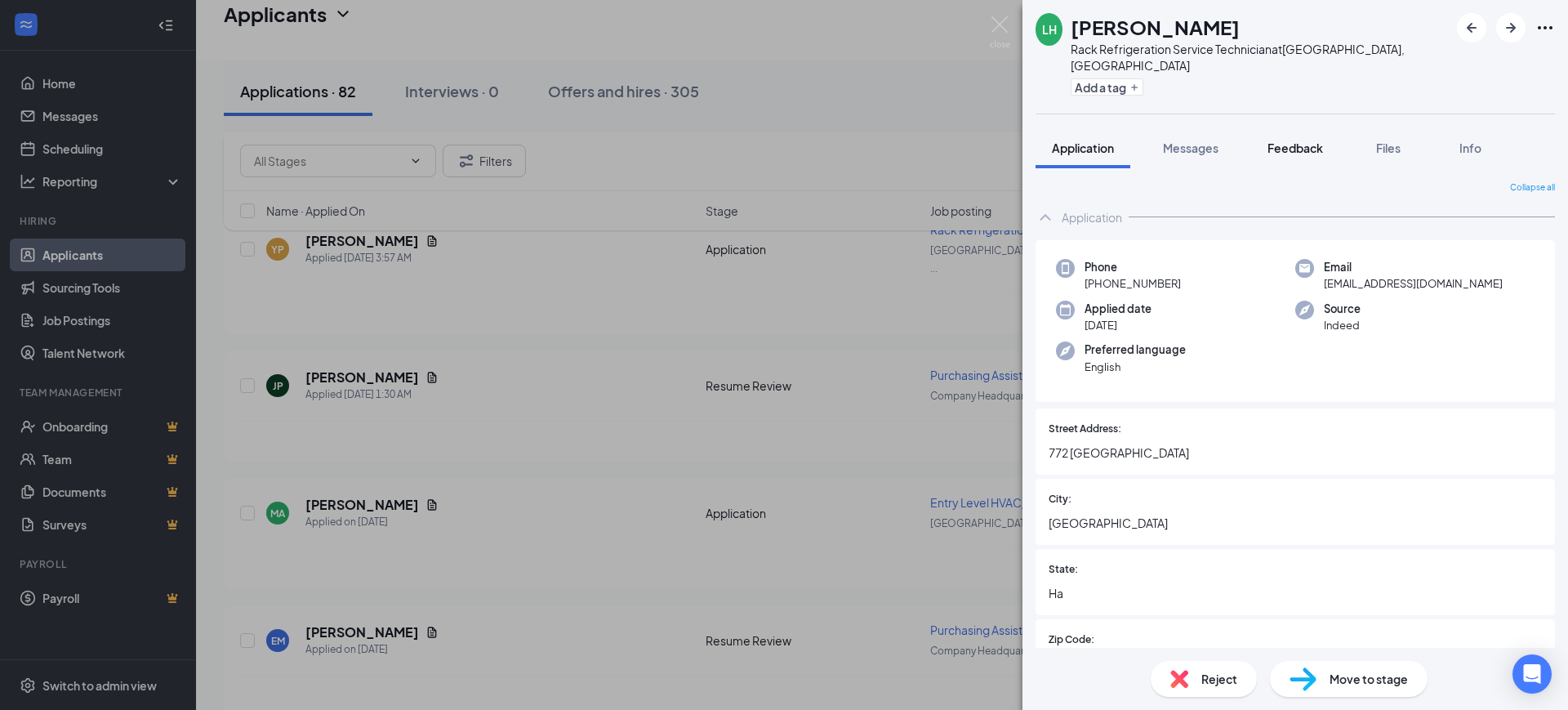
click at [1295, 141] on span "Feedback" at bounding box center [1295, 148] width 55 height 15
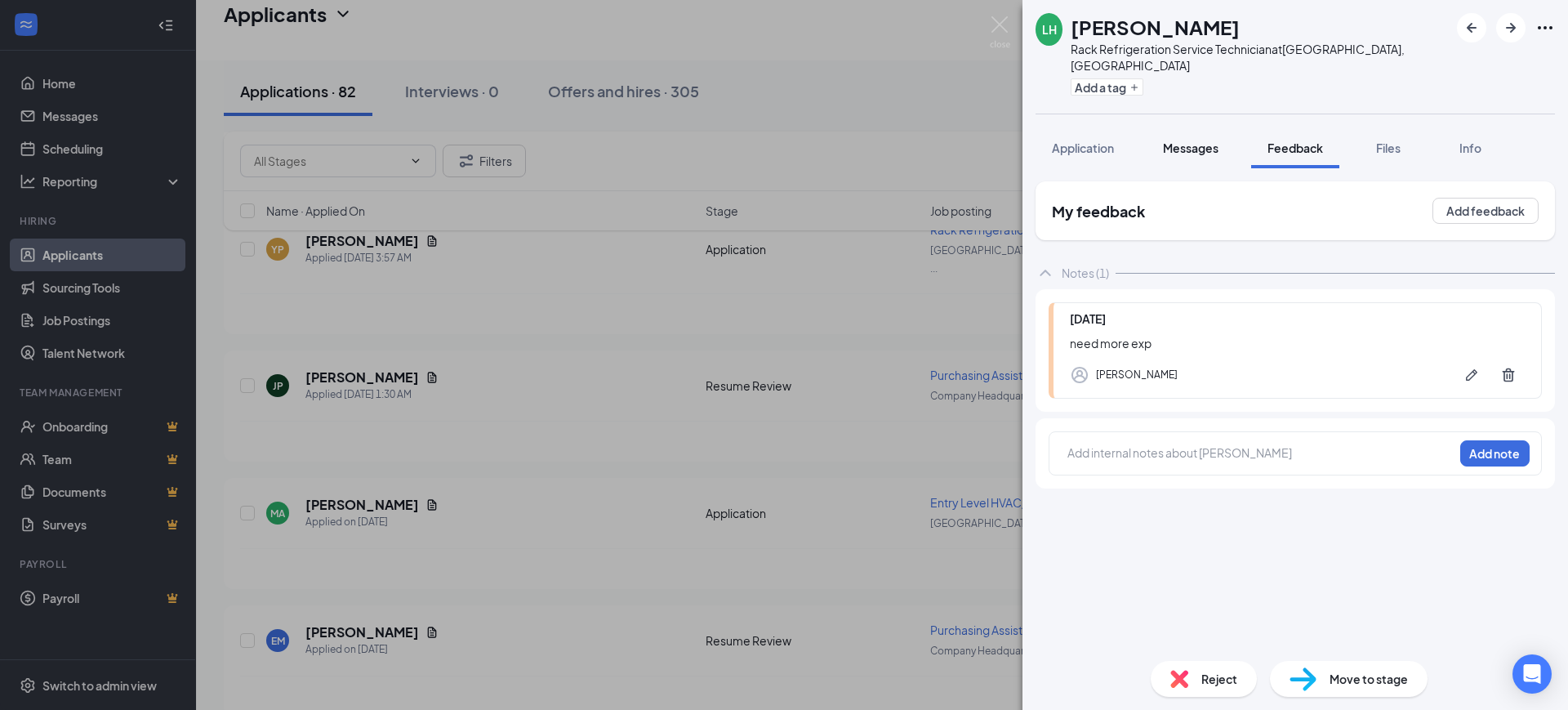
click at [1189, 141] on span "Messages" at bounding box center [1191, 148] width 55 height 15
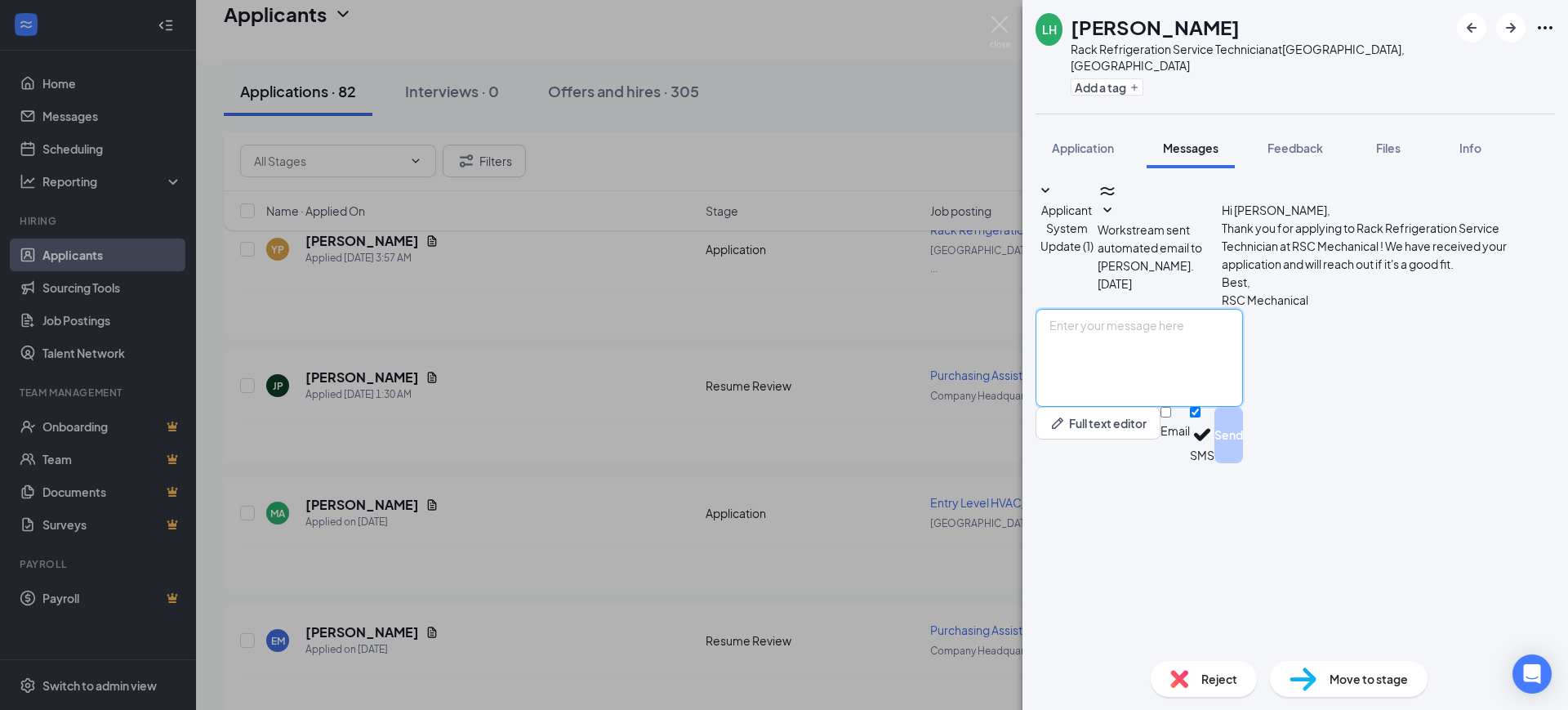
click at [1207, 407] on textarea at bounding box center [1139, 357] width 207 height 98
paste textarea "Hello, Thank you for your interest in RSC Mechanical and for taking the time to…"
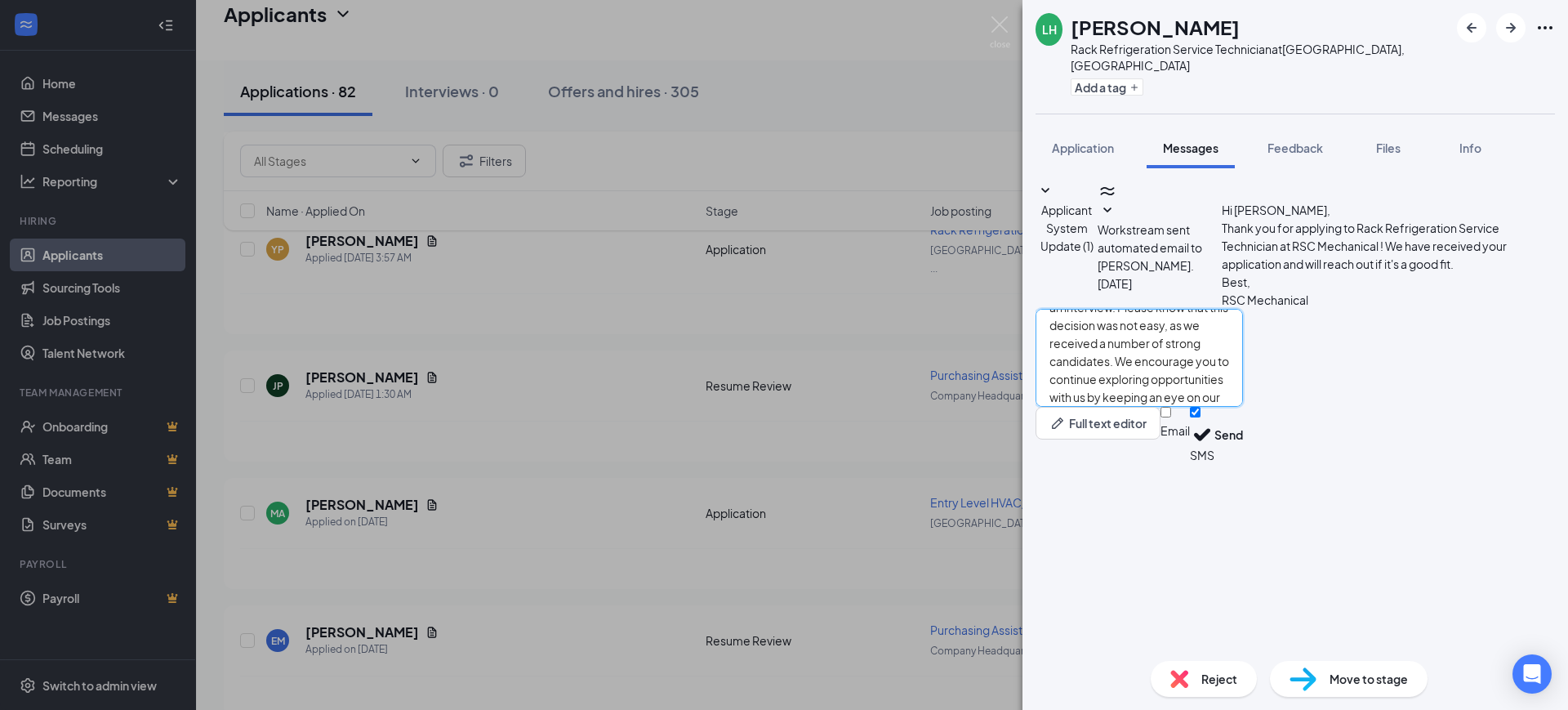
type textarea "Hello, Thank you for your interest in RSC Mechanical and for taking the time to…"
click at [1171, 417] on input "Email" at bounding box center [1165, 412] width 11 height 11
checkbox input "true"
click at [1200, 417] on input "SMS" at bounding box center [1194, 412] width 11 height 11
checkbox input "false"
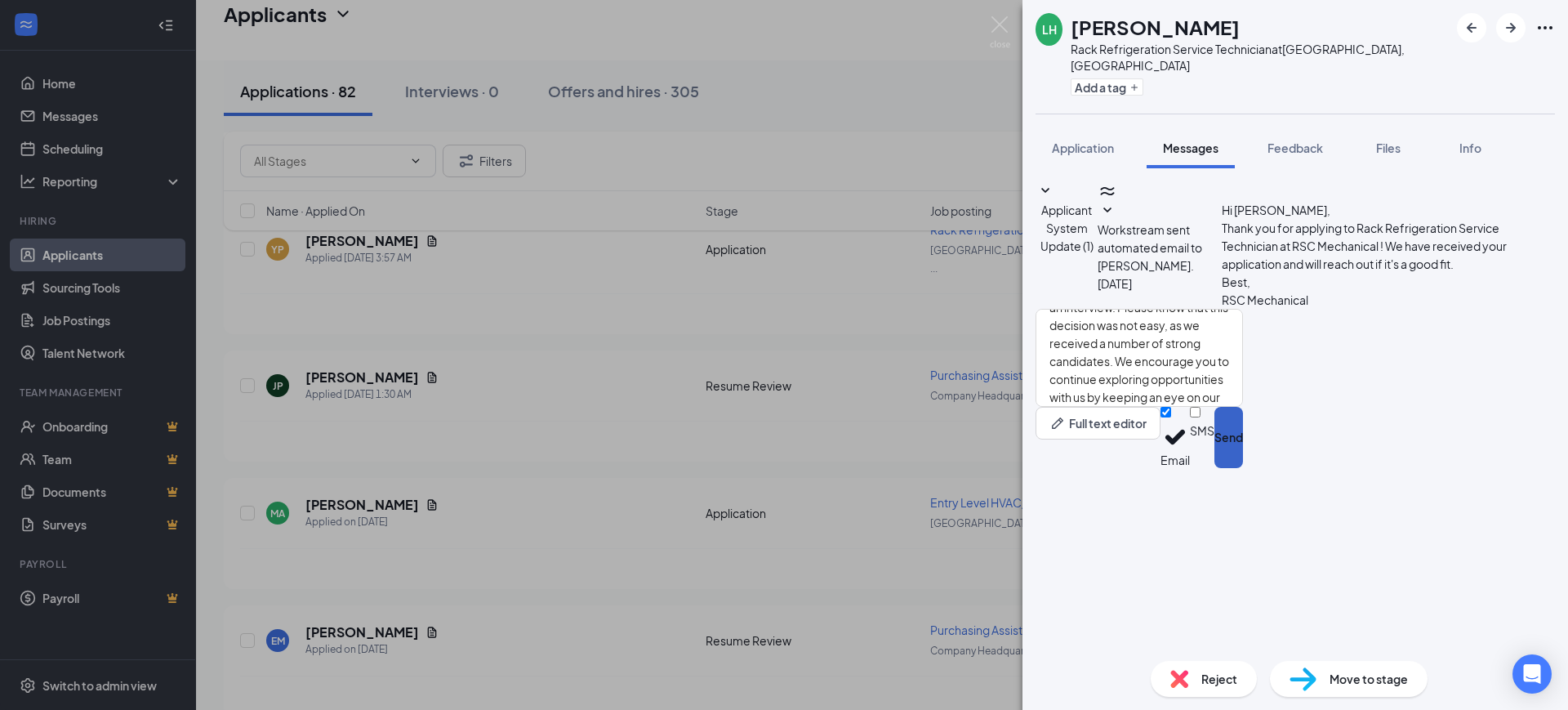
click at [1243, 468] on button "Send" at bounding box center [1228, 438] width 29 height 61
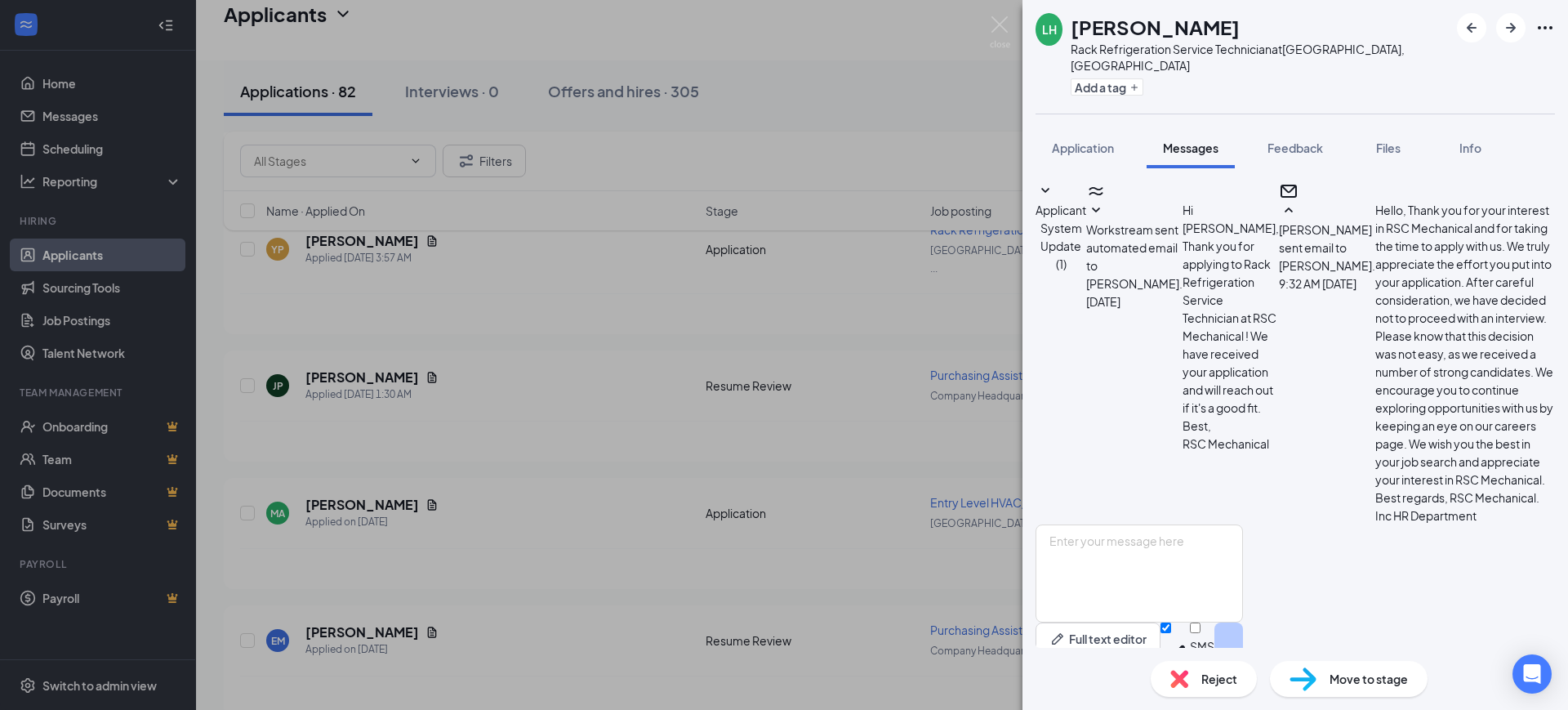
scroll to position [219, 0]
click at [1205, 670] on span "Reject" at bounding box center [1219, 678] width 35 height 18
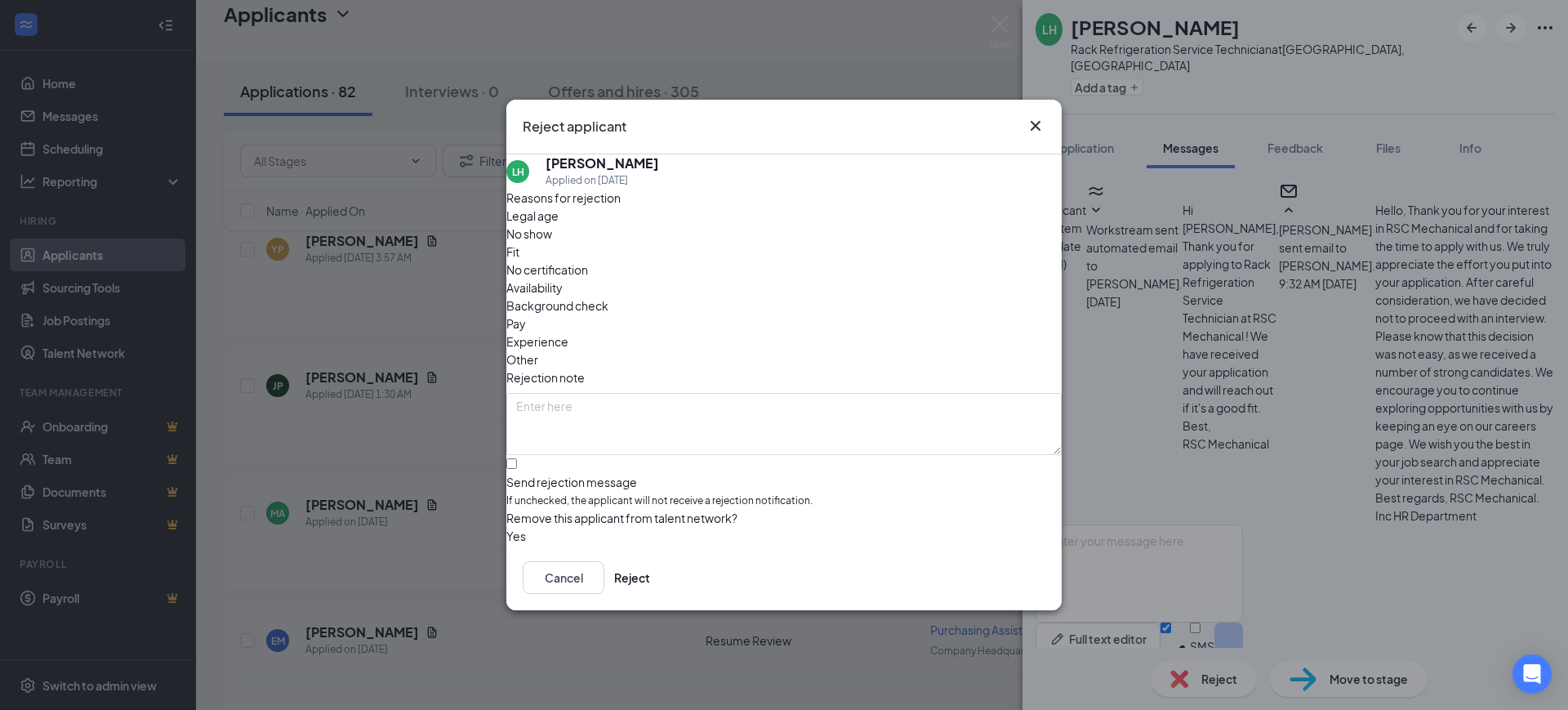
click at [986, 600] on div "Cancel Reject" at bounding box center [784, 578] width 555 height 65
click at [650, 584] on button "Reject" at bounding box center [632, 577] width 35 height 33
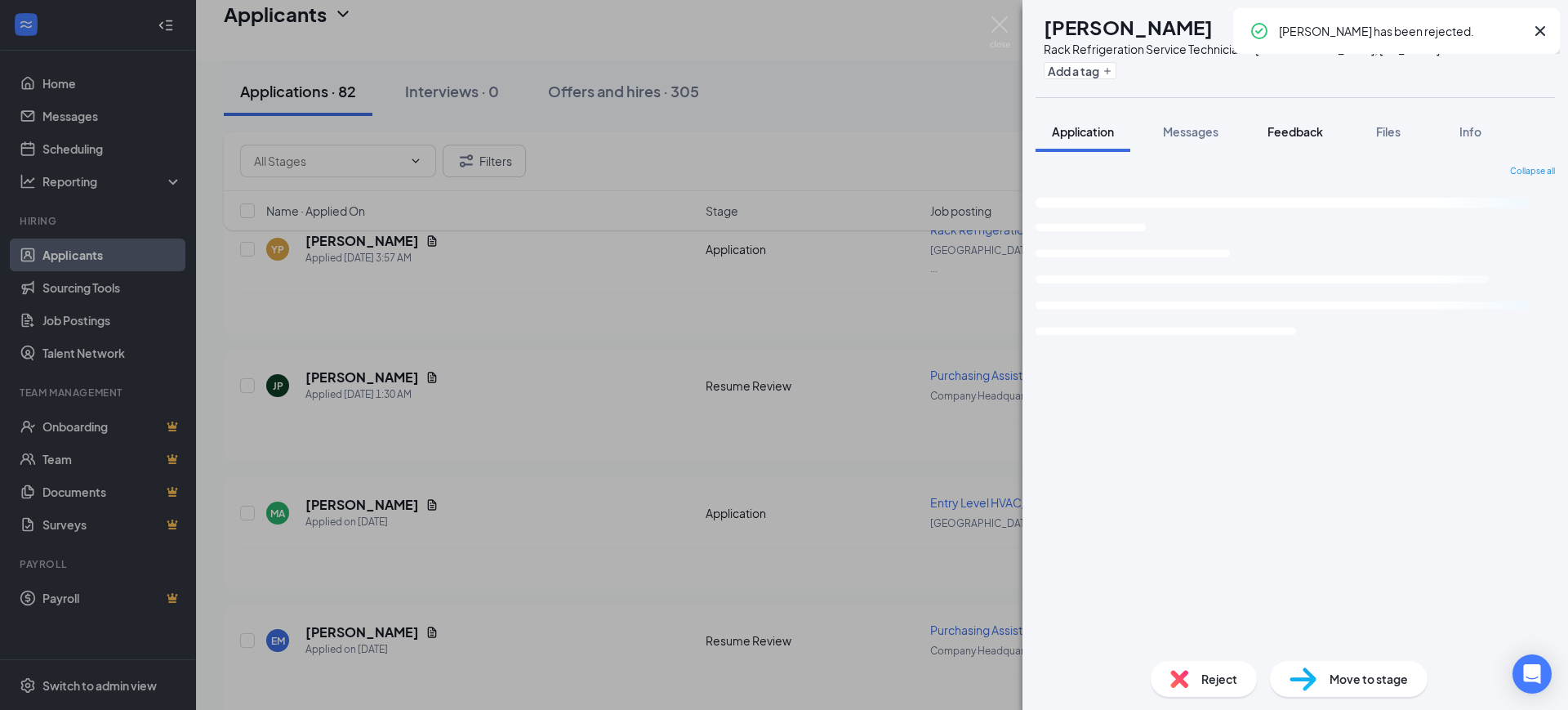
click at [1297, 131] on span "Feedback" at bounding box center [1295, 131] width 55 height 15
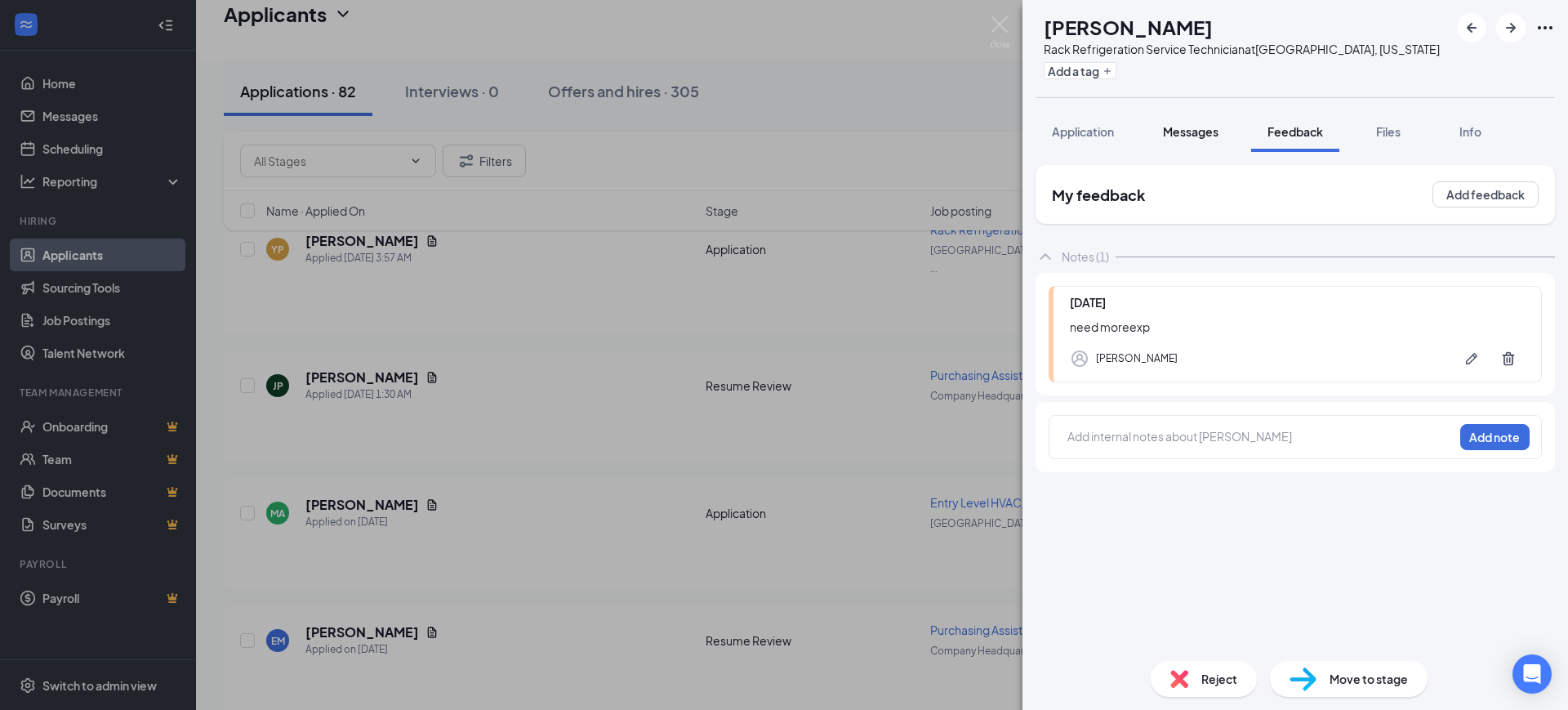
click at [1197, 138] on span "Messages" at bounding box center [1191, 131] width 55 height 15
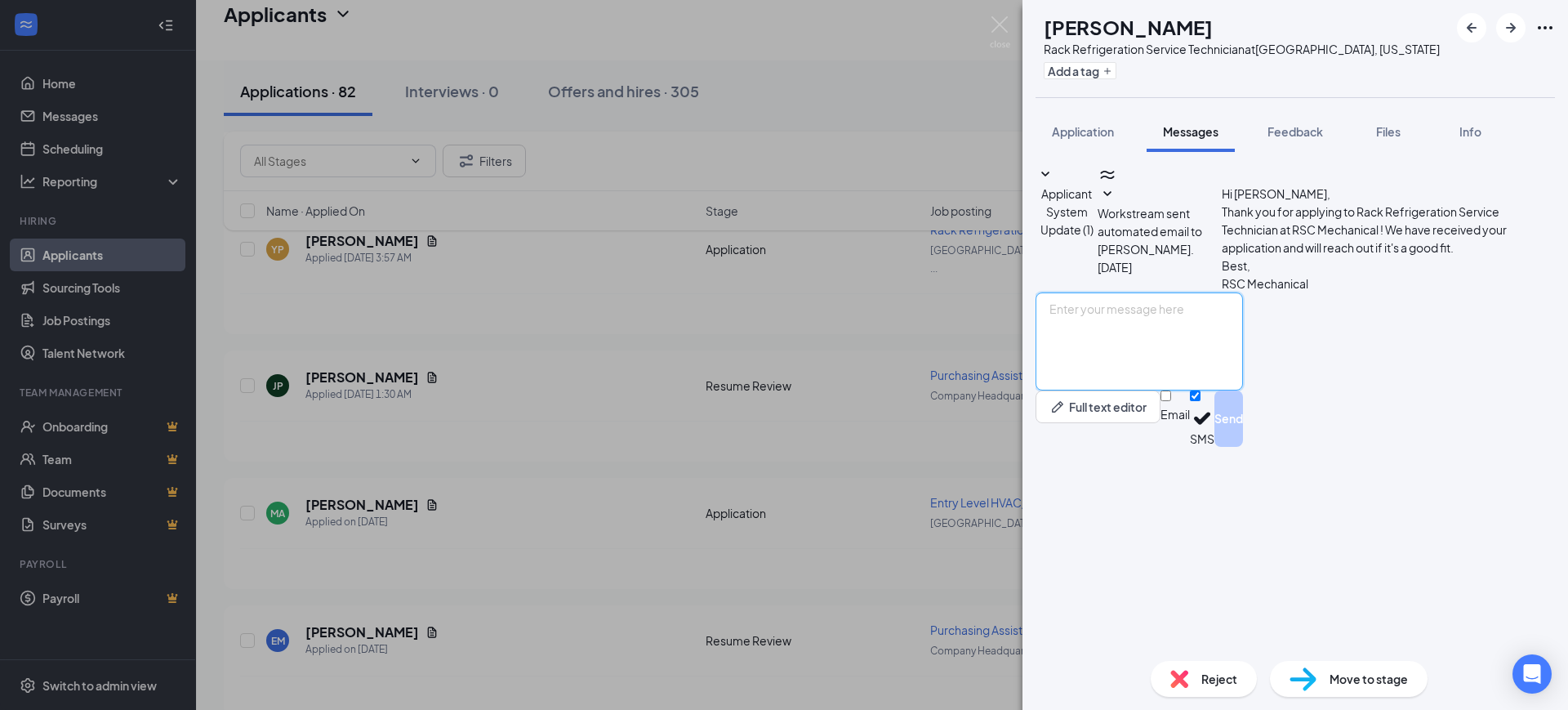
drag, startPoint x: 1256, startPoint y: 493, endPoint x: 1250, endPoint y: 531, distance: 38.5
click at [1243, 390] on textarea at bounding box center [1139, 341] width 207 height 98
paste textarea "Hello, Thank you for your interest in RSC Mechanical and for taking the time to…"
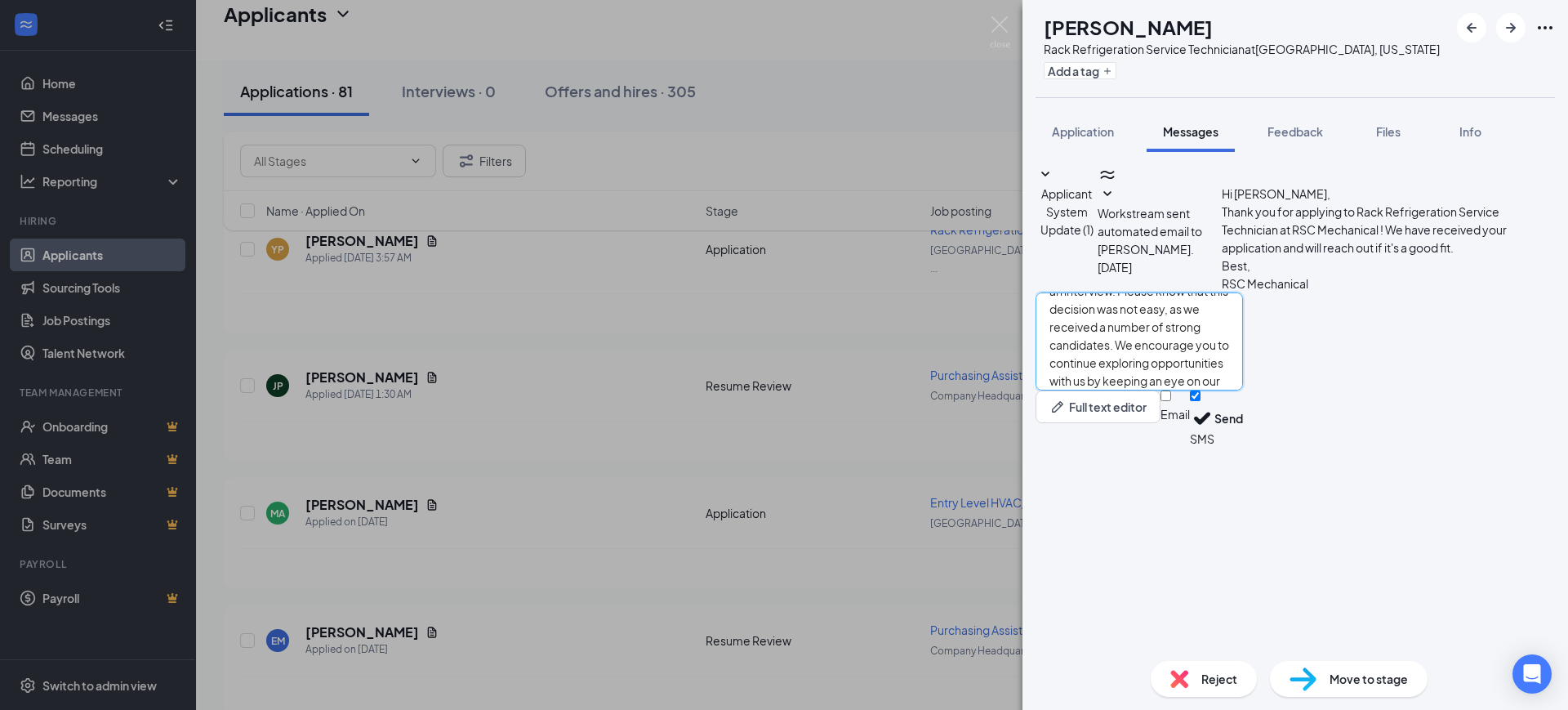
type textarea "Hello, Thank you for your interest in RSC Mechanical and for taking the time to…"
click at [1243, 447] on div "Email SMS Send" at bounding box center [1201, 418] width 83 height 56
click at [1171, 401] on input "Email" at bounding box center [1165, 395] width 11 height 11
checkbox input "true"
click at [1200, 401] on input "SMS" at bounding box center [1194, 395] width 11 height 11
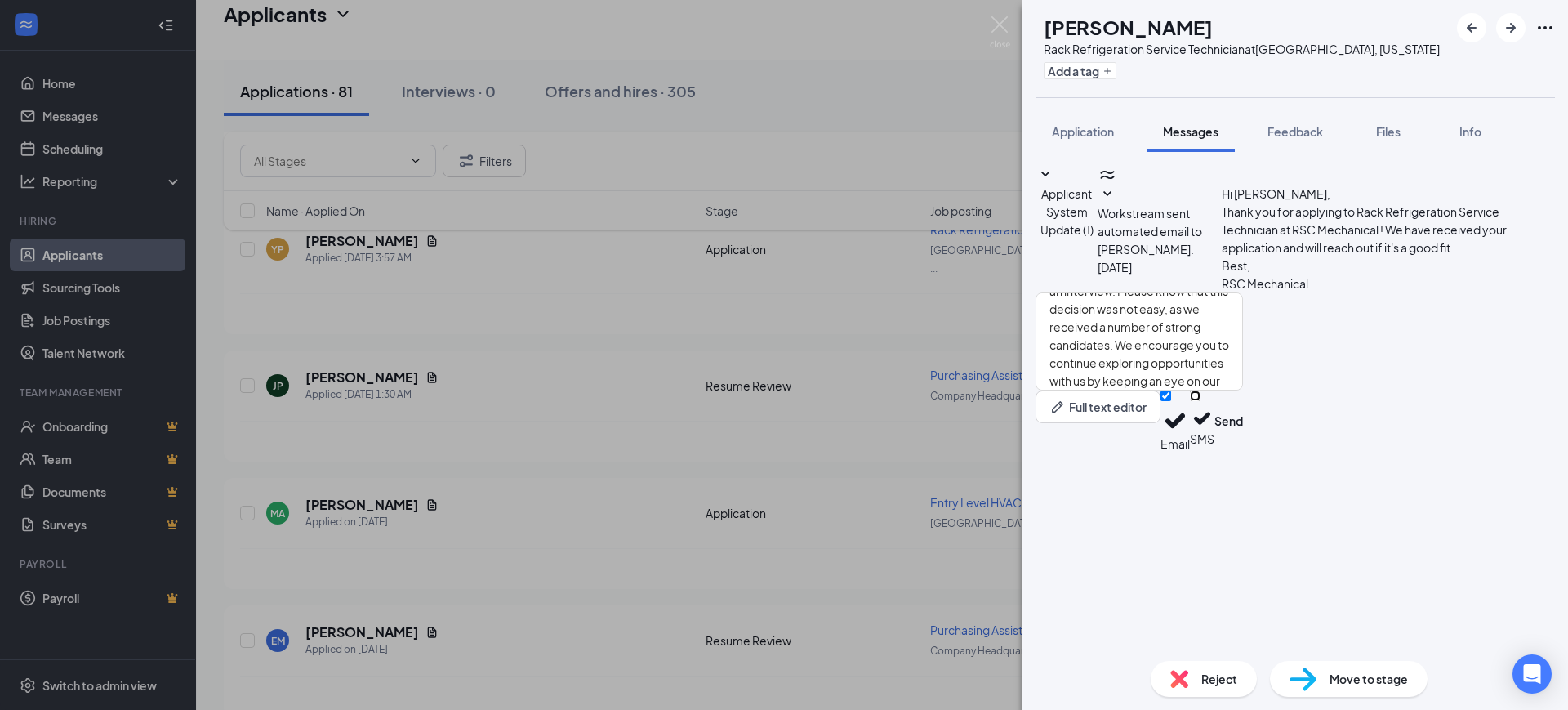
checkbox input "false"
click at [1243, 452] on button "Send" at bounding box center [1228, 421] width 29 height 61
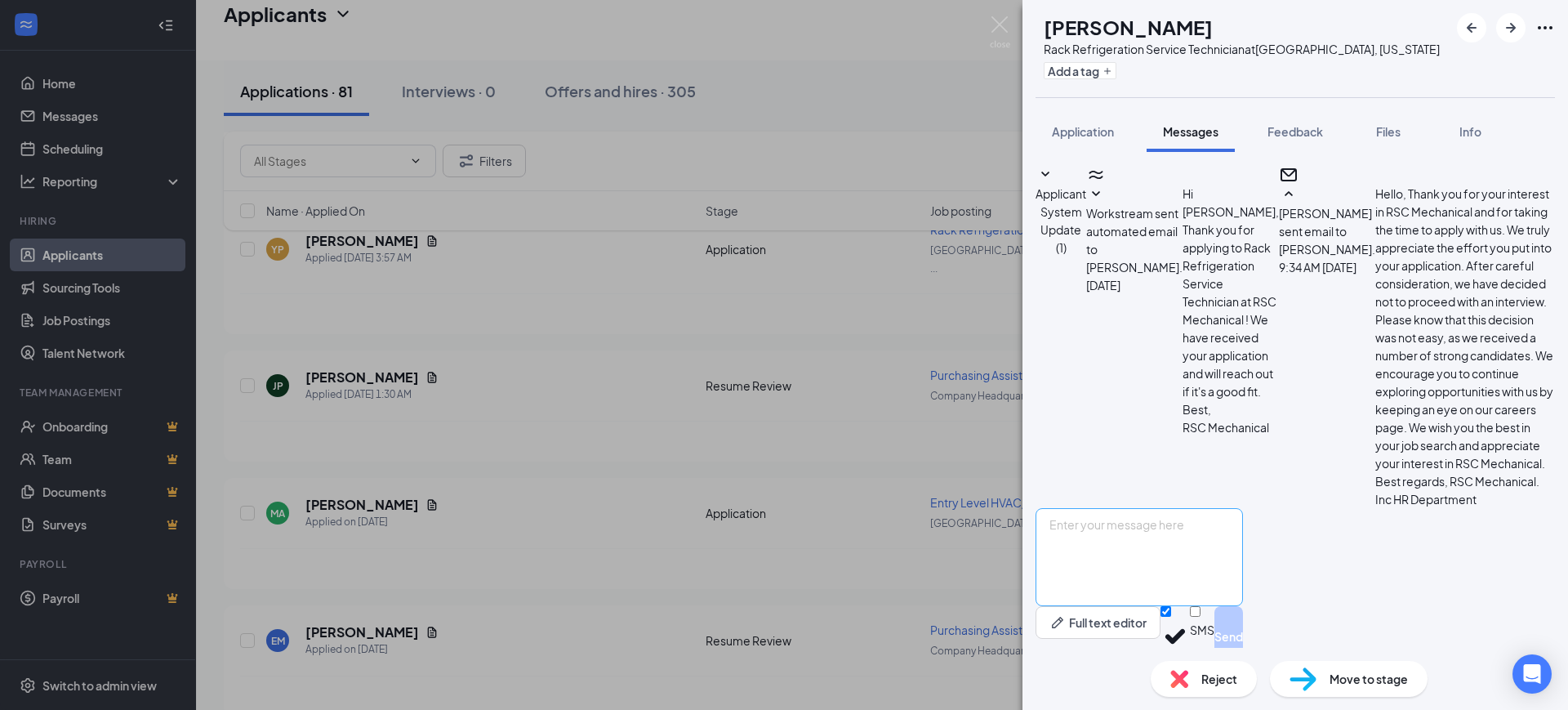
scroll to position [219, 0]
click at [1223, 682] on span "Reject" at bounding box center [1219, 678] width 35 height 18
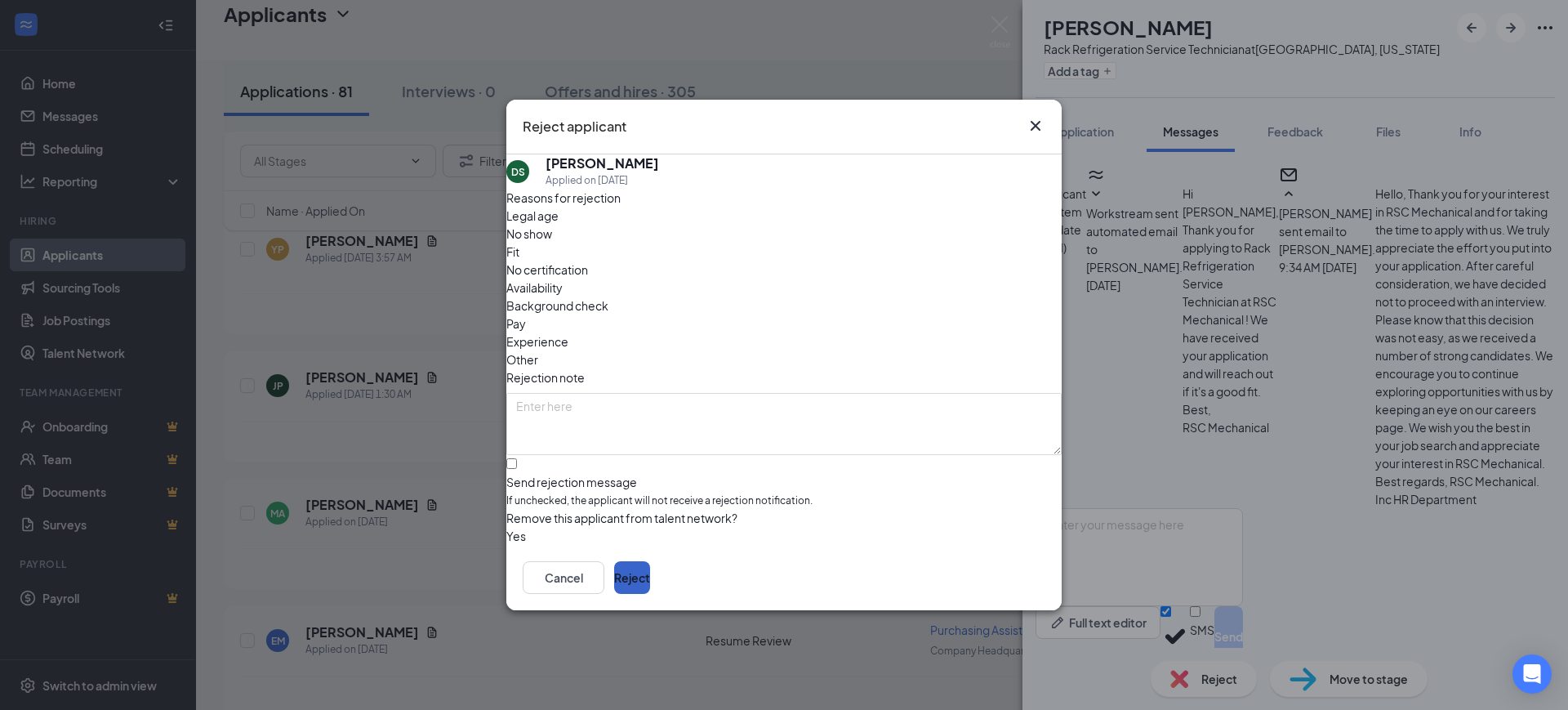
click at [650, 574] on button "Reject" at bounding box center [632, 577] width 35 height 33
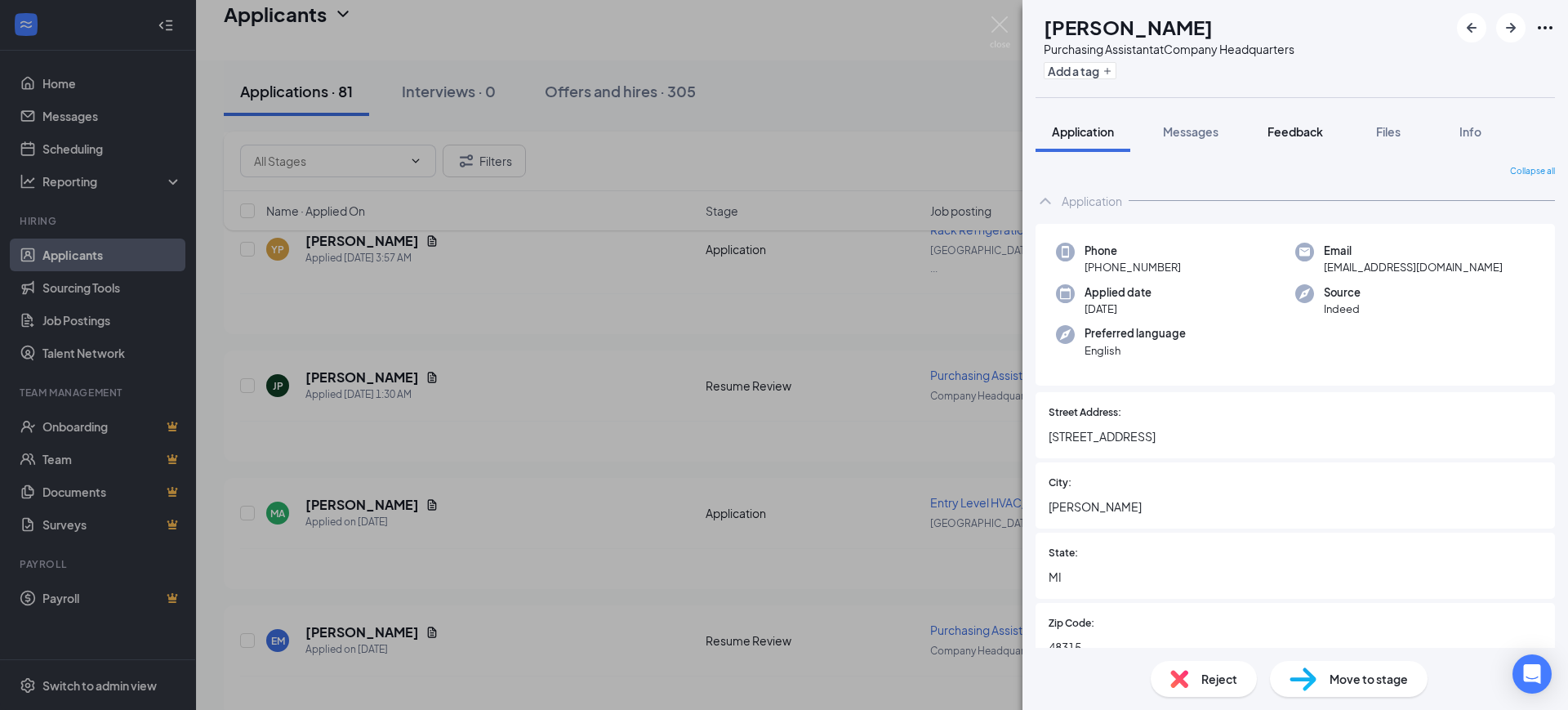
click at [1302, 134] on span "Feedback" at bounding box center [1295, 131] width 55 height 15
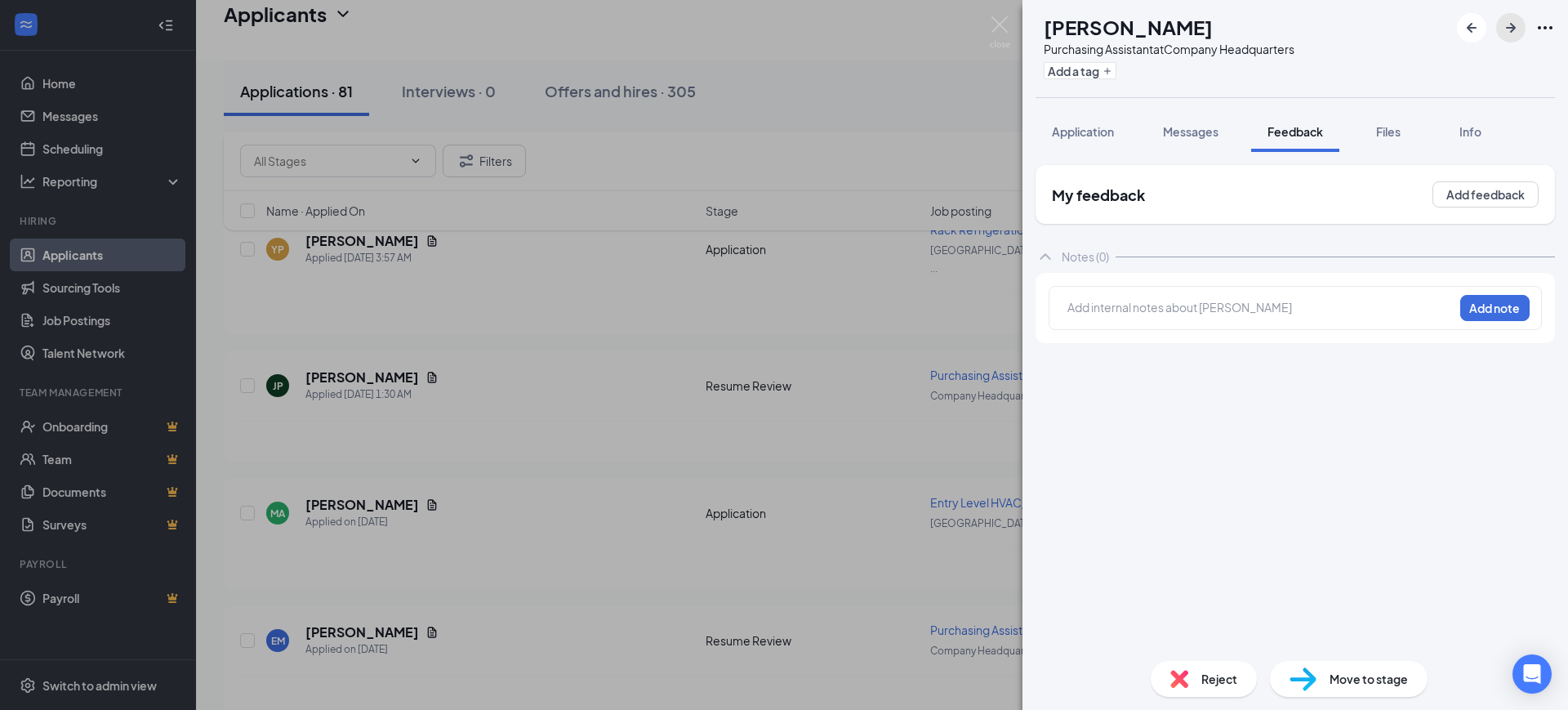
click at [1507, 29] on icon "ArrowRight" at bounding box center [1511, 28] width 20 height 20
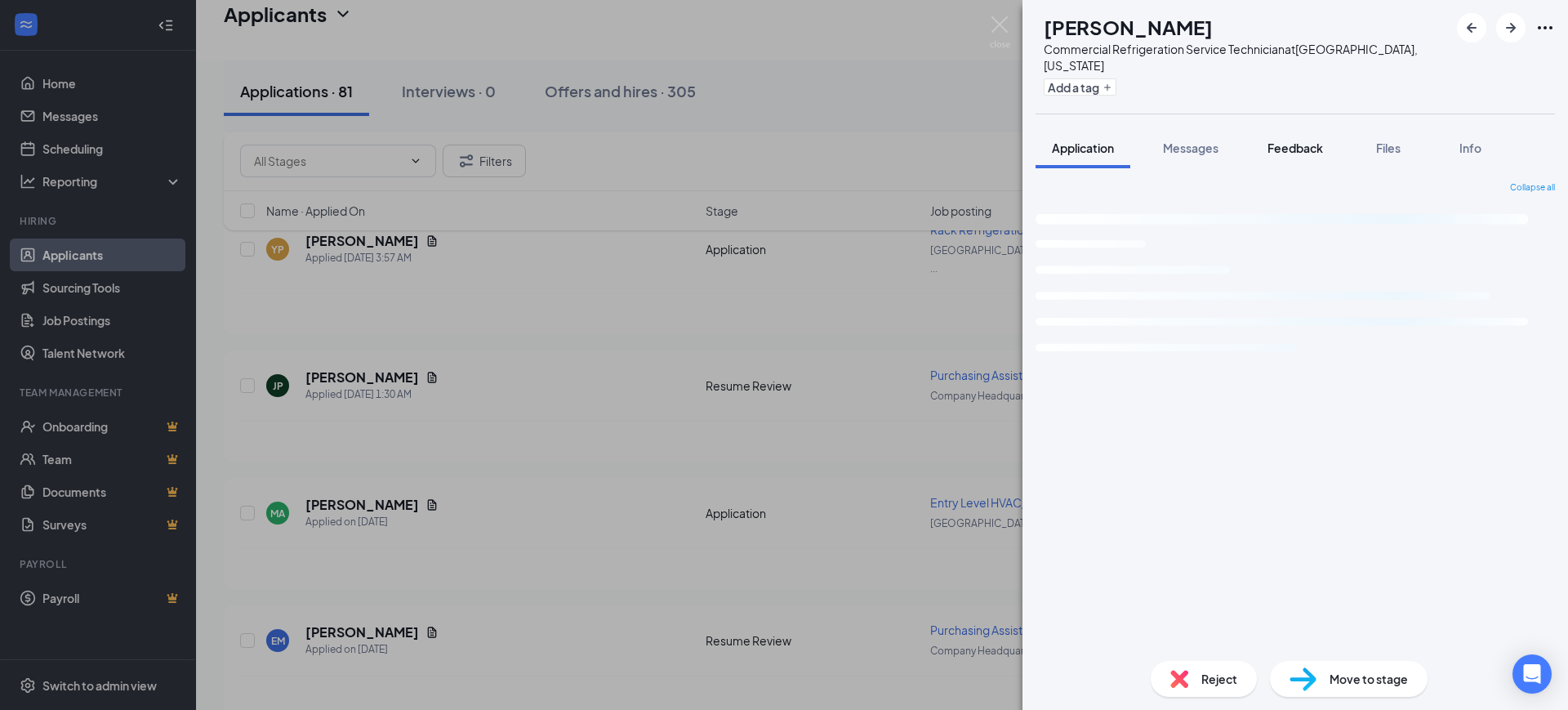
click at [1302, 140] on div "Feedback" at bounding box center [1295, 148] width 55 height 17
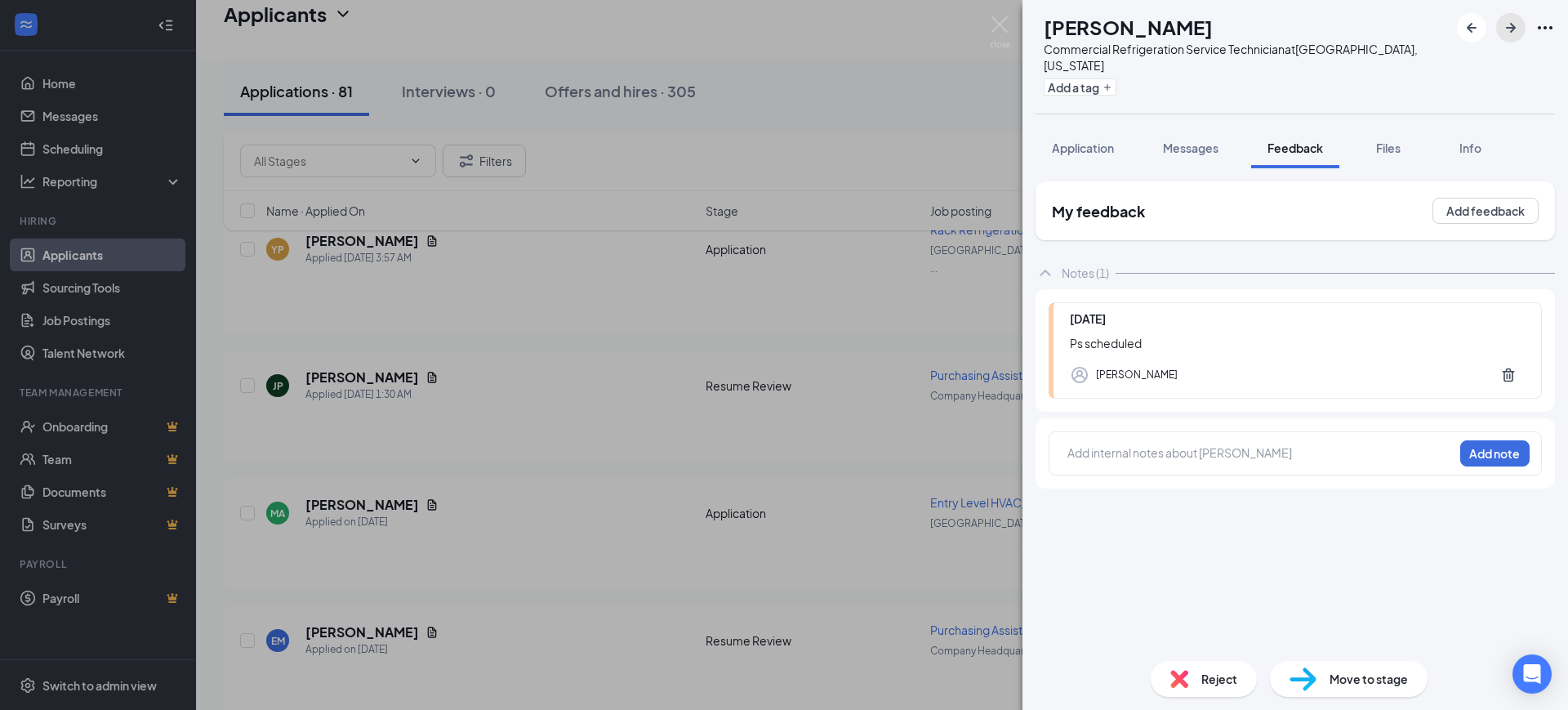
click at [1516, 32] on icon "ArrowRight" at bounding box center [1511, 28] width 20 height 20
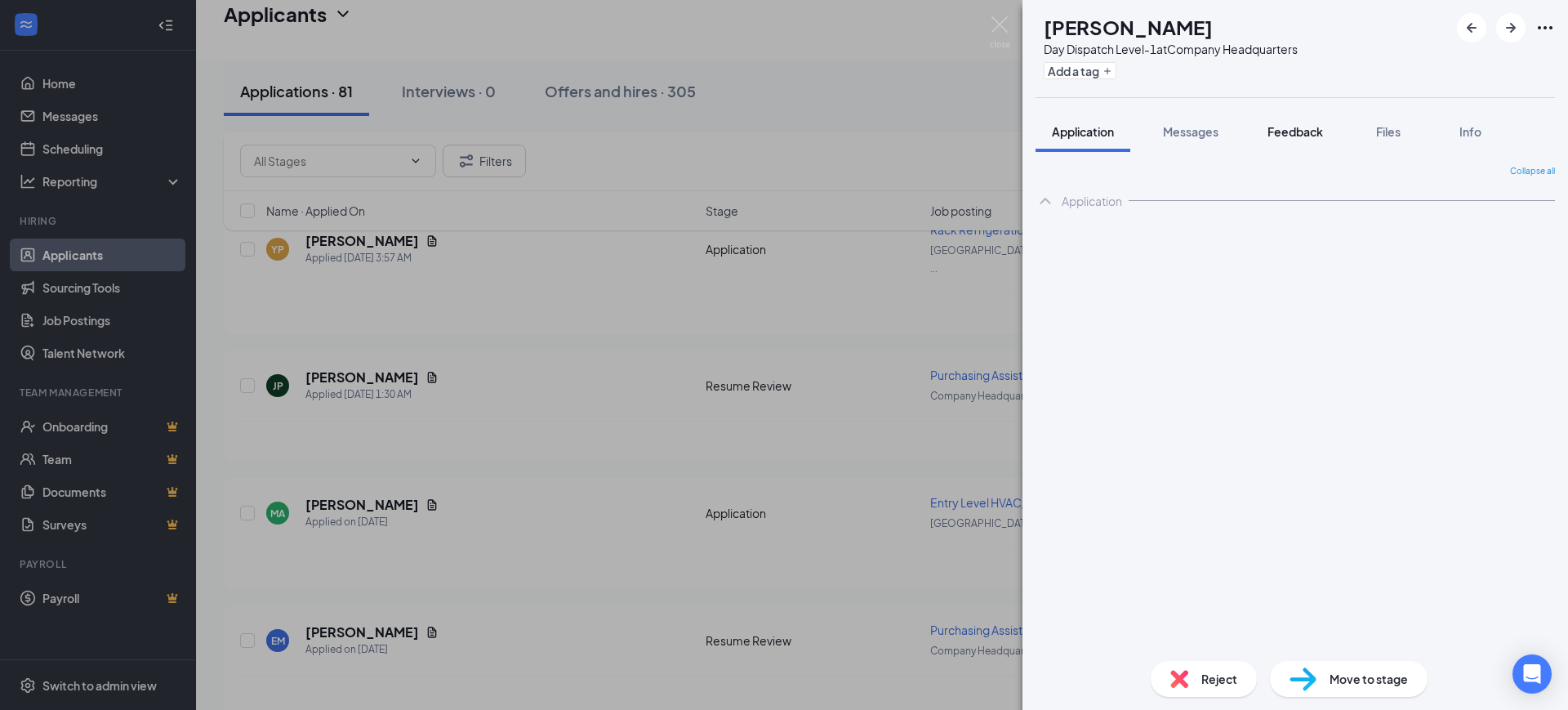
click at [1303, 131] on span "Feedback" at bounding box center [1295, 131] width 55 height 15
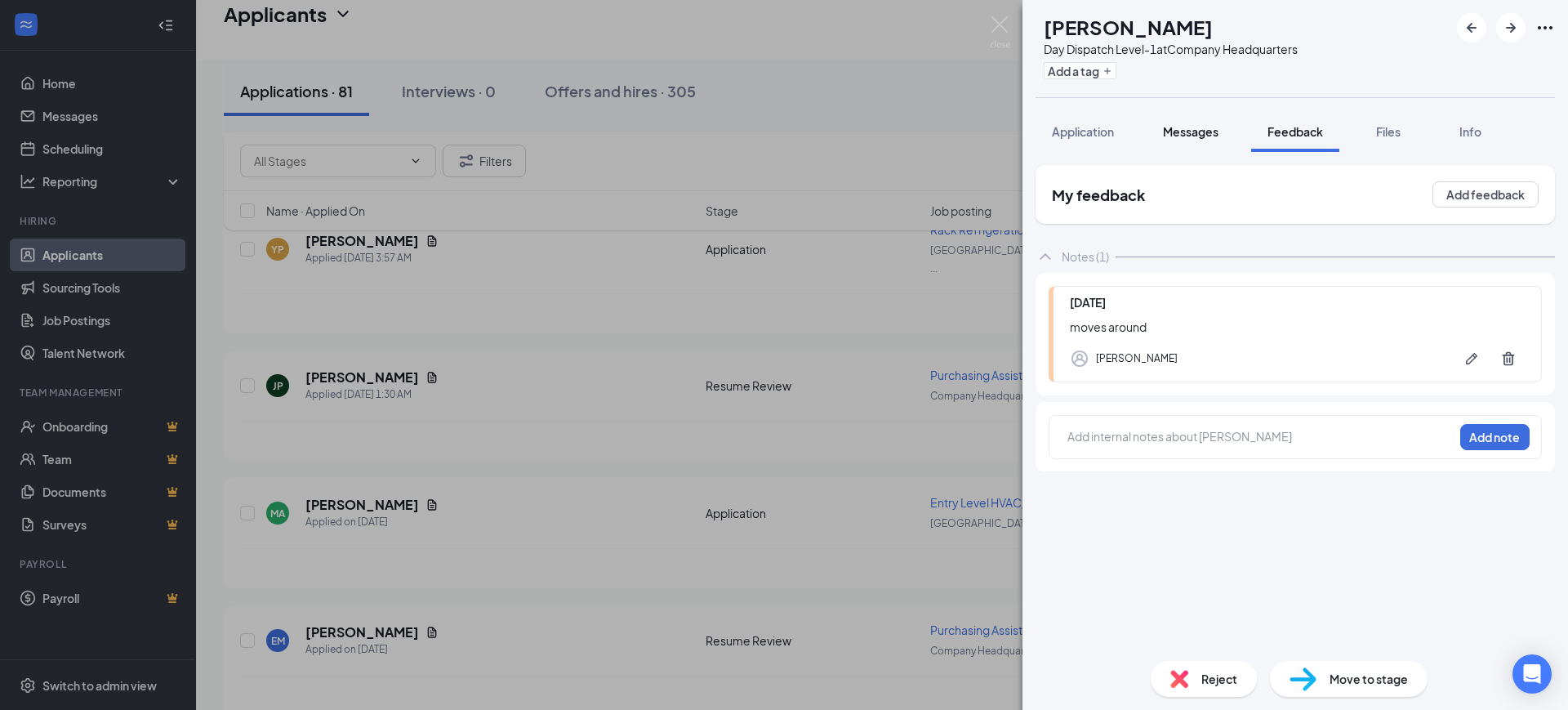
click at [1201, 143] on button "Messages" at bounding box center [1190, 131] width 88 height 40
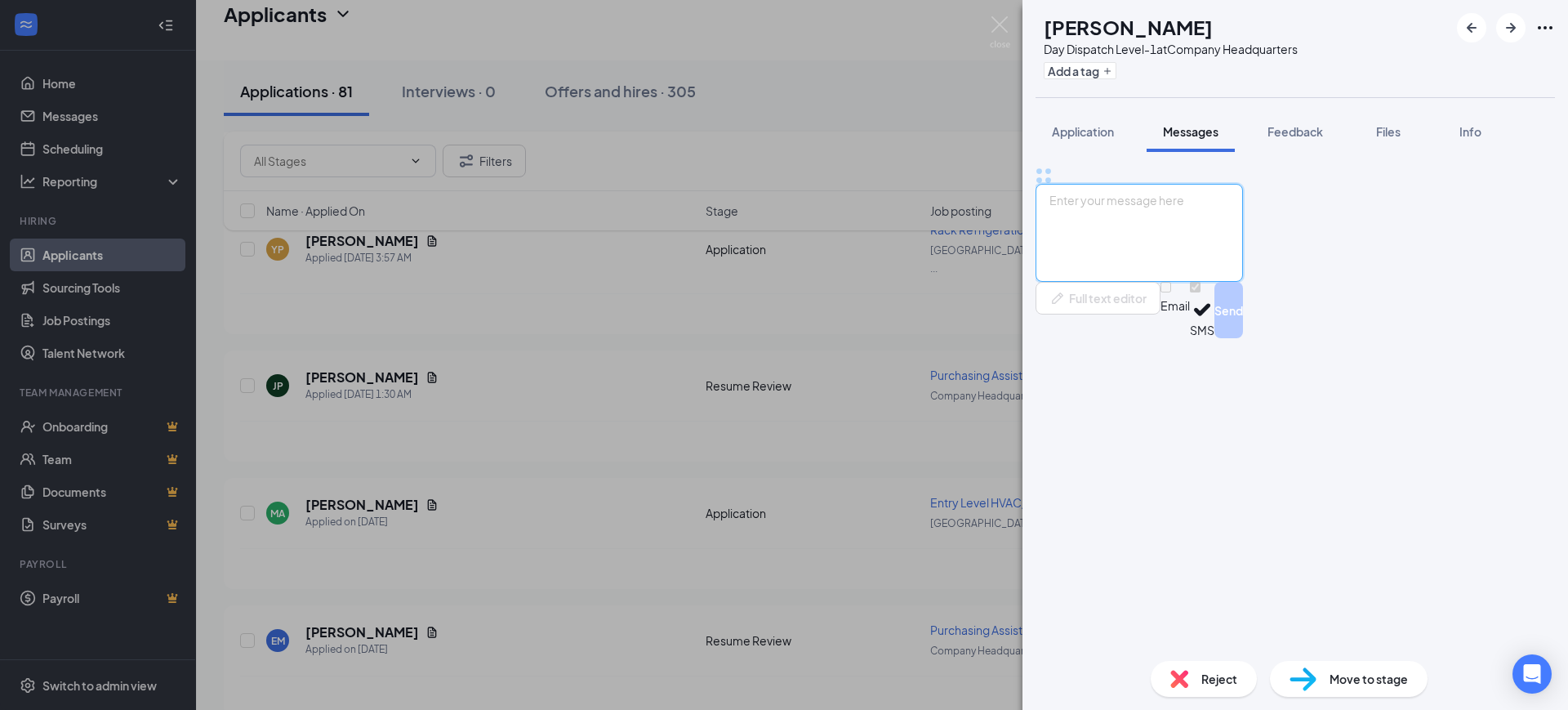
click at [1169, 282] on textarea at bounding box center [1139, 232] width 207 height 98
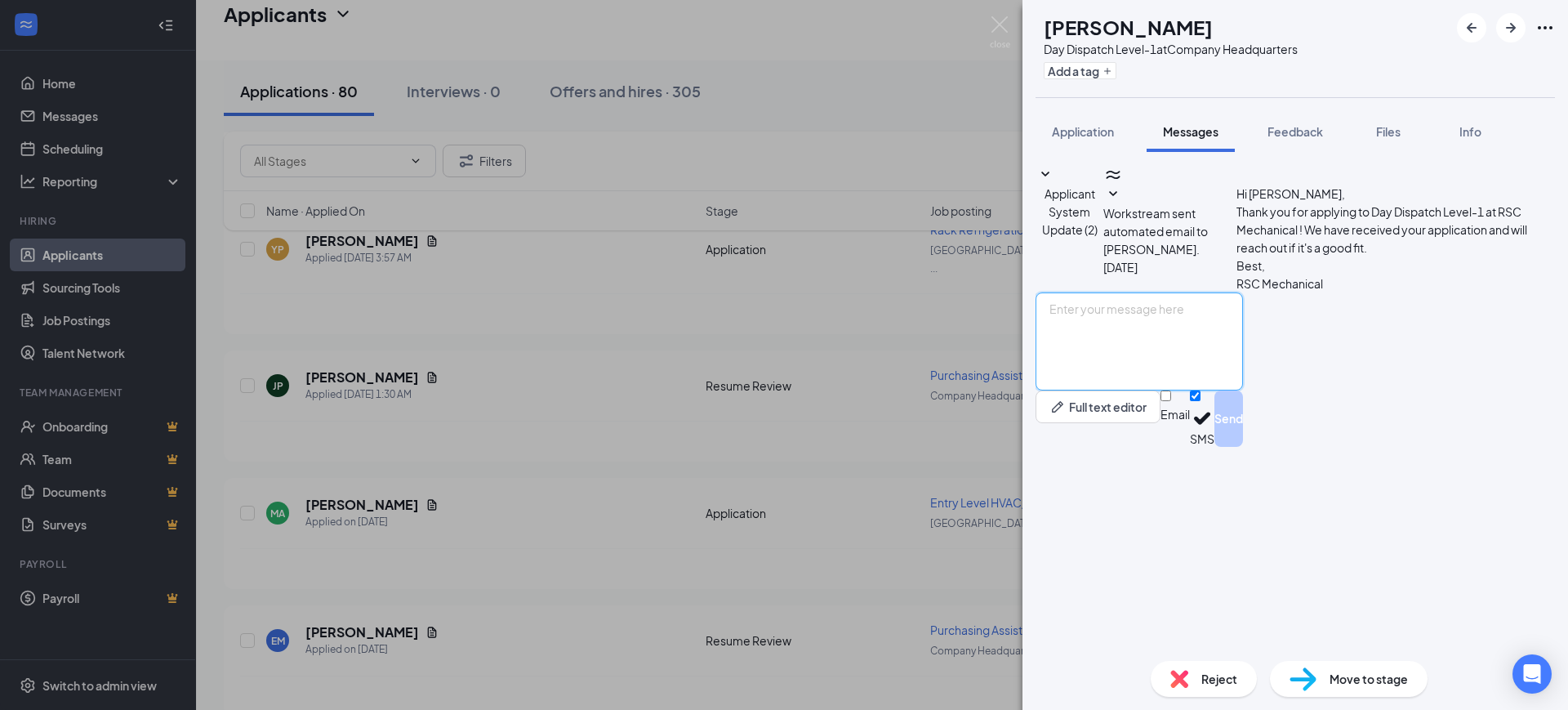
paste textarea "Hello, Thank you for your interest in RSC Mechanical and for taking the time to…"
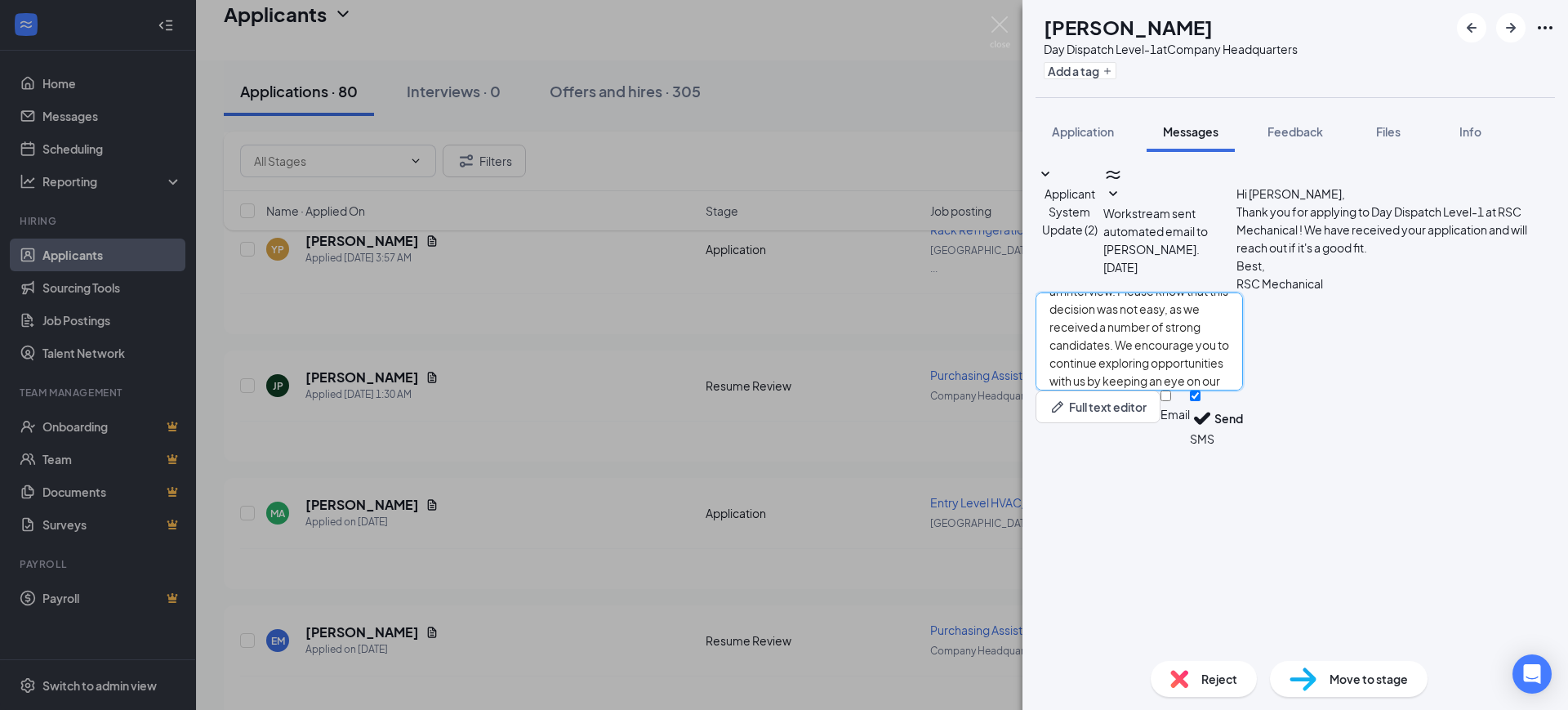
type textarea "Hello, Thank you for your interest in RSC Mechanical and for taking the time to…"
click at [1171, 401] on input "Email" at bounding box center [1165, 395] width 11 height 11
checkbox input "true"
click at [1200, 401] on input "SMS" at bounding box center [1194, 395] width 11 height 11
checkbox input "false"
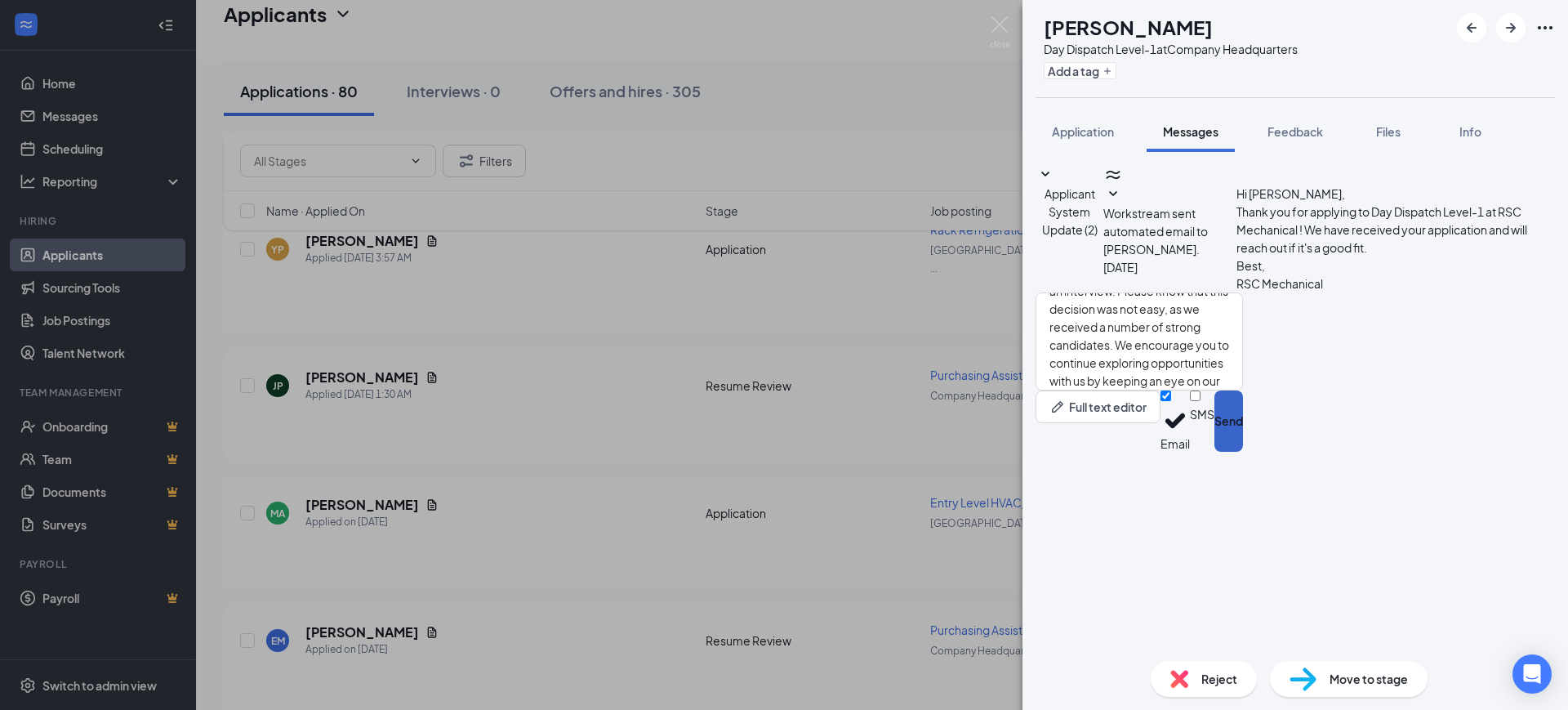
click at [1243, 452] on button "Send" at bounding box center [1228, 421] width 29 height 61
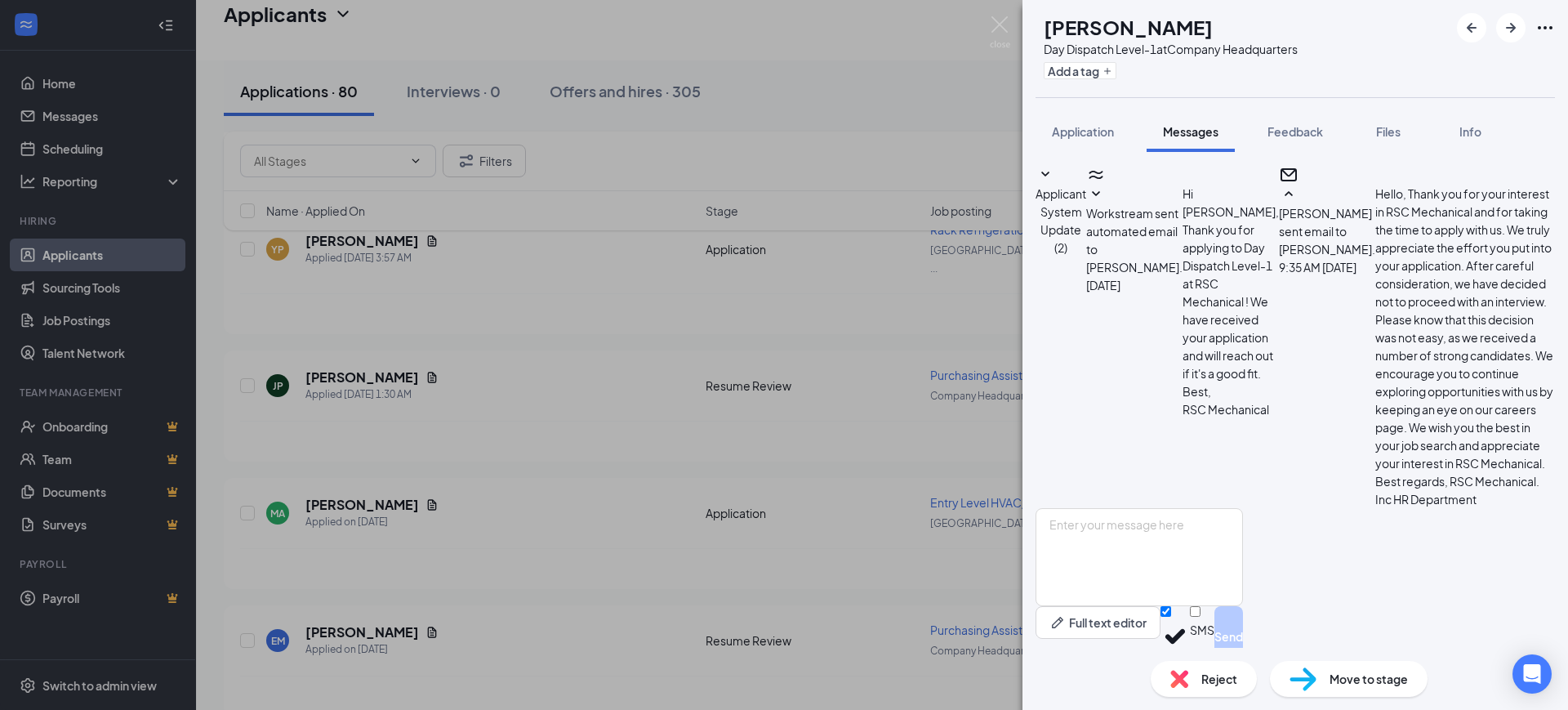
scroll to position [219, 0]
click at [1187, 677] on img at bounding box center [1179, 678] width 18 height 18
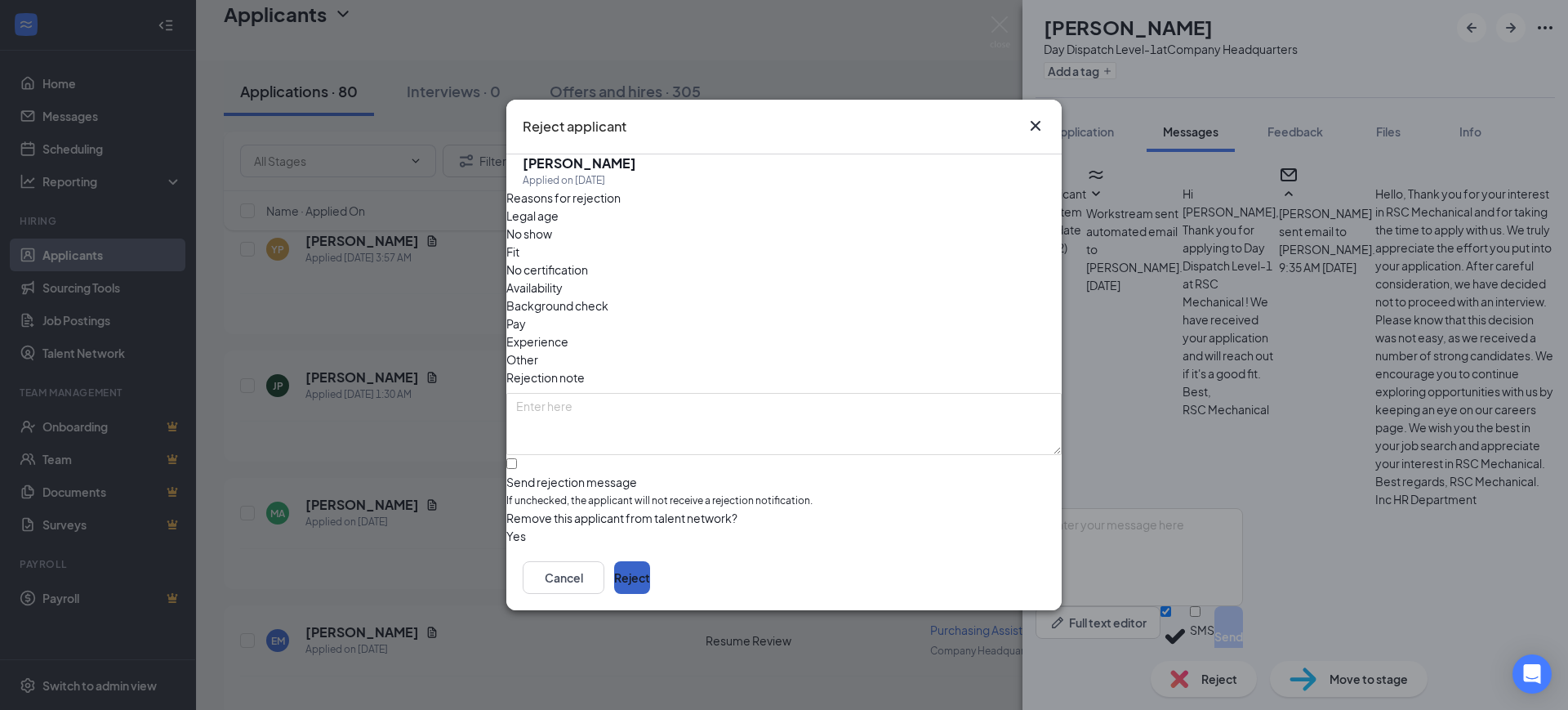
click at [650, 584] on button "Reject" at bounding box center [632, 577] width 35 height 33
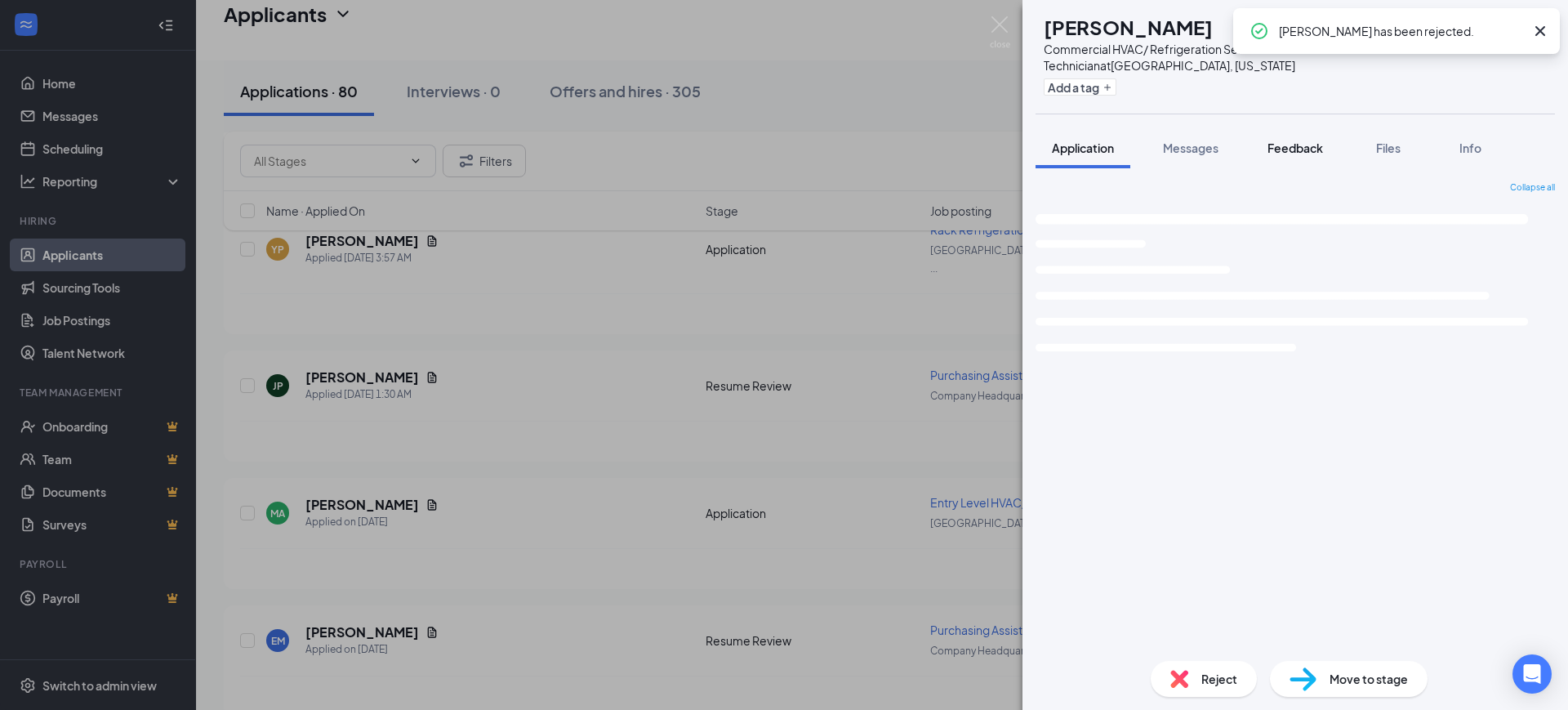
click at [1535, 31] on icon "Cross" at bounding box center [1540, 32] width 20 height 20
click at [1306, 136] on button "Feedback" at bounding box center [1294, 147] width 88 height 40
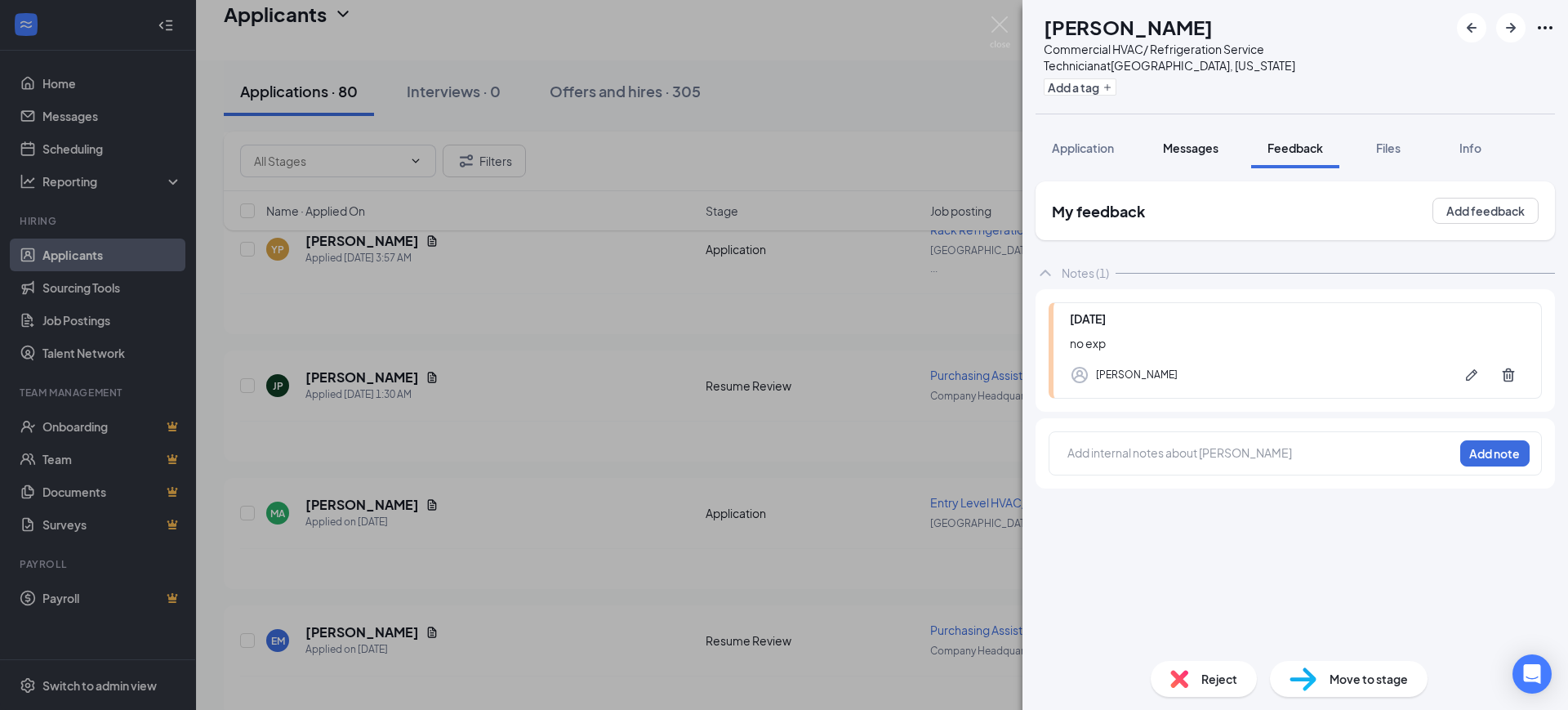
click at [1180, 158] on button "Messages" at bounding box center [1190, 147] width 88 height 40
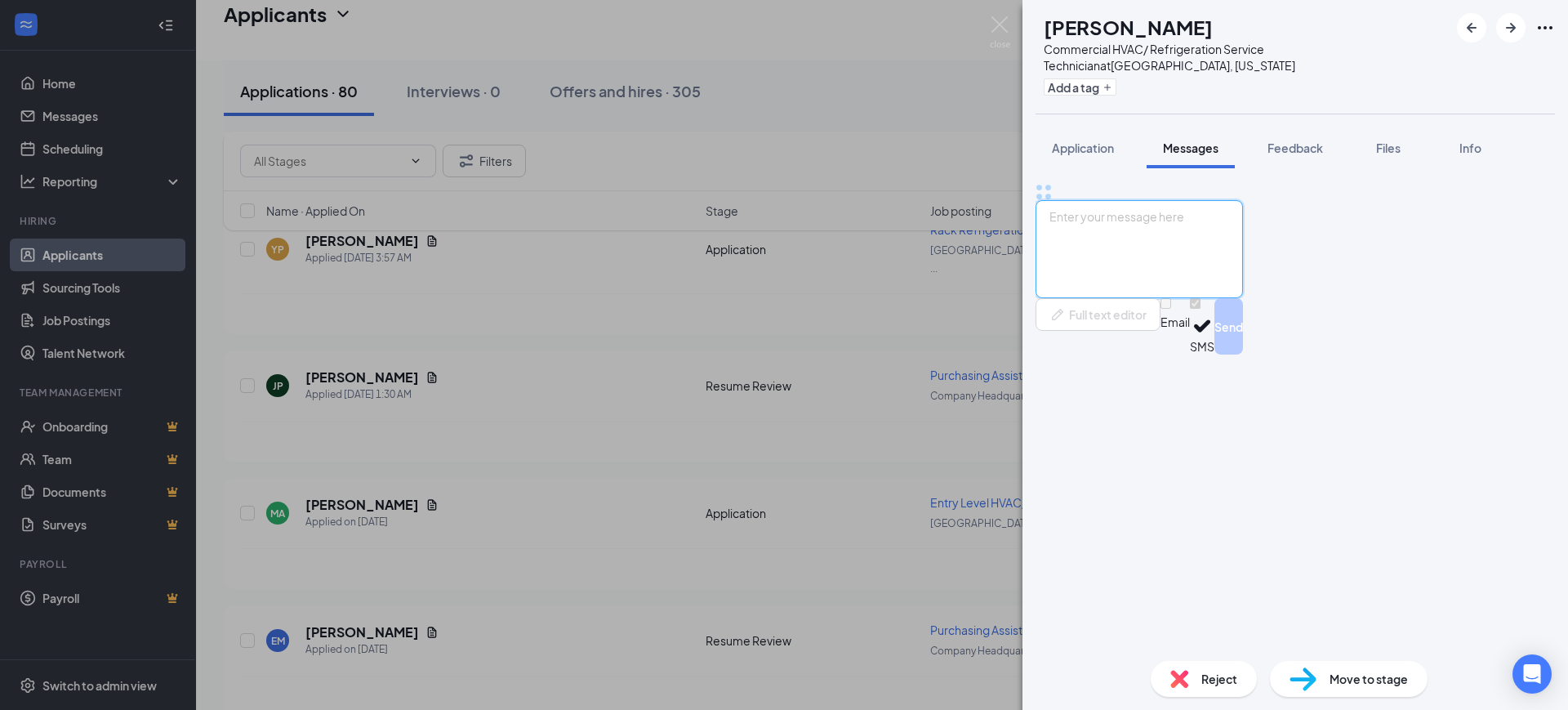
click at [1162, 298] on textarea at bounding box center [1139, 248] width 207 height 98
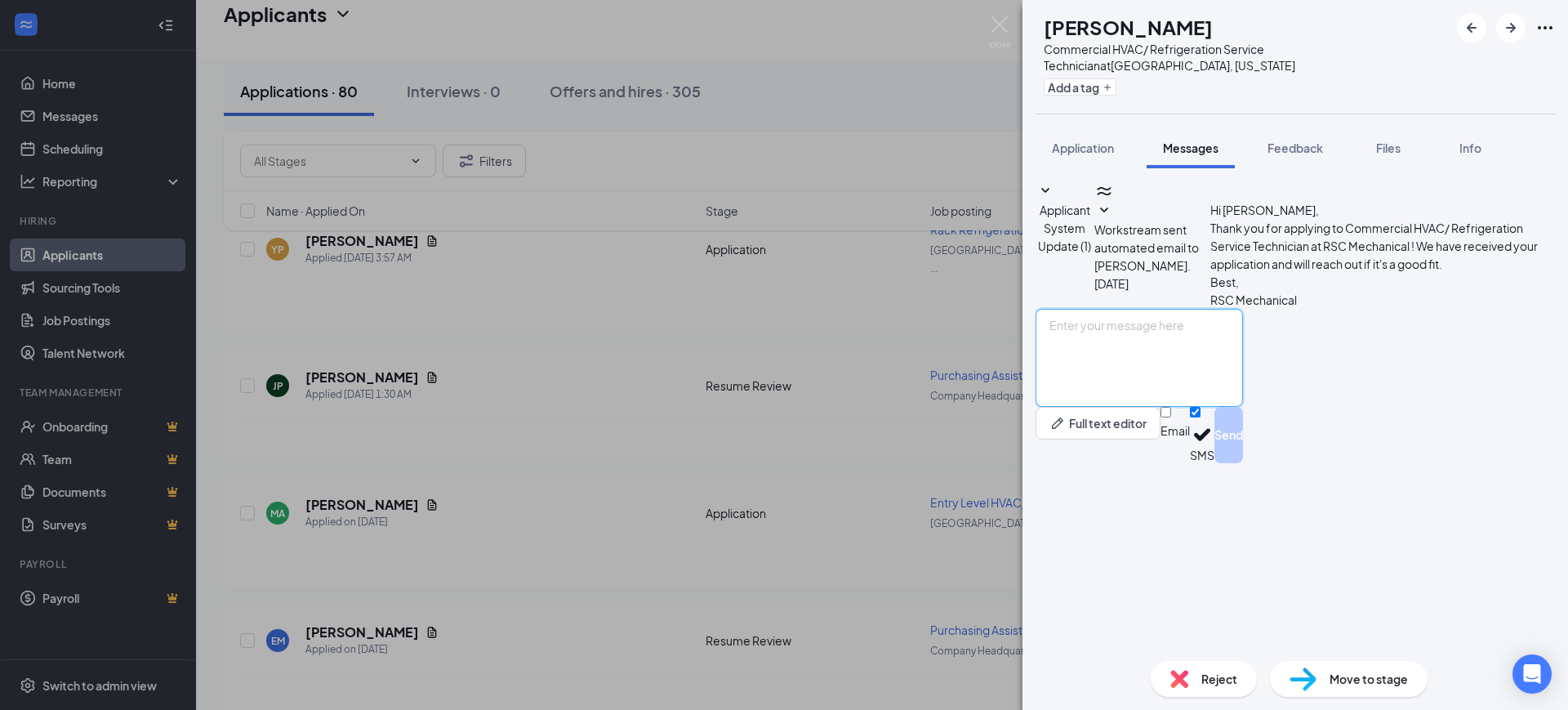
drag, startPoint x: 1162, startPoint y: 525, endPoint x: 1179, endPoint y: 483, distance: 45.3
paste textarea "Hello, Thank you for your interest in RSC Mechanical and for taking the time to…"
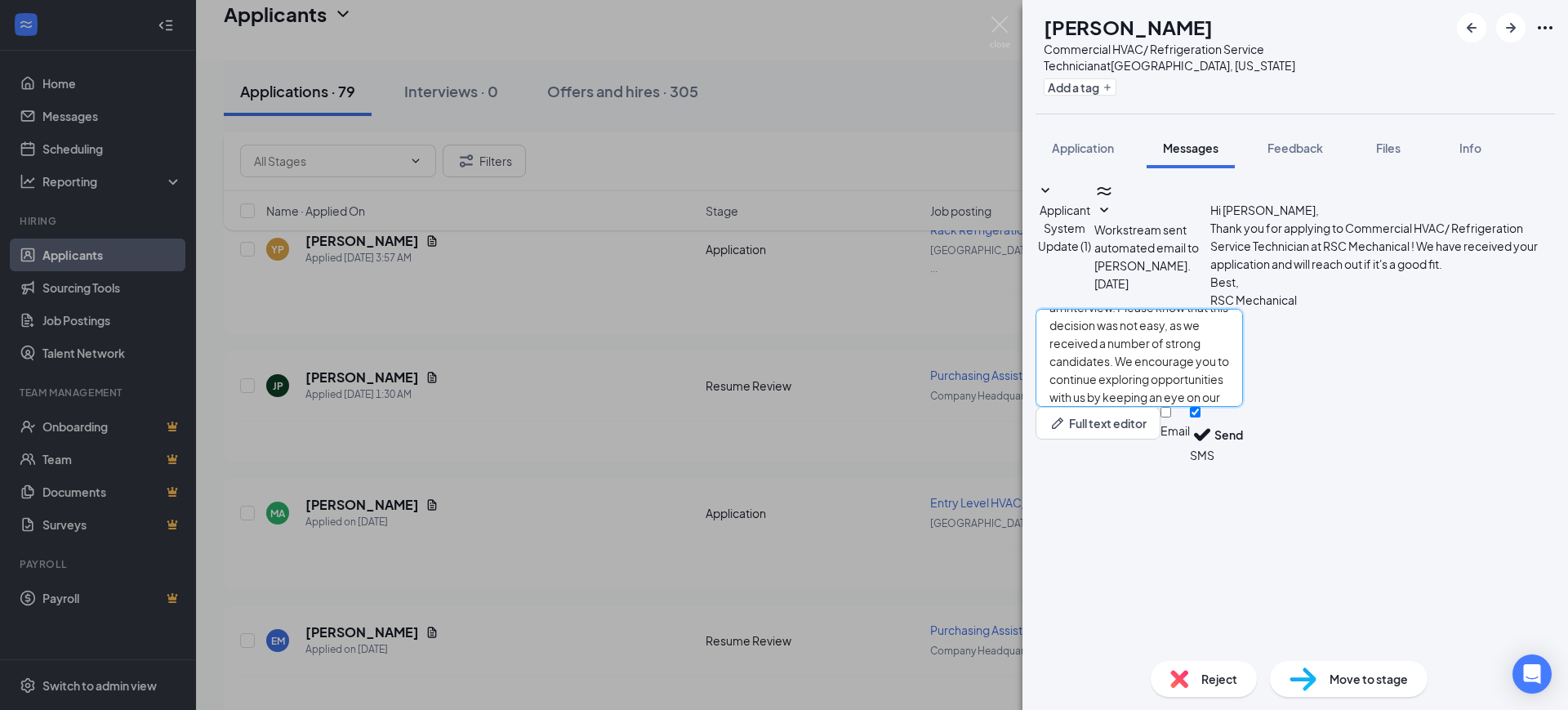
type textarea "Hello, Thank you for your interest in RSC Mechanical and for taking the time to…"
click at [1243, 463] on div "Email SMS Send" at bounding box center [1201, 435] width 83 height 56
click at [1171, 417] on input "Email" at bounding box center [1165, 412] width 11 height 11
checkbox input "true"
click at [1200, 417] on input "SMS" at bounding box center [1194, 412] width 11 height 11
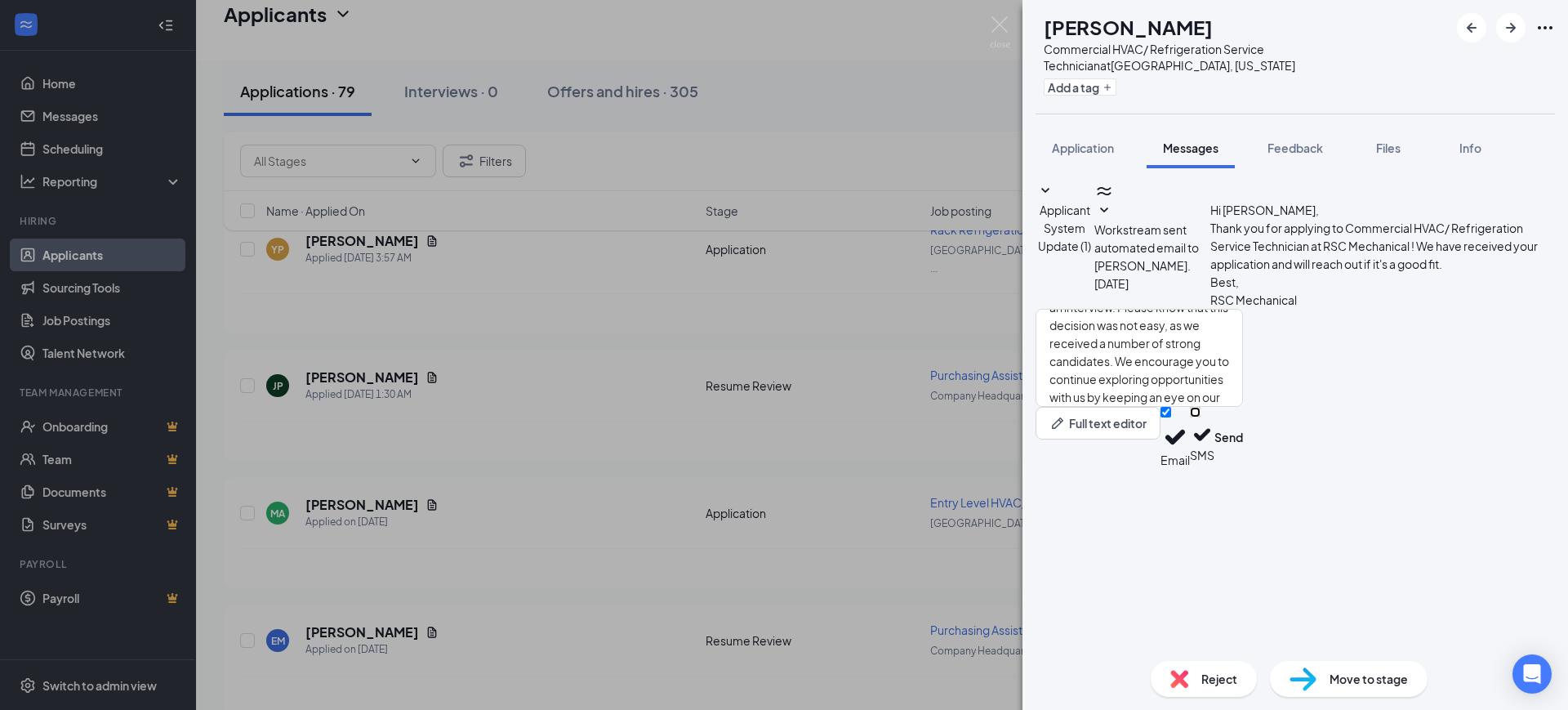
checkbox input "false"
click at [1243, 468] on button "Send" at bounding box center [1228, 438] width 29 height 61
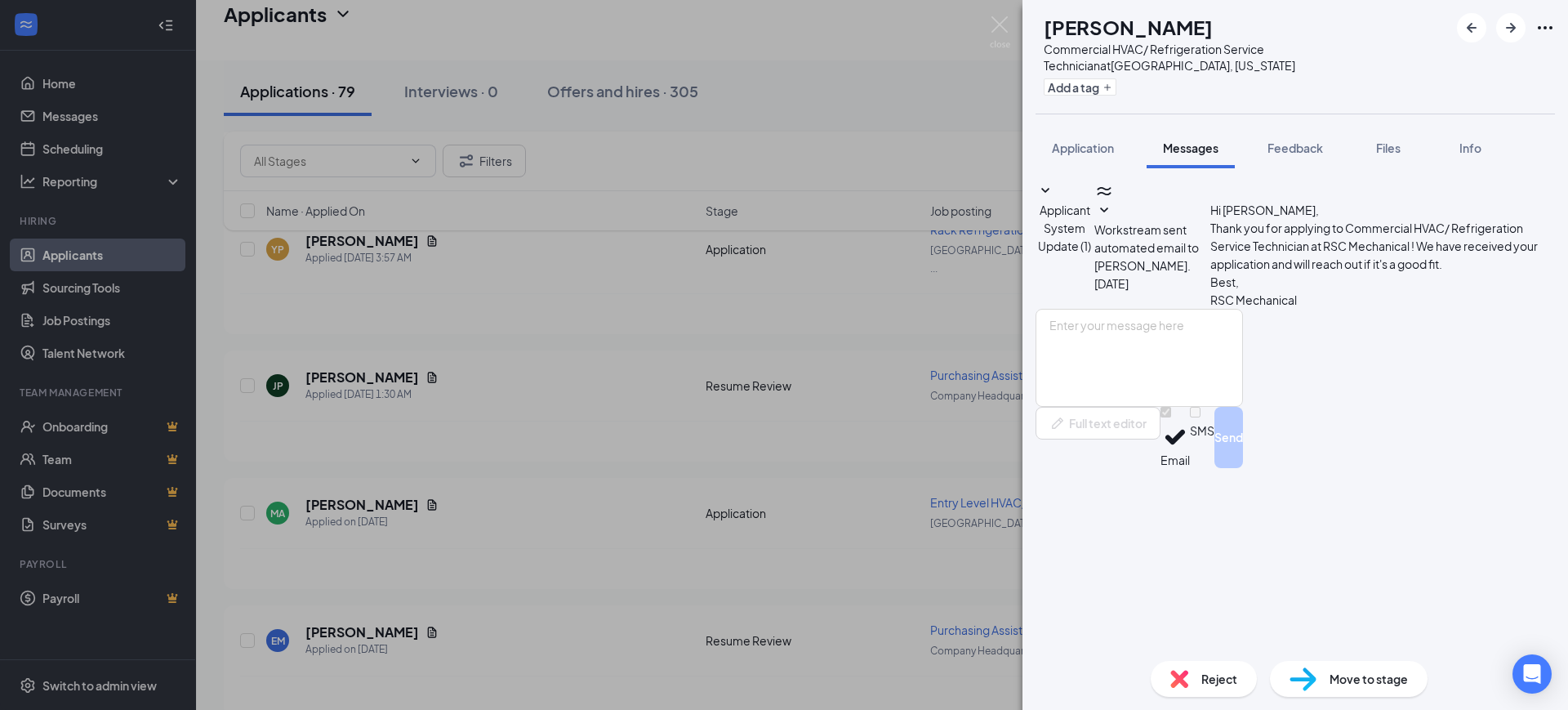
scroll to position [0, 0]
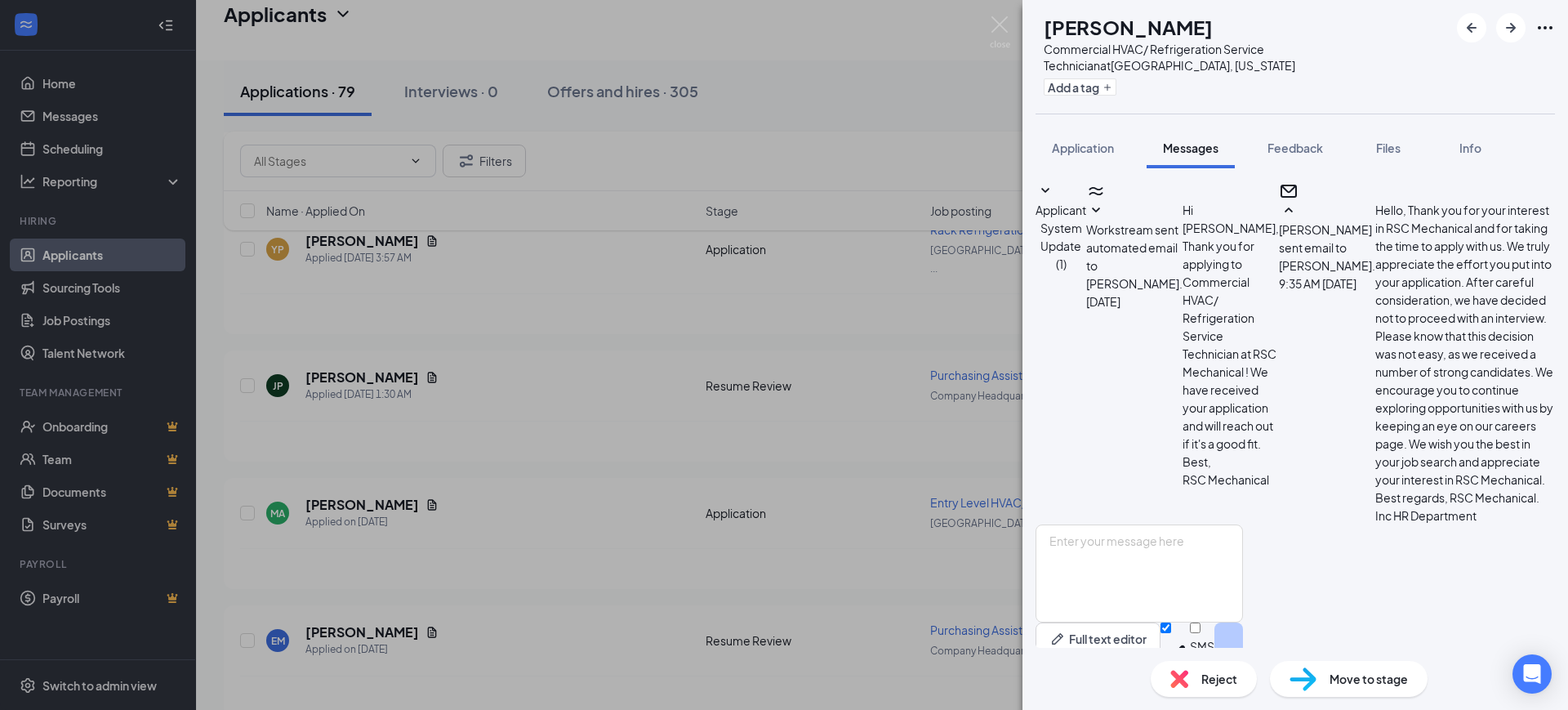
click at [1207, 676] on span "Reject" at bounding box center [1219, 678] width 35 height 18
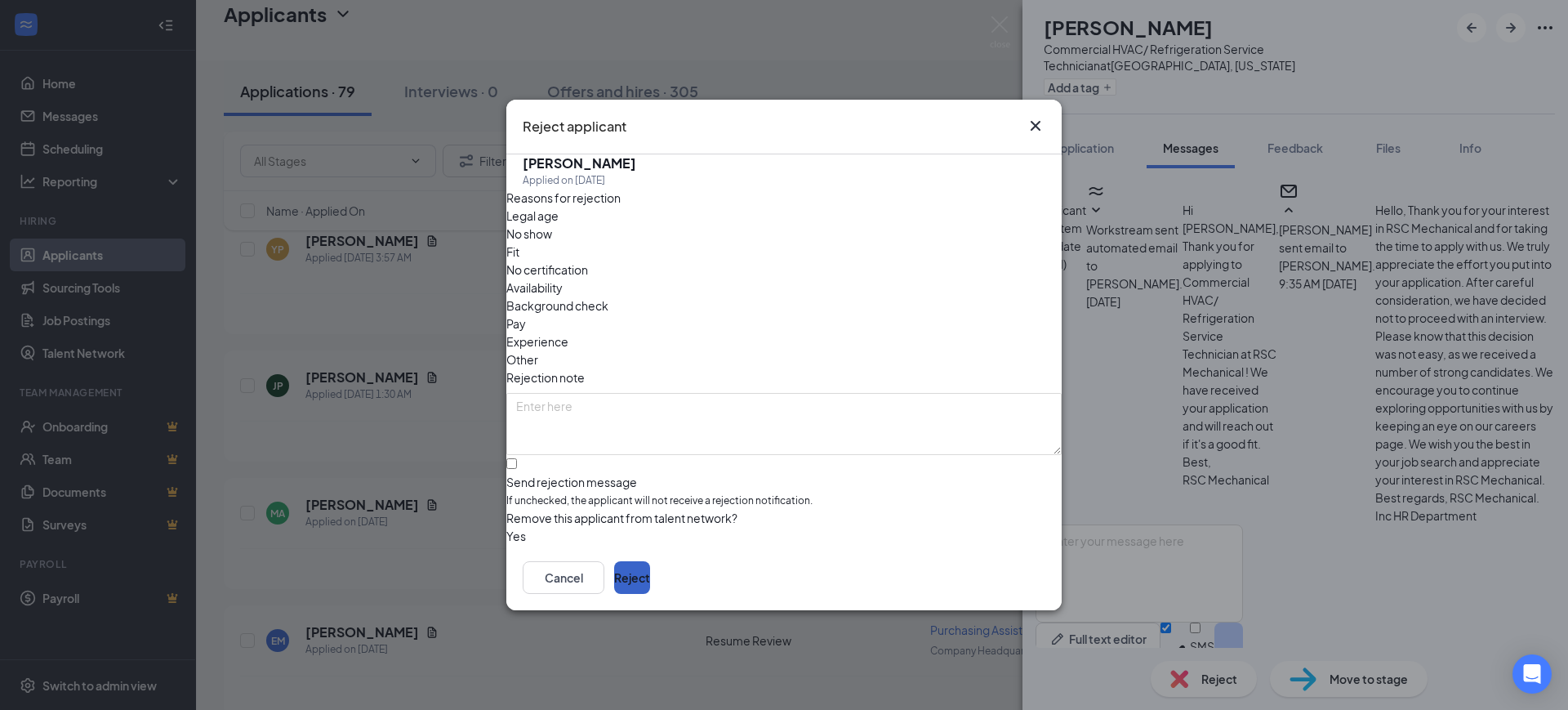
click at [650, 582] on button "Reject" at bounding box center [632, 577] width 35 height 33
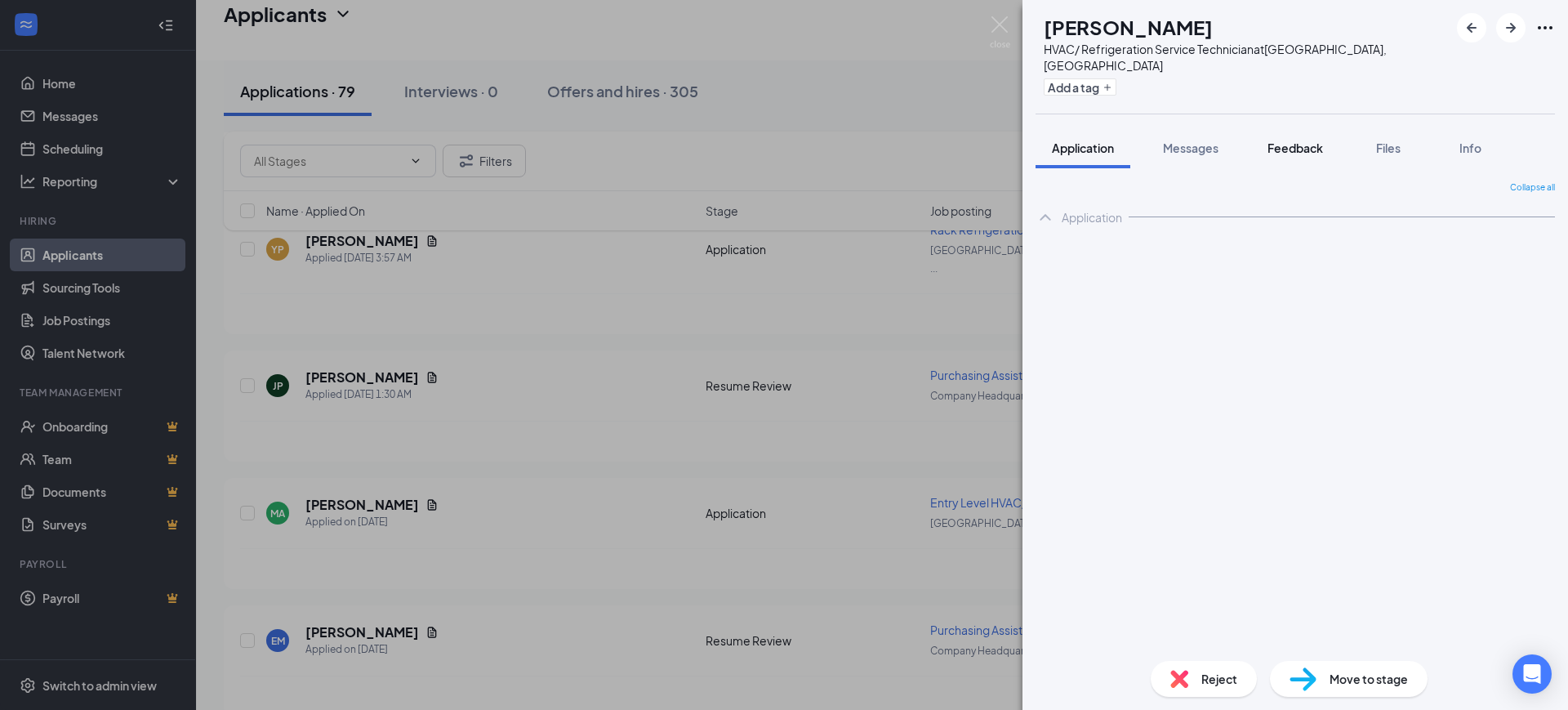
click at [1301, 127] on button "Feedback" at bounding box center [1294, 147] width 88 height 40
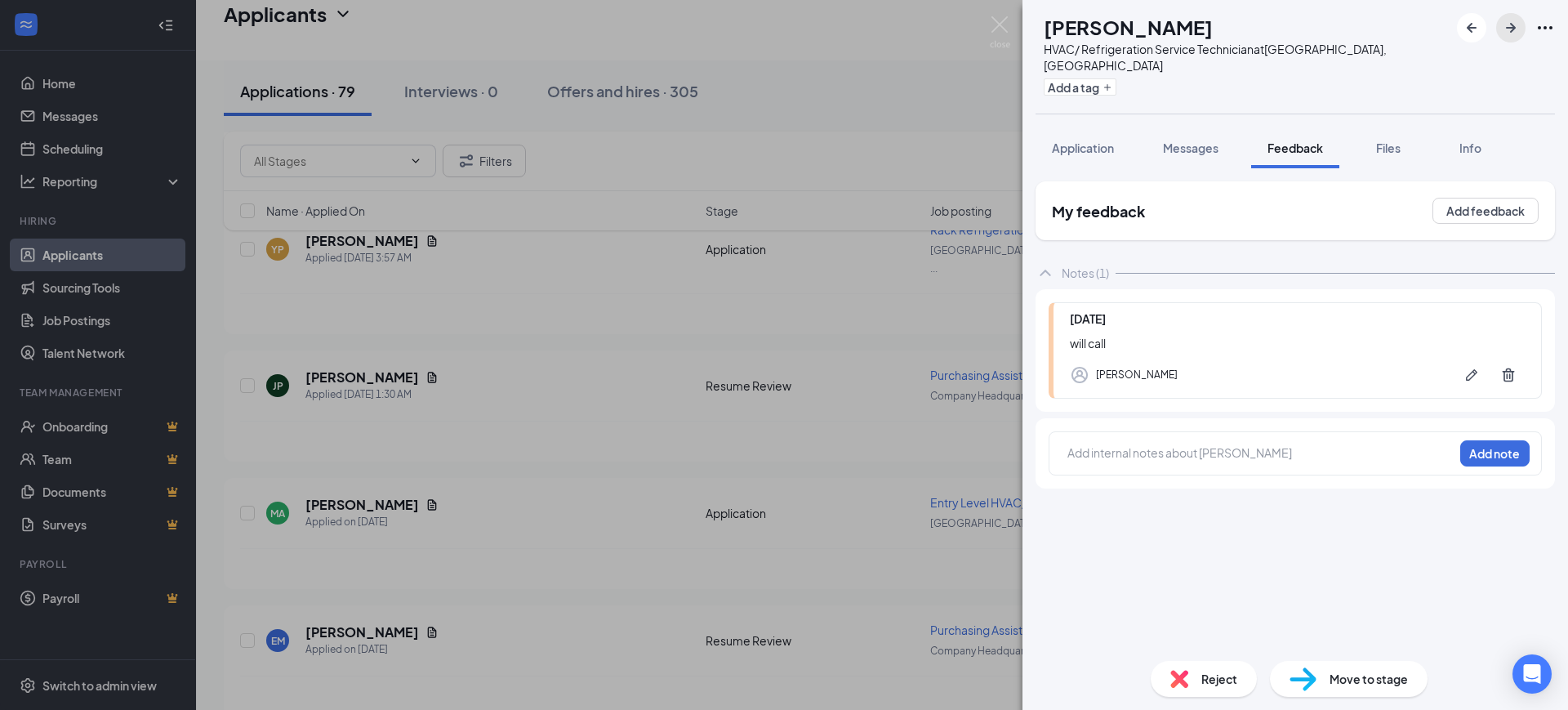
click at [1509, 29] on icon "ArrowRight" at bounding box center [1511, 28] width 20 height 20
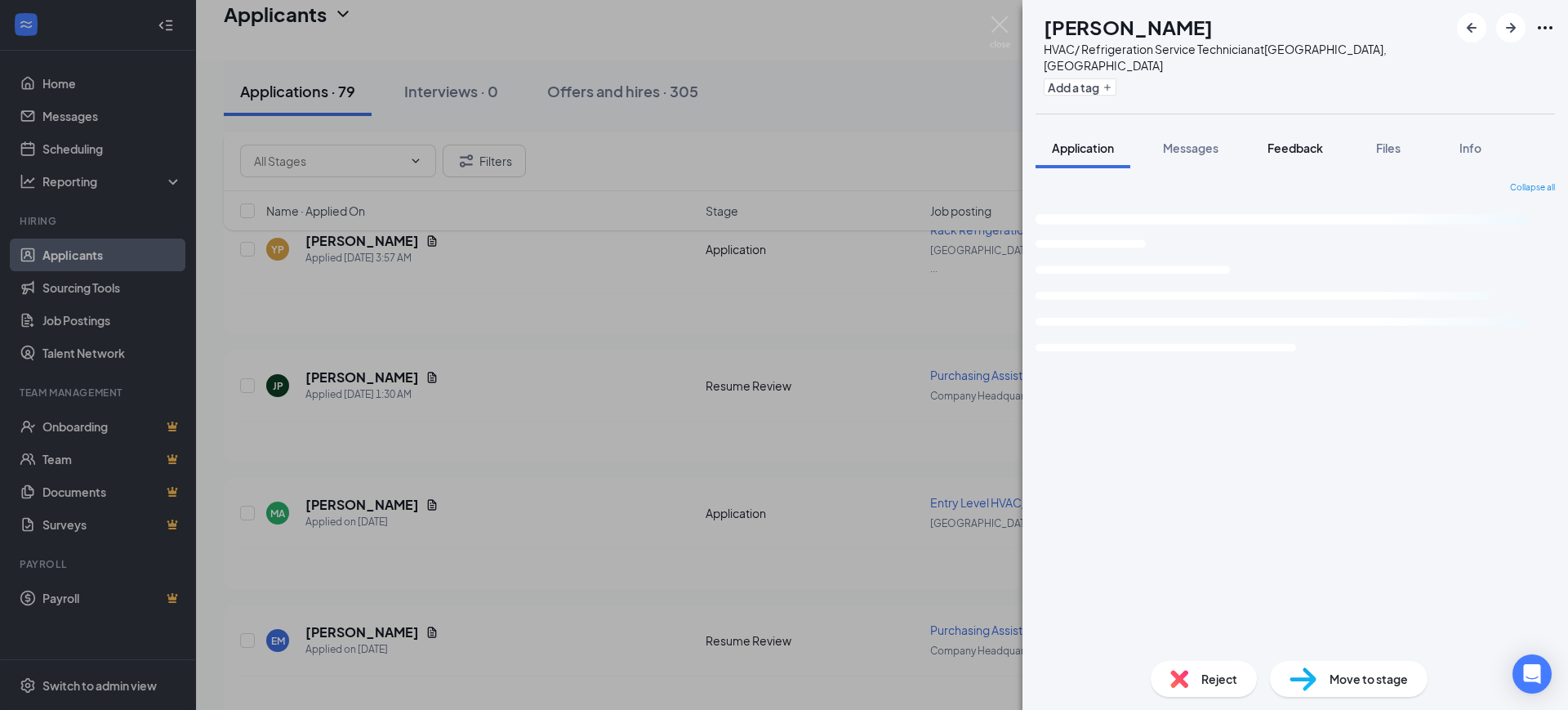
click at [1294, 141] on span "Feedback" at bounding box center [1295, 148] width 55 height 15
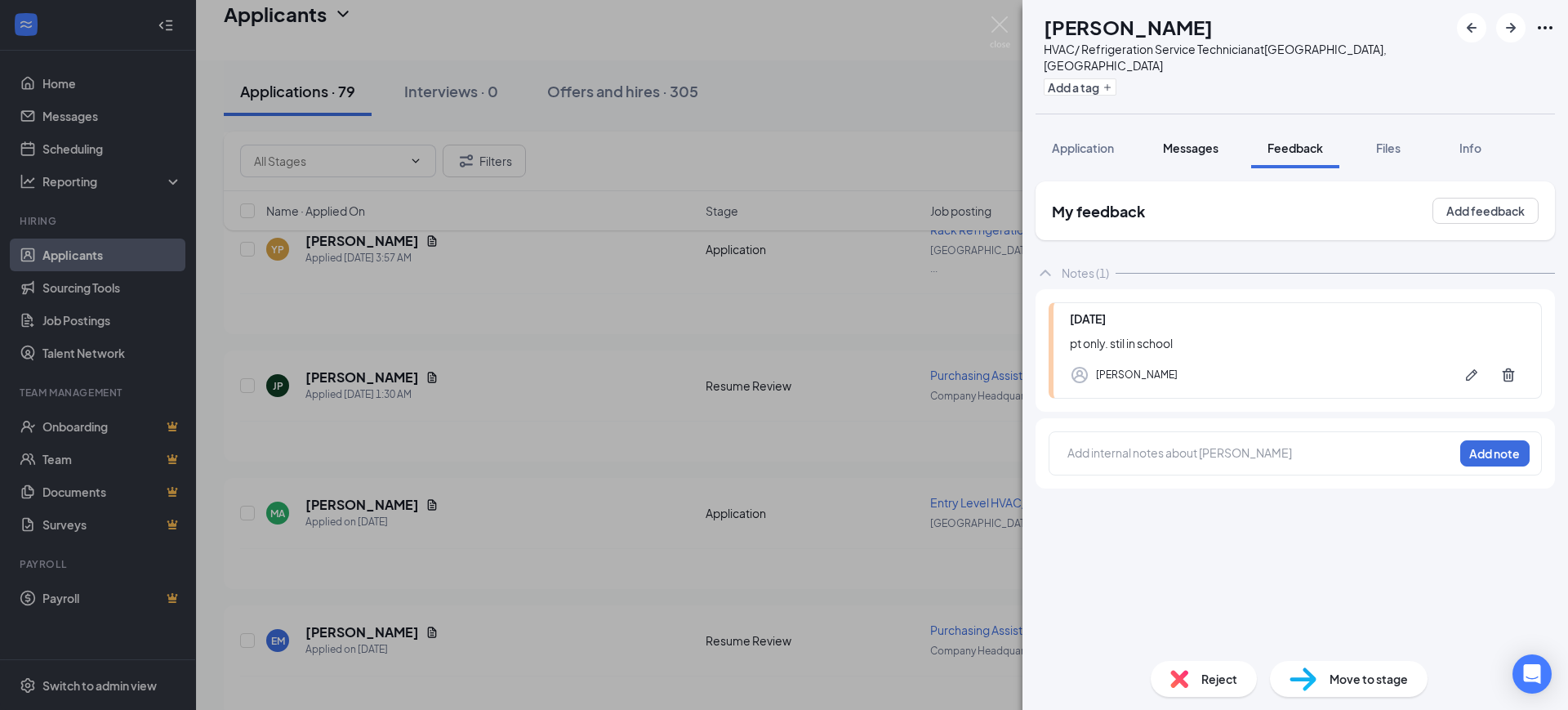
click at [1172, 141] on span "Messages" at bounding box center [1191, 148] width 55 height 15
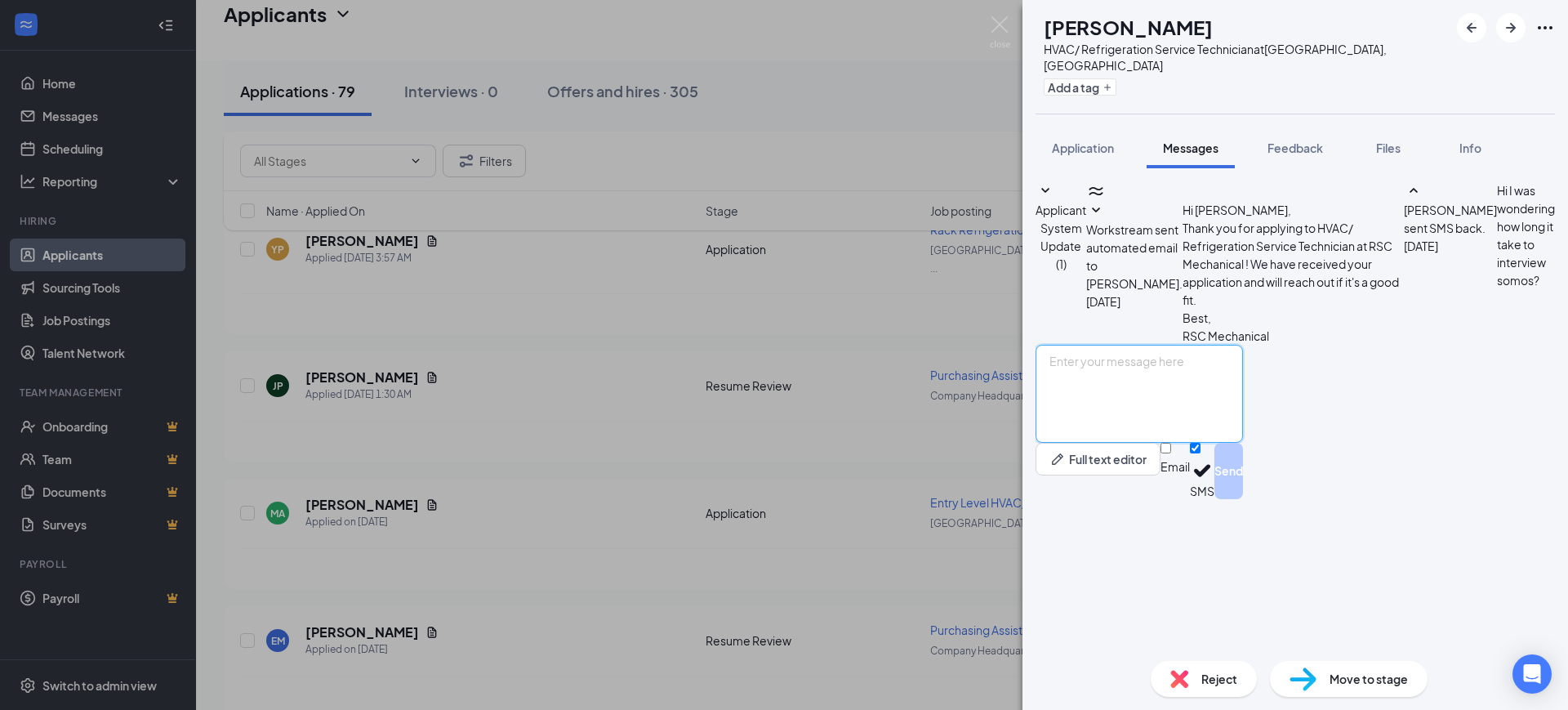
click at [1154, 443] on textarea at bounding box center [1139, 393] width 207 height 98
paste textarea "Hello, Thank you for your interest in RSC Mechanical and for taking the time to…"
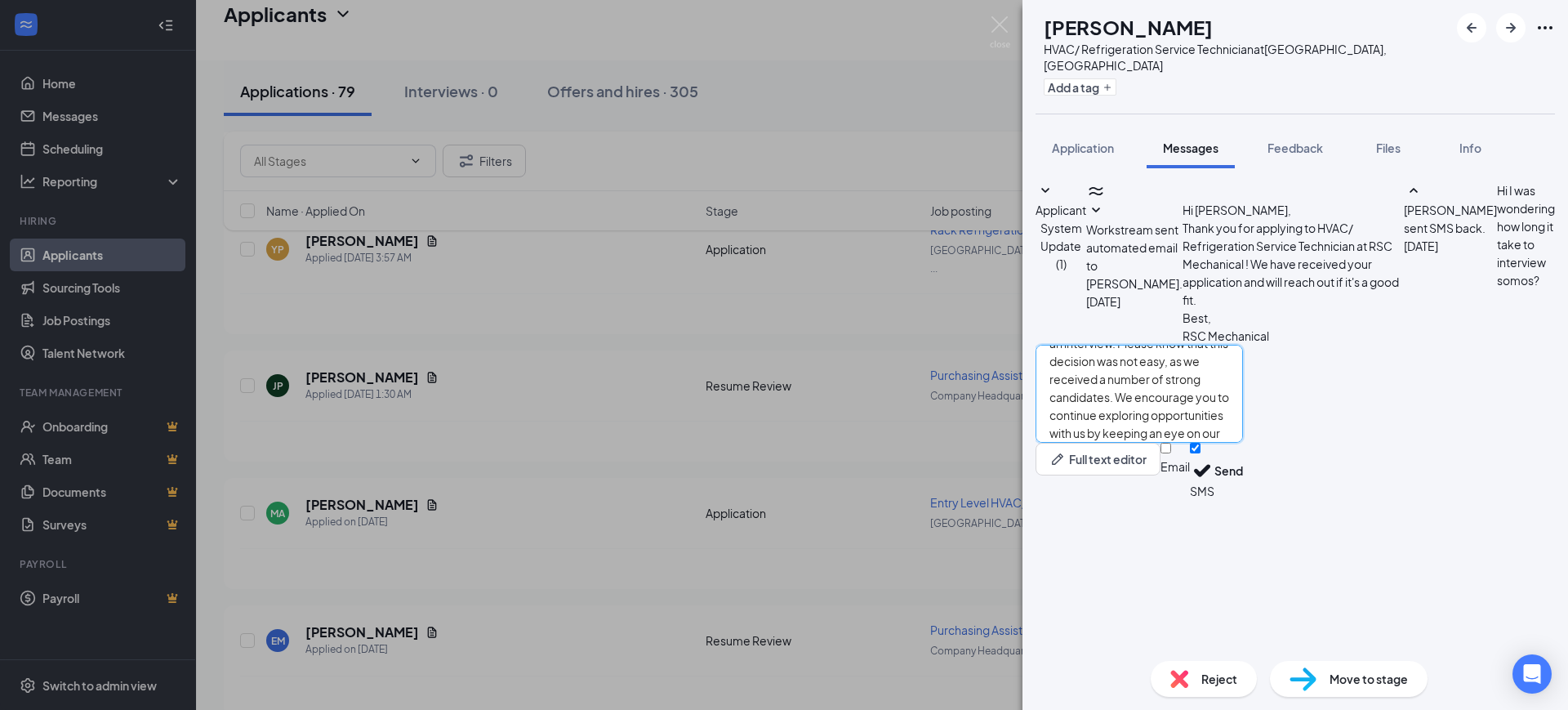
type textarea "Hello, Thank you for your interest in RSC Mechanical and for taking the time to…"
click at [1171, 454] on input "Email" at bounding box center [1165, 448] width 11 height 11
checkbox input "true"
click at [1200, 454] on input "SMS" at bounding box center [1194, 448] width 11 height 11
checkbox input "false"
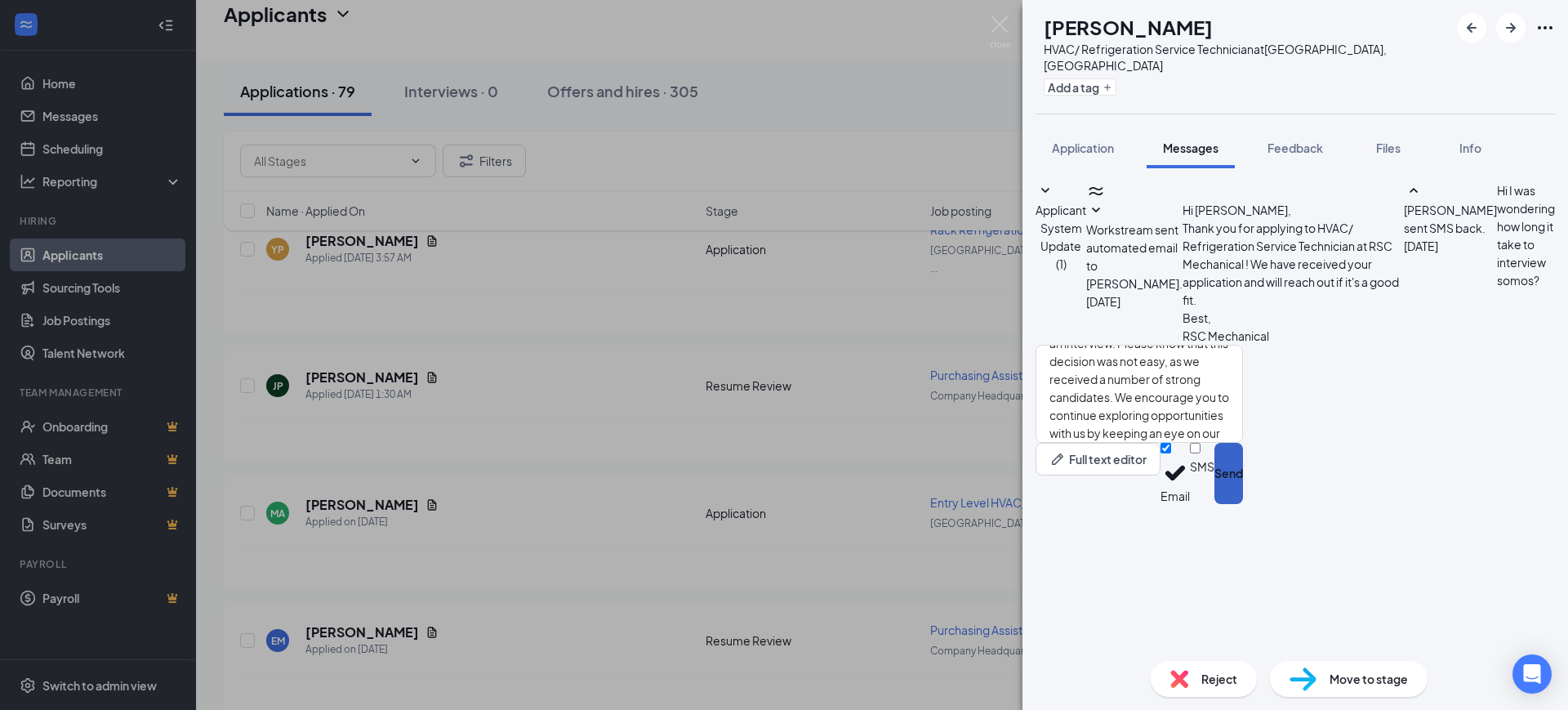
click at [1243, 504] on button "Send" at bounding box center [1228, 473] width 29 height 61
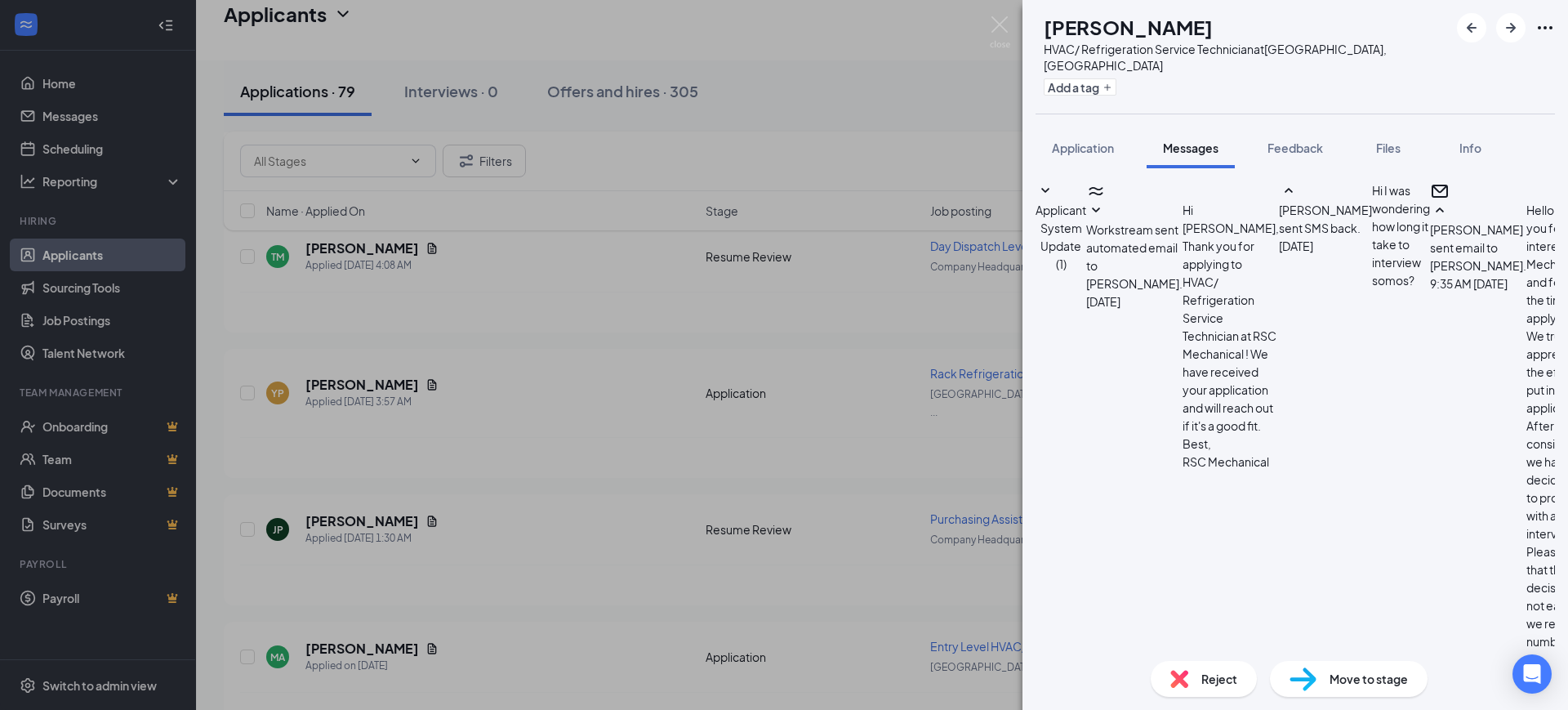
scroll to position [308, 0]
click at [1188, 682] on img at bounding box center [1179, 678] width 18 height 18
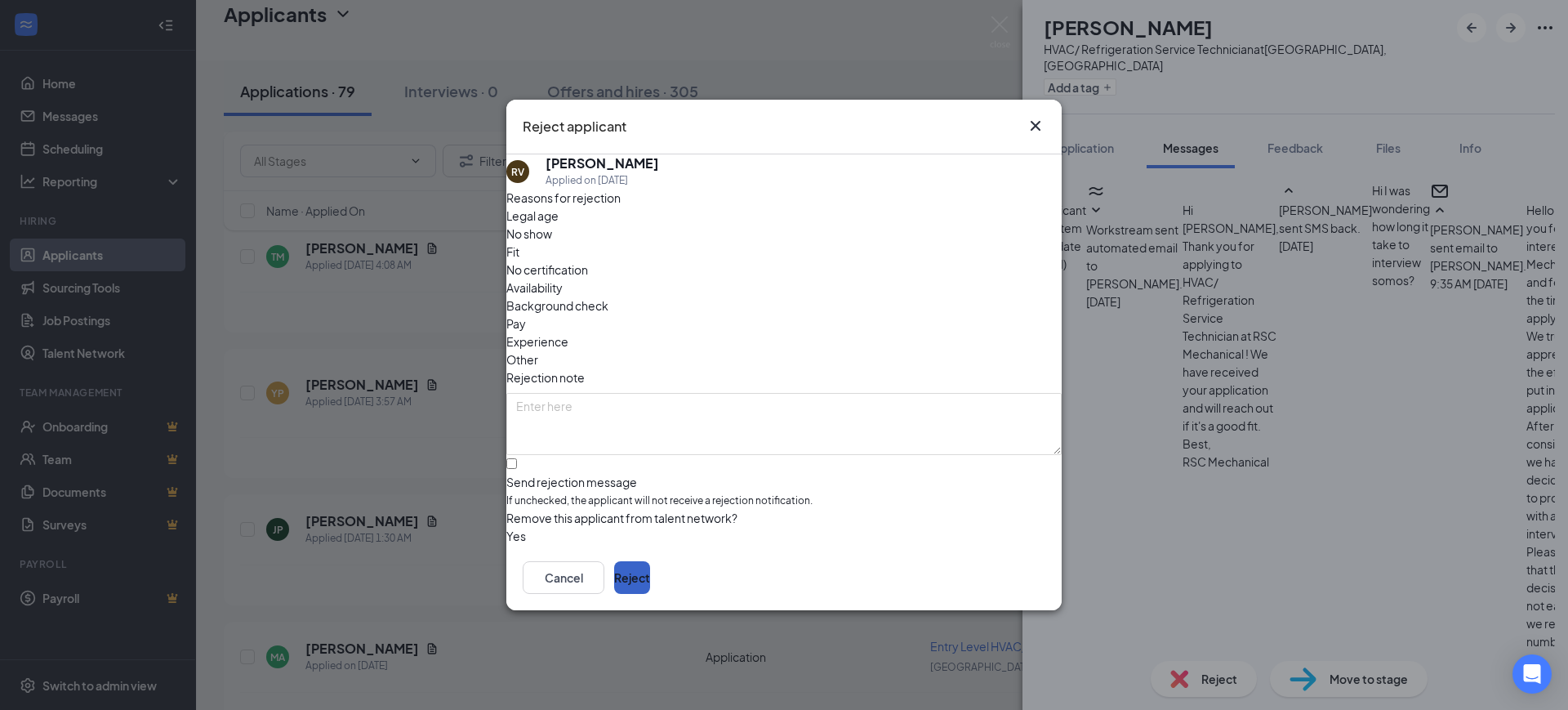
click at [650, 576] on button "Reject" at bounding box center [632, 577] width 35 height 33
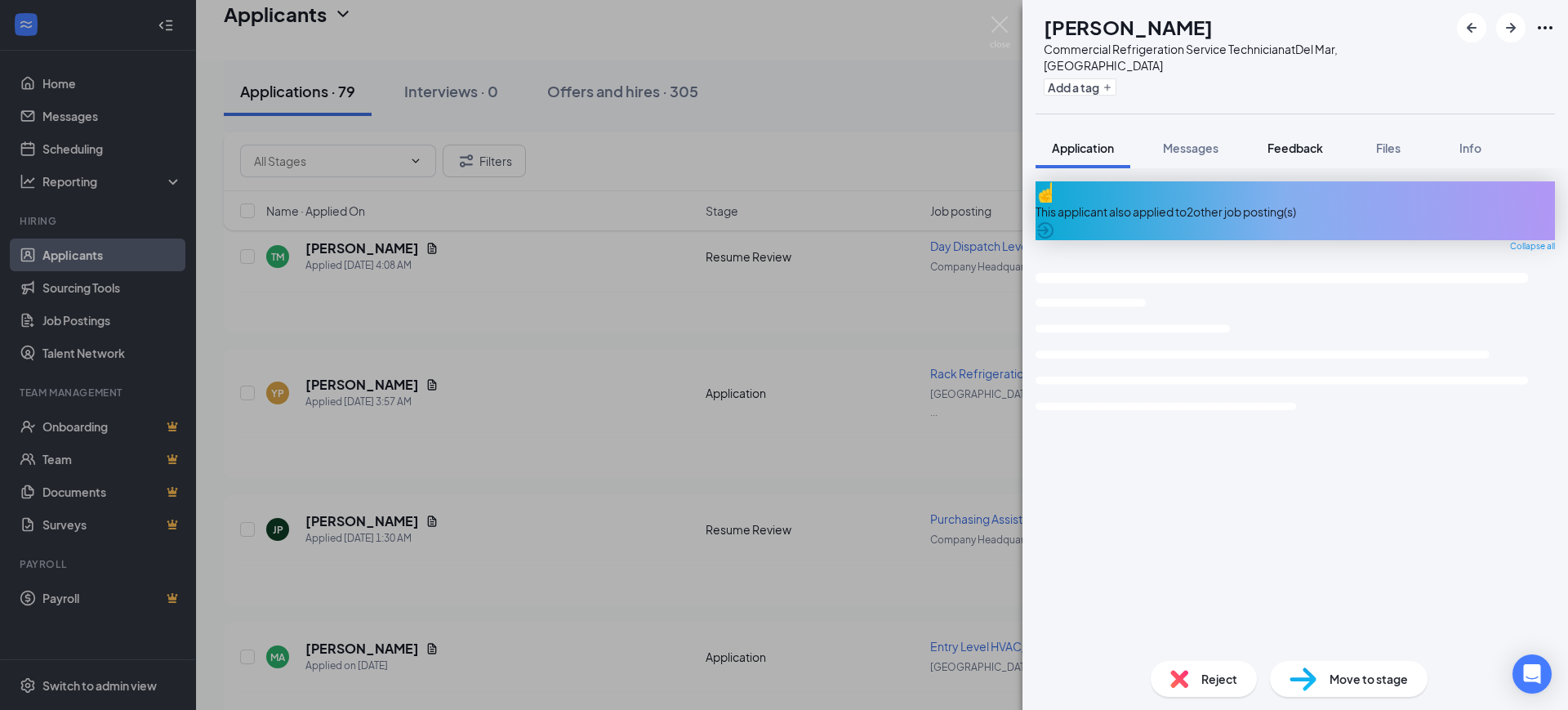
click at [1294, 141] on span "Feedback" at bounding box center [1295, 148] width 55 height 15
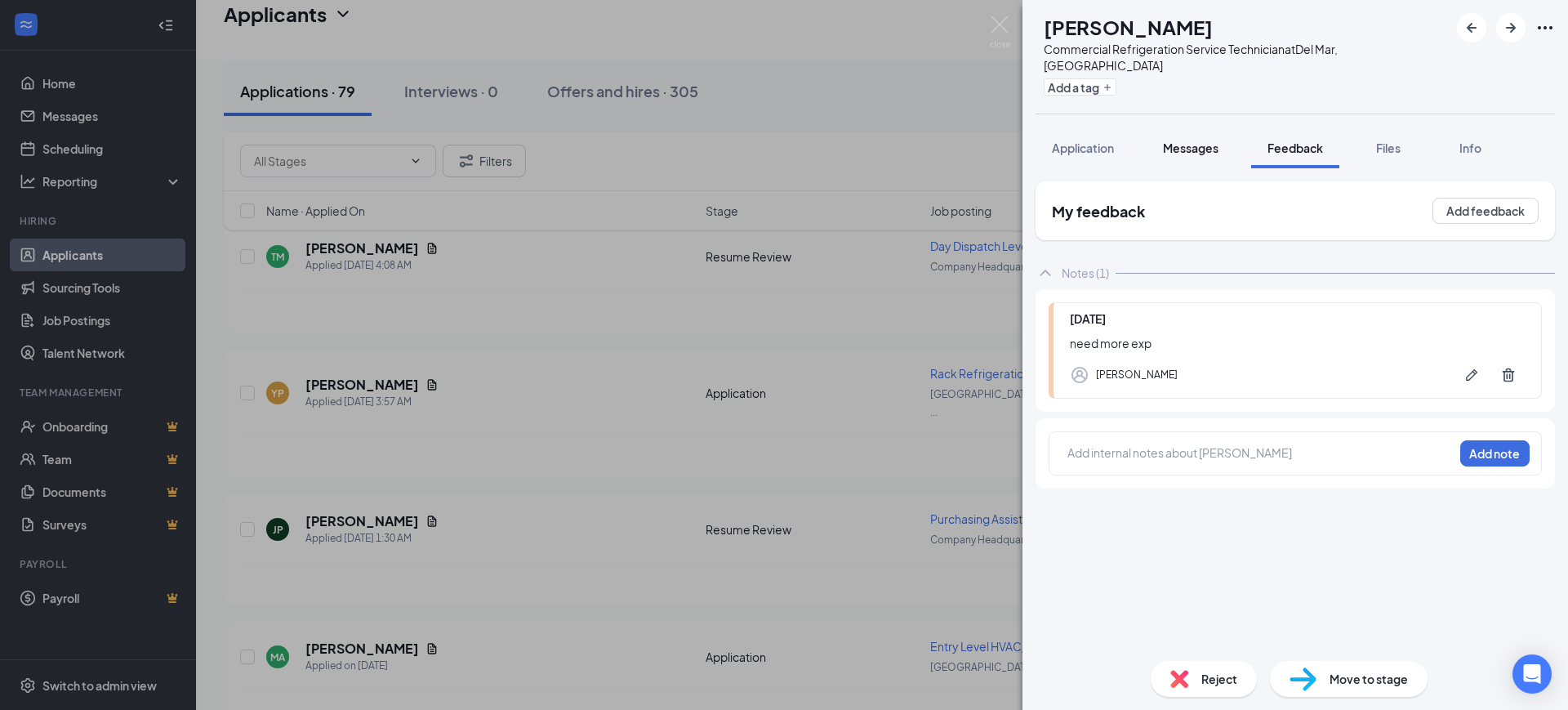
click at [1179, 141] on span "Messages" at bounding box center [1191, 148] width 55 height 15
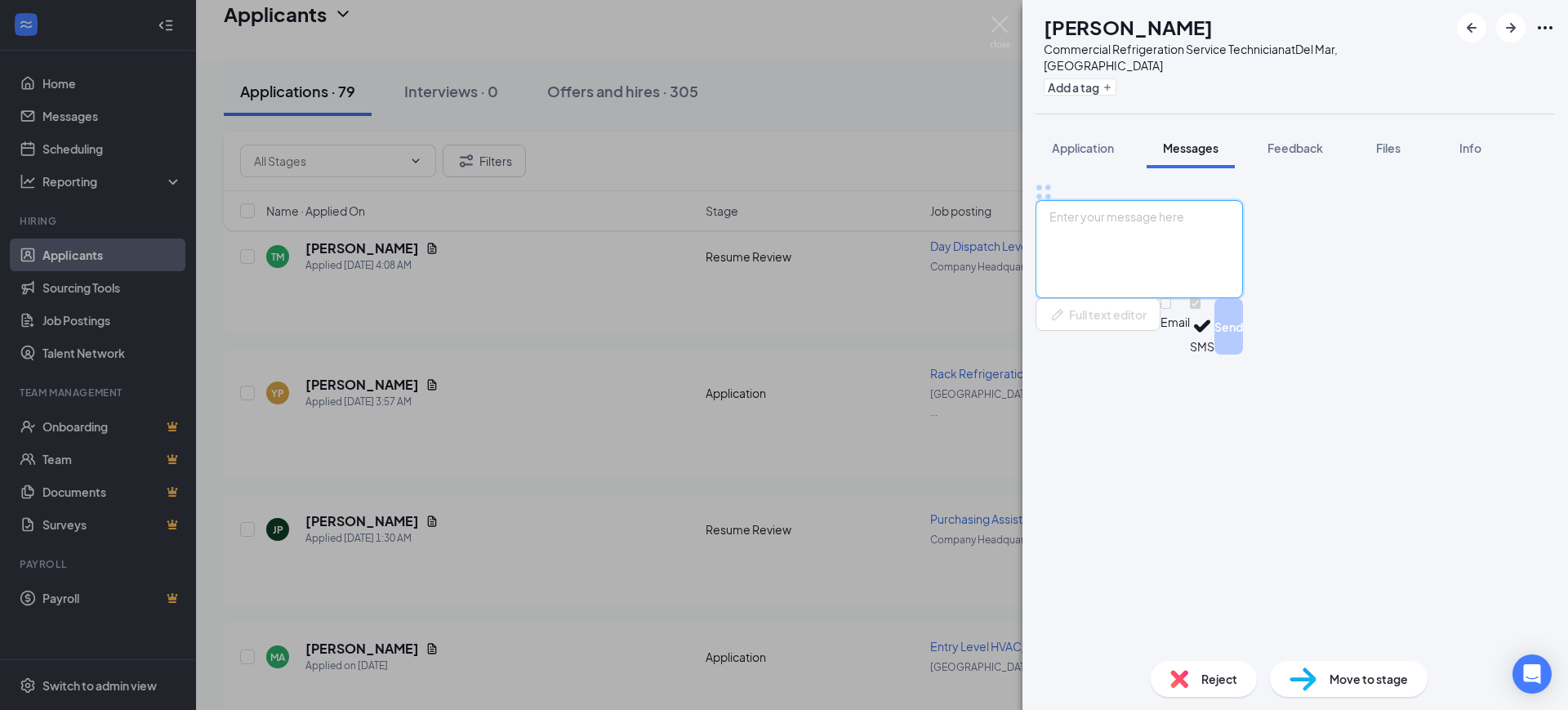
click at [1197, 298] on textarea at bounding box center [1139, 248] width 207 height 98
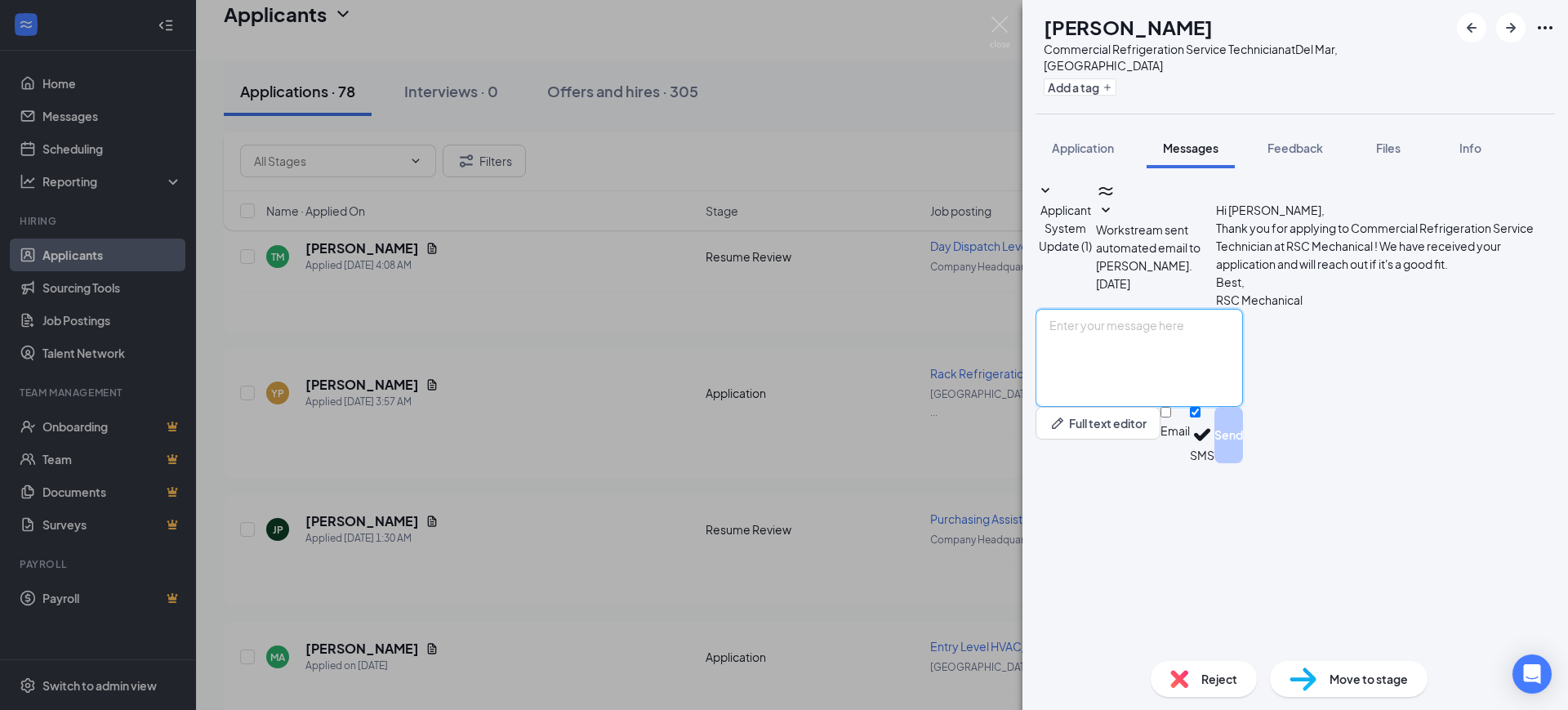
paste textarea "Hello, Thank you for your interest in RSC Mechanical and for taking the time to…"
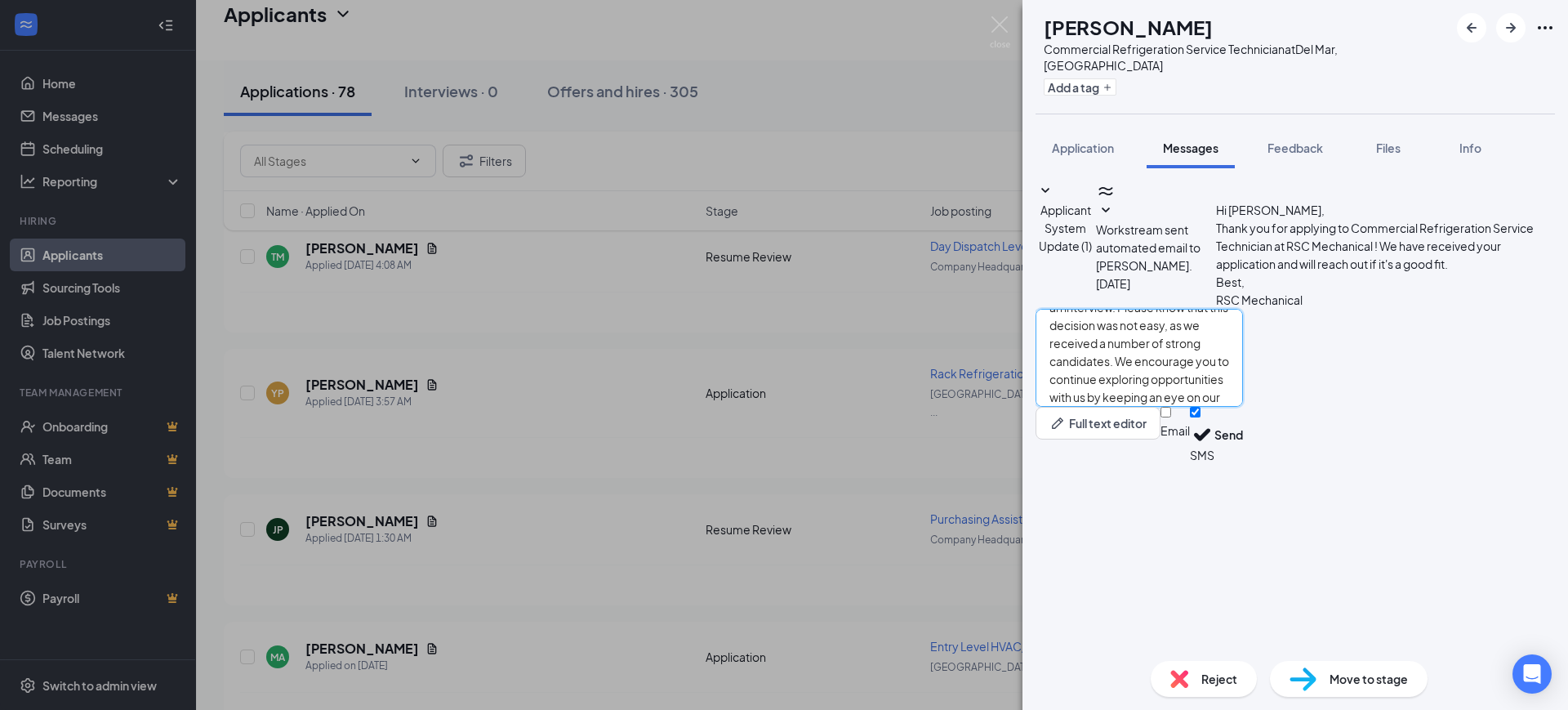
type textarea "Hello, Thank you for your interest in RSC Mechanical and for taking the time to…"
click at [1171, 417] on input "Email" at bounding box center [1165, 412] width 11 height 11
checkbox input "true"
click at [1200, 417] on input "SMS" at bounding box center [1194, 412] width 11 height 11
checkbox input "false"
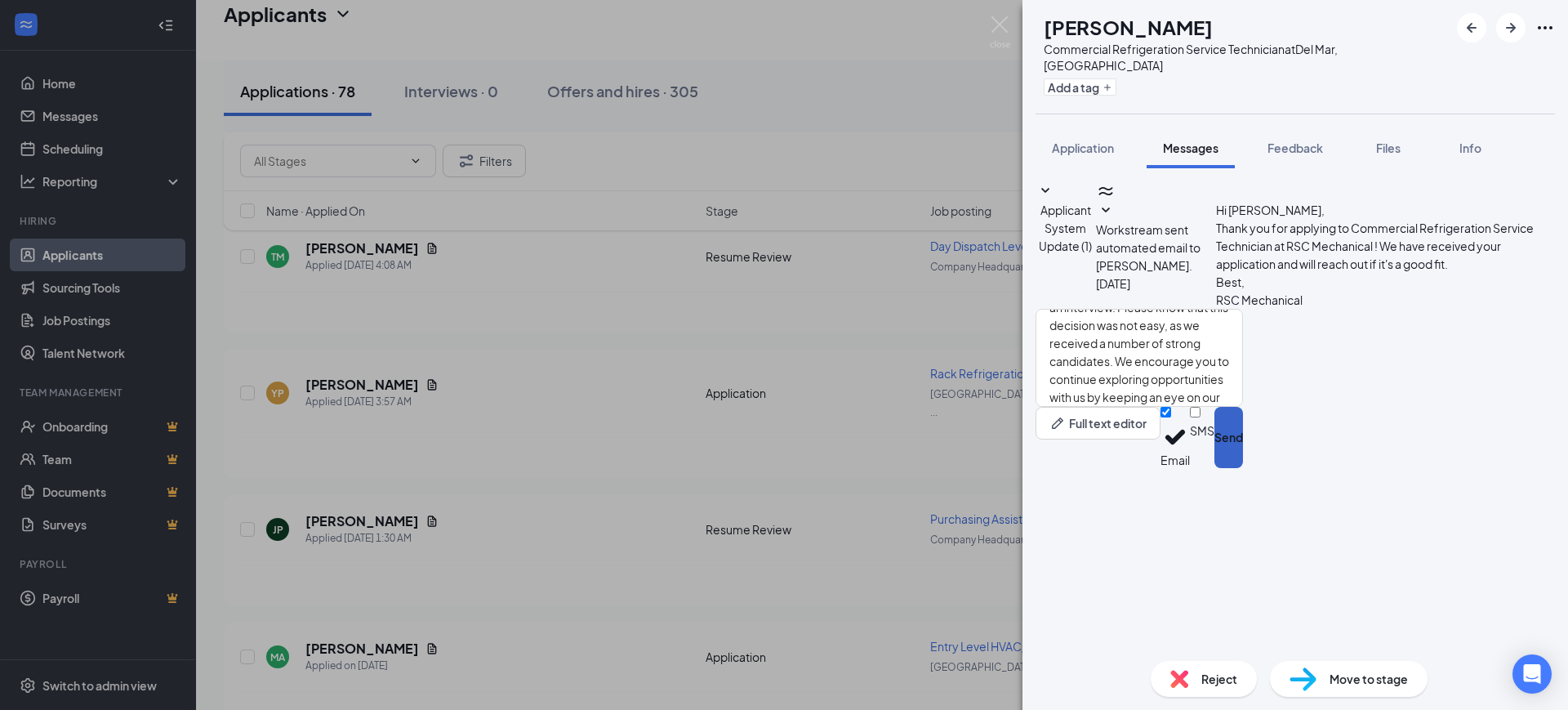
click at [1243, 468] on button "Send" at bounding box center [1228, 438] width 29 height 61
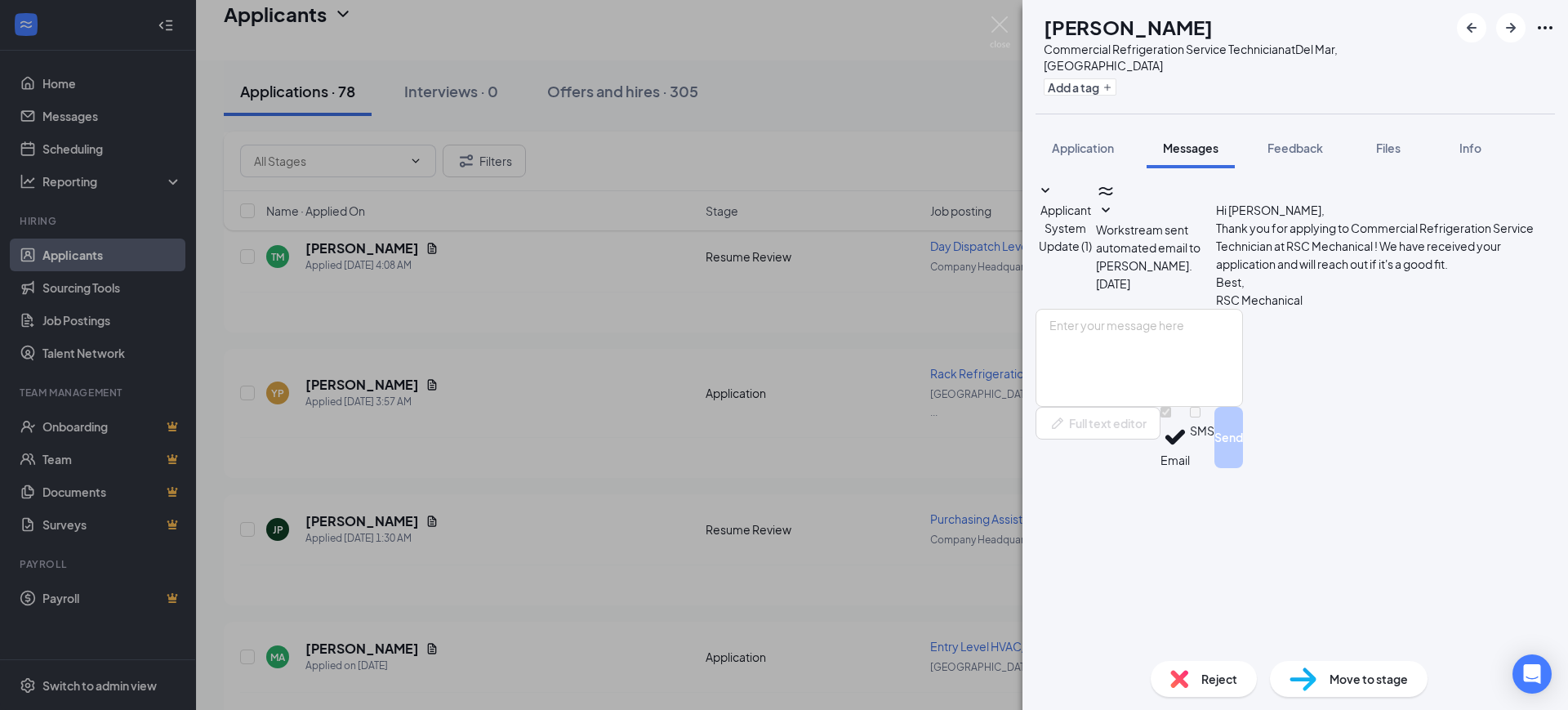
scroll to position [0, 0]
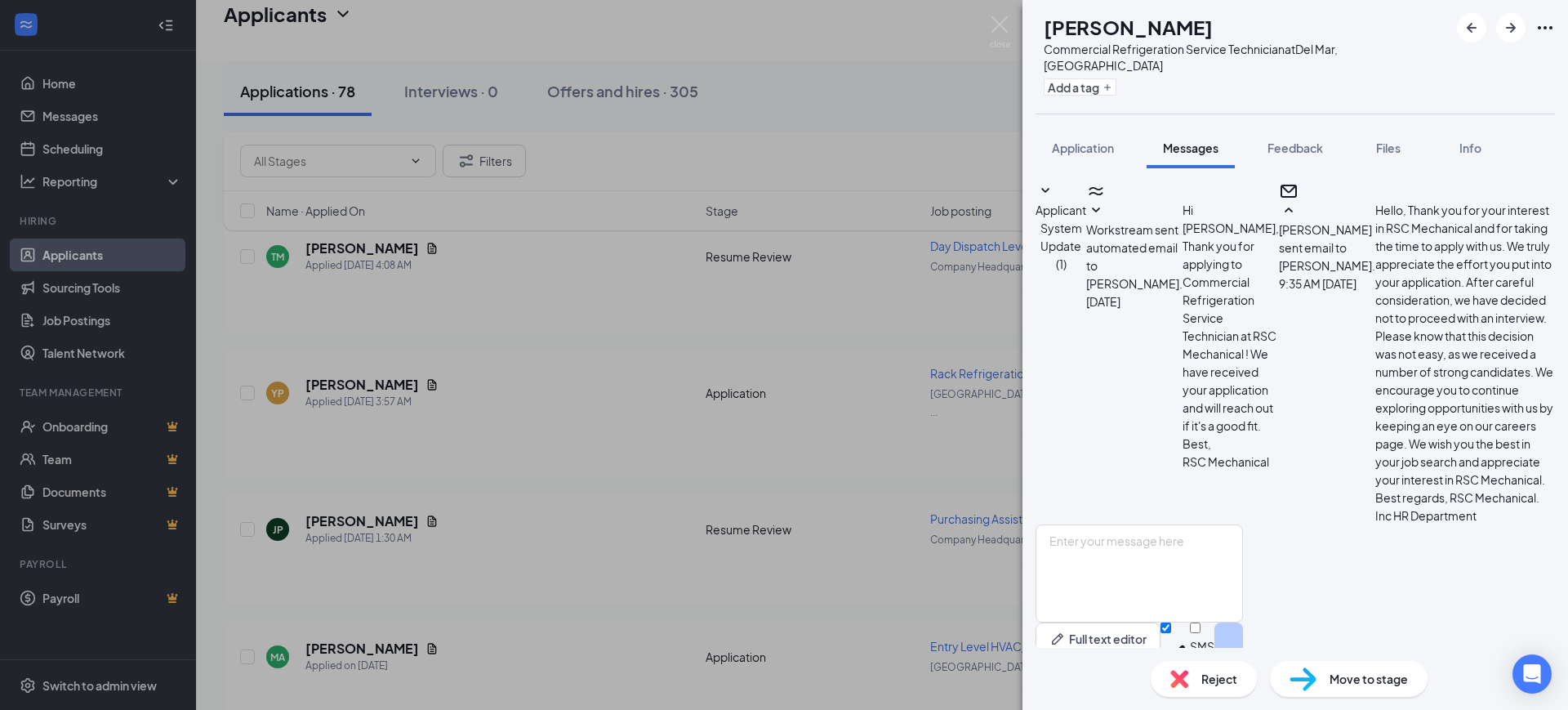
click at [1184, 675] on img at bounding box center [1179, 678] width 18 height 18
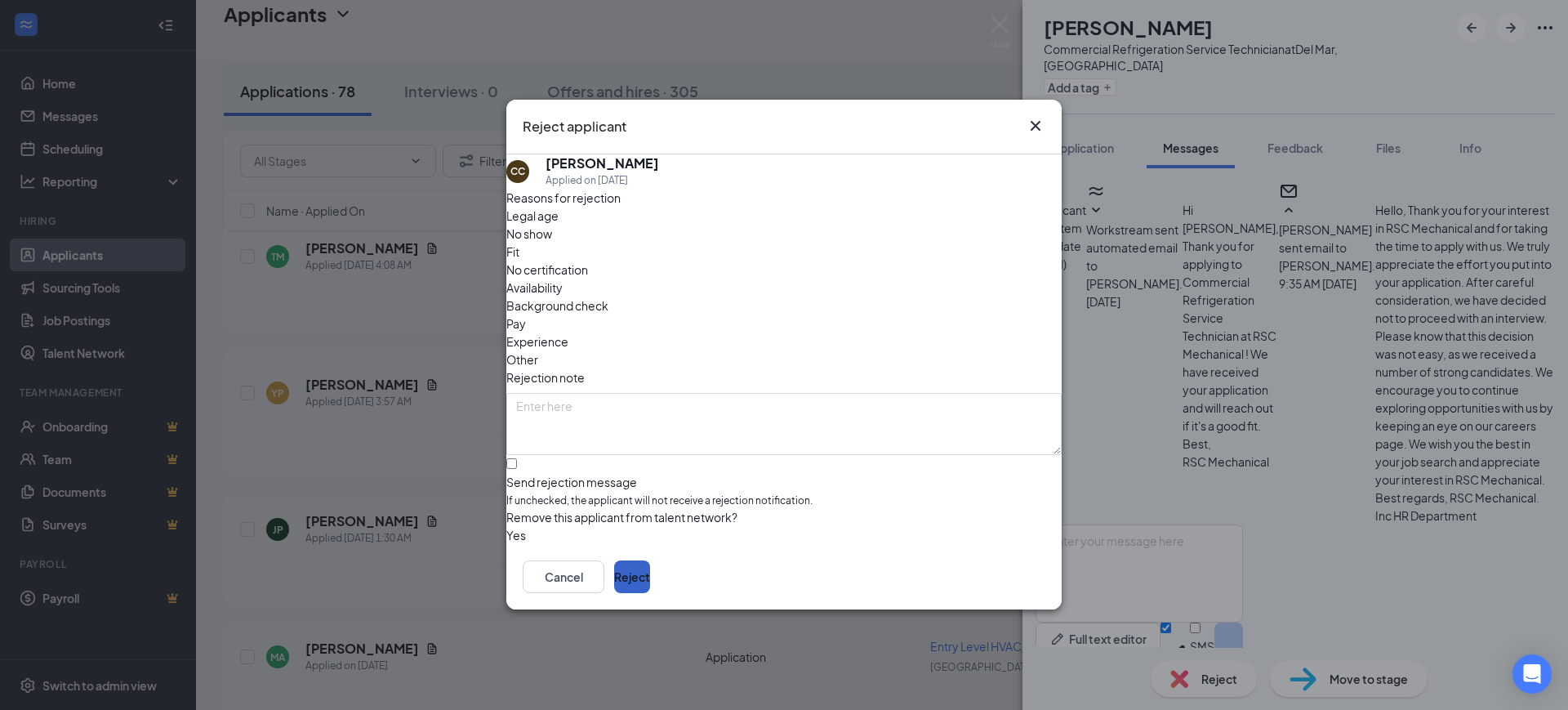
click at [650, 576] on button "Reject" at bounding box center [632, 577] width 35 height 33
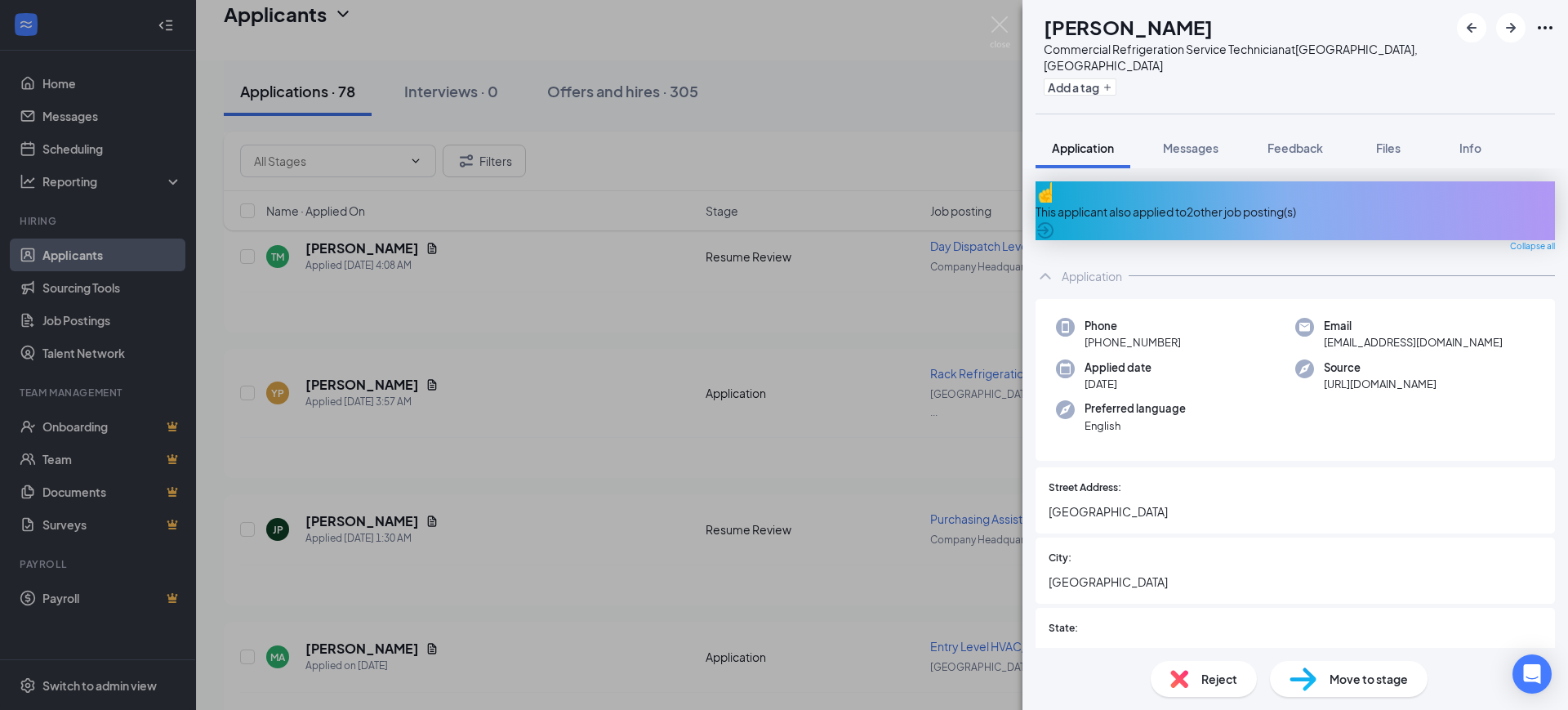
click at [1206, 674] on span "Reject" at bounding box center [1219, 678] width 35 height 18
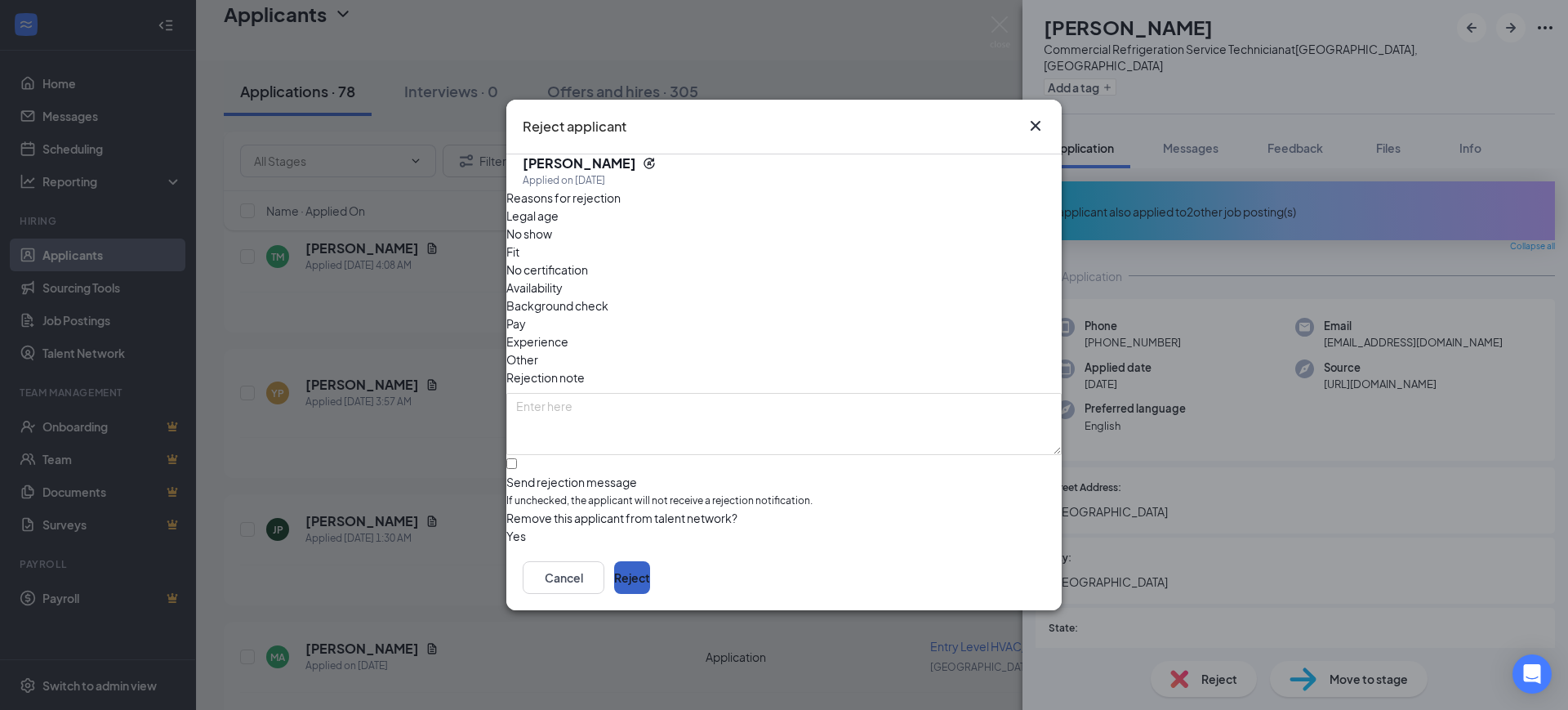
click at [650, 584] on button "Reject" at bounding box center [632, 577] width 35 height 33
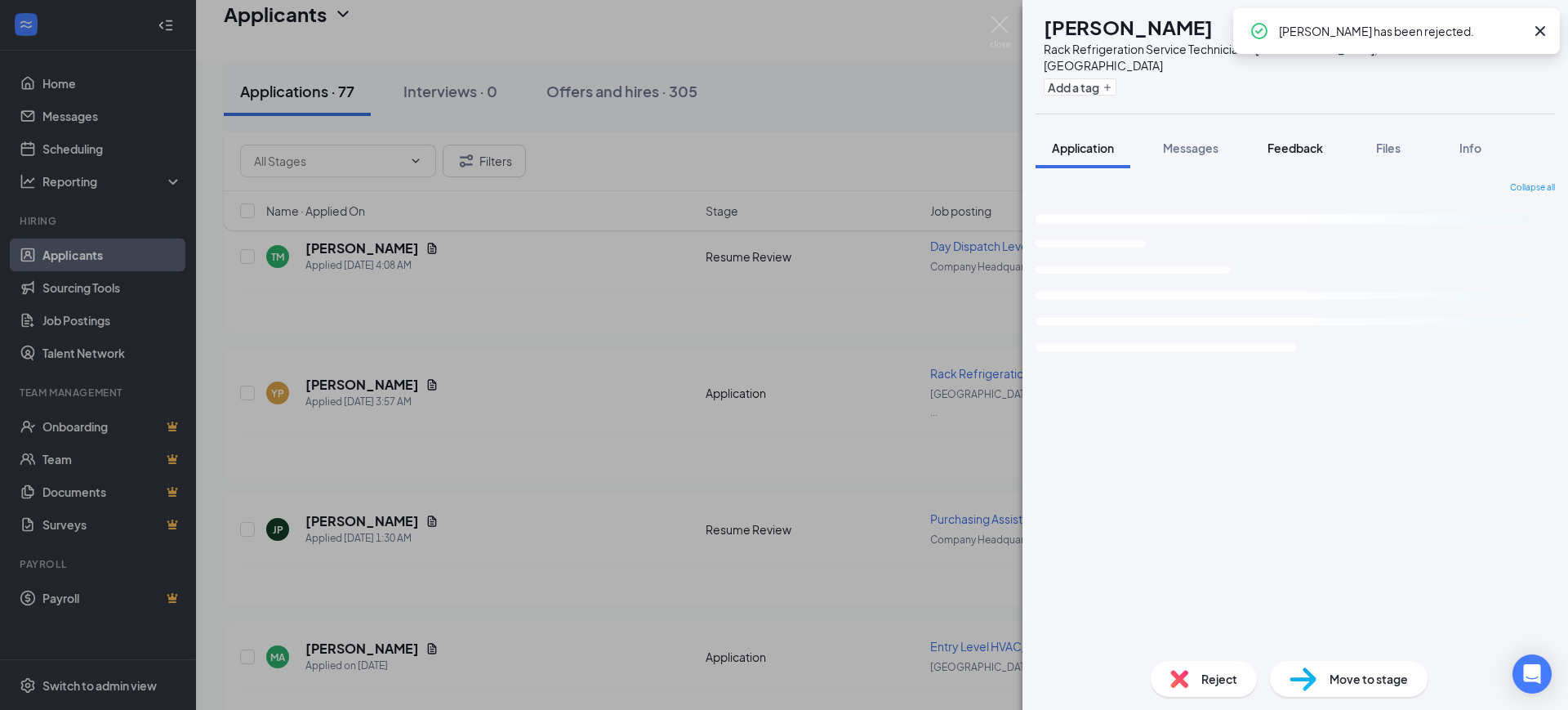
click at [1299, 141] on span "Feedback" at bounding box center [1295, 148] width 55 height 15
click at [1301, 141] on span "Feedback" at bounding box center [1295, 148] width 55 height 15
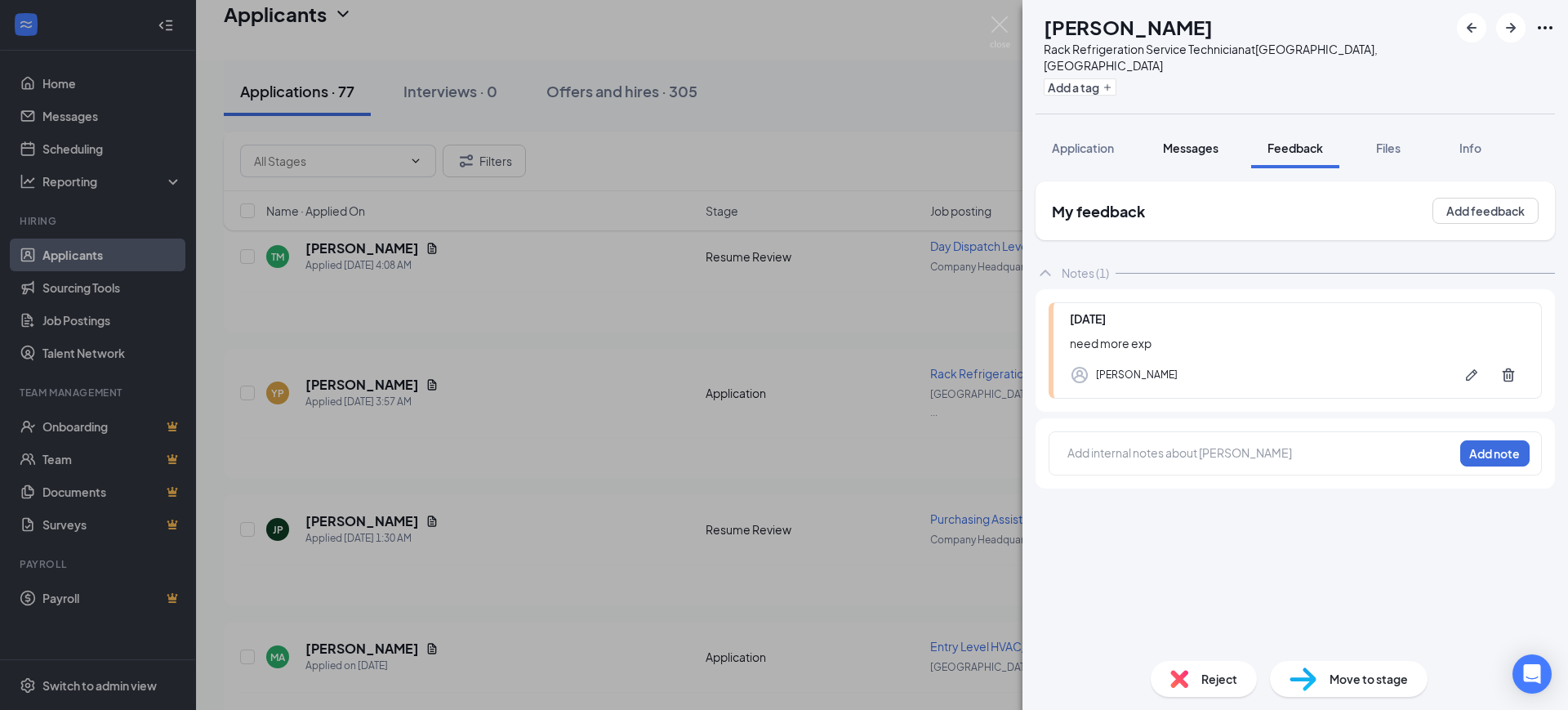
click at [1187, 141] on span "Messages" at bounding box center [1191, 148] width 55 height 15
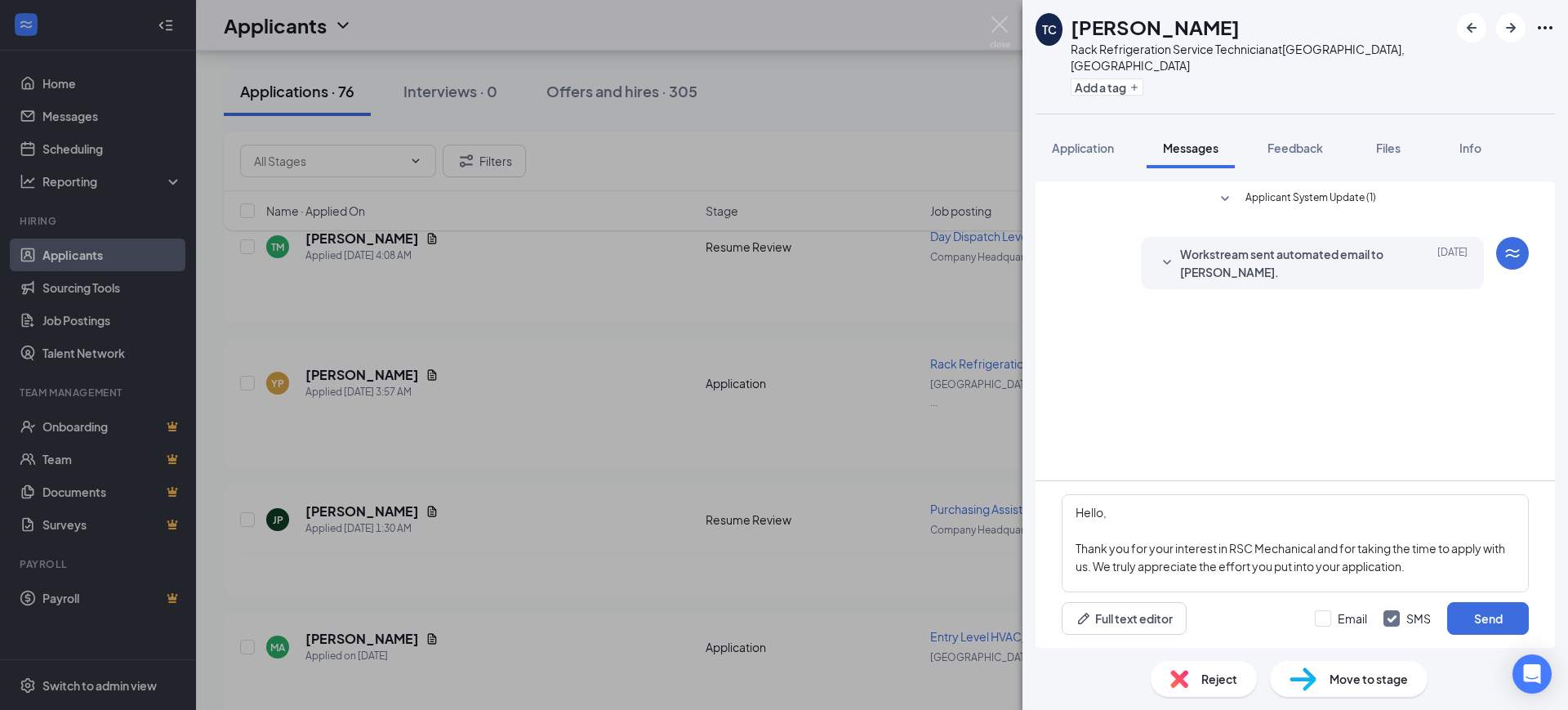
scroll to position [198, 0]
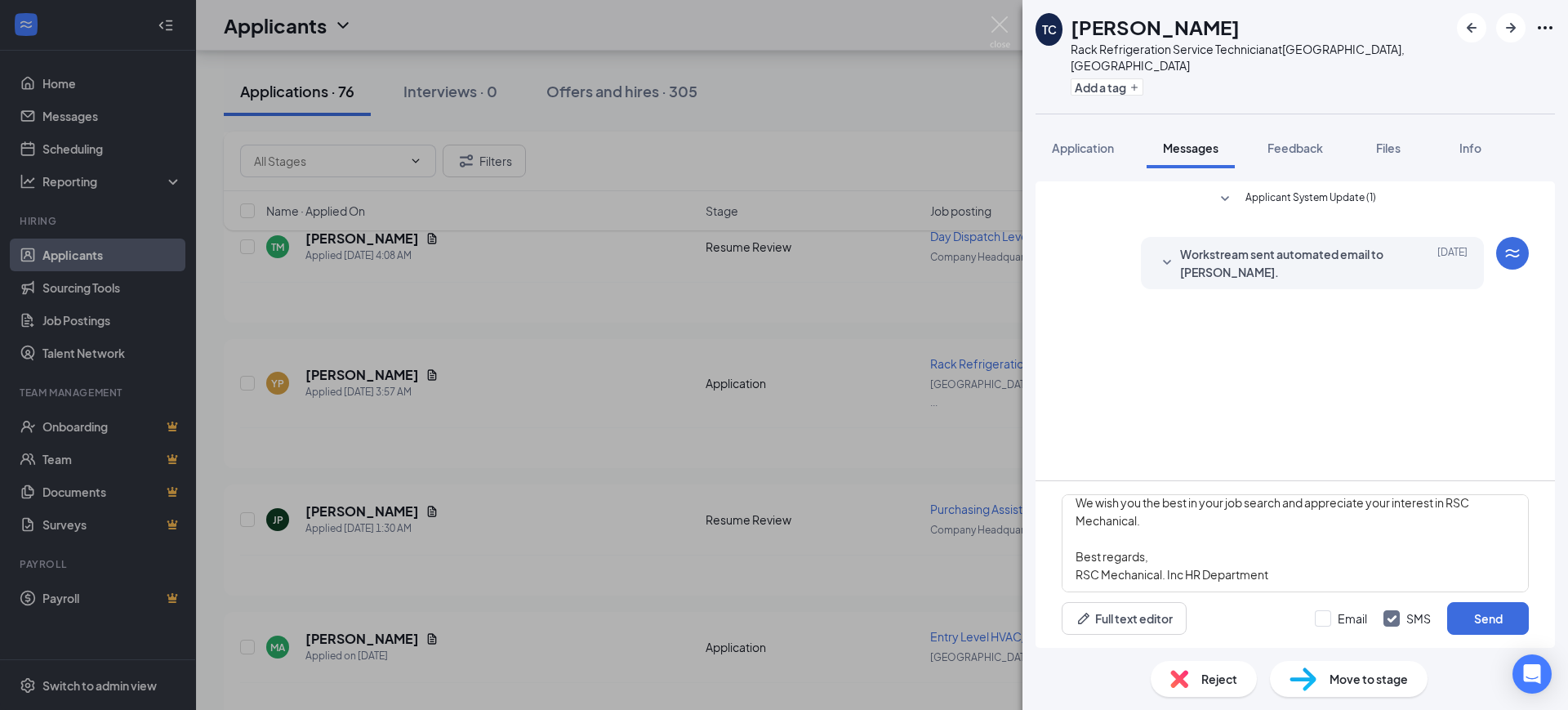
type textarea "Hello, Thank you for your interest in RSC Mechanical and for taking the time to…"
click at [1371, 616] on div "Email SMS Send" at bounding box center [1421, 618] width 214 height 33
drag, startPoint x: 1364, startPoint y: 616, endPoint x: 1384, endPoint y: 616, distance: 20.0
click at [1363, 616] on input "Email" at bounding box center [1340, 618] width 52 height 17
checkbox input "true"
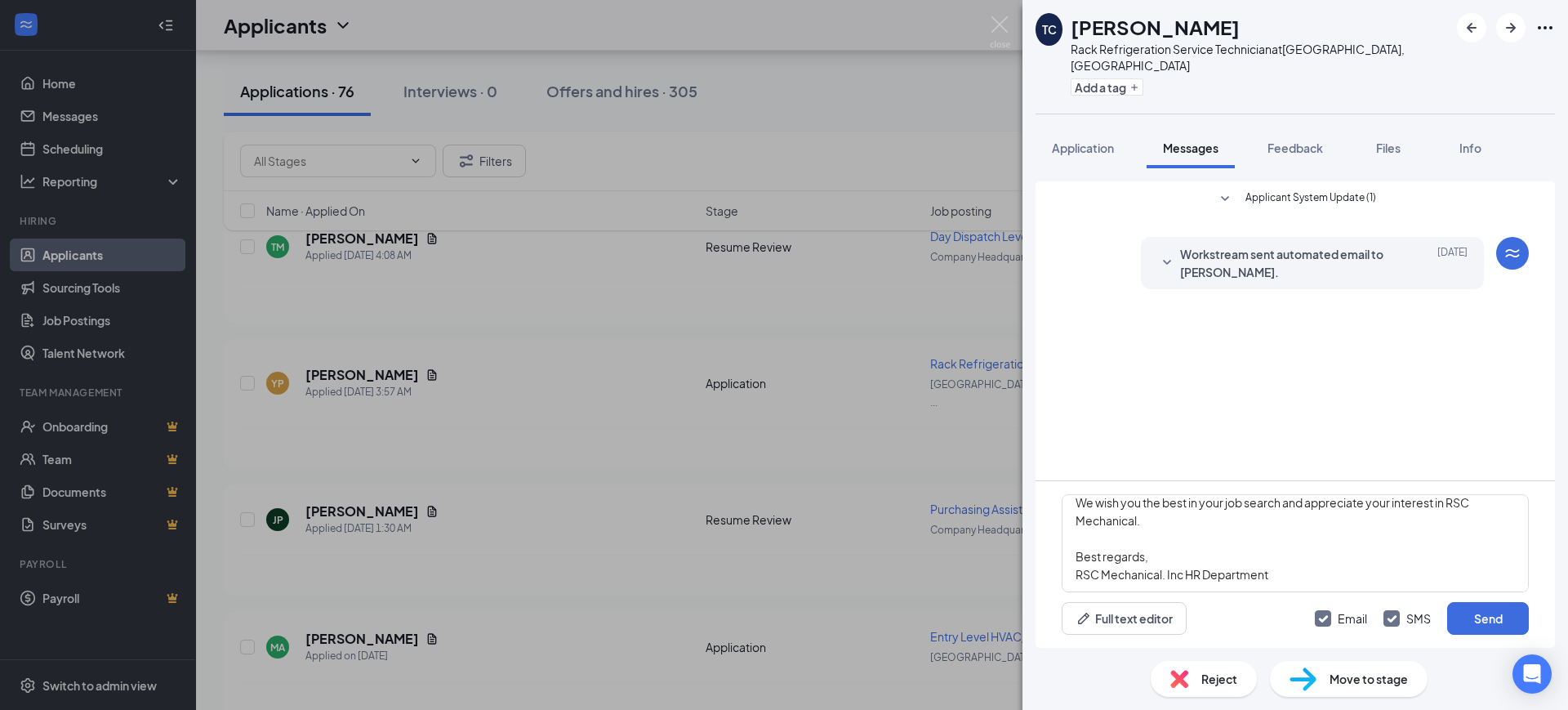
click at [1398, 615] on input "SMS" at bounding box center [1407, 618] width 47 height 17
checkbox input "false"
click at [1476, 616] on button "Send" at bounding box center [1487, 618] width 82 height 33
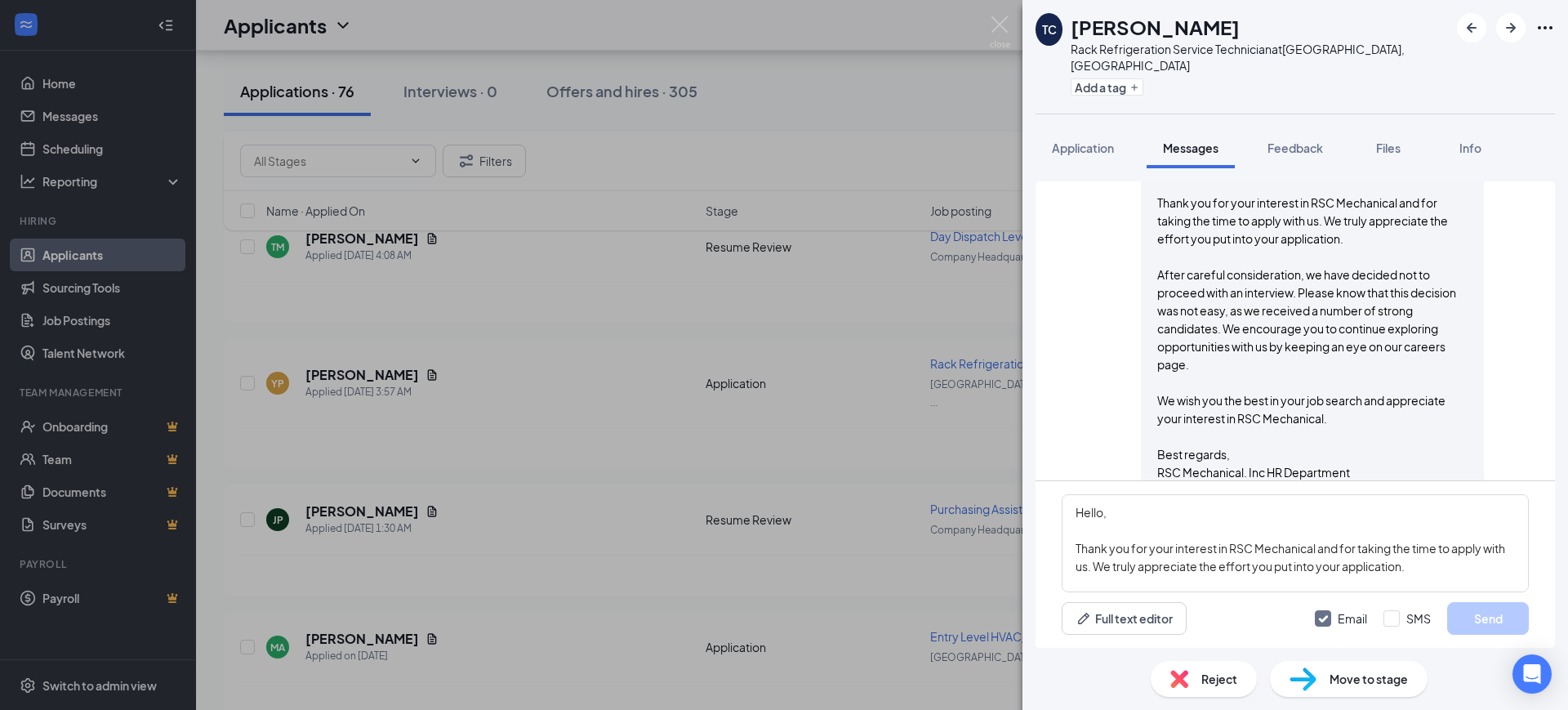
scroll to position [219, 0]
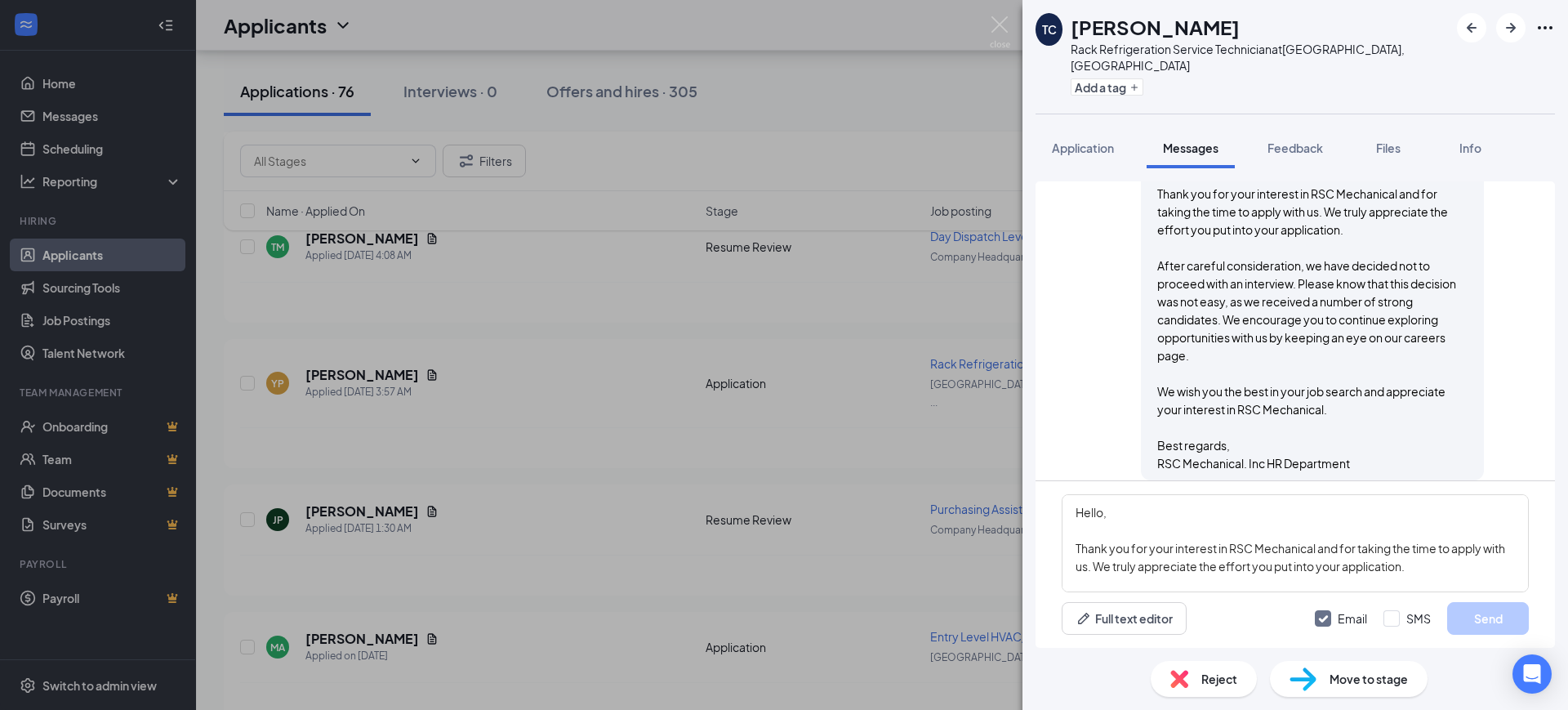
click at [1202, 673] on span "Reject" at bounding box center [1219, 678] width 35 height 18
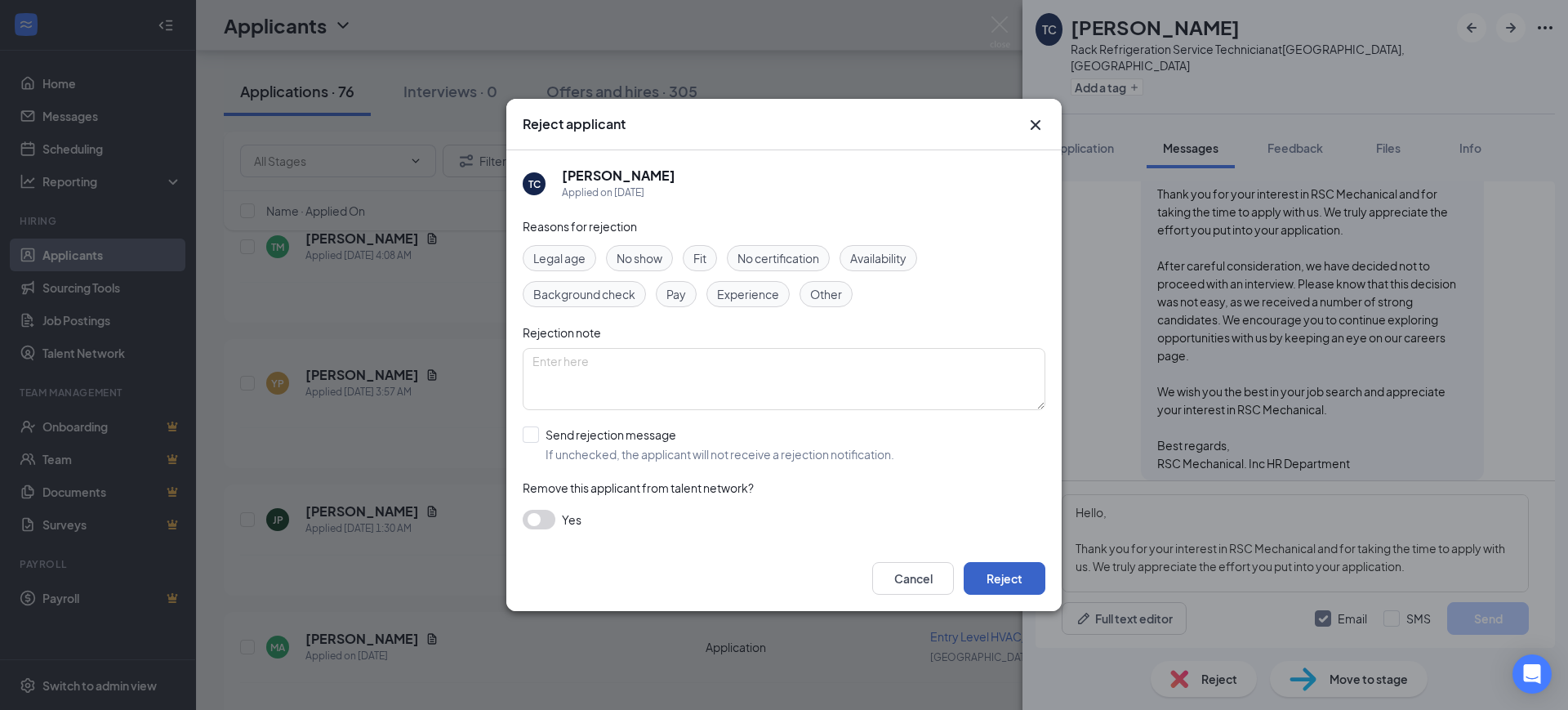
click at [1036, 579] on button "Reject" at bounding box center [1004, 578] width 82 height 33
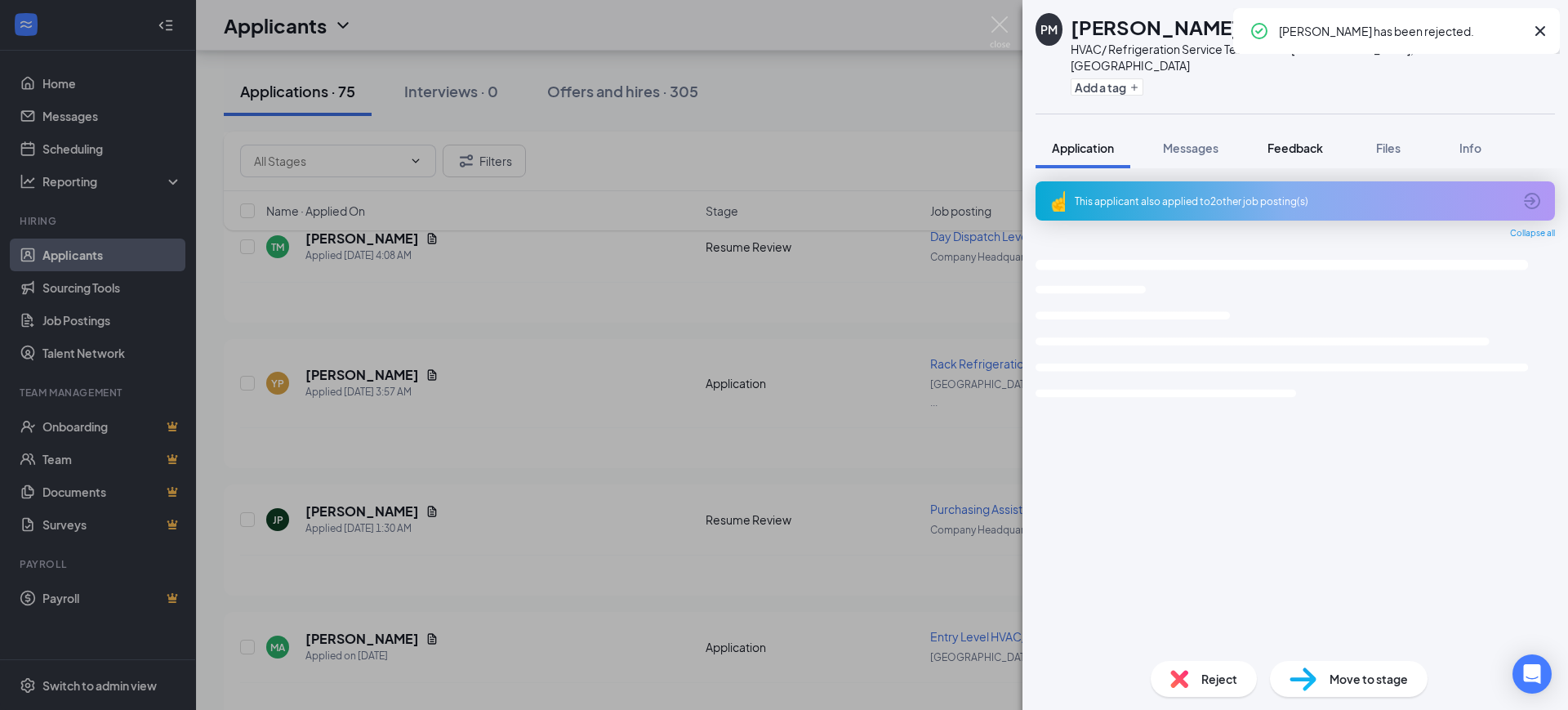
click at [1291, 141] on span "Feedback" at bounding box center [1295, 148] width 55 height 15
click at [1293, 141] on span "Feedback" at bounding box center [1295, 148] width 55 height 15
click at [1296, 141] on span "Feedback" at bounding box center [1295, 148] width 55 height 15
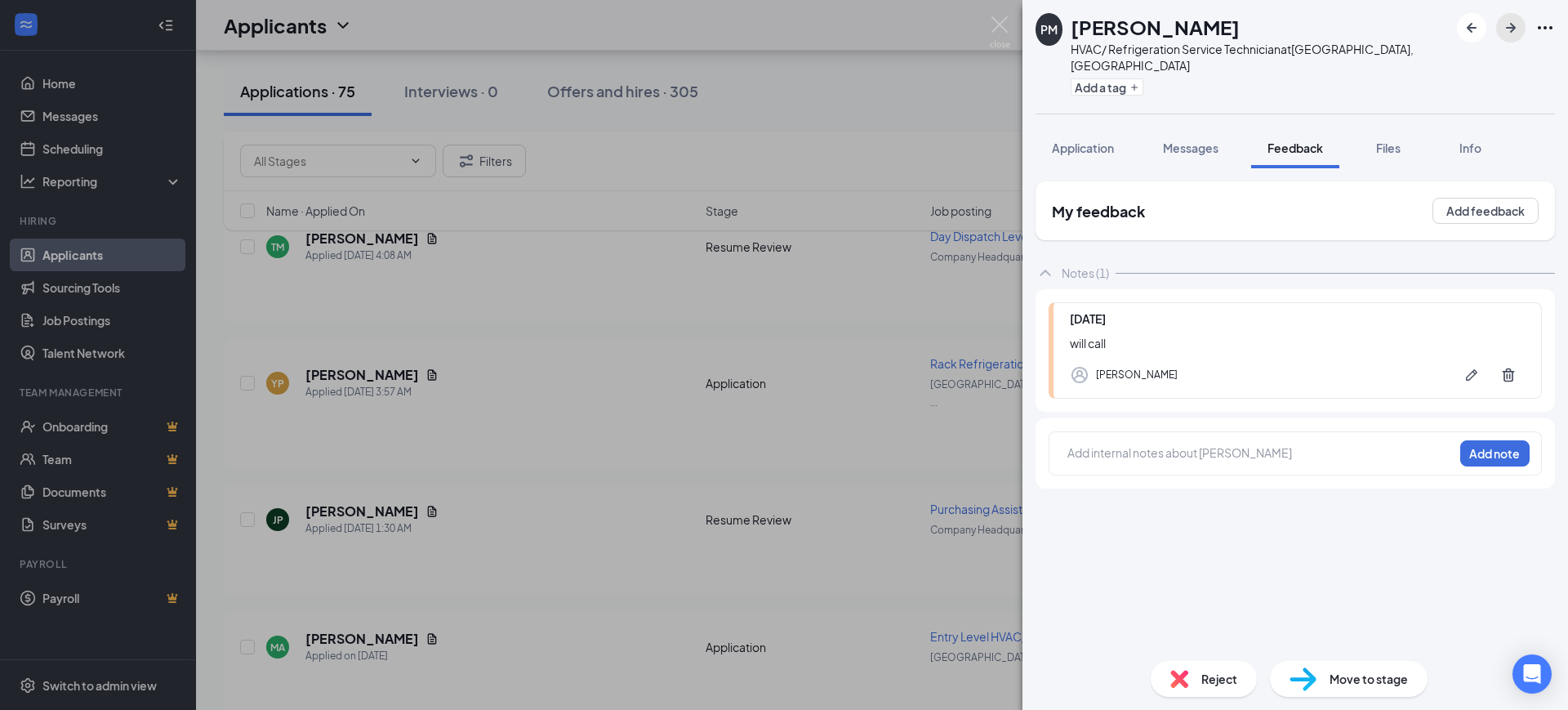
click at [1509, 27] on icon "ArrowRight" at bounding box center [1511, 28] width 10 height 10
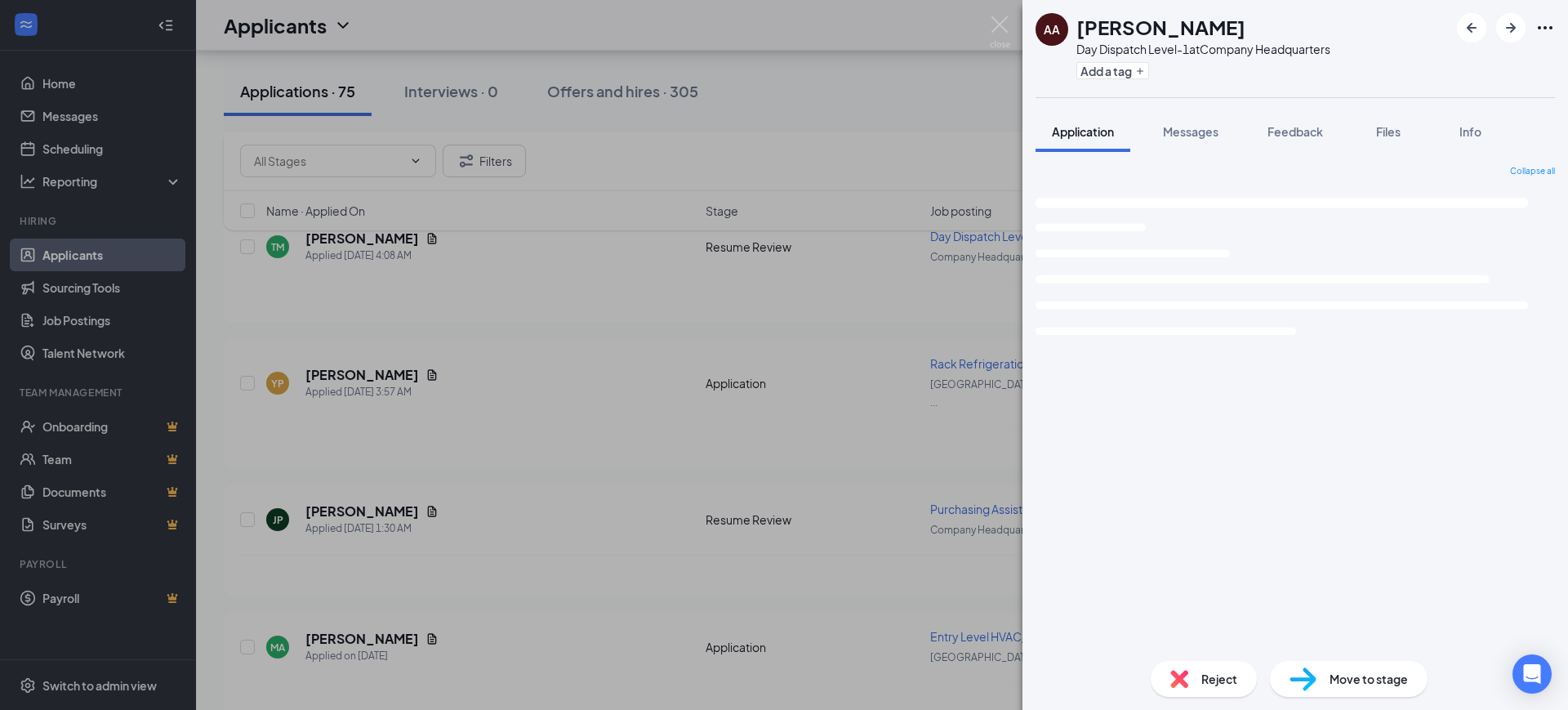
click at [1298, 128] on span "Feedback" at bounding box center [1295, 131] width 55 height 15
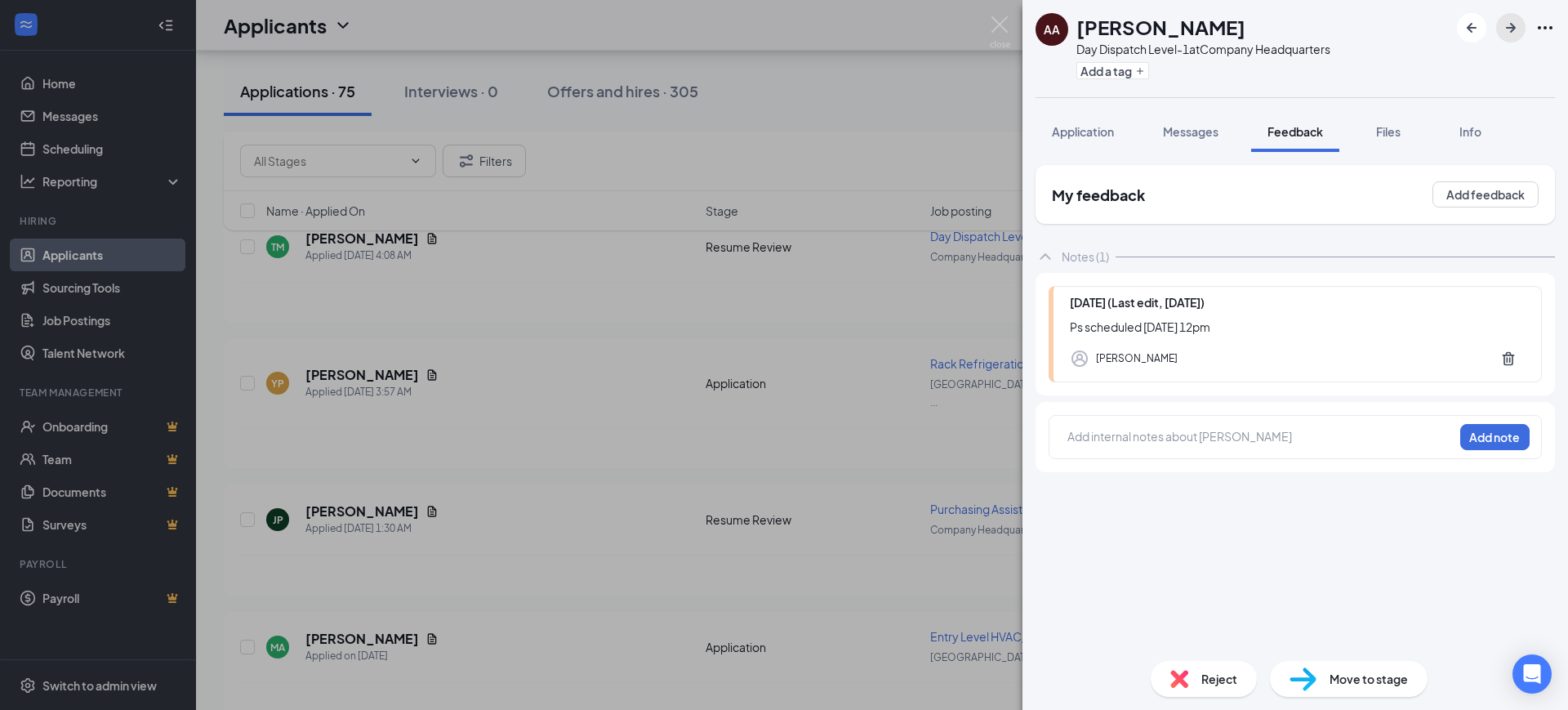
click at [1509, 27] on icon "ArrowRight" at bounding box center [1511, 28] width 20 height 20
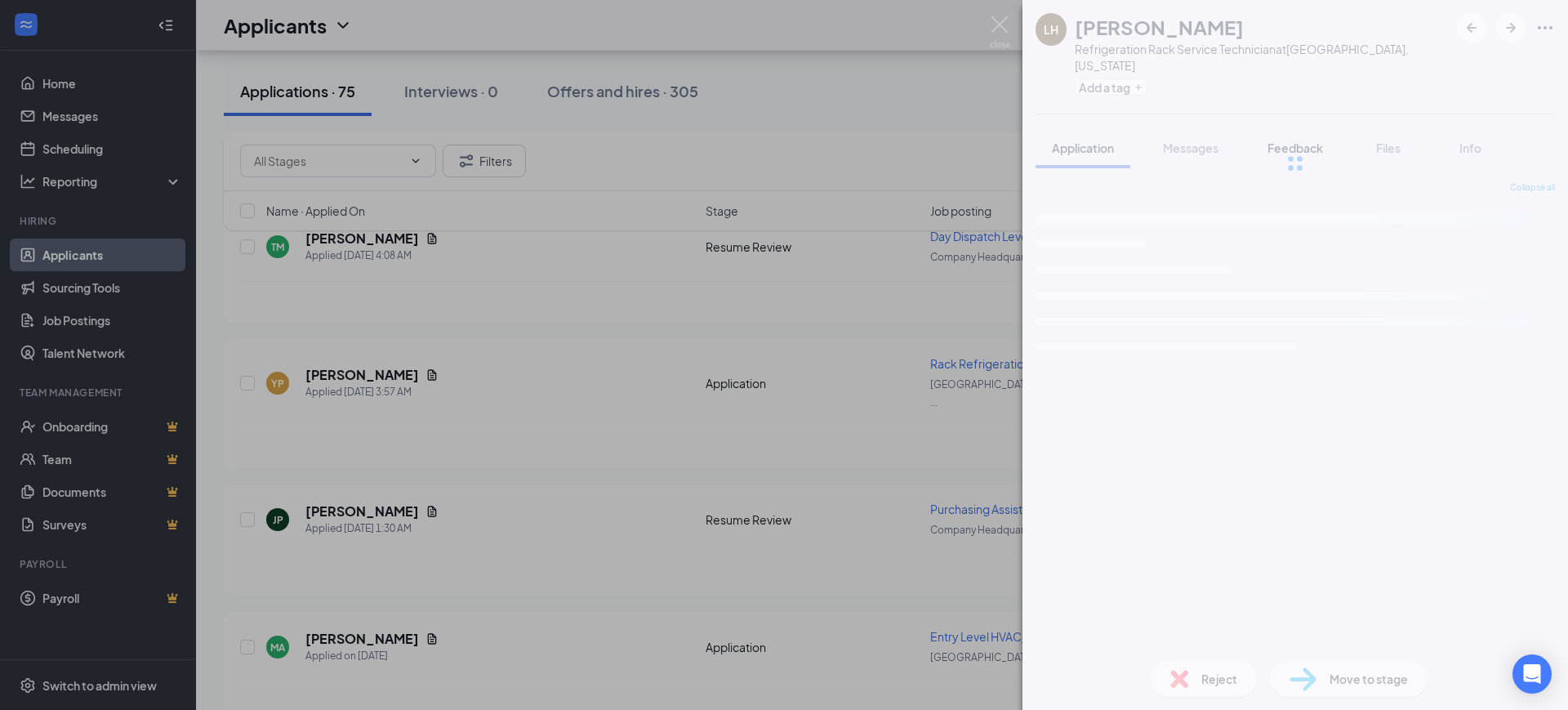
click at [1298, 141] on span "Feedback" at bounding box center [1295, 148] width 55 height 15
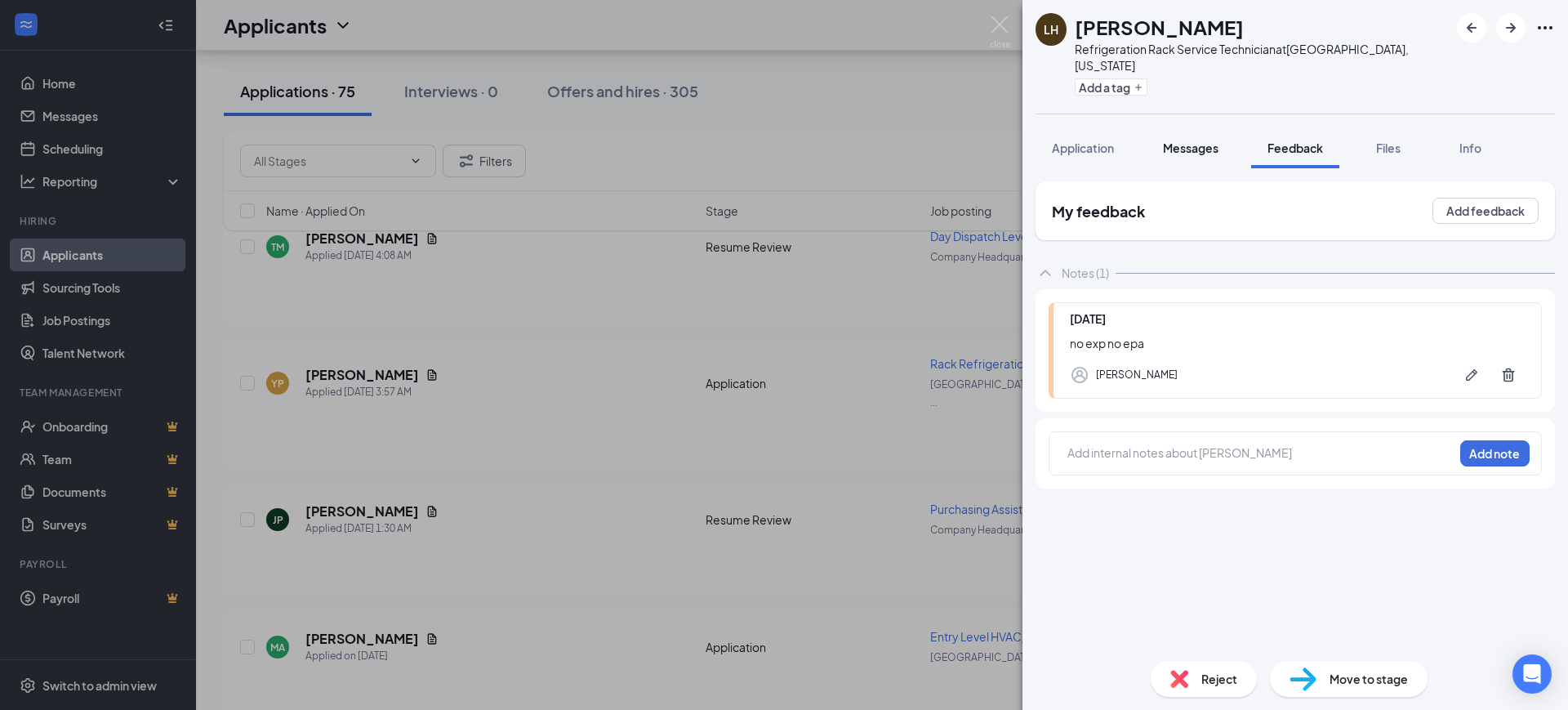
click at [1194, 141] on span "Messages" at bounding box center [1191, 148] width 55 height 15
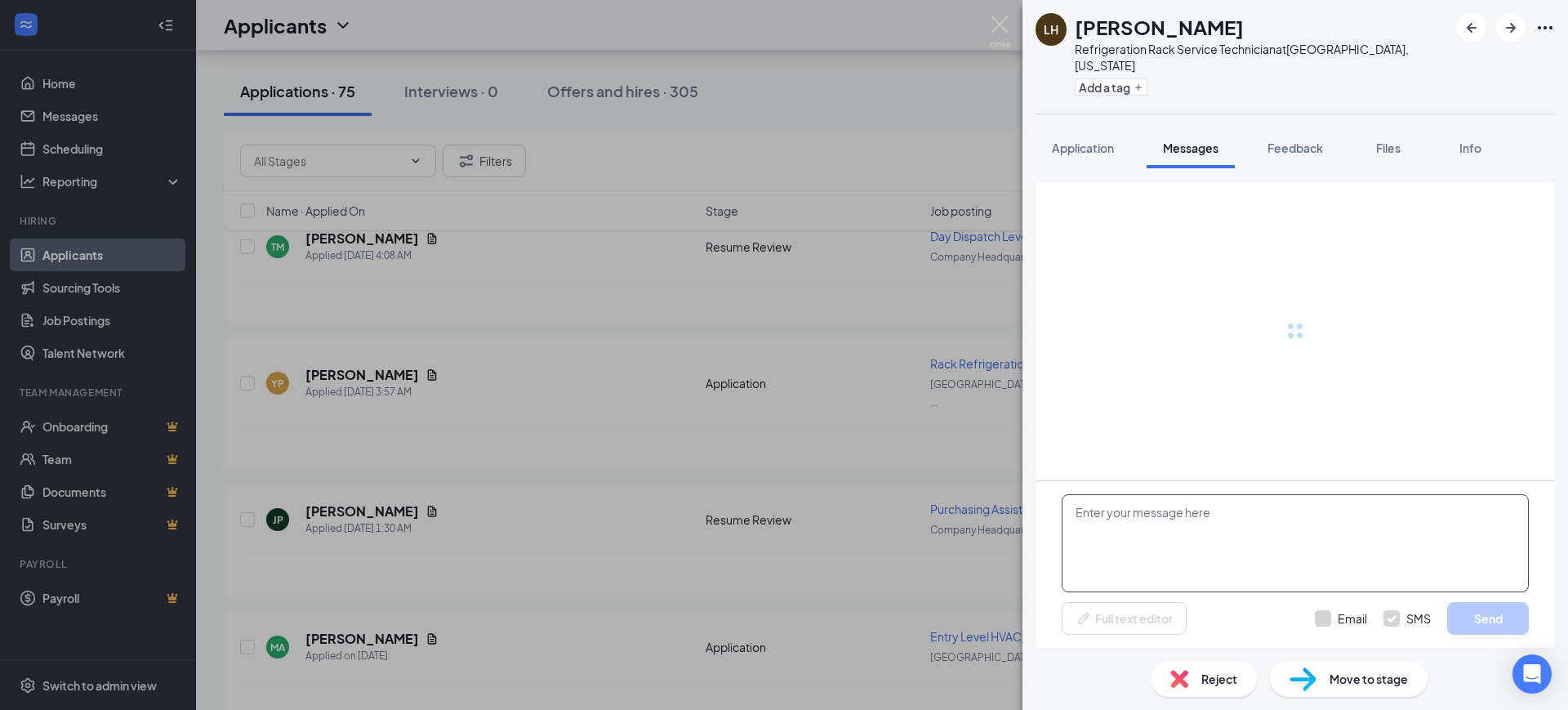
click at [1185, 516] on textarea at bounding box center [1295, 542] width 467 height 98
paste textarea "Hello, Thank you for your interest in RSC Mechanical and for taking the time to…"
type textarea "Hello, Thank you for your interest in RSC Mechanical and for taking the time to…"
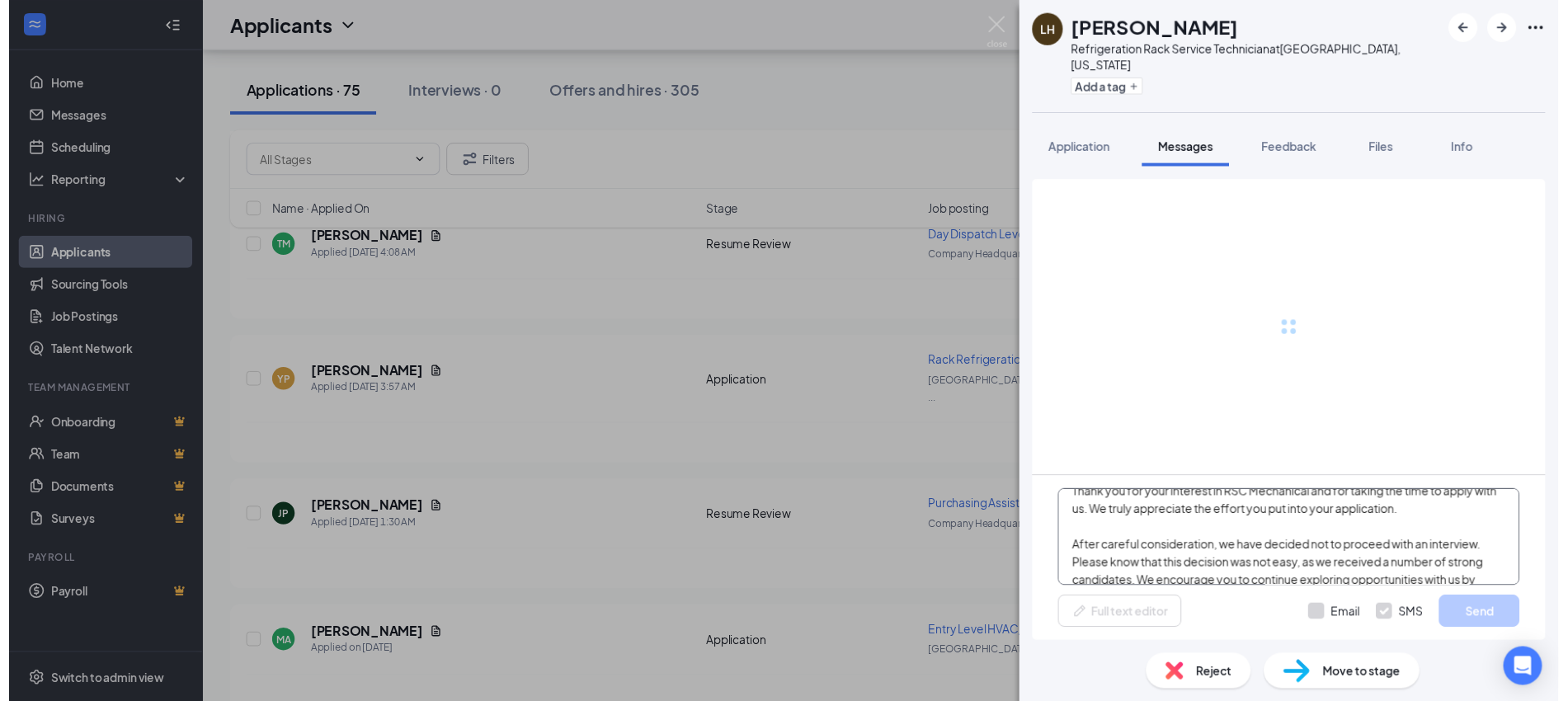
scroll to position [0, 0]
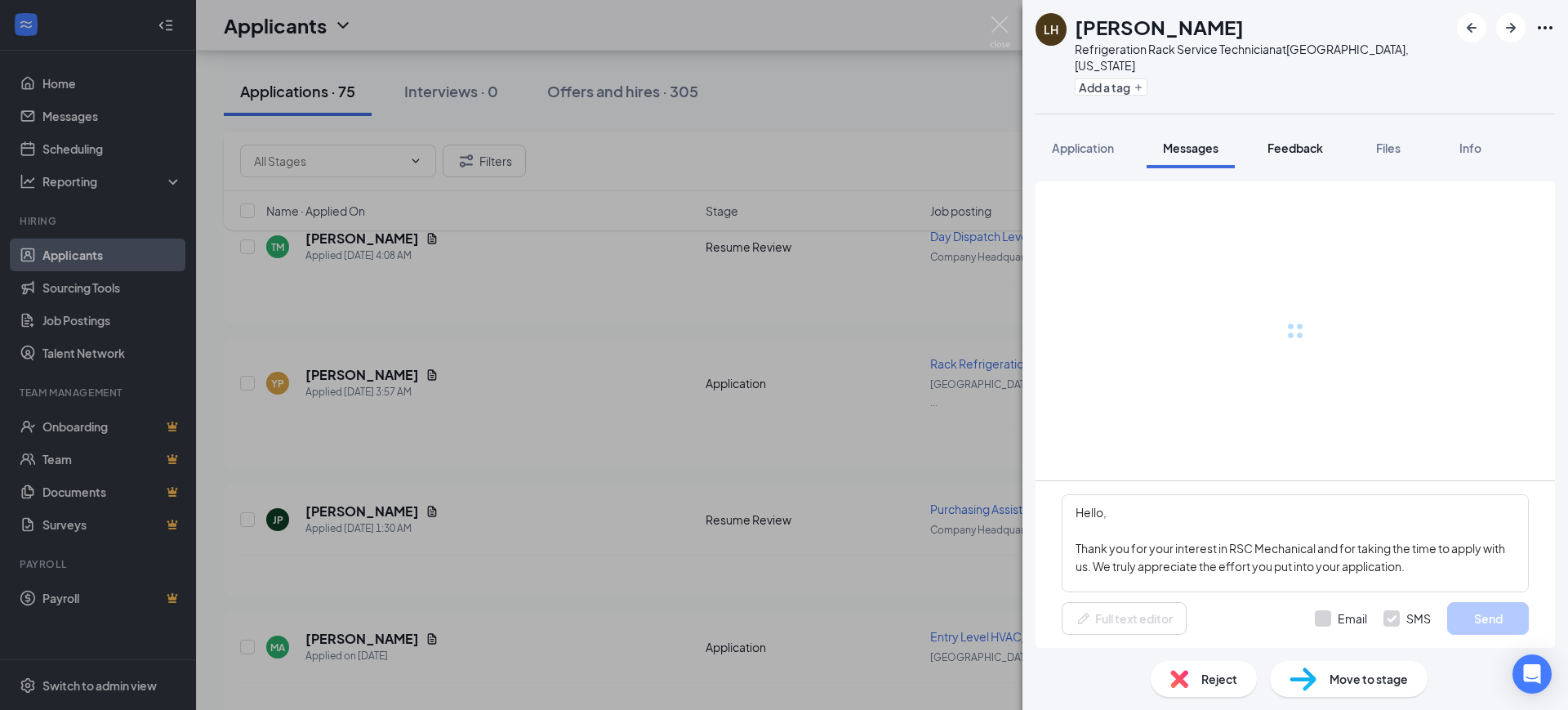
click at [1301, 141] on span "Feedback" at bounding box center [1295, 148] width 55 height 15
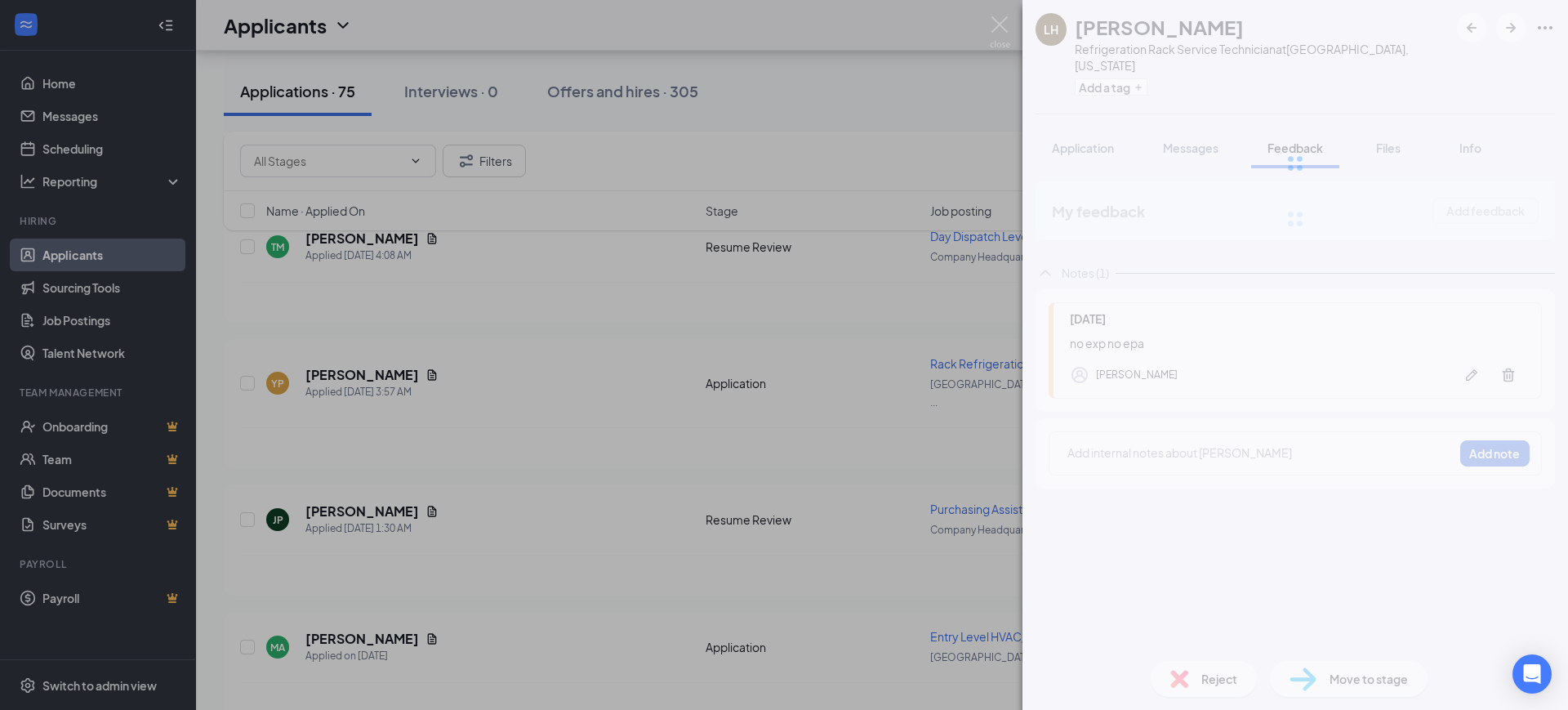
click at [1355, 221] on div at bounding box center [1294, 163] width 545 height 326
click at [708, 439] on div "LH LaDazhane Hughley Refrigeration Rack Service Technician at Huntsville, Alaba…" at bounding box center [784, 355] width 1568 height 710
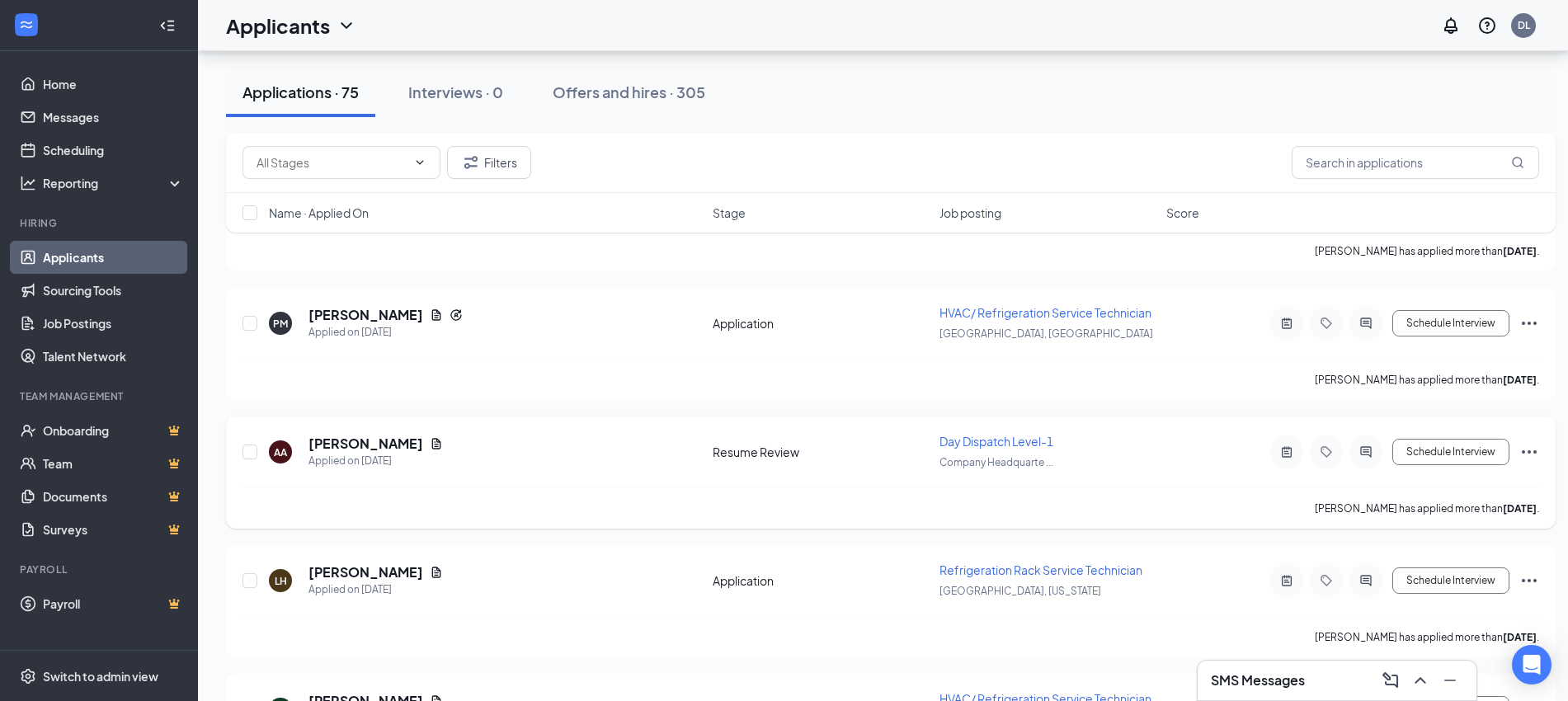
scroll to position [3094, 0]
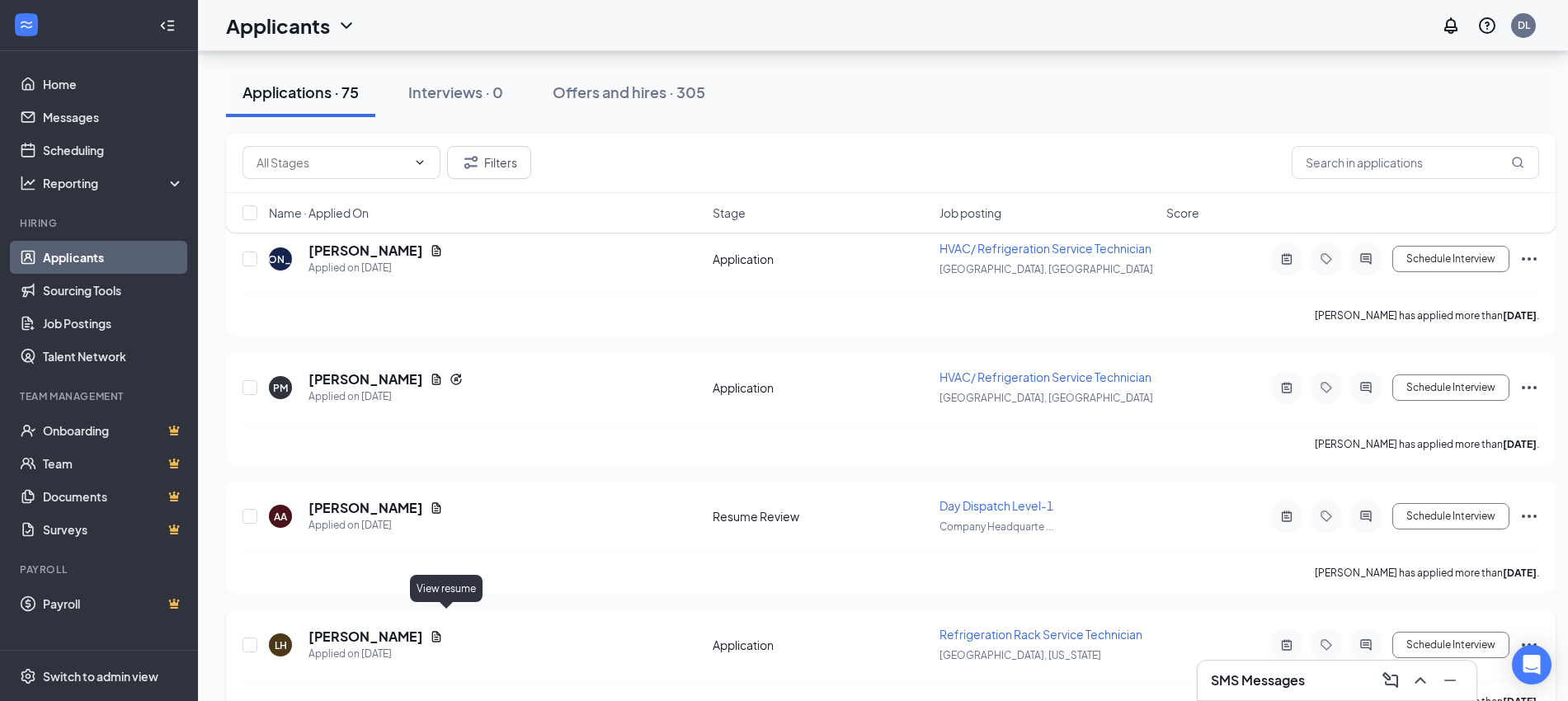
click at [440, 630] on icon "Document" at bounding box center [436, 636] width 13 height 13
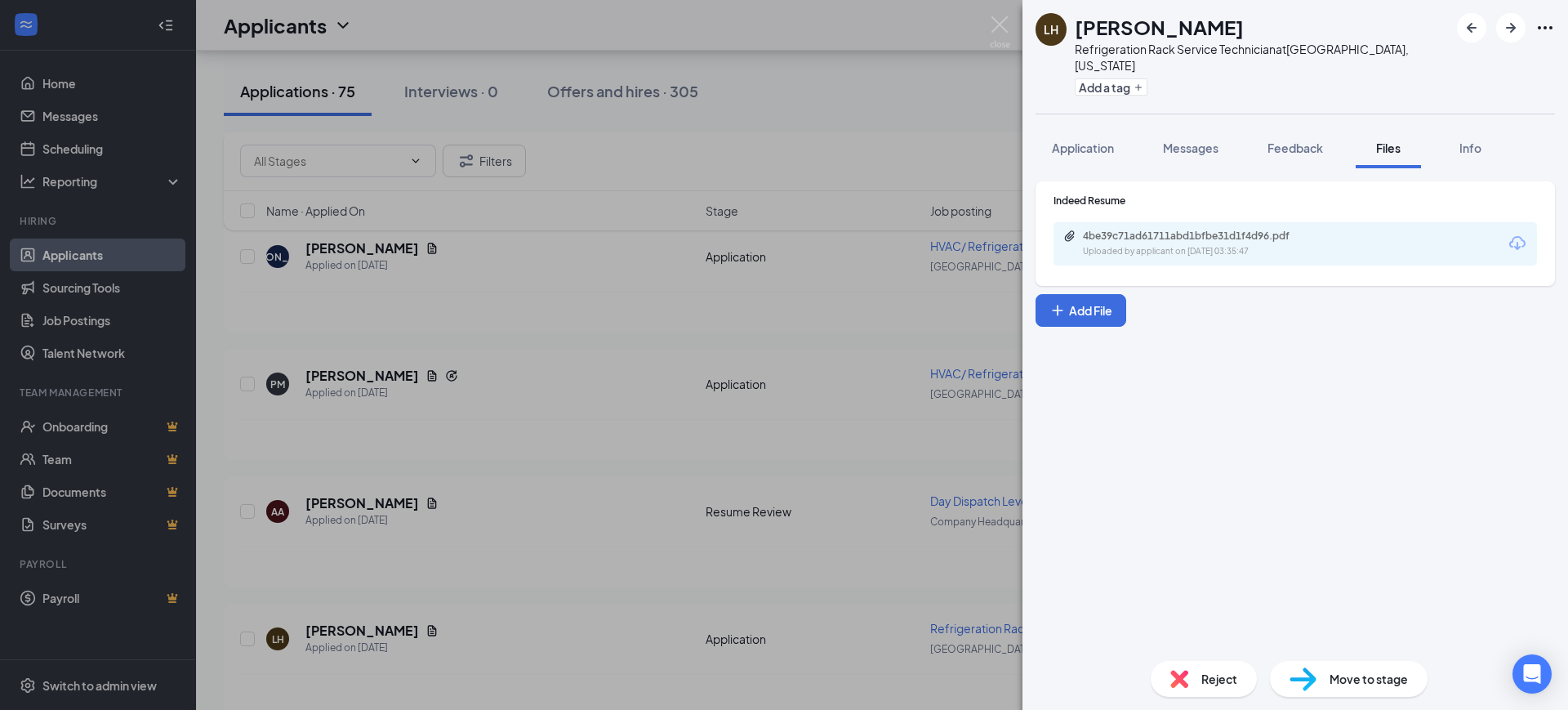
click at [844, 527] on div "LH LaDazhane Hughley Refrigeration Rack Service Technician at Huntsville, Alaba…" at bounding box center [784, 355] width 1568 height 710
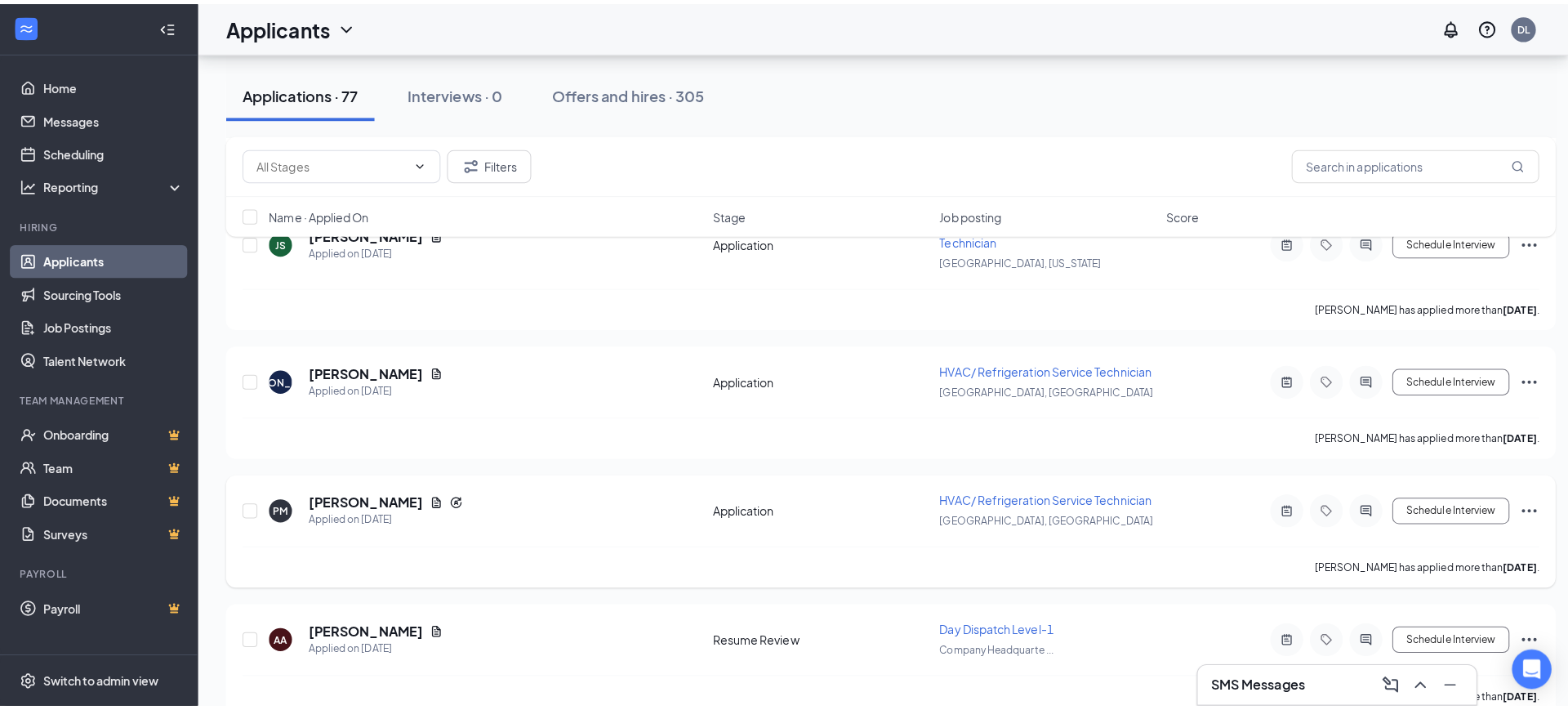
scroll to position [3235, 0]
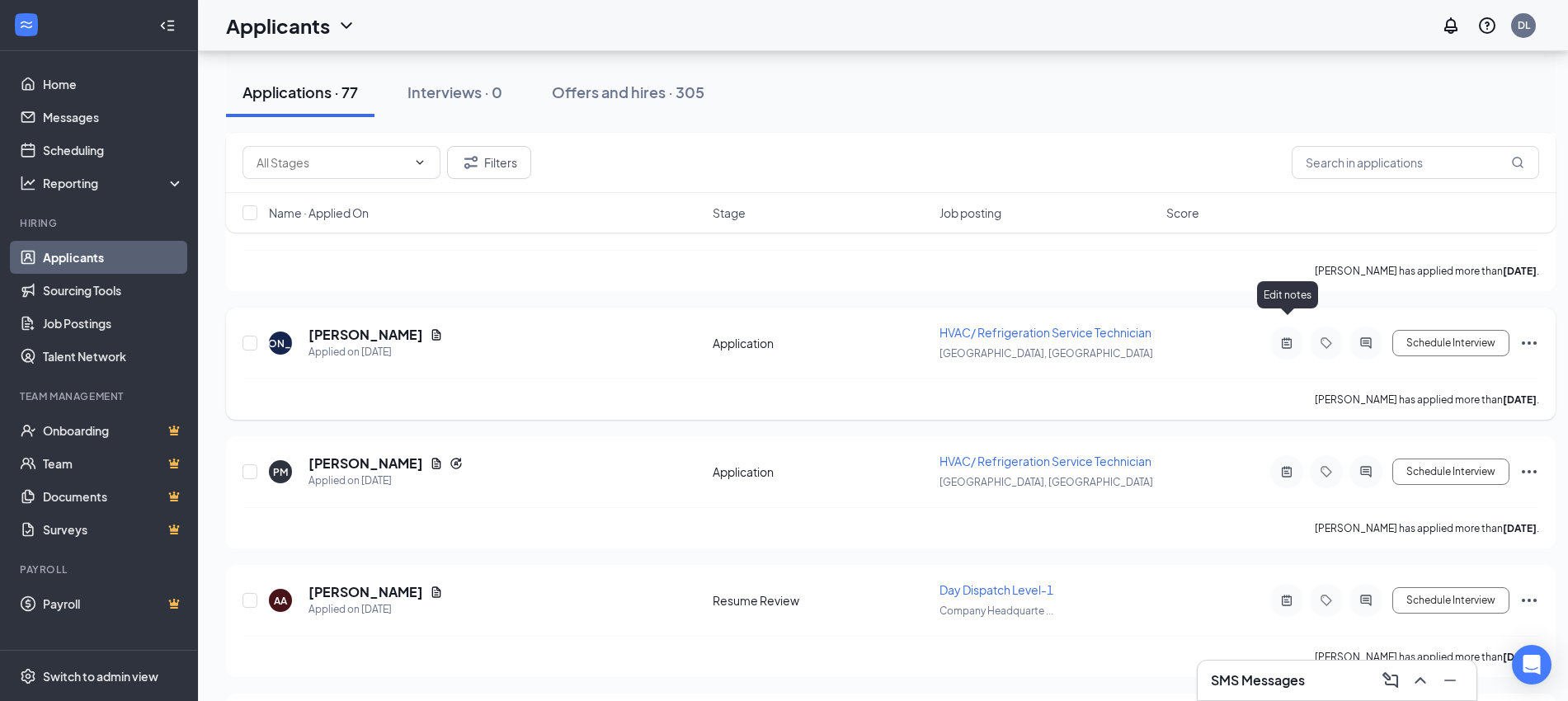
click at [1286, 338] on icon "ActiveNote" at bounding box center [1287, 343] width 10 height 11
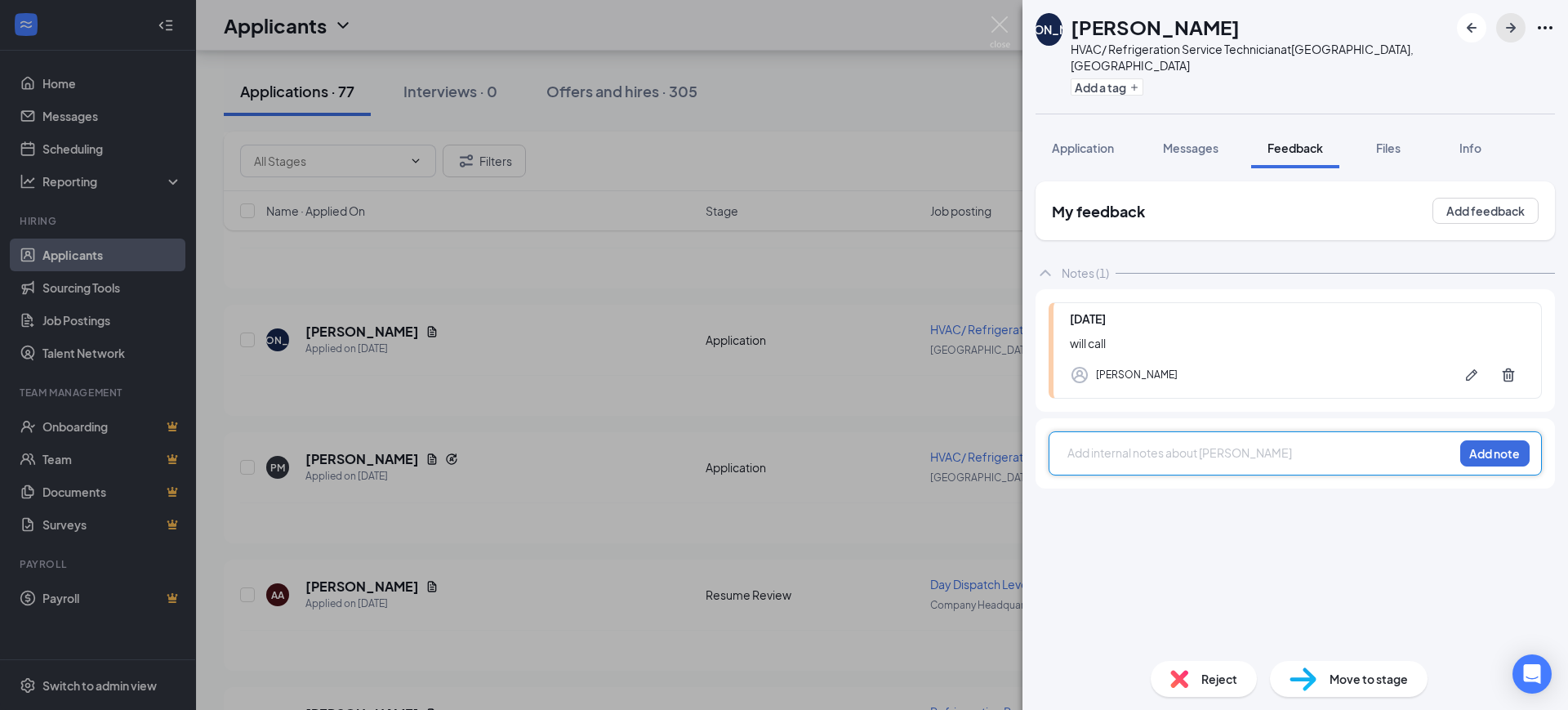
click at [1522, 29] on button "button" at bounding box center [1511, 28] width 30 height 30
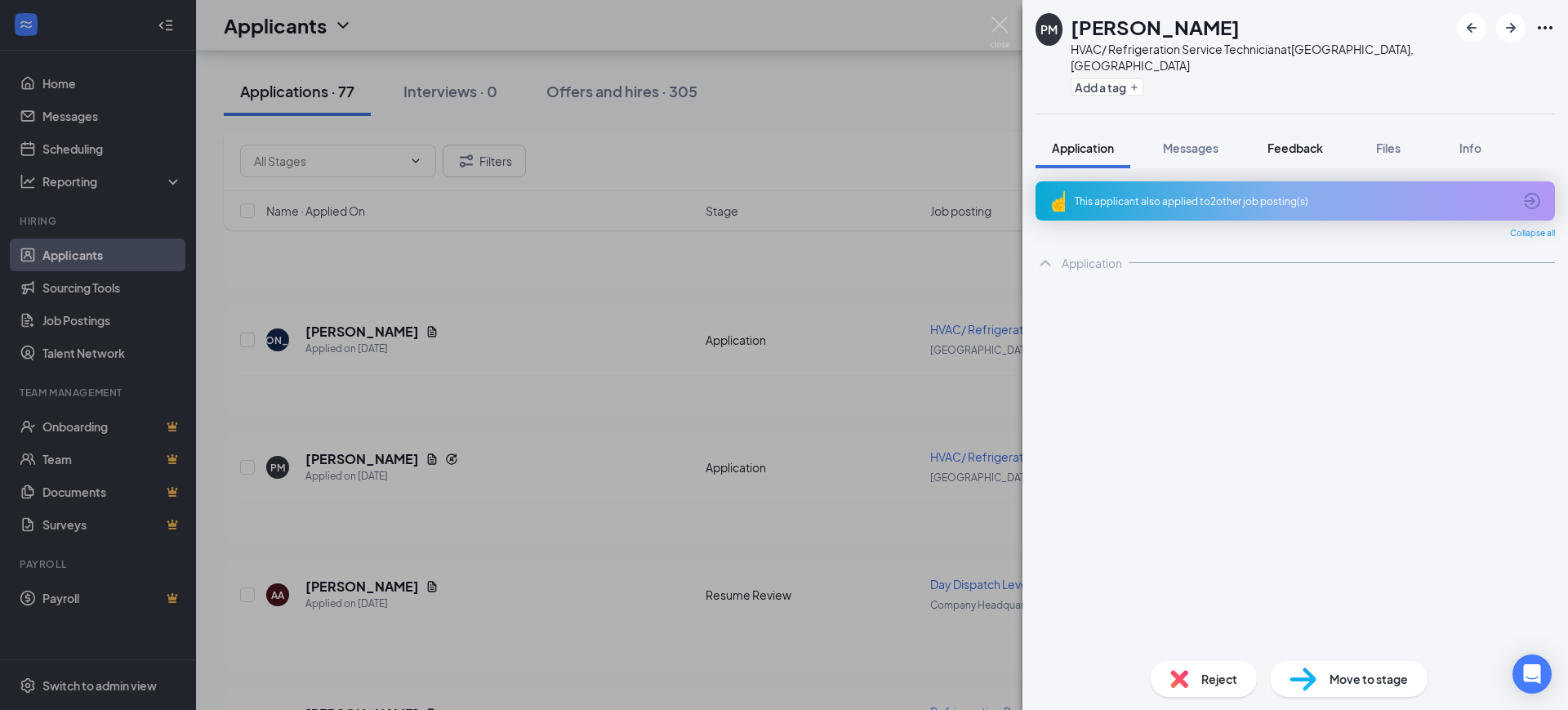
click at [1294, 141] on span "Feedback" at bounding box center [1295, 148] width 55 height 15
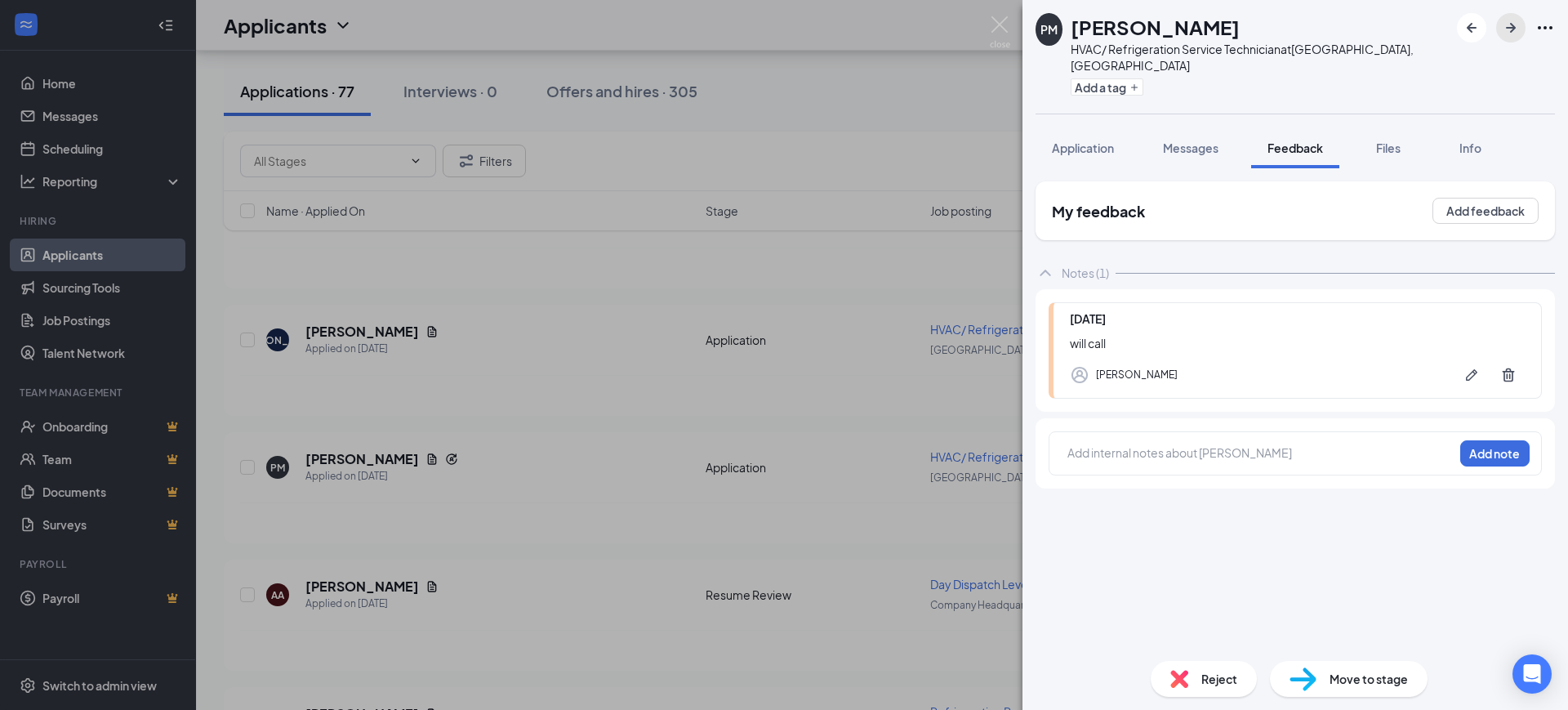
click at [1515, 18] on icon "ArrowRight" at bounding box center [1511, 28] width 20 height 20
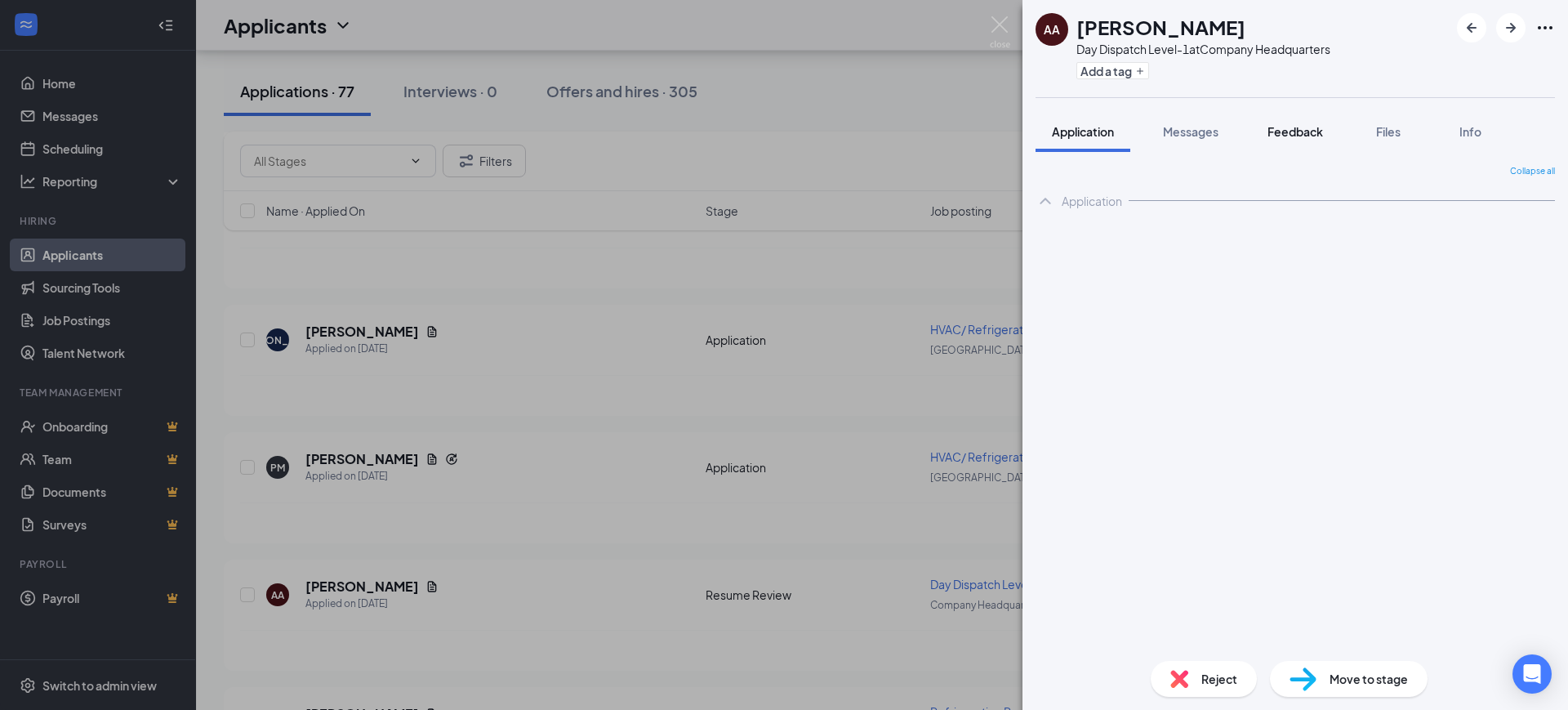
click at [1294, 130] on span "Feedback" at bounding box center [1295, 131] width 55 height 15
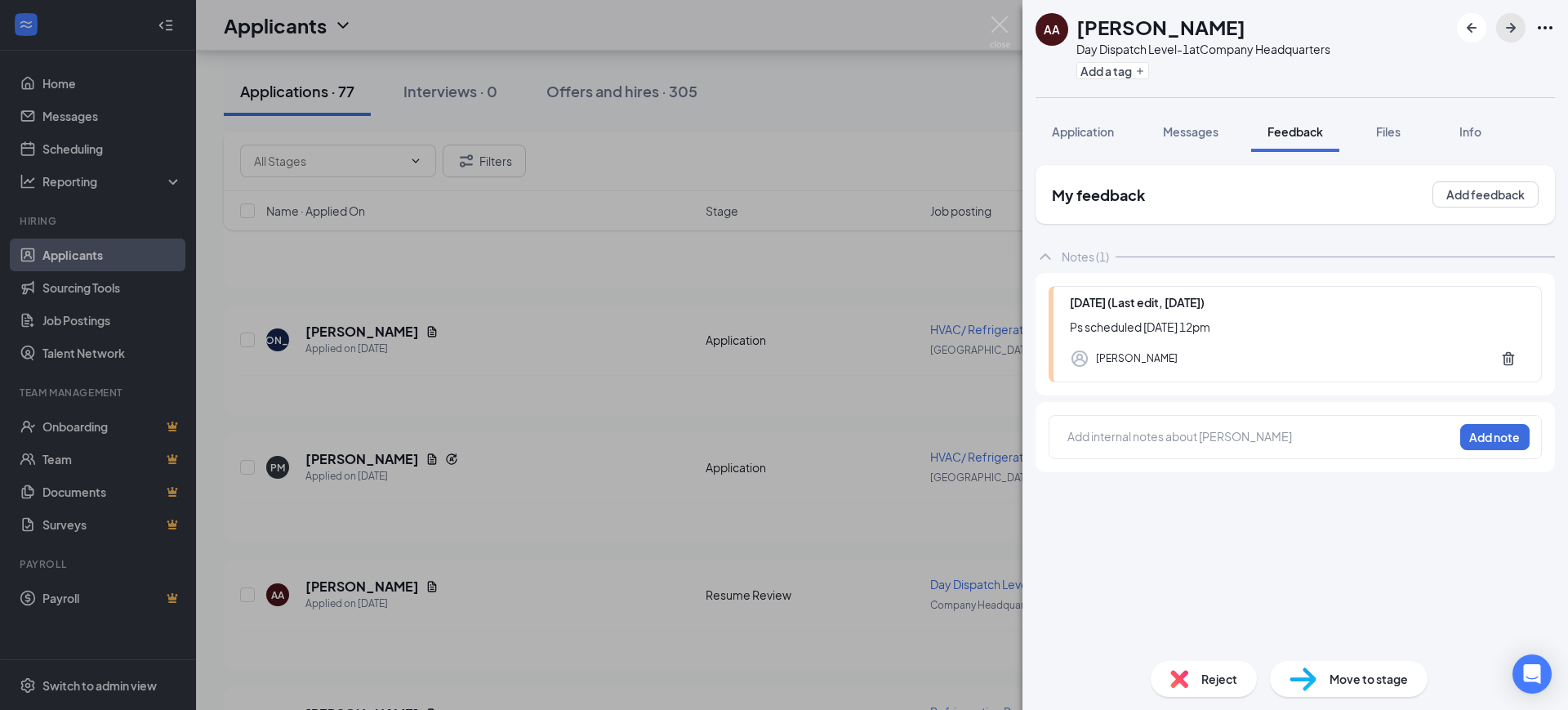
click at [1517, 22] on icon "ArrowRight" at bounding box center [1511, 28] width 20 height 20
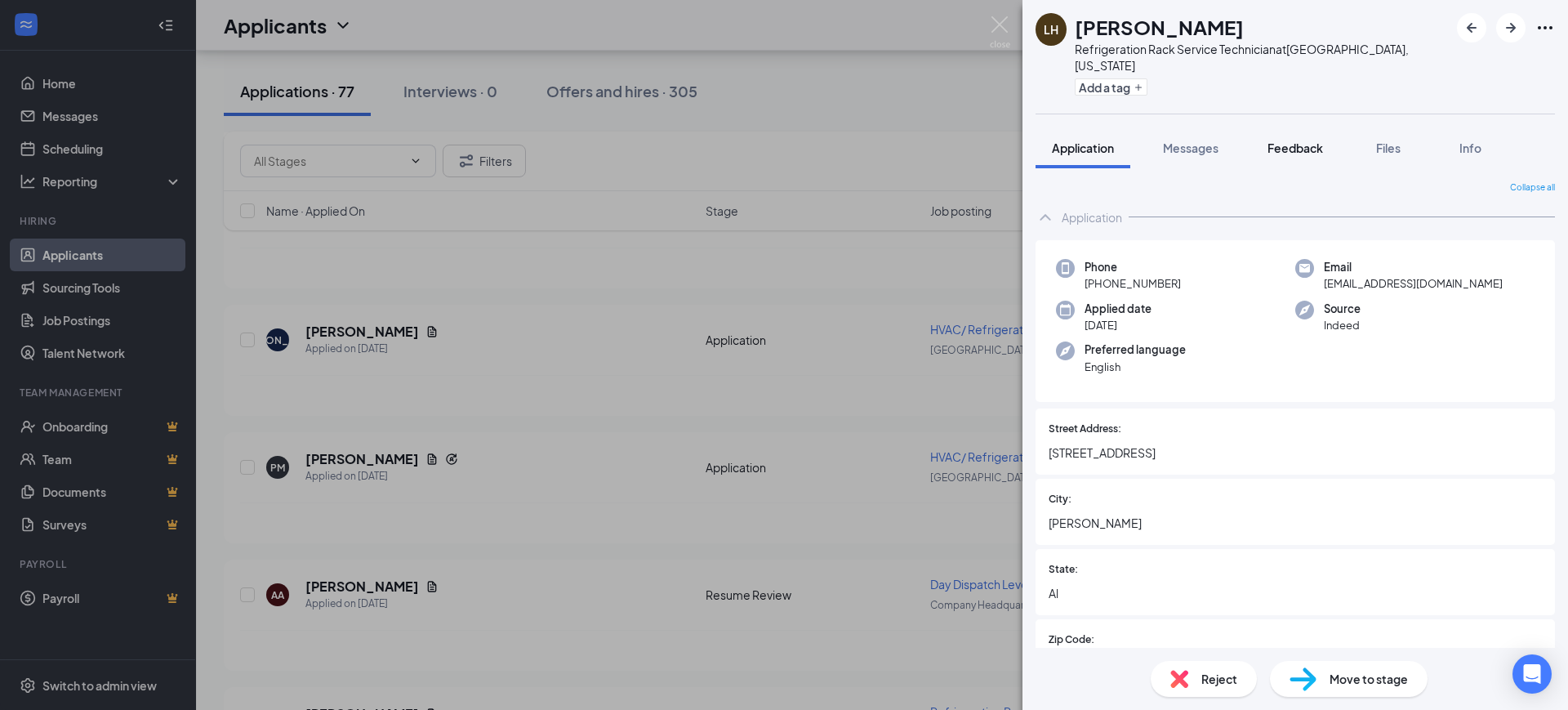
click at [1304, 141] on span "Feedback" at bounding box center [1295, 148] width 55 height 15
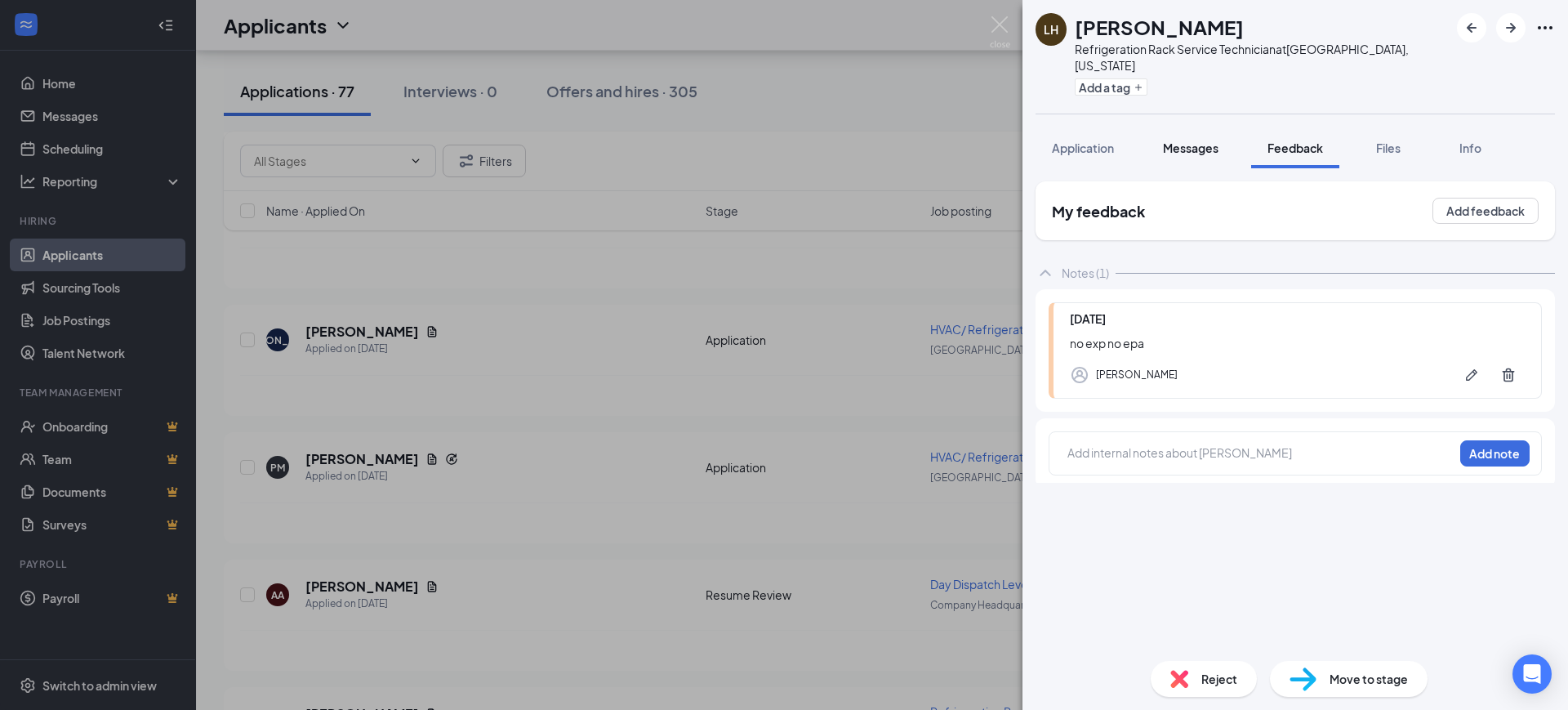
click at [1186, 141] on span "Messages" at bounding box center [1191, 148] width 55 height 15
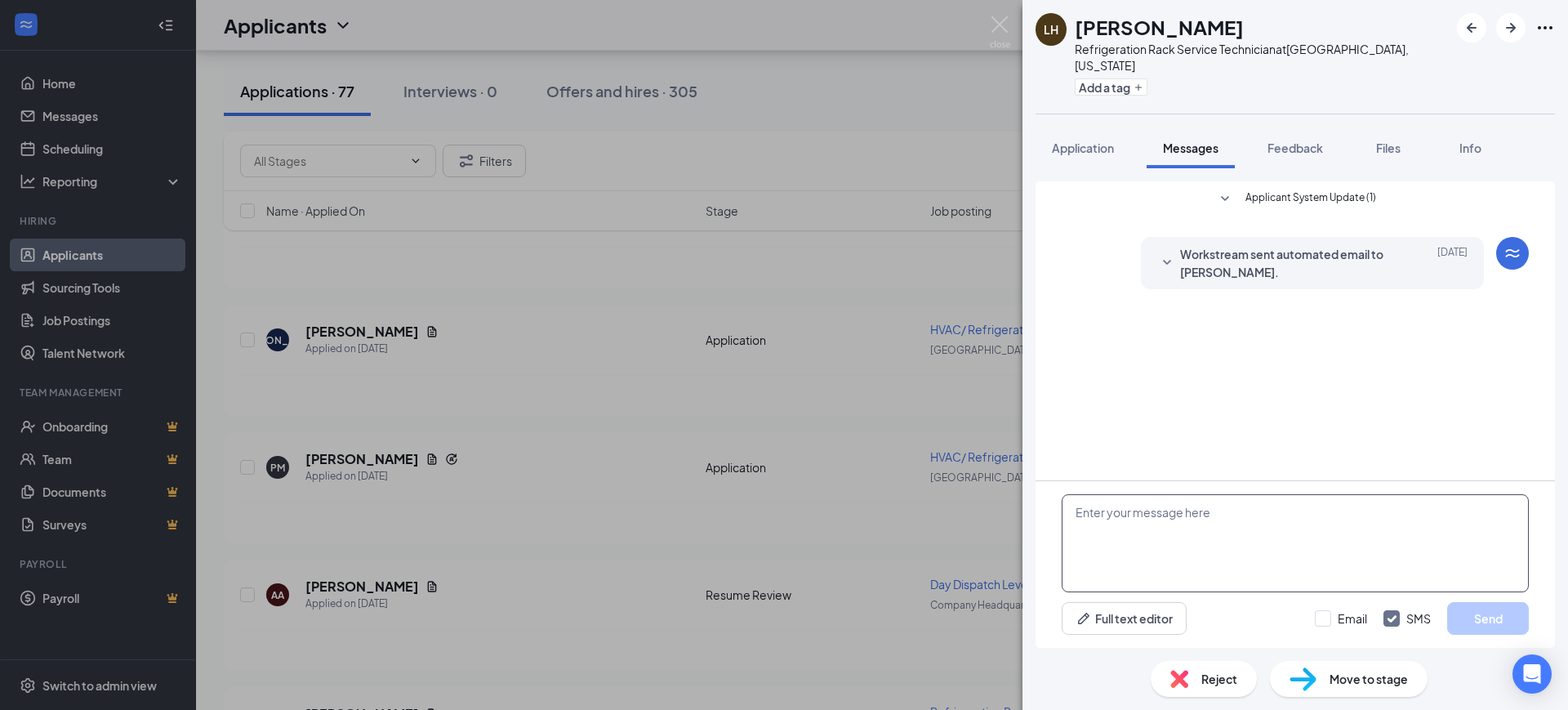
click at [1184, 529] on textarea at bounding box center [1295, 542] width 467 height 98
paste textarea "Hello, Thank you for your interest in RSC Mechanical and for taking the time to…"
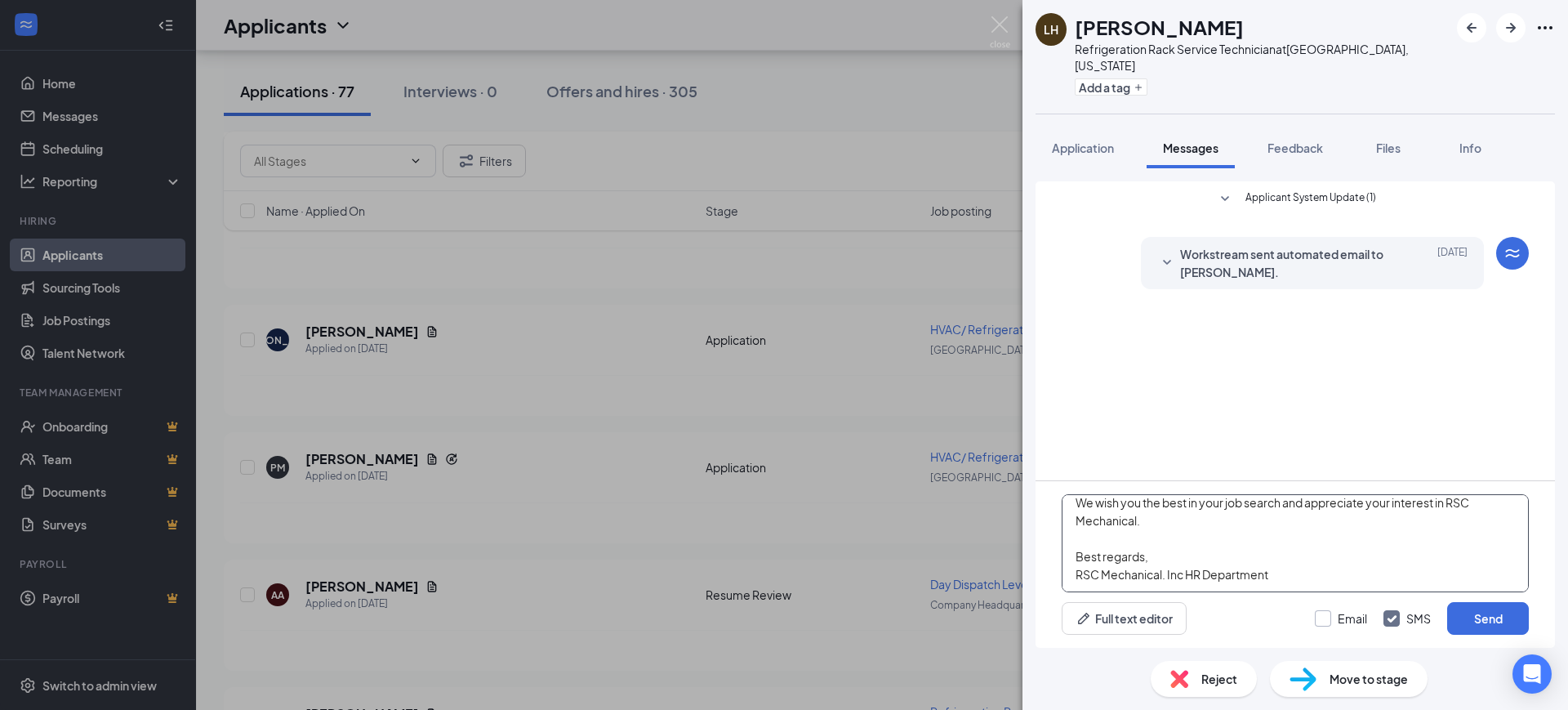
type textarea "Hello, Thank you for your interest in RSC Mechanical and for taking the time to…"
click at [1334, 626] on input "Email" at bounding box center [1340, 618] width 52 height 17
checkbox input "true"
click at [1419, 619] on input "SMS" at bounding box center [1407, 618] width 47 height 17
checkbox input "false"
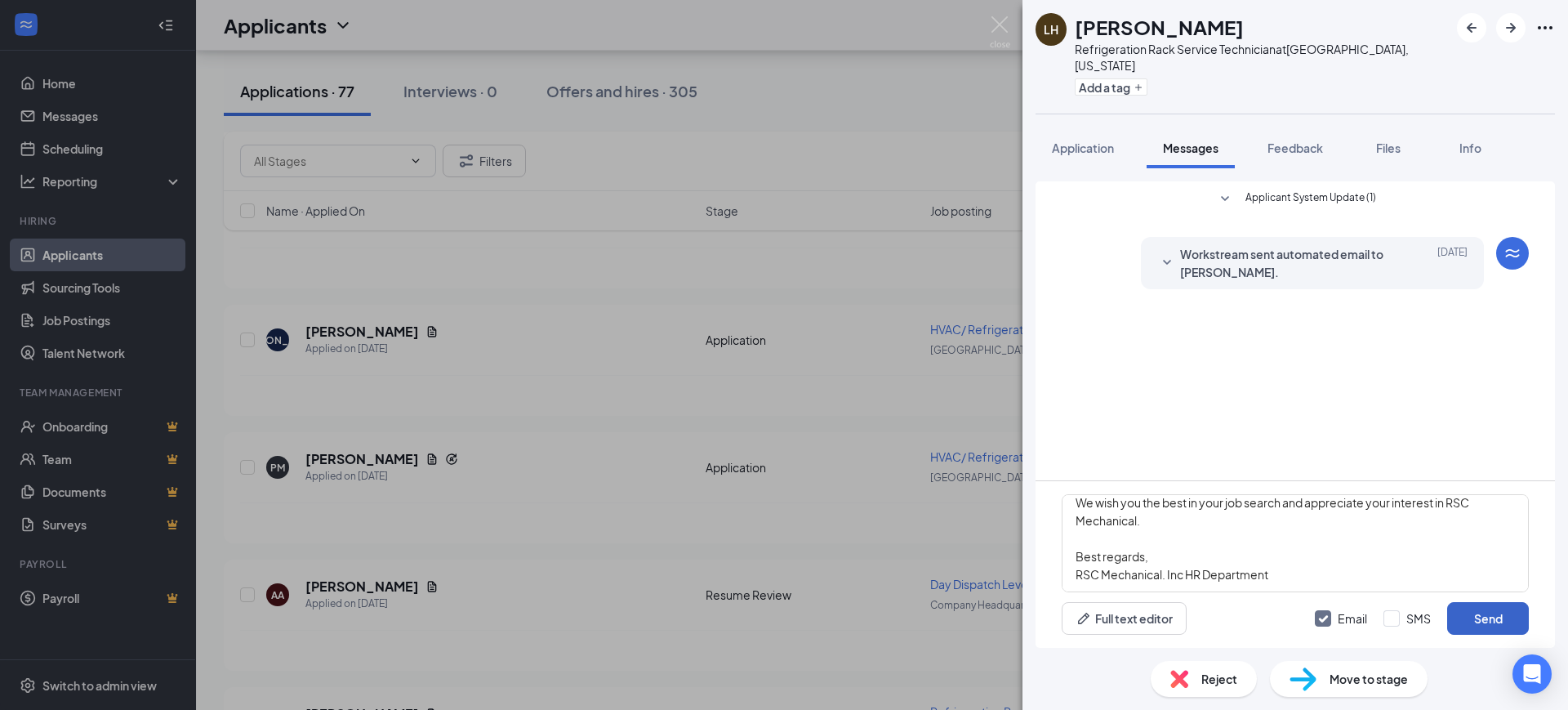
click at [1462, 621] on button "Send" at bounding box center [1487, 618] width 82 height 33
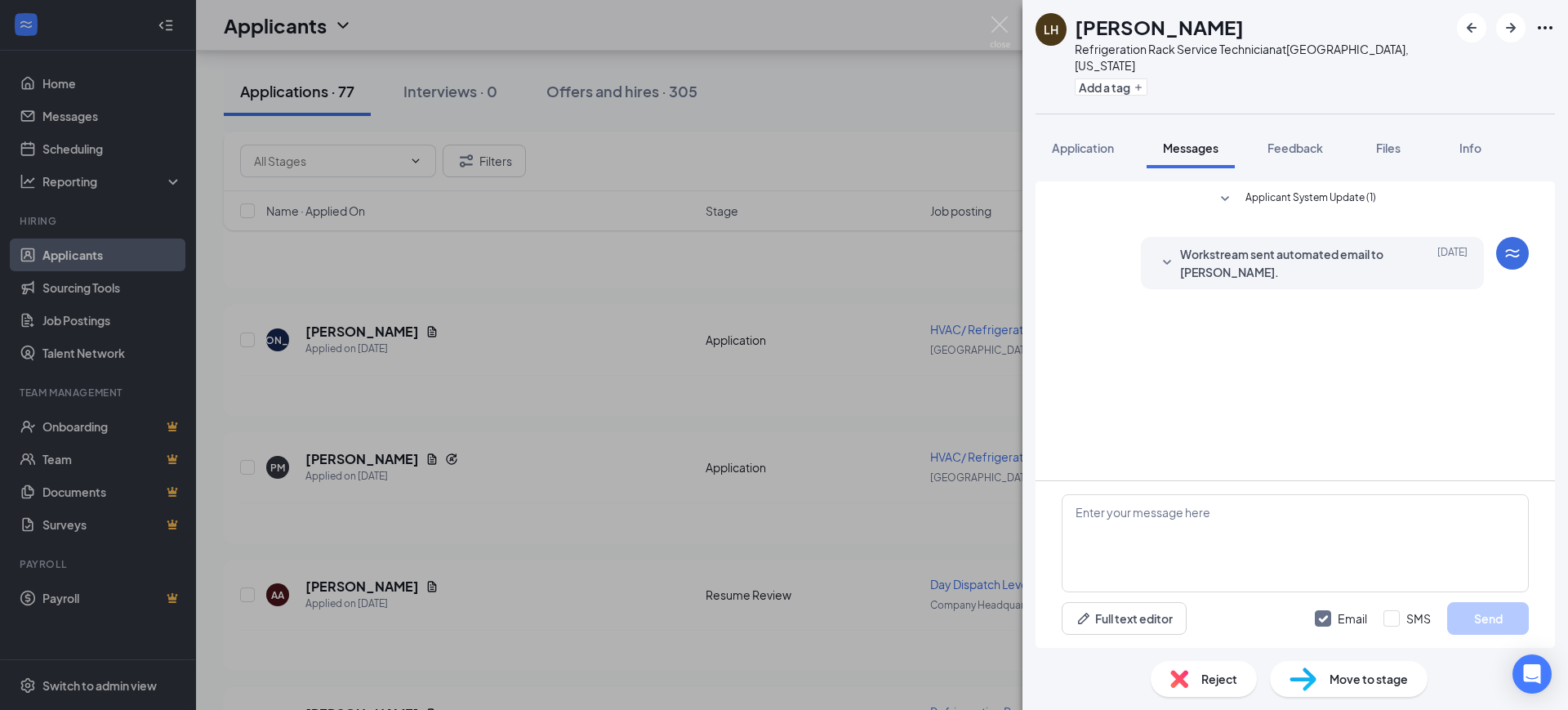
scroll to position [0, 0]
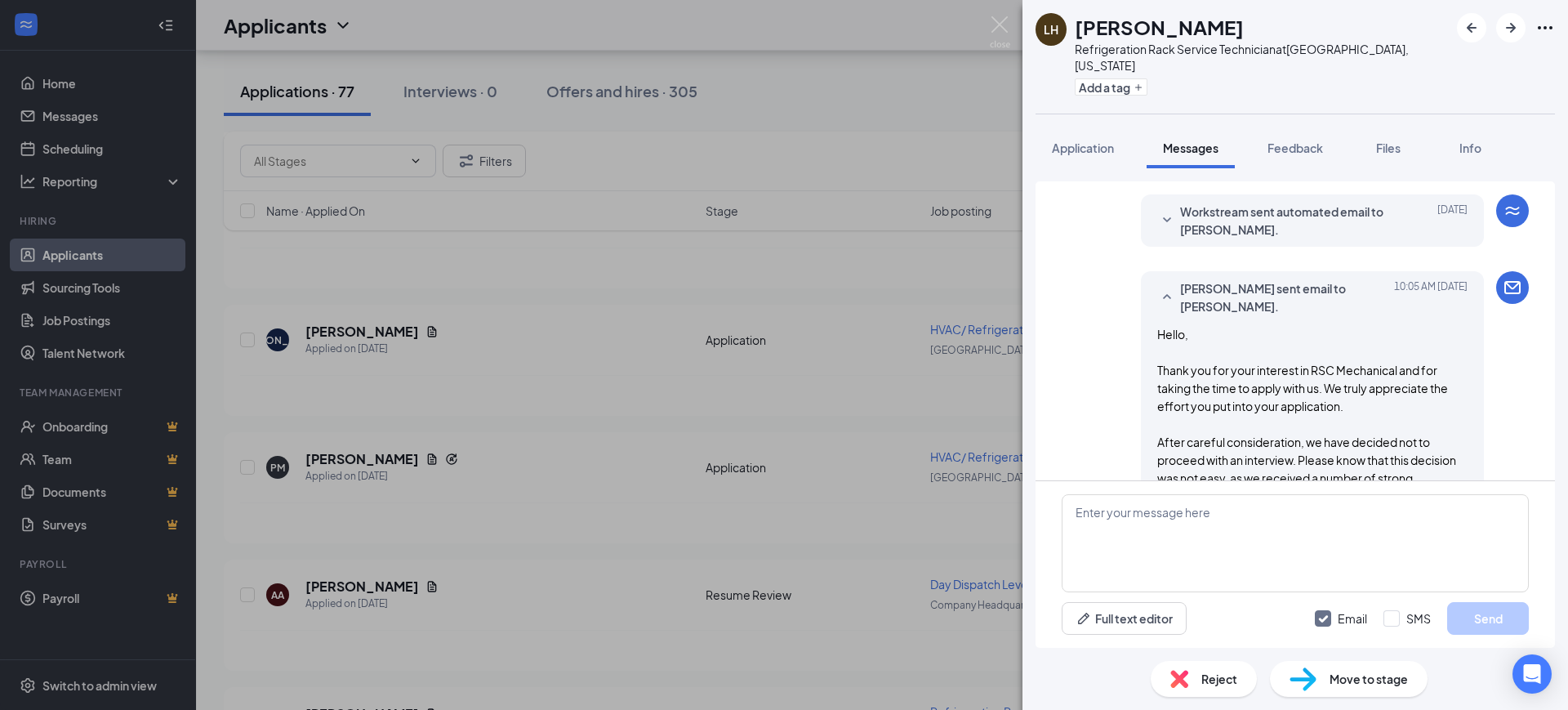
click at [1214, 680] on span "Reject" at bounding box center [1219, 678] width 35 height 18
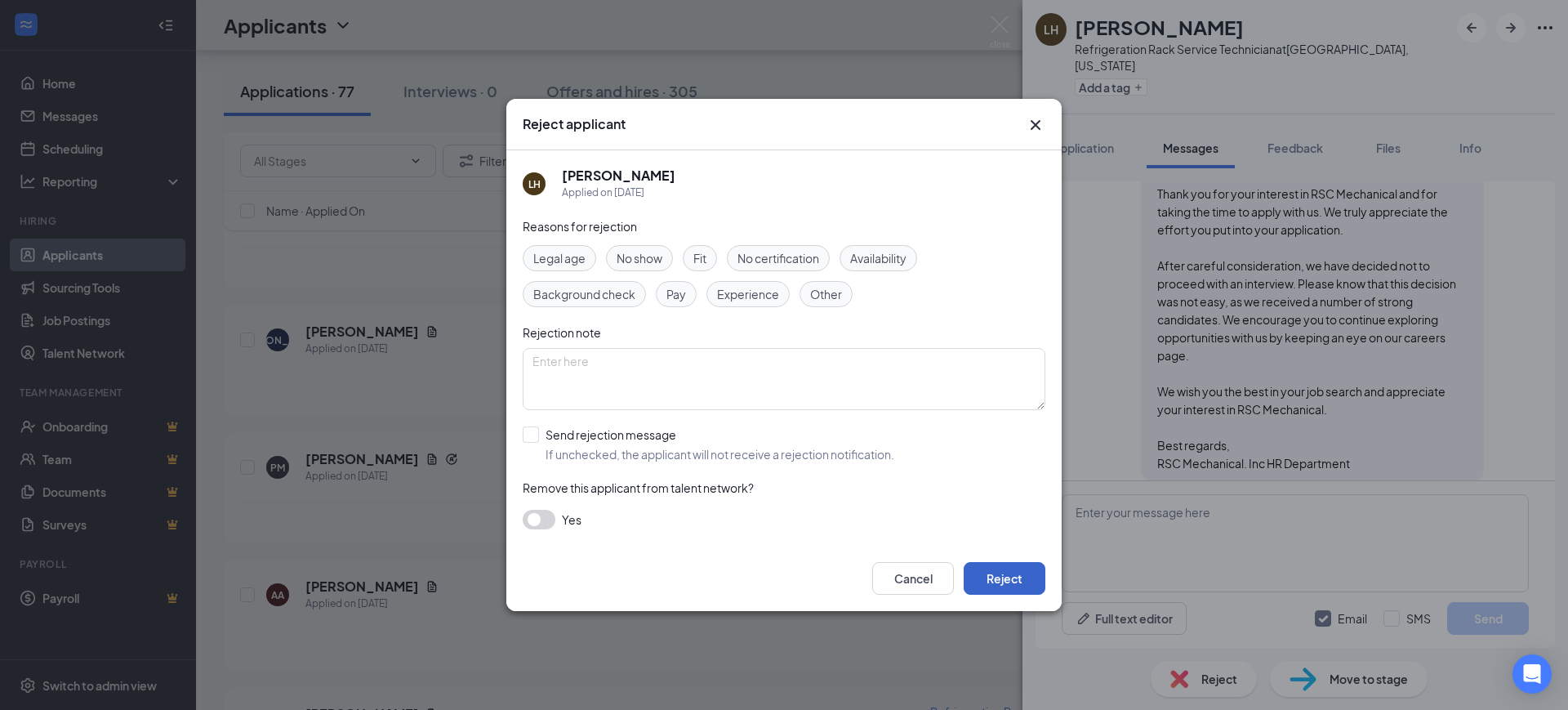
click at [989, 574] on button "Reject" at bounding box center [1004, 578] width 82 height 33
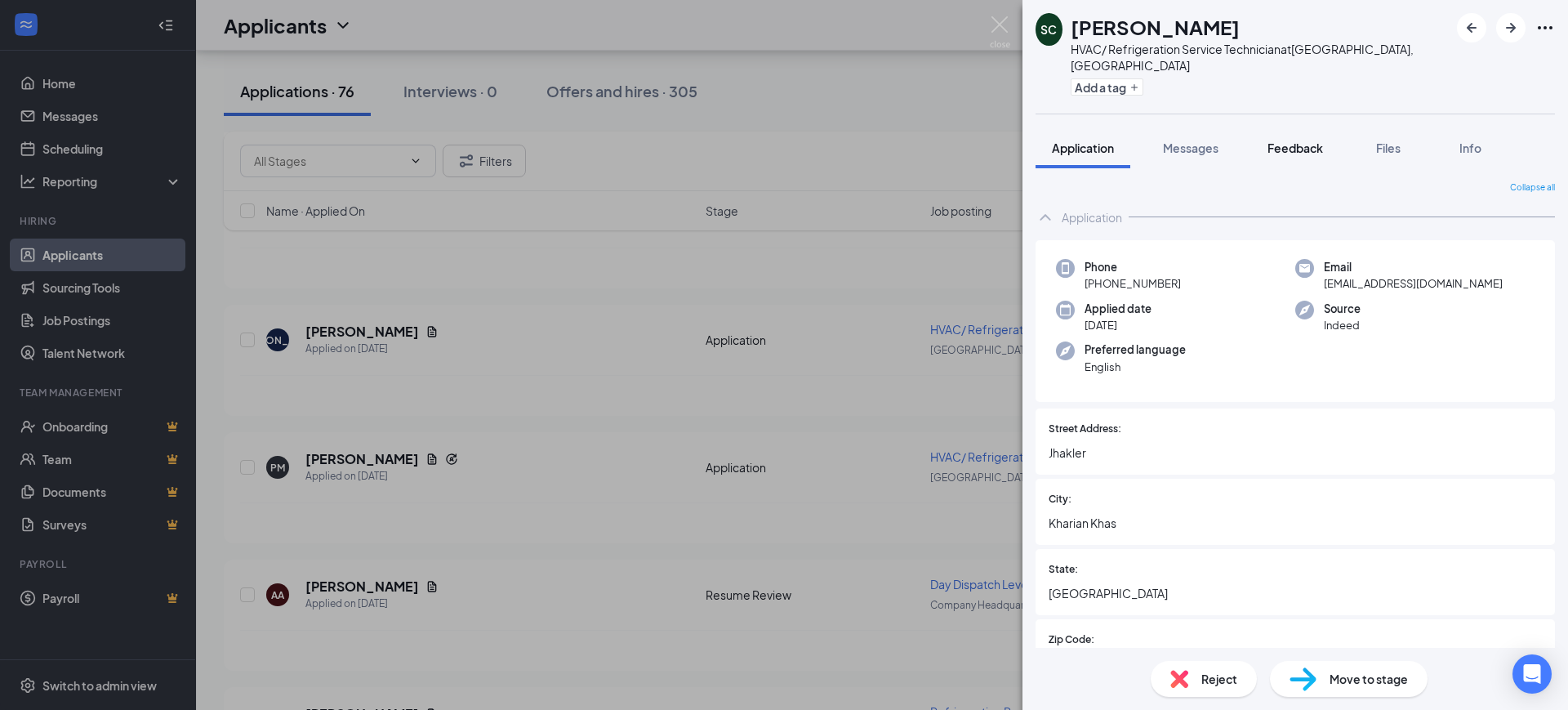
click at [1303, 141] on span "Feedback" at bounding box center [1295, 148] width 55 height 15
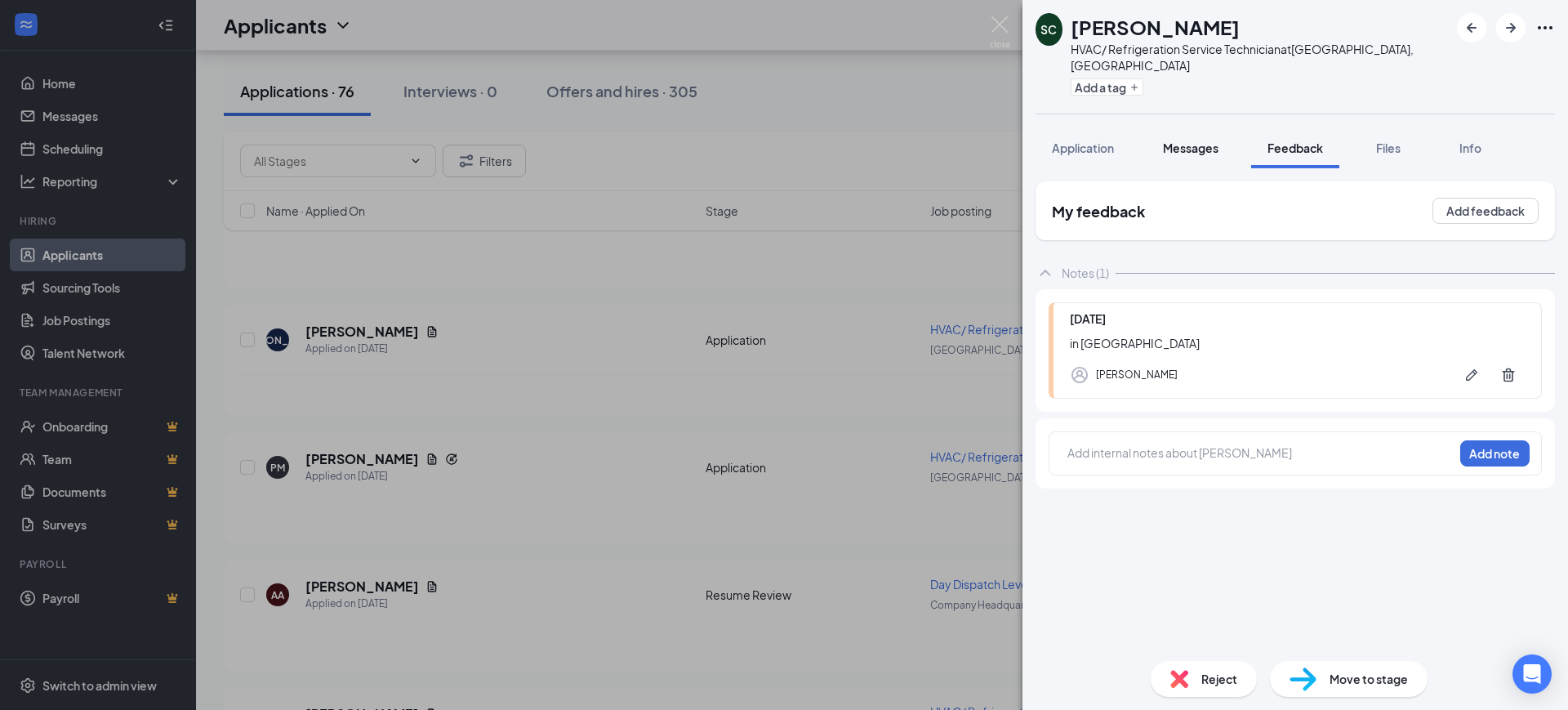
click at [1195, 141] on span "Messages" at bounding box center [1191, 148] width 55 height 15
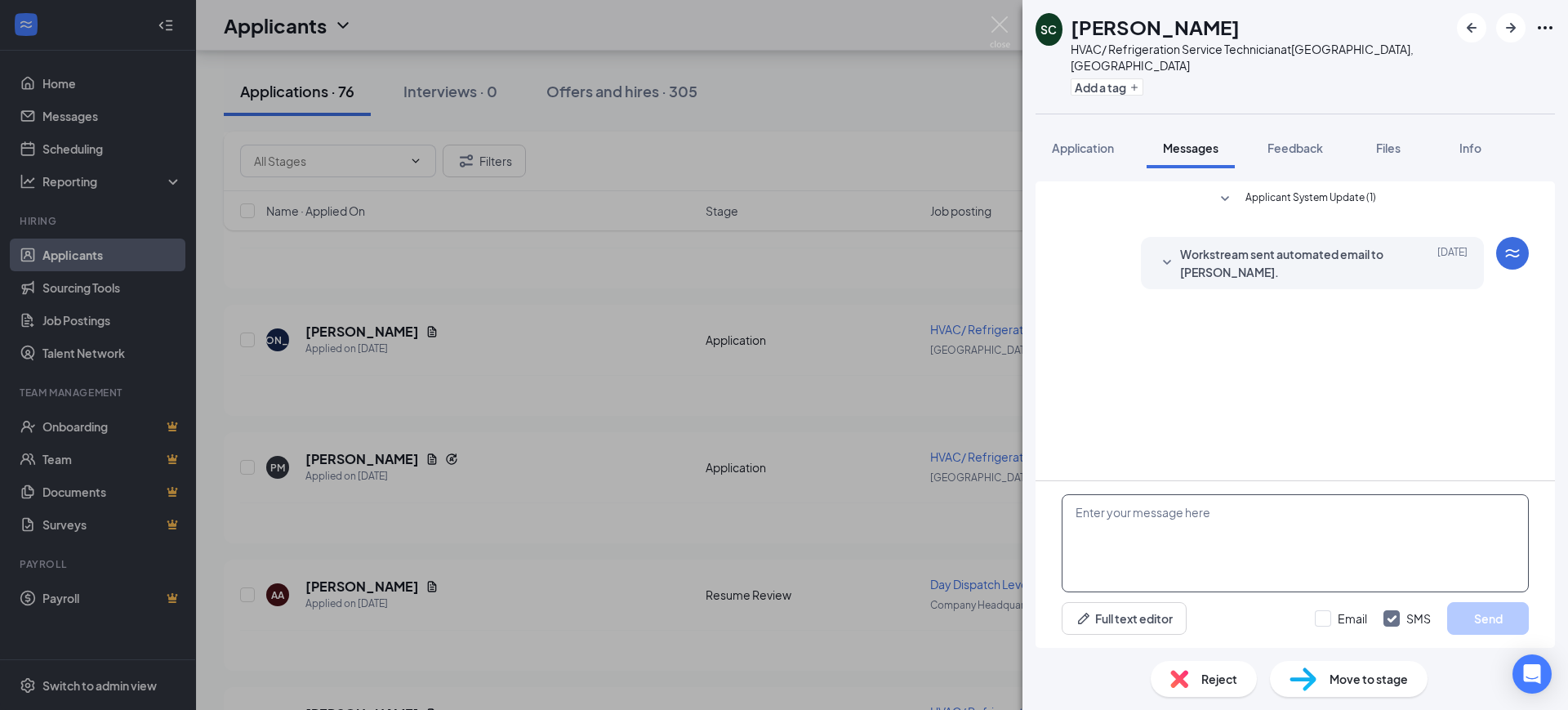
click at [1187, 511] on textarea at bounding box center [1295, 542] width 467 height 98
paste textarea "Hello, Thank you for your interest in RSC Mechanical and for taking the time to…"
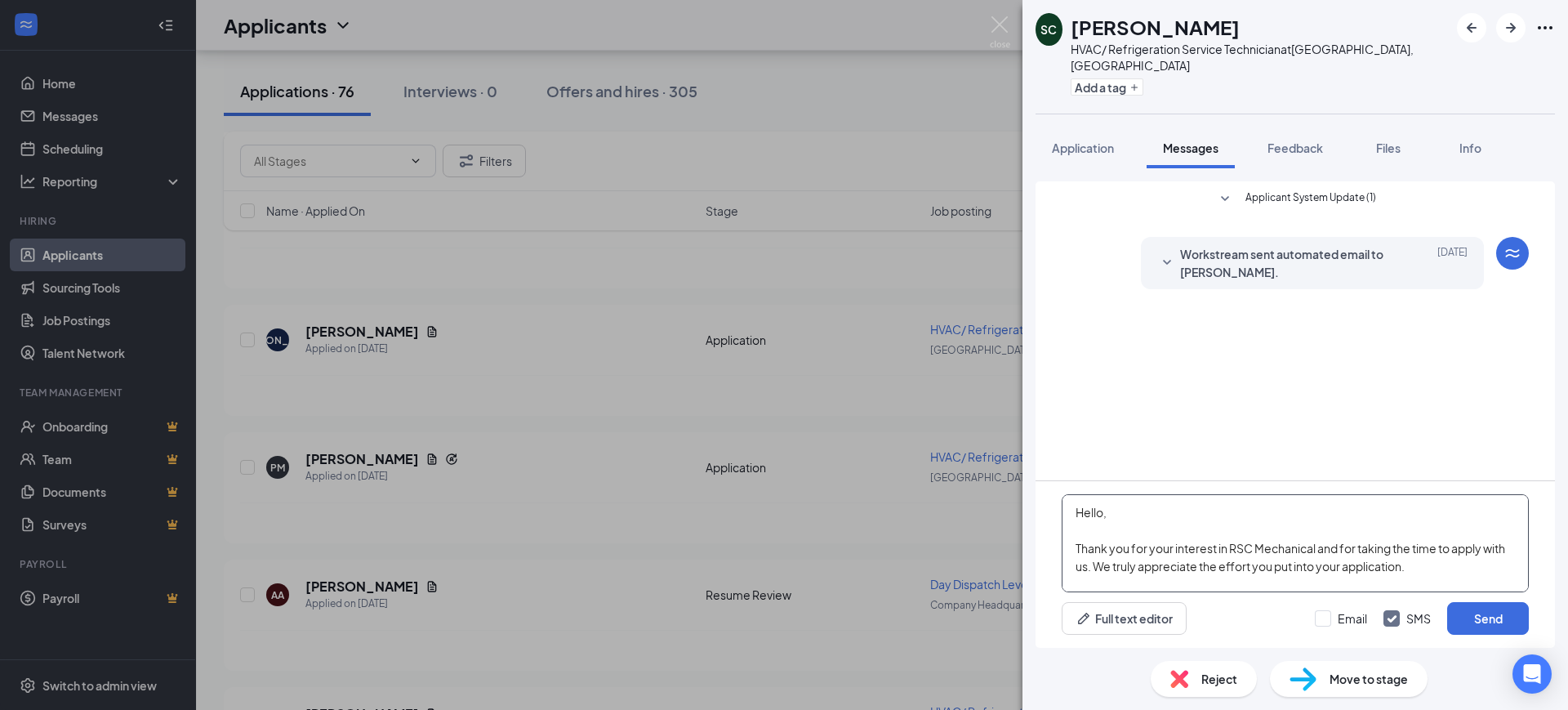
scroll to position [198, 0]
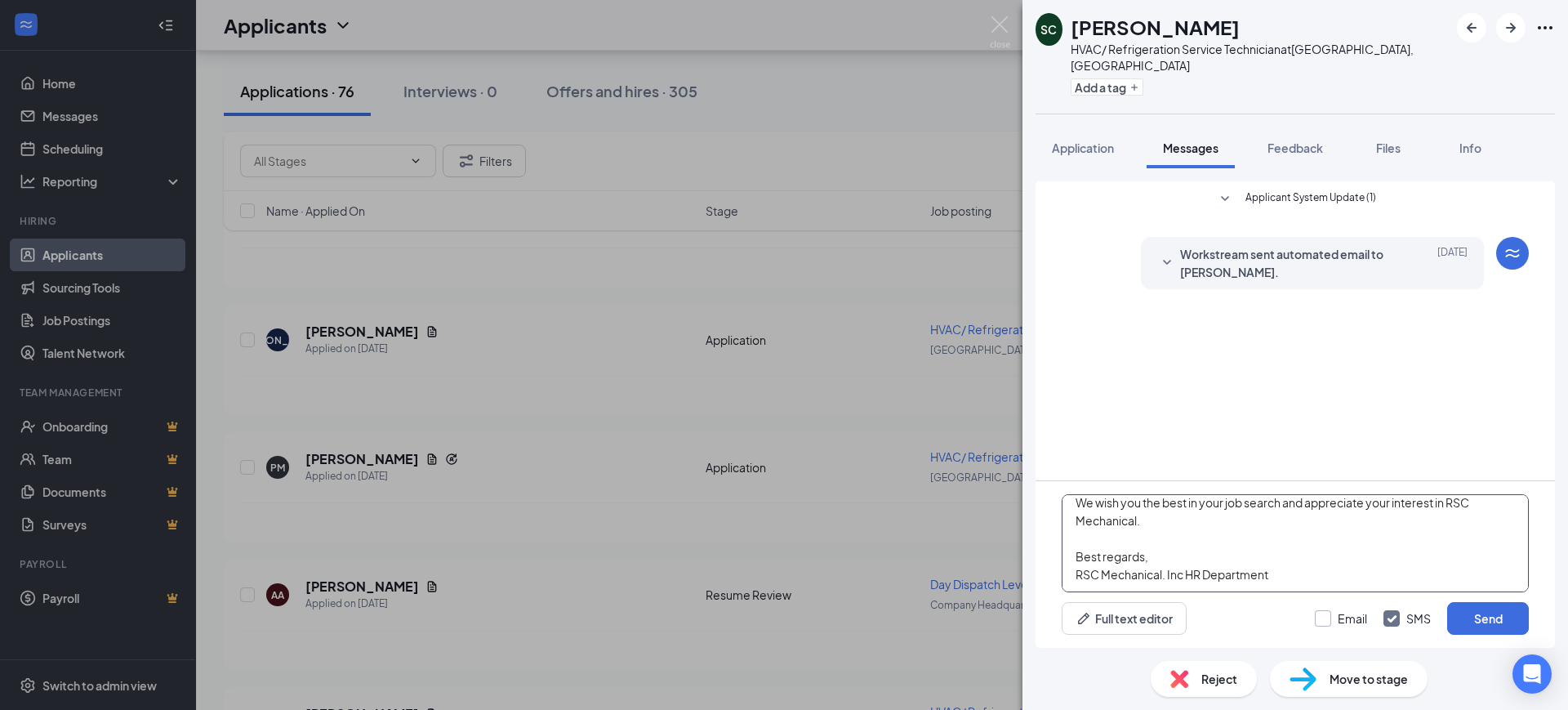
type textarea "Hello, Thank you for your interest in RSC Mechanical and for taking the time to…"
click at [1338, 618] on input "Email" at bounding box center [1340, 618] width 52 height 17
checkbox input "true"
click at [1407, 617] on input "SMS" at bounding box center [1407, 618] width 47 height 17
checkbox input "false"
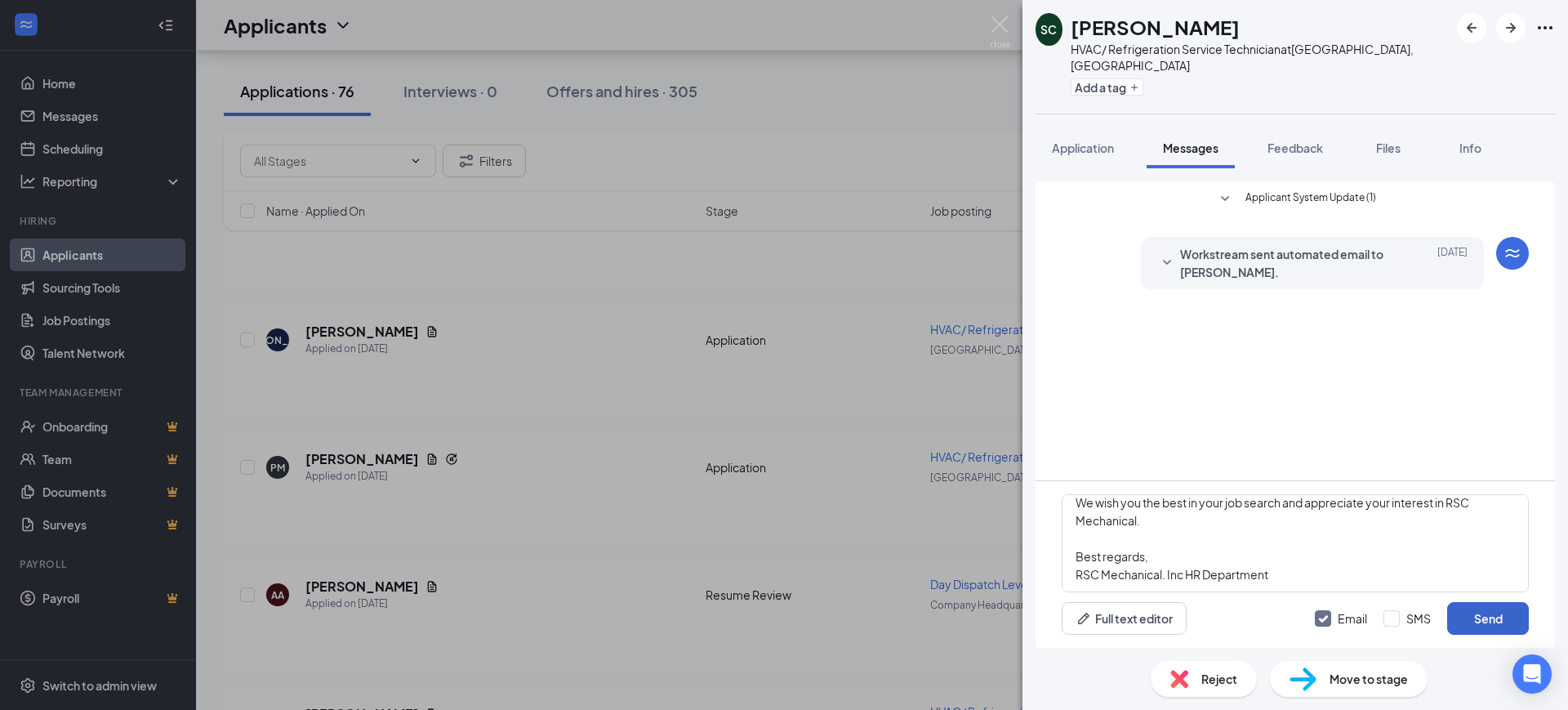
click at [1478, 615] on button "Send" at bounding box center [1487, 618] width 82 height 33
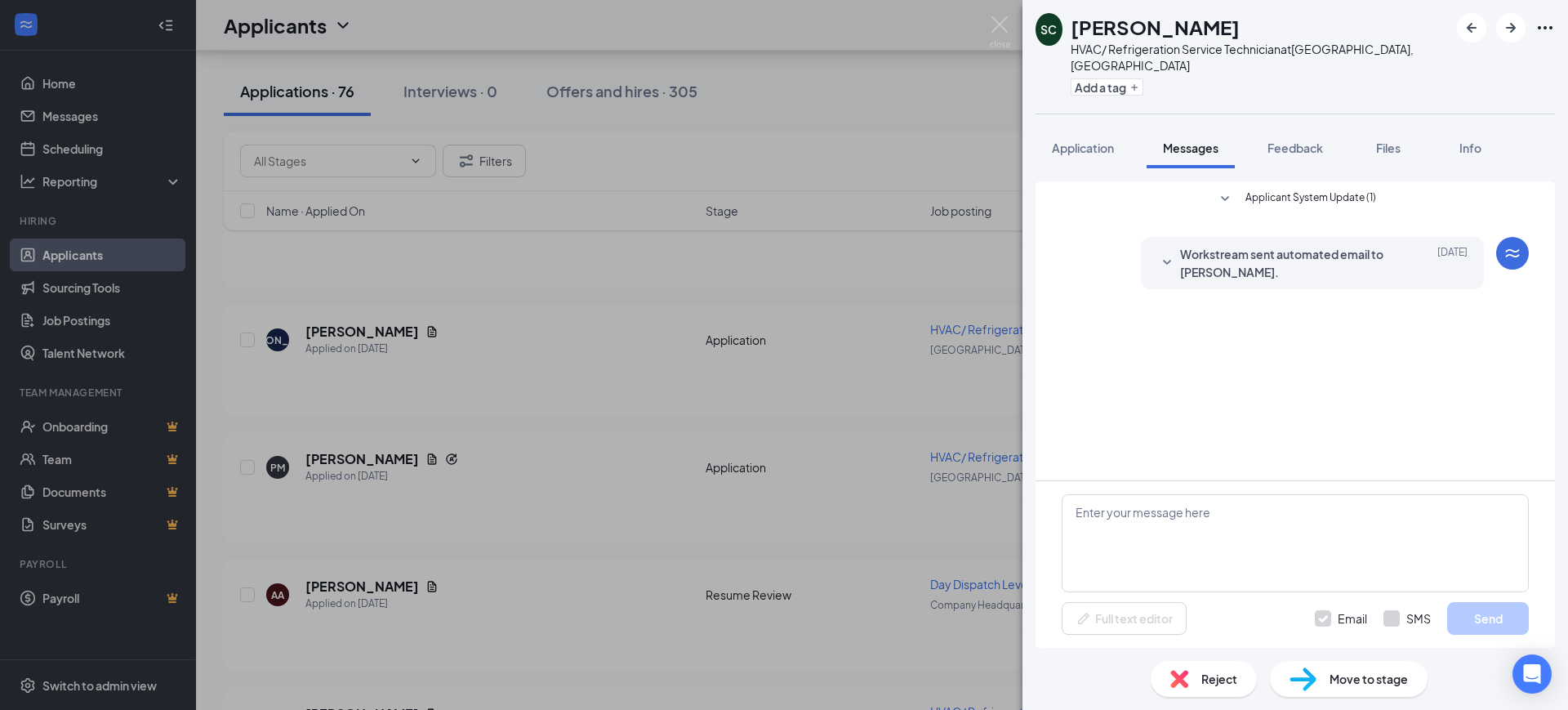
scroll to position [0, 0]
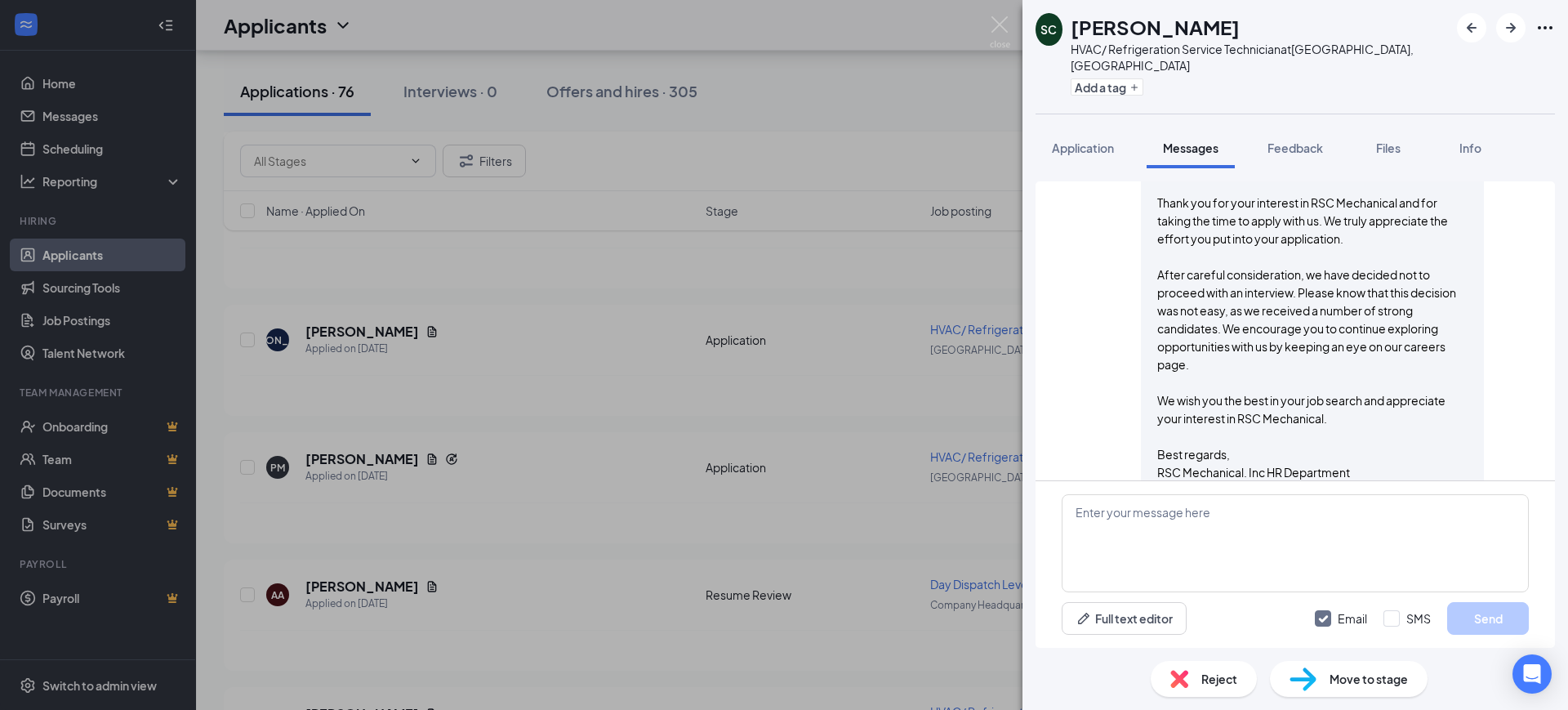
click at [1208, 675] on span "Reject" at bounding box center [1219, 678] width 35 height 18
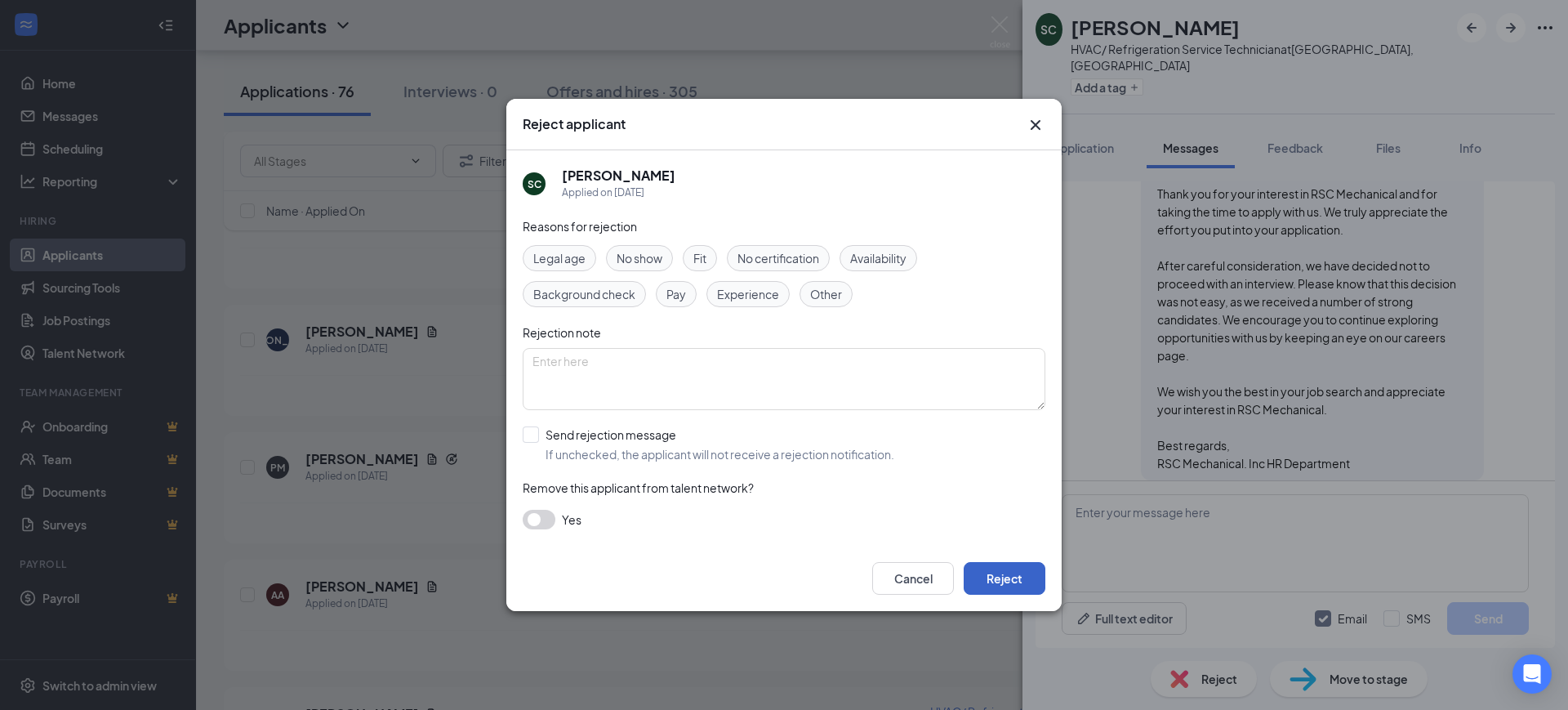
click at [1022, 579] on button "Reject" at bounding box center [1004, 578] width 82 height 33
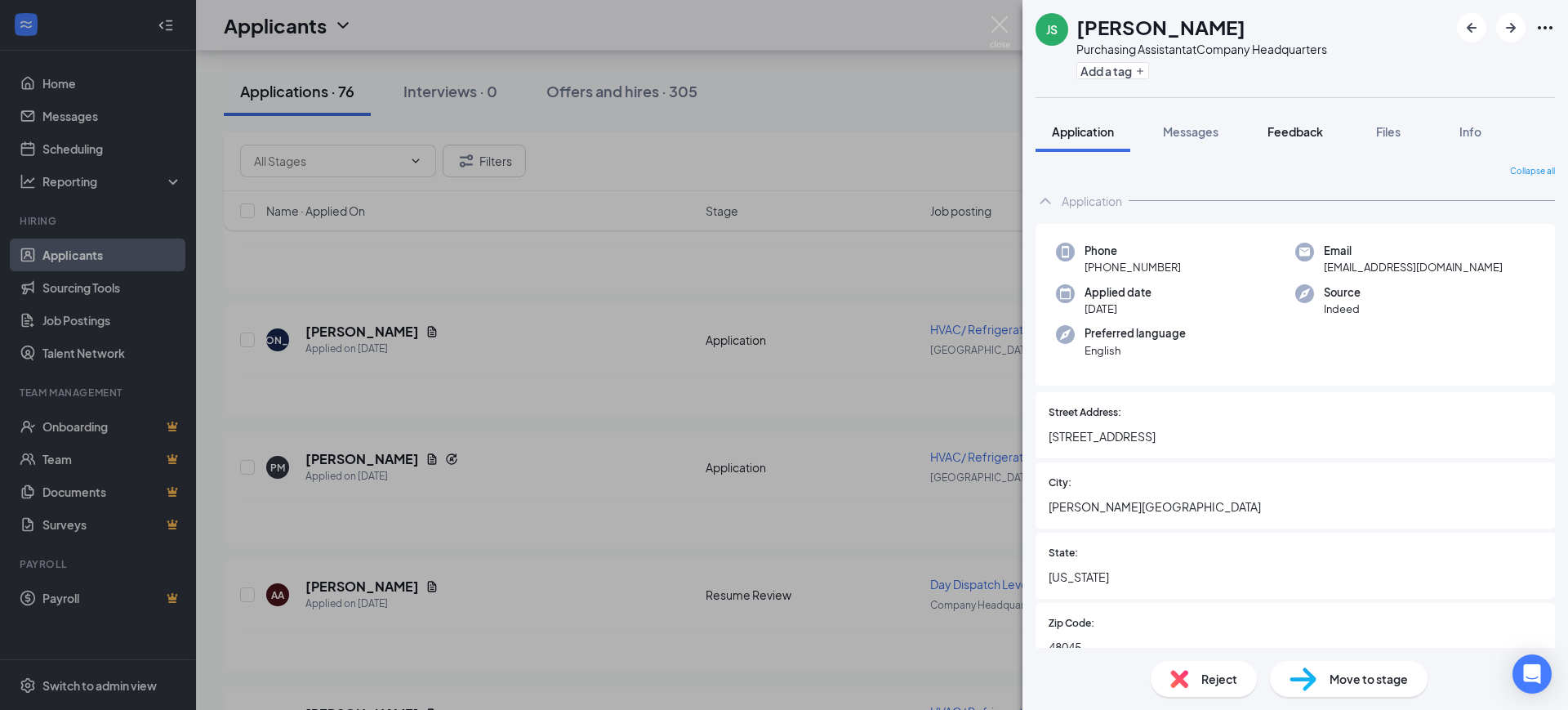
click at [1304, 128] on span "Feedback" at bounding box center [1295, 131] width 55 height 15
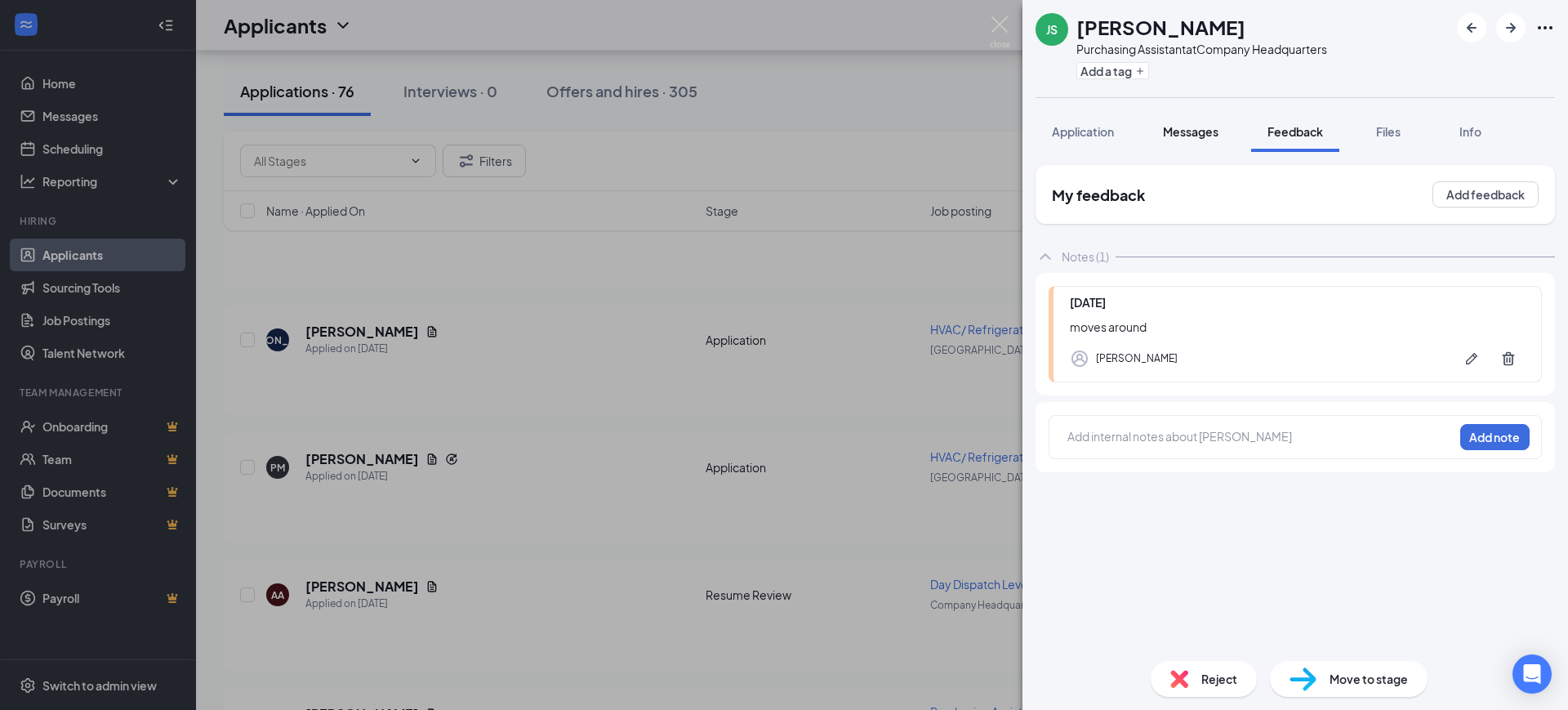
click at [1193, 121] on button "Messages" at bounding box center [1190, 131] width 88 height 40
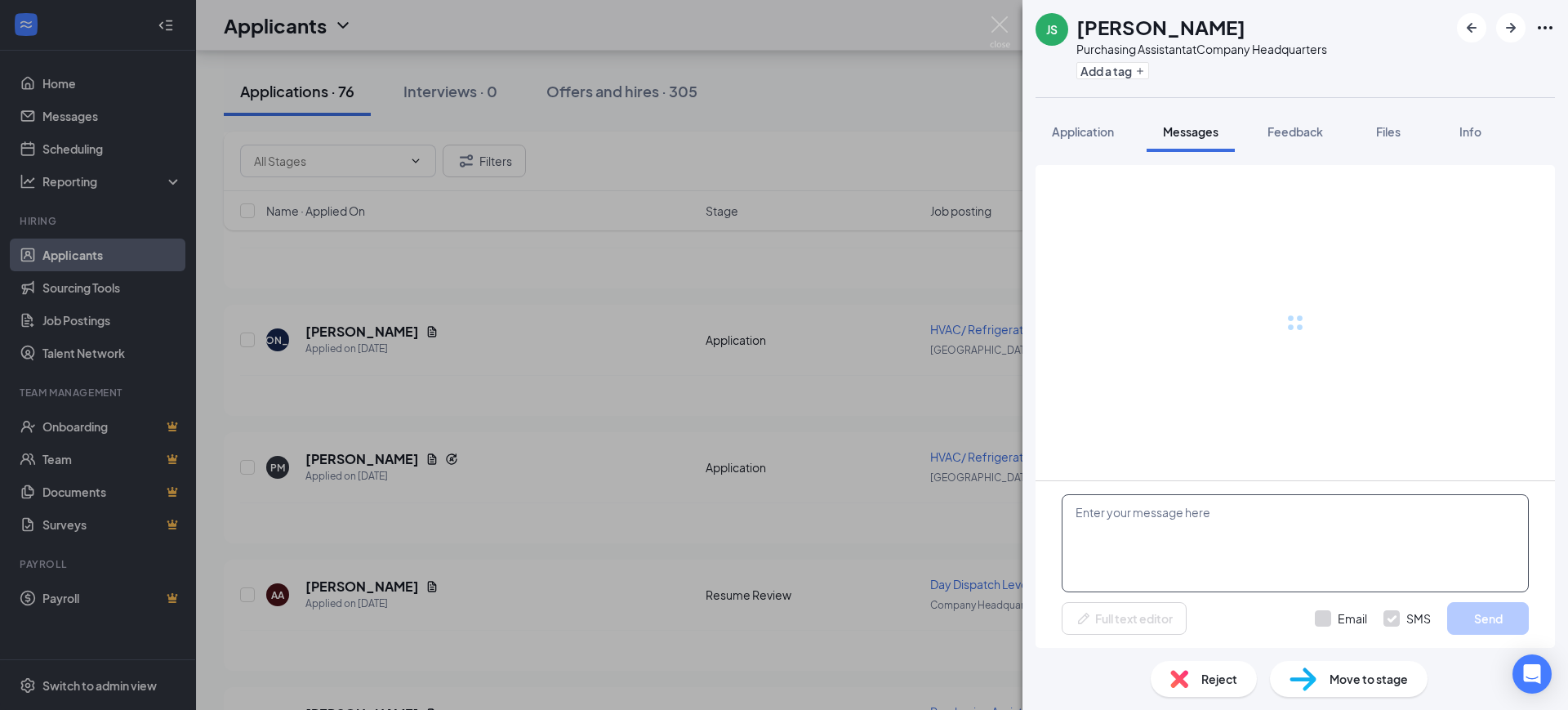
click at [1143, 540] on textarea at bounding box center [1295, 542] width 467 height 98
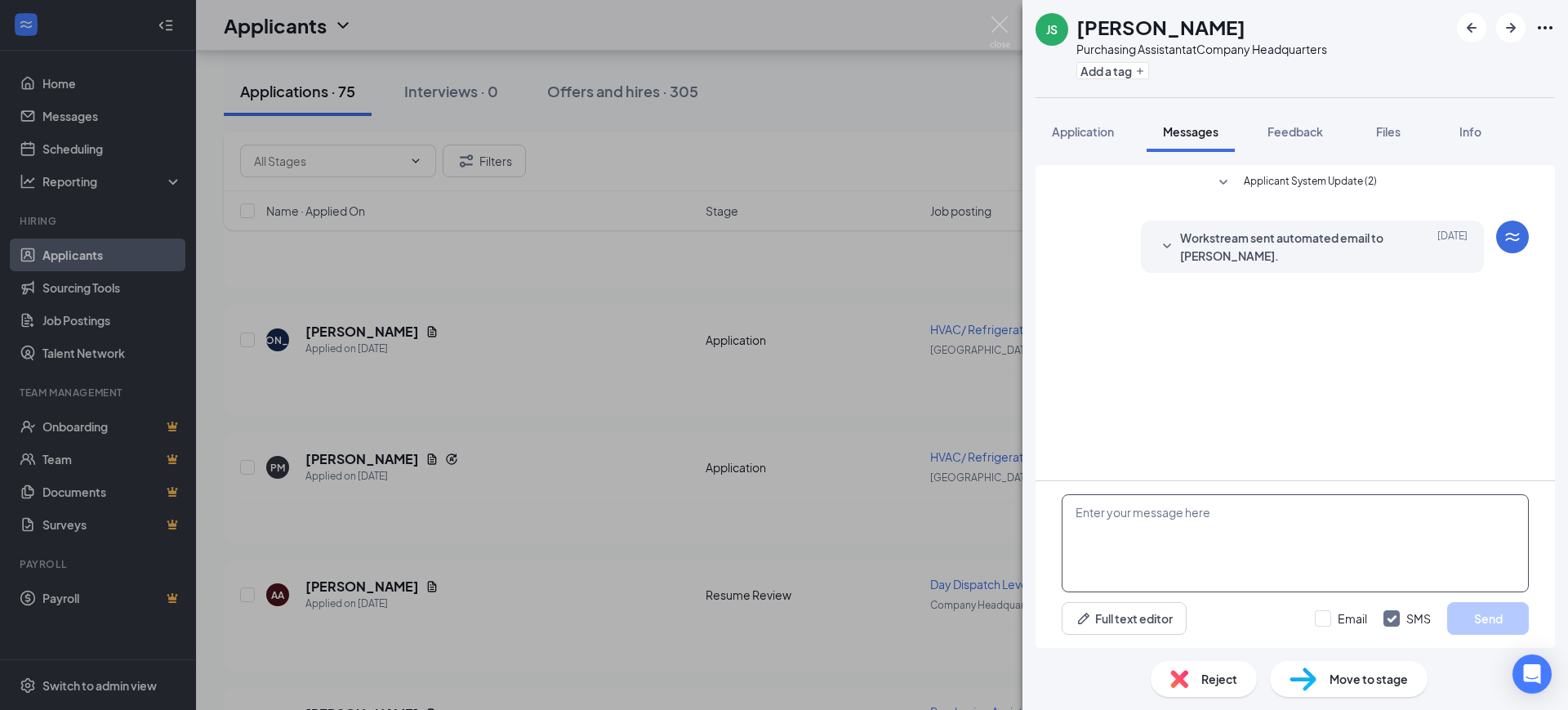
paste textarea "Hello, Thank you for your interest in RSC Mechanical and for taking the time to…"
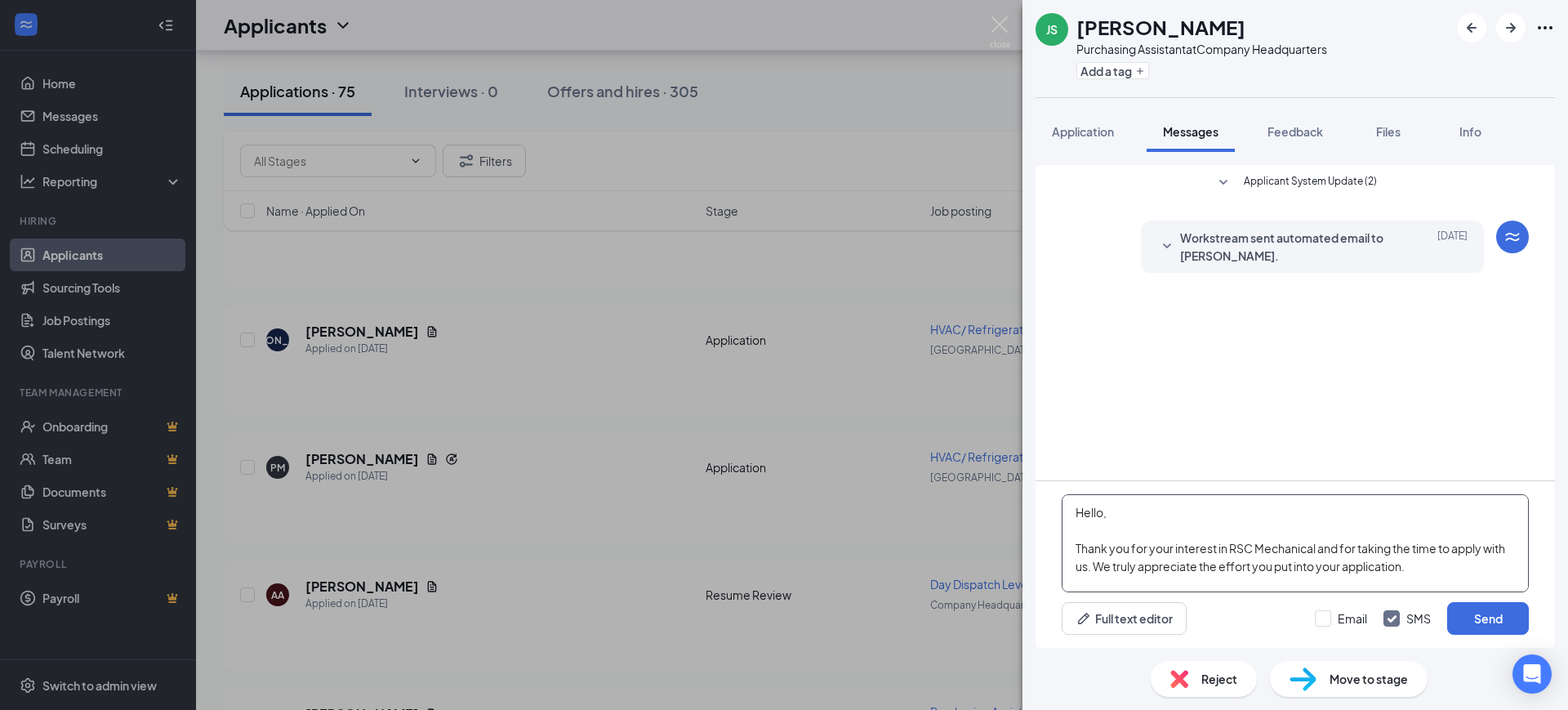
scroll to position [198, 0]
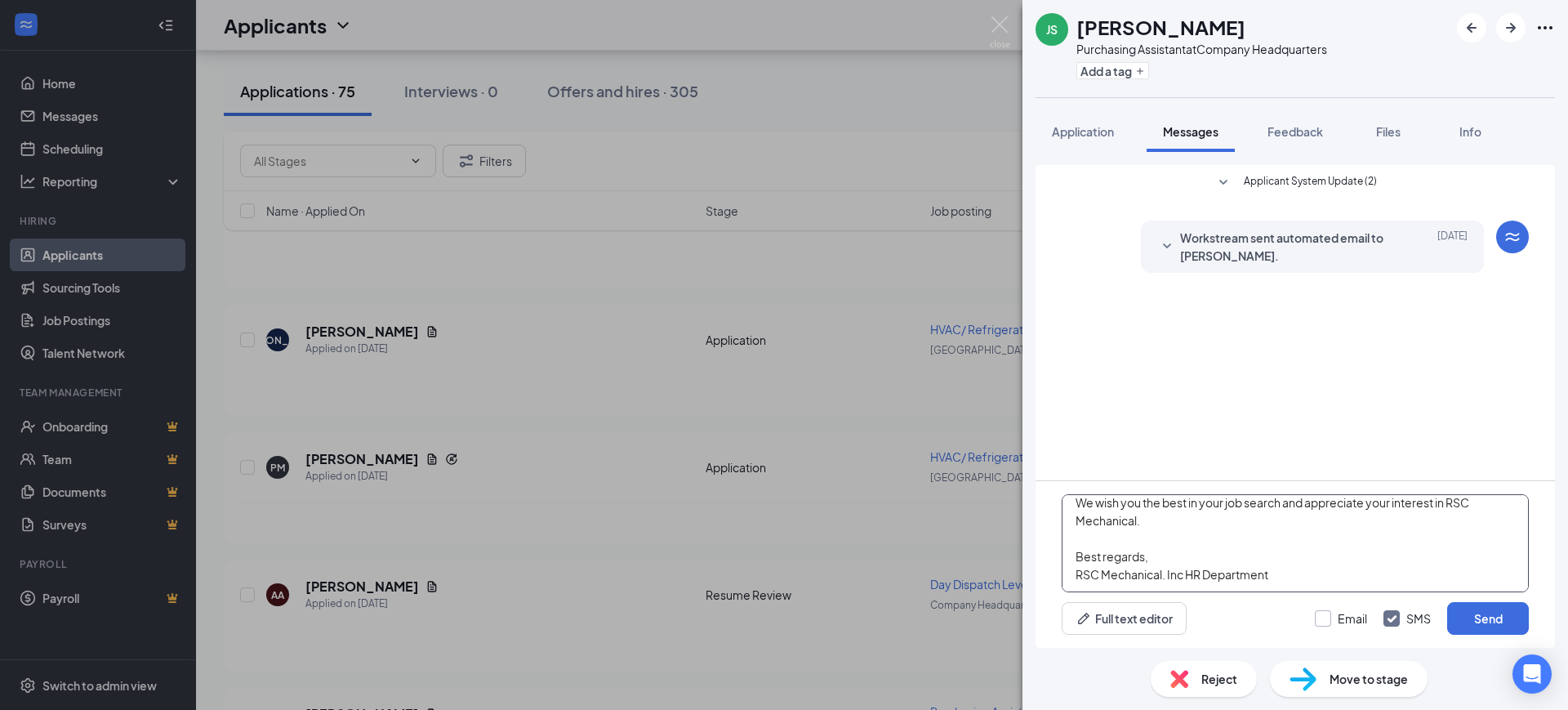
type textarea "Hello, Thank you for your interest in RSC Mechanical and for taking the time to…"
click at [1347, 622] on input "Email" at bounding box center [1340, 618] width 52 height 17
checkbox input "true"
click at [1407, 618] on input "SMS" at bounding box center [1407, 618] width 47 height 17
checkbox input "false"
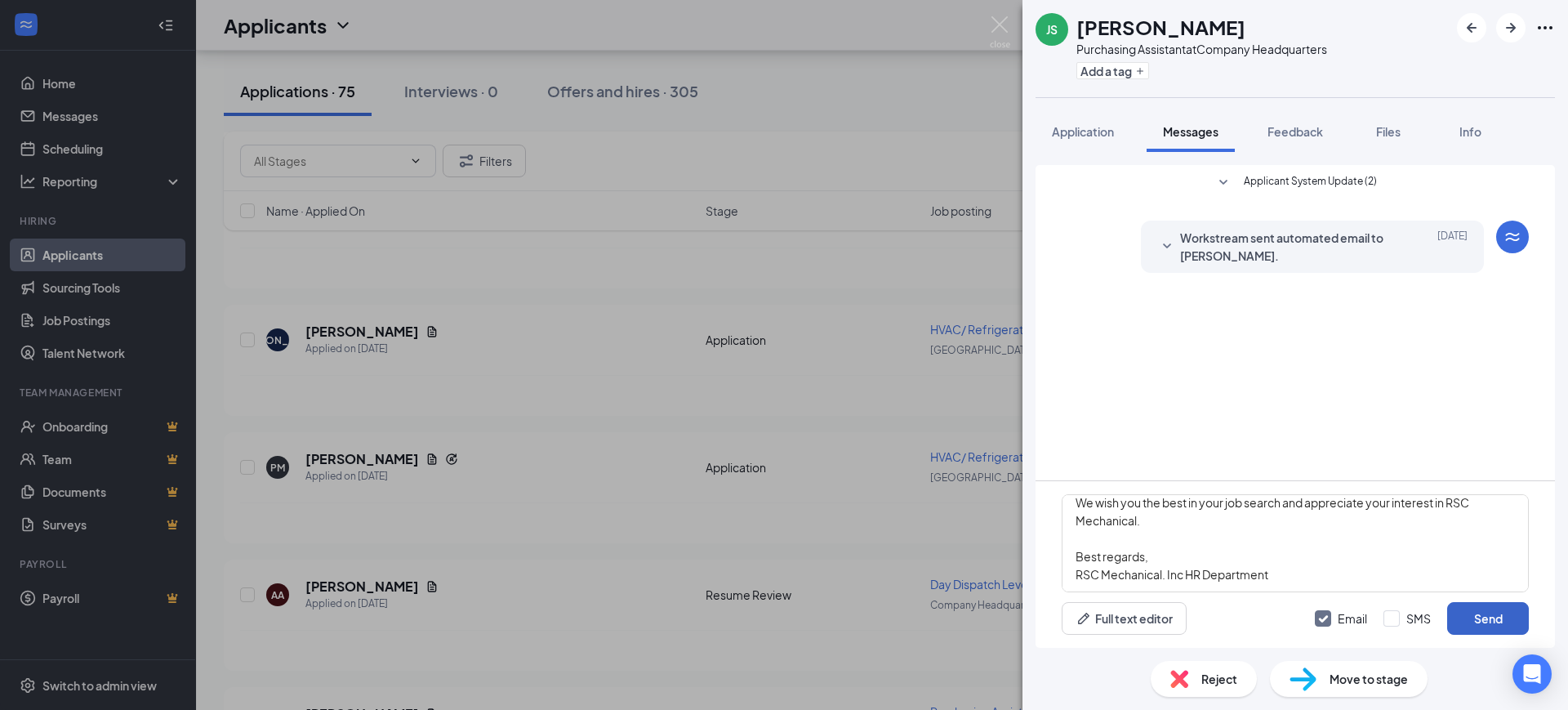
click at [1464, 612] on button "Send" at bounding box center [1487, 618] width 82 height 33
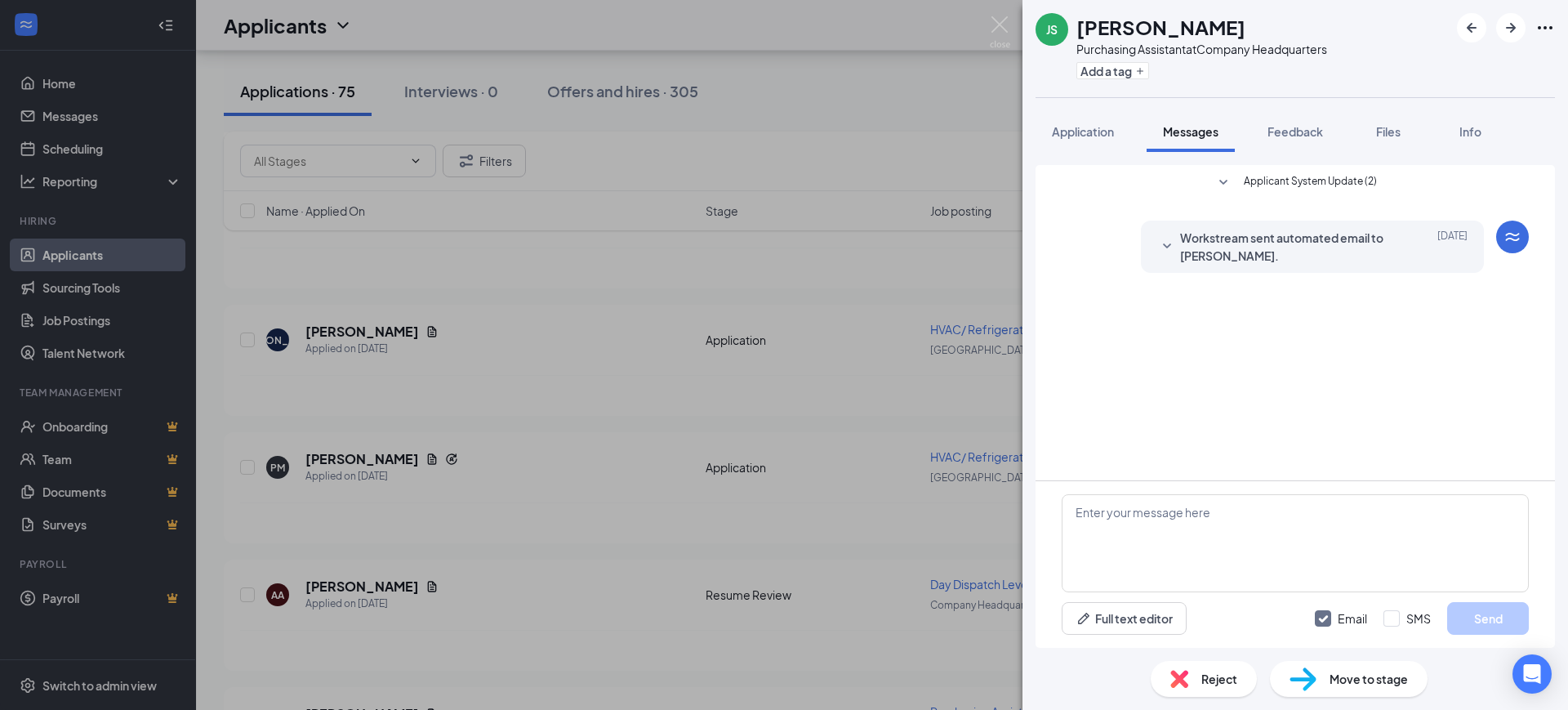
scroll to position [0, 0]
click at [1217, 674] on span "Reject" at bounding box center [1219, 678] width 35 height 18
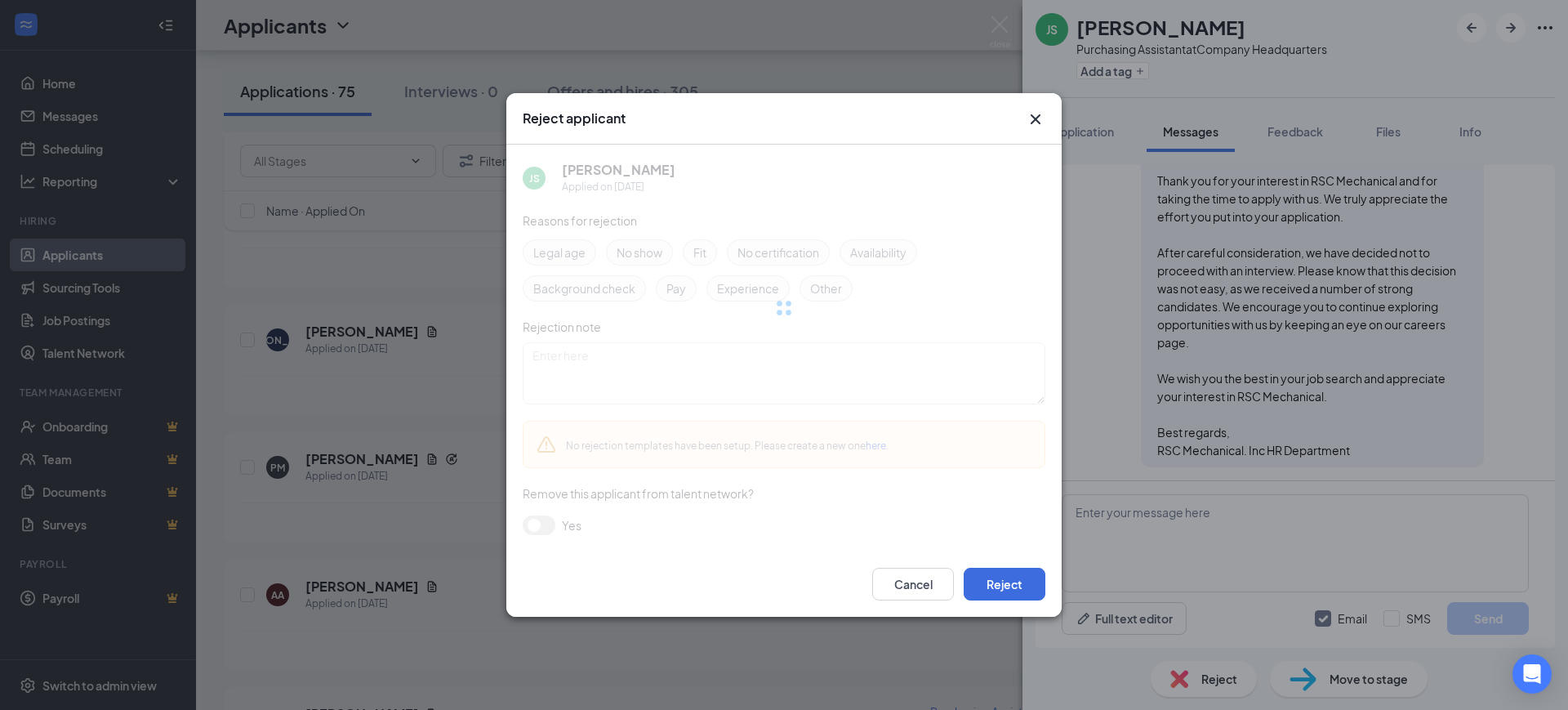
scroll to position [219, 0]
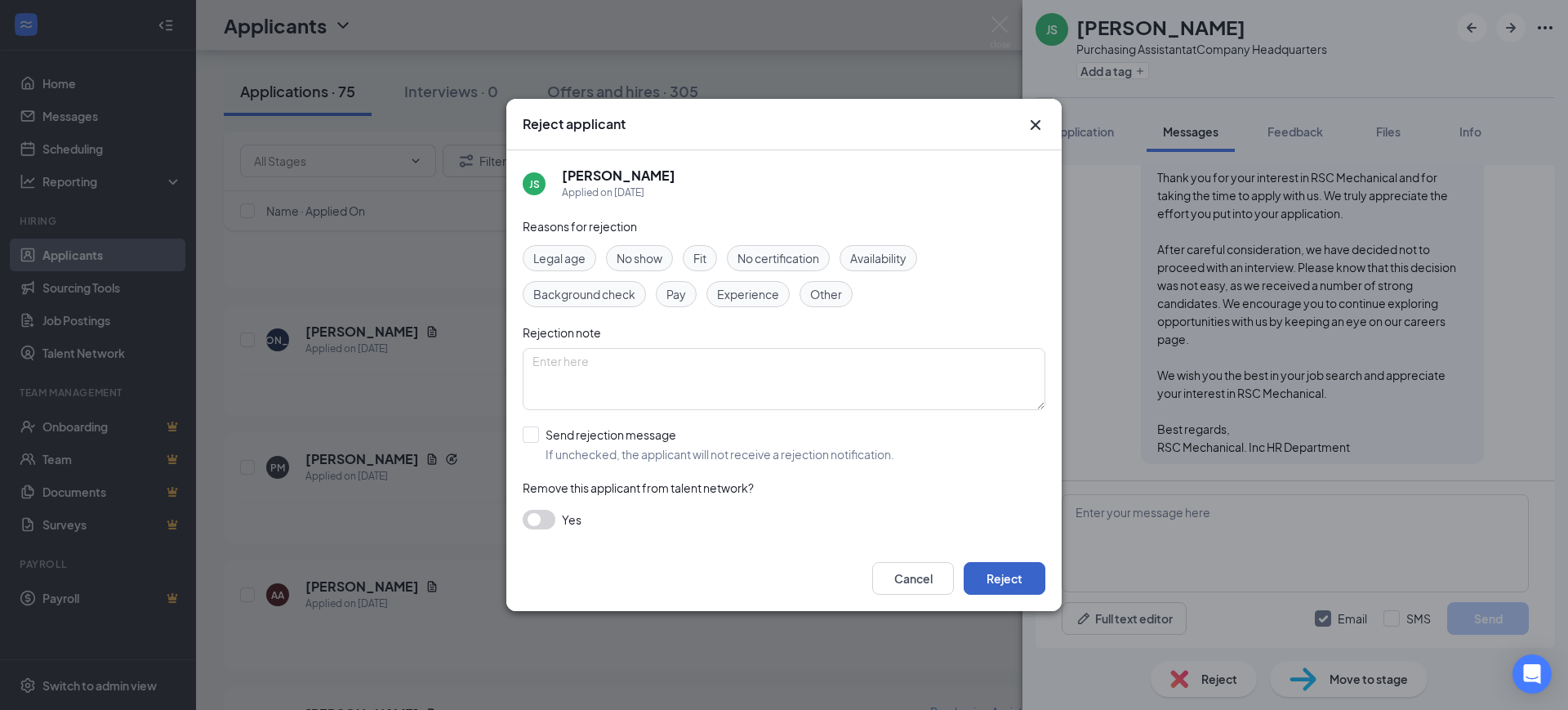
click at [1021, 579] on button "Reject" at bounding box center [1004, 578] width 82 height 33
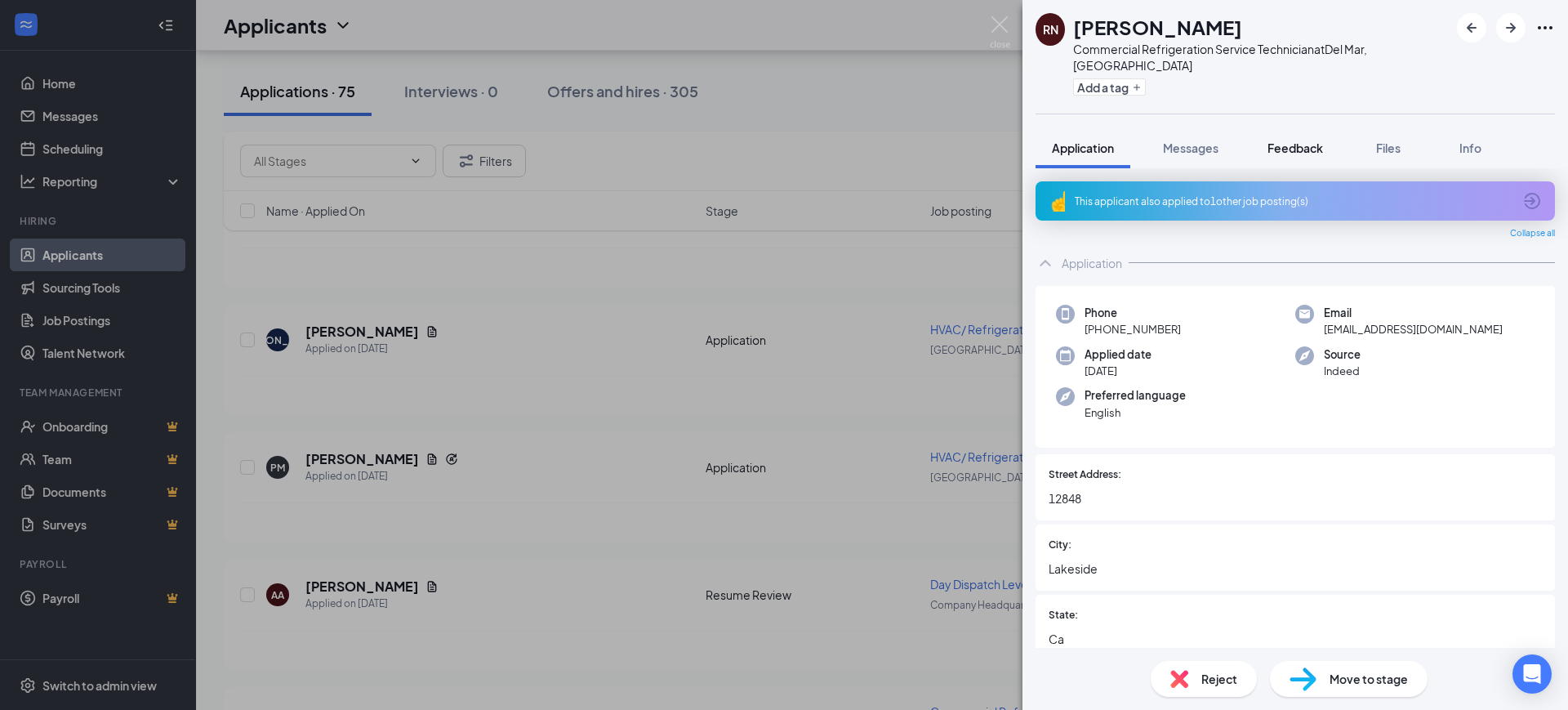
click at [1288, 141] on span "Feedback" at bounding box center [1295, 148] width 55 height 15
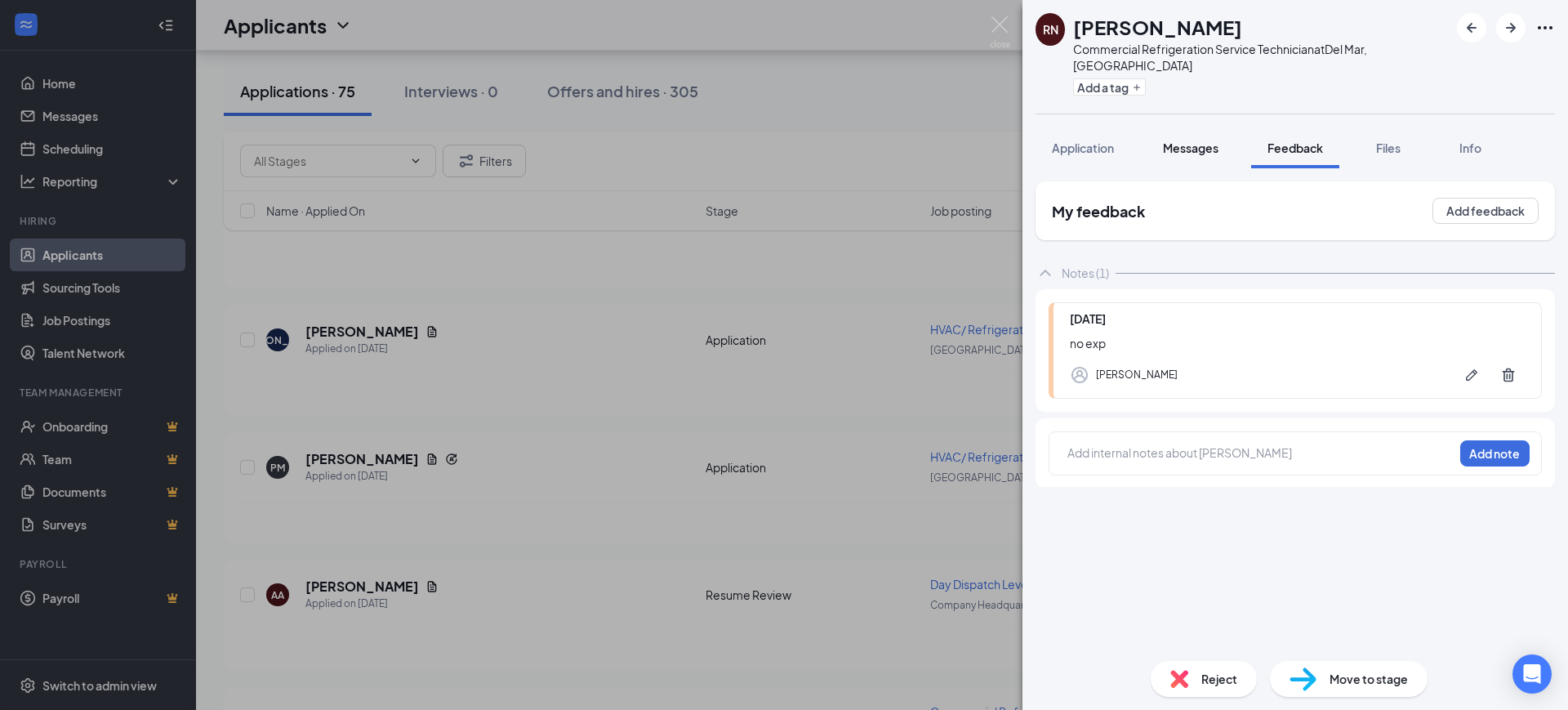
click at [1182, 141] on span "Messages" at bounding box center [1191, 148] width 55 height 15
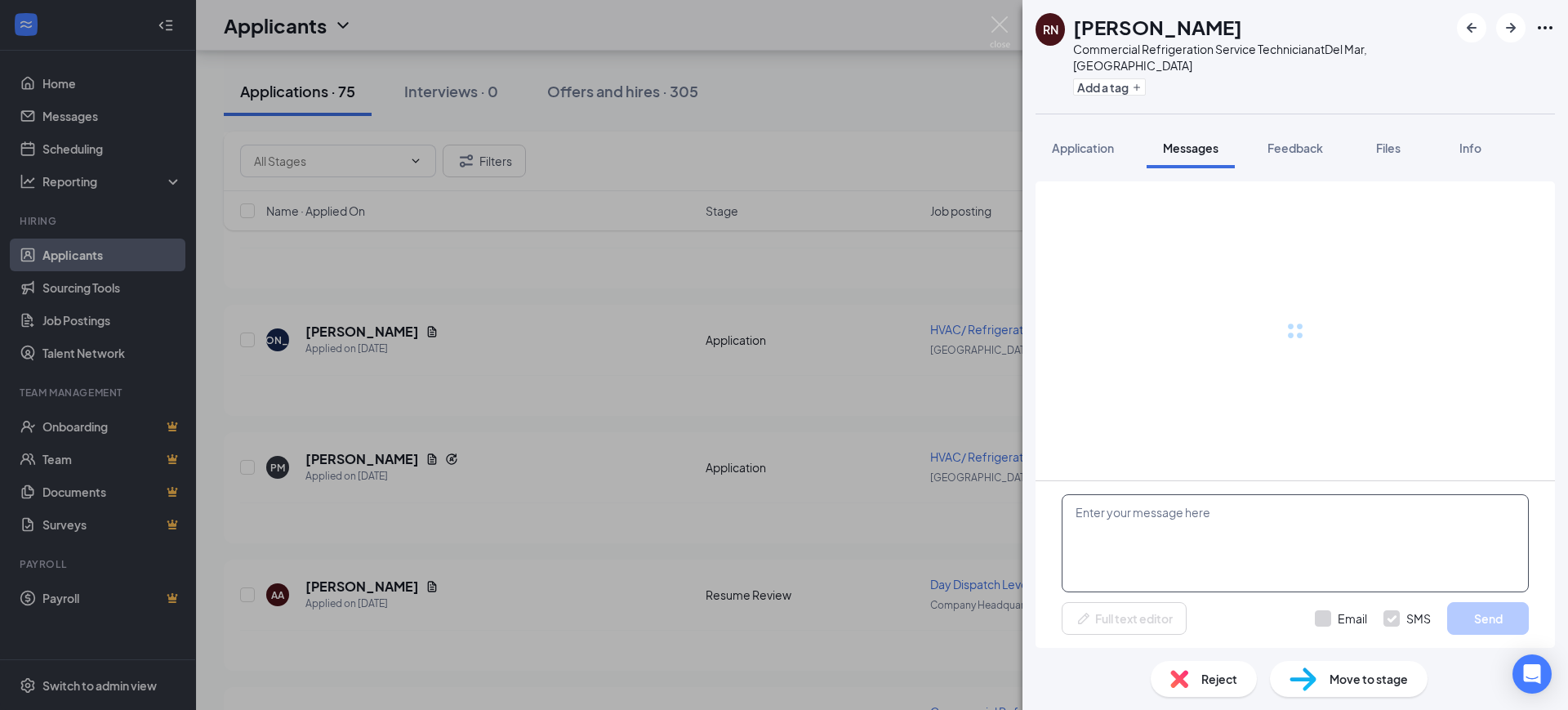
click at [1155, 527] on textarea at bounding box center [1295, 542] width 467 height 98
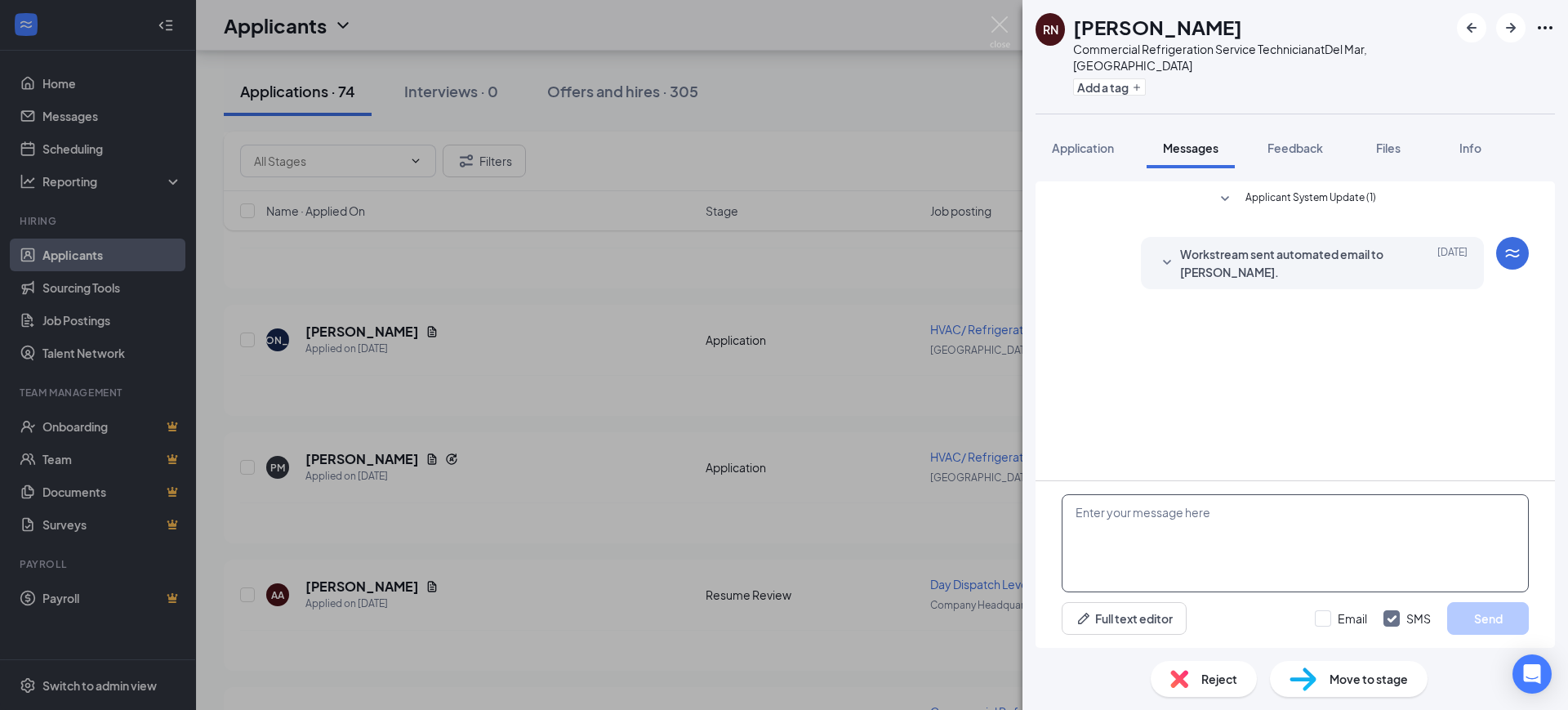
paste textarea "Hello, Thank you for your interest in RSC Mechanical and for taking the time to…"
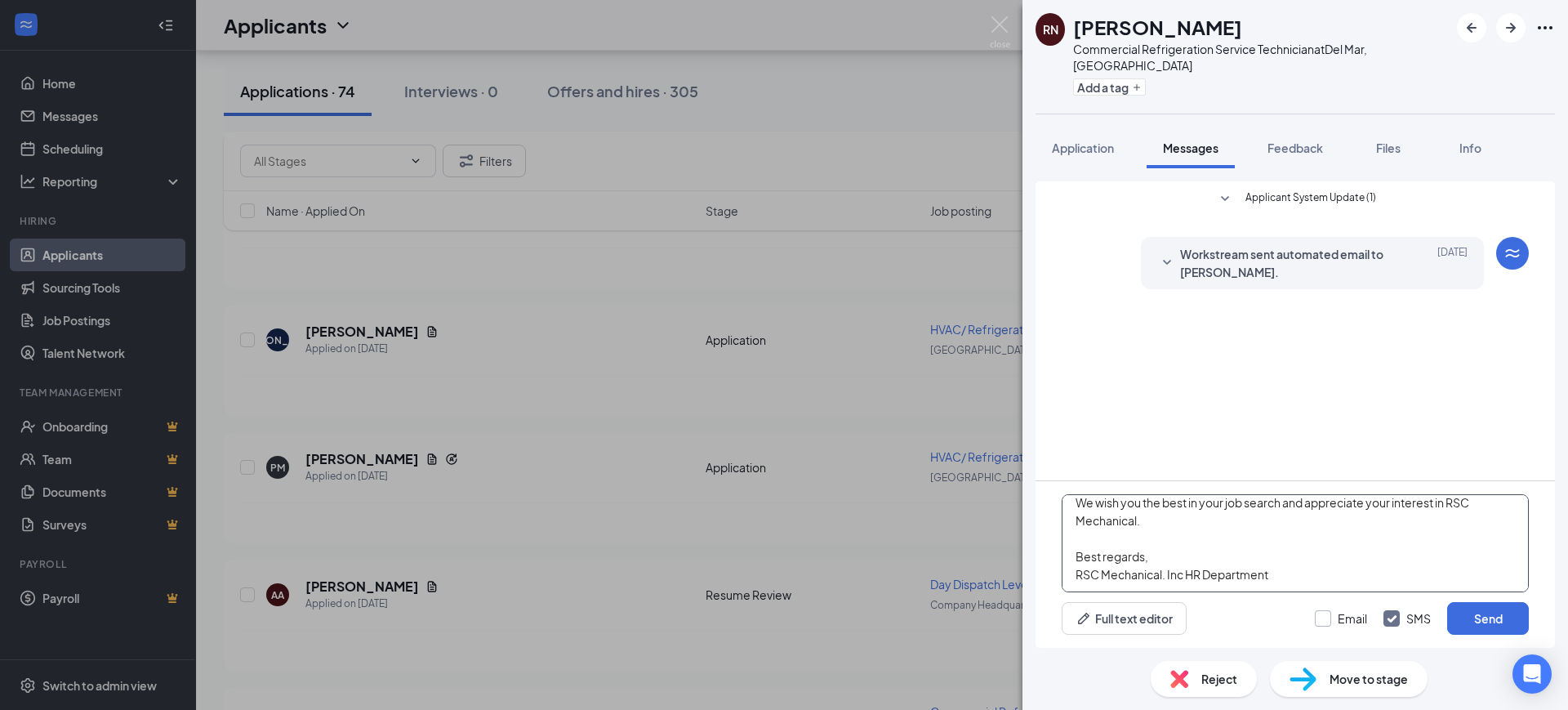
type textarea "Hello, Thank you for your interest in RSC Mechanical and for taking the time to…"
click at [1338, 613] on input "Email" at bounding box center [1340, 618] width 52 height 17
checkbox input "true"
click at [1407, 623] on input "SMS" at bounding box center [1407, 618] width 47 height 17
checkbox input "false"
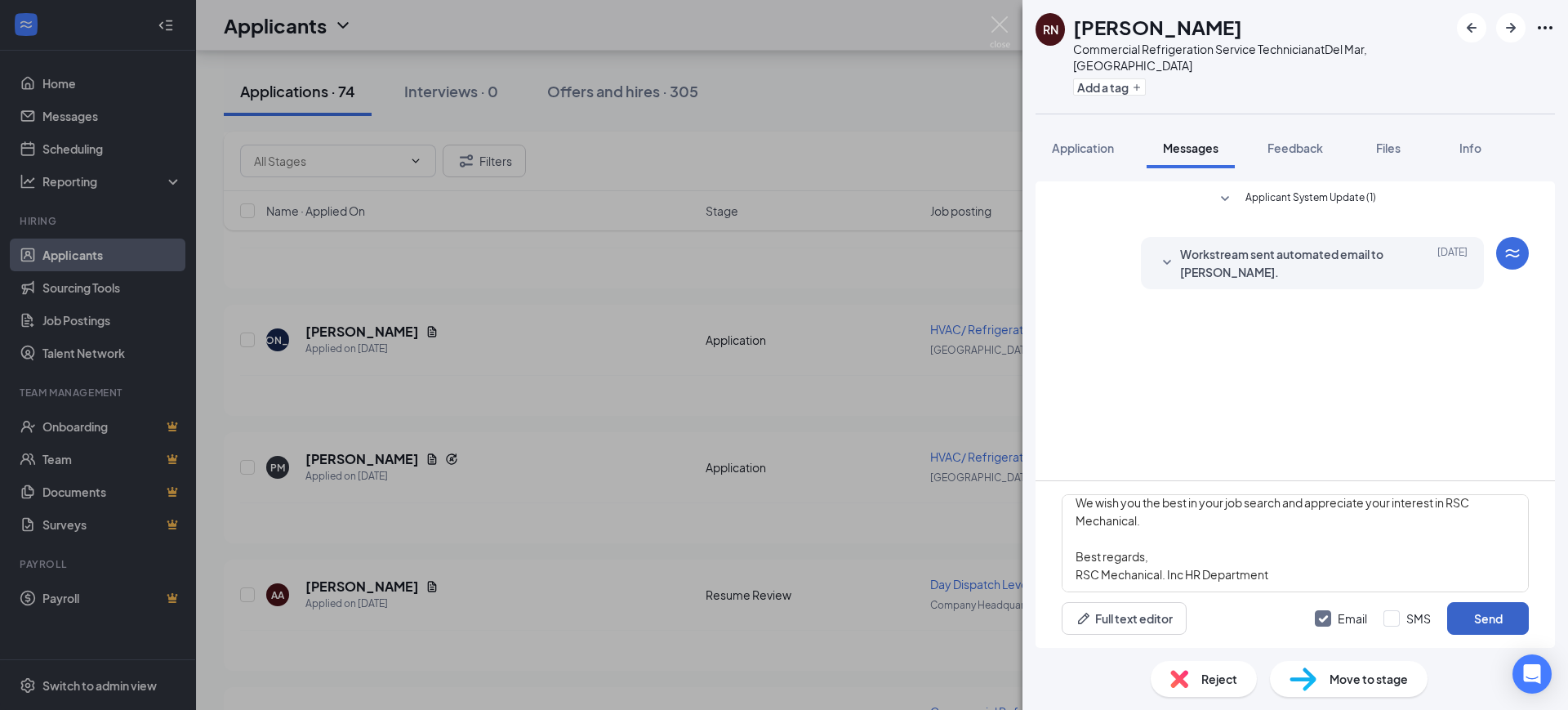
click at [1466, 614] on button "Send" at bounding box center [1487, 618] width 82 height 33
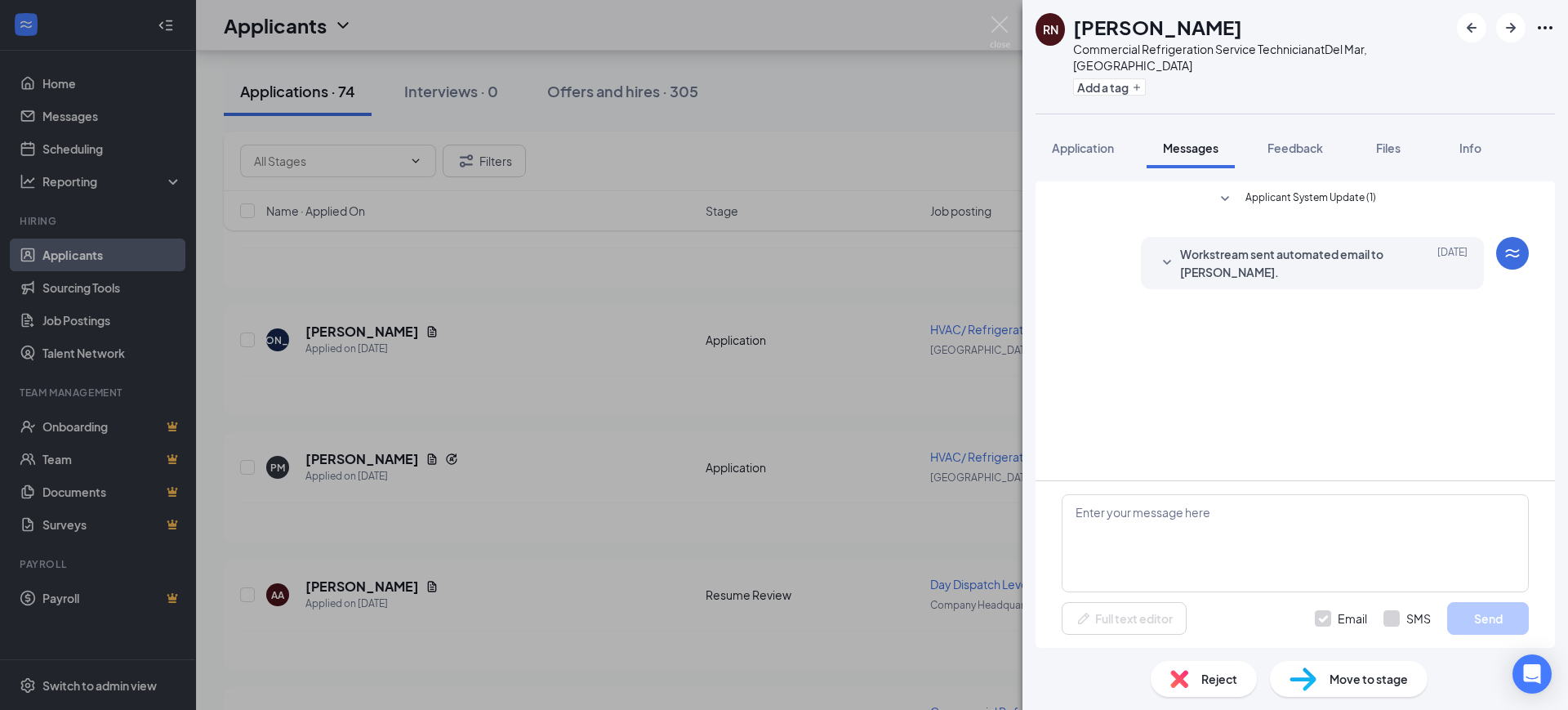
scroll to position [0, 0]
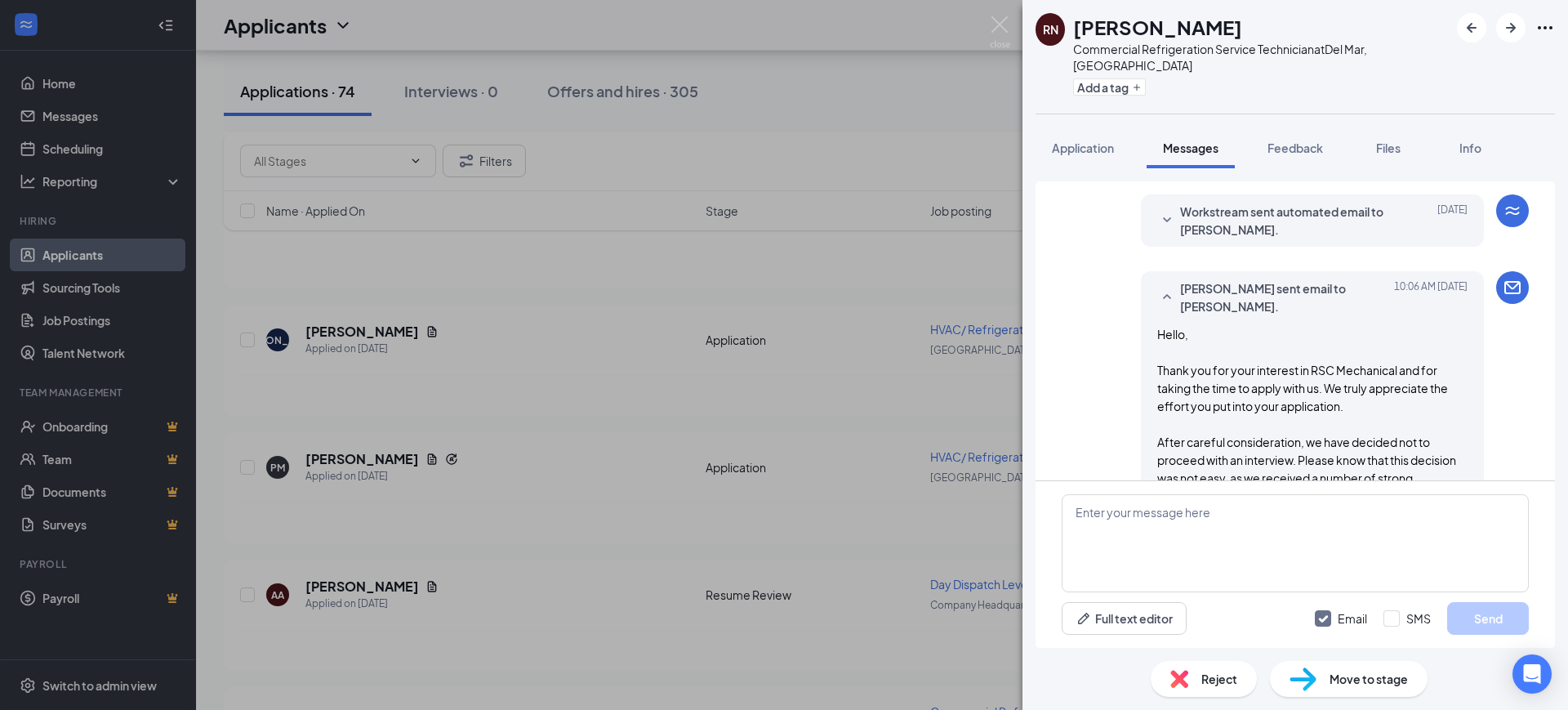
click at [1212, 679] on span "Reject" at bounding box center [1219, 678] width 35 height 18
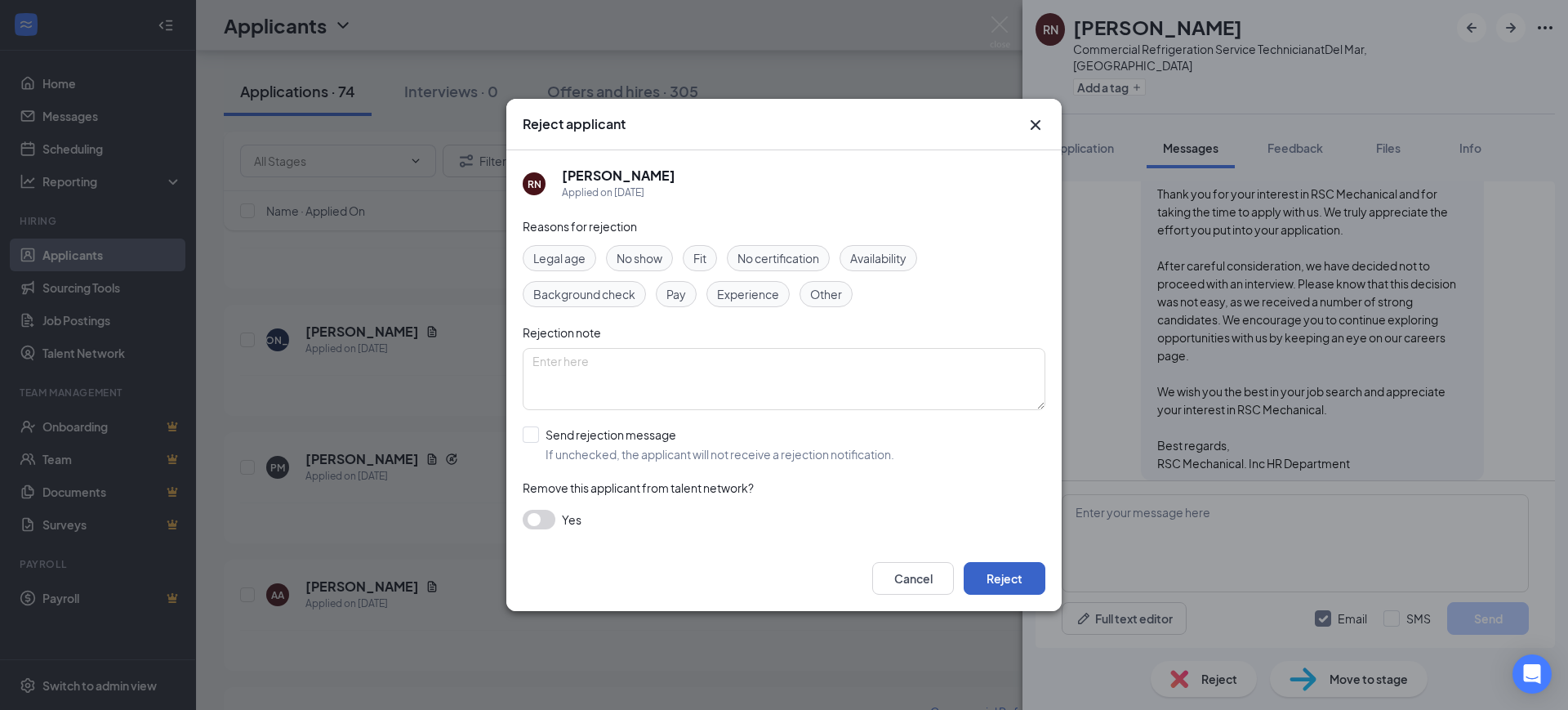
click at [1018, 571] on button "Reject" at bounding box center [1004, 578] width 82 height 33
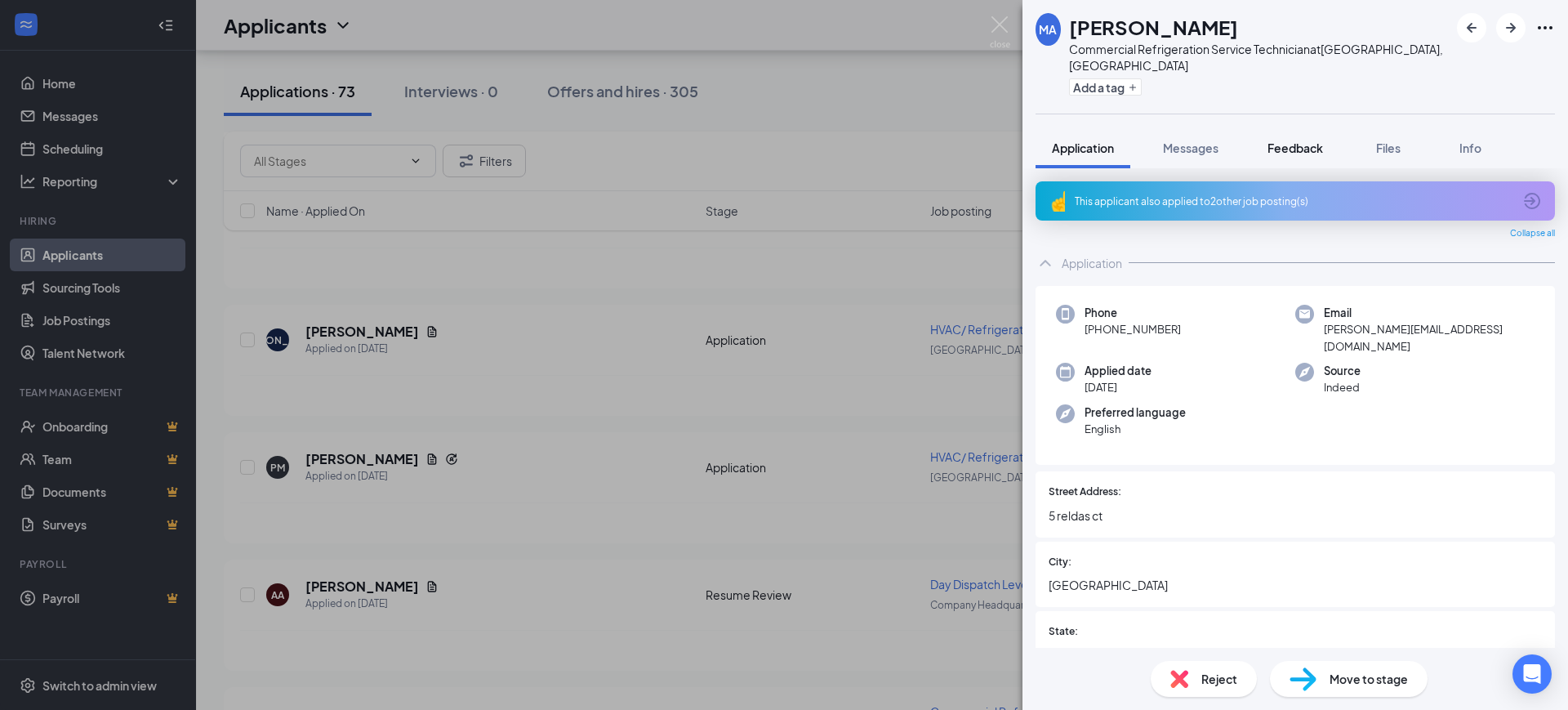
click at [1293, 141] on span "Feedback" at bounding box center [1295, 148] width 55 height 15
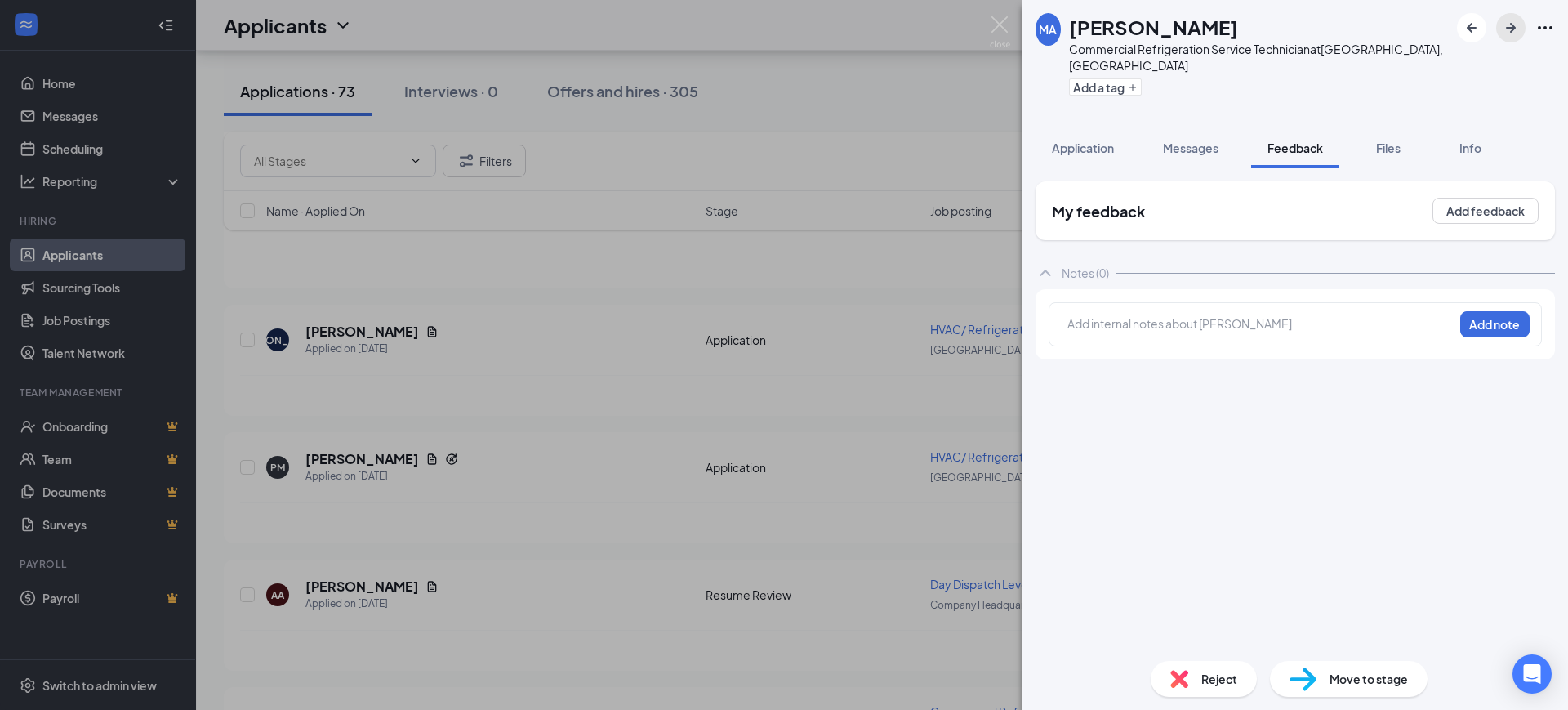
click at [1513, 29] on icon "ArrowRight" at bounding box center [1511, 28] width 10 height 10
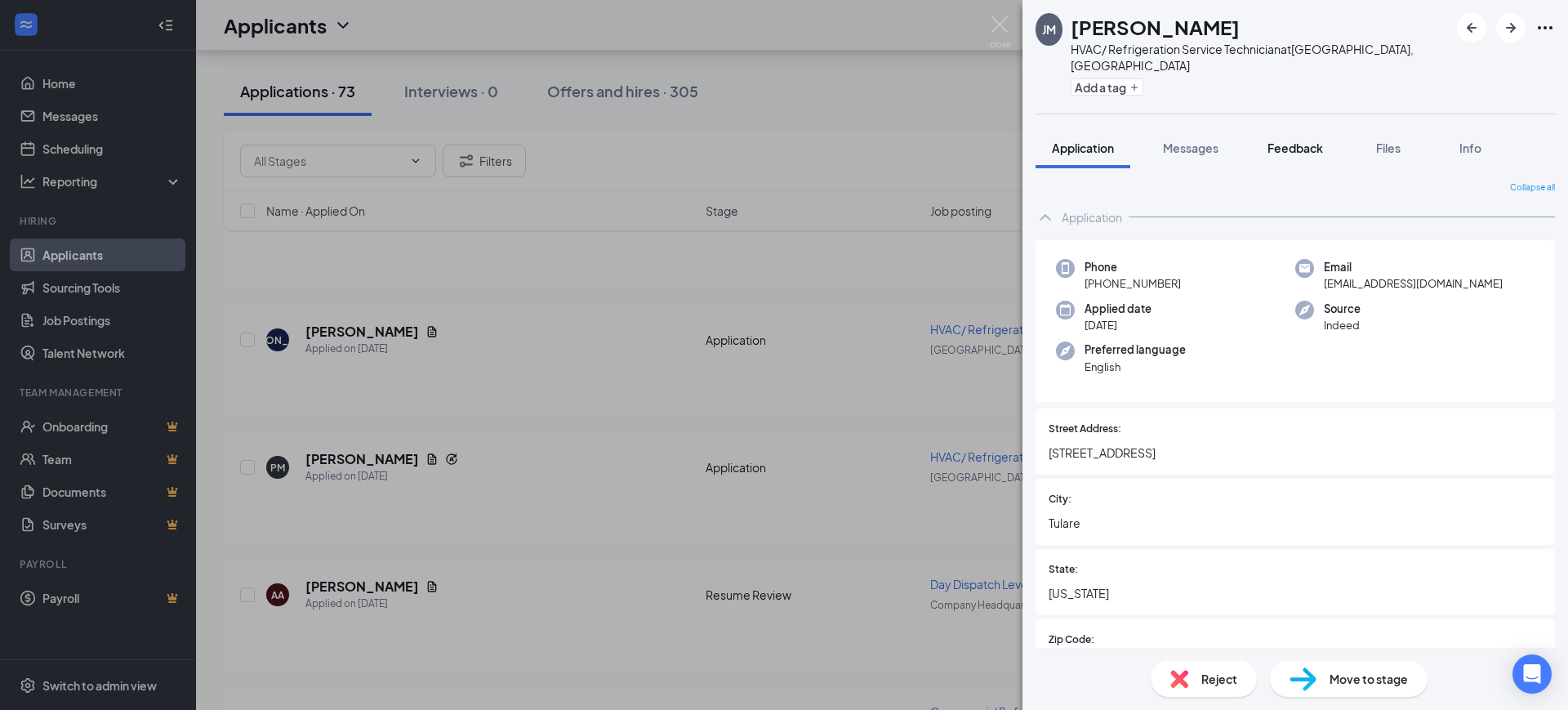
click at [1294, 127] on button "Feedback" at bounding box center [1294, 147] width 88 height 40
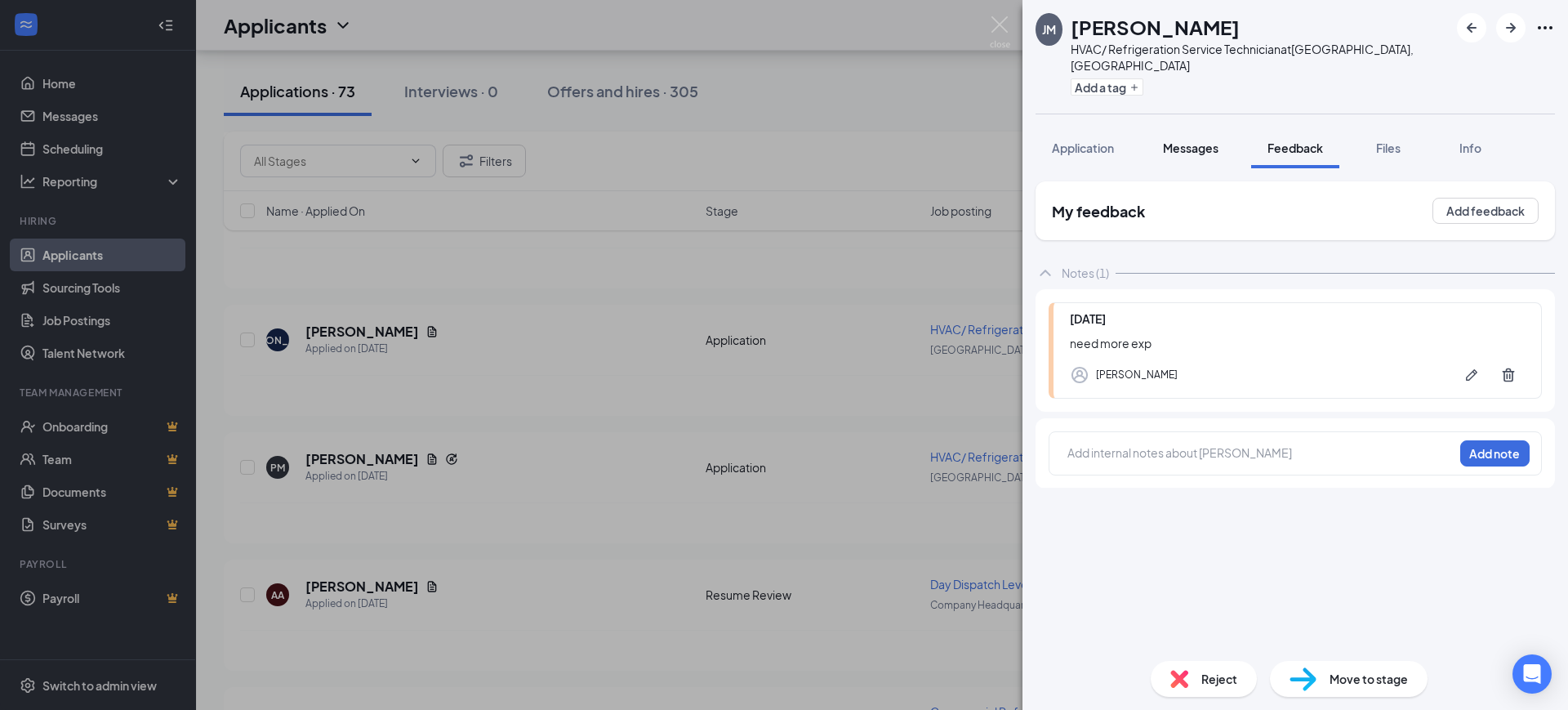
click at [1176, 141] on button "Messages" at bounding box center [1190, 147] width 88 height 40
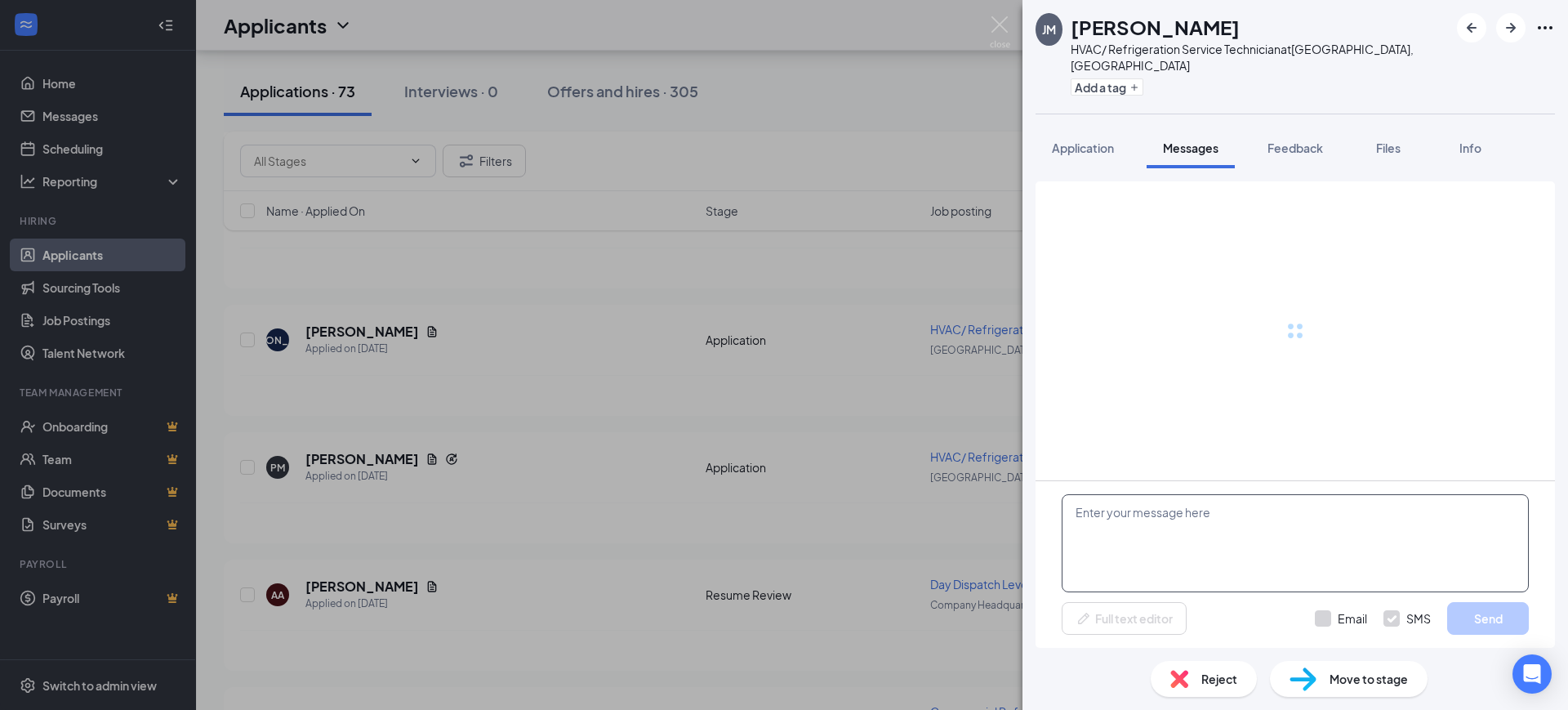
click at [1155, 540] on textarea at bounding box center [1295, 542] width 467 height 98
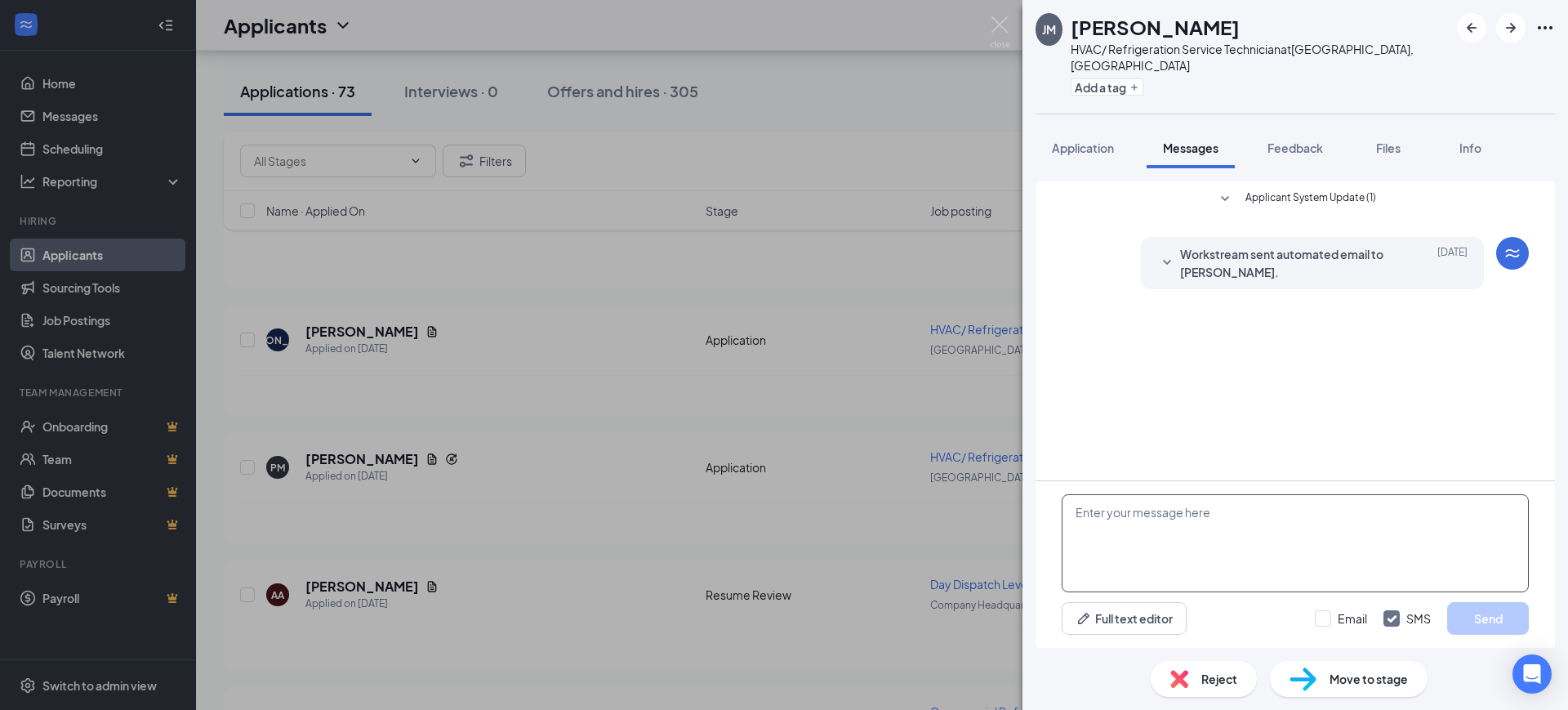
paste textarea "Hello, Thank you for your interest in RSC Mechanical and for taking the time to…"
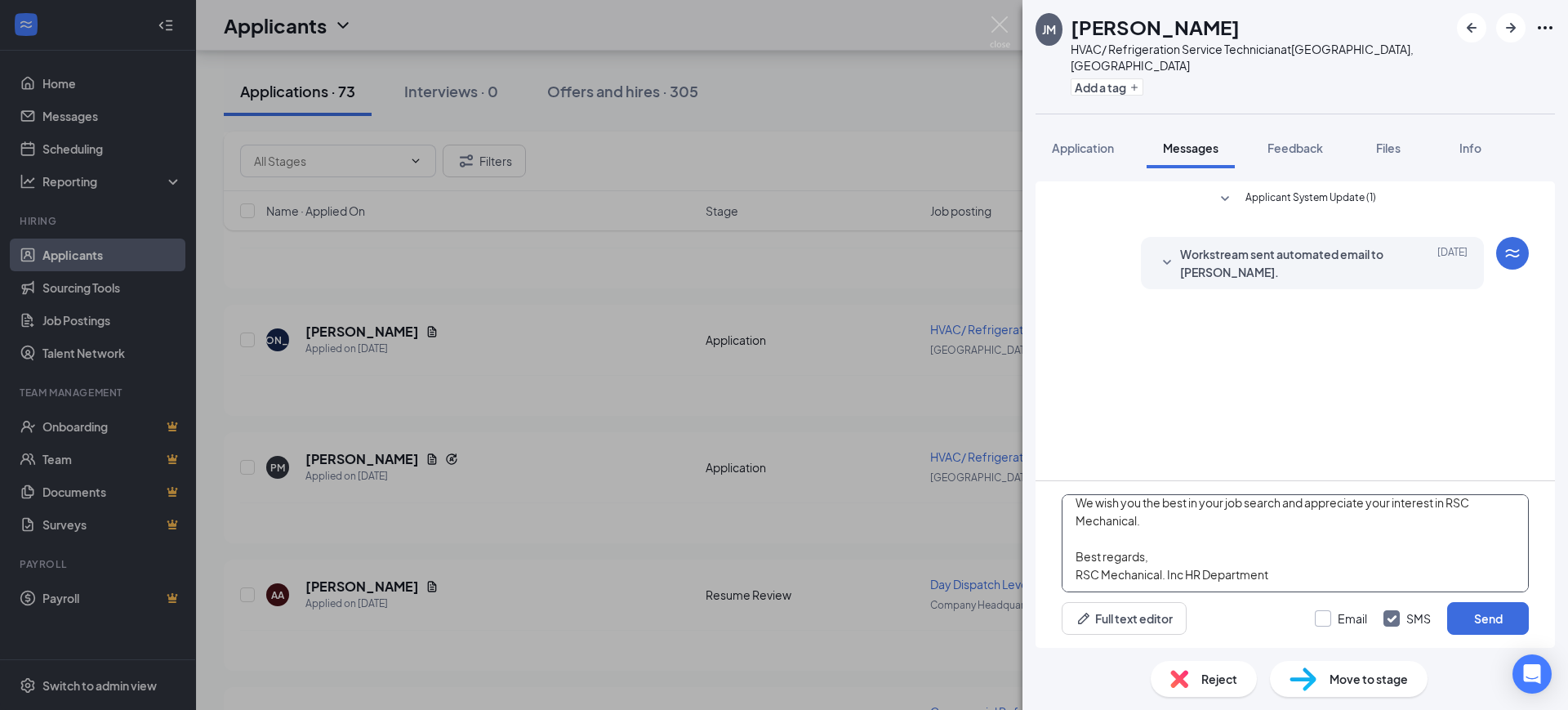
type textarea "Hello, Thank you for your interest in RSC Mechanical and for taking the time to…"
click at [1340, 613] on input "Email" at bounding box center [1340, 618] width 52 height 17
checkbox input "true"
click at [1393, 621] on input "SMS" at bounding box center [1407, 618] width 47 height 17
checkbox input "false"
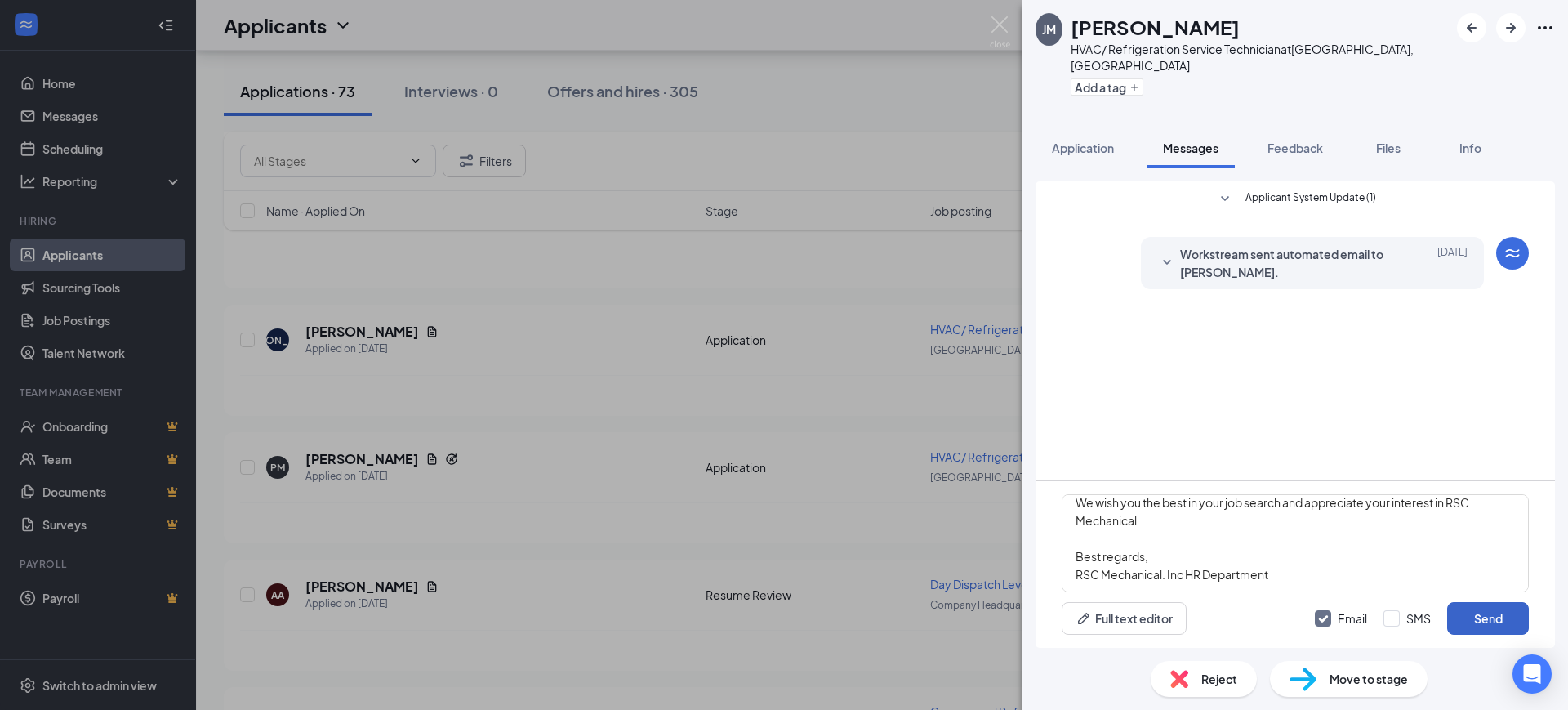
click at [1461, 613] on button "Send" at bounding box center [1487, 618] width 82 height 33
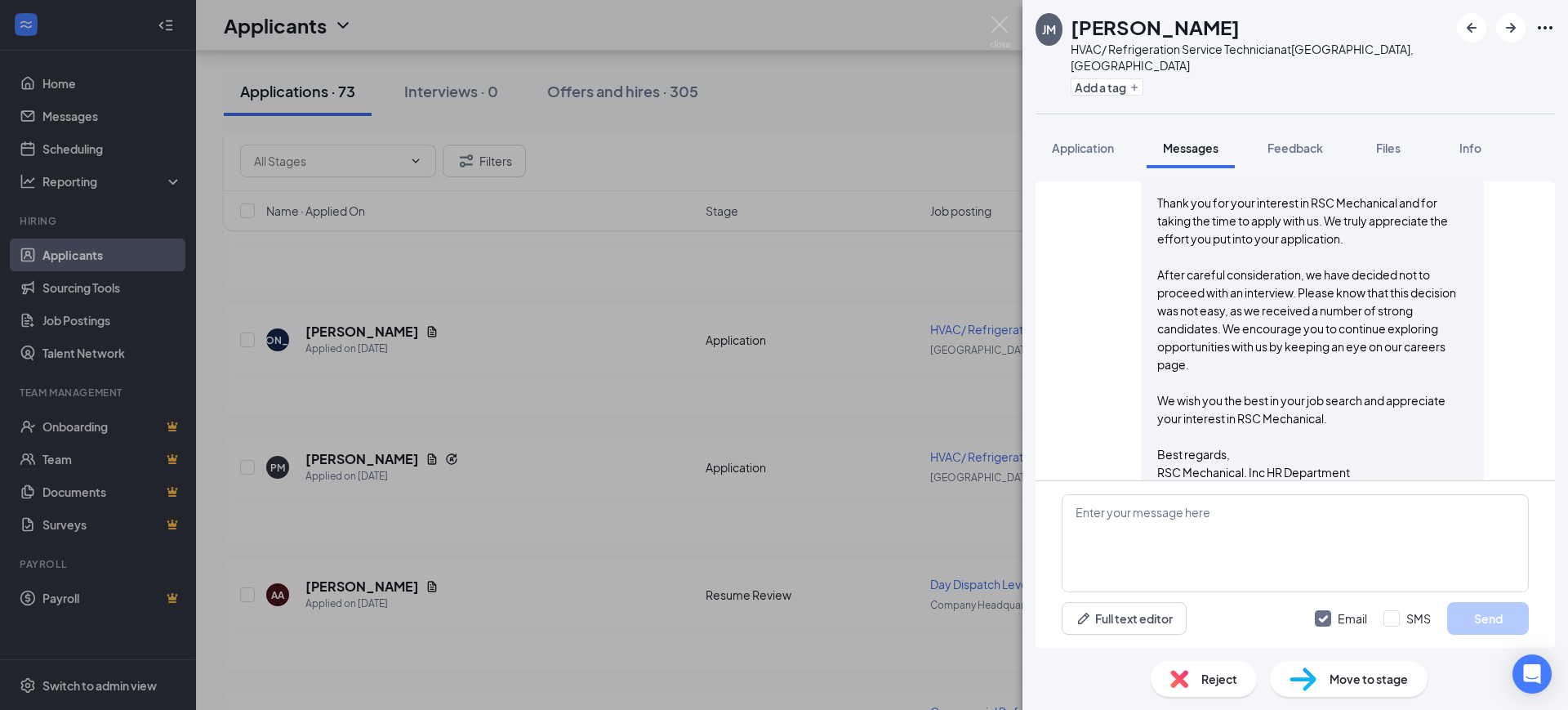
scroll to position [219, 0]
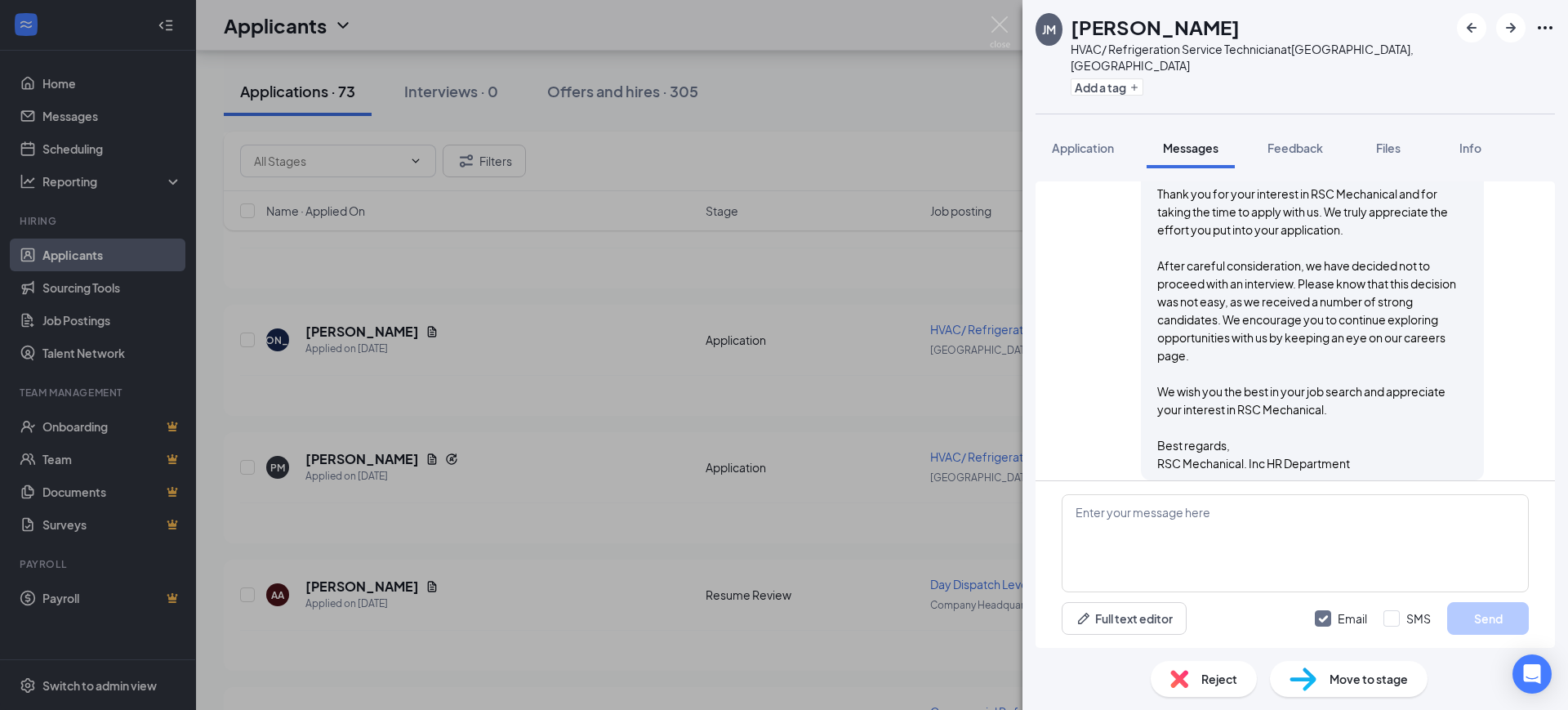
click at [1192, 688] on div "Reject" at bounding box center [1203, 678] width 106 height 36
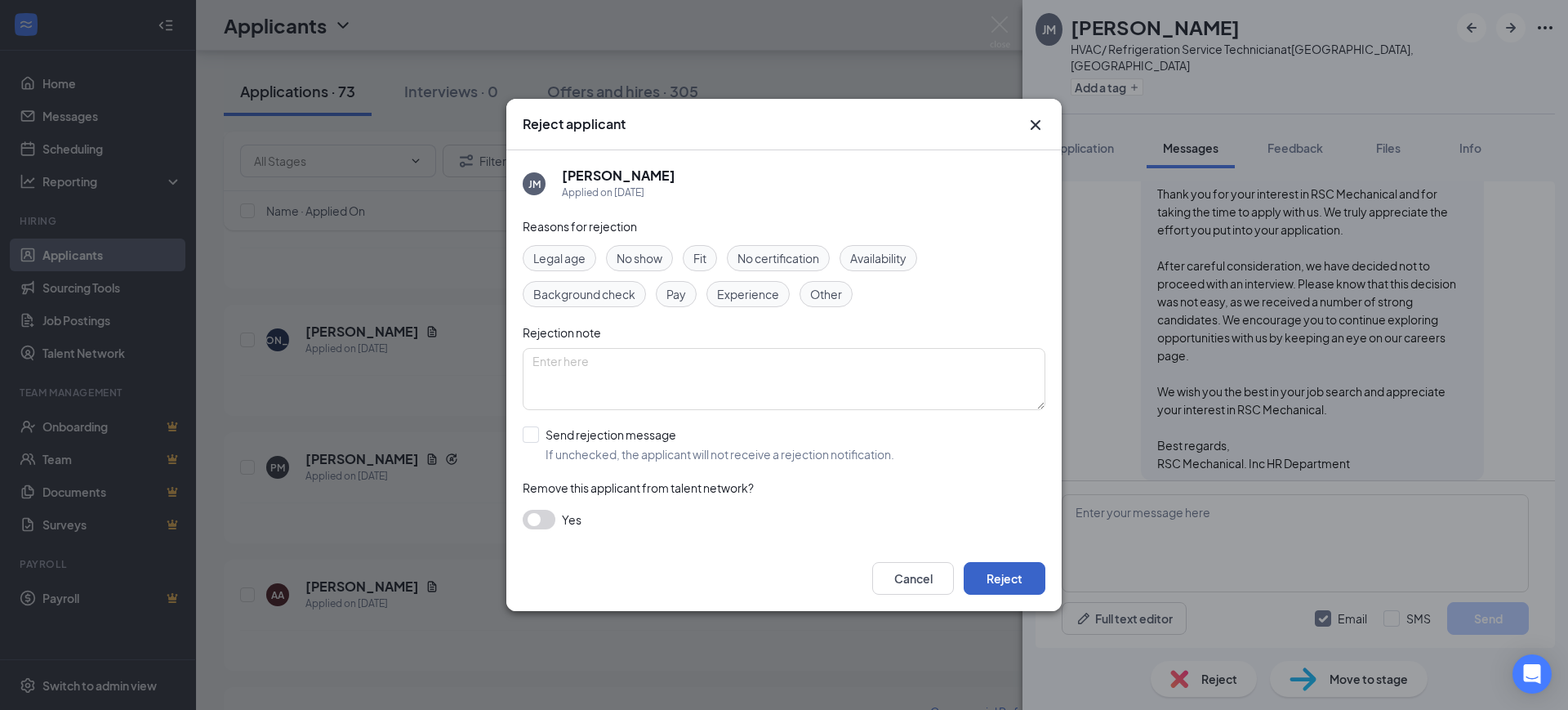
click at [1021, 565] on button "Reject" at bounding box center [1004, 578] width 82 height 33
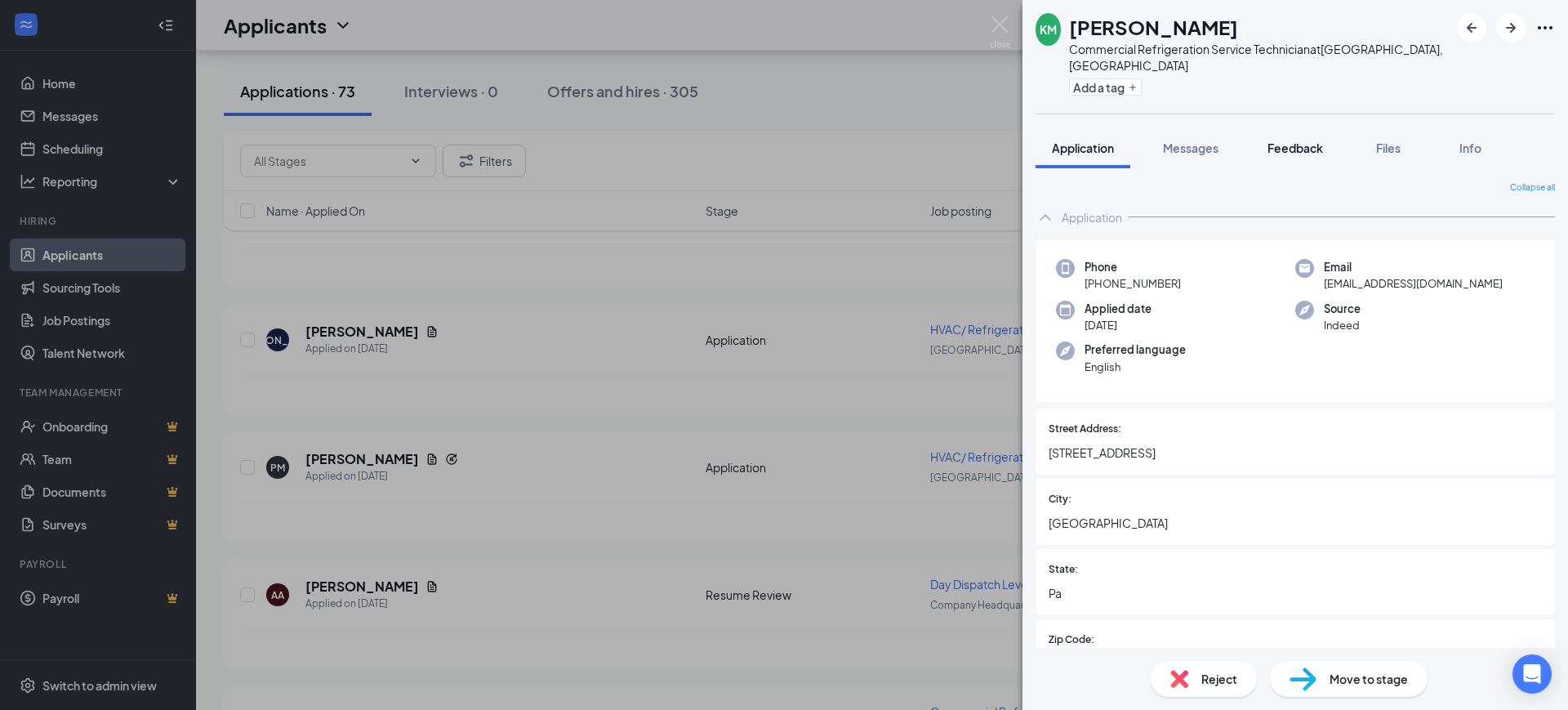
click at [1304, 141] on span "Feedback" at bounding box center [1295, 148] width 55 height 15
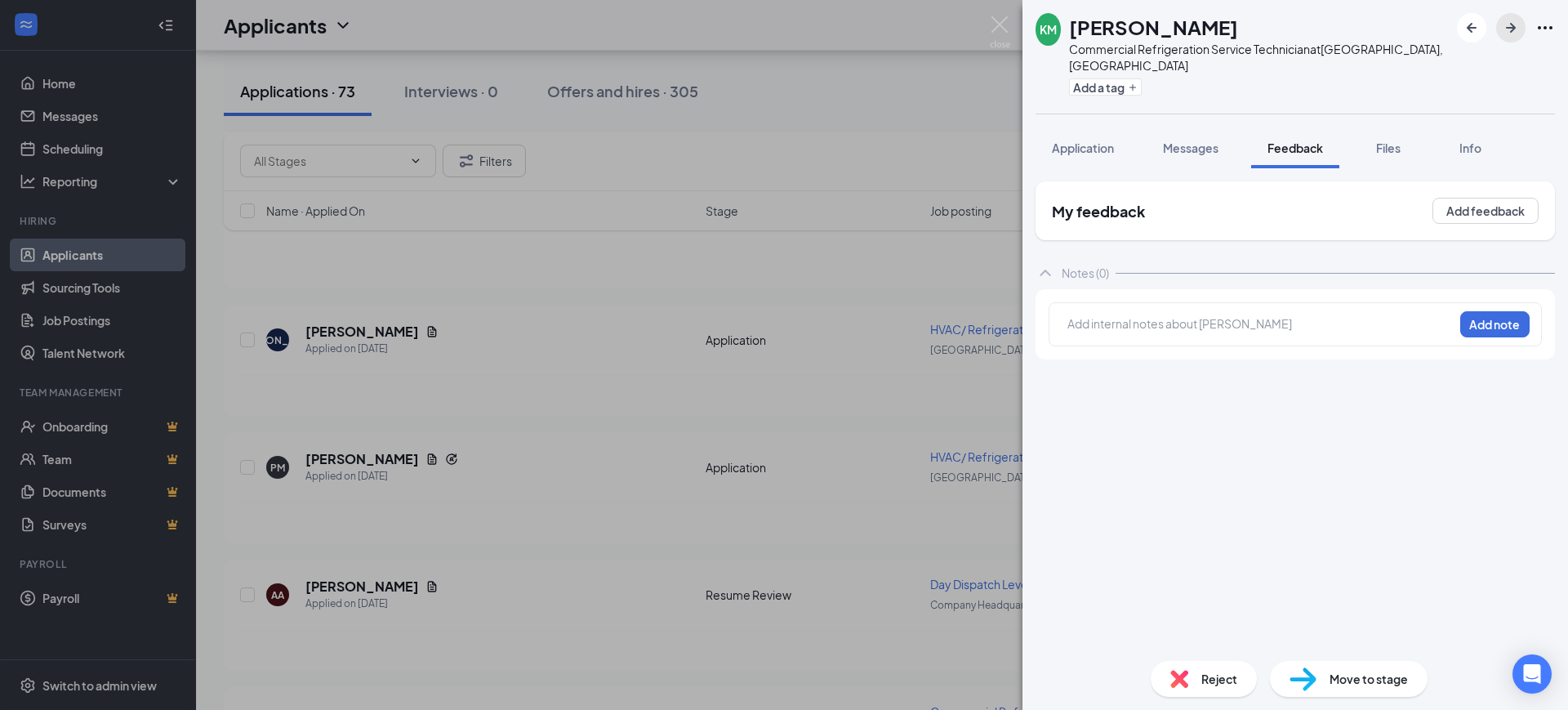
click at [1518, 29] on icon "ArrowRight" at bounding box center [1511, 28] width 20 height 20
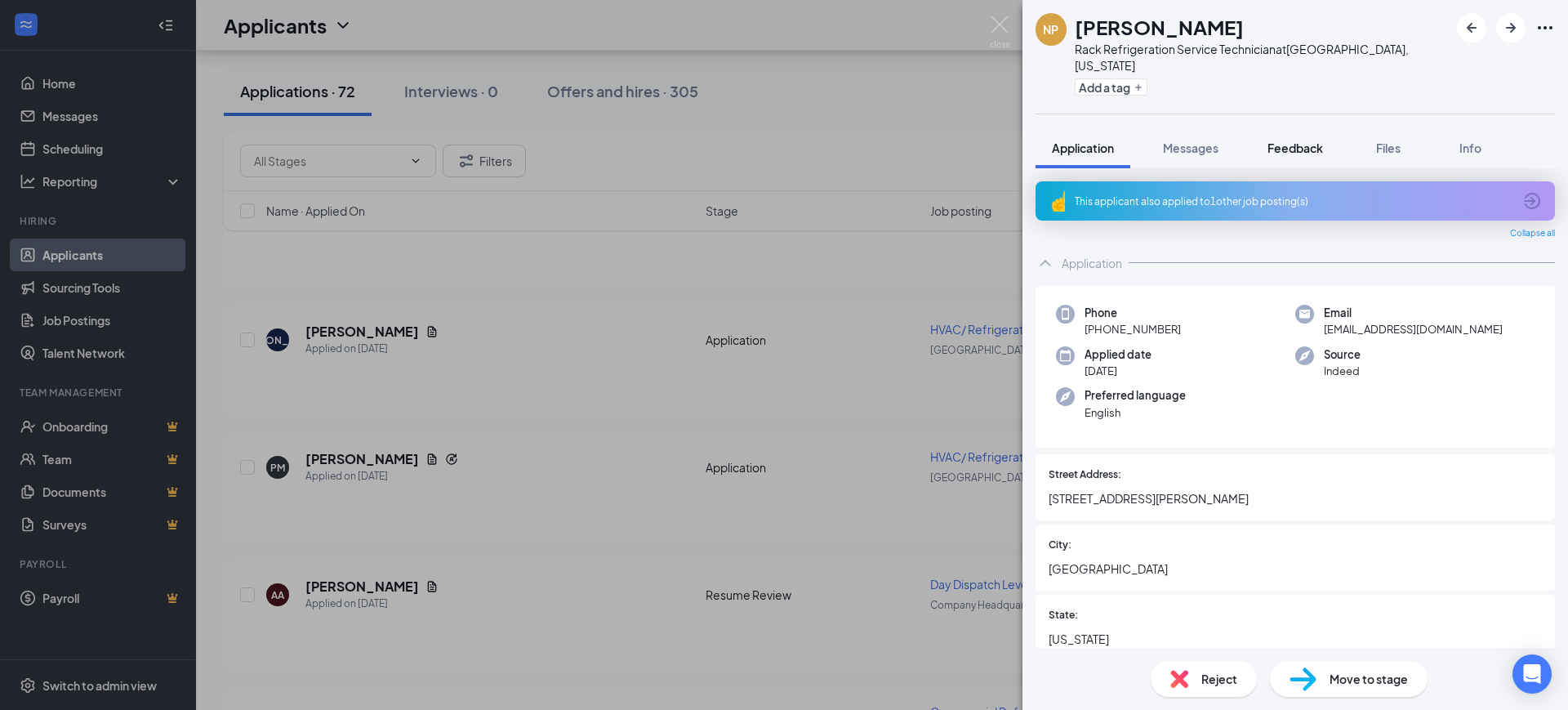
click at [1312, 141] on span "Feedback" at bounding box center [1295, 148] width 55 height 15
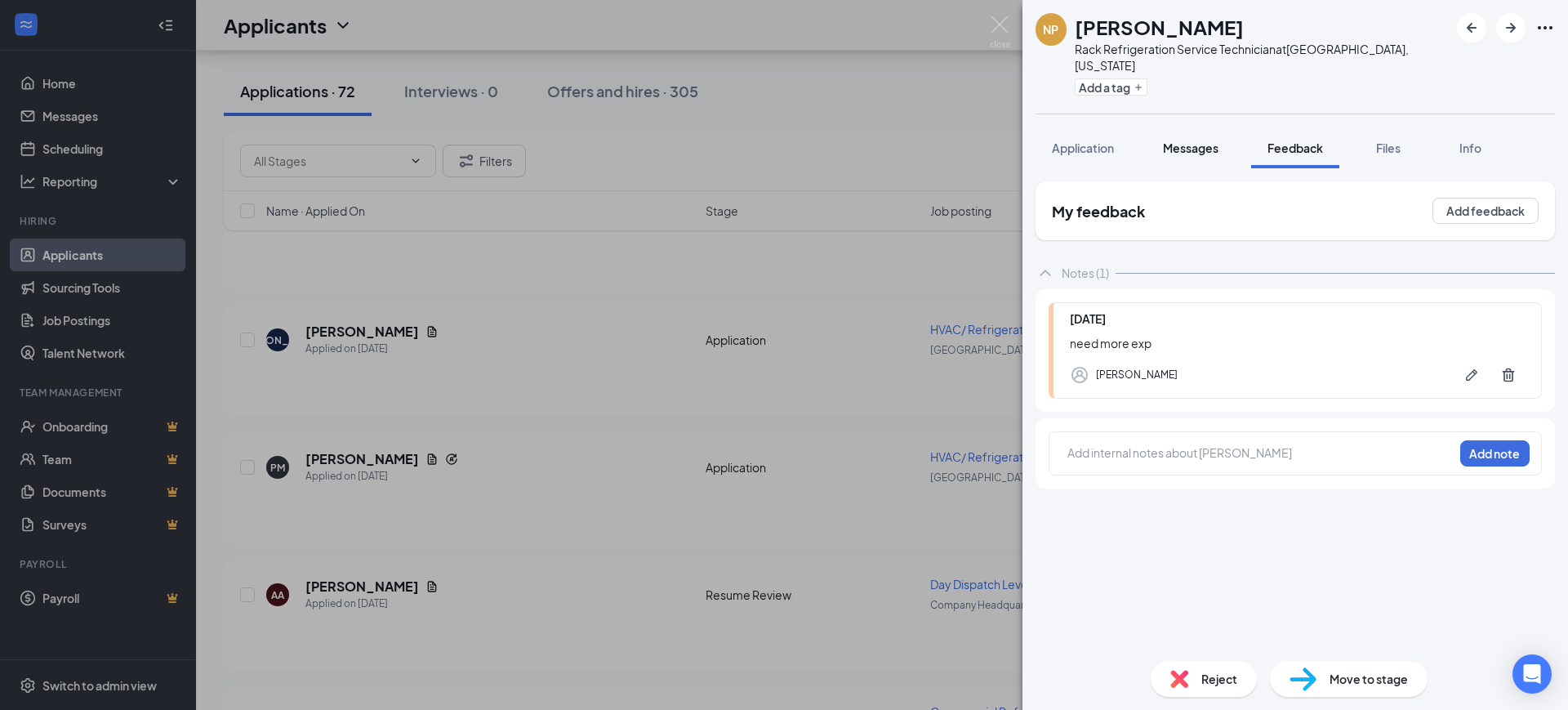
click at [1189, 141] on button "Messages" at bounding box center [1190, 147] width 88 height 40
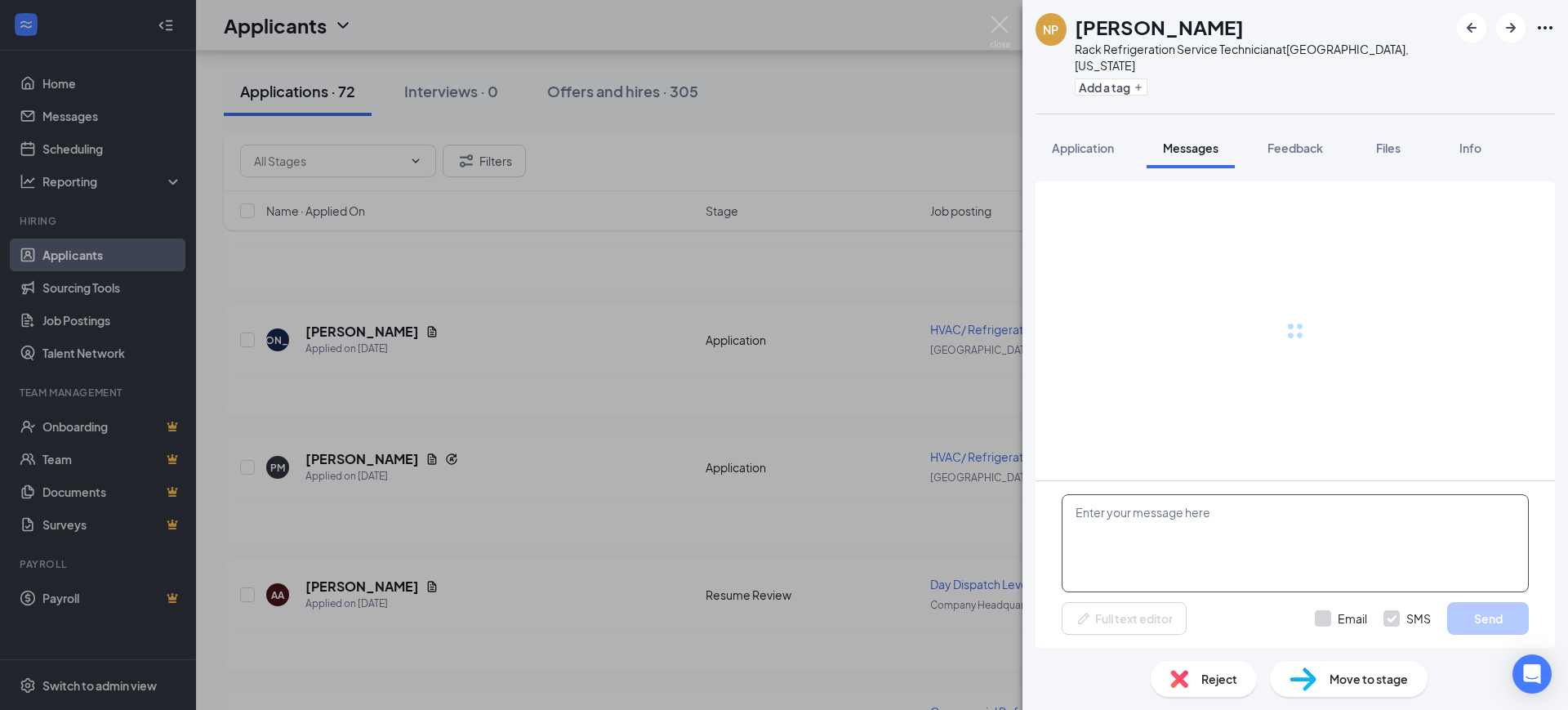
click at [1160, 560] on textarea at bounding box center [1295, 542] width 467 height 98
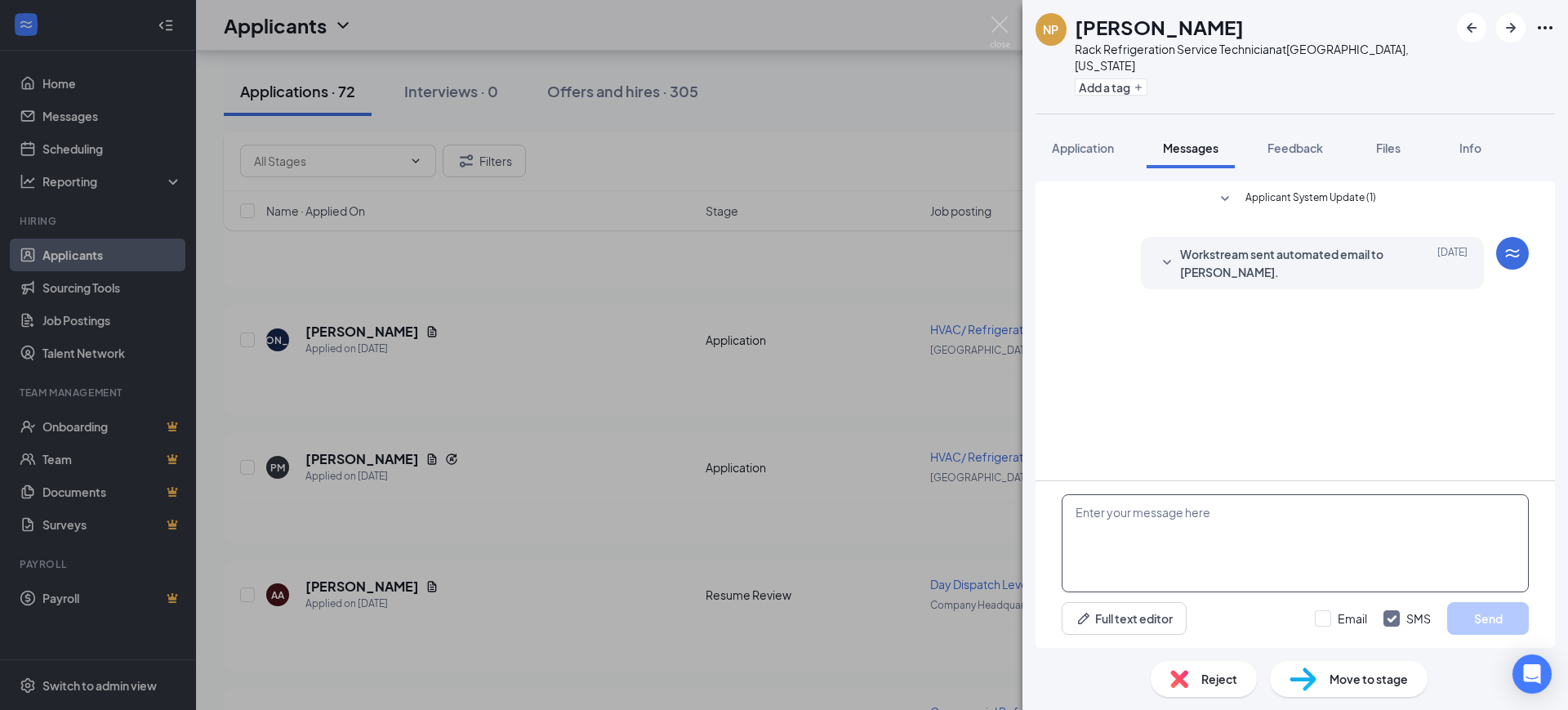
paste textarea "Hello, Thank you for your interest in RSC Mechanical and for taking the time to…"
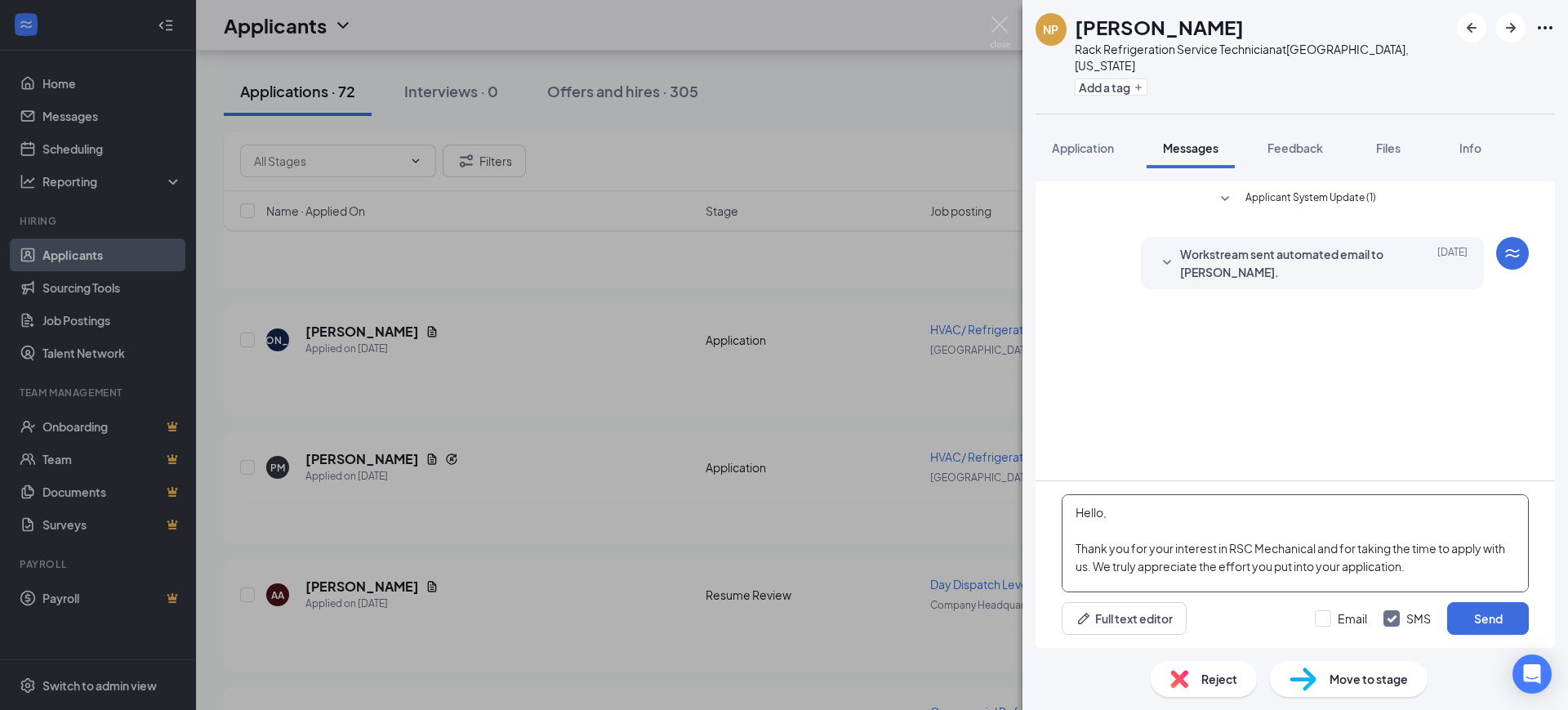
scroll to position [198, 0]
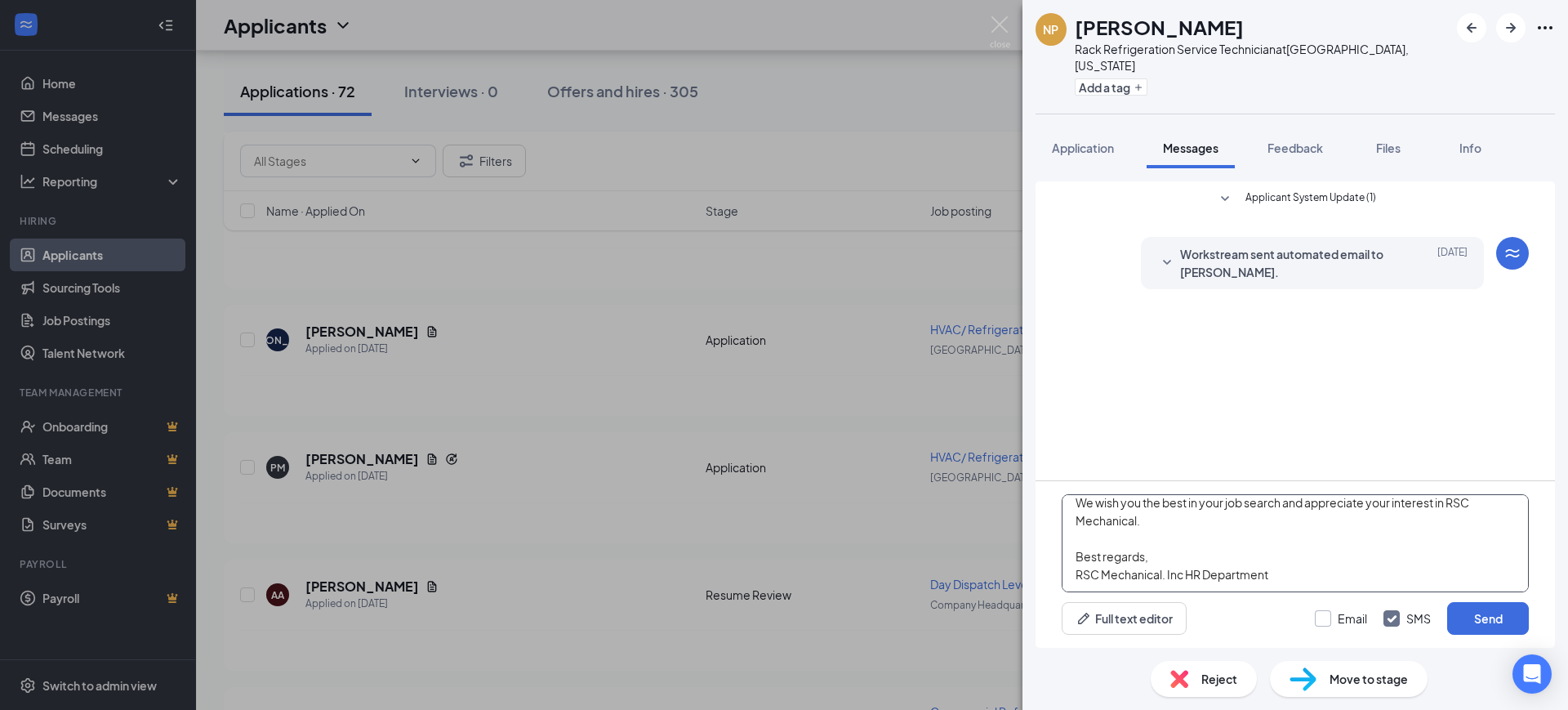
type textarea "Hello, Thank you for your interest in RSC Mechanical and for taking the time to…"
click at [1331, 617] on input "Email" at bounding box center [1340, 618] width 52 height 17
checkbox input "true"
click at [1395, 616] on input "SMS" at bounding box center [1407, 618] width 47 height 17
checkbox input "false"
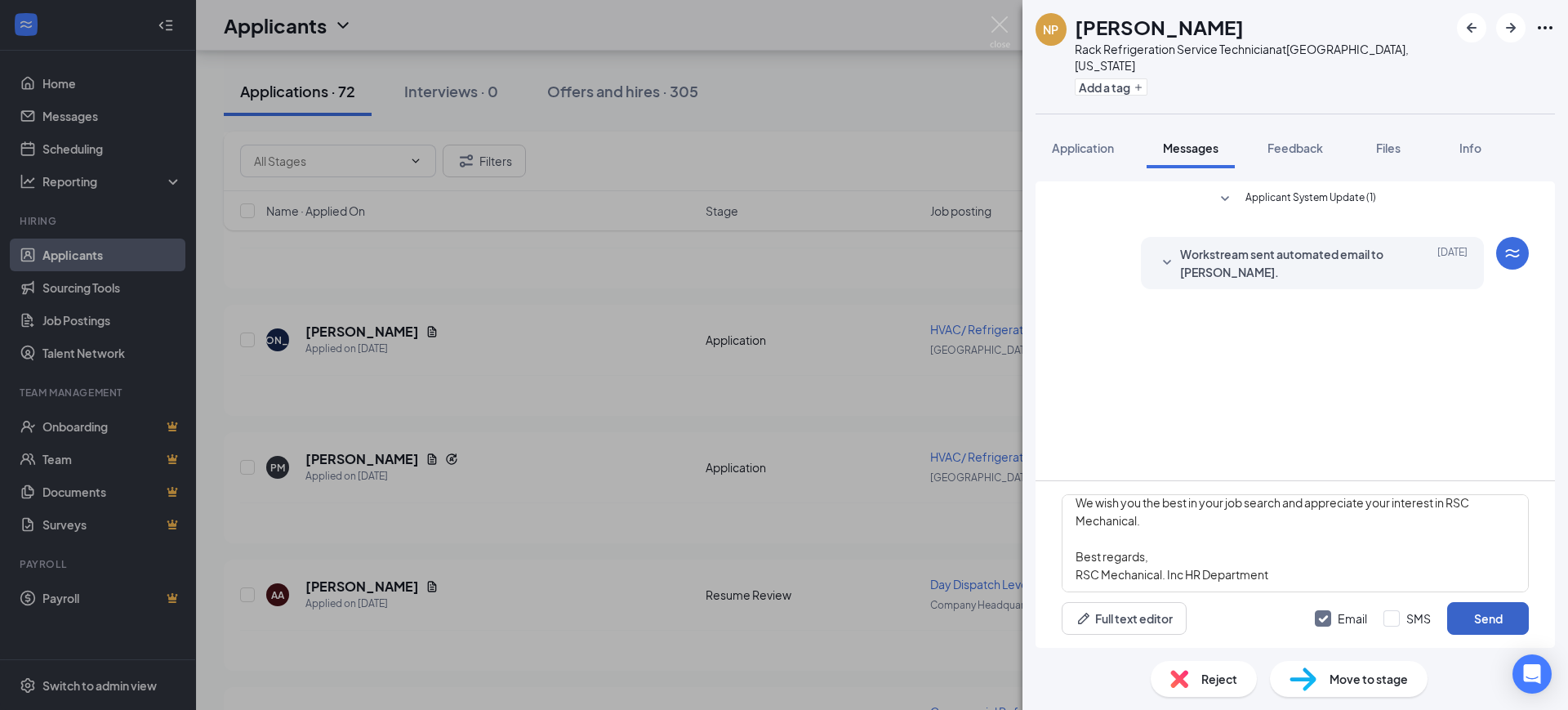
click at [1479, 615] on button "Send" at bounding box center [1487, 618] width 82 height 33
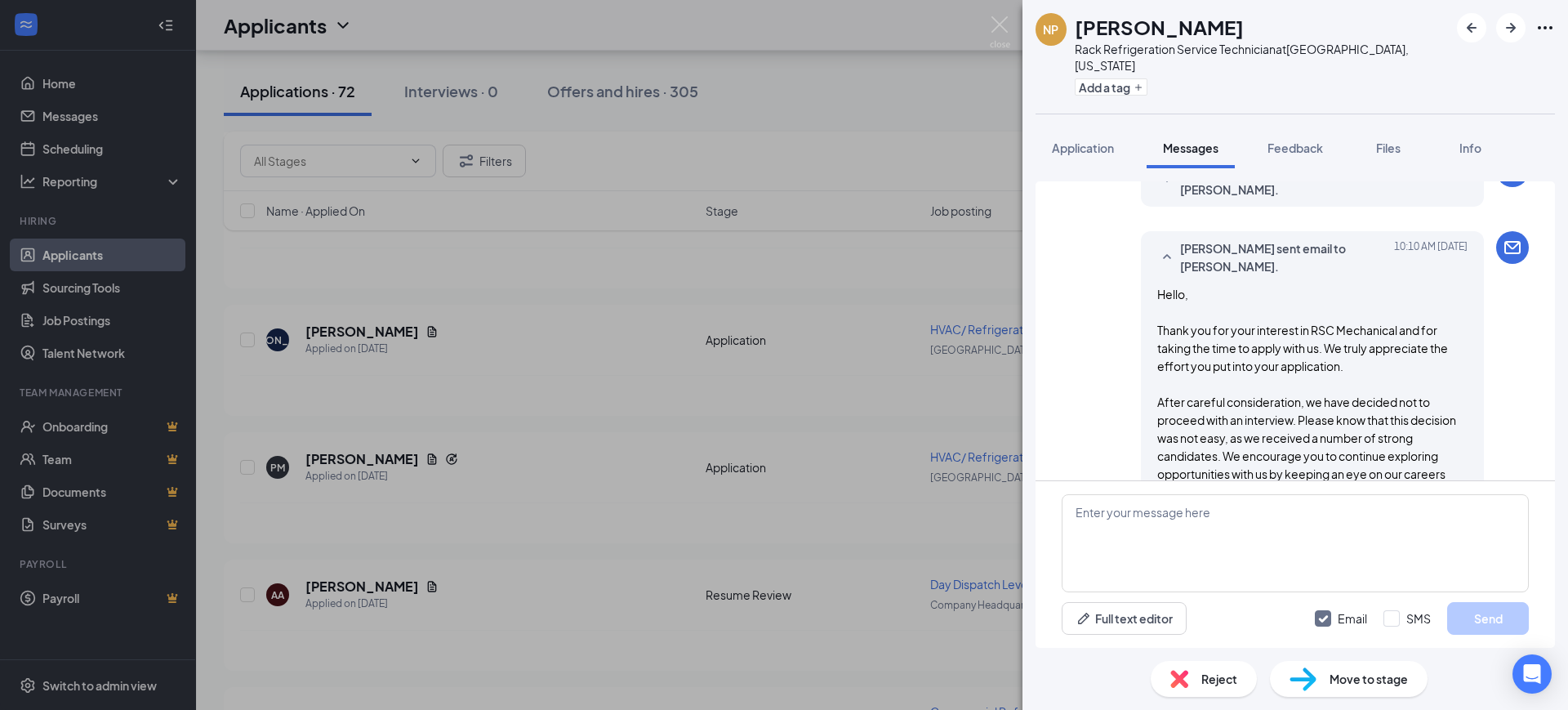
scroll to position [219, 0]
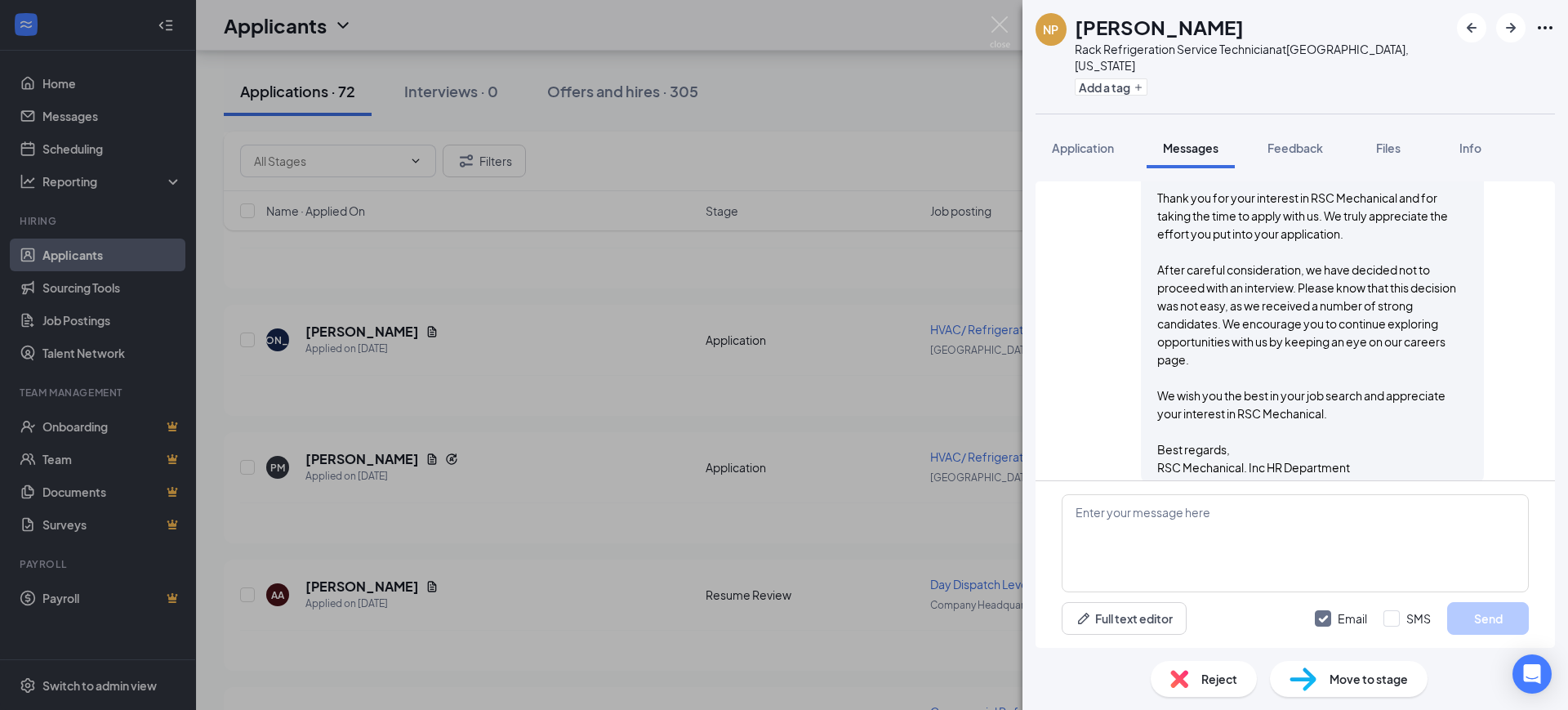
click at [1197, 675] on div "Reject" at bounding box center [1203, 678] width 106 height 36
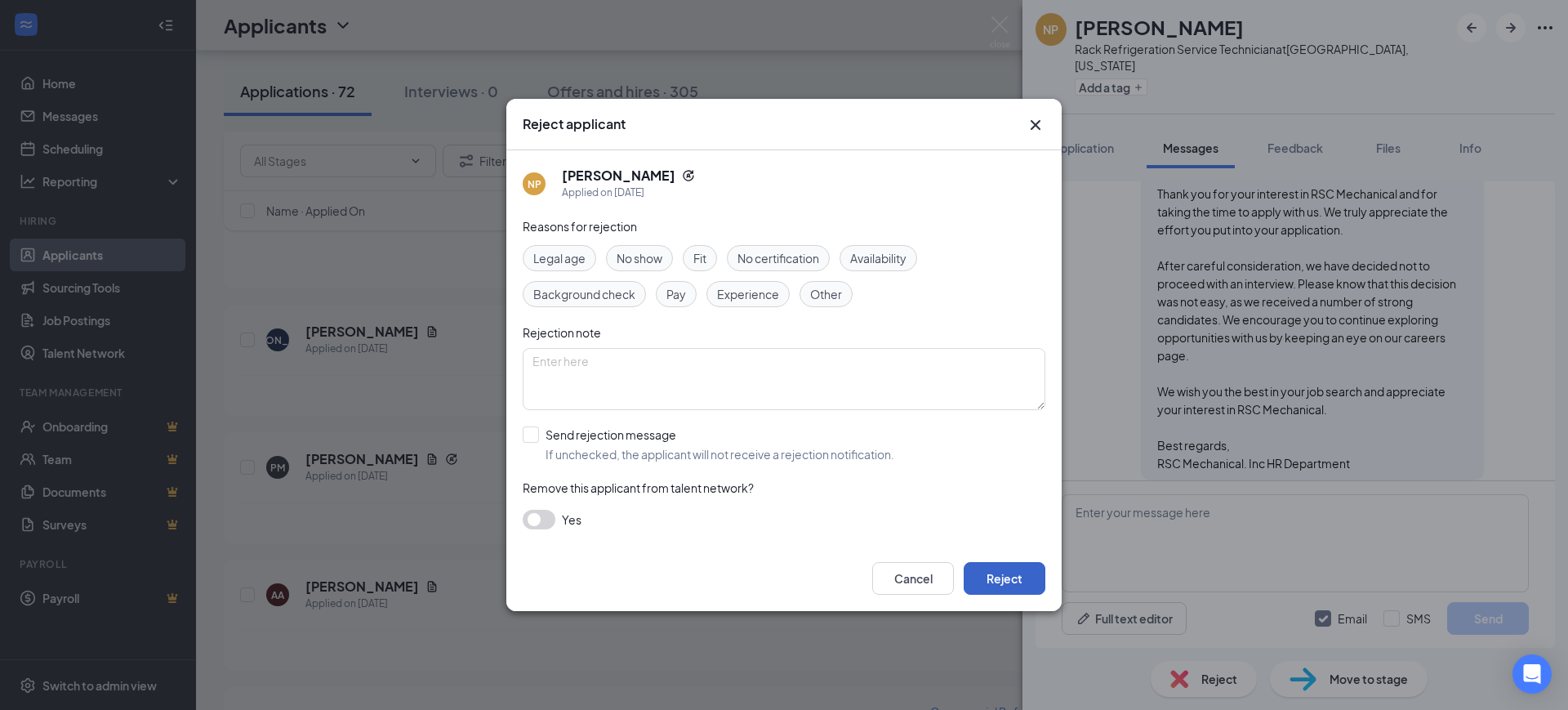
click at [1010, 582] on button "Reject" at bounding box center [1004, 578] width 82 height 33
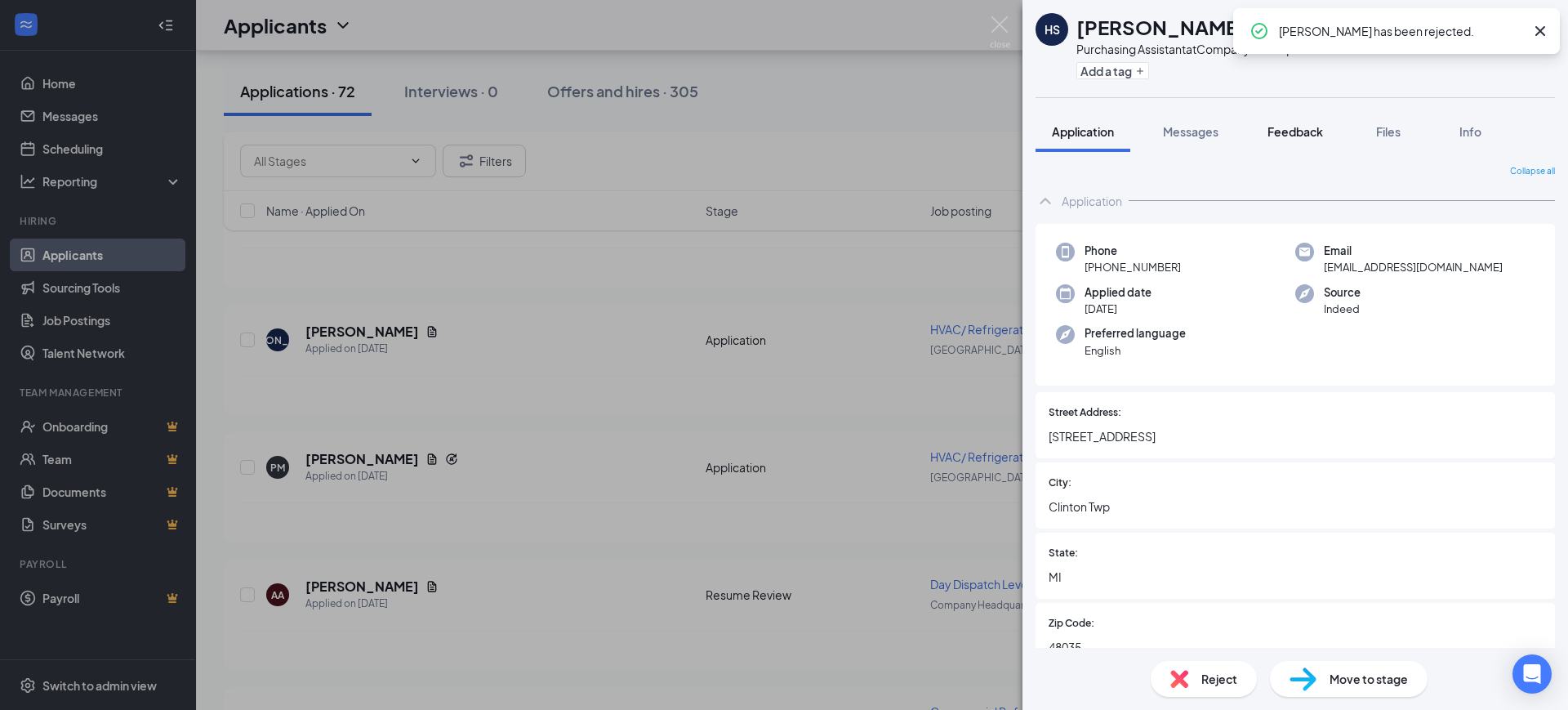
click at [1302, 130] on span "Feedback" at bounding box center [1295, 131] width 55 height 15
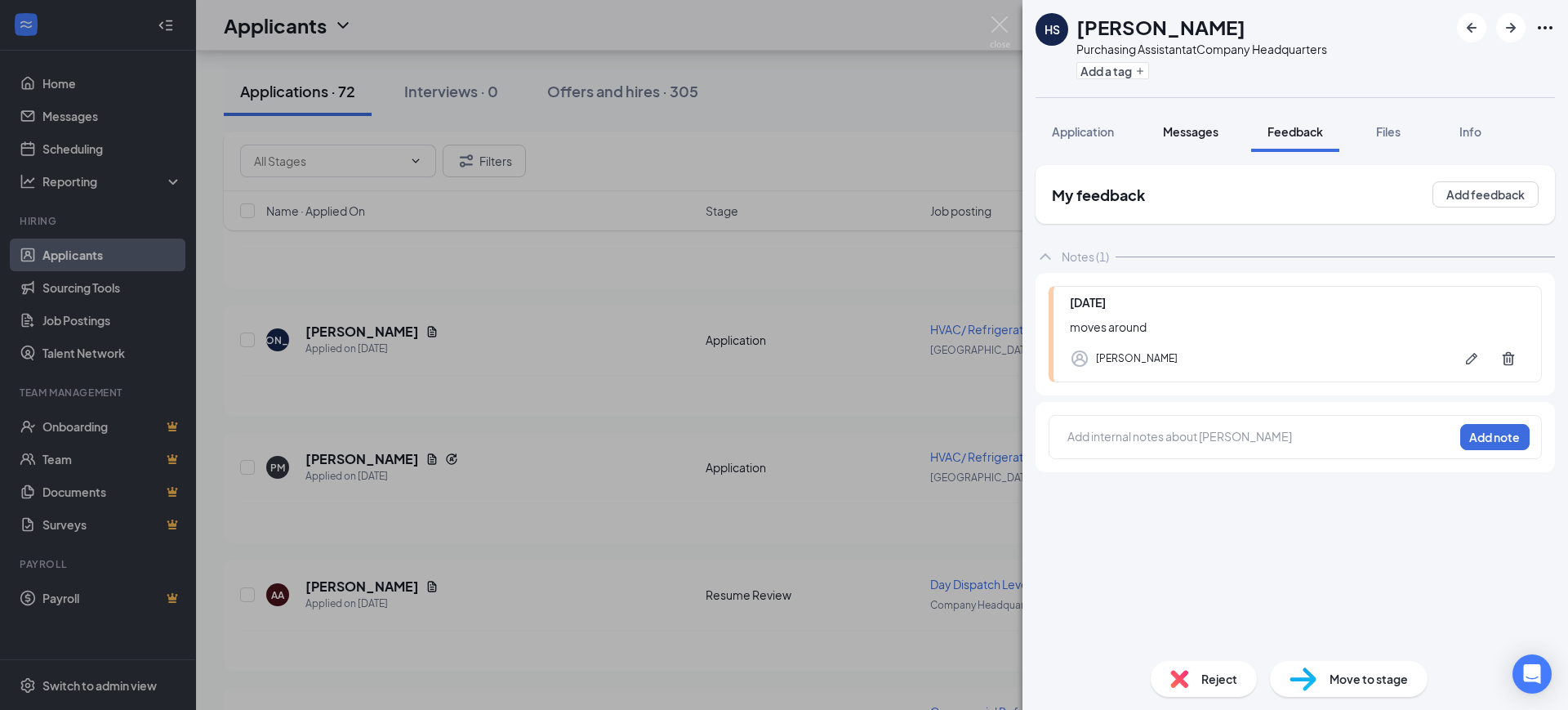
click at [1206, 127] on span "Messages" at bounding box center [1191, 131] width 55 height 15
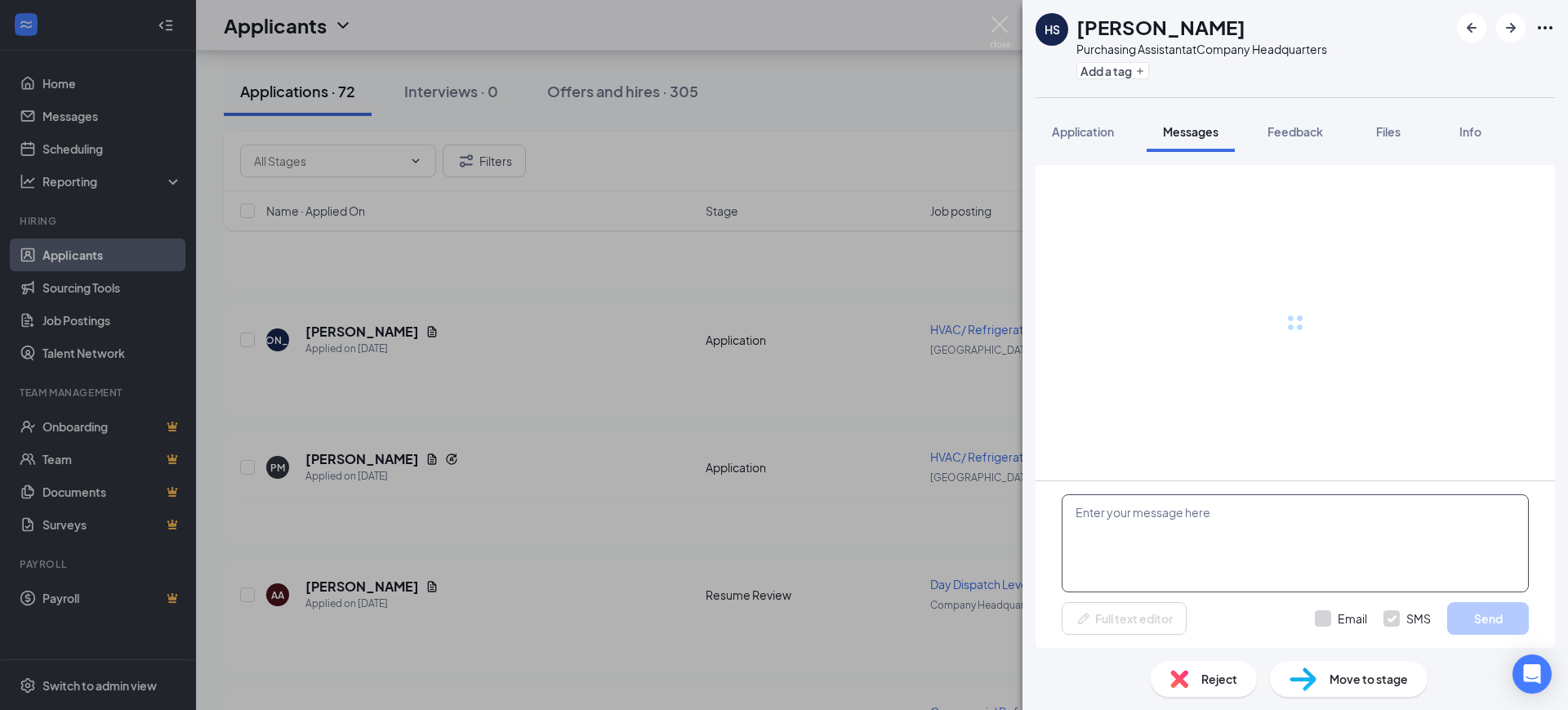
click at [1191, 517] on textarea at bounding box center [1295, 542] width 467 height 98
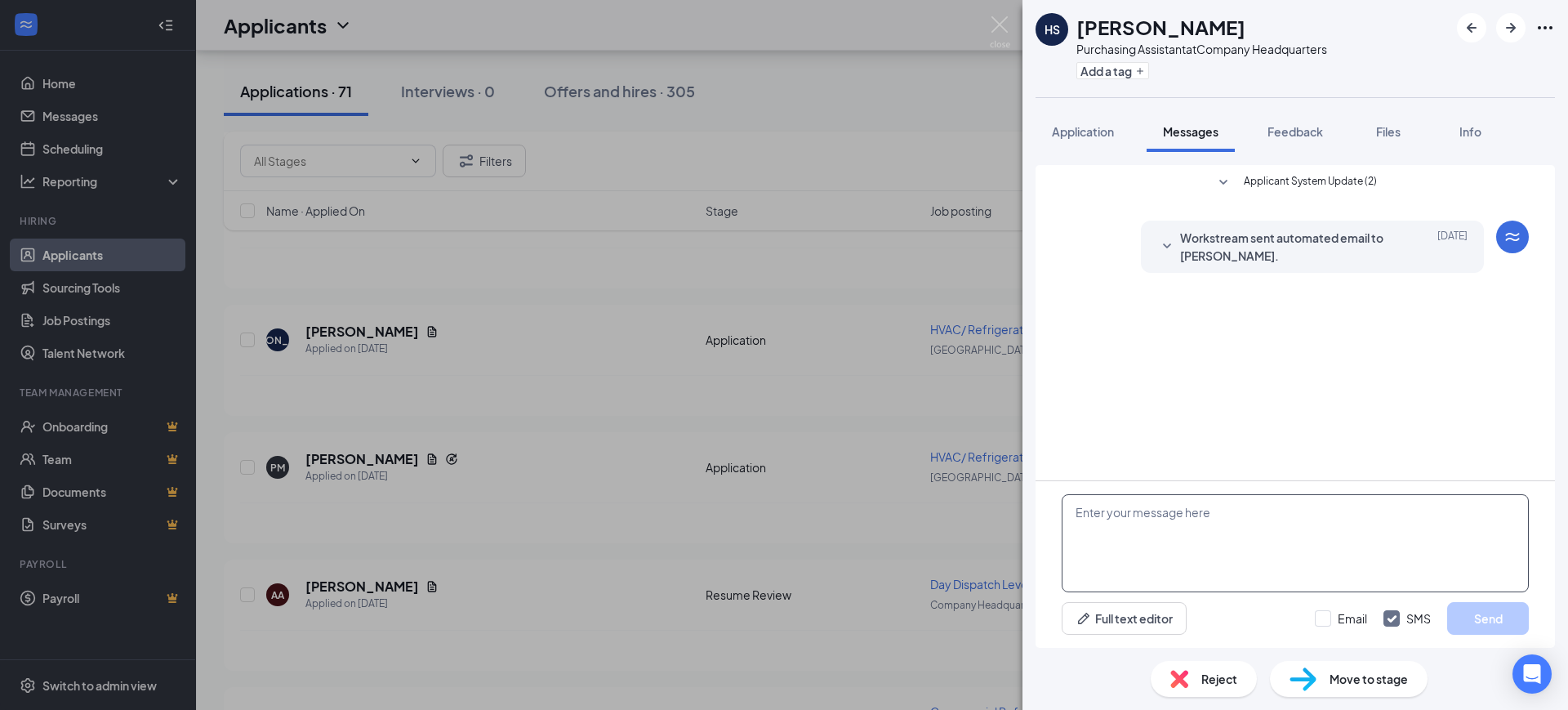
paste textarea "Hello, Thank you for your interest in RSC Mechanical and for taking the time to…"
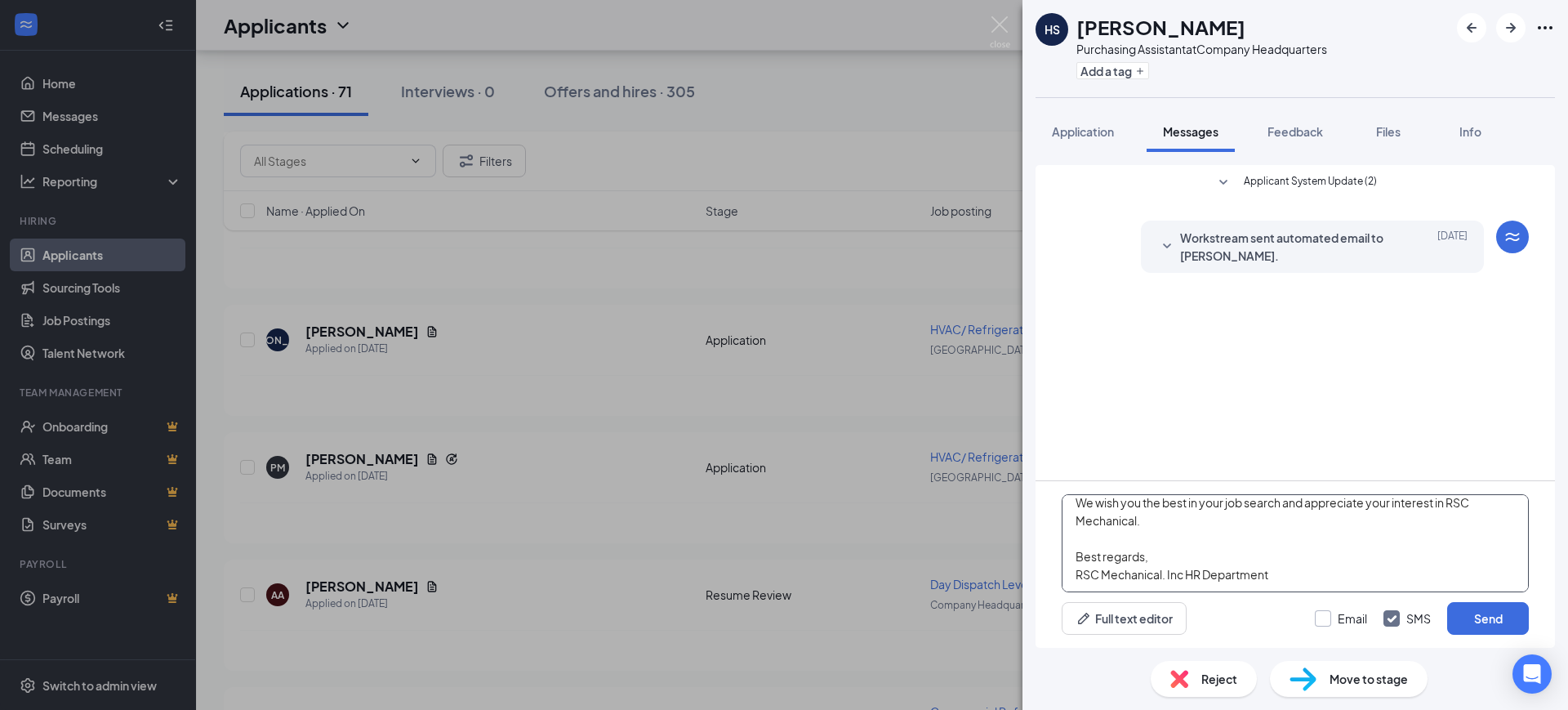
type textarea "Hello, Thank you for your interest in RSC Mechanical and for taking the time to…"
drag, startPoint x: 1356, startPoint y: 622, endPoint x: 1371, endPoint y: 621, distance: 15.0
click at [1355, 622] on input "Email" at bounding box center [1340, 618] width 52 height 17
checkbox input "true"
click at [1409, 621] on input "SMS" at bounding box center [1407, 618] width 47 height 17
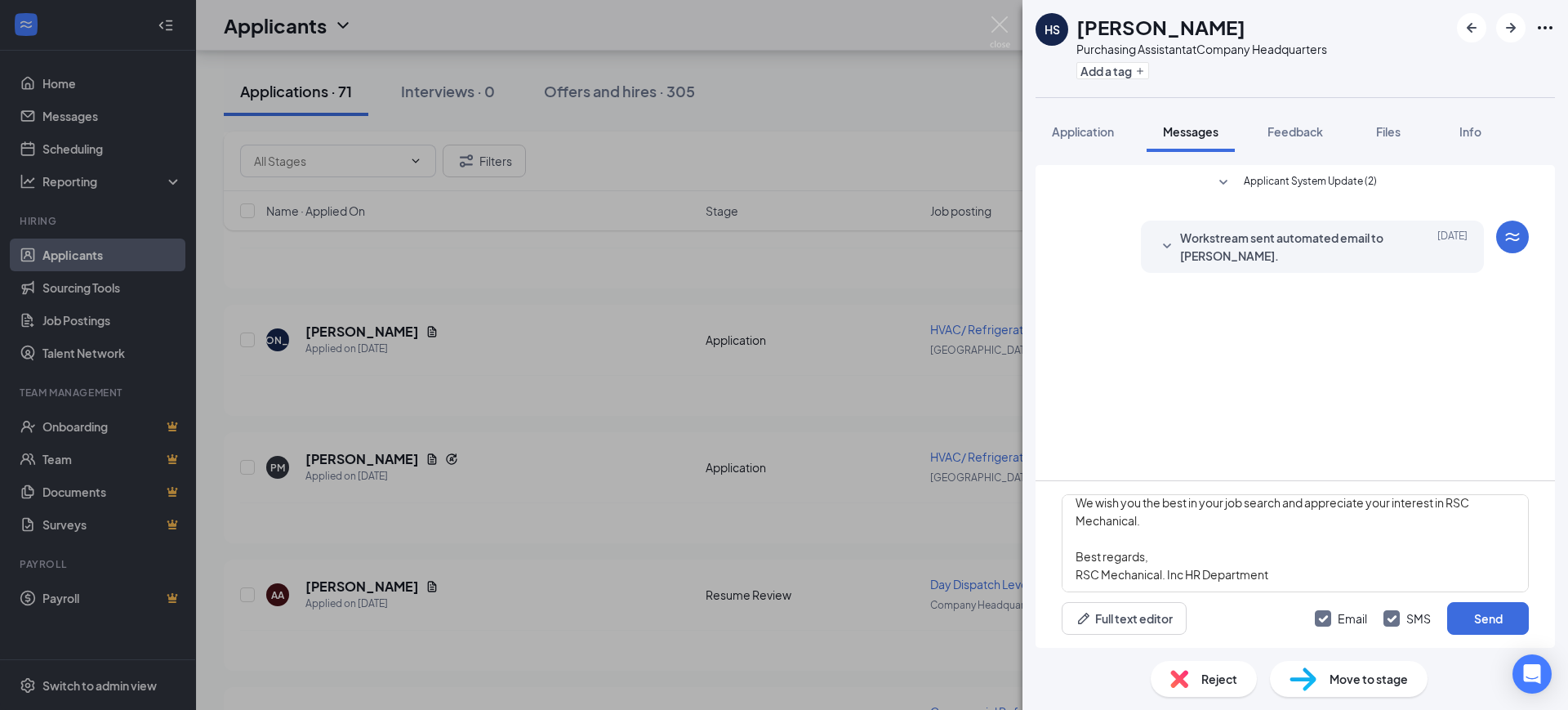
checkbox input "false"
click at [1488, 614] on button "Send" at bounding box center [1487, 618] width 82 height 33
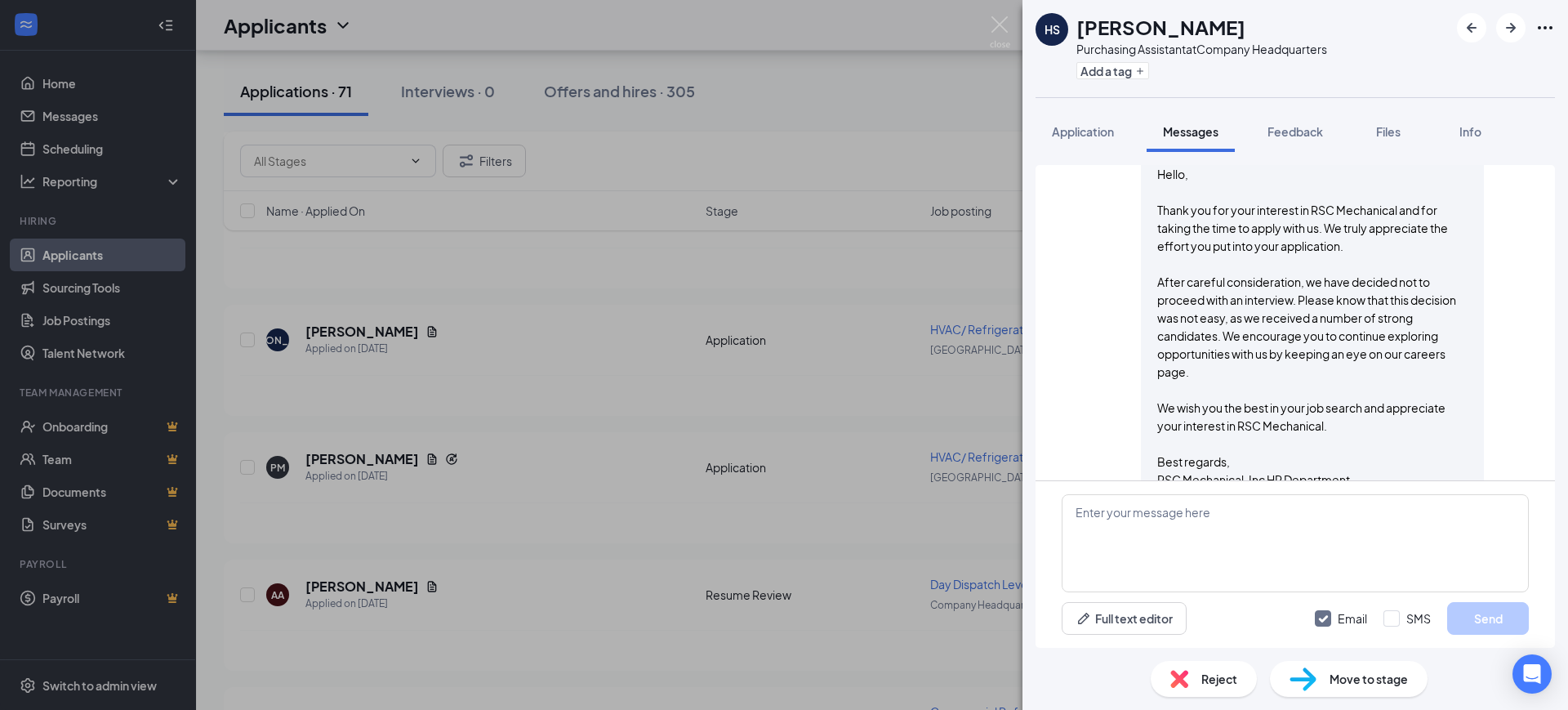
scroll to position [219, 0]
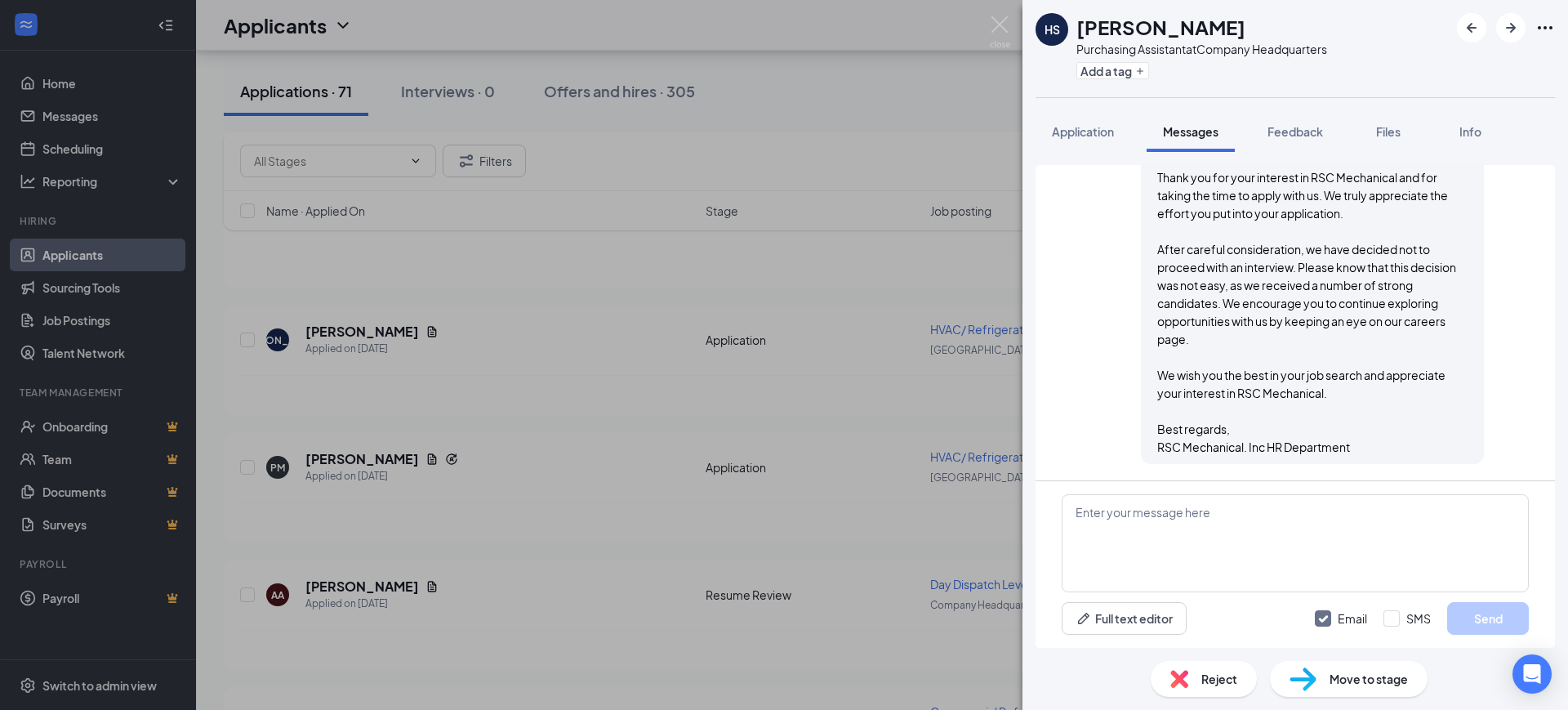
click at [1234, 683] on span "Reject" at bounding box center [1219, 678] width 35 height 18
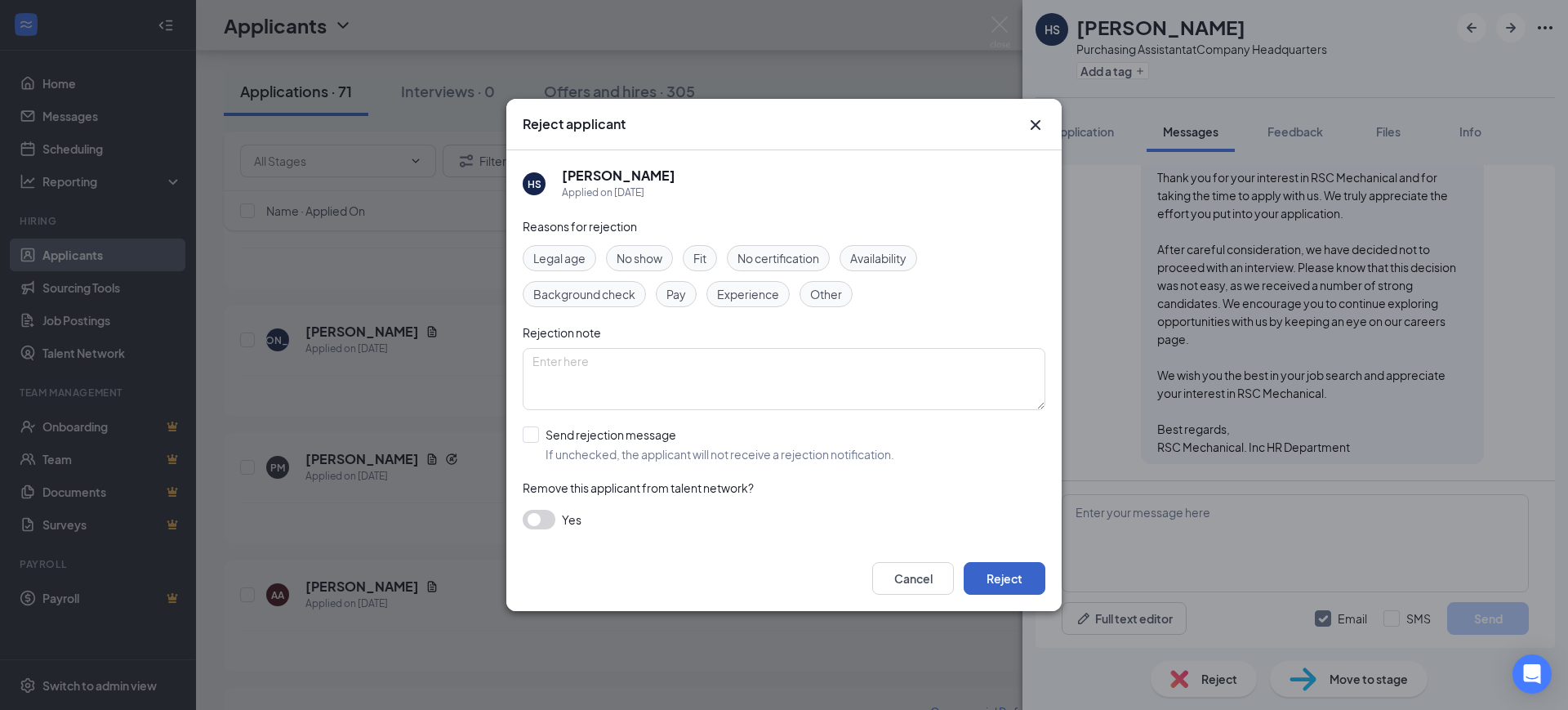
click at [1023, 572] on button "Reject" at bounding box center [1004, 578] width 82 height 33
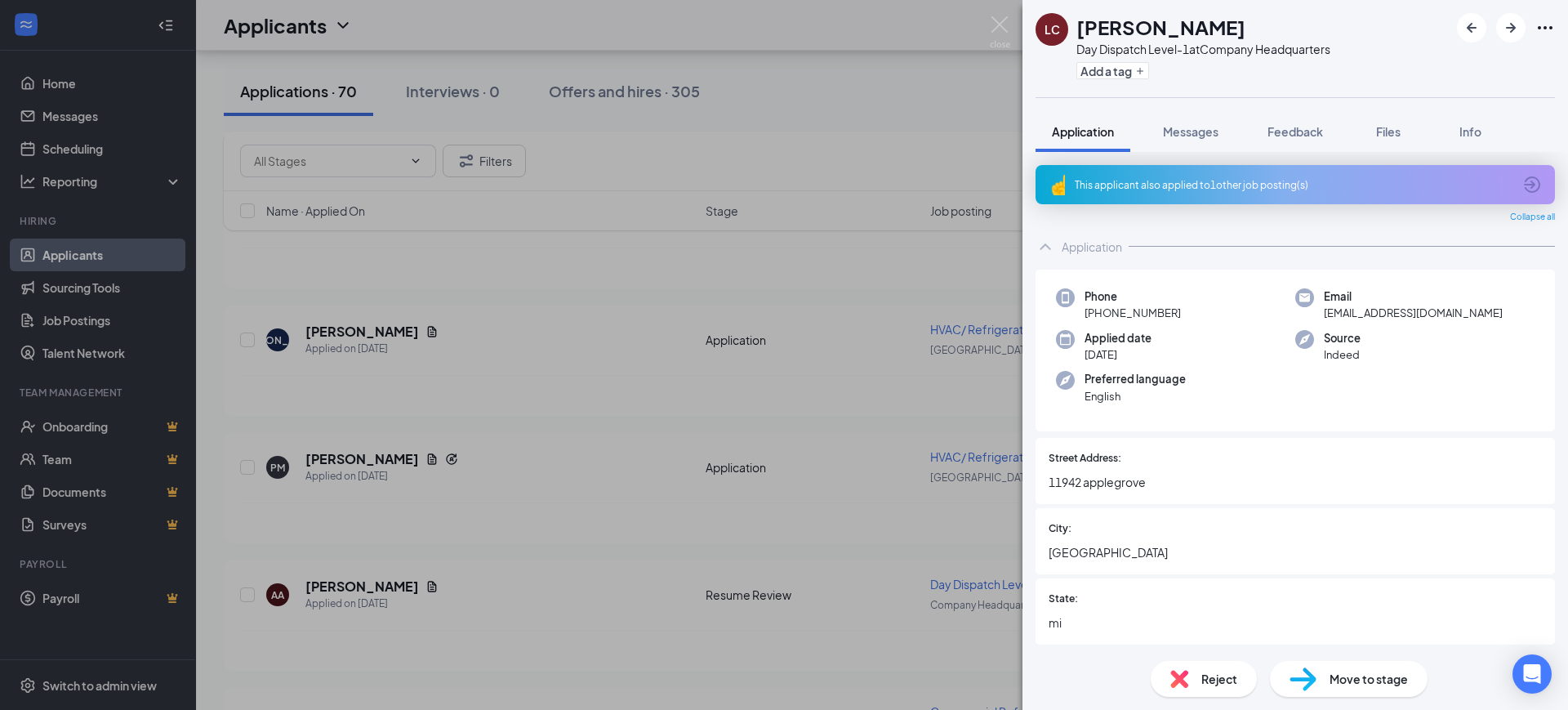
click at [1312, 107] on div "LC laura clavon Day Dispatch Level-1 at Company Headquarters Add a tag Applicat…" at bounding box center [1294, 355] width 545 height 710
click at [1308, 125] on span "Feedback" at bounding box center [1295, 131] width 55 height 15
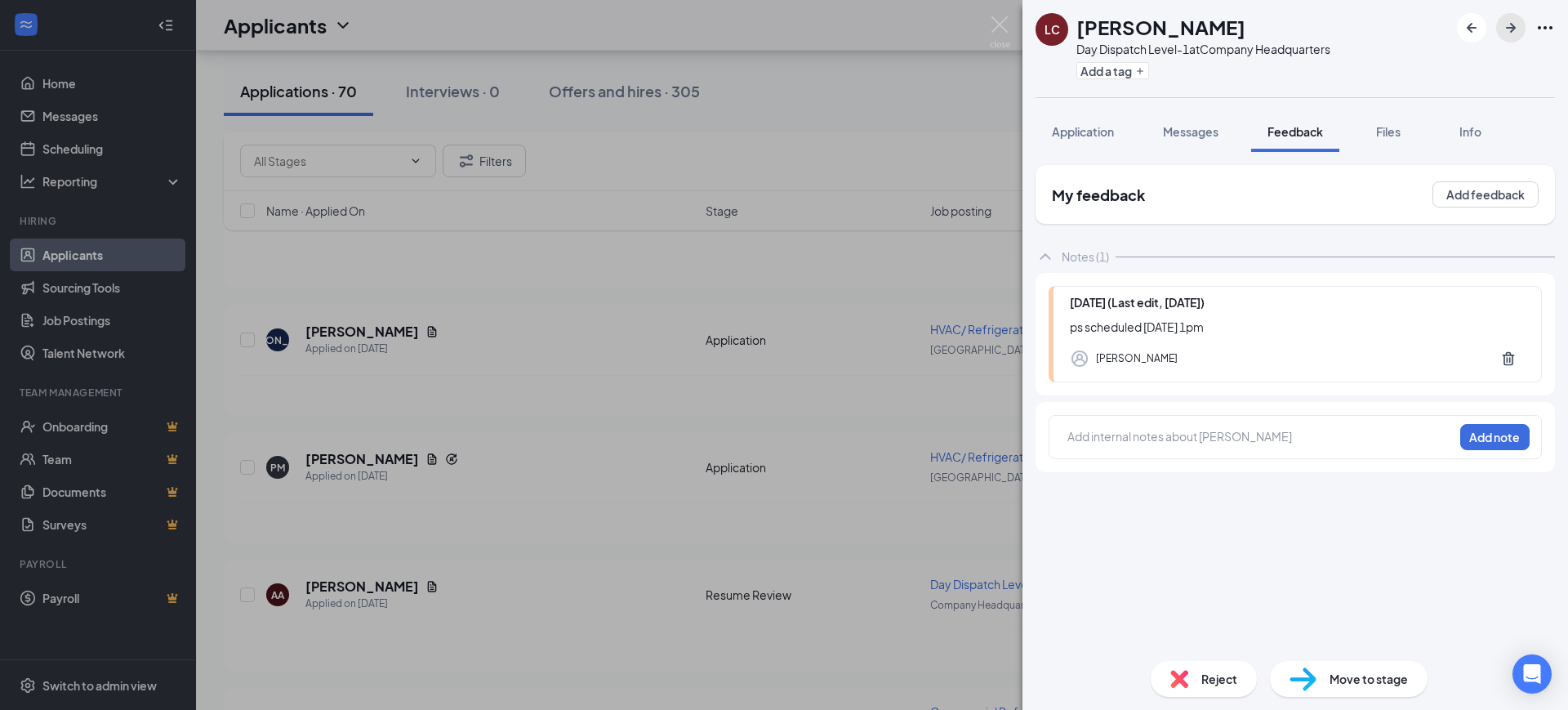
click at [1513, 27] on icon "ArrowRight" at bounding box center [1511, 28] width 10 height 10
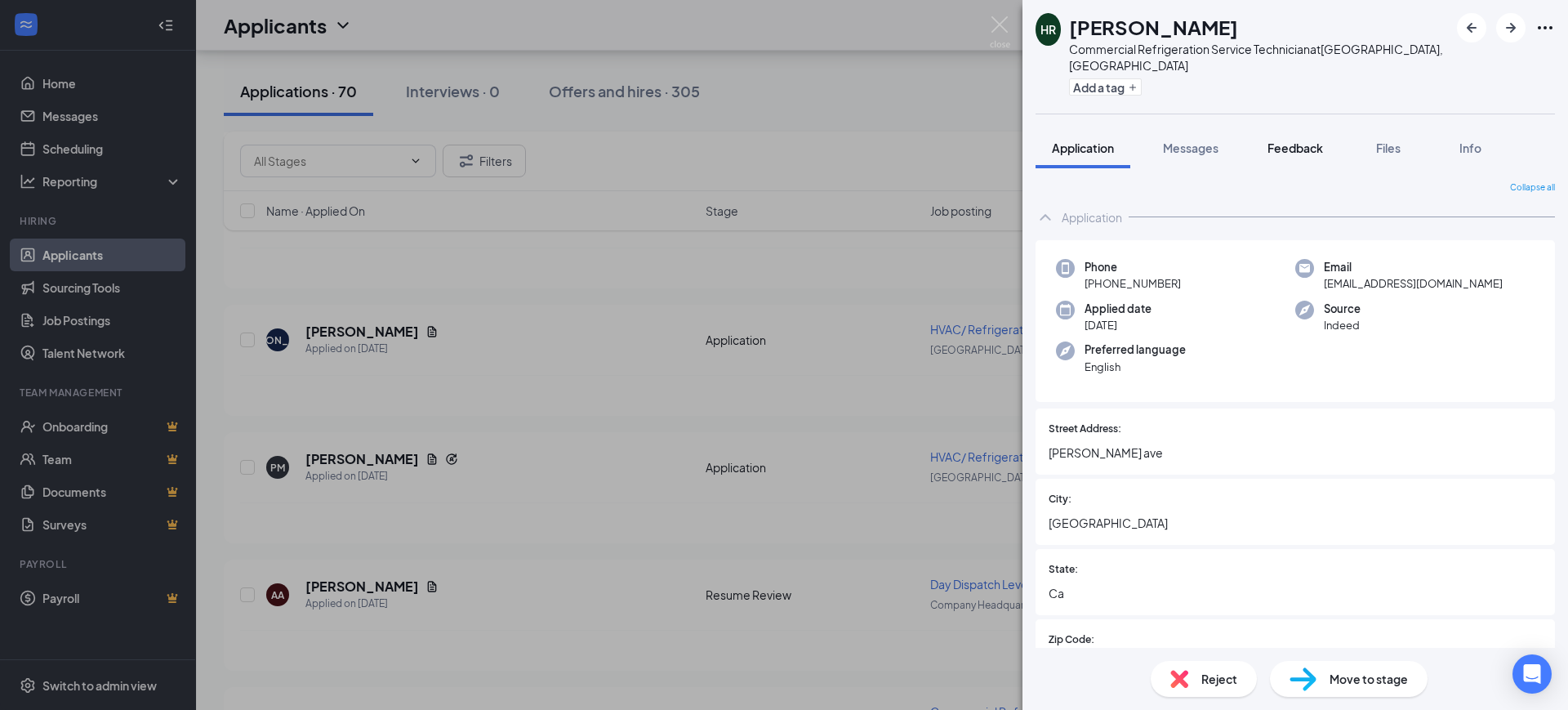
click at [1288, 141] on span "Feedback" at bounding box center [1295, 148] width 55 height 15
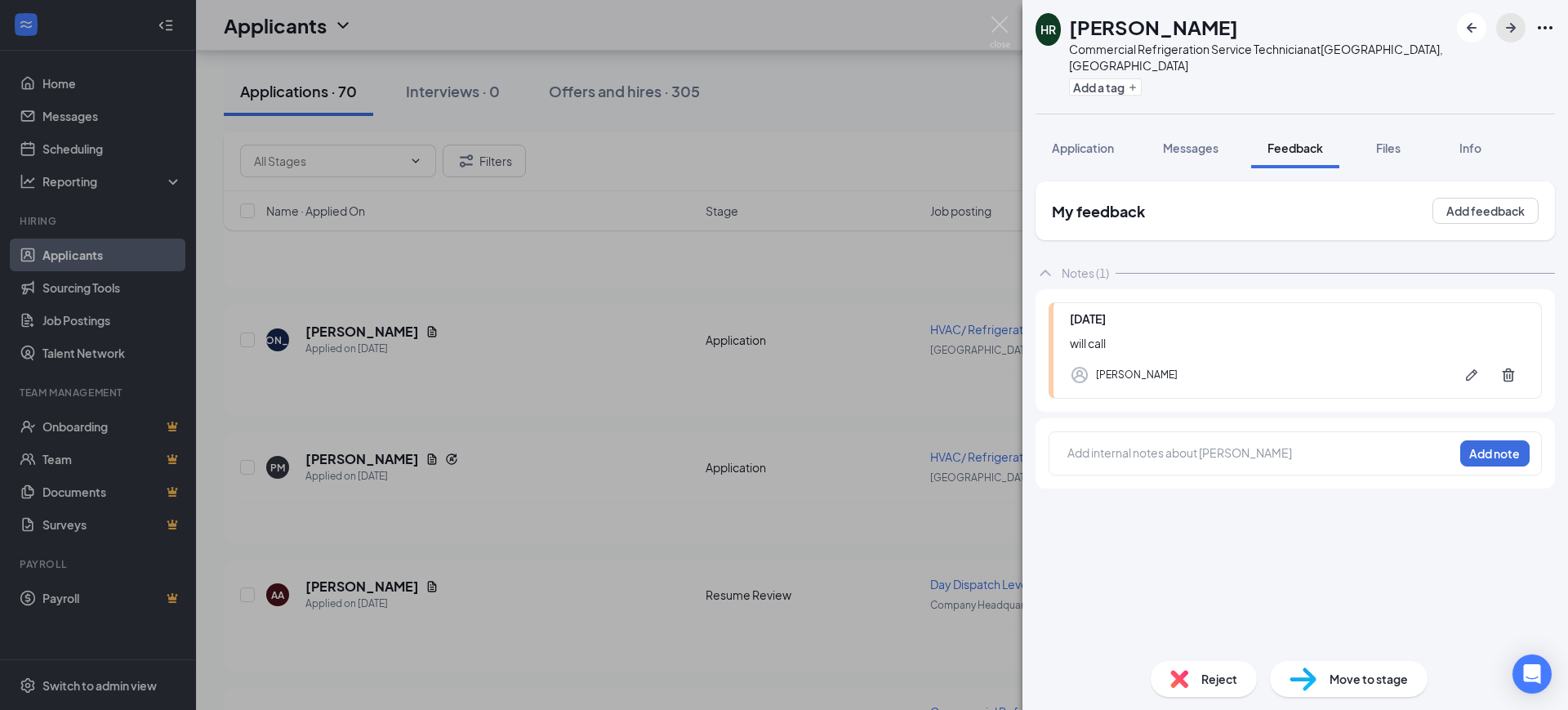
click at [1517, 27] on icon "ArrowRight" at bounding box center [1511, 28] width 20 height 20
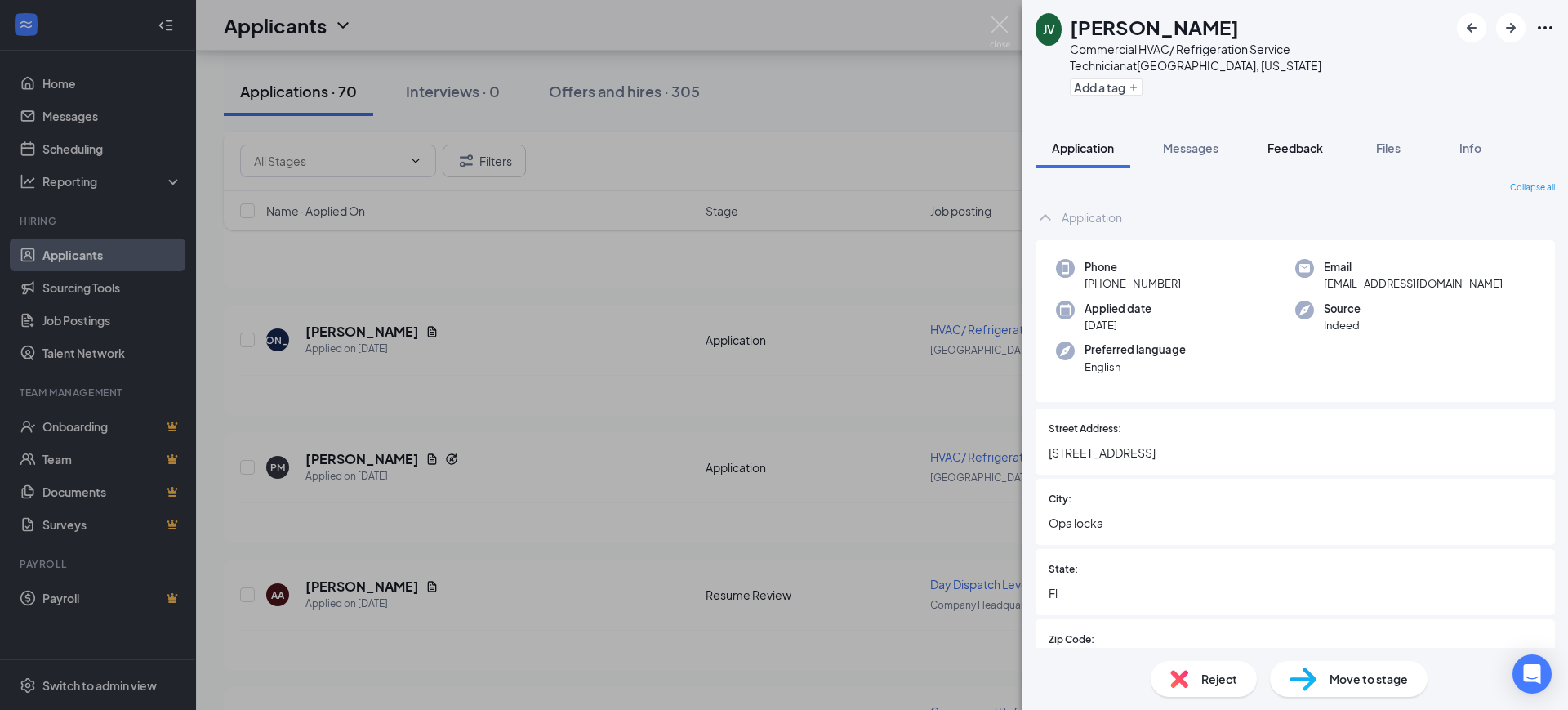
click at [1280, 154] on span "Feedback" at bounding box center [1295, 148] width 55 height 15
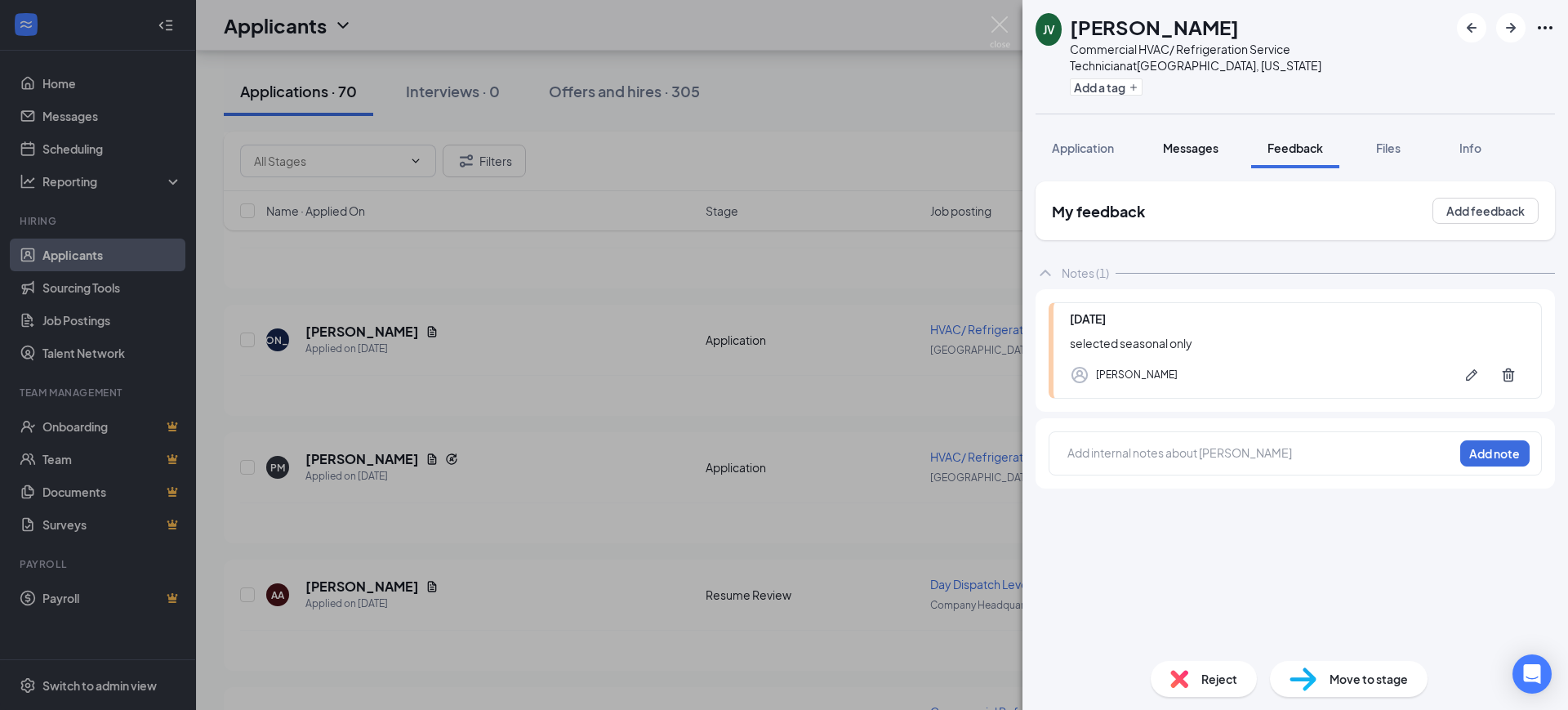
click at [1182, 145] on span "Messages" at bounding box center [1191, 148] width 55 height 15
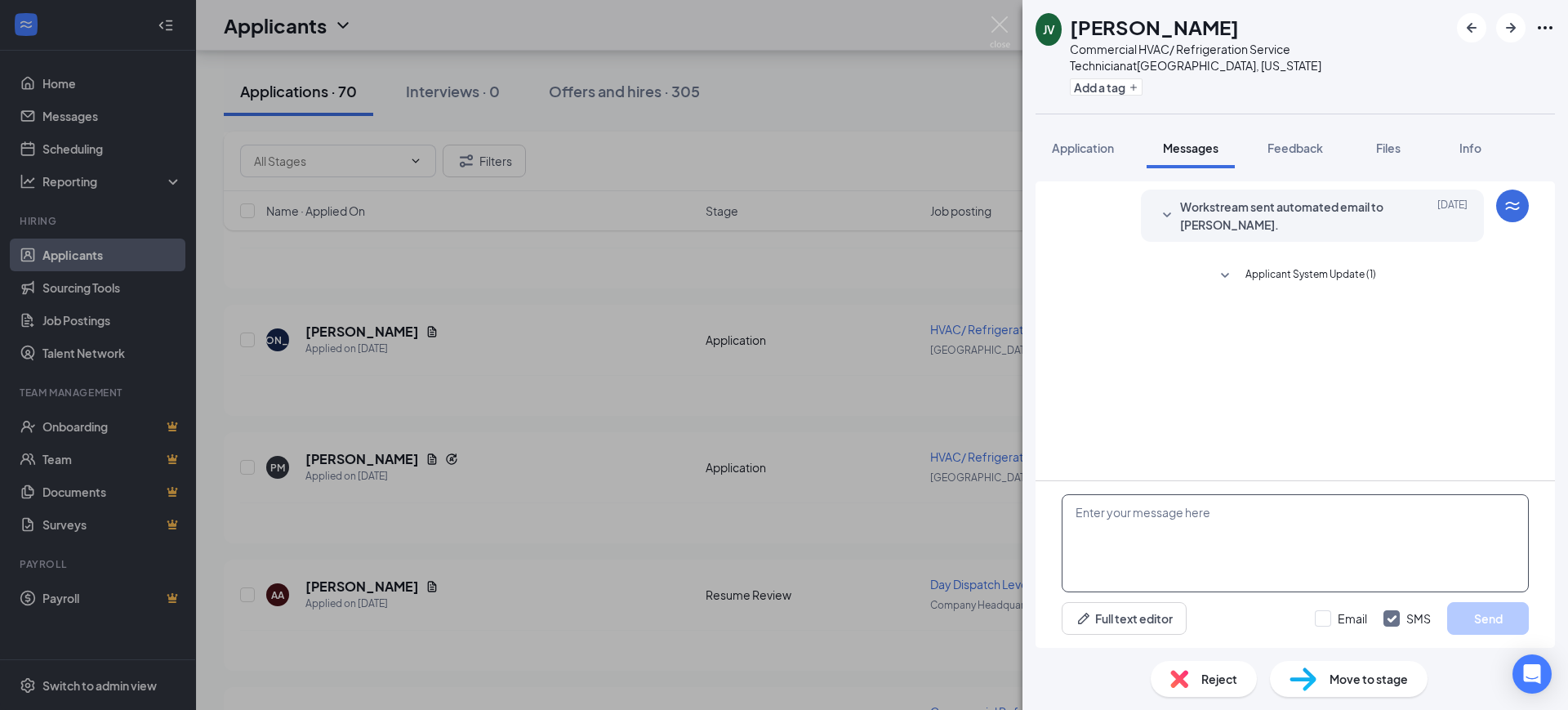
click at [1169, 518] on textarea at bounding box center [1295, 542] width 467 height 98
paste textarea "Hello, Thank you for your interest in RSC Mechanical and for taking the time to…"
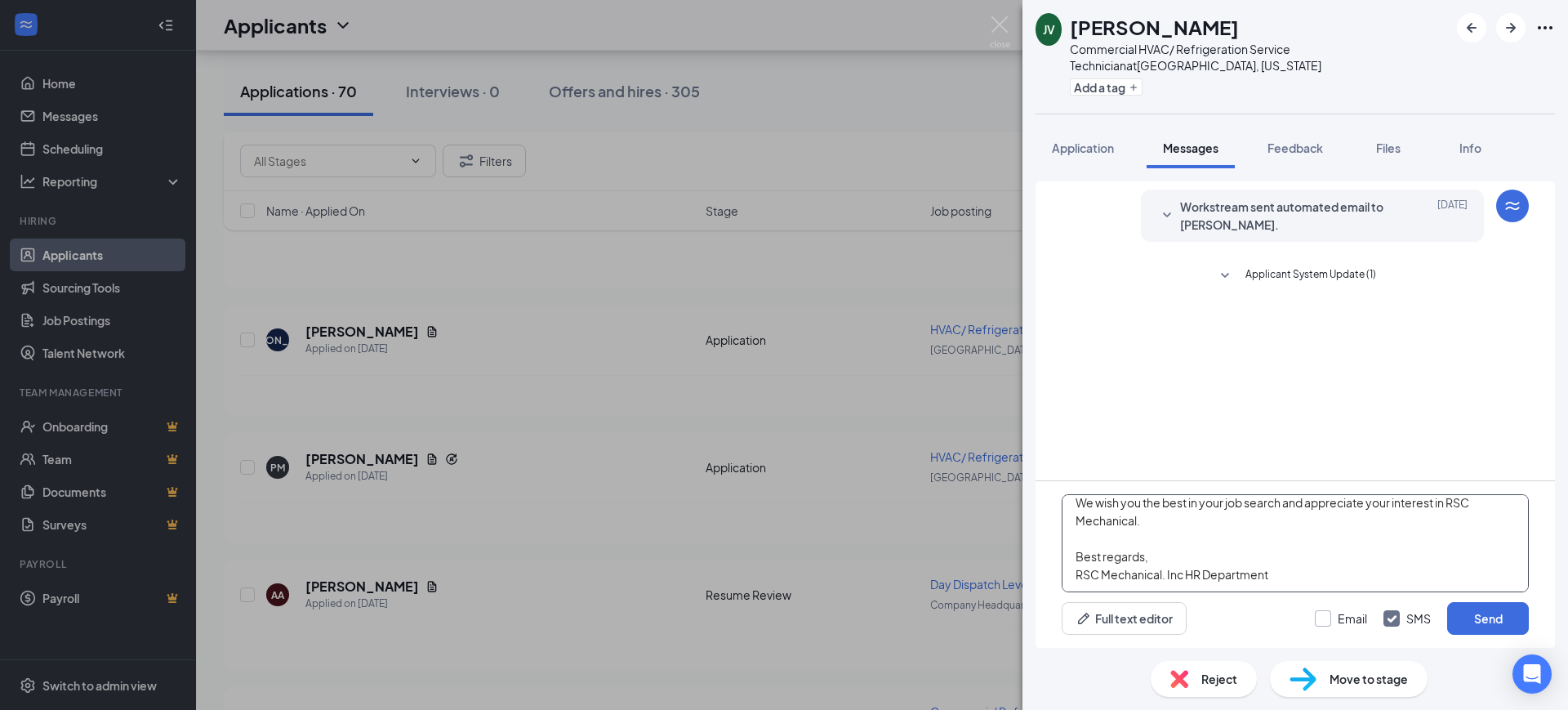
type textarea "Hello, Thank you for your interest in RSC Mechanical and for taking the time to…"
click at [1350, 612] on input "Email" at bounding box center [1340, 618] width 52 height 17
checkbox input "true"
click at [1395, 623] on input "SMS" at bounding box center [1407, 618] width 47 height 17
checkbox input "false"
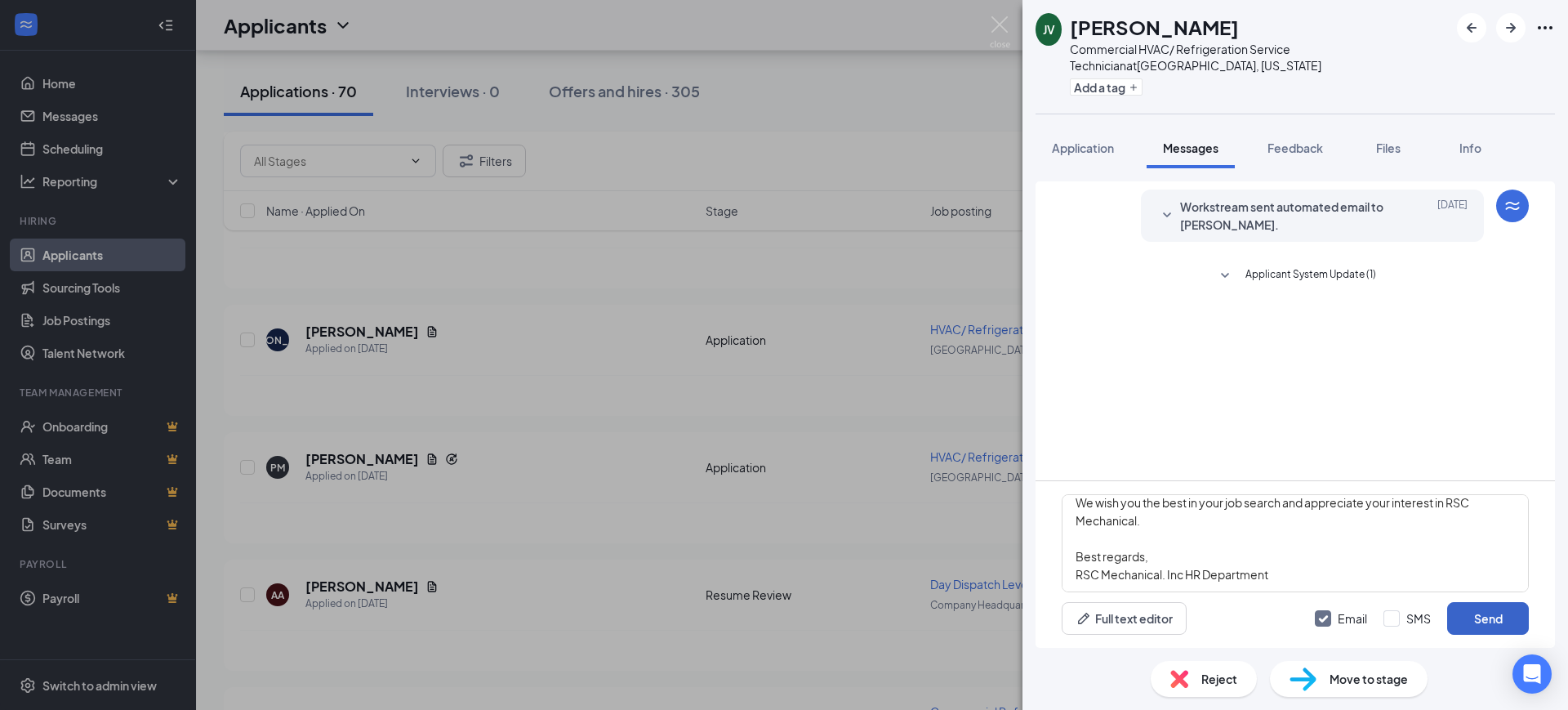
click at [1493, 612] on button "Send" at bounding box center [1487, 618] width 82 height 33
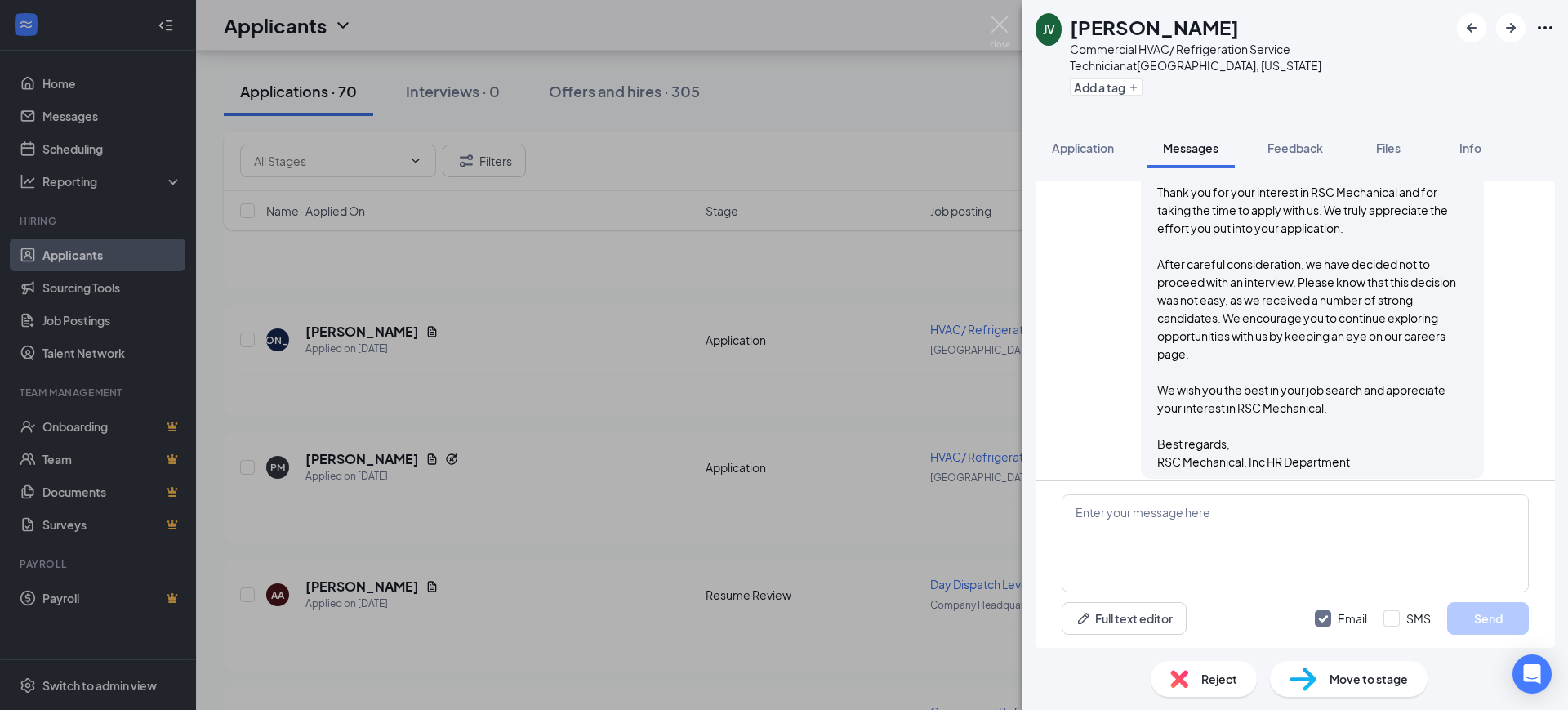
scroll to position [236, 0]
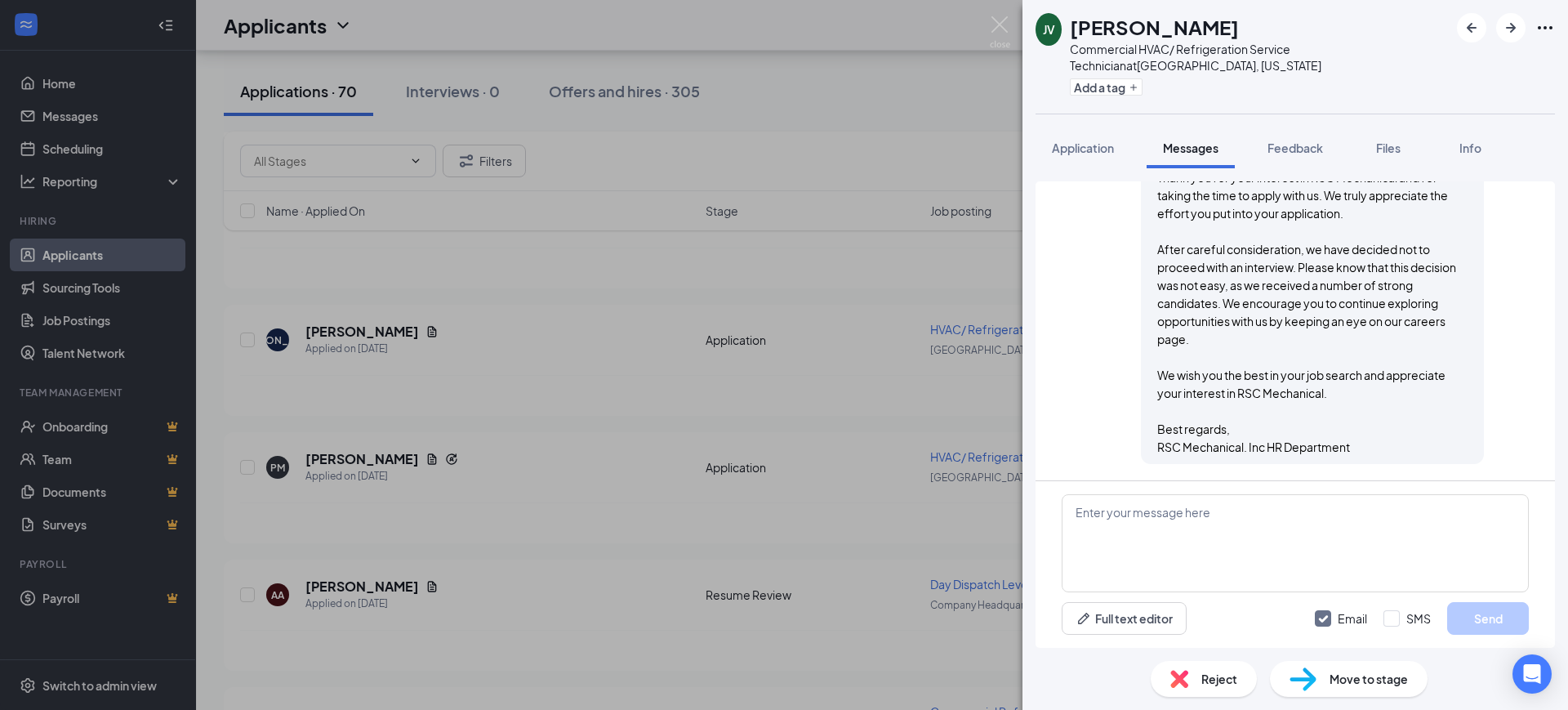
click at [1231, 670] on span "Reject" at bounding box center [1219, 678] width 35 height 18
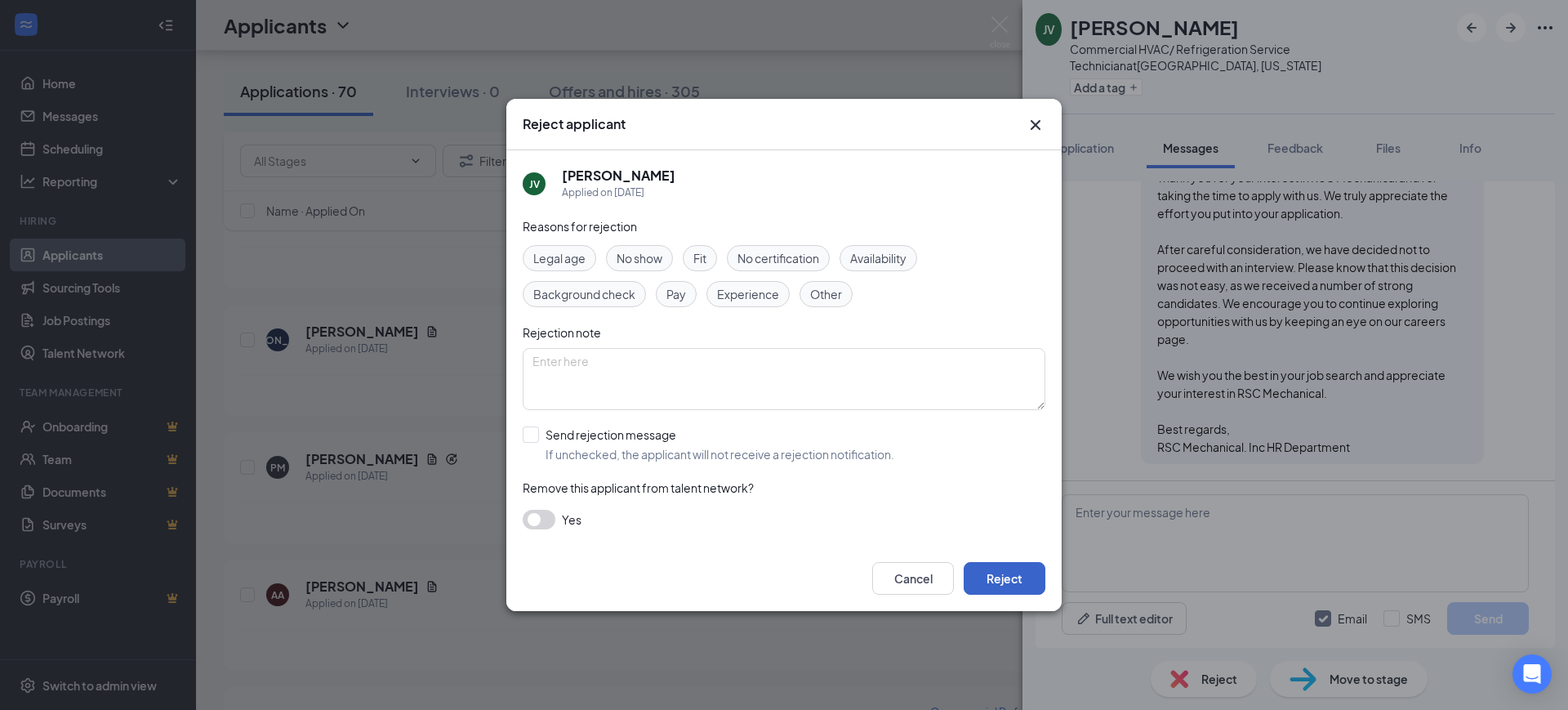
click at [1030, 579] on button "Reject" at bounding box center [1004, 578] width 82 height 33
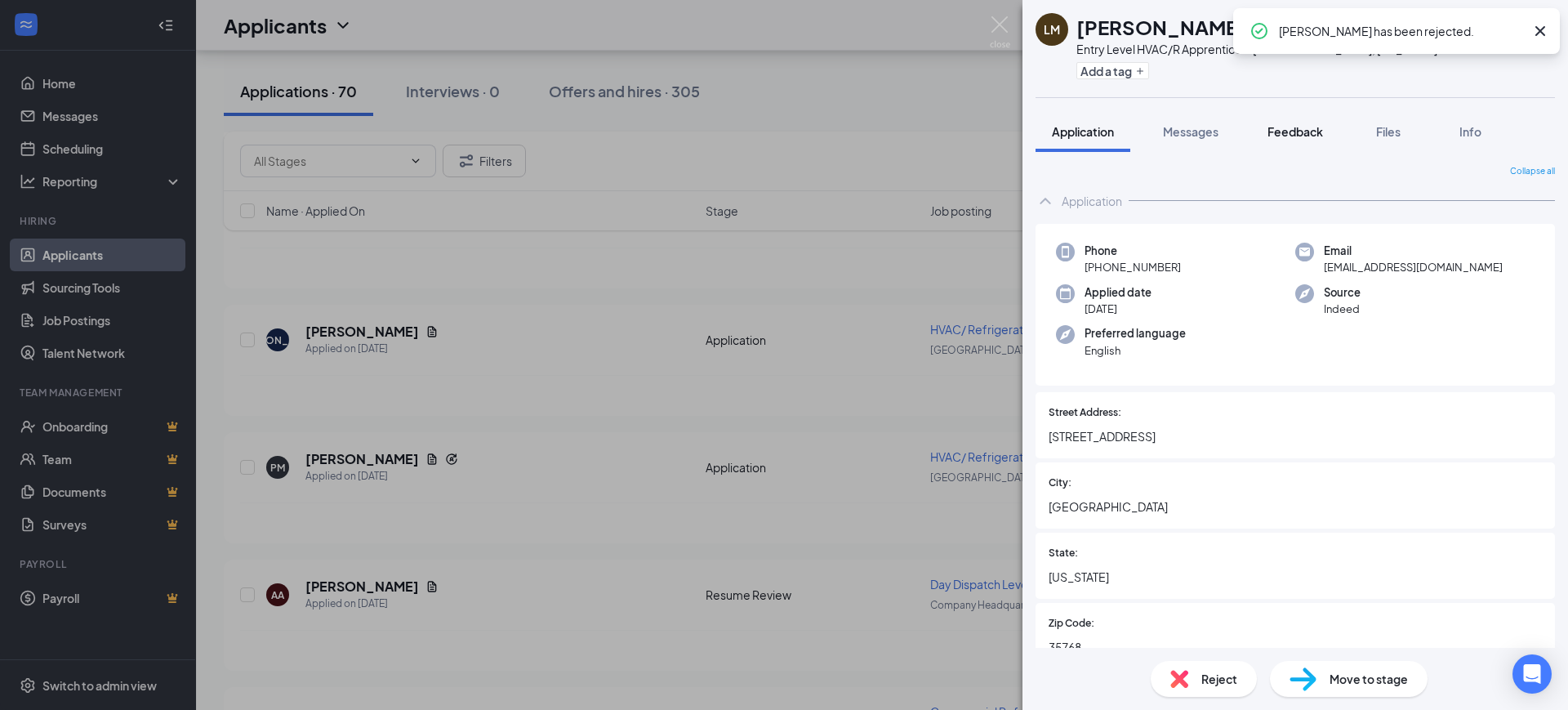
click at [1292, 128] on span "Feedback" at bounding box center [1295, 131] width 55 height 15
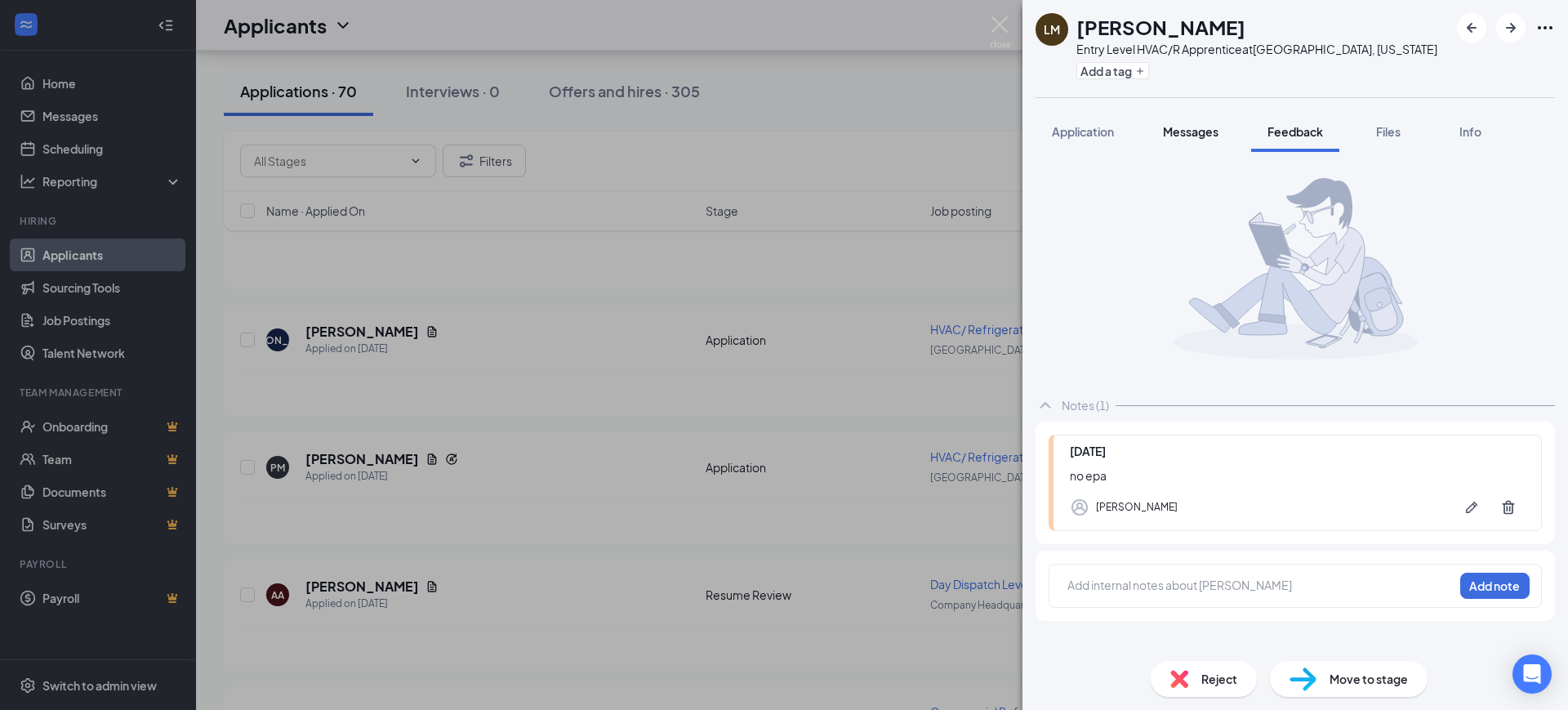
click at [1185, 131] on span "Messages" at bounding box center [1191, 131] width 55 height 15
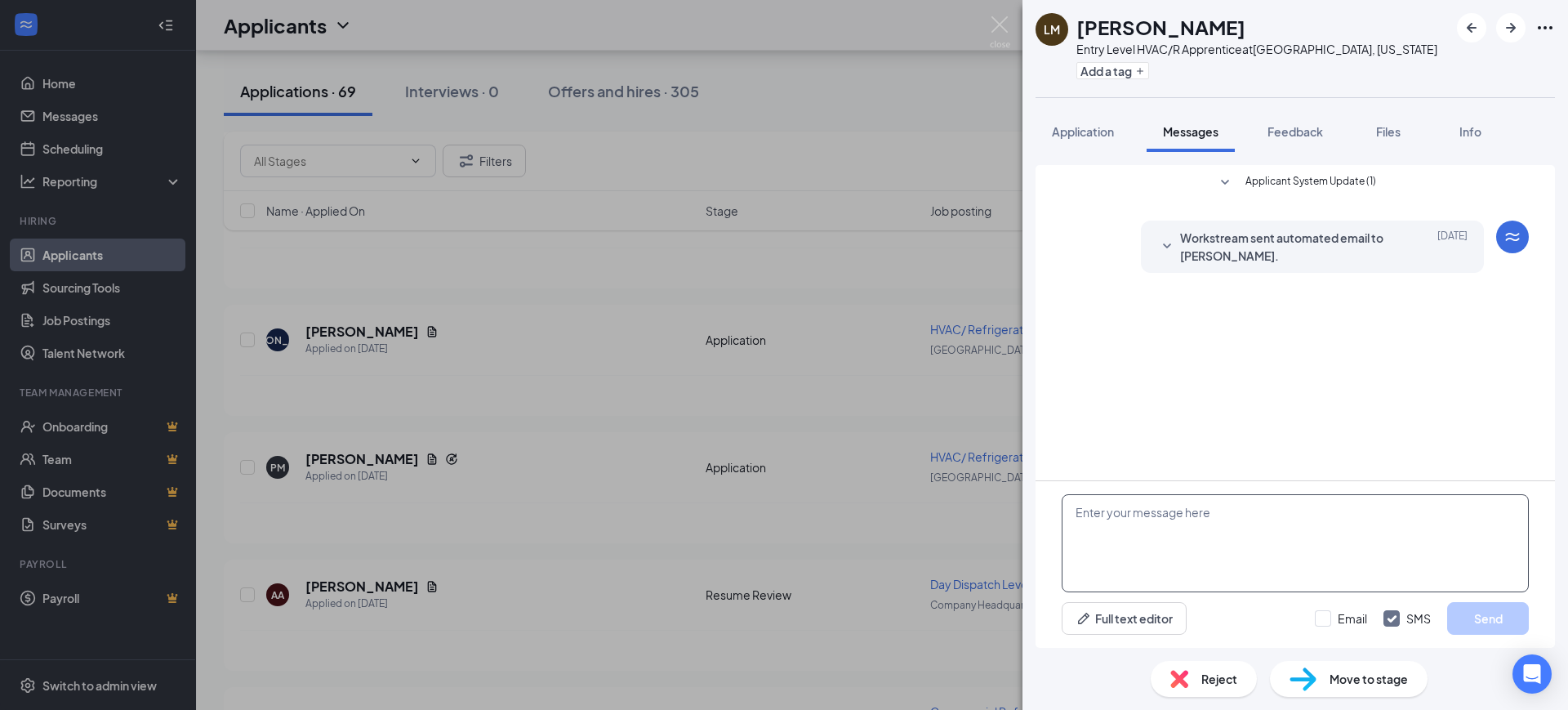
click at [1225, 549] on textarea at bounding box center [1295, 542] width 467 height 98
paste textarea "Hello, Thank you for your interest in RSC Mechanical and for taking the time to…"
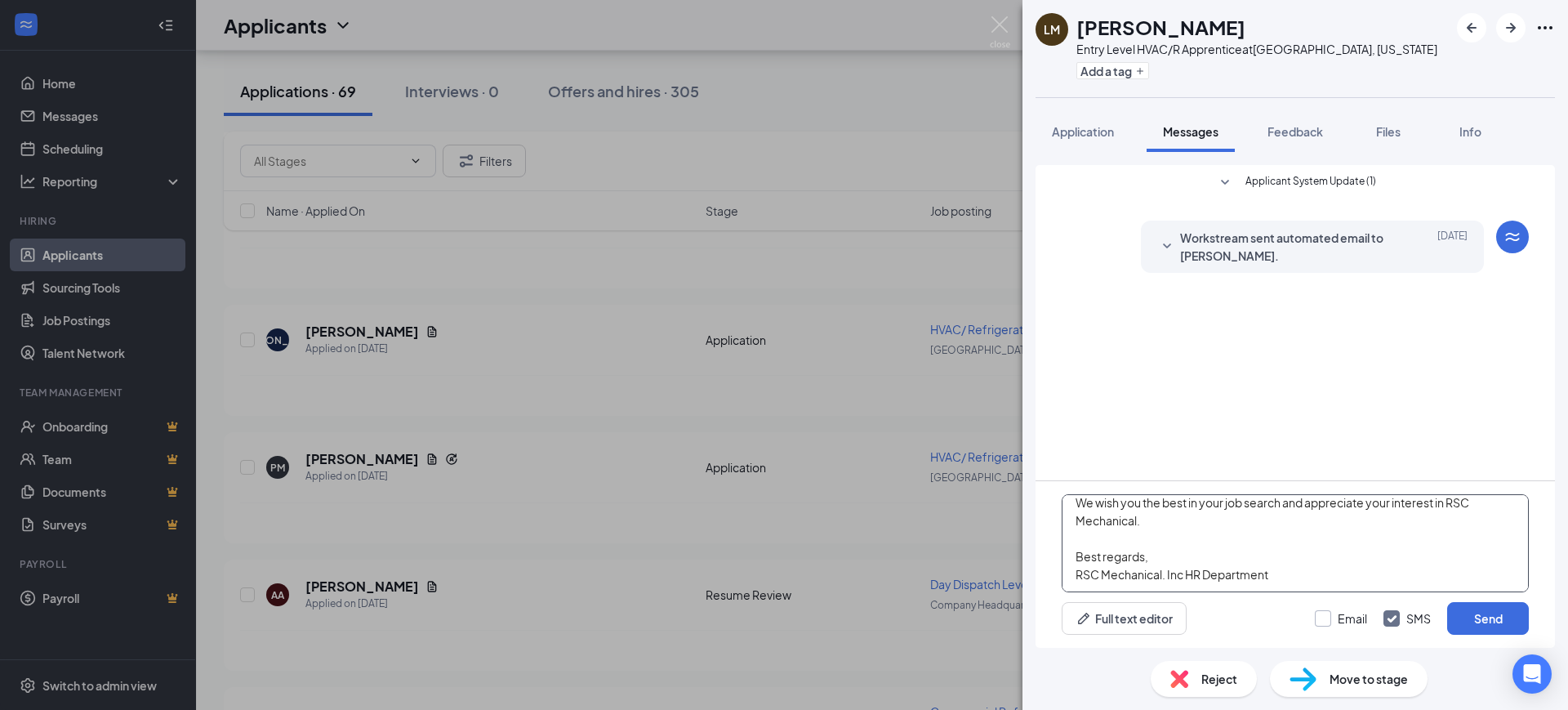
type textarea "Hello, Thank you for your interest in RSC Mechanical and for taking the time to…"
click at [1343, 617] on input "Email" at bounding box center [1340, 618] width 52 height 17
checkbox input "true"
click at [1412, 612] on input "SMS" at bounding box center [1407, 618] width 47 height 17
checkbox input "false"
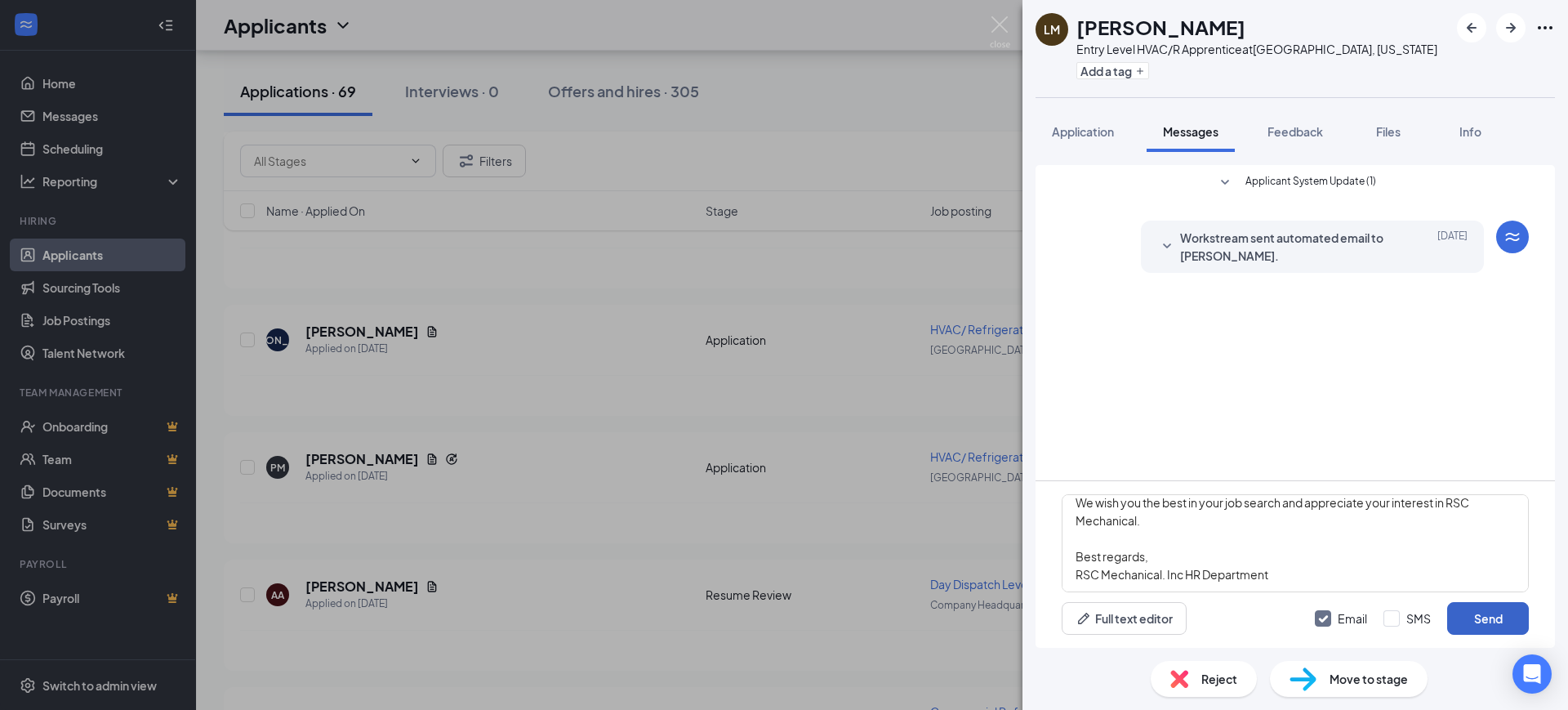
click at [1488, 613] on button "Send" at bounding box center [1487, 618] width 82 height 33
click at [1201, 674] on span "Reject" at bounding box center [1219, 678] width 35 height 18
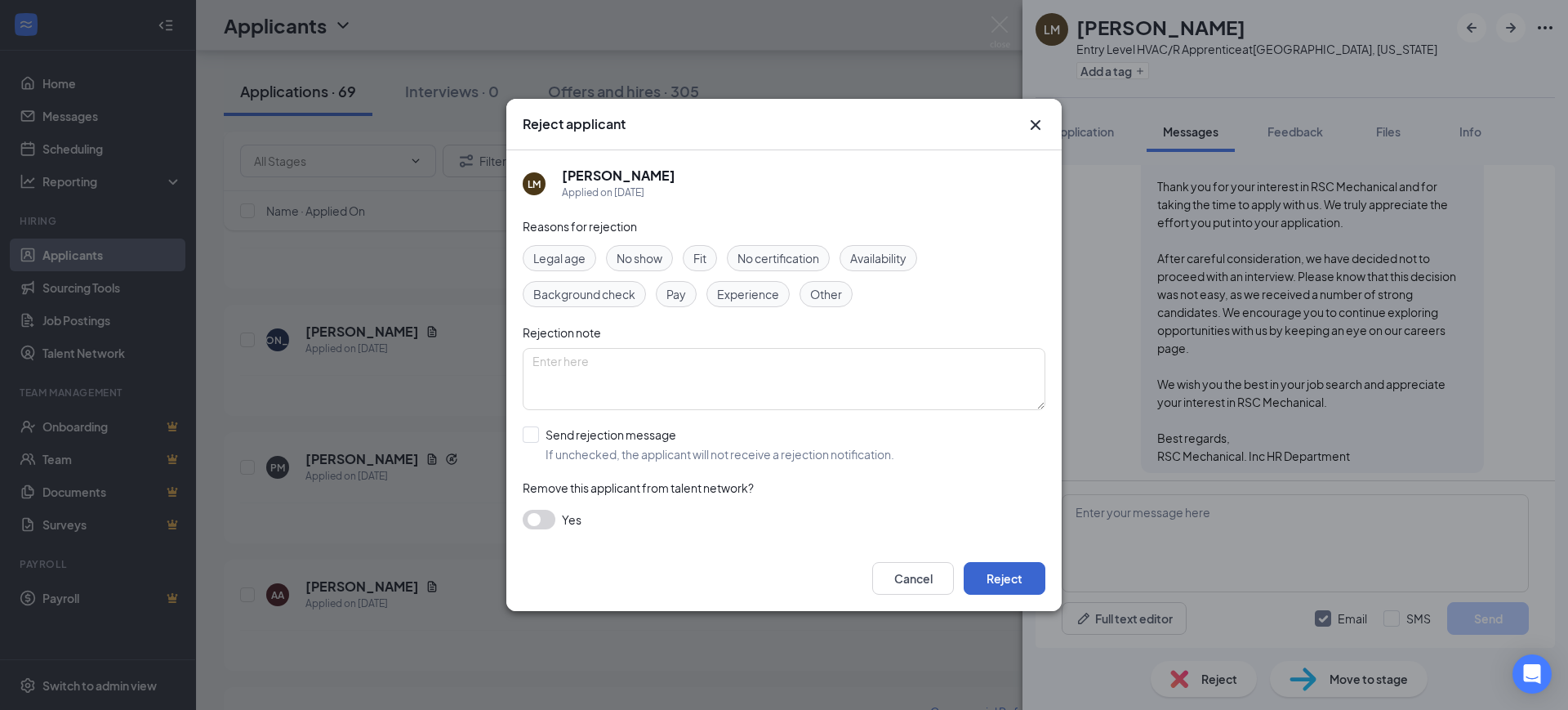
scroll to position [219, 0]
click at [1024, 573] on button "Reject" at bounding box center [1004, 578] width 82 height 33
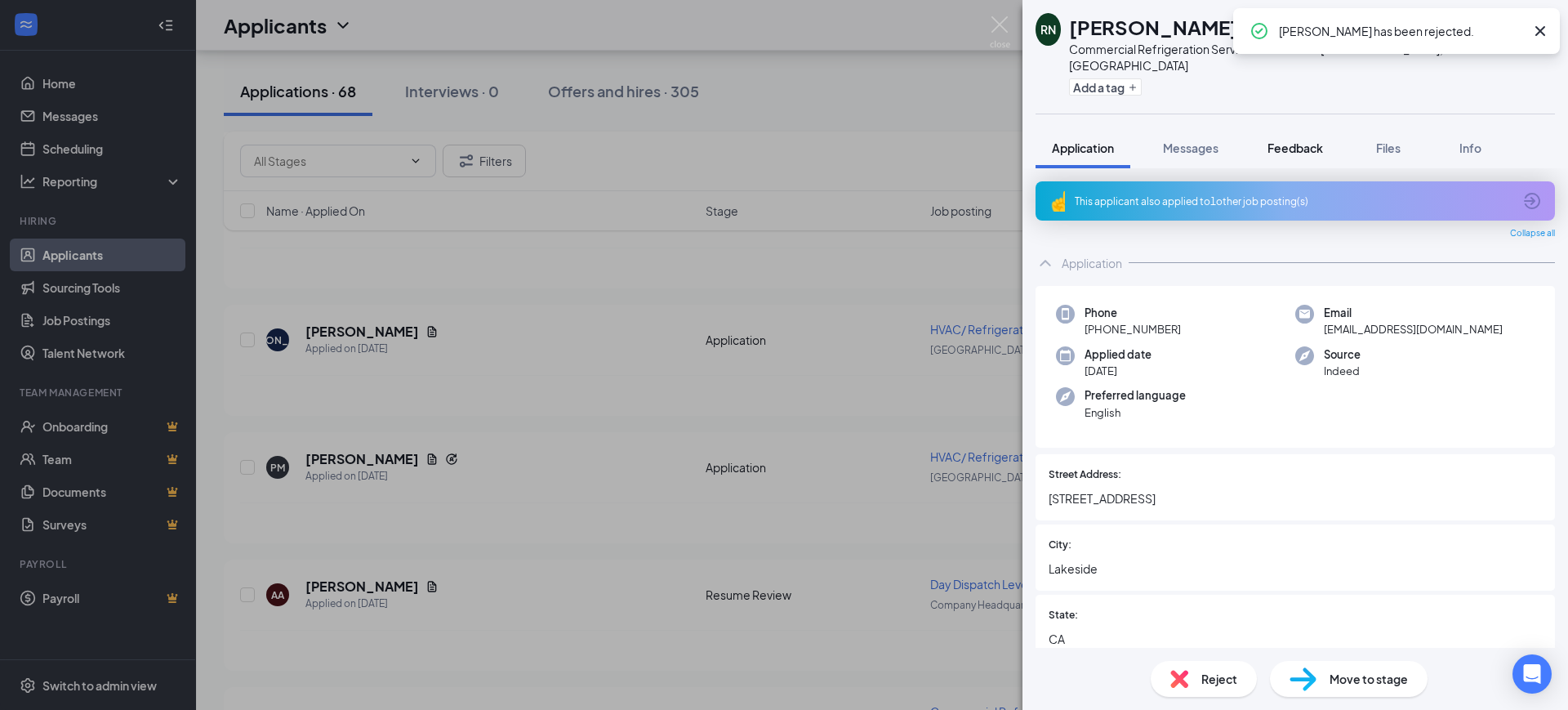
click at [1297, 141] on span "Feedback" at bounding box center [1295, 148] width 55 height 15
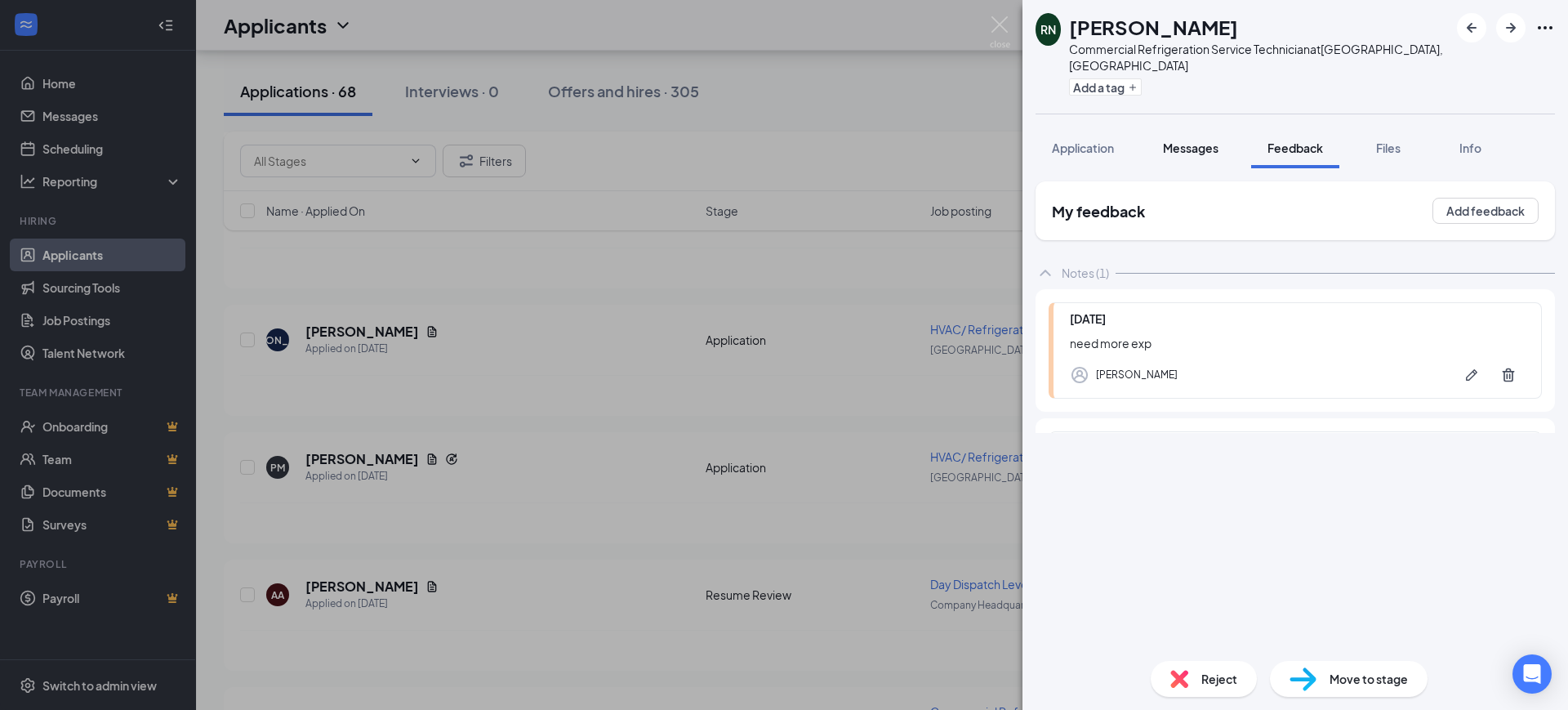
click at [1178, 141] on span "Messages" at bounding box center [1191, 148] width 55 height 15
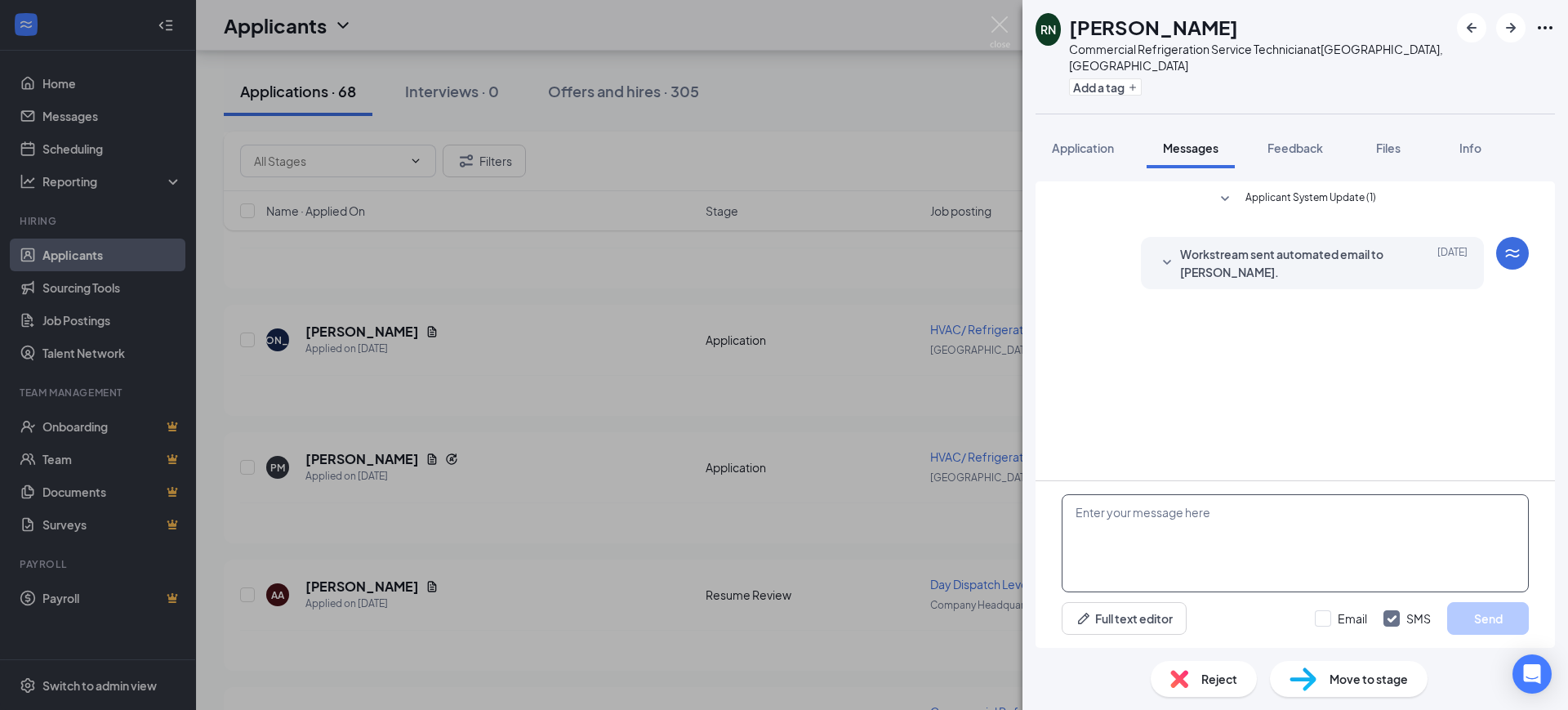
click at [1219, 542] on textarea at bounding box center [1295, 542] width 467 height 98
paste textarea "Hello, Thank you for your interest in RSC Mechanical and for taking the time to…"
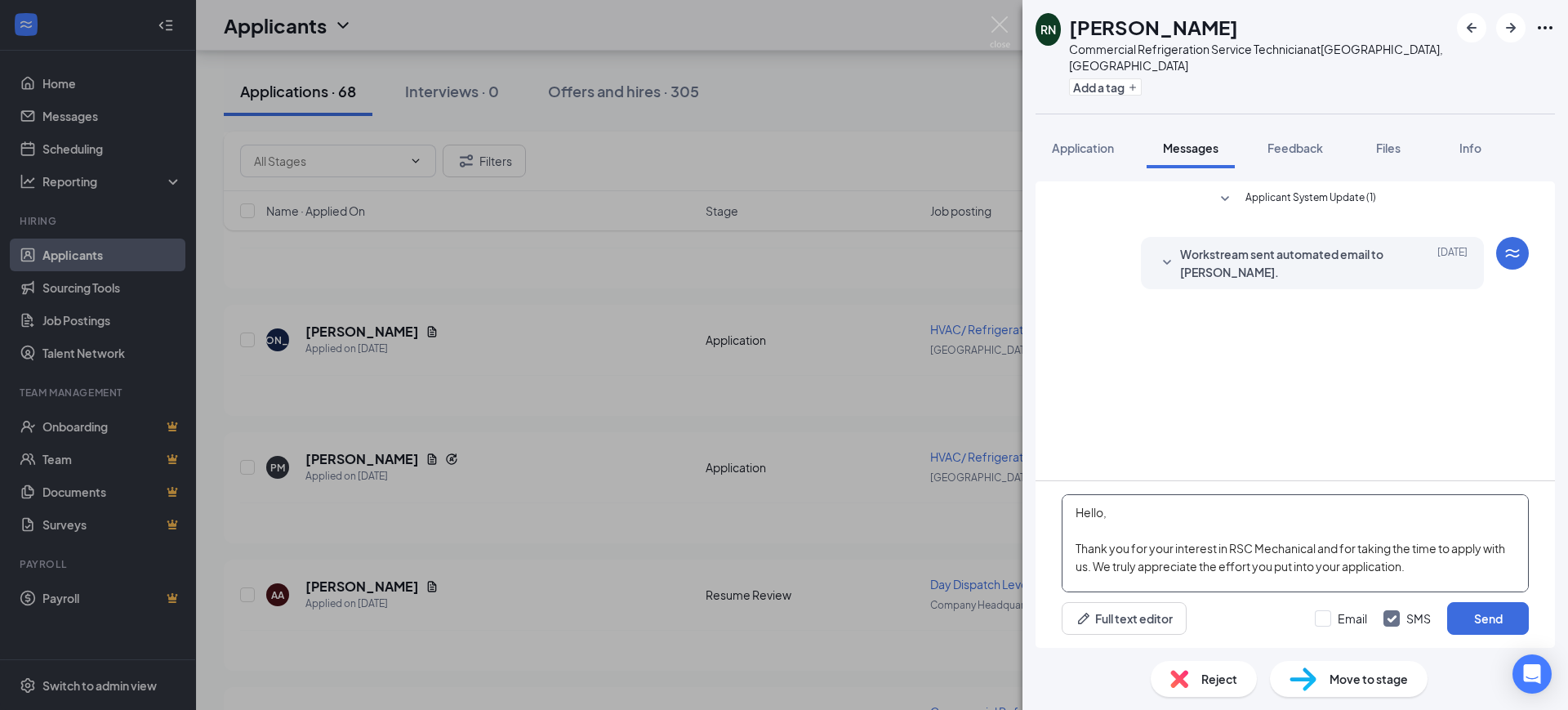
scroll to position [198, 0]
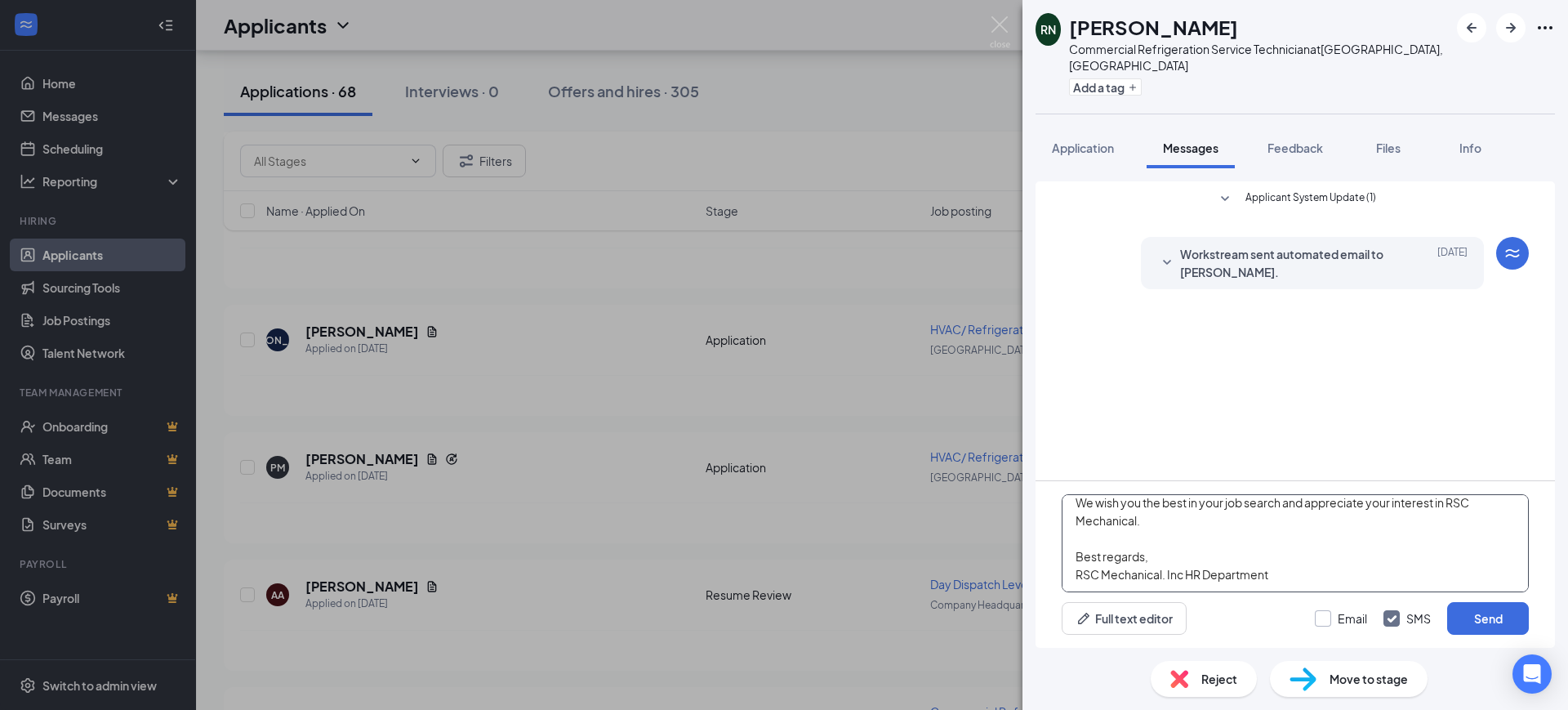
type textarea "Hello, Thank you for your interest in RSC Mechanical and for taking the time to…"
click at [1341, 617] on input "Email" at bounding box center [1340, 618] width 52 height 17
checkbox input "true"
click at [1384, 622] on input "SMS" at bounding box center [1407, 618] width 47 height 17
checkbox input "false"
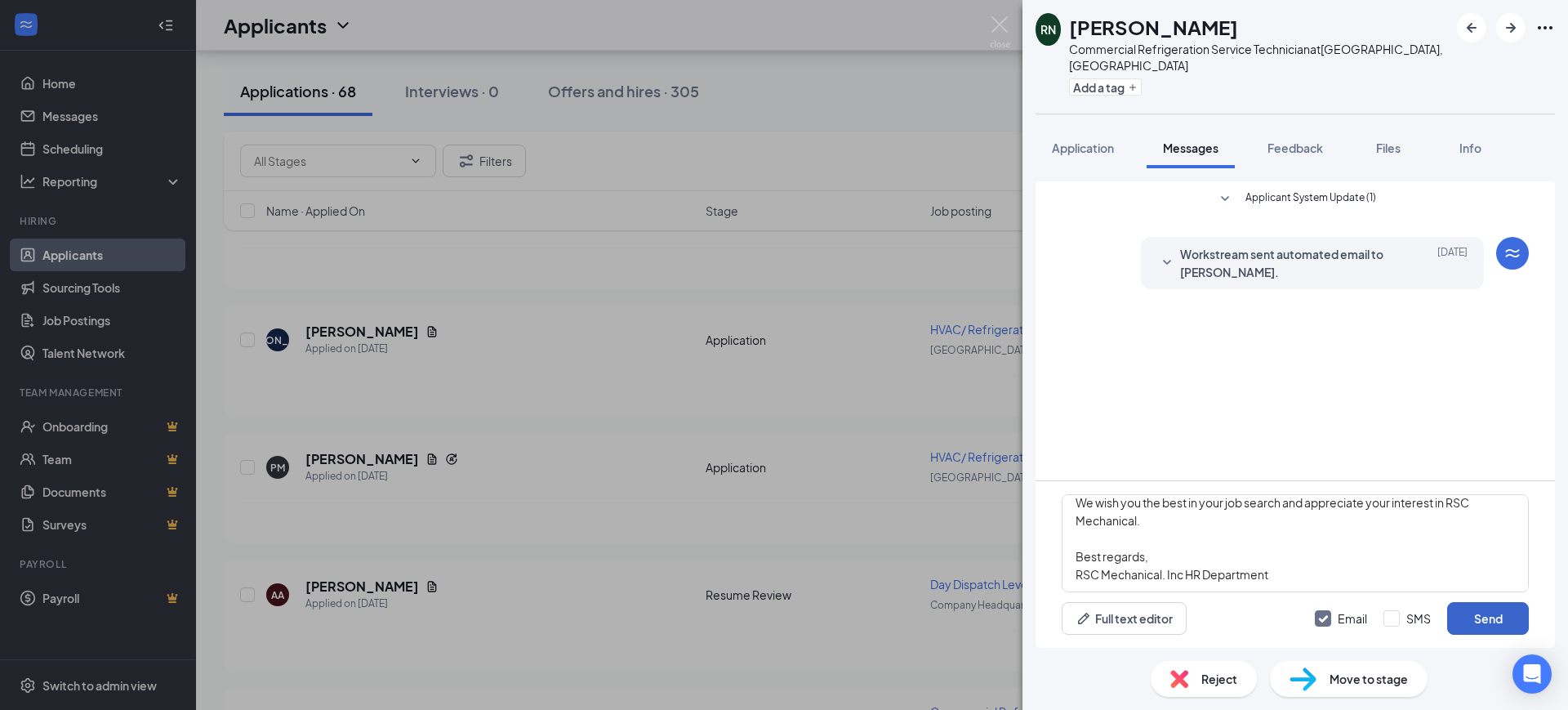
click at [1473, 617] on button "Send" at bounding box center [1487, 618] width 82 height 33
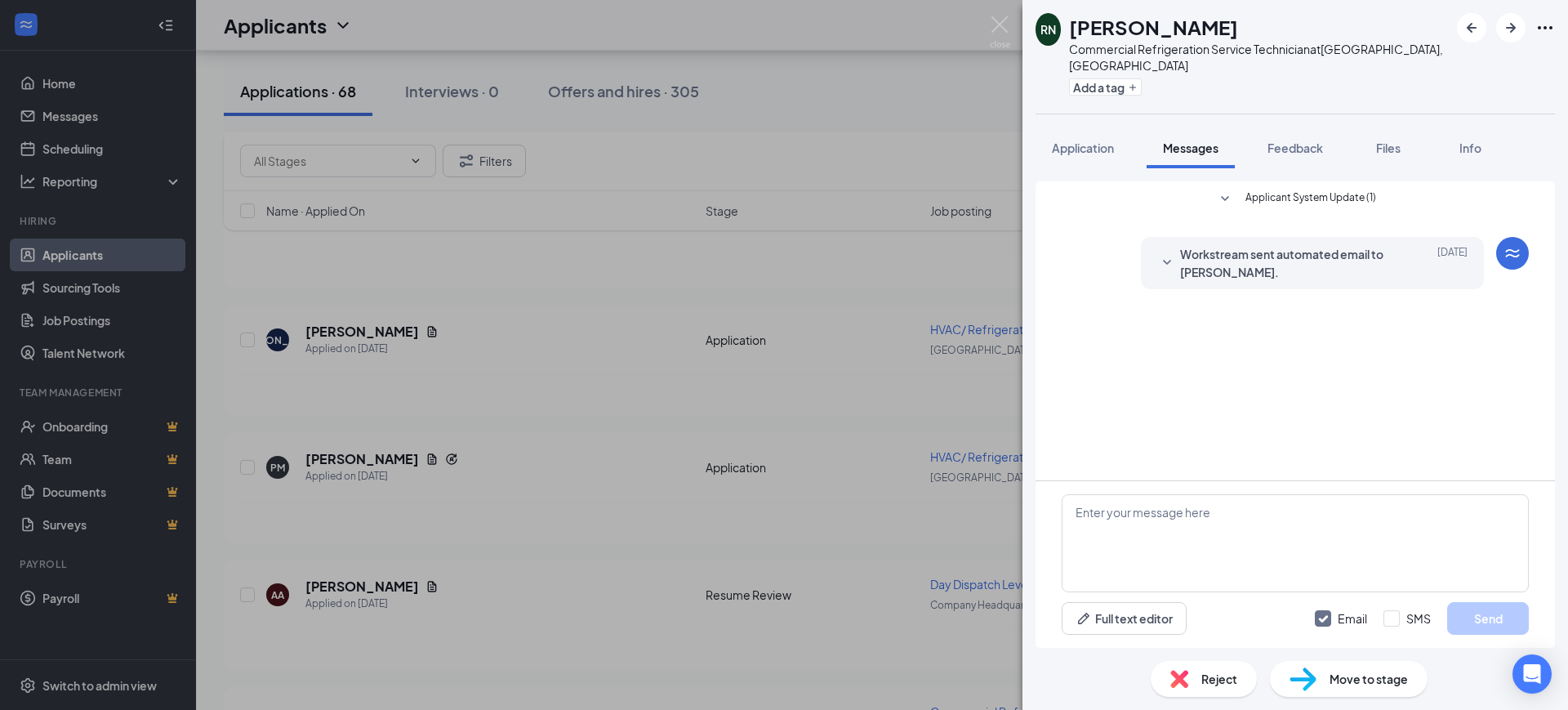
scroll to position [0, 0]
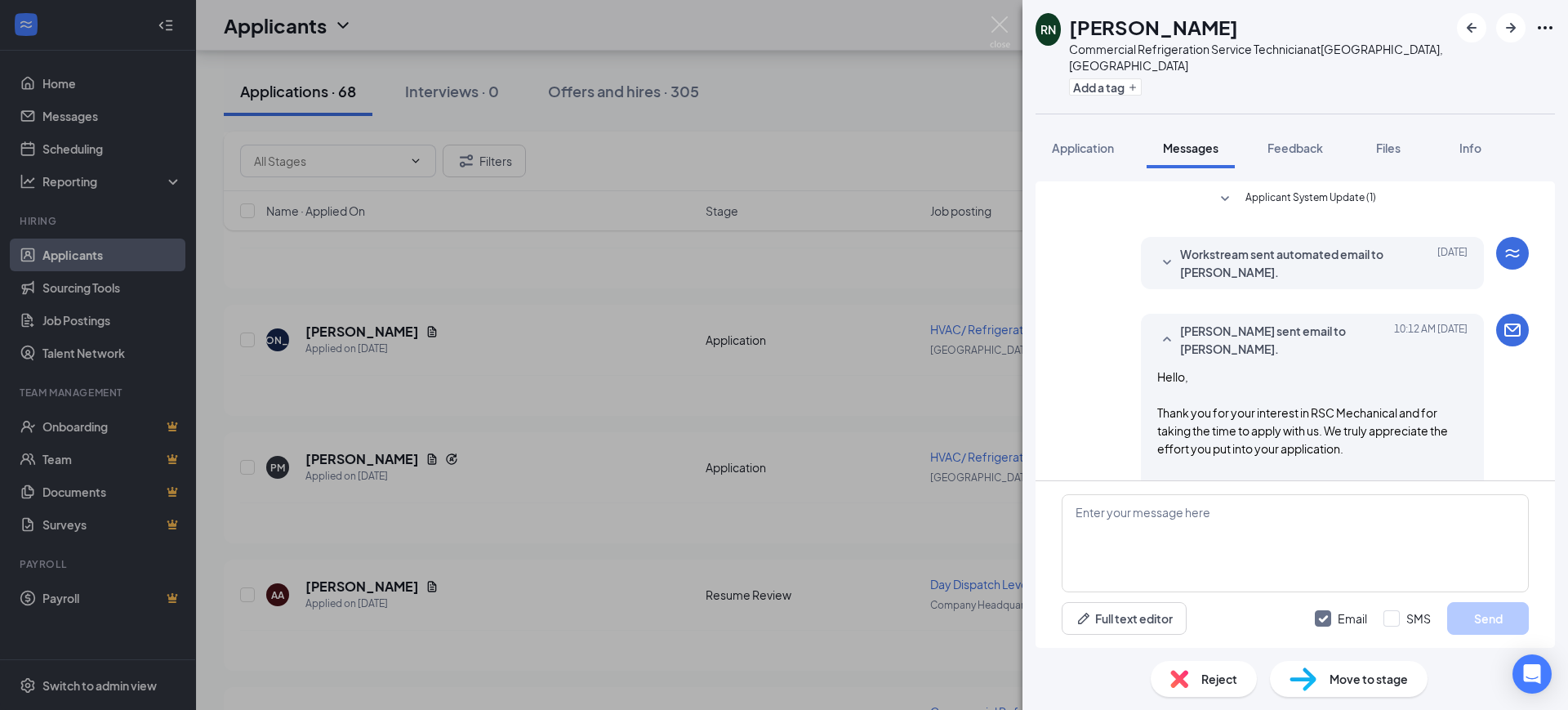
click at [1205, 678] on span "Reject" at bounding box center [1219, 678] width 35 height 18
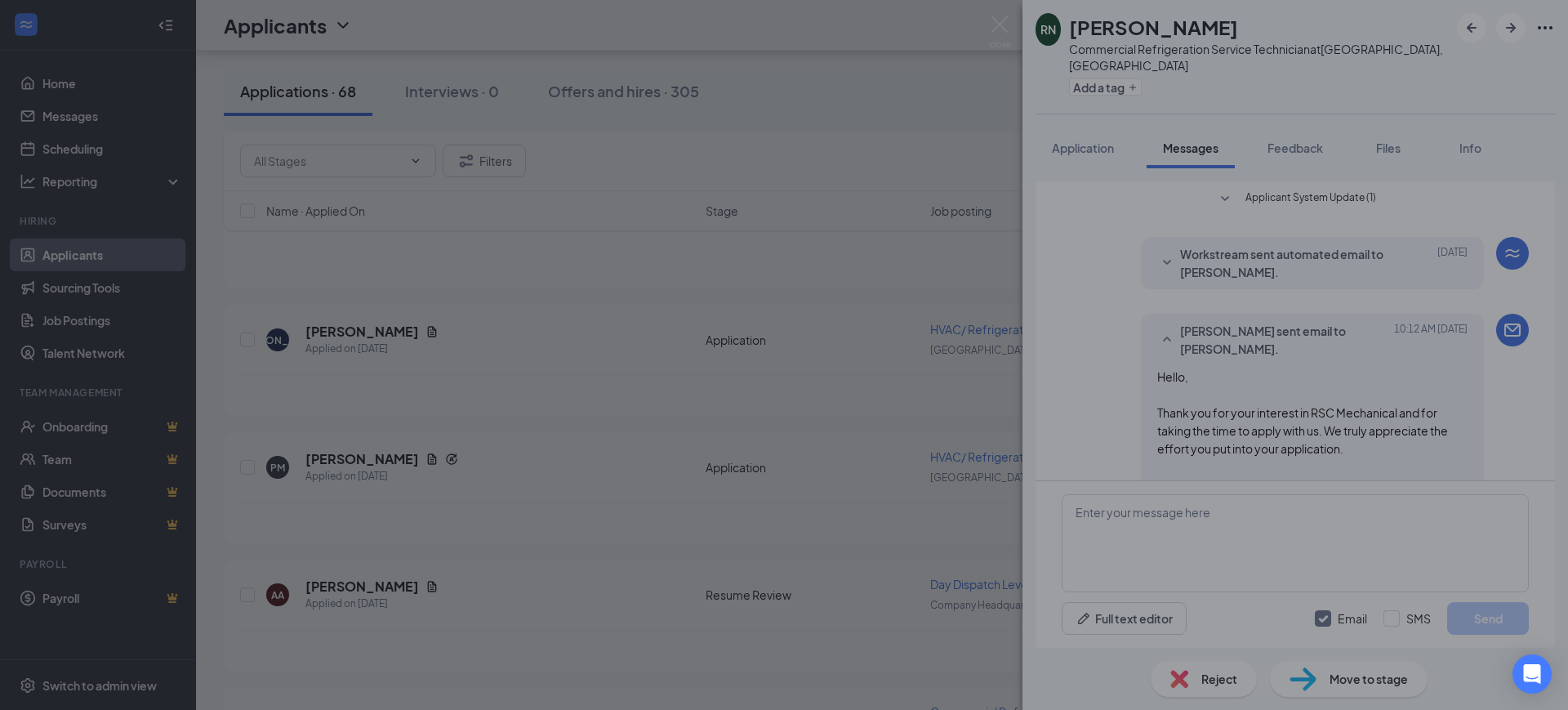
scroll to position [219, 0]
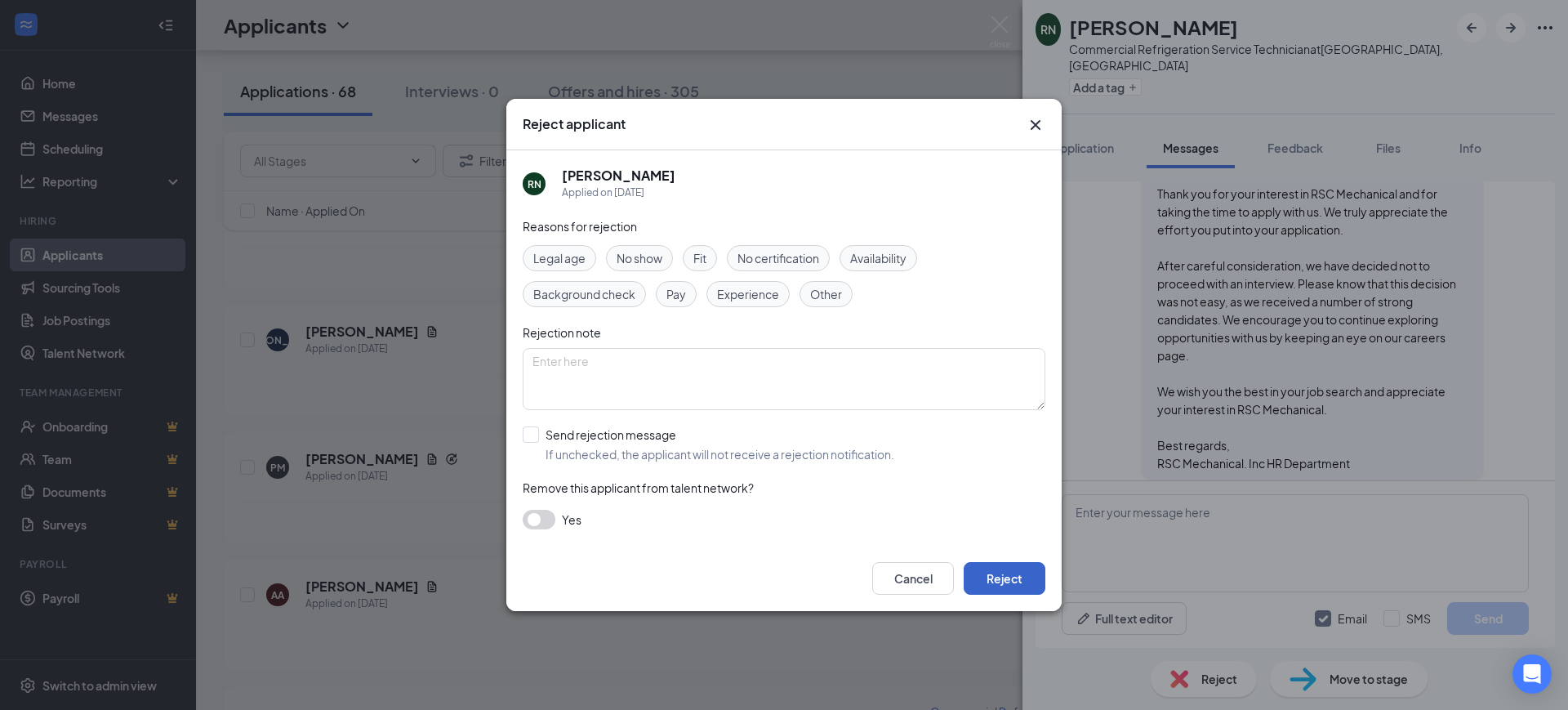
click at [1012, 579] on button "Reject" at bounding box center [1004, 578] width 82 height 33
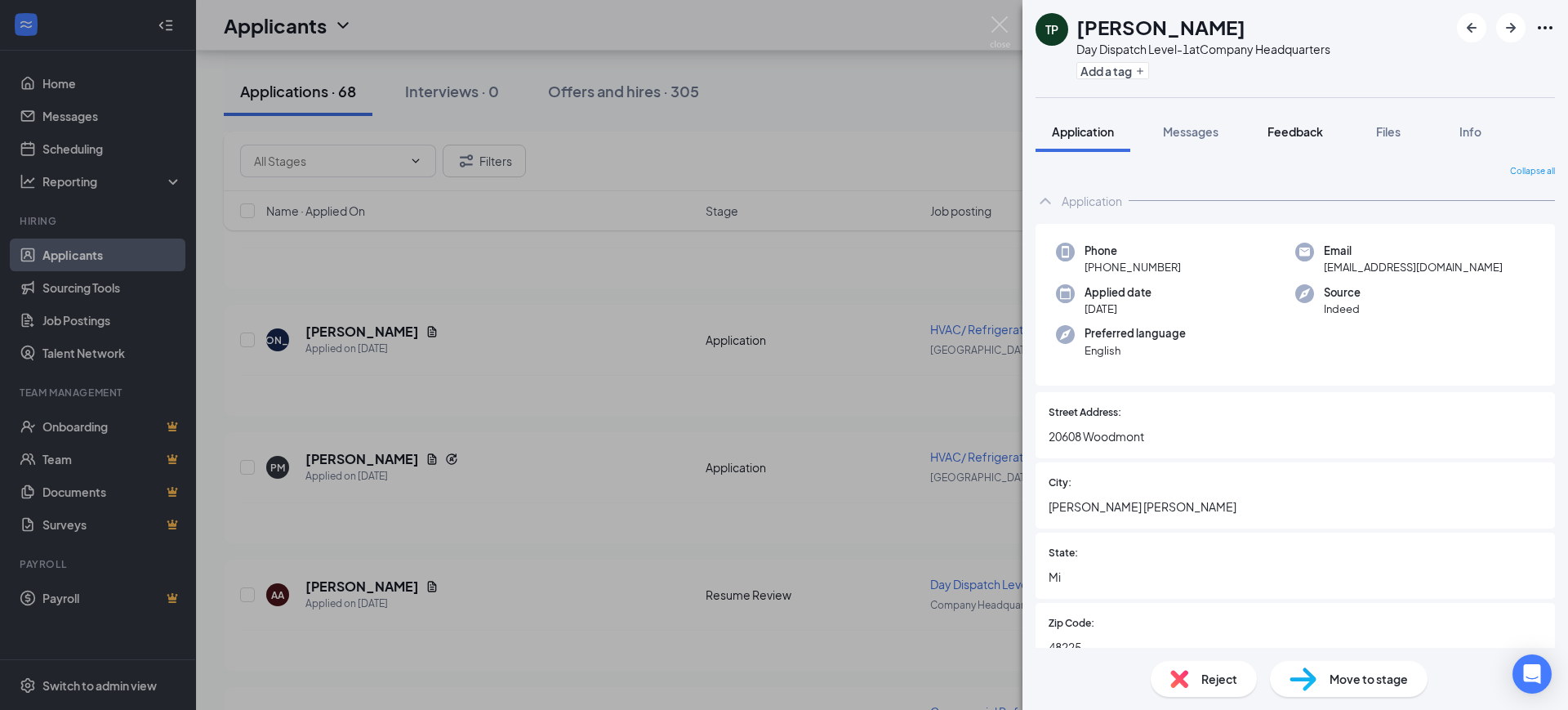
click at [1283, 137] on span "Feedback" at bounding box center [1295, 131] width 55 height 15
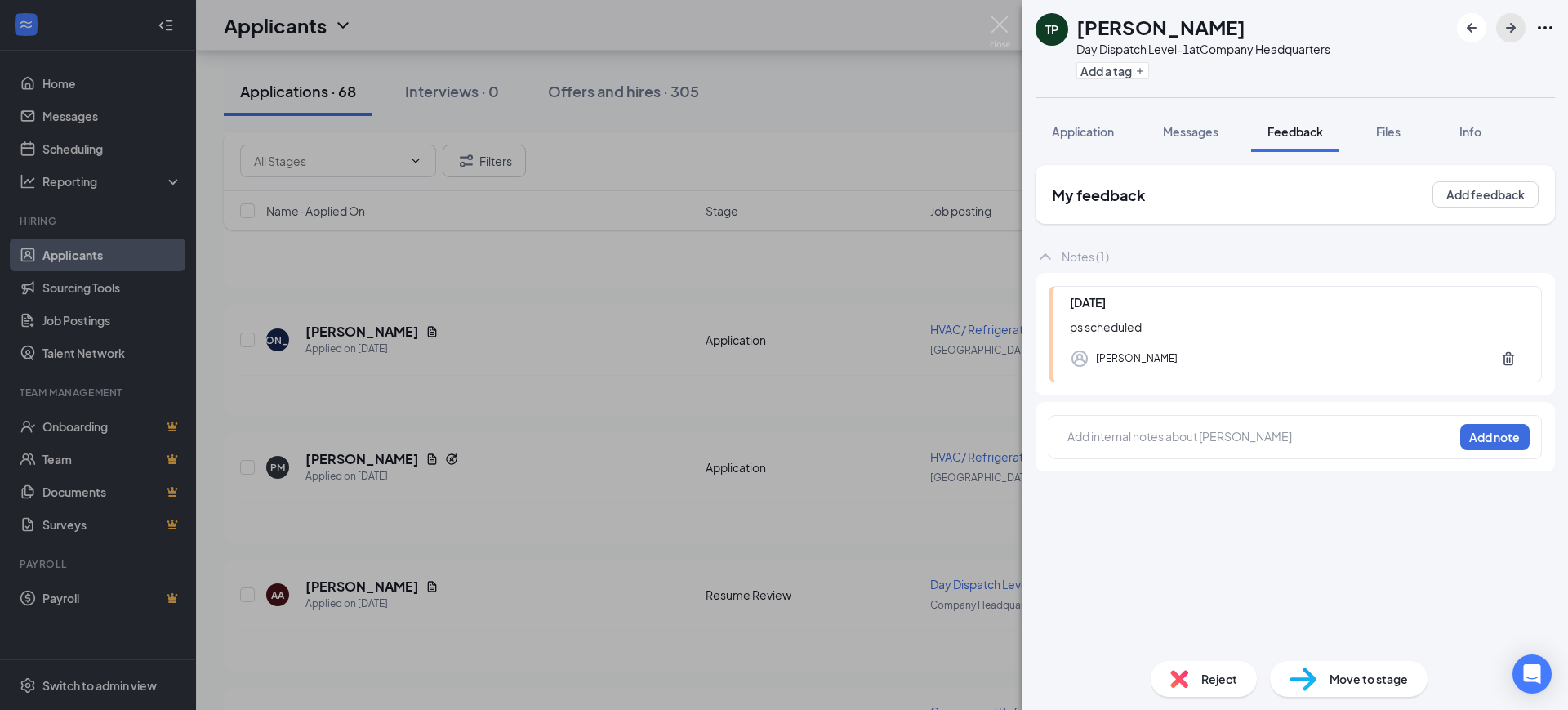
click at [1505, 27] on icon "ArrowRight" at bounding box center [1511, 28] width 20 height 20
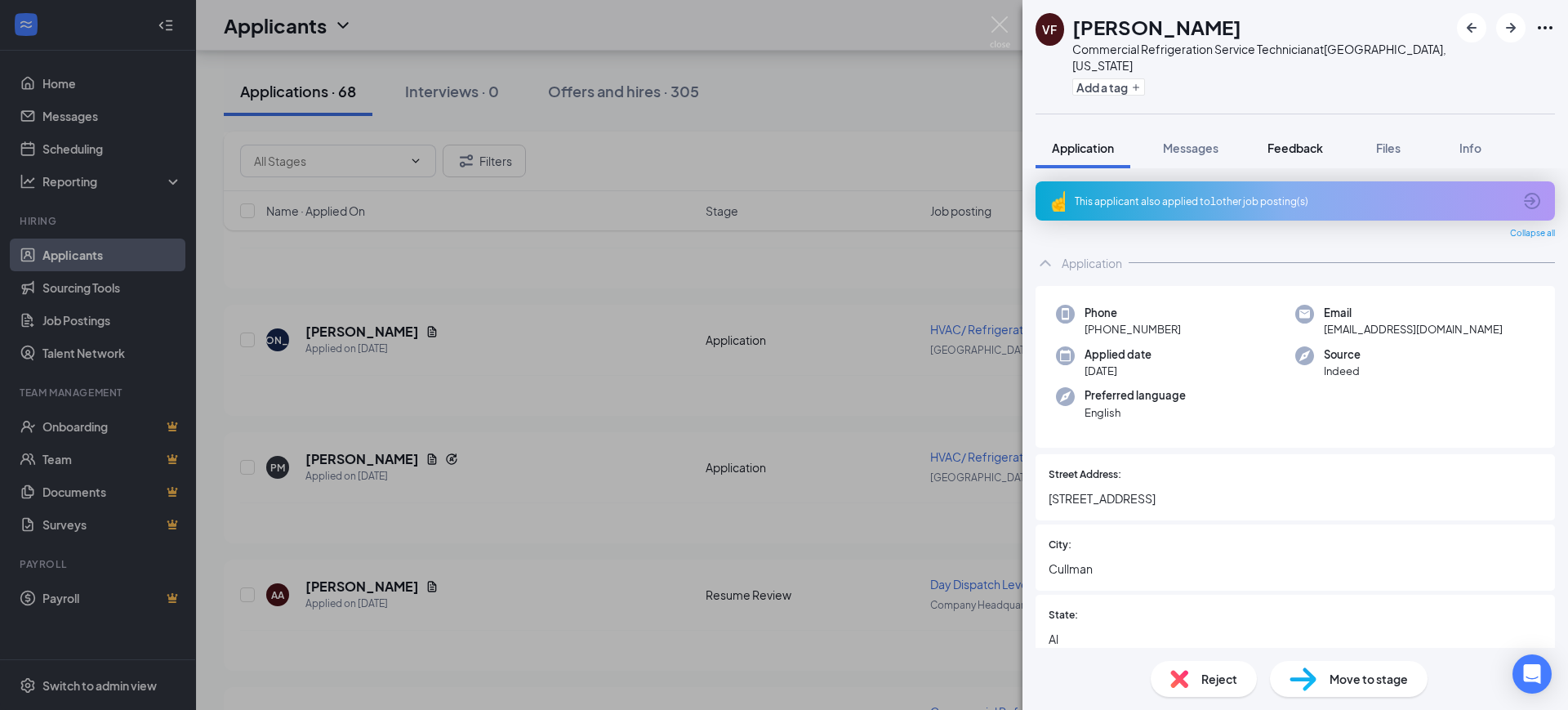
click at [1310, 141] on span "Feedback" at bounding box center [1295, 148] width 55 height 15
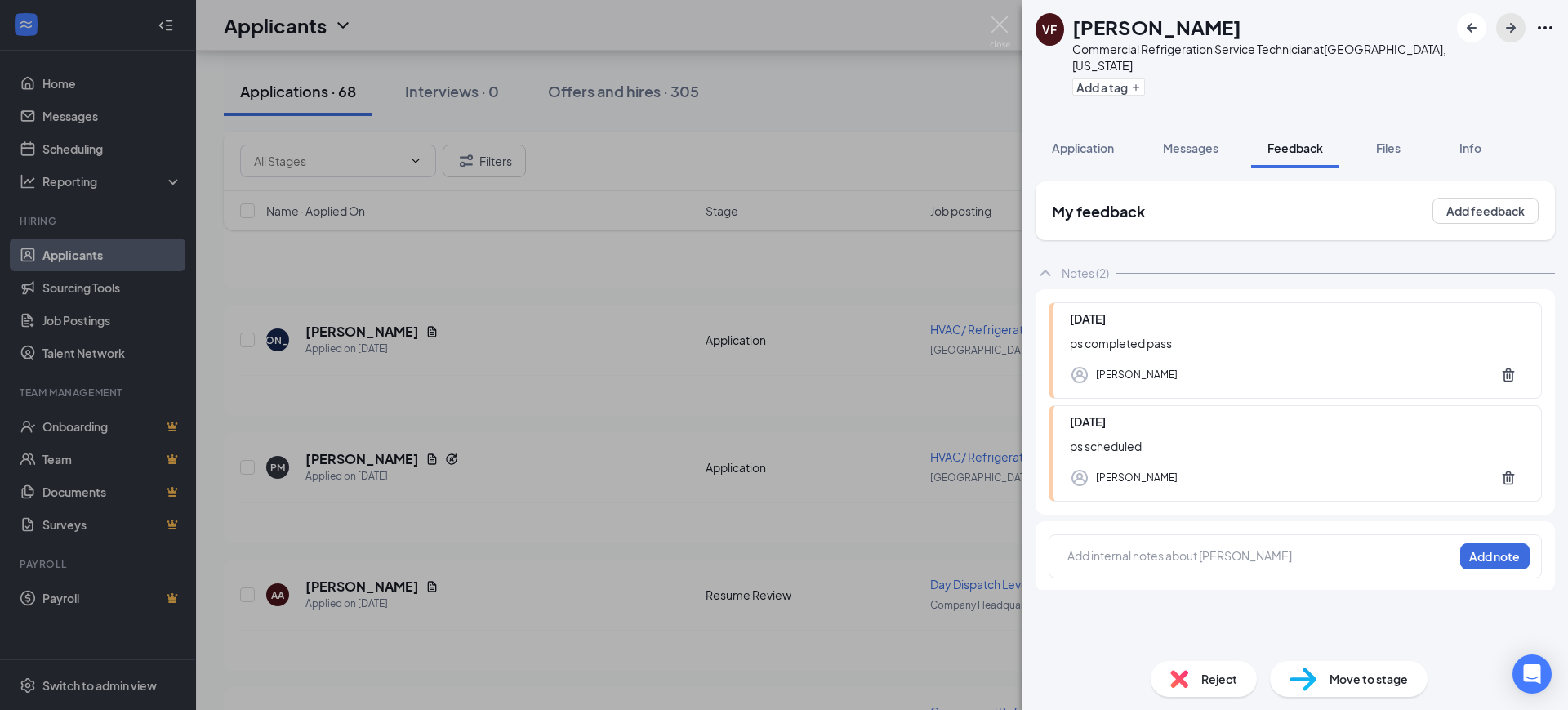
click at [1511, 26] on icon "ArrowRight" at bounding box center [1511, 28] width 20 height 20
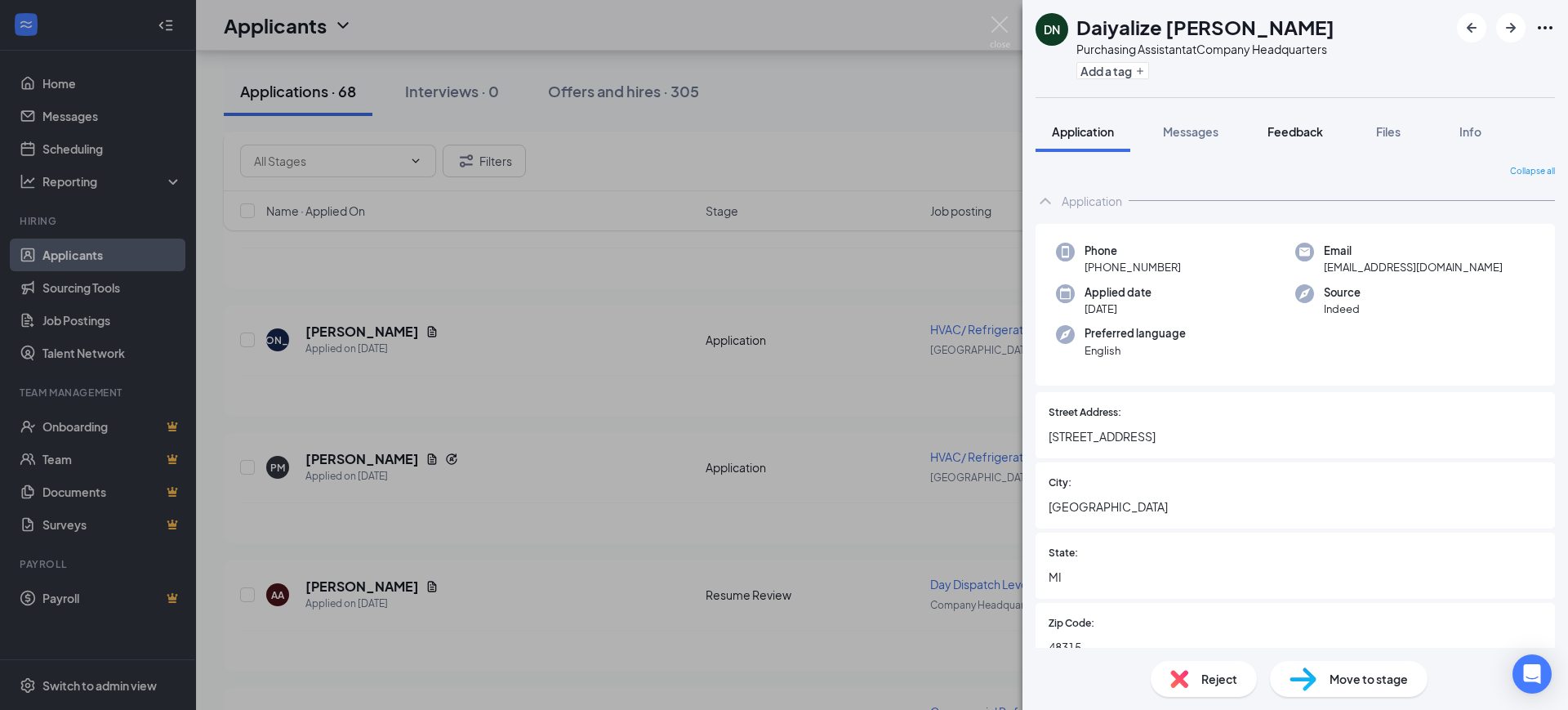
click at [1307, 131] on span "Feedback" at bounding box center [1295, 131] width 55 height 15
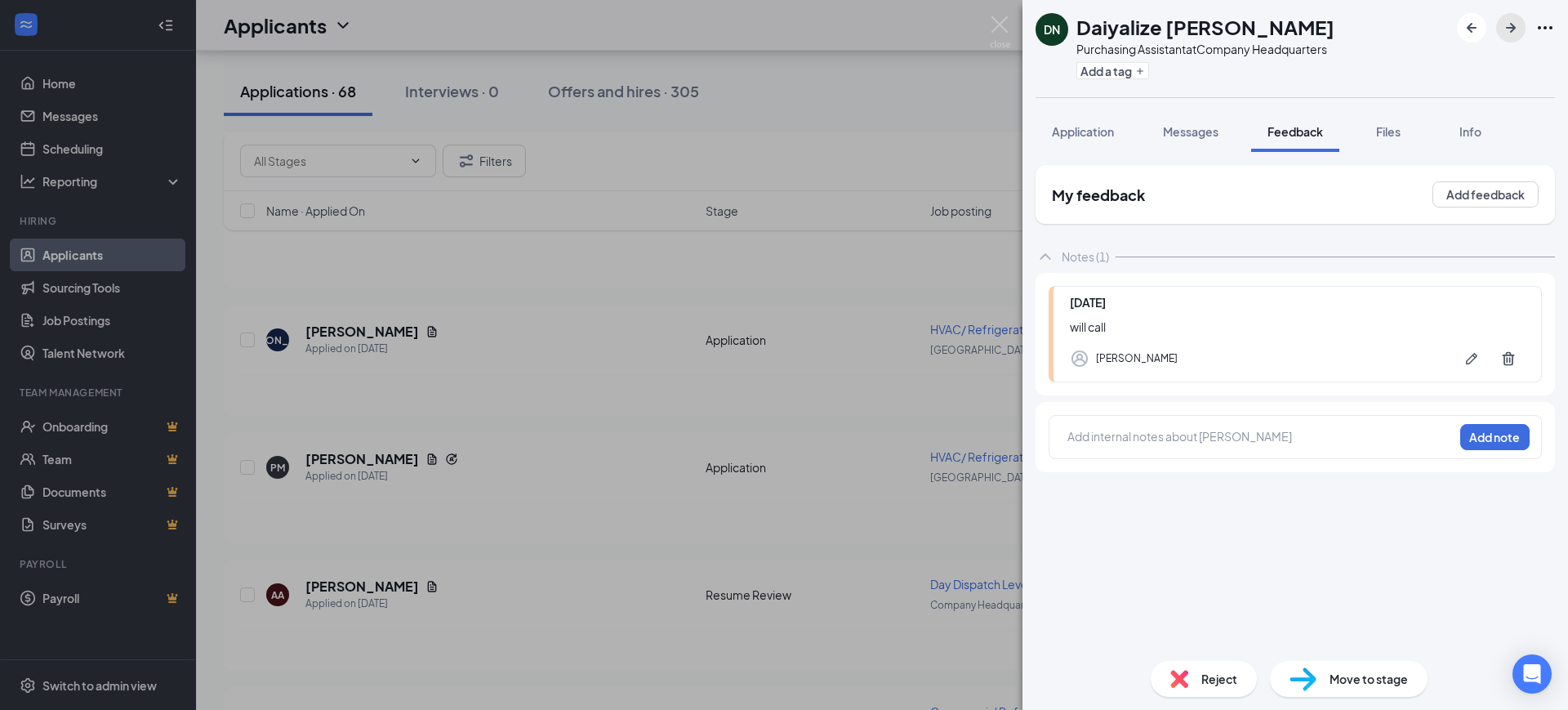
click at [1517, 23] on icon "ArrowRight" at bounding box center [1511, 28] width 20 height 20
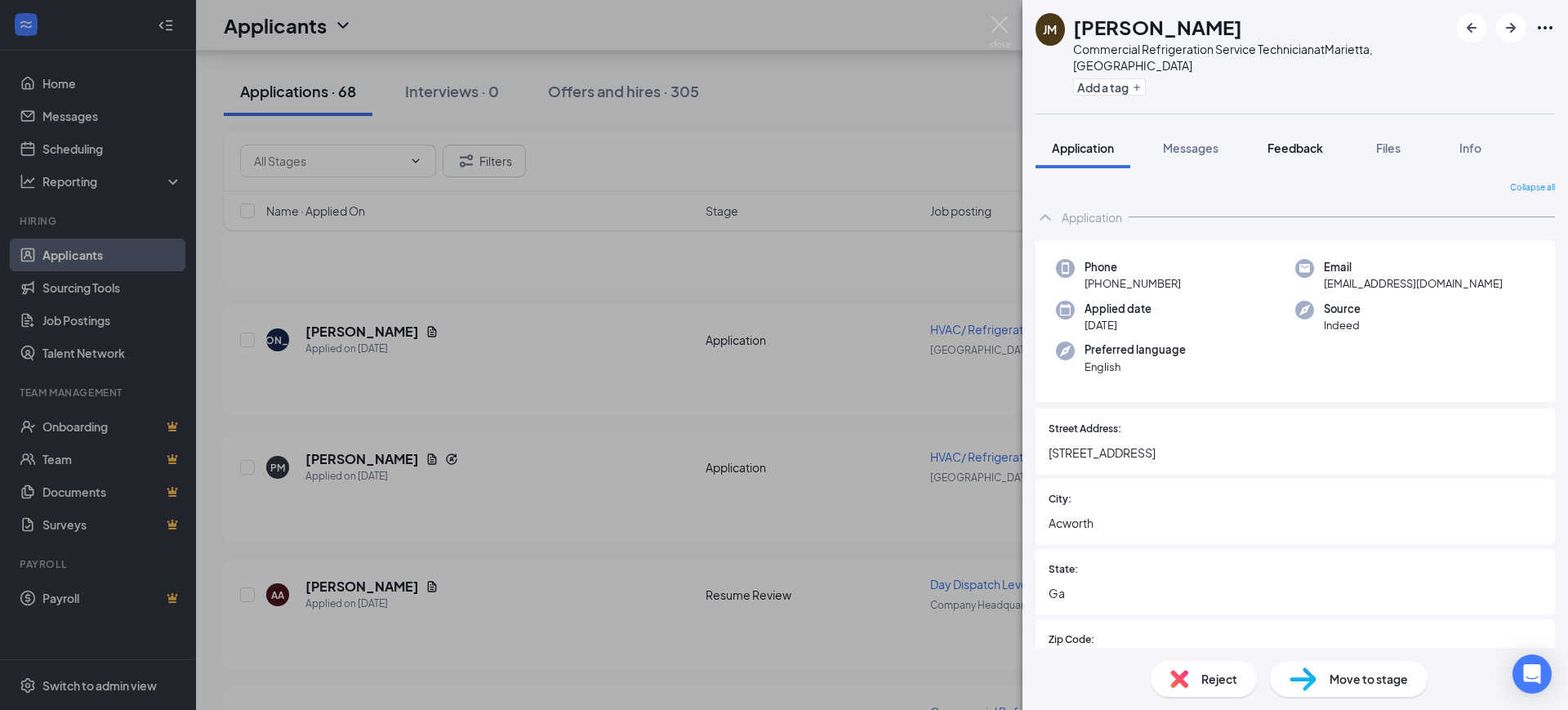
click at [1294, 141] on span "Feedback" at bounding box center [1295, 148] width 55 height 15
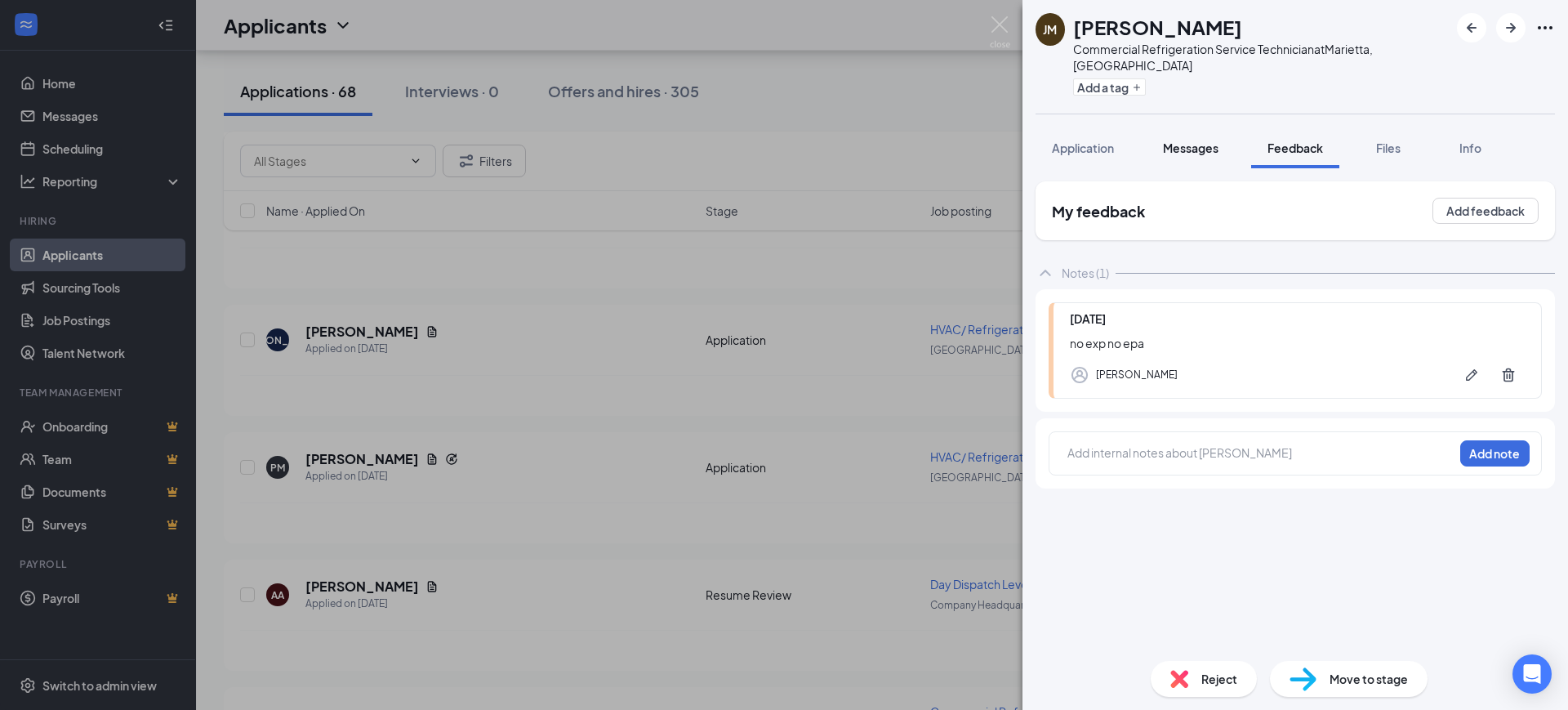
click at [1188, 141] on span "Messages" at bounding box center [1191, 148] width 55 height 15
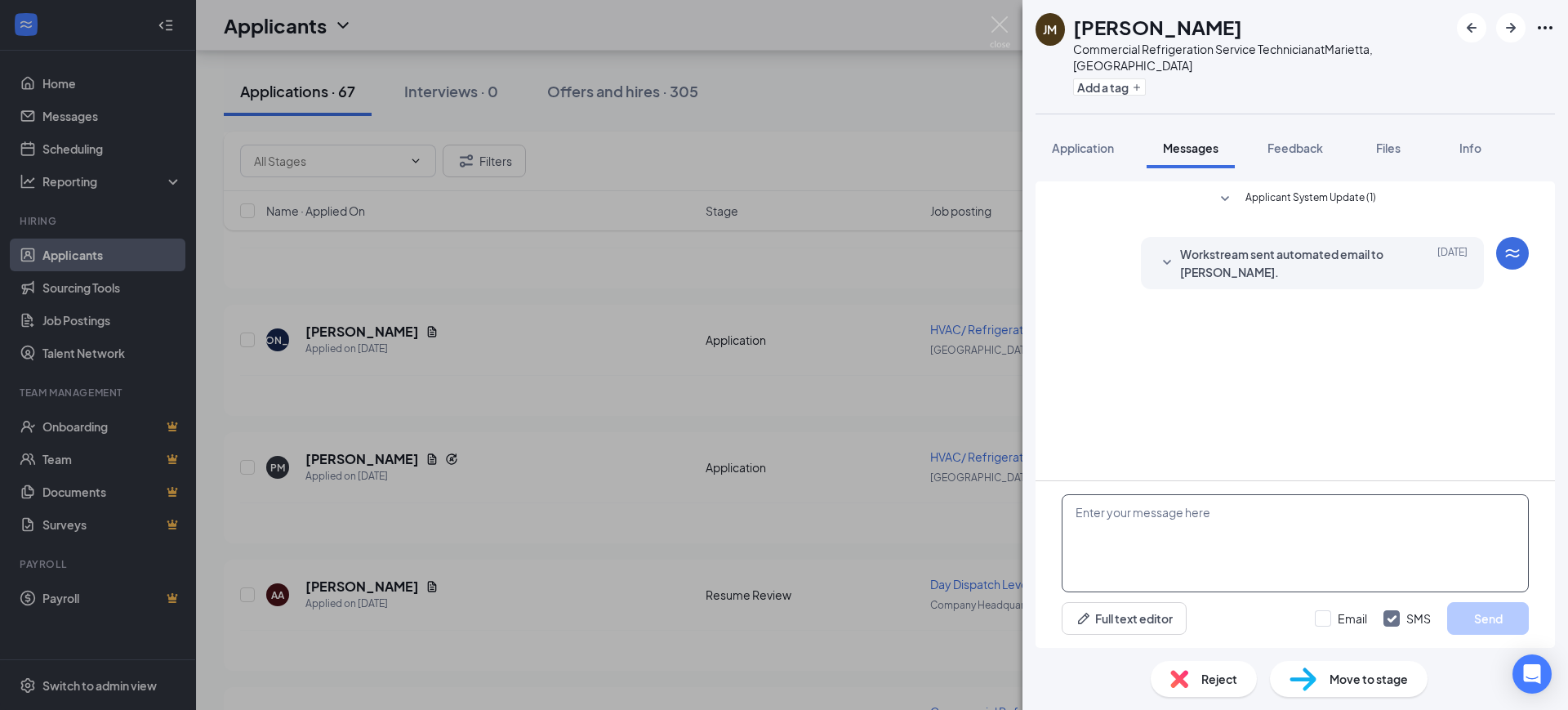
click at [1276, 519] on textarea at bounding box center [1295, 542] width 467 height 98
paste textarea "Hello, Thank you for your interest in RSC Mechanical and for taking the time to…"
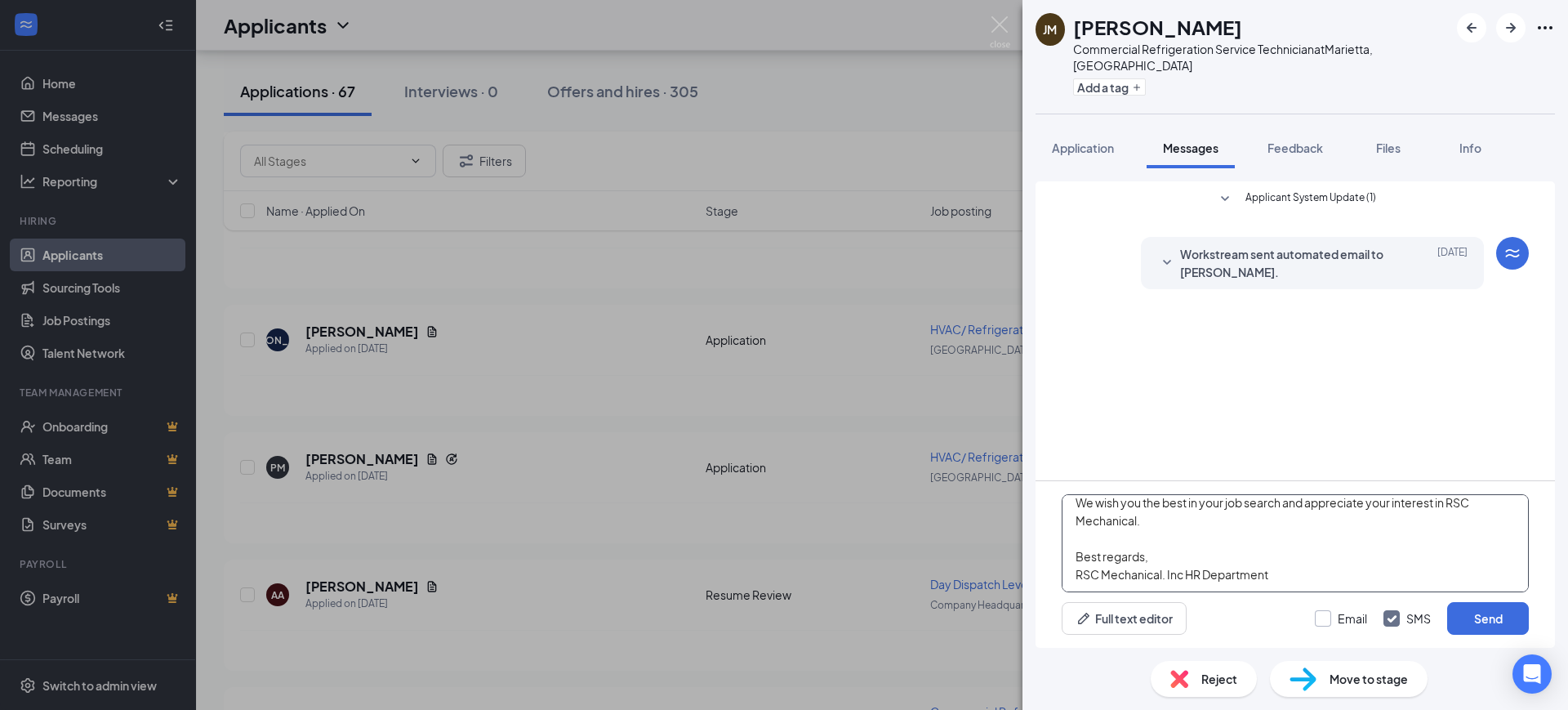
type textarea "Hello, Thank you for your interest in RSC Mechanical and for taking the time to…"
click at [1353, 611] on input "Email" at bounding box center [1340, 618] width 52 height 17
checkbox input "true"
click at [1403, 618] on input "SMS" at bounding box center [1407, 618] width 47 height 17
checkbox input "false"
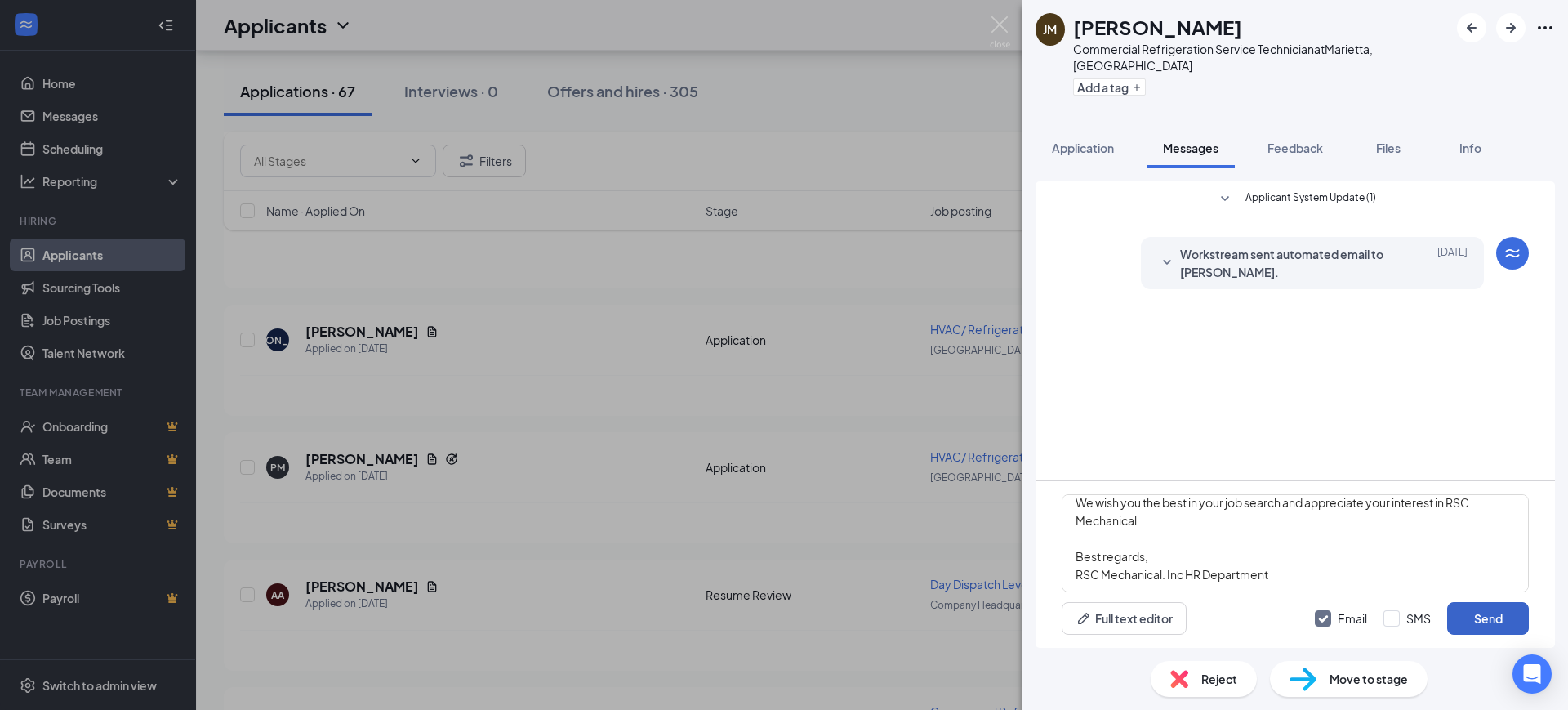
click at [1472, 618] on button "Send" at bounding box center [1487, 618] width 82 height 33
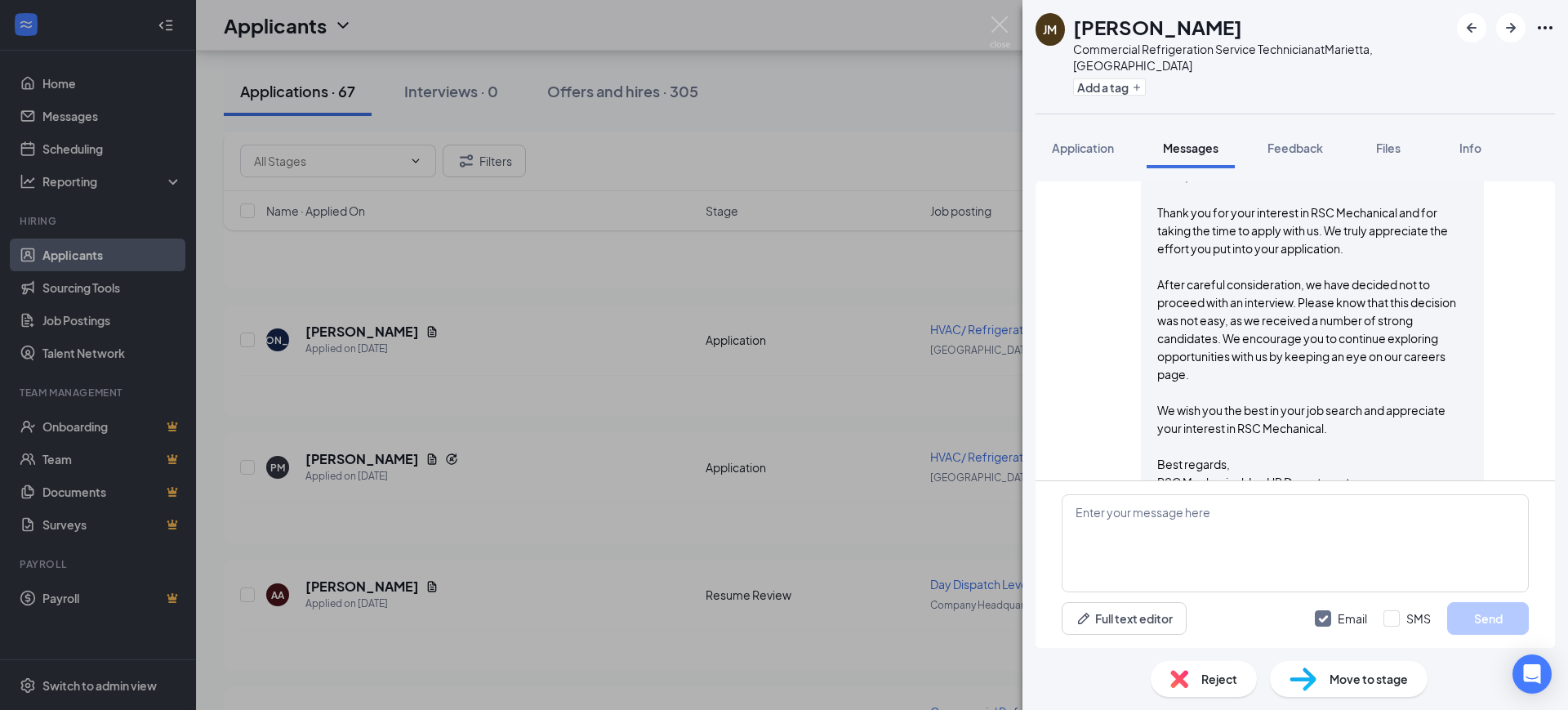
scroll to position [219, 0]
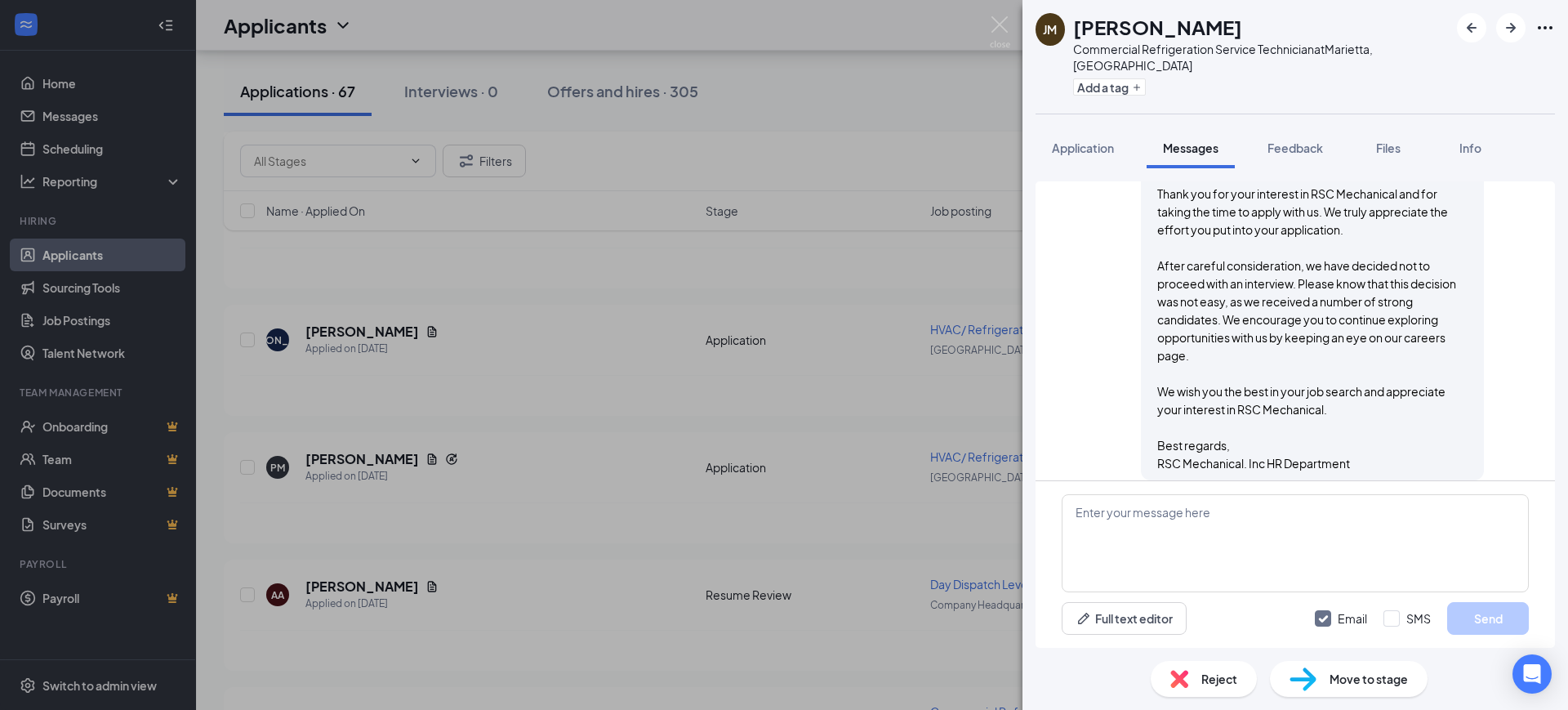
click at [1207, 678] on span "Reject" at bounding box center [1219, 678] width 35 height 18
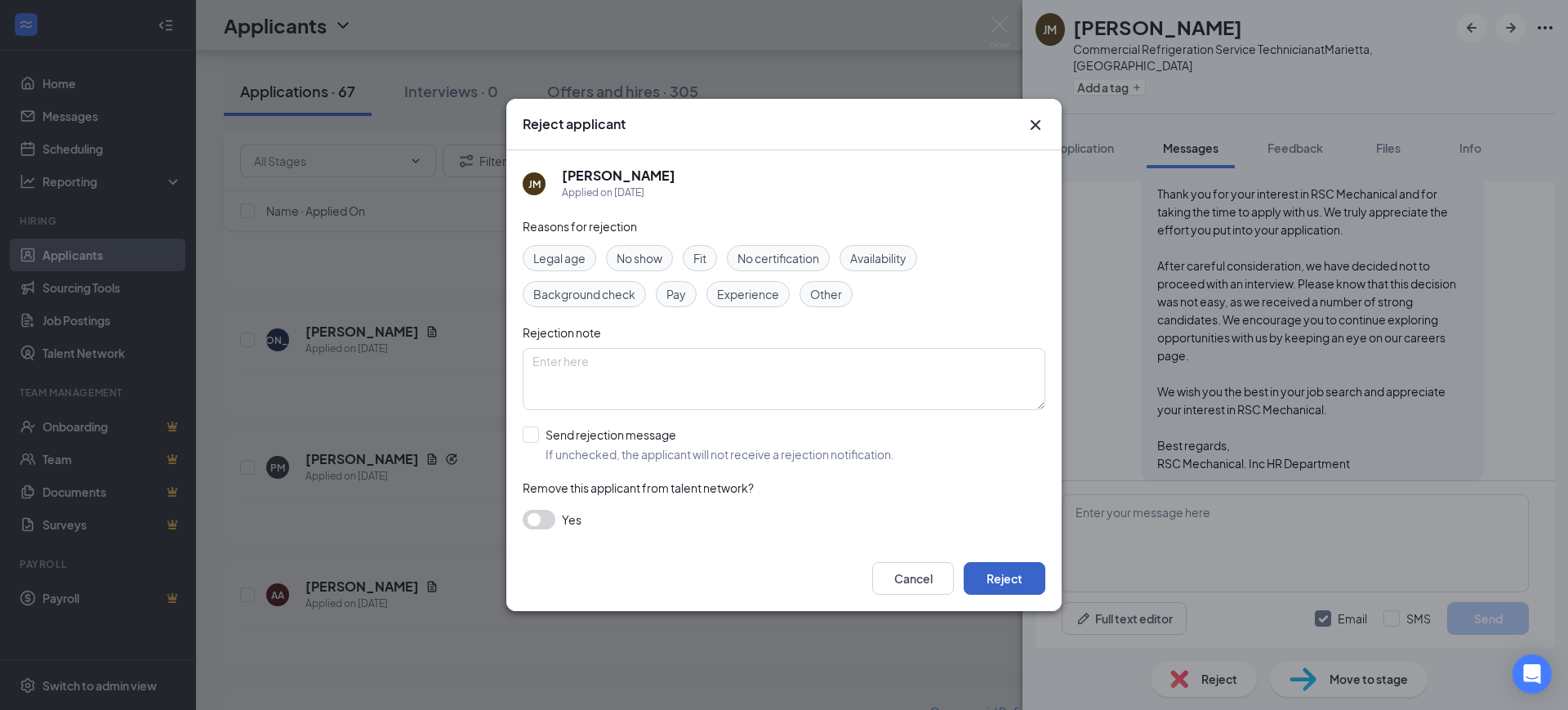
click at [1039, 570] on button "Reject" at bounding box center [1004, 578] width 82 height 33
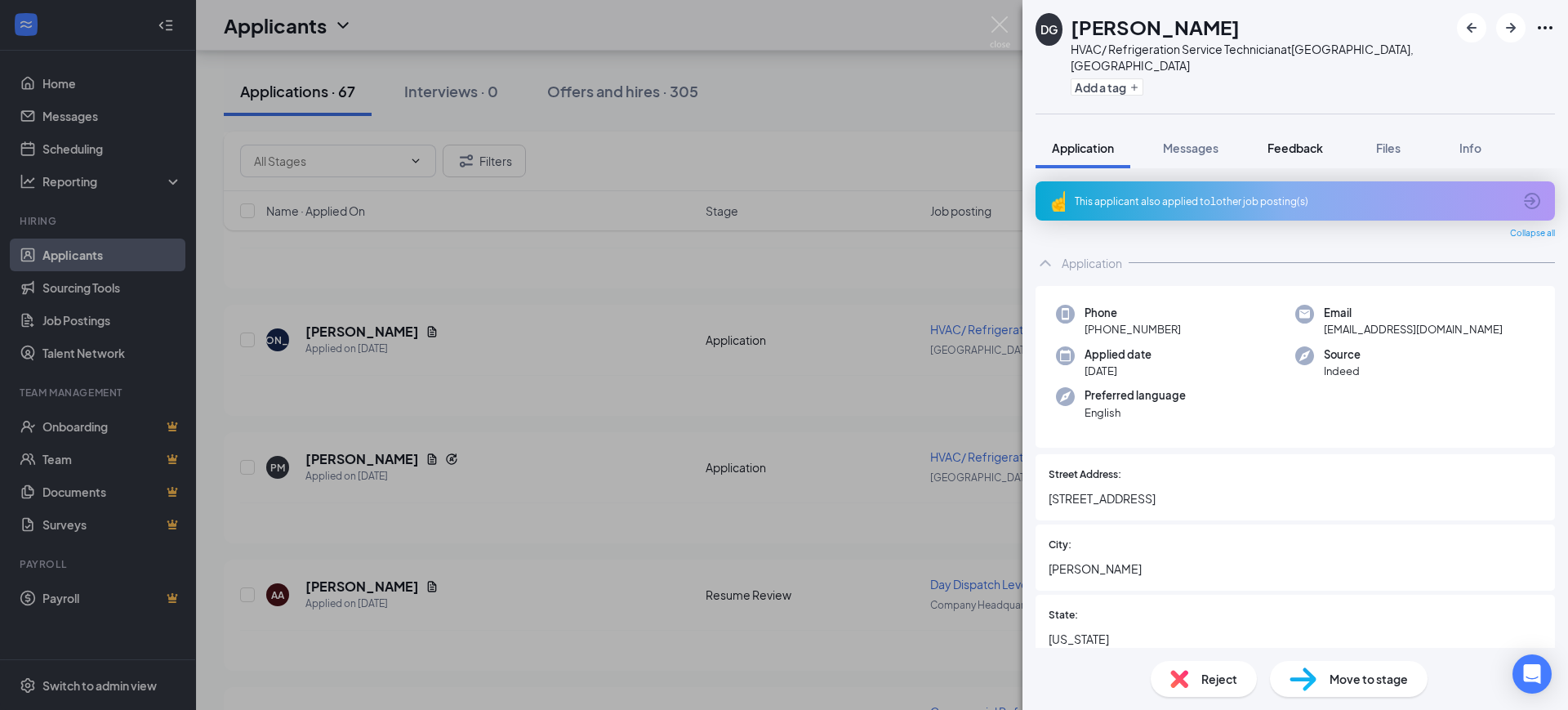
click at [1300, 141] on span "Feedback" at bounding box center [1295, 148] width 55 height 15
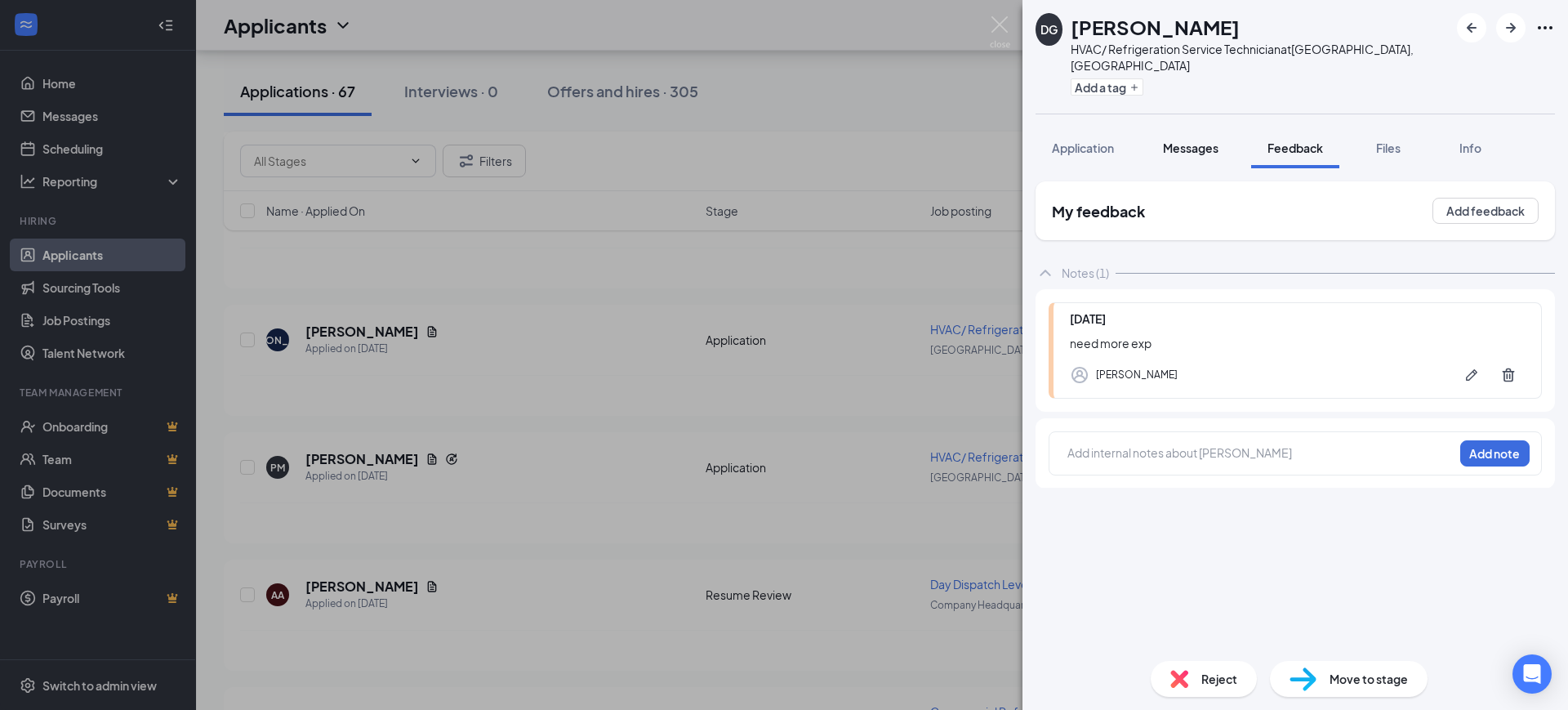
click at [1198, 141] on span "Messages" at bounding box center [1191, 148] width 55 height 15
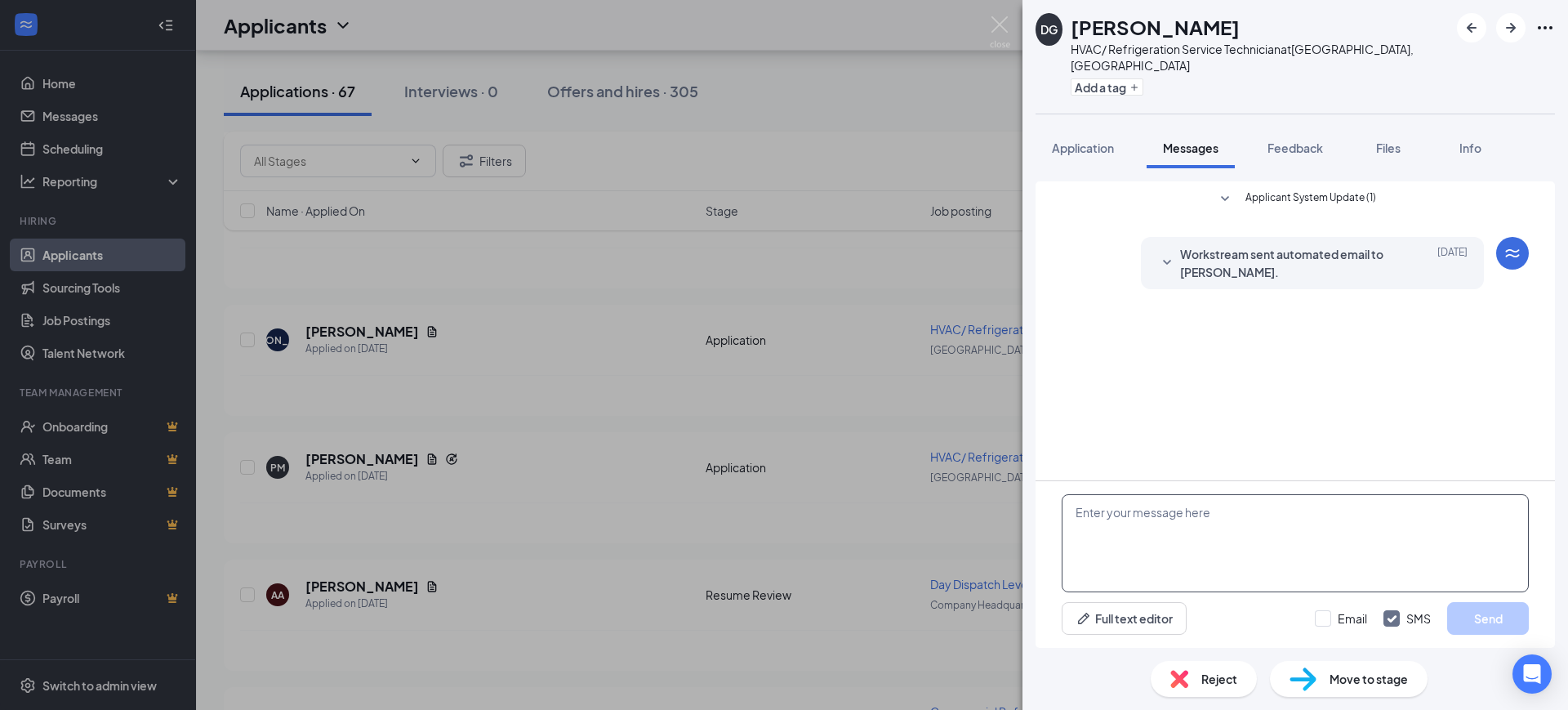
click at [1191, 532] on textarea at bounding box center [1295, 542] width 467 height 98
paste textarea "Hello, Thank you for your interest in RSC Mechanical and for taking the time to…"
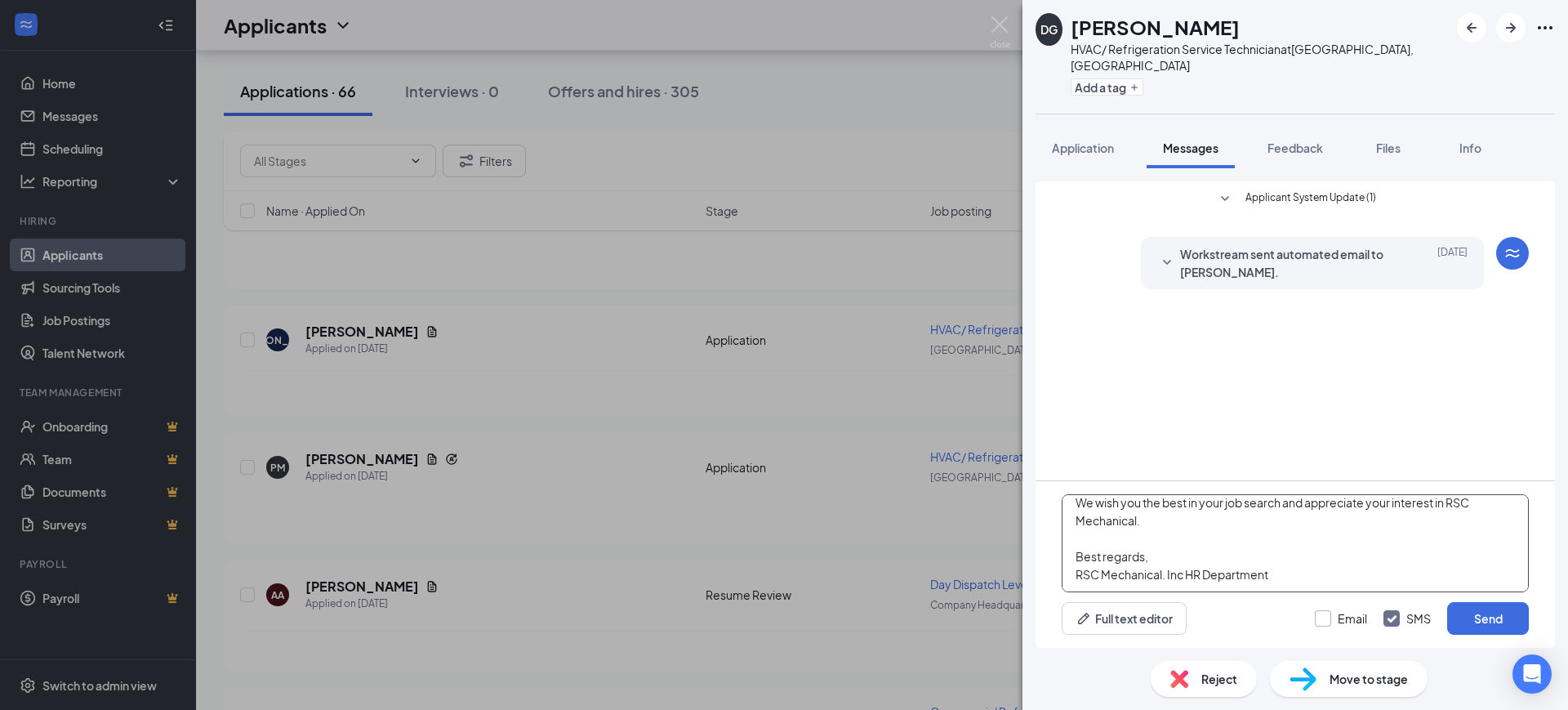
type textarea "Hello, Thank you for your interest in RSC Mechanical and for taking the time to…"
drag, startPoint x: 1338, startPoint y: 622, endPoint x: 1364, endPoint y: 613, distance: 27.5
click at [1340, 621] on input "Email" at bounding box center [1340, 618] width 52 height 17
checkbox input "true"
click at [1397, 613] on input "SMS" at bounding box center [1407, 618] width 47 height 17
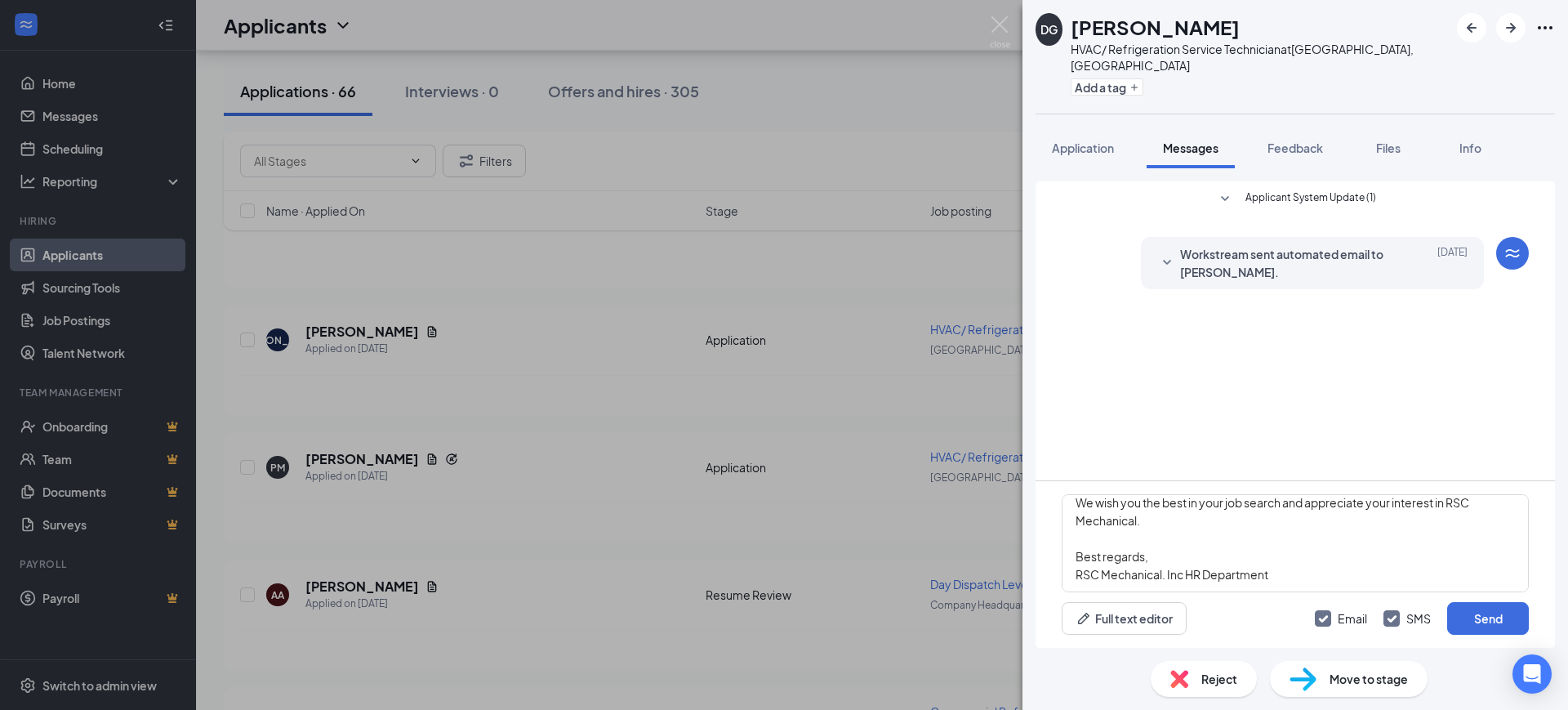
checkbox input "false"
click at [1469, 618] on button "Send" at bounding box center [1487, 618] width 82 height 33
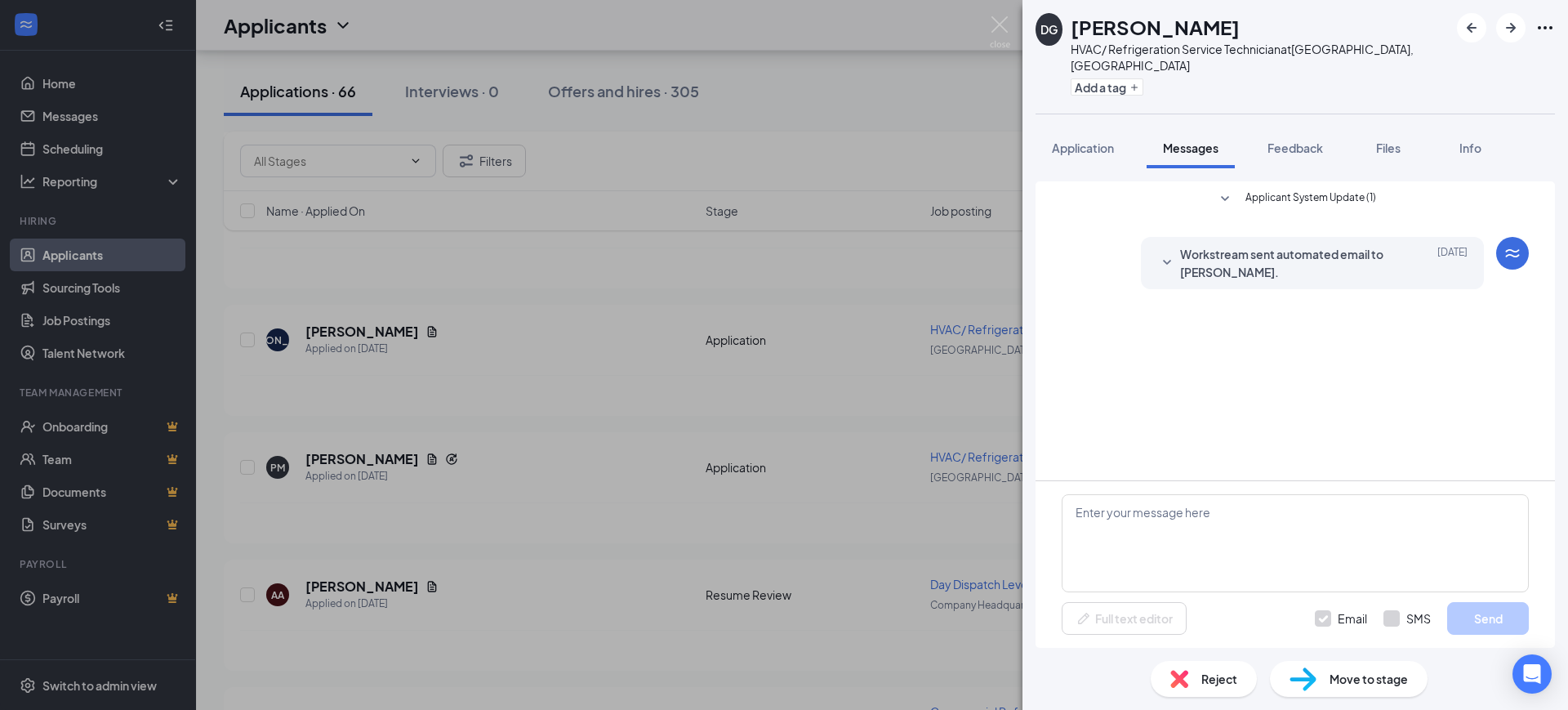
scroll to position [0, 0]
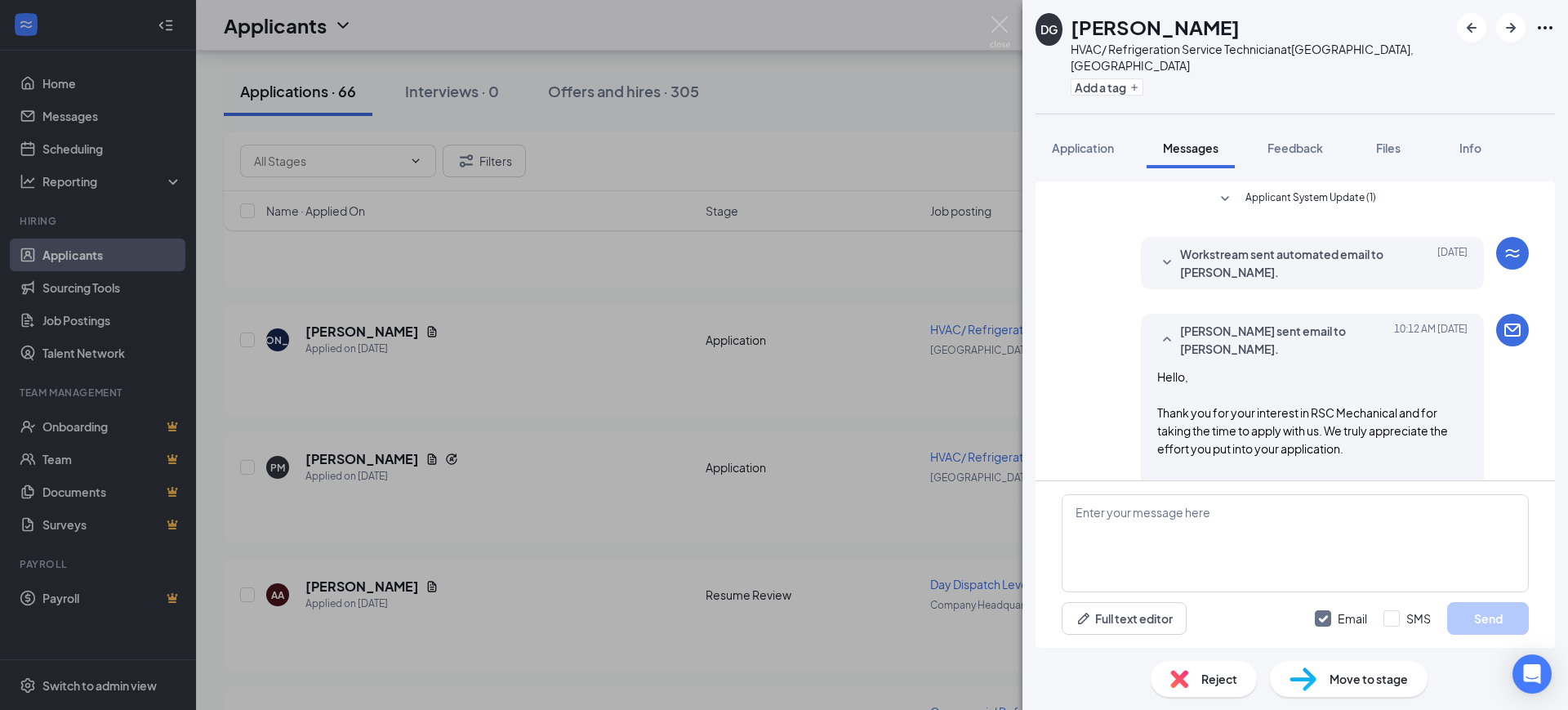
click at [1202, 681] on span "Reject" at bounding box center [1219, 678] width 35 height 18
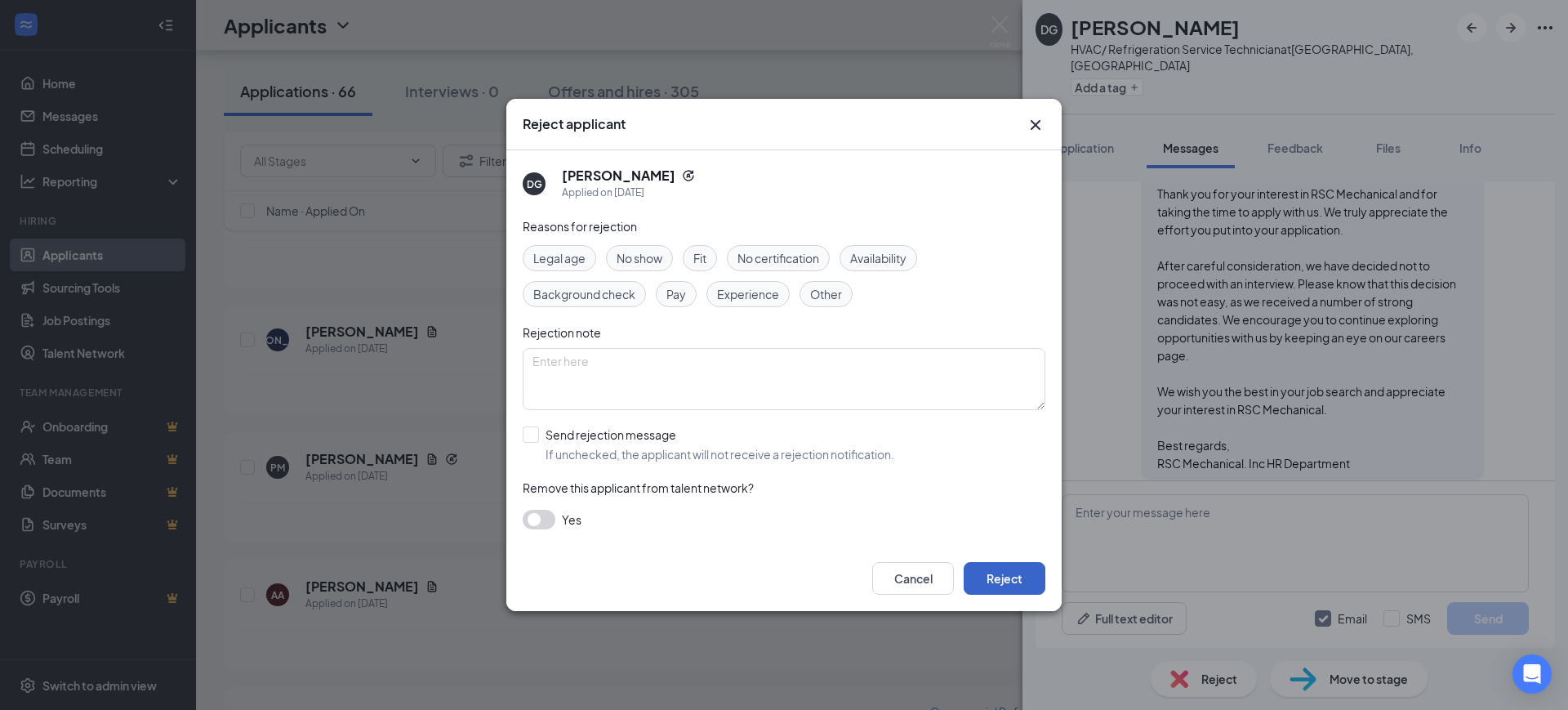
click at [1029, 574] on button "Reject" at bounding box center [1004, 578] width 82 height 33
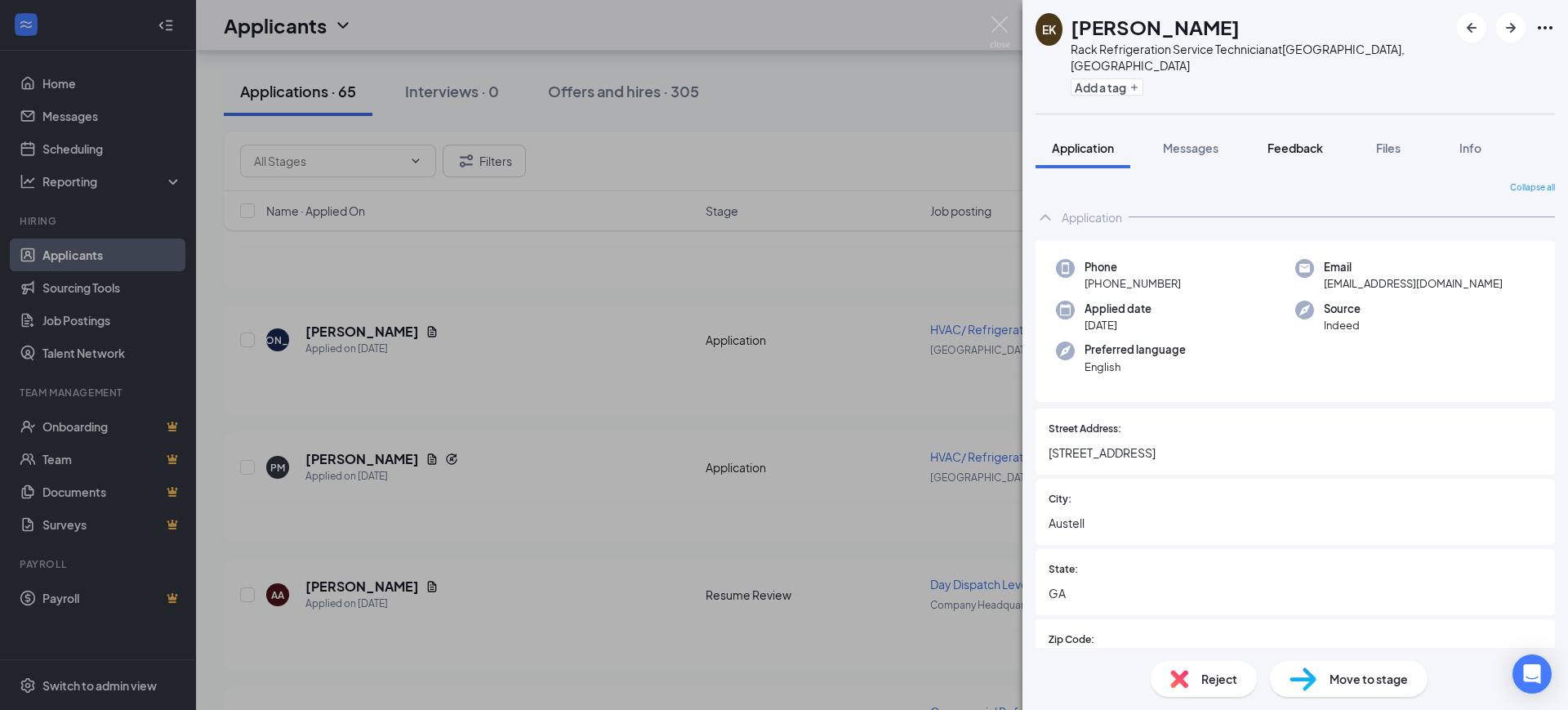
click at [1293, 141] on span "Feedback" at bounding box center [1295, 148] width 55 height 15
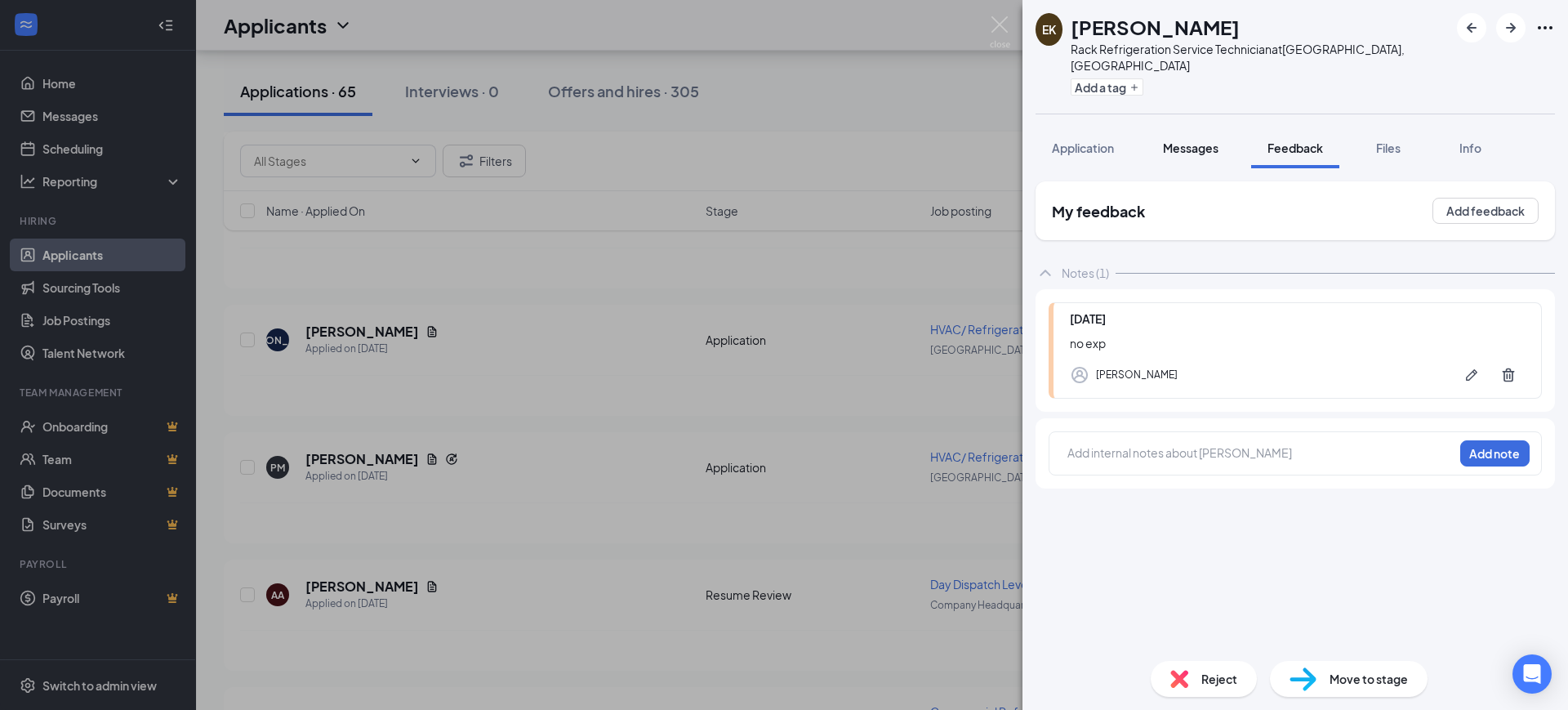
click at [1198, 141] on span "Messages" at bounding box center [1191, 148] width 55 height 15
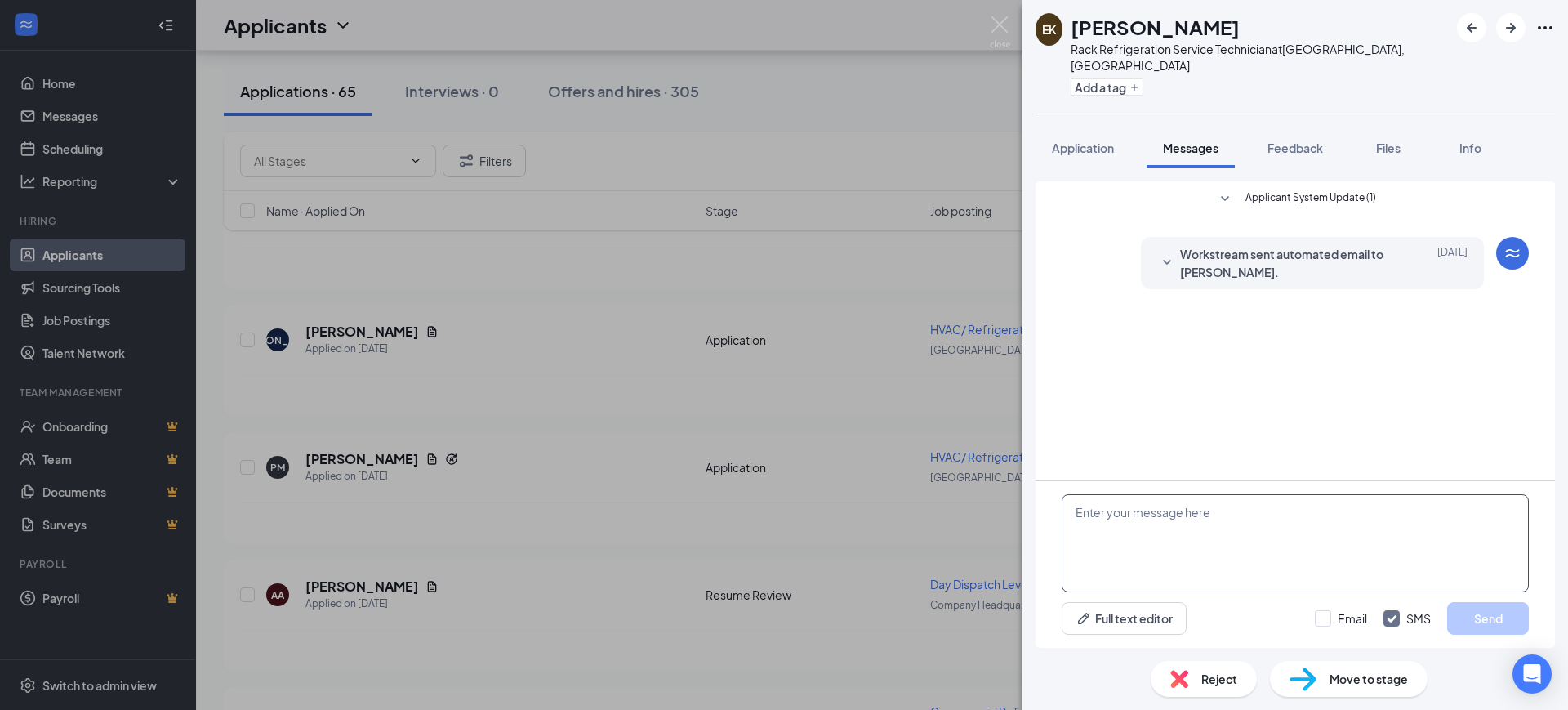
click at [1241, 530] on textarea at bounding box center [1295, 542] width 467 height 98
paste textarea "Hello, Thank you for your interest in RSC Mechanical and for taking the time to…"
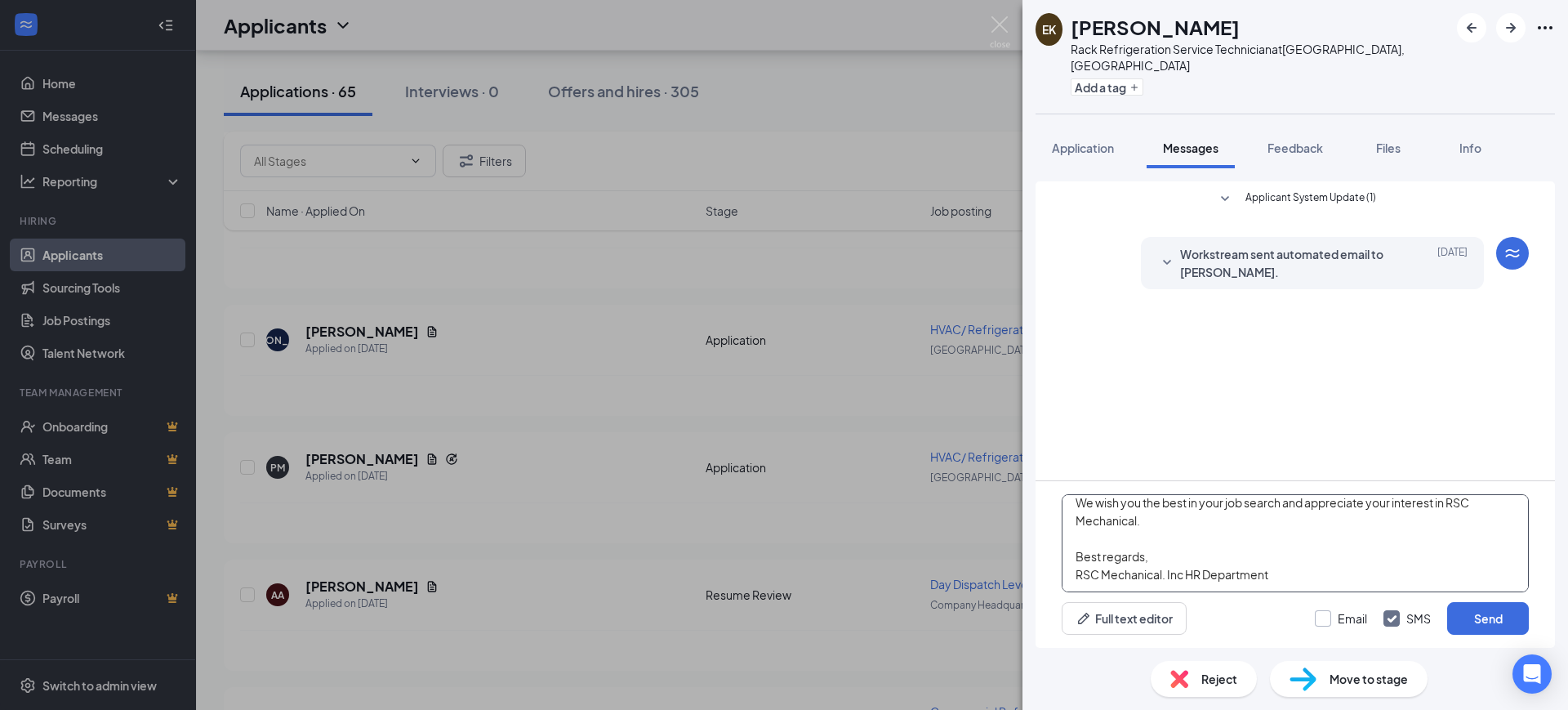
type textarea "Hello, Thank you for your interest in RSC Mechanical and for taking the time to…"
click at [1323, 617] on input "Email" at bounding box center [1340, 618] width 52 height 17
checkbox input "true"
click at [1391, 617] on input "SMS" at bounding box center [1407, 618] width 47 height 17
checkbox input "false"
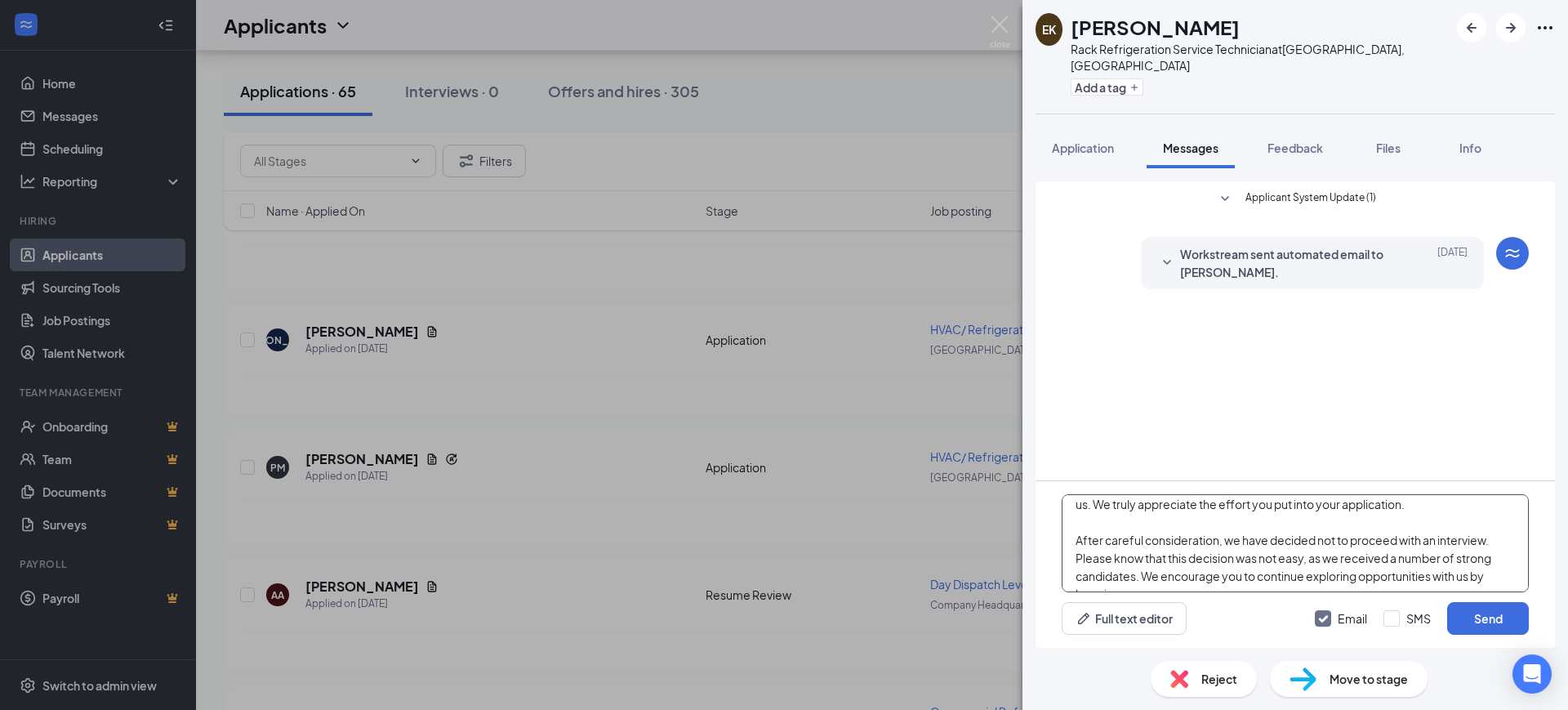
scroll to position [0, 0]
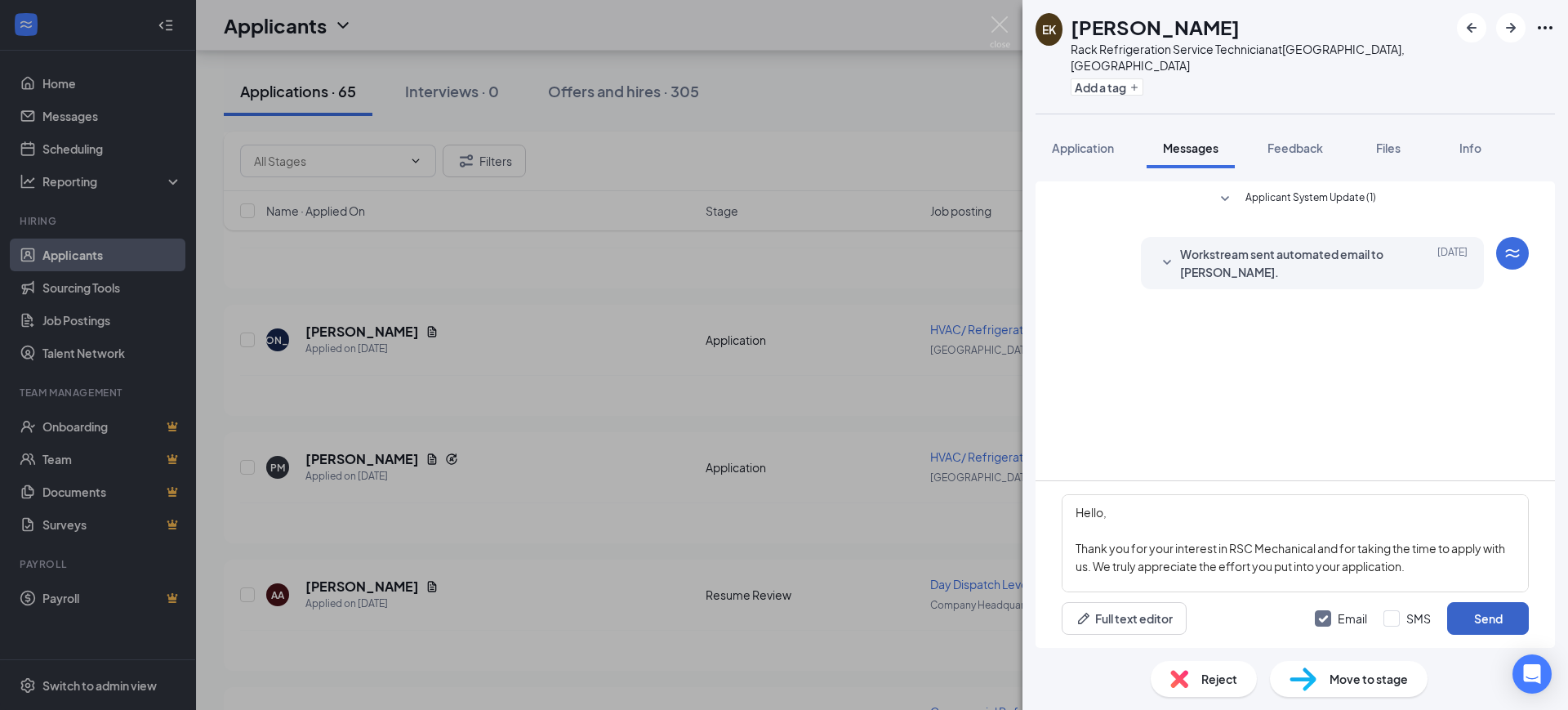
click at [1472, 611] on button "Send" at bounding box center [1487, 618] width 82 height 33
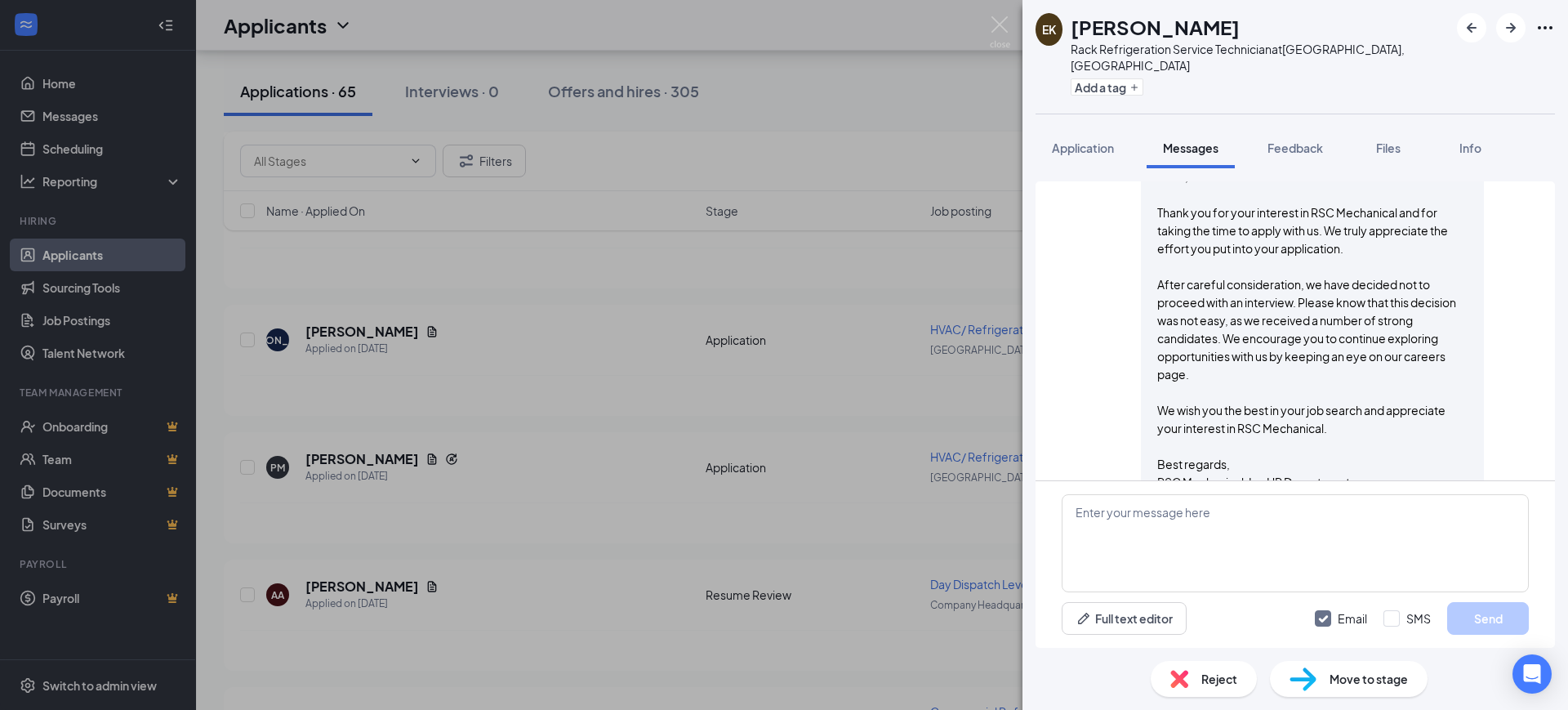
scroll to position [219, 0]
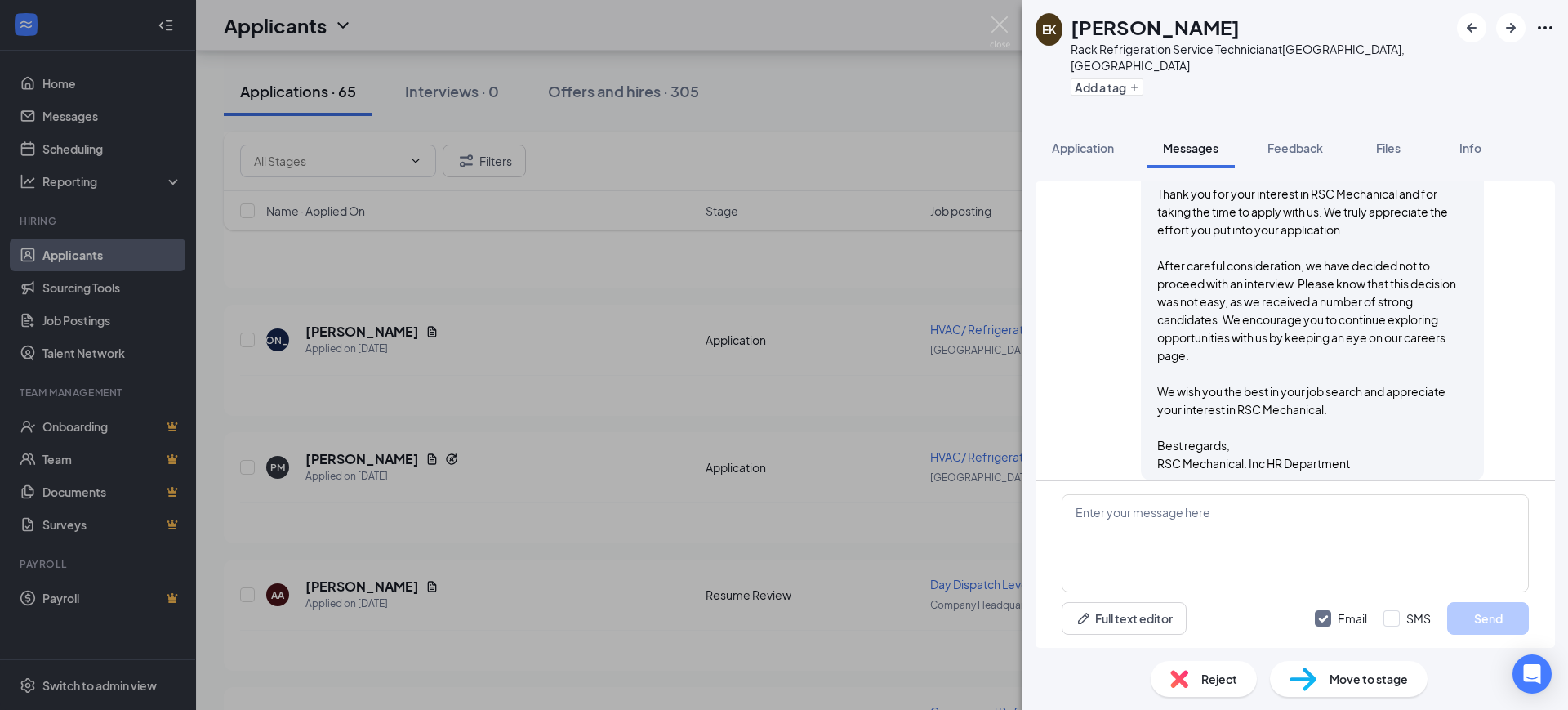
click at [1221, 670] on span "Reject" at bounding box center [1219, 678] width 35 height 18
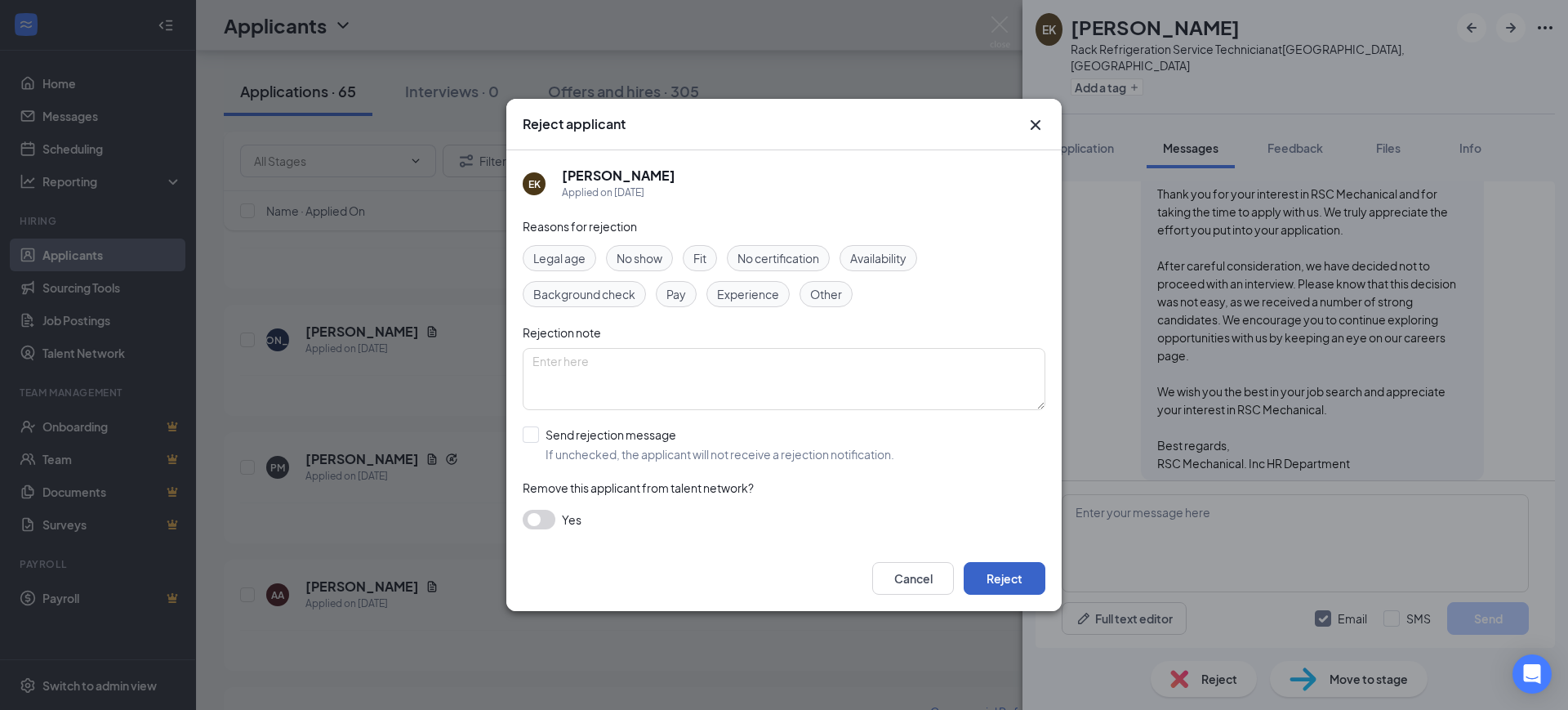
click at [1013, 565] on button "Reject" at bounding box center [1004, 578] width 82 height 33
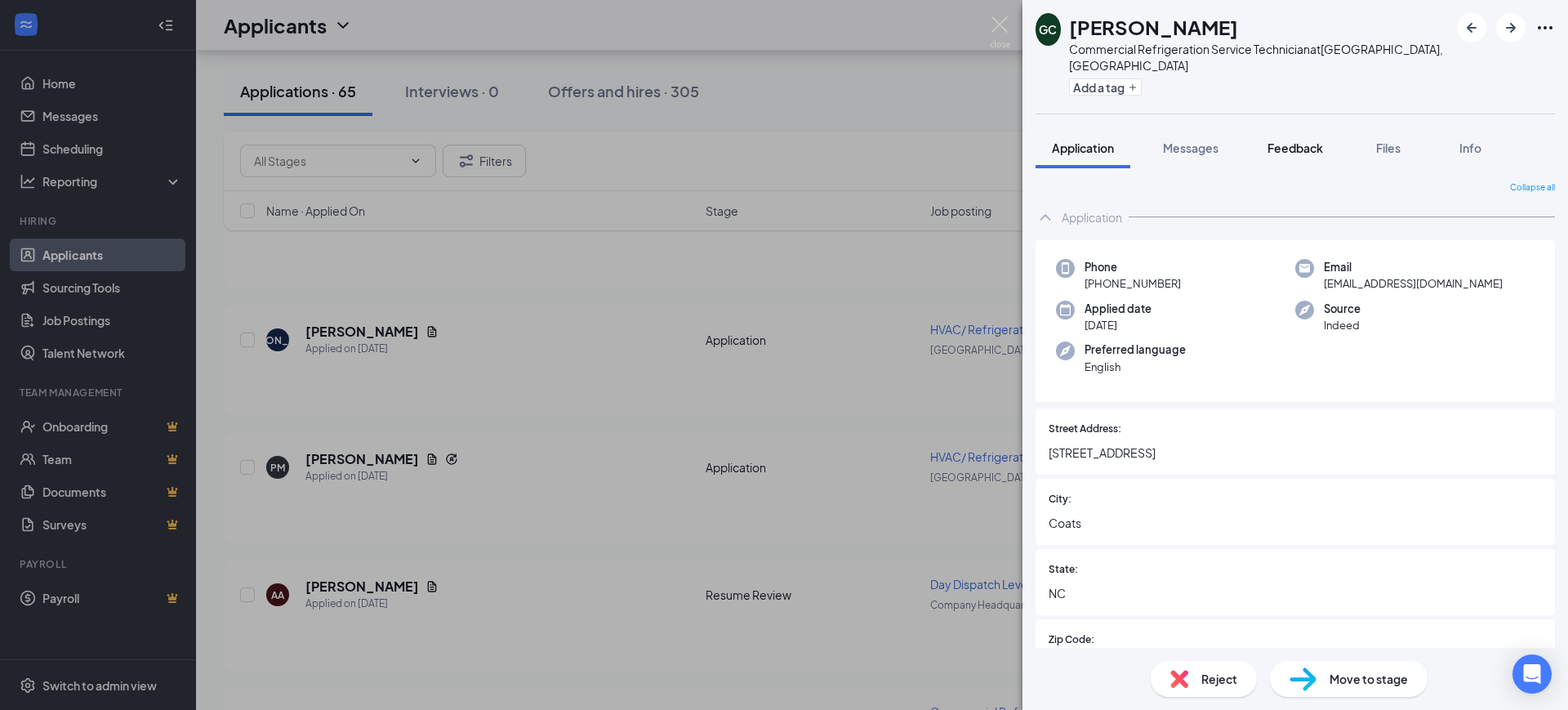
click at [1307, 127] on button "Feedback" at bounding box center [1294, 147] width 88 height 40
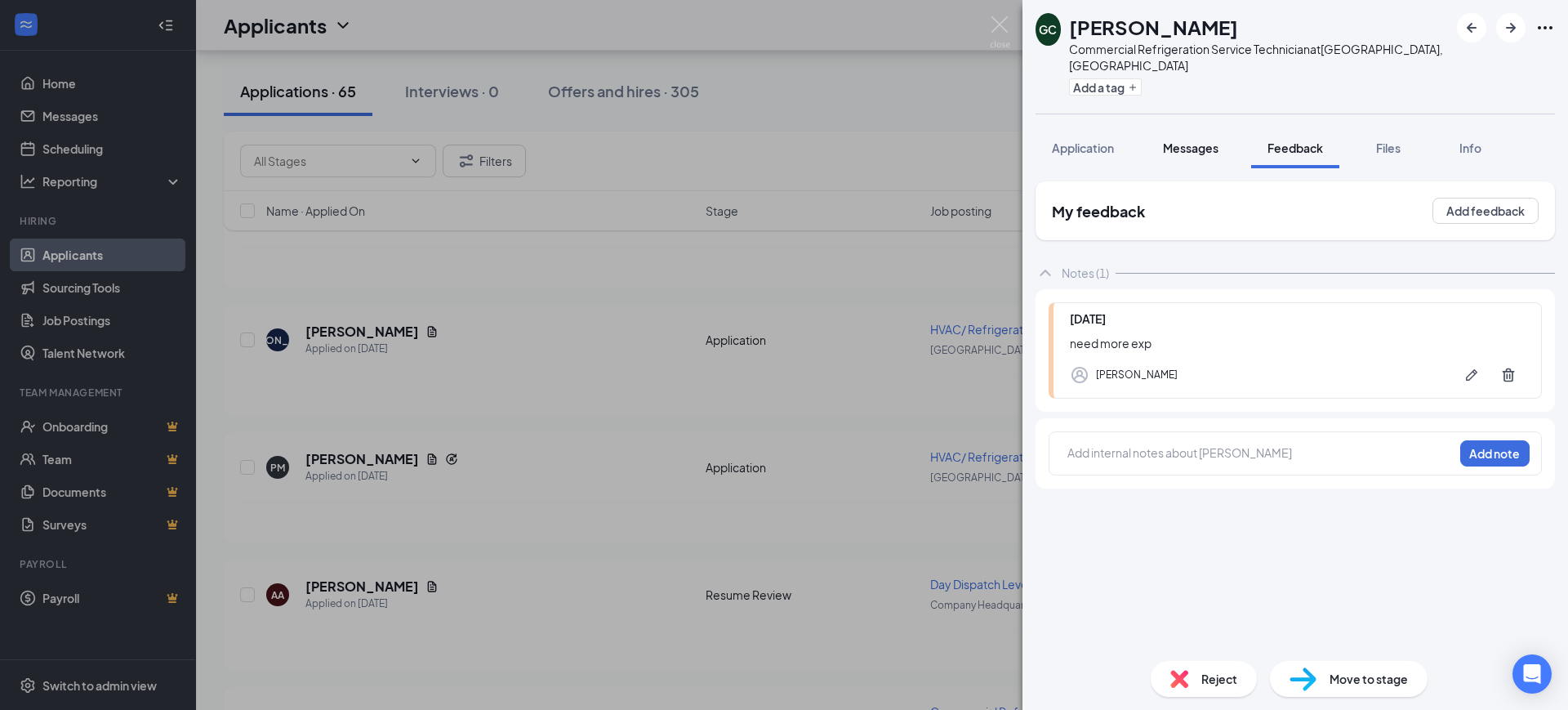
click at [1193, 141] on span "Messages" at bounding box center [1191, 148] width 55 height 15
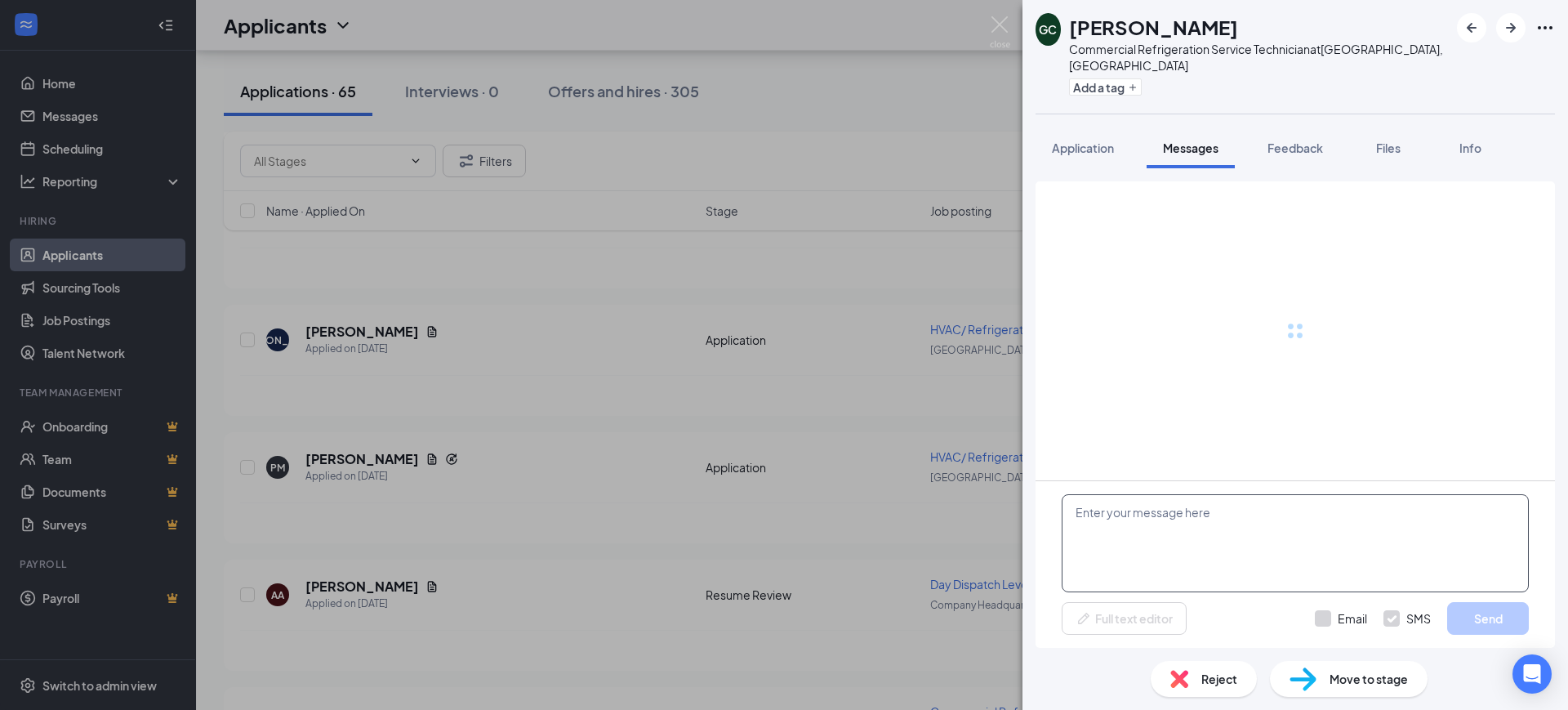
click at [1156, 532] on textarea at bounding box center [1295, 542] width 467 height 98
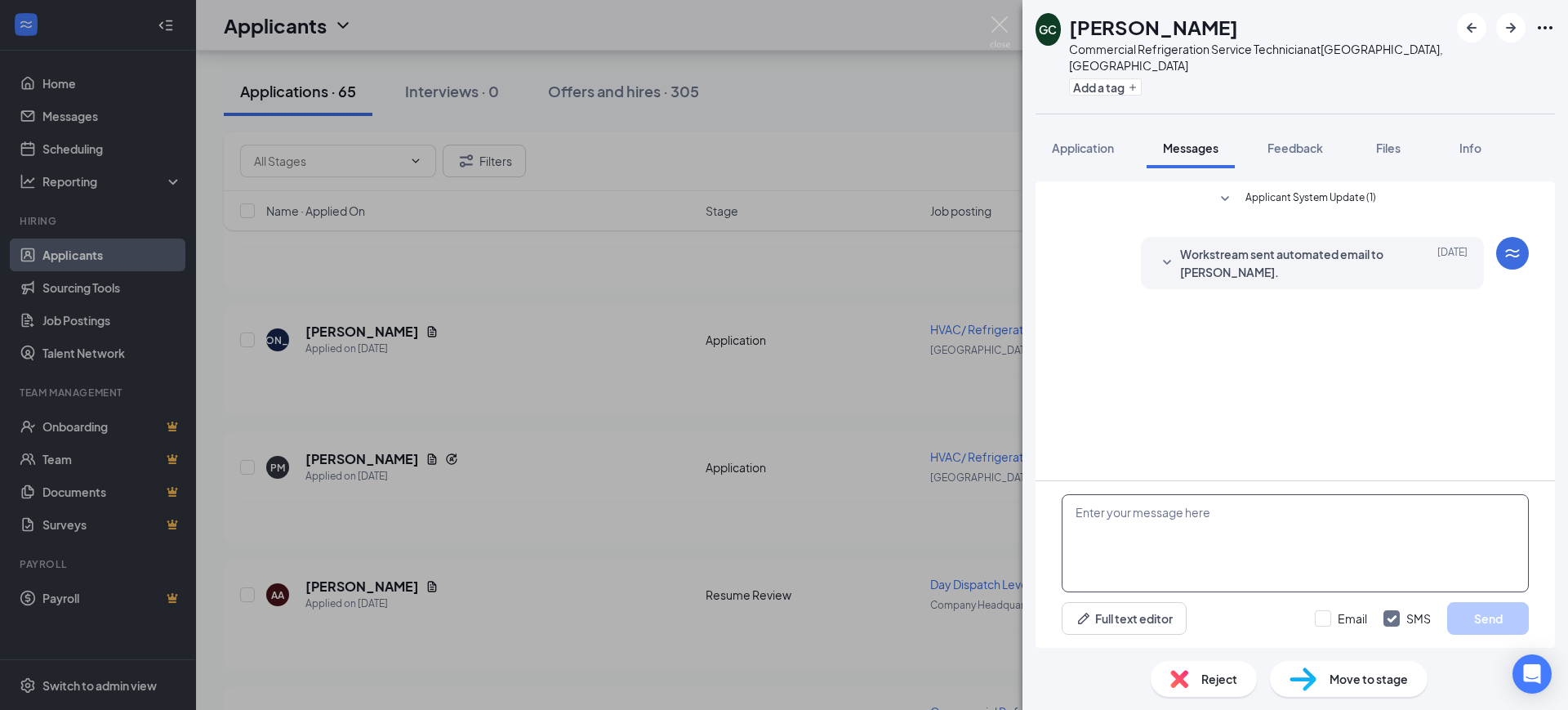
drag, startPoint x: 1156, startPoint y: 532, endPoint x: 1200, endPoint y: 422, distance: 118.5
paste textarea "Hello, Thank you for your interest in RSC Mechanical and for taking the time to…"
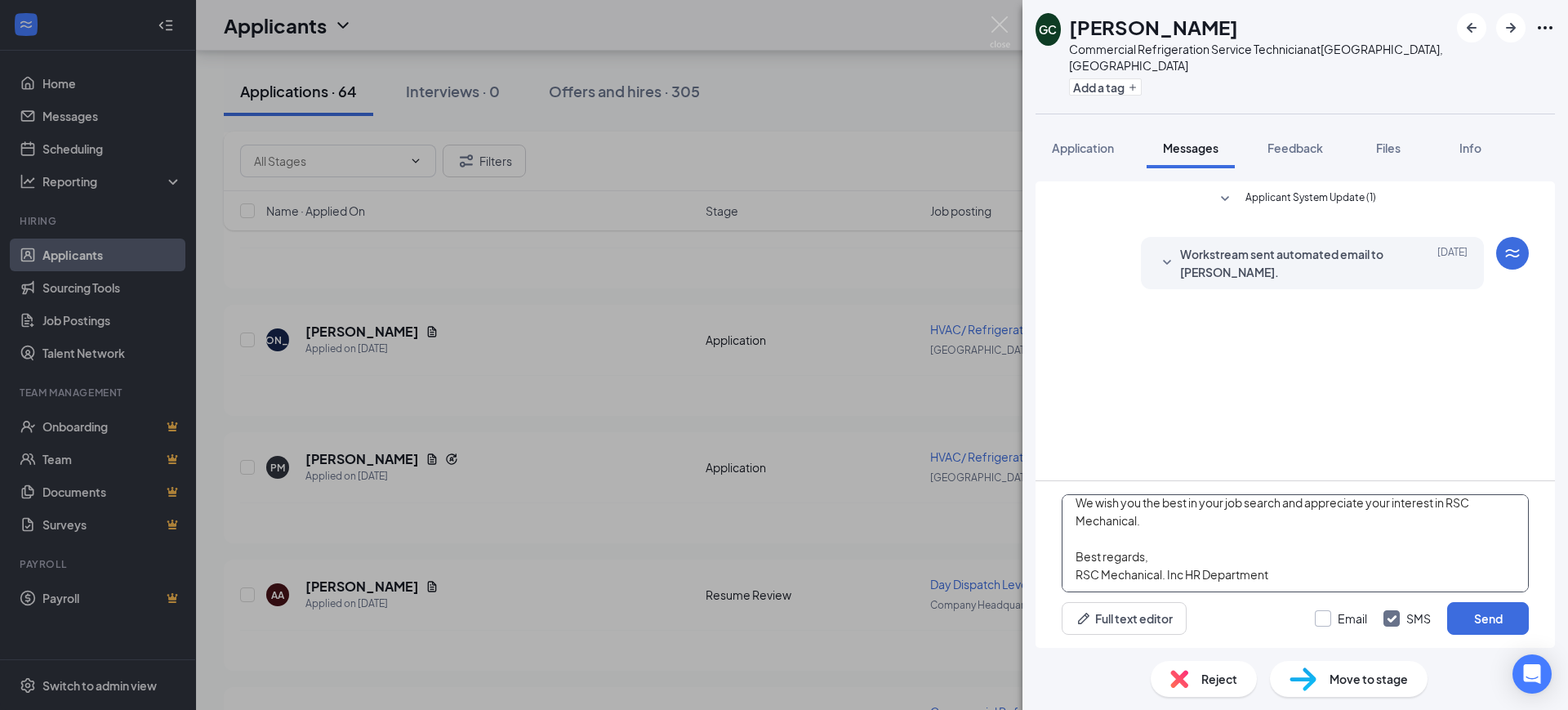
type textarea "Hello, Thank you for your interest in RSC Mechanical and for taking the time to…"
click at [1331, 615] on input "Email" at bounding box center [1340, 618] width 52 height 17
checkbox input "true"
click at [1401, 622] on input "SMS" at bounding box center [1407, 618] width 47 height 17
checkbox input "false"
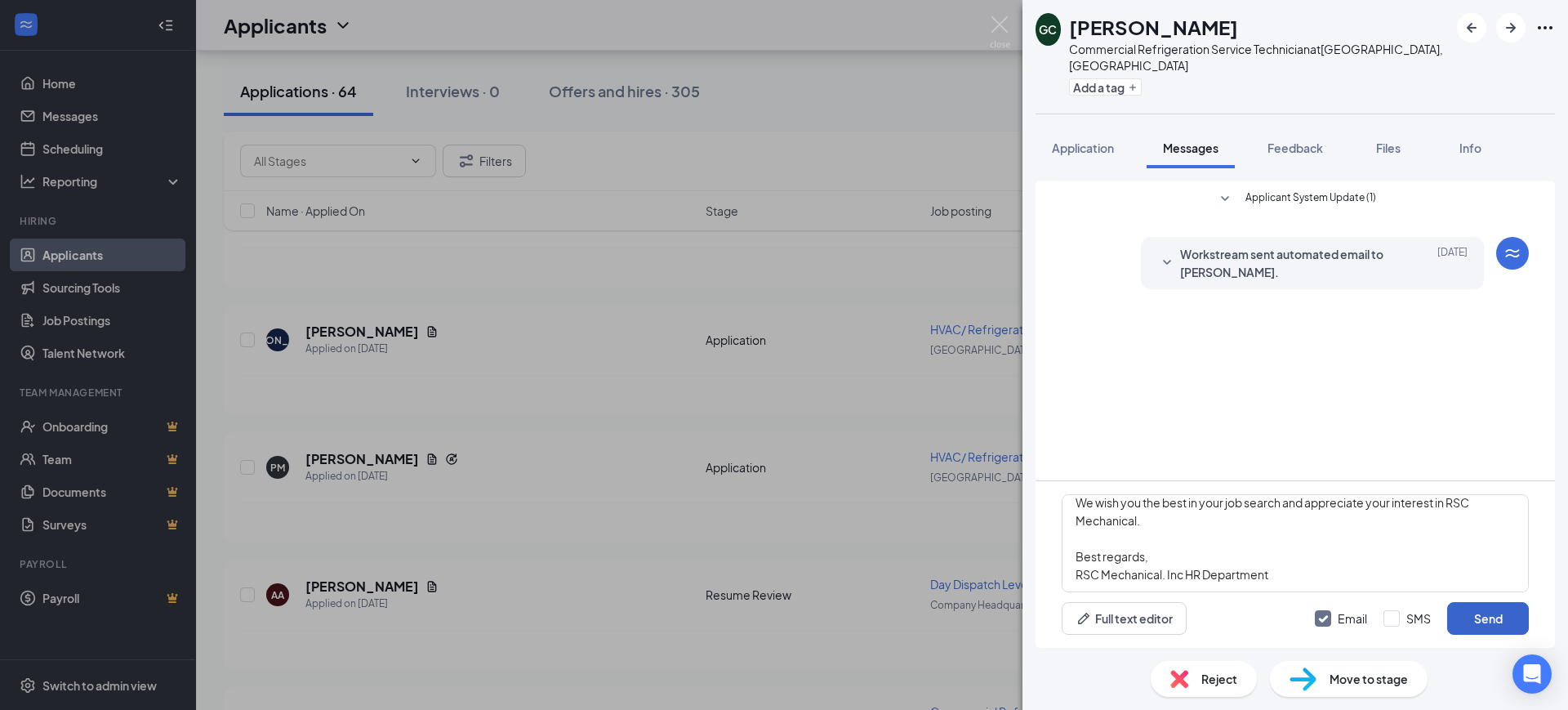
click at [1474, 607] on button "Send" at bounding box center [1487, 618] width 82 height 33
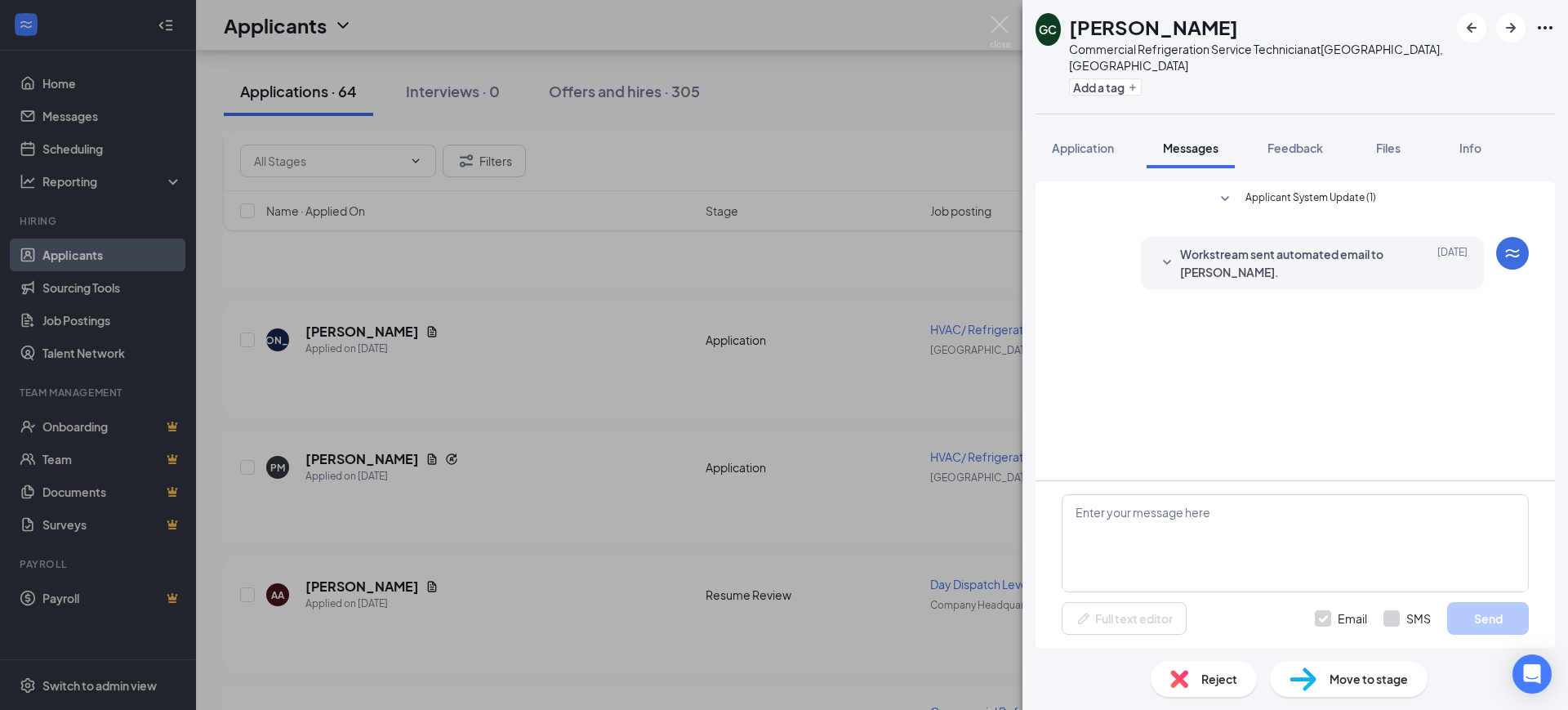
scroll to position [0, 0]
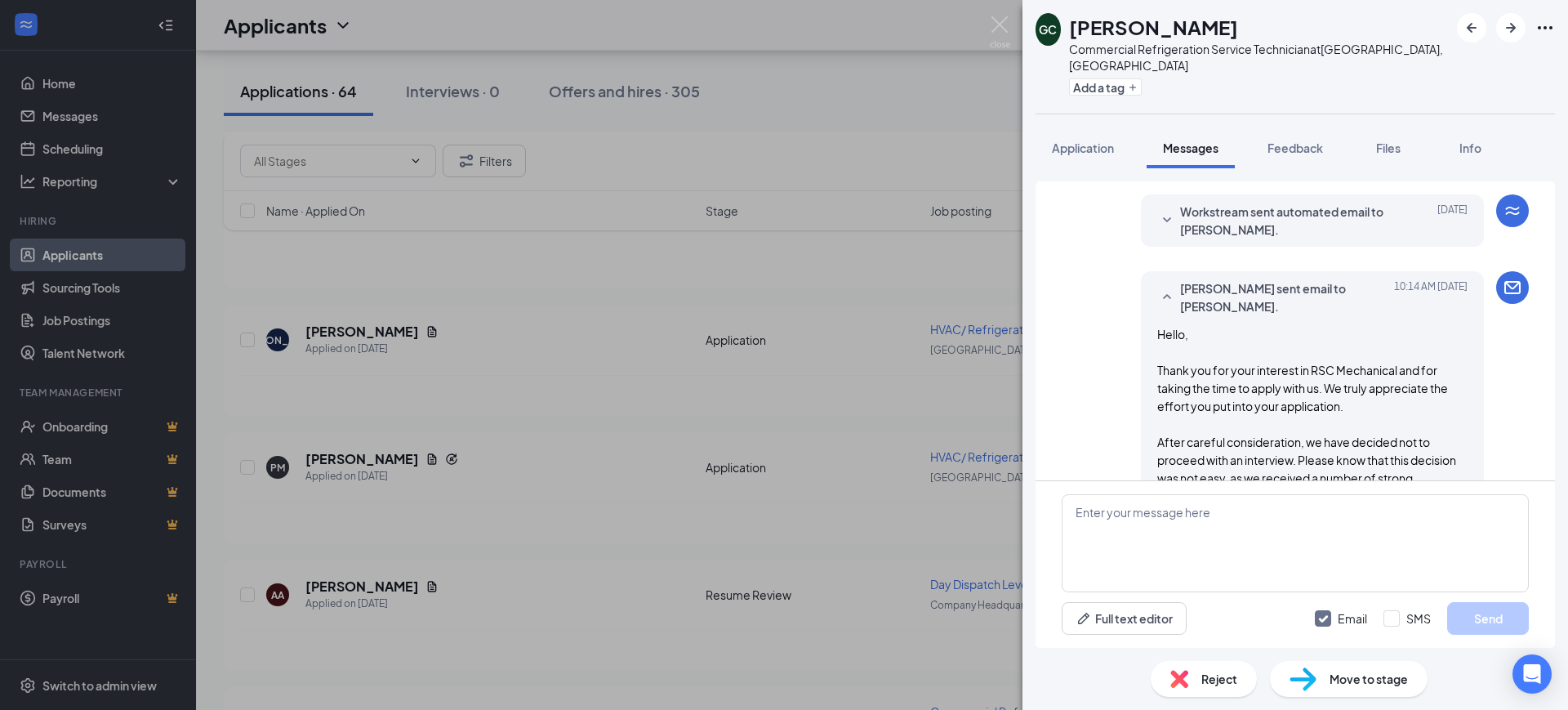
click at [1211, 683] on span "Reject" at bounding box center [1219, 678] width 35 height 18
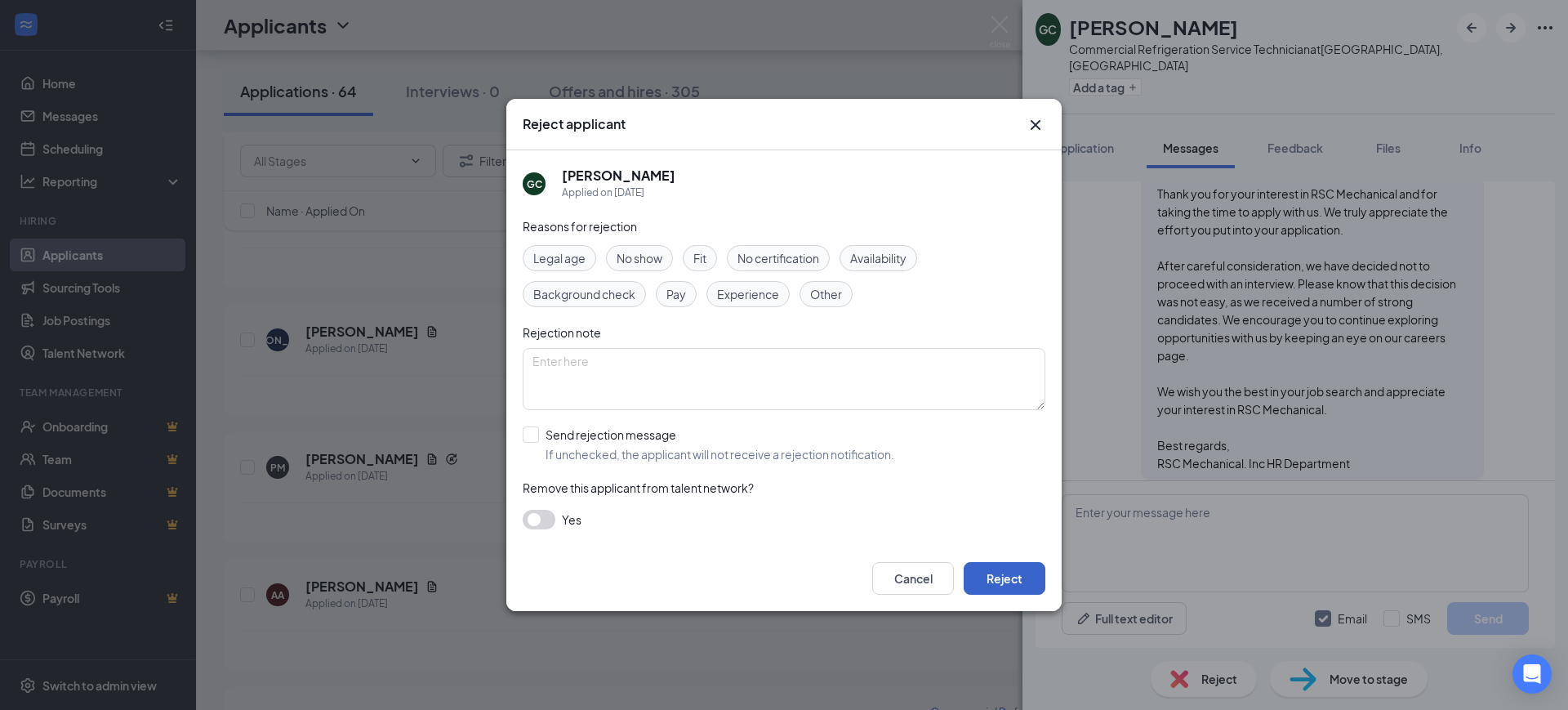
click at [1026, 576] on button "Reject" at bounding box center [1004, 578] width 82 height 33
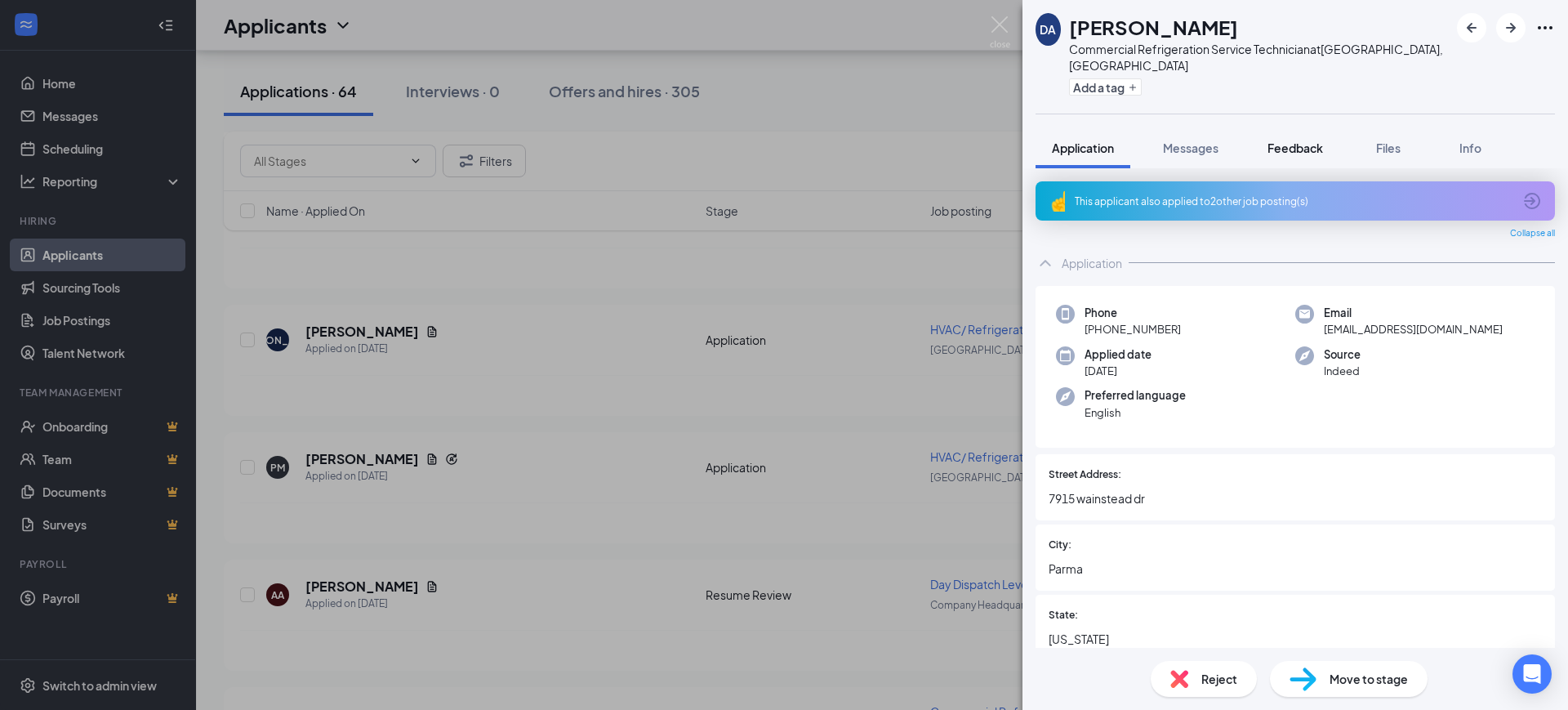
click at [1282, 140] on div "Feedback" at bounding box center [1295, 148] width 55 height 17
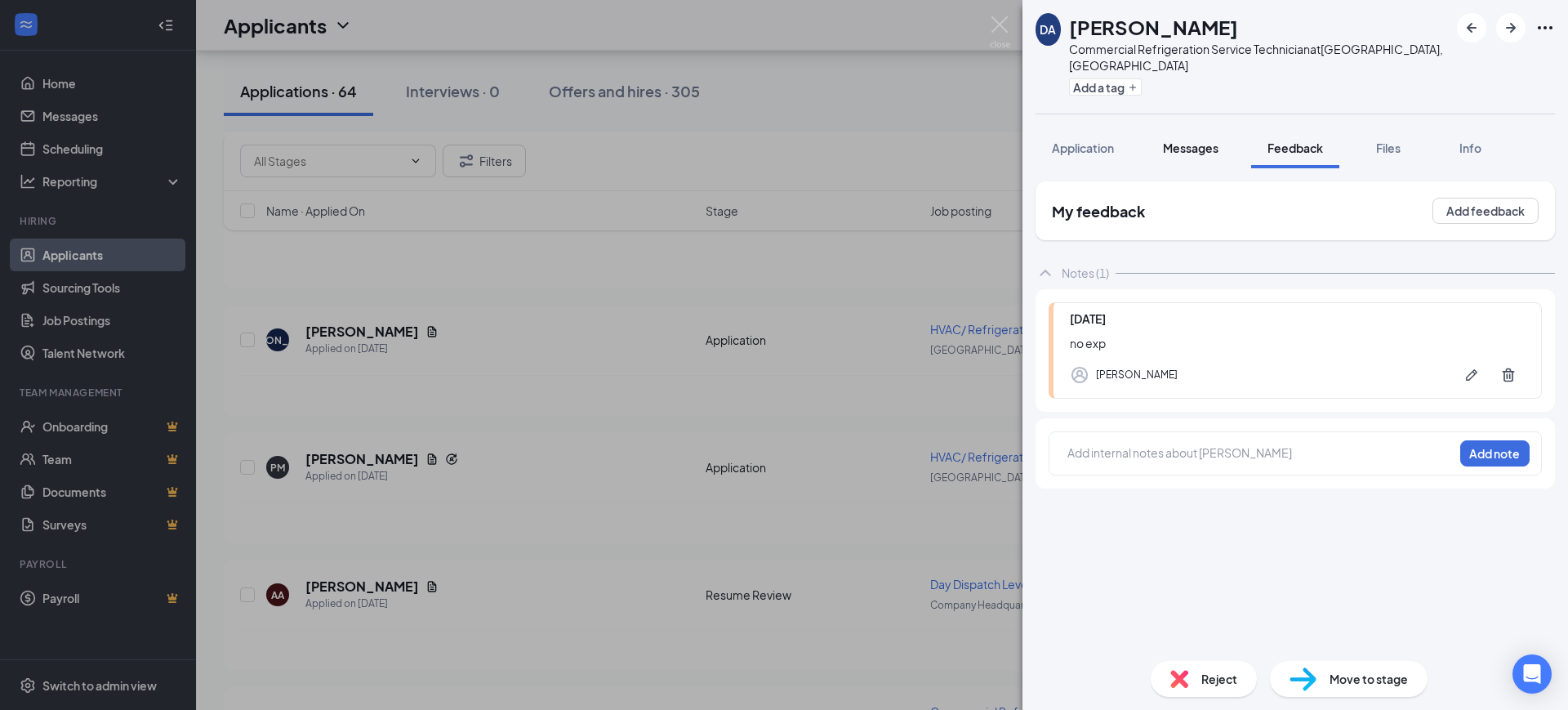
click at [1176, 141] on span "Messages" at bounding box center [1191, 148] width 55 height 15
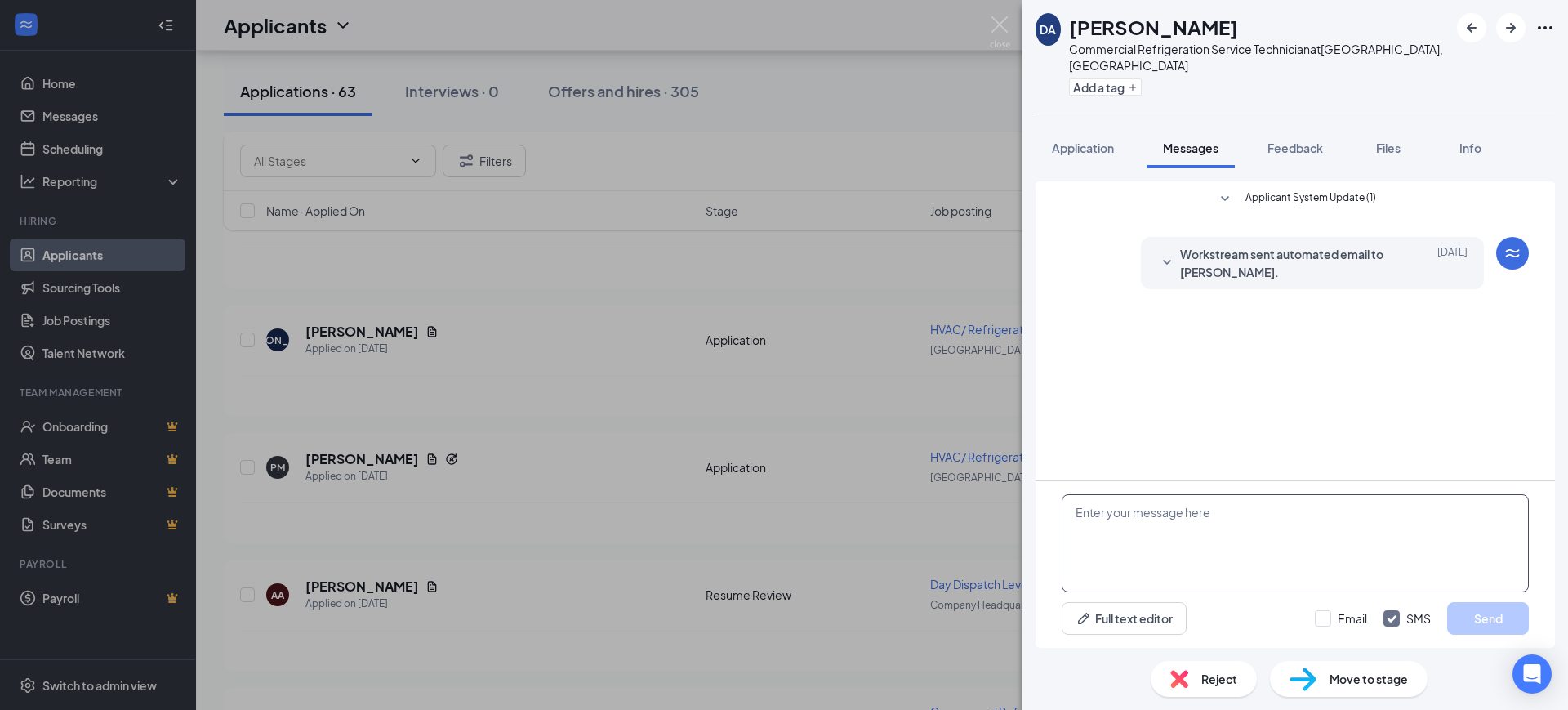
click at [1152, 507] on textarea at bounding box center [1295, 542] width 467 height 98
paste textarea "Hello, Thank you for your interest in RSC Mechanical and for taking the time to…"
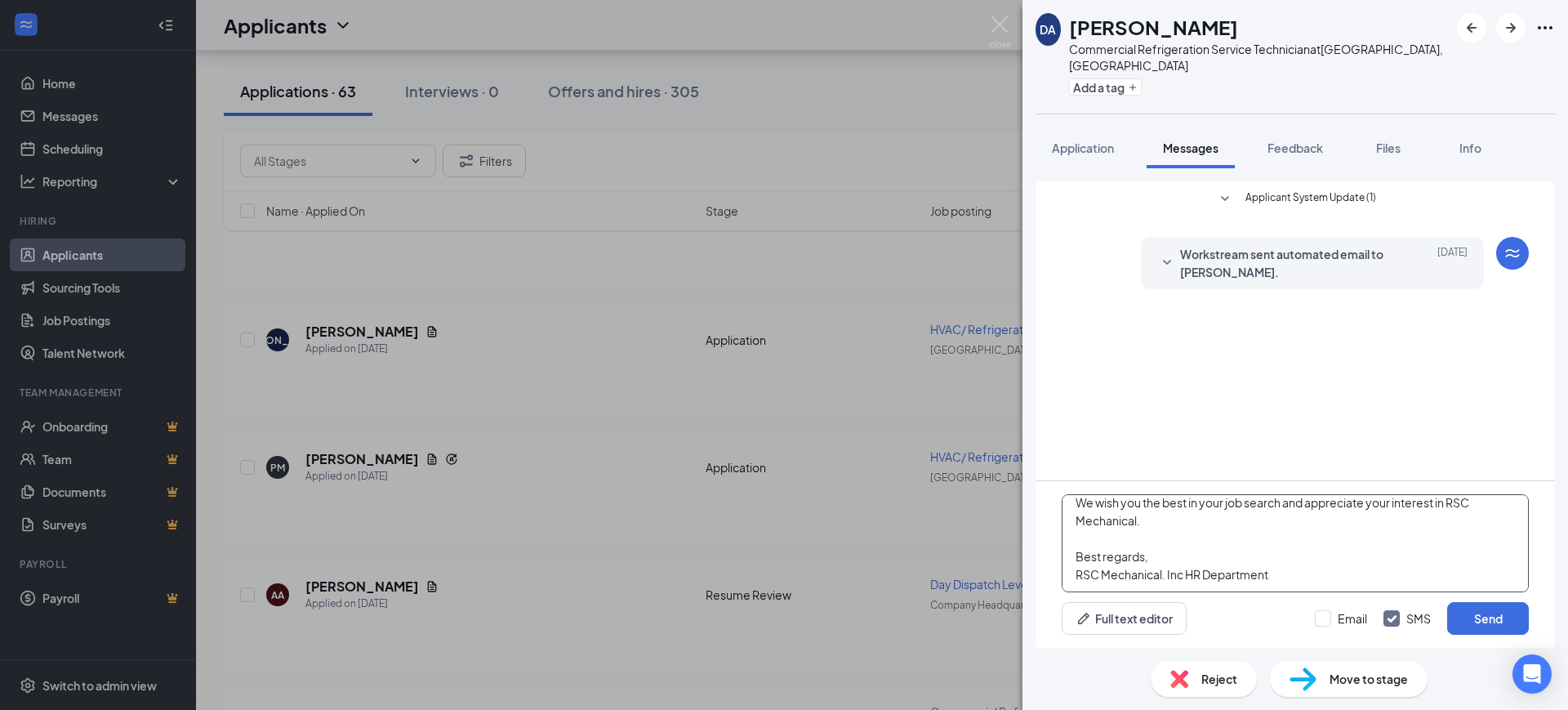
type textarea "Hello, Thank you for your interest in RSC Mechanical and for taking the time to…"
click at [1332, 626] on div "Email SMS Send" at bounding box center [1421, 618] width 214 height 33
click at [1373, 616] on div "Email SMS Send" at bounding box center [1421, 618] width 214 height 33
drag, startPoint x: 1391, startPoint y: 618, endPoint x: 1324, endPoint y: 618, distance: 67.0
click at [1388, 618] on input "SMS" at bounding box center [1407, 618] width 47 height 17
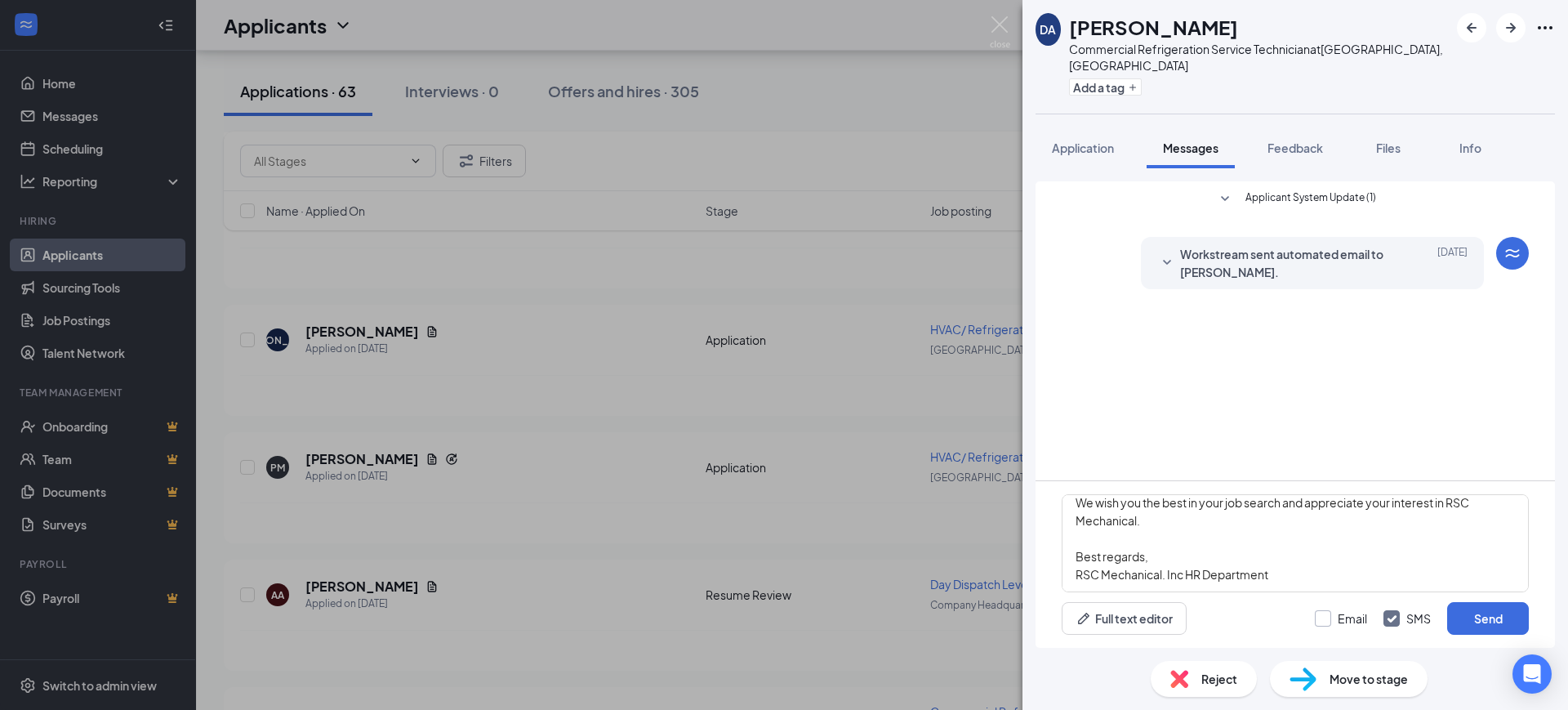
checkbox input "false"
click at [1324, 618] on input "Email" at bounding box center [1340, 618] width 52 height 17
checkbox input "true"
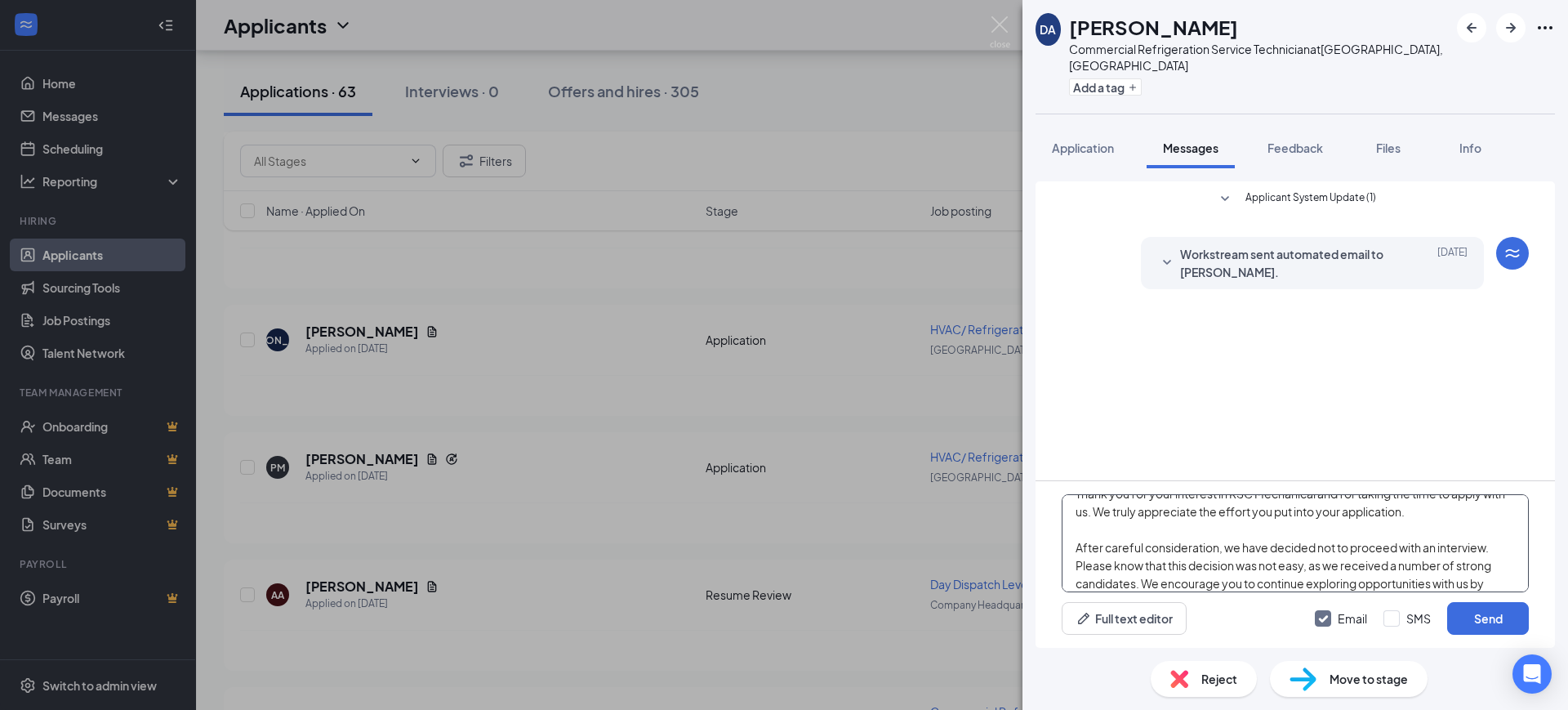
scroll to position [0, 0]
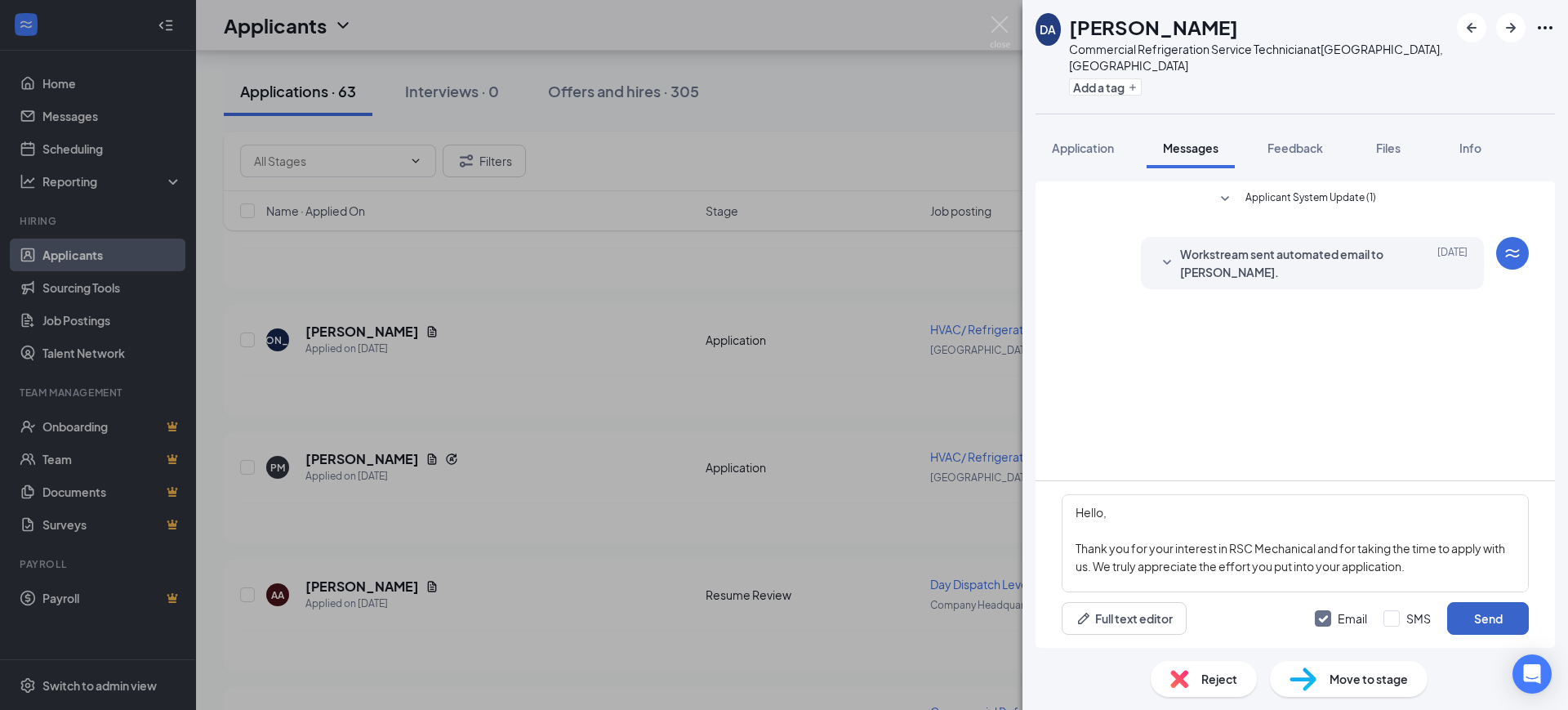
click at [1500, 611] on button "Send" at bounding box center [1487, 618] width 82 height 33
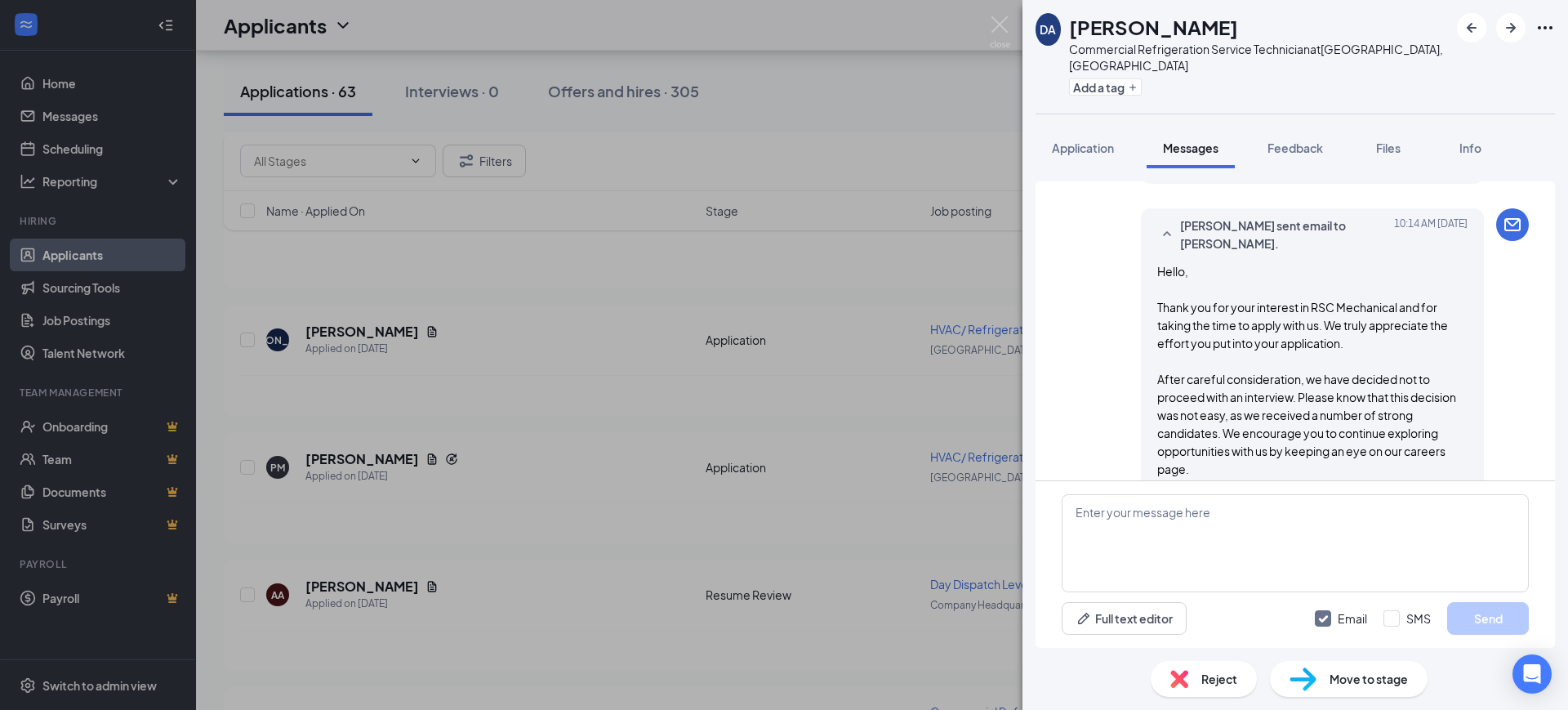
scroll to position [219, 0]
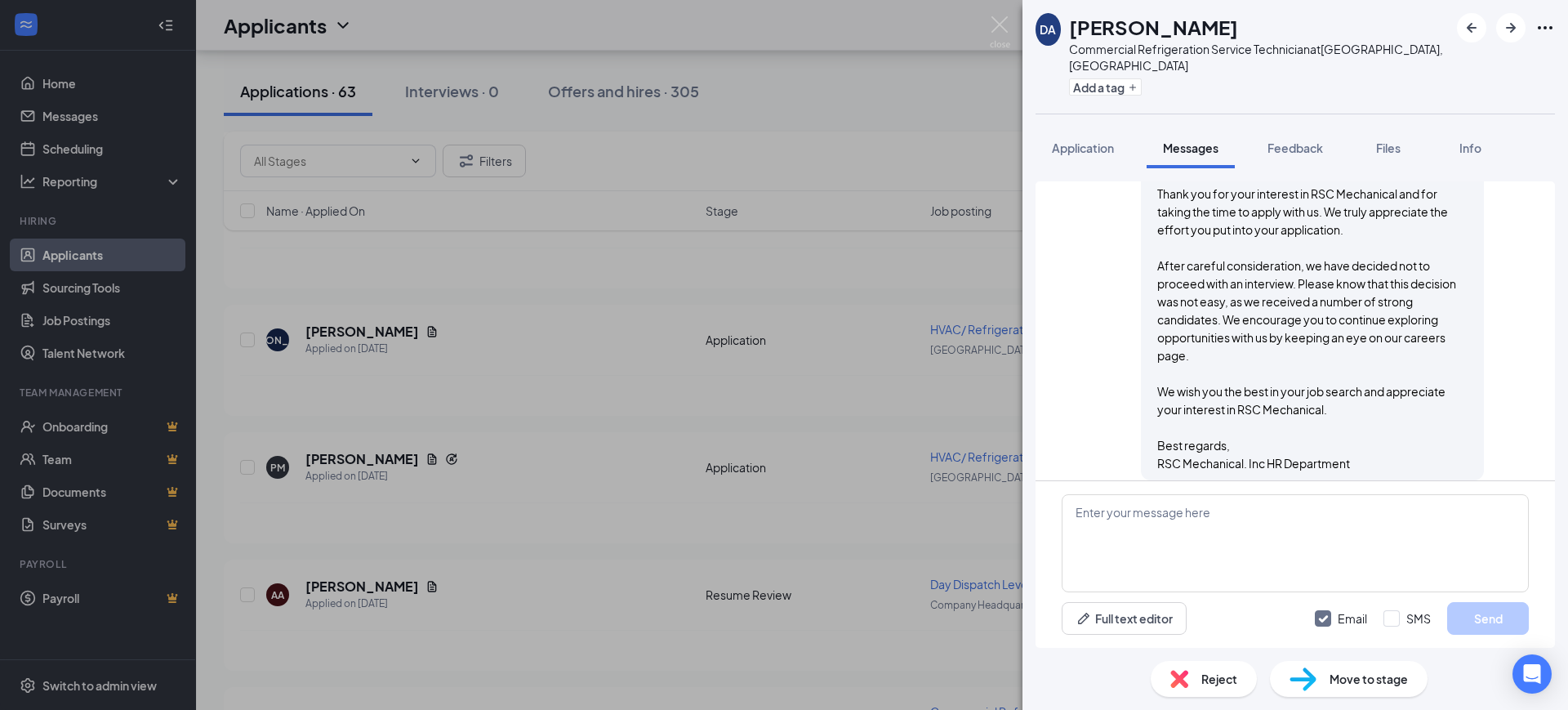
click at [1193, 683] on div "Reject" at bounding box center [1203, 678] width 106 height 36
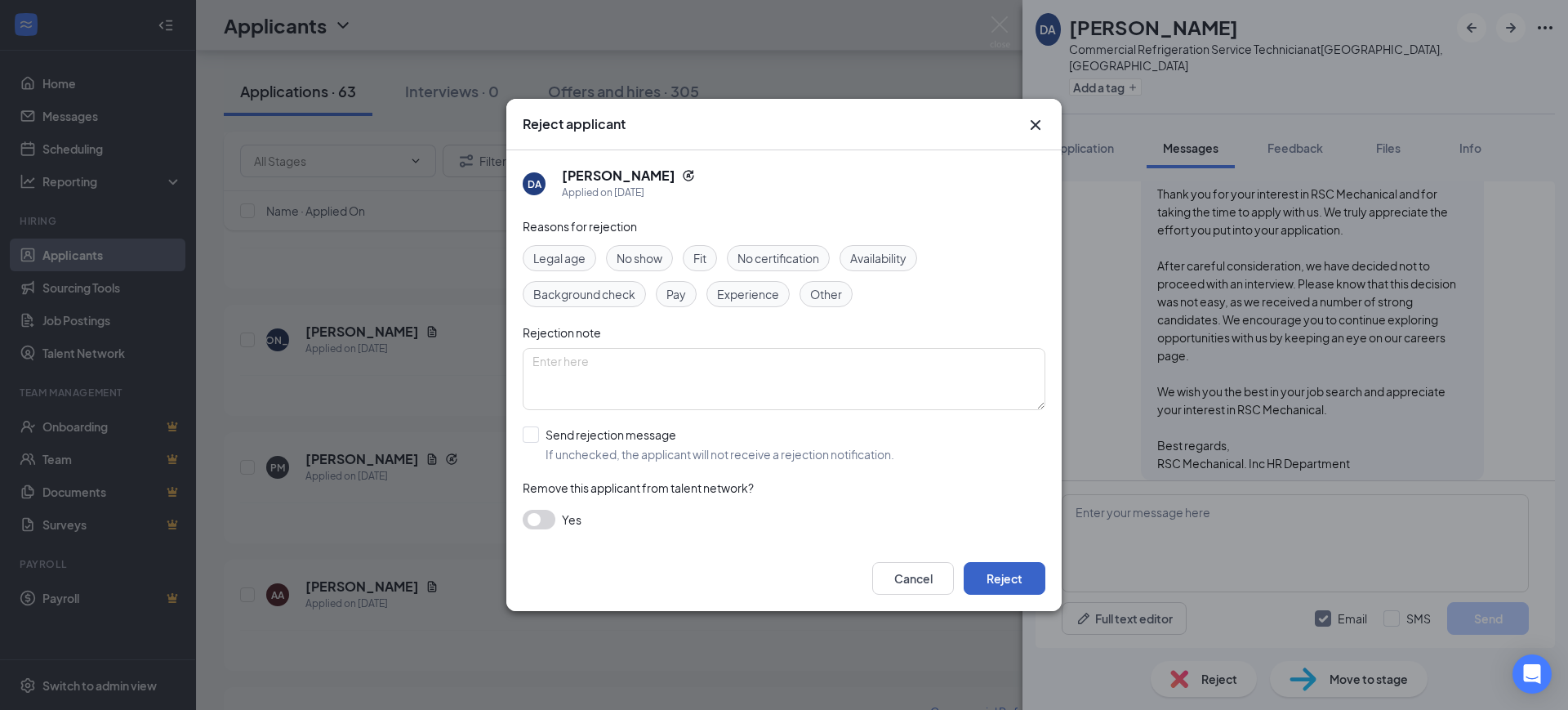
click at [1017, 563] on button "Reject" at bounding box center [1004, 578] width 82 height 33
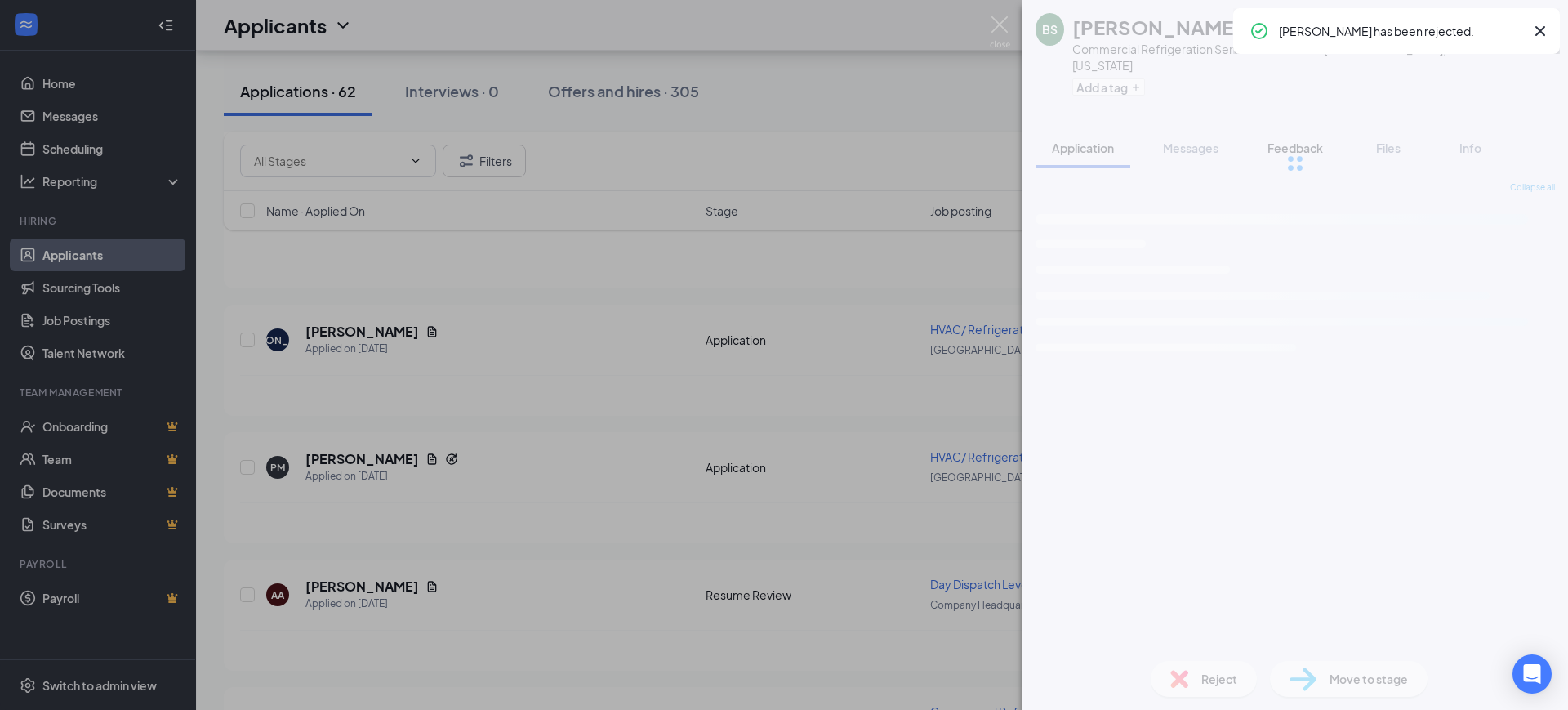
click at [1303, 127] on button "Feedback" at bounding box center [1294, 147] width 88 height 40
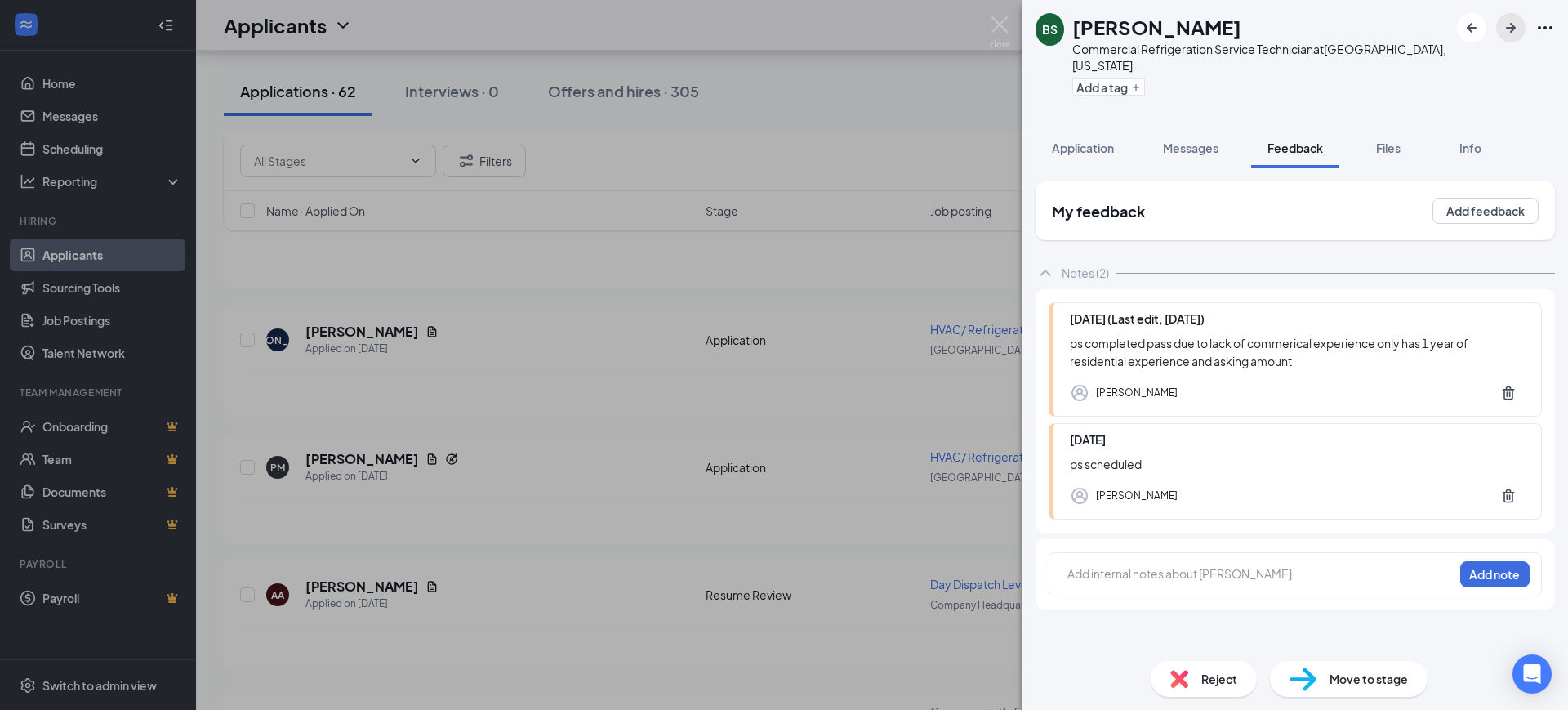
click at [1512, 23] on icon "ArrowRight" at bounding box center [1511, 28] width 20 height 20
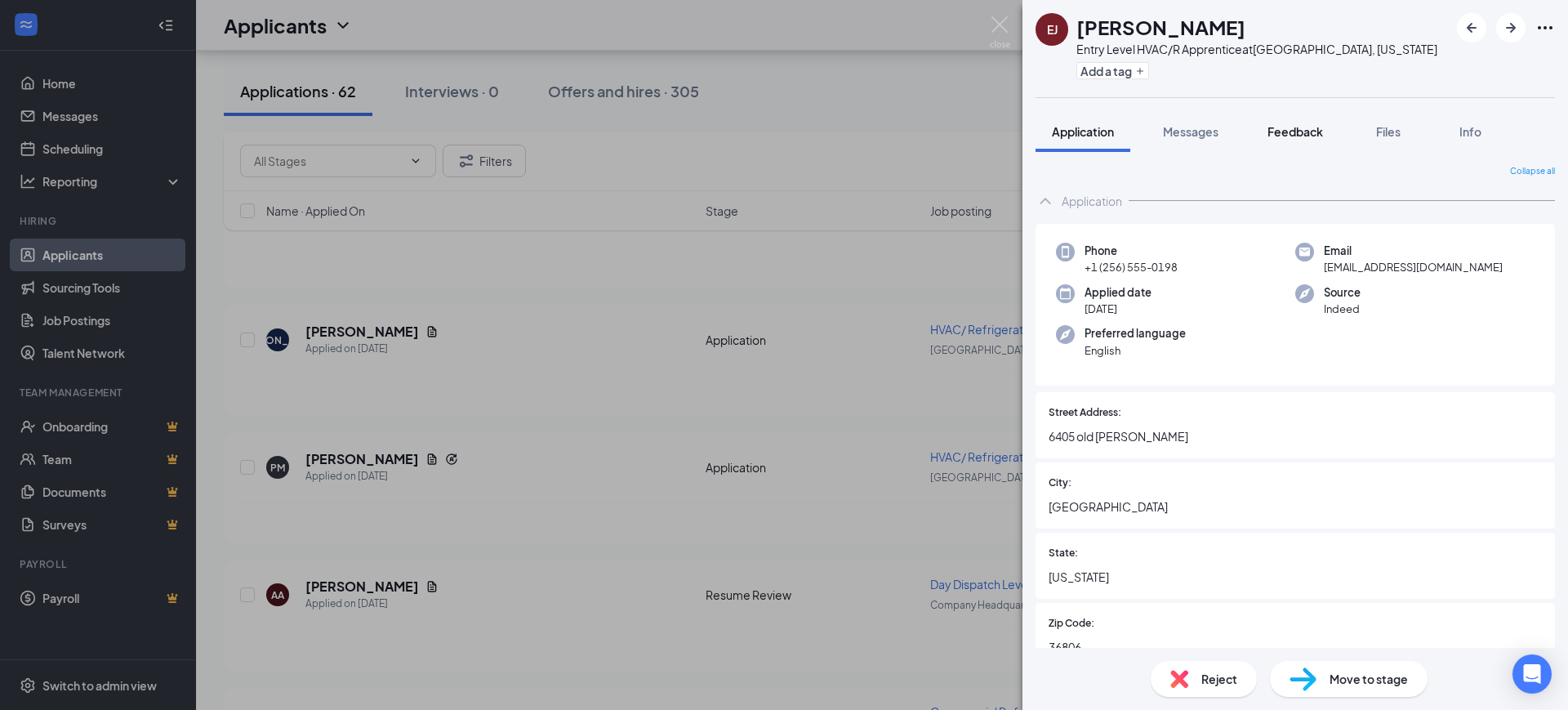
click at [1303, 126] on span "Feedback" at bounding box center [1295, 131] width 55 height 15
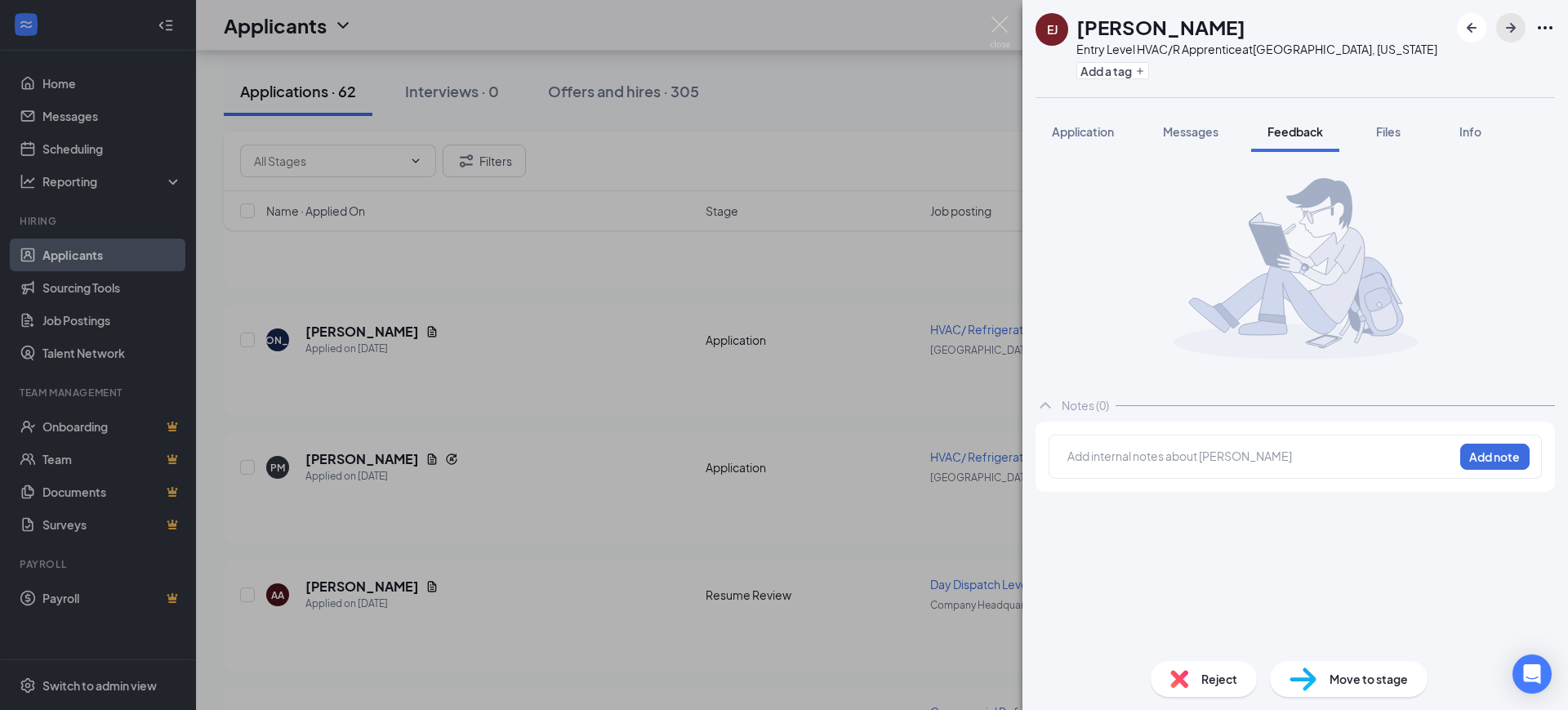
click at [1514, 27] on icon "ArrowRight" at bounding box center [1511, 28] width 10 height 10
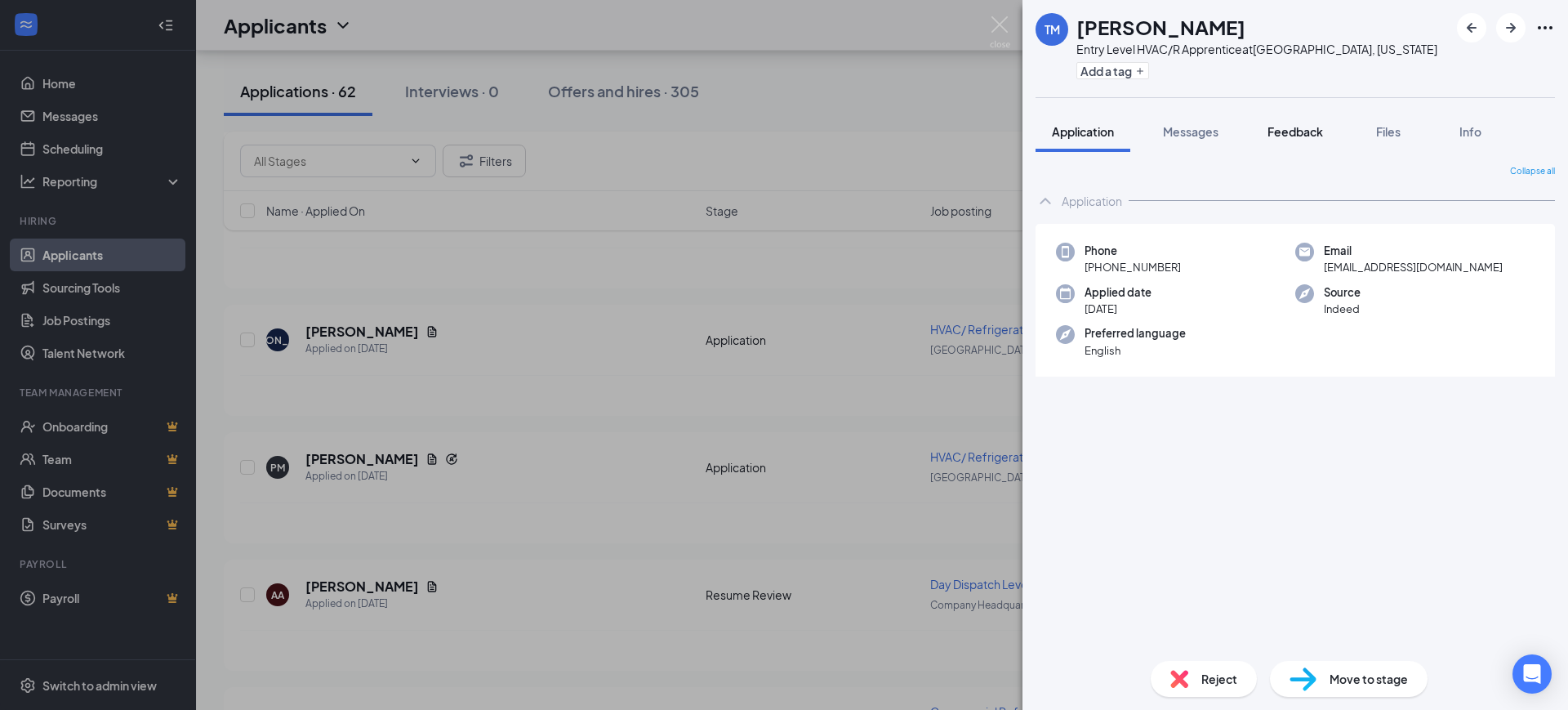
click at [1288, 133] on span "Feedback" at bounding box center [1295, 131] width 55 height 15
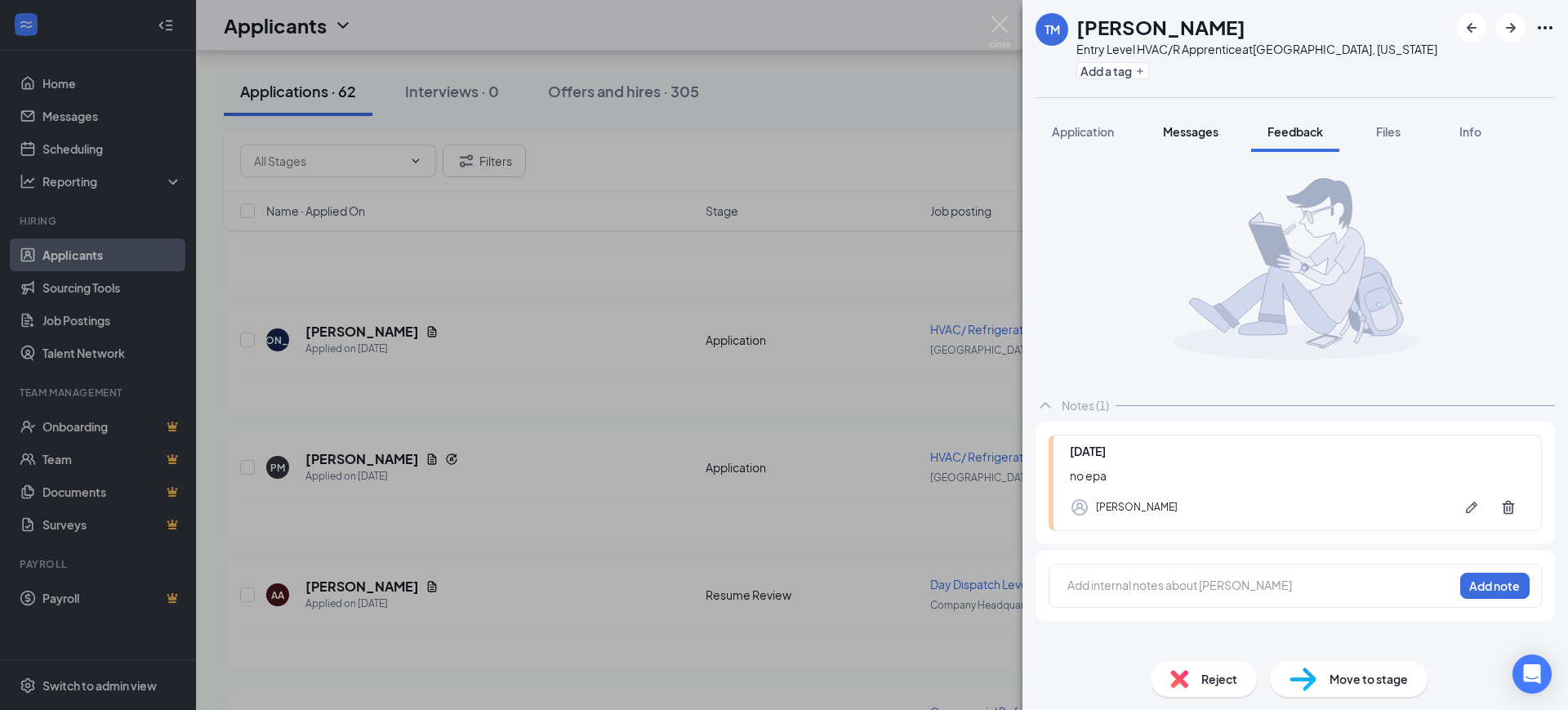
click at [1206, 132] on span "Messages" at bounding box center [1191, 131] width 55 height 15
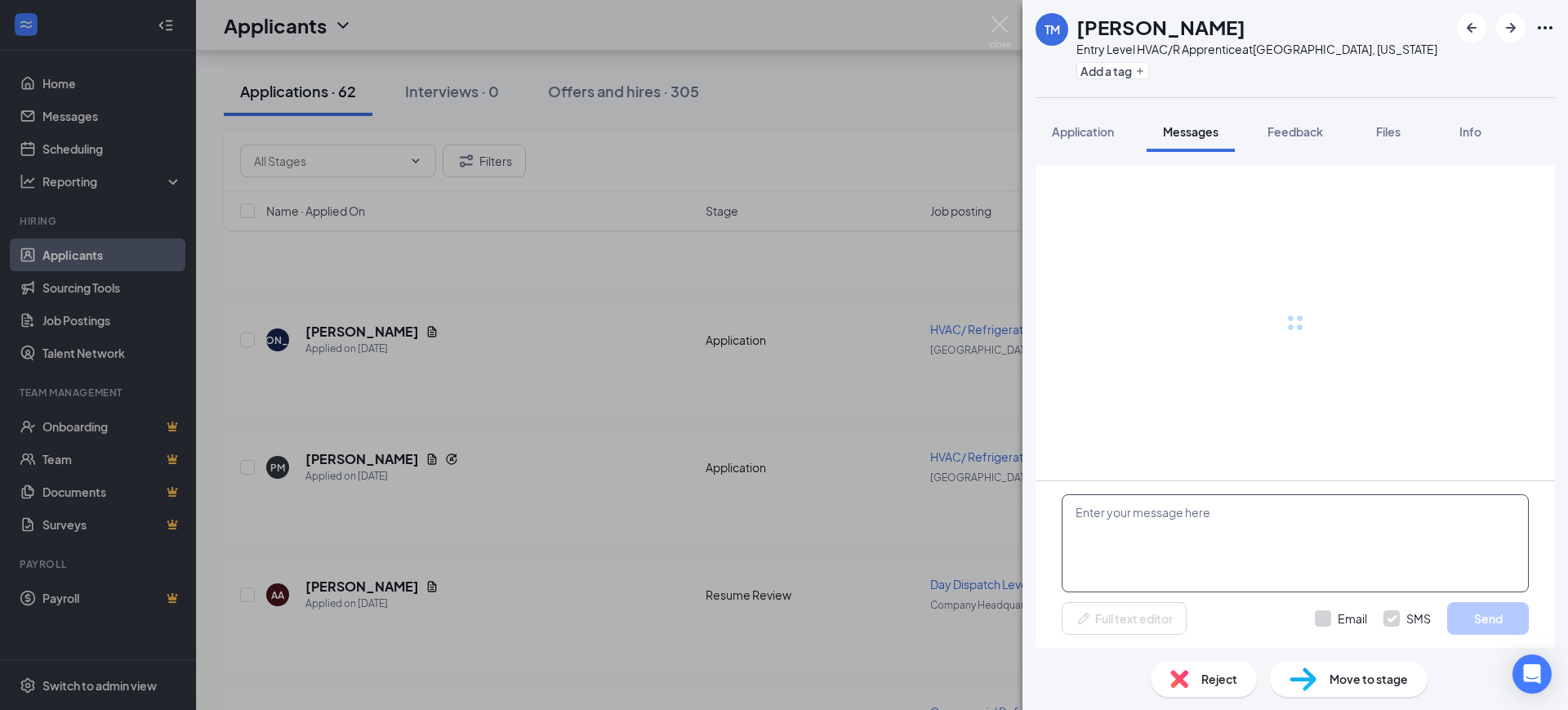
click at [1132, 547] on textarea at bounding box center [1295, 542] width 467 height 98
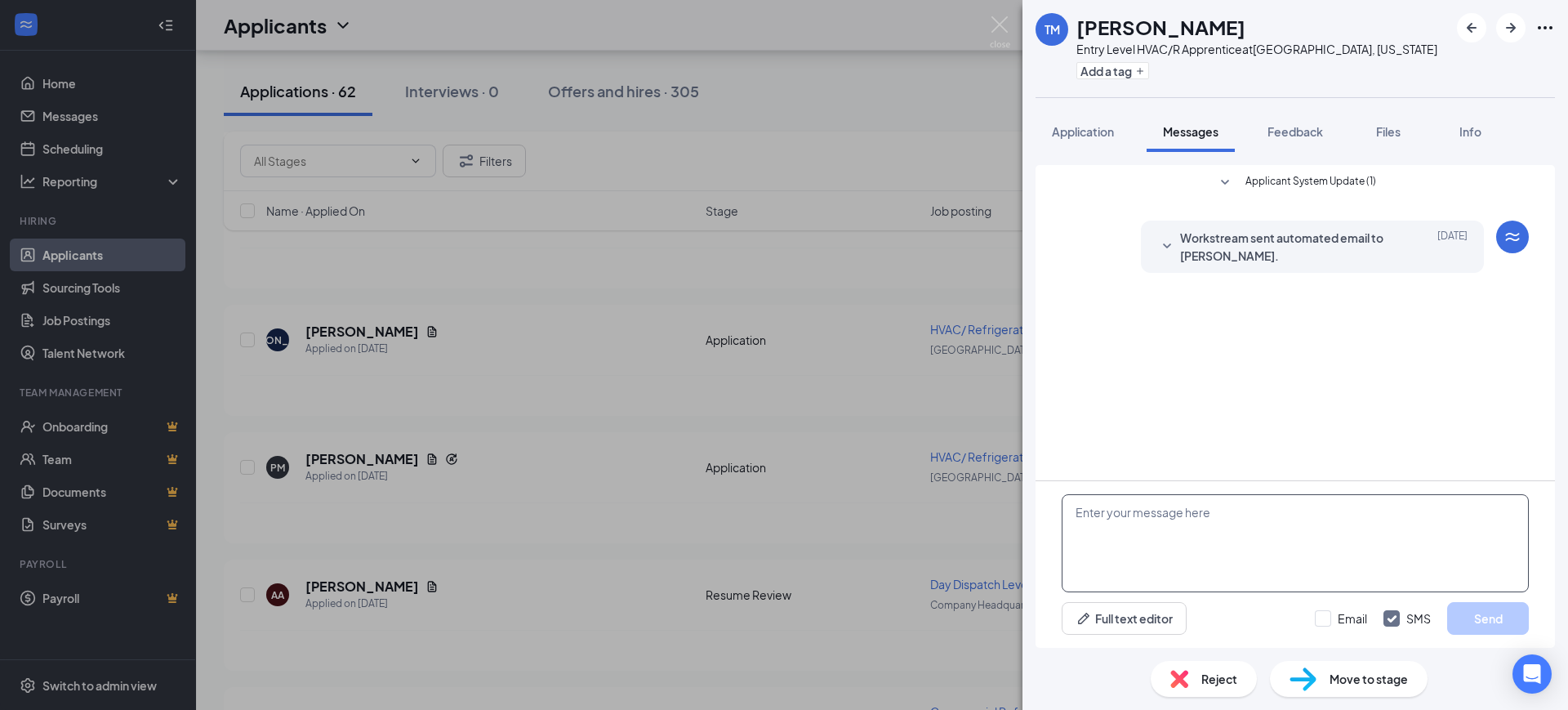
paste textarea "Hello, Thank you for your interest in RSC Mechanical and for taking the time to…"
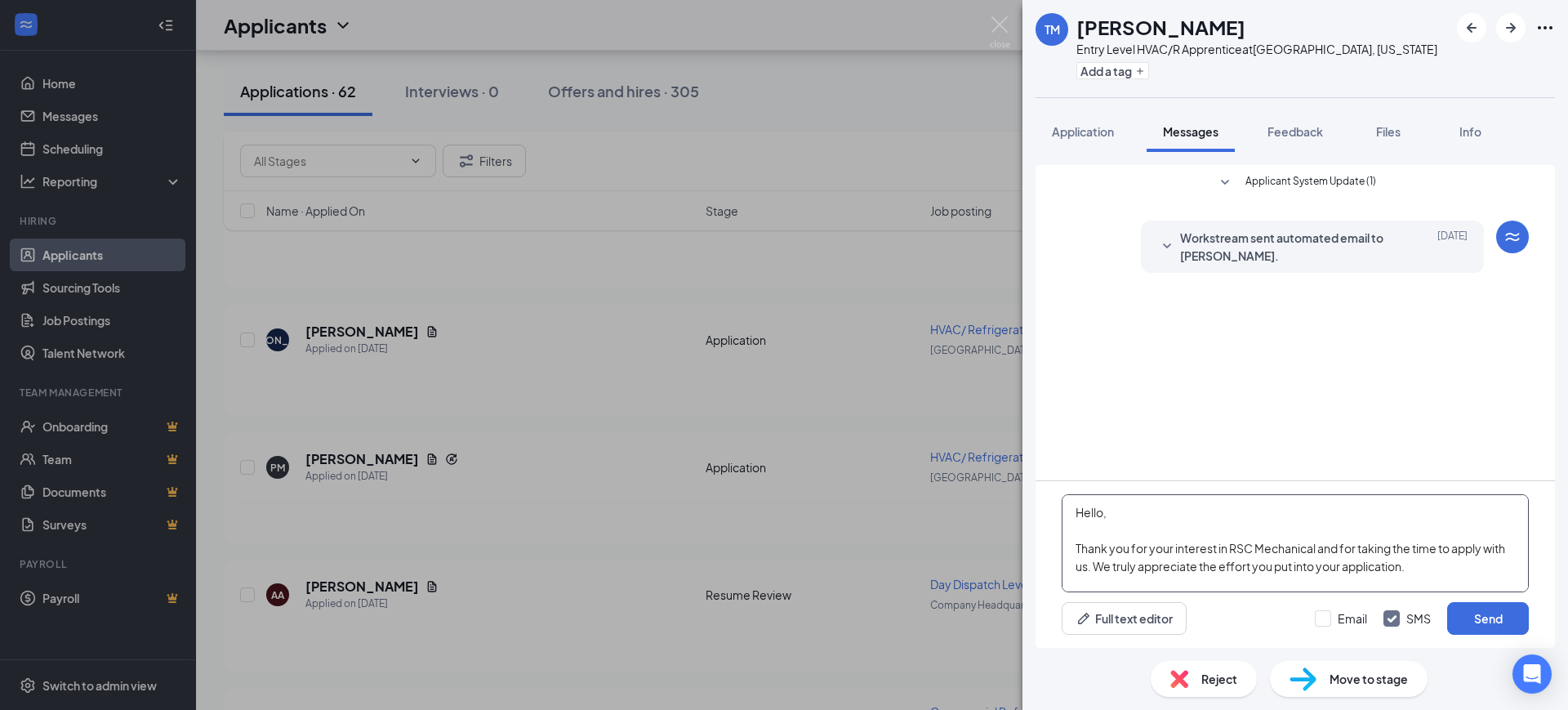
scroll to position [198, 0]
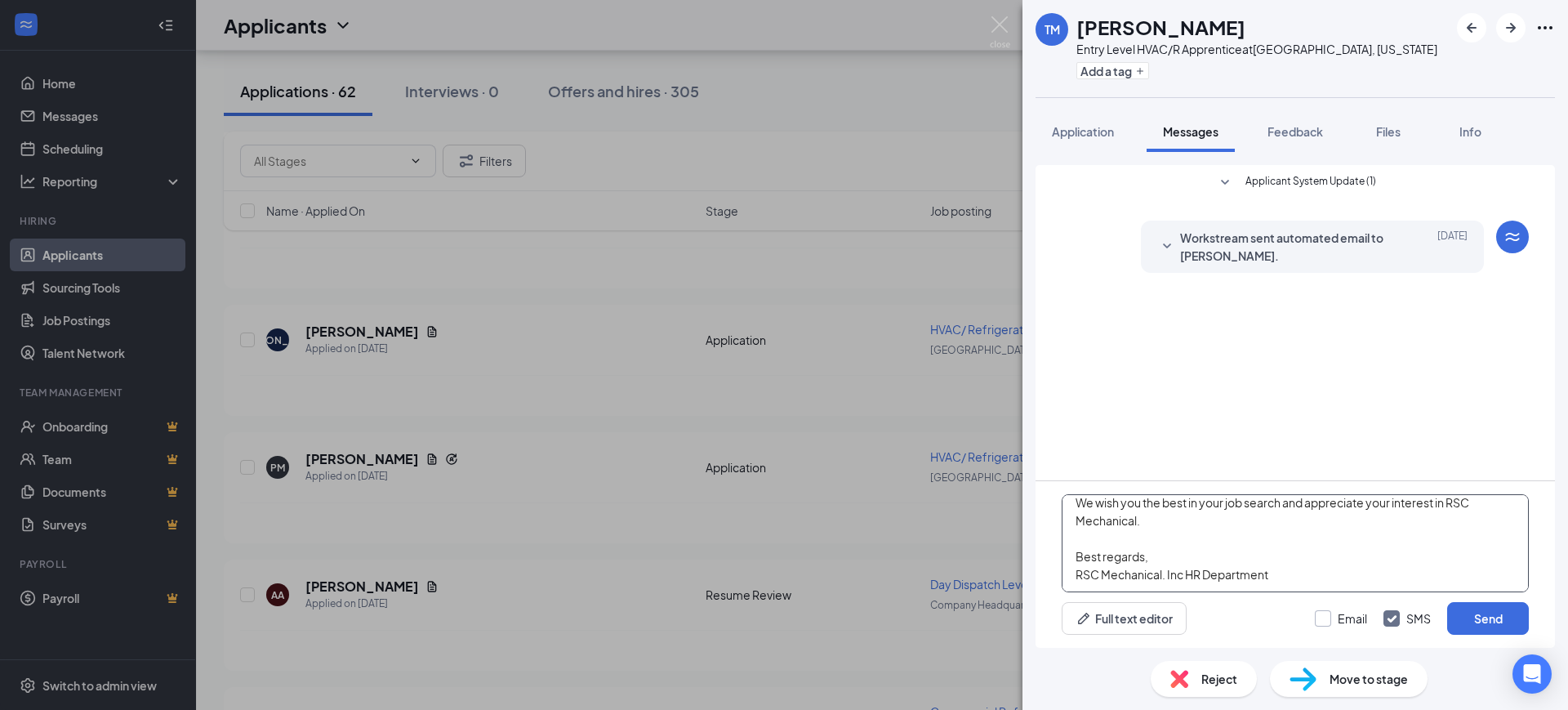
type textarea "Hello, Thank you for your interest in RSC Mechanical and for taking the time to…"
click at [1328, 613] on input "Email" at bounding box center [1340, 618] width 52 height 17
checkbox input "true"
drag, startPoint x: 1384, startPoint y: 616, endPoint x: 1407, endPoint y: 617, distance: 23.0
click at [1384, 616] on input "SMS" at bounding box center [1407, 618] width 47 height 17
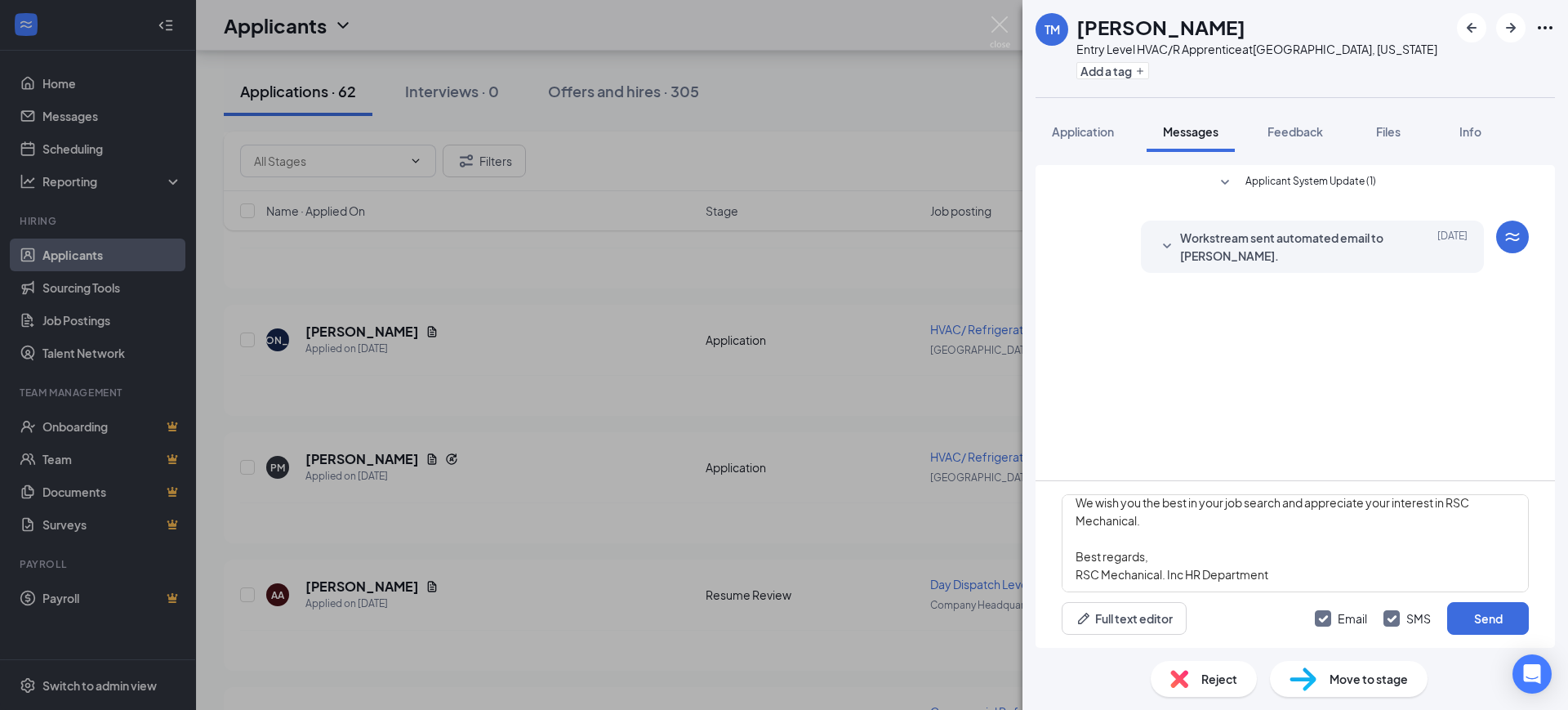
checkbox input "false"
click at [1480, 621] on button "Send" at bounding box center [1487, 618] width 82 height 33
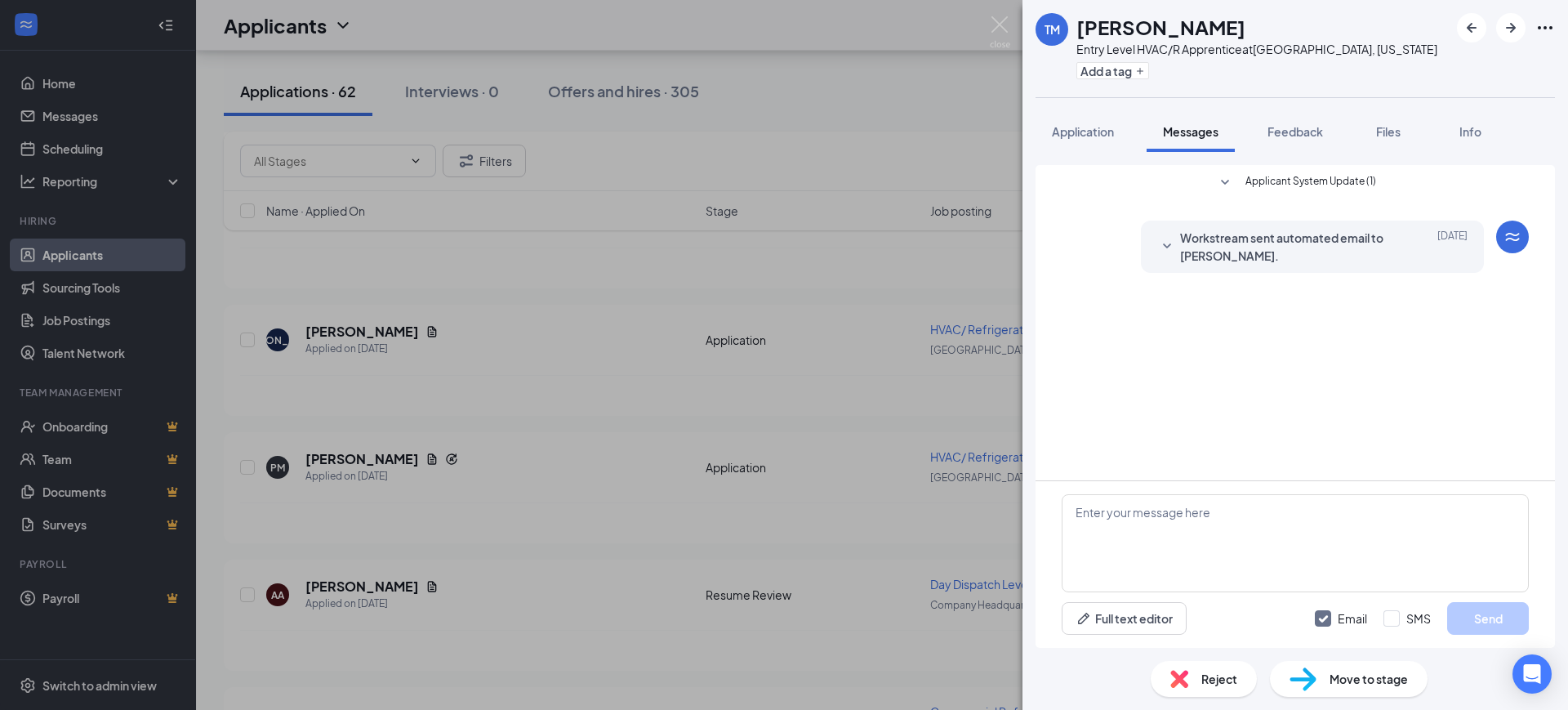
scroll to position [0, 0]
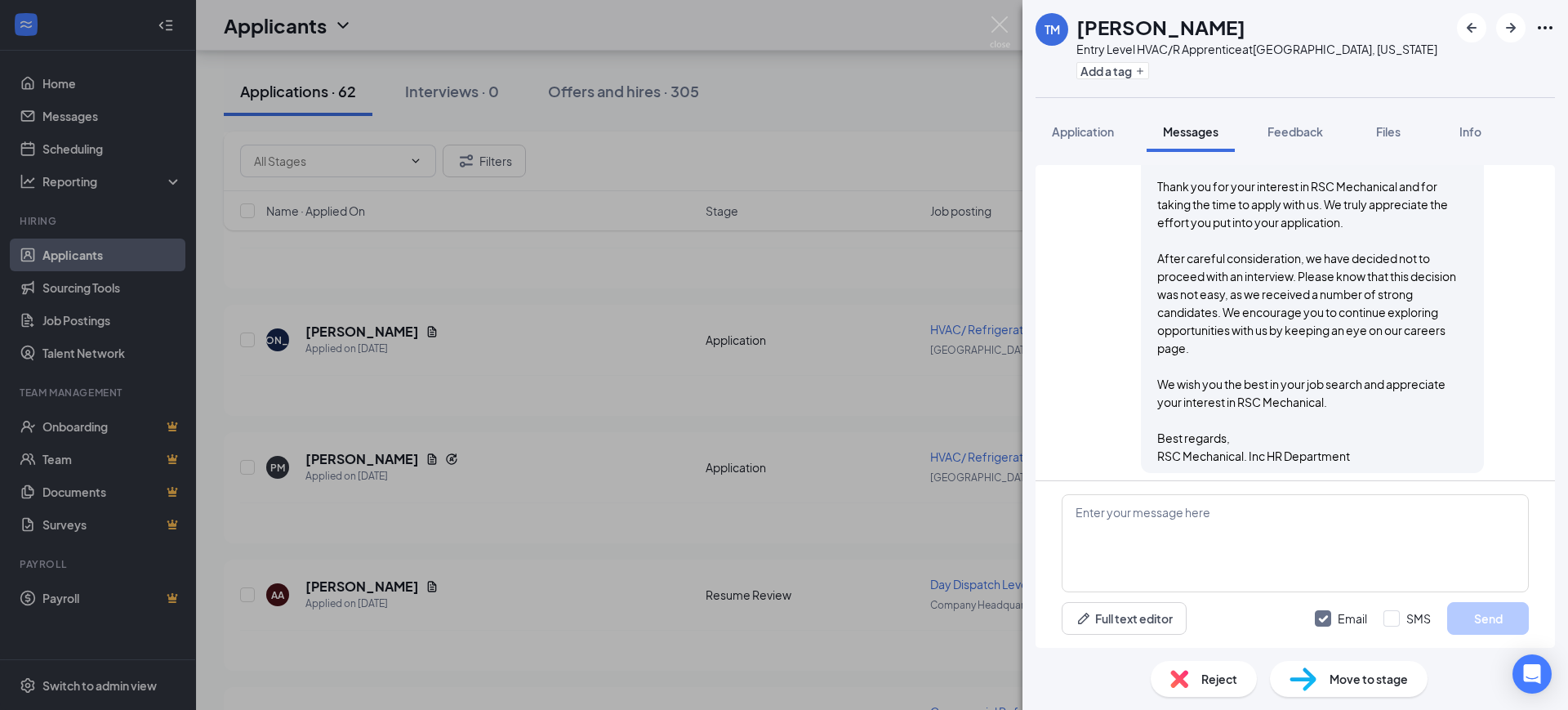
click at [1211, 681] on span "Reject" at bounding box center [1219, 678] width 35 height 18
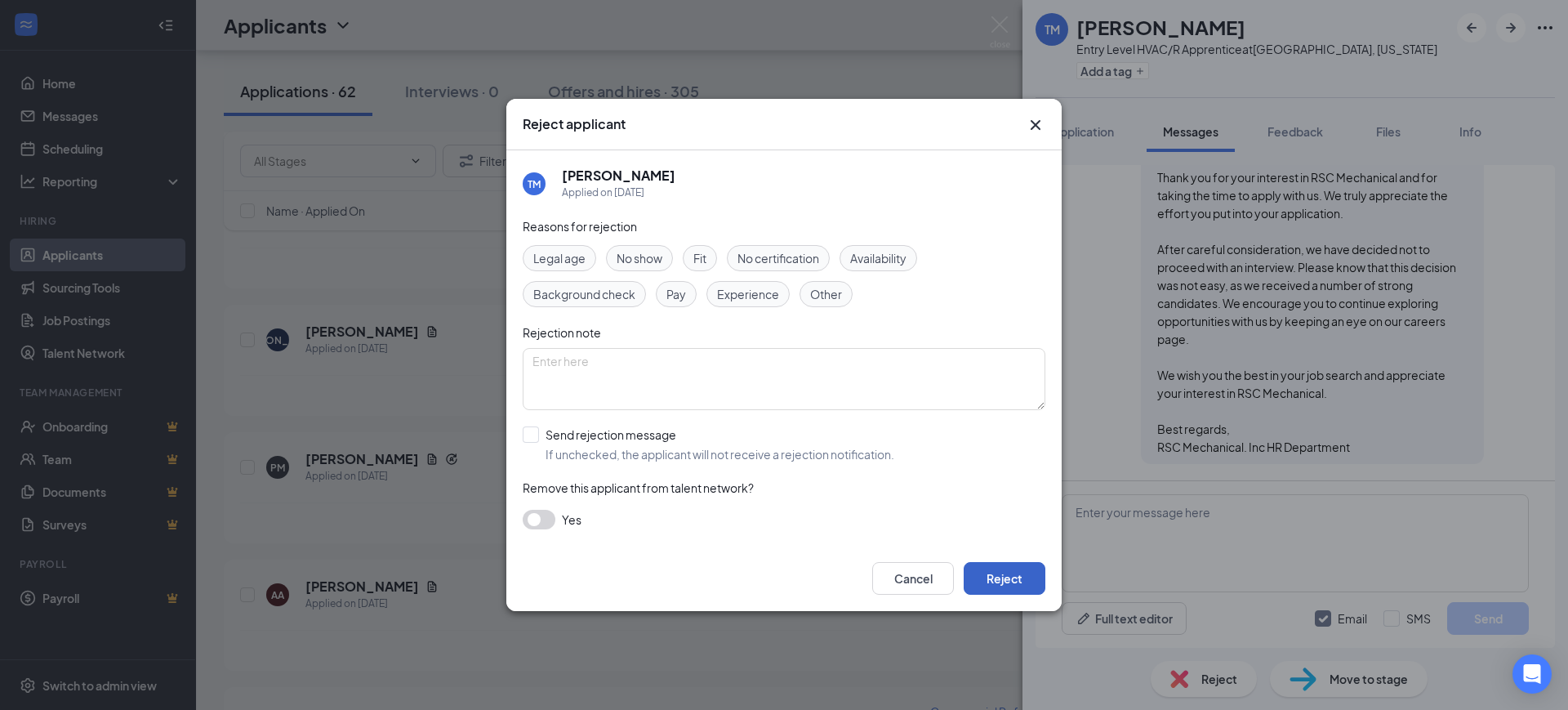
click at [1010, 583] on button "Reject" at bounding box center [1004, 578] width 82 height 33
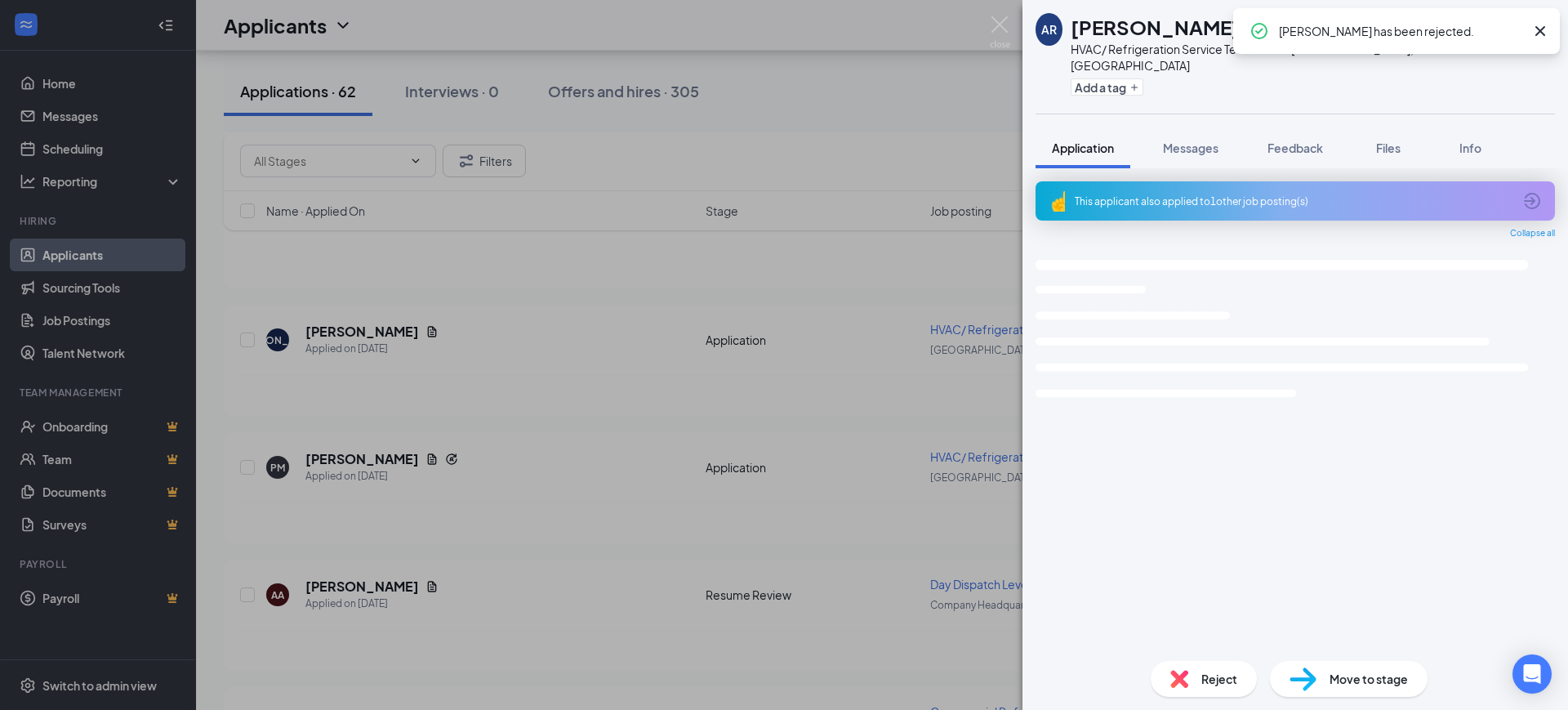
click at [1536, 31] on icon "Cross" at bounding box center [1540, 32] width 20 height 20
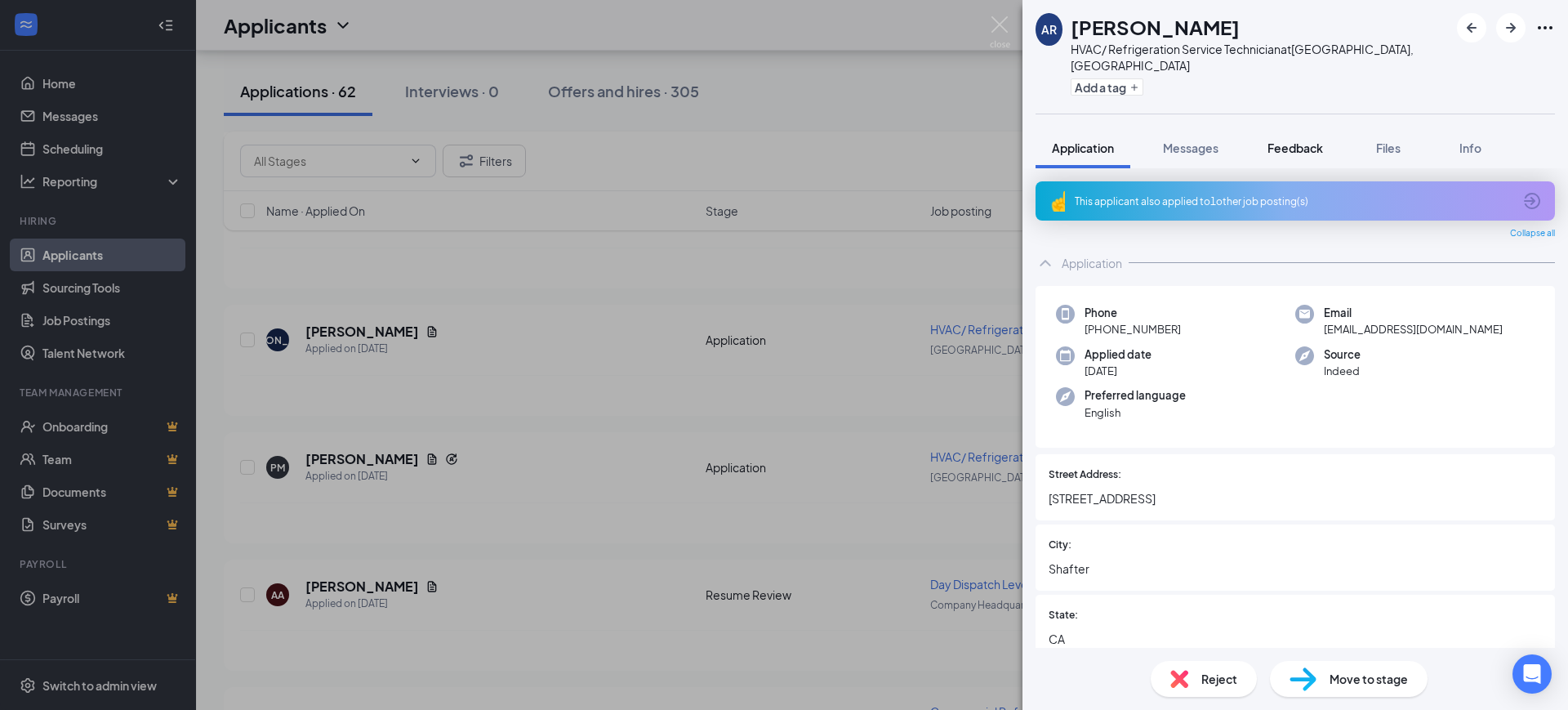
click at [1310, 127] on button "Feedback" at bounding box center [1294, 147] width 88 height 40
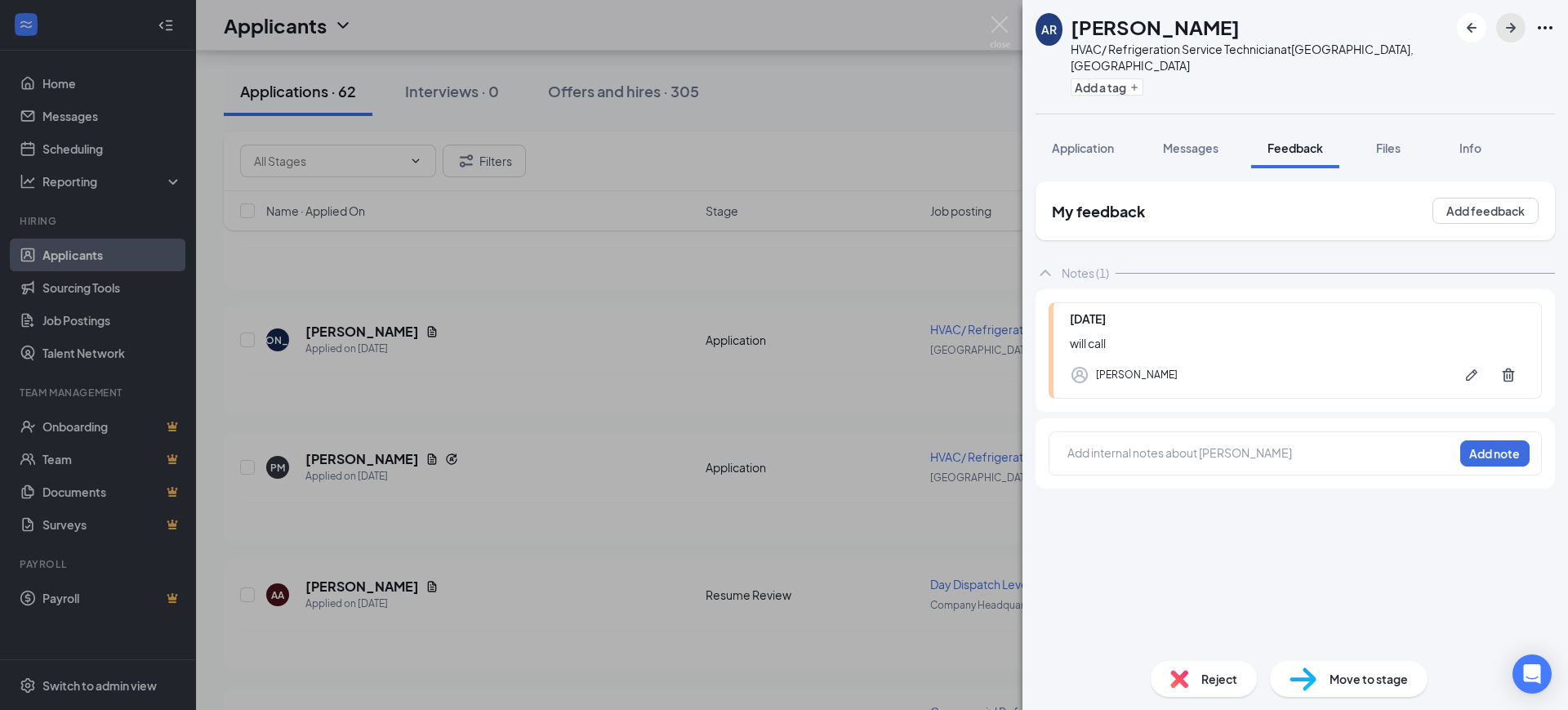
click at [1517, 25] on icon "ArrowRight" at bounding box center [1511, 28] width 20 height 20
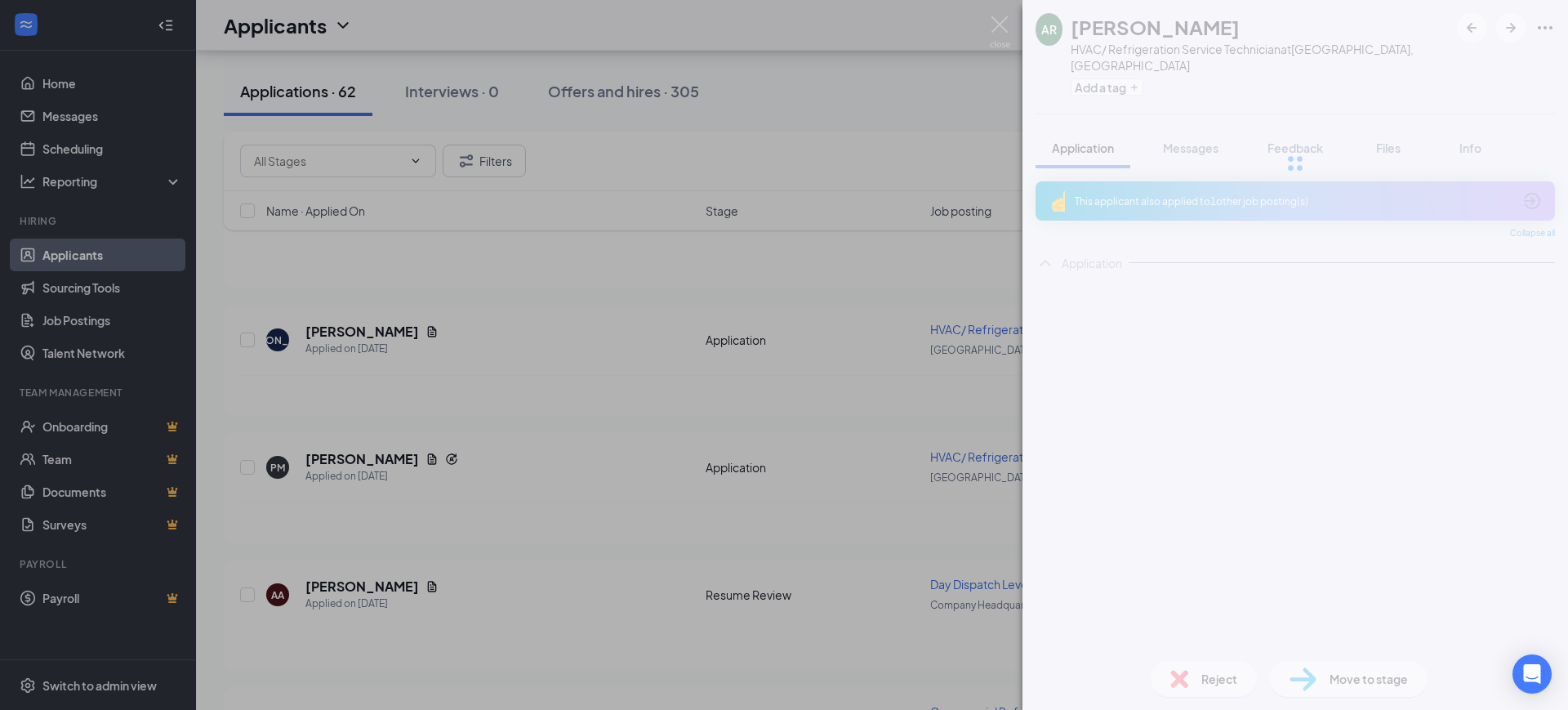
click at [1299, 132] on div at bounding box center [1294, 163] width 545 height 326
click at [1288, 141] on span "Feedback" at bounding box center [1295, 148] width 55 height 15
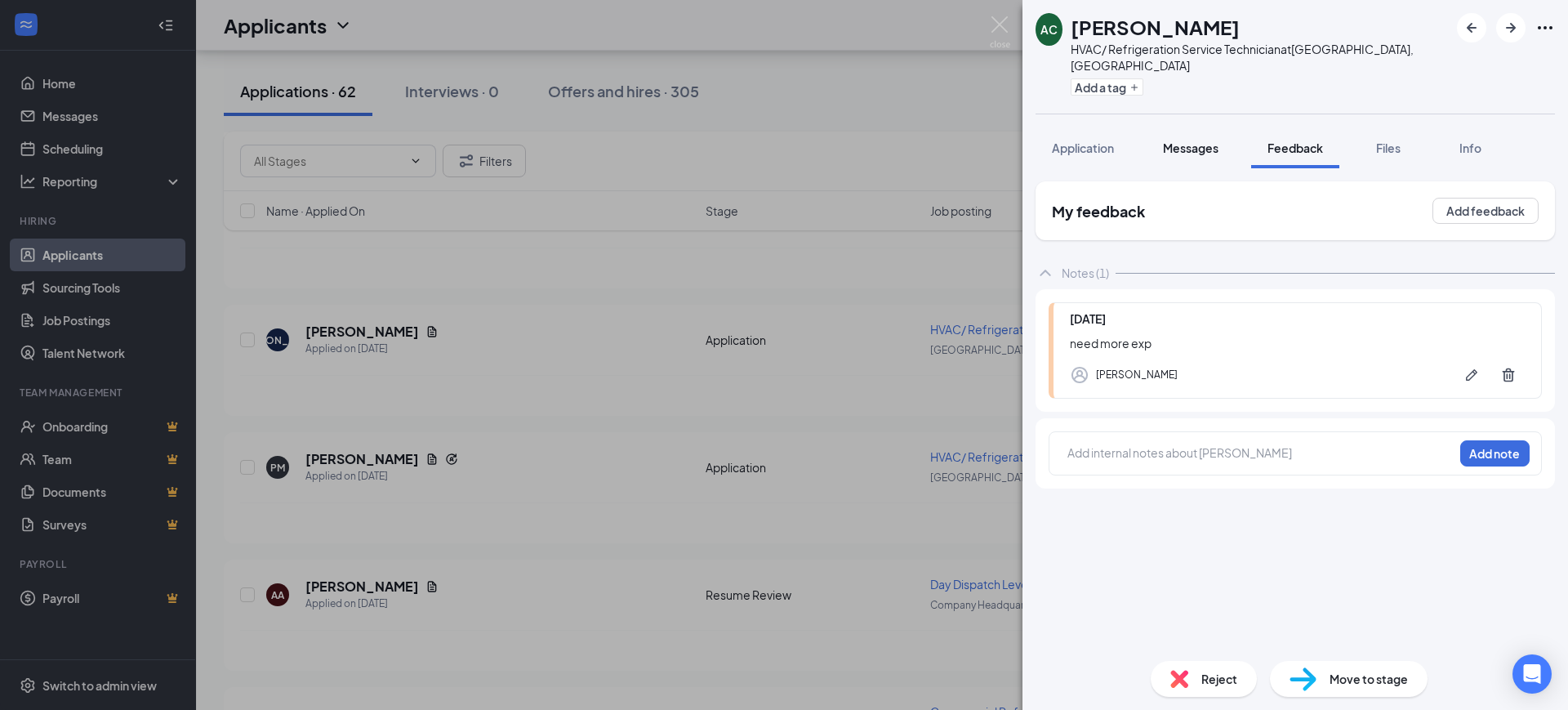
click at [1182, 141] on span "Messages" at bounding box center [1191, 148] width 55 height 15
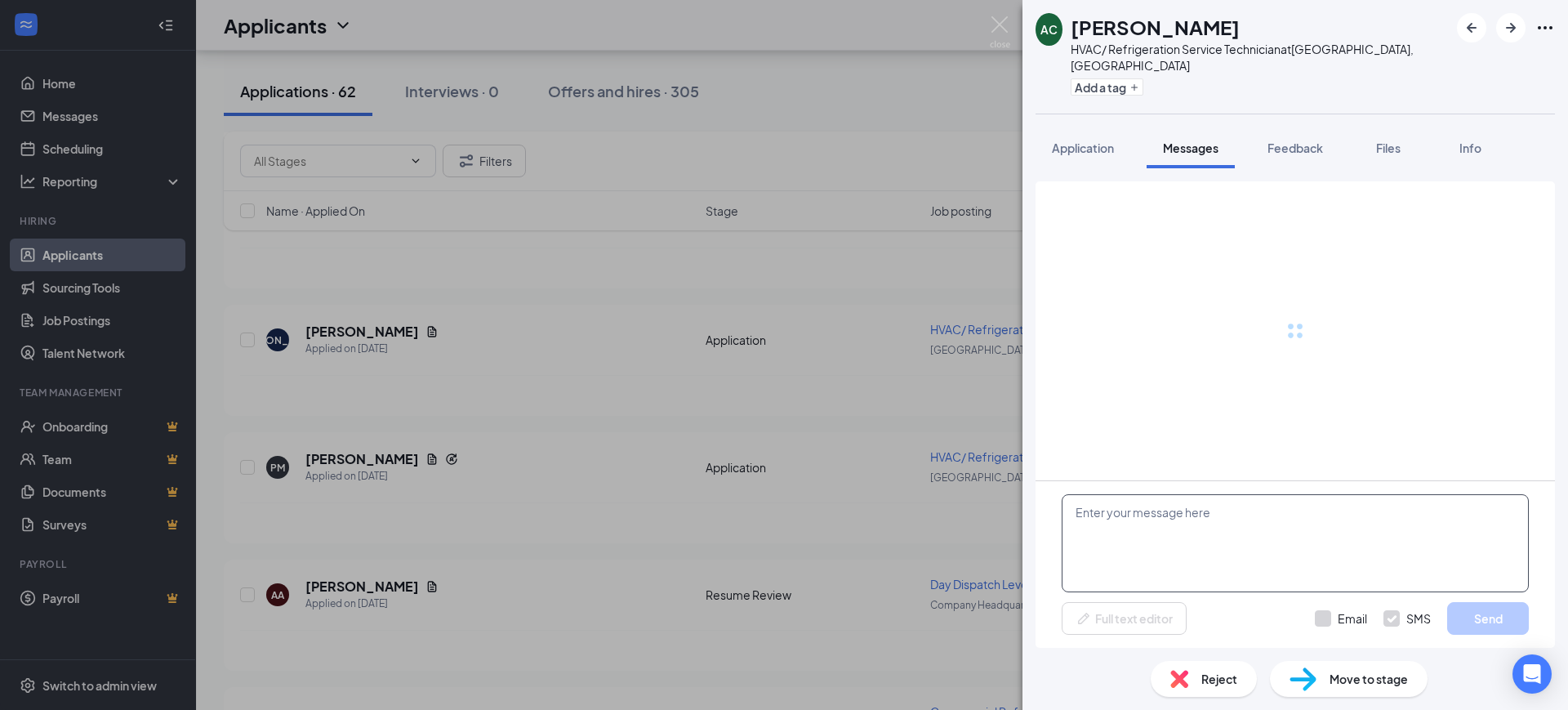
click at [1174, 565] on textarea at bounding box center [1295, 542] width 467 height 98
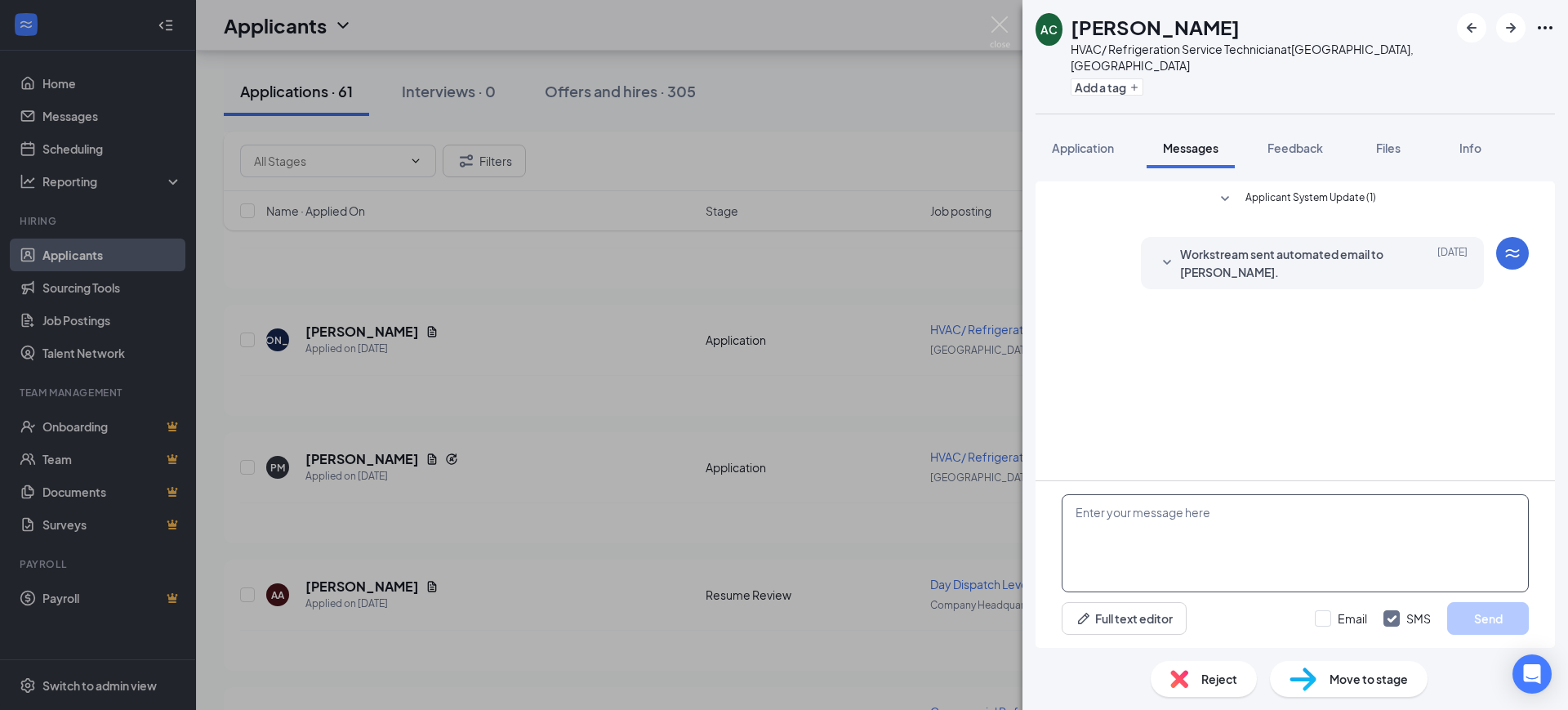
paste textarea "Hello, Thank you for your interest in RSC Mechanical and for taking the time to…"
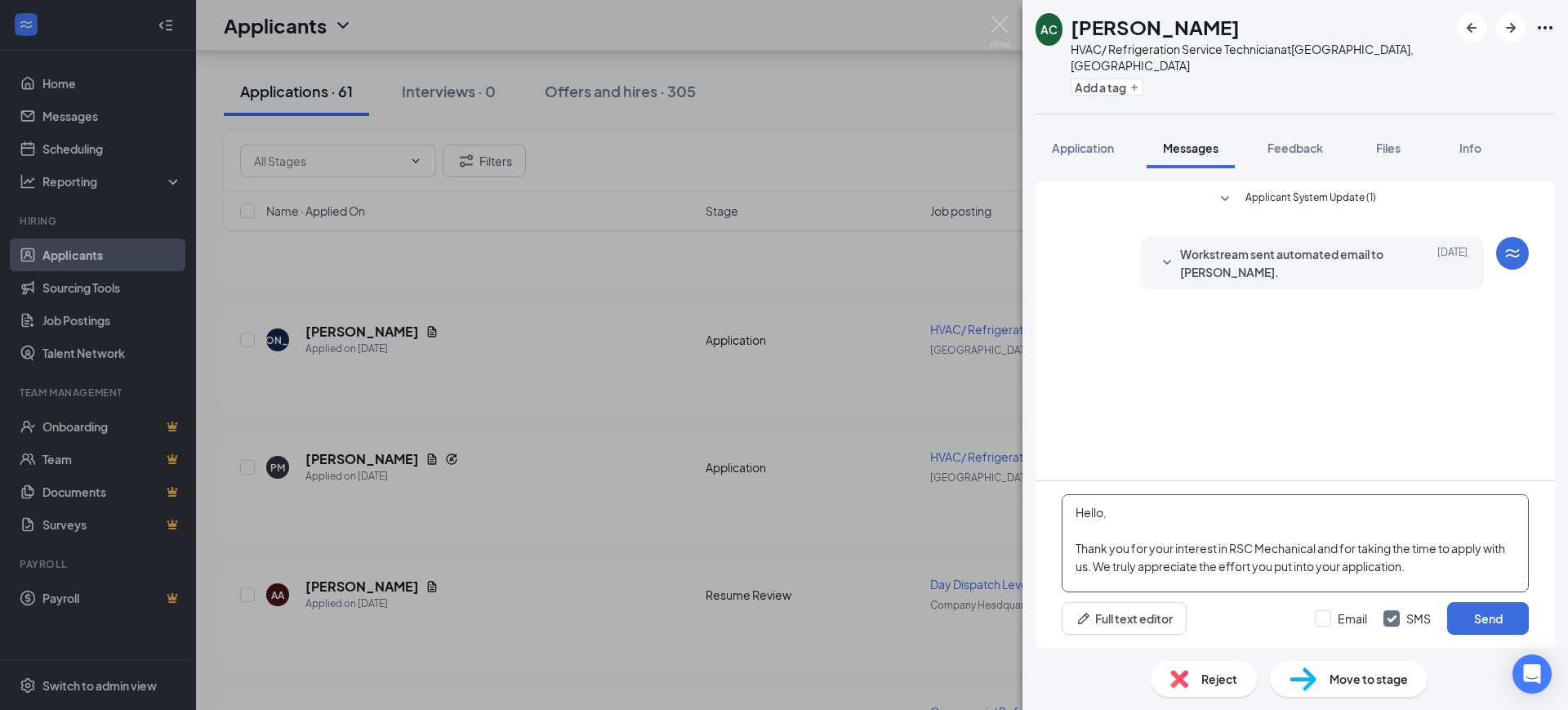
scroll to position [198, 0]
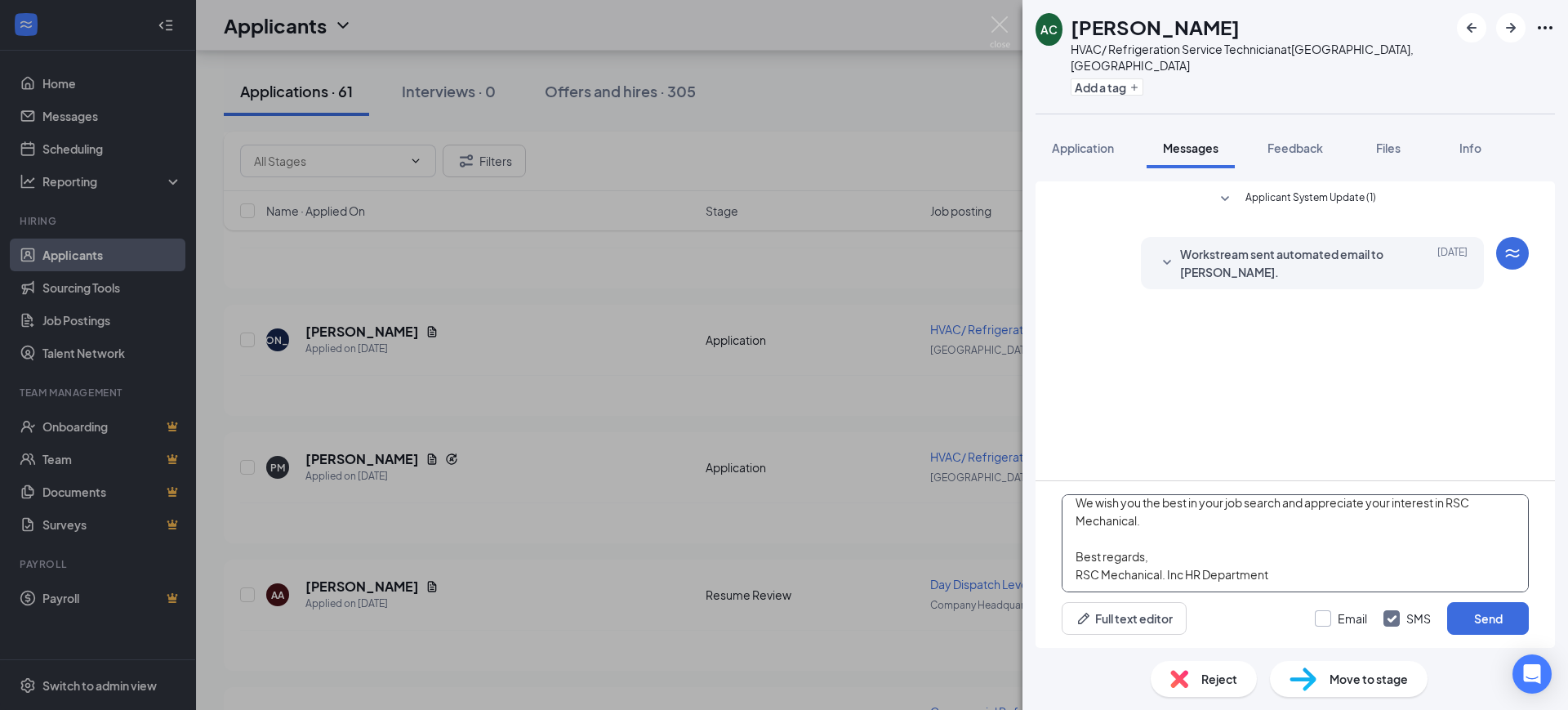
type textarea "Hello, Thank you for your interest in RSC Mechanical and for taking the time to…"
click at [1320, 610] on input "Email" at bounding box center [1340, 618] width 52 height 17
checkbox input "true"
click at [1412, 628] on div "Email SMS Send" at bounding box center [1421, 618] width 214 height 33
click at [1412, 620] on input "SMS" at bounding box center [1407, 618] width 47 height 17
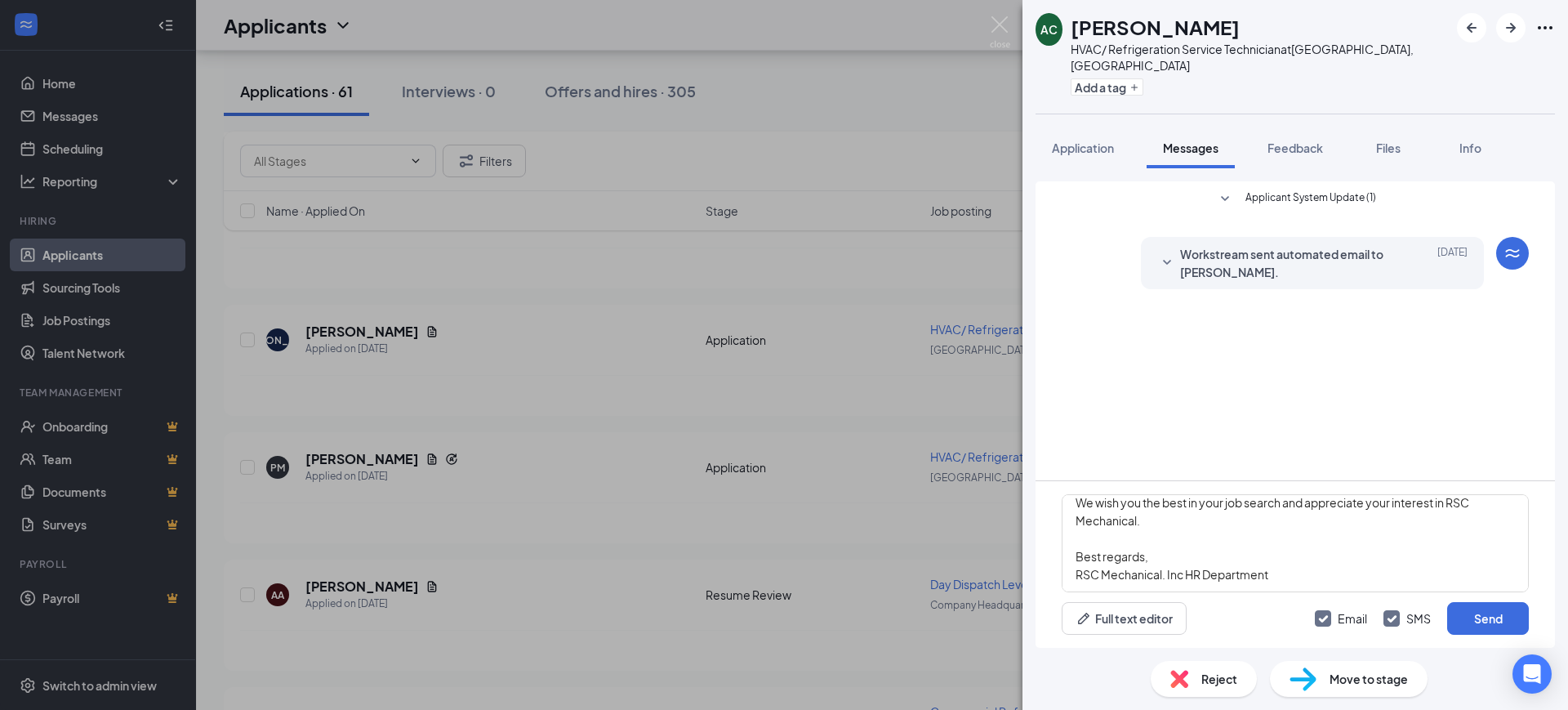
checkbox input "false"
click at [1497, 619] on button "Send" at bounding box center [1487, 618] width 82 height 33
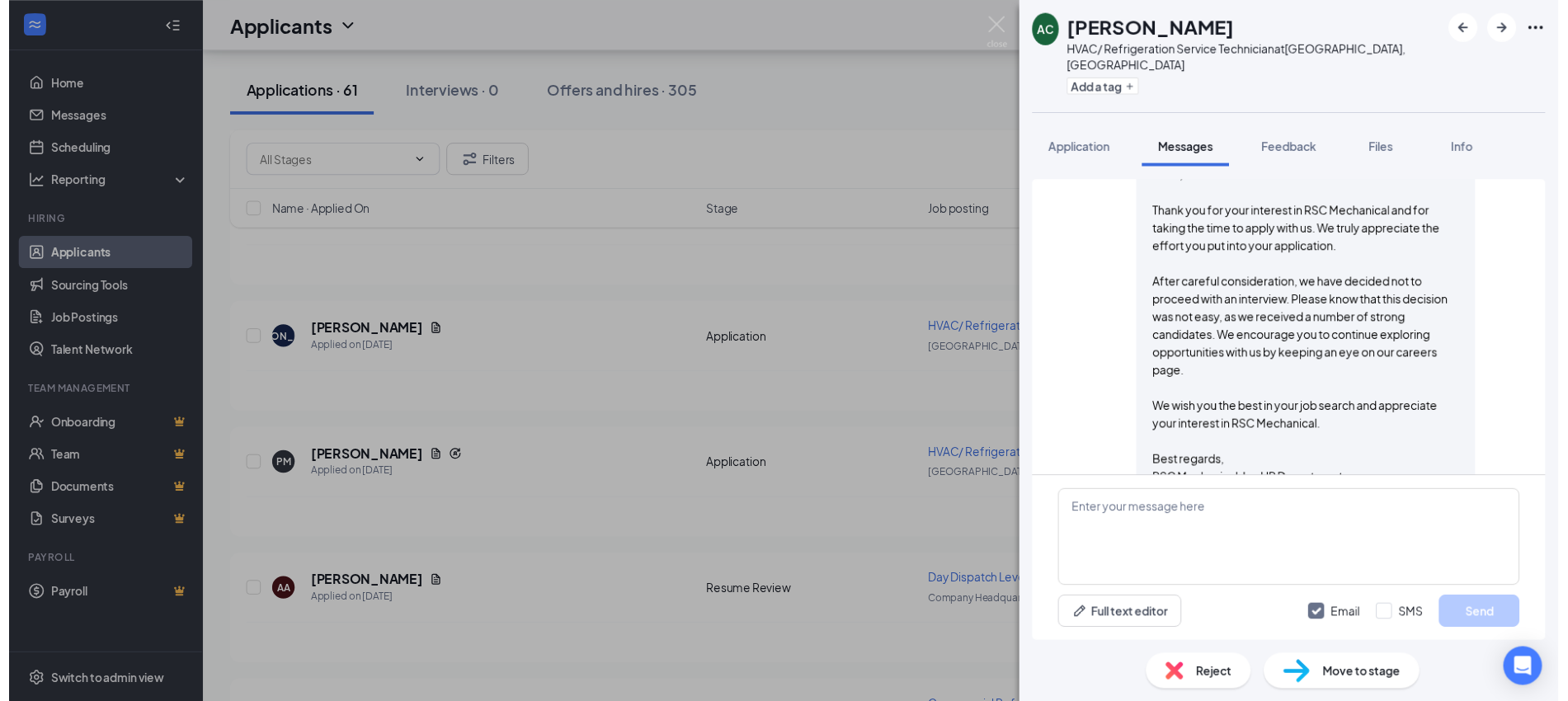
scroll to position [221, 0]
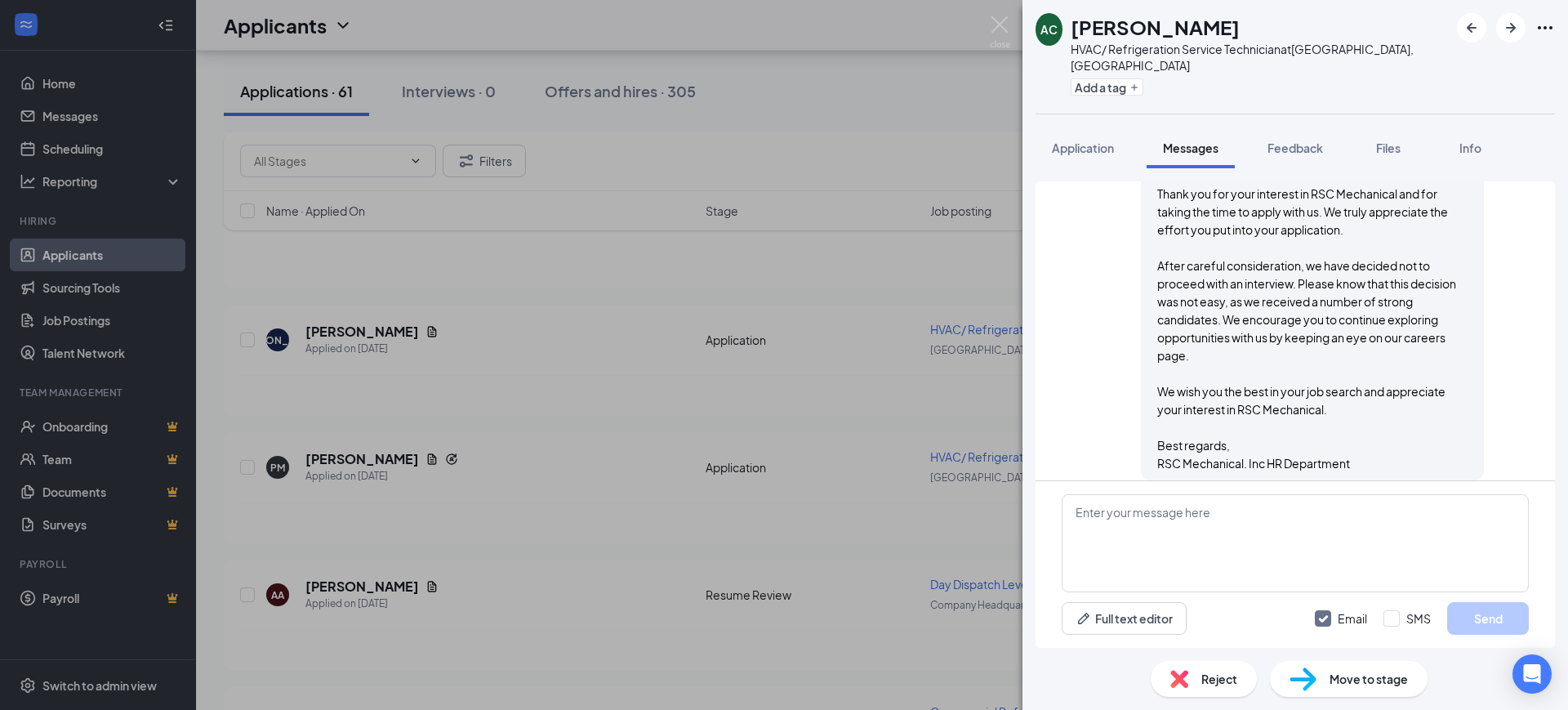
click at [1218, 677] on span "Reject" at bounding box center [1219, 678] width 35 height 18
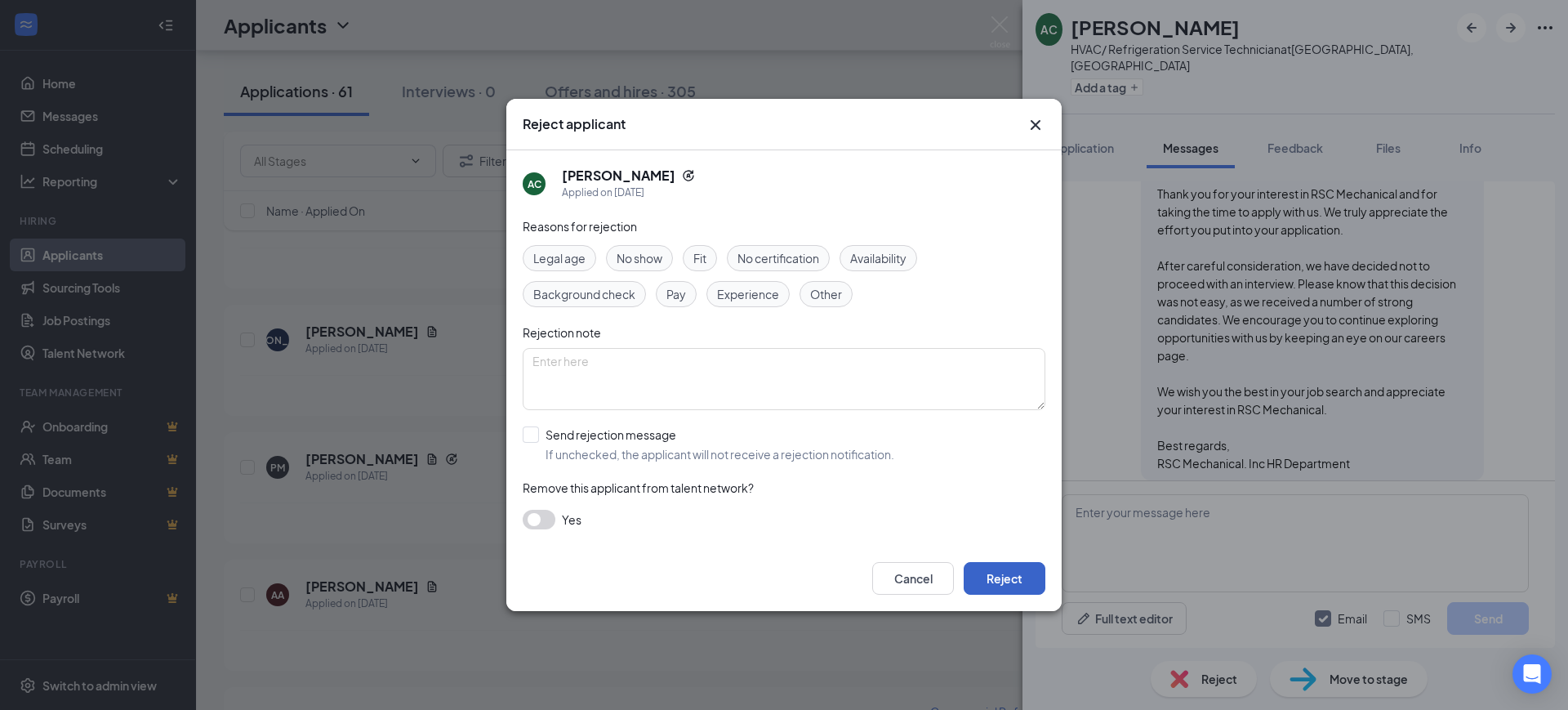
click at [1010, 569] on button "Reject" at bounding box center [1004, 578] width 82 height 33
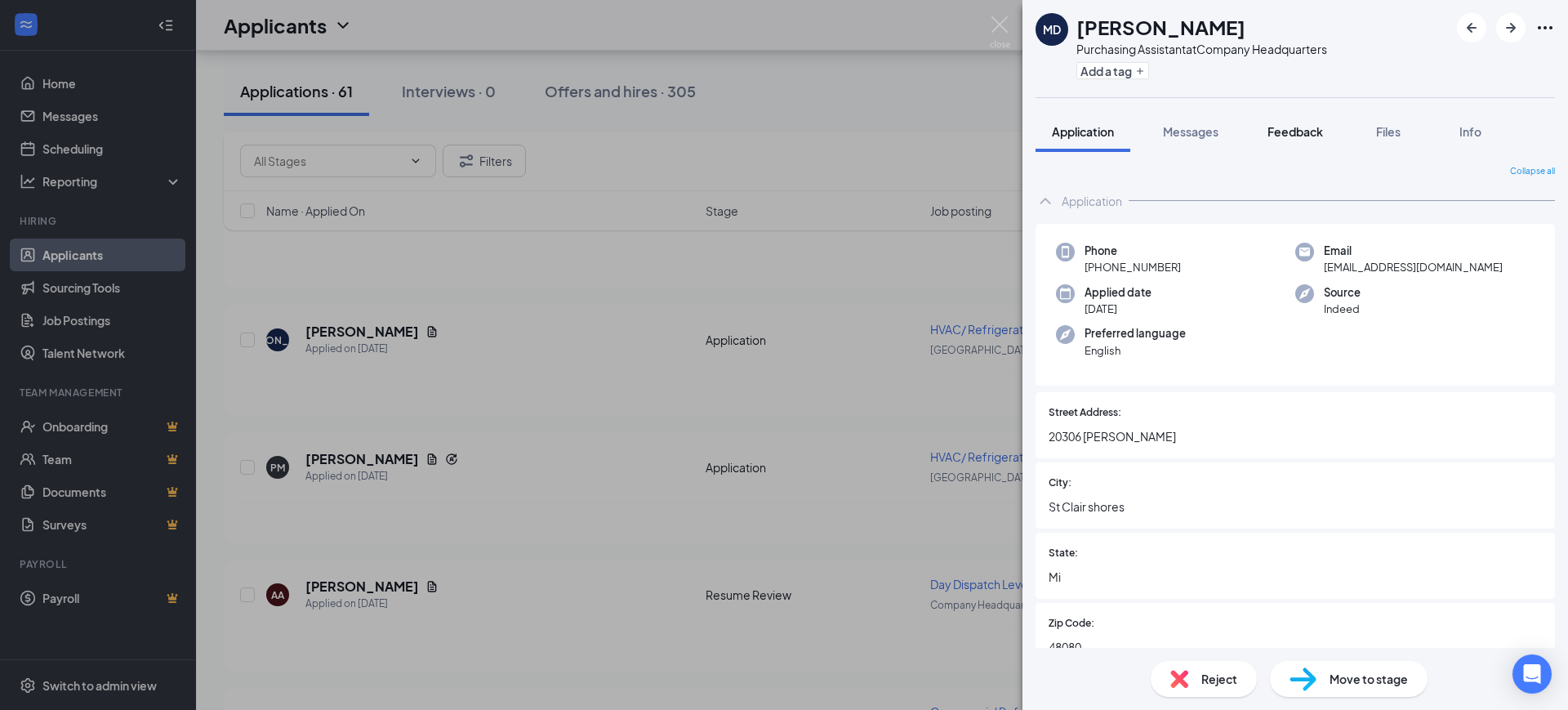
click at [1300, 131] on span "Feedback" at bounding box center [1295, 131] width 55 height 15
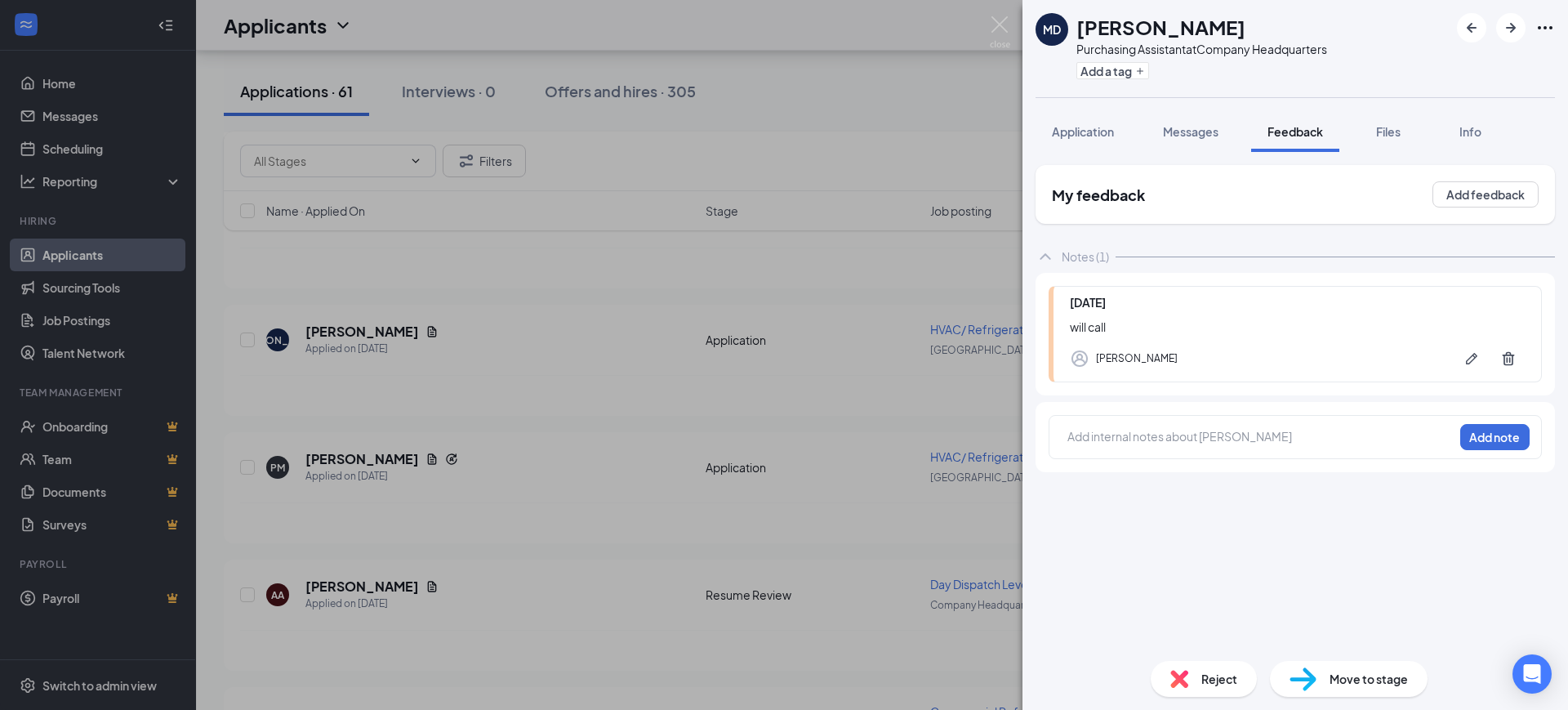
click at [833, 445] on div "MD Melinda Davenport Purchasing Assistant at Company Headquarters Add a tag App…" at bounding box center [784, 355] width 1568 height 710
